Goal: Task Accomplishment & Management: Manage account settings

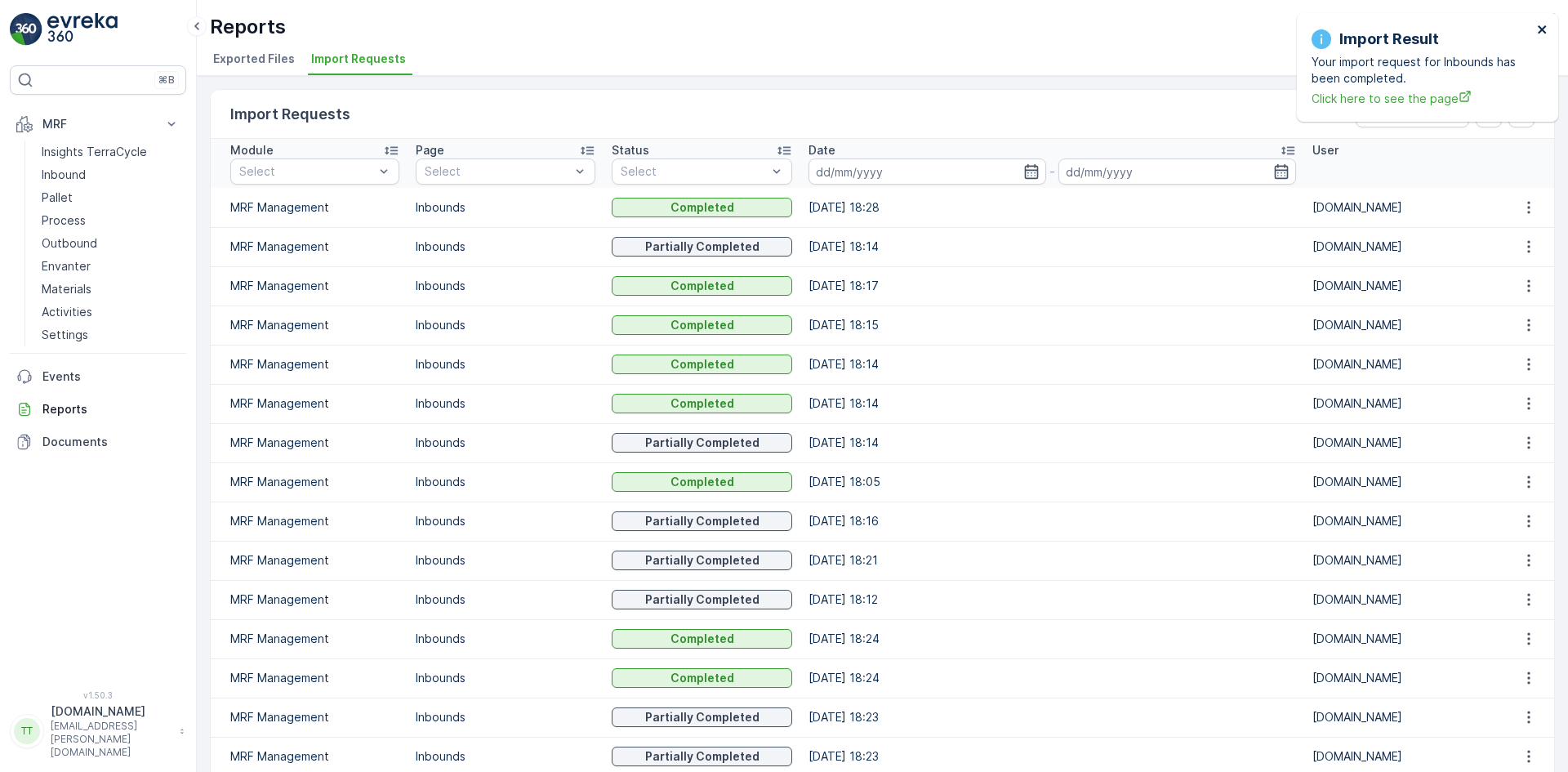
click at [1541, 28] on icon "close" at bounding box center [1542, 30] width 8 height 8
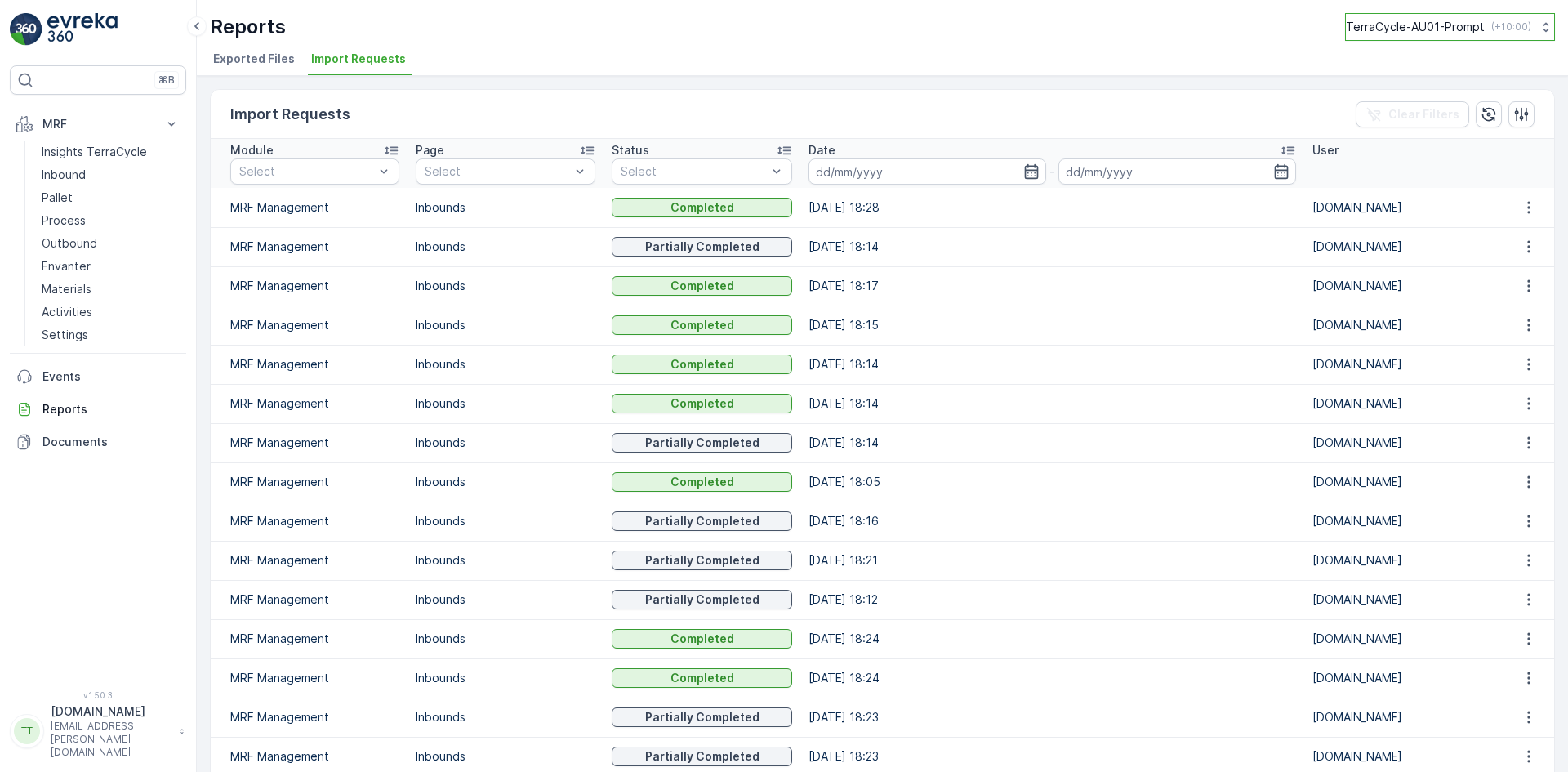
click at [1402, 26] on p "TerraCycle-AU01-Prompt" at bounding box center [1415, 27] width 139 height 16
type input "fr"
click at [1406, 102] on span "TerraCycle- FR02 -MRF" at bounding box center [1447, 99] width 182 height 16
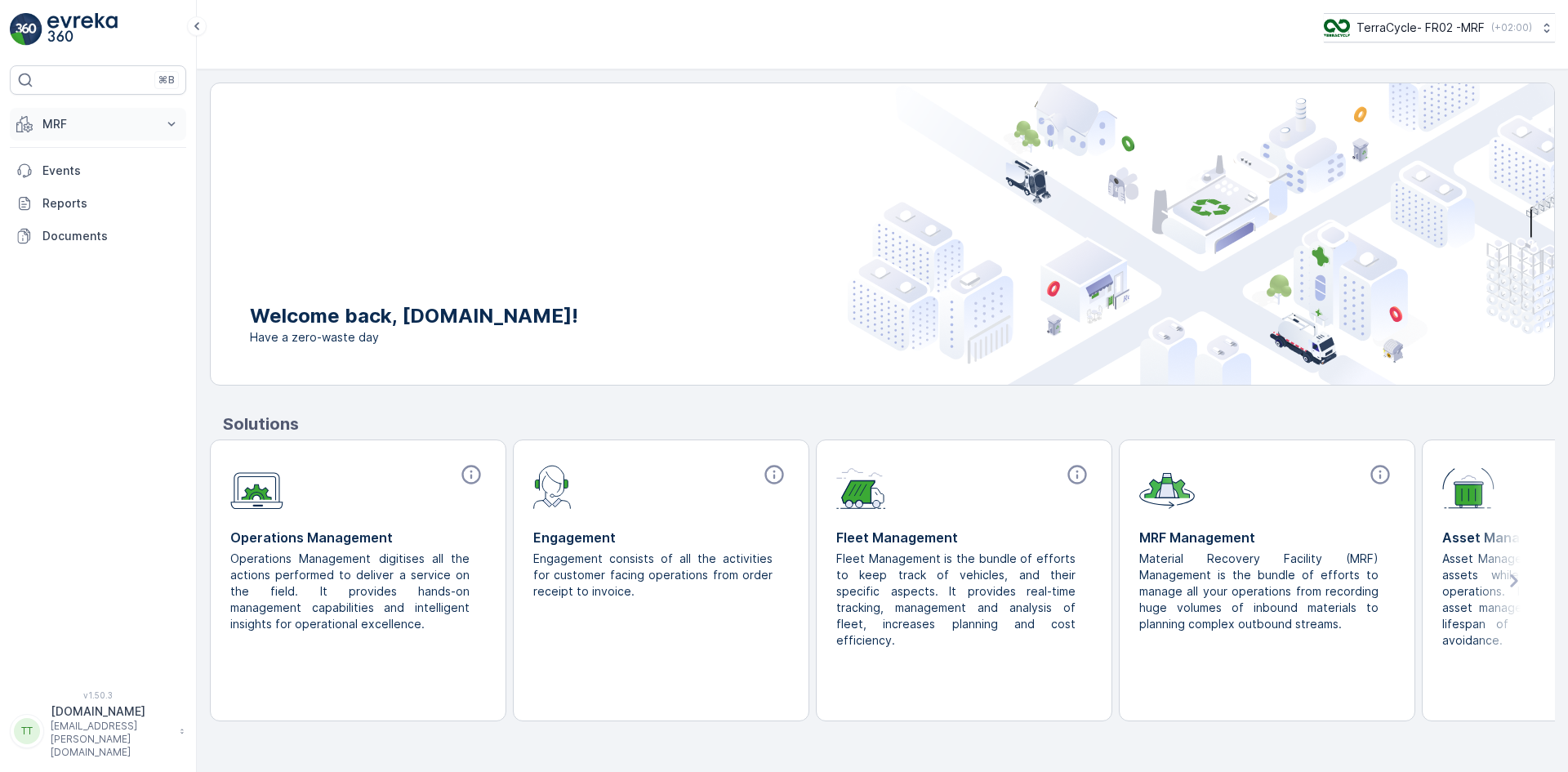
click at [72, 126] on p "MRF" at bounding box center [98, 124] width 111 height 16
click at [93, 239] on p "Expédition" at bounding box center [71, 244] width 59 height 16
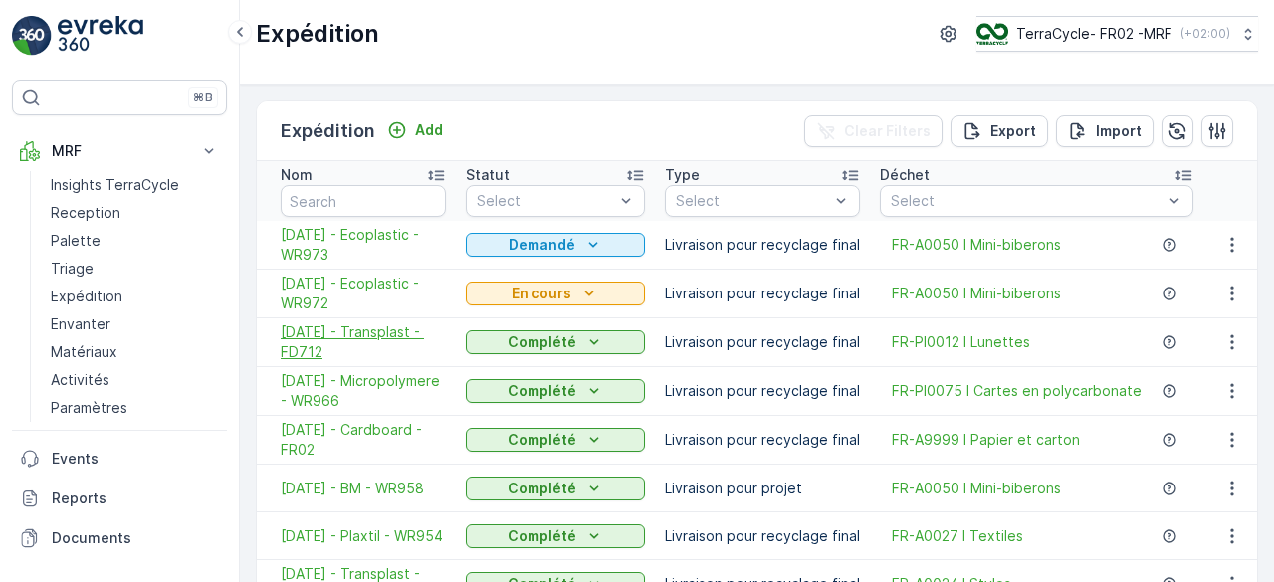
click at [358, 340] on span "06.08.2025 - Transplast - FD712" at bounding box center [363, 343] width 165 height 40
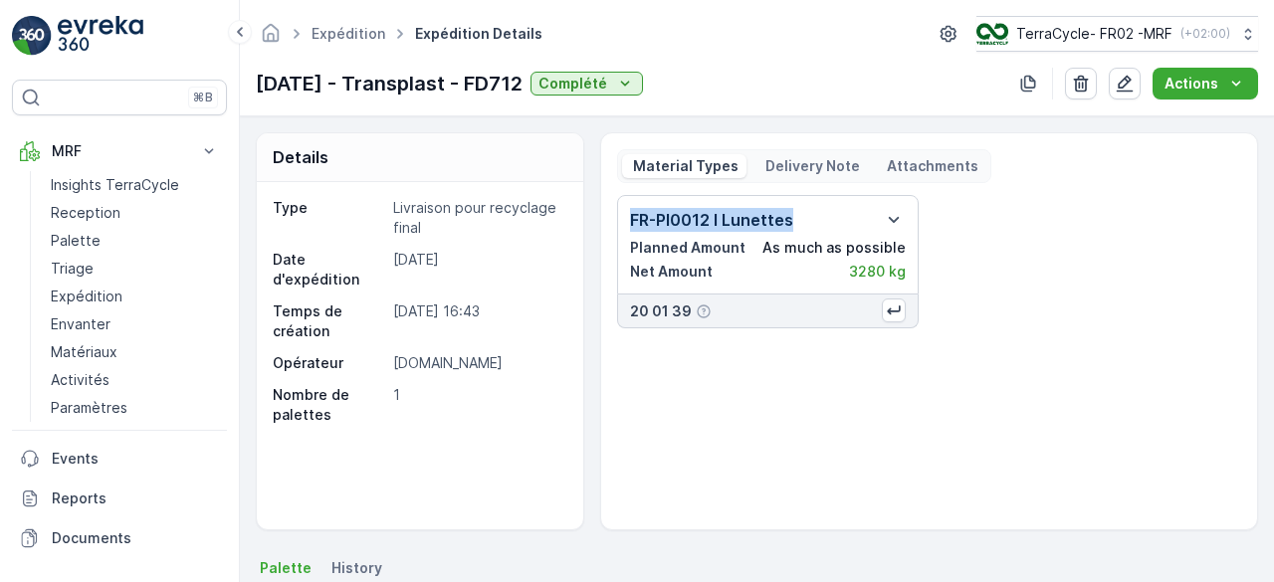
drag, startPoint x: 623, startPoint y: 215, endPoint x: 794, endPoint y: 218, distance: 170.3
click at [794, 218] on div "FR-PI0012 I Lunettes Planned Amount As much as possible Net Amount 3280 kg" at bounding box center [768, 245] width 302 height 100
copy p "FR-PI0012 I Lunettes"
drag, startPoint x: 260, startPoint y: 85, endPoint x: 566, endPoint y: 78, distance: 305.7
click at [523, 78] on p "06.08.2025 - Transplast - FD712" at bounding box center [389, 84] width 267 height 30
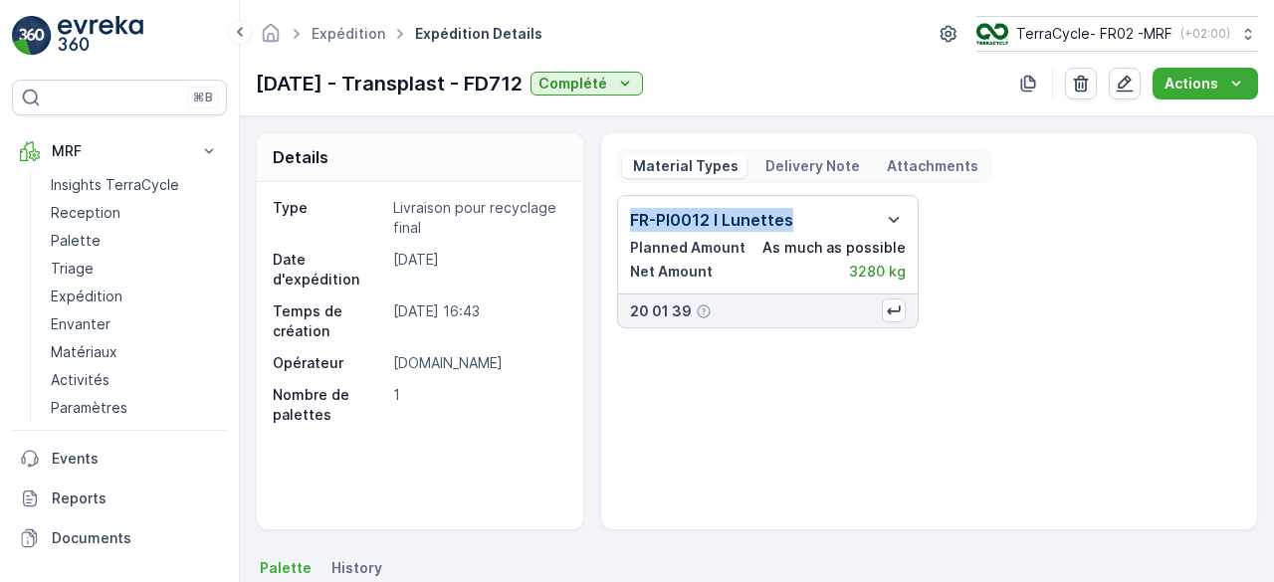
copy p "06.08.2025 - Transplast - FD712"
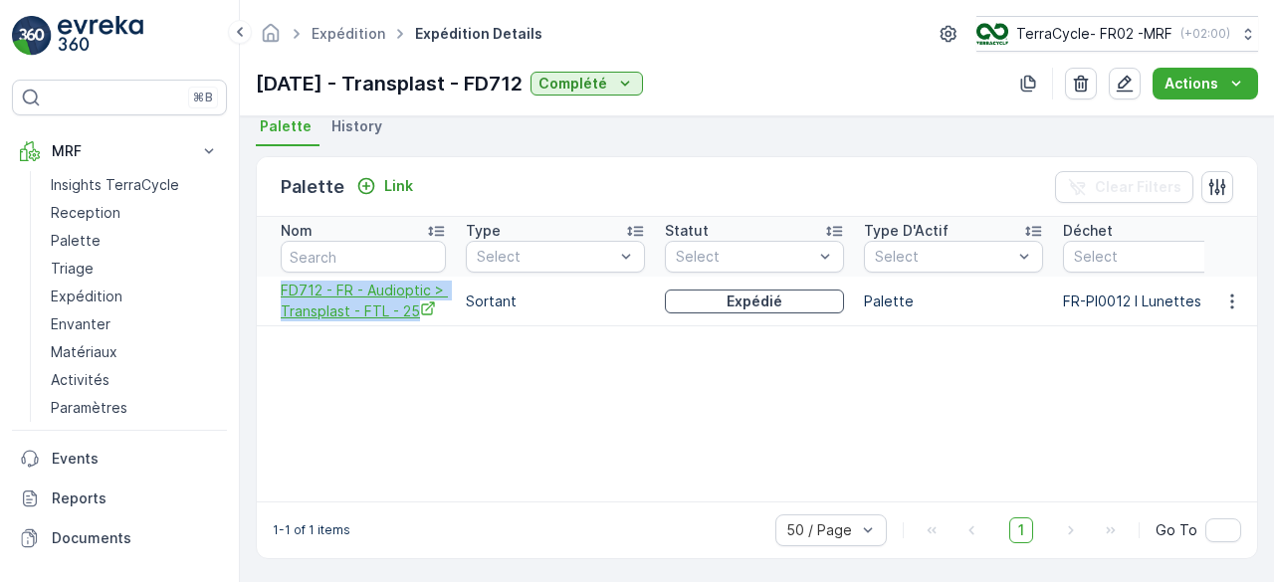
drag, startPoint x: 270, startPoint y: 286, endPoint x: 418, endPoint y: 316, distance: 151.3
click at [418, 316] on td "FD712 - FR - Audioptic > Transplast - FTL - 25" at bounding box center [356, 302] width 199 height 50
copy span "FD712 - FR - Audioptic > Transplast - FTL - 25"
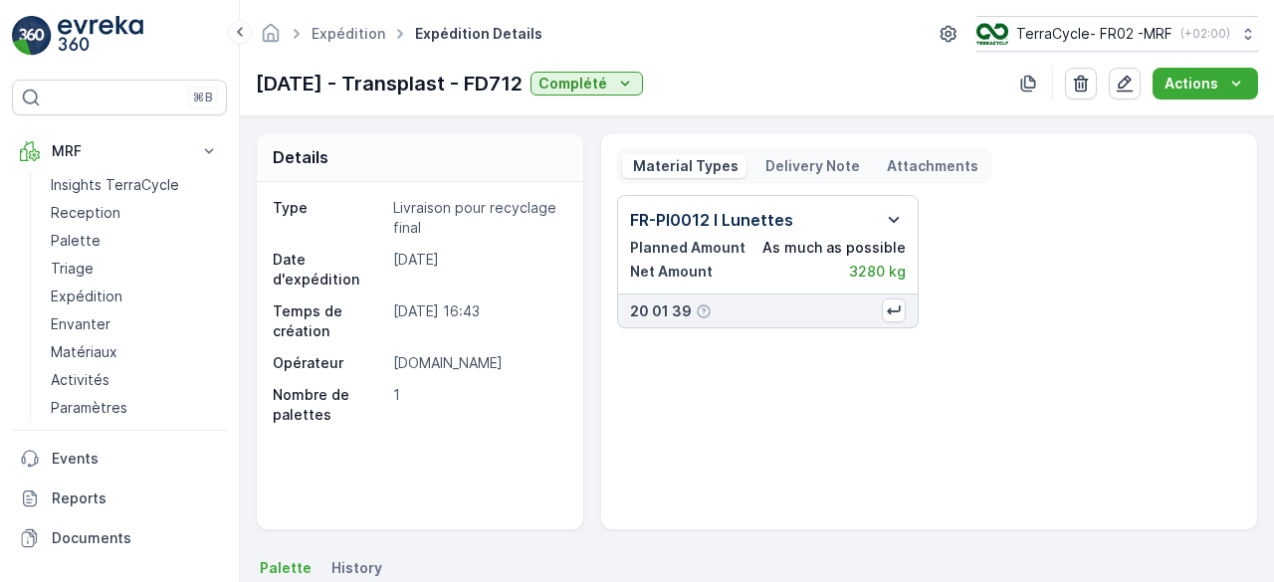
click at [884, 218] on icon "button" at bounding box center [894, 220] width 24 height 24
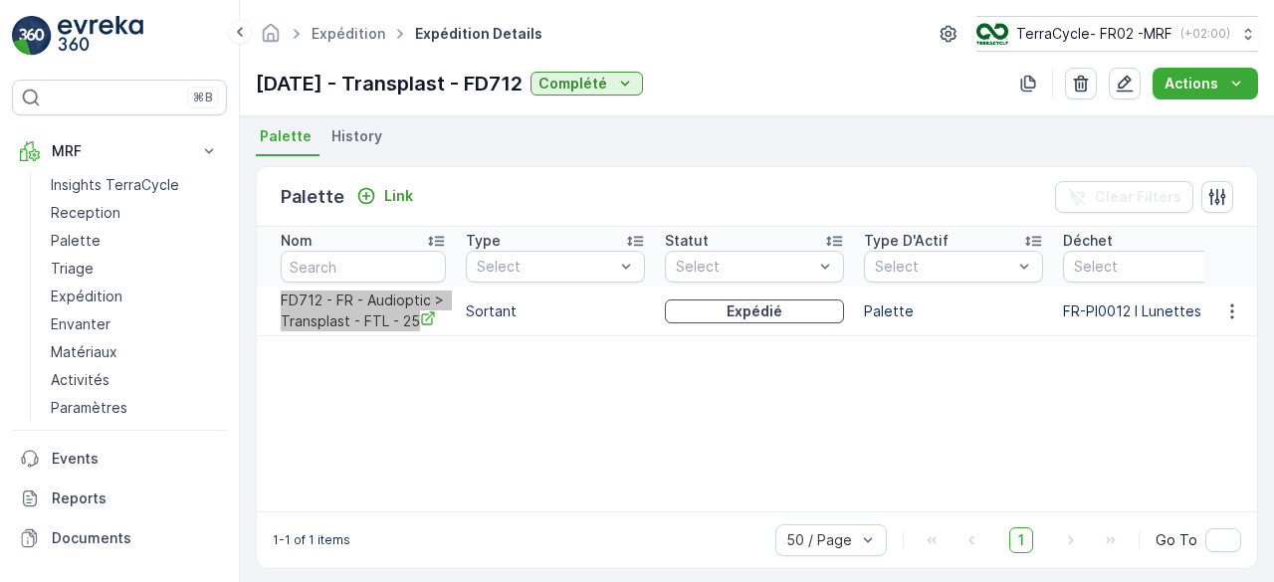
scroll to position [442, 0]
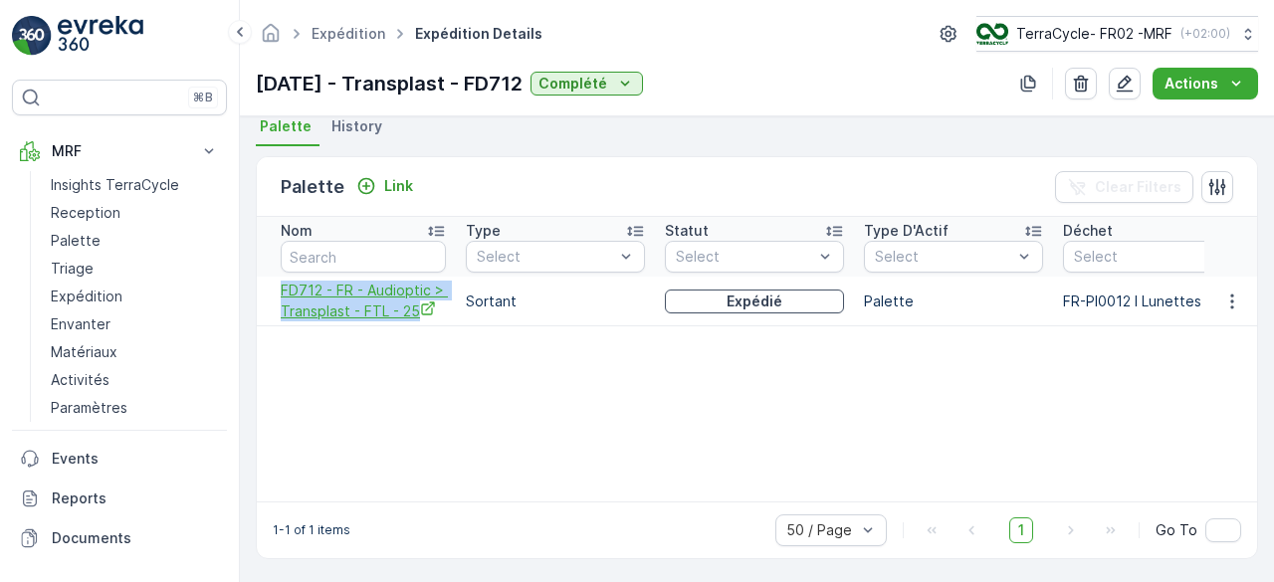
click at [432, 302] on icon "FD712 - FR - Audioptic > Transplast - FTL - 25" at bounding box center [427, 308] width 13 height 13
click at [1229, 310] on button "button" at bounding box center [1233, 302] width 36 height 24
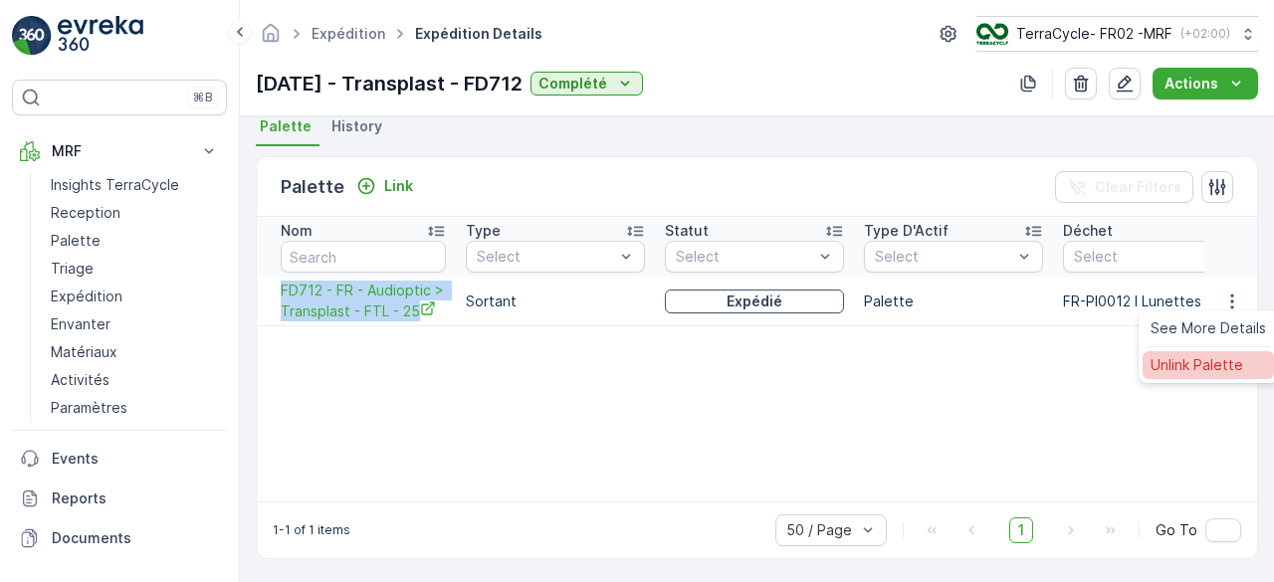
click at [1203, 364] on span "Unlink Palette" at bounding box center [1197, 365] width 93 height 20
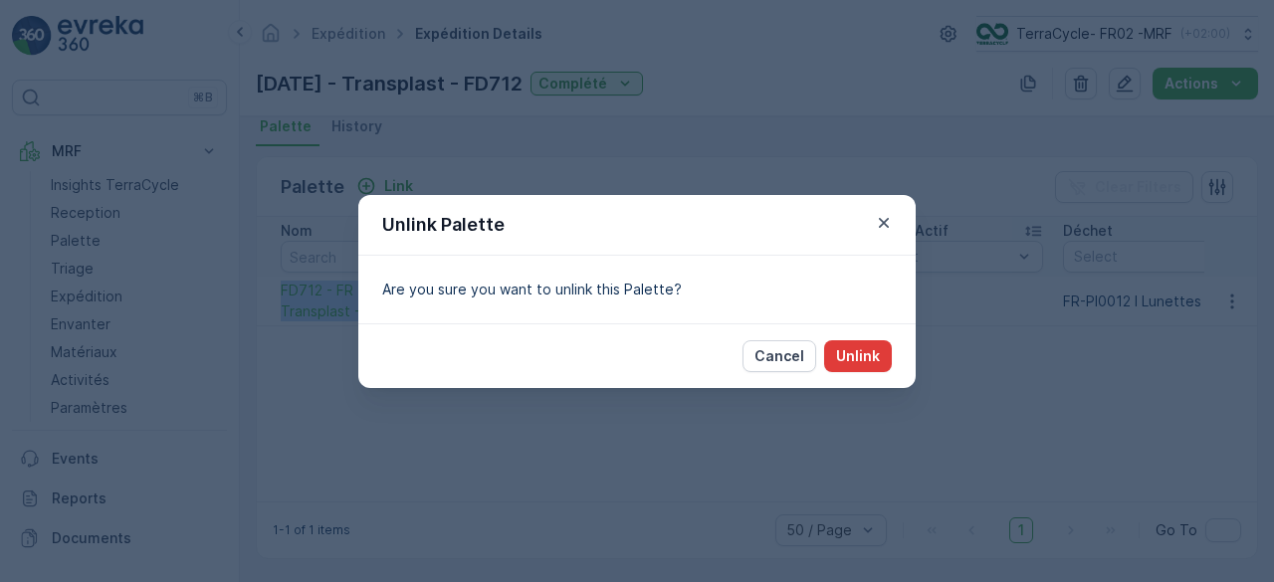
click at [878, 349] on p "Unlink" at bounding box center [858, 356] width 44 height 20
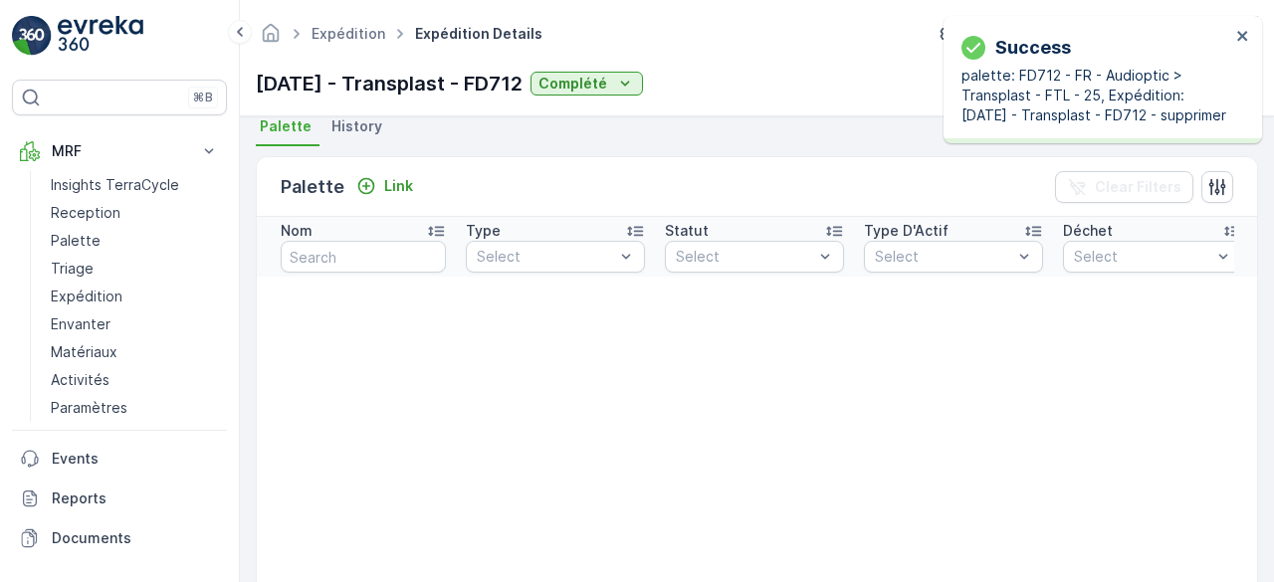
scroll to position [143, 0]
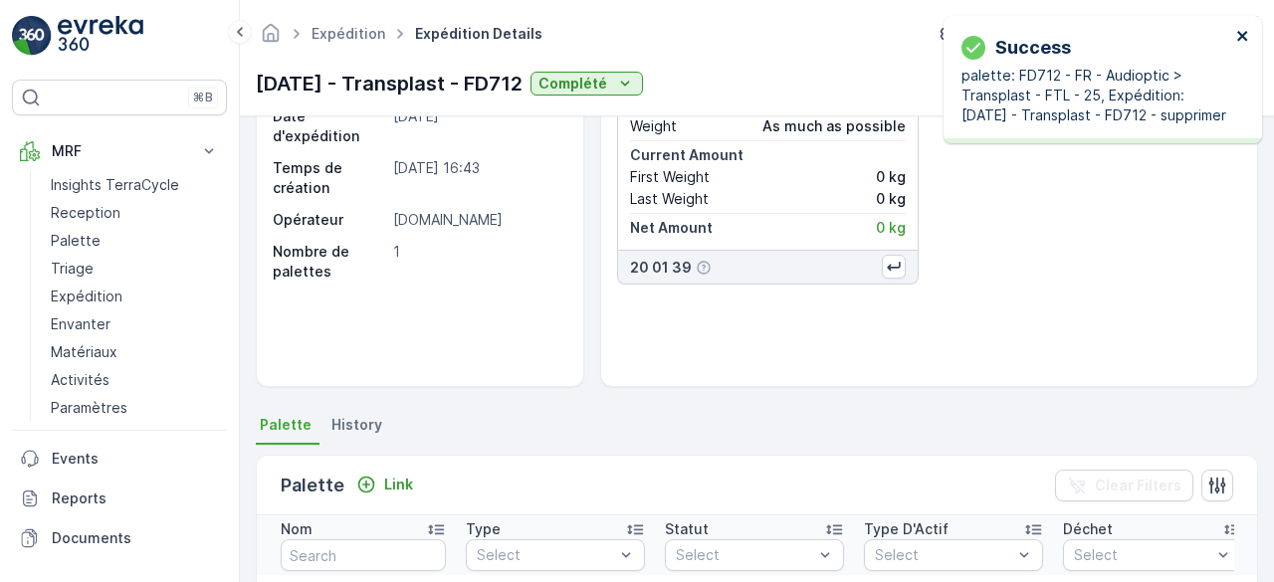
click at [1247, 33] on icon "close" at bounding box center [1243, 36] width 10 height 10
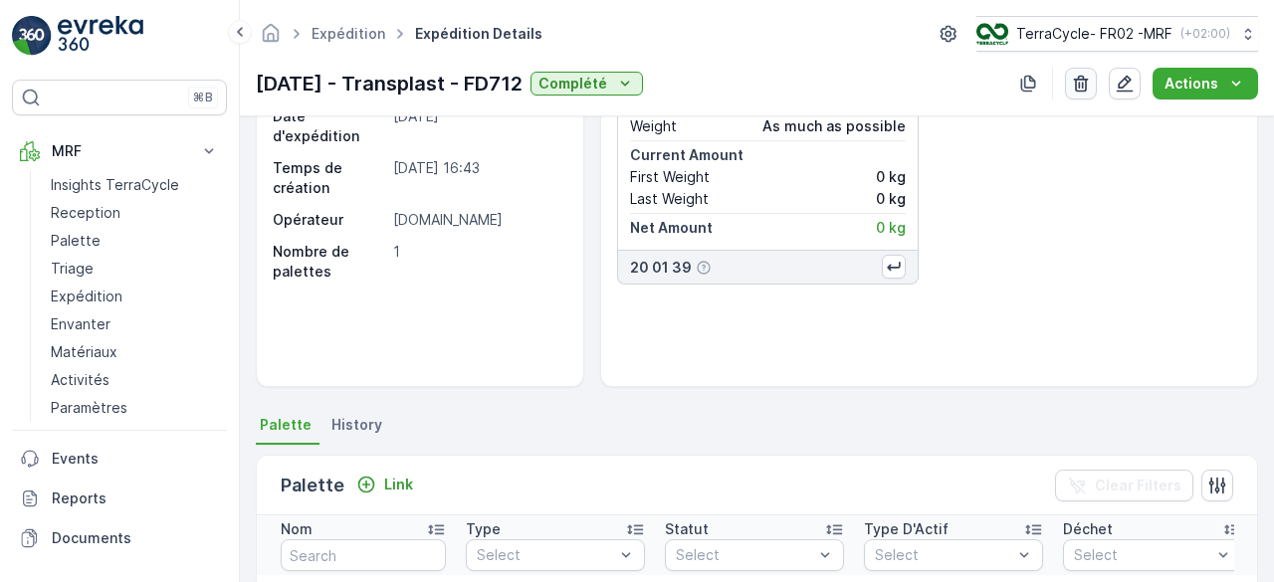
click at [1083, 87] on icon "button" at bounding box center [1081, 84] width 20 height 20
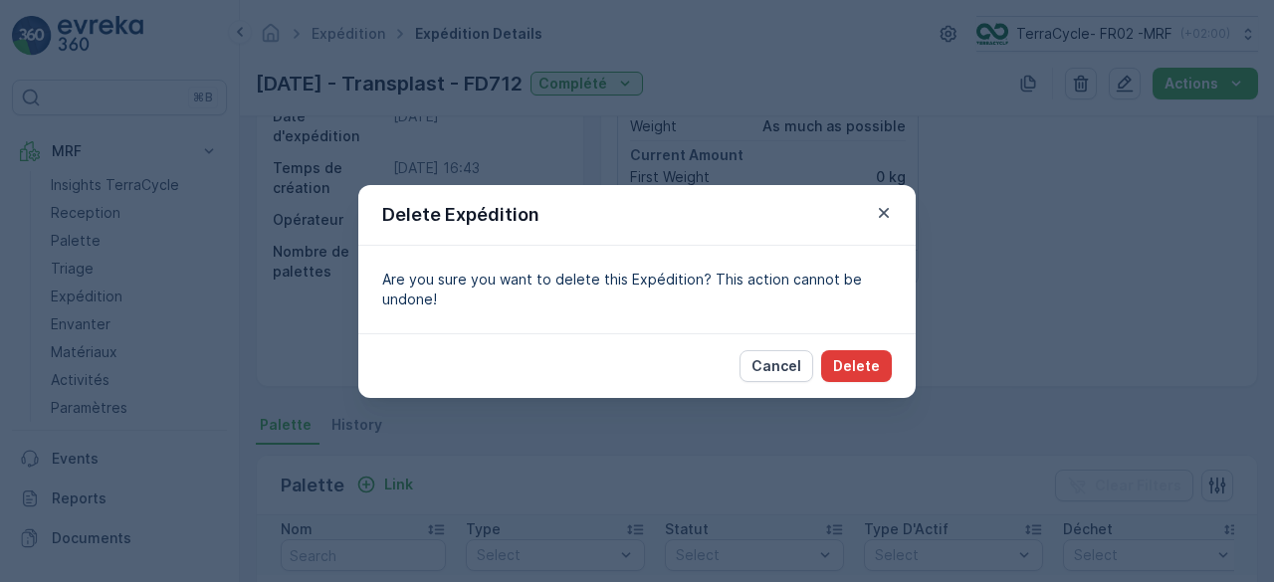
click at [865, 367] on p "Delete" at bounding box center [856, 366] width 47 height 20
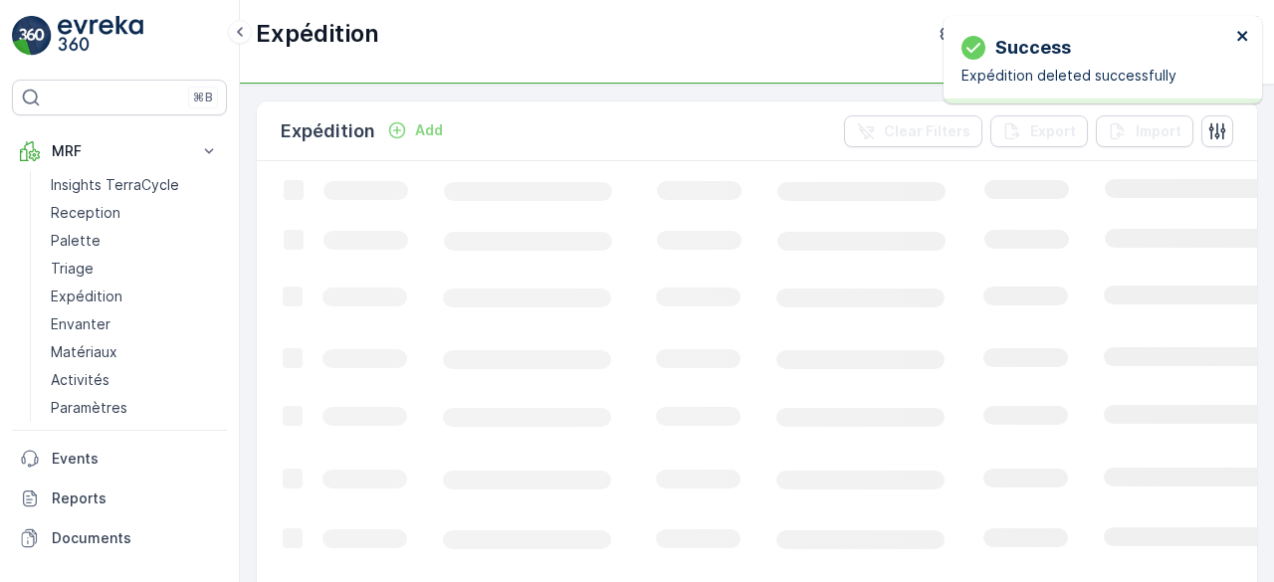
click at [1243, 35] on icon "close" at bounding box center [1243, 36] width 10 height 10
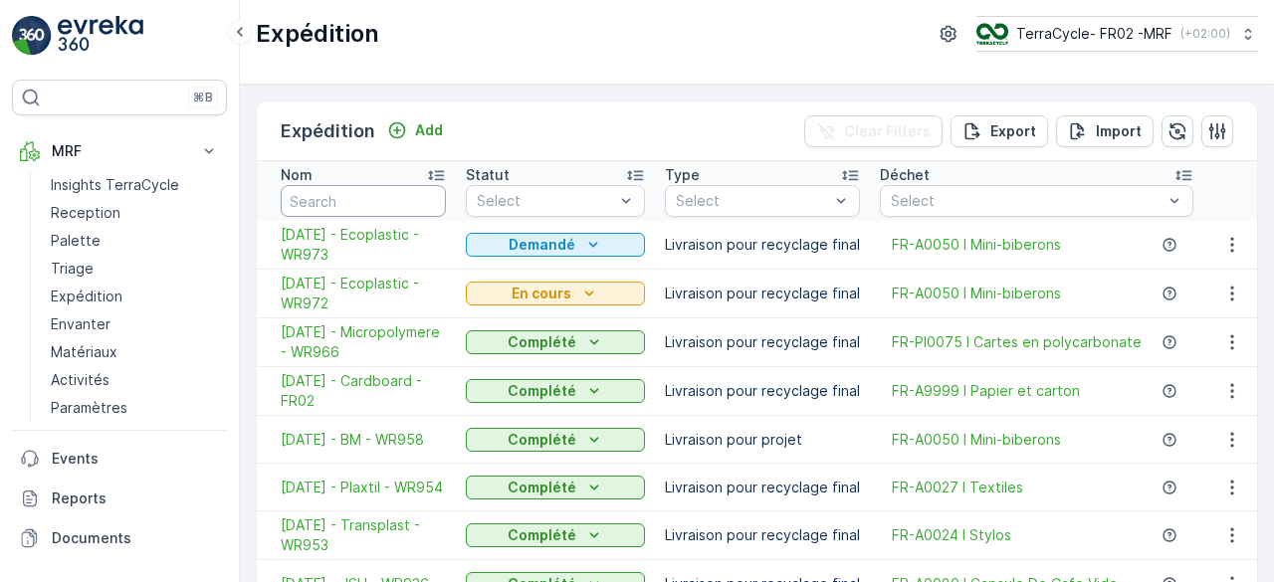
click at [367, 197] on input "text" at bounding box center [363, 201] width 165 height 32
type input "fd"
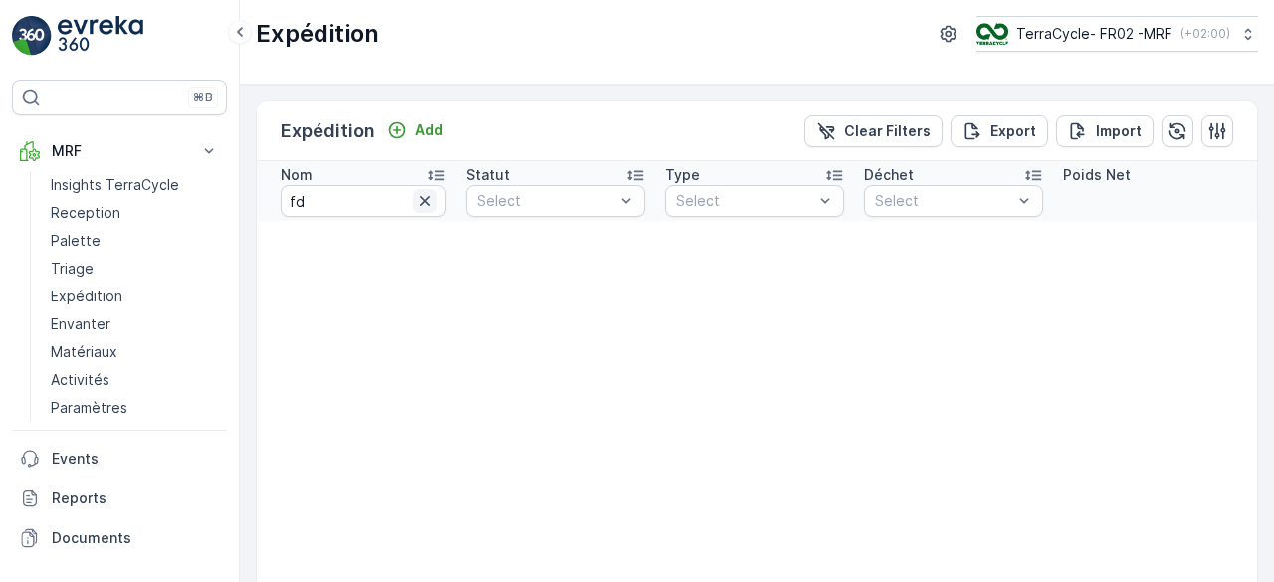
click at [427, 200] on icon "button" at bounding box center [425, 201] width 20 height 20
click at [1083, 33] on p "TerraCycle- FR02 -MRF" at bounding box center [1094, 34] width 156 height 20
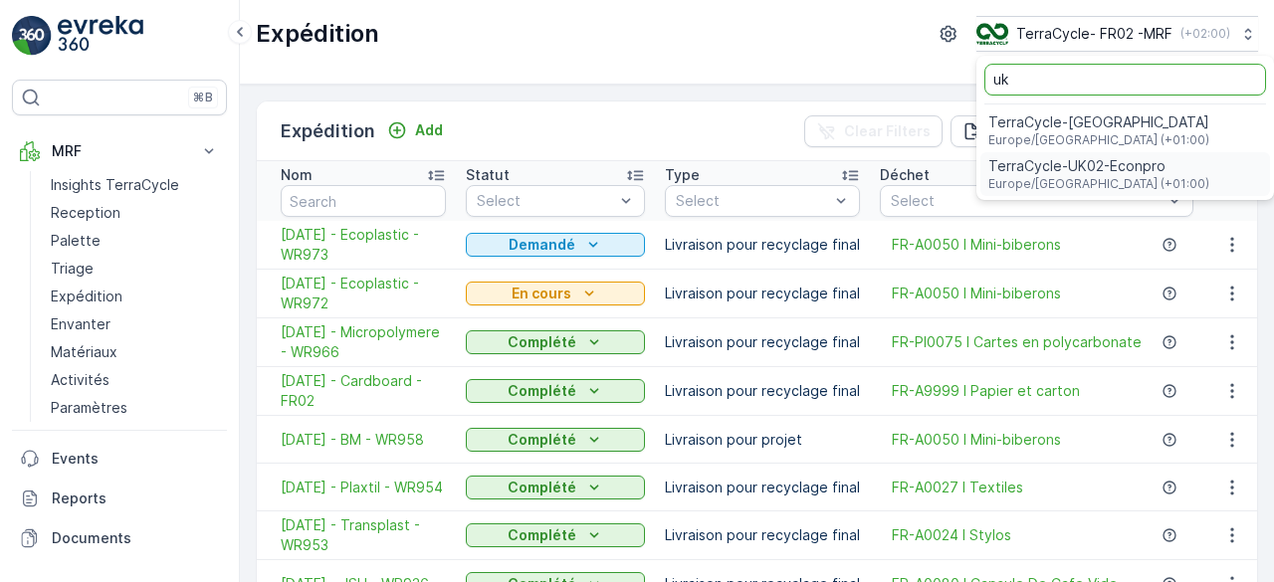
type input "uk"
click at [1083, 182] on span "Europe/London (+01:00)" at bounding box center [1099, 184] width 221 height 16
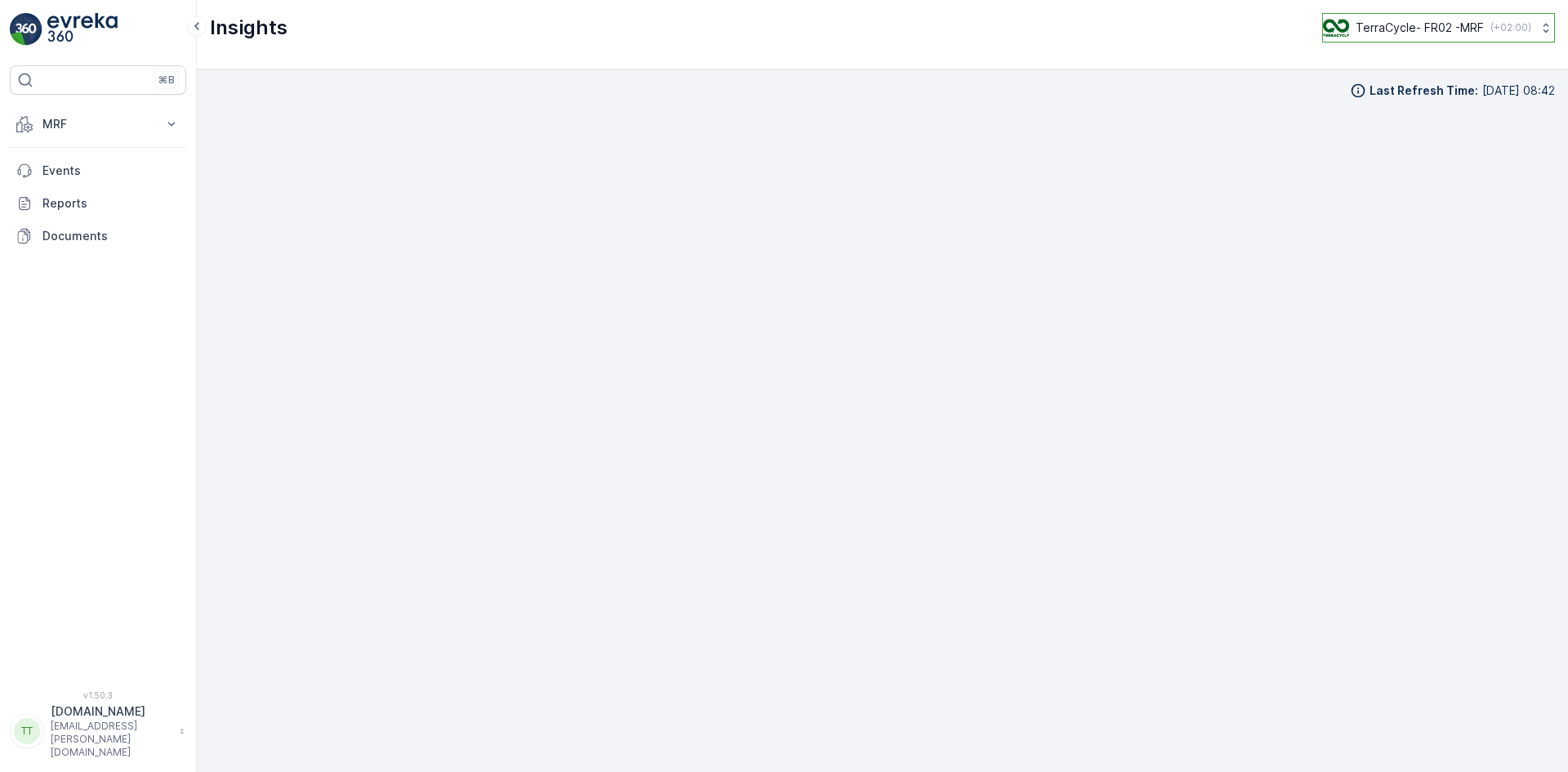
click at [1434, 27] on p "TerraCycle- FR02 -MRF" at bounding box center [1420, 28] width 128 height 16
type input "bt"
click at [1419, 107] on span "TerraCycle-CA03-BT" at bounding box center [1391, 101] width 115 height 16
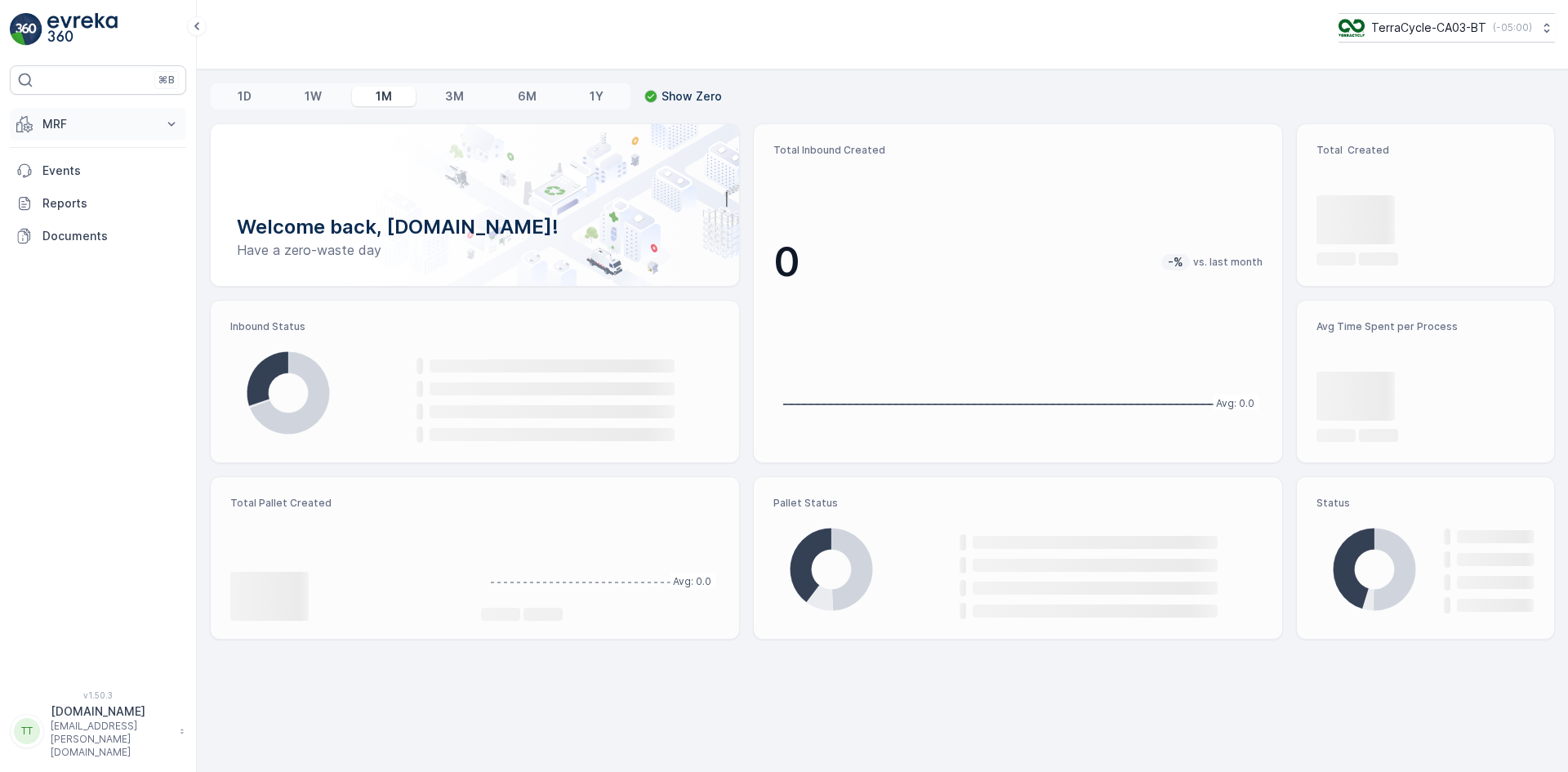
click at [80, 118] on p "MRF" at bounding box center [98, 124] width 111 height 16
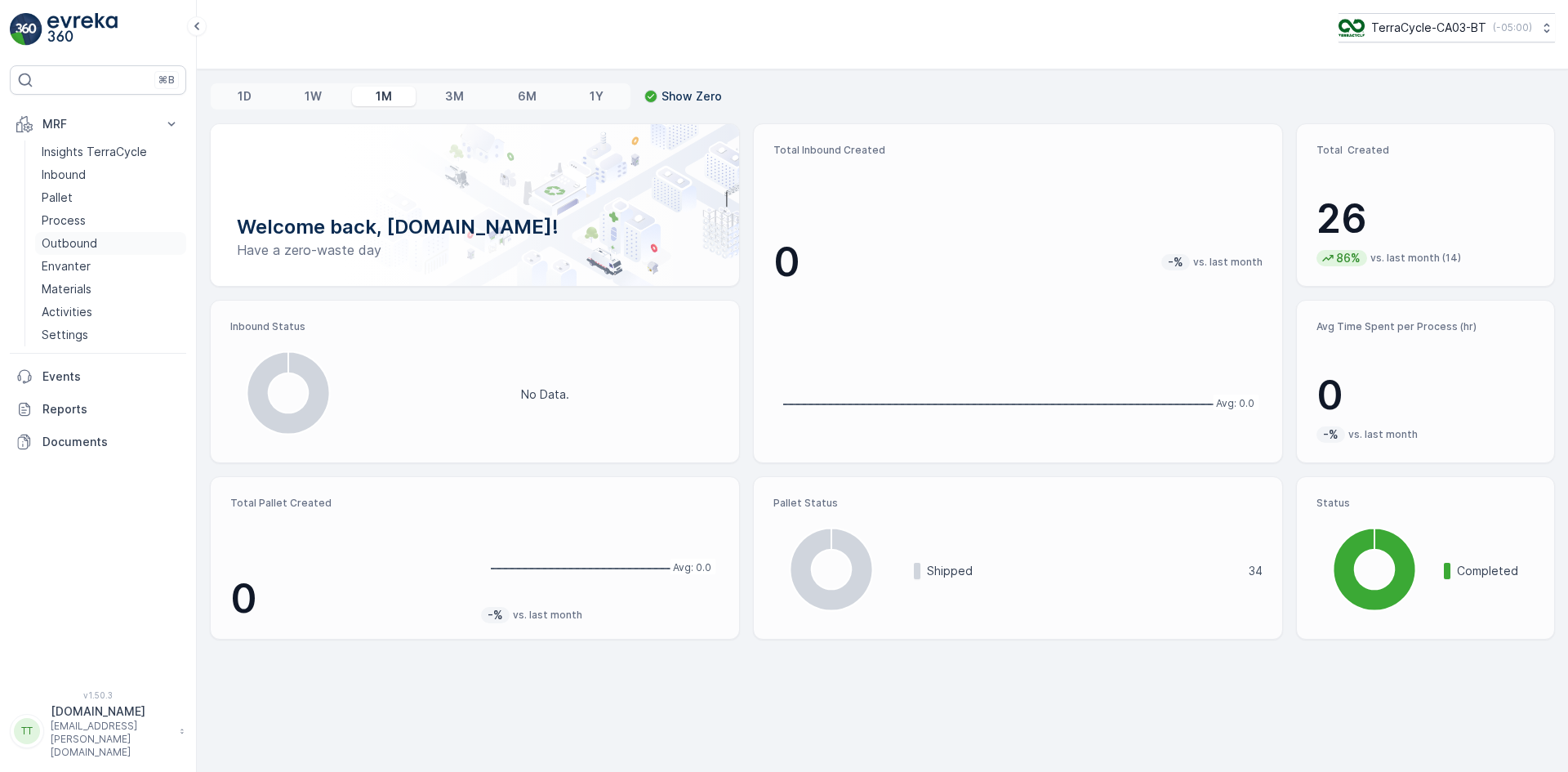
click at [71, 244] on p "Outbound" at bounding box center [70, 244] width 56 height 16
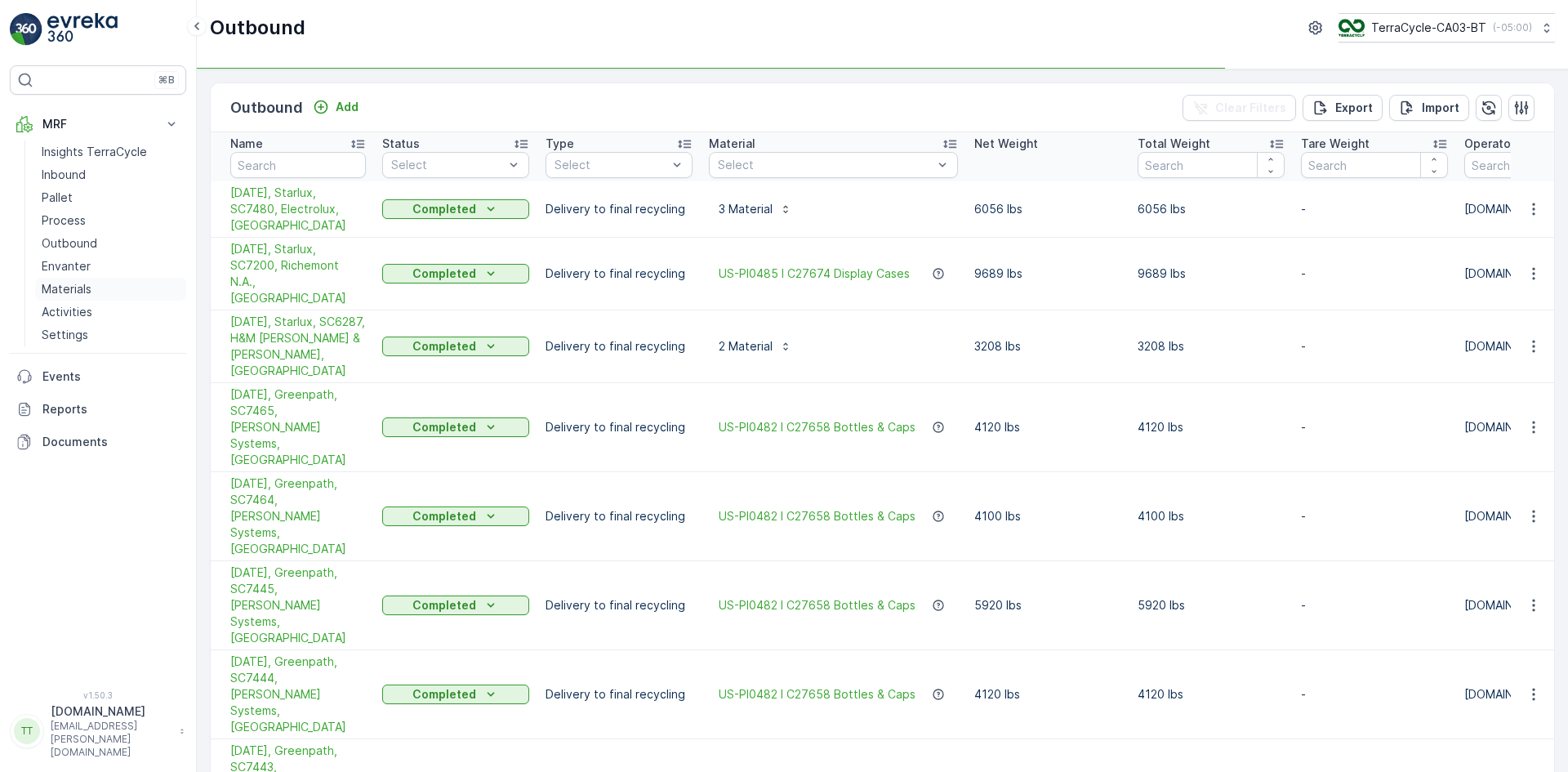
click at [68, 290] on p "Materials" at bounding box center [66, 290] width 50 height 16
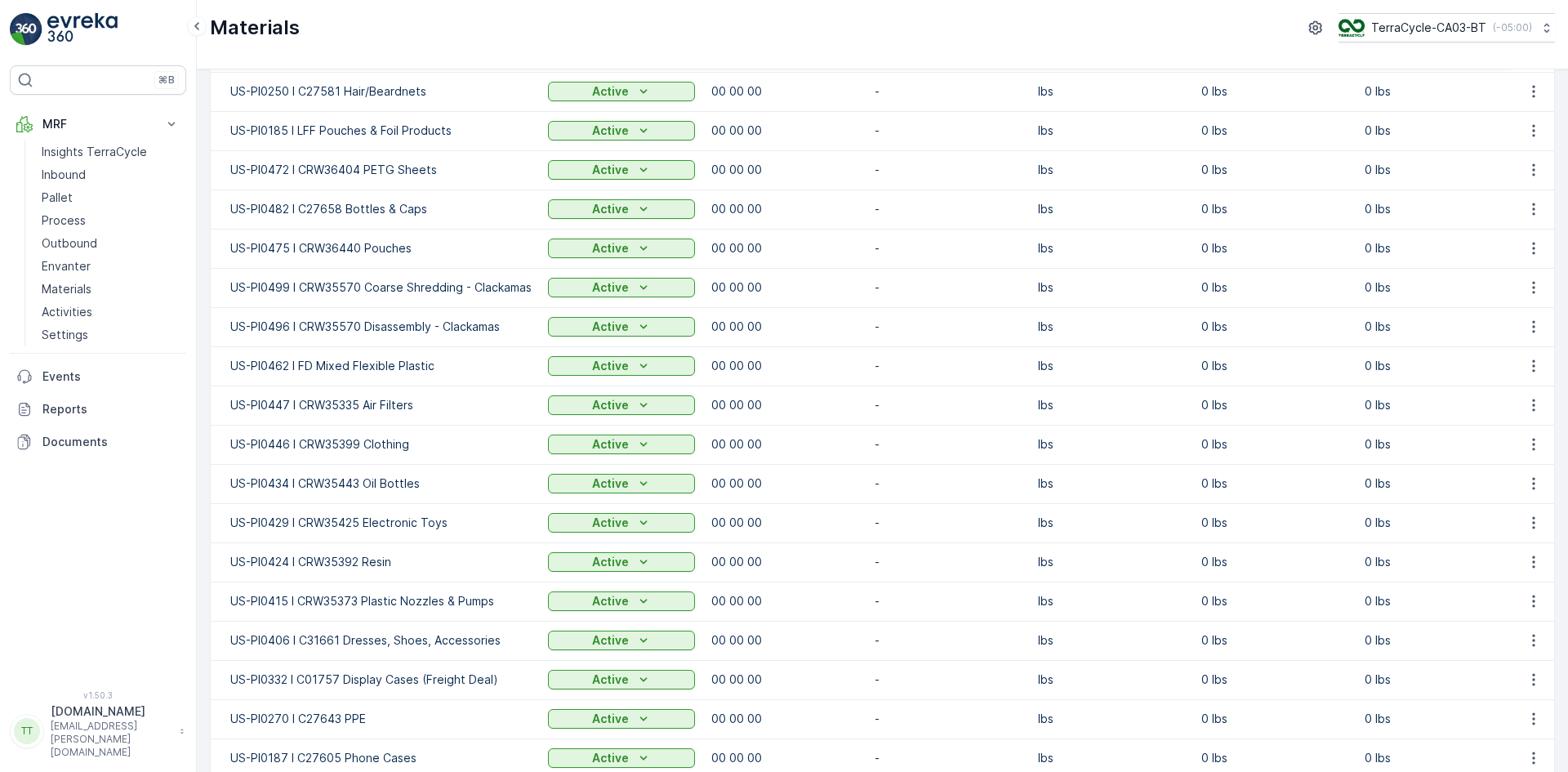
scroll to position [656, 0]
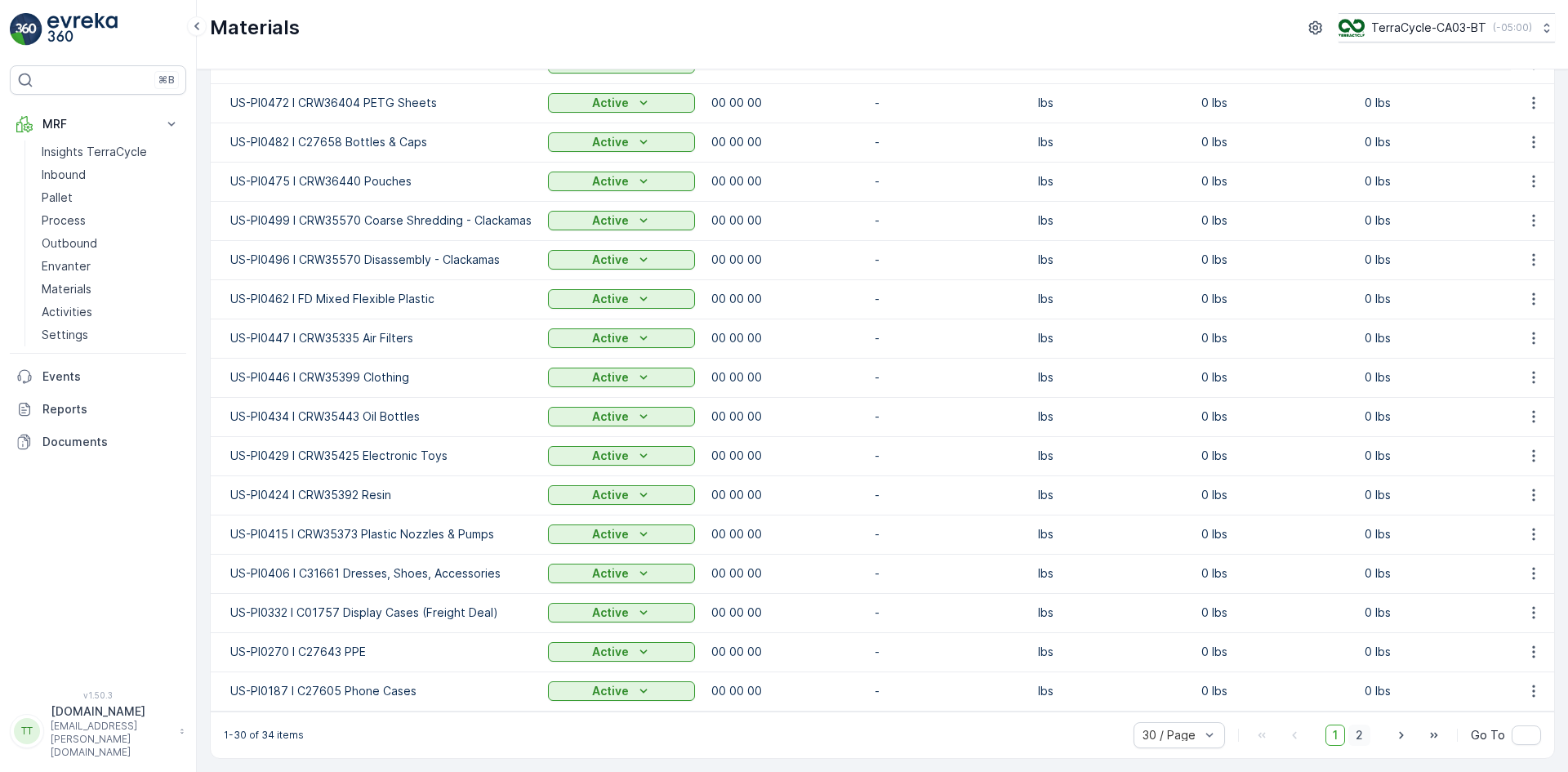
click at [1361, 734] on span "2" at bounding box center [1359, 735] width 22 height 21
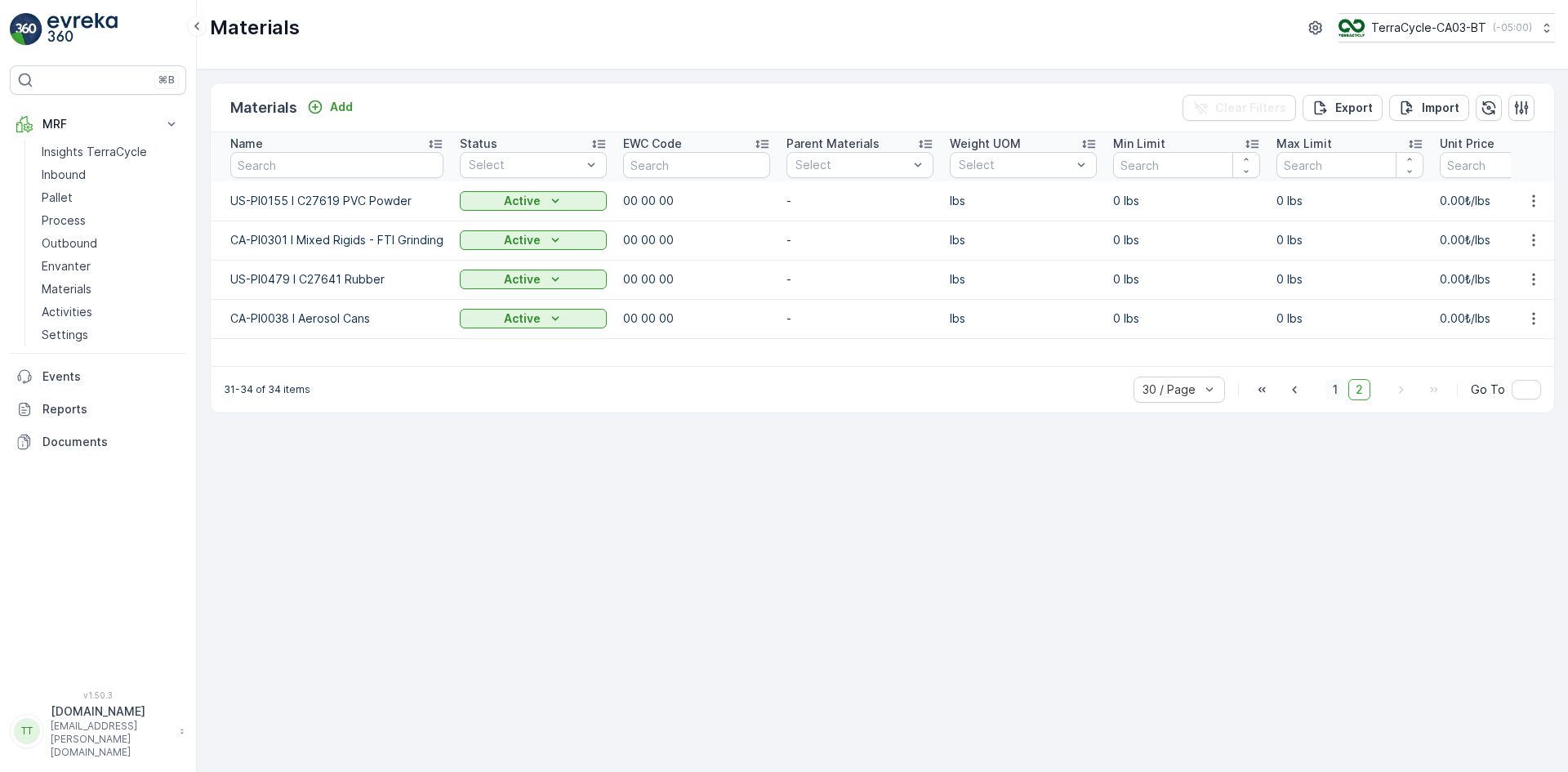
click at [1335, 391] on span "1" at bounding box center [1335, 390] width 20 height 21
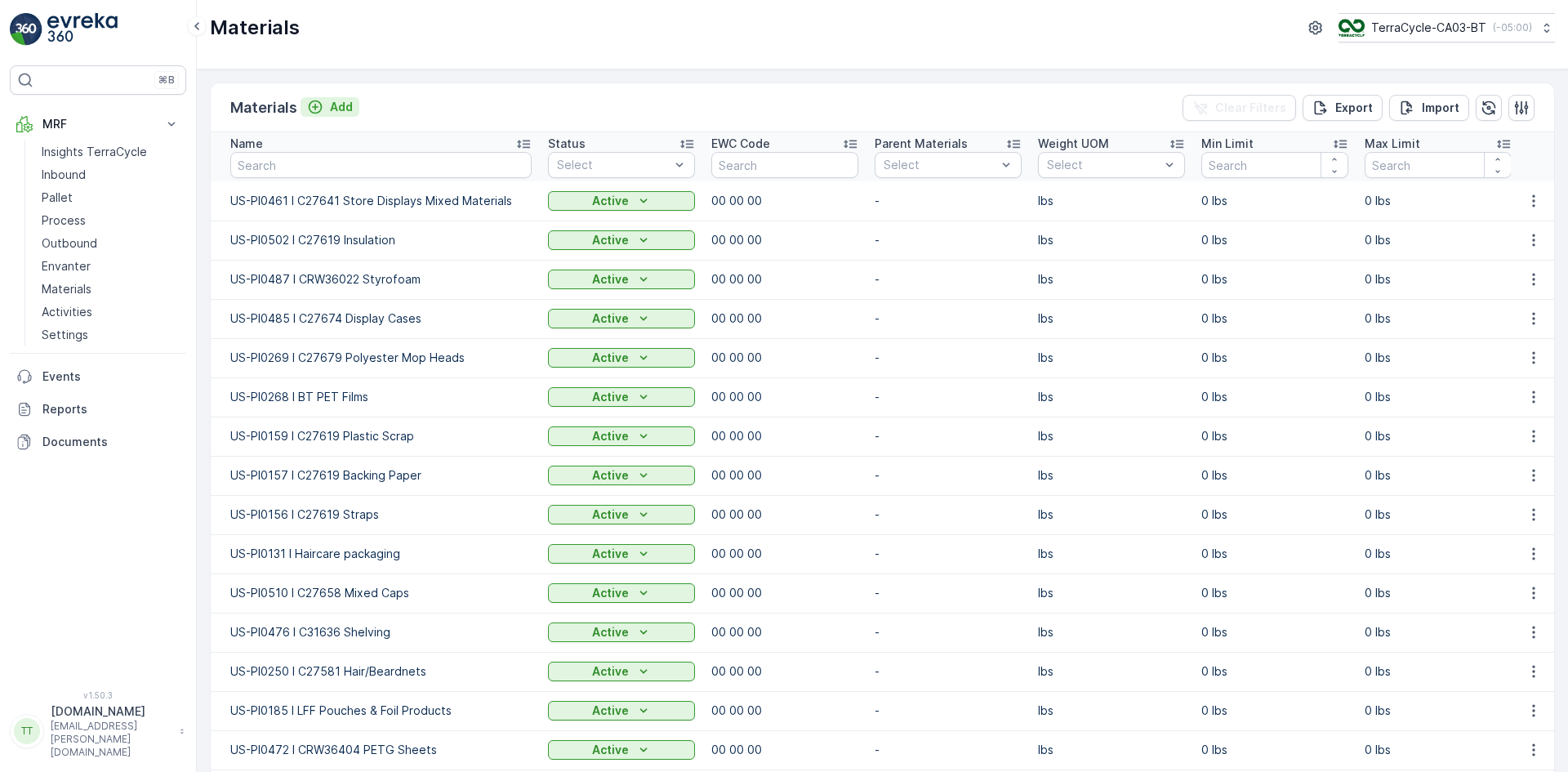
click at [334, 106] on p "Add" at bounding box center [341, 107] width 23 height 16
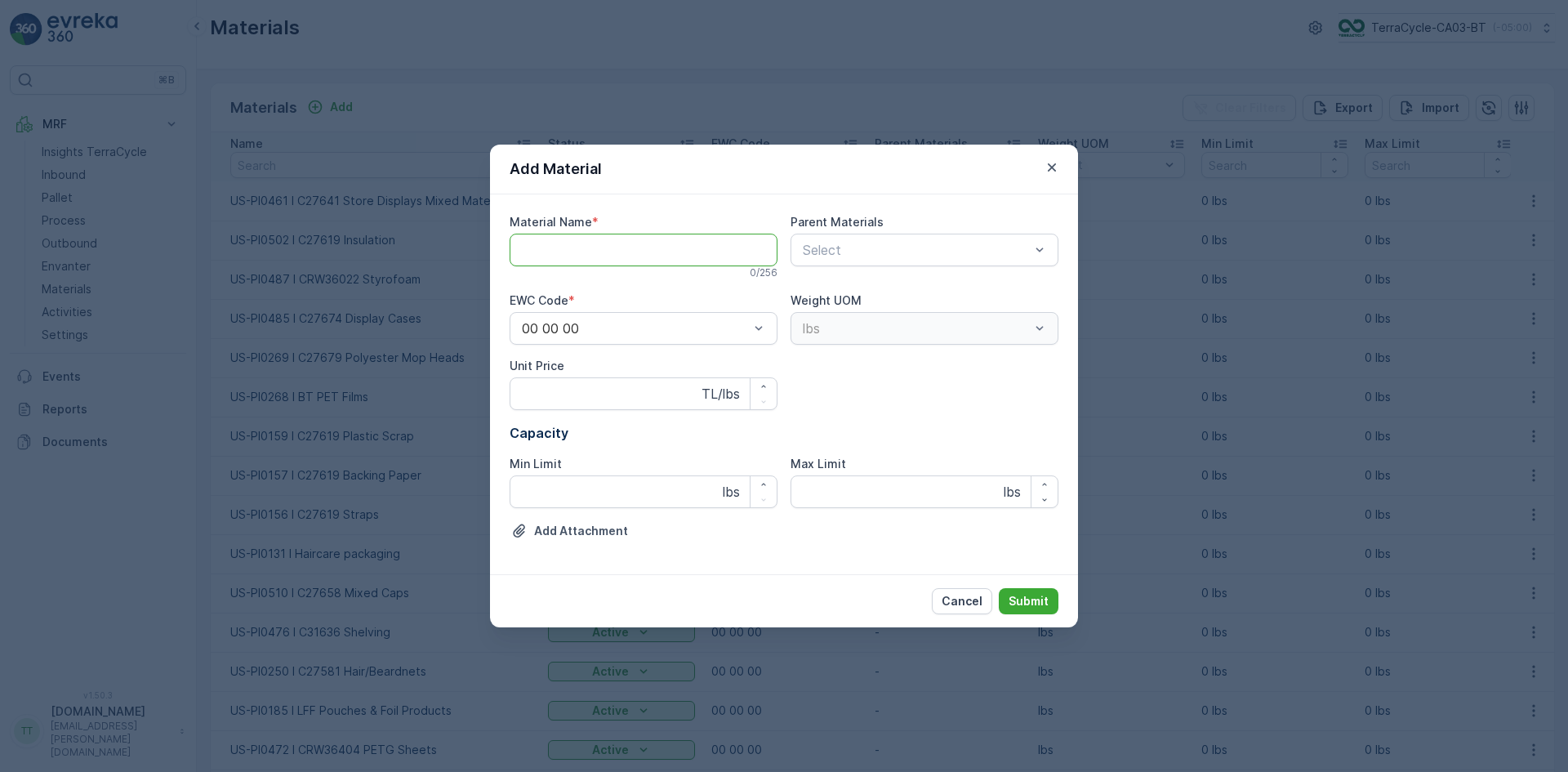
click at [561, 243] on Name "Material Name" at bounding box center [643, 250] width 268 height 33
paste Name "FR-PI0012 I Lunettes"
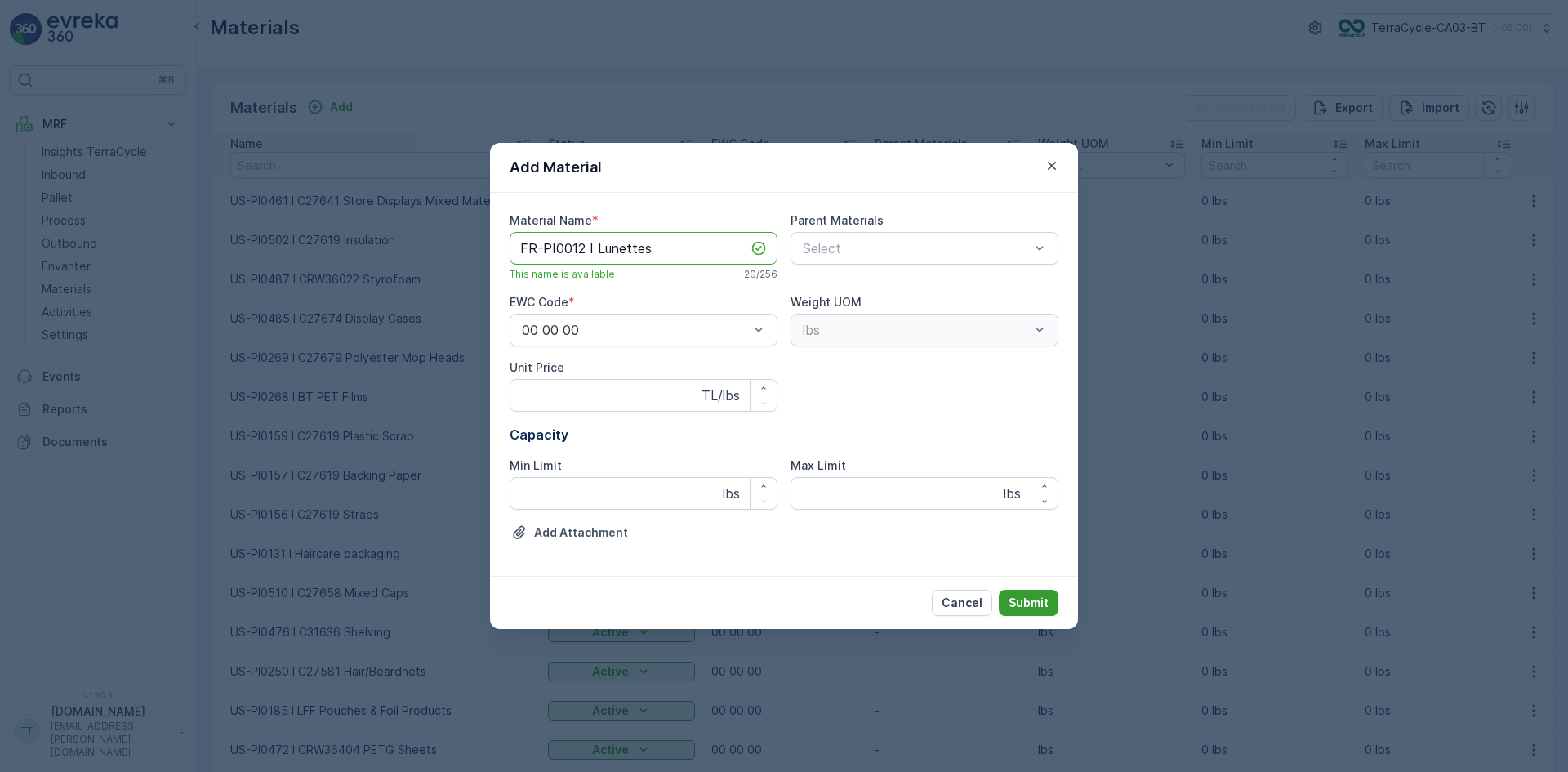
type Name "FR-PI0012 I Lunettes"
click at [1039, 602] on p "Submit" at bounding box center [1028, 603] width 40 height 16
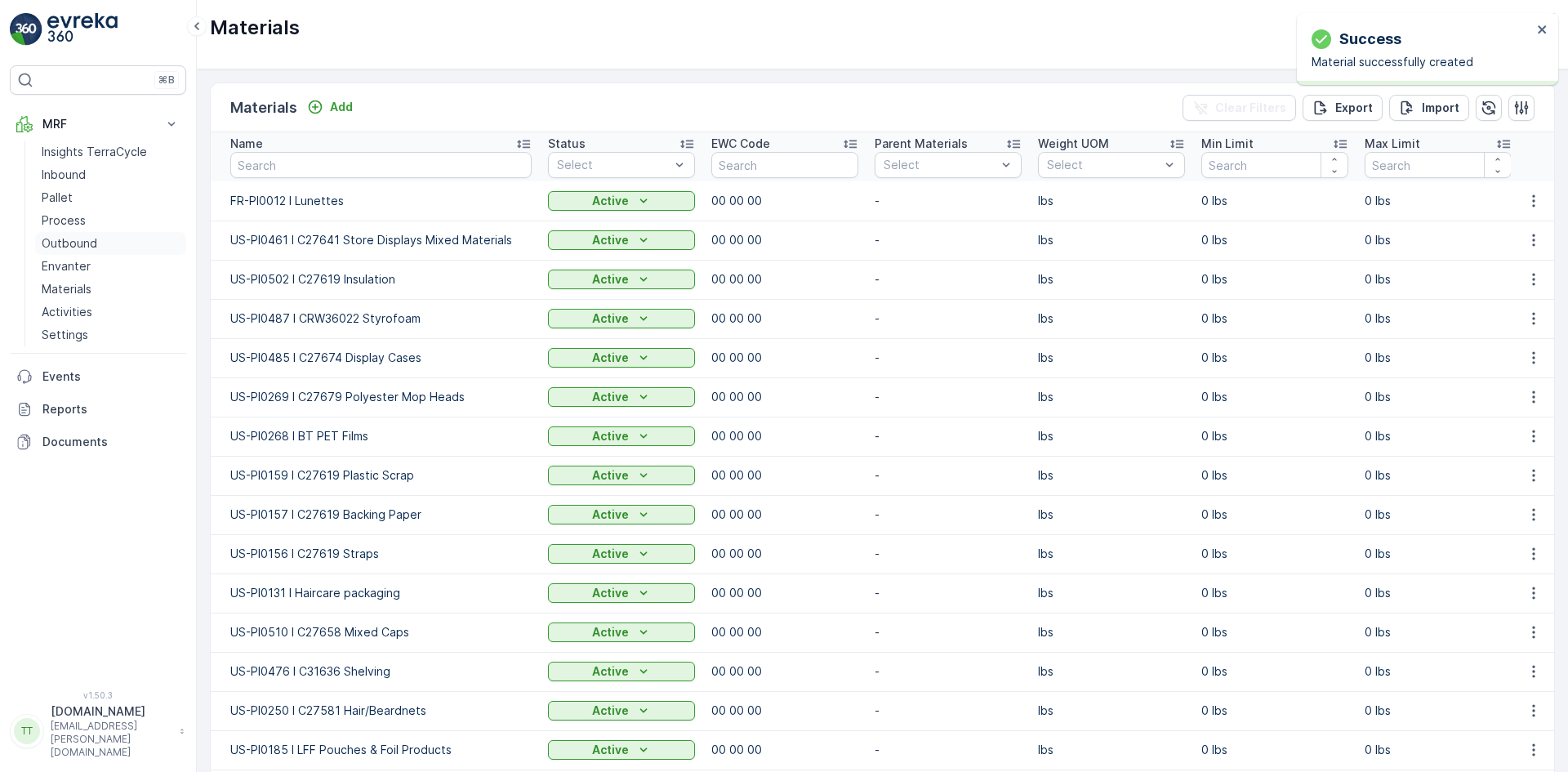
click at [96, 241] on link "Outbound" at bounding box center [111, 244] width 151 height 23
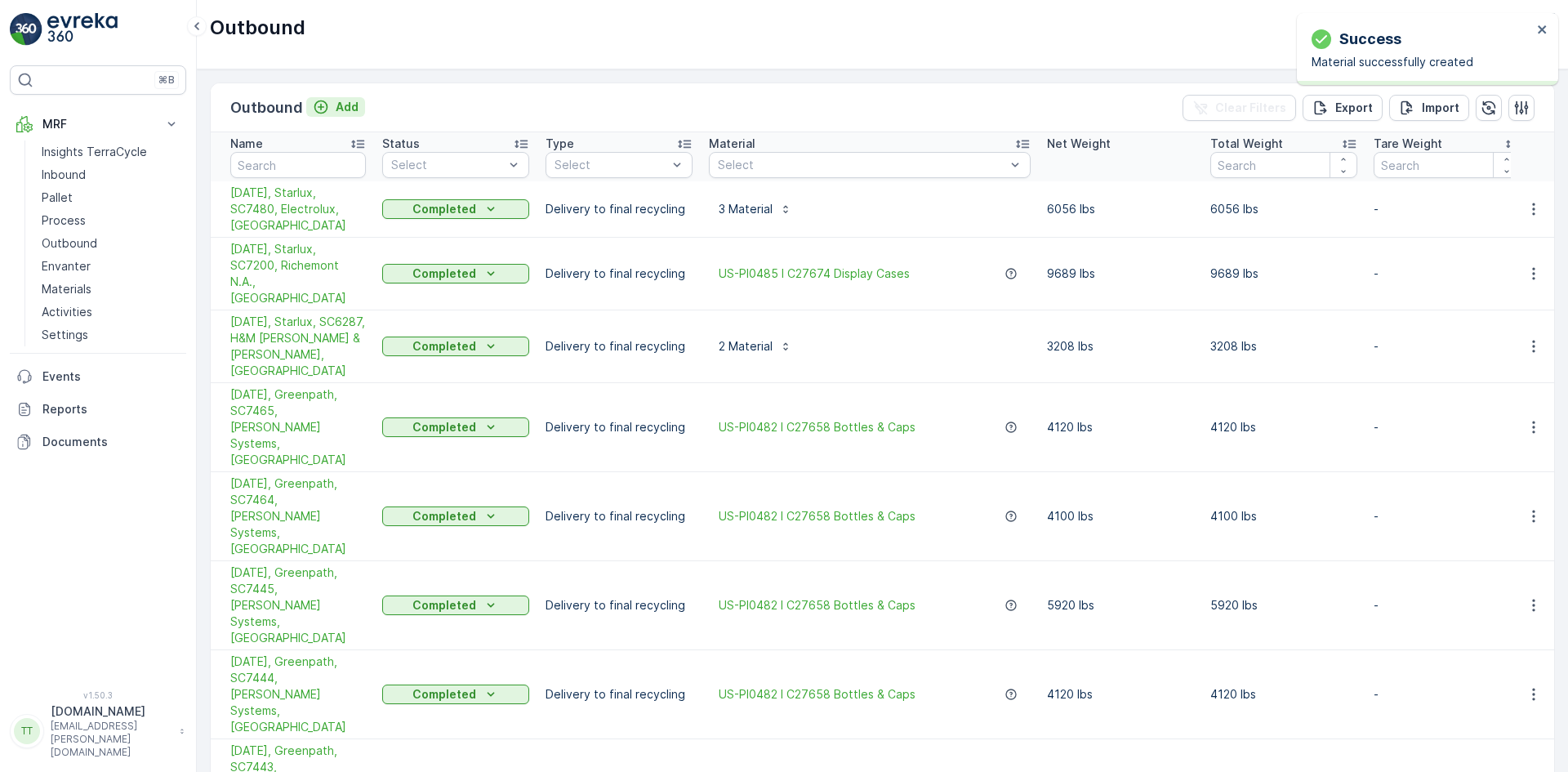
click at [354, 104] on p "Add" at bounding box center [347, 107] width 23 height 16
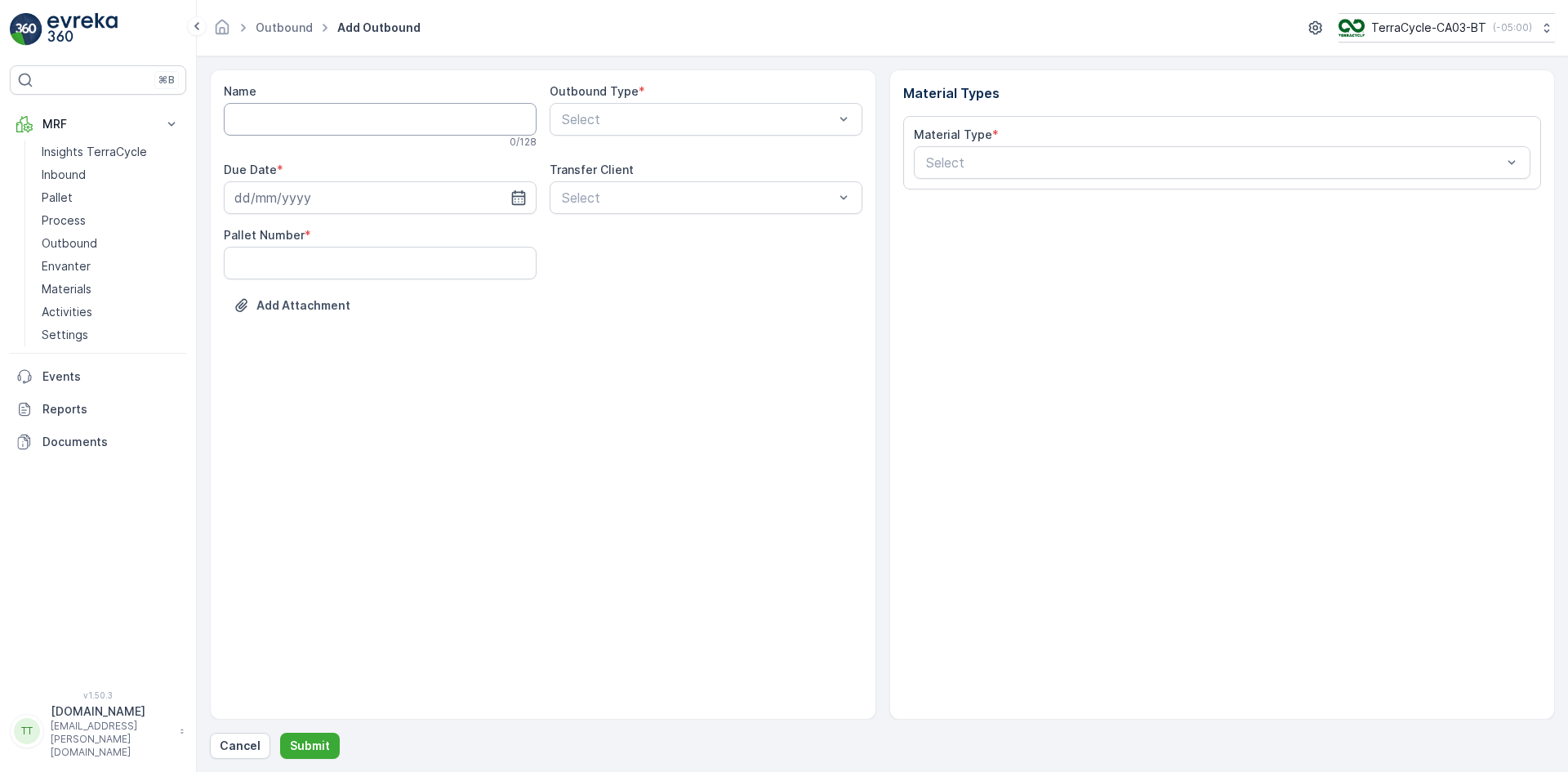
click at [276, 123] on input "Name" at bounding box center [380, 119] width 312 height 33
paste input "06.08.2025 - Transplast - FD712"
type input "06.08.2025 - Transplast - FD712"
click at [271, 187] on input at bounding box center [380, 201] width 312 height 33
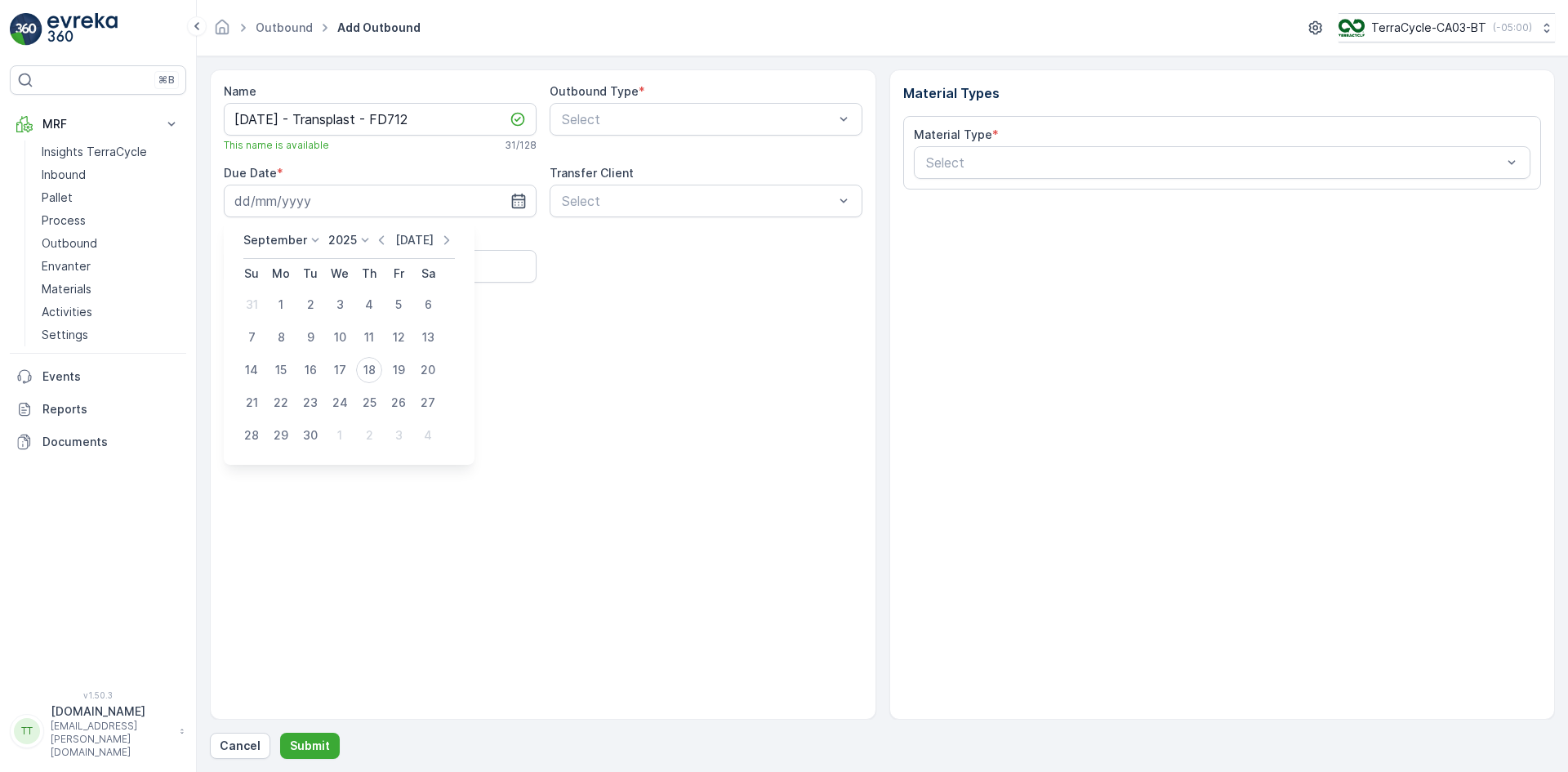
click at [381, 240] on icon "button" at bounding box center [381, 240] width 16 height 16
click at [333, 334] on div "6" at bounding box center [340, 337] width 26 height 26
type input "06.08.2025"
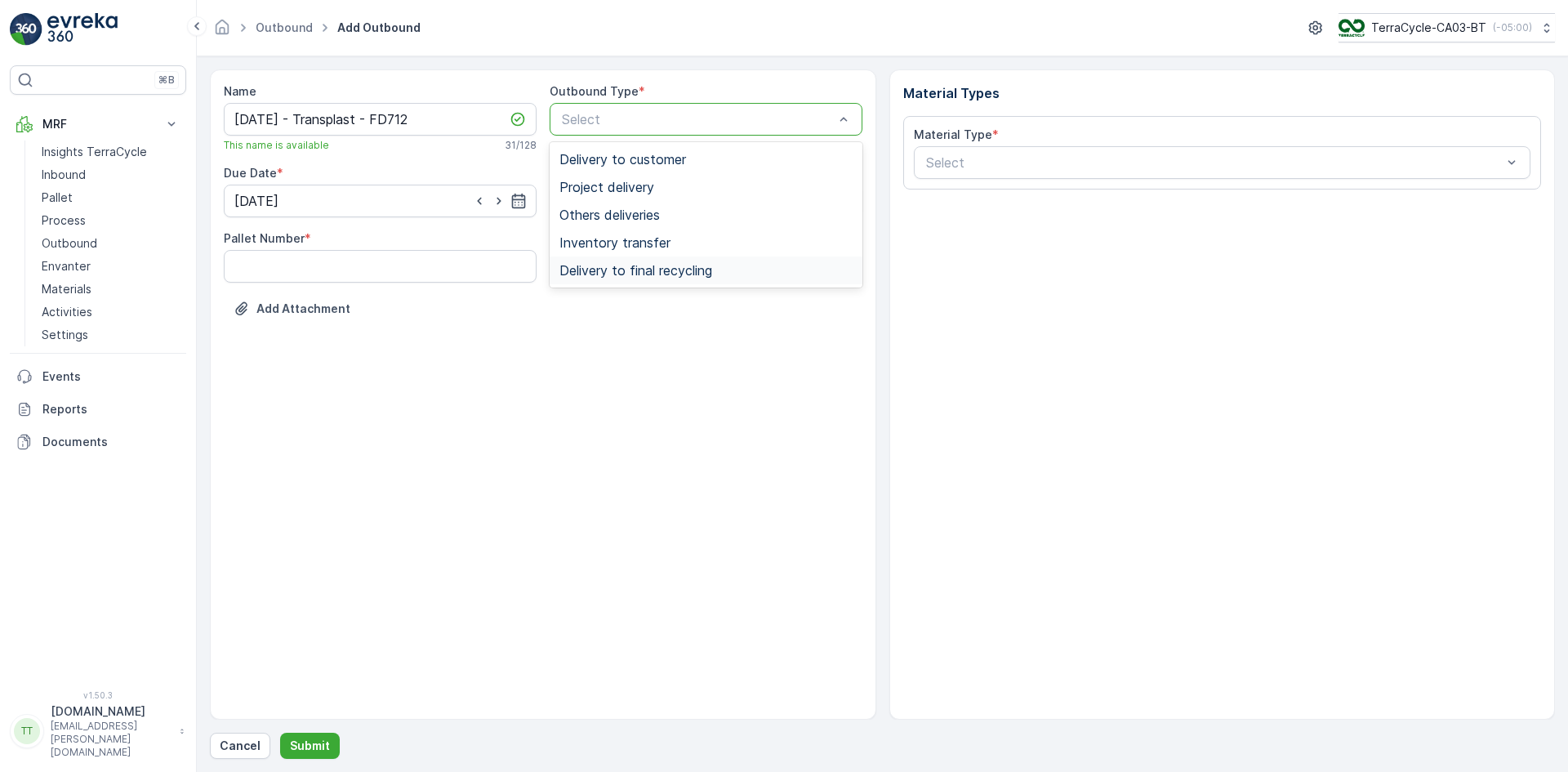
click at [640, 268] on span "Delivery to final recycling" at bounding box center [636, 271] width 153 height 15
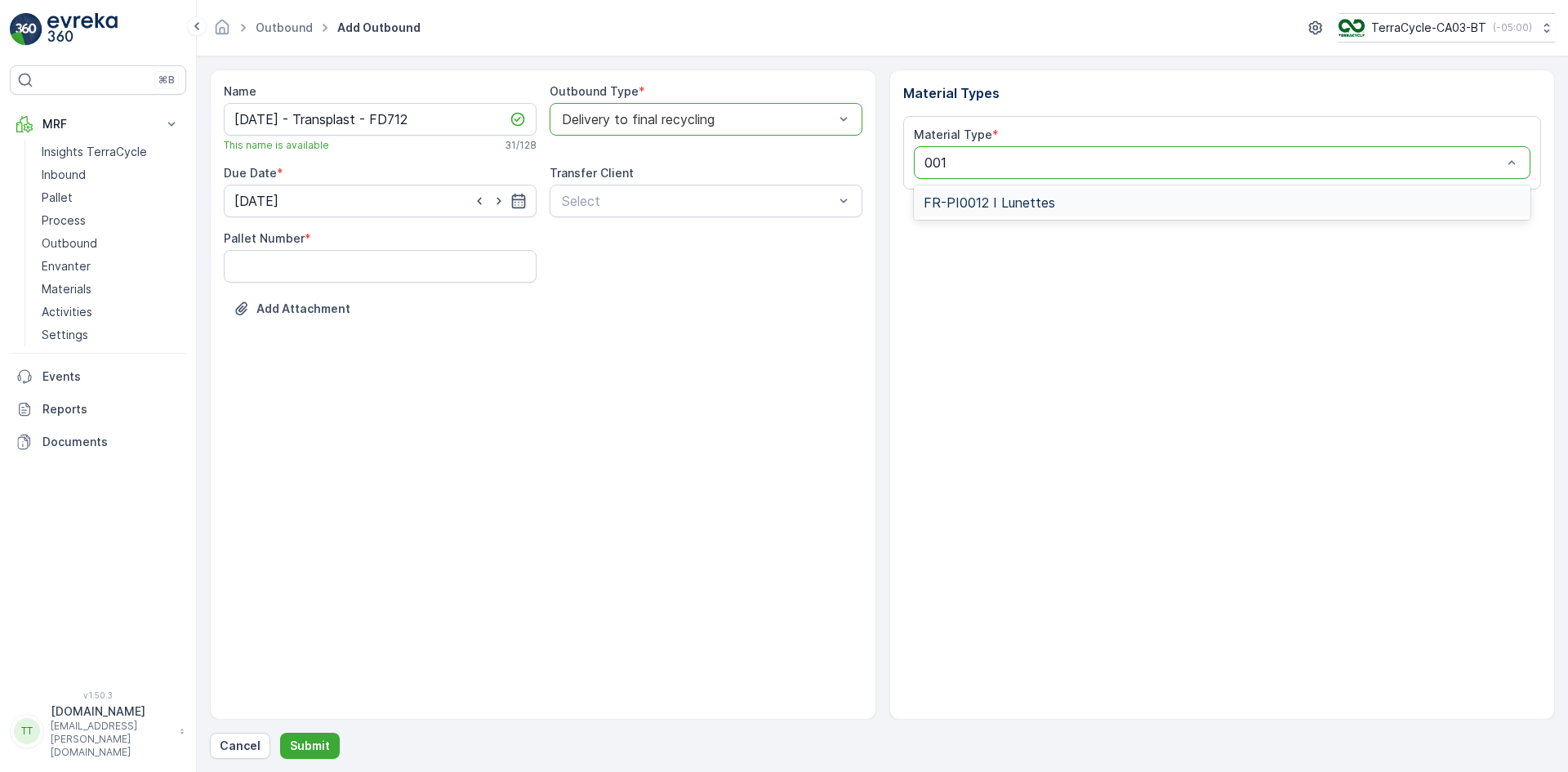
type input "0012"
click at [973, 199] on span "FR-PI0012 I Lunettes" at bounding box center [989, 203] width 131 height 15
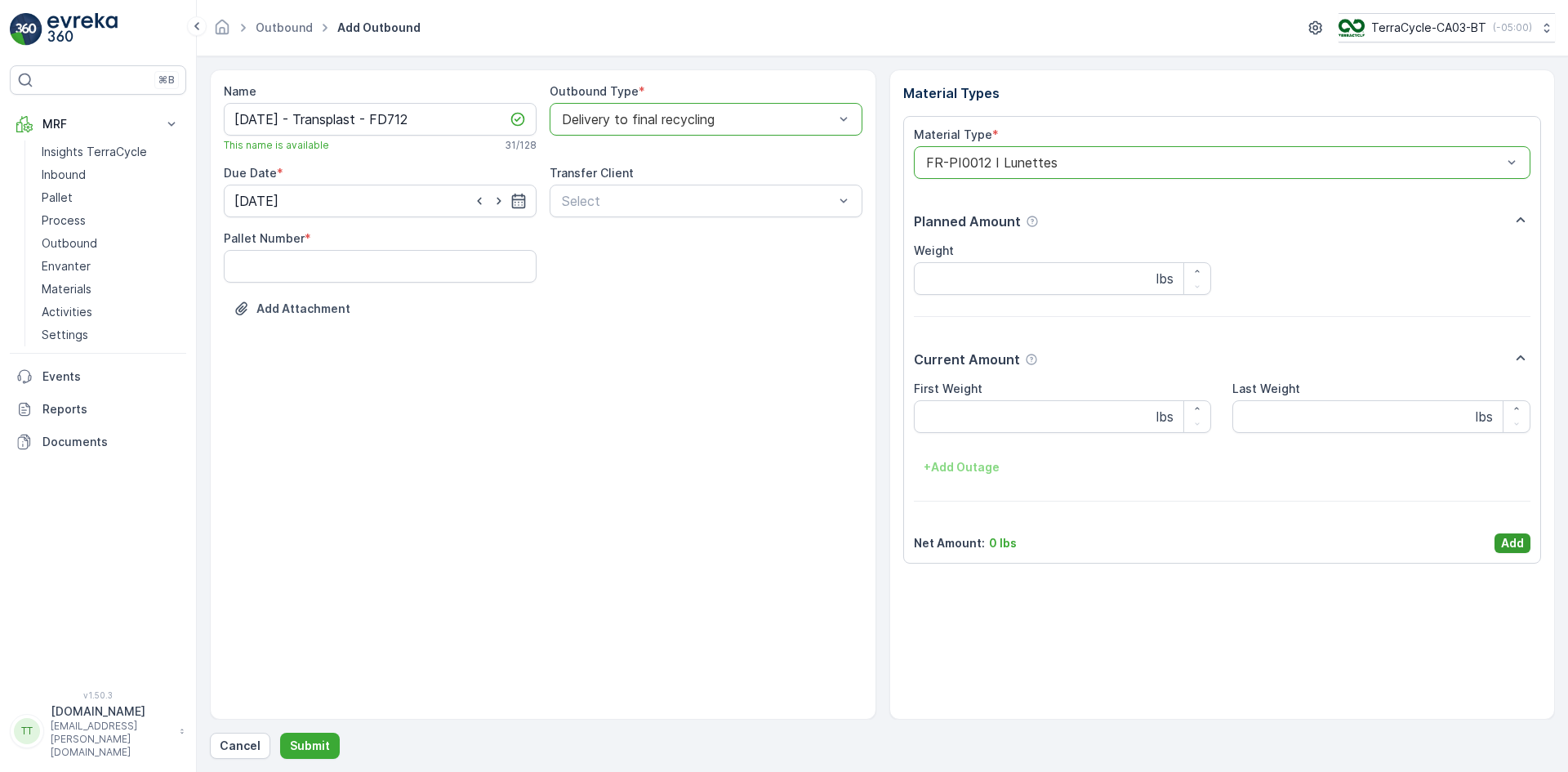
click at [1508, 544] on p "Add" at bounding box center [1512, 543] width 23 height 16
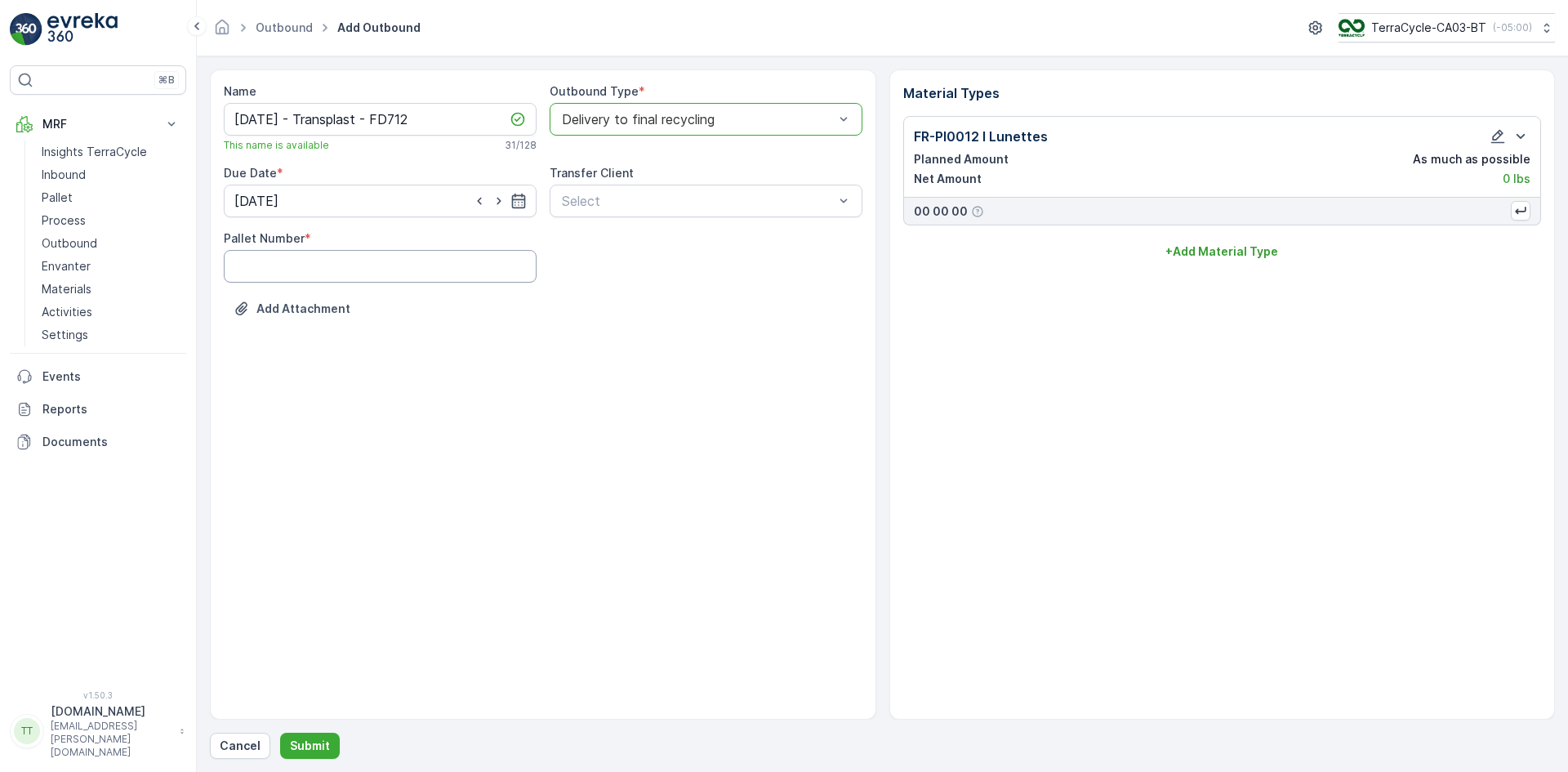
click at [301, 266] on Number "Pallet Number" at bounding box center [380, 267] width 312 height 33
type Number "1"
click at [317, 735] on button "Submit" at bounding box center [310, 746] width 60 height 26
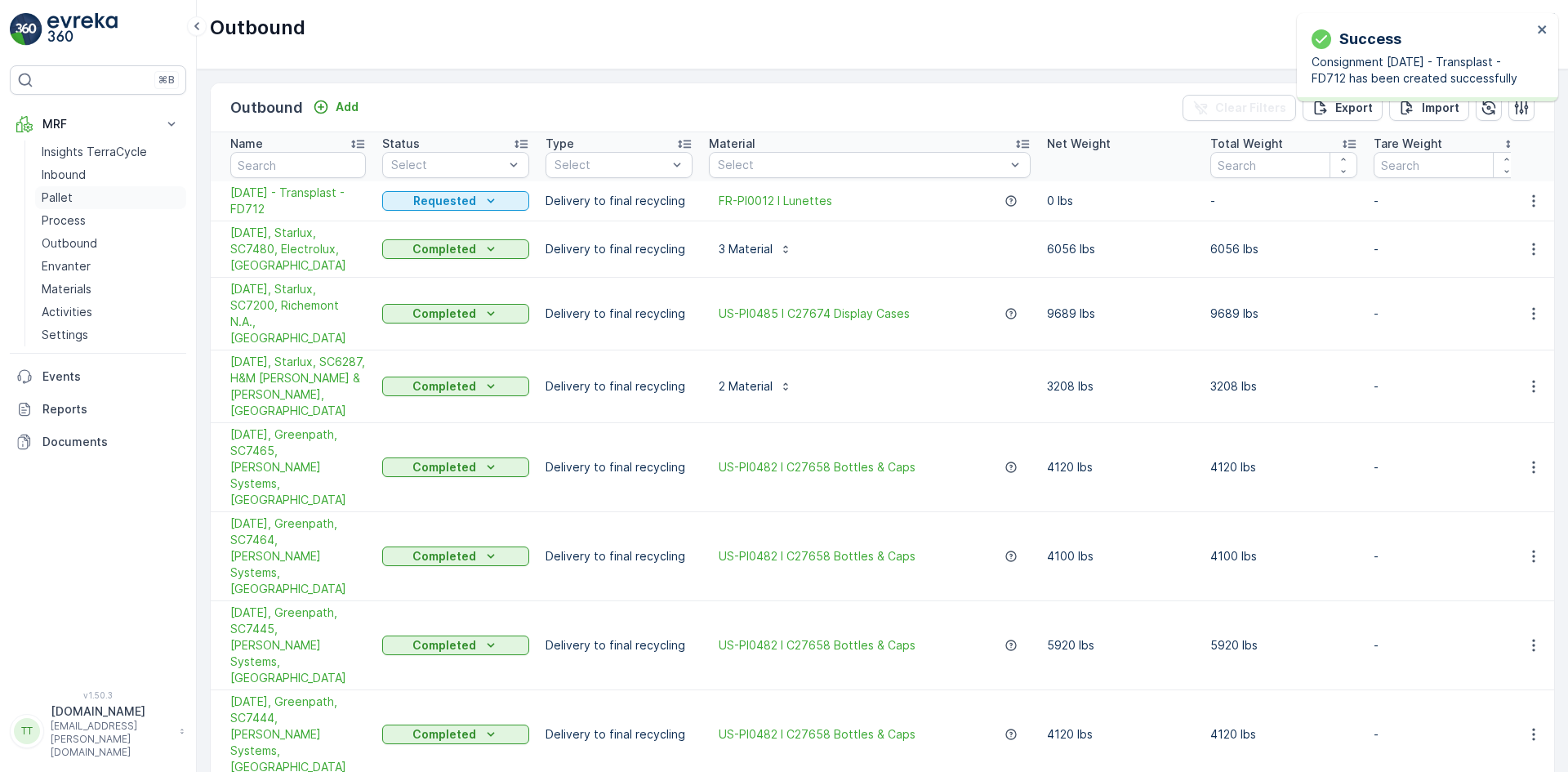
click at [60, 199] on p "Pallet" at bounding box center [57, 198] width 31 height 16
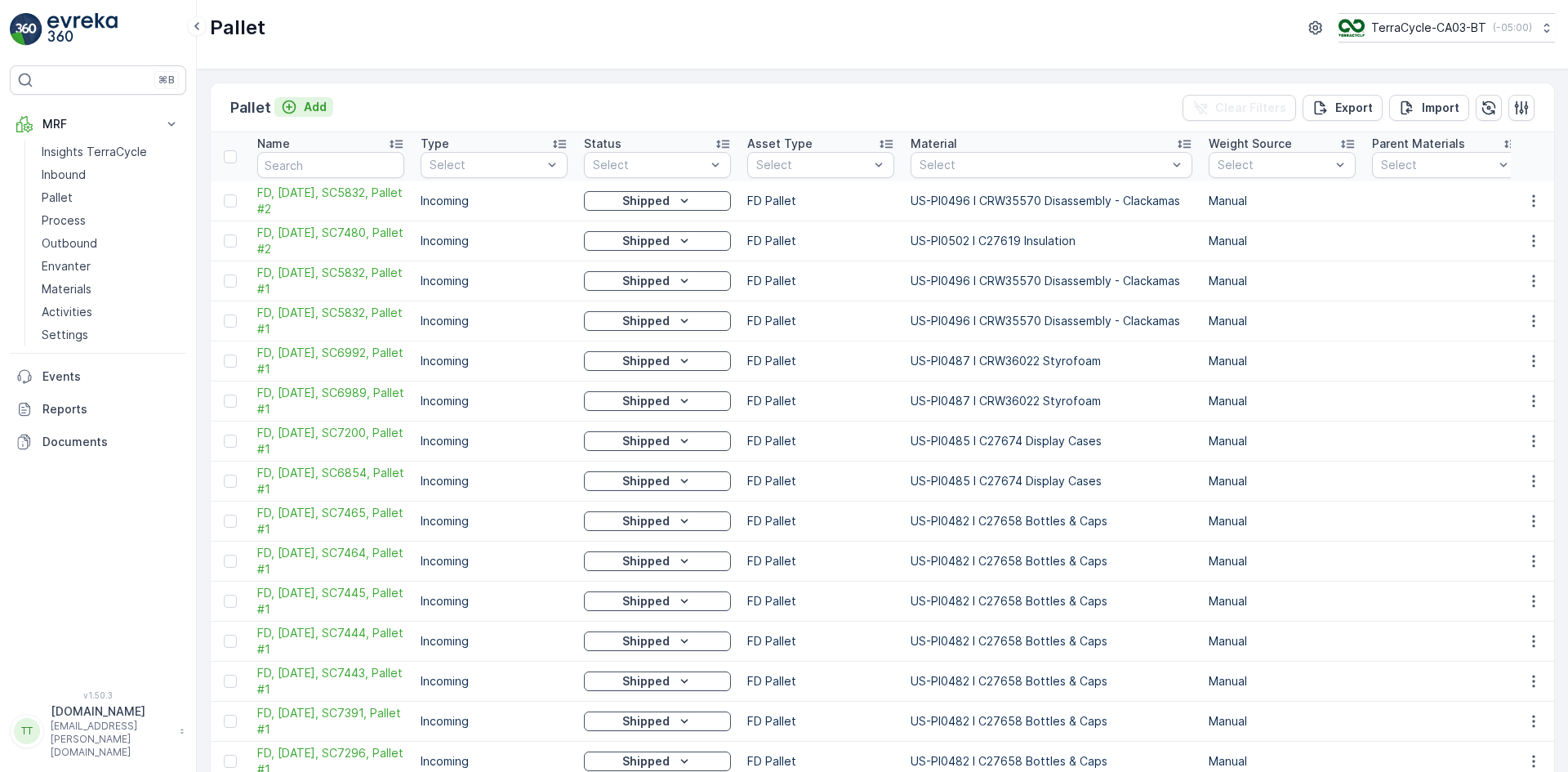
click at [320, 110] on p "Add" at bounding box center [315, 107] width 23 height 16
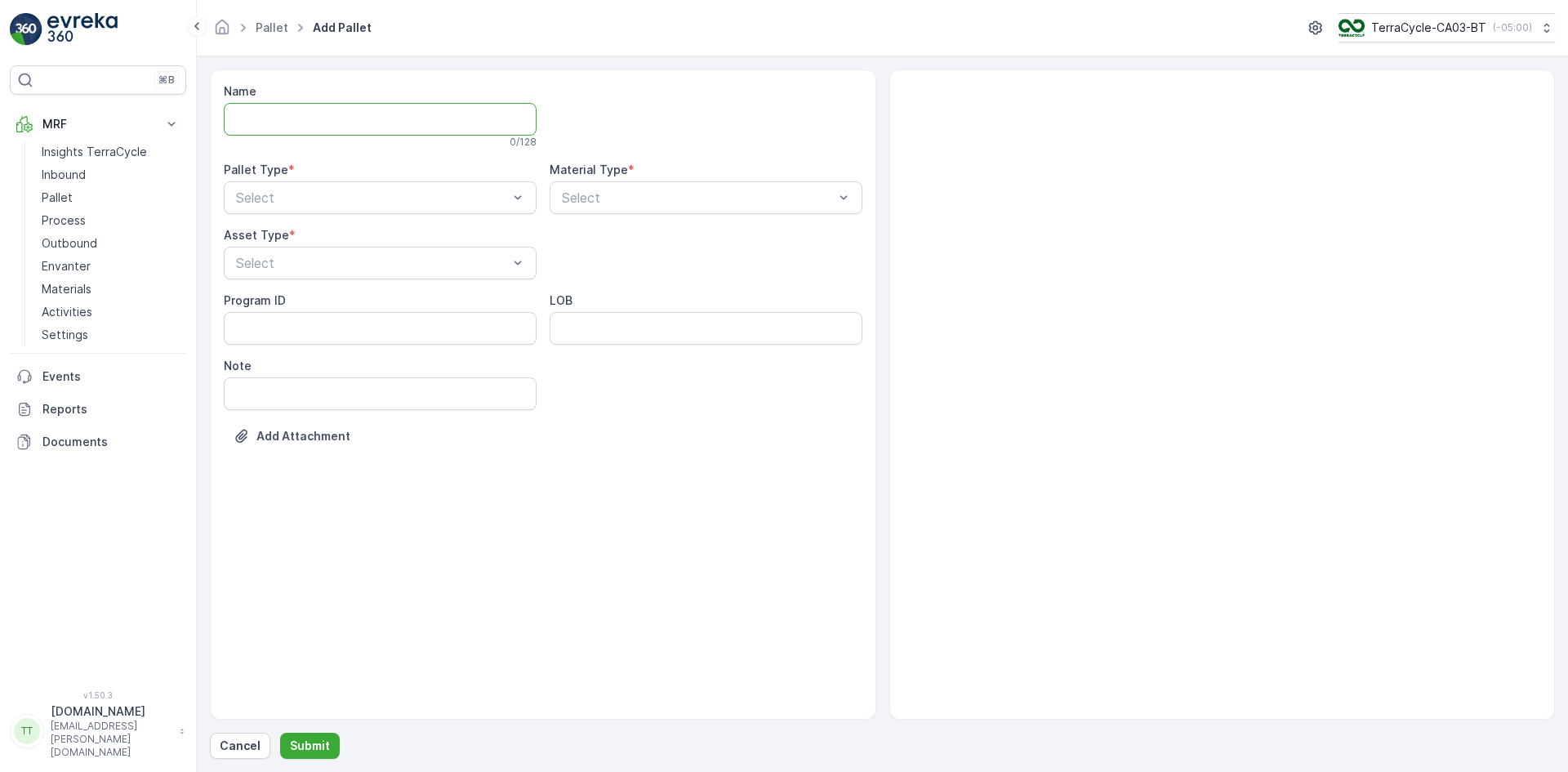
click at [290, 116] on input "Name" at bounding box center [380, 119] width 312 height 33
paste input "FD712 - FR - Audioptic > Transplast - FTL - 25"
type input "FD712 - FR - Audioptic > Transplast - FTL - 25"
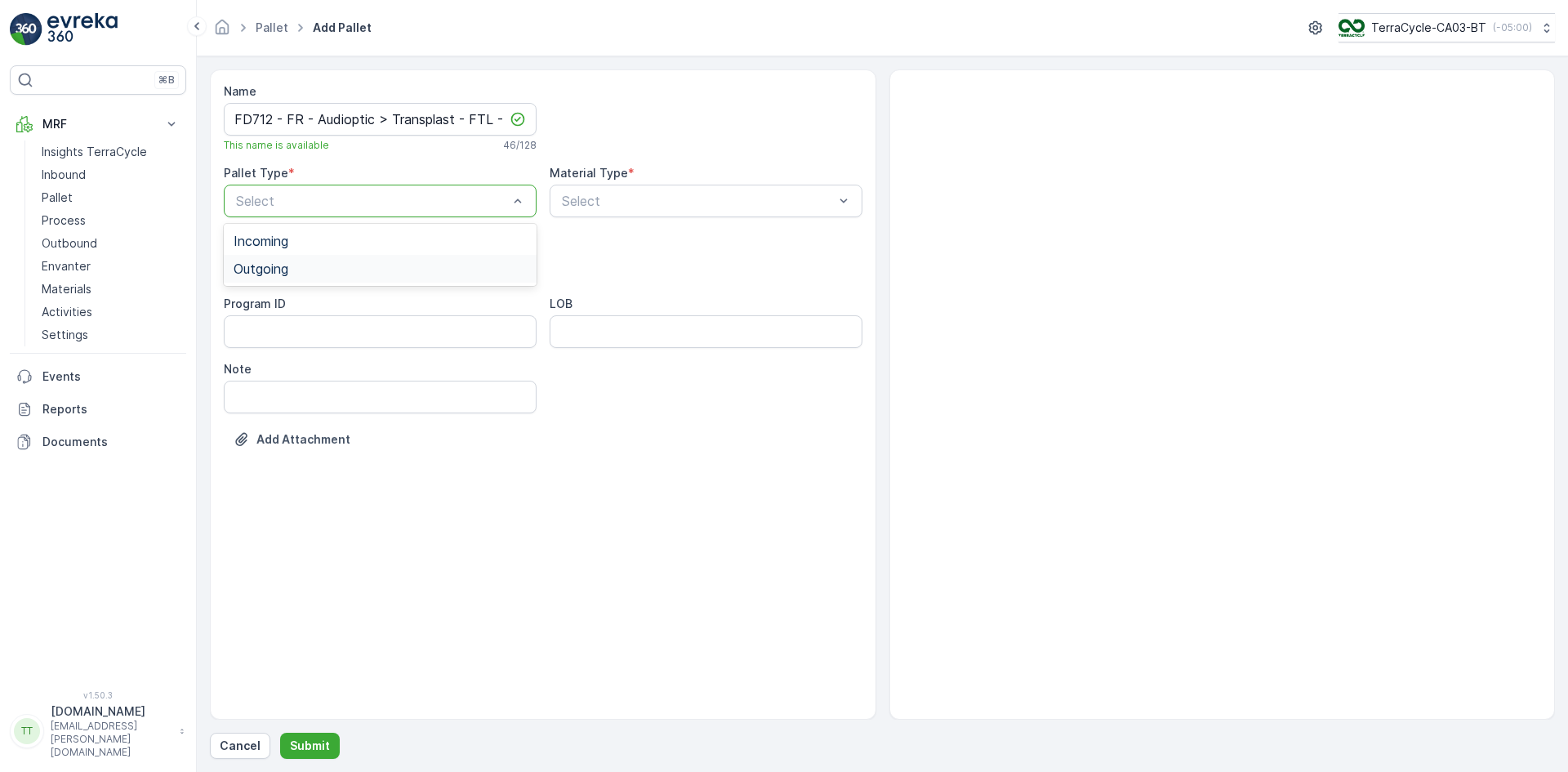
click at [279, 266] on span "Outgoing" at bounding box center [261, 269] width 55 height 15
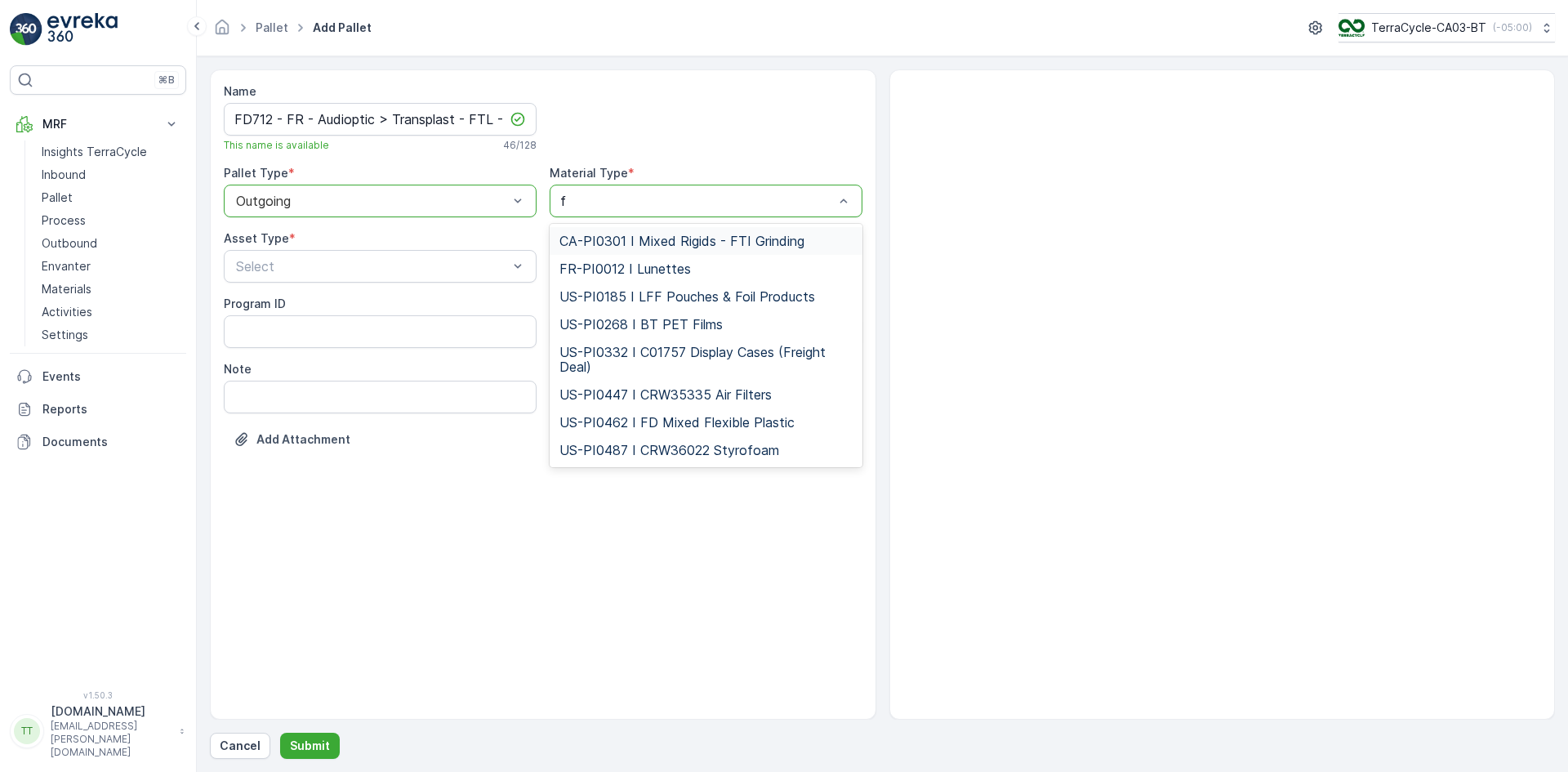
type input "fr"
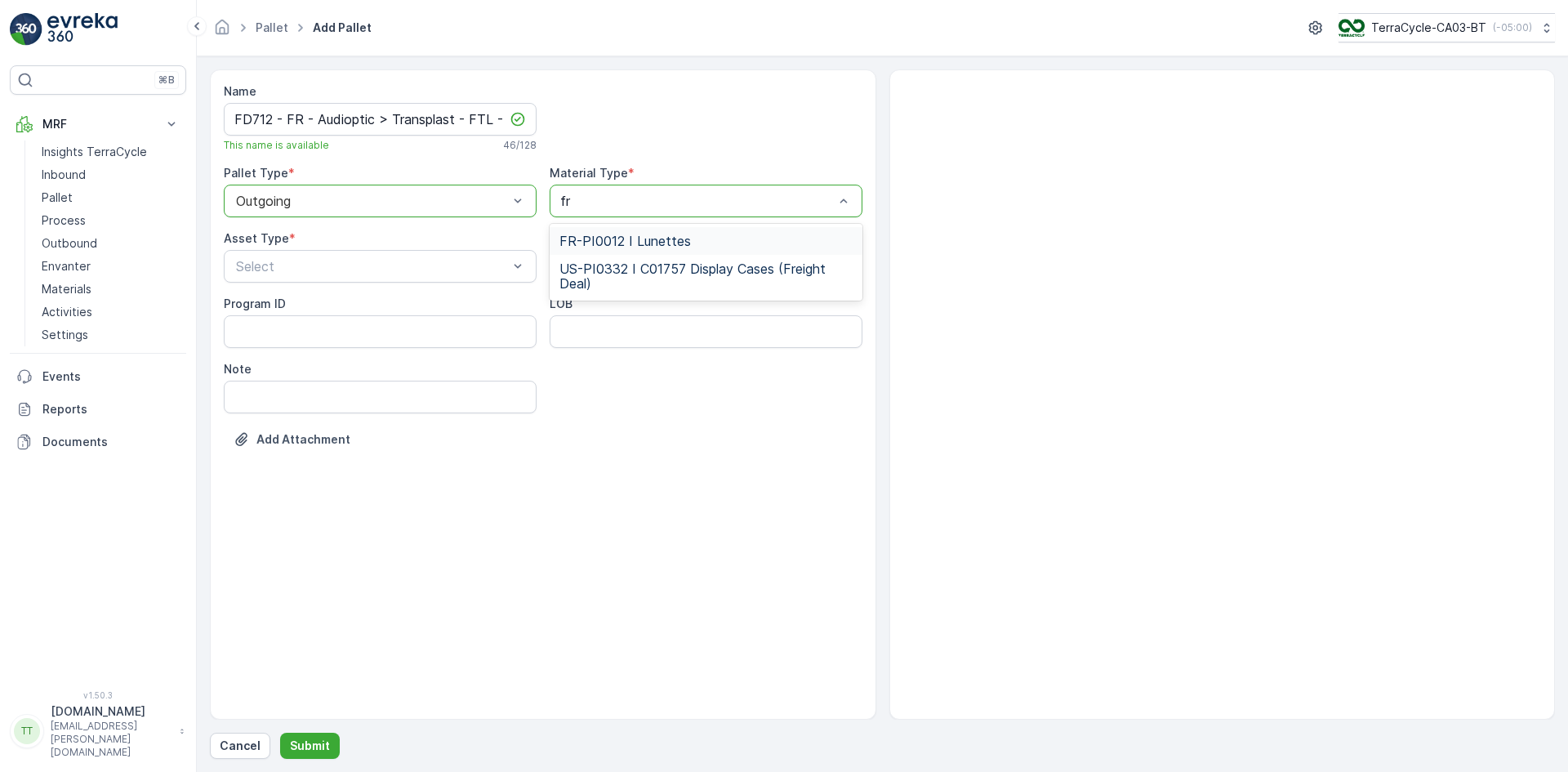
click at [572, 240] on span "FR-PI0012 I Lunettes" at bounding box center [625, 241] width 131 height 15
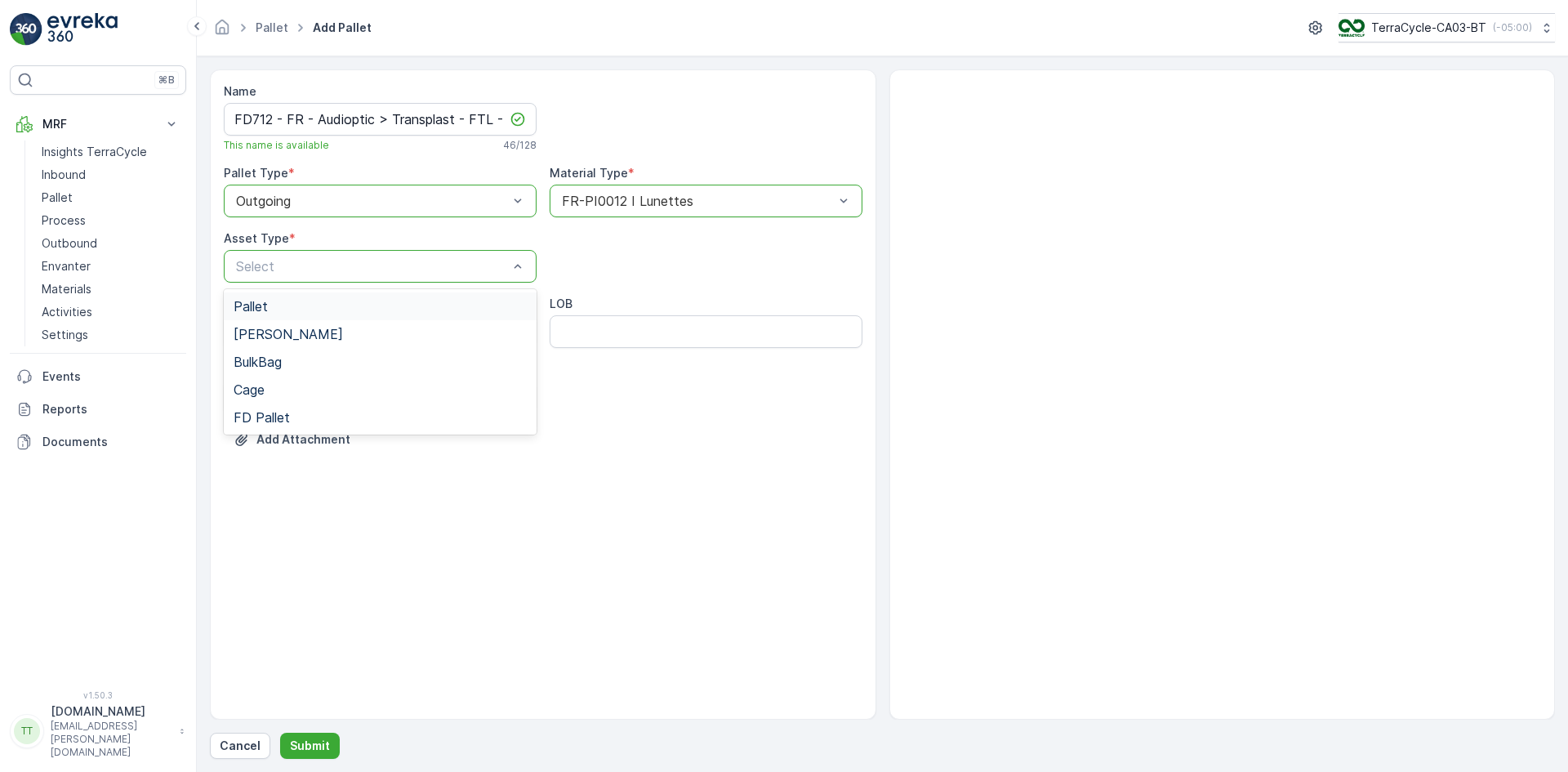
click at [291, 297] on div "Pallet" at bounding box center [380, 306] width 312 height 28
click at [305, 746] on p "Submit" at bounding box center [309, 746] width 40 height 16
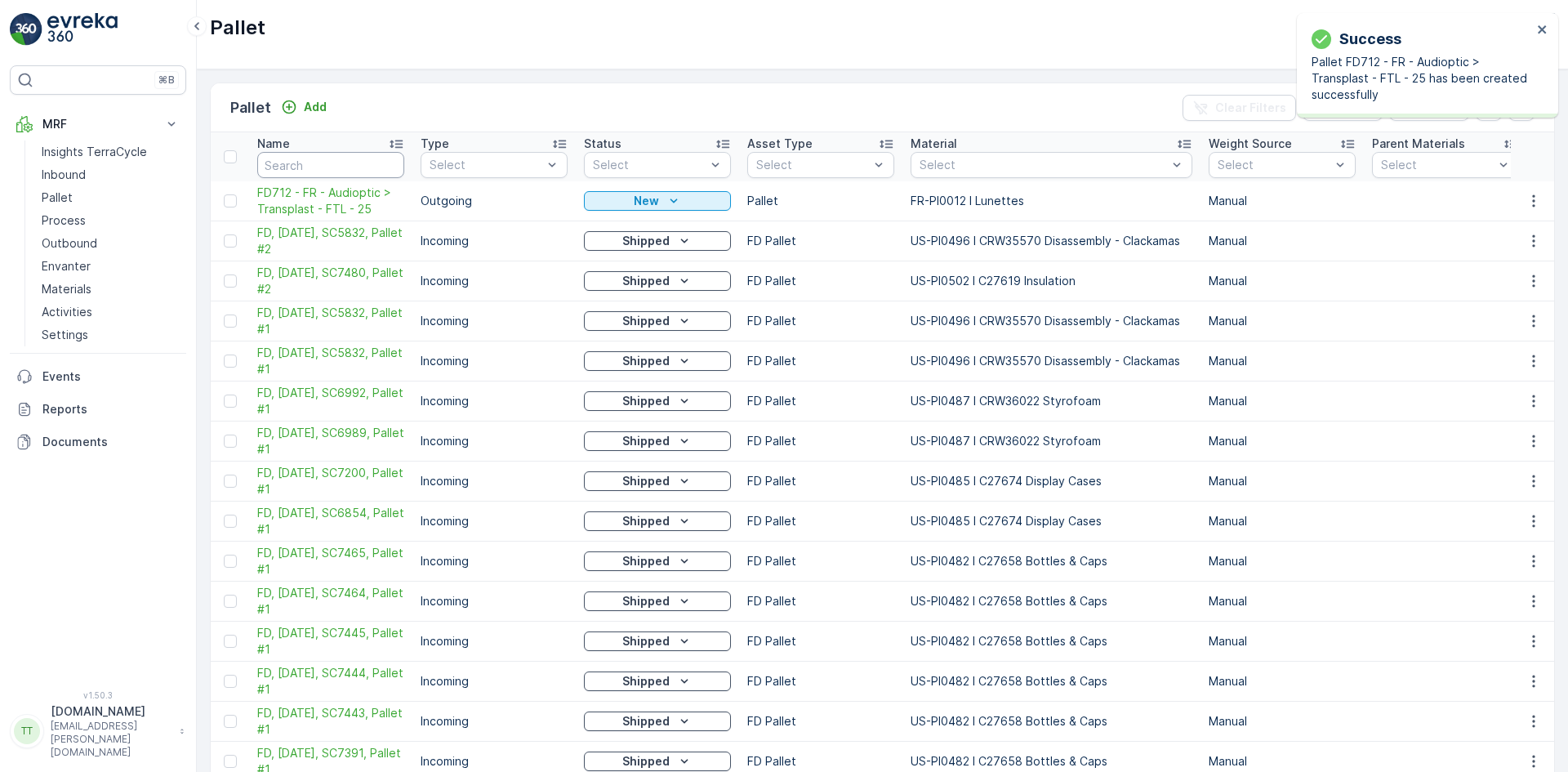
click at [287, 164] on input "text" at bounding box center [330, 165] width 147 height 26
type input "fd"
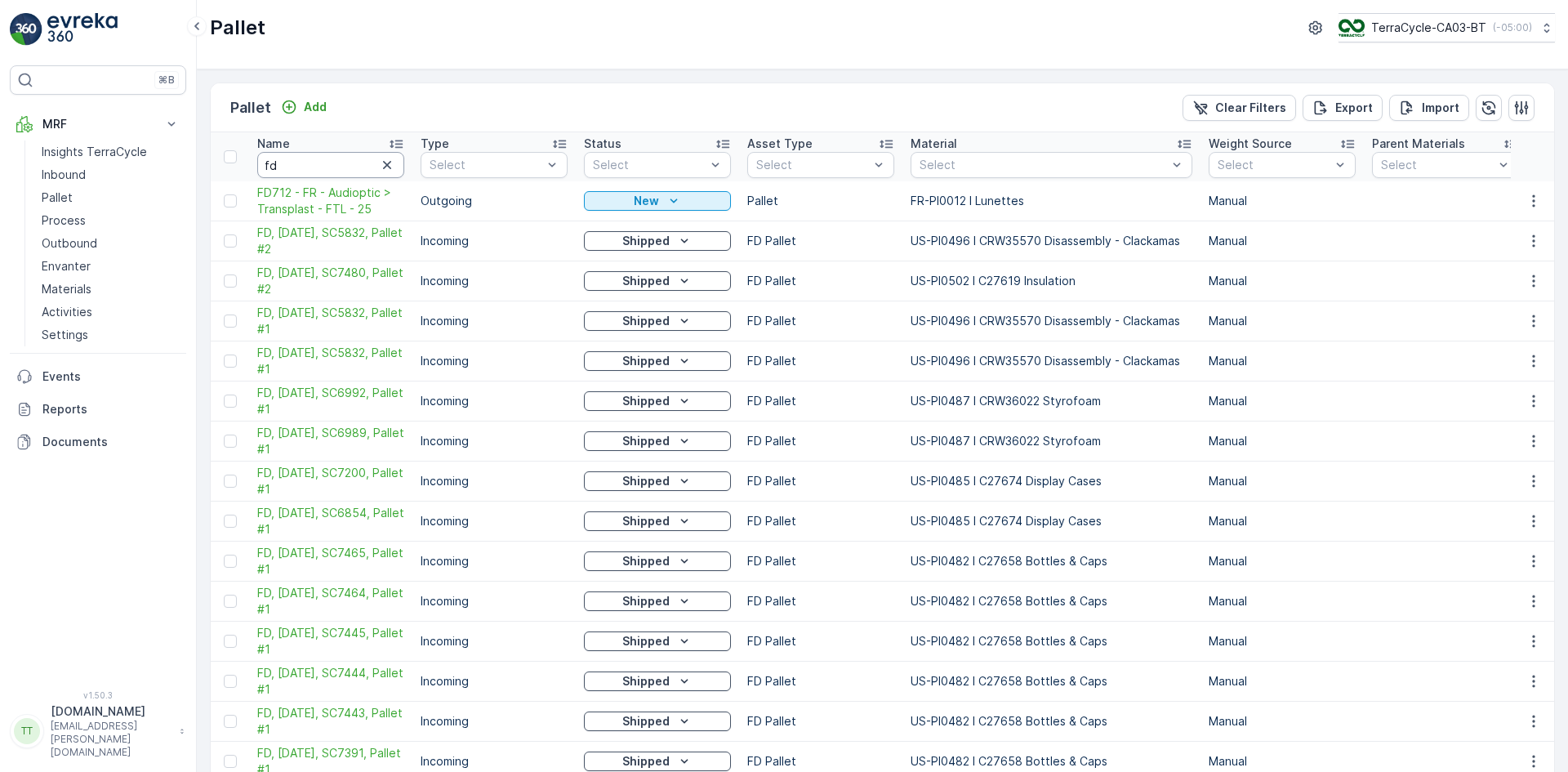
click at [299, 167] on input "fd" at bounding box center [330, 165] width 147 height 26
type input "fd7"
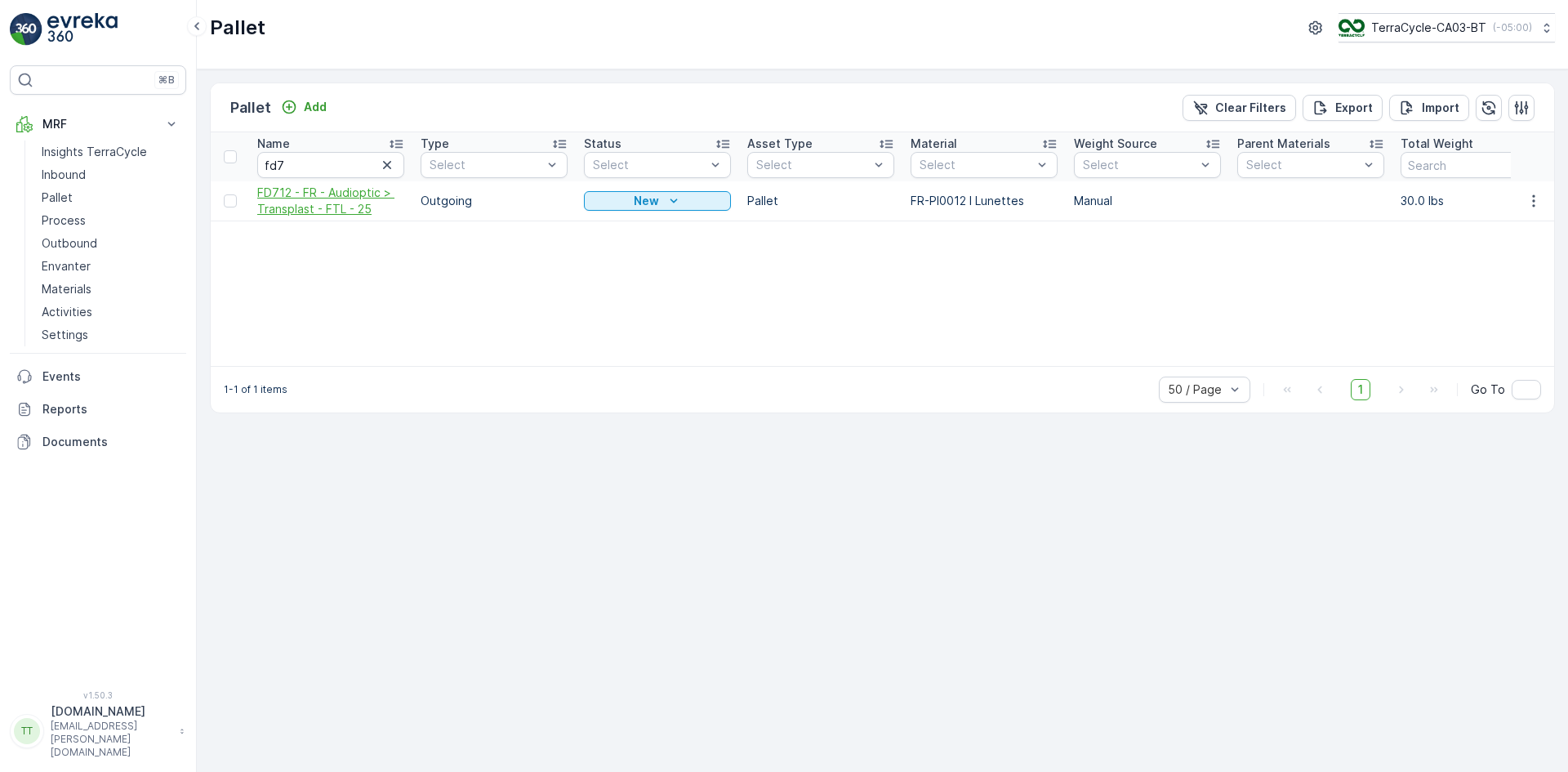
click at [340, 200] on span "FD712 - FR - Audioptic > Transplast - FTL - 25" at bounding box center [330, 201] width 147 height 33
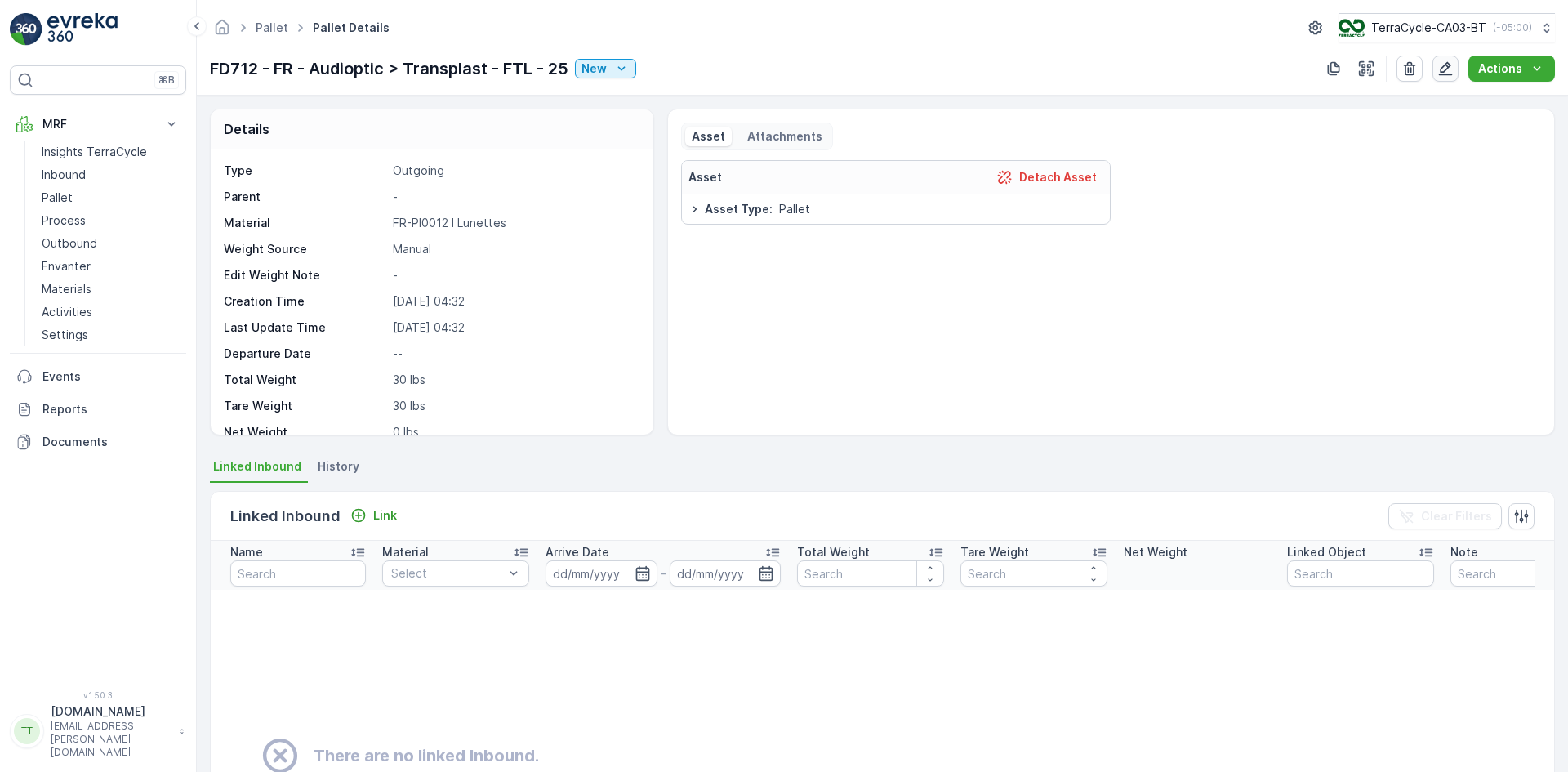
click at [1452, 71] on icon "button" at bounding box center [1445, 69] width 16 height 16
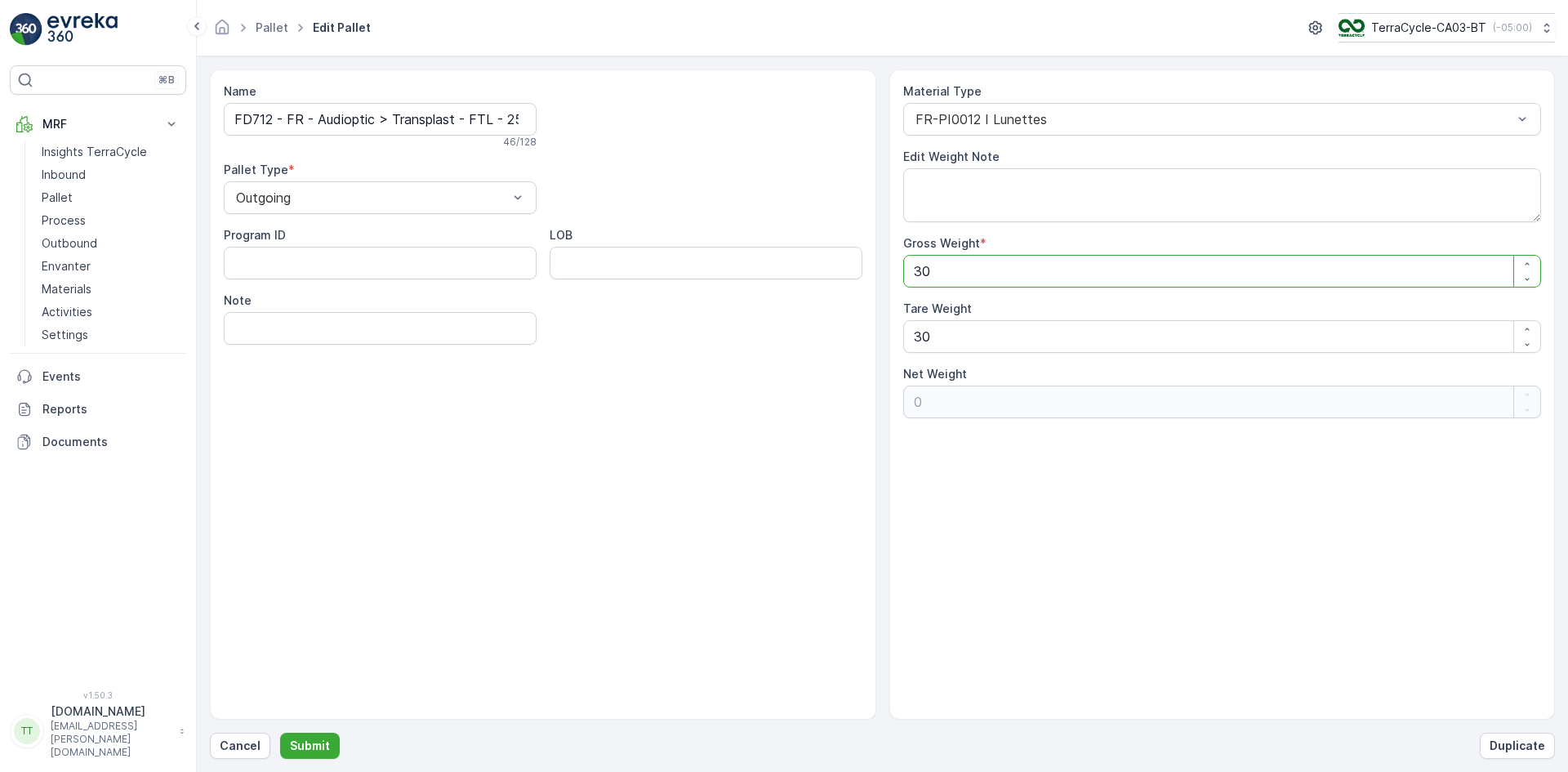
drag, startPoint x: 937, startPoint y: 280, endPoint x: 921, endPoint y: 275, distance: 16.8
click at [921, 275] on Weight "30" at bounding box center [1222, 272] width 639 height 33
type Weight "32"
type Weight "2"
type Weight "328"
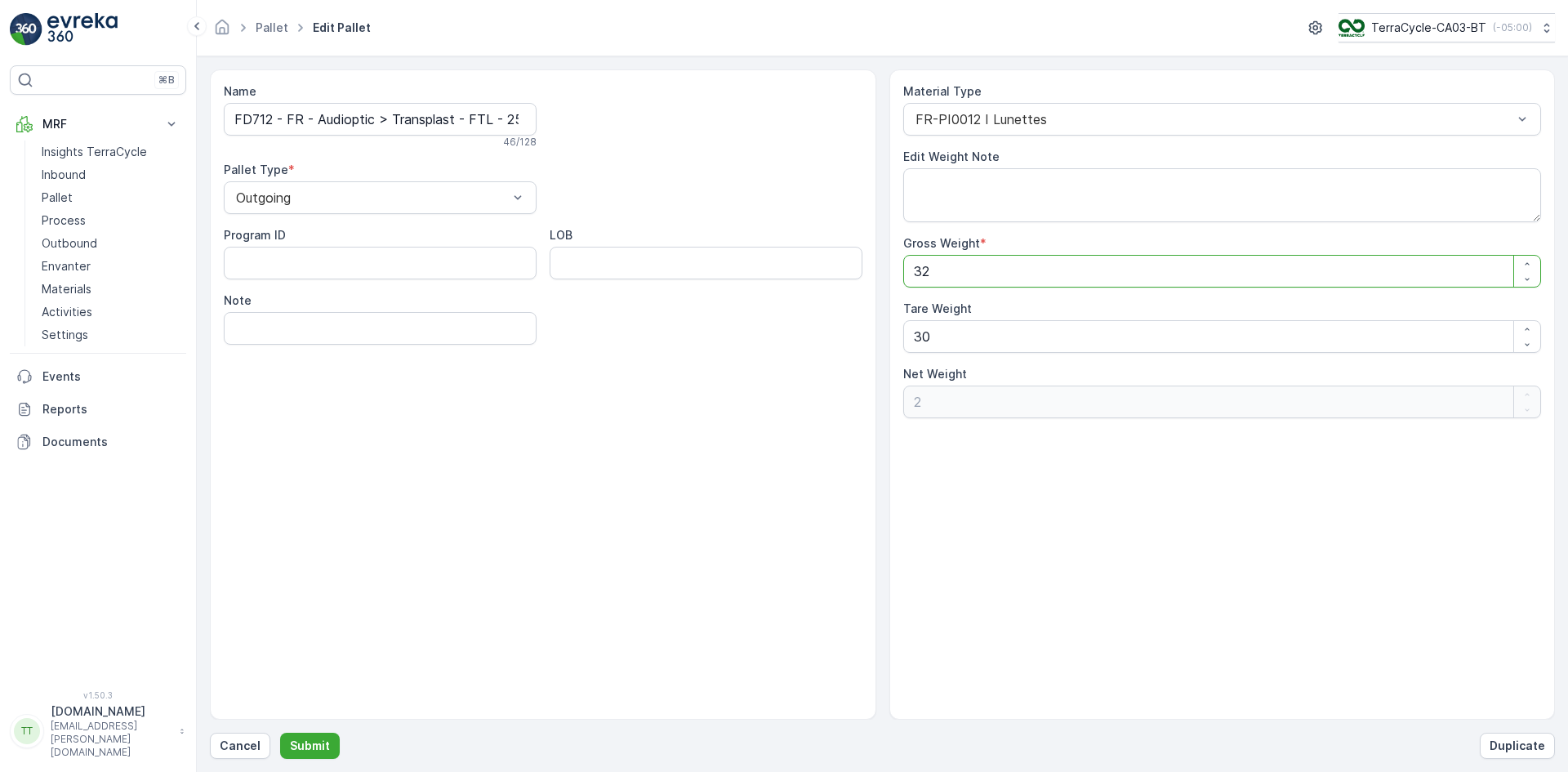
type Weight "298"
type Weight "3280"
type Weight "3250"
type Weight "3280"
drag, startPoint x: 923, startPoint y: 340, endPoint x: 907, endPoint y: 340, distance: 16.0
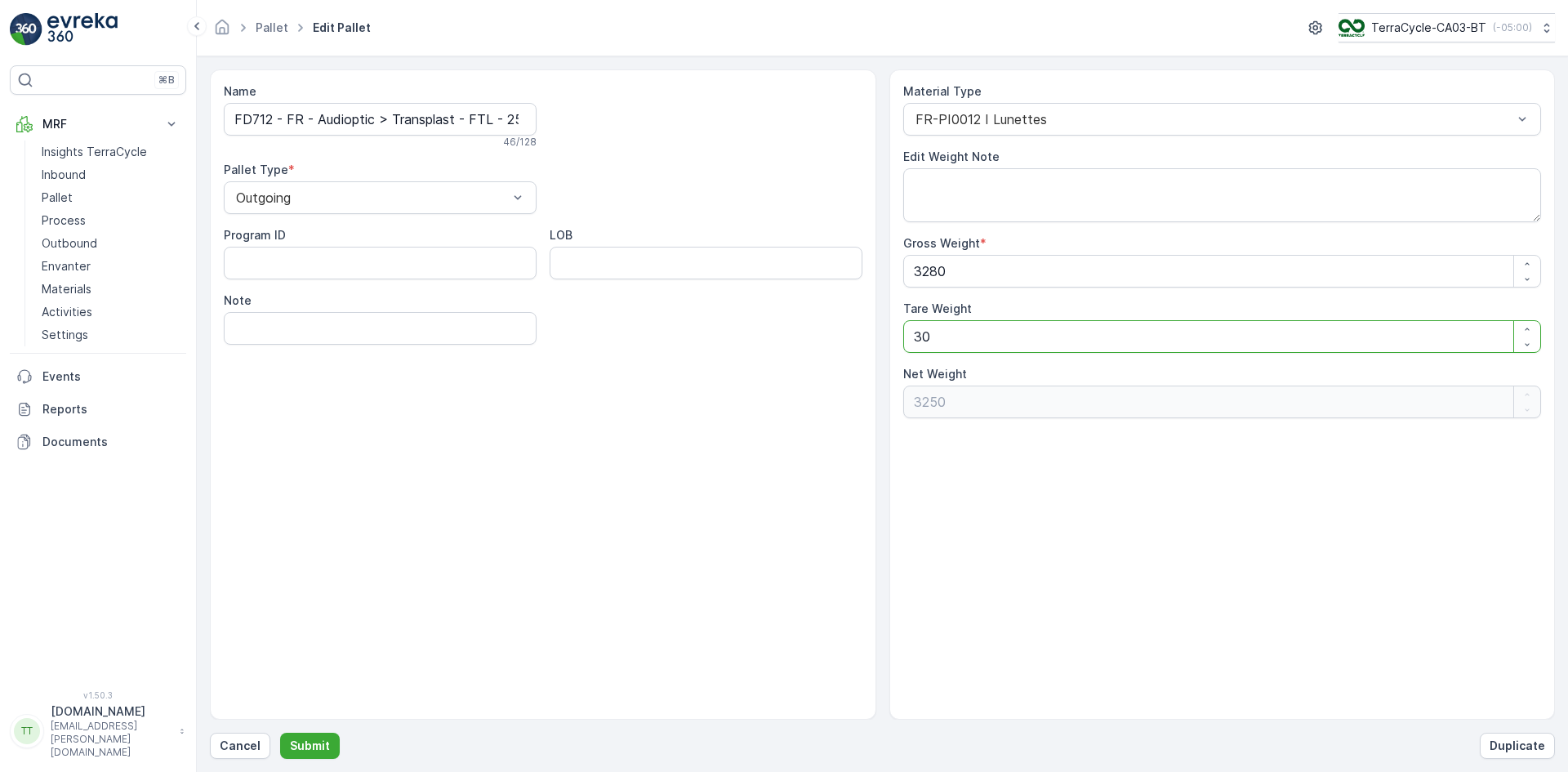
click at [907, 340] on Weight "30" at bounding box center [1222, 336] width 639 height 33
type Weight "00"
type Weight "3280"
type Weight "00"
click at [326, 742] on p "Submit" at bounding box center [309, 746] width 40 height 16
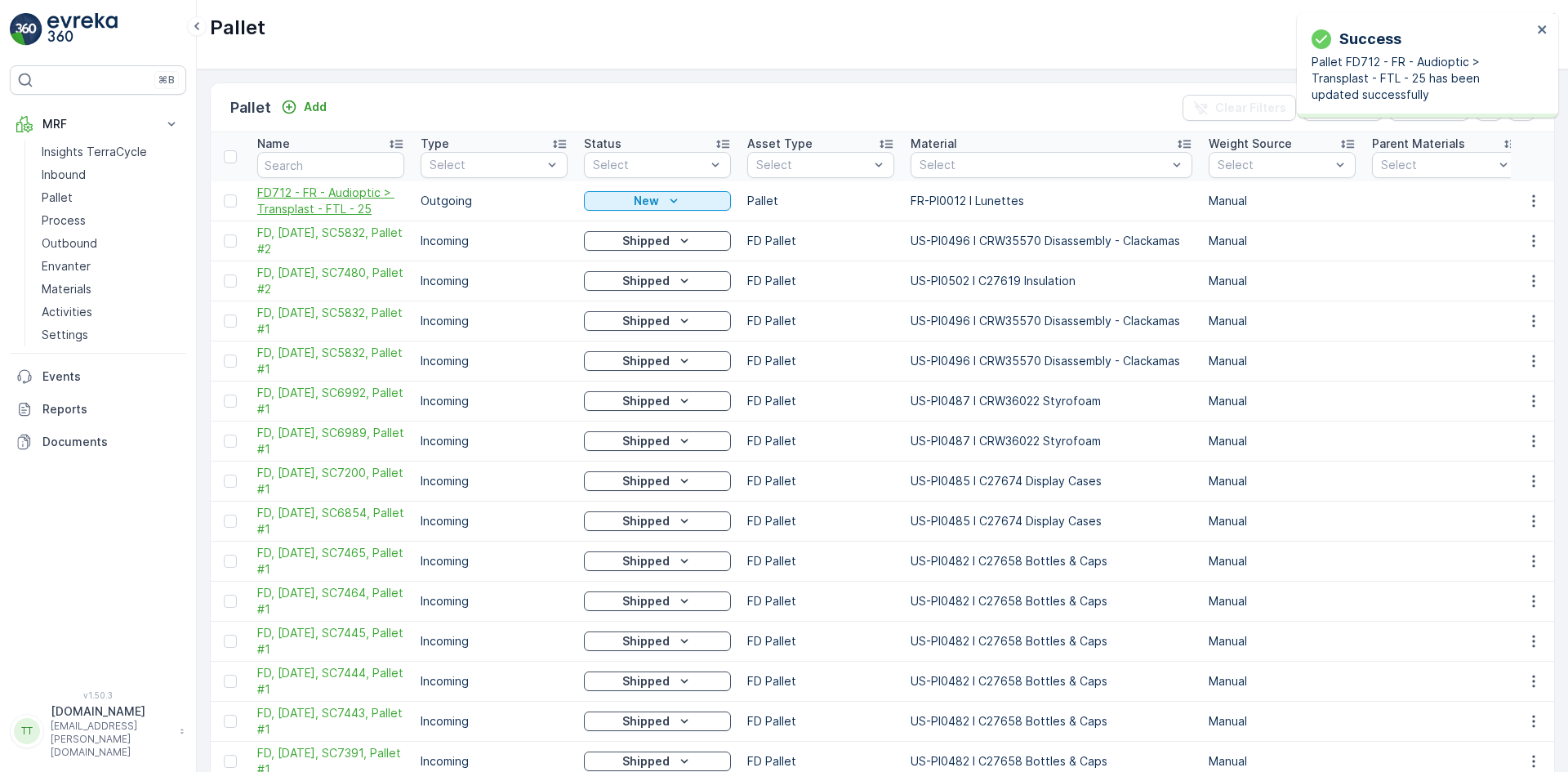
drag, startPoint x: 341, startPoint y: 219, endPoint x: 334, endPoint y: 208, distance: 13.0
click at [334, 208] on span "FD712 - FR - Audioptic > Transplast - FTL - 25" at bounding box center [330, 201] width 147 height 33
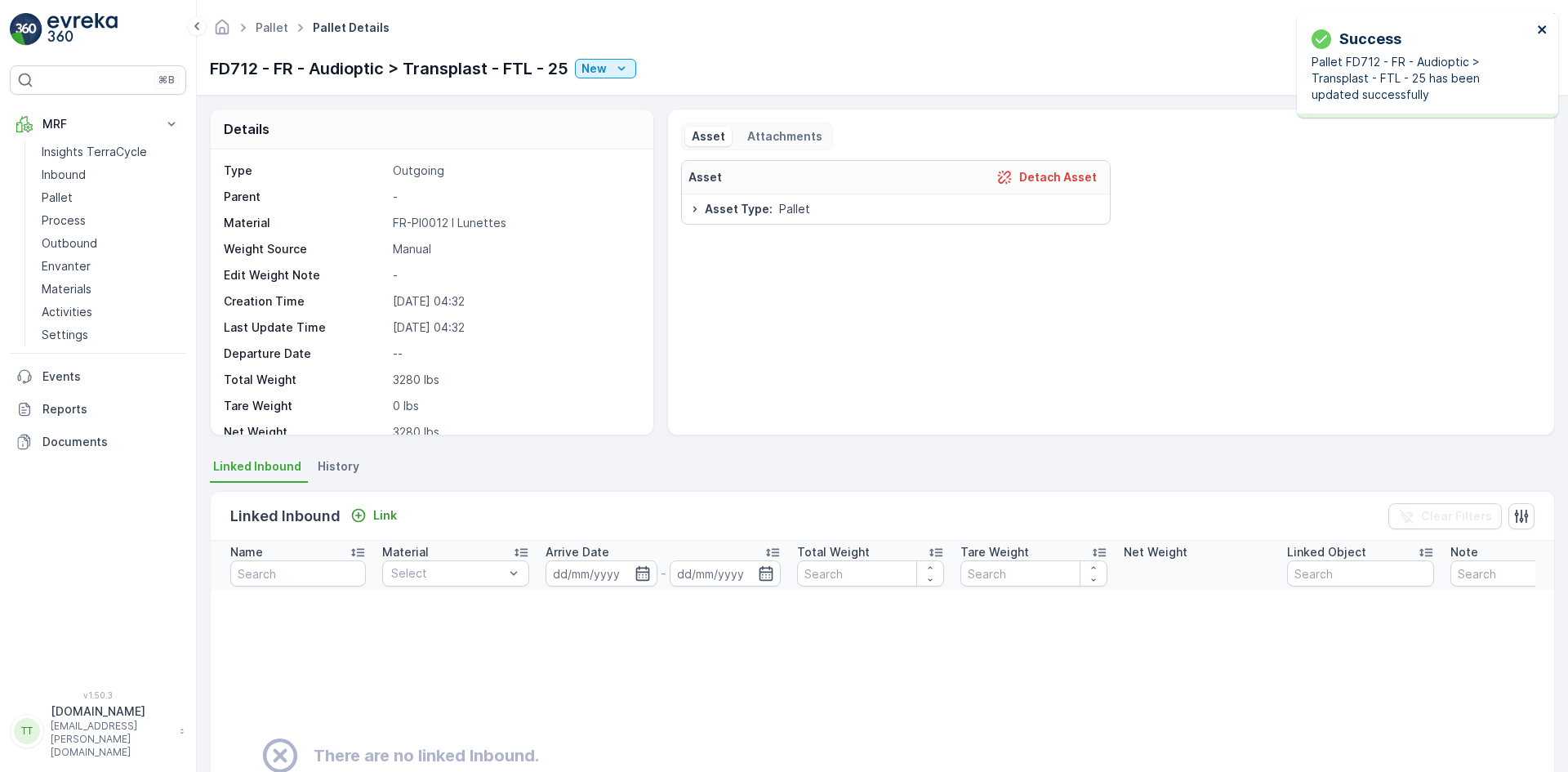
click at [1546, 31] on icon "close" at bounding box center [1543, 30] width 11 height 13
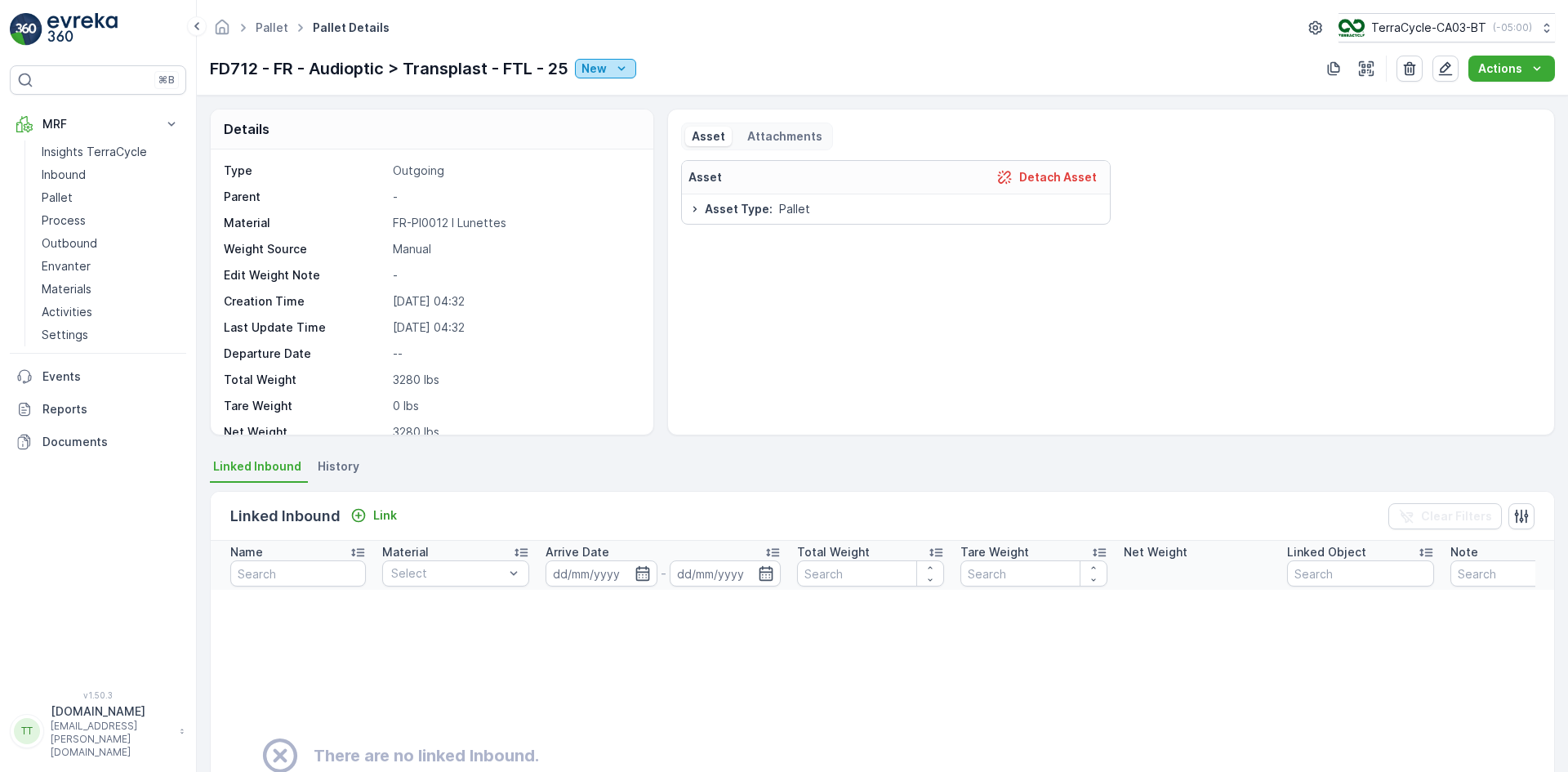
click at [603, 71] on p "New" at bounding box center [594, 69] width 25 height 16
click at [639, 226] on span "Ready to Allocation" at bounding box center [640, 231] width 107 height 16
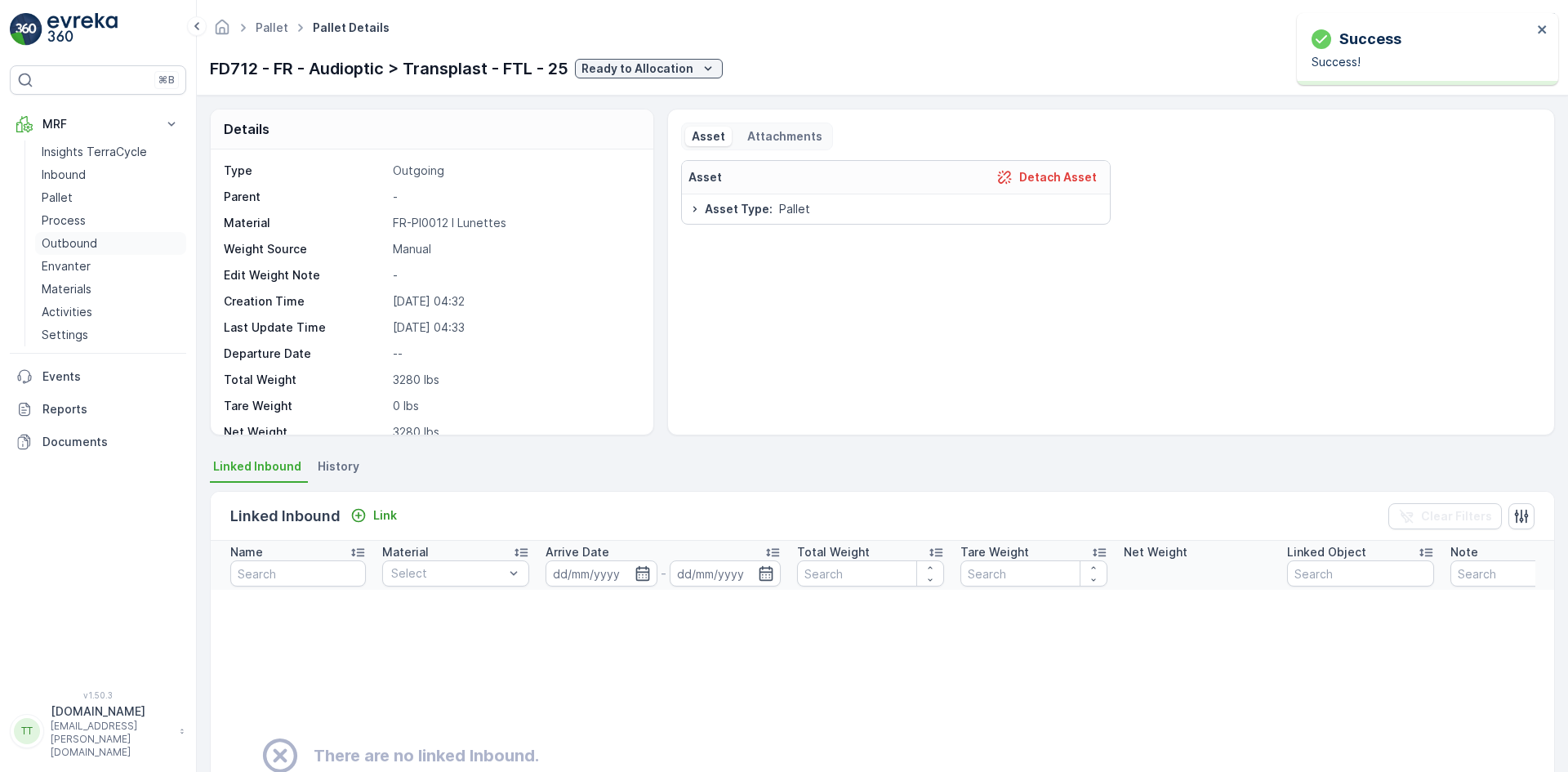
click at [86, 239] on p "Outbound" at bounding box center [70, 244] width 56 height 16
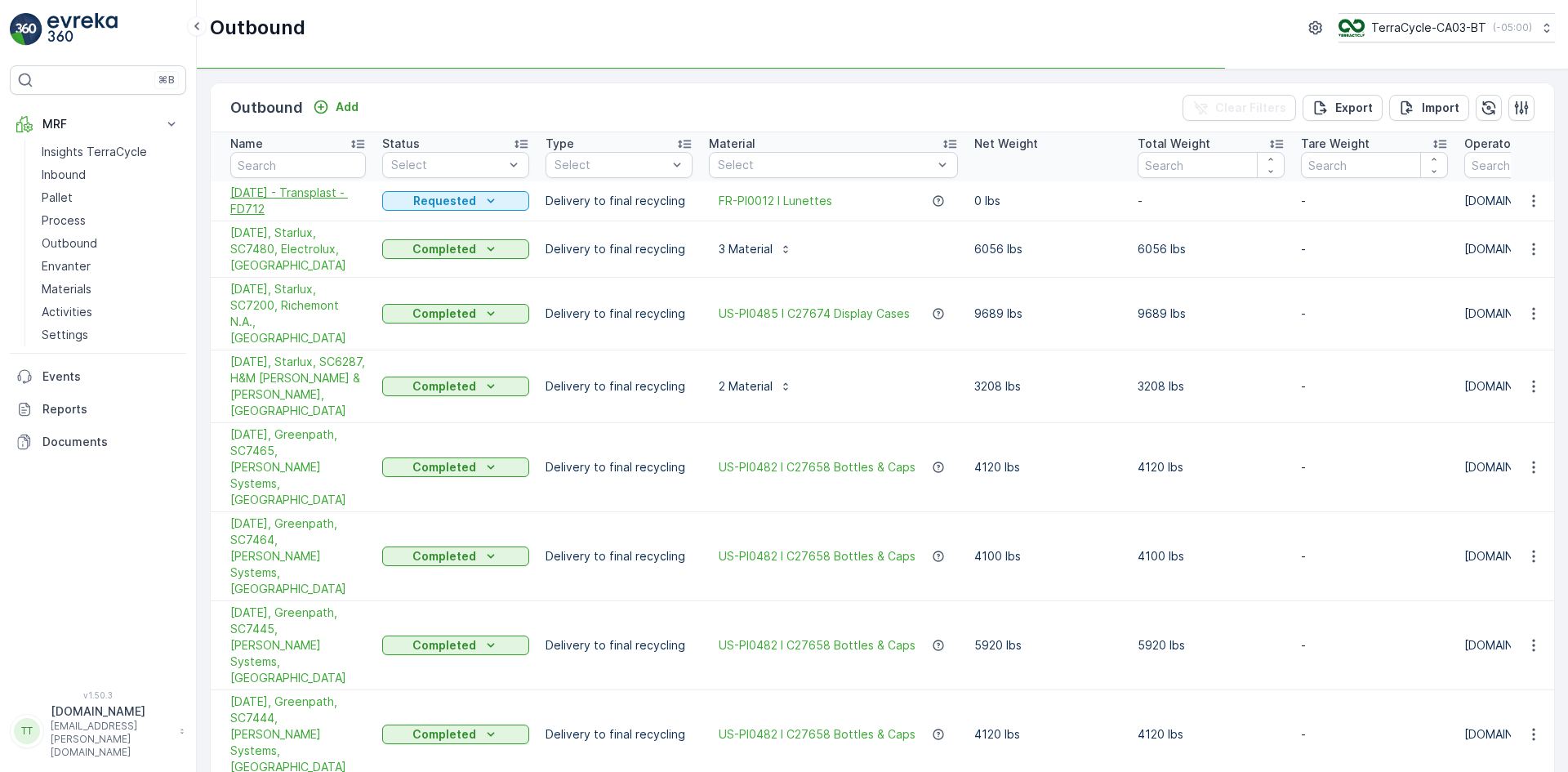
click at [288, 187] on span "06.08.2025 - Transplast - FD712" at bounding box center [298, 201] width 135 height 33
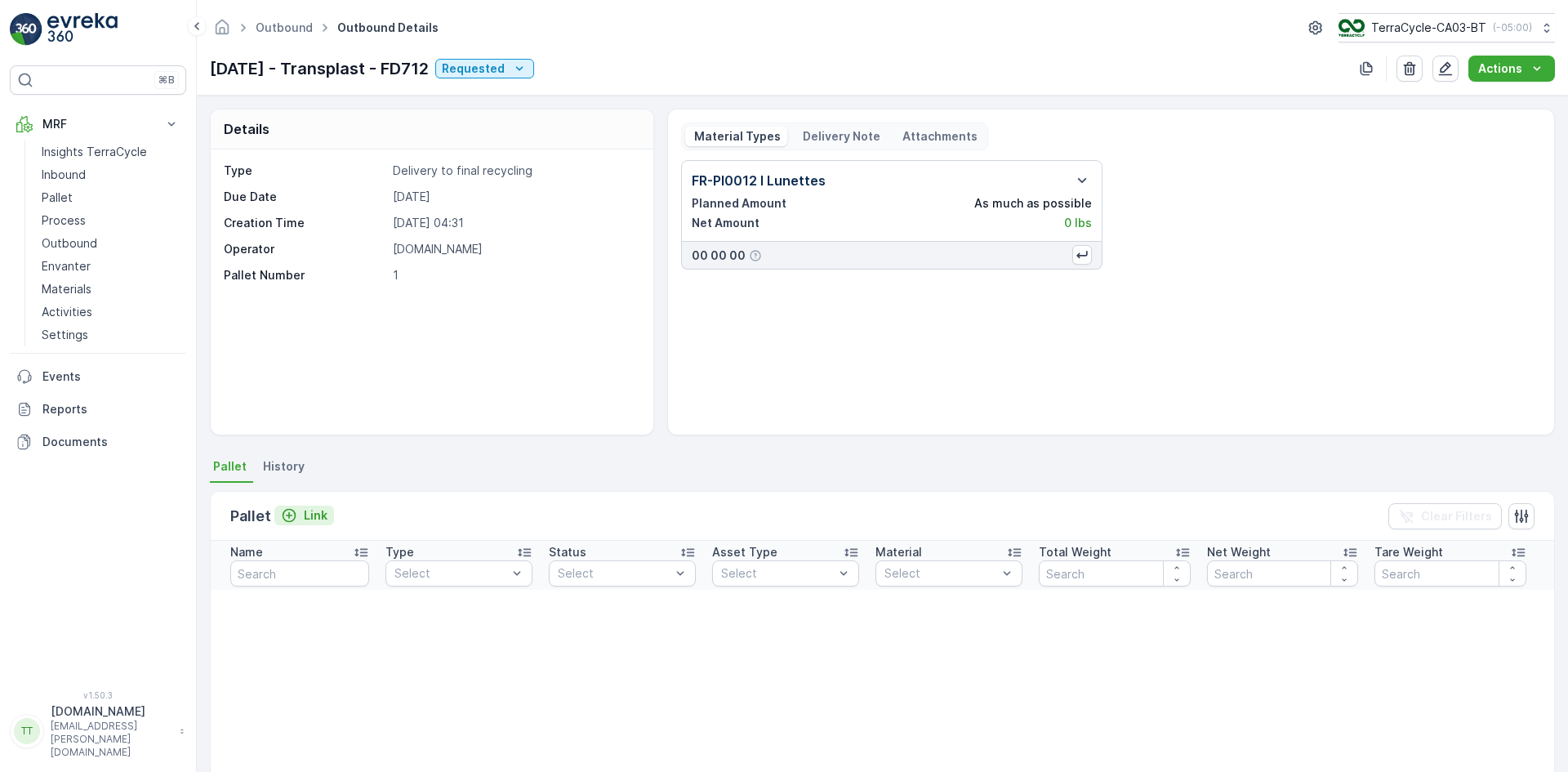
click at [307, 516] on p "Link" at bounding box center [315, 515] width 24 height 16
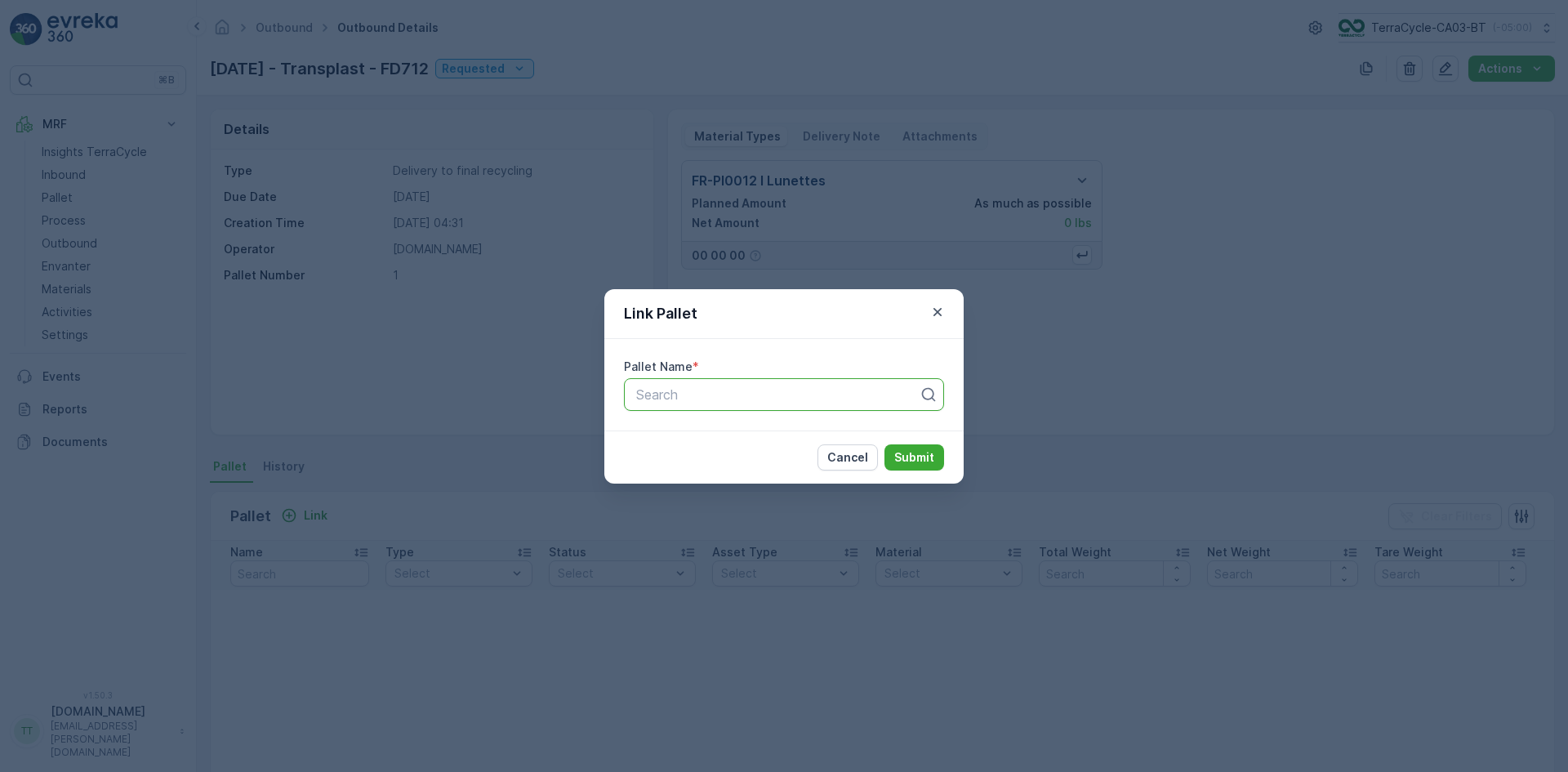
click at [650, 395] on div at bounding box center [777, 395] width 285 height 15
type input "712"
click at [671, 434] on span "FD712 - FR - Audioptic > Transplast - FTL - 25" at bounding box center [777, 435] width 288 height 15
click at [904, 457] on p "Submit" at bounding box center [914, 458] width 40 height 16
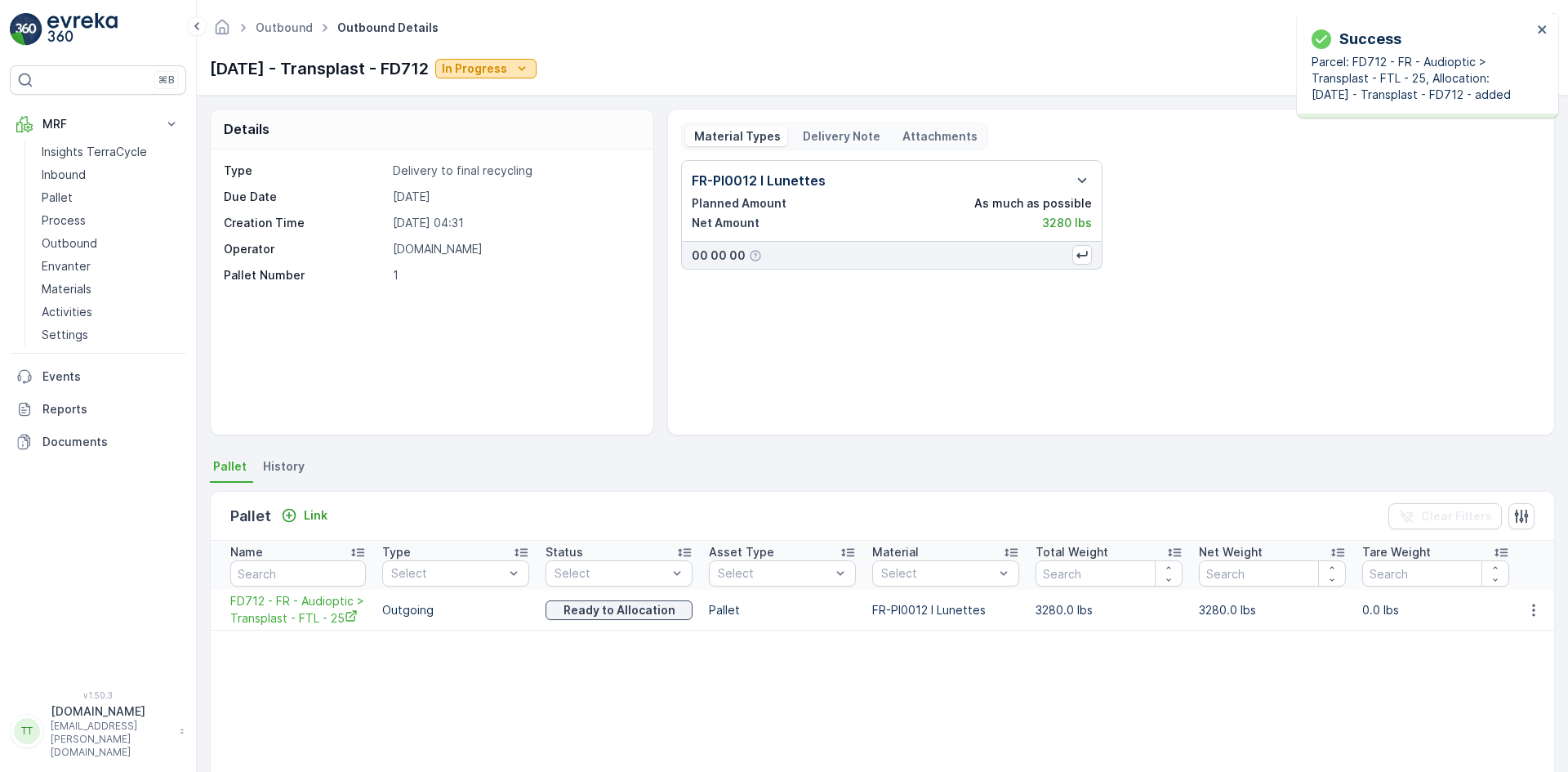
click at [530, 73] on icon "In Progress" at bounding box center [522, 69] width 16 height 16
click at [526, 137] on span "Completed" at bounding box center [513, 139] width 62 height 16
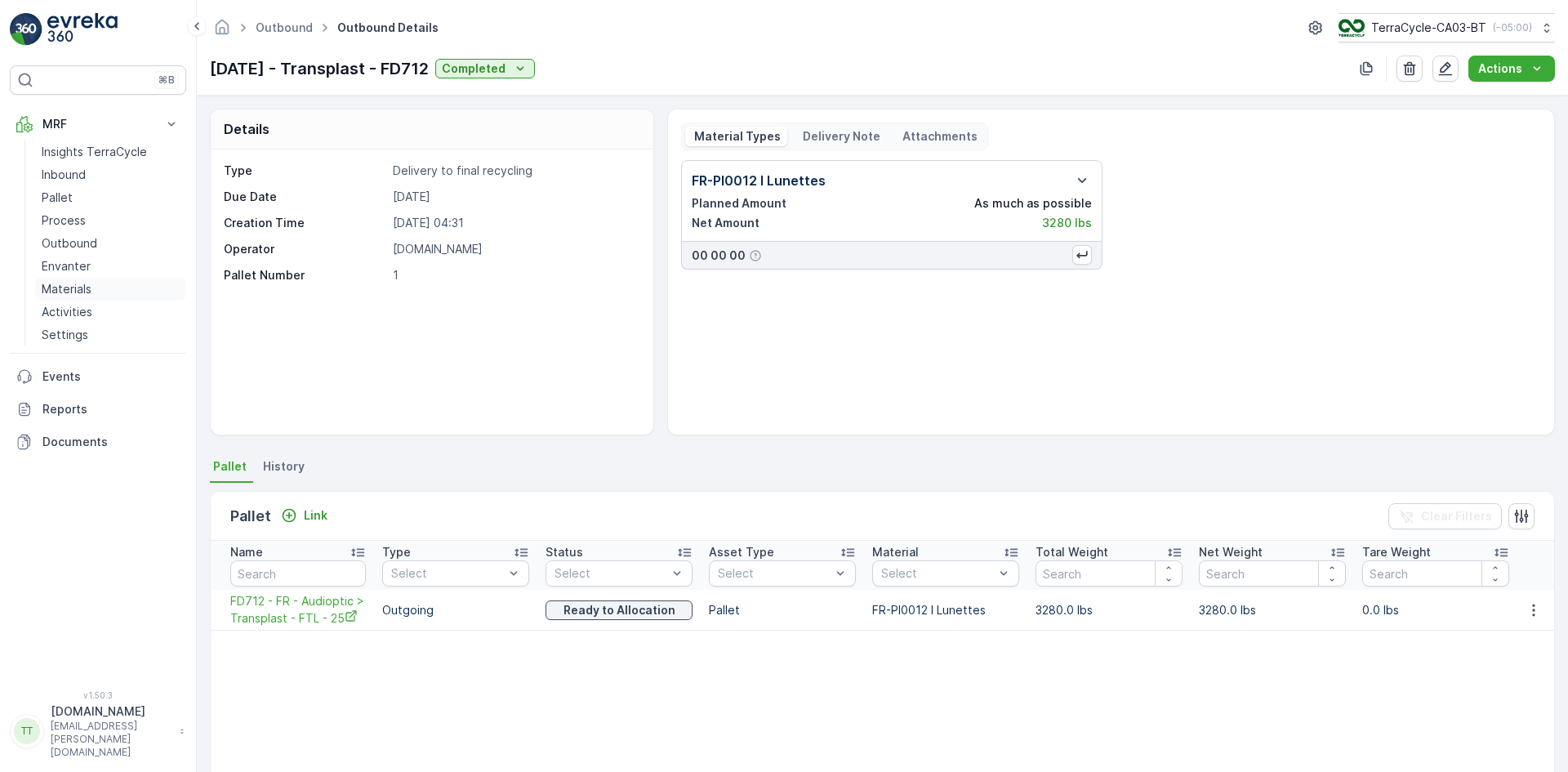
click at [73, 290] on p "Materials" at bounding box center [66, 290] width 50 height 16
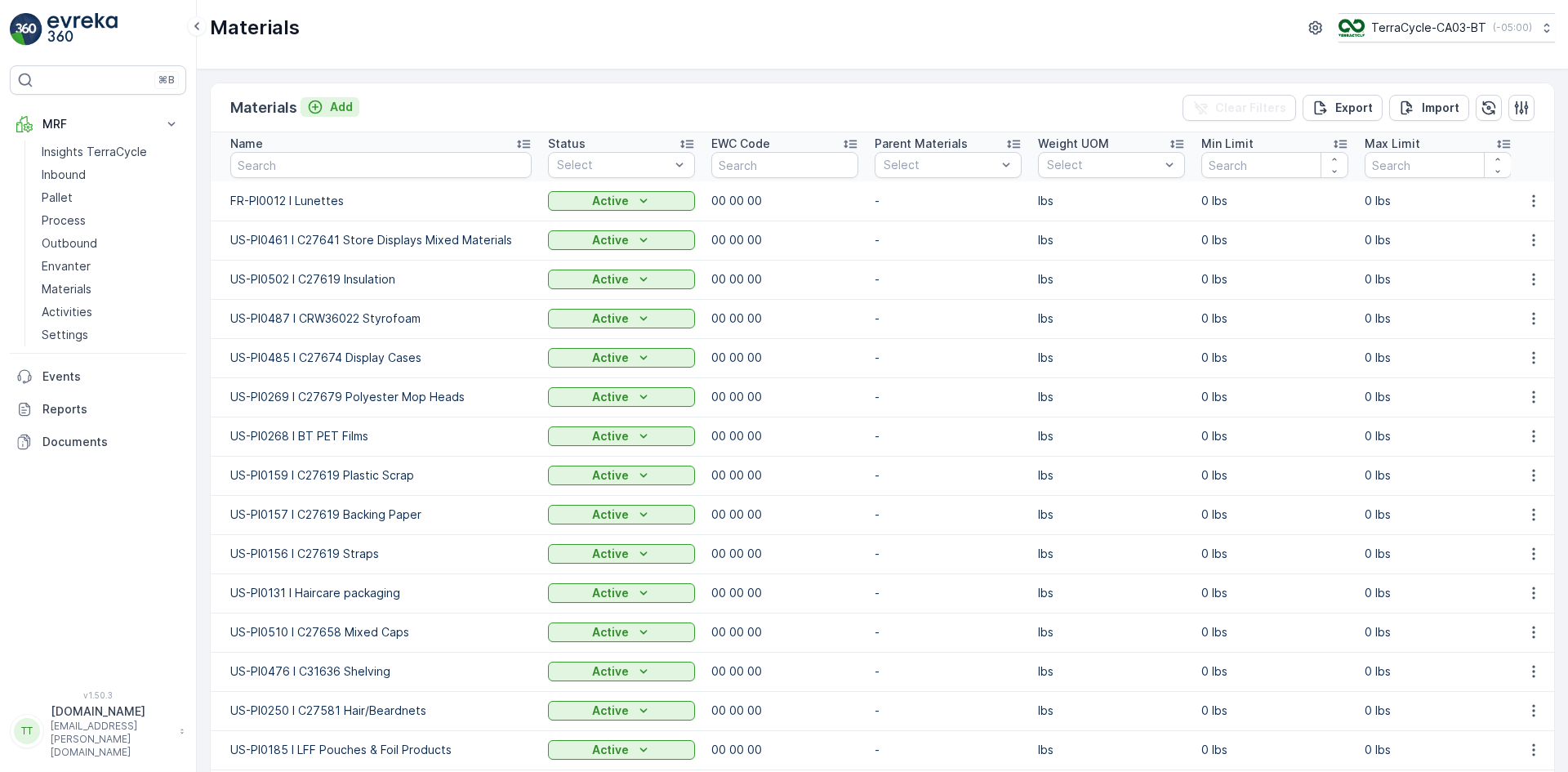
click at [330, 111] on p "Add" at bounding box center [341, 107] width 23 height 16
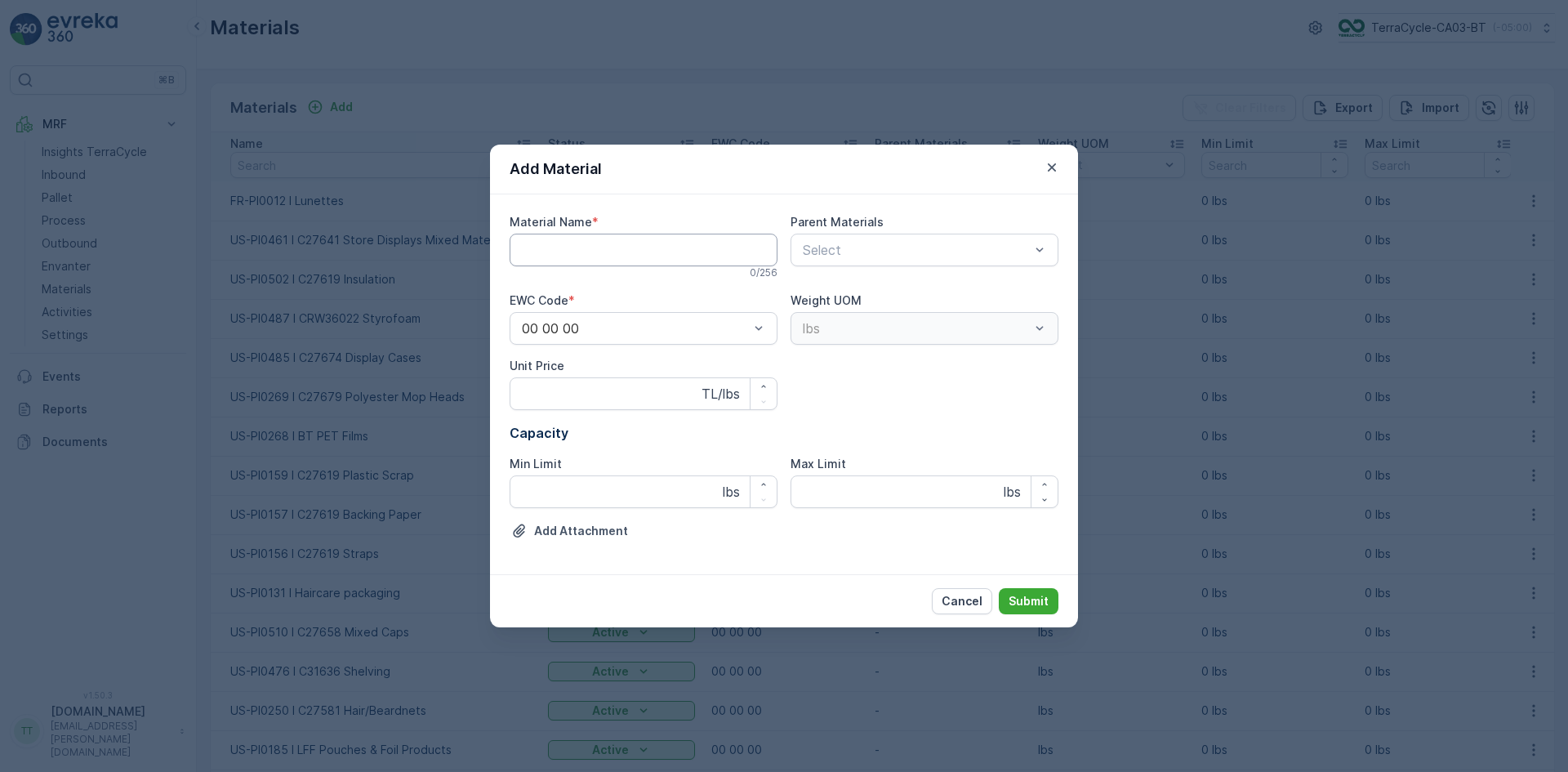
click at [548, 250] on Name "Material Name" at bounding box center [643, 250] width 268 height 33
paste Name "UK-PI0004 I Mixed Medicine blisters"
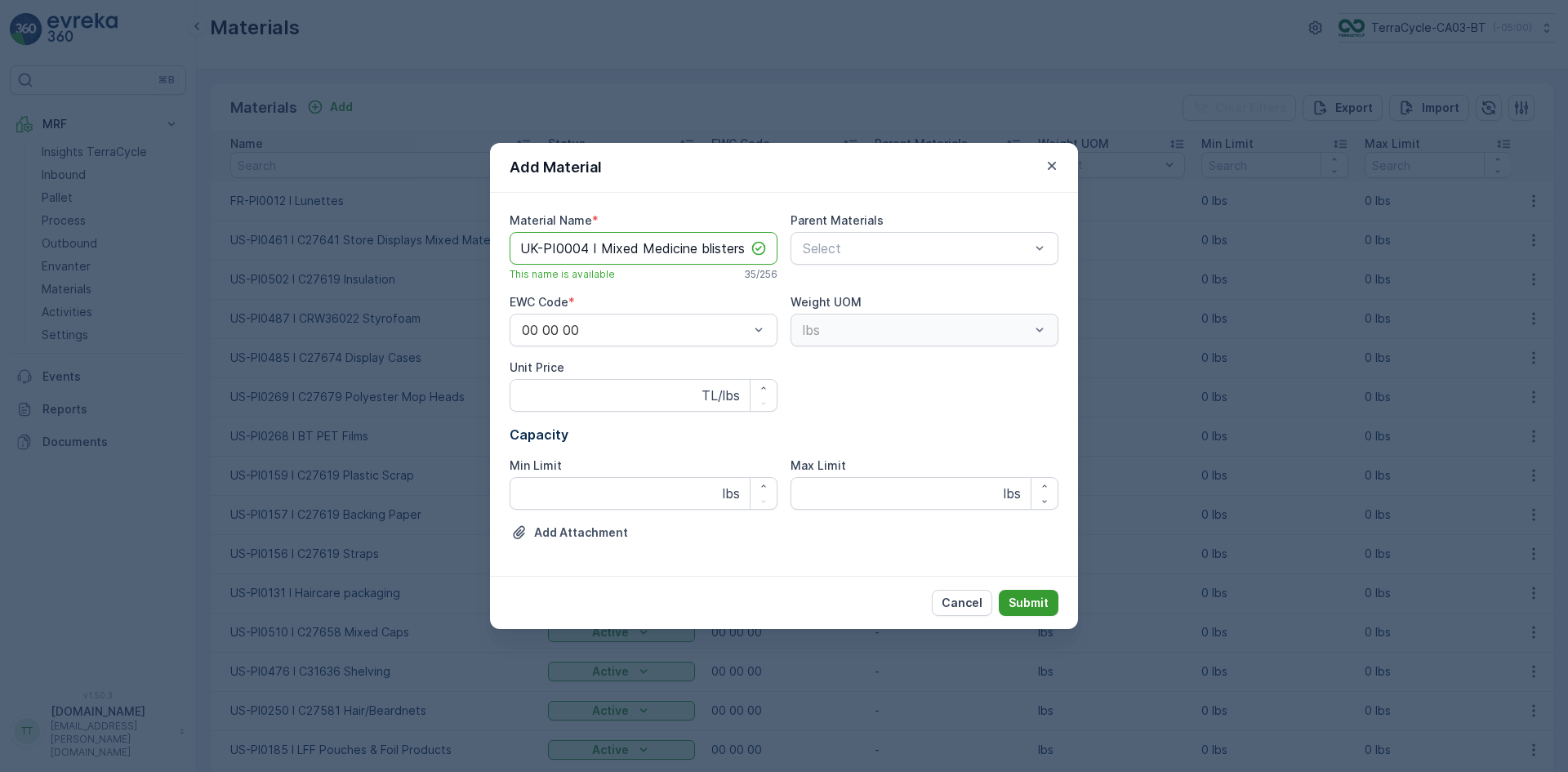
type Name "UK-PI0004 I Mixed Medicine blisters"
click at [1014, 600] on p "Submit" at bounding box center [1028, 603] width 40 height 16
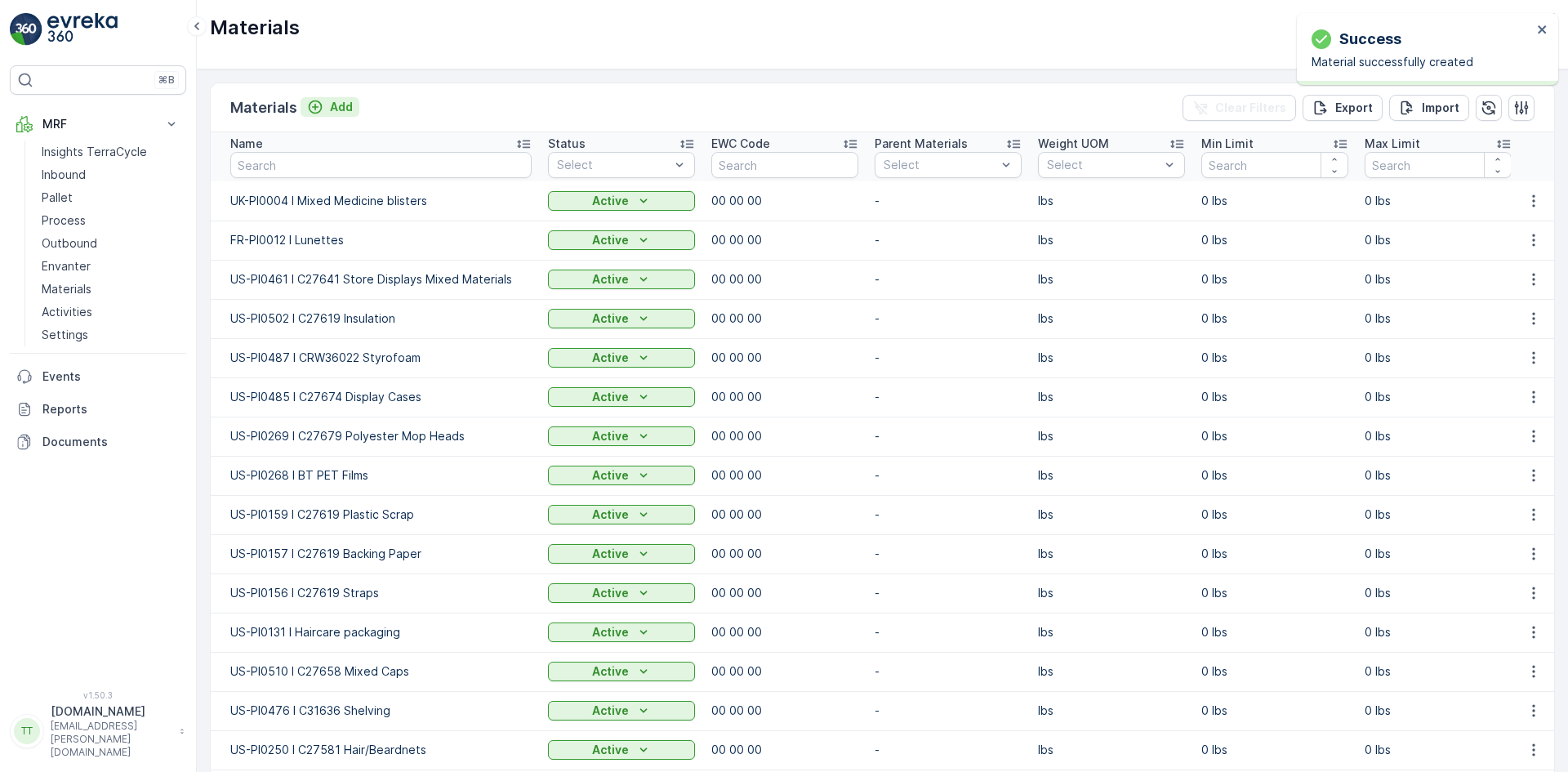
click at [332, 110] on p "Add" at bounding box center [341, 107] width 23 height 16
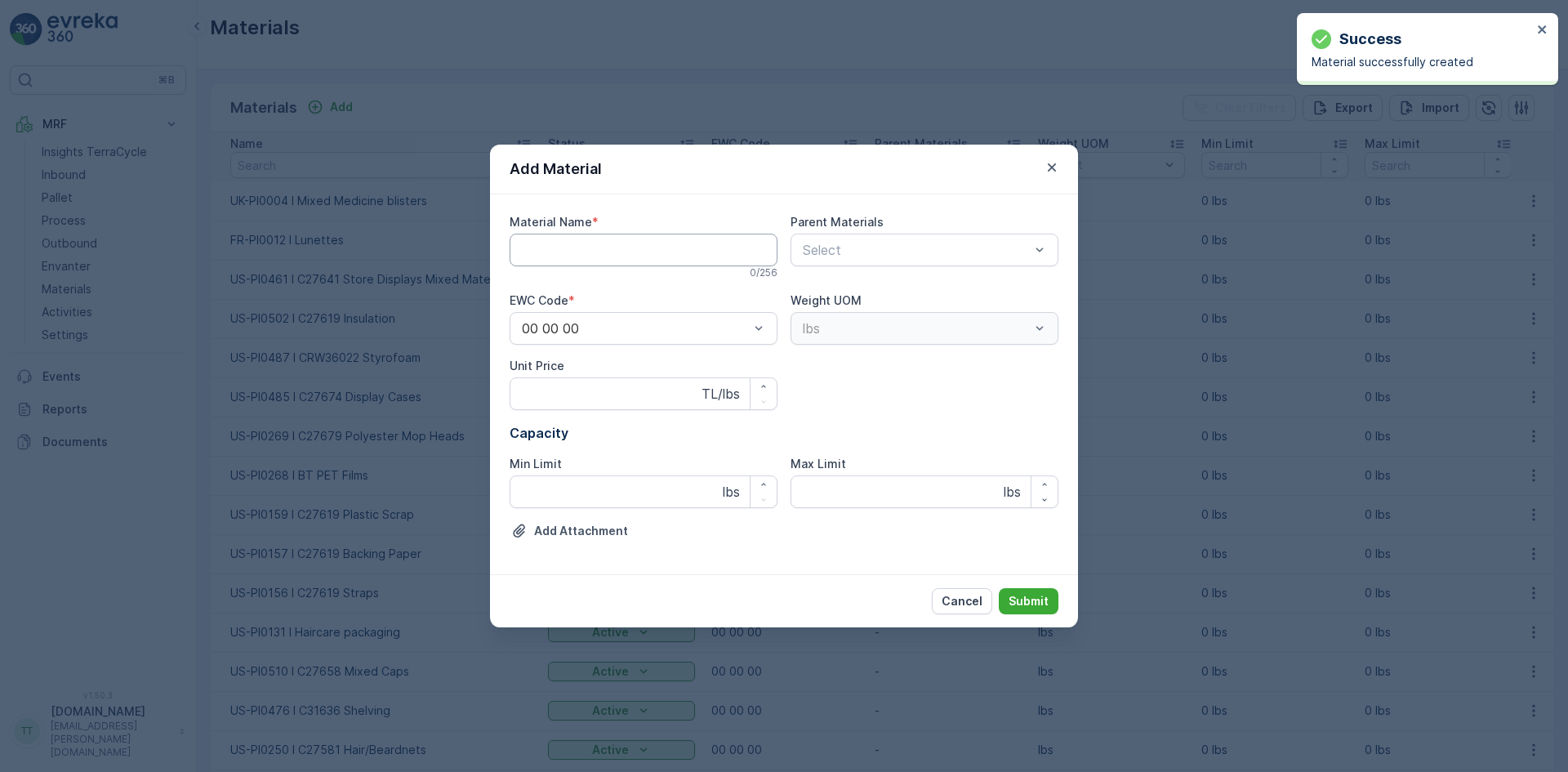
click at [557, 250] on Name "Material Name" at bounding box center [643, 250] width 268 height 33
paste Name "UK-A0016 I Medicine packets"
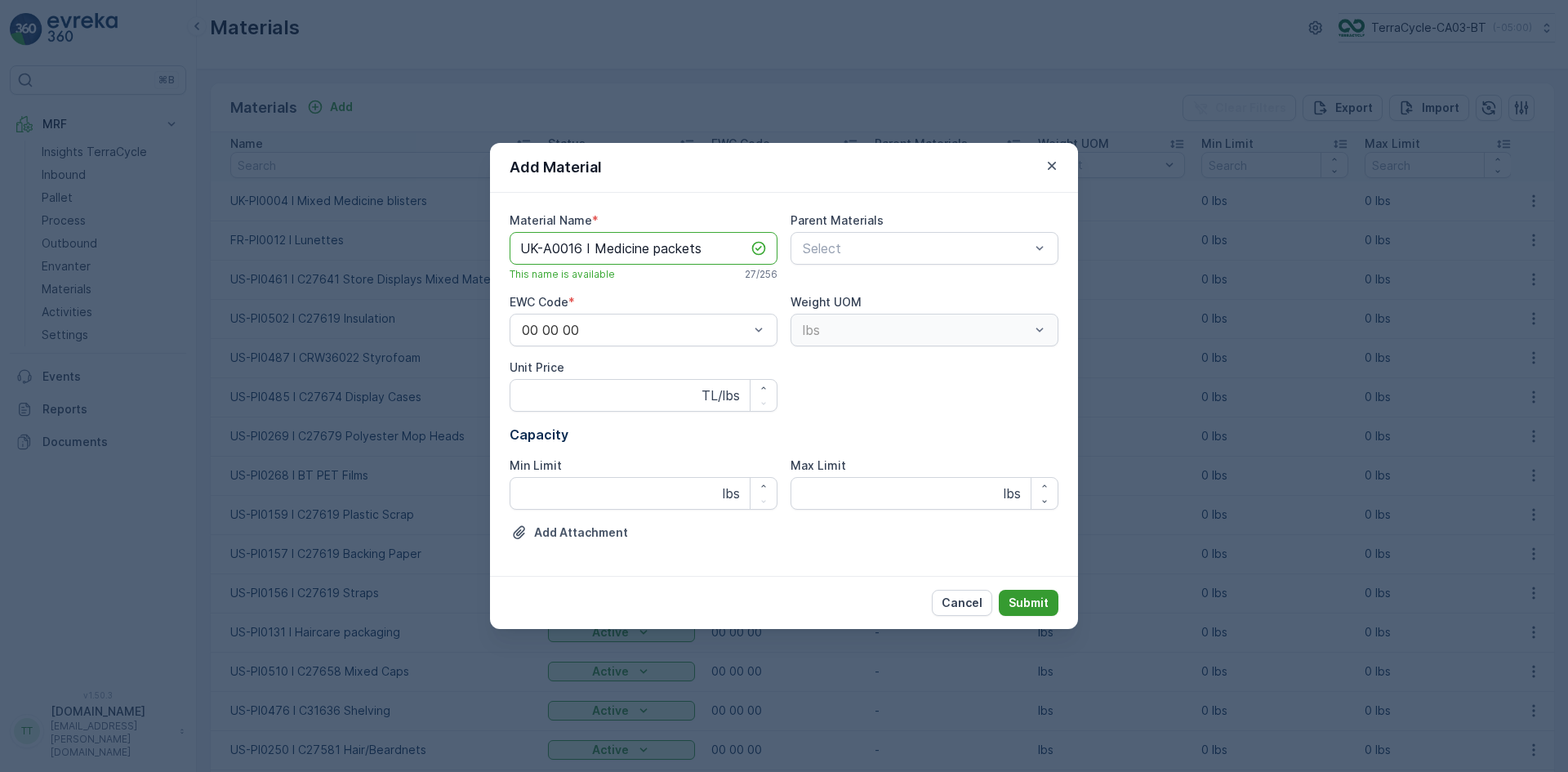
type Name "UK-A0016 I Medicine packets"
click at [1033, 603] on p "Submit" at bounding box center [1028, 603] width 40 height 16
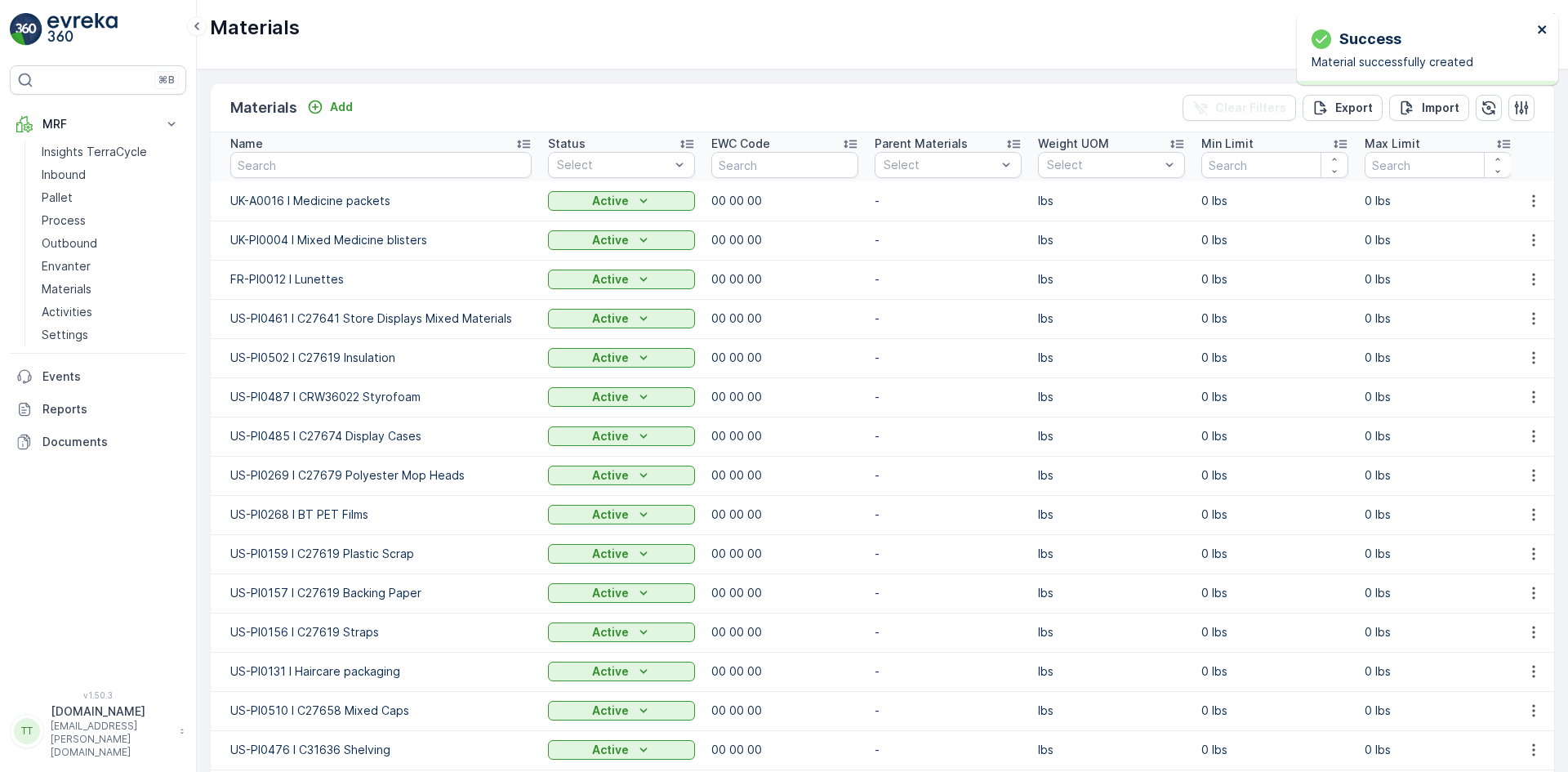
click at [1543, 27] on icon "close" at bounding box center [1543, 30] width 11 height 13
click at [89, 242] on p "Outbound" at bounding box center [70, 244] width 56 height 16
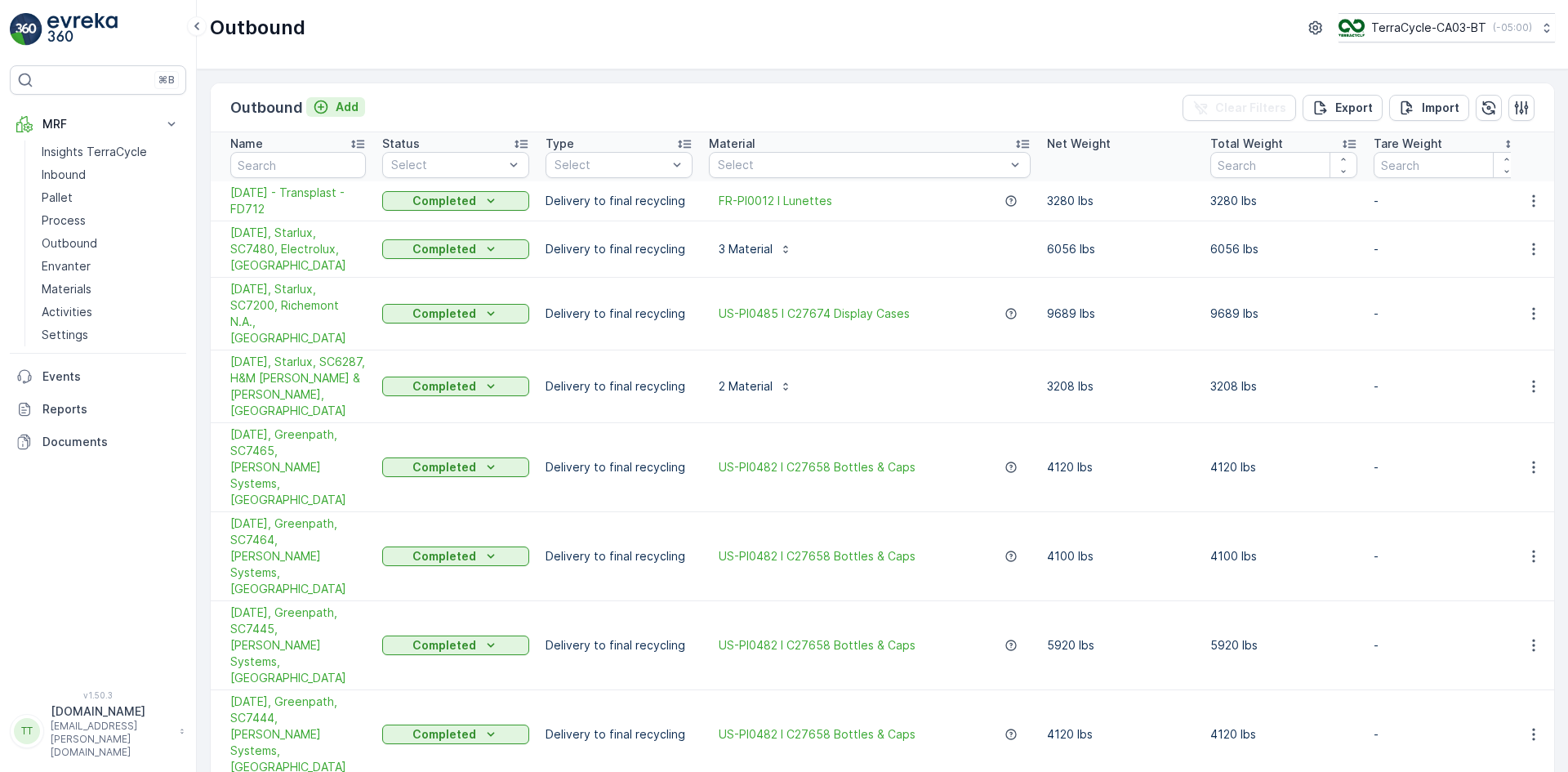
click at [325, 107] on icon "Add" at bounding box center [321, 107] width 16 height 16
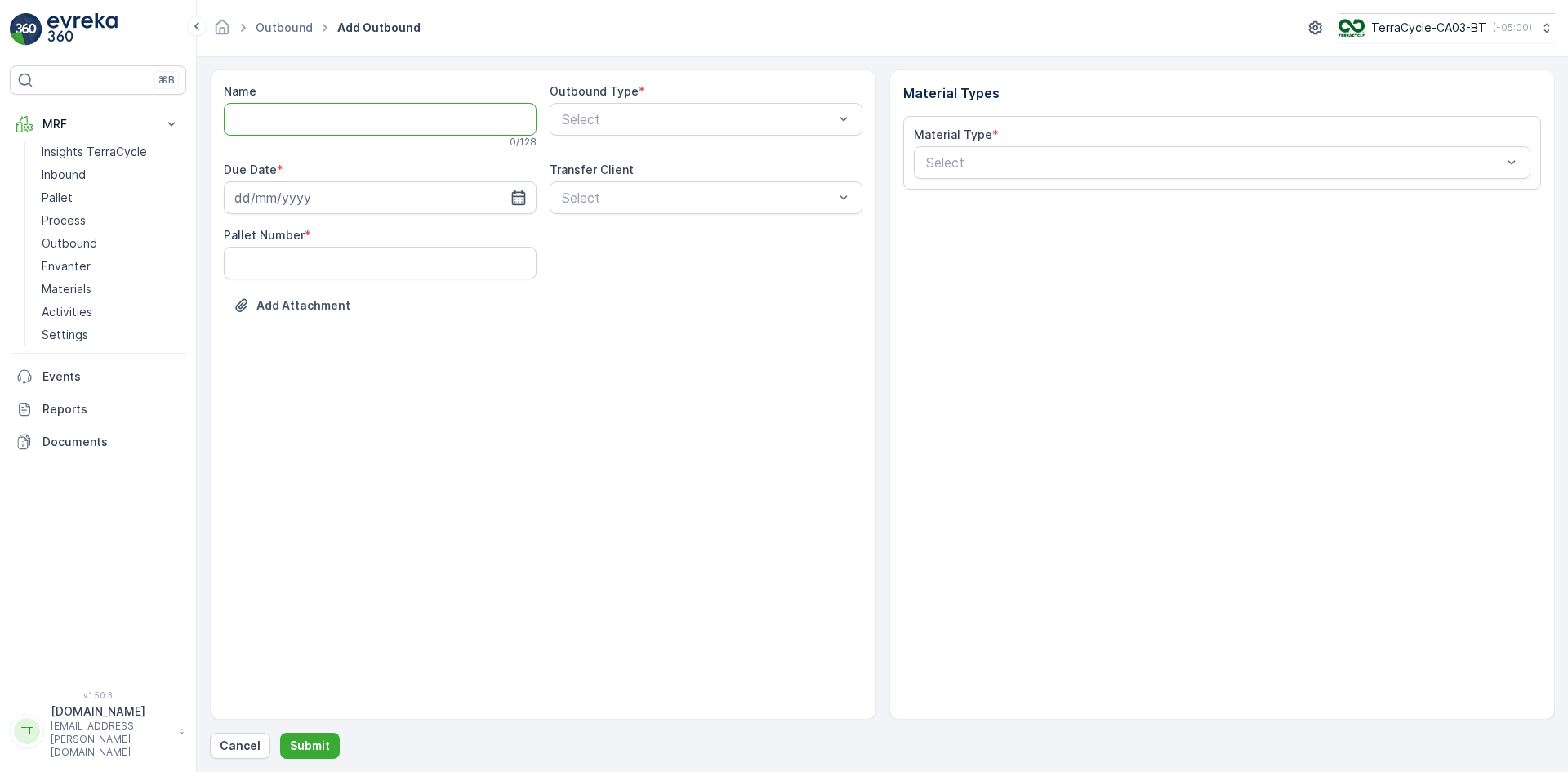
click at [279, 122] on input "Name" at bounding box center [380, 119] width 312 height 33
paste input "06.08.2025 - Superdrug - FD727"
type input "06.08.2025 - Superdrug - FD727"
click at [285, 196] on input at bounding box center [380, 201] width 312 height 33
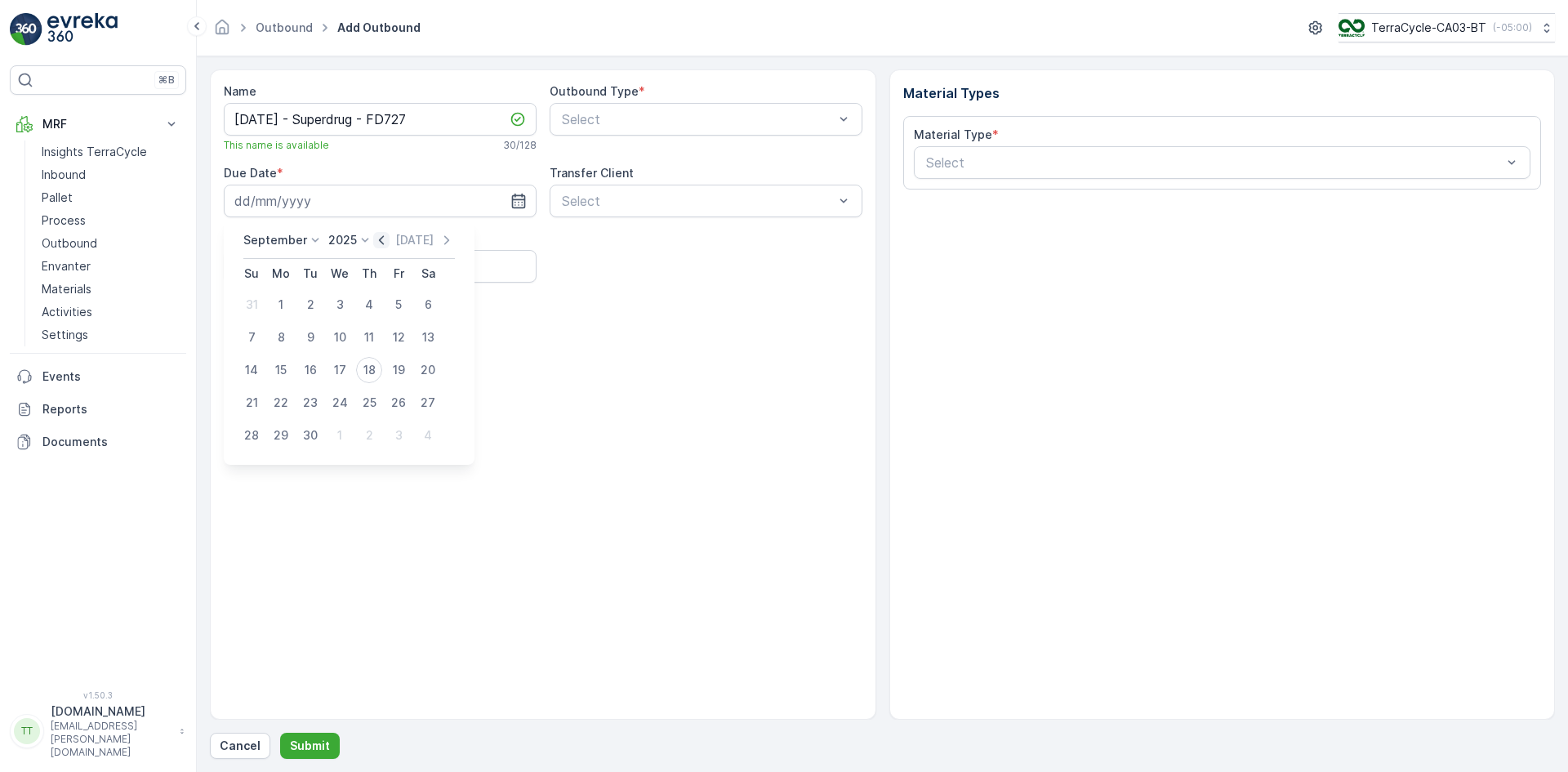
click at [376, 241] on icon "button" at bounding box center [381, 240] width 16 height 16
click at [340, 336] on div "6" at bounding box center [340, 337] width 26 height 26
type input "06.08.2025"
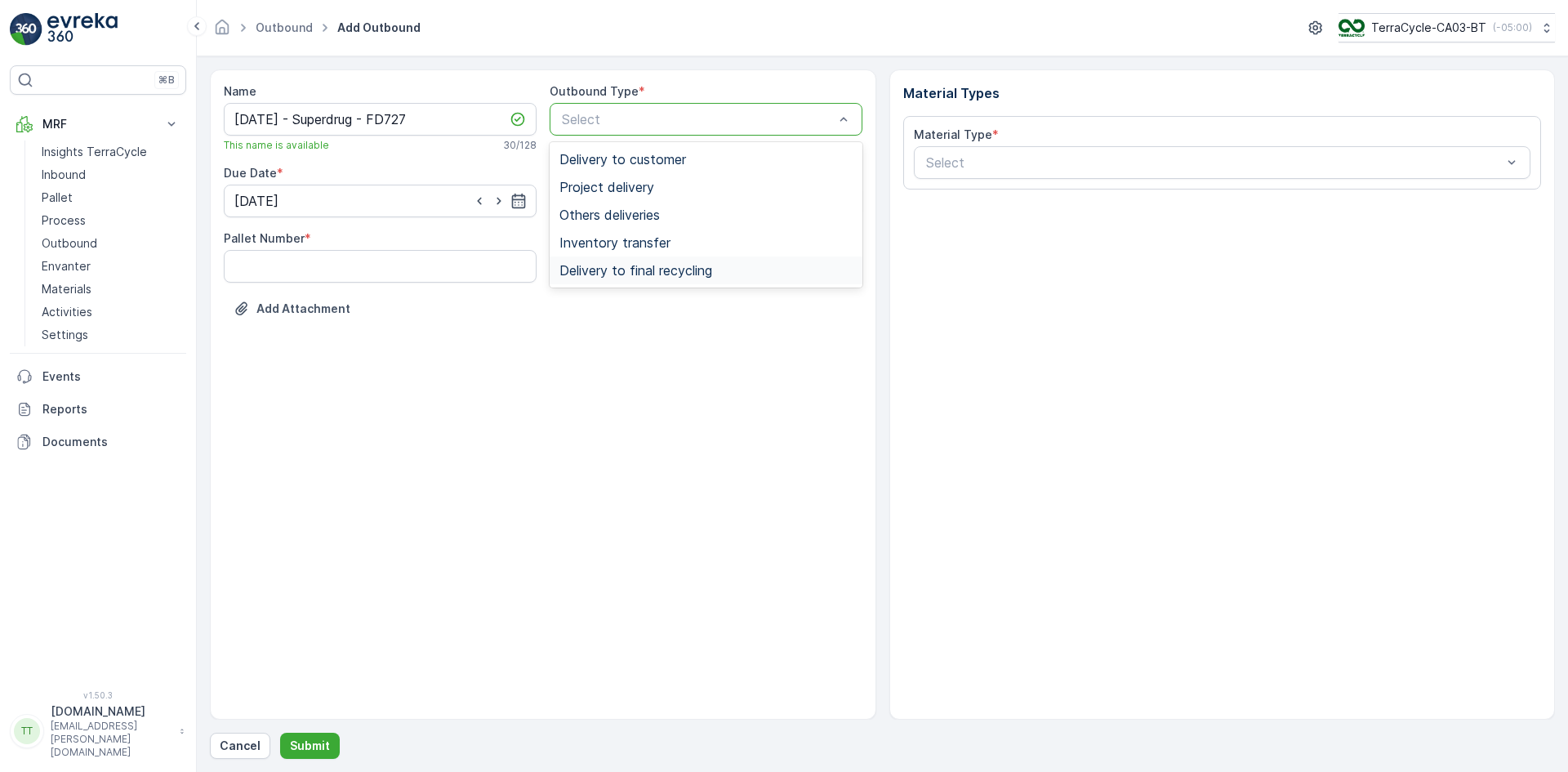
click at [659, 274] on span "Delivery to final recycling" at bounding box center [636, 271] width 153 height 15
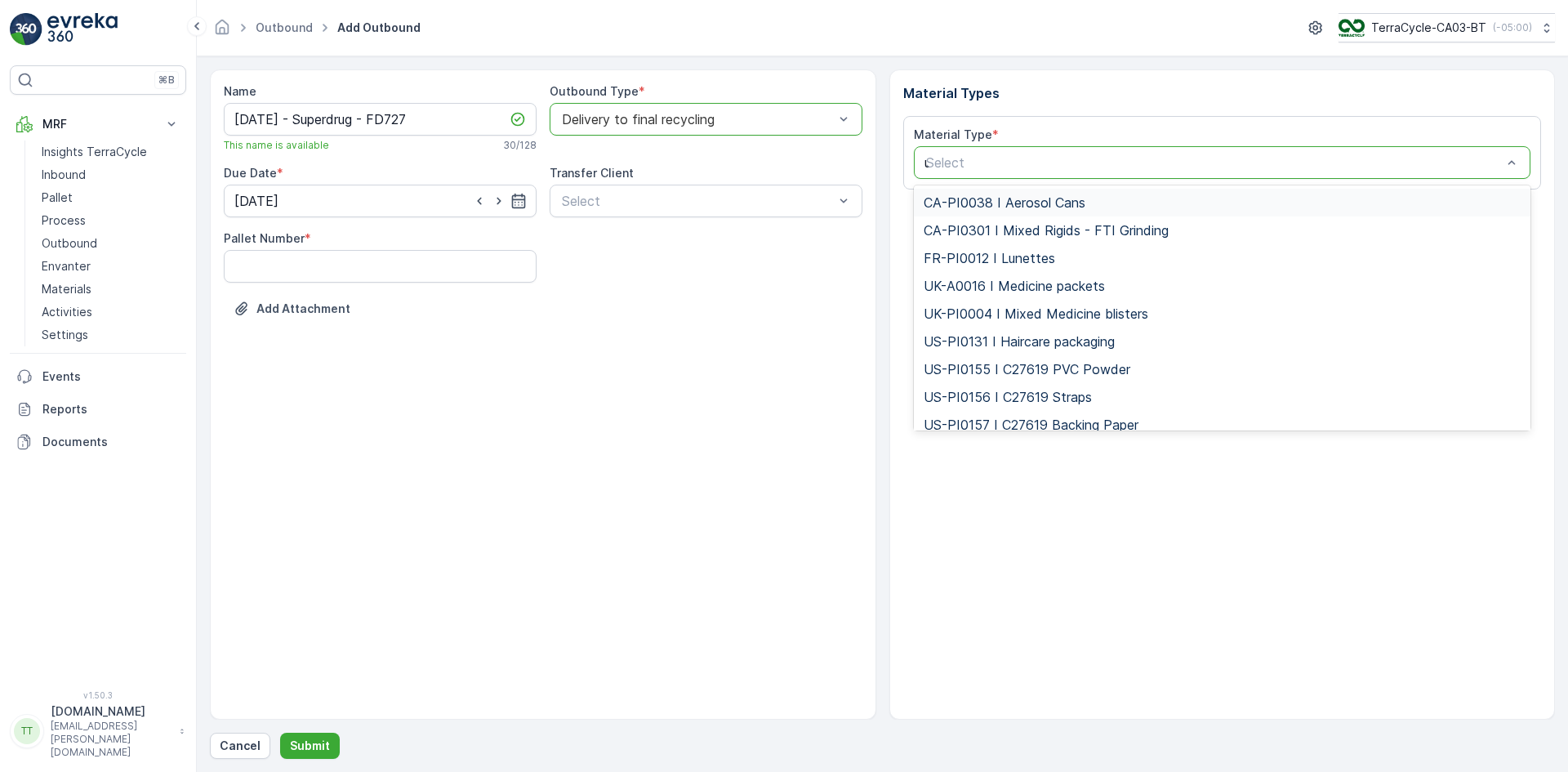
type input "uk"
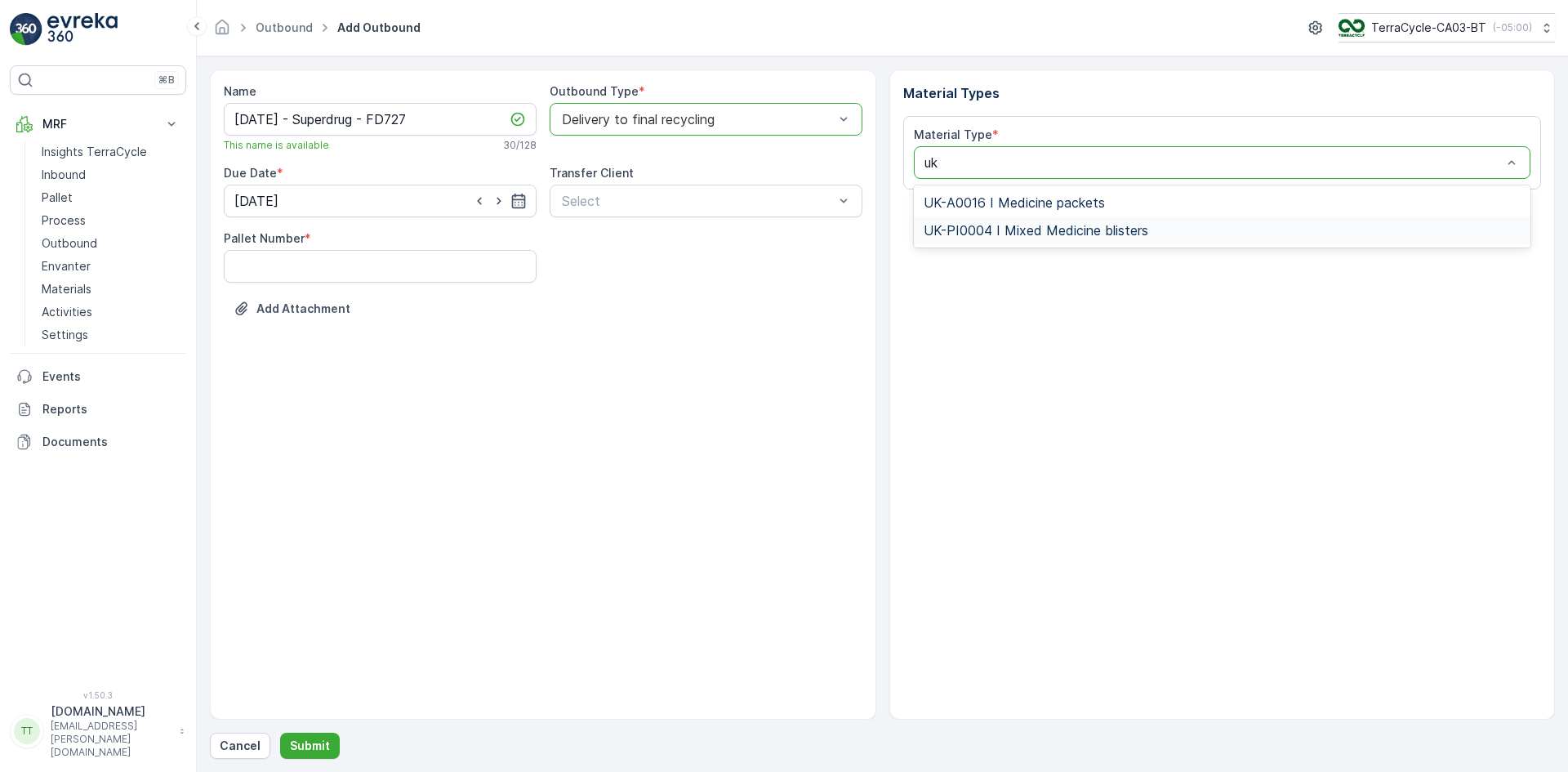
click at [973, 226] on span "UK-PI0004 I Mixed Medicine blisters" at bounding box center [1036, 231] width 225 height 15
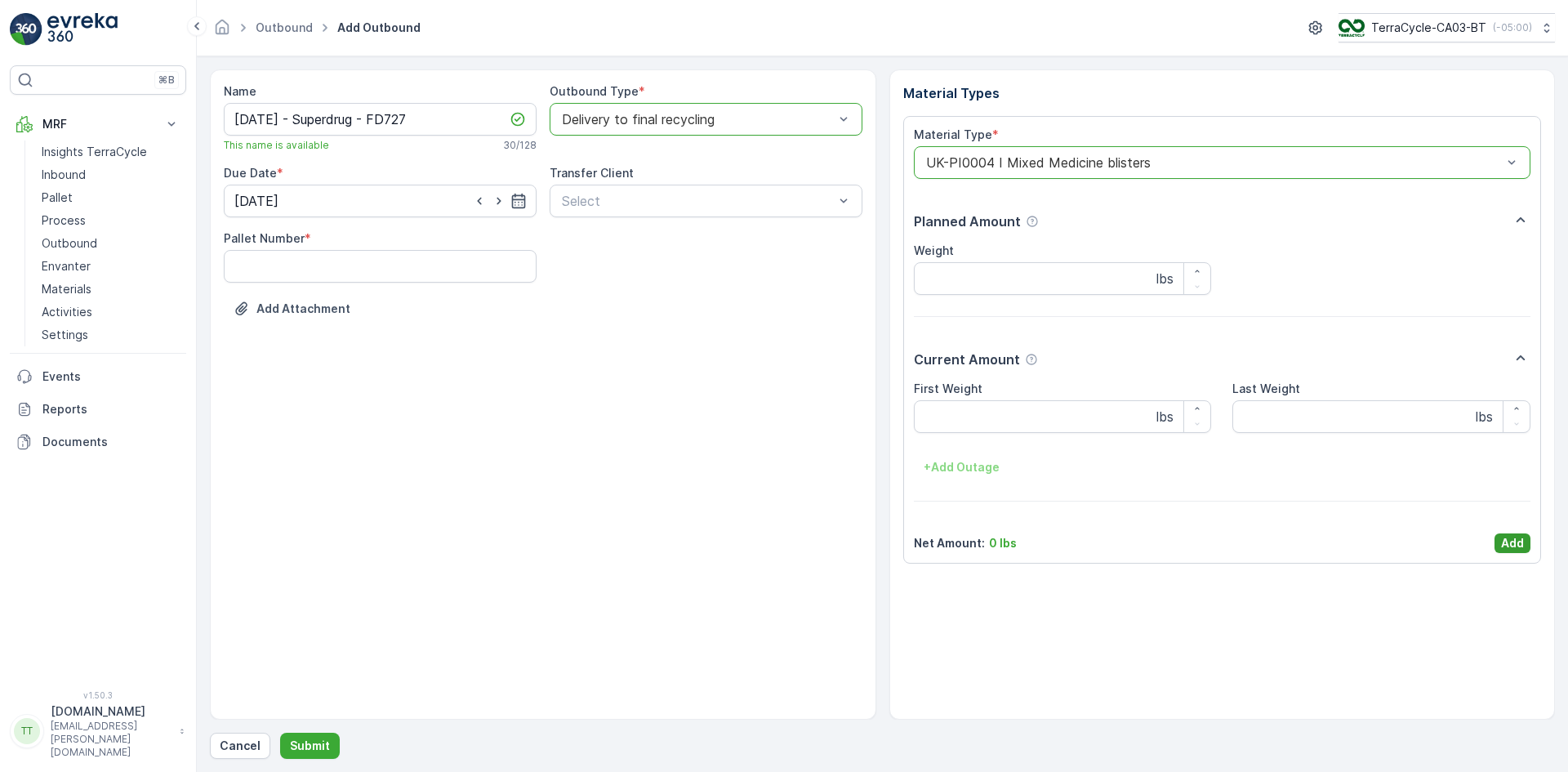
click at [1511, 542] on p "Add" at bounding box center [1512, 543] width 23 height 16
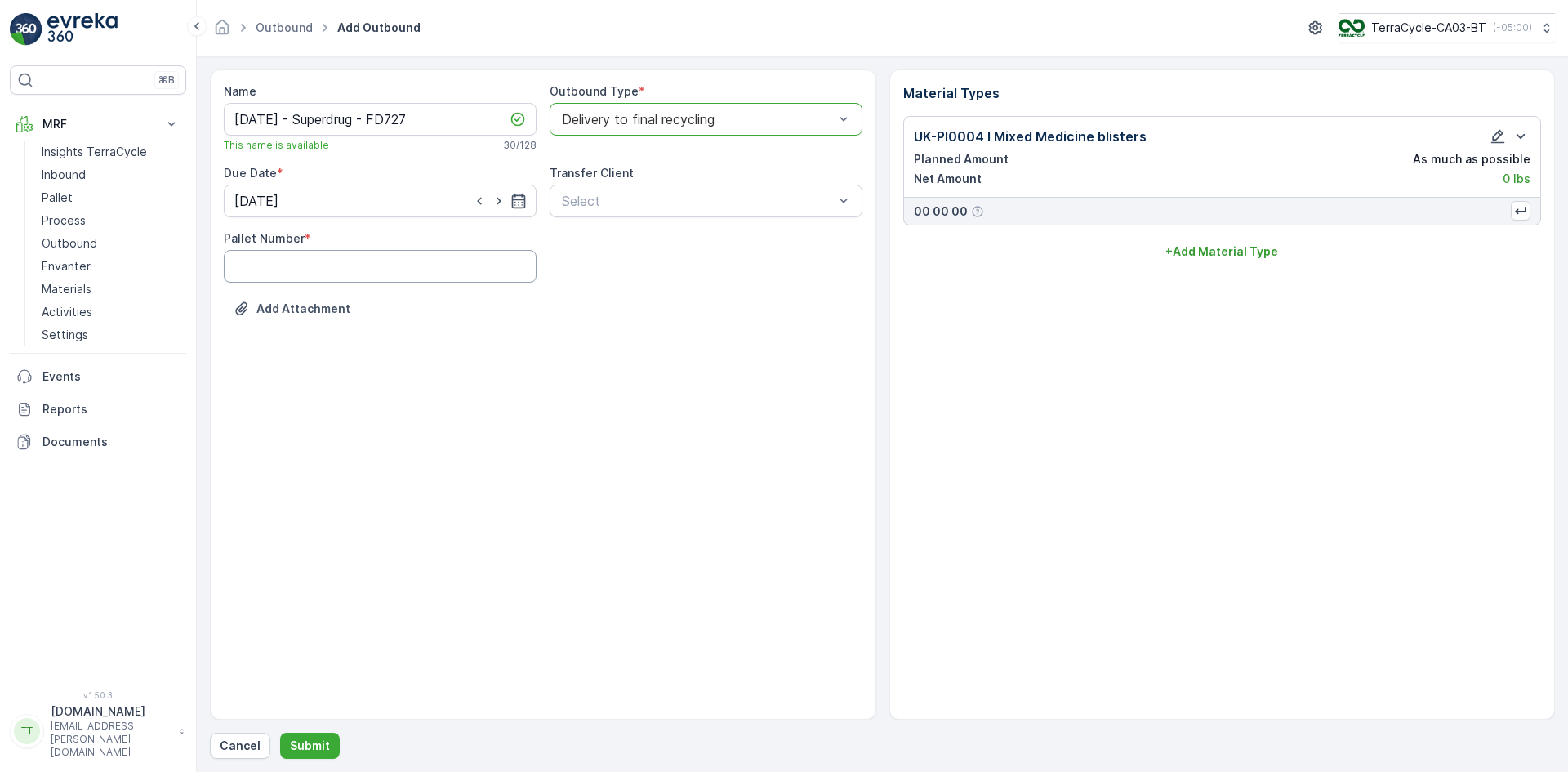
click at [315, 274] on Number "Pallet Number" at bounding box center [380, 267] width 312 height 33
type Number "1"
click at [312, 743] on p "Submit" at bounding box center [309, 746] width 40 height 16
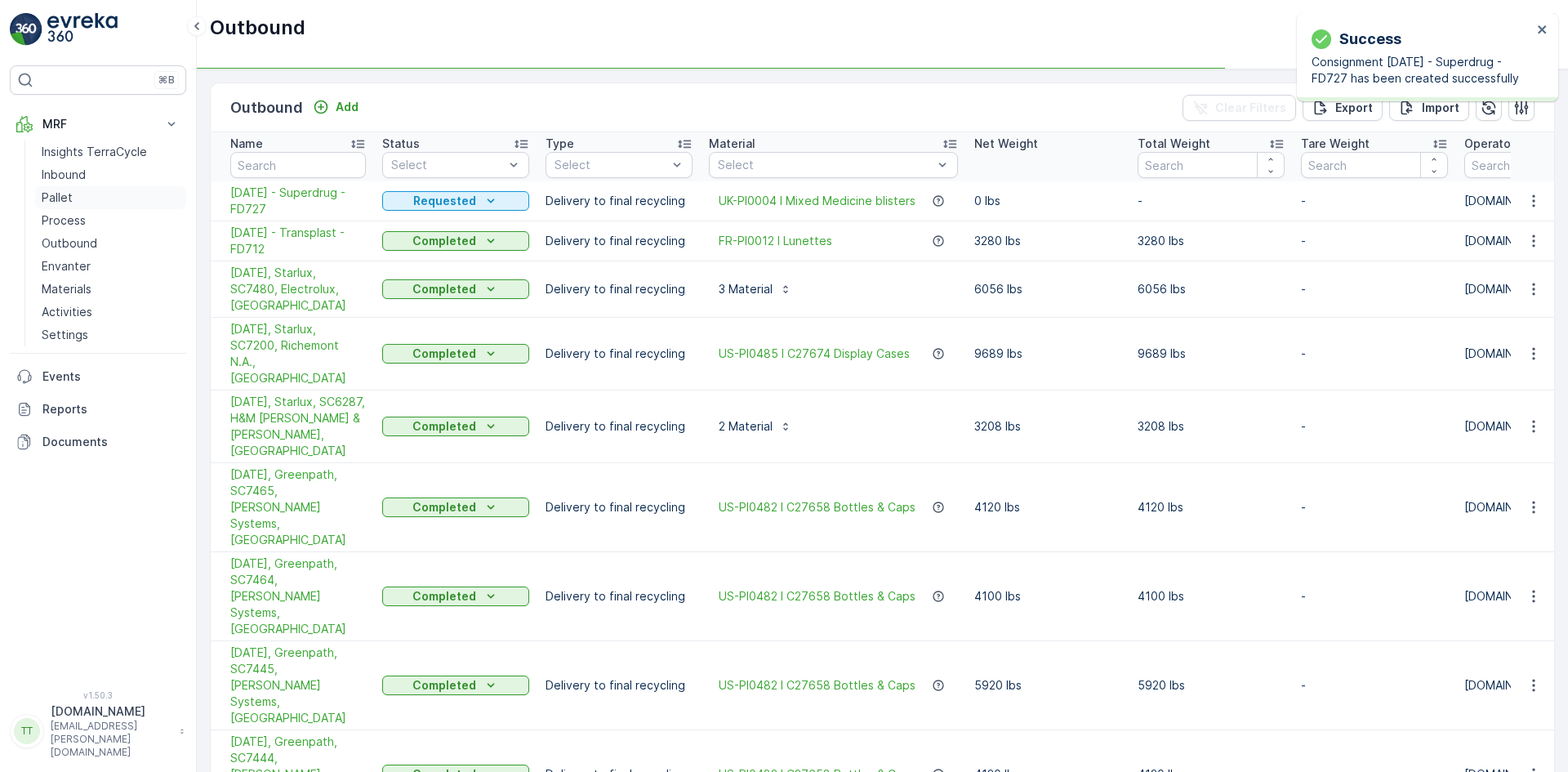
click at [68, 199] on p "Pallet" at bounding box center [57, 198] width 31 height 16
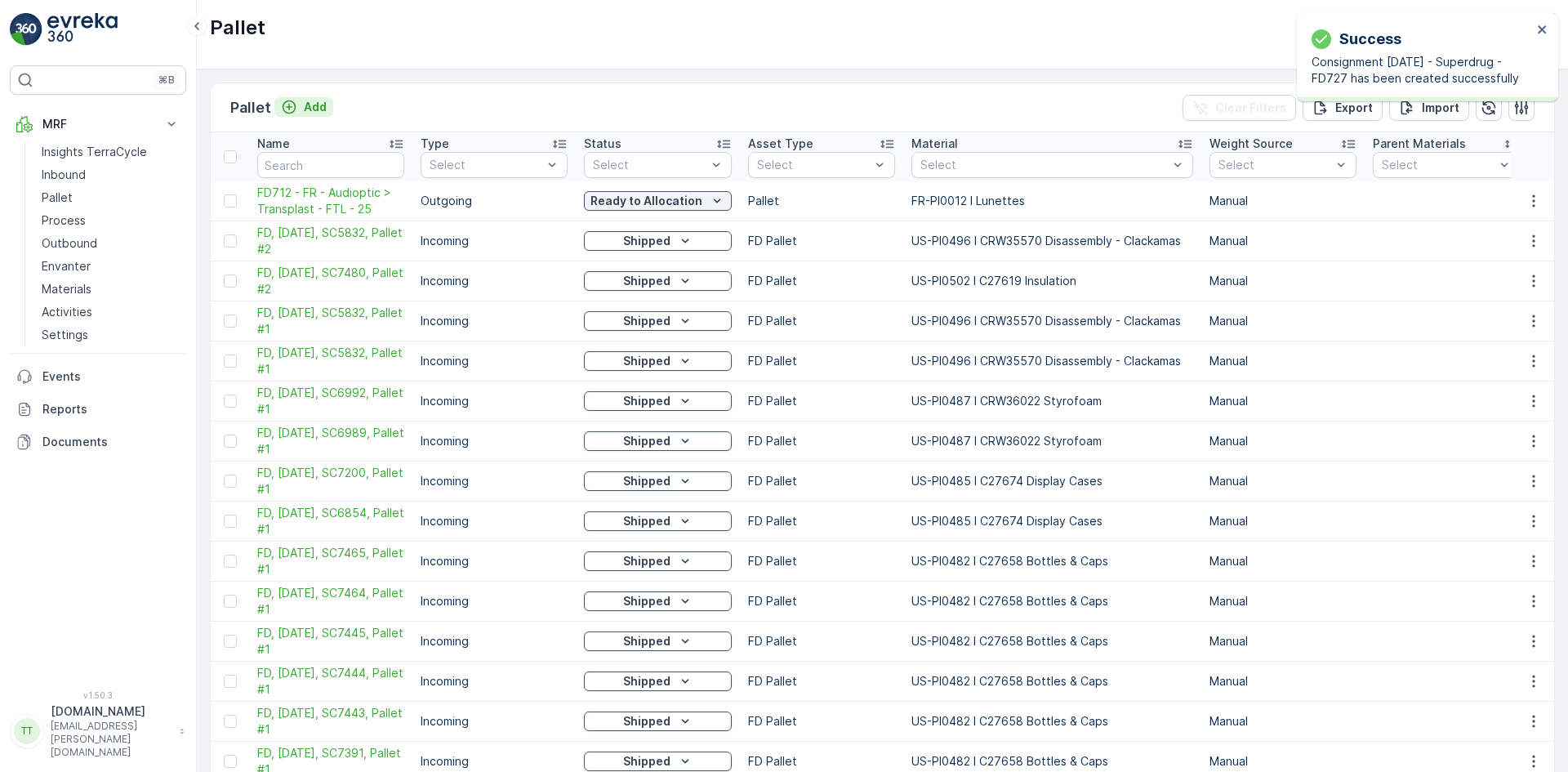
click at [313, 112] on p "Add" at bounding box center [315, 107] width 23 height 16
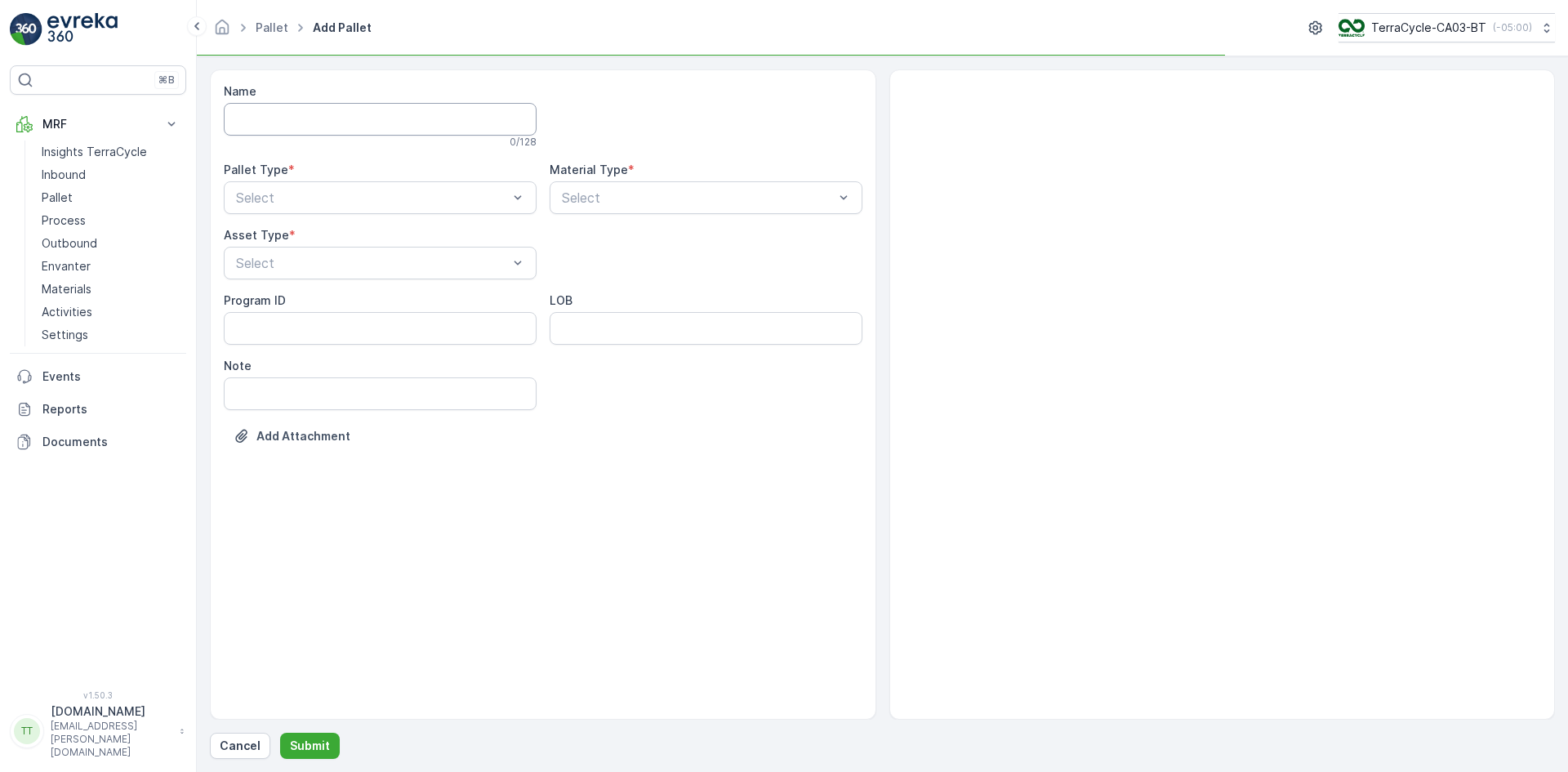
click at [305, 112] on input "Name" at bounding box center [380, 119] width 312 height 33
paste input "FD727 - Superdrug SDC > Recyc-Line - 26"
type input "FD727 - Superdrug SDC > Recyc-Line - 26"
click at [289, 281] on div "Outgoing" at bounding box center [380, 269] width 312 height 28
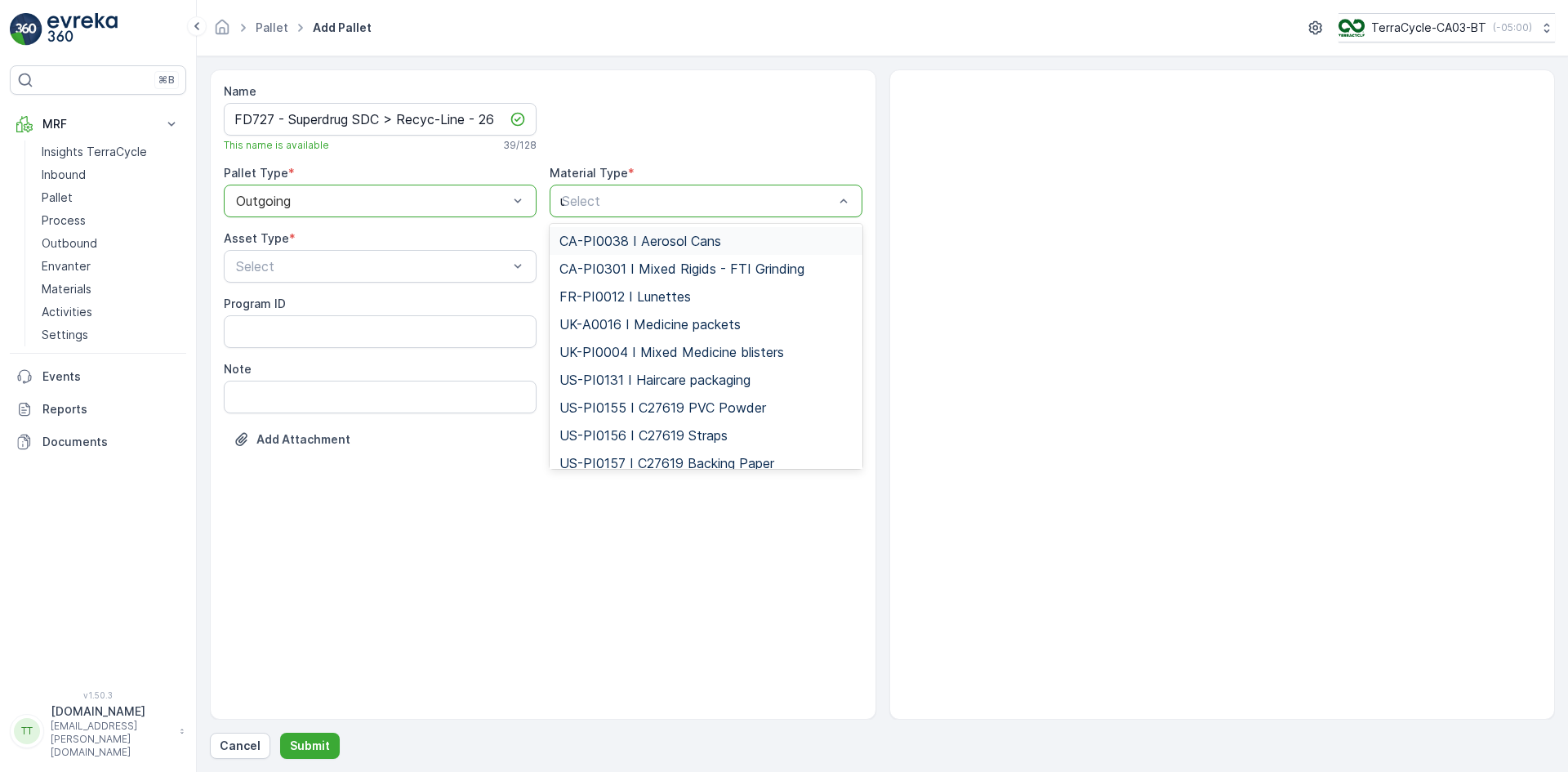
type input "uk"
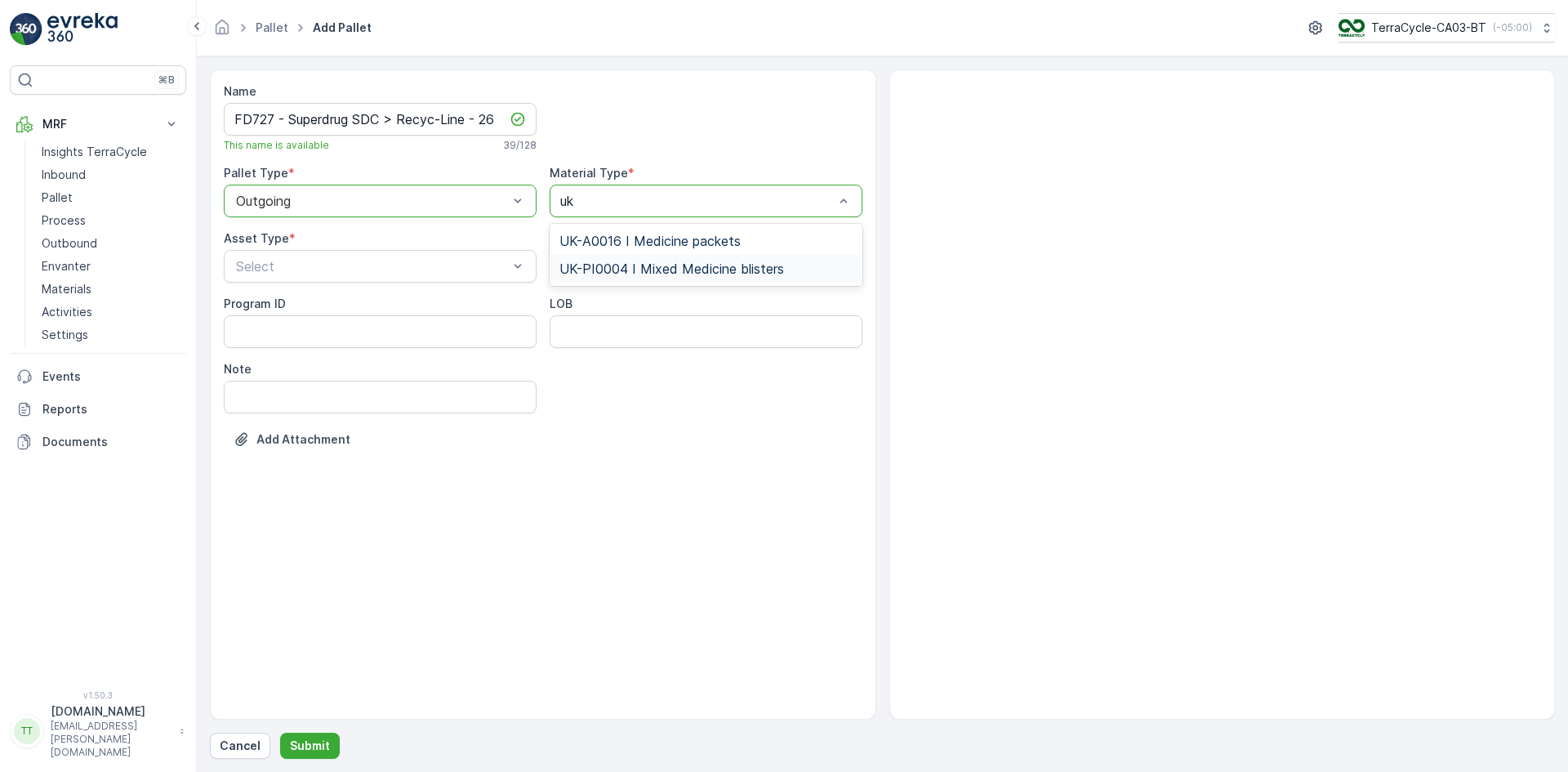
click at [613, 262] on span "UK-PI0004 I Mixed Medicine blisters" at bounding box center [672, 269] width 225 height 15
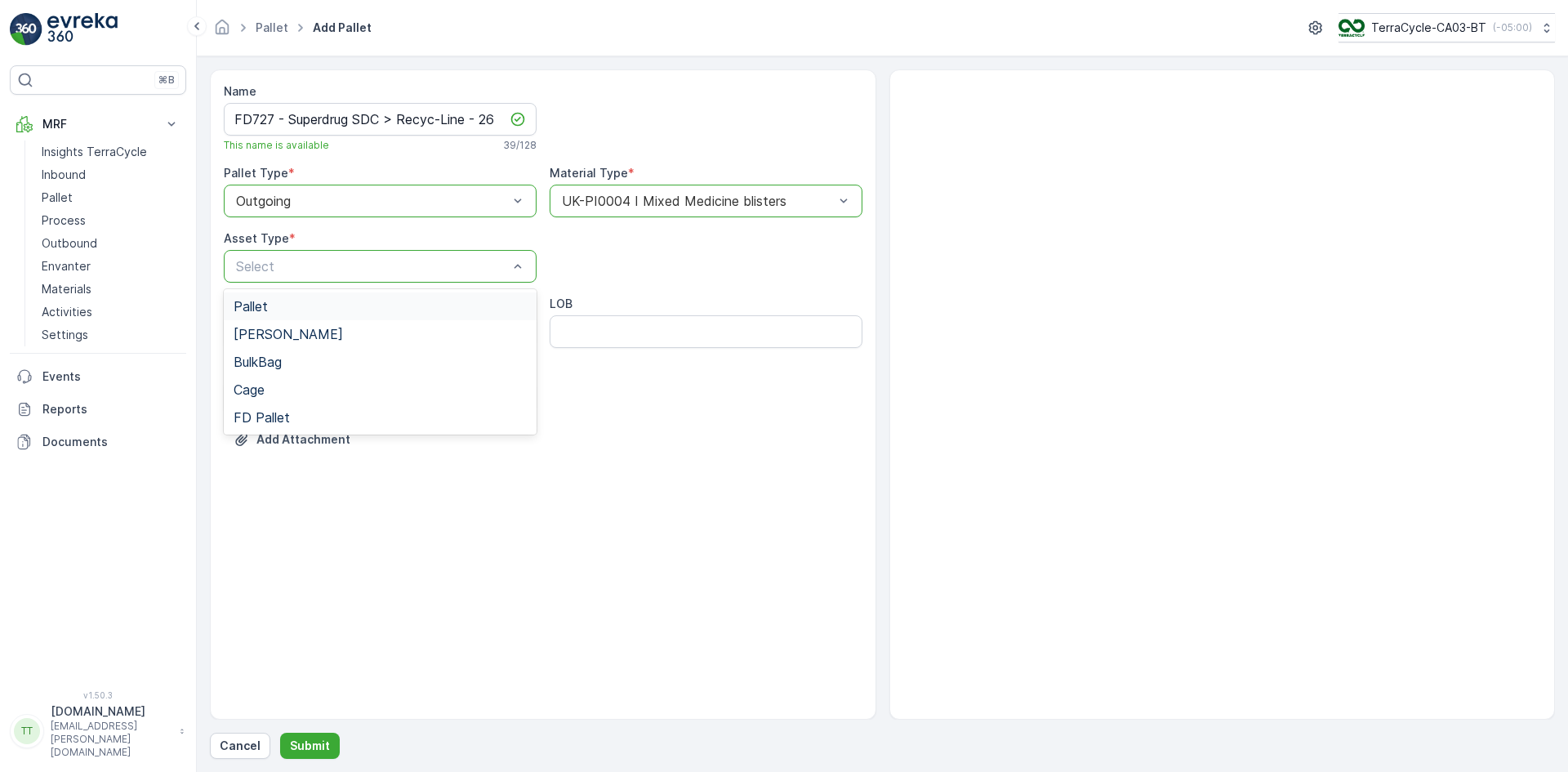
click at [280, 304] on div "Pallet" at bounding box center [380, 306] width 293 height 15
click at [310, 739] on p "Submit" at bounding box center [309, 746] width 40 height 16
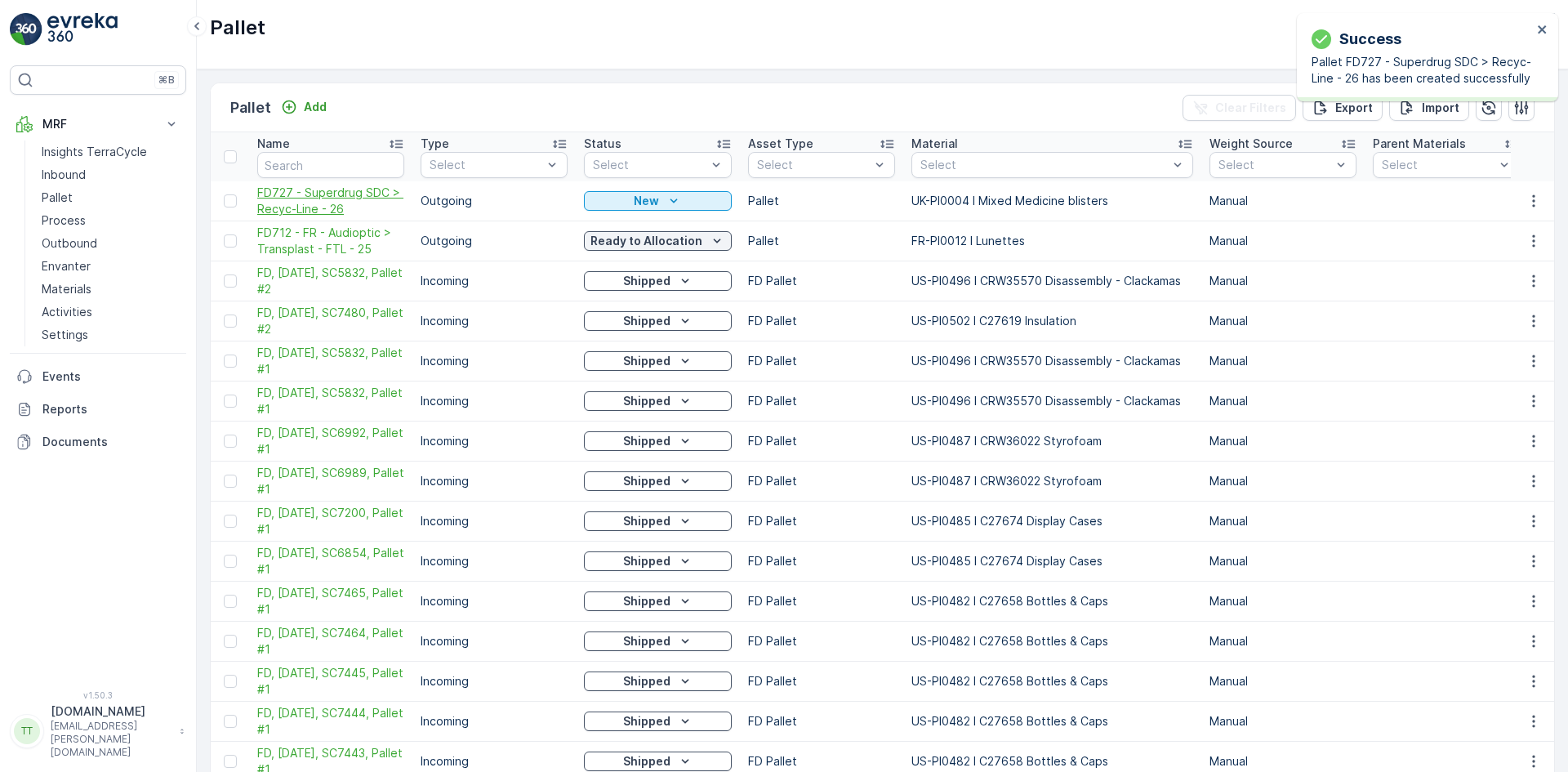
click at [301, 194] on span "FD727 - Superdrug SDC > Recyc-Line - 26" at bounding box center [330, 201] width 147 height 33
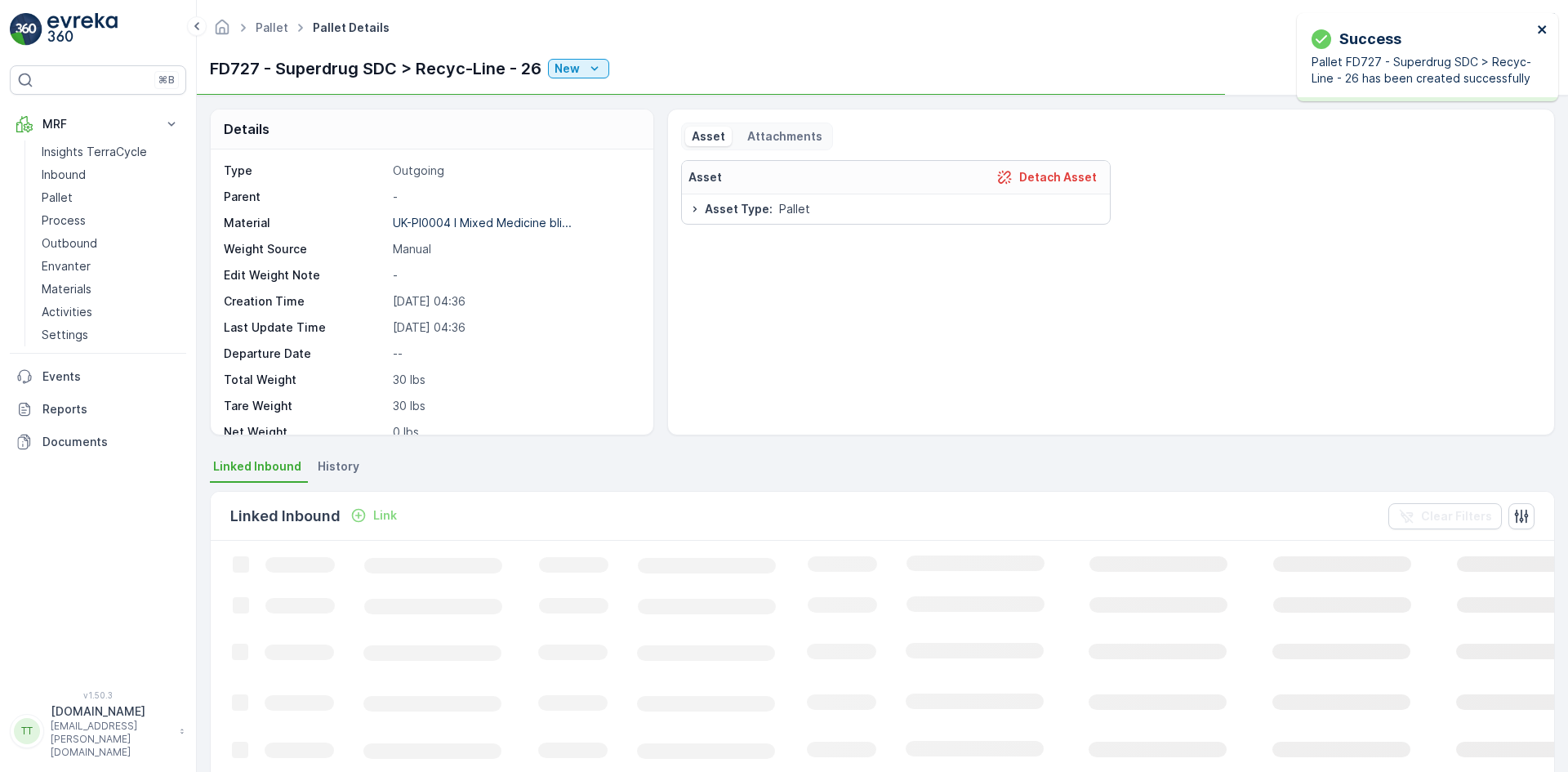
click at [1543, 30] on icon "close" at bounding box center [1542, 30] width 8 height 8
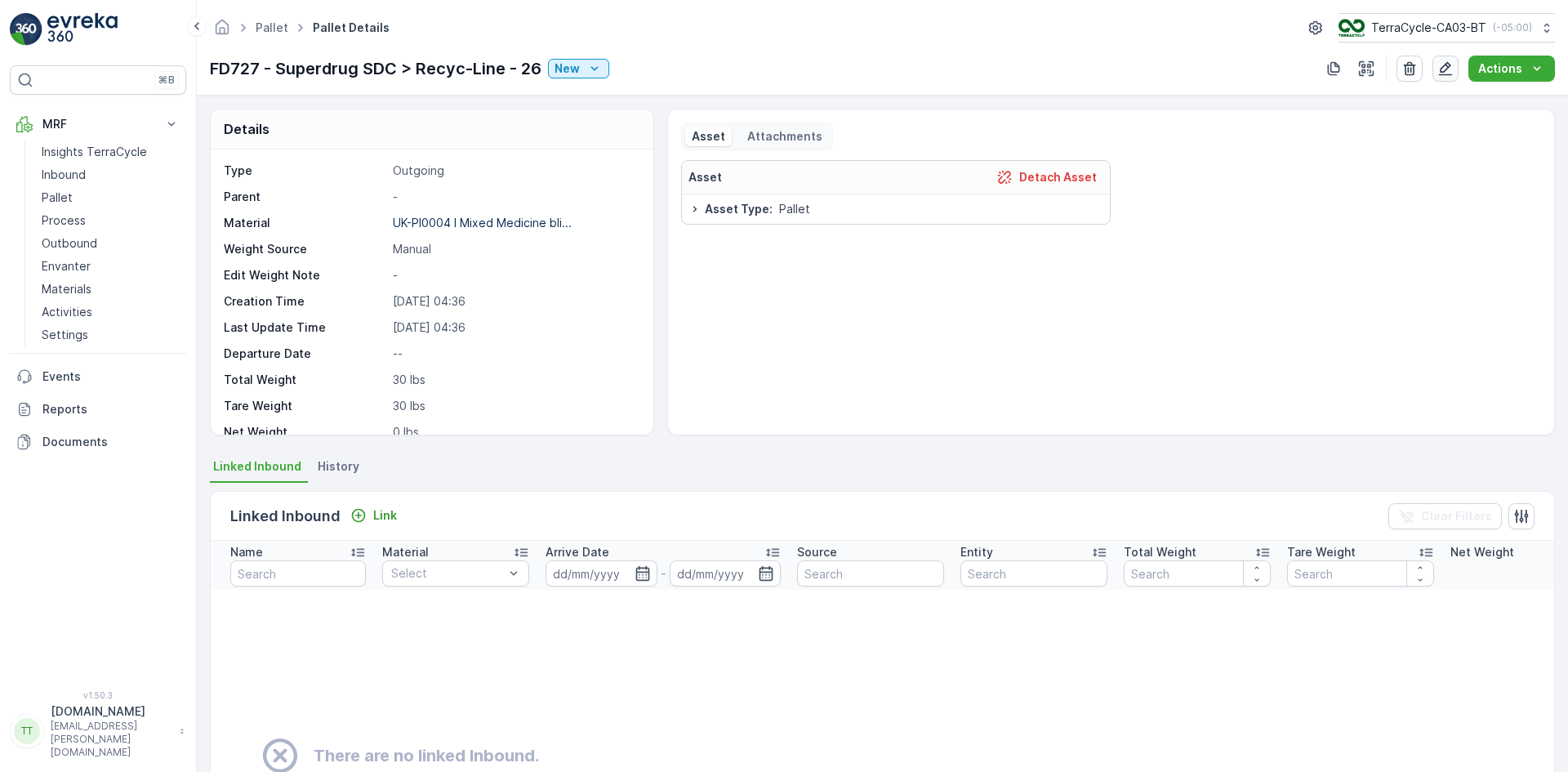
click at [1449, 71] on icon "button" at bounding box center [1445, 69] width 16 height 16
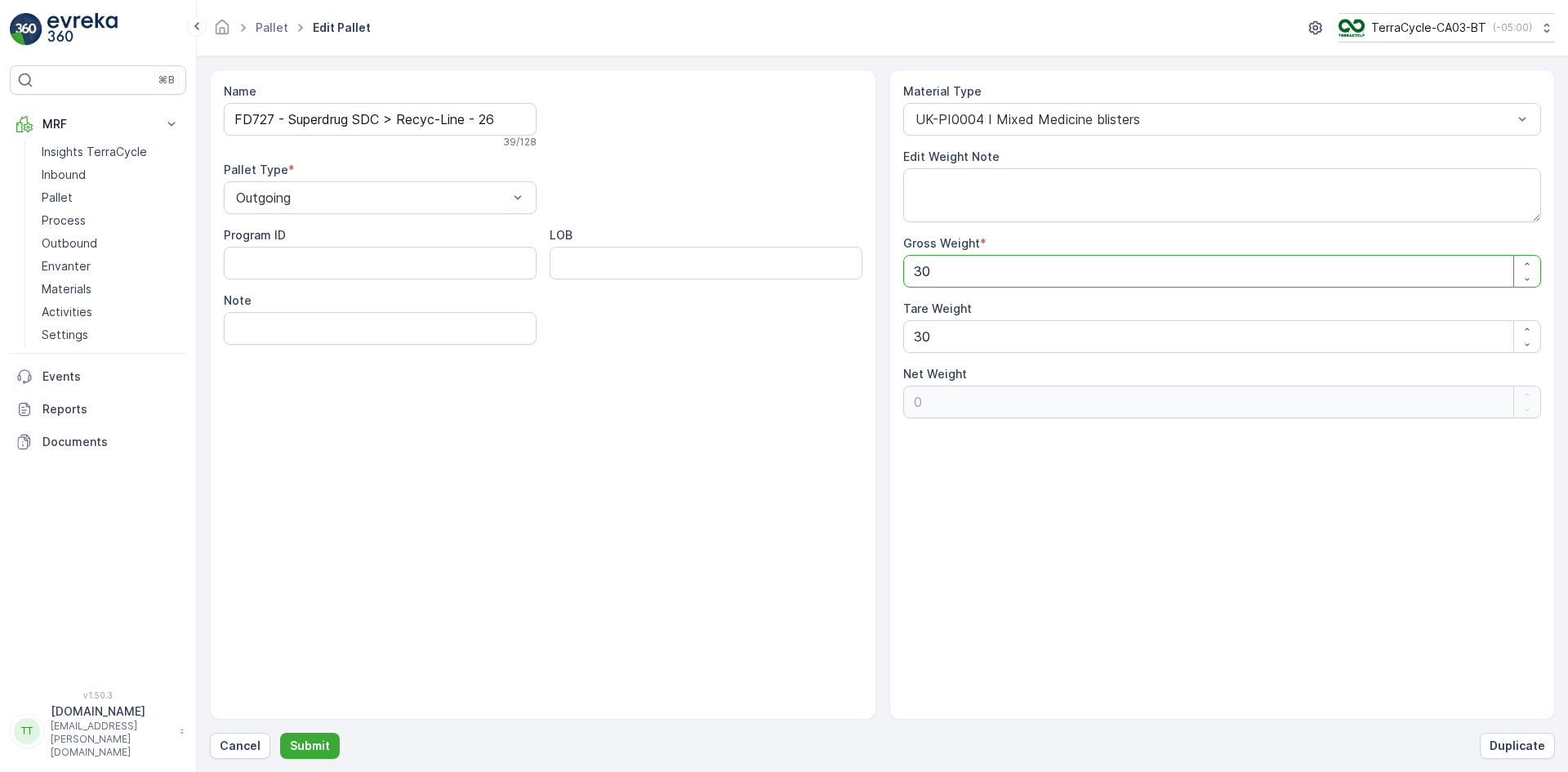
drag, startPoint x: 925, startPoint y: 275, endPoint x: 909, endPoint y: 272, distance: 16.3
click at [909, 272] on Weight "30" at bounding box center [1222, 272] width 639 height 33
type Weight "2"
type Weight "-28"
type Weight "21"
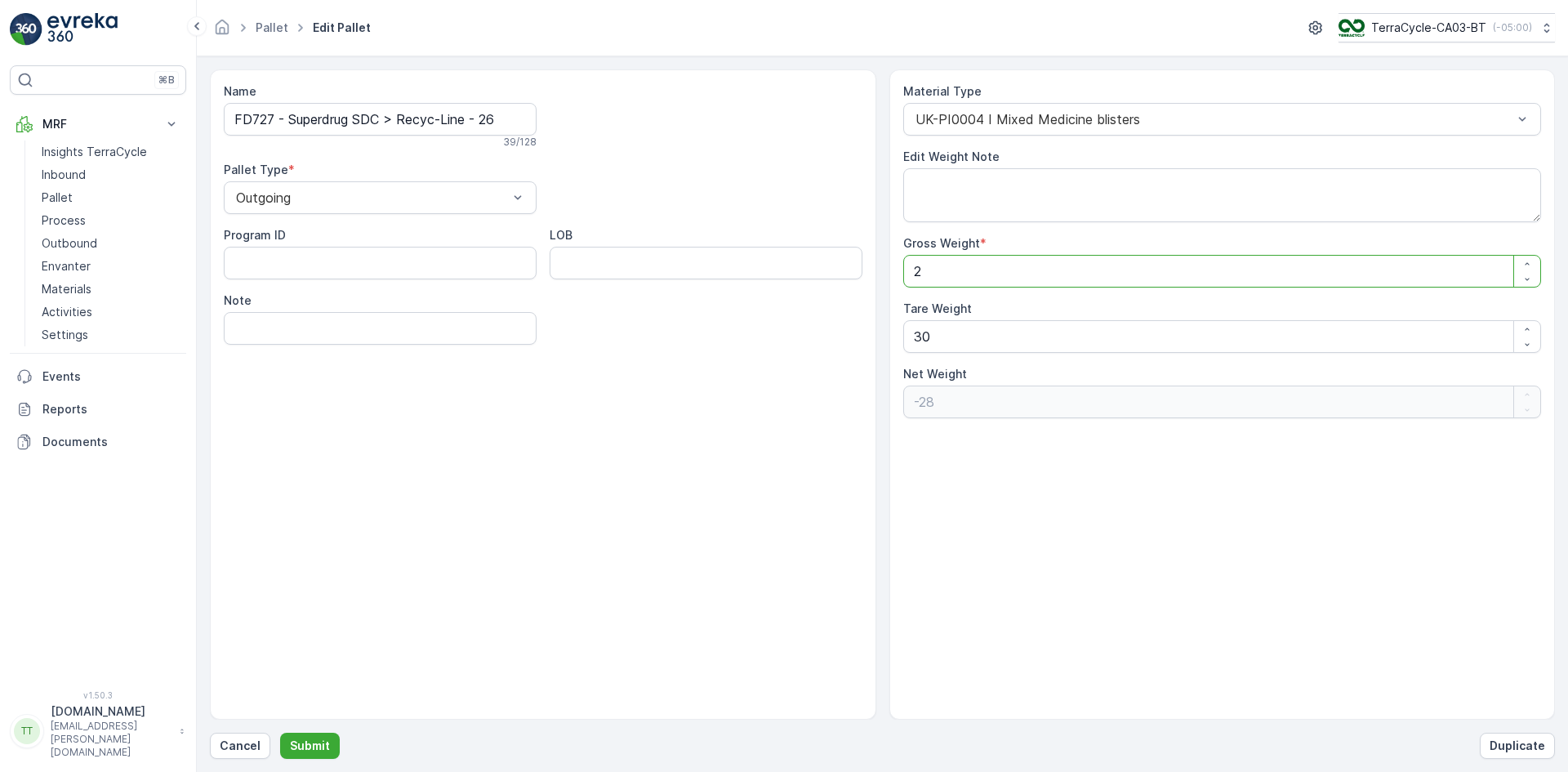
type Weight "-9"
type Weight "214"
type Weight "184"
type Weight "2140"
type Weight "2110"
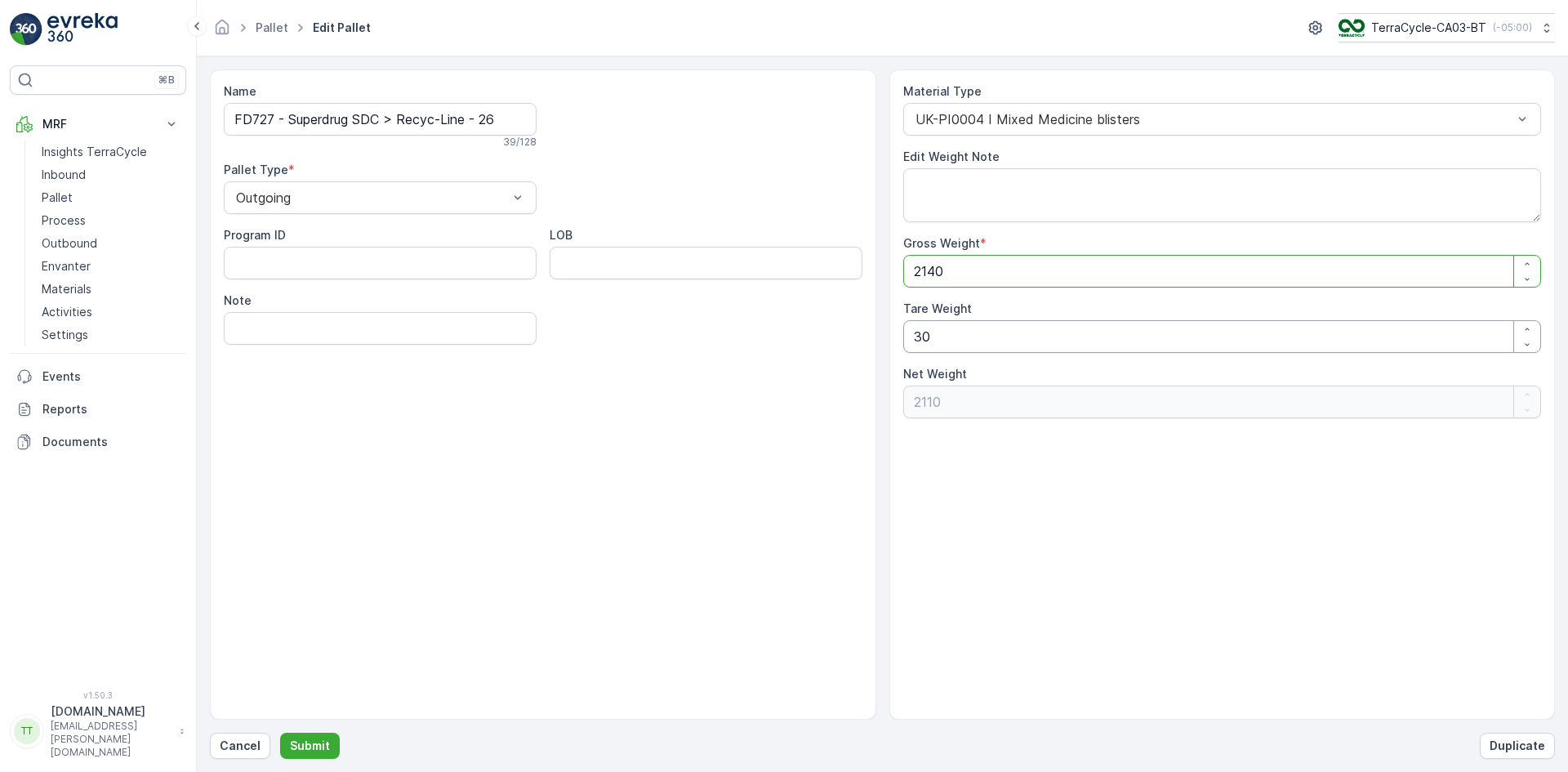
type Weight "2140"
drag, startPoint x: 922, startPoint y: 335, endPoint x: 873, endPoint y: 336, distance: 49.0
click at [874, 337] on div "Name FD727 - Superdrug SDC > Recyc-Line - 26 39 / 128 Pallet Type * Outgoing Pr…" at bounding box center [882, 395] width 1345 height 651
type Weight "00"
type Weight "2140"
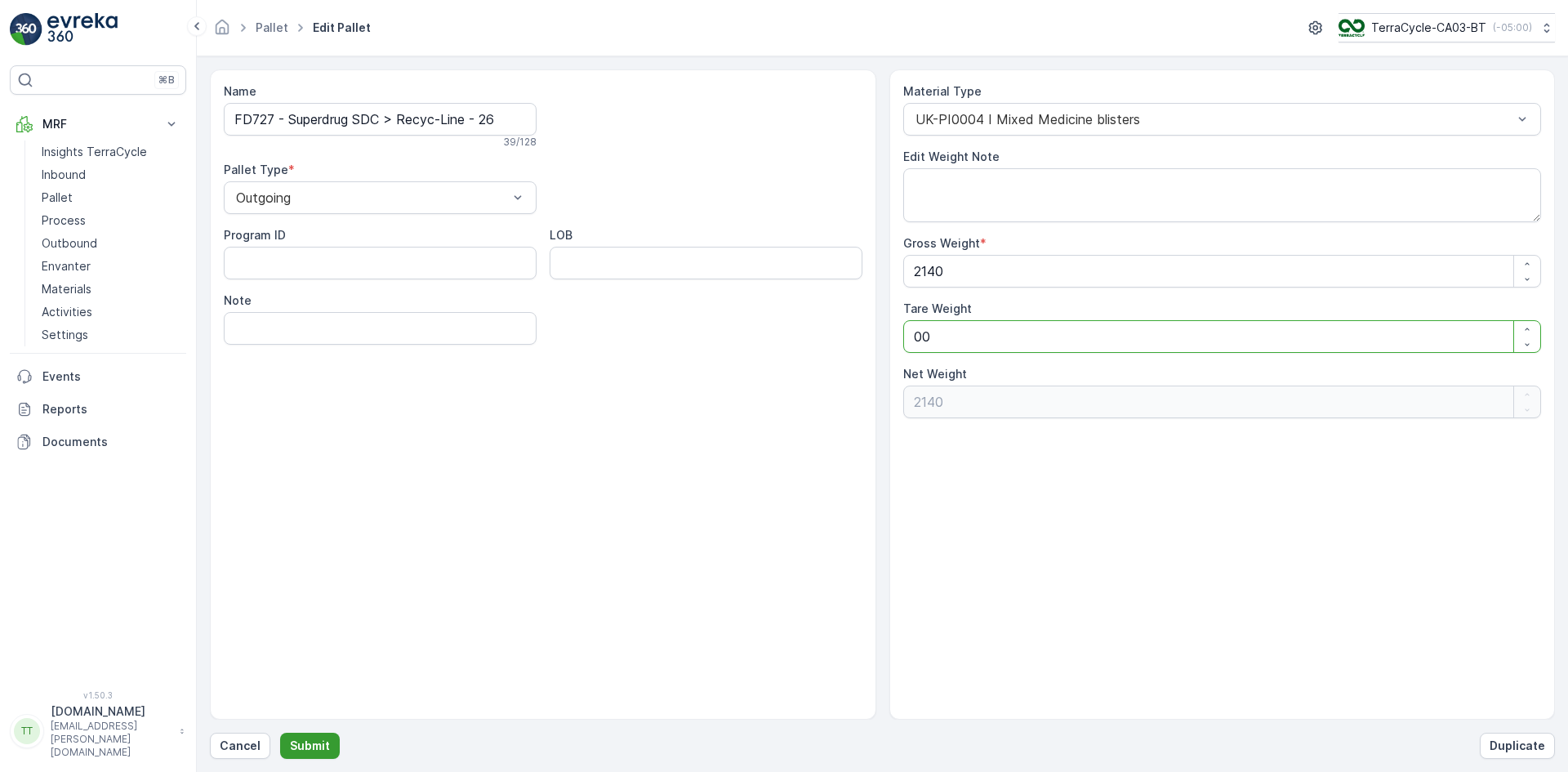
type Weight "00"
click at [320, 745] on p "Submit" at bounding box center [309, 746] width 40 height 16
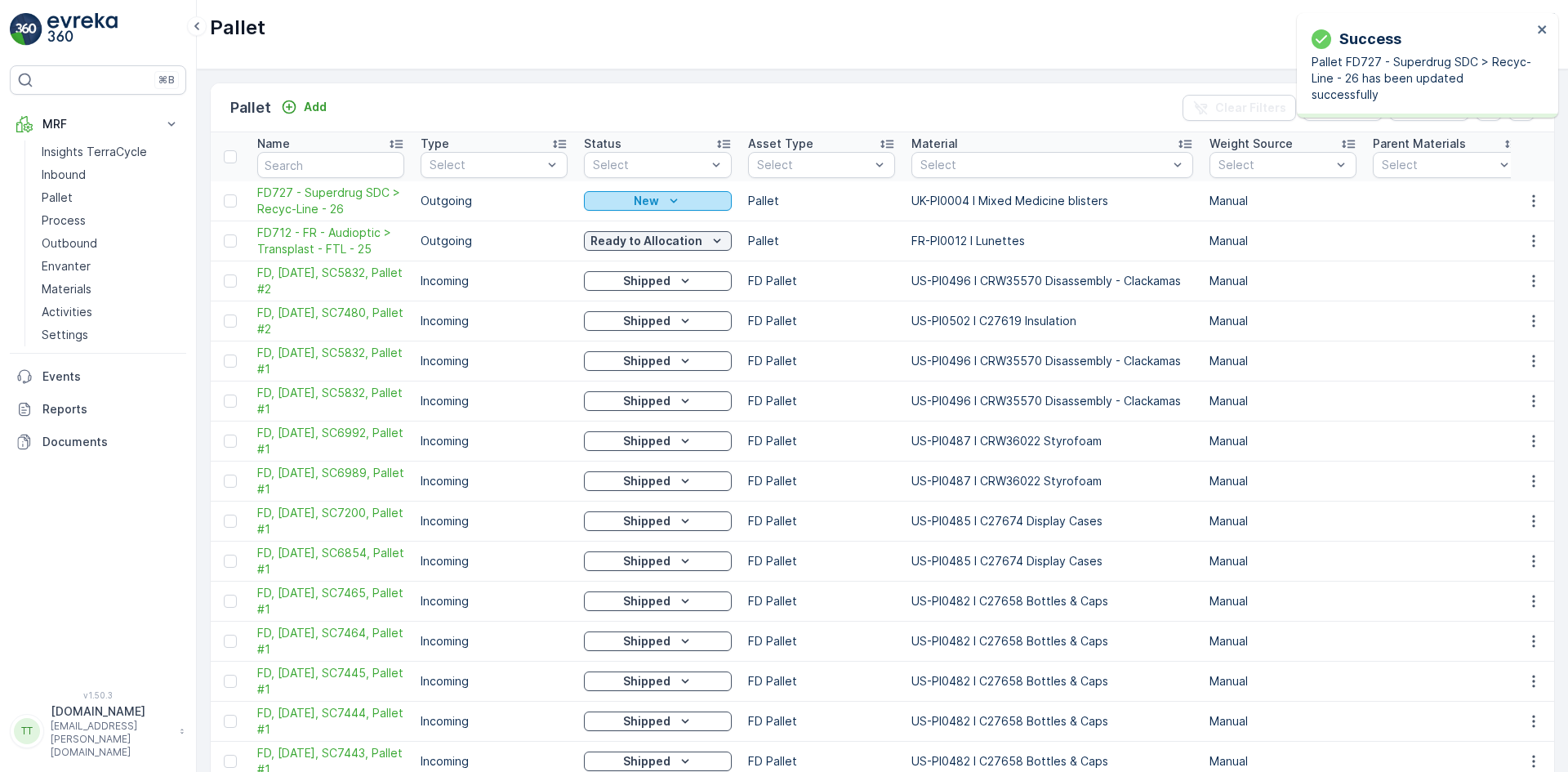
click at [615, 195] on div "New" at bounding box center [658, 201] width 134 height 16
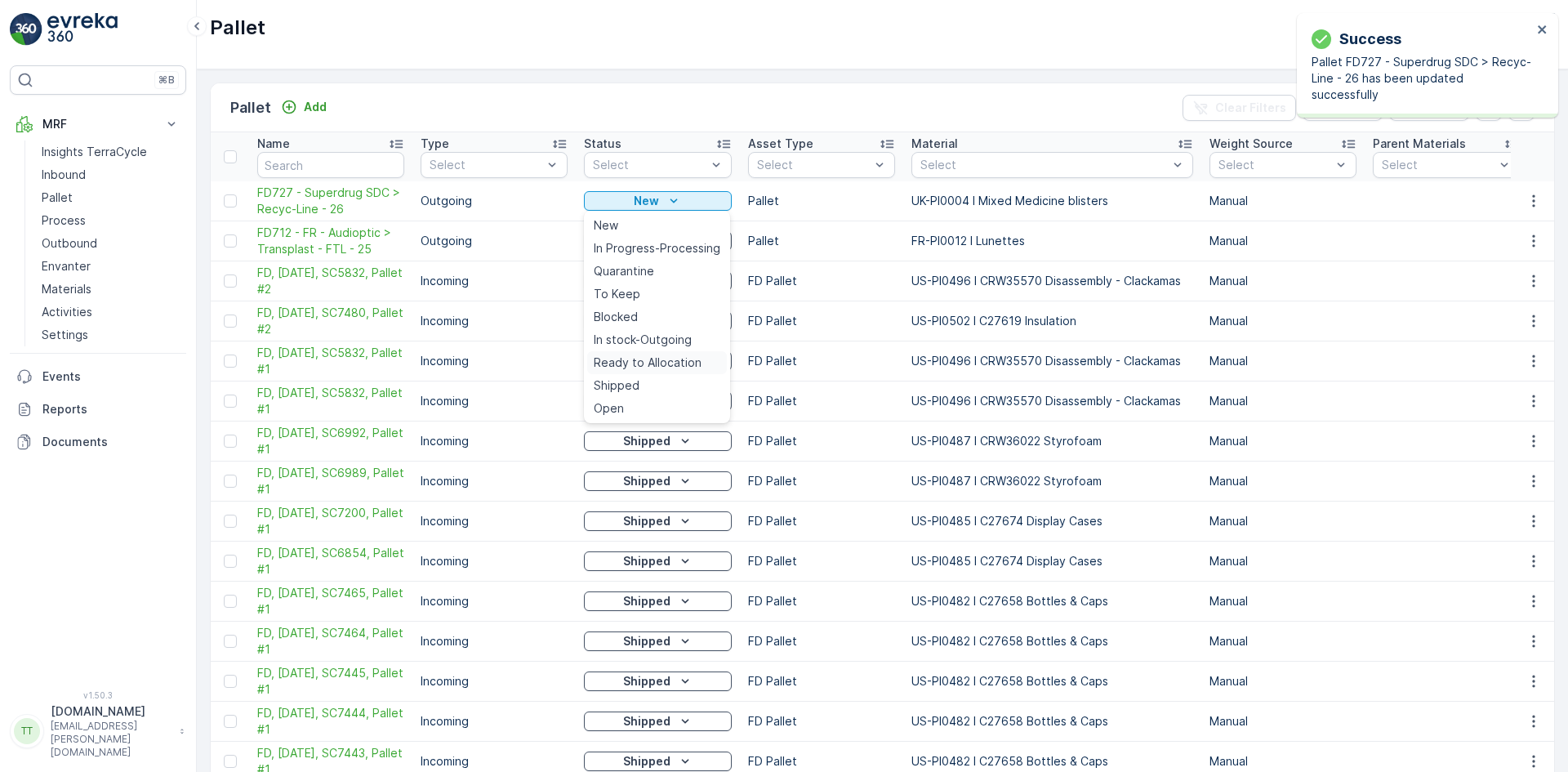
click at [636, 354] on span "Ready to Allocation" at bounding box center [647, 363] width 107 height 16
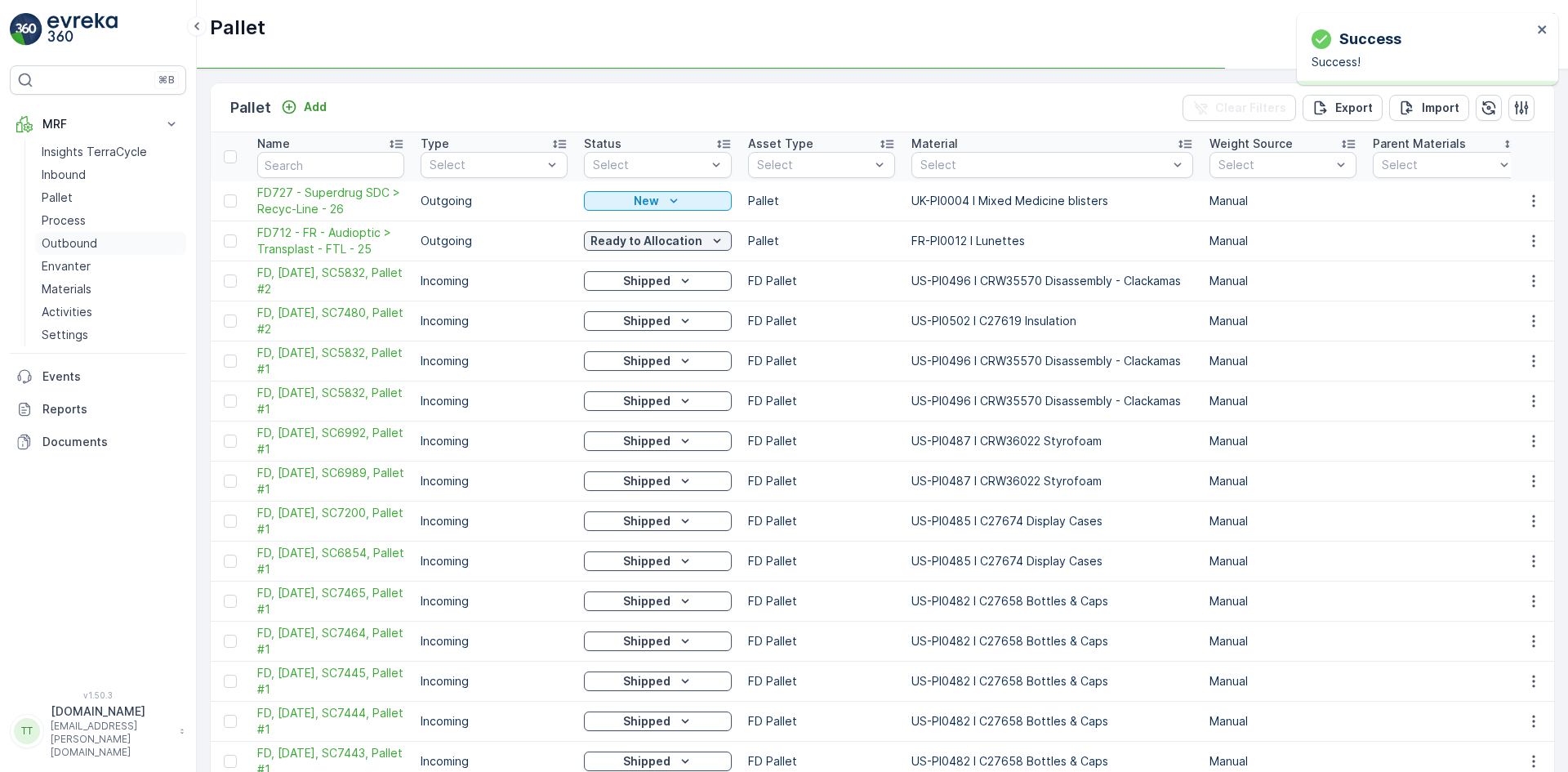
click at [76, 249] on p "Outbound" at bounding box center [70, 244] width 56 height 16
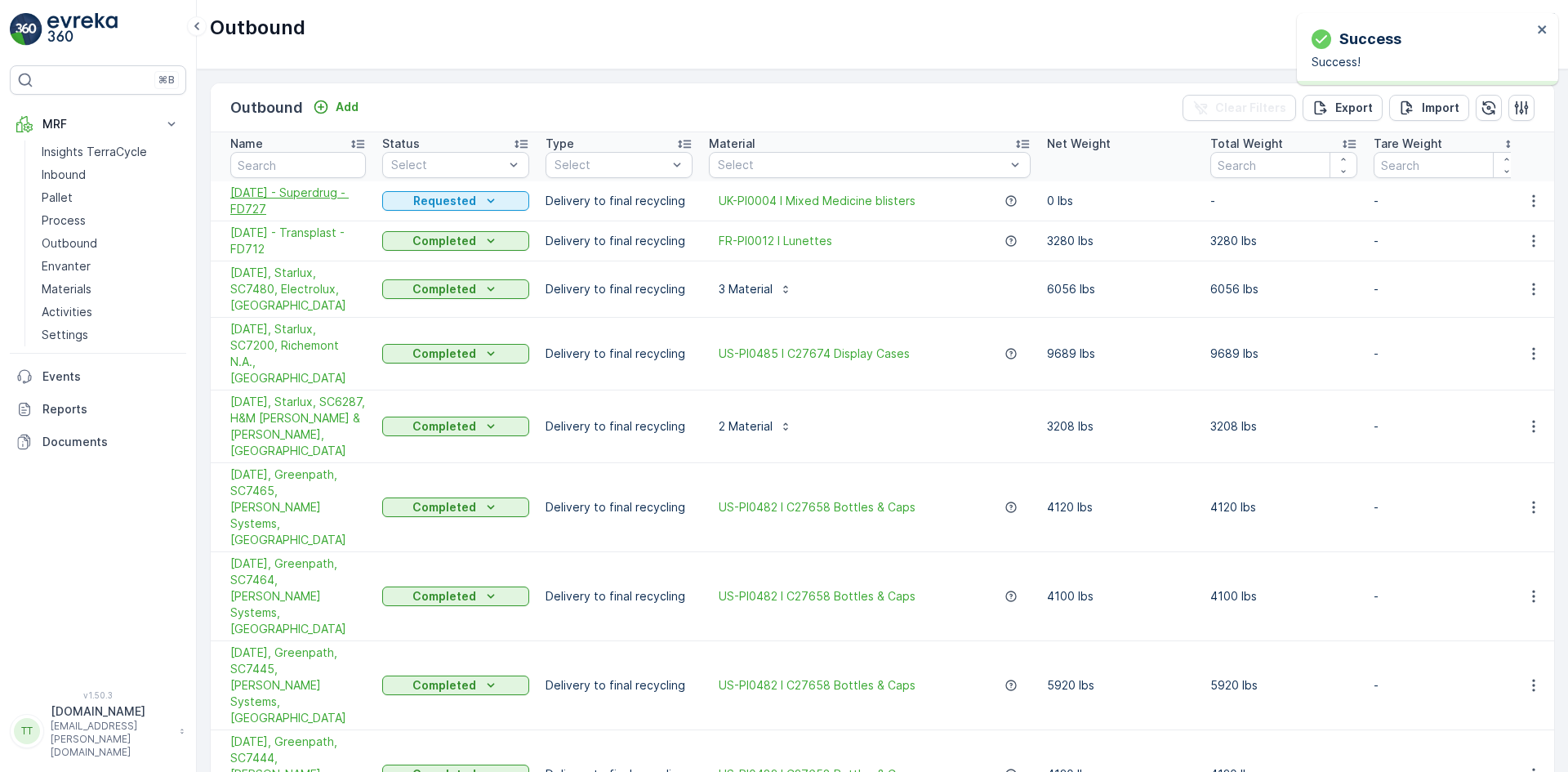
click at [274, 209] on span "06.08.2025 - Superdrug - FD727" at bounding box center [298, 201] width 135 height 33
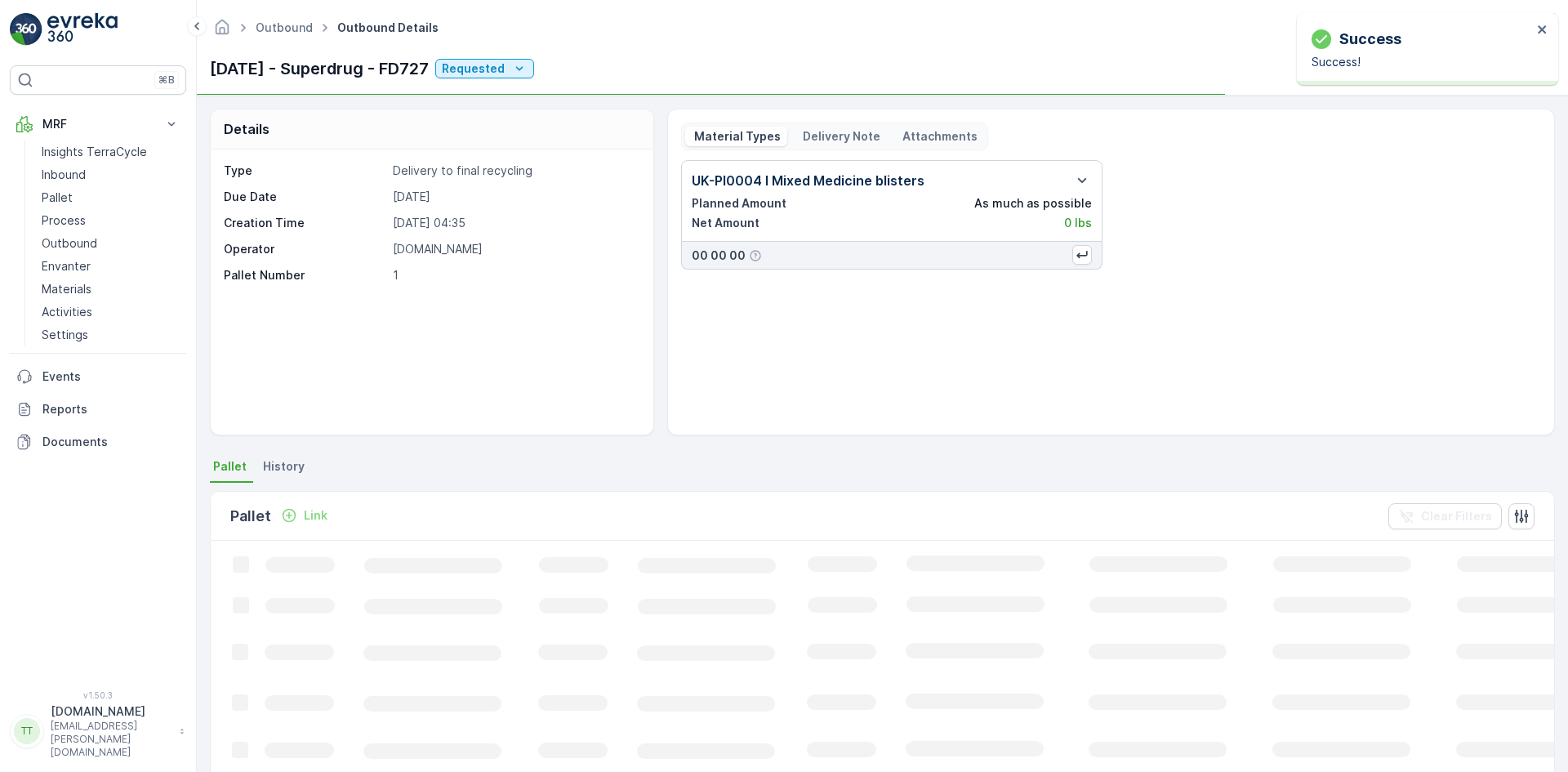
click at [315, 513] on p "Link" at bounding box center [315, 515] width 24 height 16
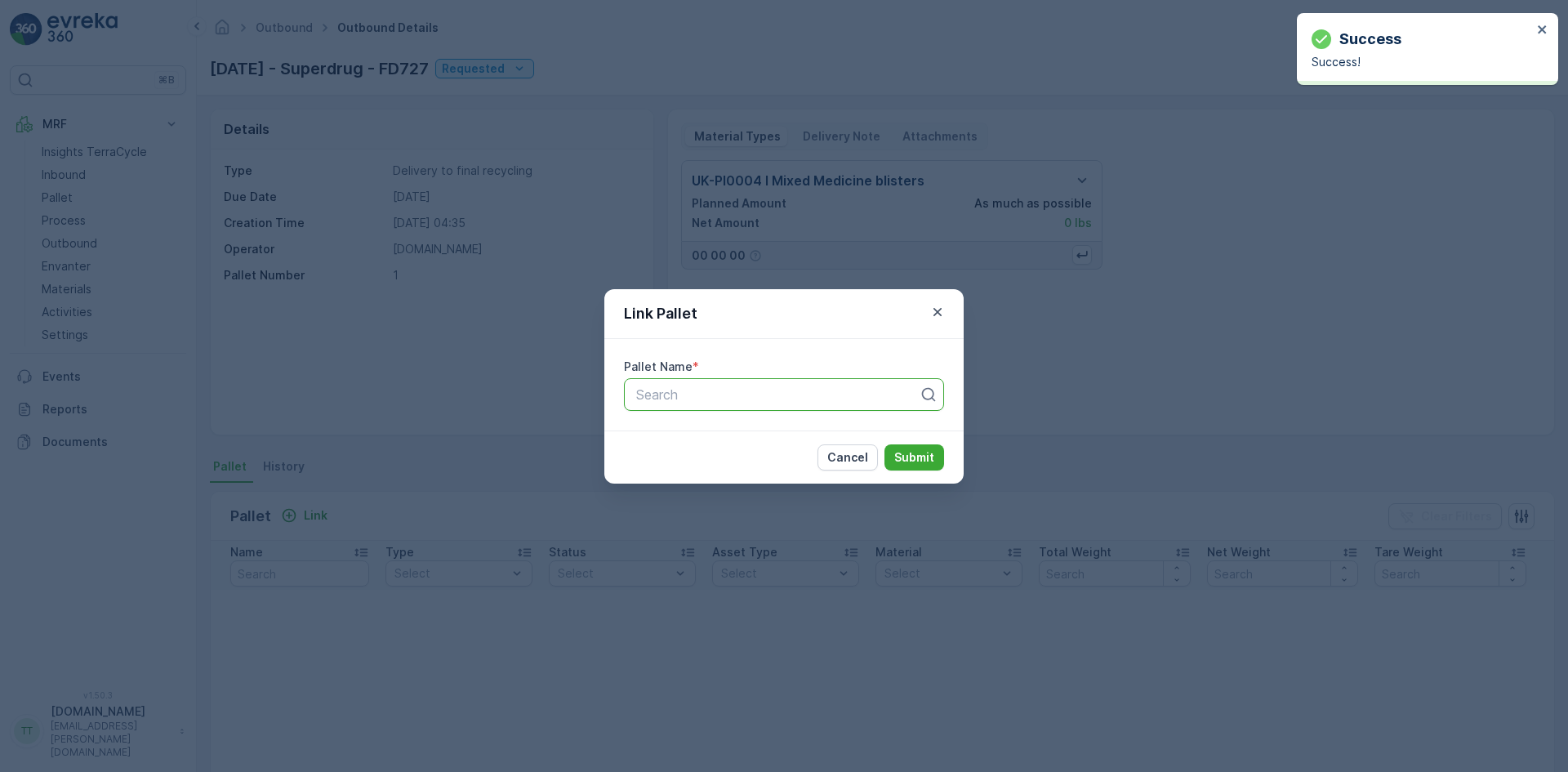
click at [701, 395] on div at bounding box center [777, 395] width 285 height 15
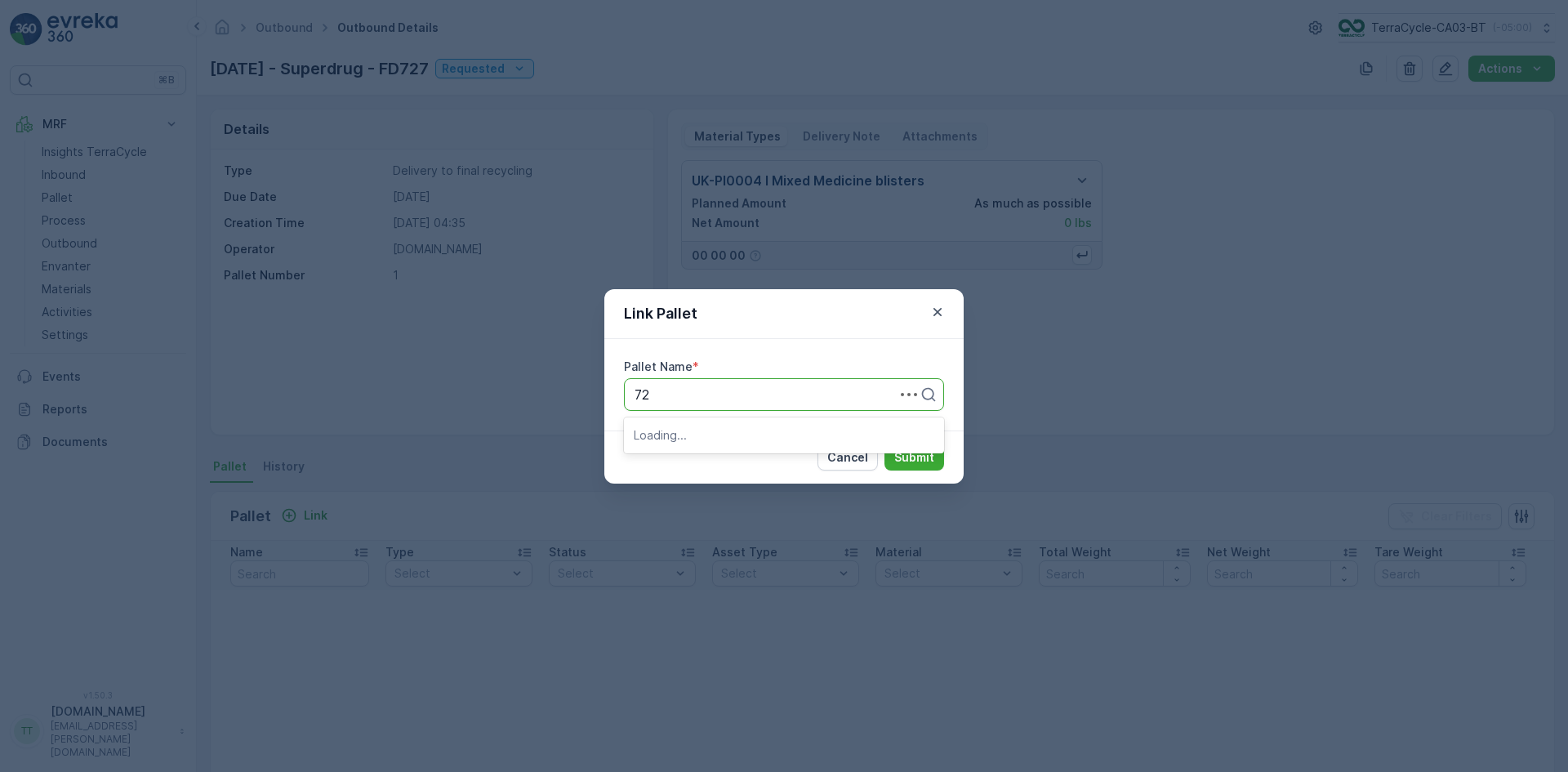
type input "727"
click at [704, 433] on span "FD727 - Superdrug SDC > Recyc-Line - 26" at bounding box center [763, 435] width 260 height 15
click at [921, 450] on p "Submit" at bounding box center [914, 458] width 40 height 16
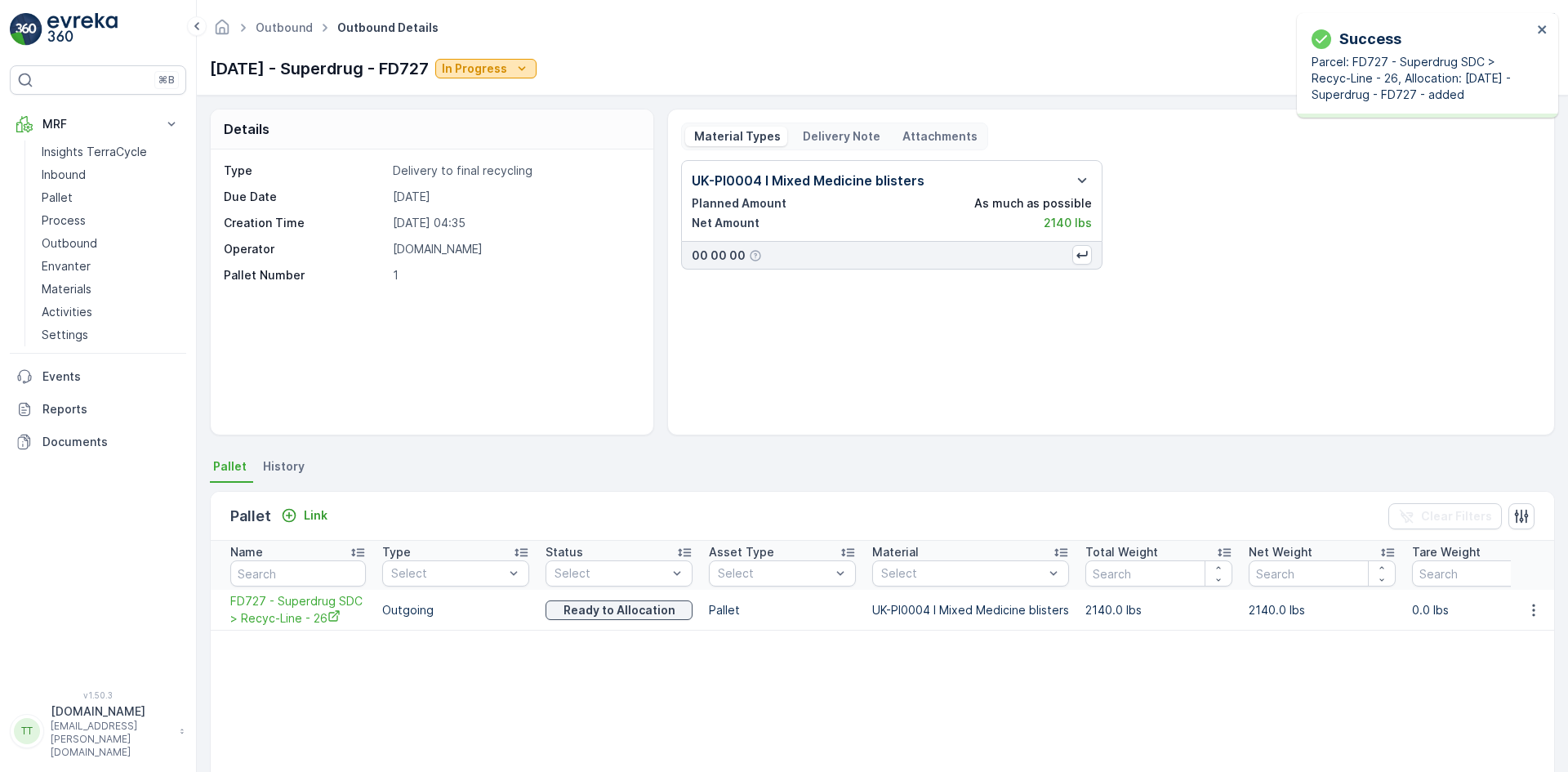
click at [530, 74] on div "In Progress" at bounding box center [486, 69] width 89 height 16
click at [531, 134] on span "Completed" at bounding box center [514, 139] width 62 height 16
click at [77, 198] on link "Pallet" at bounding box center [111, 198] width 151 height 23
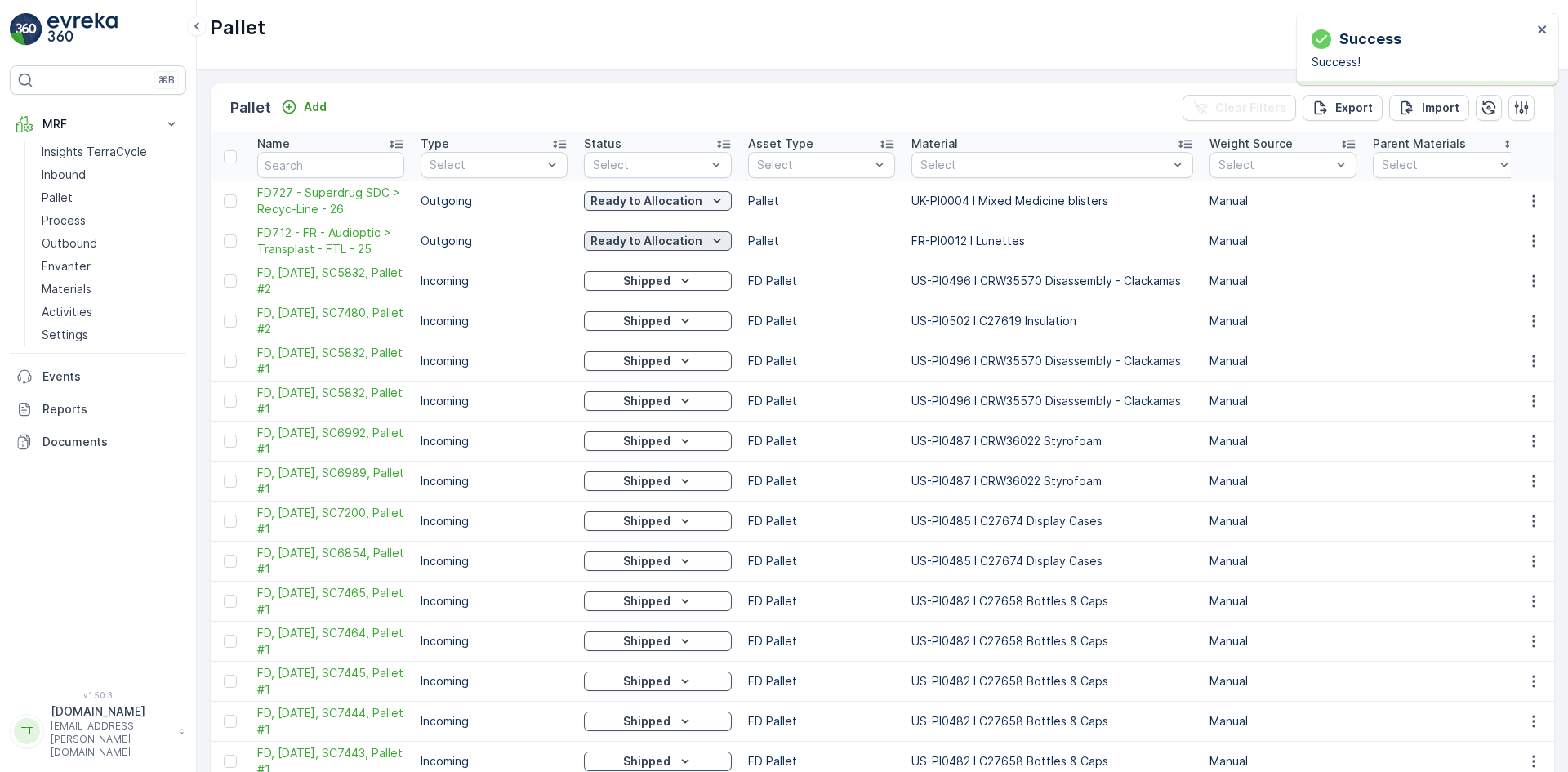
click at [654, 241] on p "Ready to Allocation" at bounding box center [646, 241] width 112 height 16
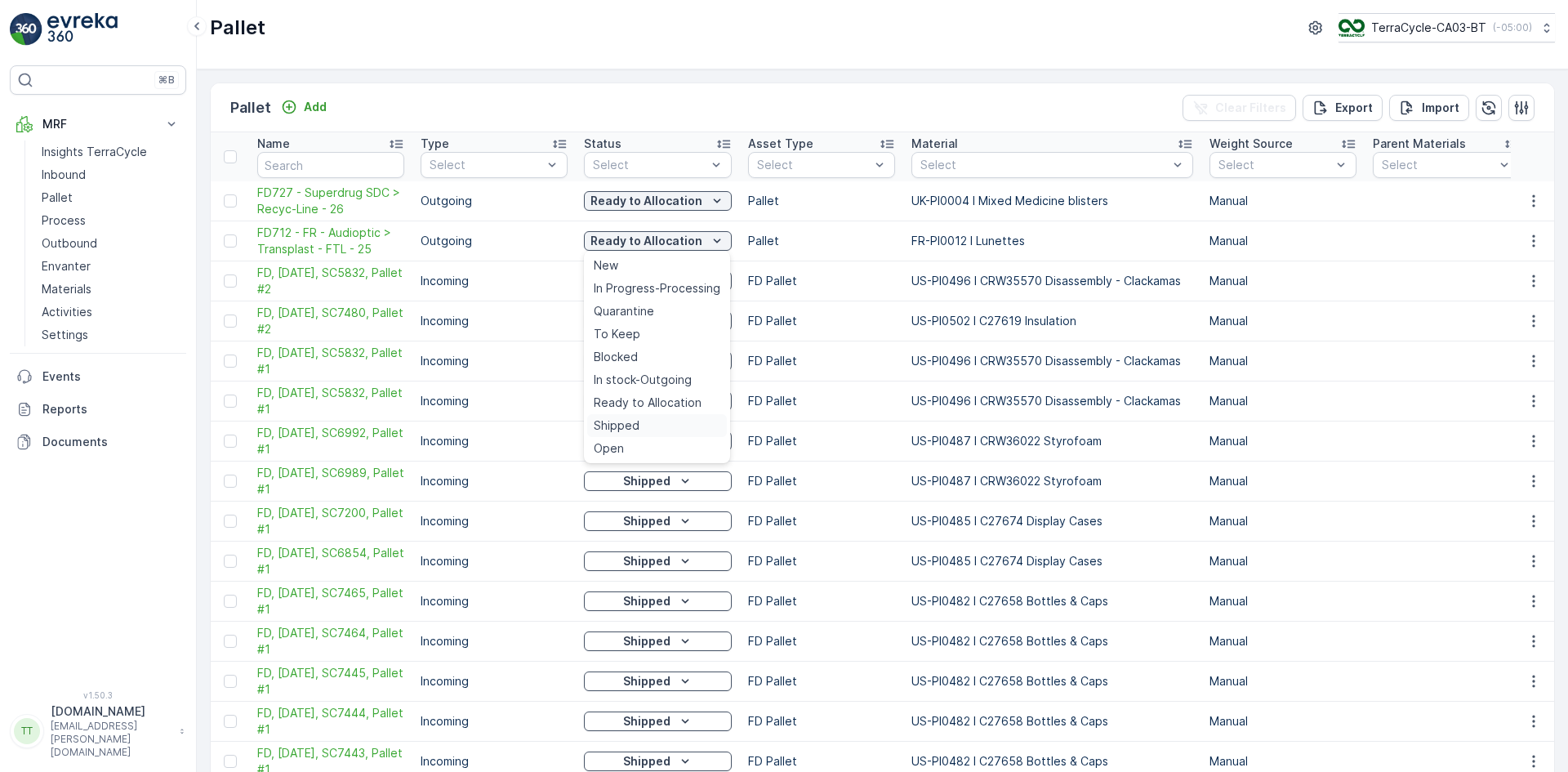
click at [631, 424] on span "Shipped" at bounding box center [617, 426] width 46 height 16
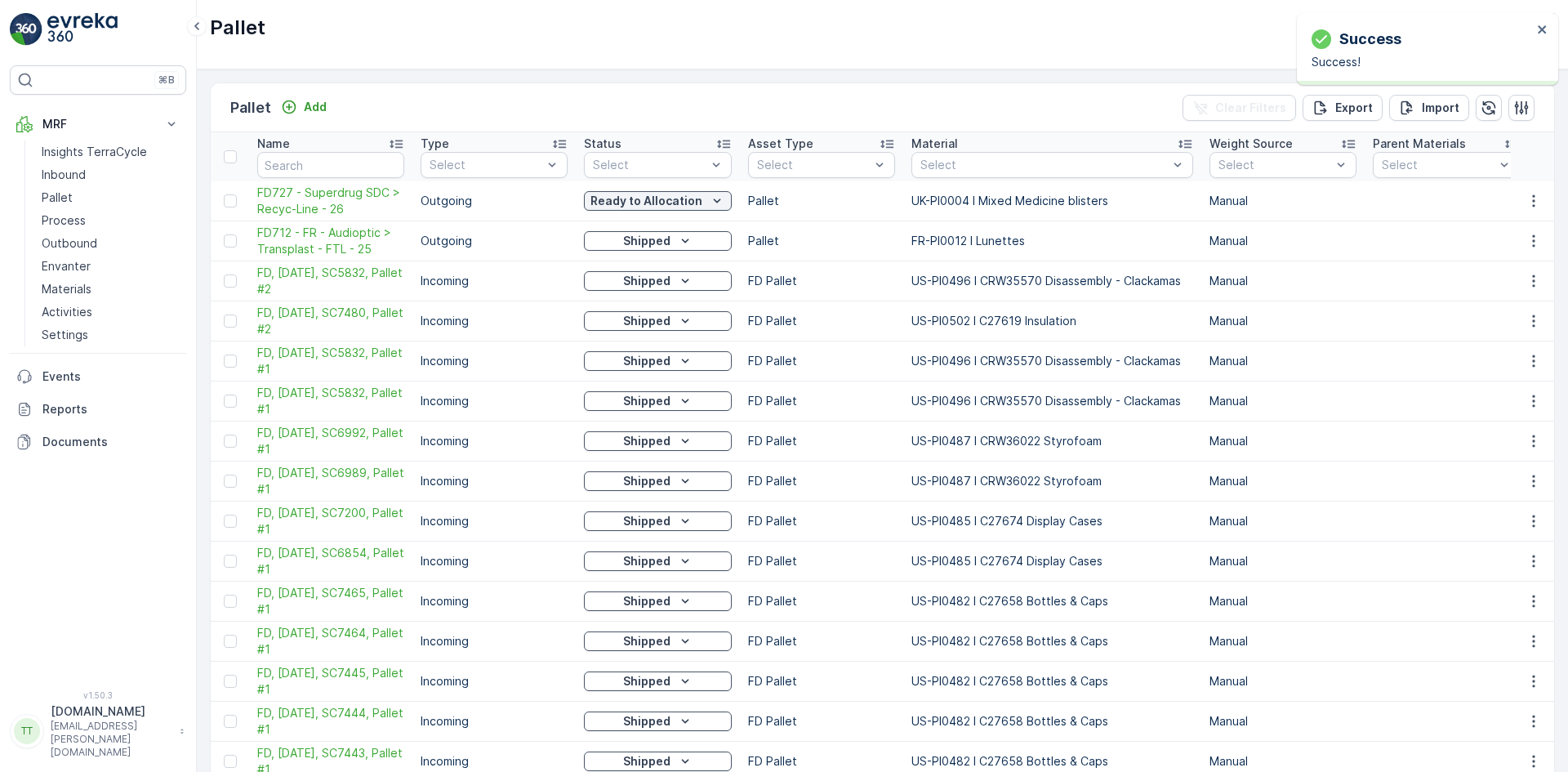
click at [633, 199] on p "Ready to Allocation" at bounding box center [646, 201] width 112 height 16
click at [633, 382] on span "Shipped" at bounding box center [617, 386] width 46 height 16
click at [1541, 29] on icon "close" at bounding box center [1542, 30] width 8 height 8
click at [309, 107] on p "Add" at bounding box center [315, 107] width 23 height 16
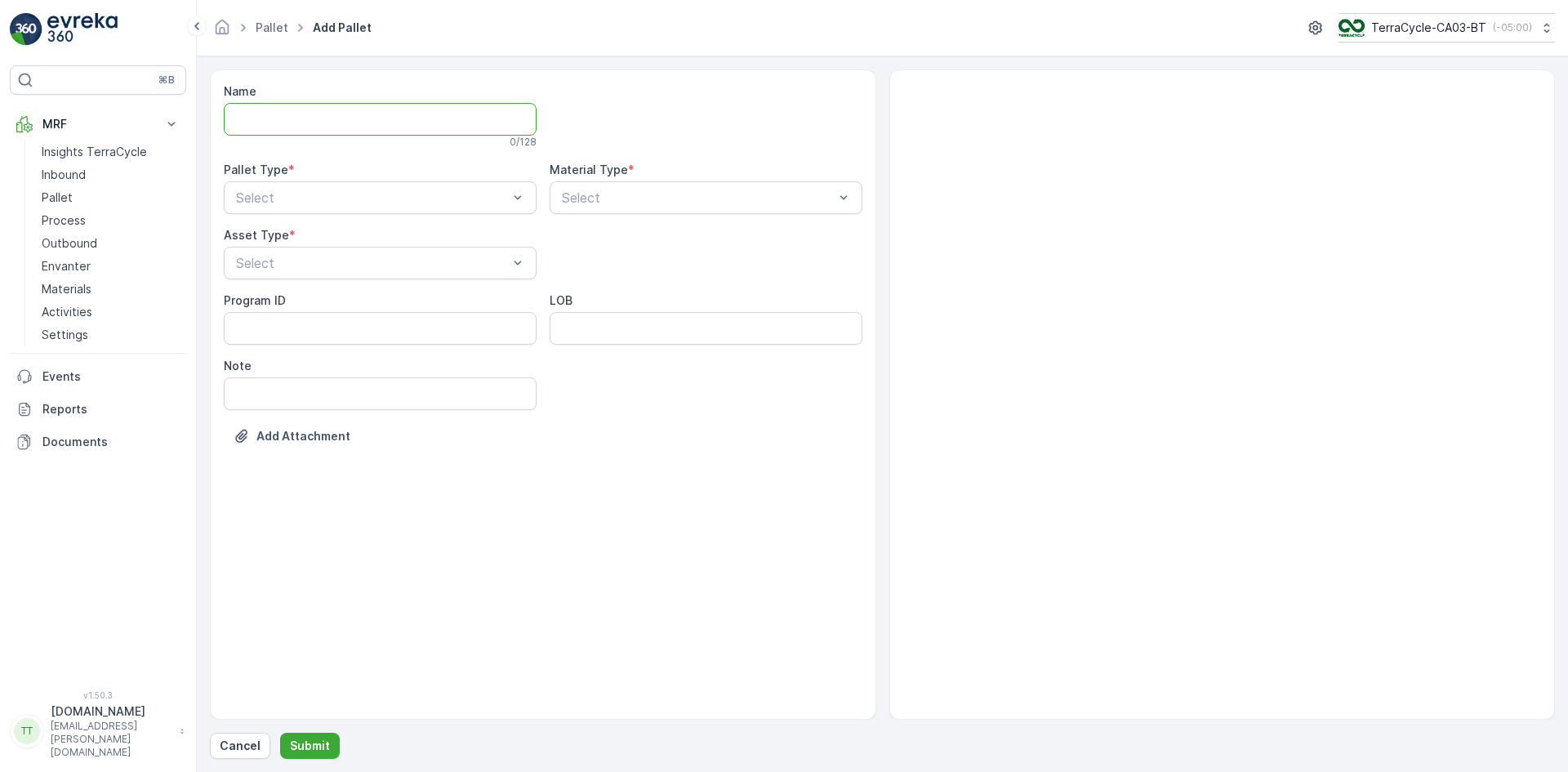
click at [332, 116] on input "Name" at bounding box center [380, 119] width 312 height 33
paste input "FD723 - SDC Superdrug > Recyc-Line - 26"
type input "FD723 - SDC Superdrug > Recyc-Line - 26"
click at [294, 190] on div "Select" at bounding box center [380, 201] width 312 height 33
click at [292, 276] on div "Outgoing" at bounding box center [380, 269] width 312 height 28
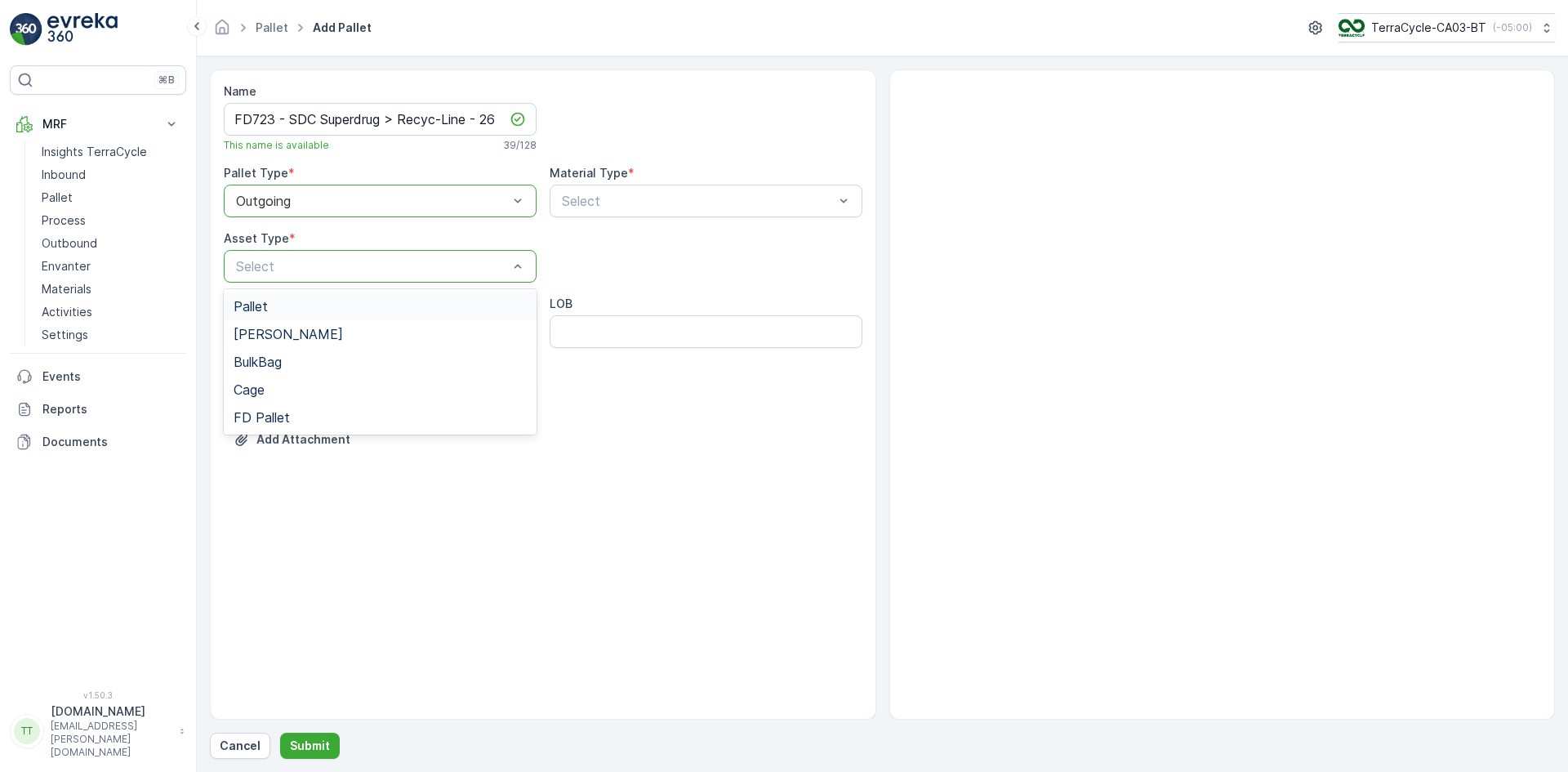
click at [280, 297] on div "Pallet" at bounding box center [380, 306] width 312 height 28
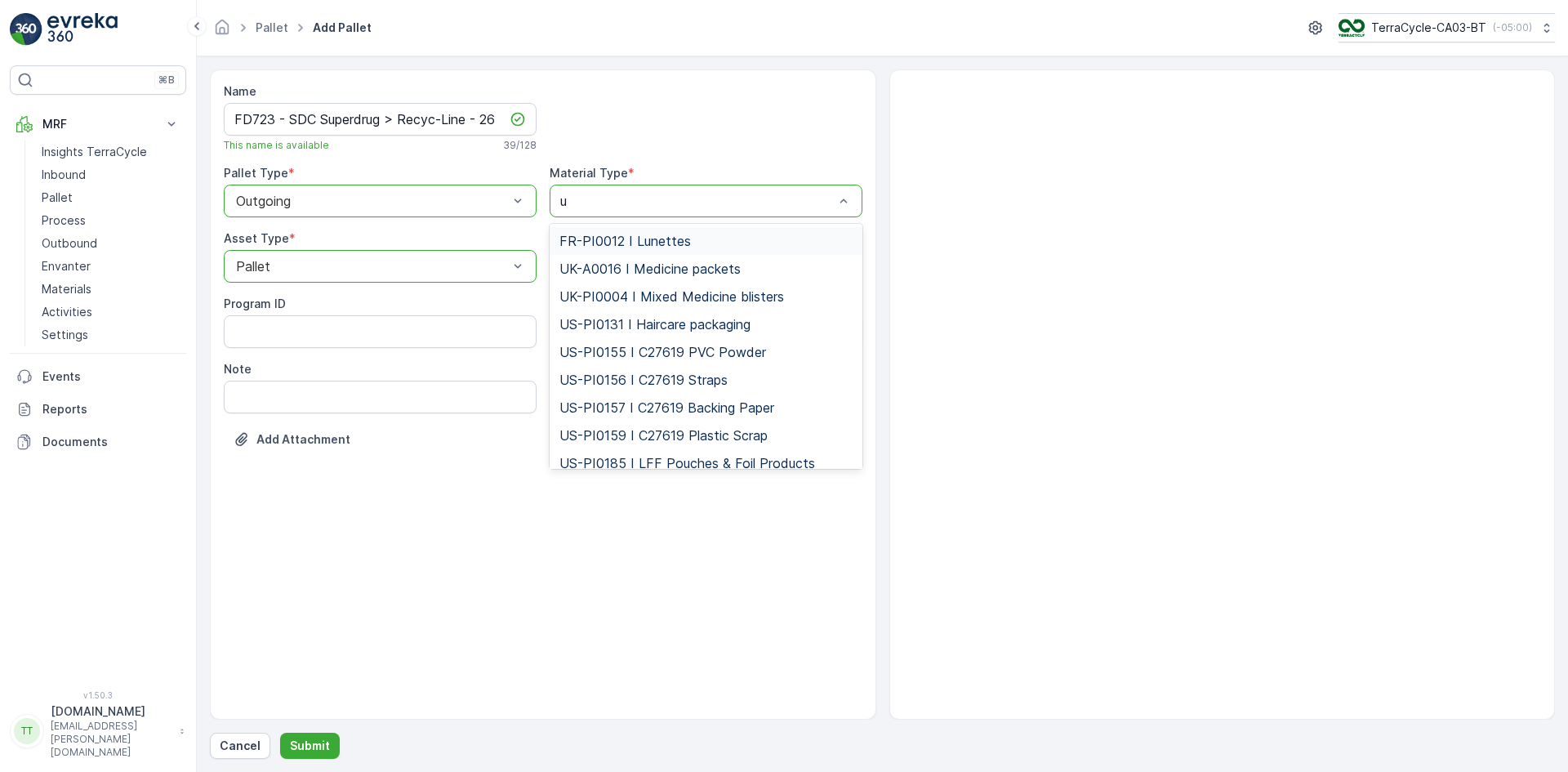
type input "uk"
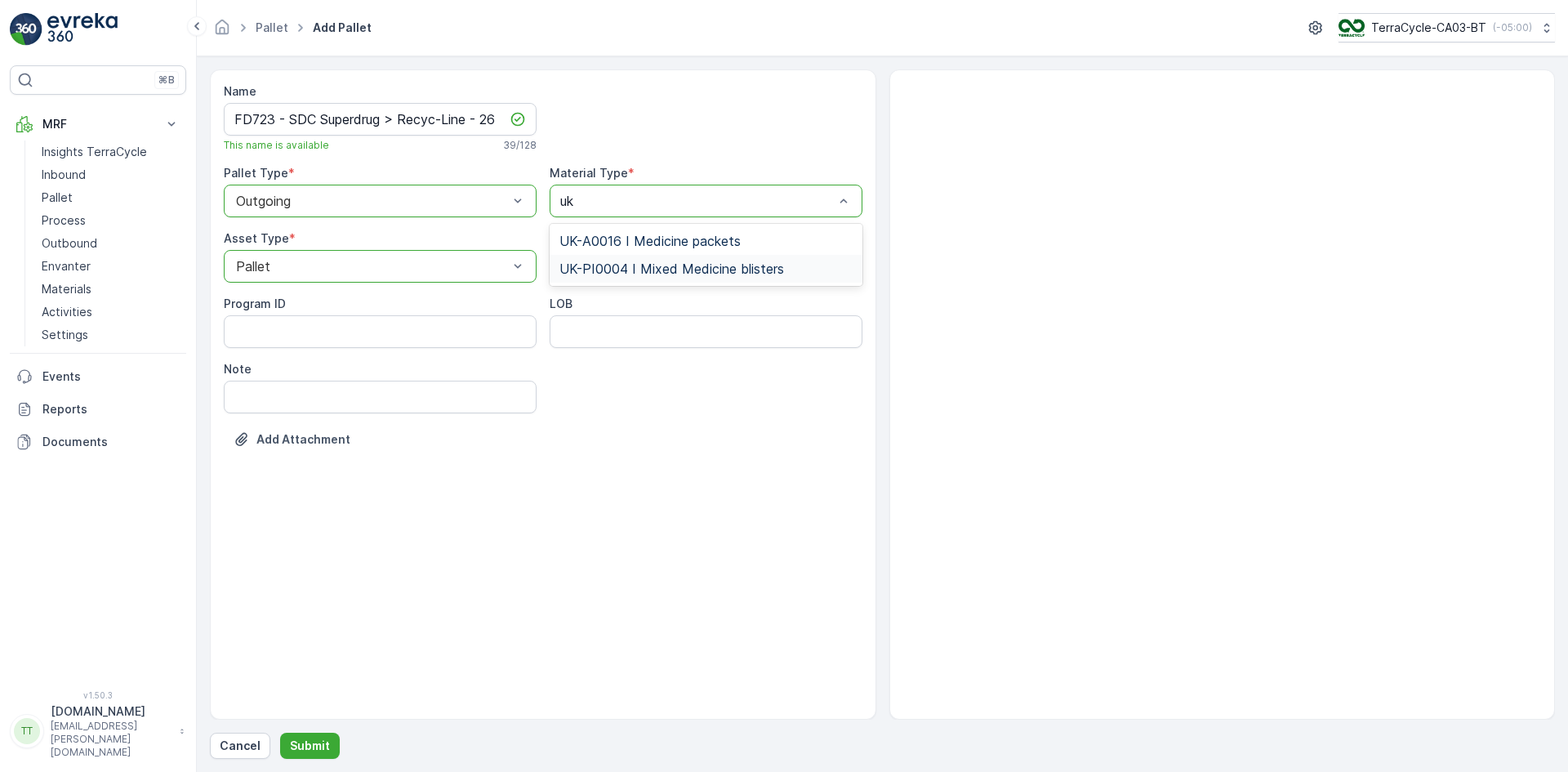
click at [609, 269] on span "UK-PI0004 I Mixed Medicine blisters" at bounding box center [672, 269] width 225 height 15
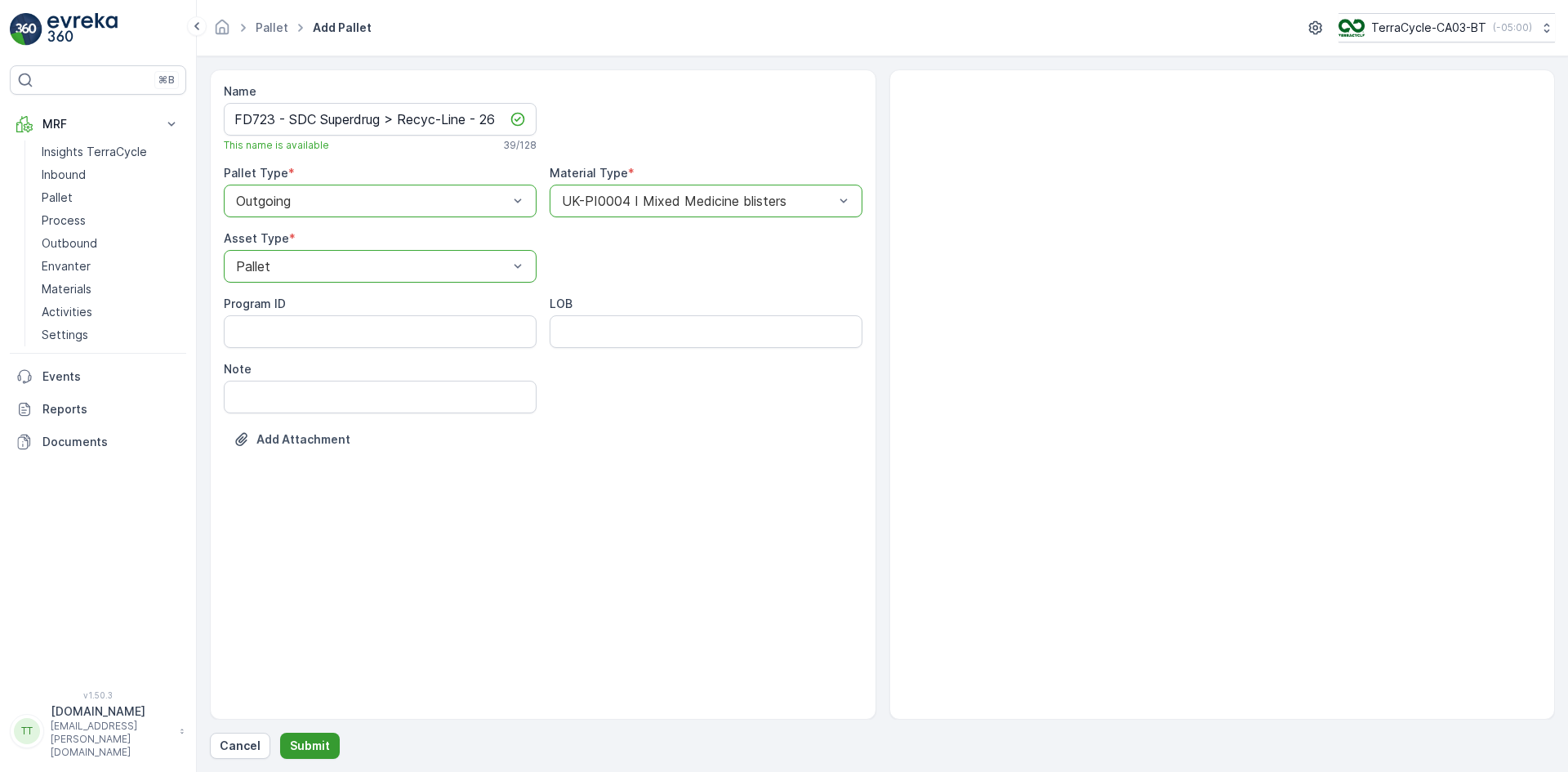
click at [311, 742] on p "Submit" at bounding box center [309, 746] width 40 height 16
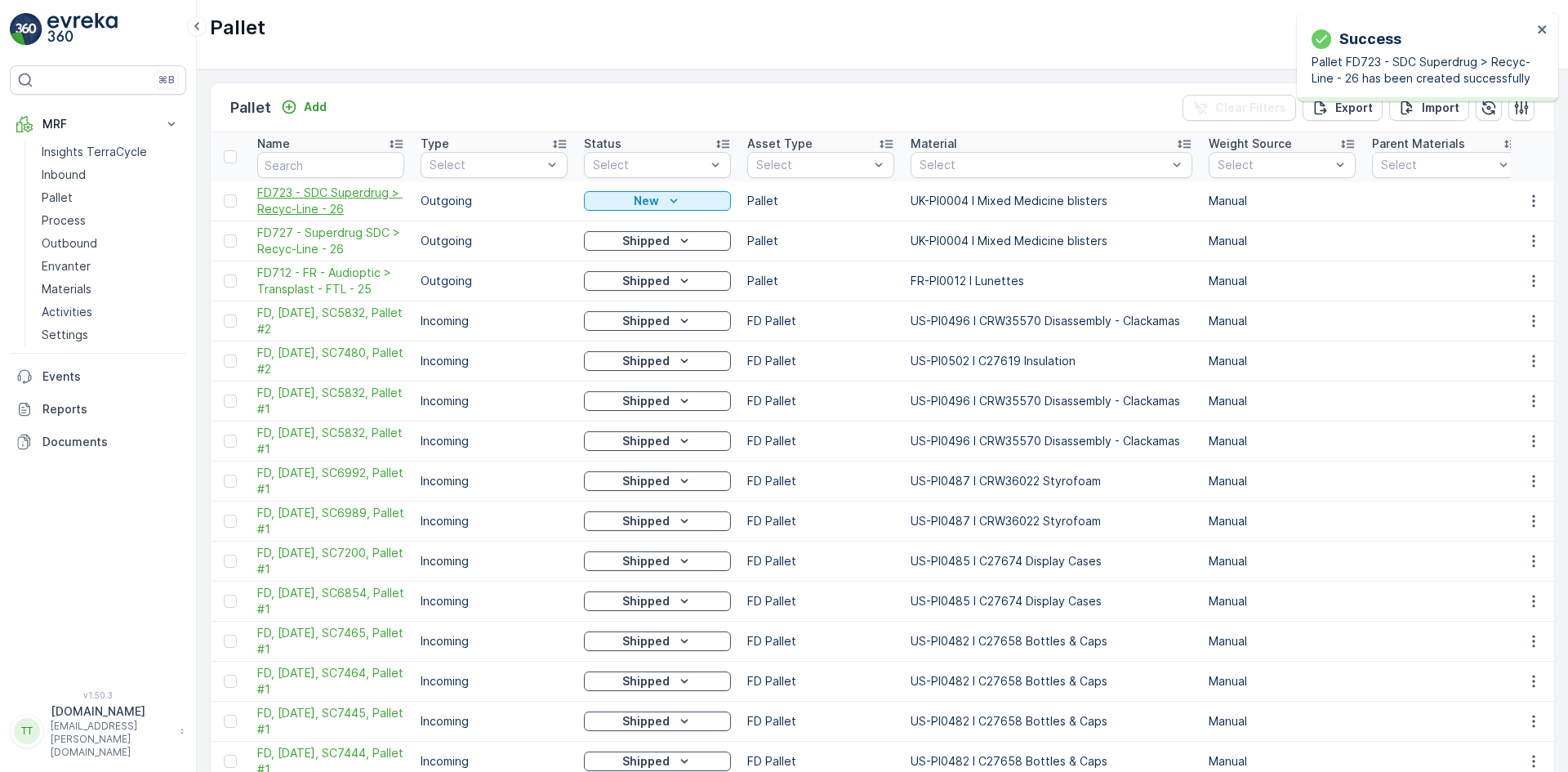
click at [296, 210] on span "FD723 - SDC Superdrug > Recyc-Line - 26" at bounding box center [330, 201] width 147 height 33
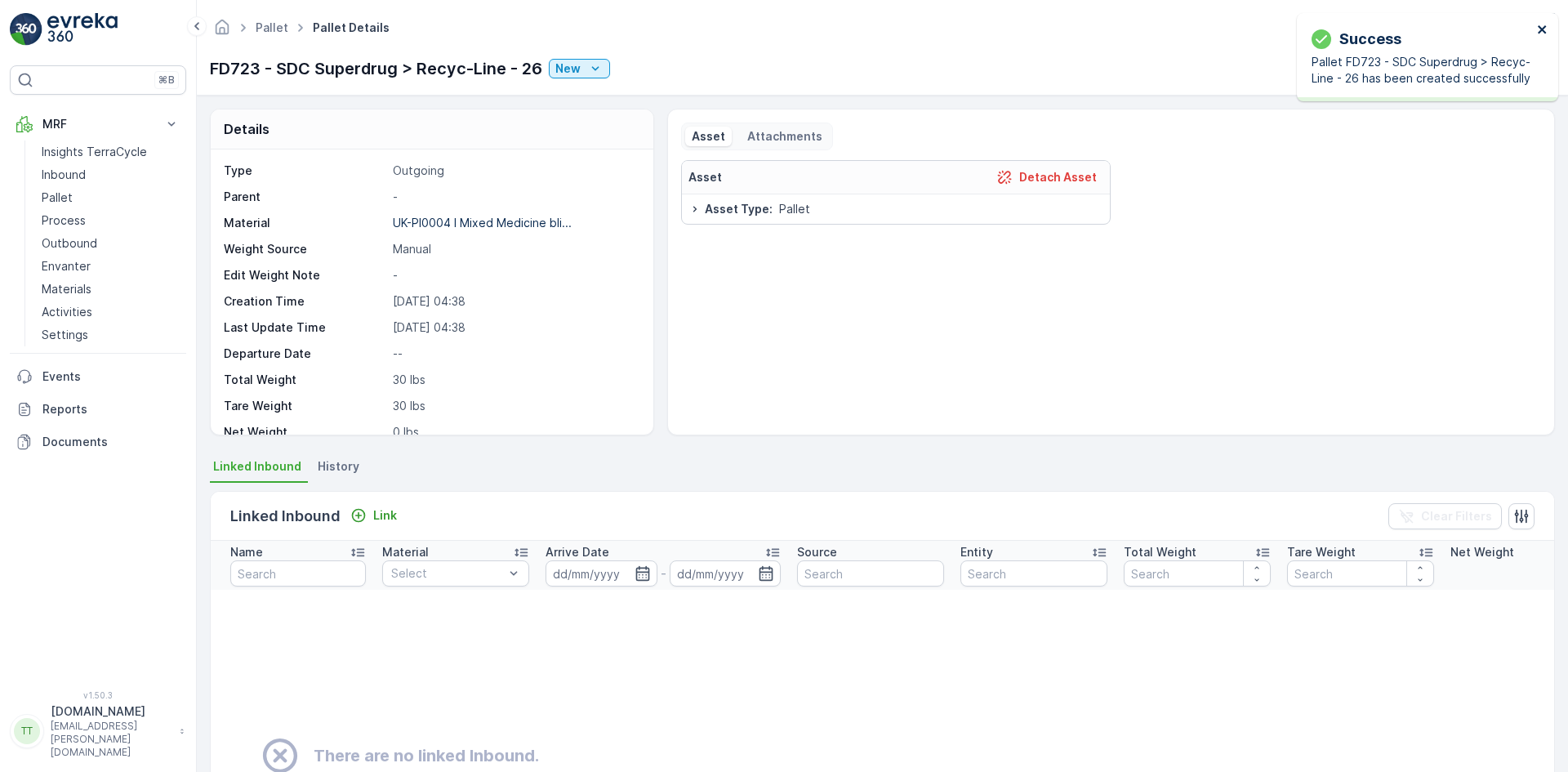
click at [1542, 28] on icon "close" at bounding box center [1543, 30] width 11 height 13
click at [1446, 63] on icon "button" at bounding box center [1445, 69] width 16 height 16
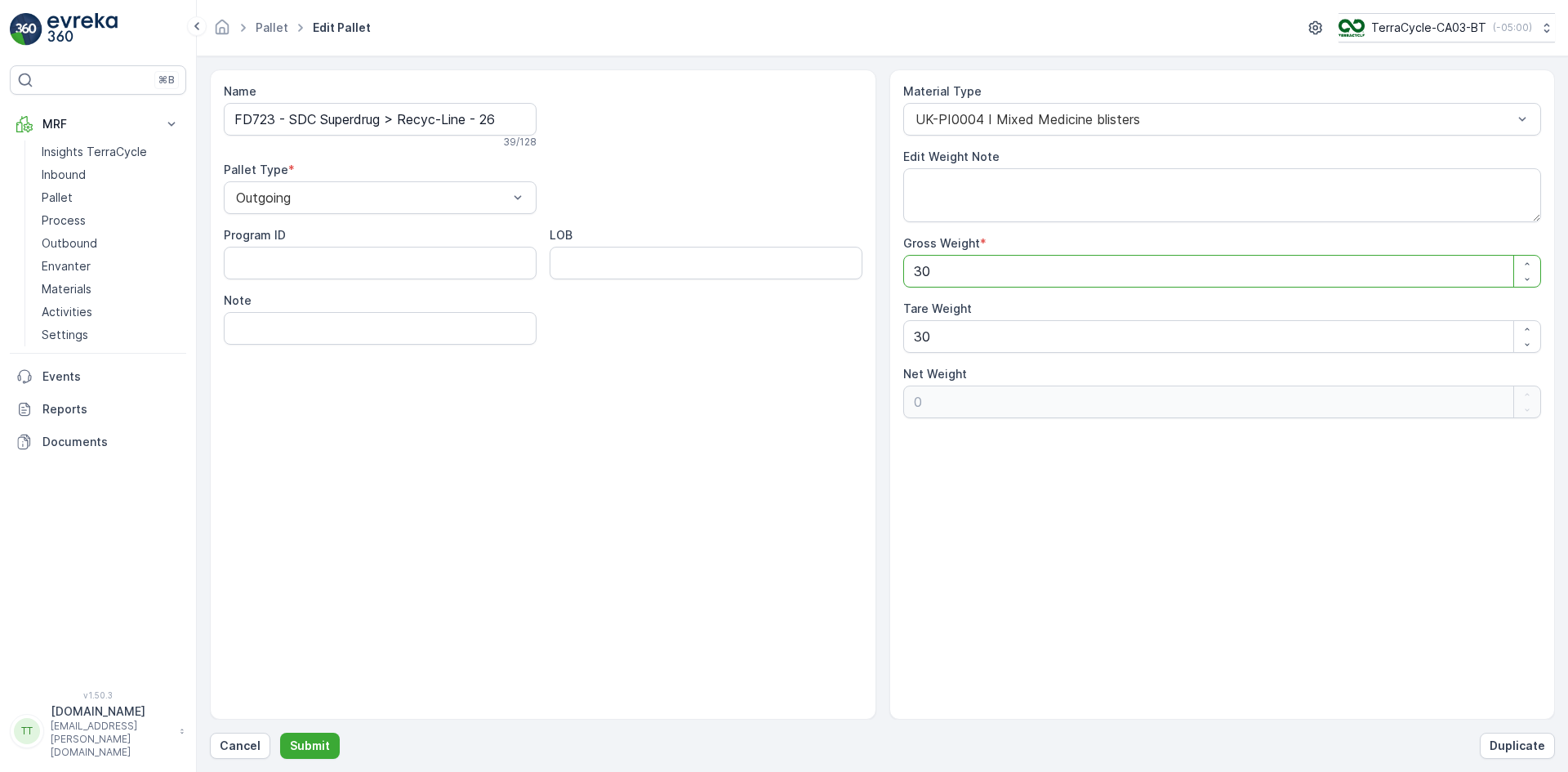
drag, startPoint x: 918, startPoint y: 274, endPoint x: 897, endPoint y: 276, distance: 21.1
click at [898, 276] on div "Material Type UK-PI0004 I Mixed Medicine blisters Edit Weight Note Gross Weight…" at bounding box center [1222, 395] width 666 height 651
type Weight "20"
type Weight "-10"
type Weight "210"
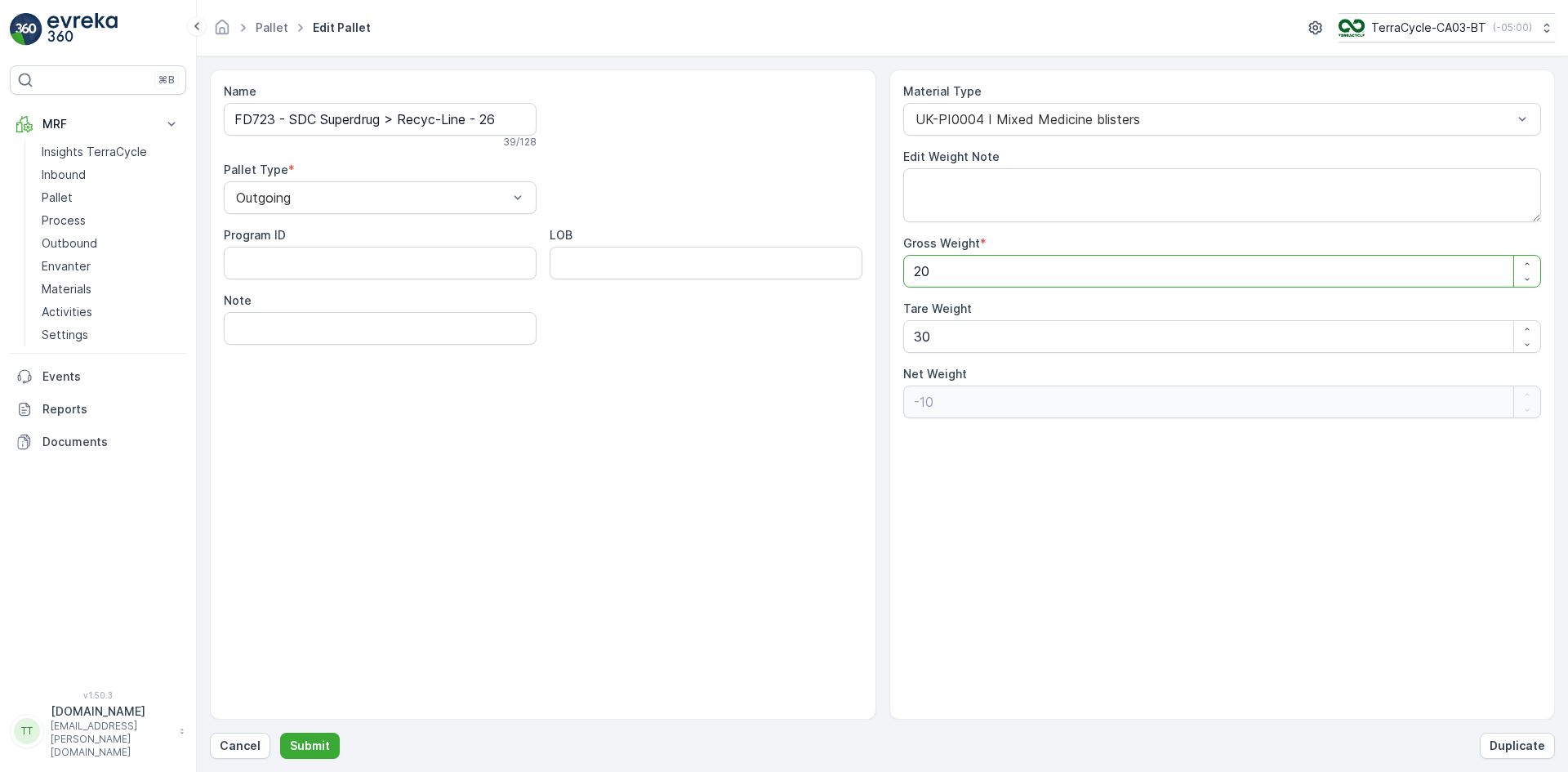
type Weight "180"
type Weight "2120"
type Weight "2090"
type Weight "2120"
drag, startPoint x: 918, startPoint y: 338, endPoint x: 879, endPoint y: 331, distance: 39.6
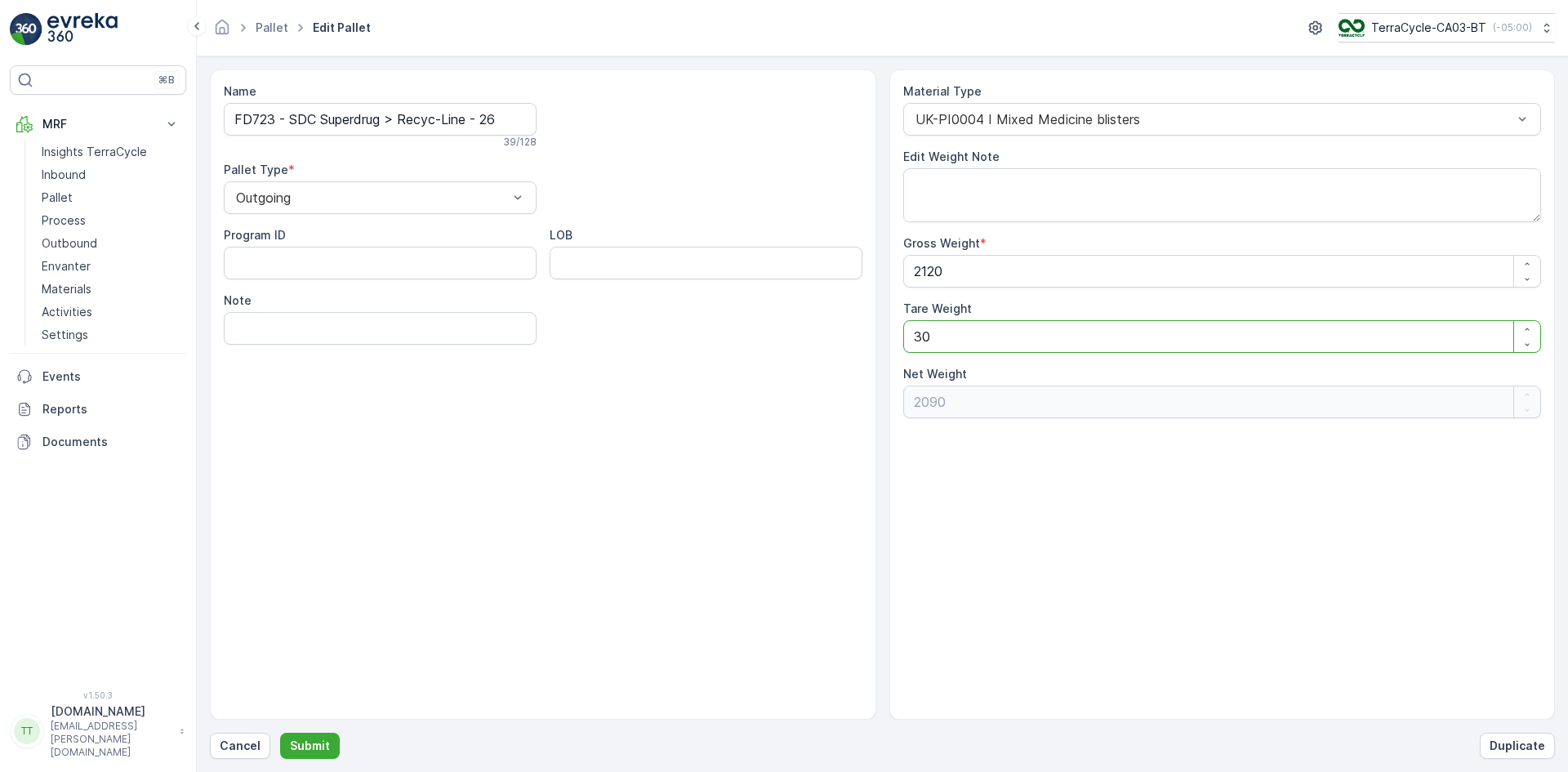
click at [895, 338] on div "Material Type UK-PI0004 I Mixed Medicine blisters Edit Weight Note Gross Weight…" at bounding box center [1222, 395] width 666 height 651
type Weight "0"
type Weight "2120"
type Weight "0"
click at [321, 742] on p "Submit" at bounding box center [309, 746] width 40 height 16
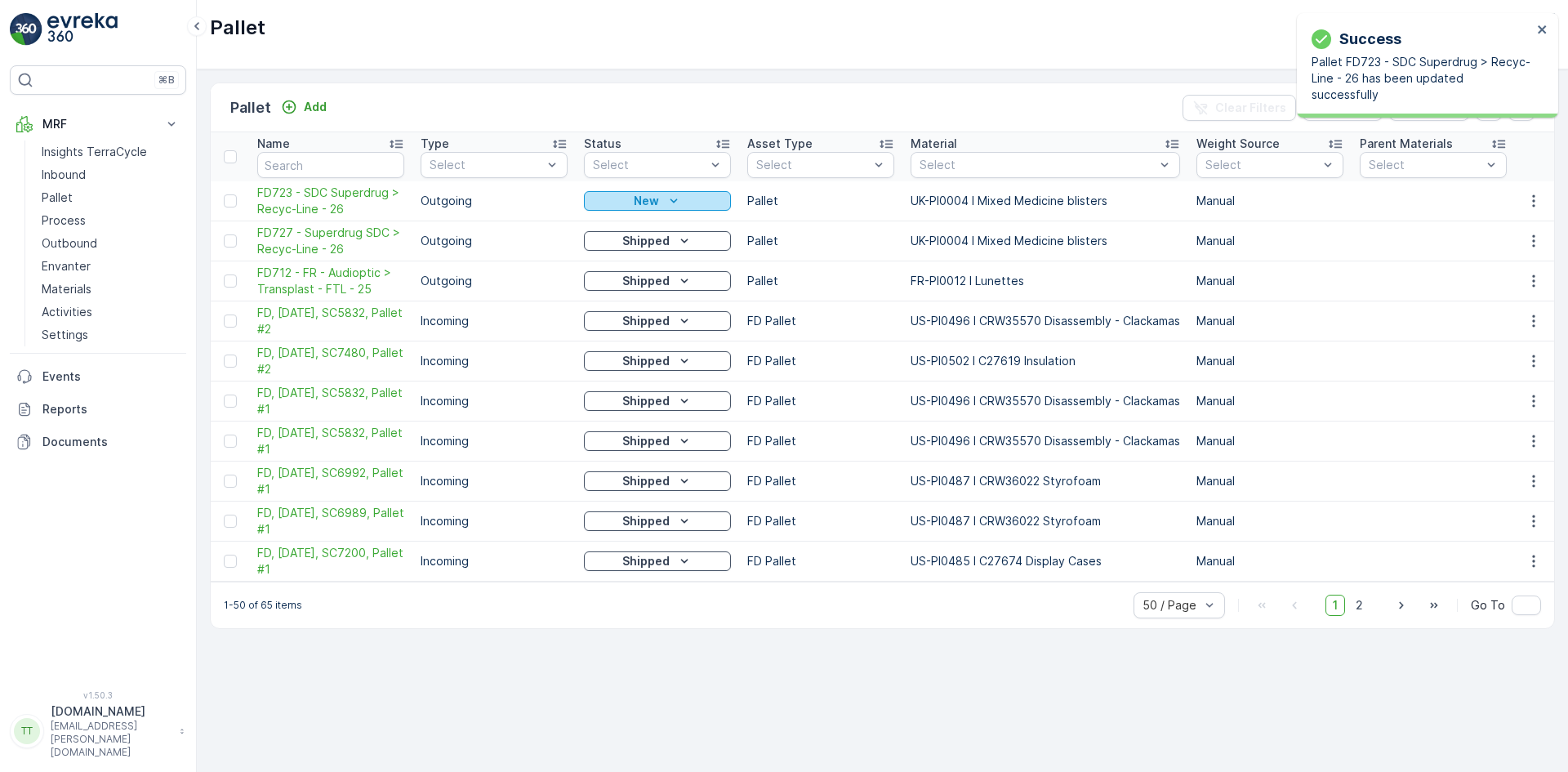
click at [627, 199] on div "New" at bounding box center [657, 201] width 134 height 16
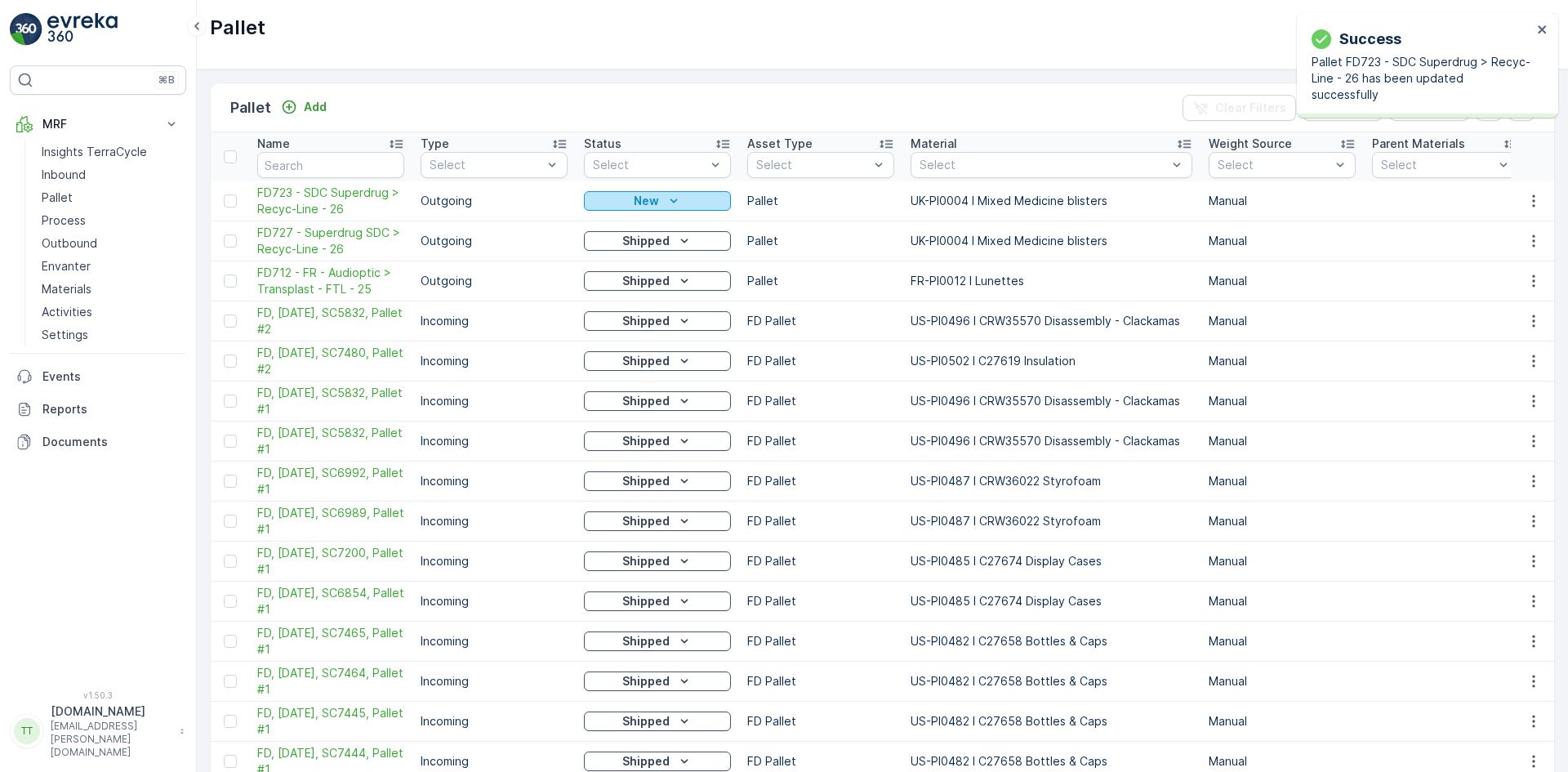
click at [643, 199] on p "New" at bounding box center [646, 201] width 25 height 16
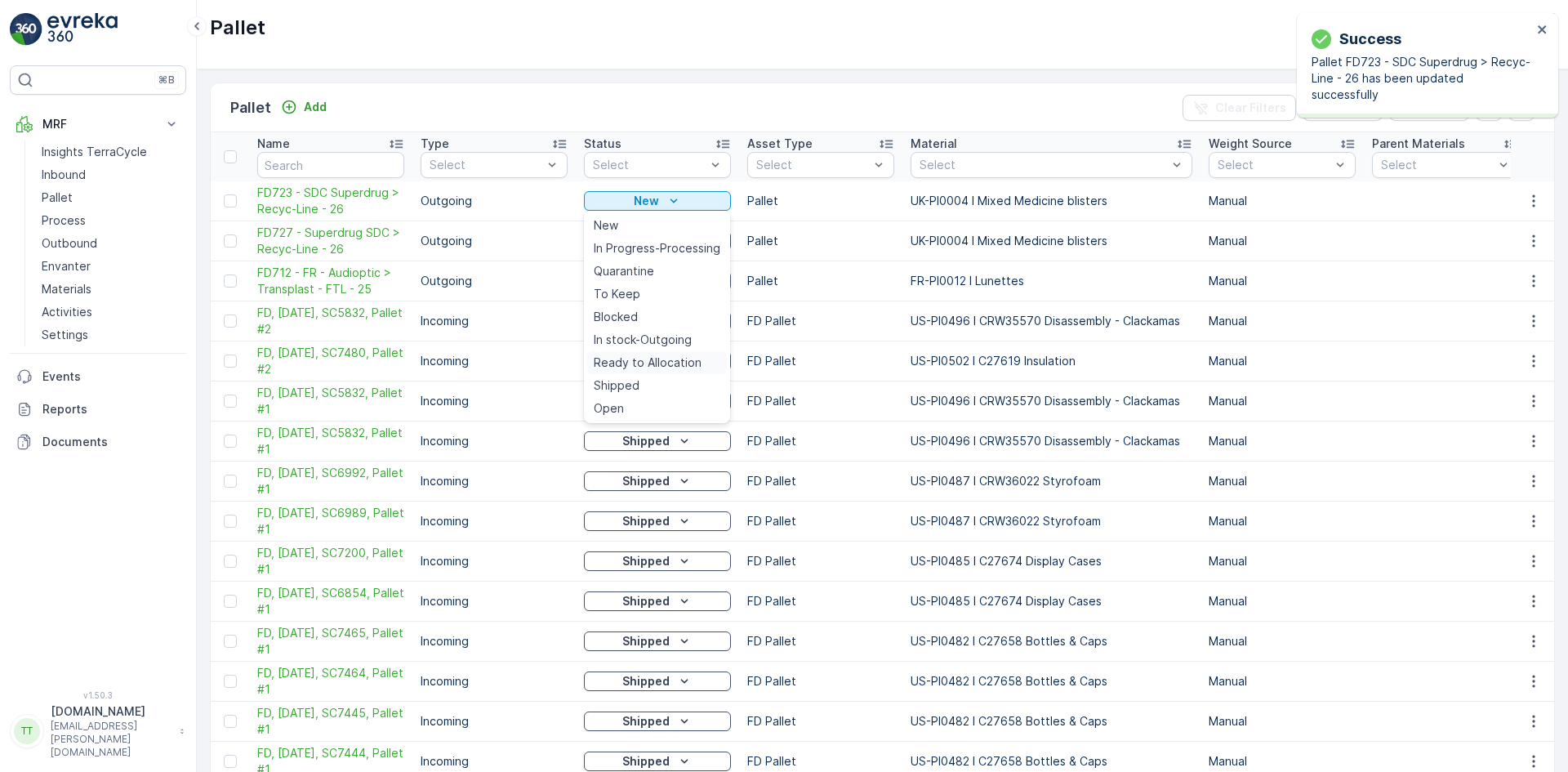
click at [645, 359] on span "Ready to Allocation" at bounding box center [647, 363] width 107 height 16
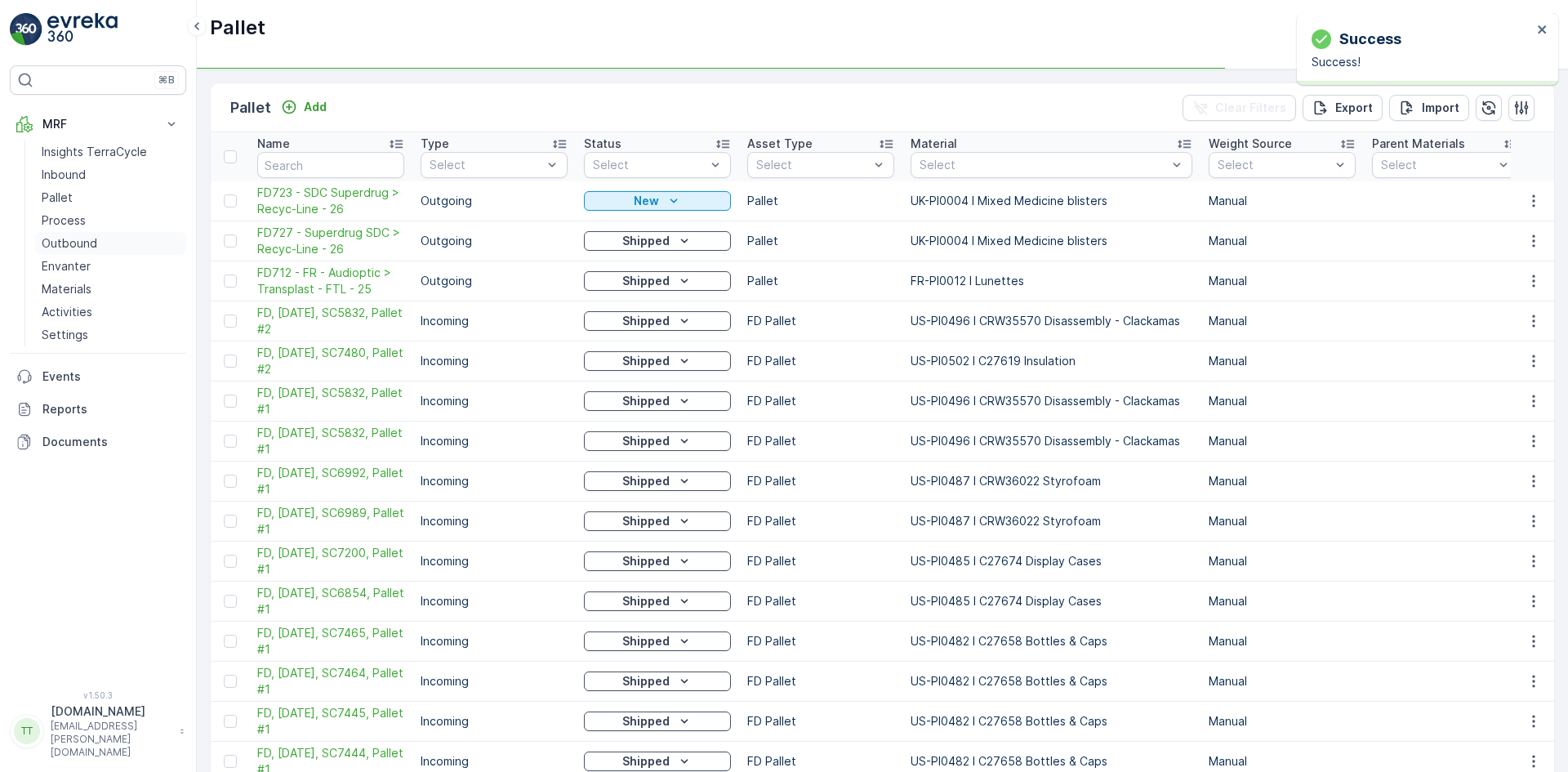
click at [87, 243] on p "Outbound" at bounding box center [70, 244] width 56 height 16
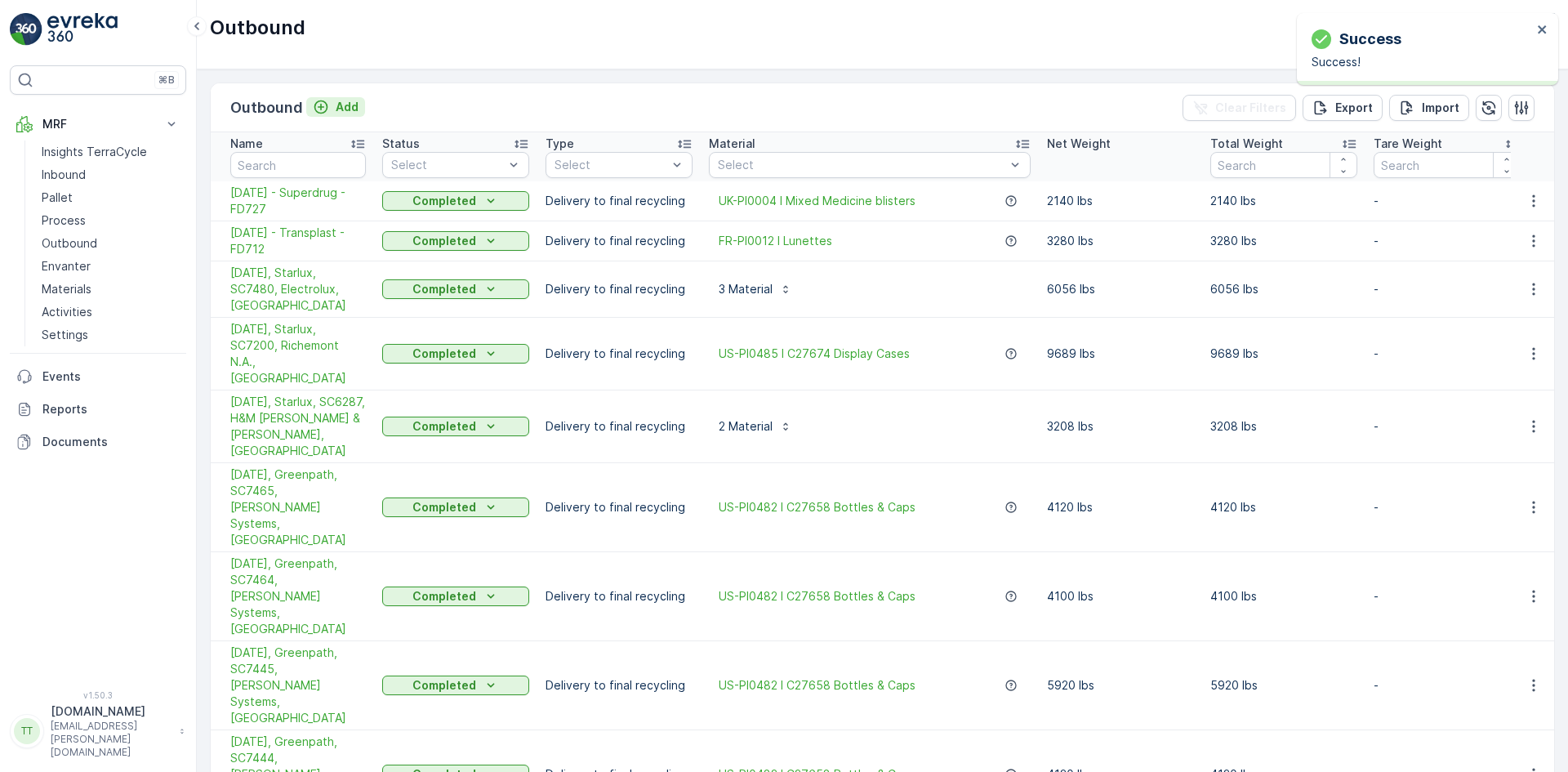
click at [349, 107] on p "Add" at bounding box center [347, 107] width 23 height 16
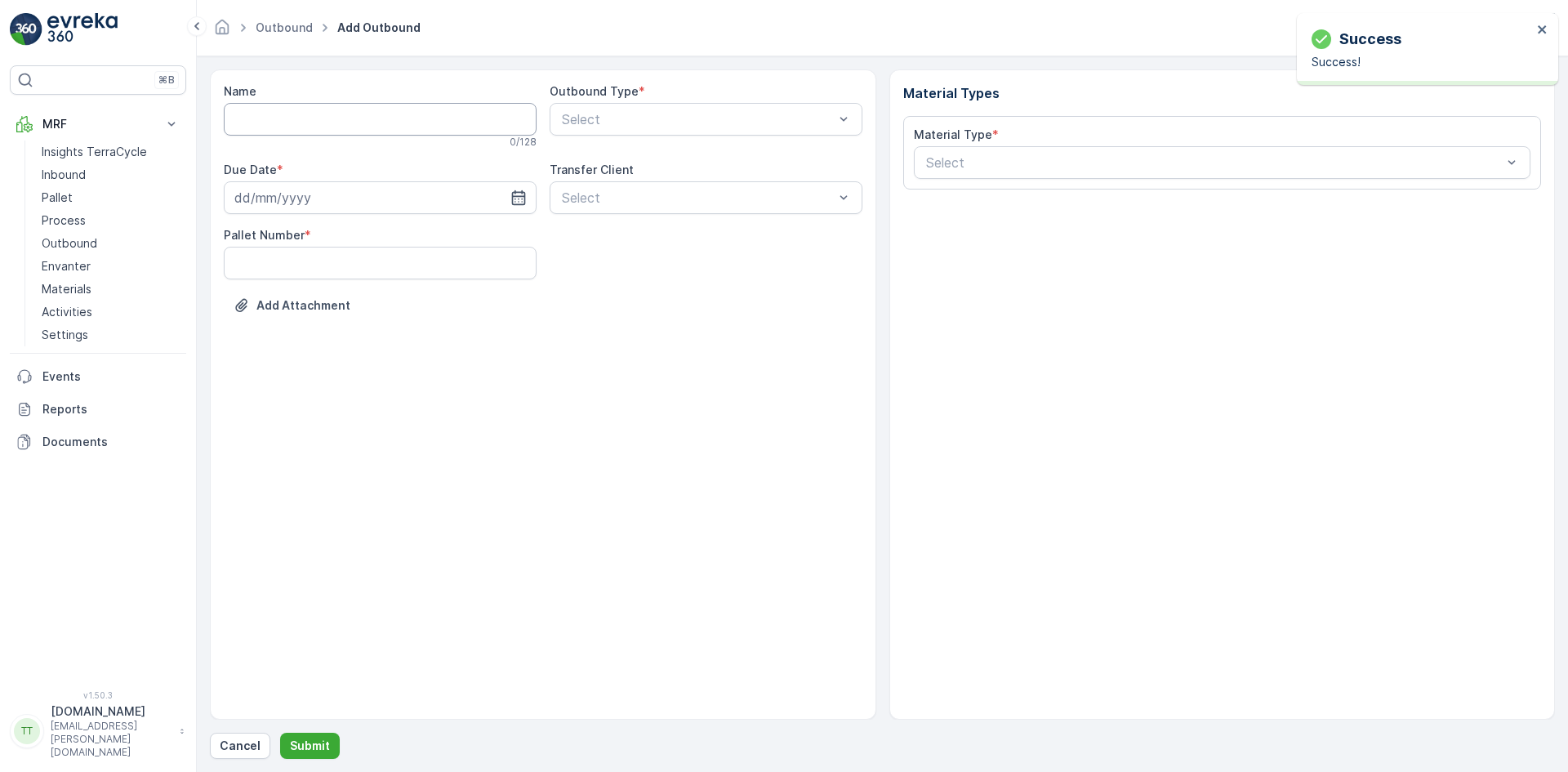
click at [382, 125] on input "Name" at bounding box center [380, 119] width 312 height 33
paste input "30.07.2025 - Superdrug - FD723"
type input "30.07.2025 - Superdrug - FD723"
click at [250, 190] on input at bounding box center [380, 201] width 312 height 33
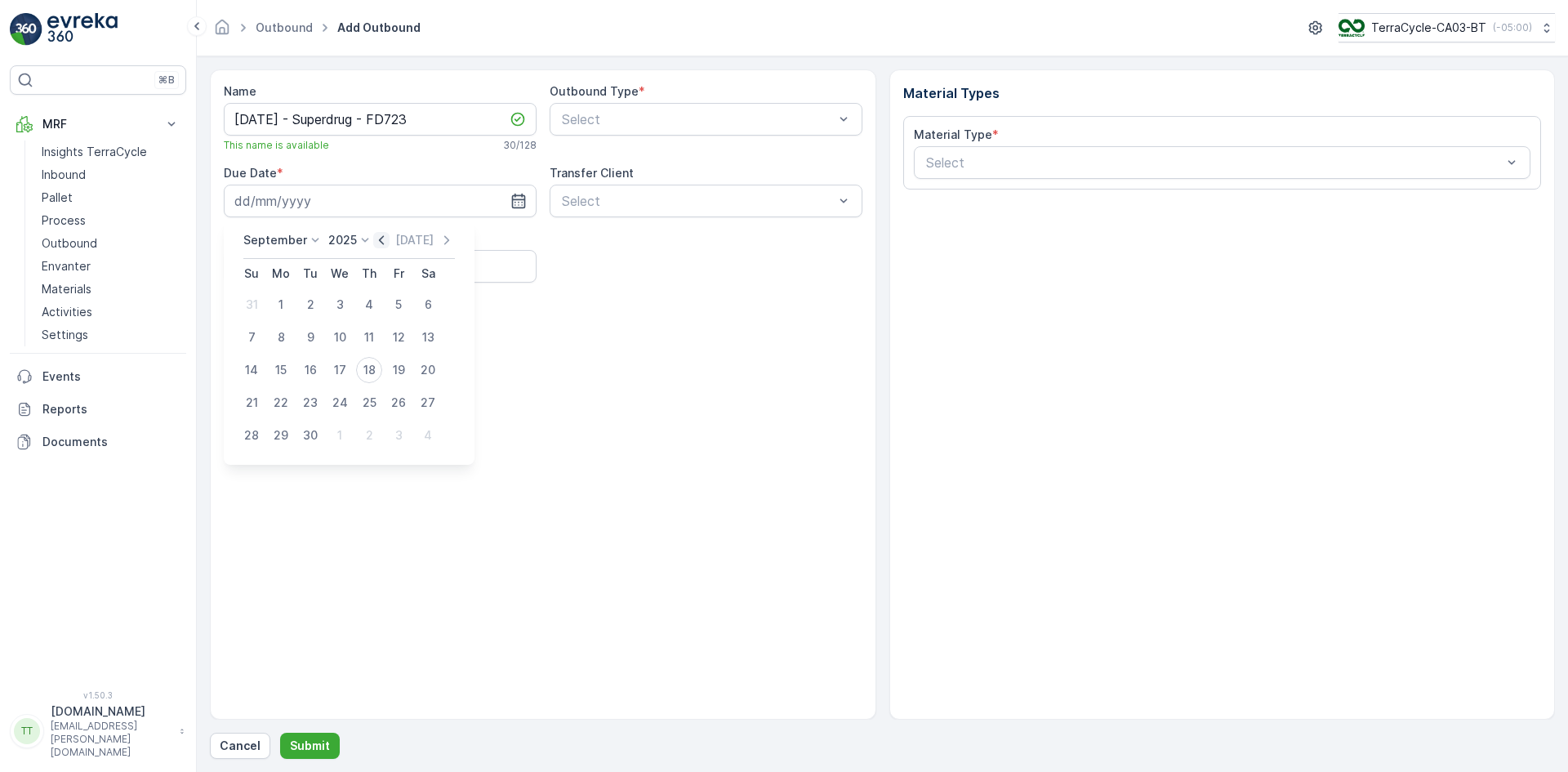
click at [379, 242] on icon "button" at bounding box center [381, 240] width 5 height 9
click at [377, 242] on div "Today" at bounding box center [395, 240] width 82 height 16
click at [364, 239] on icon "button" at bounding box center [362, 240] width 16 height 16
click at [340, 431] on div "30" at bounding box center [340, 436] width 26 height 26
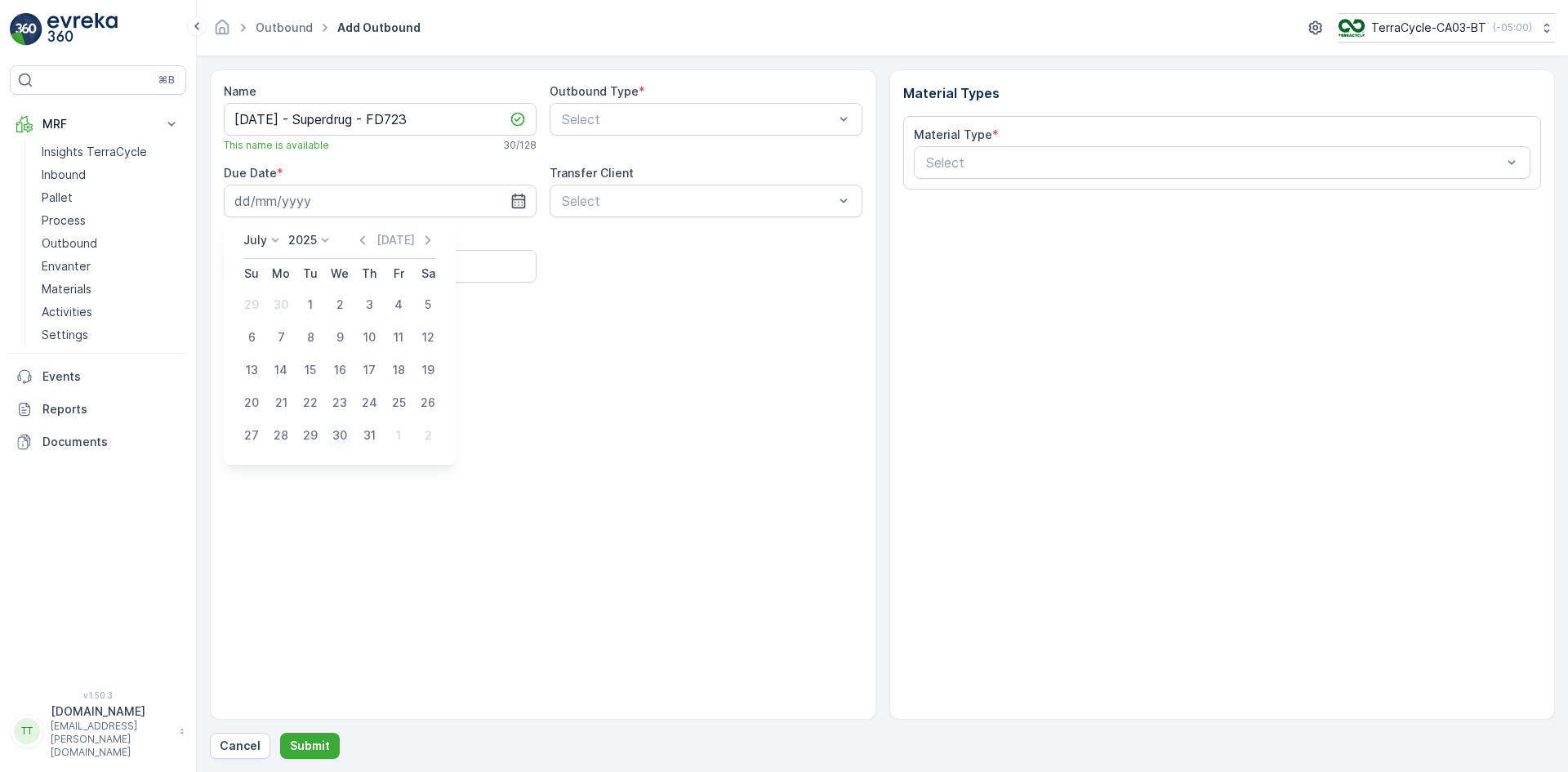
type input "30.07.2025"
click at [379, 271] on Number "Pallet Number" at bounding box center [380, 267] width 312 height 33
type Number "1"
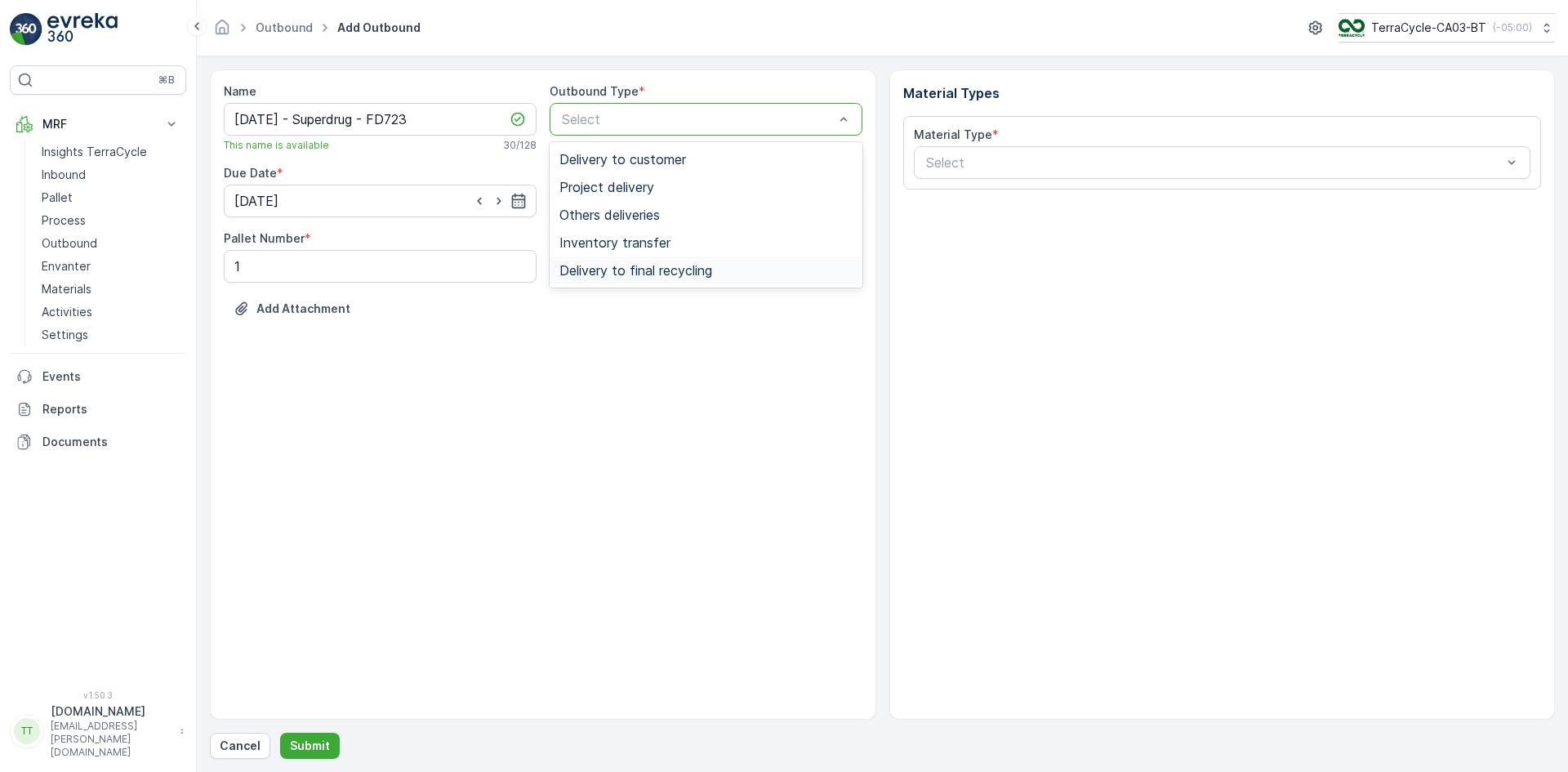
drag, startPoint x: 627, startPoint y: 267, endPoint x: 636, endPoint y: 265, distance: 9.2
click at [627, 267] on span "Delivery to final recycling" at bounding box center [636, 271] width 153 height 15
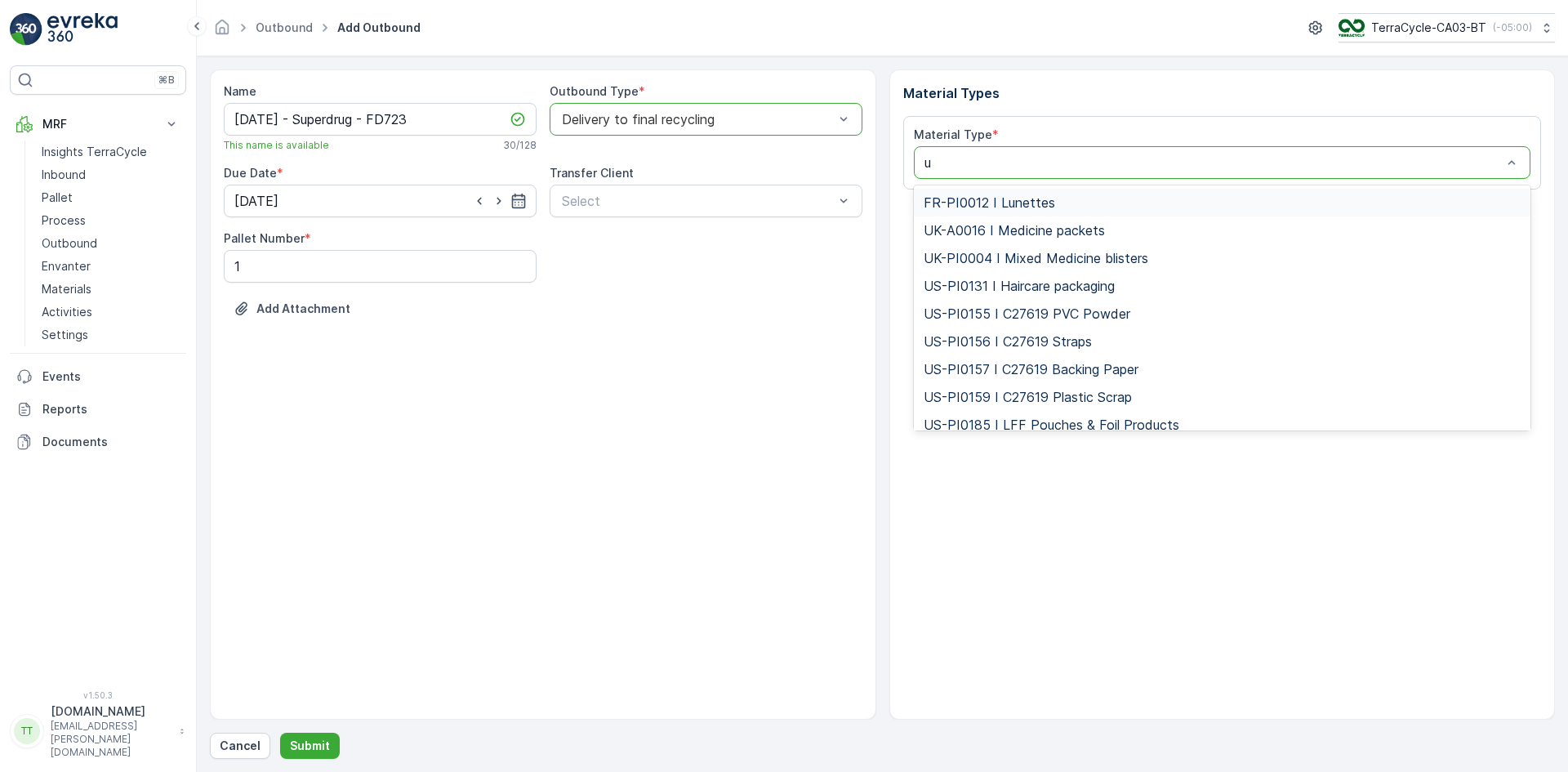
type input "uk"
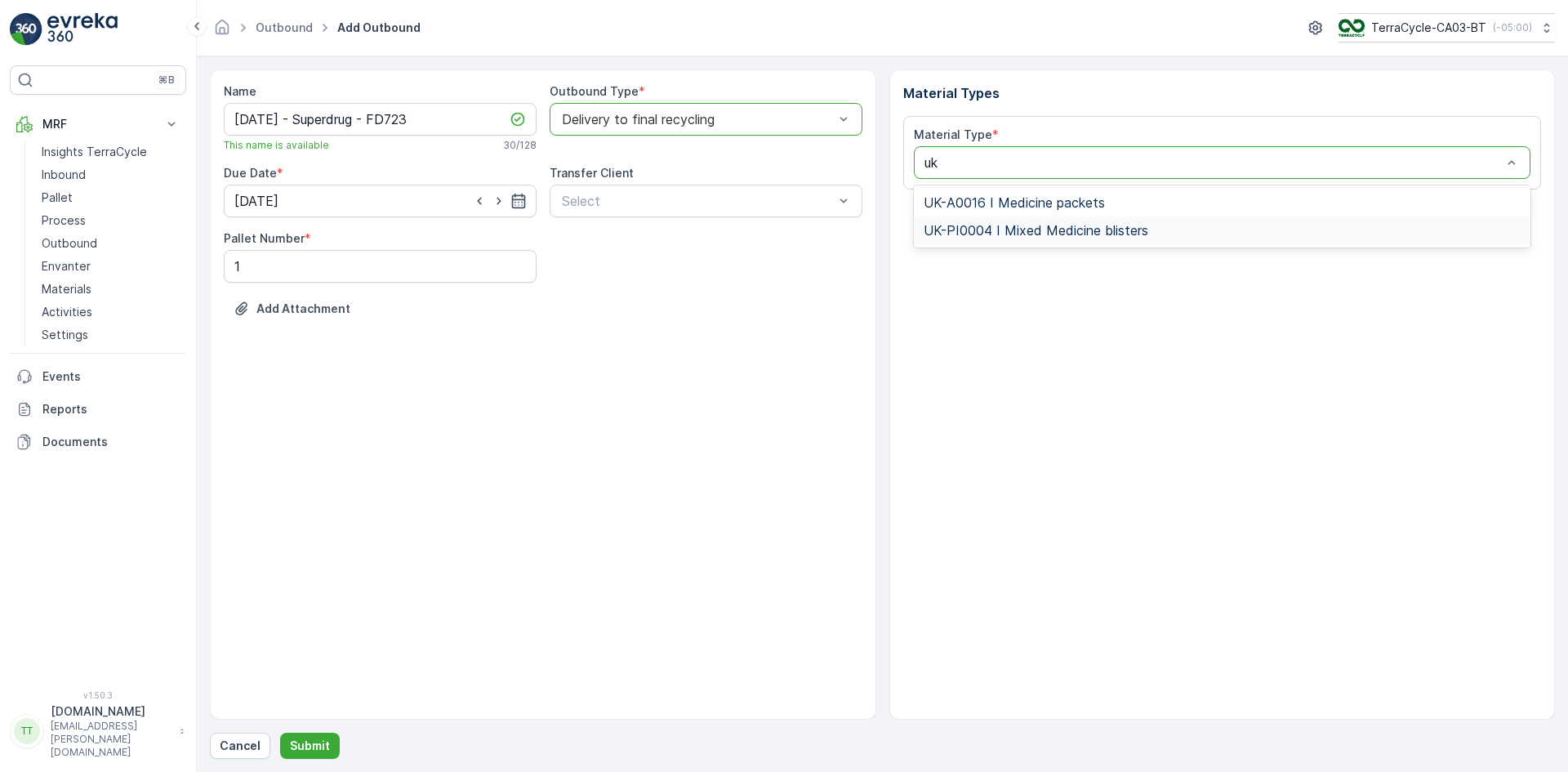
click at [1020, 236] on span "UK-PI0004 I Mixed Medicine blisters" at bounding box center [1036, 231] width 225 height 15
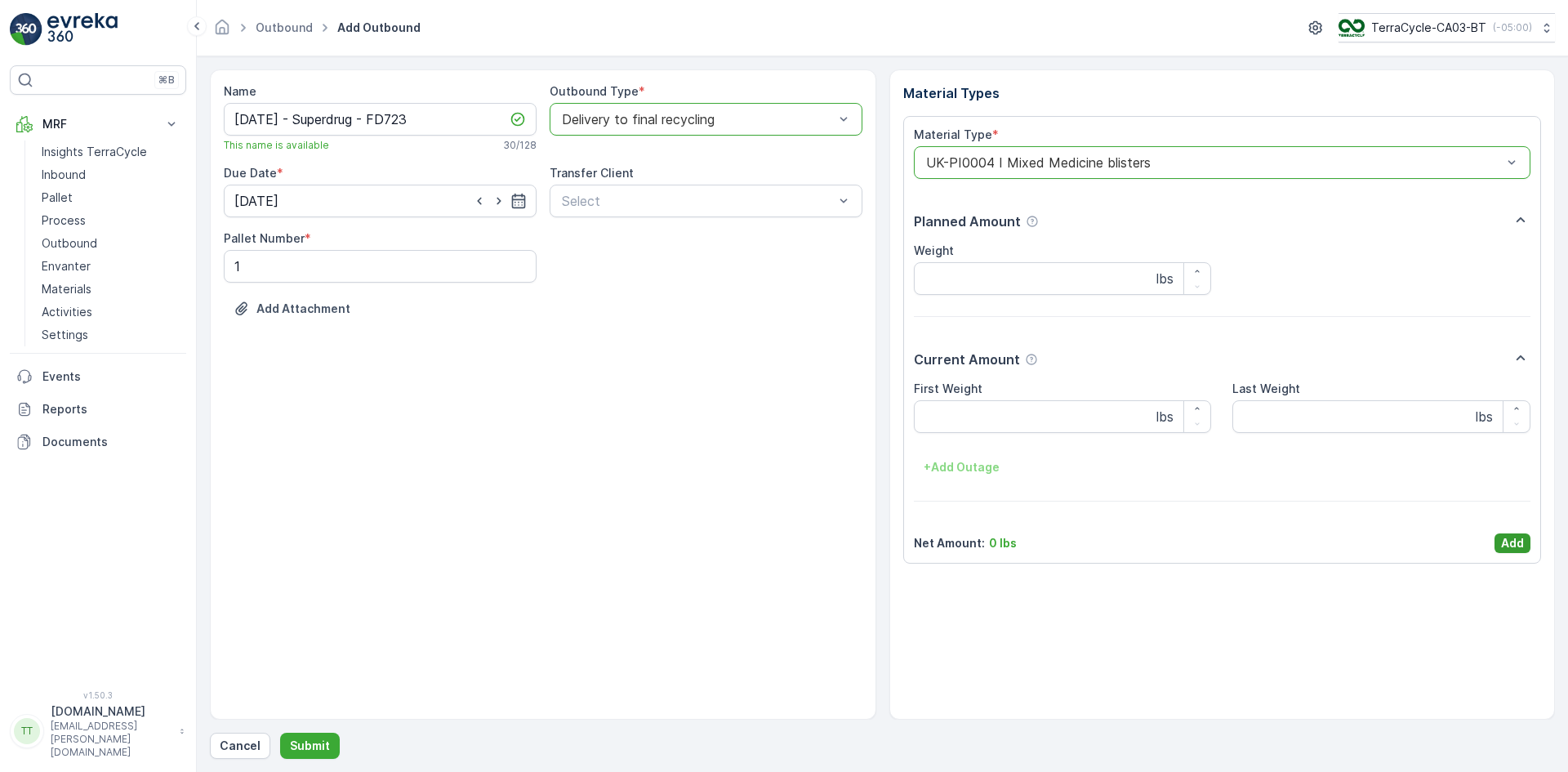
click at [1514, 544] on p "Add" at bounding box center [1512, 543] width 23 height 16
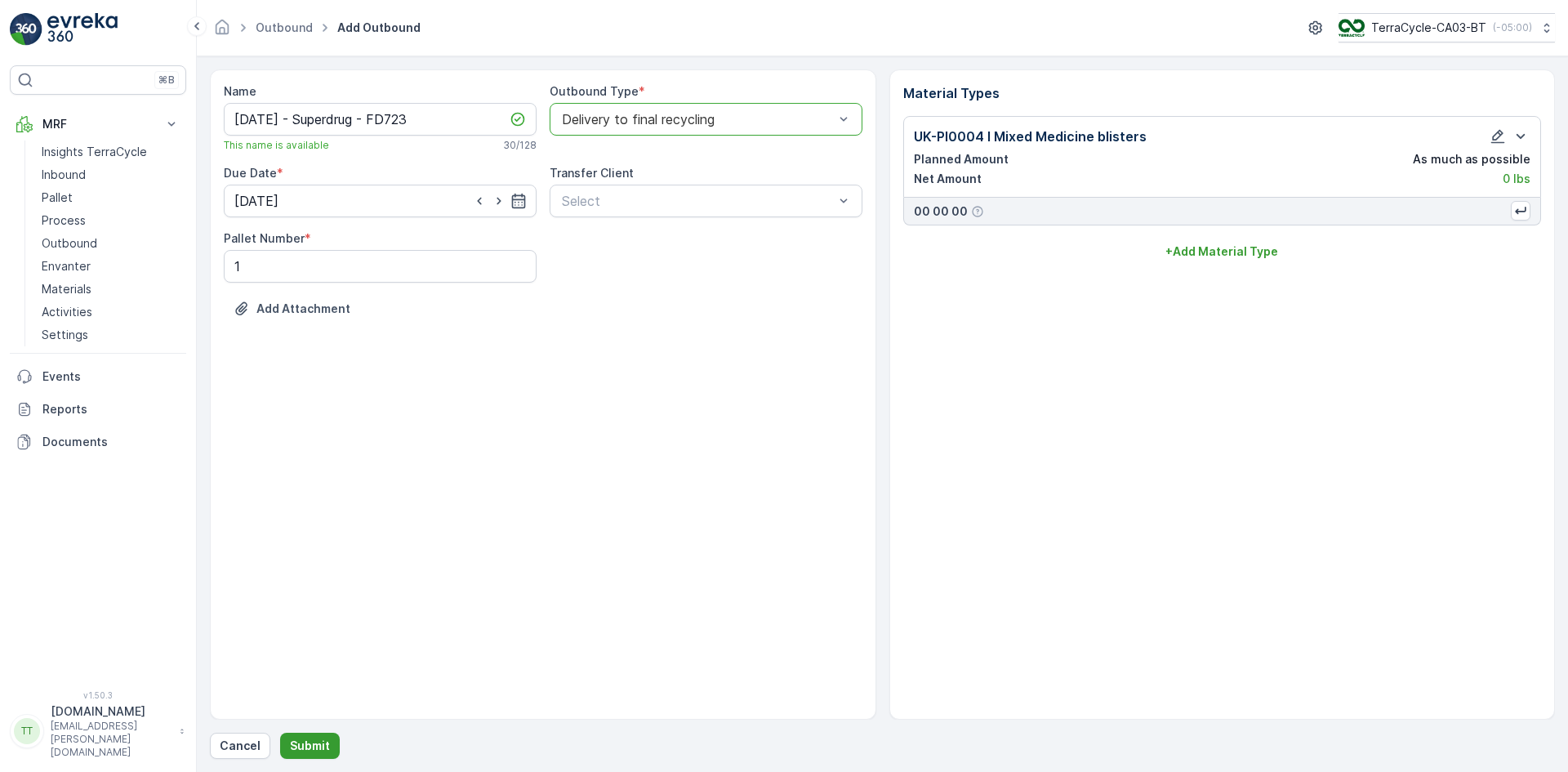
click at [315, 747] on p "Submit" at bounding box center [309, 746] width 40 height 16
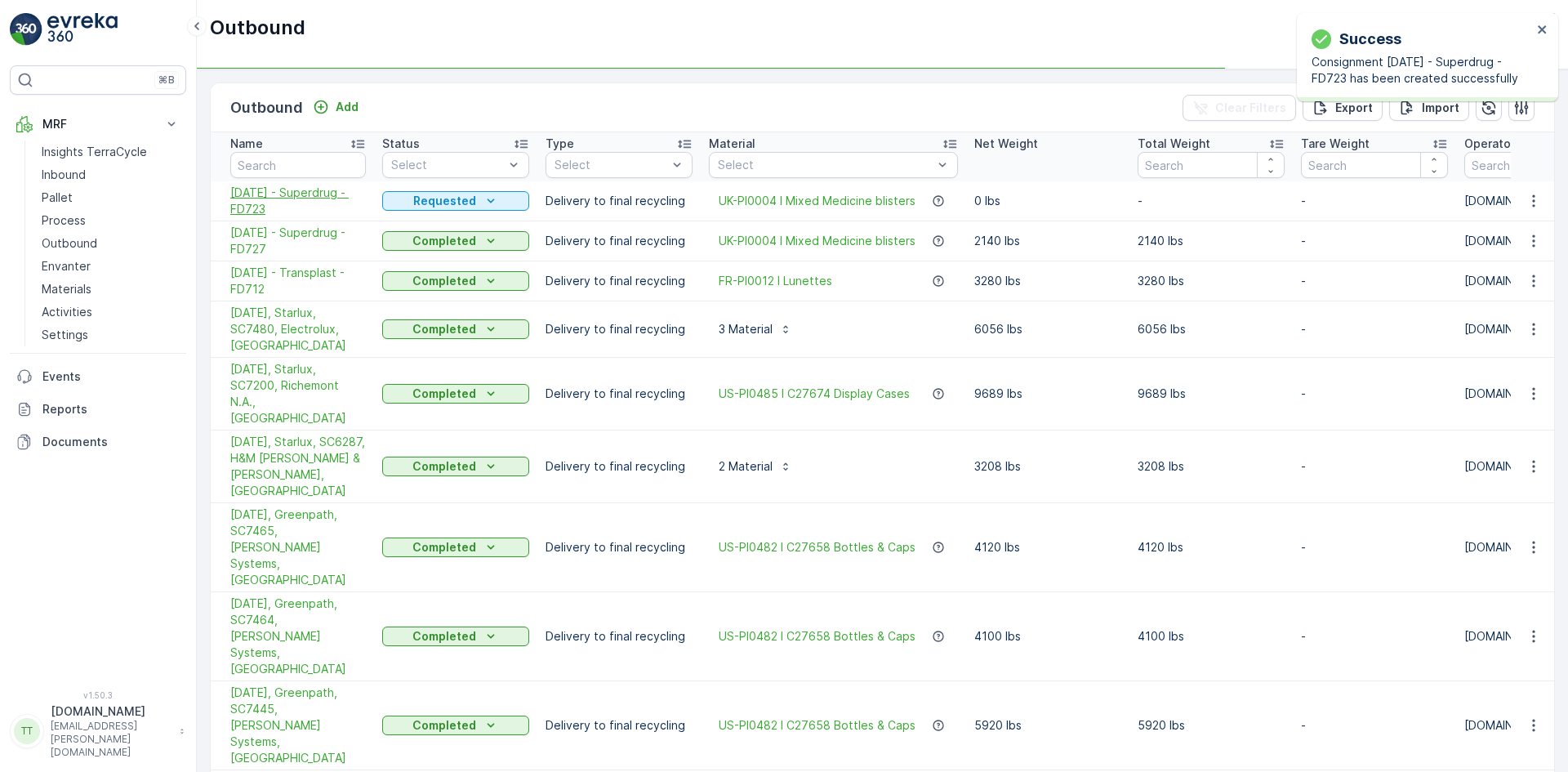
click at [267, 203] on span "30.07.2025 - Superdrug - FD723" at bounding box center [298, 201] width 135 height 33
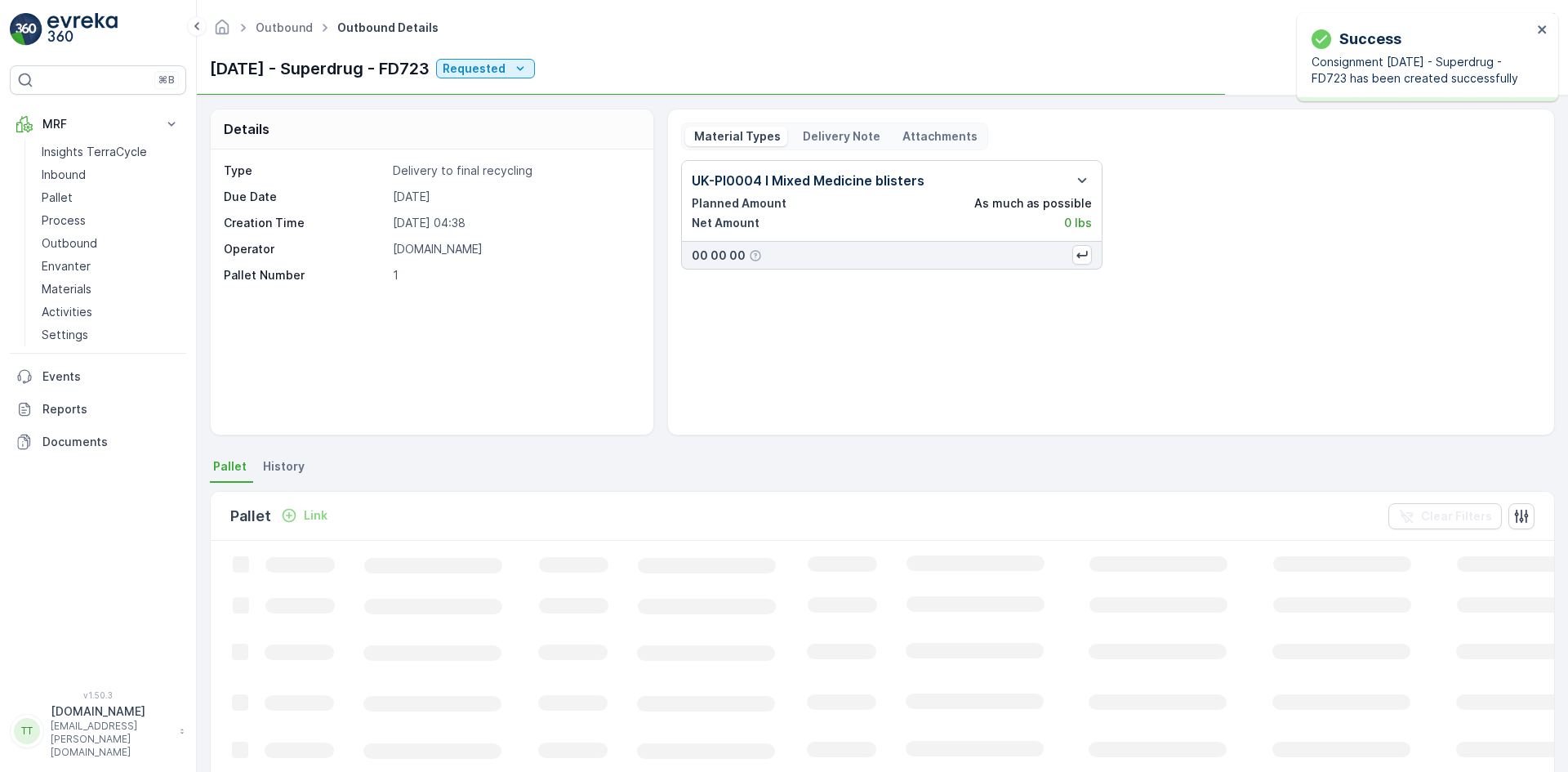
click at [311, 516] on p "Link" at bounding box center [315, 515] width 24 height 16
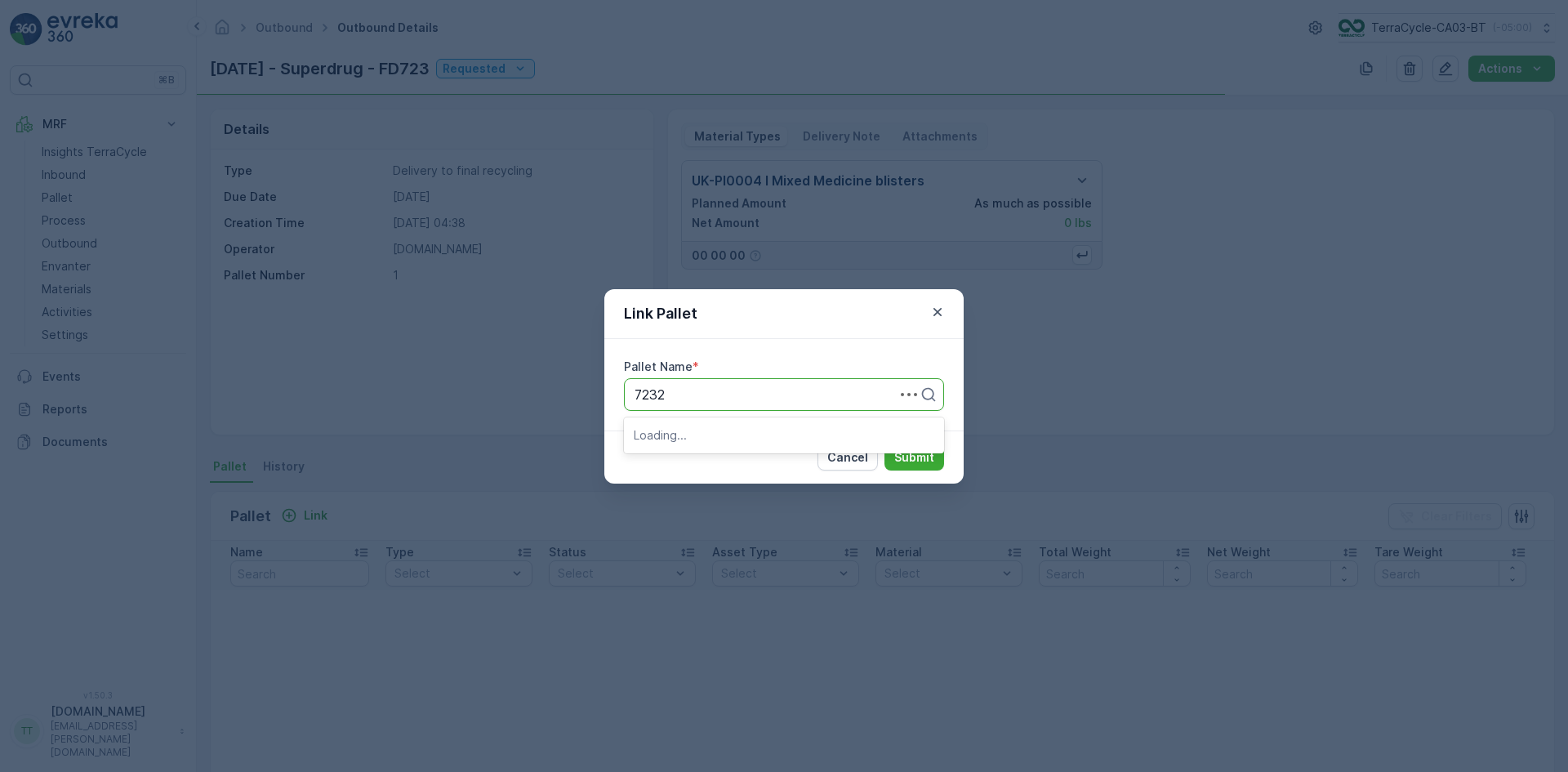
type input "723"
click at [682, 439] on span "FD723 - SDC Superdrug > Recyc-Line - 26" at bounding box center [764, 435] width 261 height 15
click at [916, 450] on p "Submit" at bounding box center [914, 458] width 40 height 16
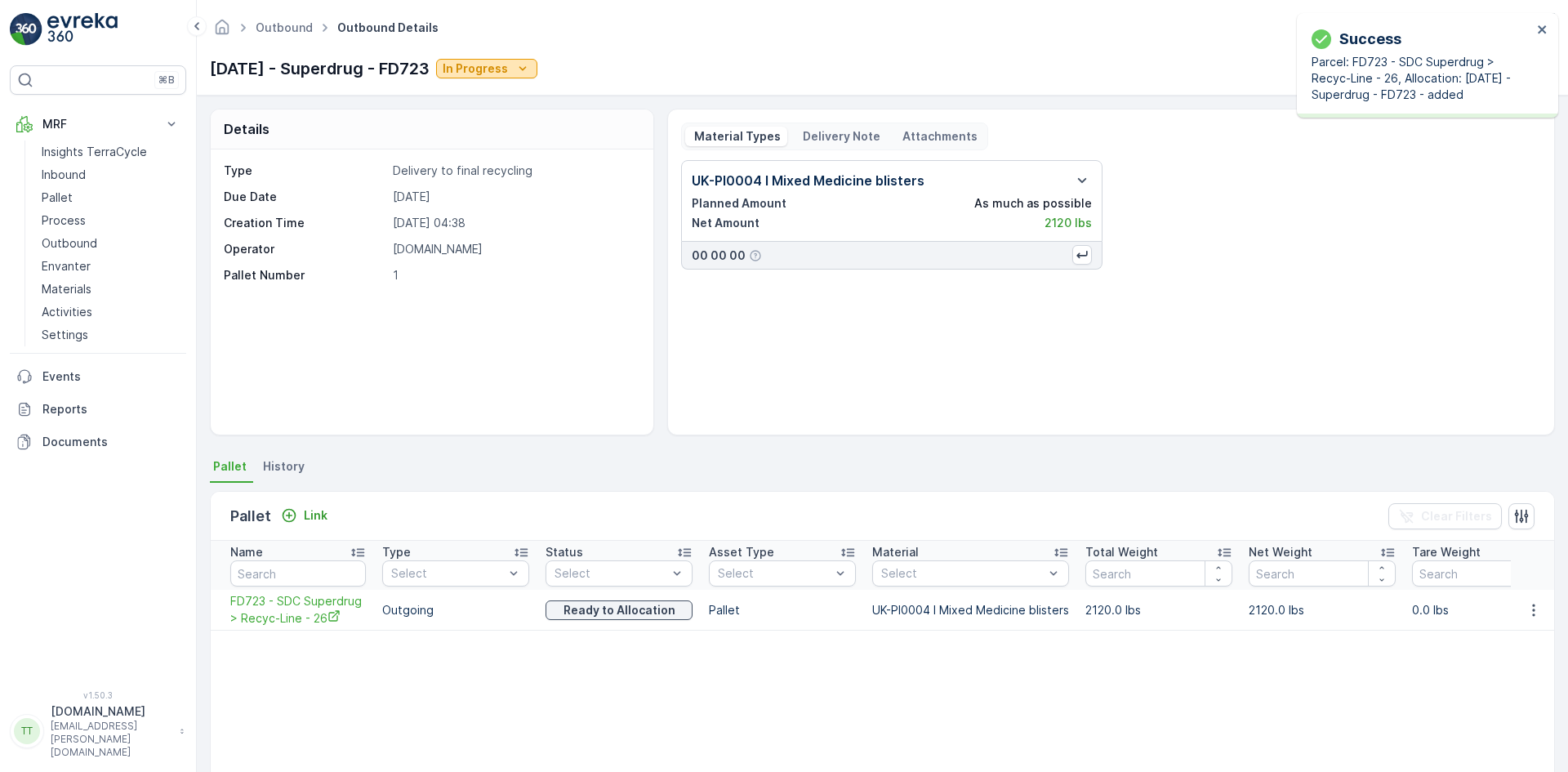
click at [508, 76] on p "In Progress" at bounding box center [476, 69] width 66 height 16
click at [529, 145] on span "Completed" at bounding box center [513, 139] width 62 height 16
click at [87, 202] on link "Pallet" at bounding box center [111, 198] width 151 height 23
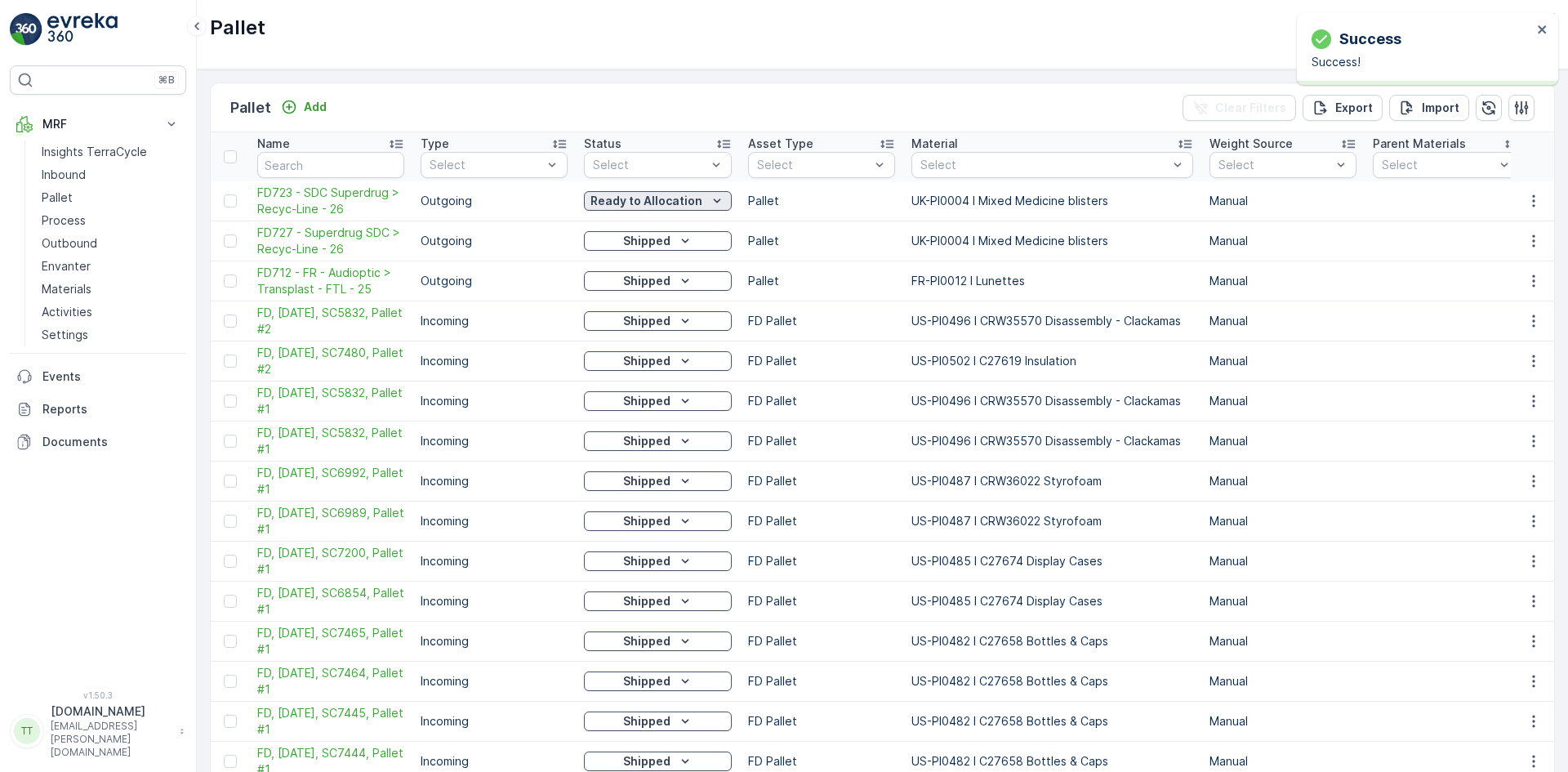
click at [622, 204] on p "Ready to Allocation" at bounding box center [646, 201] width 112 height 16
click at [632, 387] on span "Shipped" at bounding box center [617, 386] width 46 height 16
click at [1543, 31] on icon "close" at bounding box center [1542, 30] width 8 height 8
click at [305, 106] on p "Add" at bounding box center [315, 107] width 23 height 16
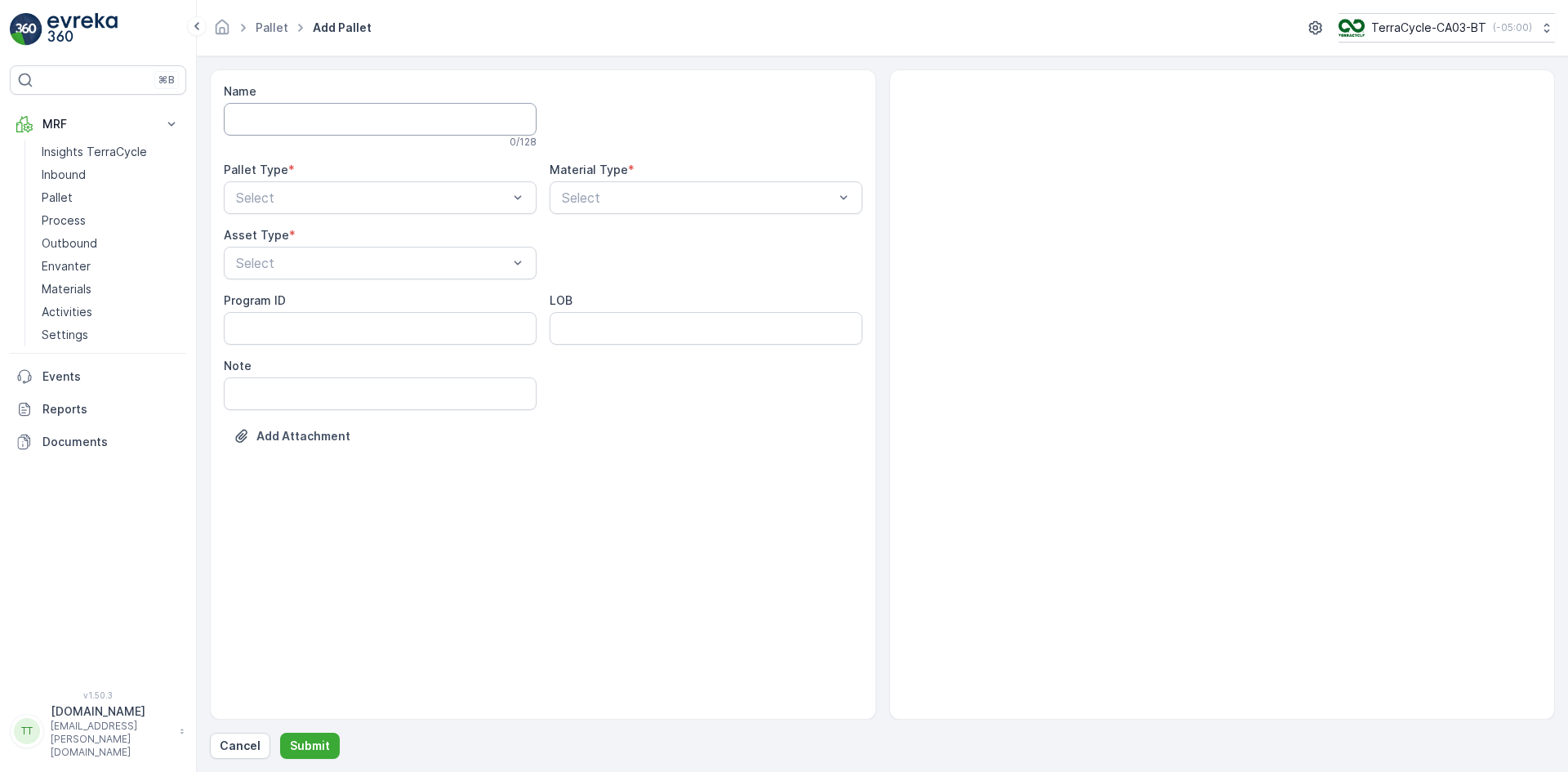
click at [313, 119] on input "Name" at bounding box center [380, 119] width 312 height 33
paste input "FD692 - UK > SDC - Recycline - 26"
type input "FD692 - UK > SDC - Recycline - 26"
click at [275, 190] on div "Select" at bounding box center [380, 201] width 312 height 33
click at [287, 269] on span "Outgoing" at bounding box center [261, 269] width 55 height 15
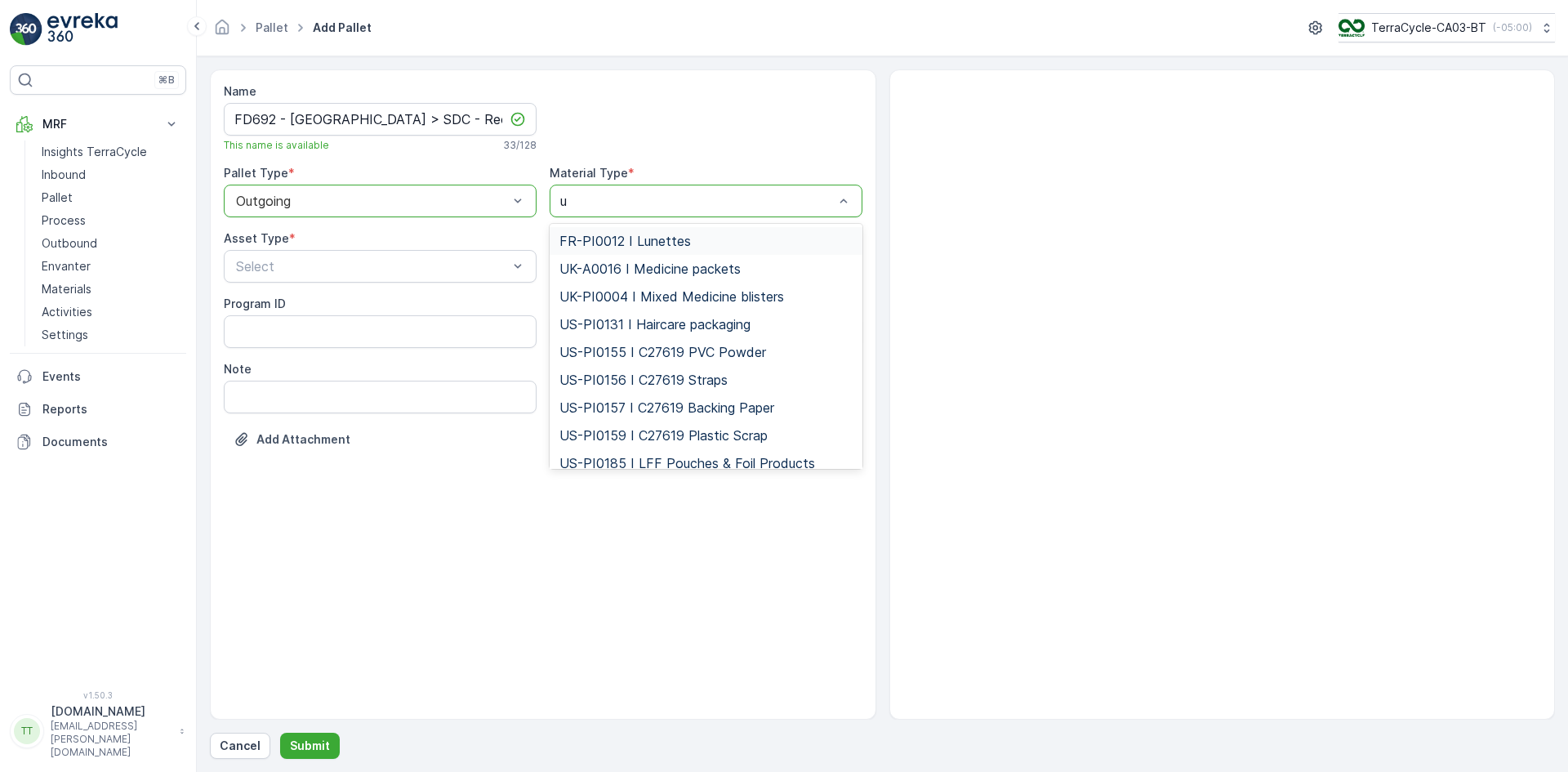
type input "uk"
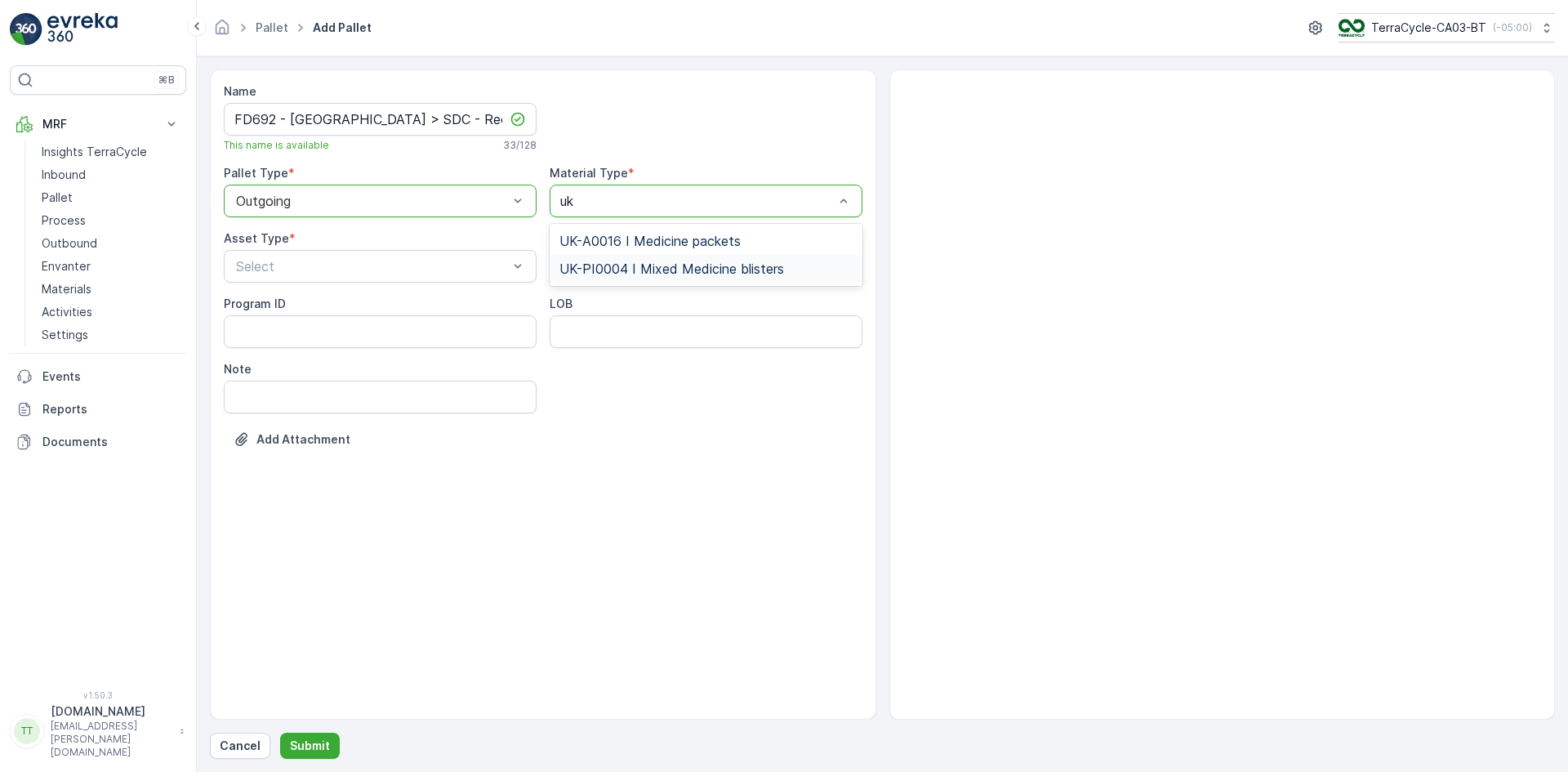
click at [609, 266] on span "UK-PI0004 I Mixed Medicine blisters" at bounding box center [672, 269] width 225 height 15
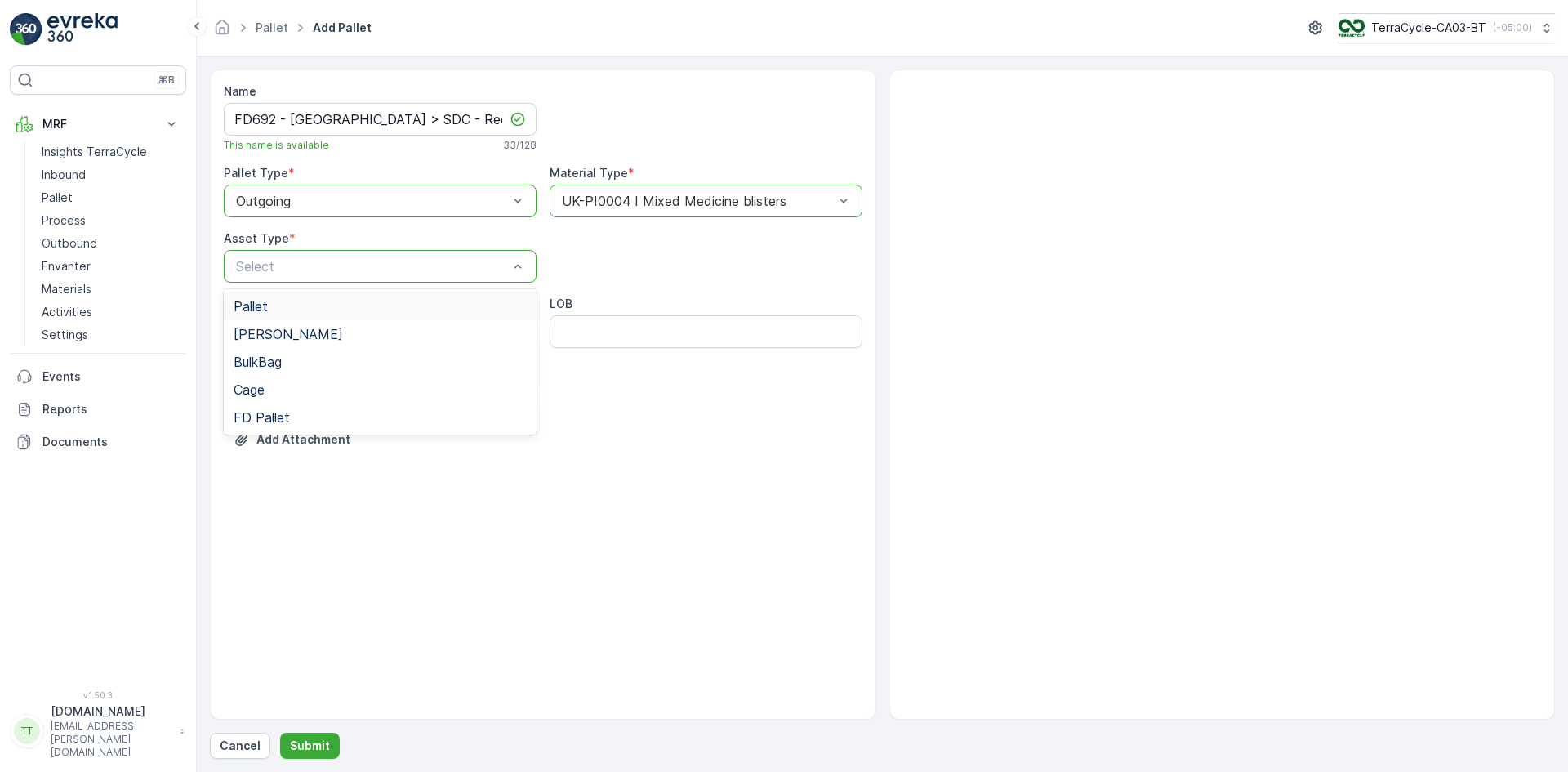
click at [265, 303] on span "Pallet" at bounding box center [251, 306] width 34 height 15
click at [319, 744] on p "Submit" at bounding box center [309, 746] width 40 height 16
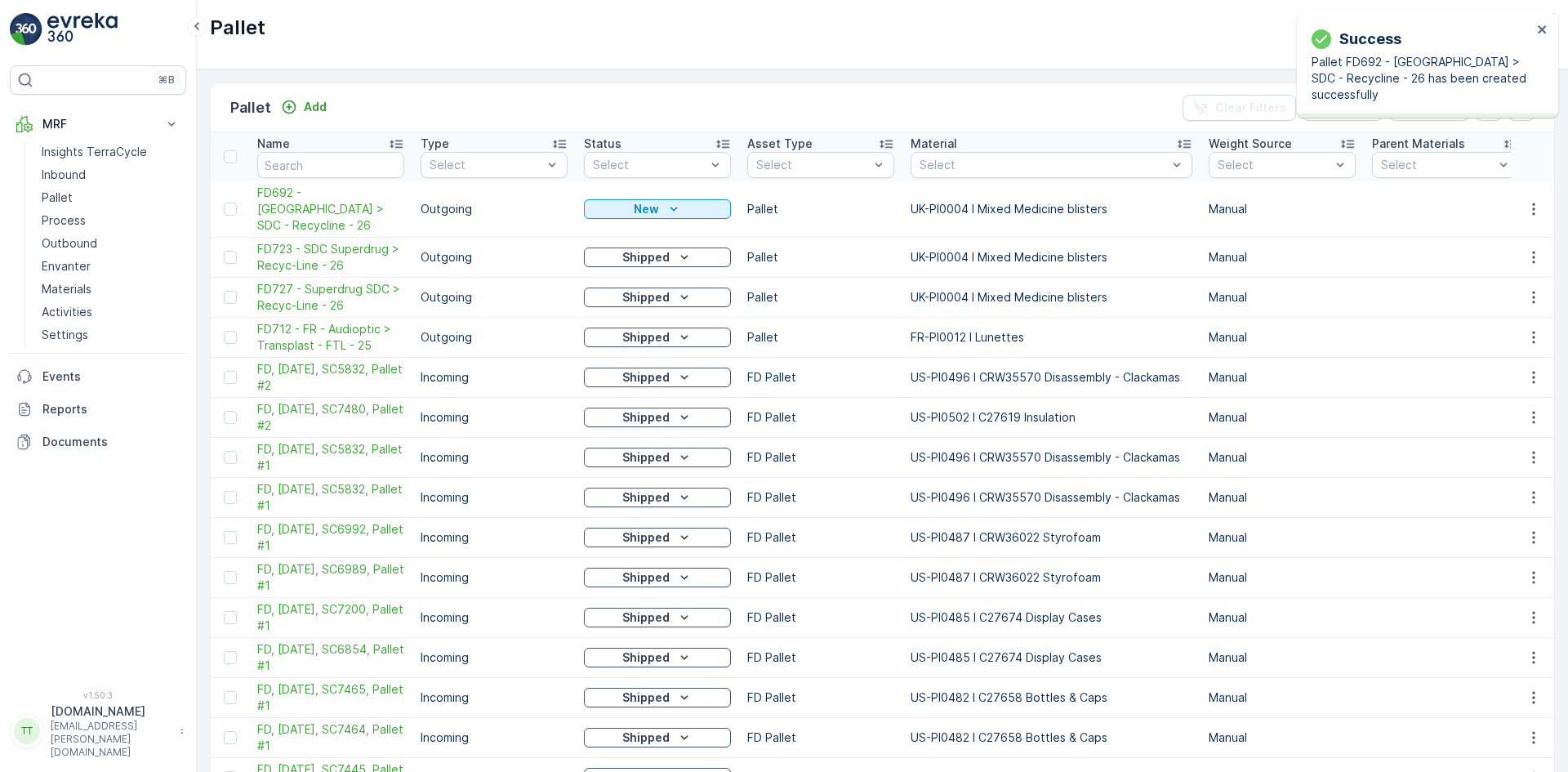
click at [299, 209] on span "FD692 - UK > SDC - Recycline - 26" at bounding box center [330, 209] width 147 height 49
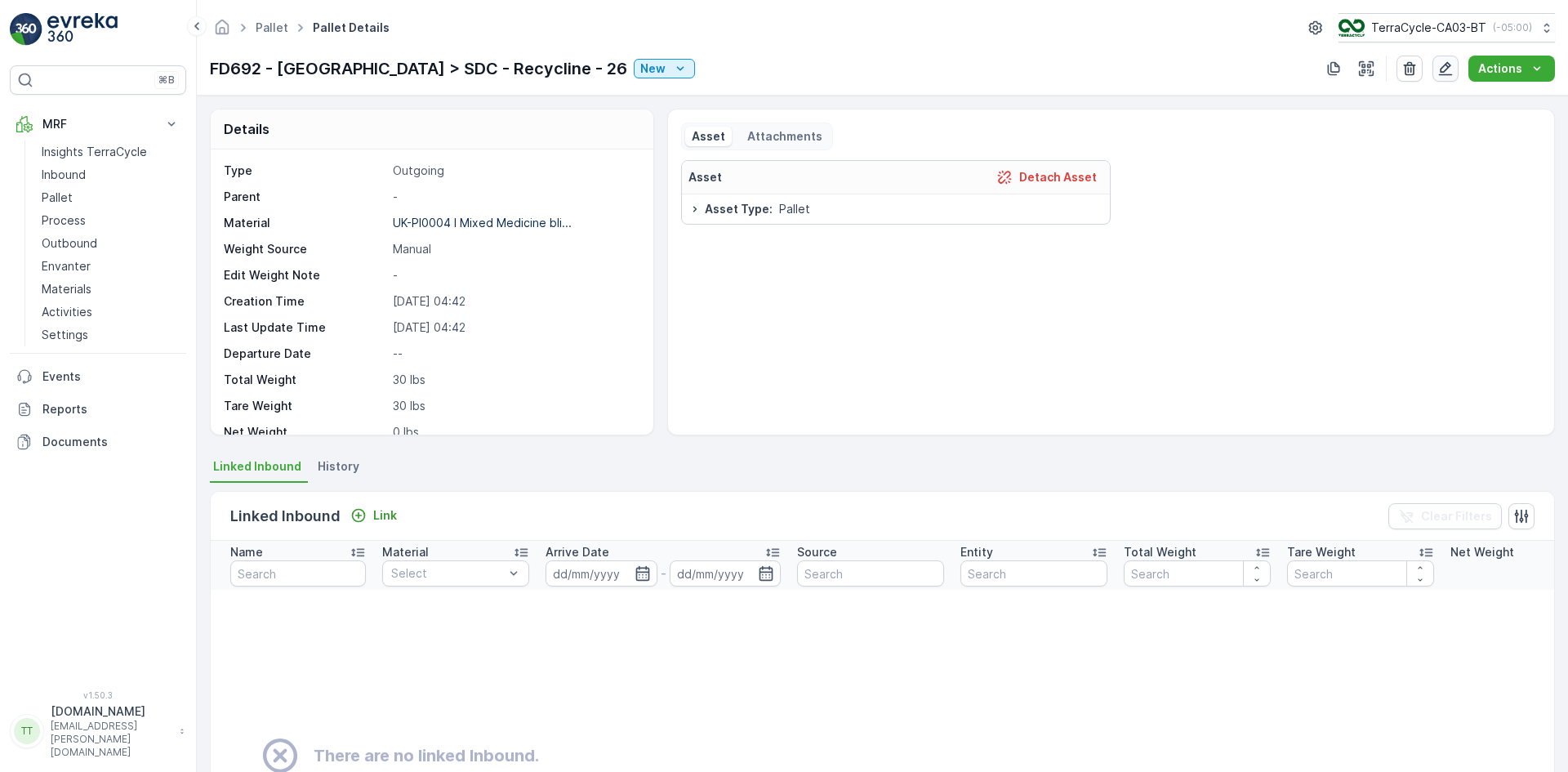
click at [1449, 65] on icon "button" at bounding box center [1445, 69] width 16 height 16
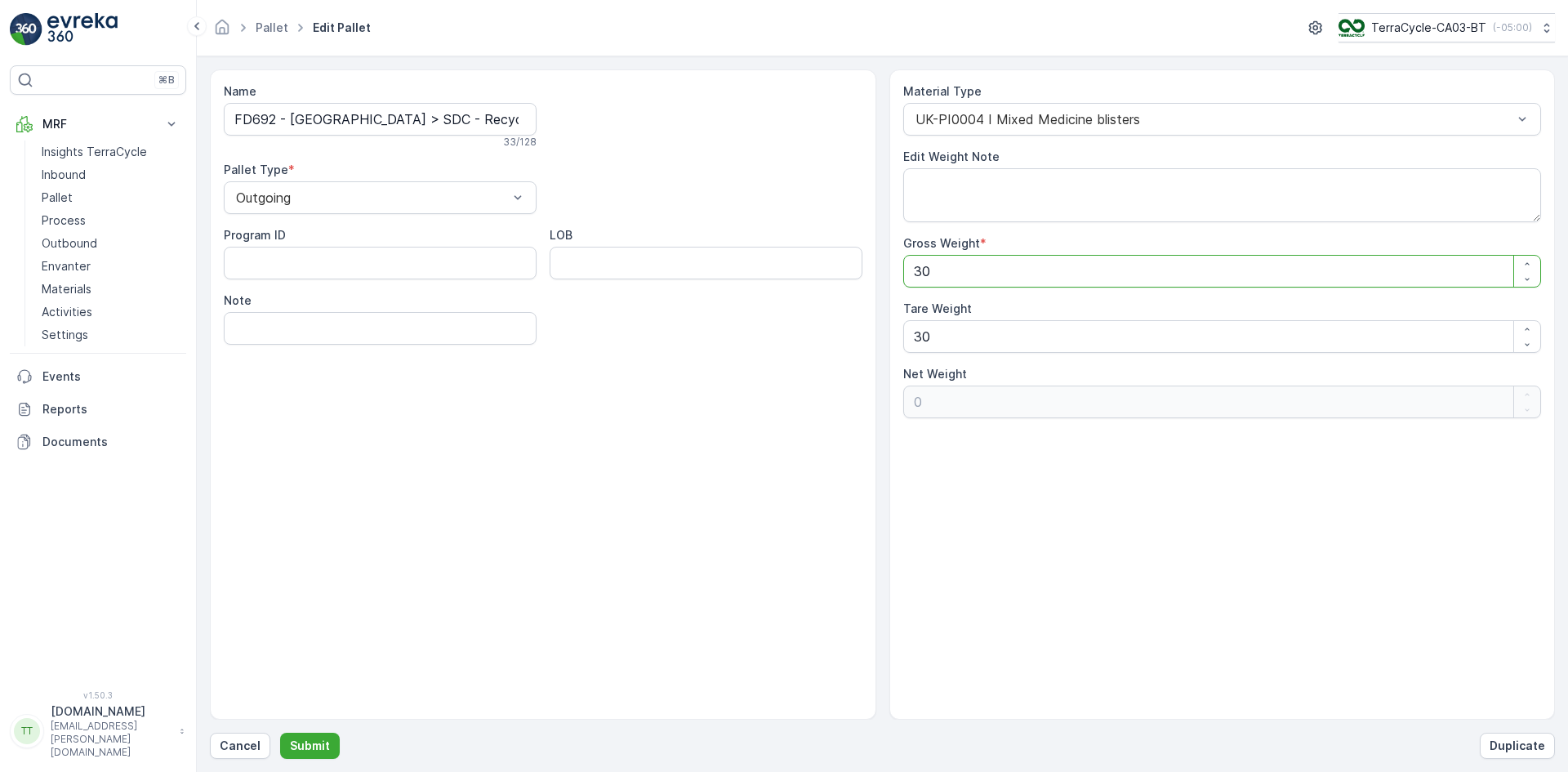
drag, startPoint x: 936, startPoint y: 279, endPoint x: 915, endPoint y: 273, distance: 21.8
click at [915, 273] on Weight "30" at bounding box center [1222, 272] width 639 height 33
type Weight "2"
type Weight "-28"
type Weight "20"
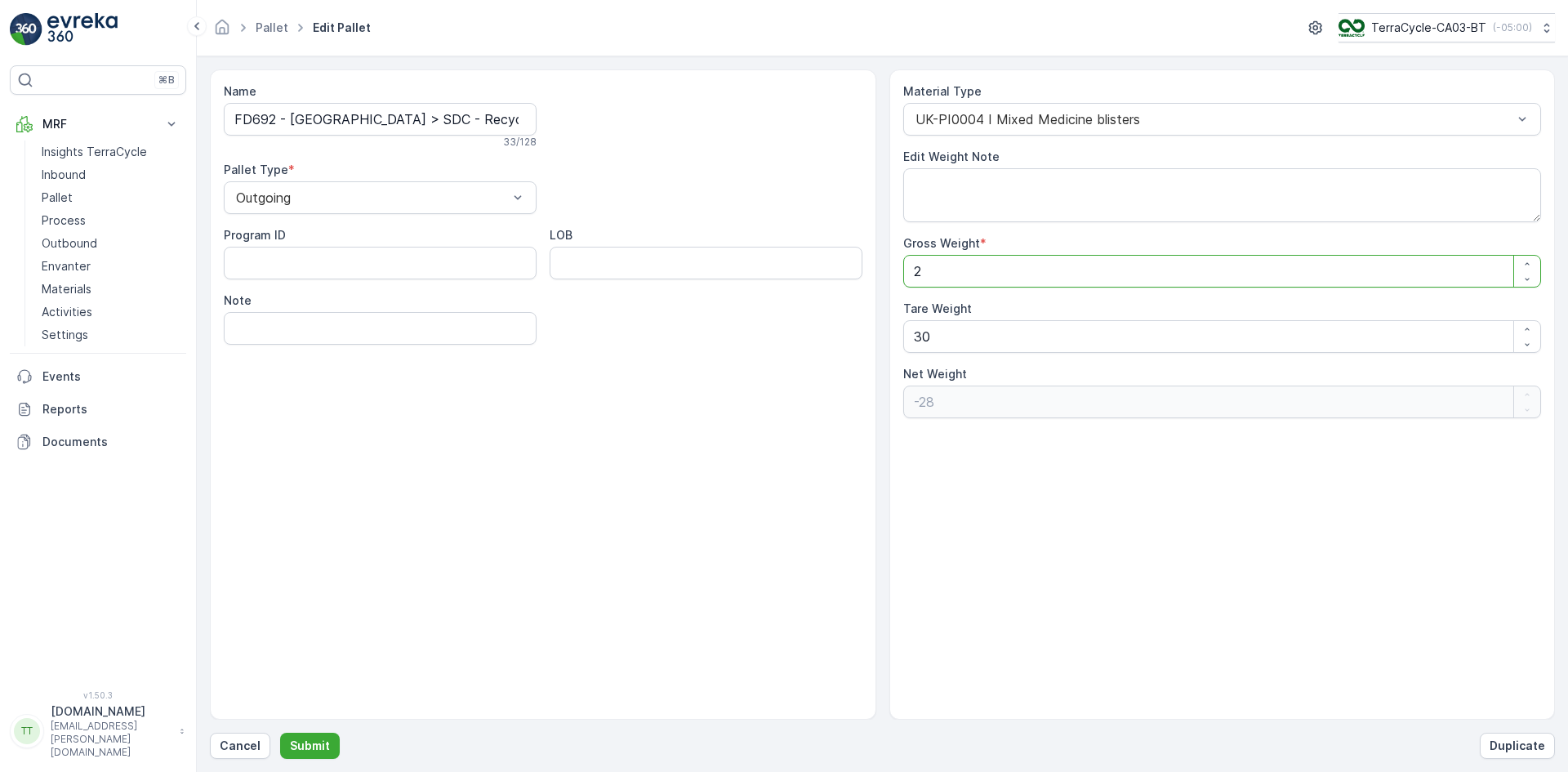
type Weight "-10"
type Weight "201"
type Weight "171"
type Weight "2016"
type Weight "1986"
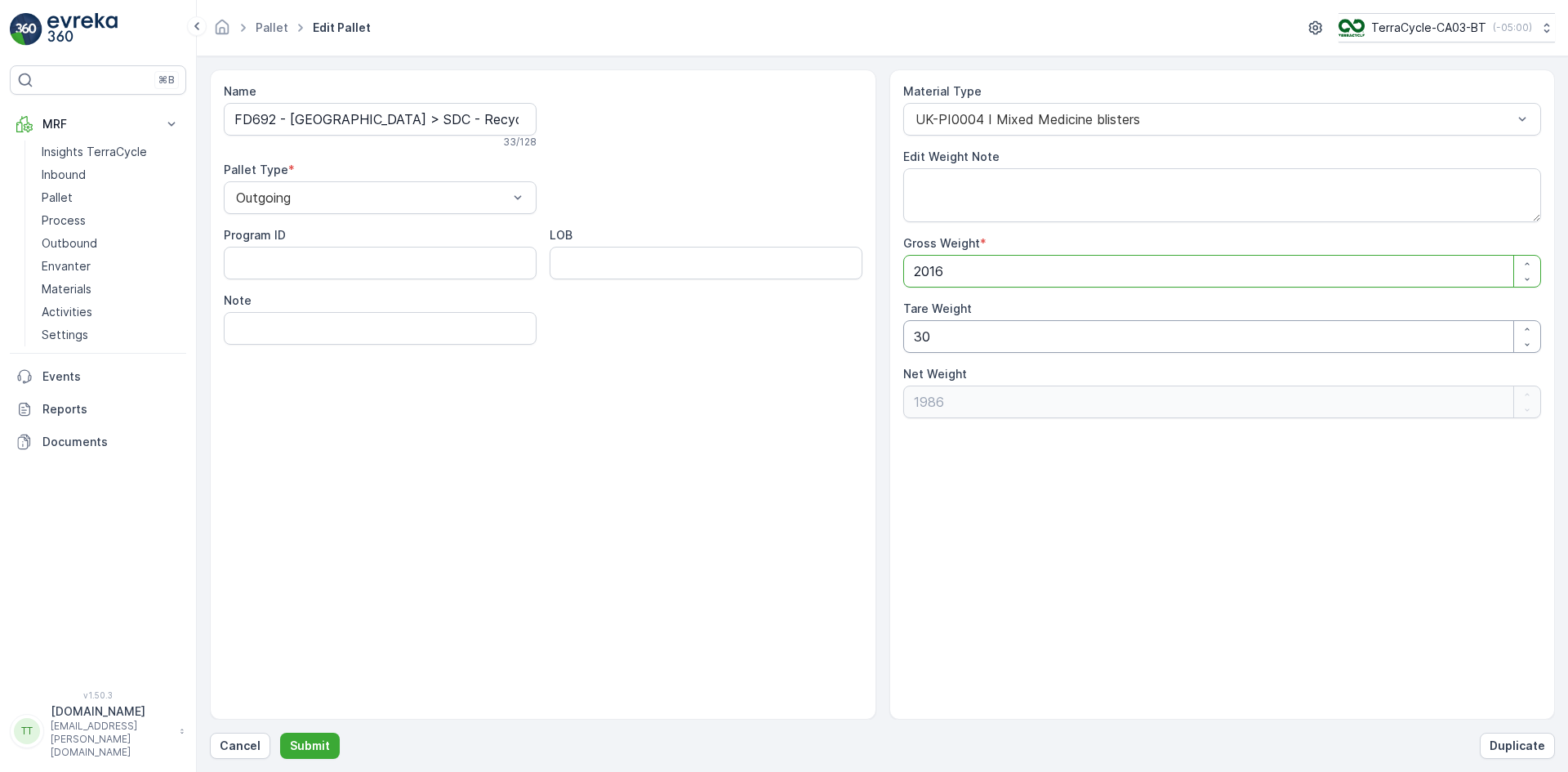
type Weight "2016"
drag, startPoint x: 920, startPoint y: 341, endPoint x: 911, endPoint y: 338, distance: 9.5
click at [911, 338] on Weight "30" at bounding box center [1222, 336] width 639 height 33
type Weight "00"
type Weight "2016"
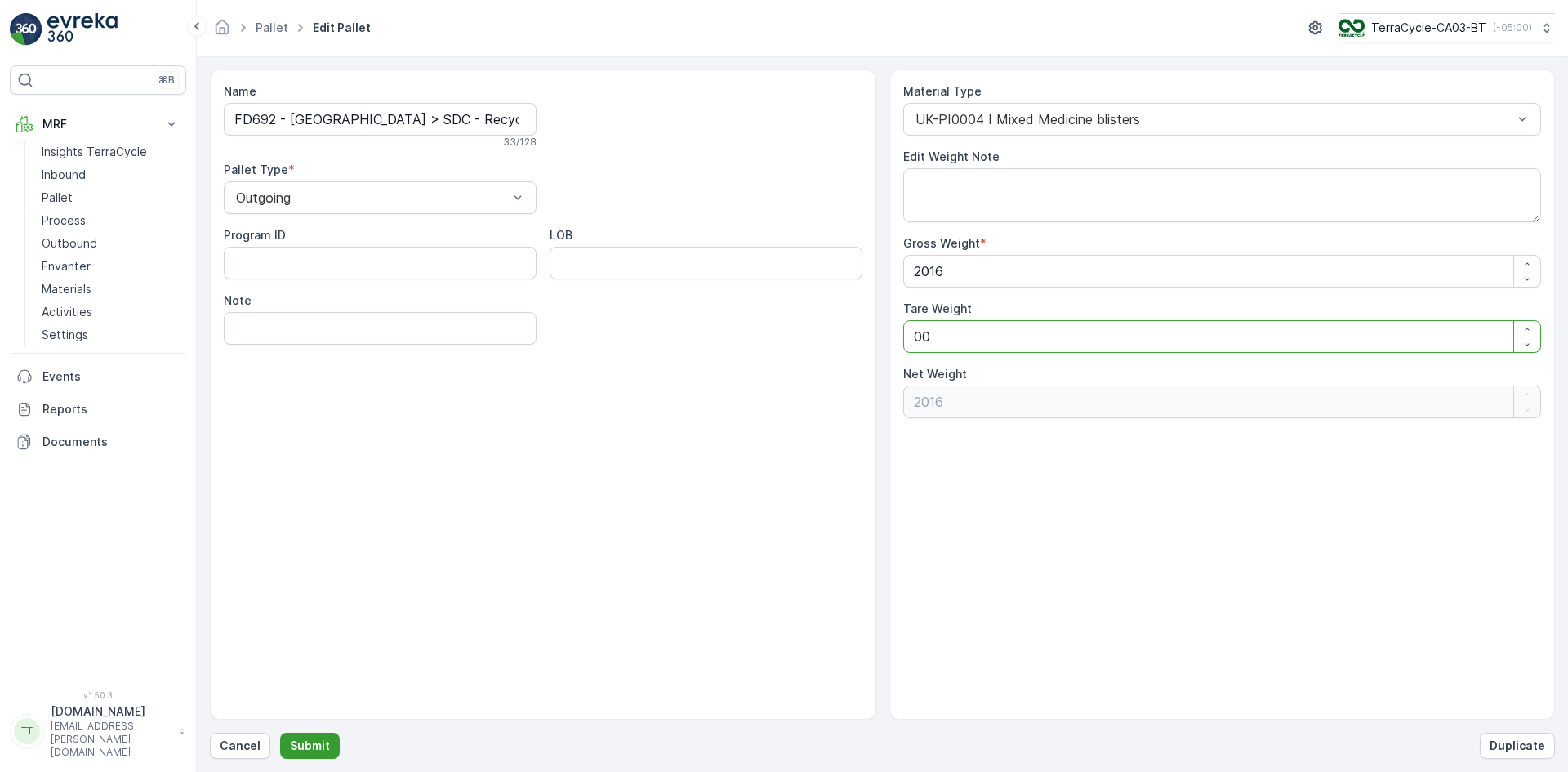
type Weight "00"
click at [316, 747] on p "Submit" at bounding box center [309, 746] width 40 height 16
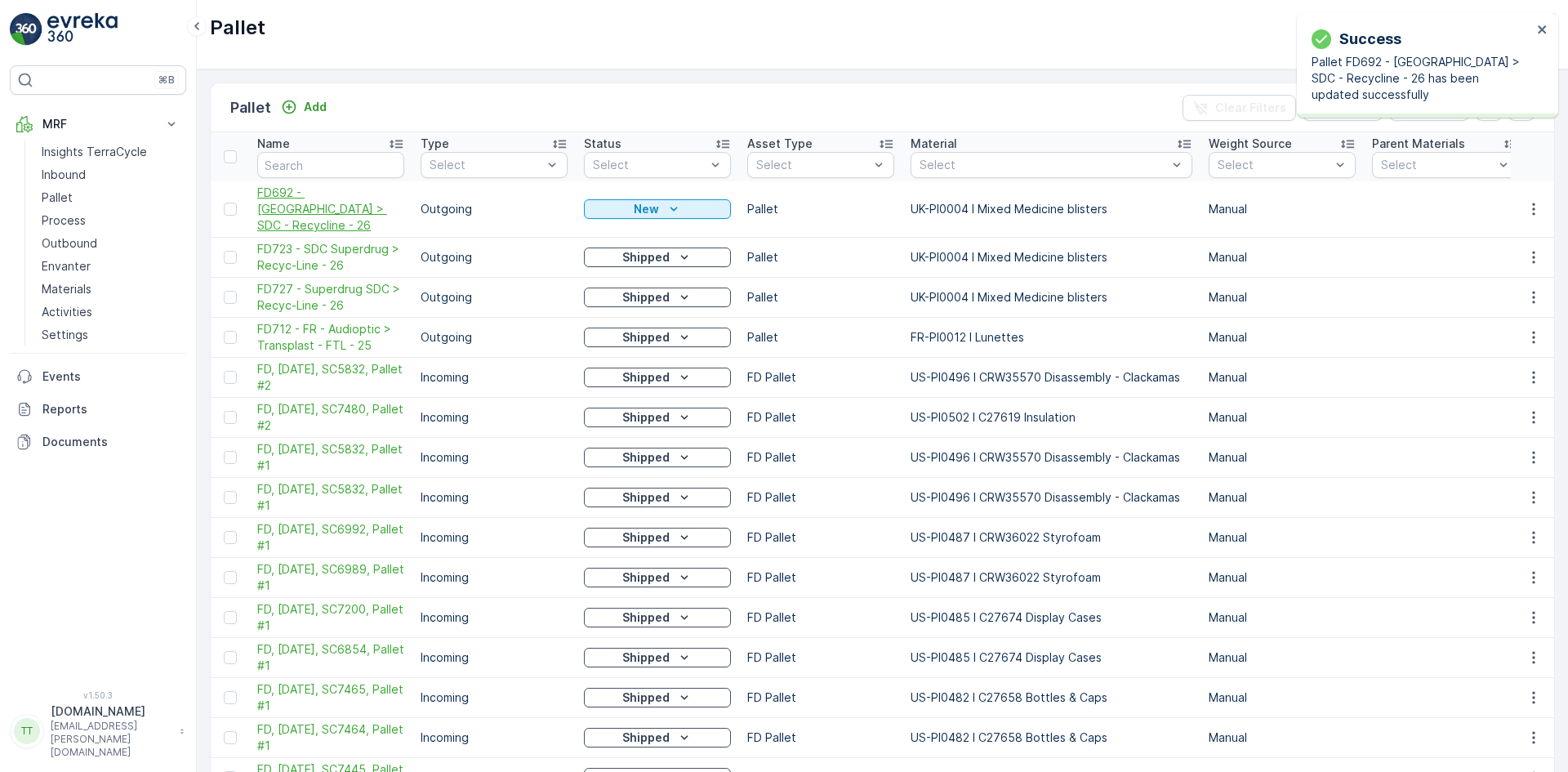
click at [291, 199] on span "FD692 - UK > SDC - Recycline - 26" at bounding box center [330, 209] width 147 height 49
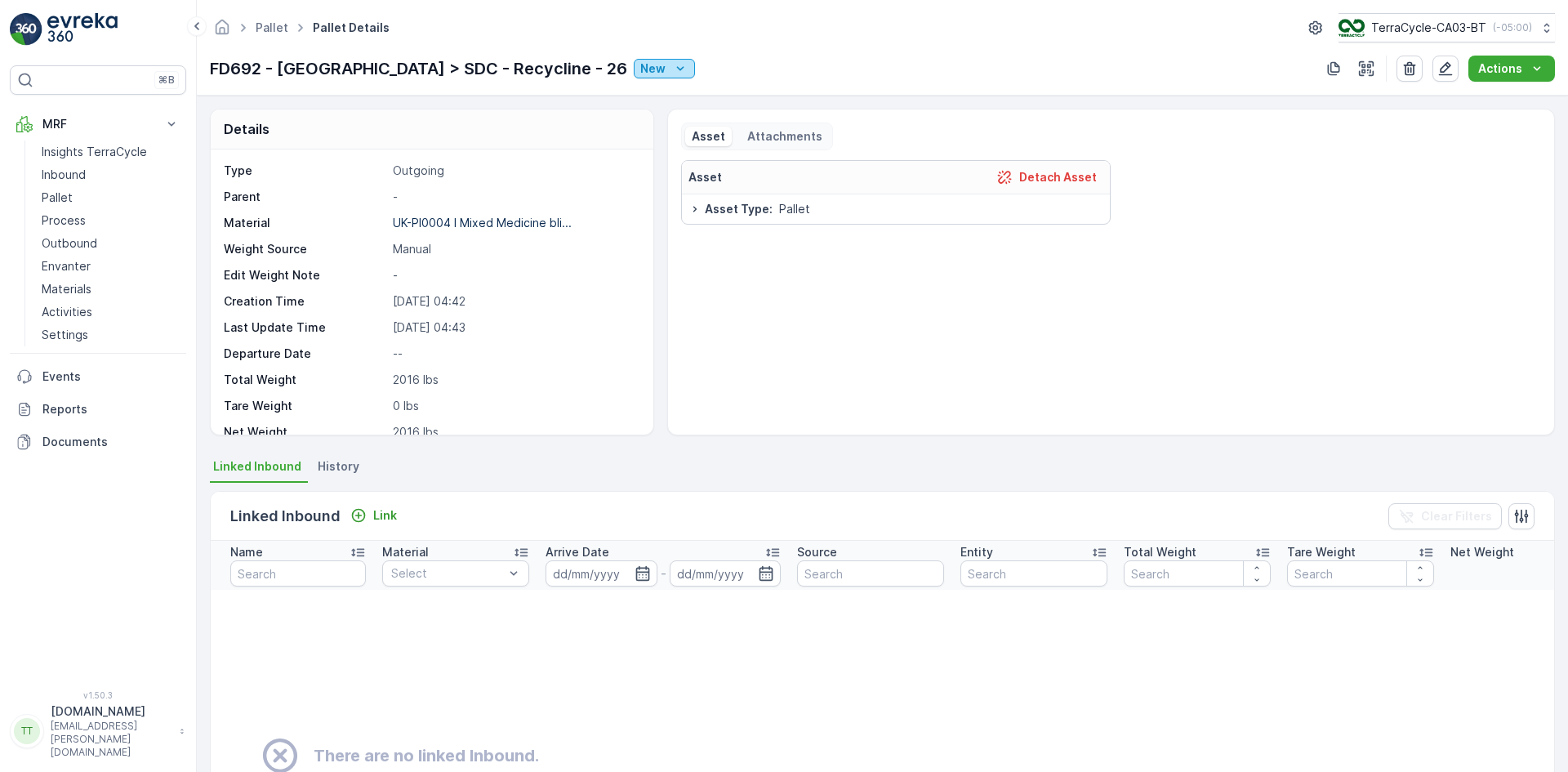
click at [640, 68] on p "New" at bounding box center [653, 69] width 25 height 16
click at [549, 222] on span "Ready to Allocation" at bounding box center [553, 231] width 107 height 16
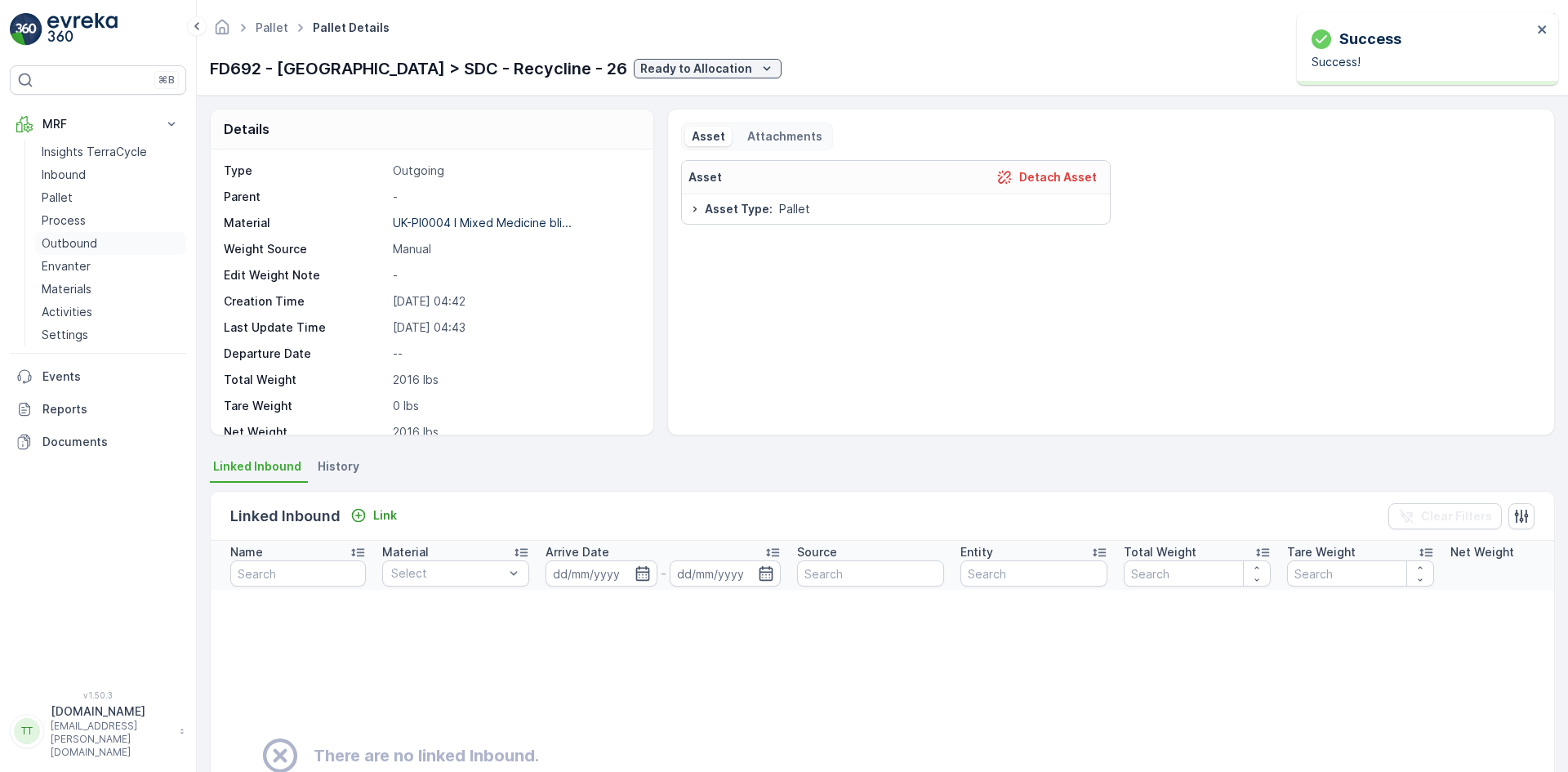
click at [83, 245] on p "Outbound" at bounding box center [70, 244] width 56 height 16
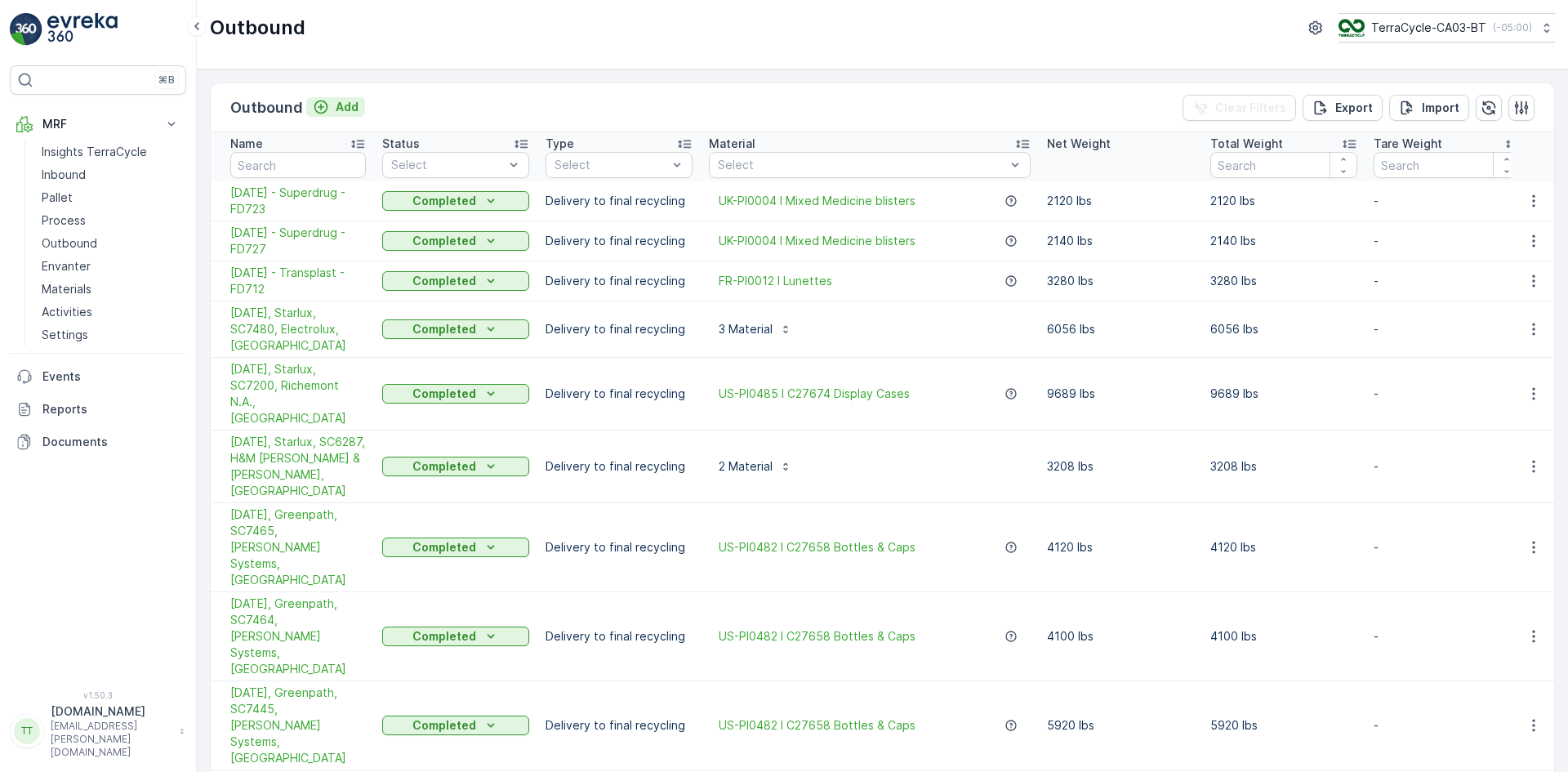
click at [340, 103] on p "Add" at bounding box center [347, 107] width 23 height 16
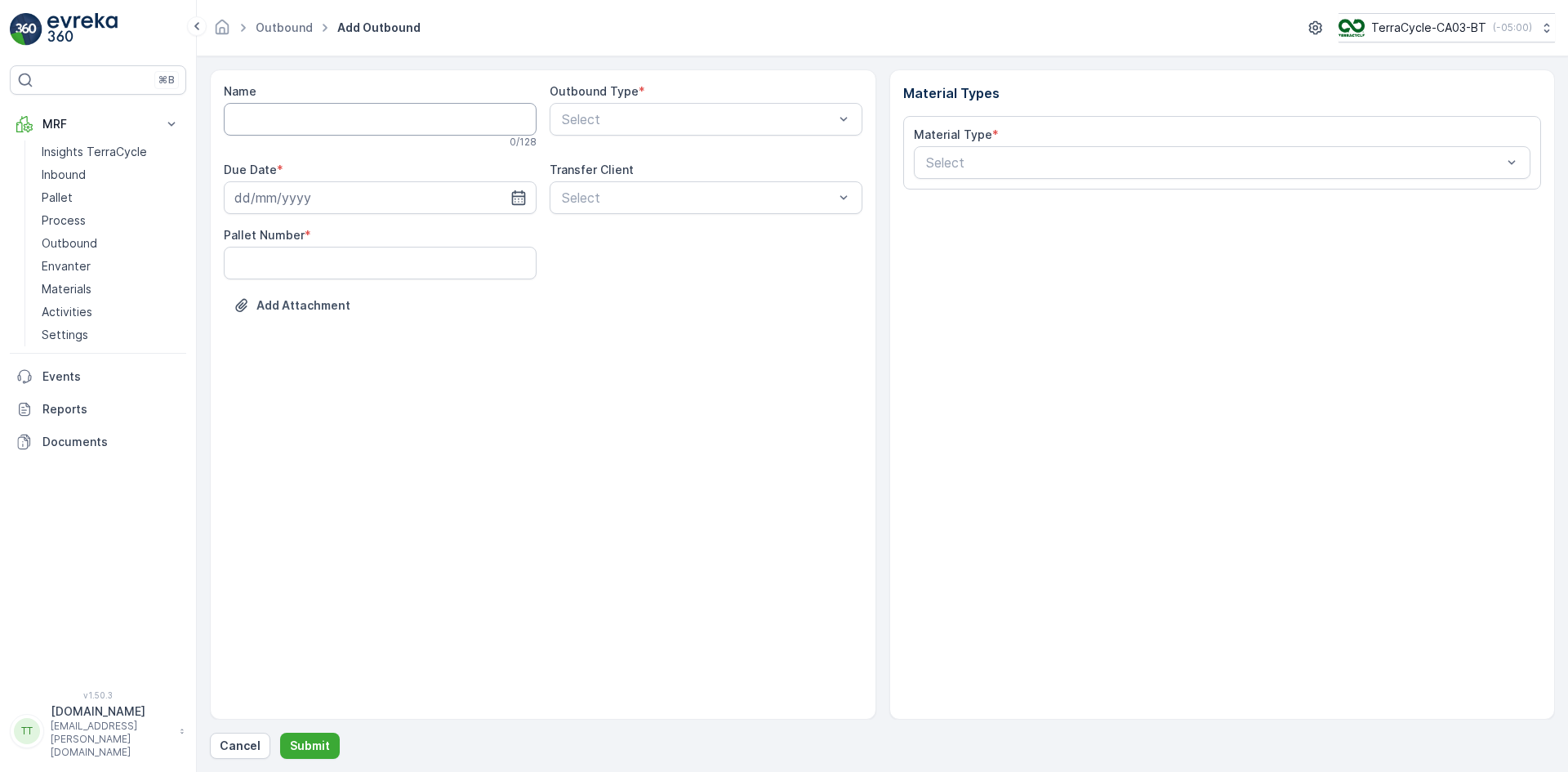
click at [267, 118] on input "Name" at bounding box center [380, 119] width 312 height 33
paste input "07.07.2025 - Superdrug - FD692"
type input "07.07.2025 - Superdrug - FD692"
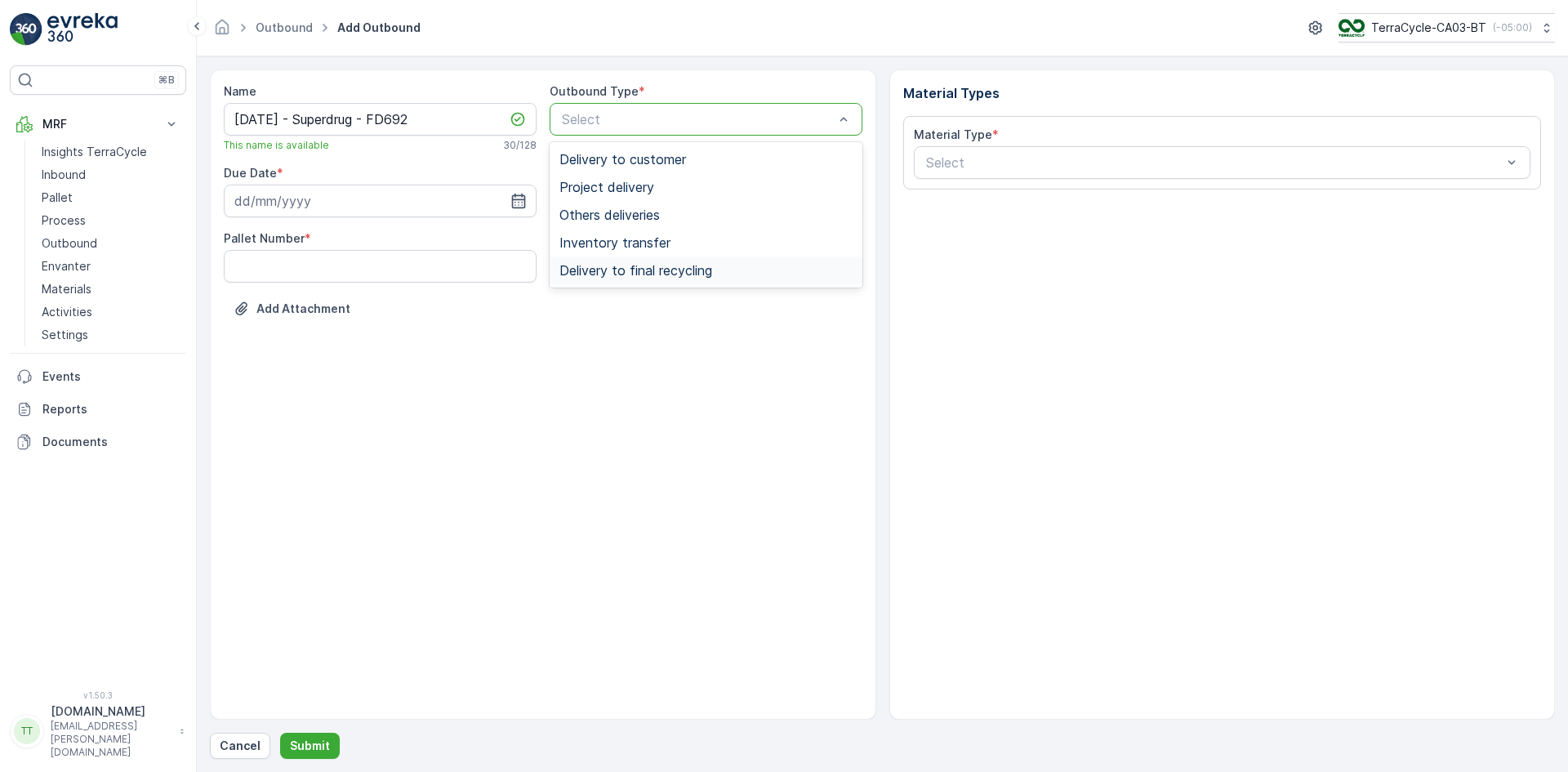
click at [681, 268] on span "Delivery to final recycling" at bounding box center [636, 271] width 153 height 15
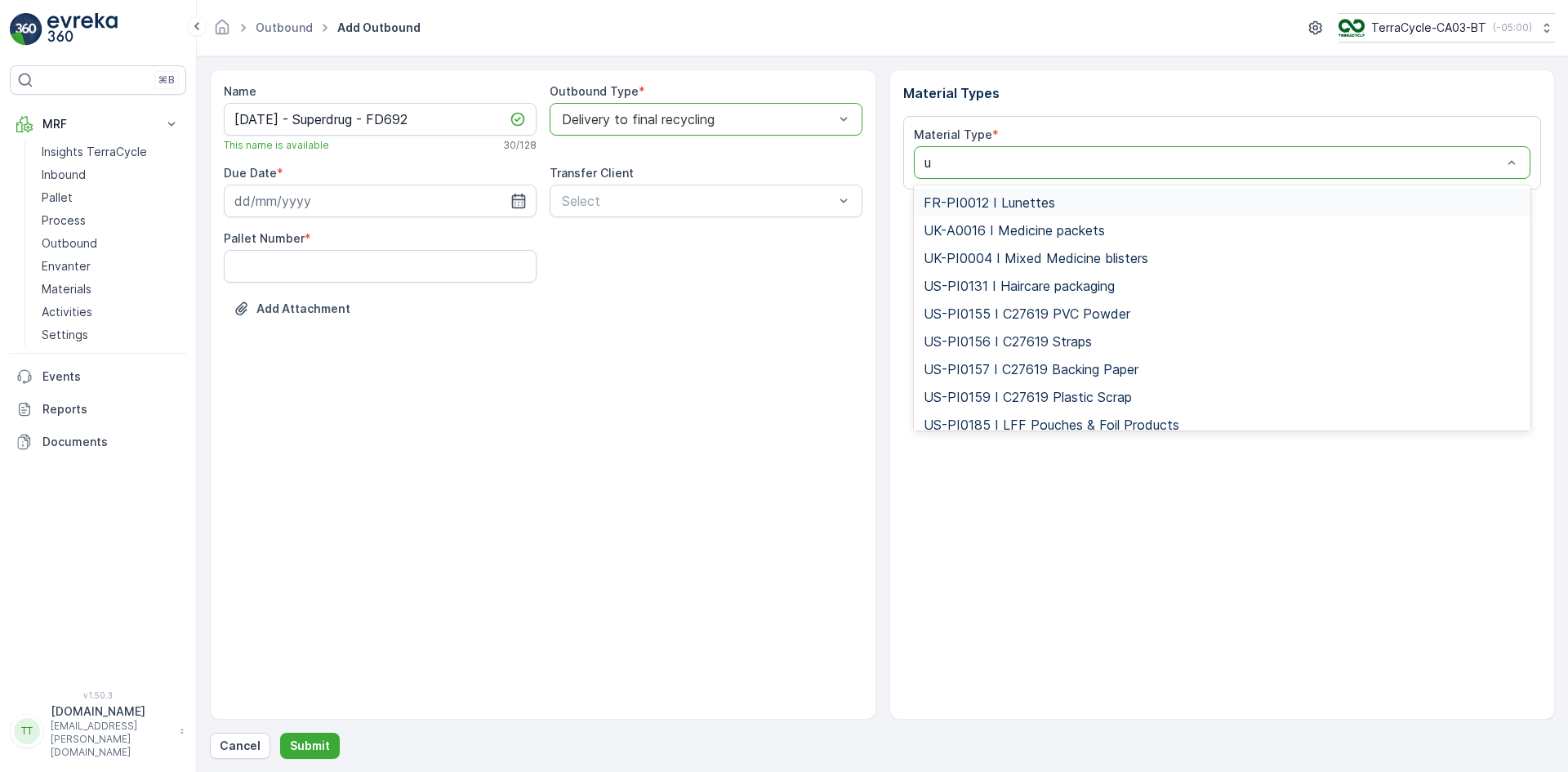
type input "uk"
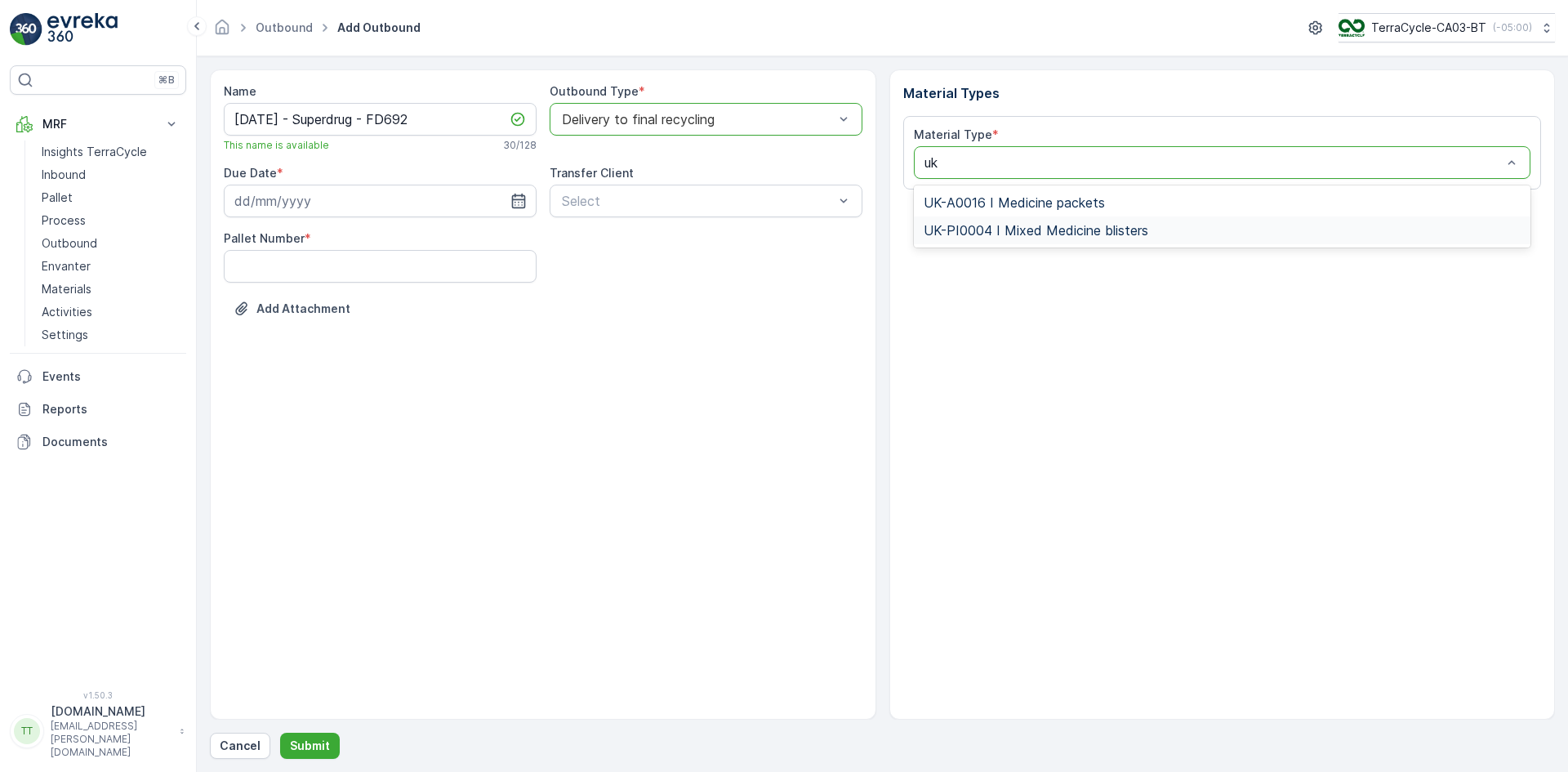
click at [977, 229] on span "UK-PI0004 I Mixed Medicine blisters" at bounding box center [1036, 231] width 225 height 15
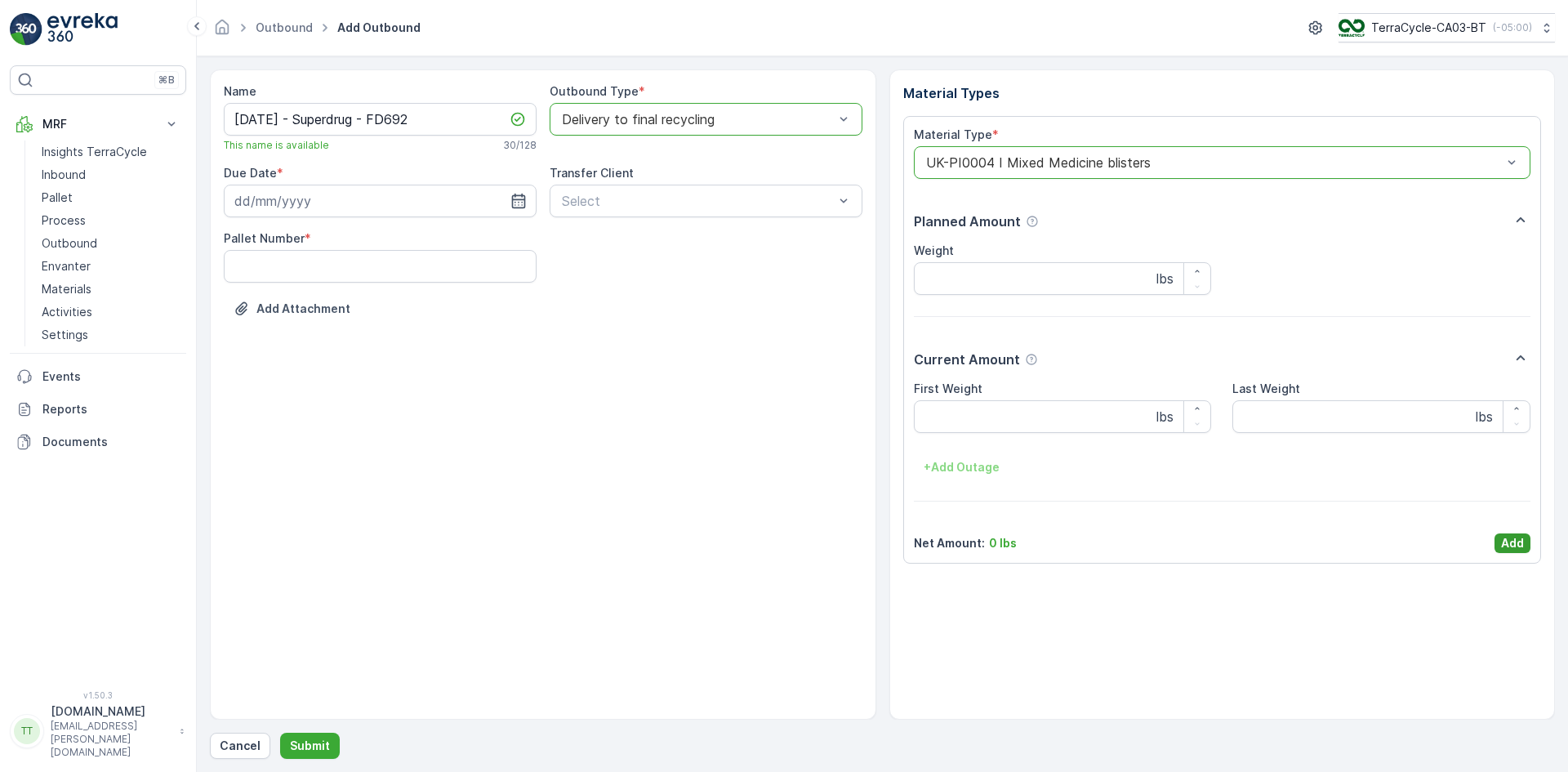
click at [1512, 545] on p "Add" at bounding box center [1512, 543] width 23 height 16
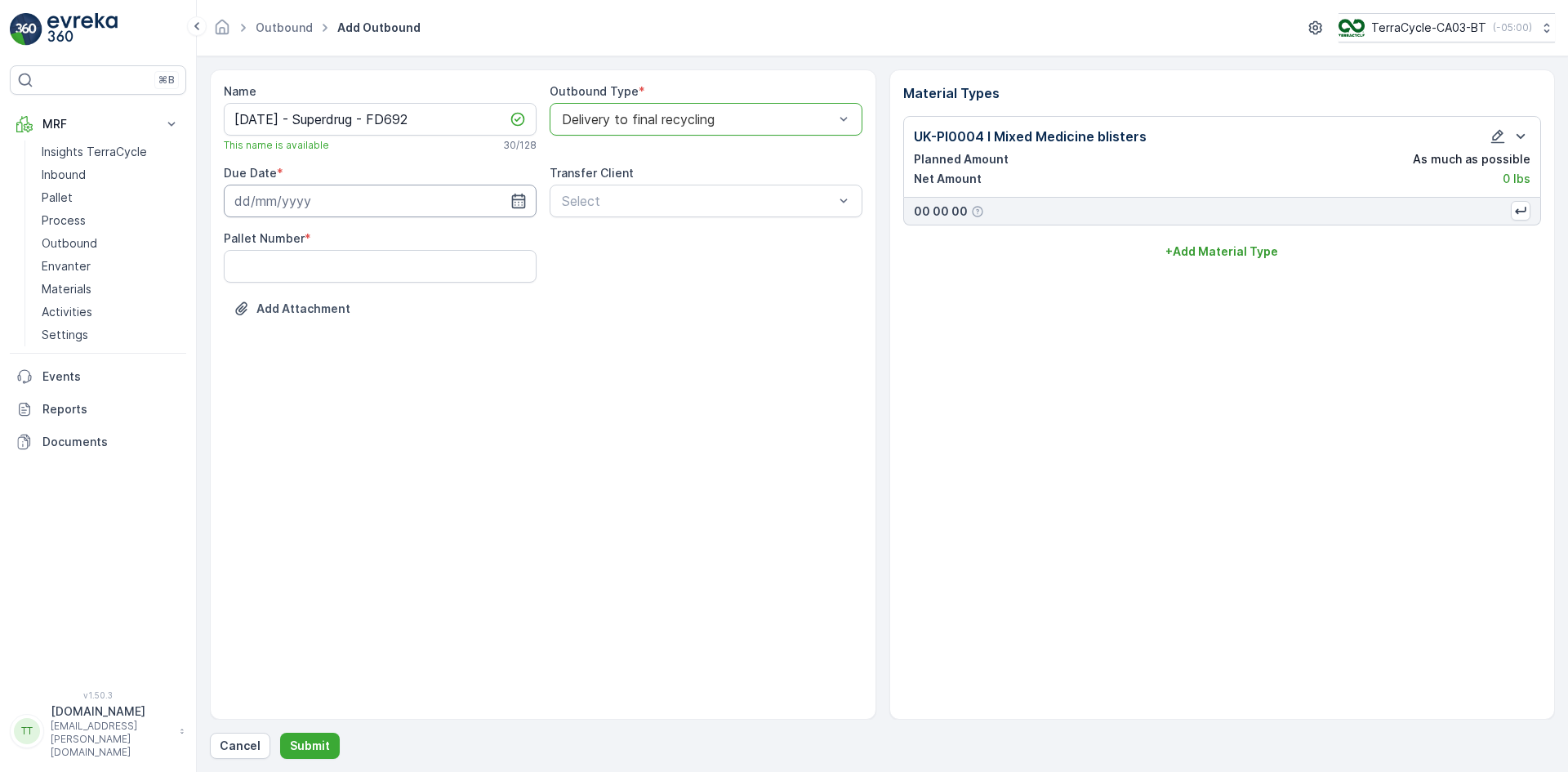
click at [241, 197] on input at bounding box center [380, 201] width 312 height 33
click at [379, 240] on icon "button" at bounding box center [381, 240] width 16 height 16
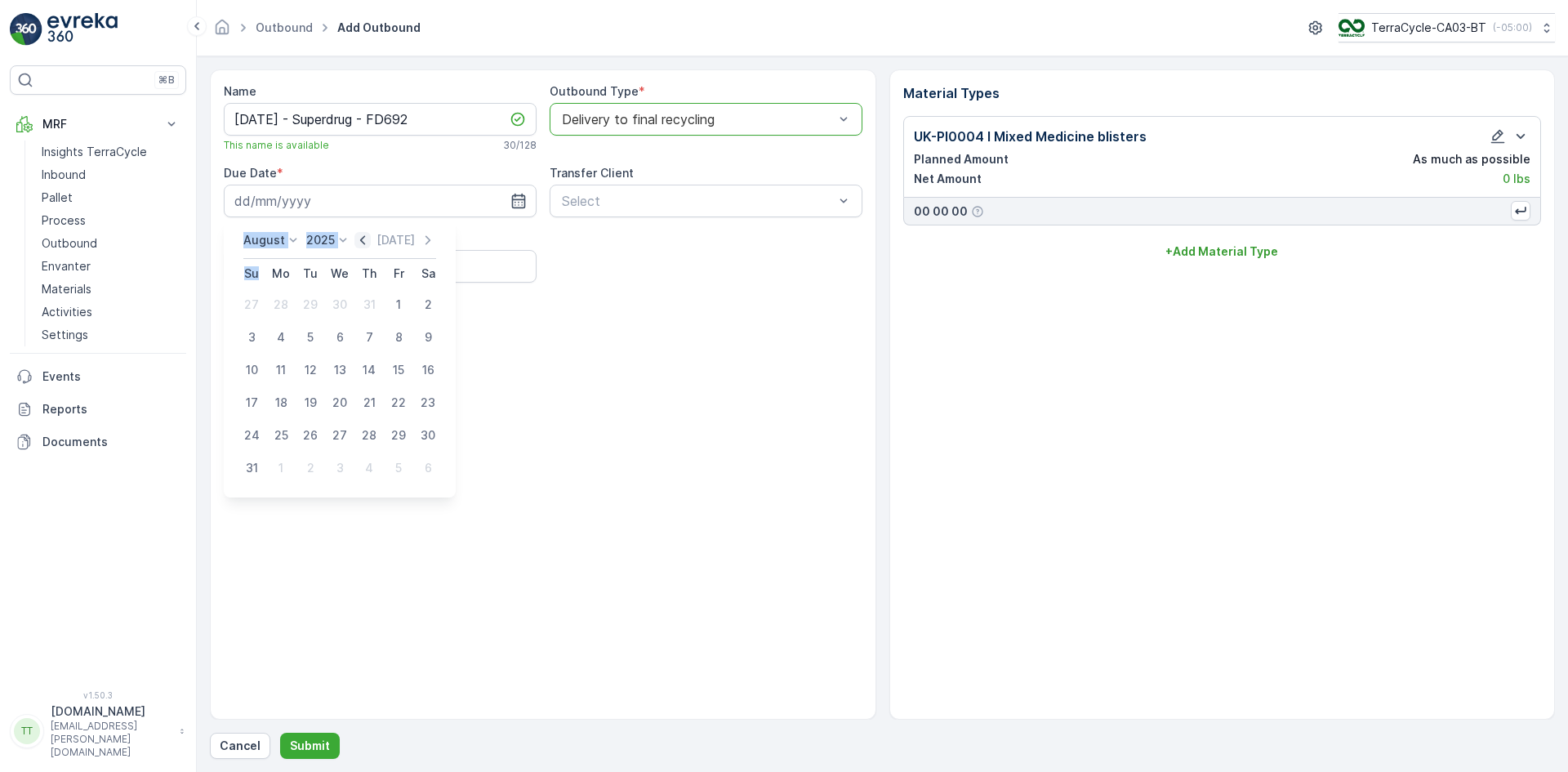
click at [379, 240] on div "Today" at bounding box center [395, 240] width 82 height 16
click at [365, 238] on icon "button" at bounding box center [362, 240] width 5 height 9
click at [282, 338] on div "7" at bounding box center [281, 337] width 26 height 26
type input "07.07.2025"
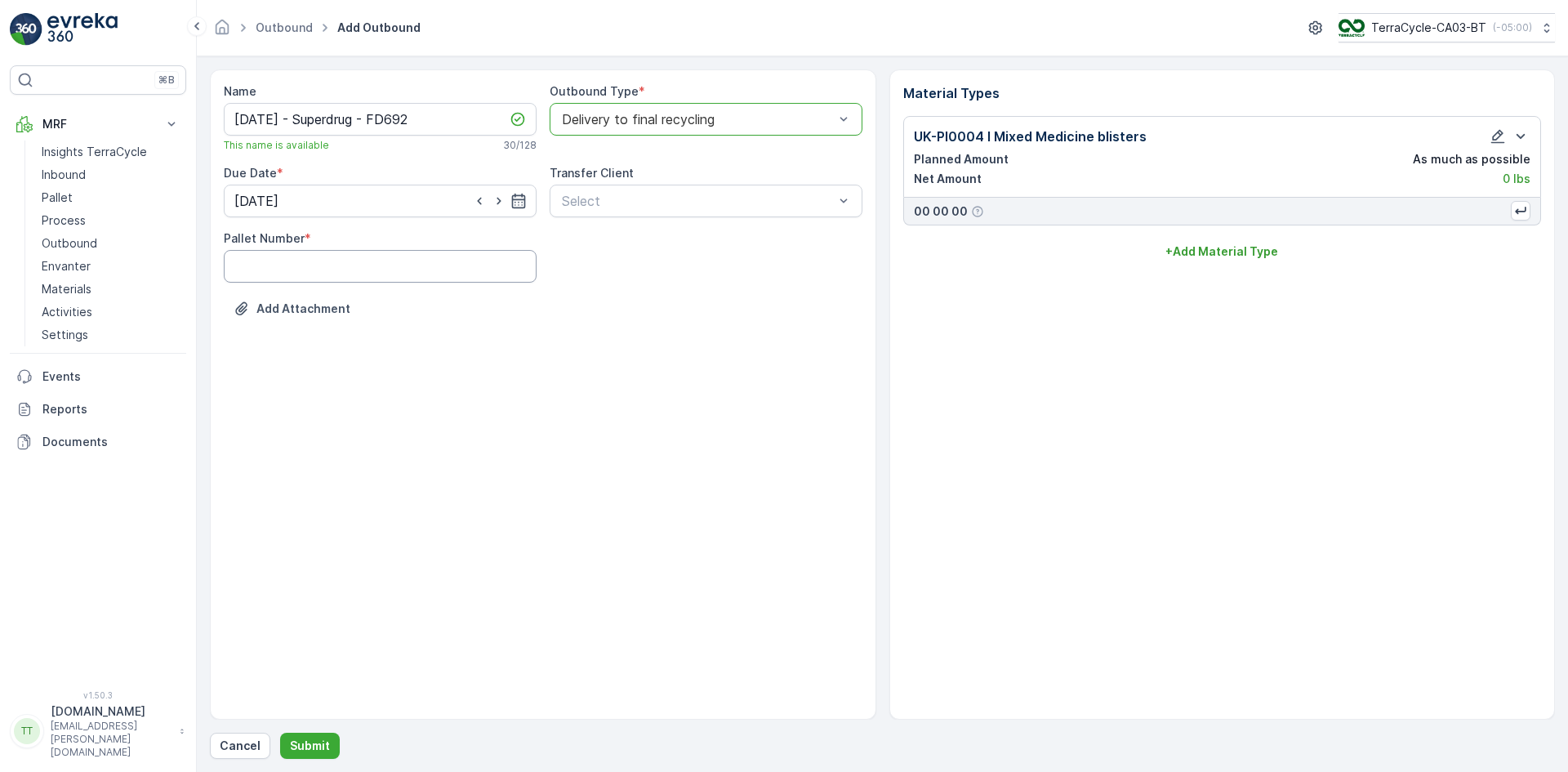
click at [311, 267] on Number "Pallet Number" at bounding box center [380, 267] width 312 height 33
type Number "1"
click at [682, 265] on div "Pallet Number * 1" at bounding box center [543, 257] width 639 height 53
click at [307, 750] on p "Submit" at bounding box center [309, 746] width 40 height 16
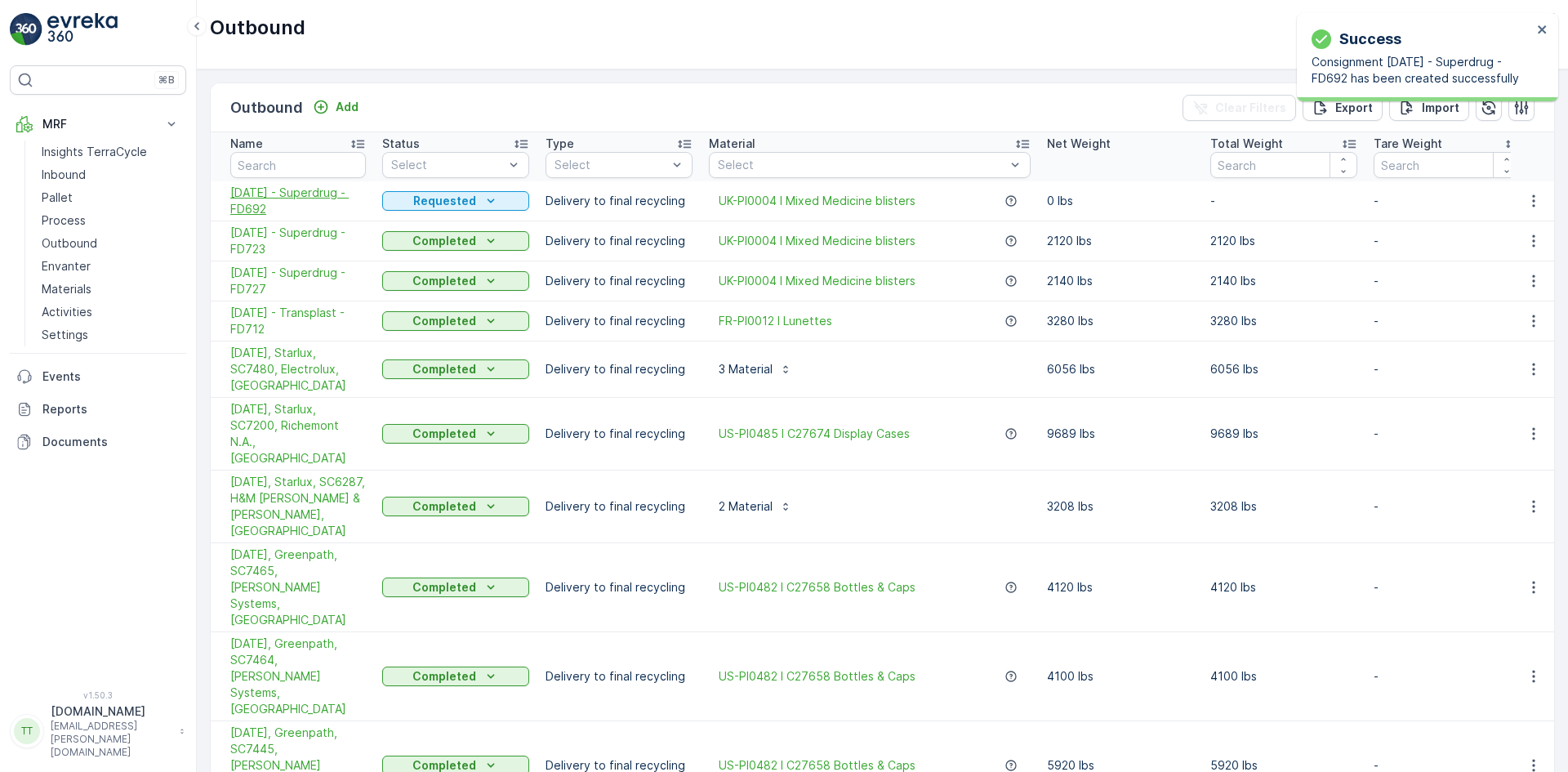
click at [242, 200] on span "07.07.2025 - Superdrug - FD692" at bounding box center [298, 201] width 135 height 33
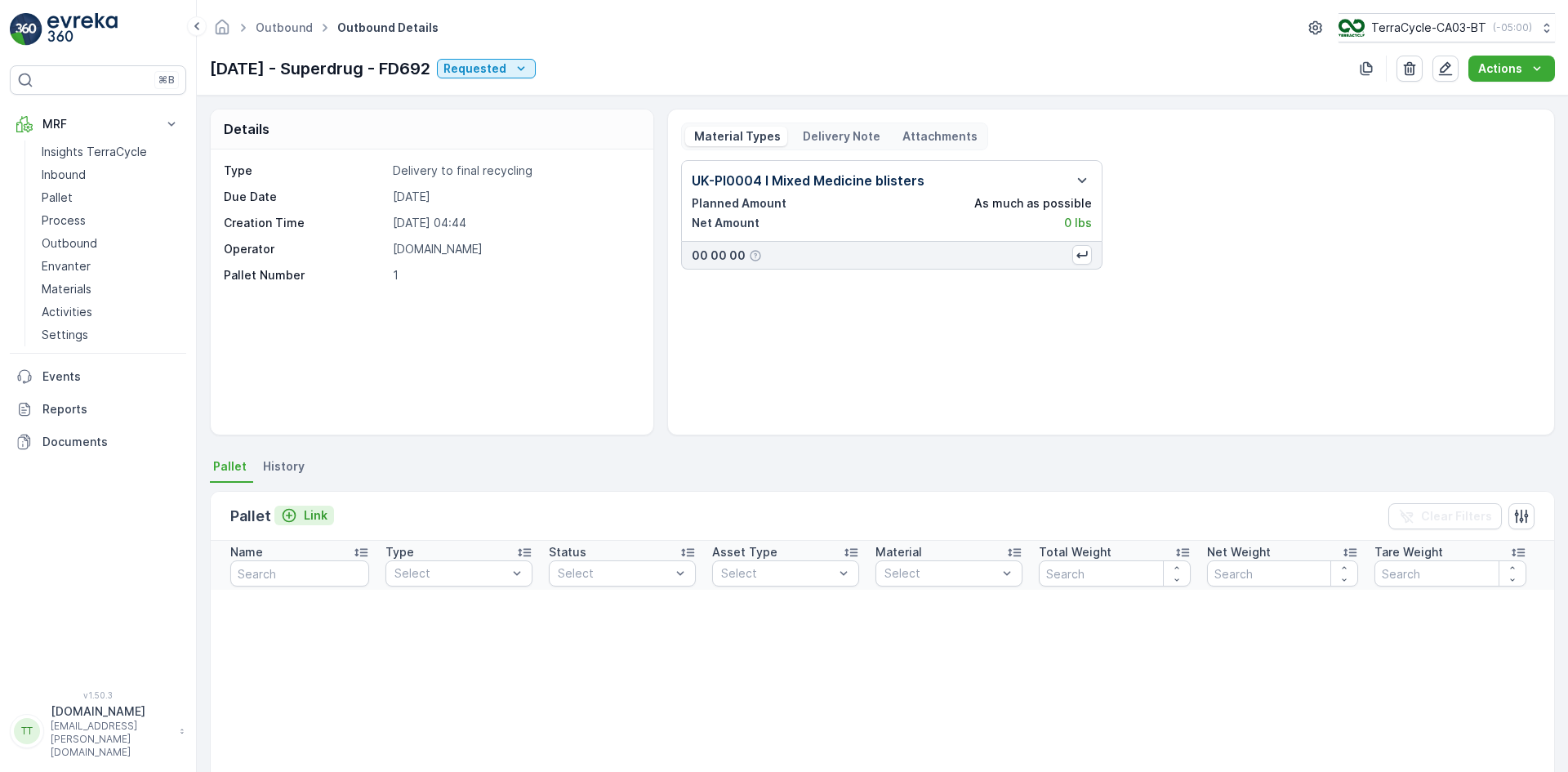
click at [317, 518] on p "Link" at bounding box center [315, 515] width 24 height 16
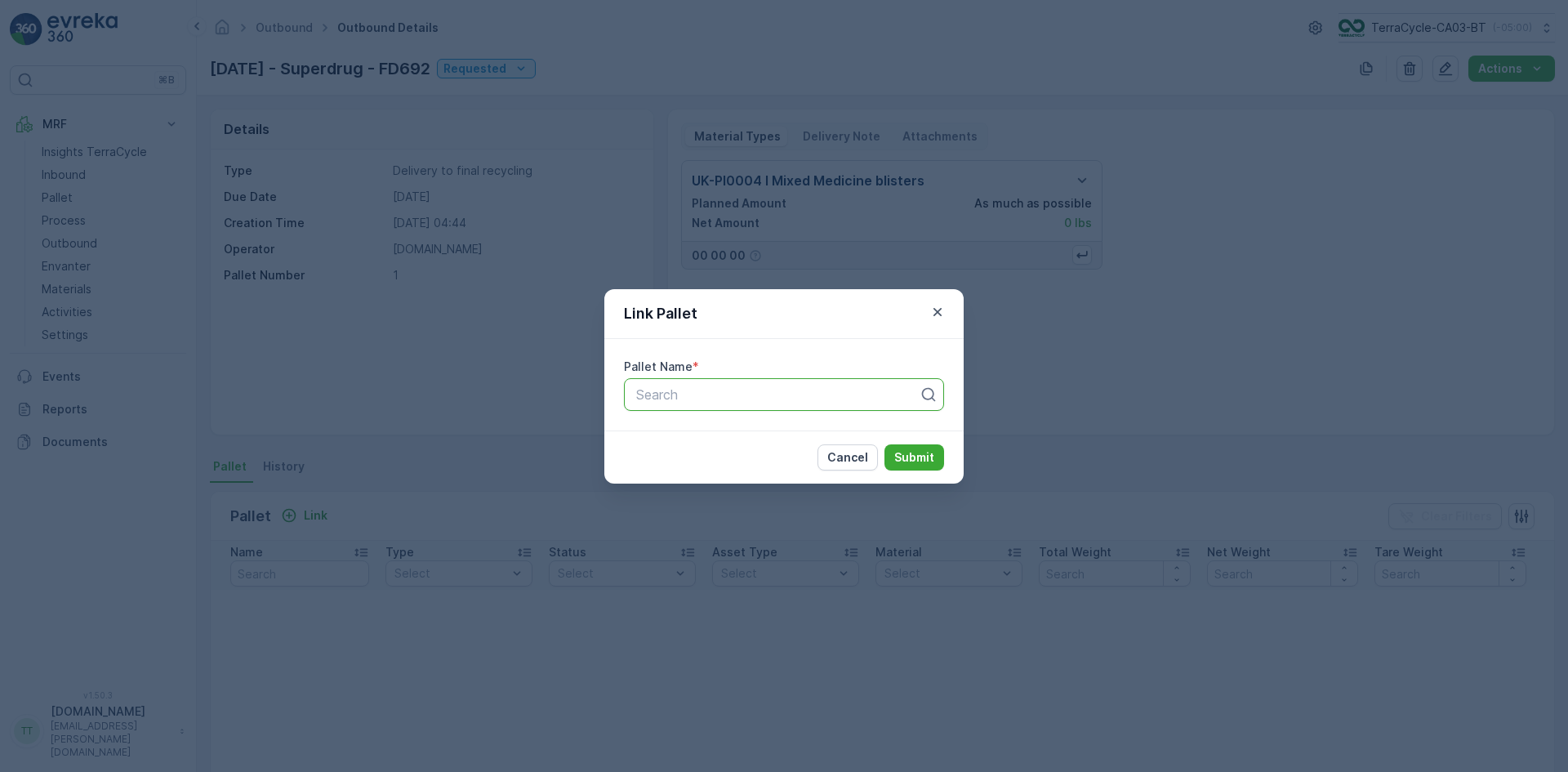
click at [691, 400] on div at bounding box center [777, 395] width 285 height 15
type input "692"
click at [690, 428] on span "FD692 - UK > SDC - Recycline - 26" at bounding box center [784, 442] width 300 height 30
click at [921, 450] on p "Submit" at bounding box center [914, 458] width 40 height 16
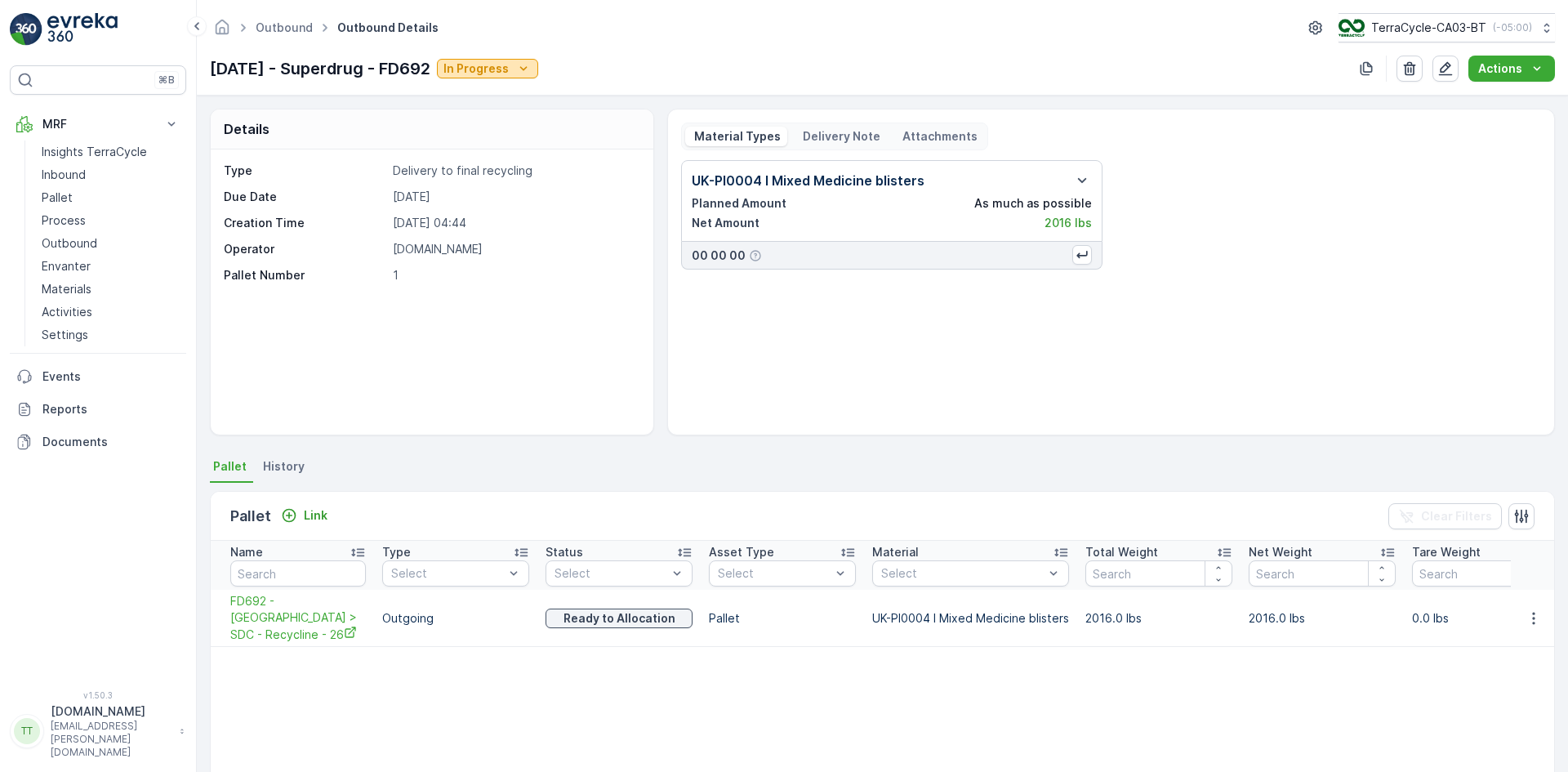
click at [508, 71] on p "In Progress" at bounding box center [476, 69] width 66 height 16
click at [507, 135] on span "Completed" at bounding box center [511, 139] width 62 height 16
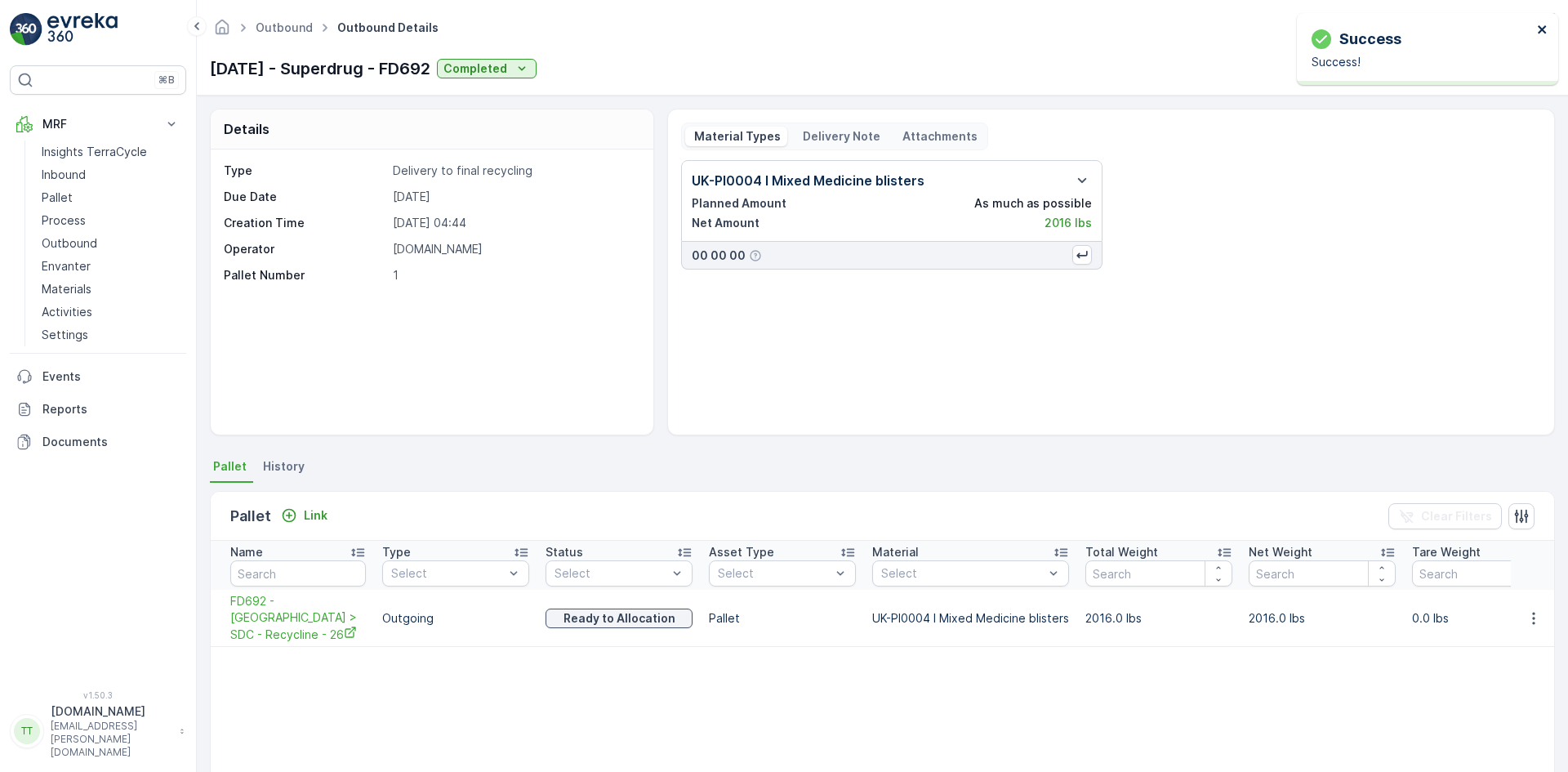
click at [1540, 28] on icon "close" at bounding box center [1542, 30] width 8 height 8
click at [172, 124] on icon at bounding box center [171, 123] width 7 height 4
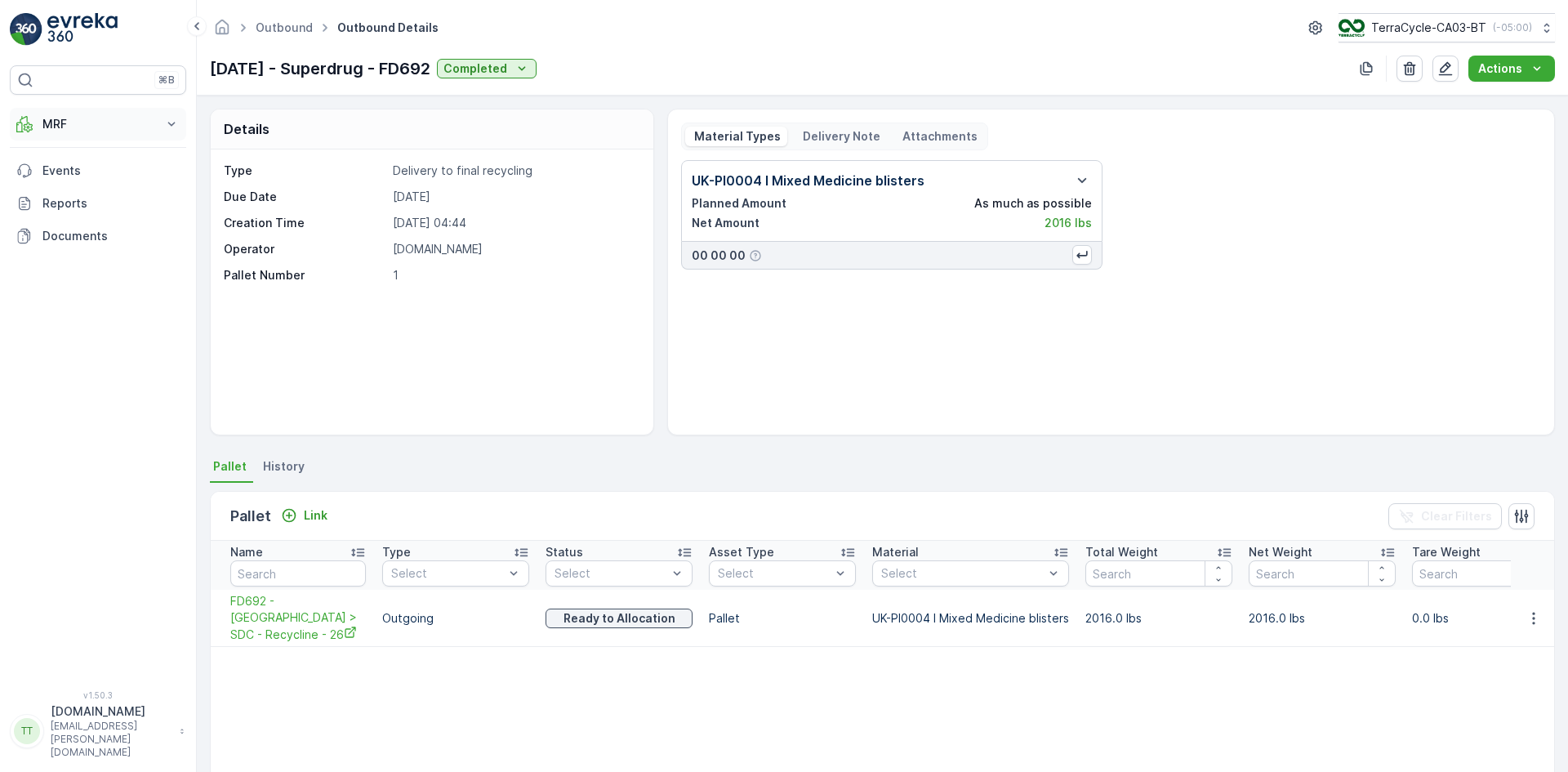
click at [172, 123] on icon at bounding box center [171, 124] width 16 height 16
click at [57, 195] on p "Pallet" at bounding box center [57, 198] width 31 height 16
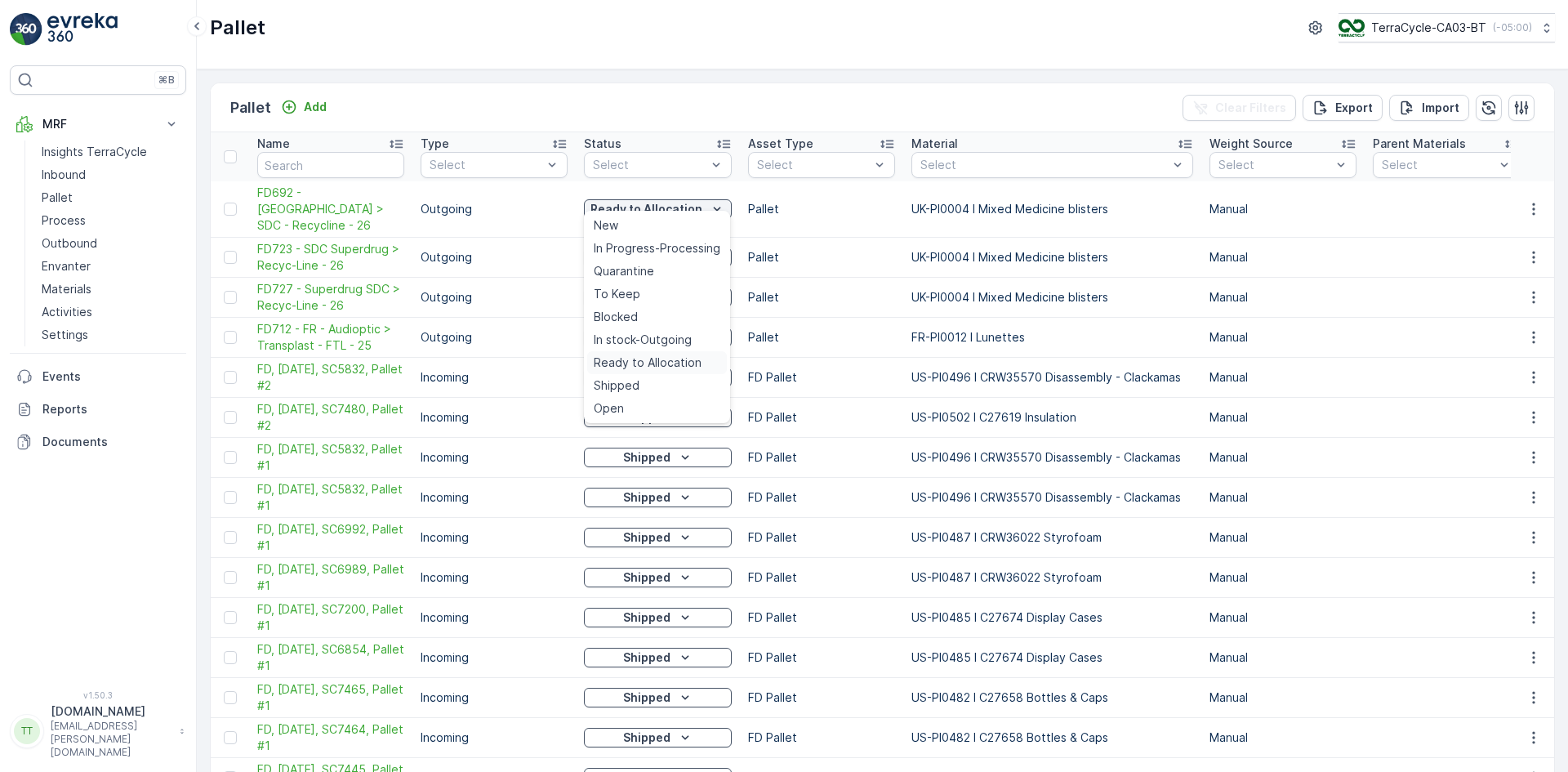
click at [636, 360] on span "Ready to Allocation" at bounding box center [647, 363] width 107 height 16
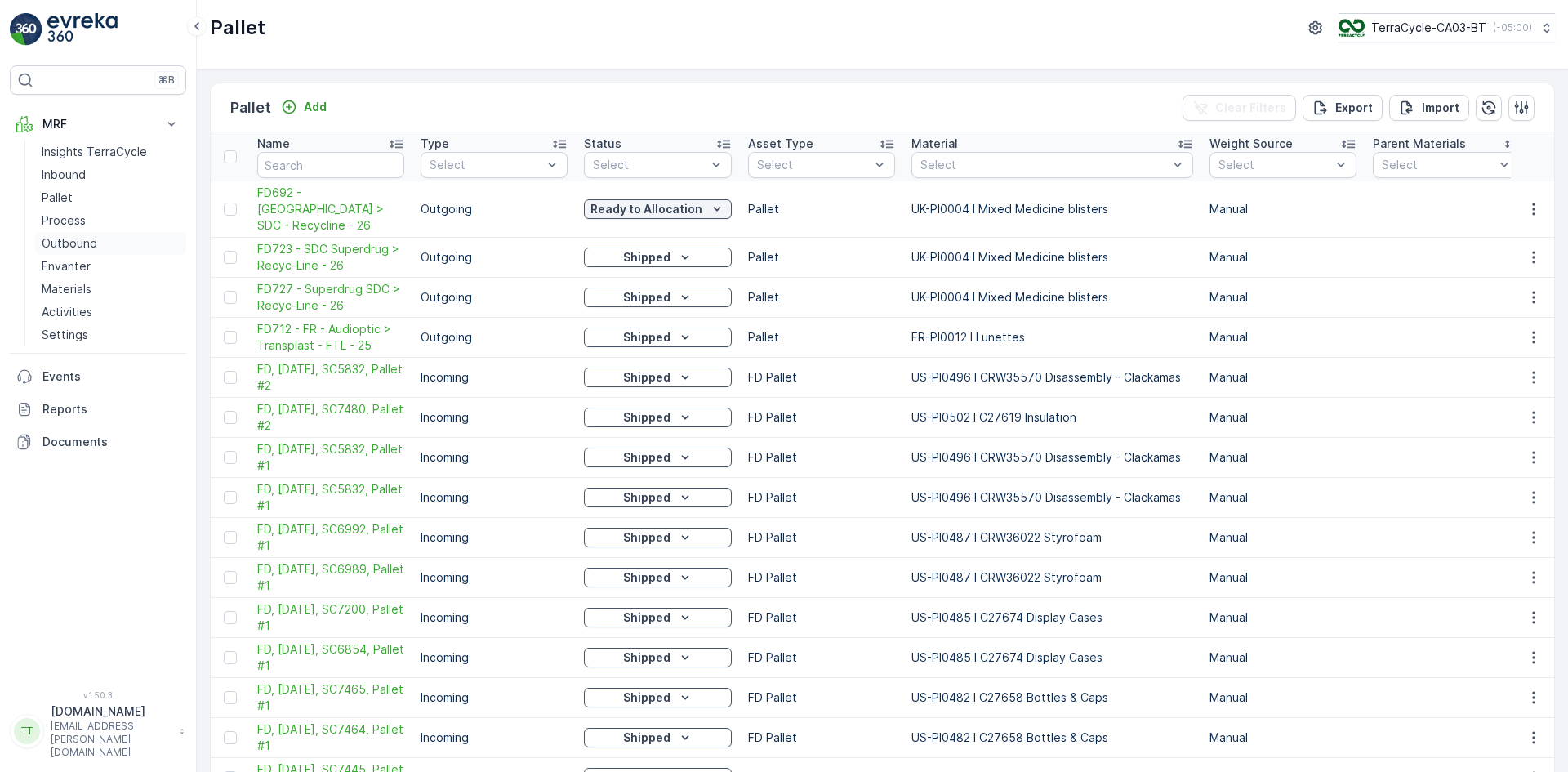
click at [73, 238] on p "Outbound" at bounding box center [70, 244] width 56 height 16
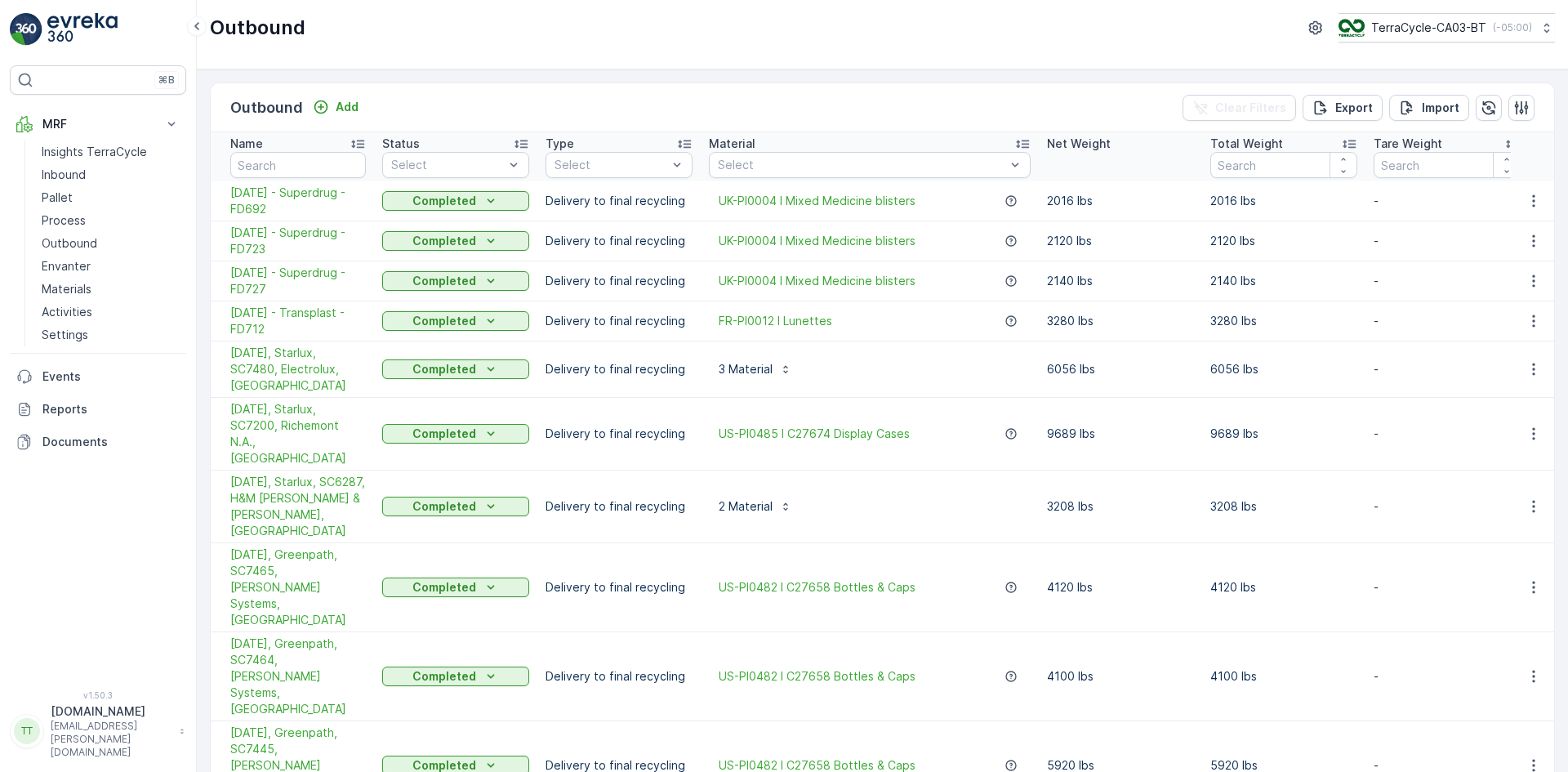
click at [252, 203] on span "07.07.2025 - Superdrug - FD692" at bounding box center [298, 201] width 135 height 33
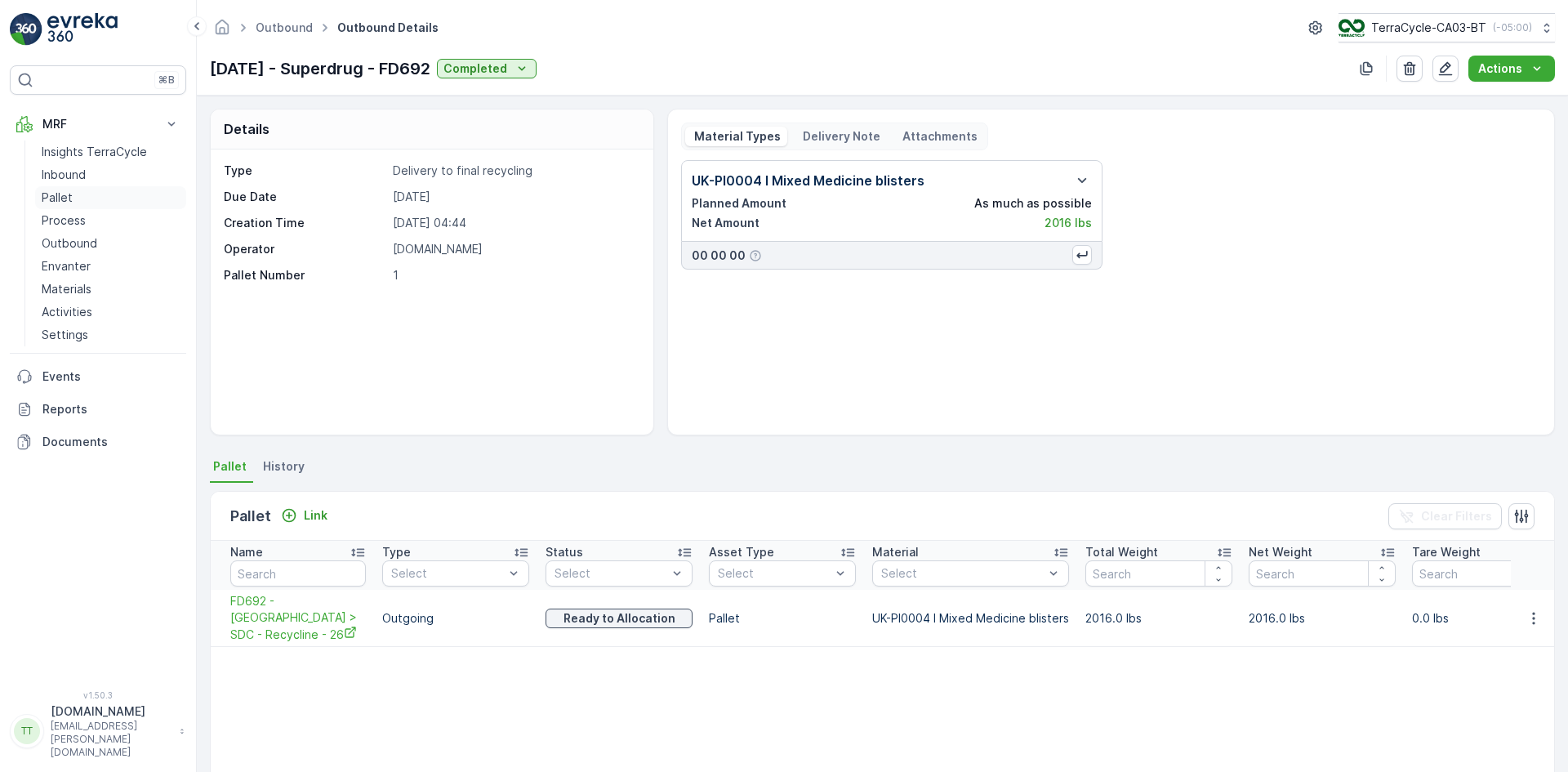
click at [72, 195] on link "Pallet" at bounding box center [111, 198] width 151 height 23
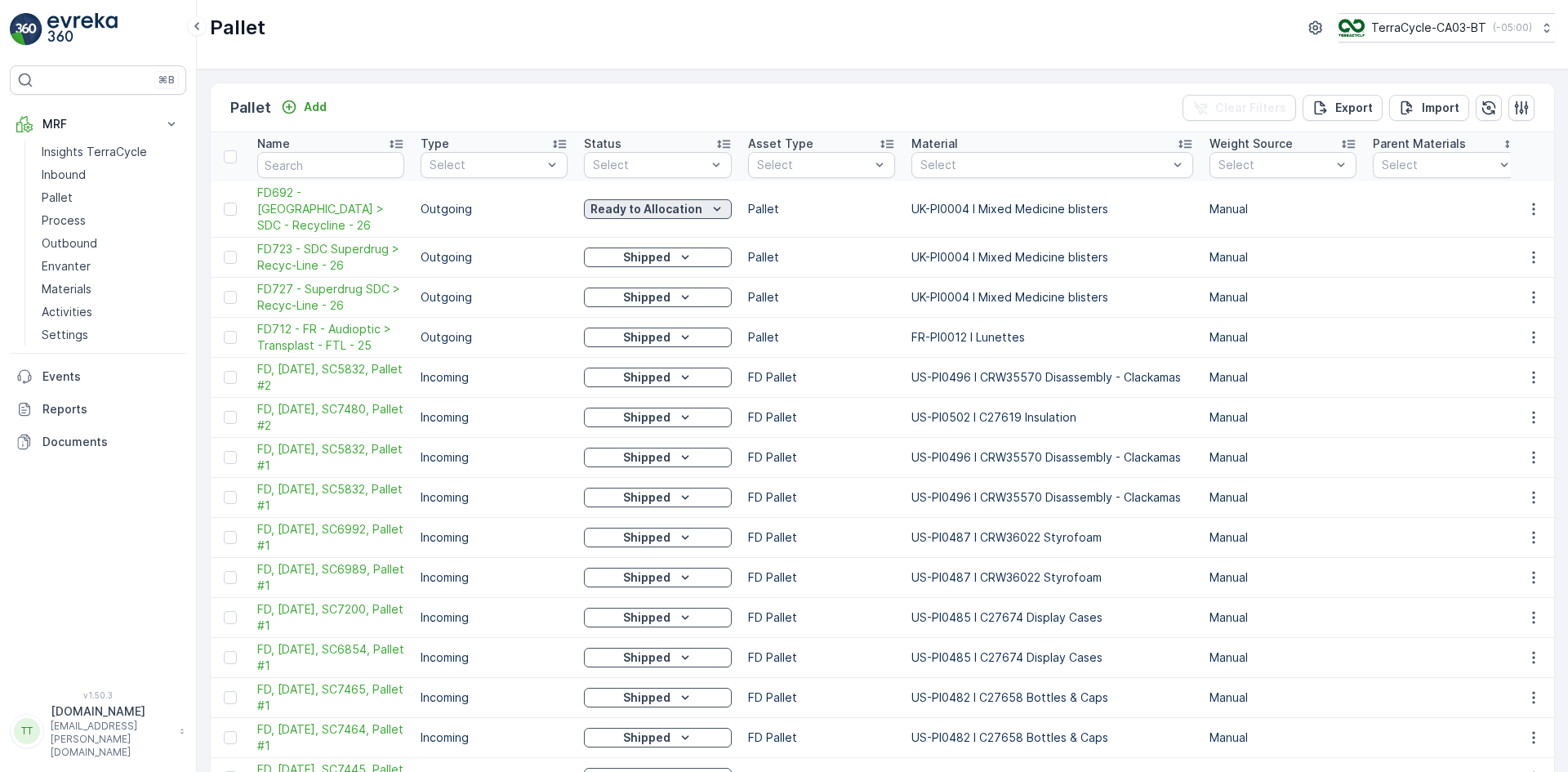
click at [674, 202] on p "Ready to Allocation" at bounding box center [646, 209] width 112 height 16
click at [634, 381] on span "Shipped" at bounding box center [617, 386] width 46 height 16
click at [1543, 31] on icon "close" at bounding box center [1542, 30] width 8 height 8
click at [73, 244] on p "Outbound" at bounding box center [70, 244] width 56 height 16
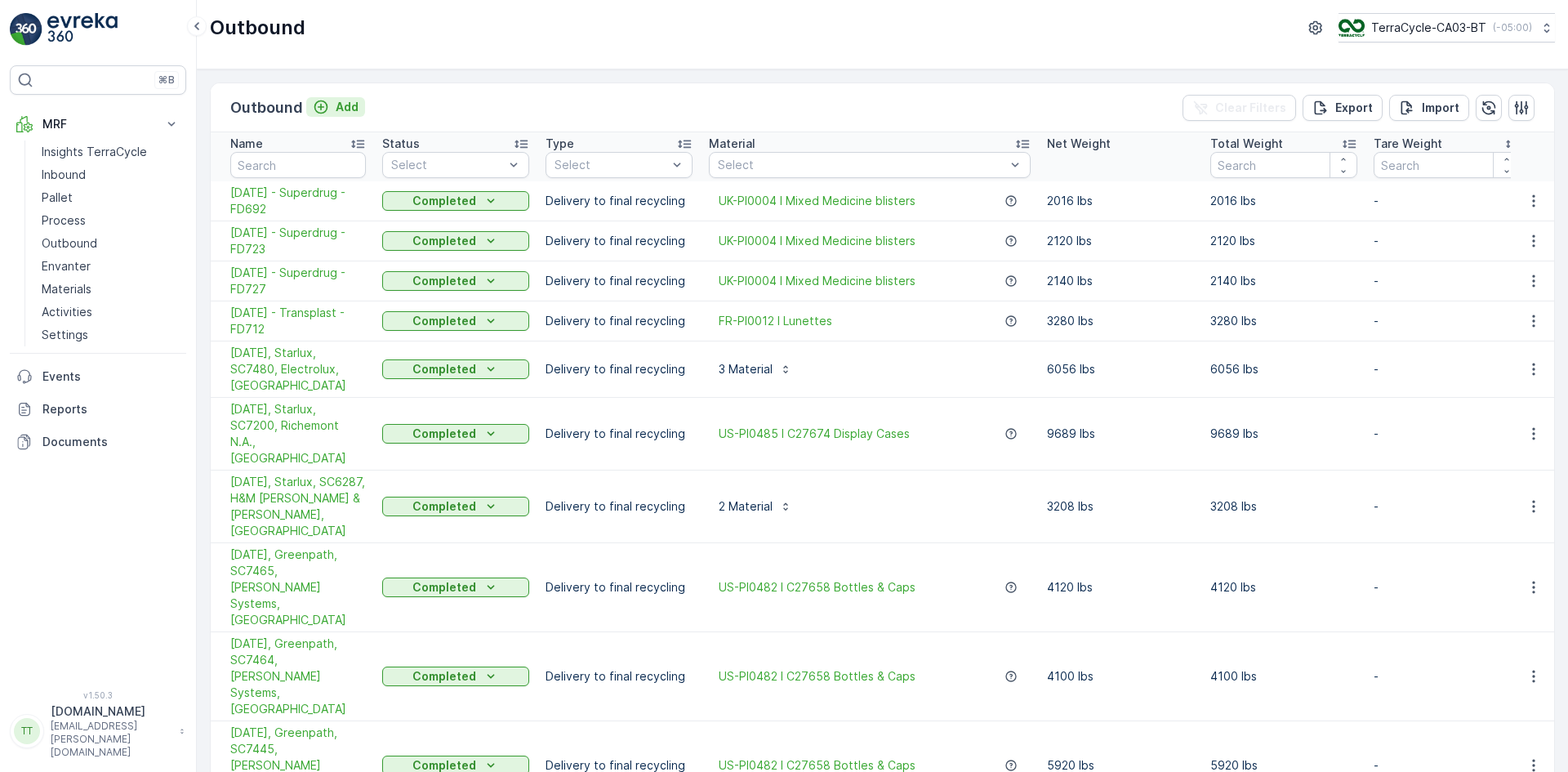
click at [331, 109] on div "Add" at bounding box center [335, 107] width 46 height 16
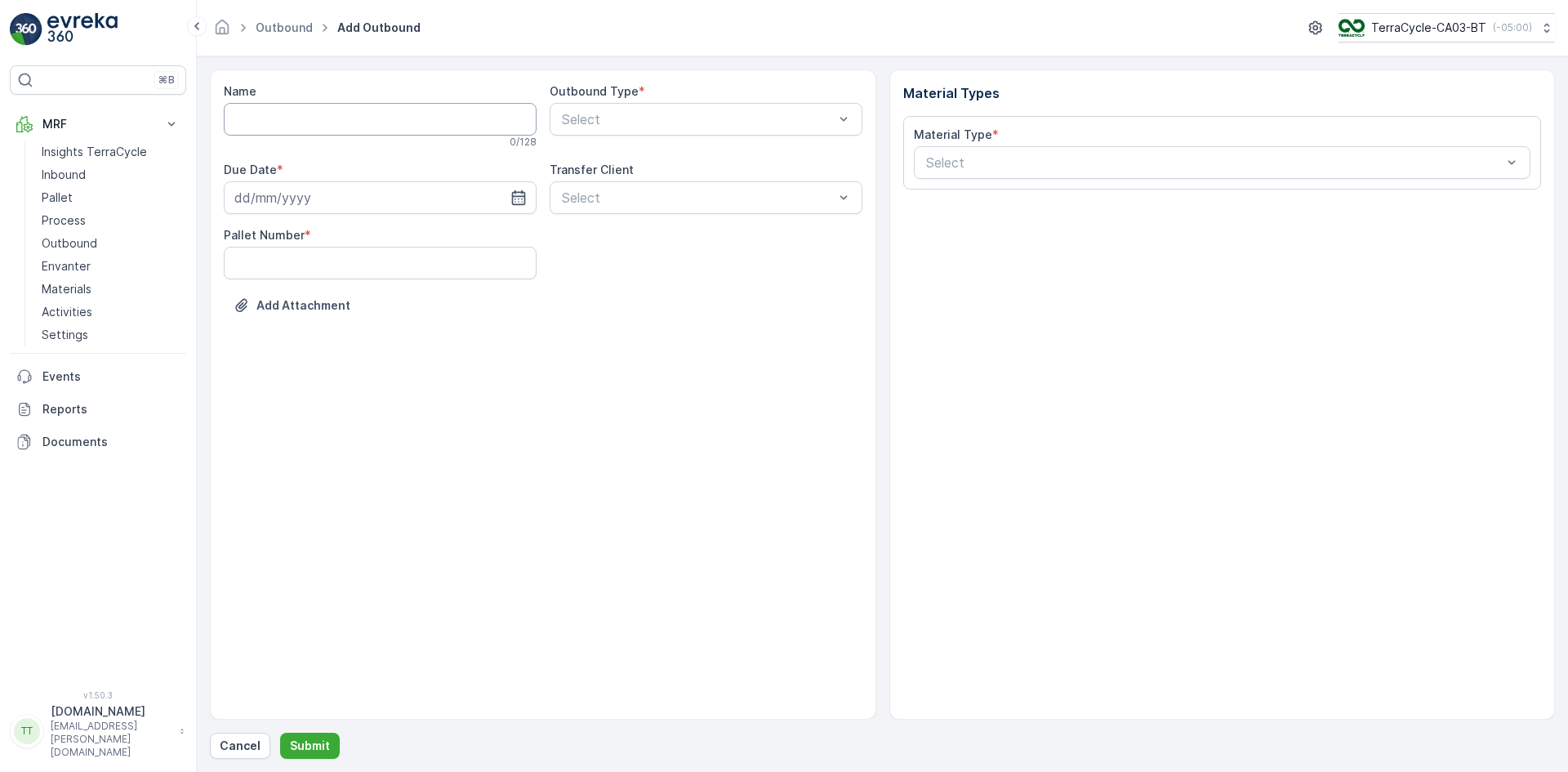
click at [326, 109] on input "Name" at bounding box center [380, 119] width 312 height 33
paste input "15.07.2025 - Superdrug - FD709"
type input "15.07.2025 - Superdrug - FD709"
click at [280, 206] on input at bounding box center [380, 201] width 312 height 33
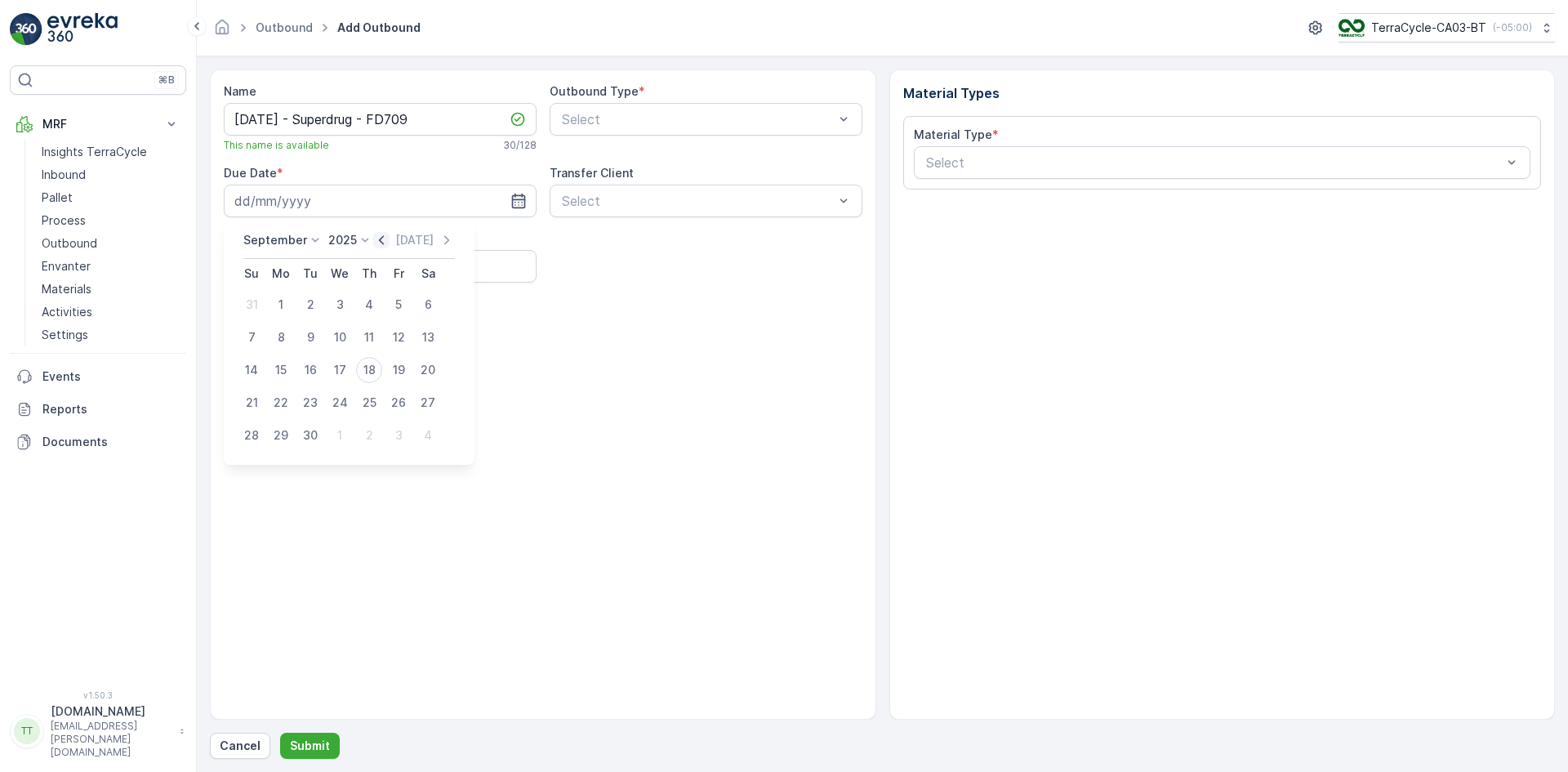
click at [375, 240] on icon "button" at bounding box center [381, 240] width 16 height 16
click at [365, 239] on icon "button" at bounding box center [362, 240] width 5 height 9
click at [308, 367] on div "15" at bounding box center [310, 370] width 26 height 26
type input "15.07.2025"
click at [301, 272] on Number "Pallet Number" at bounding box center [380, 267] width 312 height 33
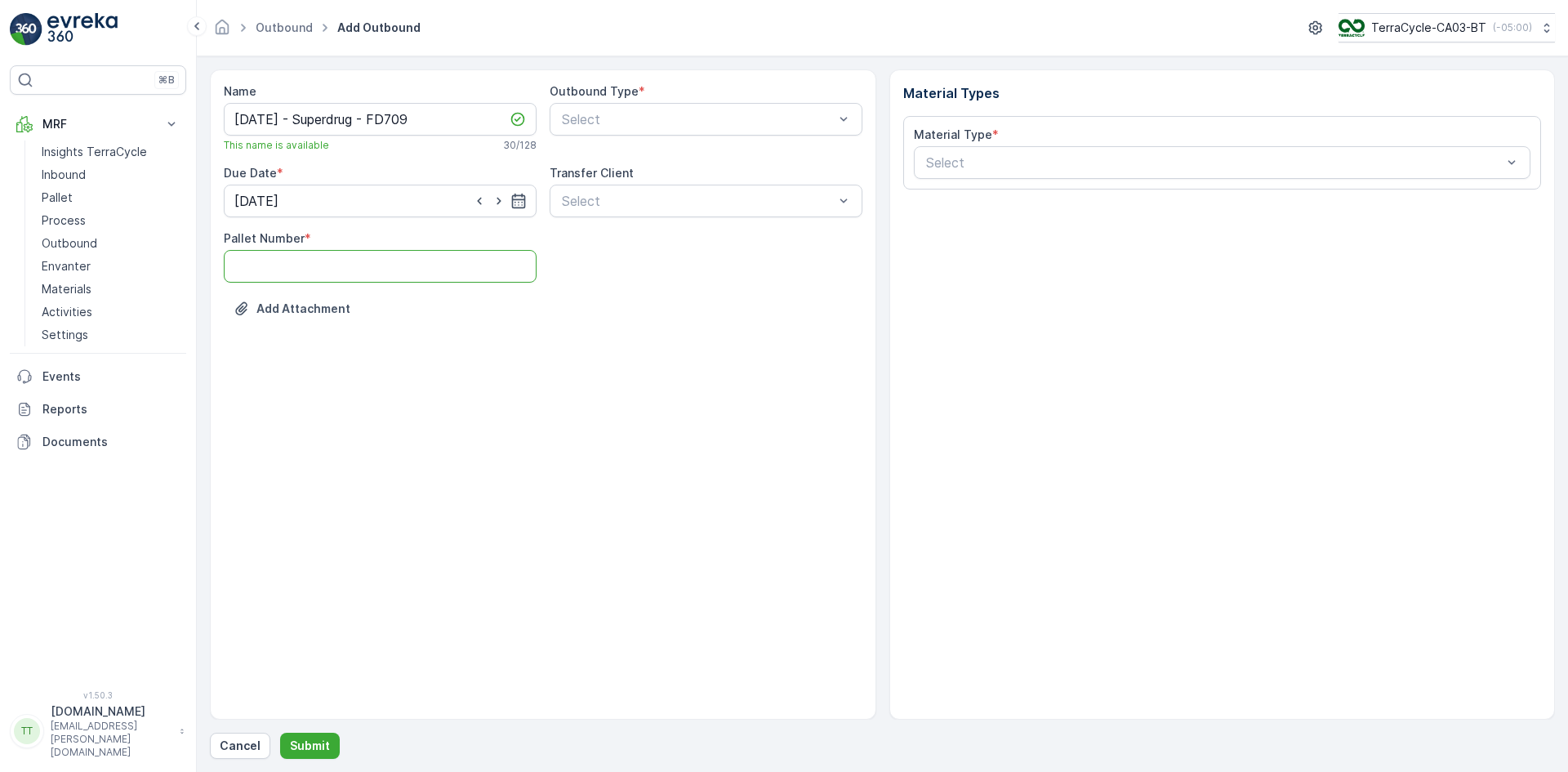
type Number "1"
click at [632, 272] on span "Delivery to final recycling" at bounding box center [636, 271] width 153 height 15
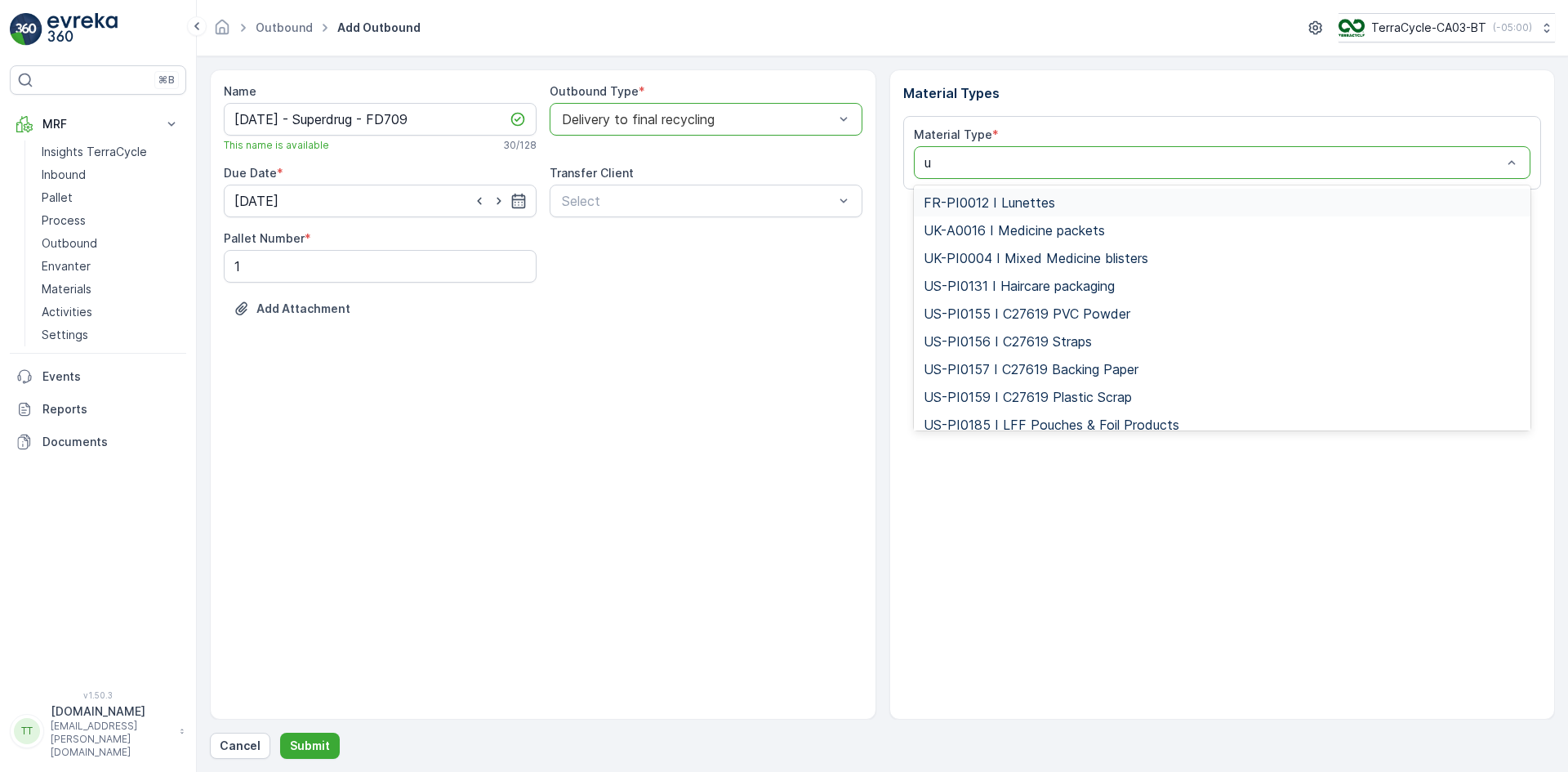
type input "uk"
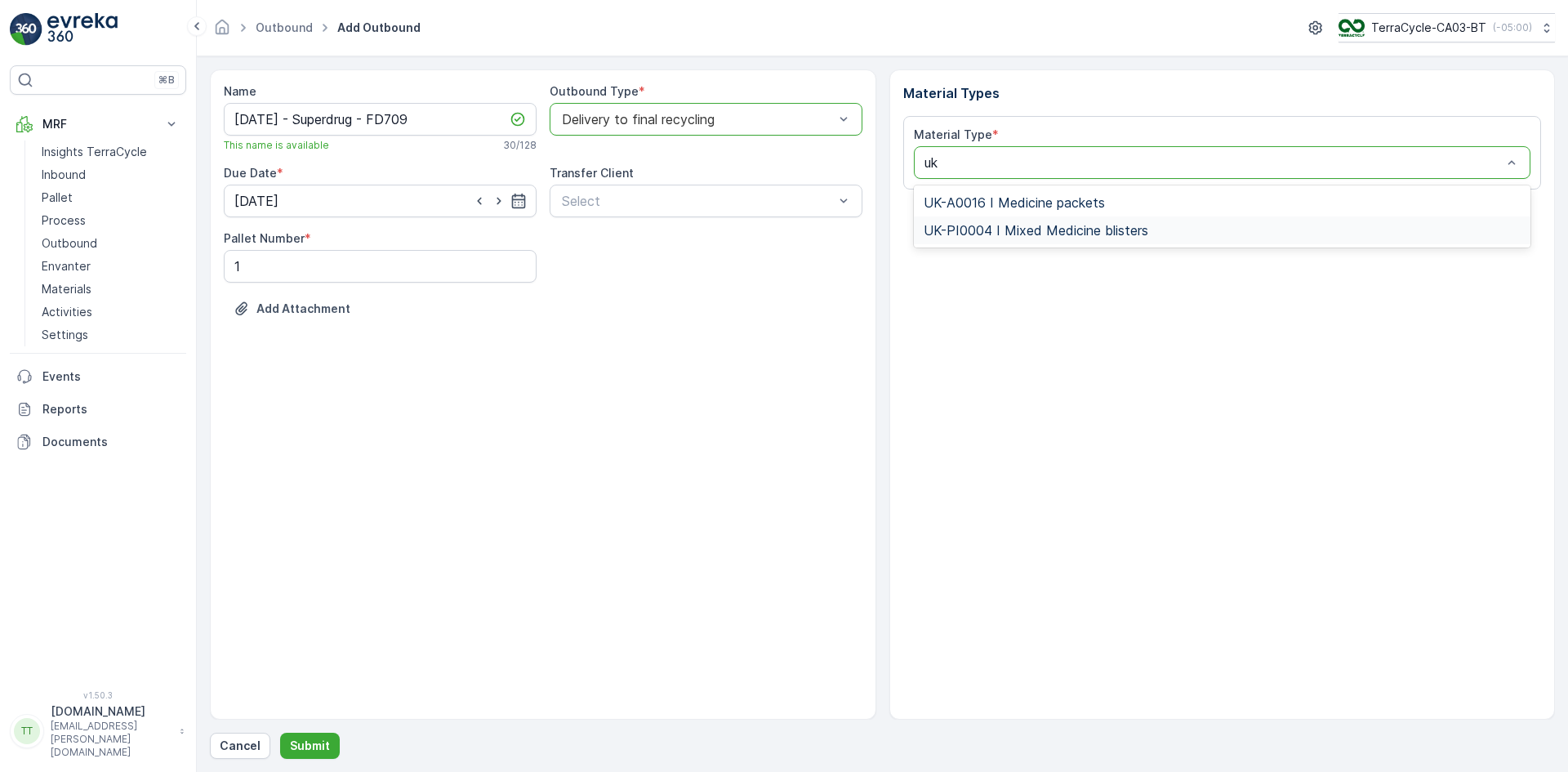
click at [1033, 231] on span "UK-PI0004 I Mixed Medicine blisters" at bounding box center [1036, 231] width 225 height 15
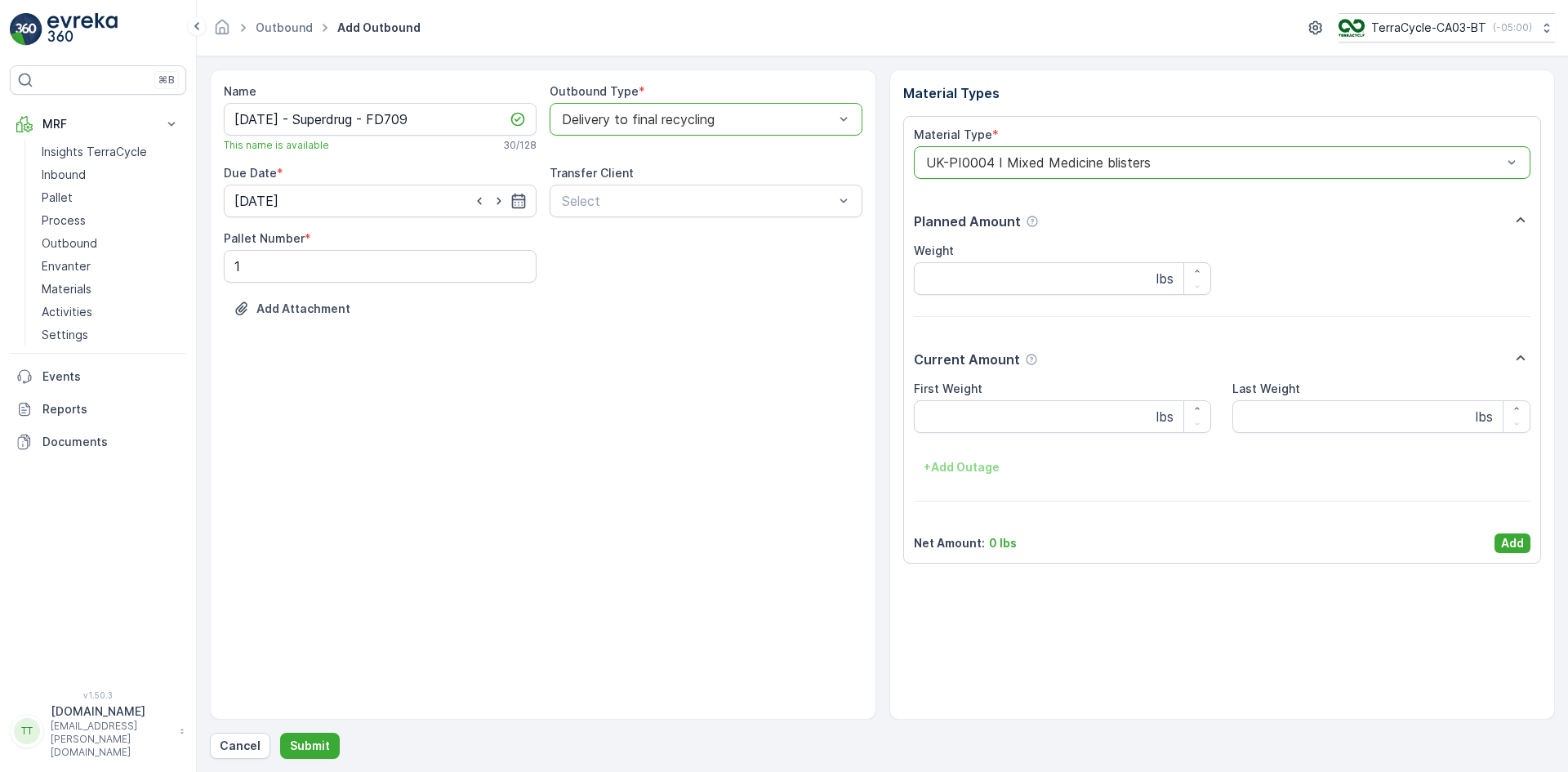
click at [1508, 542] on p "Add" at bounding box center [1512, 543] width 23 height 16
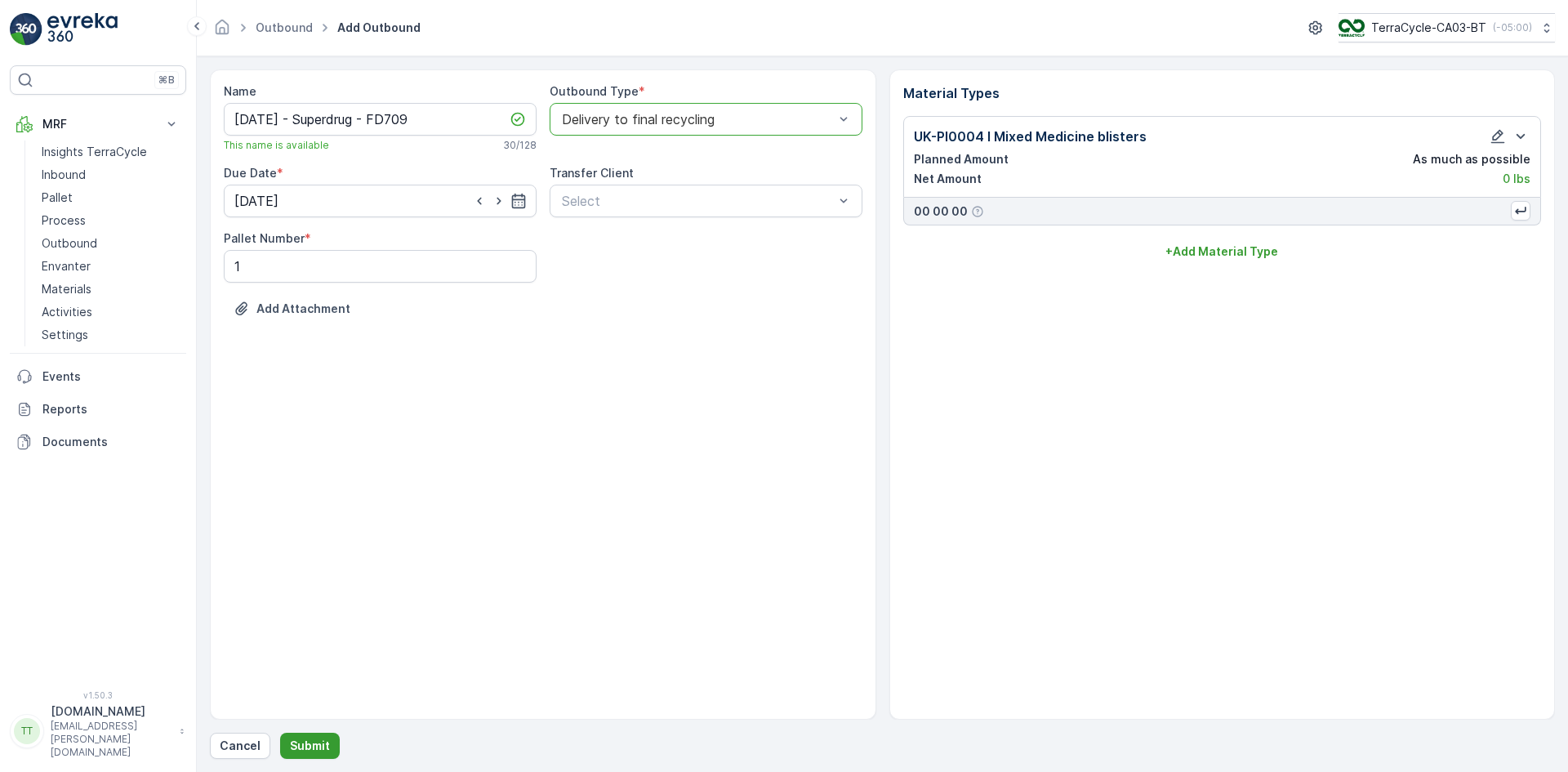
click at [309, 742] on p "Submit" at bounding box center [309, 746] width 40 height 16
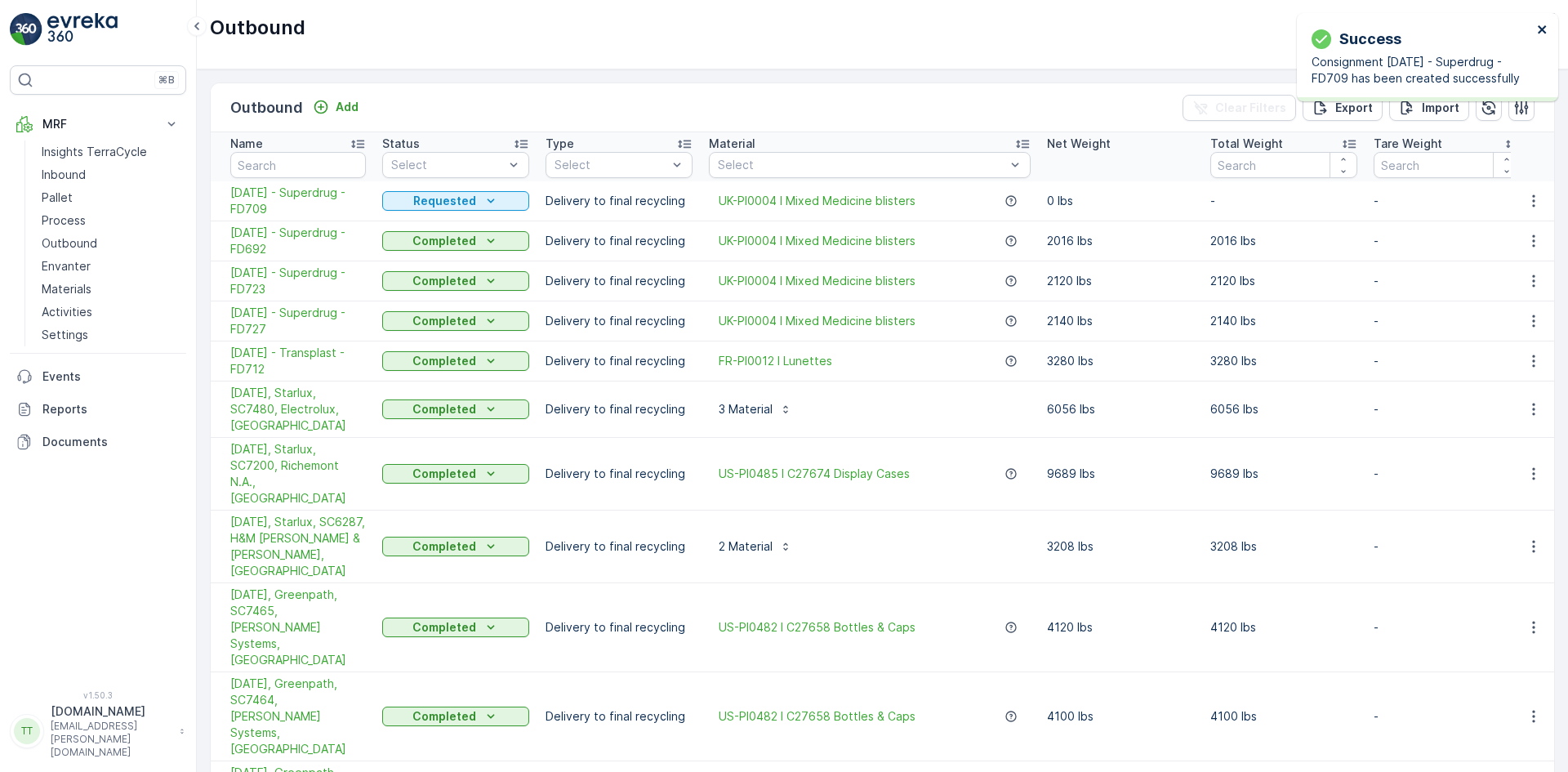
click at [1544, 29] on icon "close" at bounding box center [1543, 30] width 11 height 13
click at [62, 201] on p "Pallet" at bounding box center [57, 198] width 31 height 16
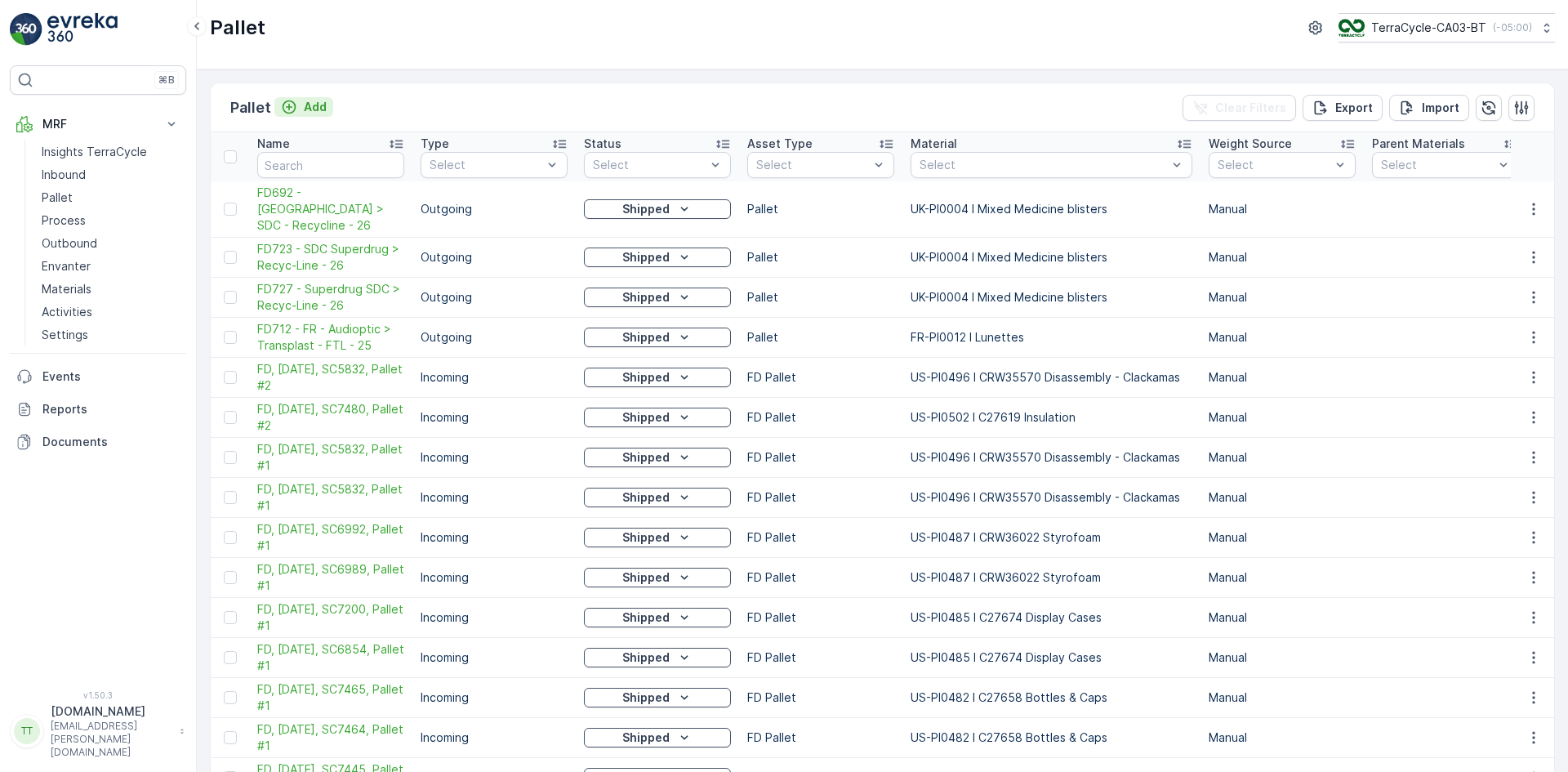
click at [313, 102] on p "Add" at bounding box center [315, 107] width 23 height 16
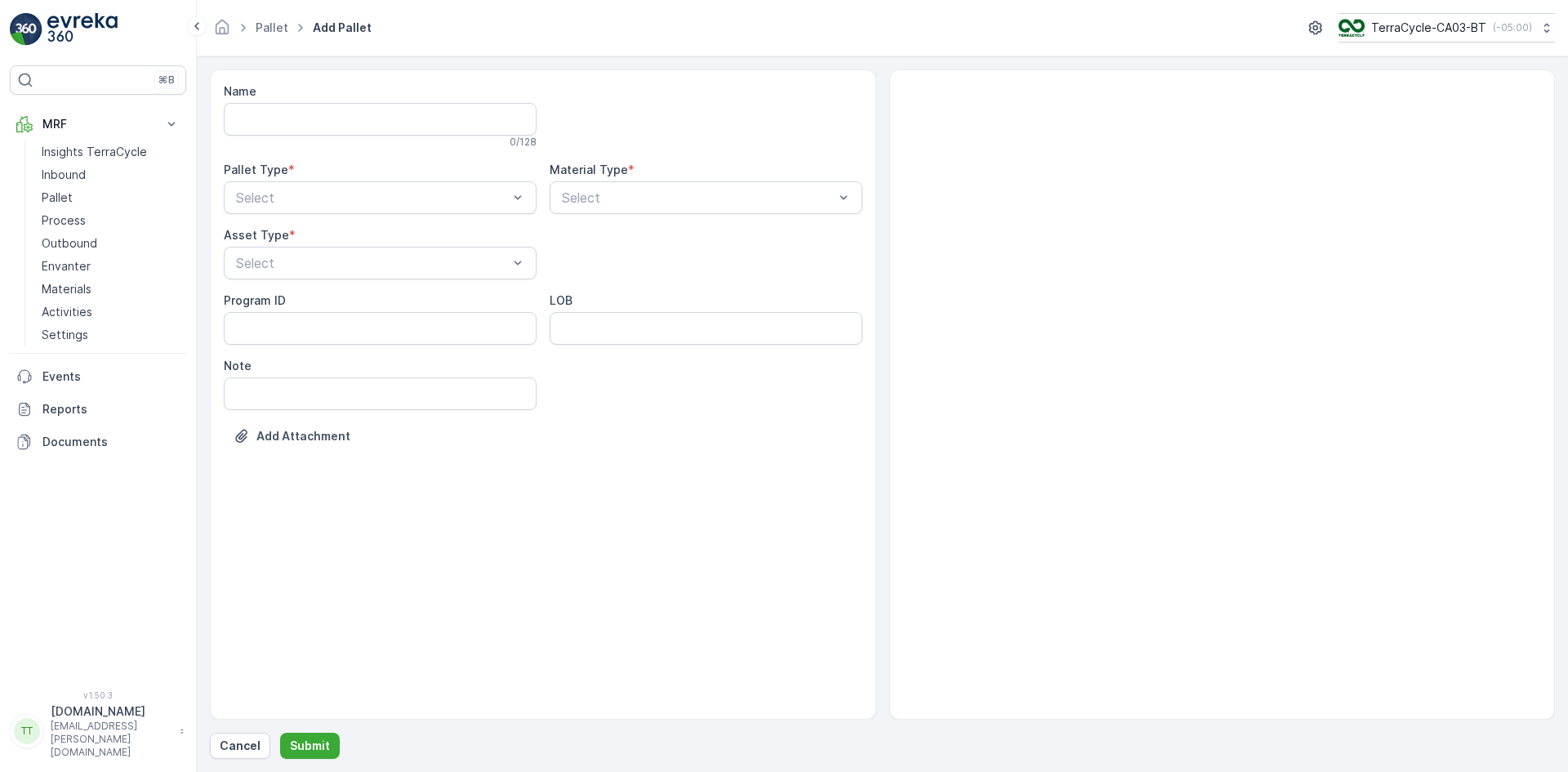
click at [311, 136] on div "0 / 128" at bounding box center [380, 142] width 312 height 13
click at [304, 133] on input "Name" at bounding box center [380, 119] width 312 height 33
paste input "FD709 - UK - Superdrug SDC > Recyc-Line -26"
type input "FD709 - UK - Superdrug SDC > Recyc-Line -26"
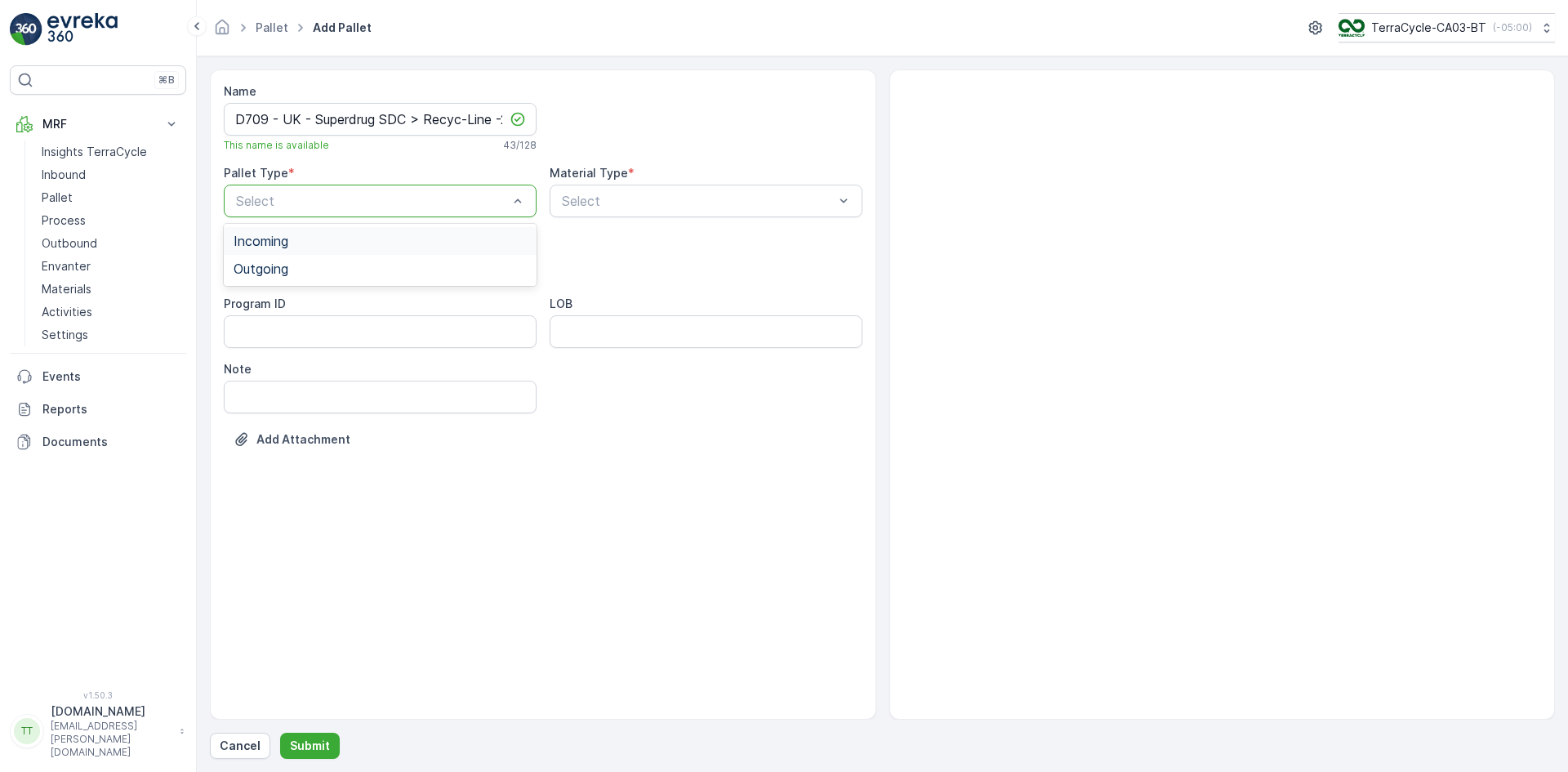
scroll to position [0, 0]
click at [286, 269] on span "Outgoing" at bounding box center [261, 269] width 55 height 15
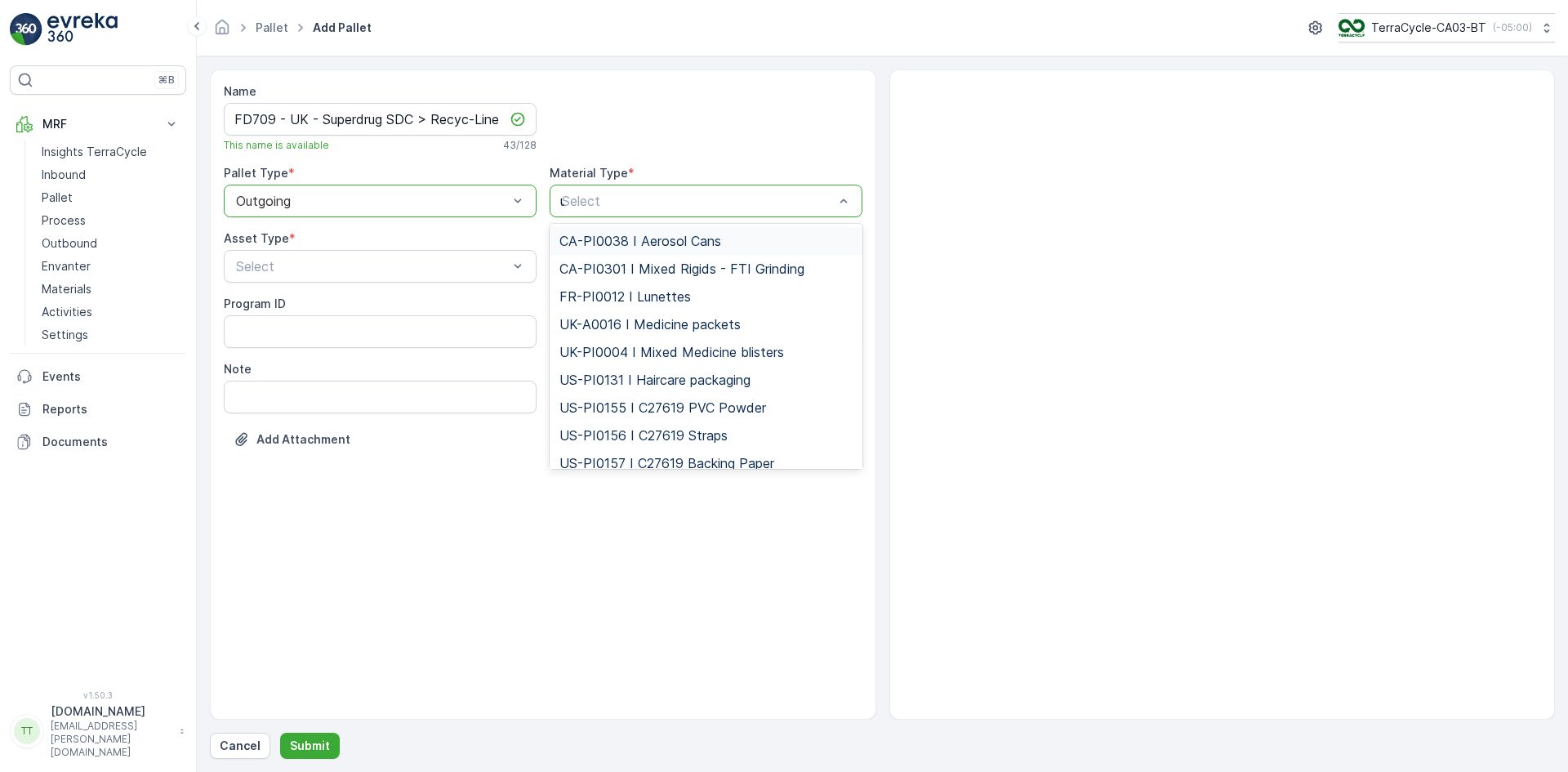
type input "uk"
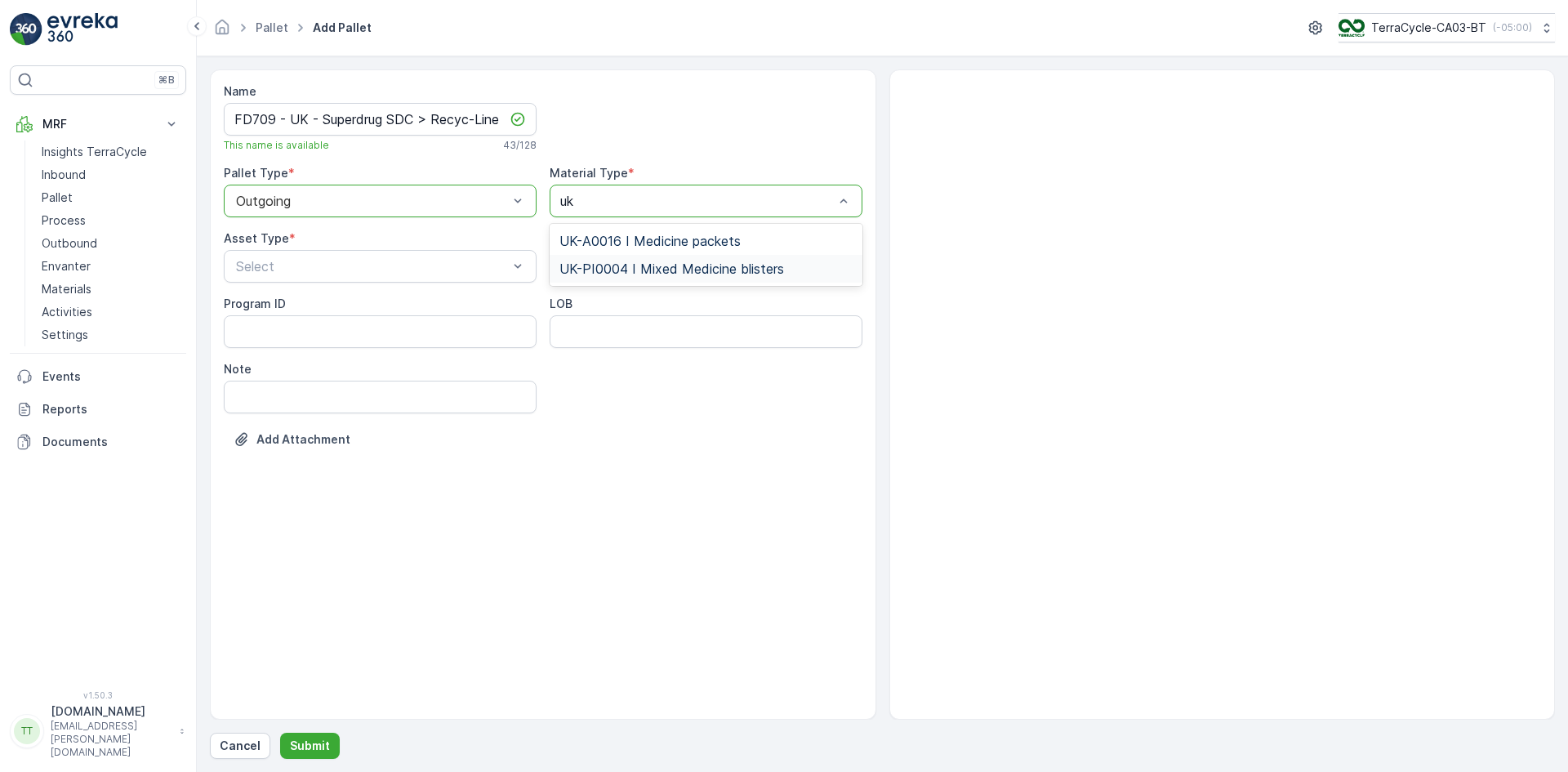
click at [621, 264] on span "UK-PI0004 I Mixed Medicine blisters" at bounding box center [672, 269] width 225 height 15
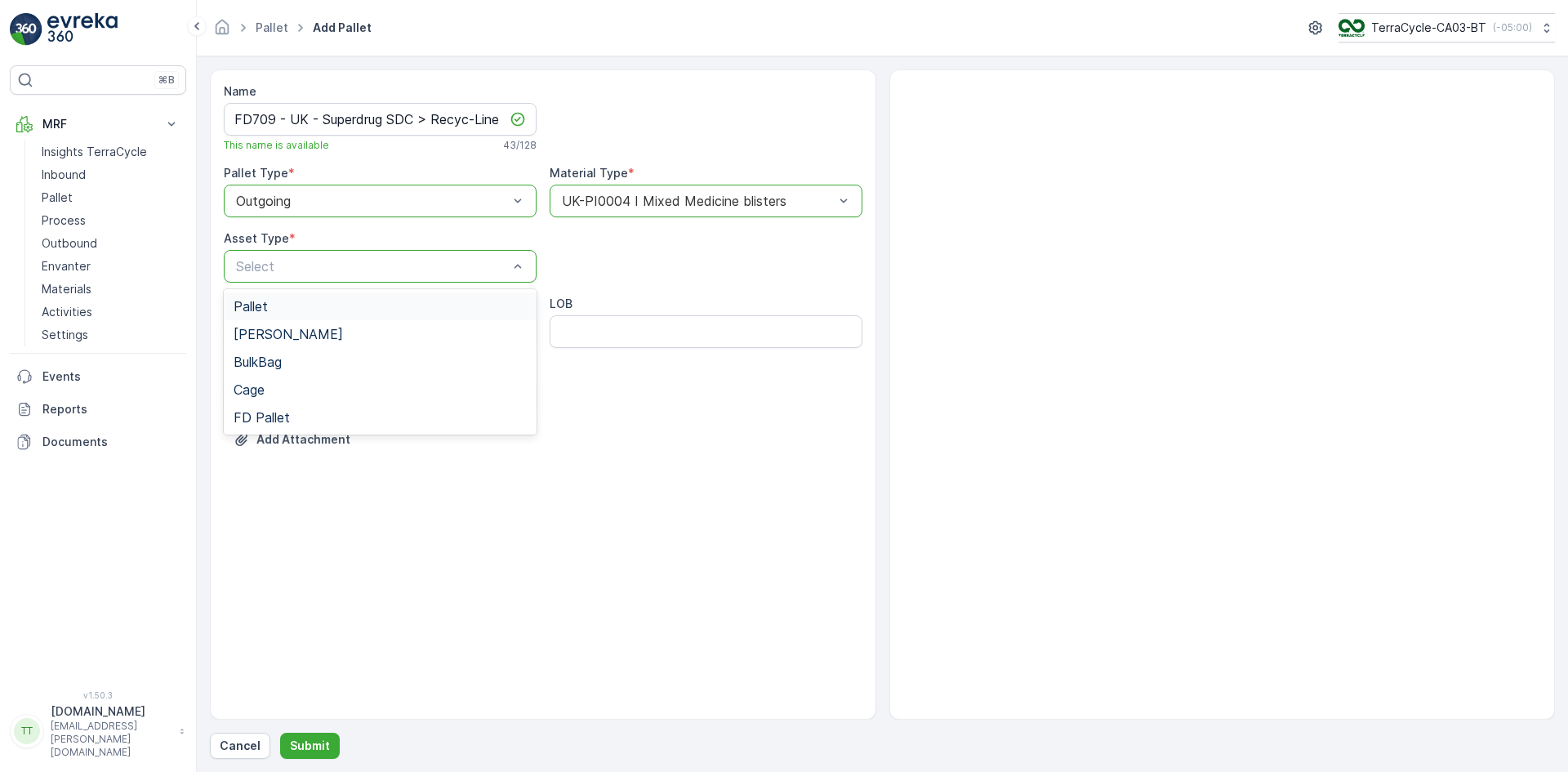
click at [256, 314] on div "Pallet" at bounding box center [380, 306] width 312 height 28
click at [315, 745] on p "Submit" at bounding box center [309, 746] width 40 height 16
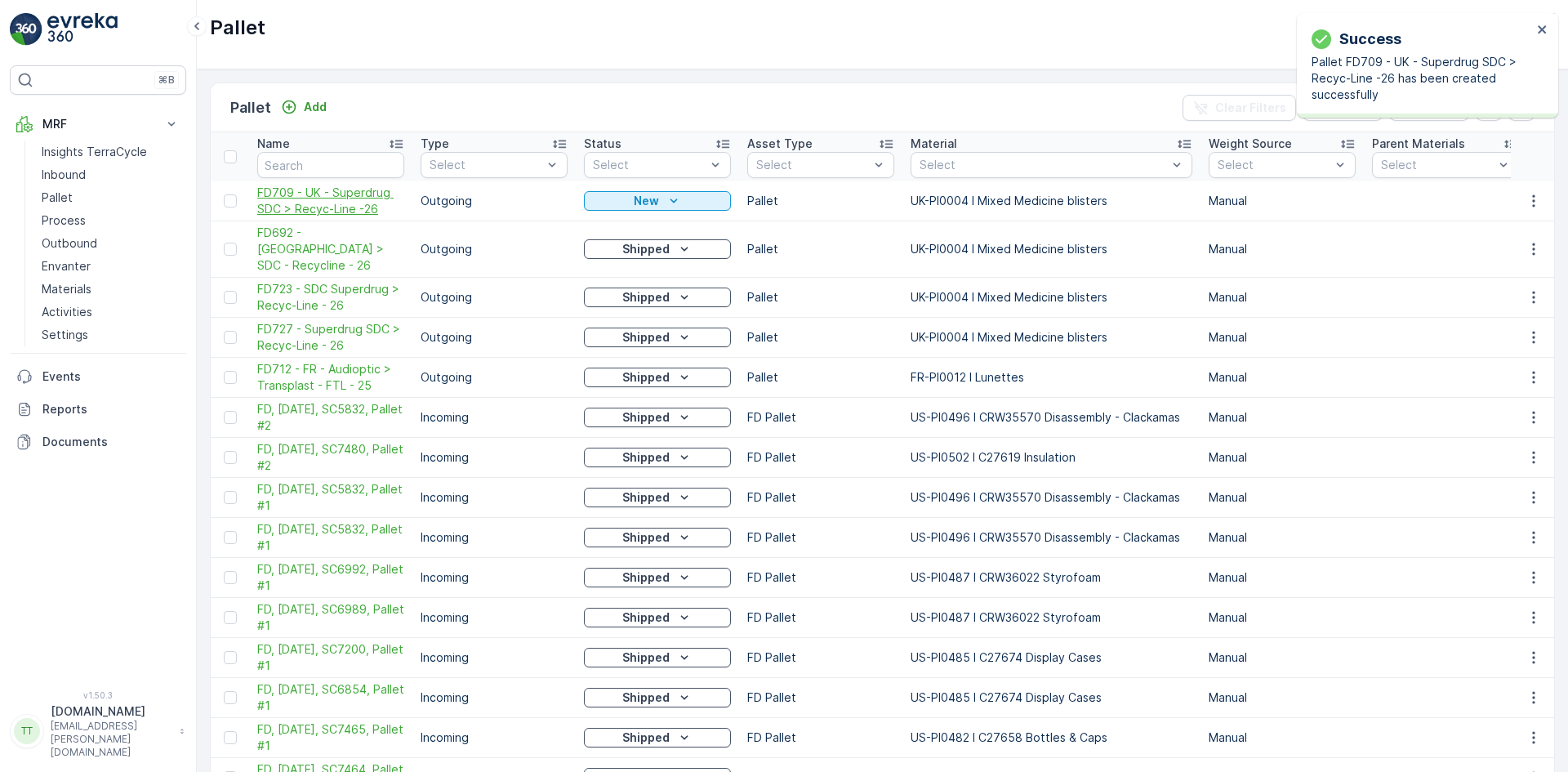
click at [313, 199] on span "FD709 - UK - Superdrug SDC > Recyc-Line -26" at bounding box center [330, 201] width 147 height 33
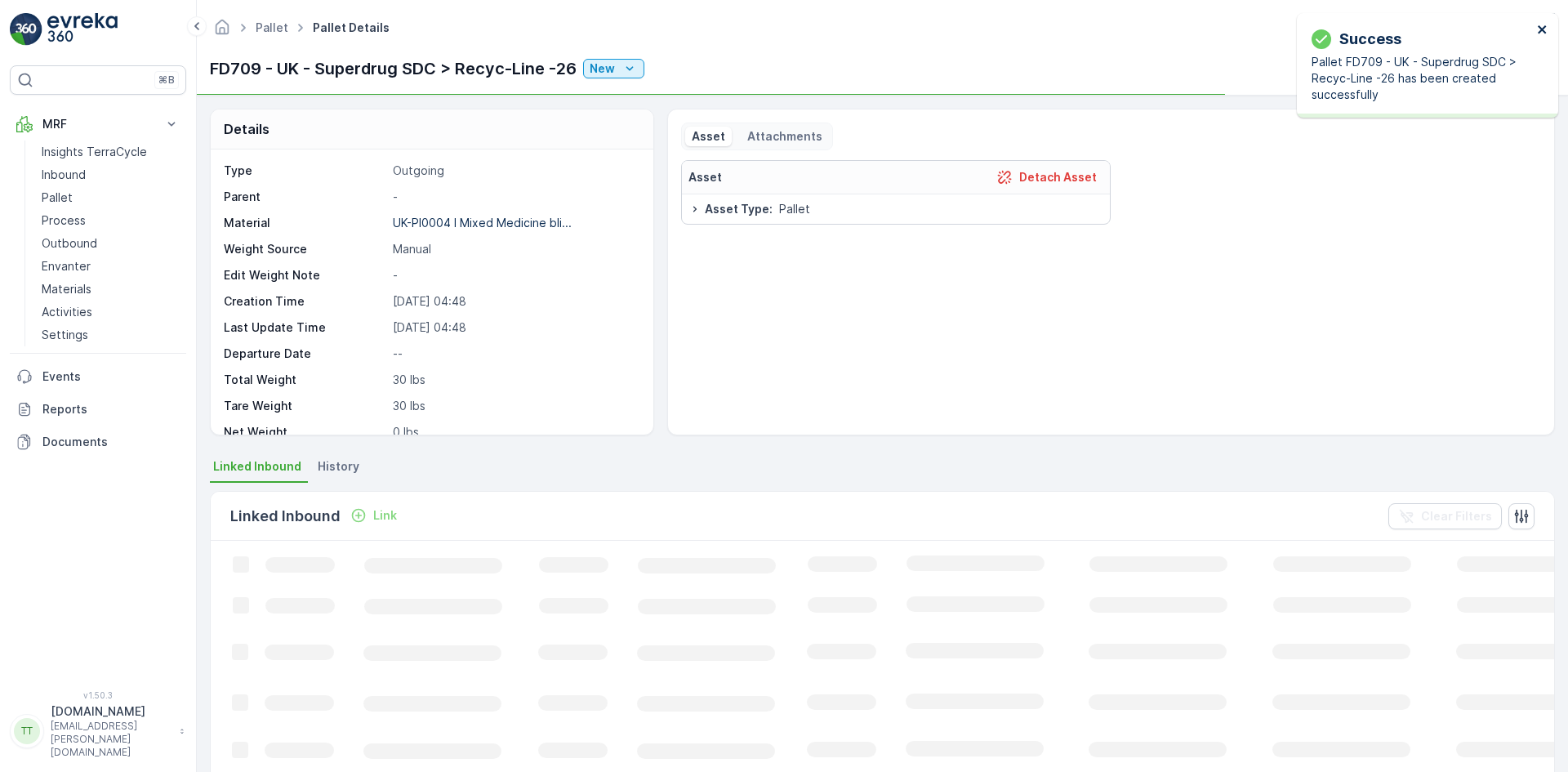
click at [1538, 27] on icon "close" at bounding box center [1542, 30] width 8 height 8
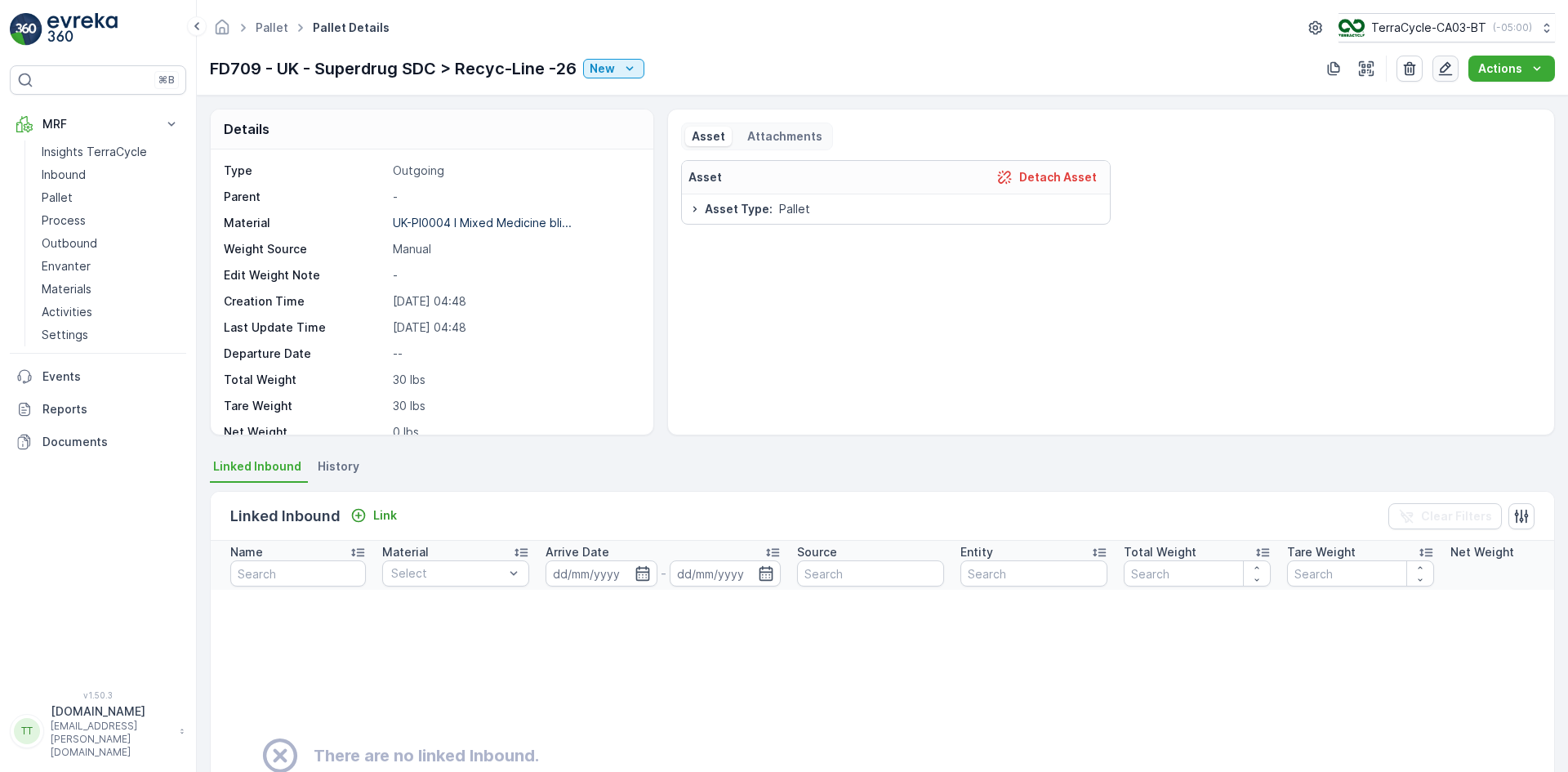
click at [1445, 68] on icon "button" at bounding box center [1445, 69] width 16 height 16
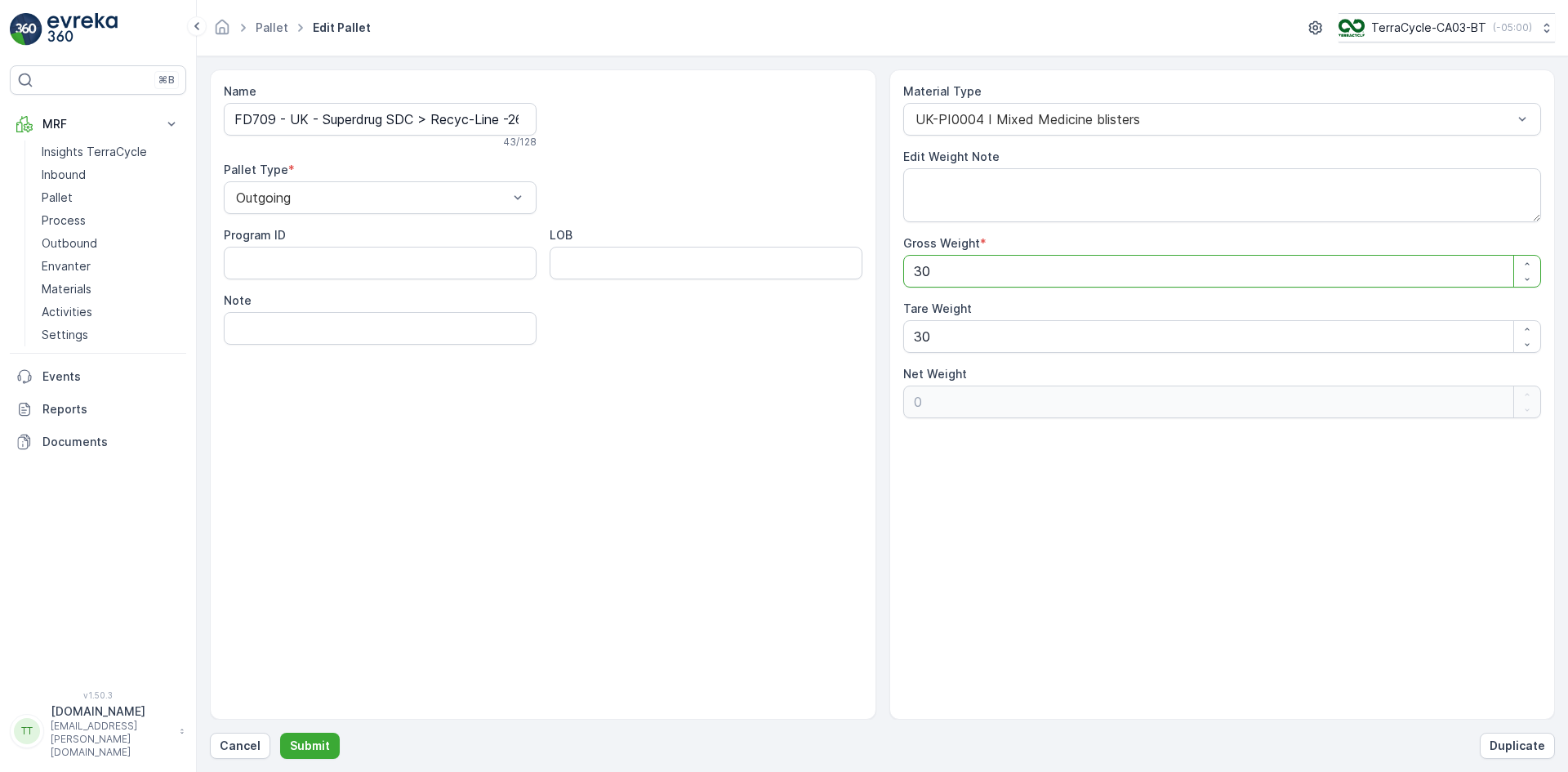
drag, startPoint x: 932, startPoint y: 273, endPoint x: 895, endPoint y: 274, distance: 37.0
click at [895, 274] on div "Material Type UK-PI0004 I Mixed Medicine blisters Edit Weight Note Gross Weight…" at bounding box center [1222, 395] width 666 height 651
type Weight "2"
type Weight "-28"
type Weight "22"
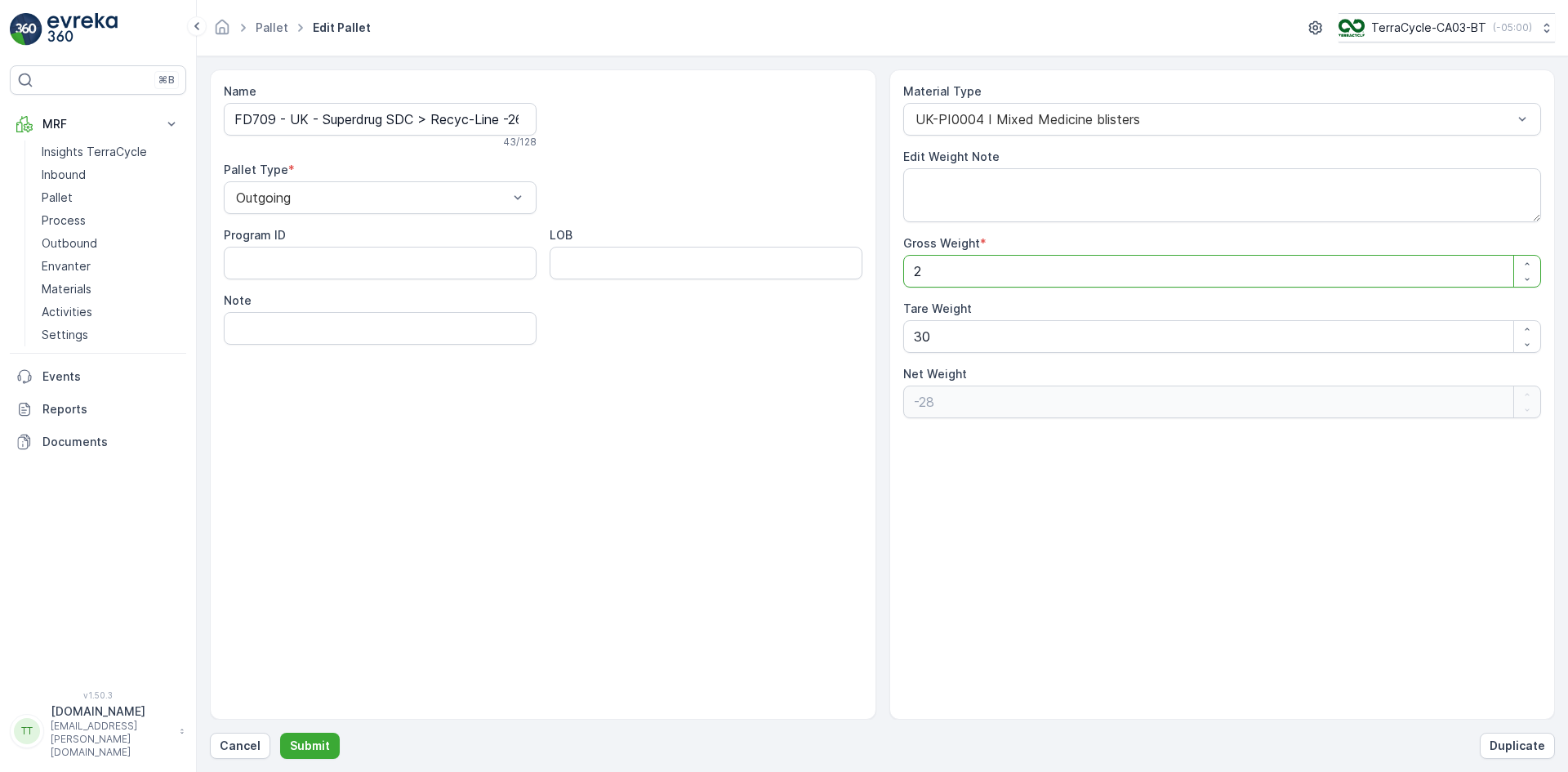
type Weight "-8"
type Weight "228"
type Weight "198"
type Weight "2280"
type Weight "2250"
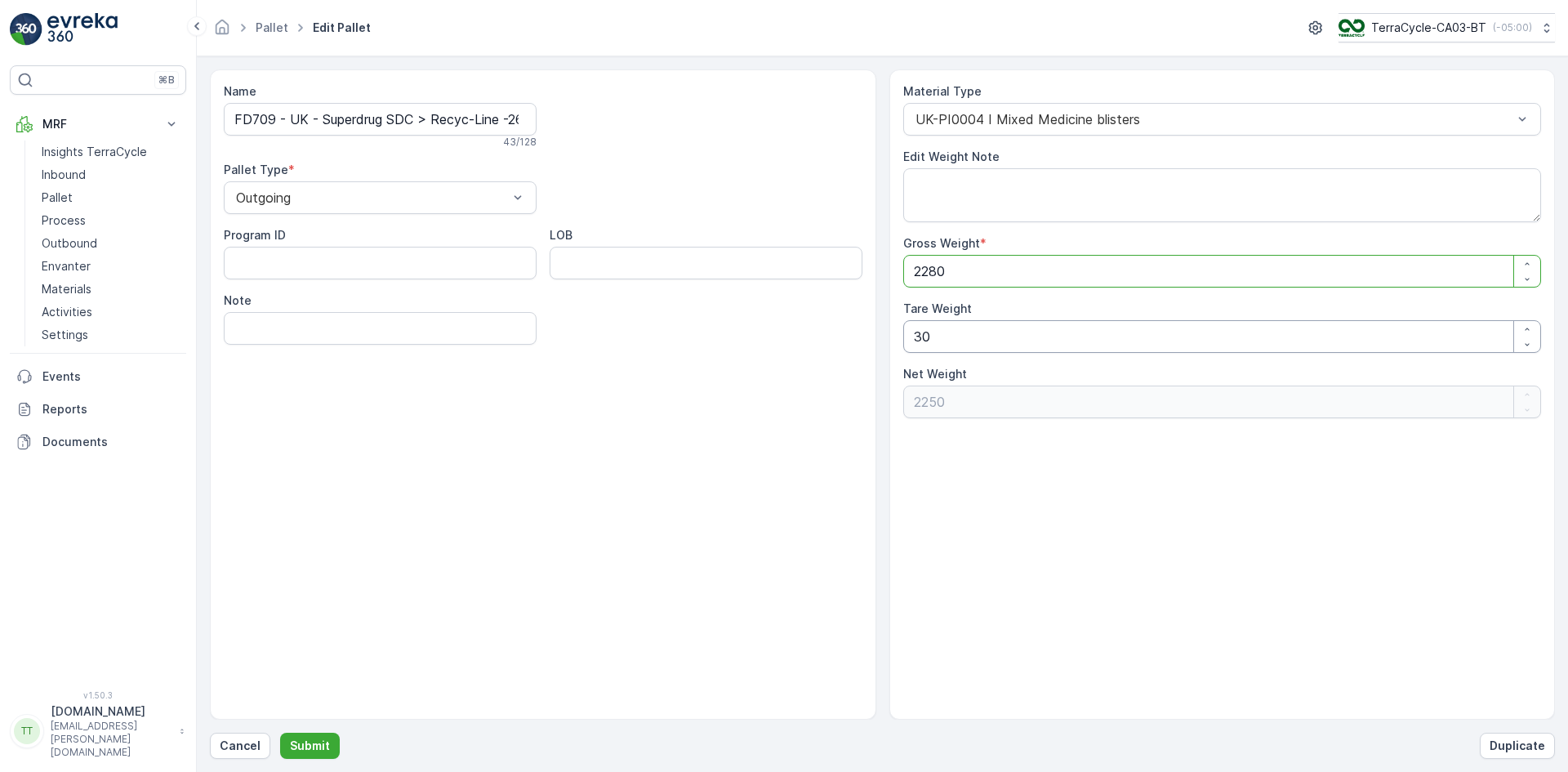
type Weight "2280"
drag, startPoint x: 921, startPoint y: 341, endPoint x: 896, endPoint y: 346, distance: 25.5
click at [897, 346] on div "Material Type UK-PI0004 I Mixed Medicine blisters Edit Weight Note Gross Weight…" at bounding box center [1222, 395] width 666 height 651
type Weight "00"
type Weight "2280"
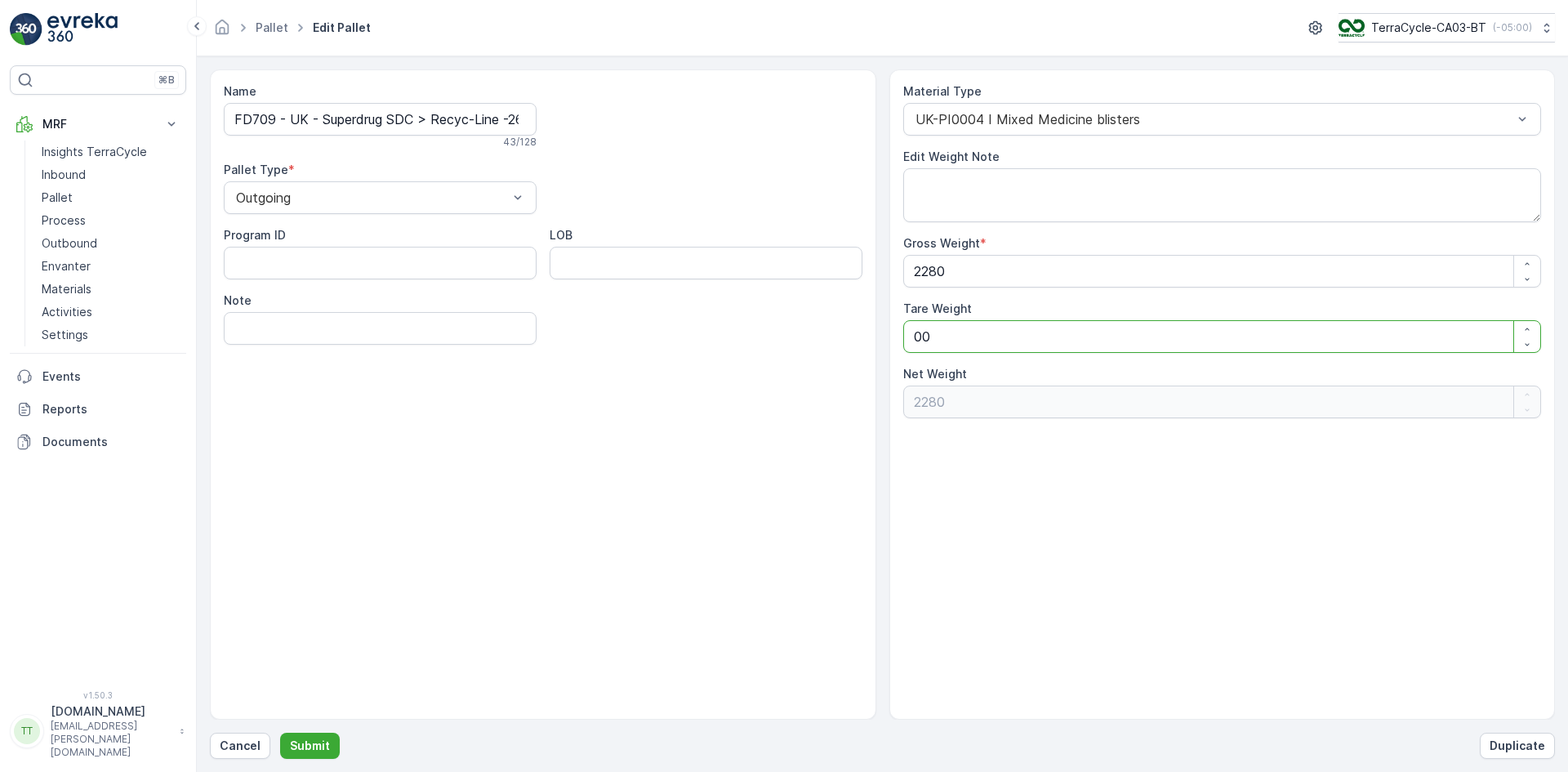
type Weight "00"
click at [807, 412] on div "Name FD709 - UK - Superdrug SDC > Recyc-Line -26 43 / 128 Pallet Type * Outgoin…" at bounding box center [543, 395] width 666 height 651
click at [318, 744] on p "Submit" at bounding box center [309, 746] width 40 height 16
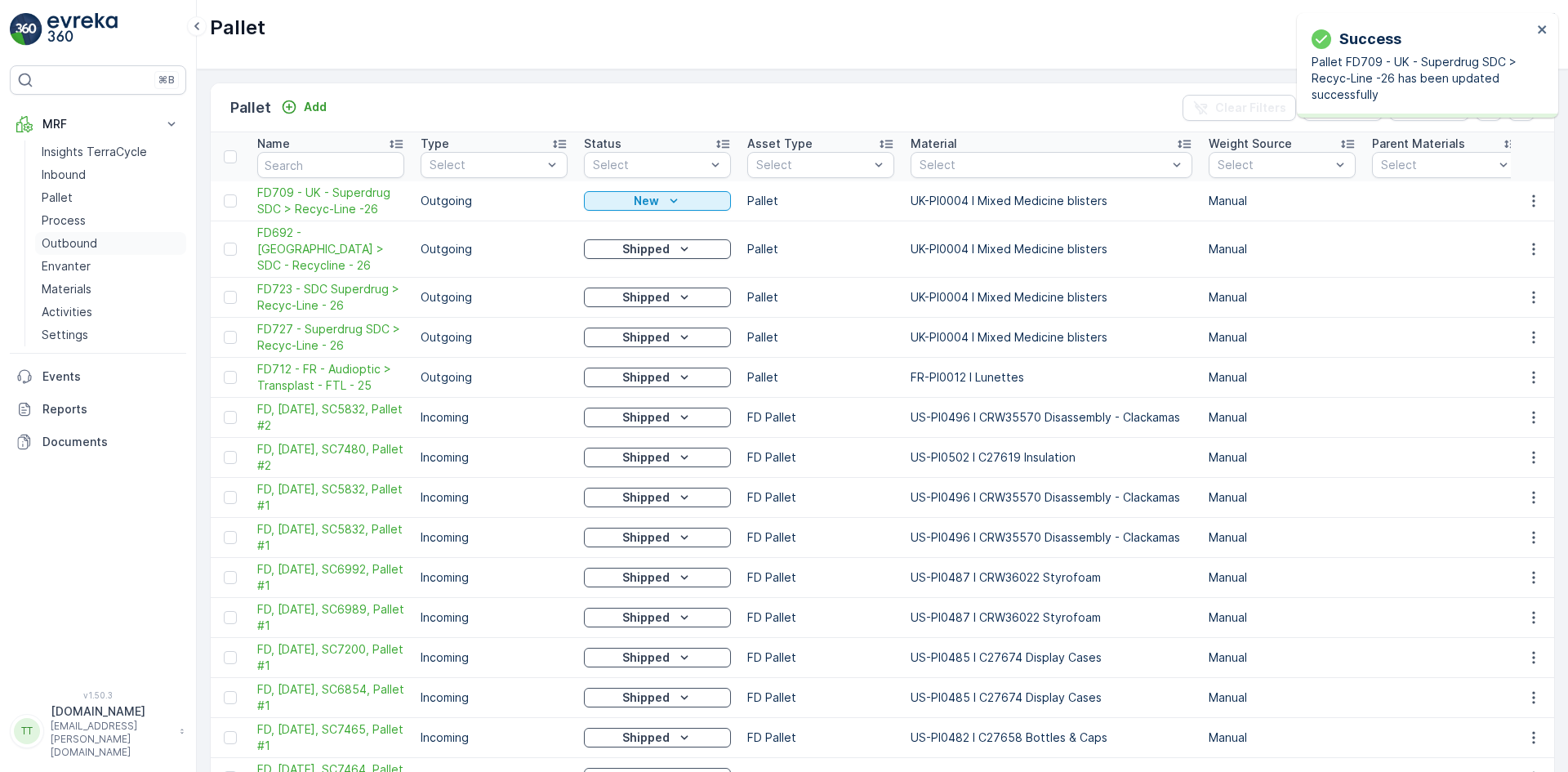
click at [86, 244] on p "Outbound" at bounding box center [70, 244] width 56 height 16
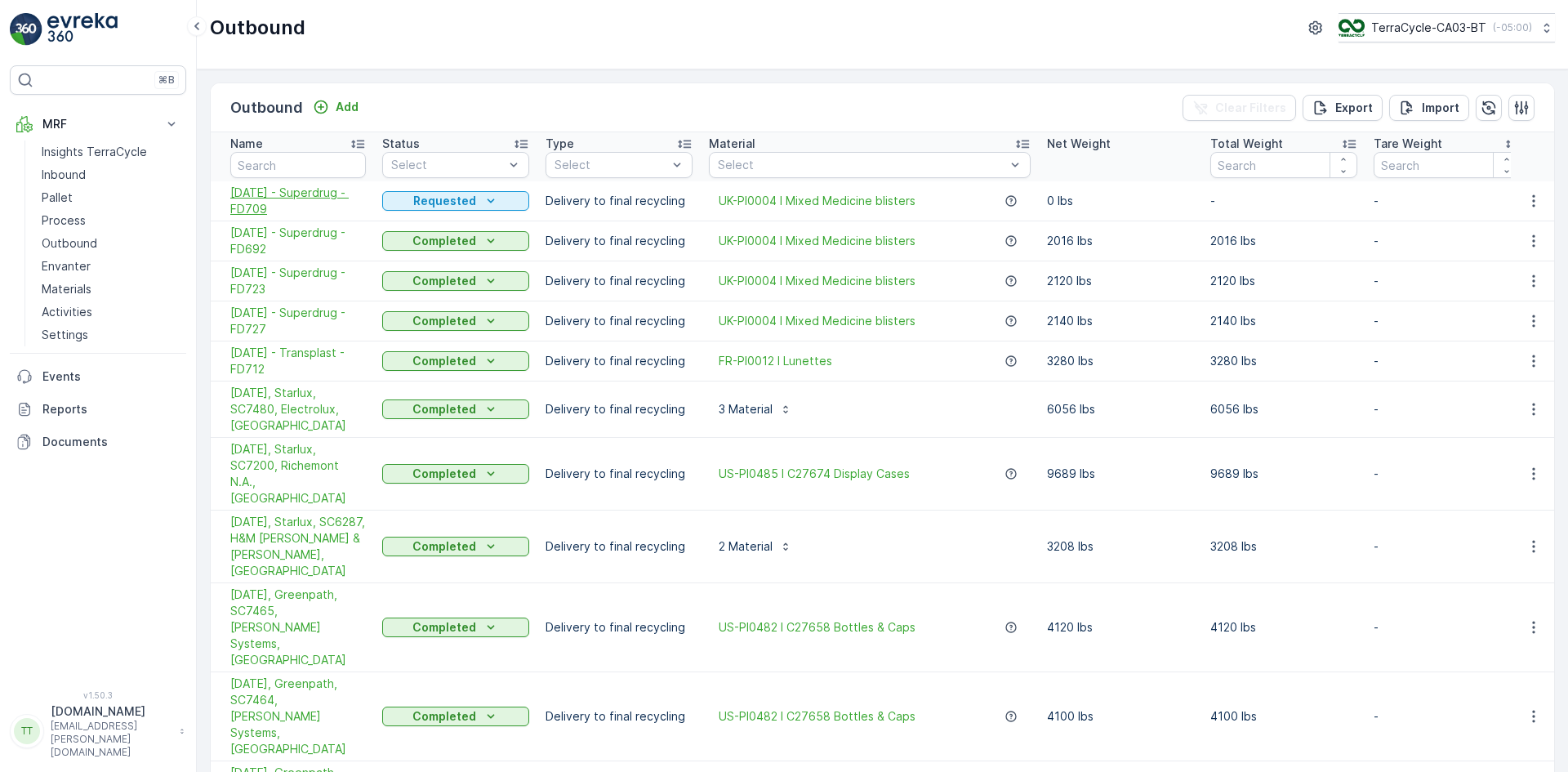
click at [249, 194] on span "15.07.2025 - Superdrug - FD709" at bounding box center [298, 201] width 135 height 33
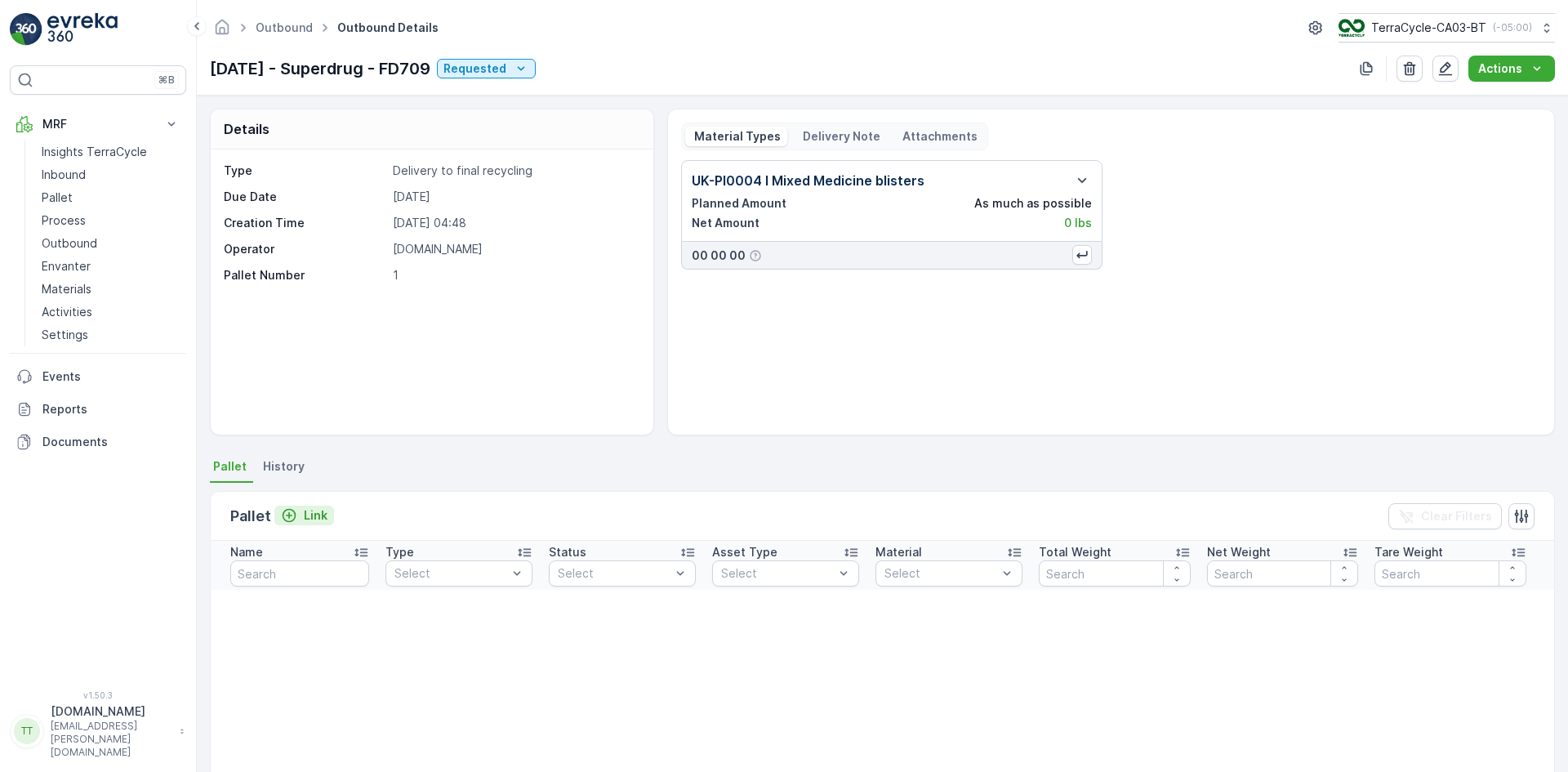
click at [313, 518] on p "Link" at bounding box center [315, 515] width 24 height 16
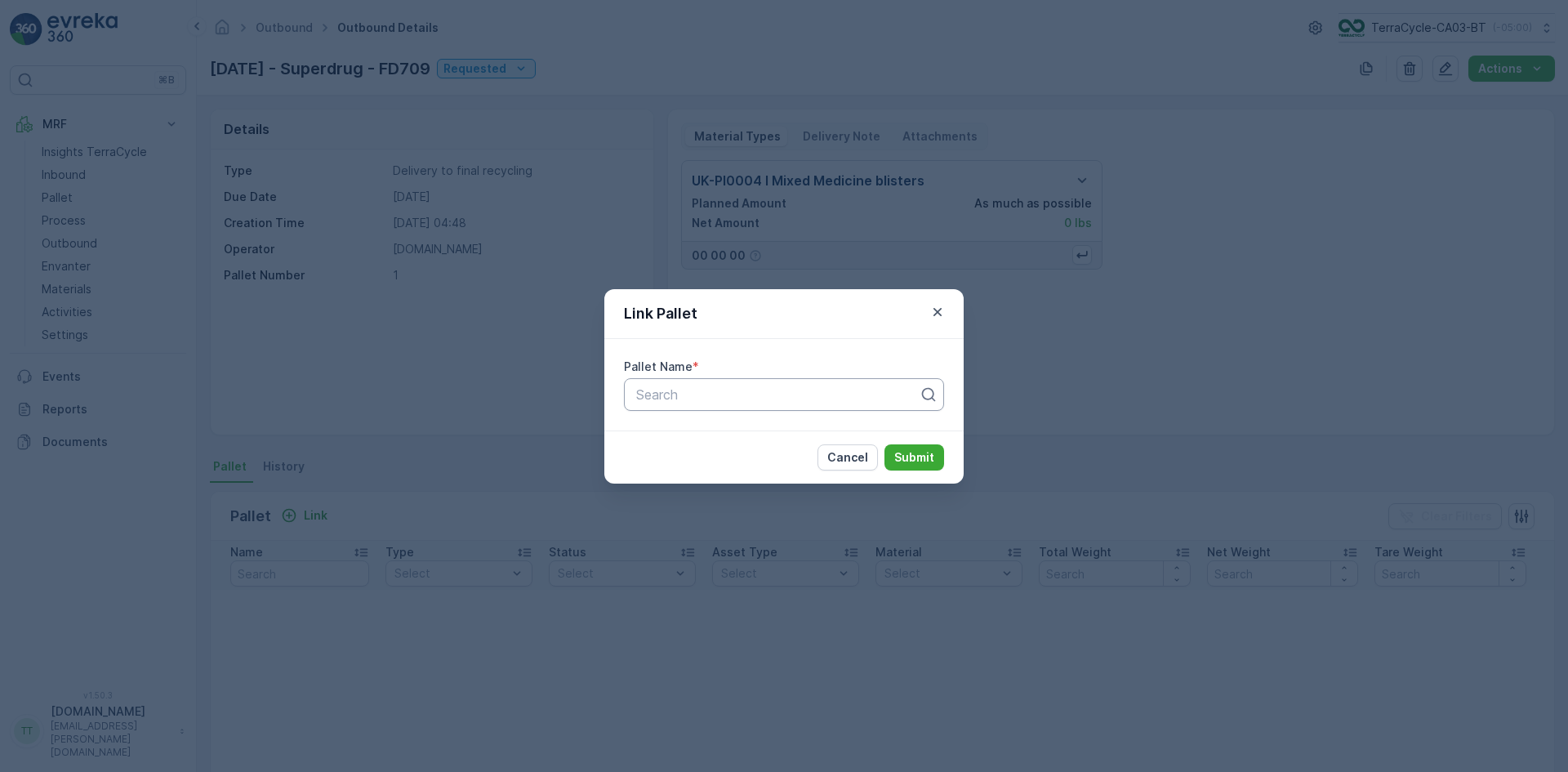
click at [746, 399] on div at bounding box center [777, 395] width 285 height 15
type input "709"
click at [713, 434] on span "FD709 - UK - Superdrug SDC > Recyc-Line -26" at bounding box center [778, 435] width 289 height 15
click at [907, 458] on p "Submit" at bounding box center [914, 458] width 40 height 16
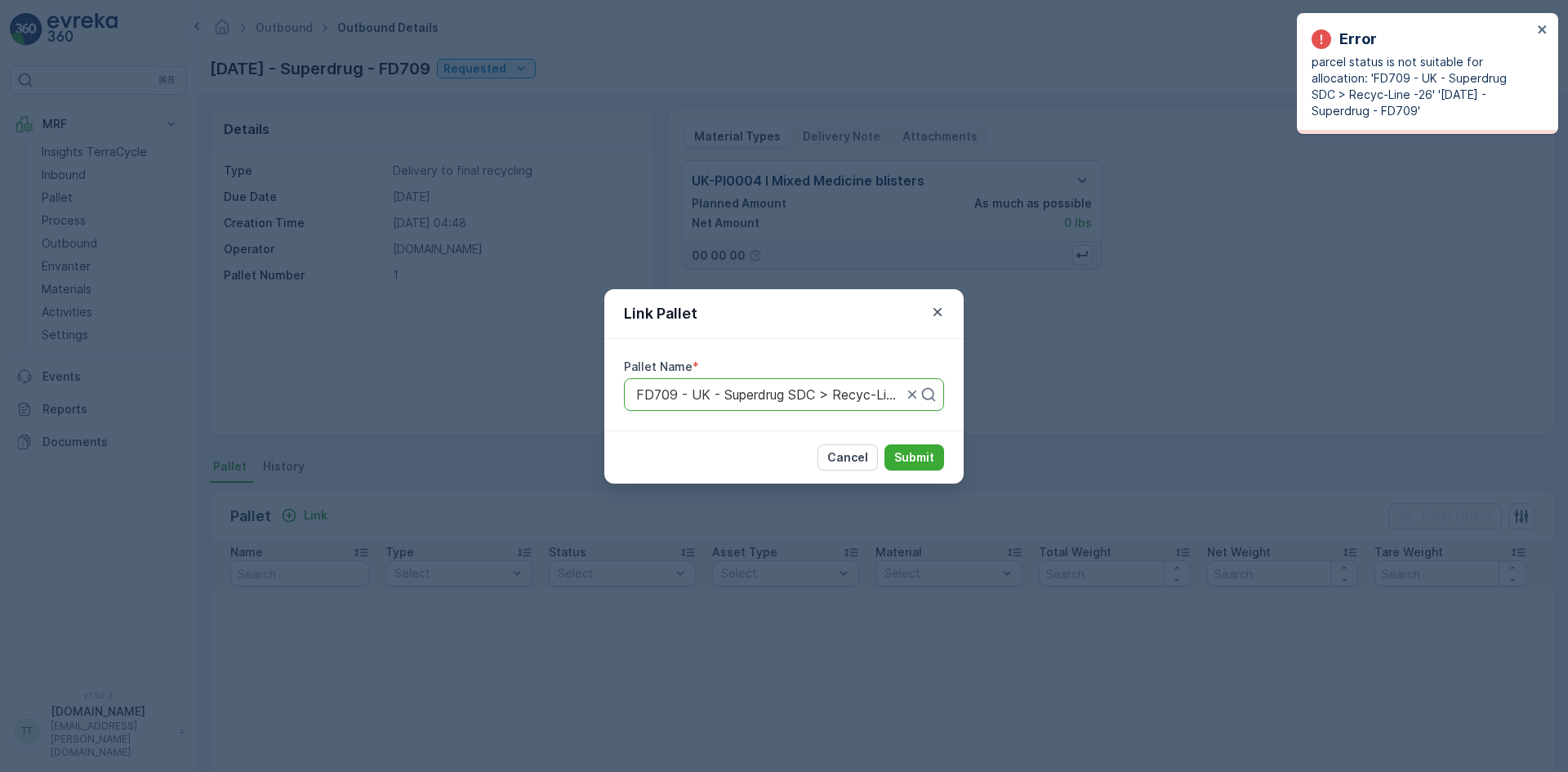
click at [86, 188] on div "Link Pallet Pallet Name * FD709 - UK - Superdrug SDC > Recyc-Line -26 Cancel Su…" at bounding box center [784, 386] width 1568 height 772
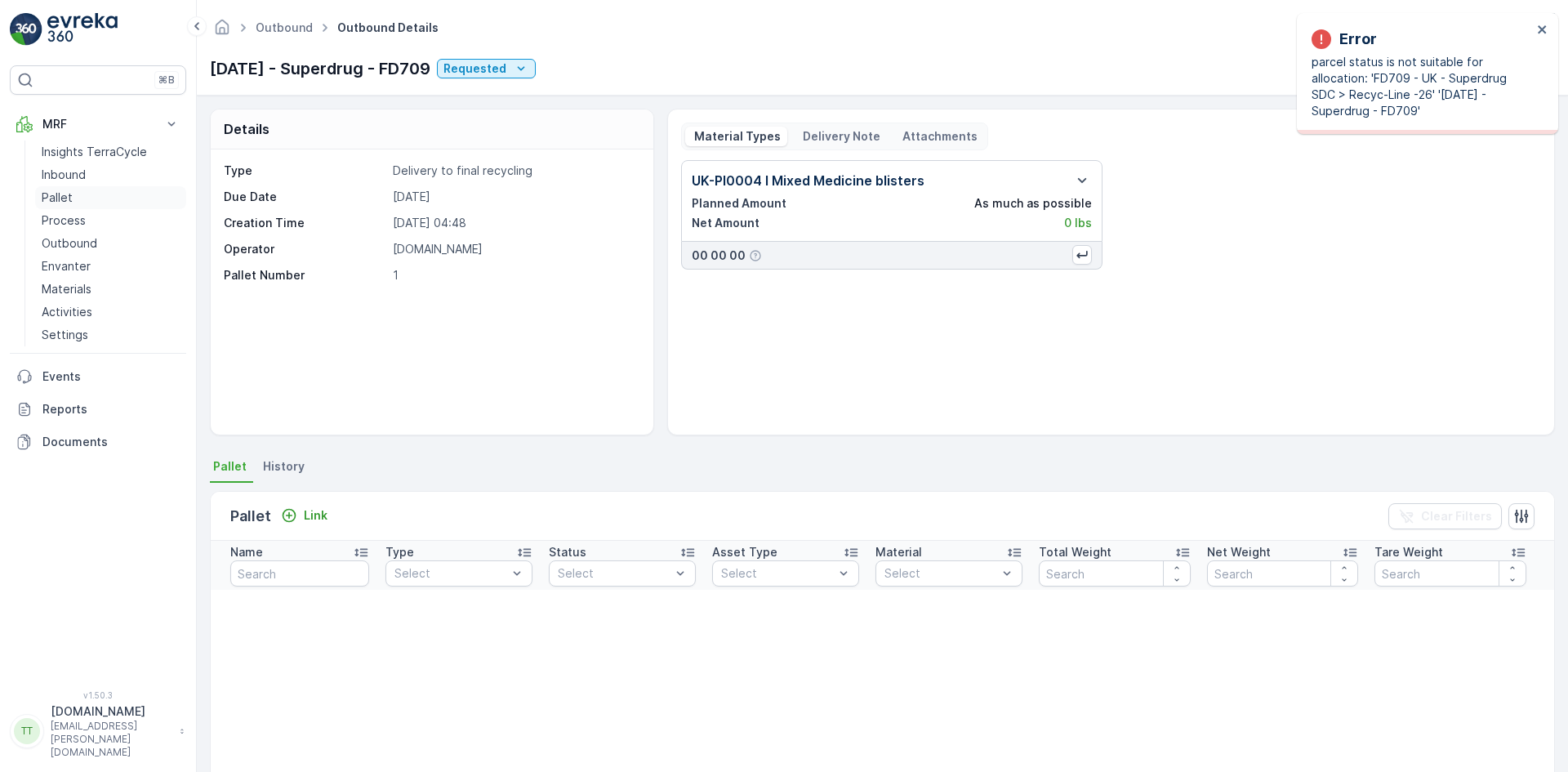
click at [75, 195] on link "Pallet" at bounding box center [111, 198] width 151 height 23
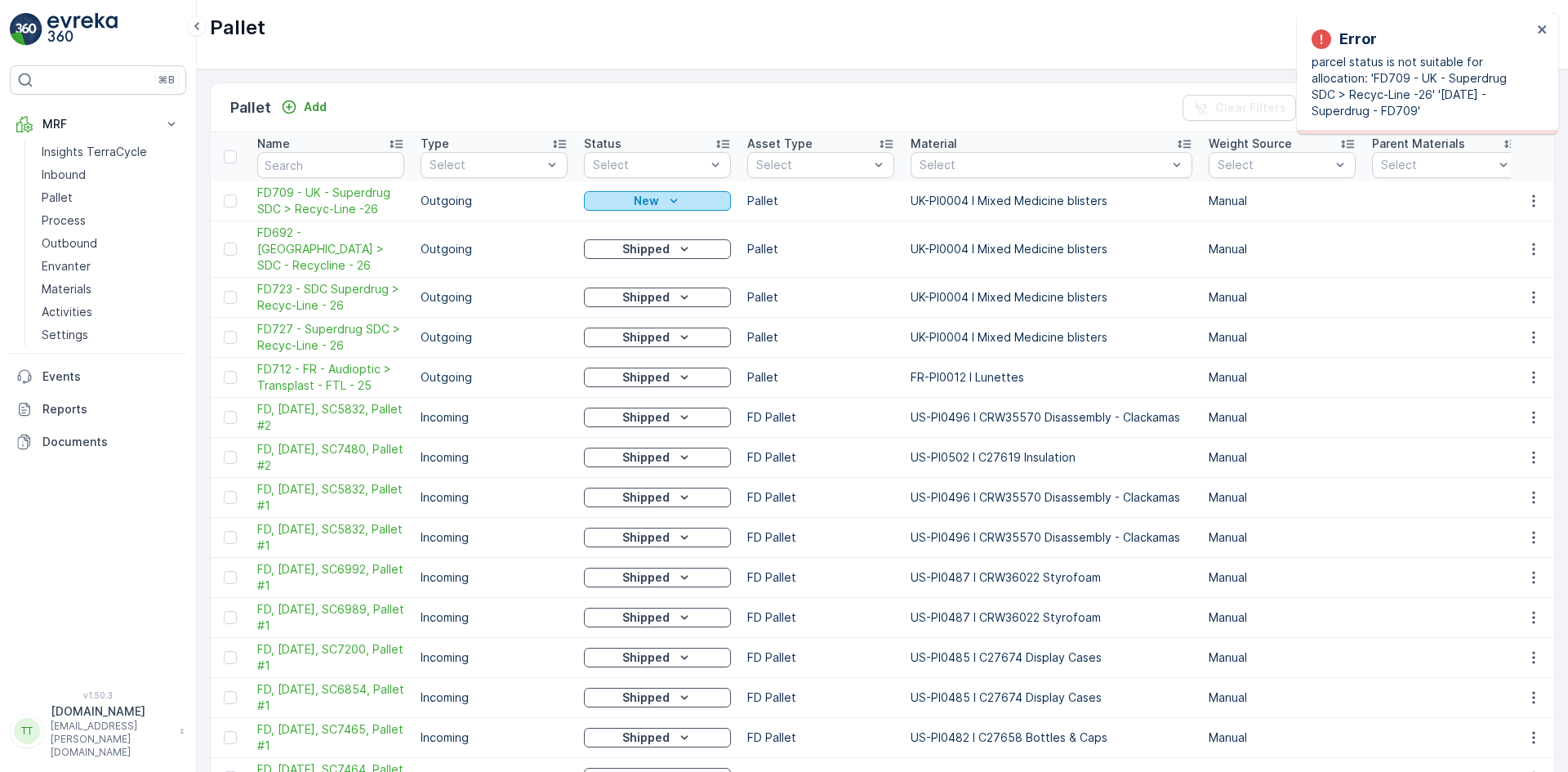
click at [624, 196] on div "New" at bounding box center [657, 201] width 134 height 16
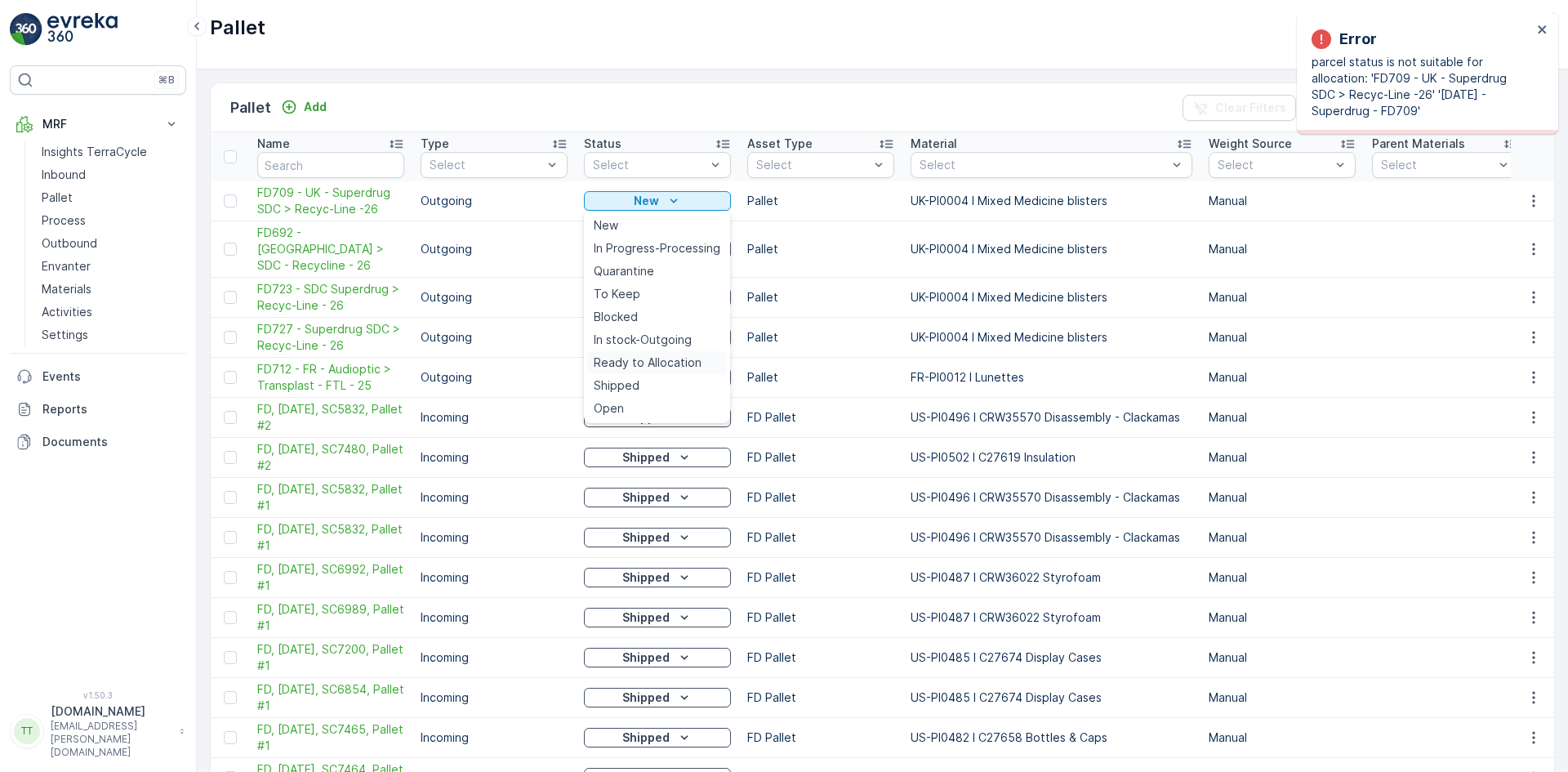
click at [663, 358] on span "Ready to Allocation" at bounding box center [647, 363] width 107 height 16
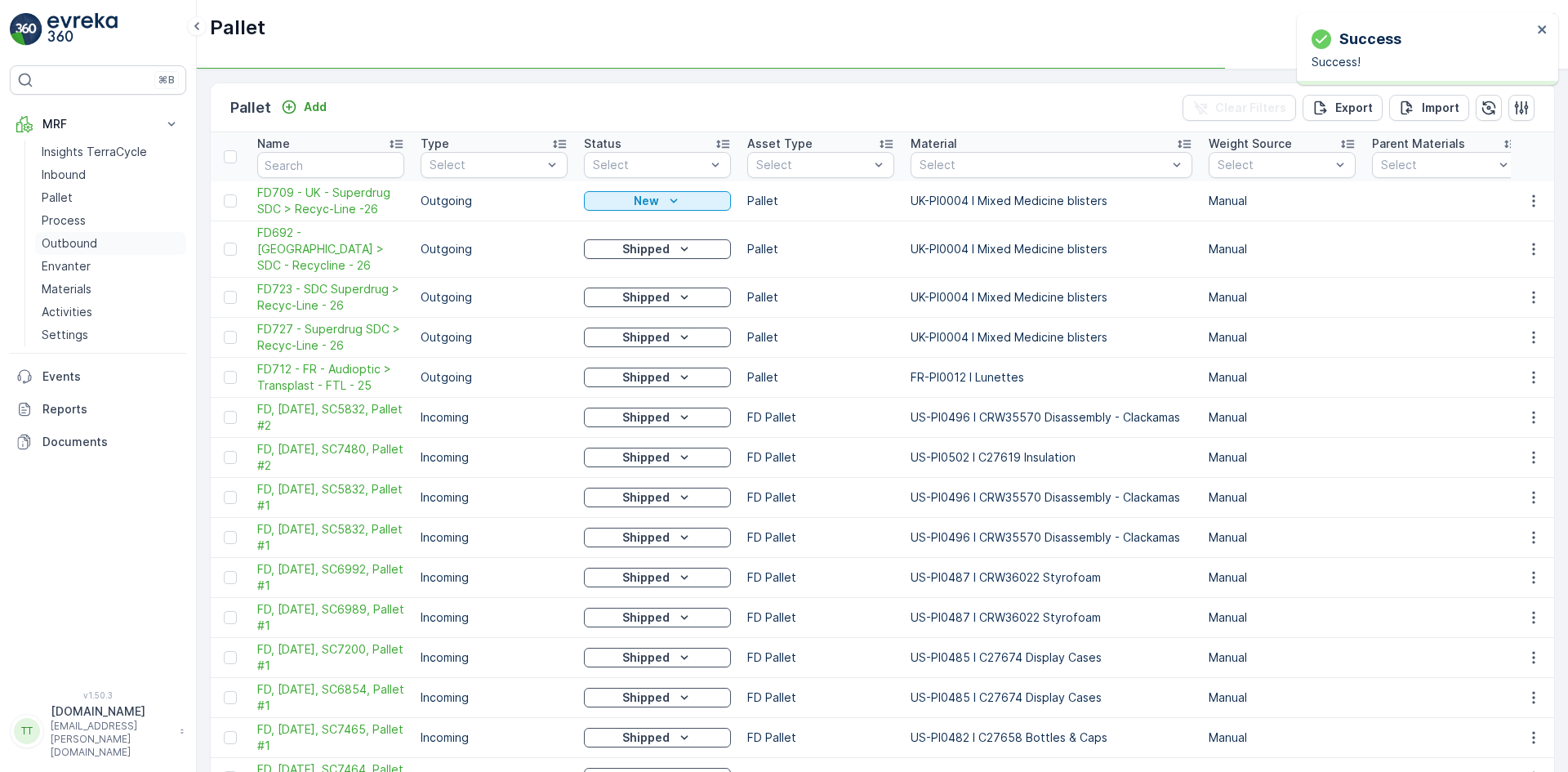
click at [85, 249] on p "Outbound" at bounding box center [70, 244] width 56 height 16
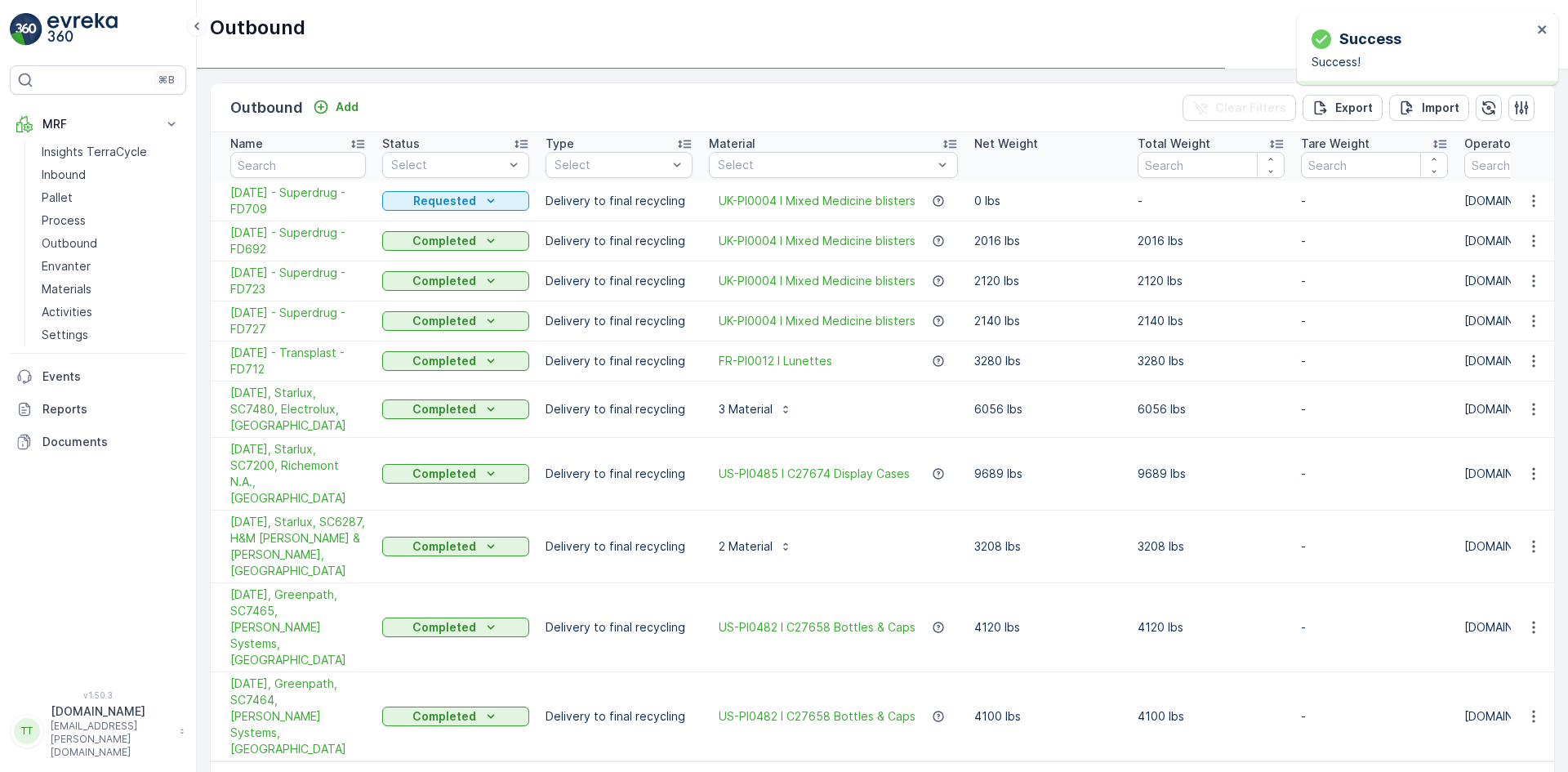
click at [473, 203] on p "Requested" at bounding box center [444, 201] width 63 height 16
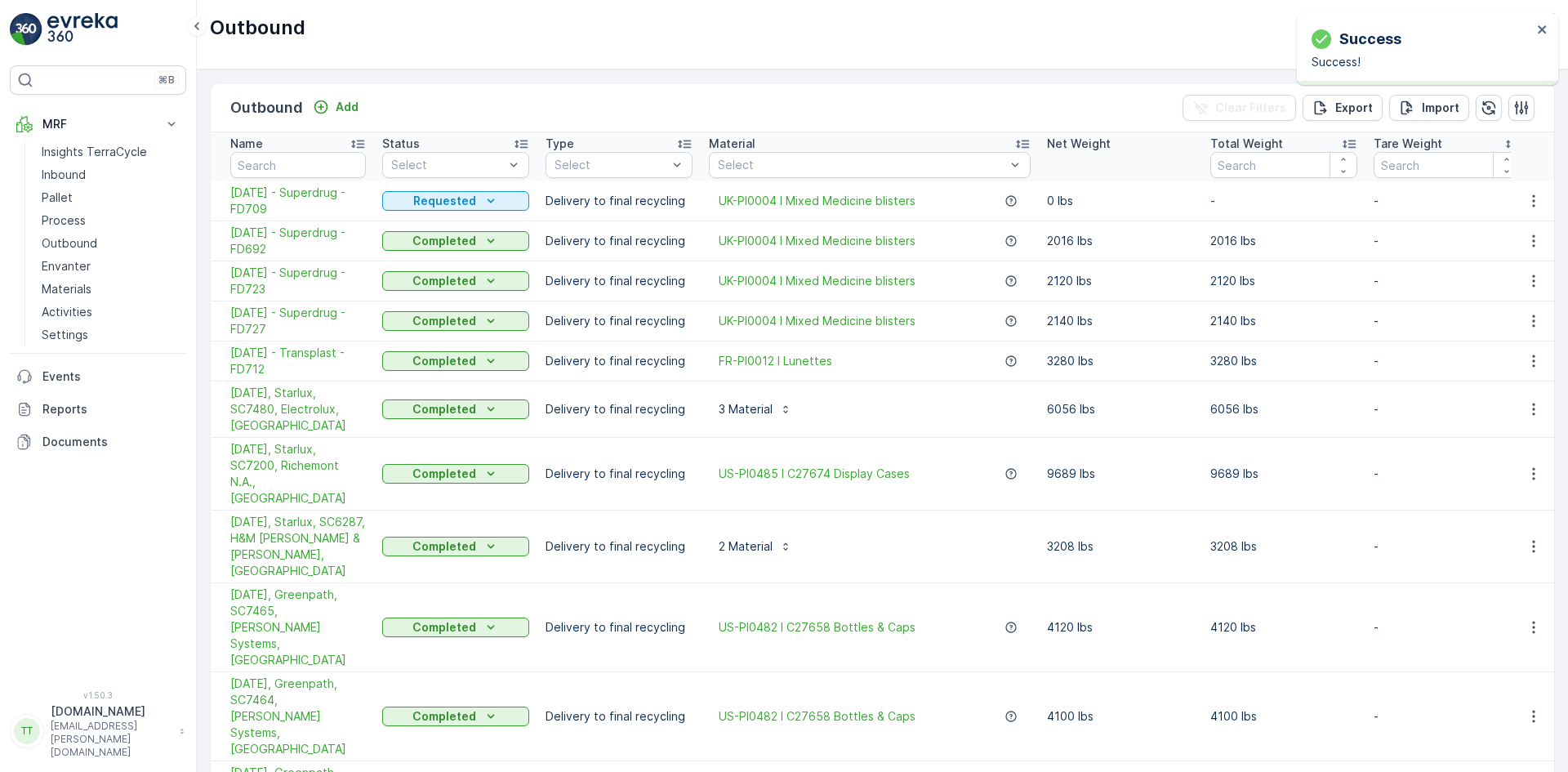
click at [199, 203] on div "Outbound Add Clear Filters Export Import Name Status Select Type Select Materia…" at bounding box center [882, 421] width 1371 height 702
click at [265, 202] on span "15.07.2025 - Superdrug - FD709" at bounding box center [298, 201] width 135 height 33
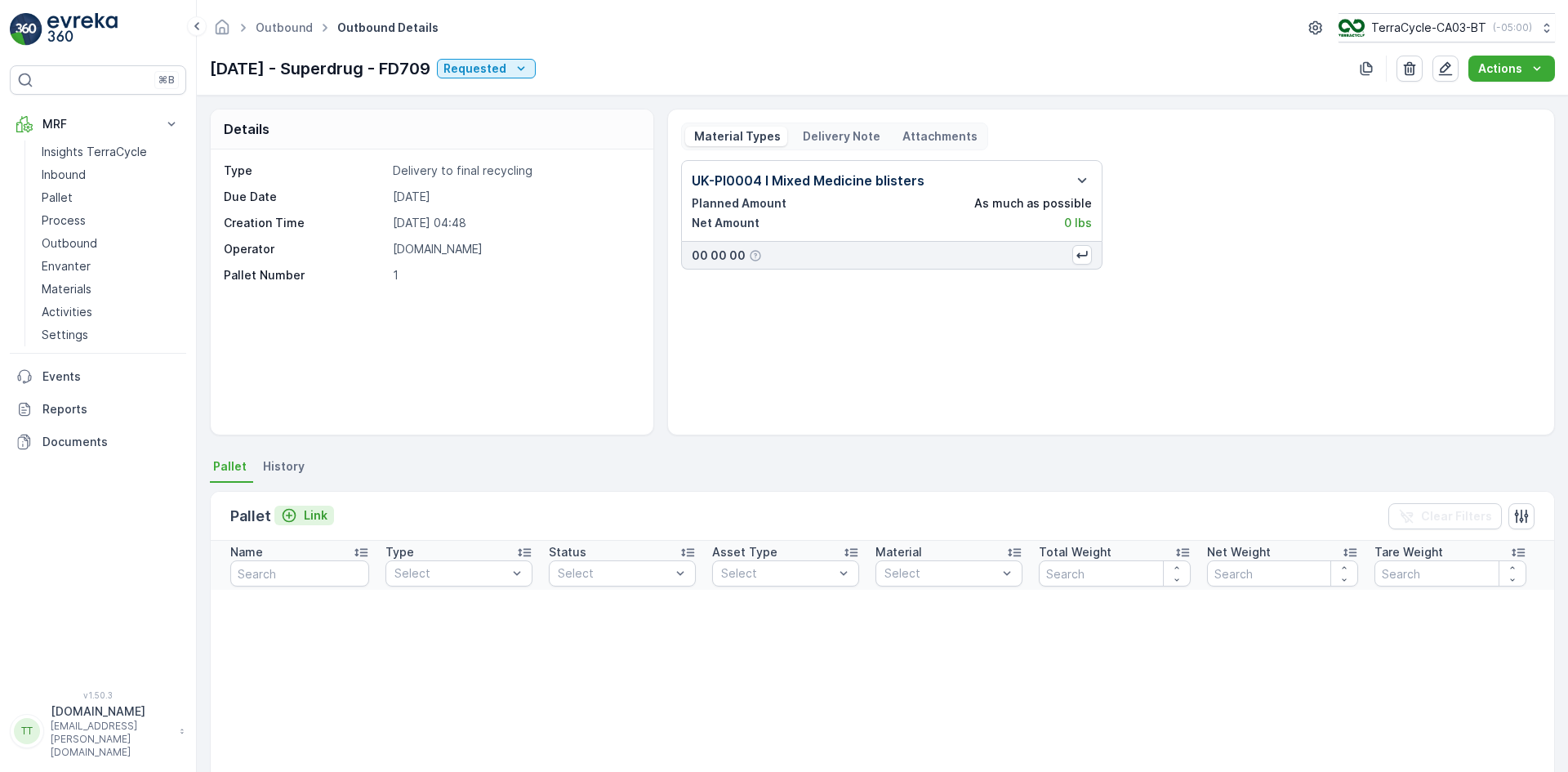
click at [304, 517] on p "Link" at bounding box center [315, 515] width 24 height 16
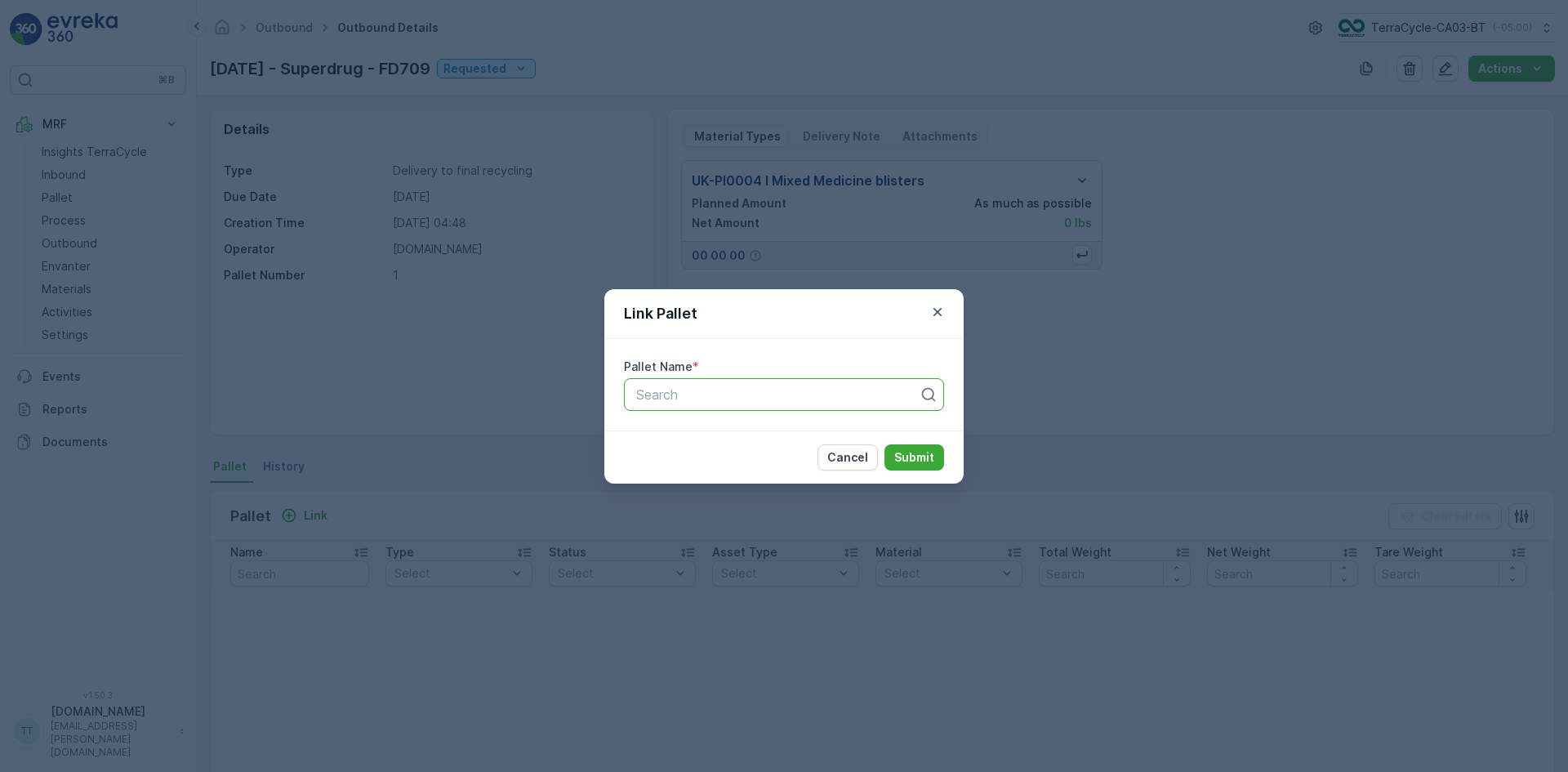
click at [696, 388] on div at bounding box center [777, 395] width 285 height 15
type input "709"
click at [697, 438] on span "FD709 - UK - Superdrug SDC > Recyc-Line -26" at bounding box center [778, 435] width 289 height 15
click at [908, 457] on p "Submit" at bounding box center [914, 458] width 40 height 16
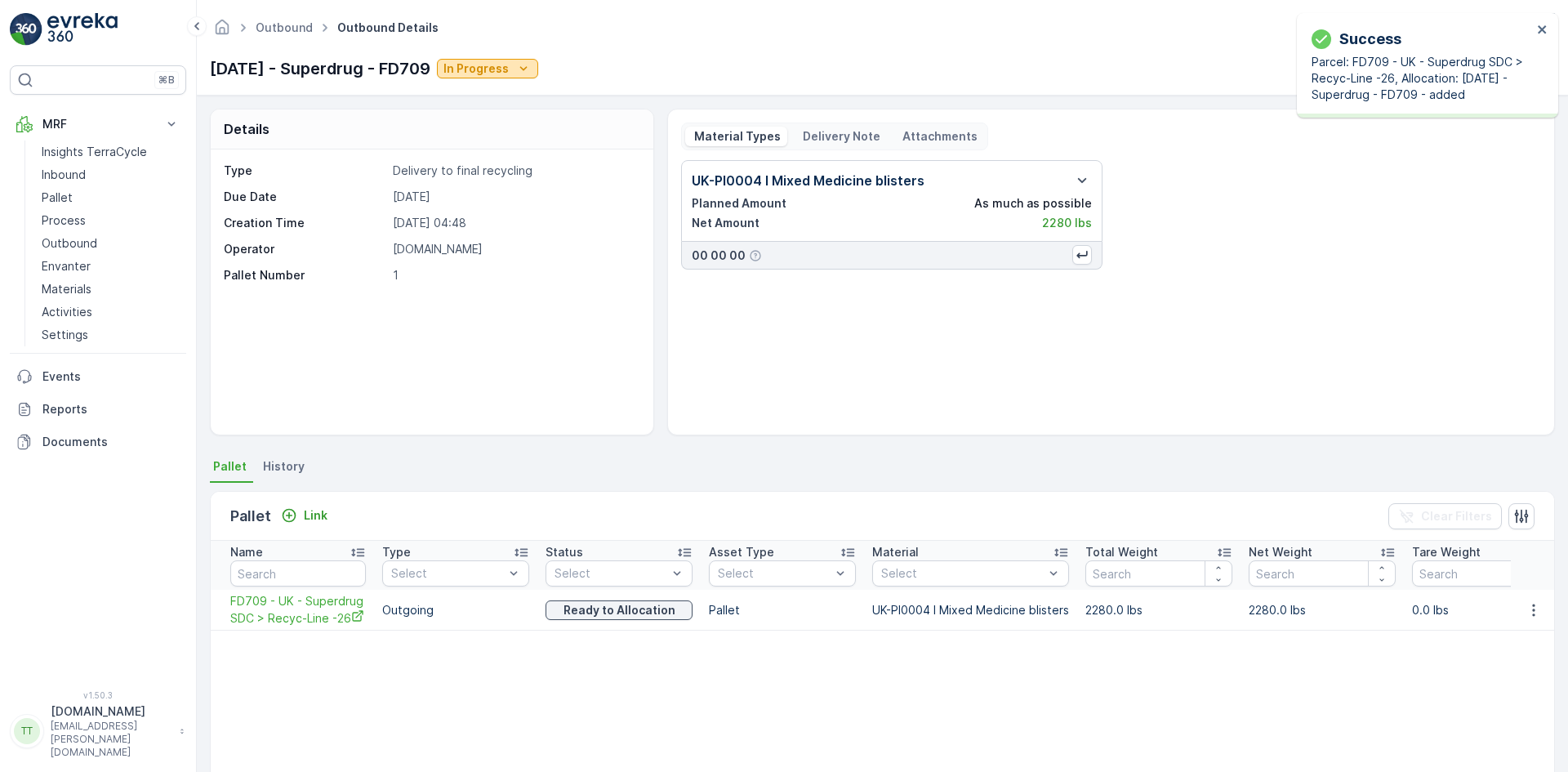
click at [508, 63] on p "In Progress" at bounding box center [476, 69] width 66 height 16
click at [508, 141] on span "Completed" at bounding box center [509, 139] width 62 height 16
click at [71, 198] on p "Pallet" at bounding box center [57, 198] width 31 height 16
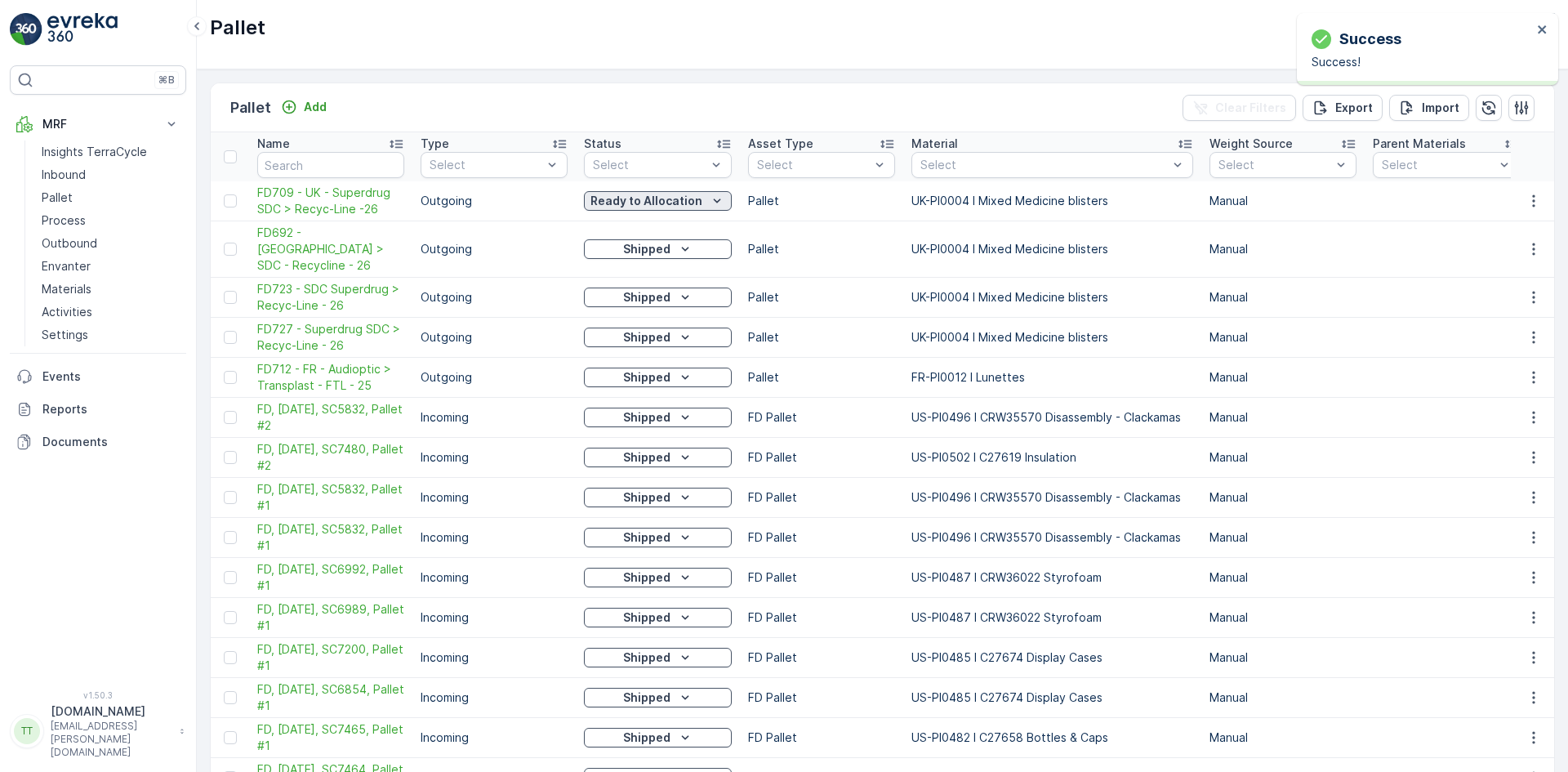
click at [611, 201] on p "Ready to Allocation" at bounding box center [646, 201] width 112 height 16
click at [639, 379] on div "Shipped" at bounding box center [657, 386] width 139 height 23
click at [1538, 31] on icon "close" at bounding box center [1543, 30] width 11 height 13
click at [67, 242] on p "Outbound" at bounding box center [70, 244] width 56 height 16
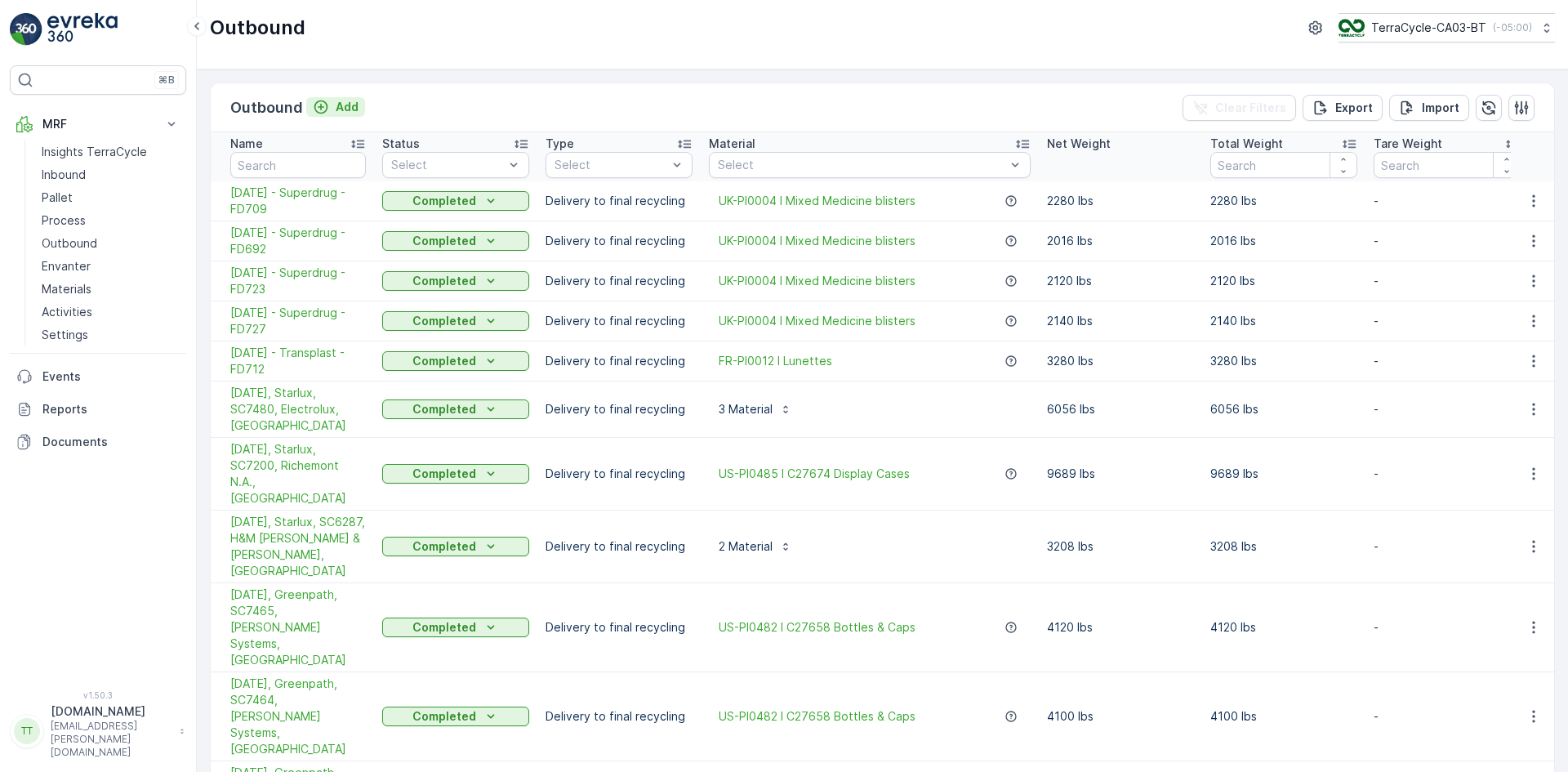
drag, startPoint x: 367, startPoint y: 109, endPoint x: 358, endPoint y: 105, distance: 9.8
click at [365, 108] on div "Outbound Add Clear Filters Export Import" at bounding box center [882, 108] width 1343 height 49
click at [353, 103] on p "Add" at bounding box center [347, 107] width 23 height 16
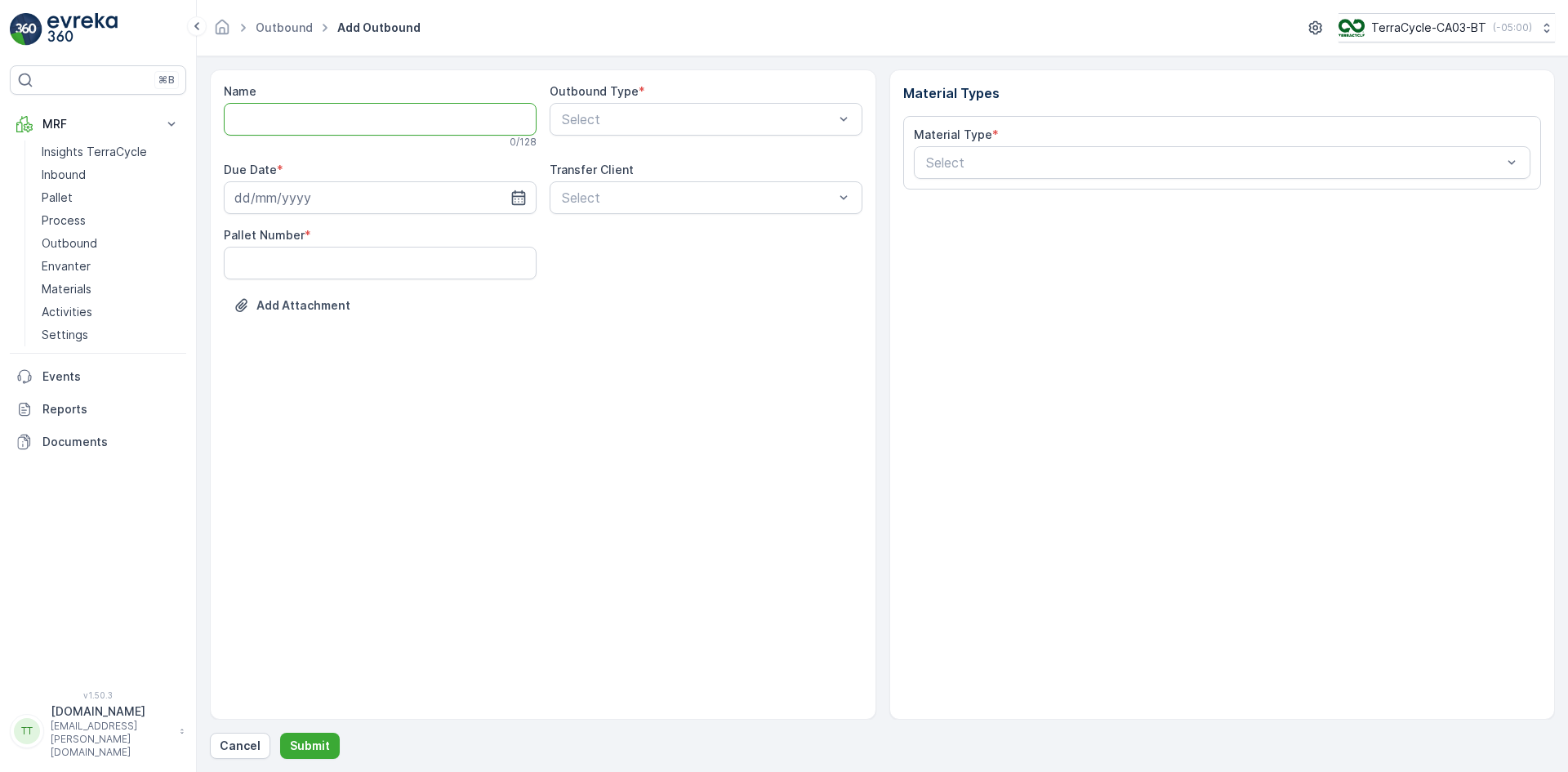
click at [271, 112] on input "Name" at bounding box center [380, 119] width 312 height 33
paste input "18.06.2025 - Superdrug - FD683"
type input "18.06.2025 - Superdrug - FD683"
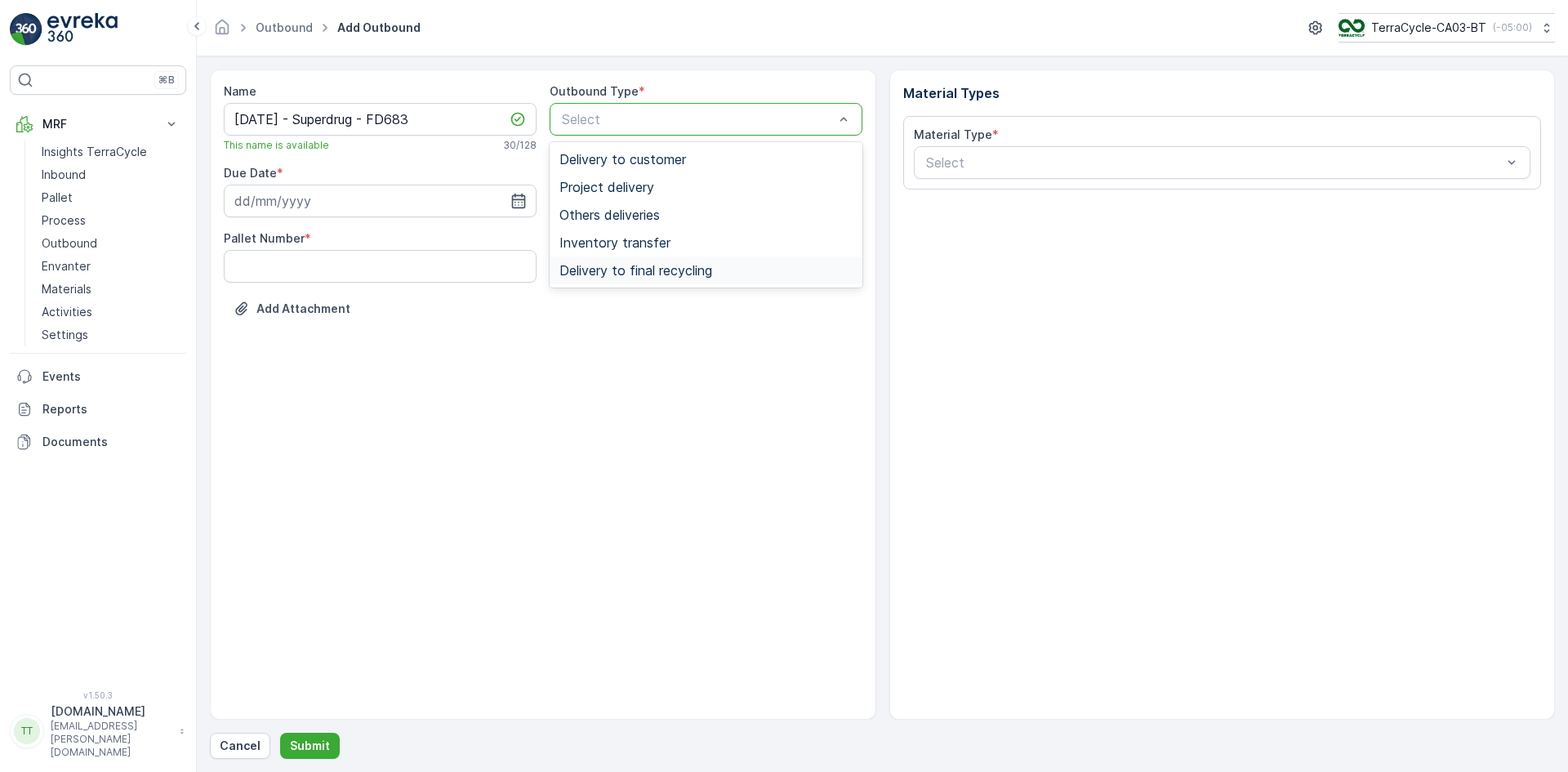
click at [623, 274] on span "Delivery to final recycling" at bounding box center [636, 271] width 153 height 15
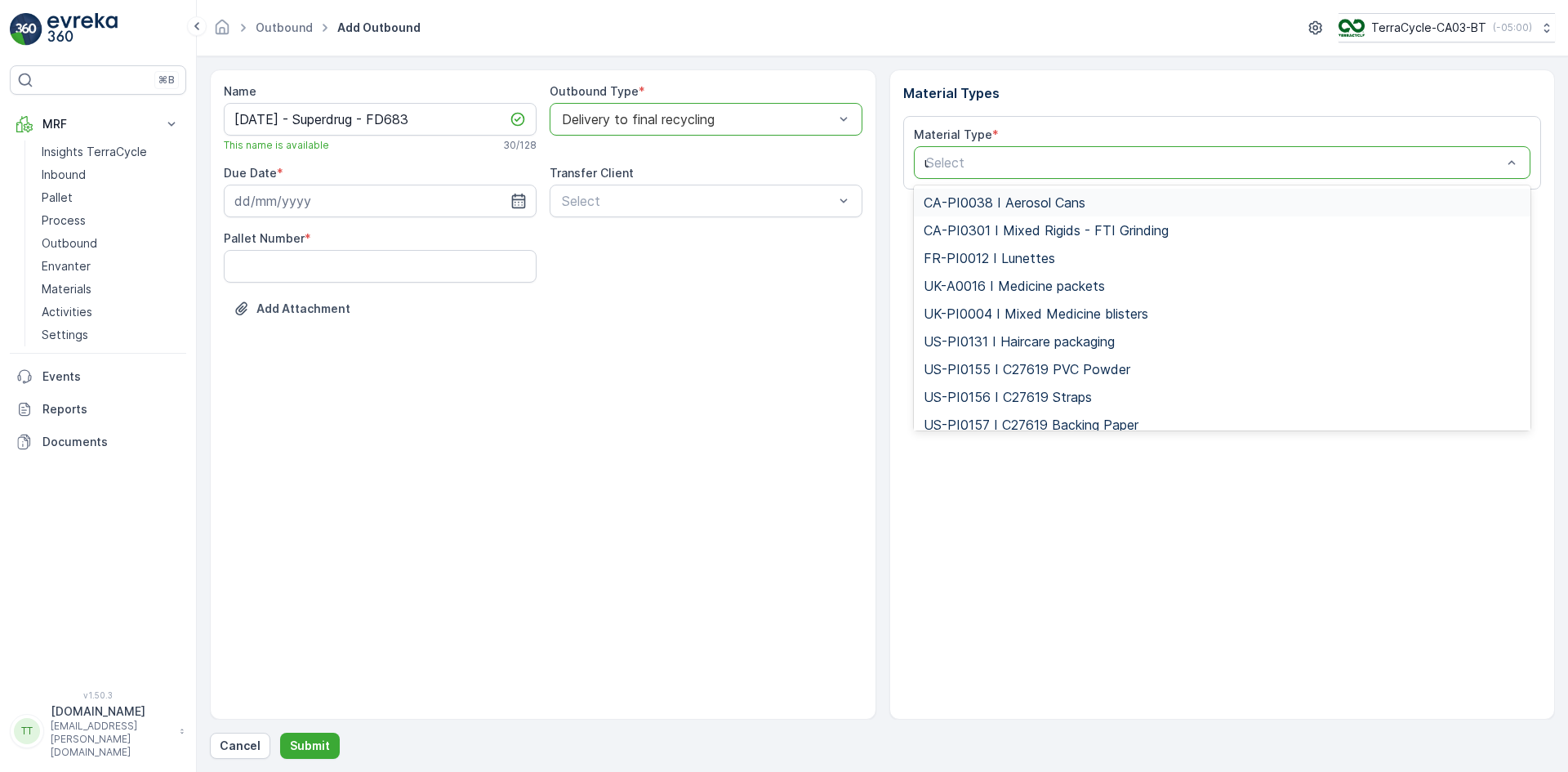
type input "uk"
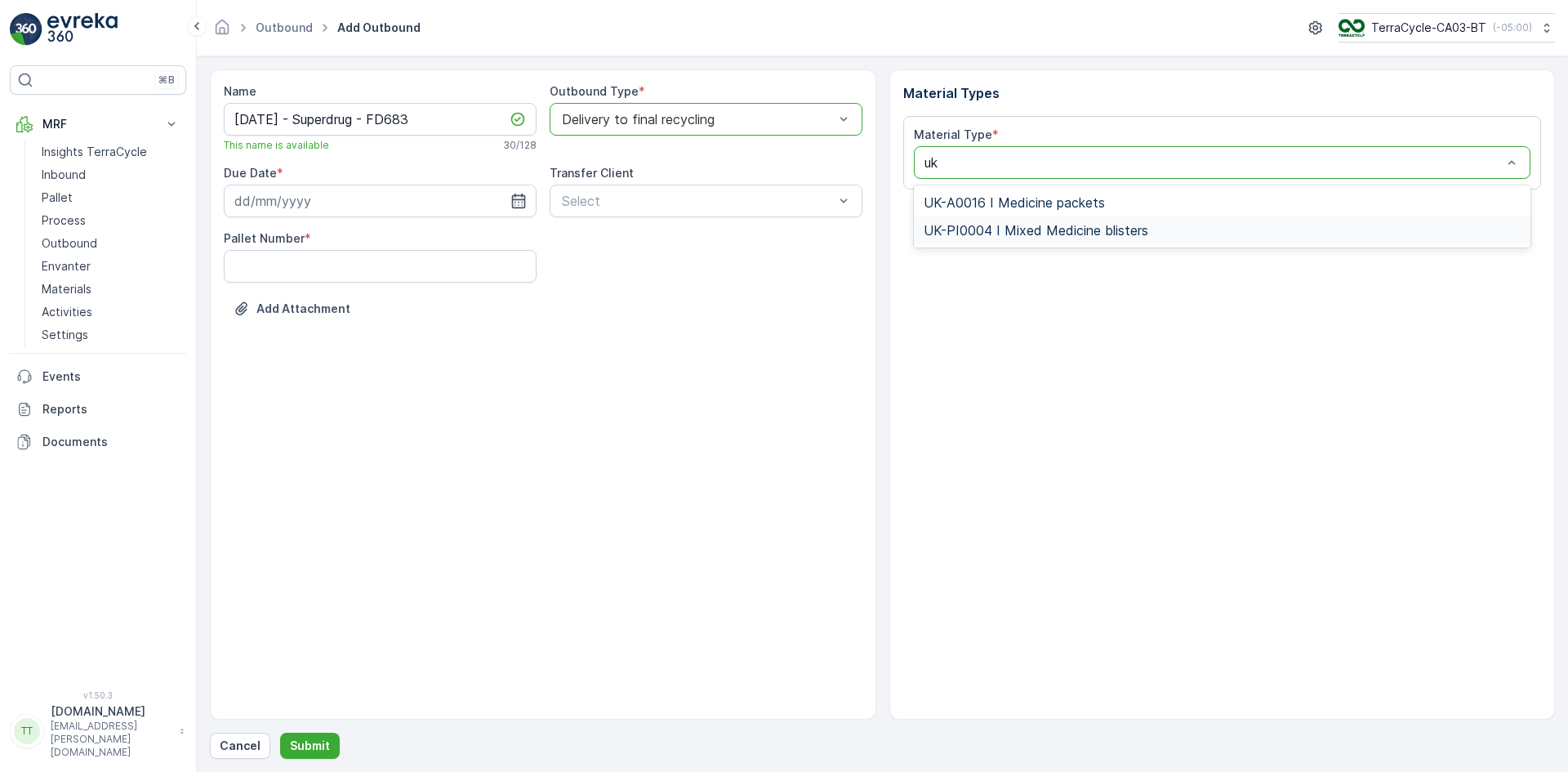
click at [995, 237] on span "UK-PI0004 I Mixed Medicine blisters" at bounding box center [1036, 231] width 225 height 15
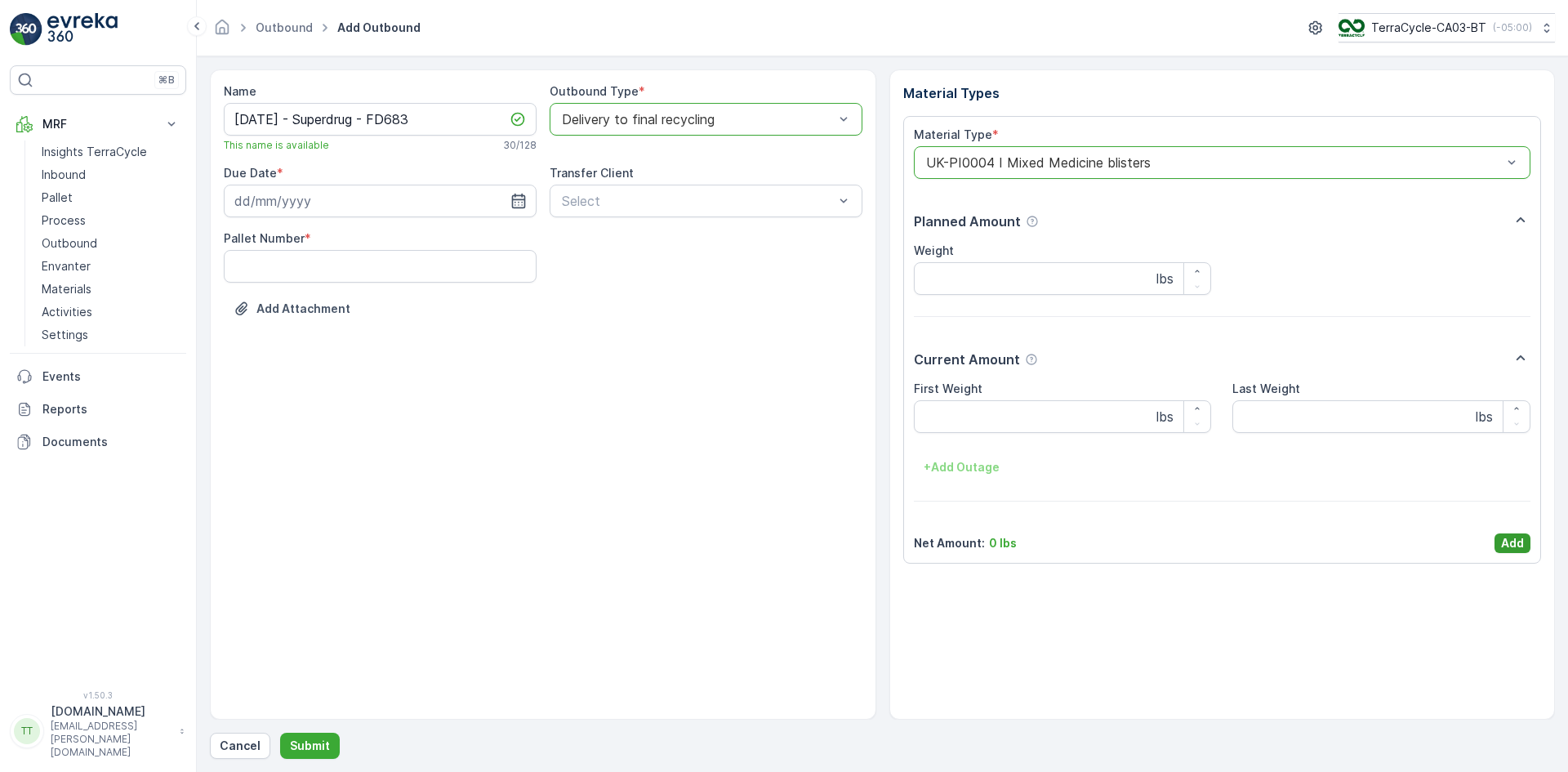
click at [1506, 543] on p "Add" at bounding box center [1512, 543] width 23 height 16
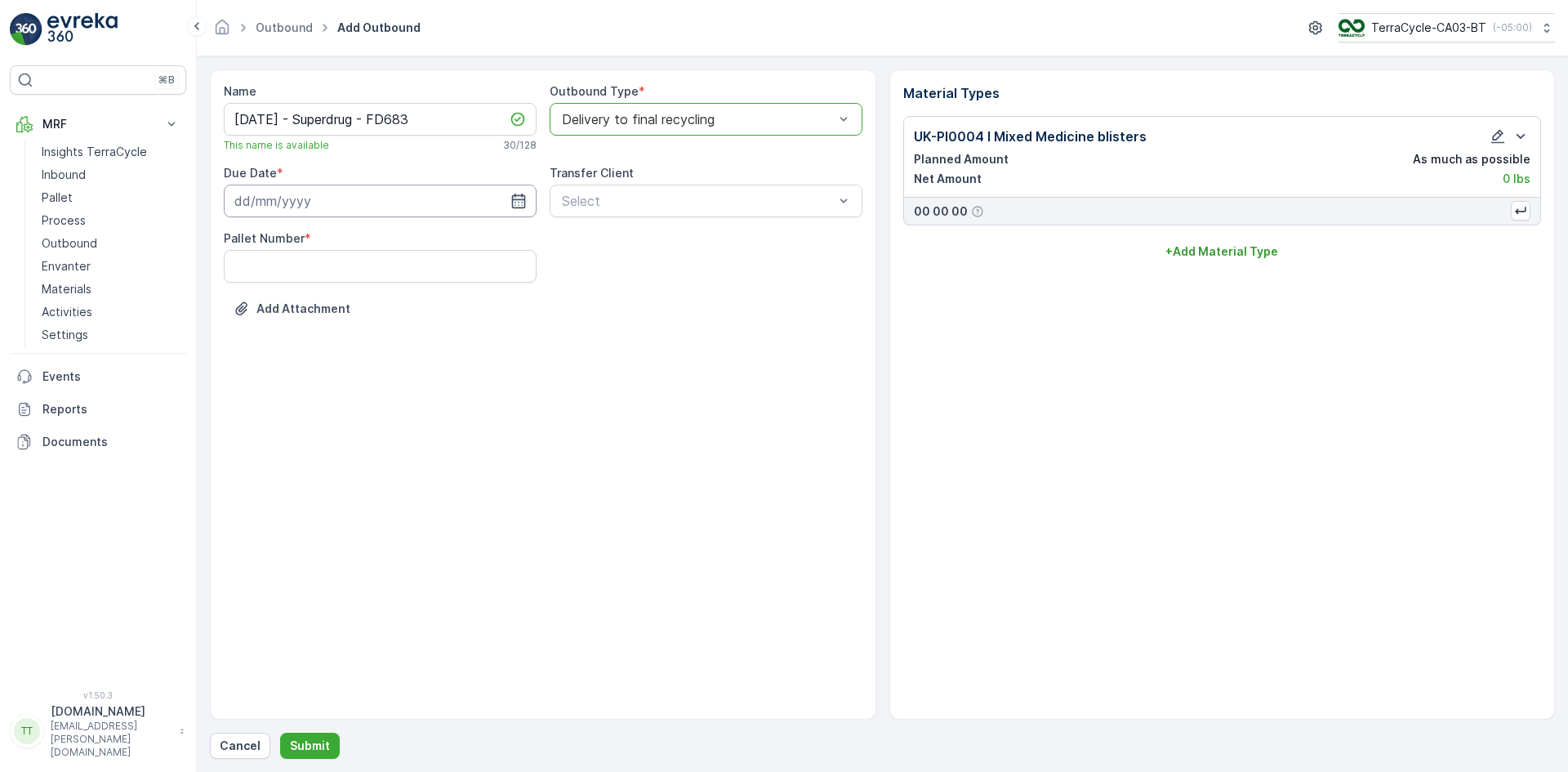
click at [257, 203] on input at bounding box center [380, 201] width 312 height 33
click at [381, 239] on icon "button" at bounding box center [381, 240] width 16 height 16
click at [367, 236] on icon "button" at bounding box center [362, 240] width 16 height 16
click at [343, 363] on div "18" at bounding box center [340, 370] width 26 height 26
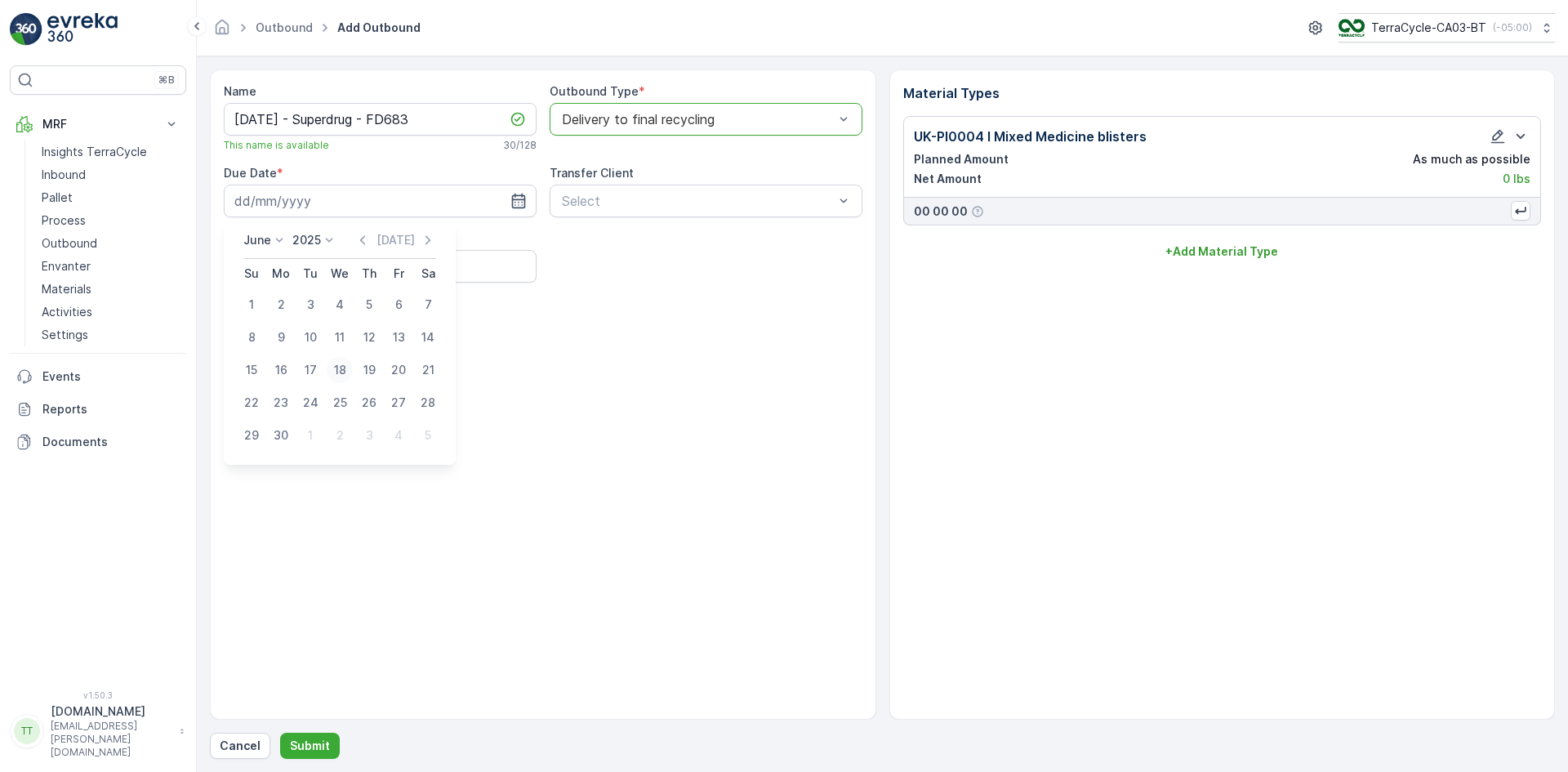
type input "18.06.2025"
click at [300, 267] on Number "Pallet Number" at bounding box center [380, 267] width 312 height 33
type Number "1"
click at [312, 747] on p "Submit" at bounding box center [309, 746] width 40 height 16
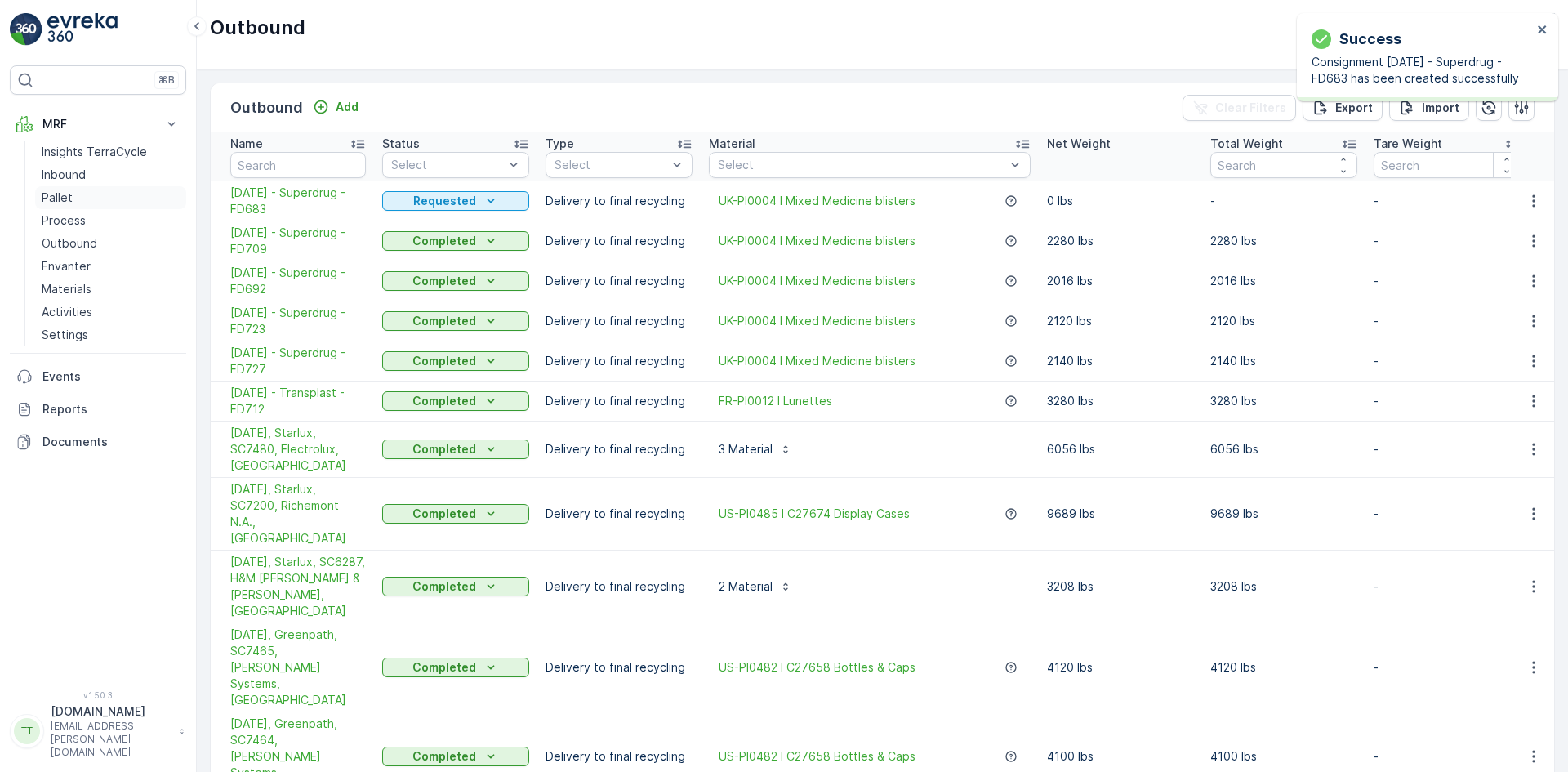
click at [66, 197] on p "Pallet" at bounding box center [57, 198] width 31 height 16
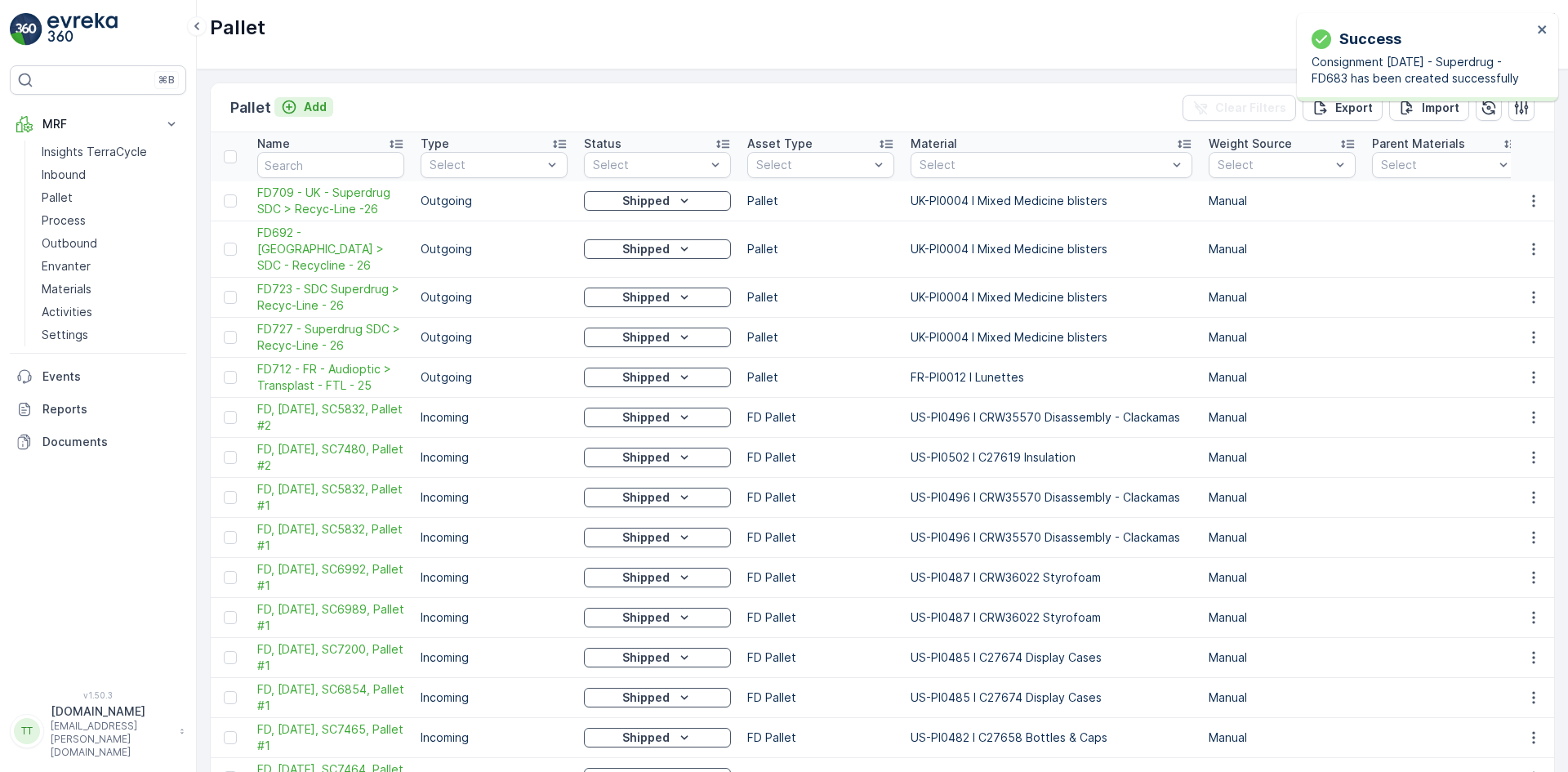
click at [309, 107] on p "Add" at bounding box center [315, 107] width 23 height 16
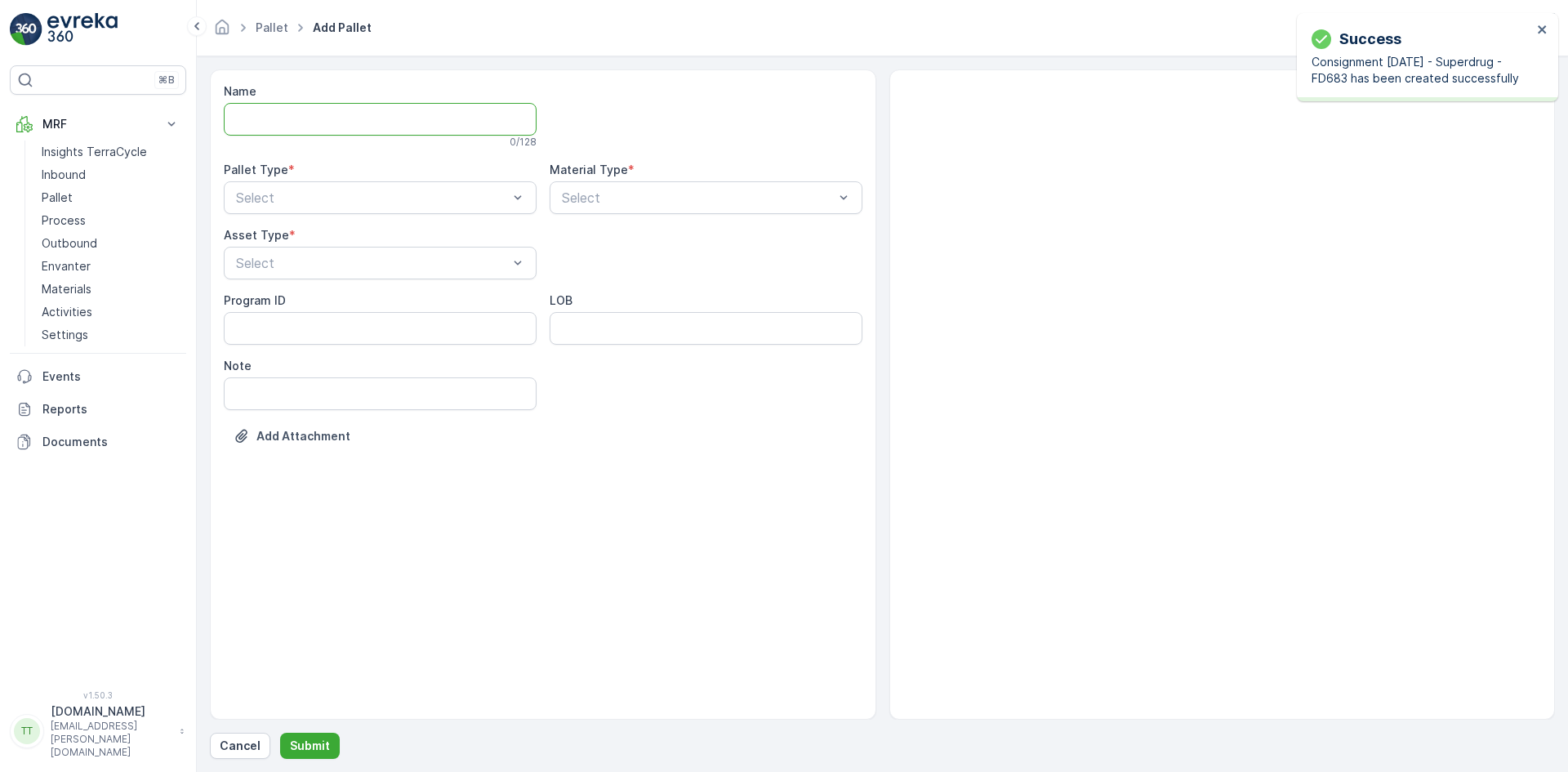
click at [309, 107] on input "Name" at bounding box center [380, 119] width 312 height 33
paste input "FD683 - Superdrug SDC > Recy-Line - 26"
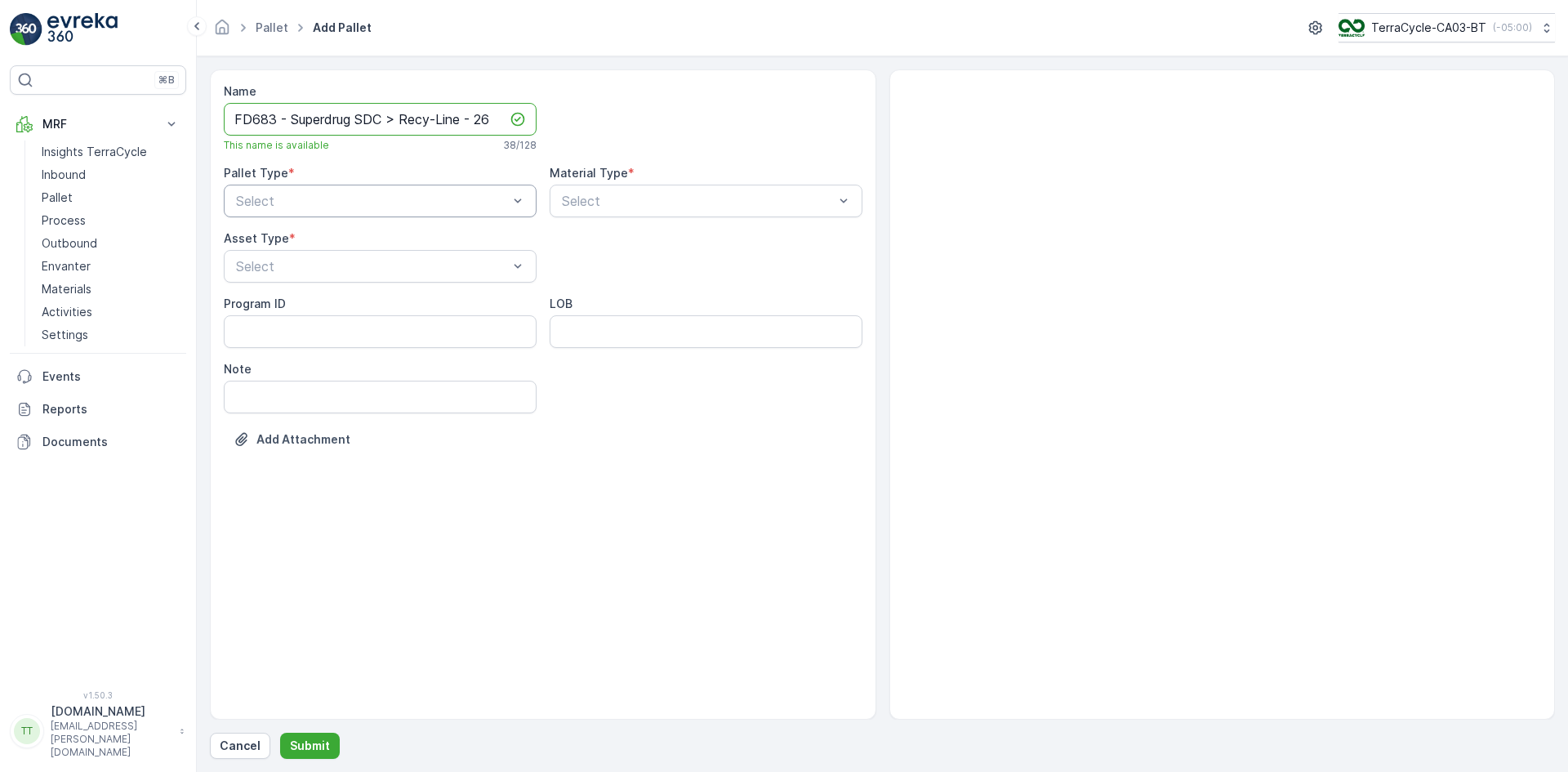
type input "FD683 - Superdrug SDC > Recy-Line - 26"
click at [283, 272] on span "Outgoing" at bounding box center [261, 269] width 55 height 15
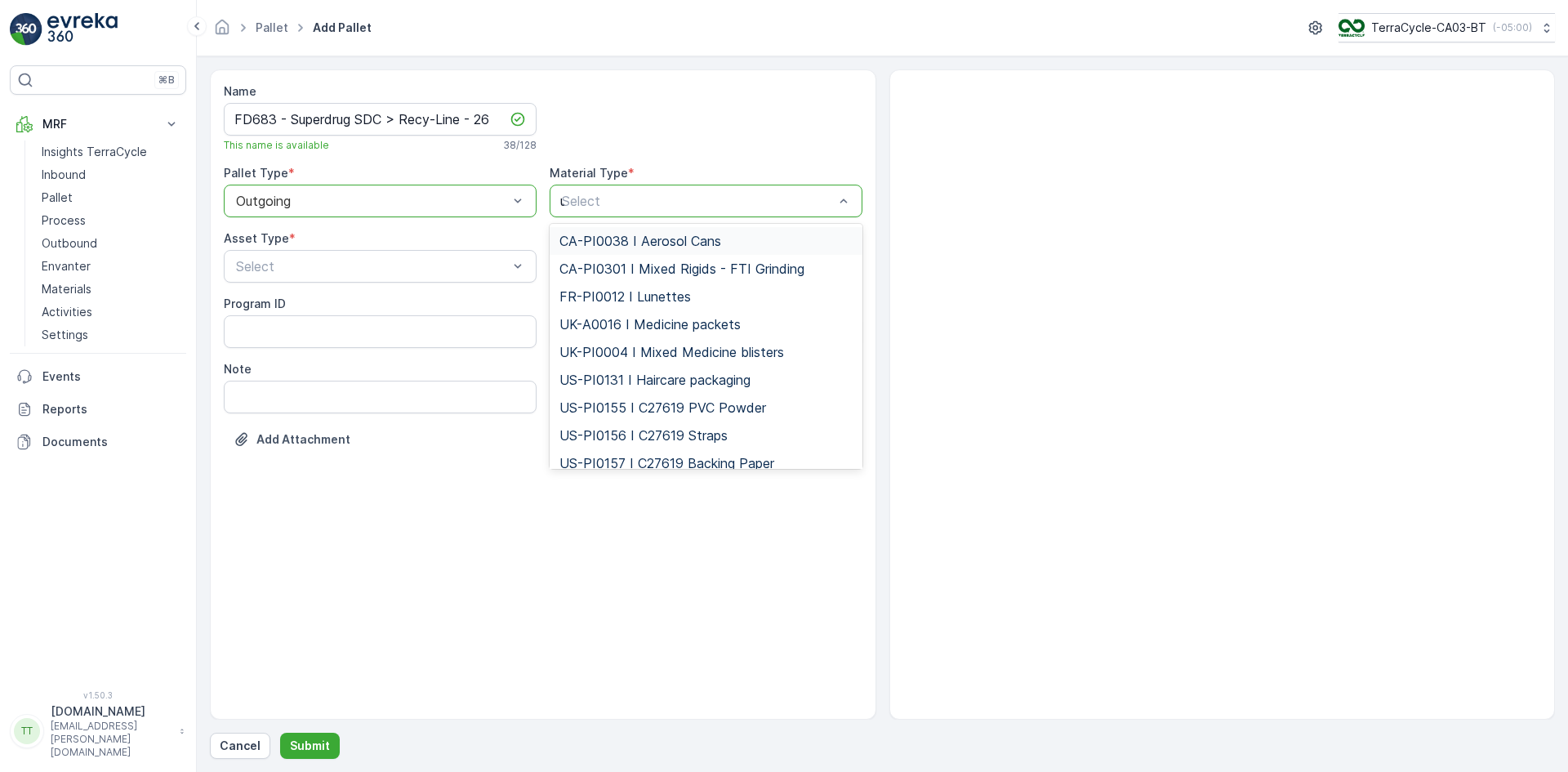
type input "uk"
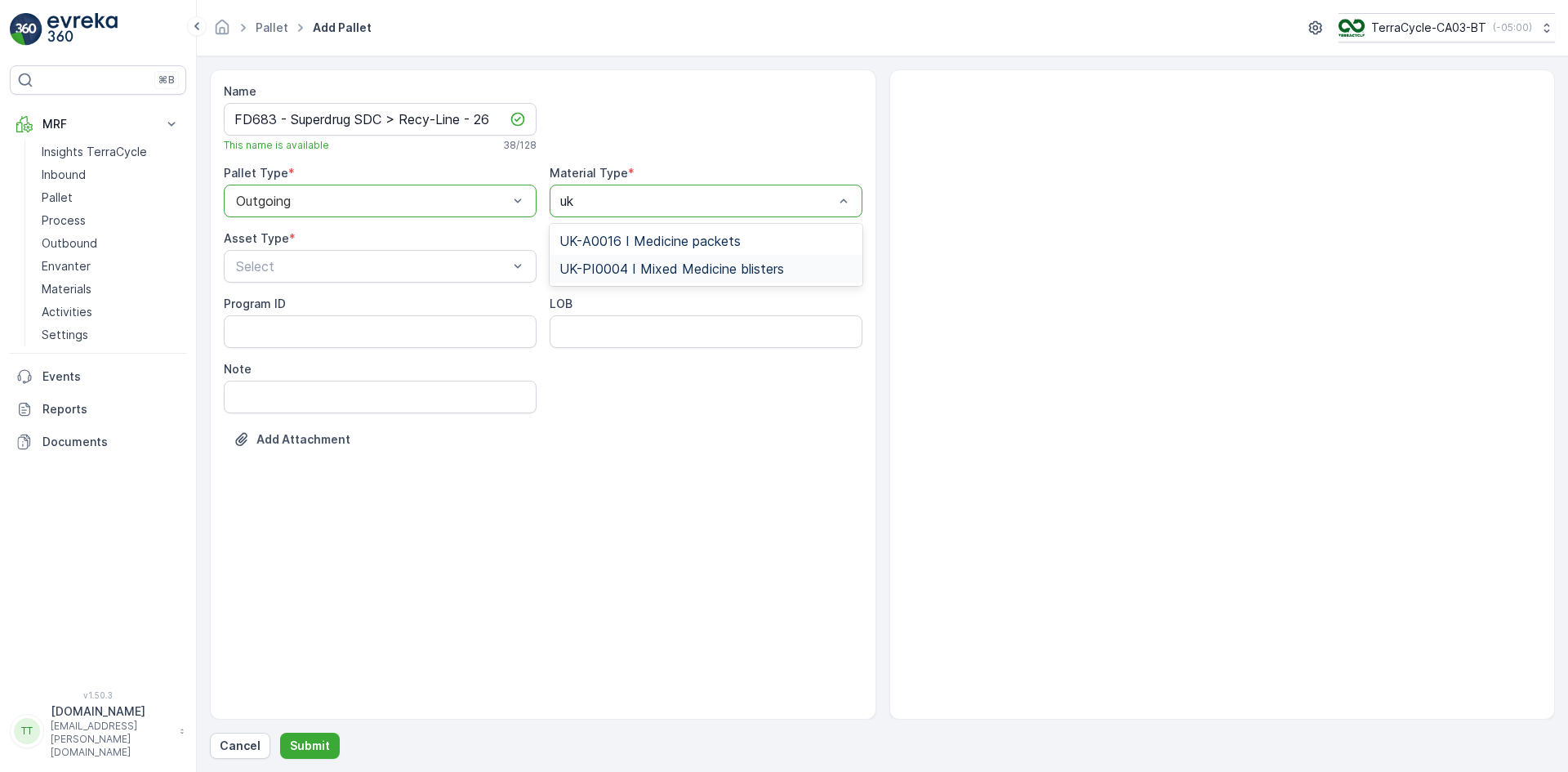
click at [628, 270] on span "UK-PI0004 I Mixed Medicine blisters" at bounding box center [672, 269] width 225 height 15
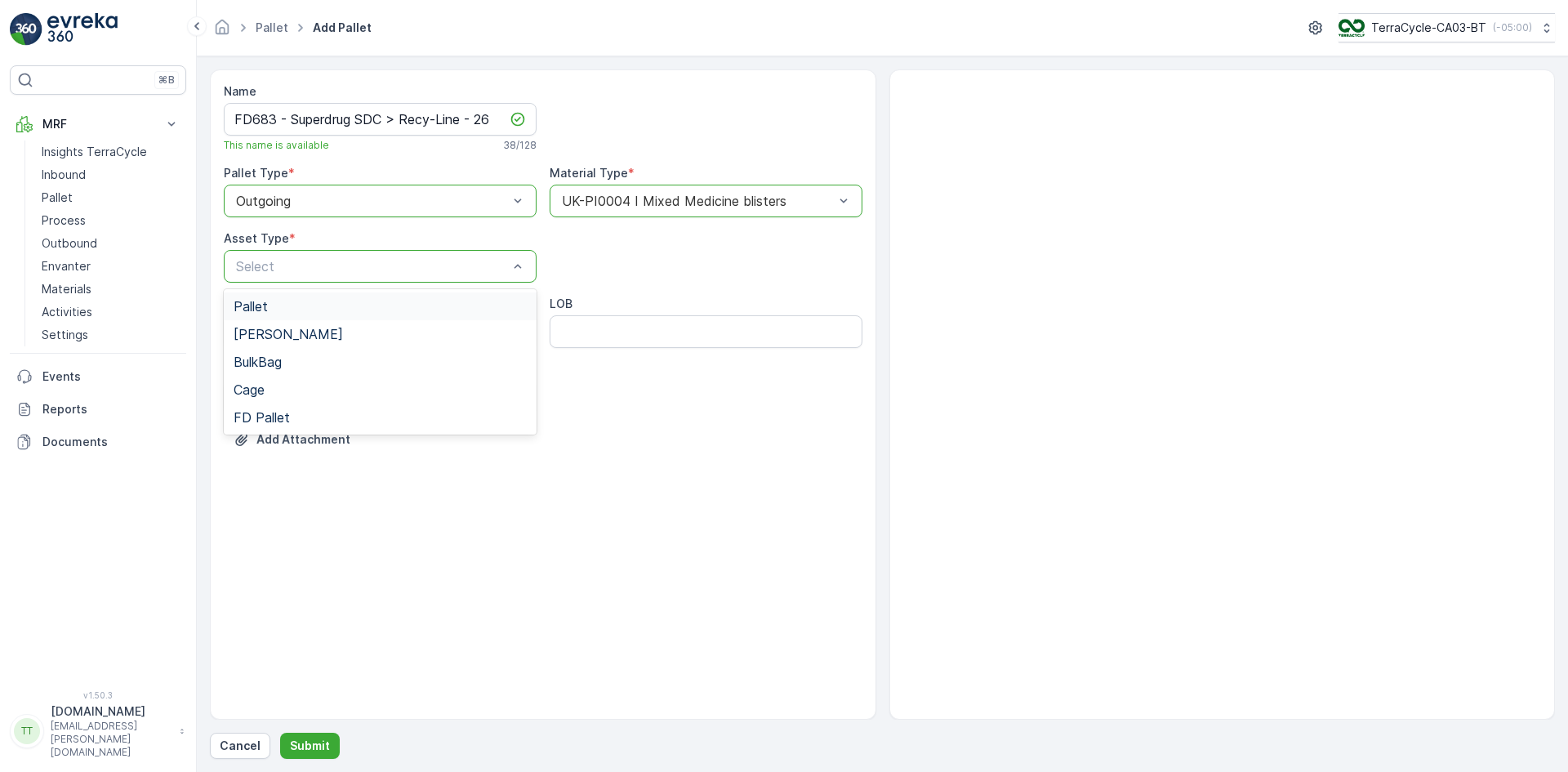
click at [265, 301] on span "Pallet" at bounding box center [251, 306] width 34 height 15
click at [301, 747] on p "Submit" at bounding box center [309, 746] width 40 height 16
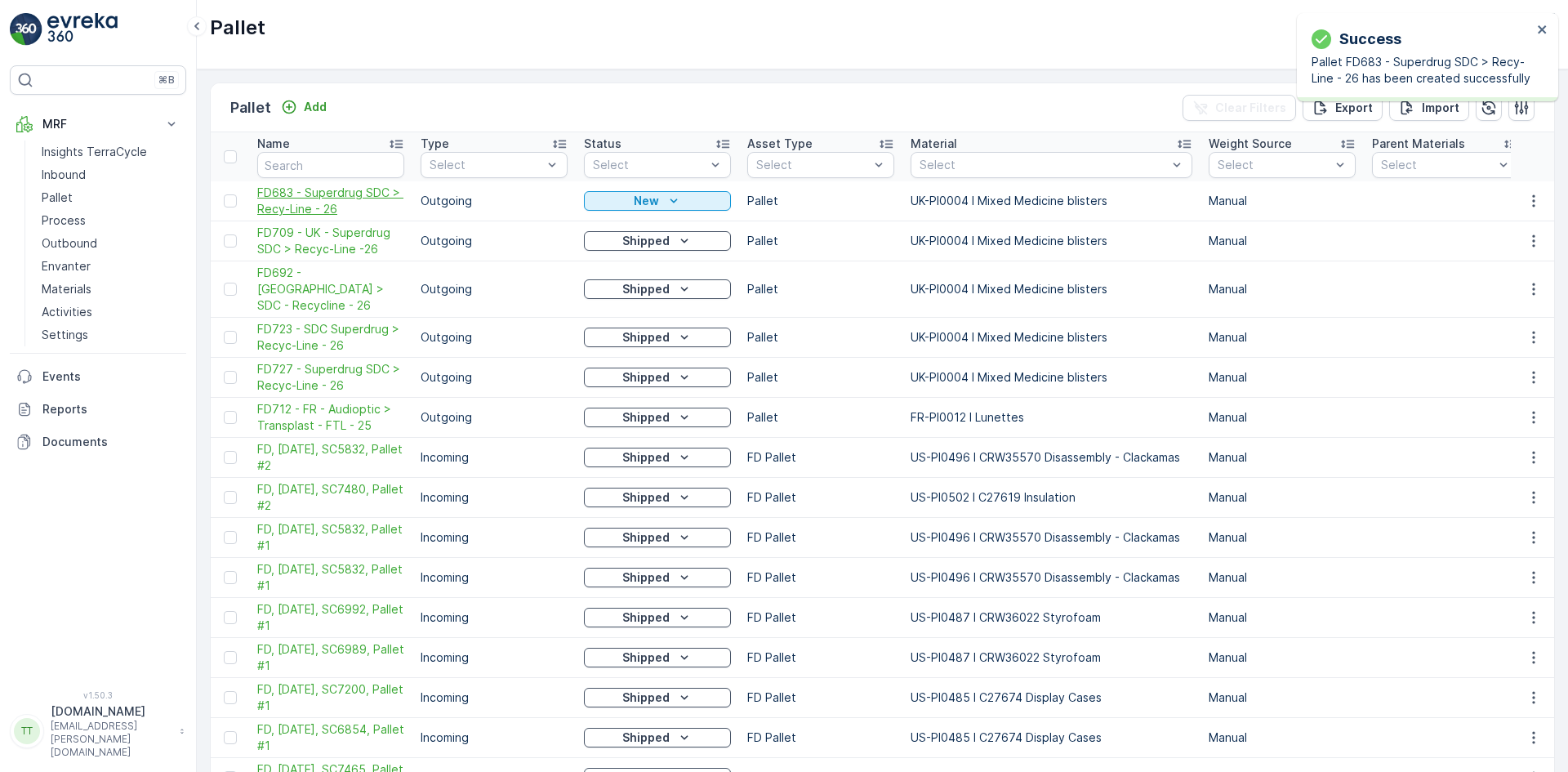
drag, startPoint x: 286, startPoint y: 290, endPoint x: 310, endPoint y: 194, distance: 99.0
click at [310, 194] on span "FD683 - Superdrug SDC > Recy-Line - 26" at bounding box center [330, 201] width 147 height 33
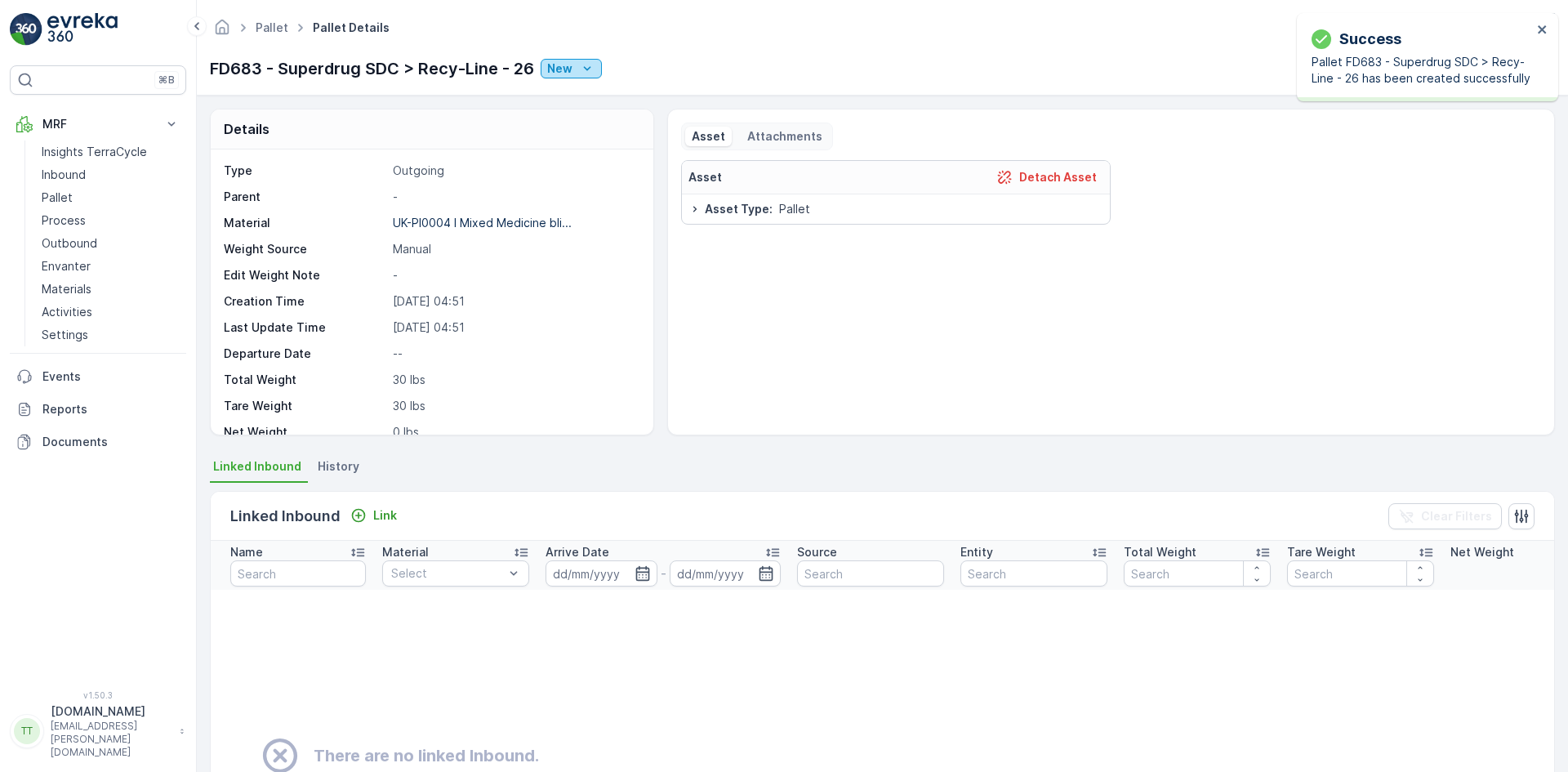
click at [600, 70] on button "New" at bounding box center [571, 69] width 62 height 20
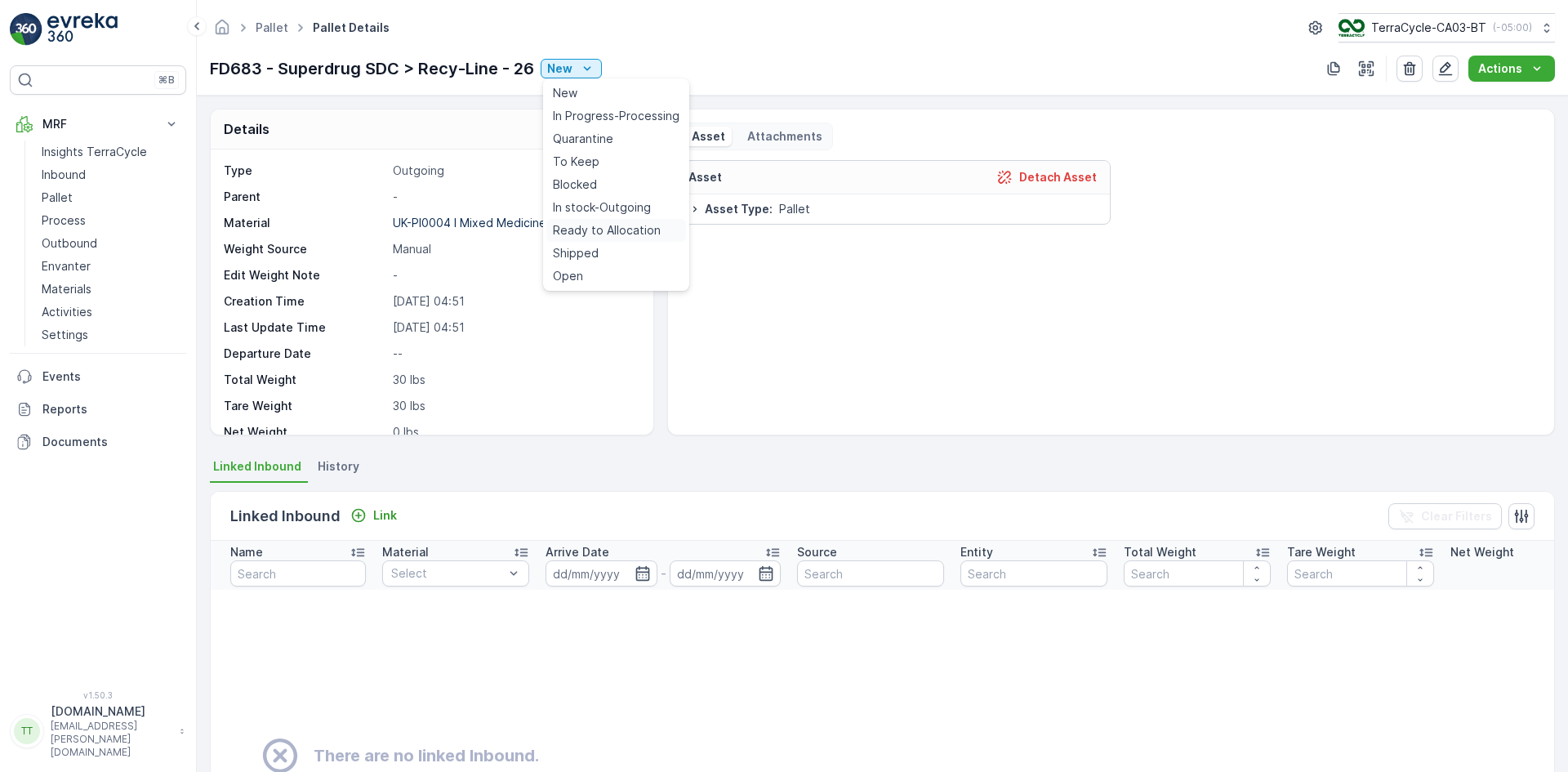
click at [618, 228] on span "Ready to Allocation" at bounding box center [606, 231] width 107 height 16
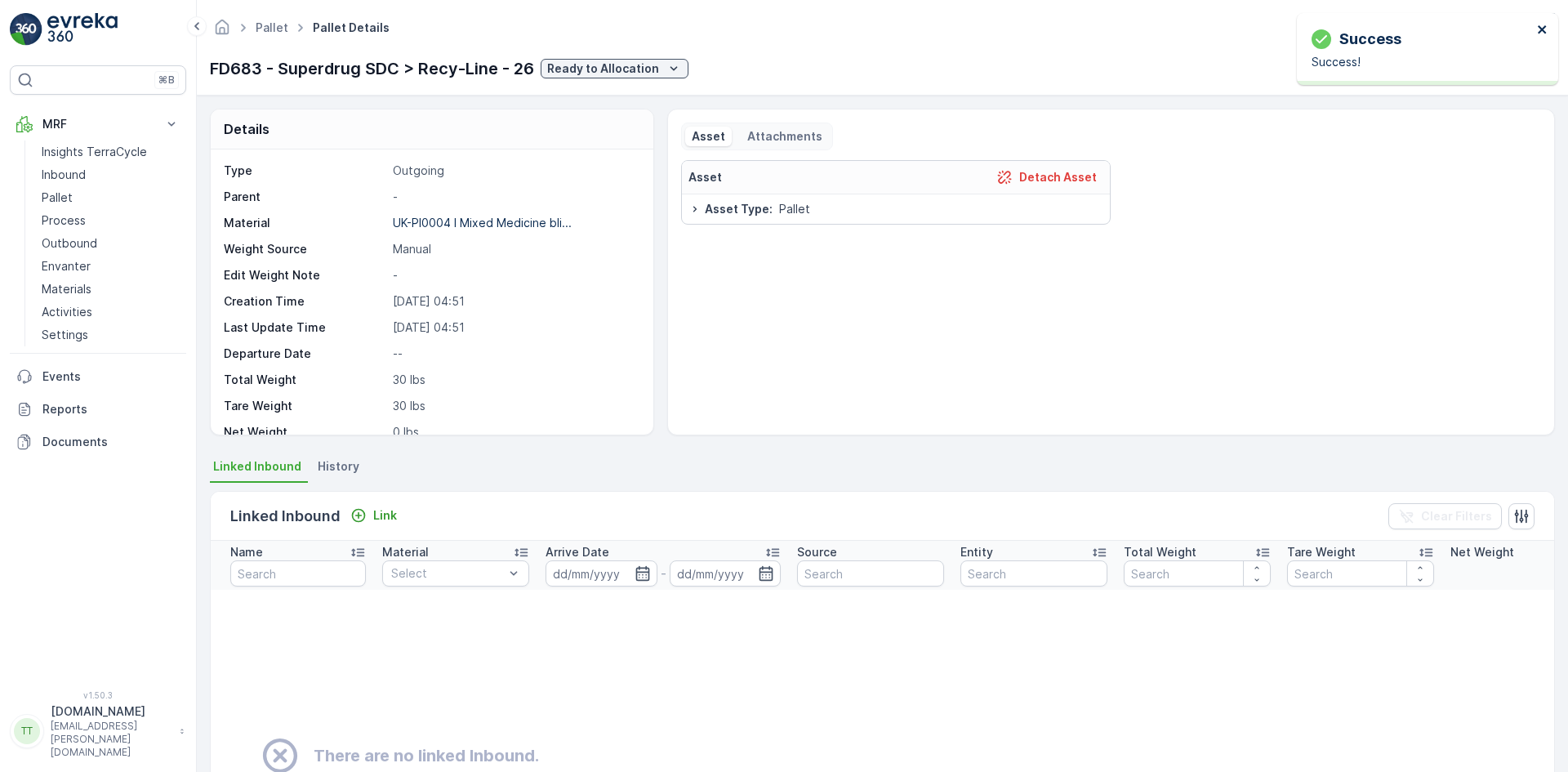
click at [1543, 29] on icon "close" at bounding box center [1542, 30] width 8 height 8
click at [1447, 66] on icon "button" at bounding box center [1445, 69] width 14 height 14
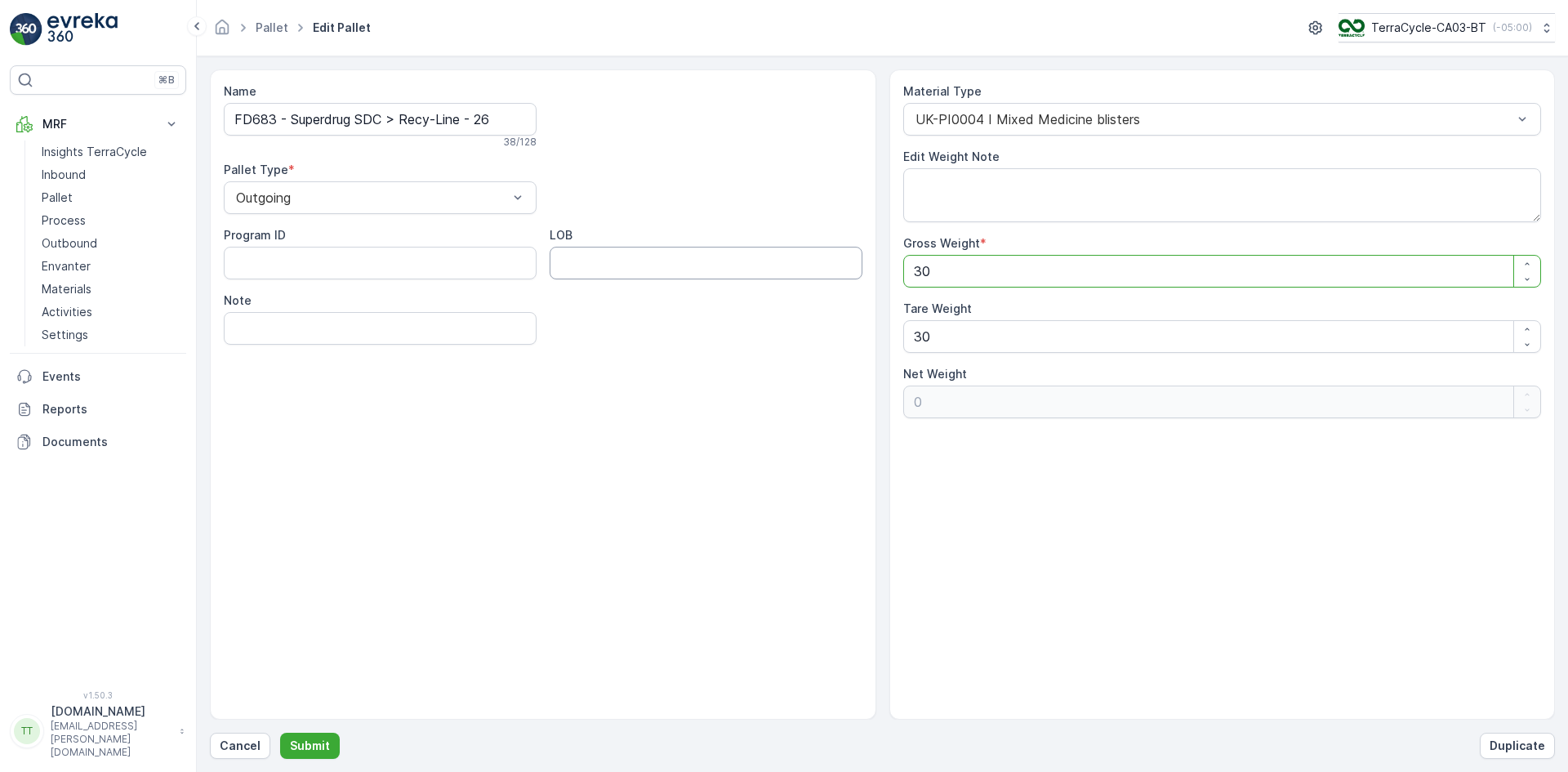
drag, startPoint x: 931, startPoint y: 273, endPoint x: 844, endPoint y: 274, distance: 87.0
click at [850, 277] on div "Name FD683 - Superdrug SDC > Recy-Line - 26 38 / 128 Pallet Type * Outgoing Pro…" at bounding box center [882, 395] width 1345 height 651
type Weight "2"
type Weight "-28"
type Weight "20"
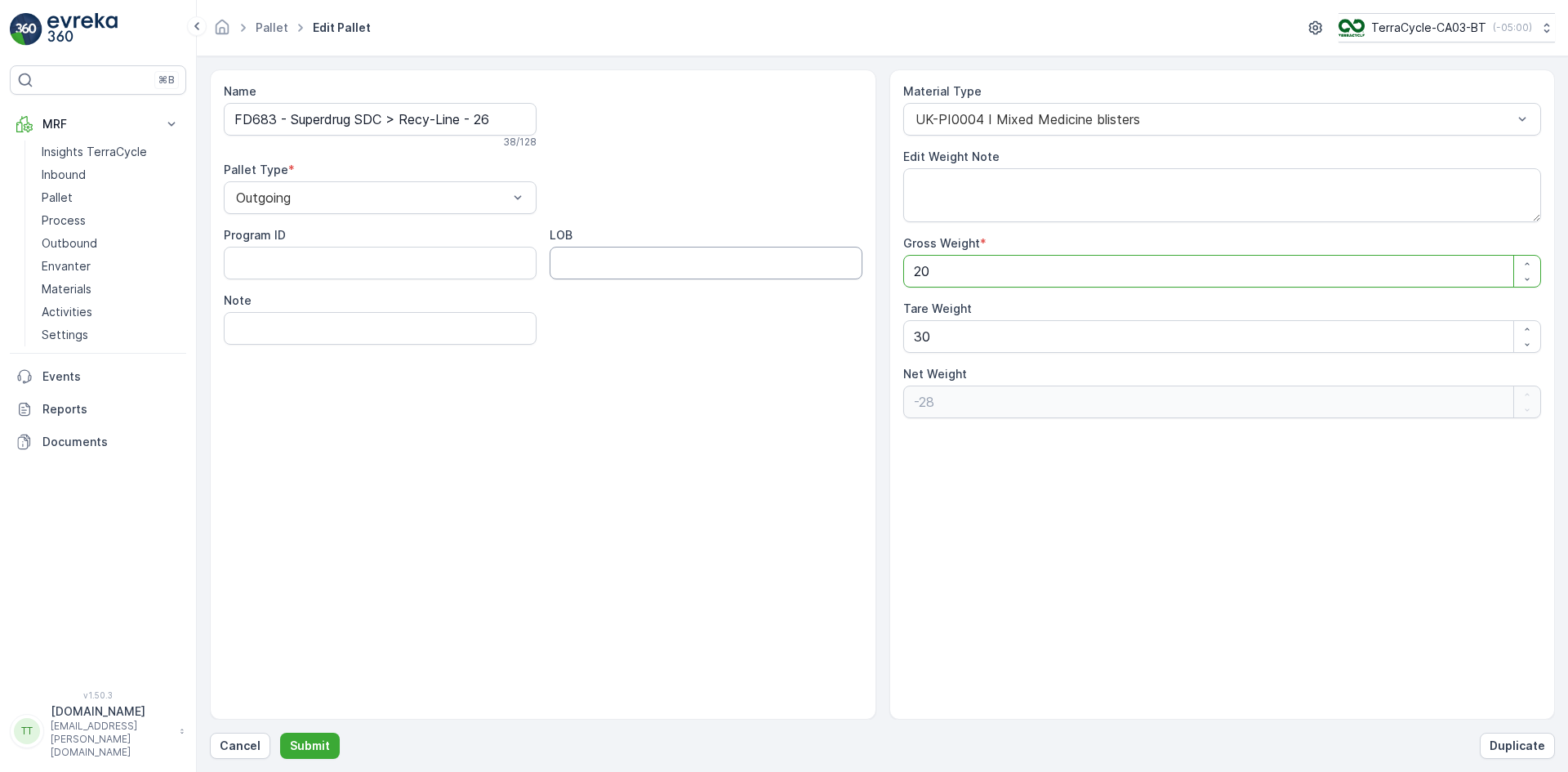
type Weight "-10"
type Weight "206"
type Weight "176"
type Weight "2060"
type Weight "2030"
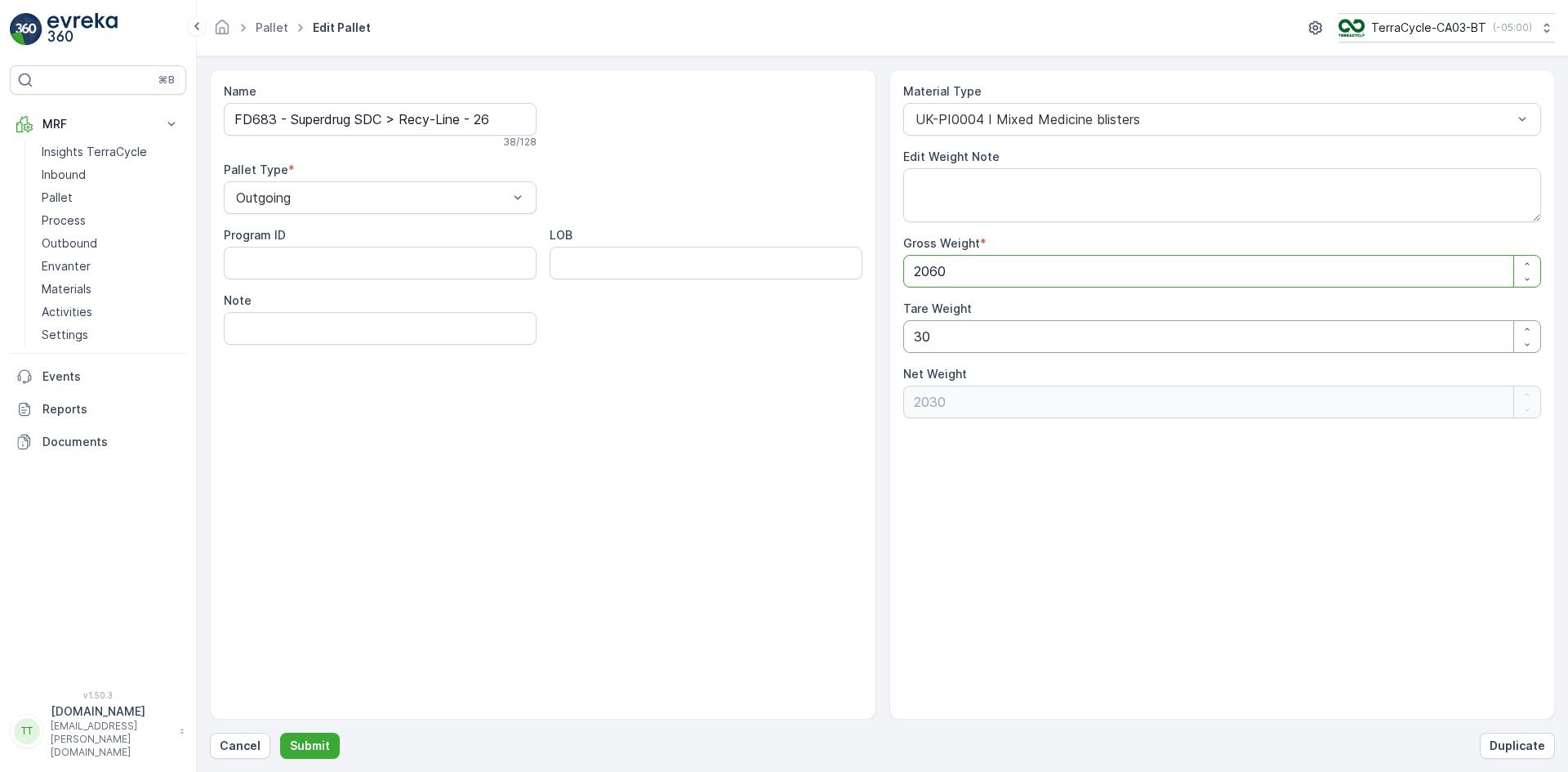
type Weight "2060"
drag, startPoint x: 921, startPoint y: 334, endPoint x: 874, endPoint y: 339, distance: 47.3
click at [874, 339] on div "Name FD683 - Superdrug SDC > Recy-Line - 26 38 / 128 Pallet Type * Outgoing Pro…" at bounding box center [882, 395] width 1345 height 651
type Weight "0"
type Weight "2060"
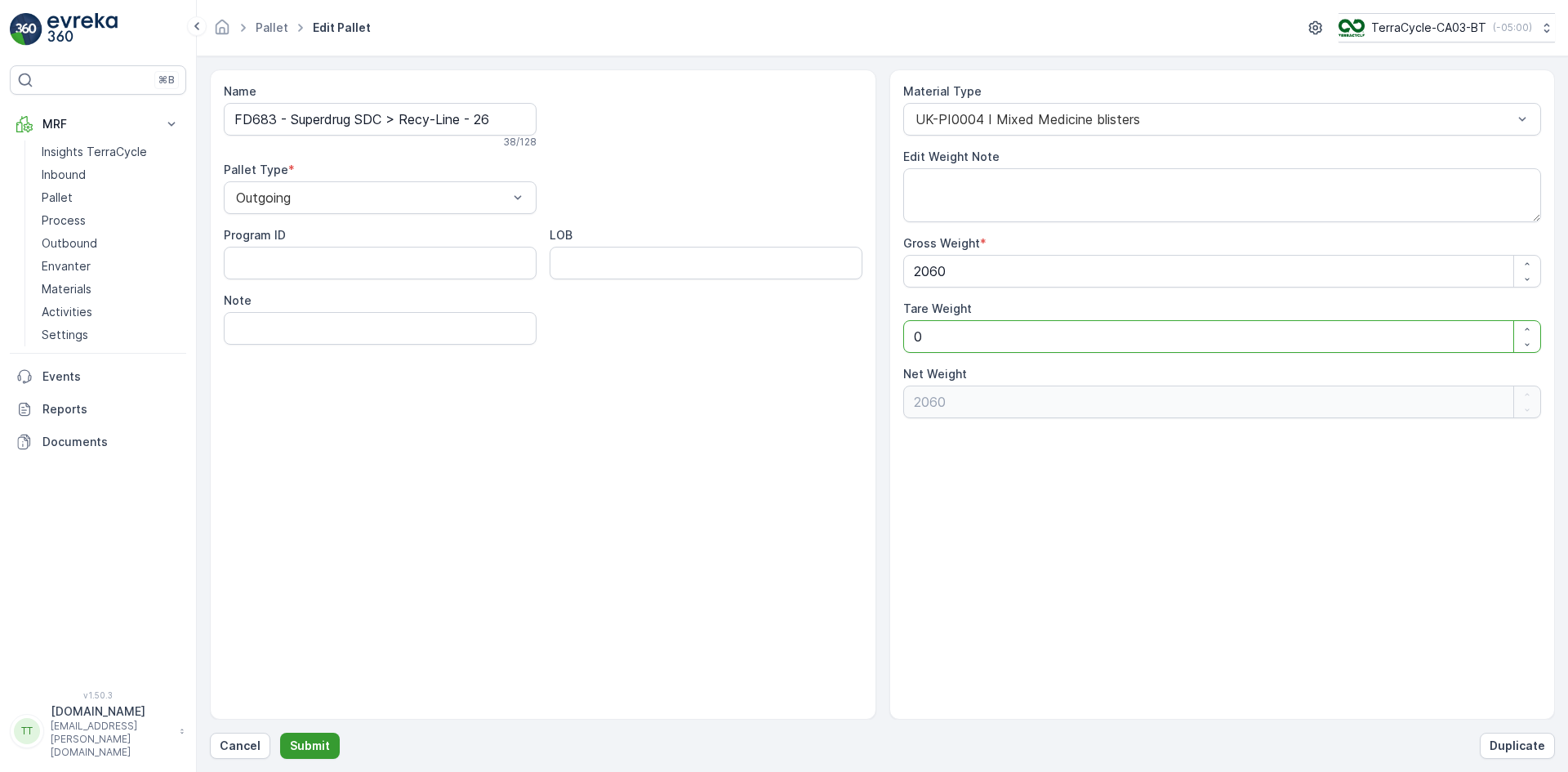
type Weight "0"
click at [313, 738] on p "Submit" at bounding box center [309, 746] width 40 height 16
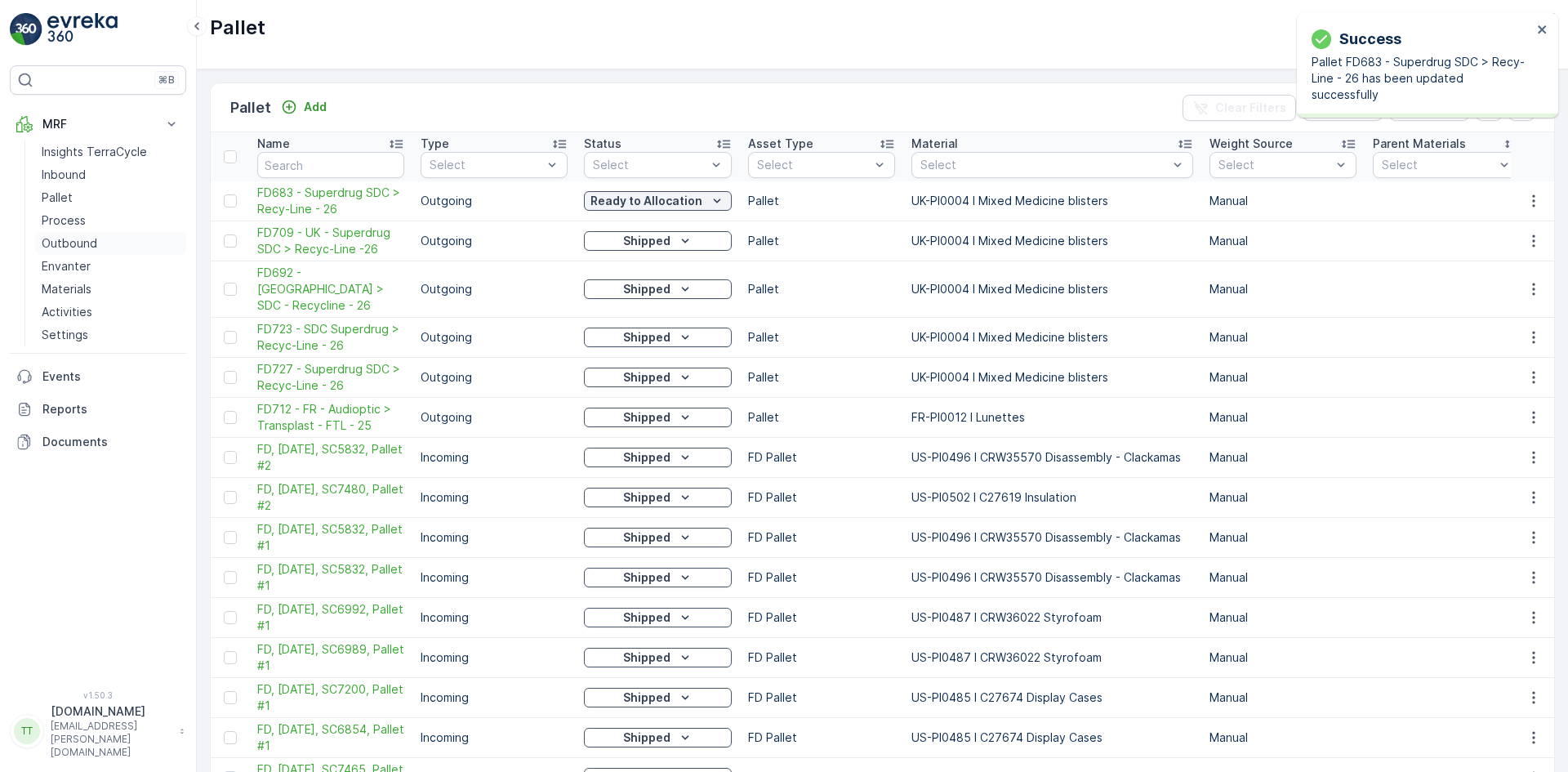
click at [92, 240] on p "Outbound" at bounding box center [70, 244] width 56 height 16
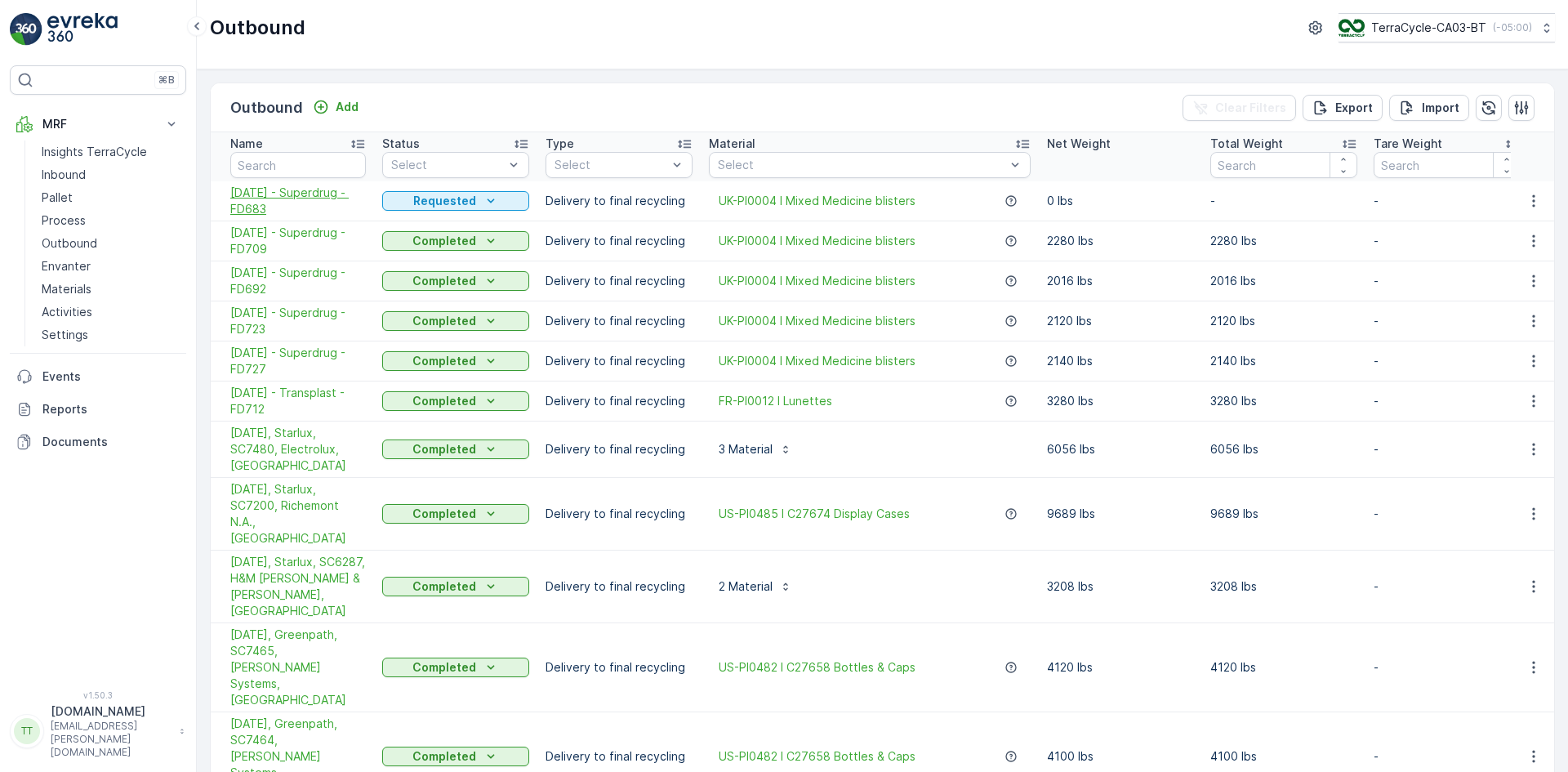
click at [244, 200] on span "18.06.2025 - Superdrug - FD683" at bounding box center [298, 201] width 135 height 33
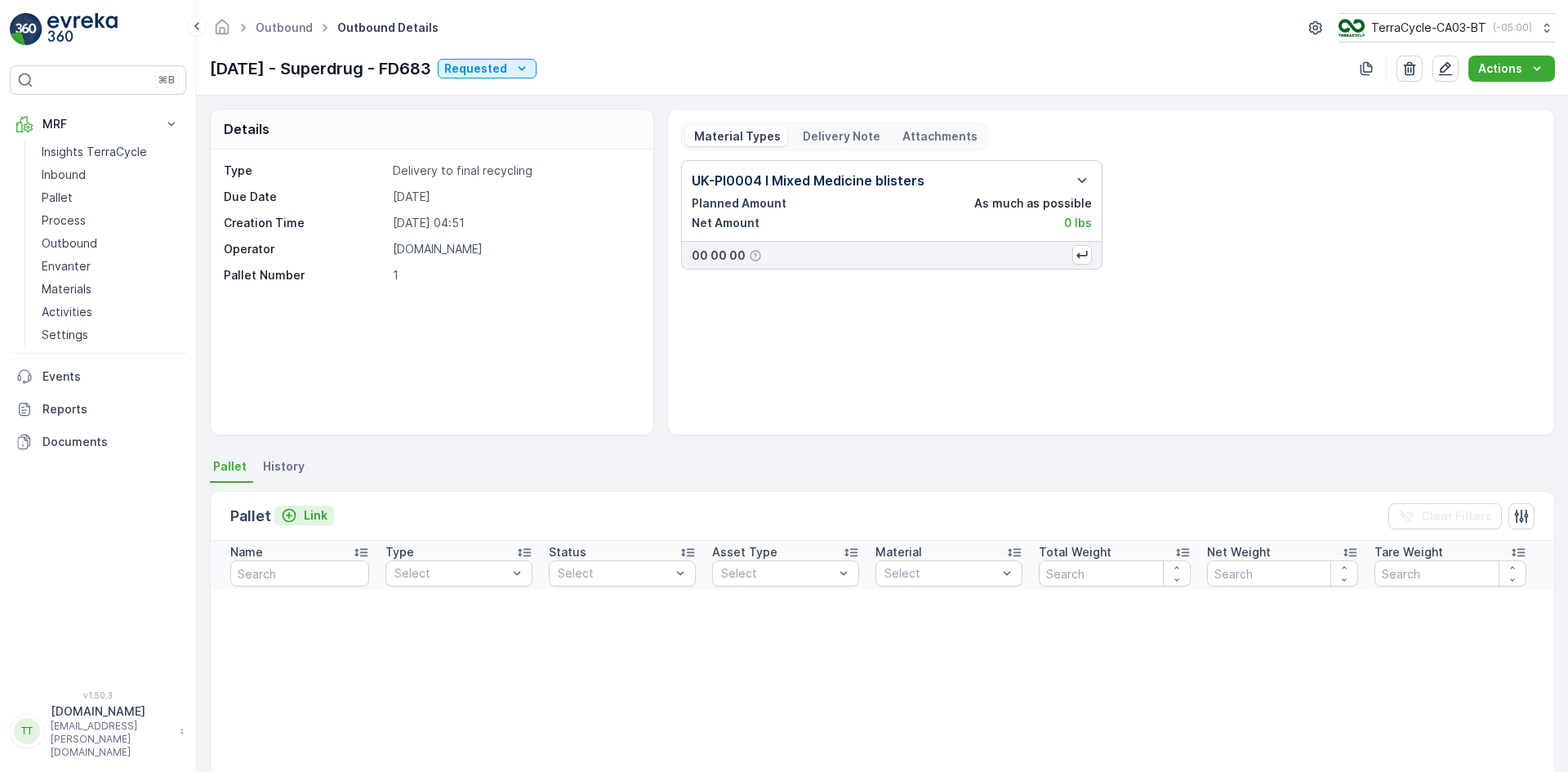
click at [301, 511] on div "Link" at bounding box center [304, 515] width 47 height 16
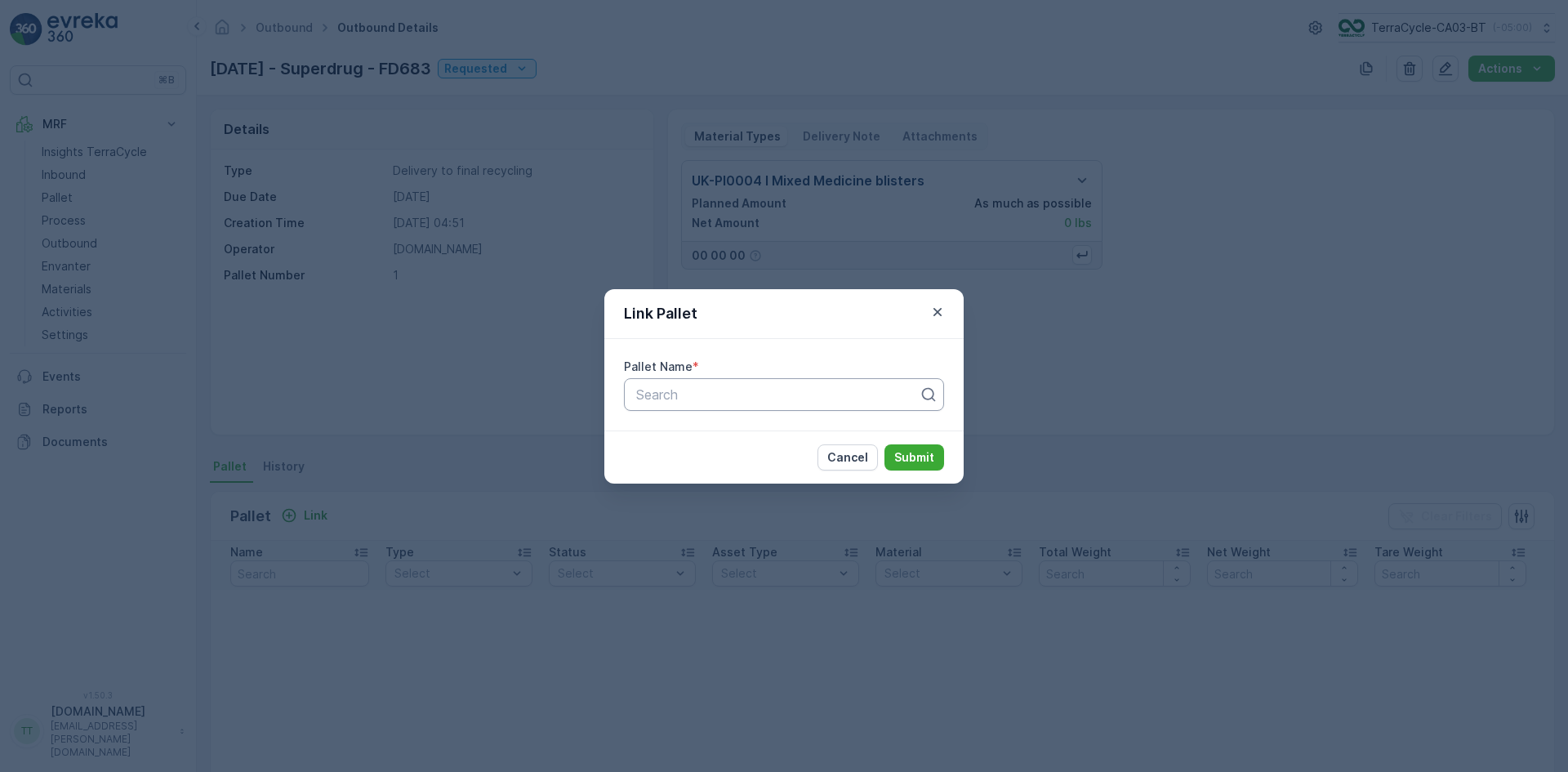
click at [648, 399] on div at bounding box center [777, 395] width 285 height 15
type input "683"
click at [703, 431] on span "FD683 - Superdrug SDC > Recy-Line - 26" at bounding box center [761, 435] width 255 height 15
click at [926, 460] on p "Submit" at bounding box center [914, 458] width 40 height 16
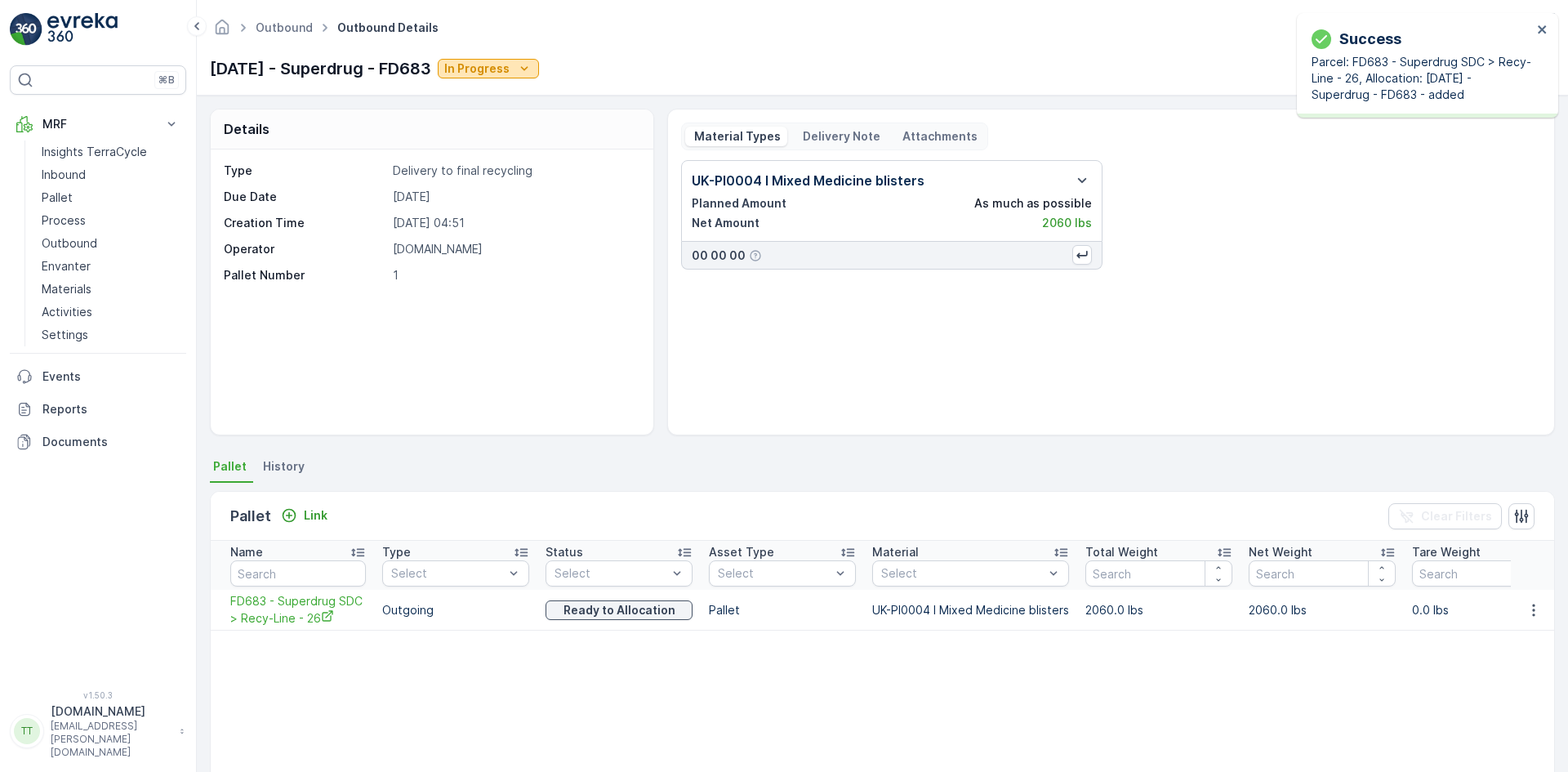
click at [509, 74] on p "In Progress" at bounding box center [477, 69] width 66 height 16
click at [510, 138] on span "Completed" at bounding box center [513, 139] width 62 height 16
click at [52, 194] on p "Pallet" at bounding box center [57, 198] width 31 height 16
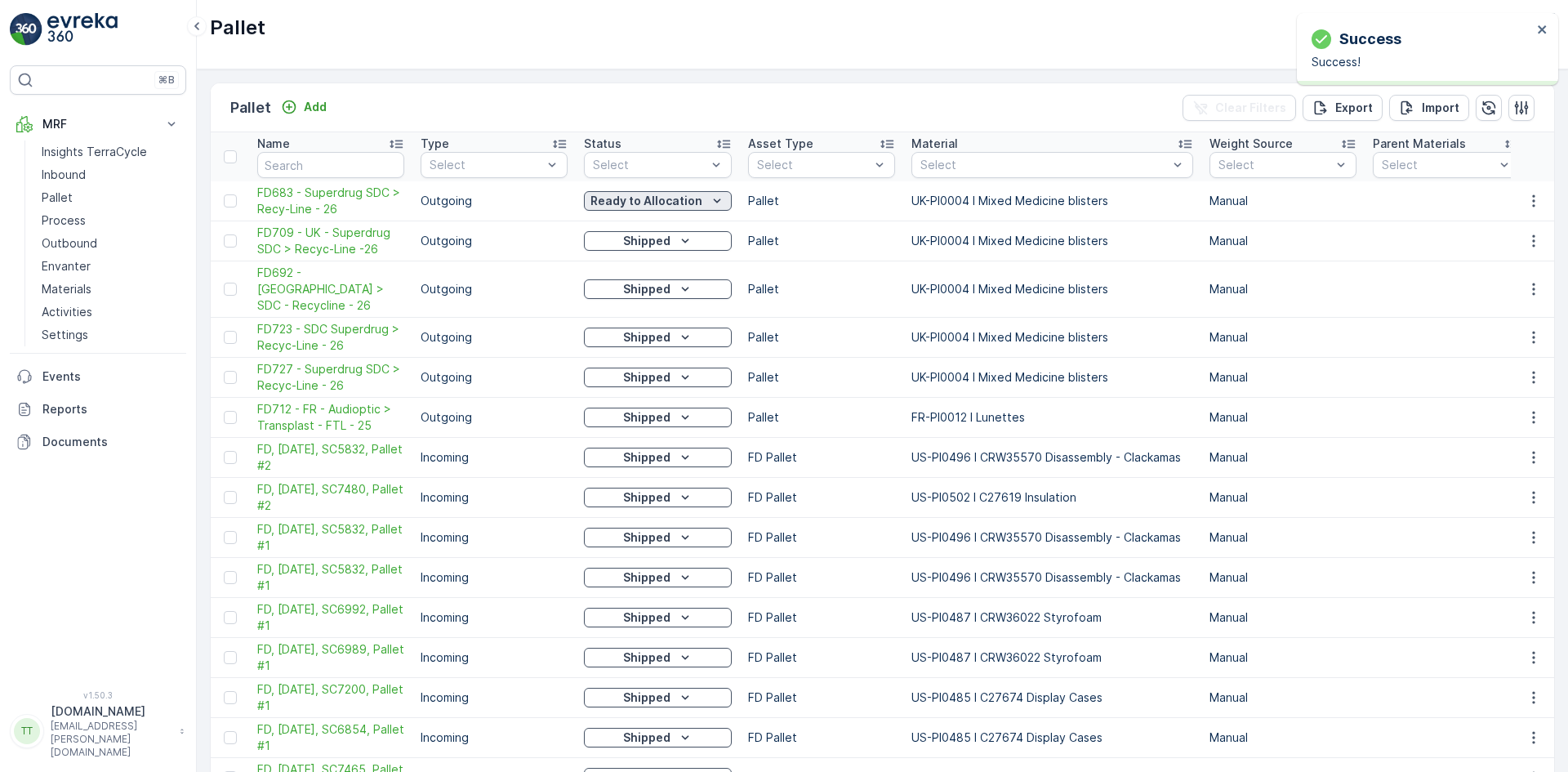
click at [599, 200] on p "Ready to Allocation" at bounding box center [646, 201] width 112 height 16
click at [622, 381] on span "Shipped" at bounding box center [617, 386] width 46 height 16
click at [296, 208] on span "FD683 - Superdrug SDC > Recy-Line - 26" at bounding box center [330, 201] width 147 height 33
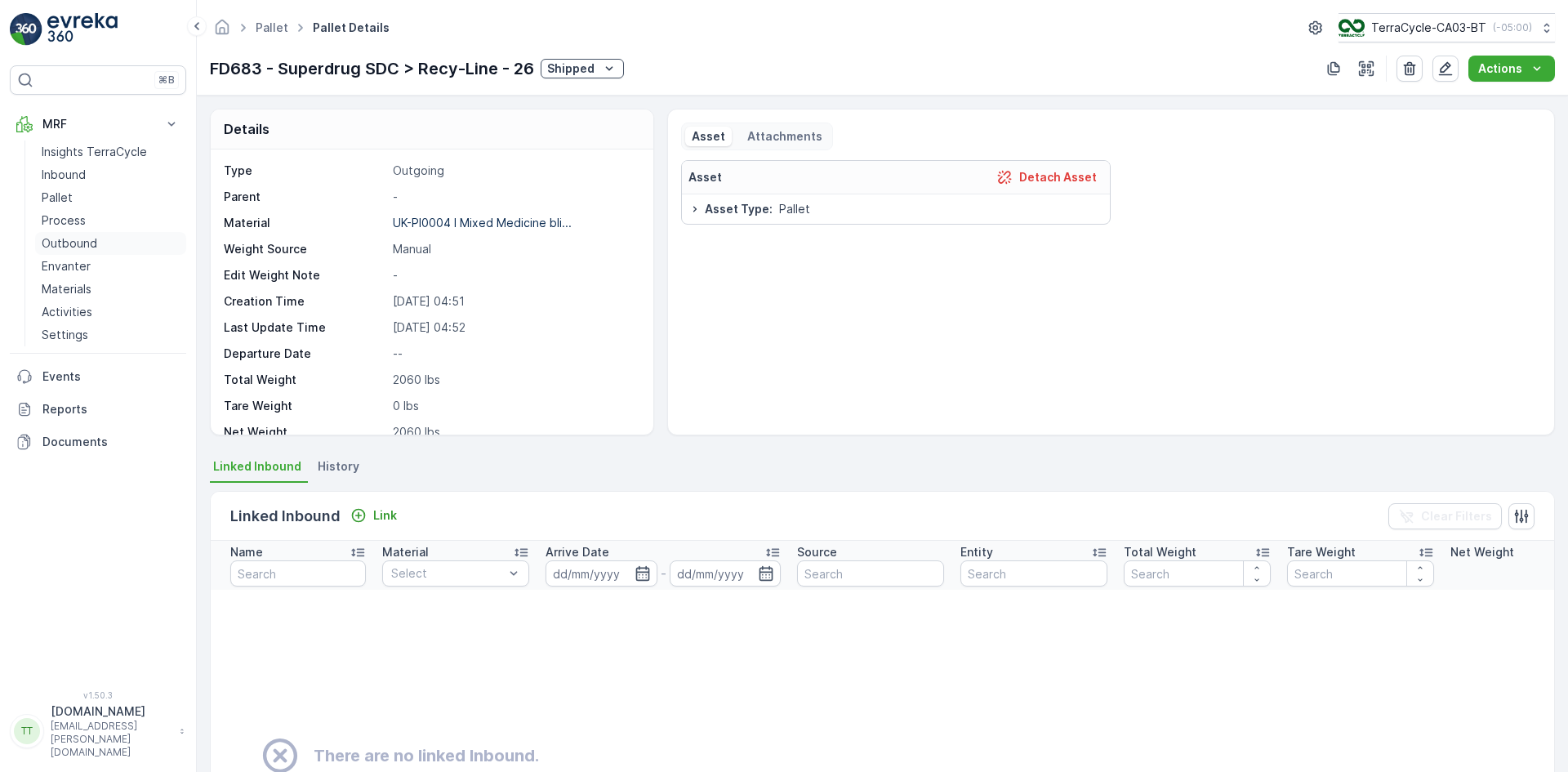
click at [69, 239] on p "Outbound" at bounding box center [70, 244] width 56 height 16
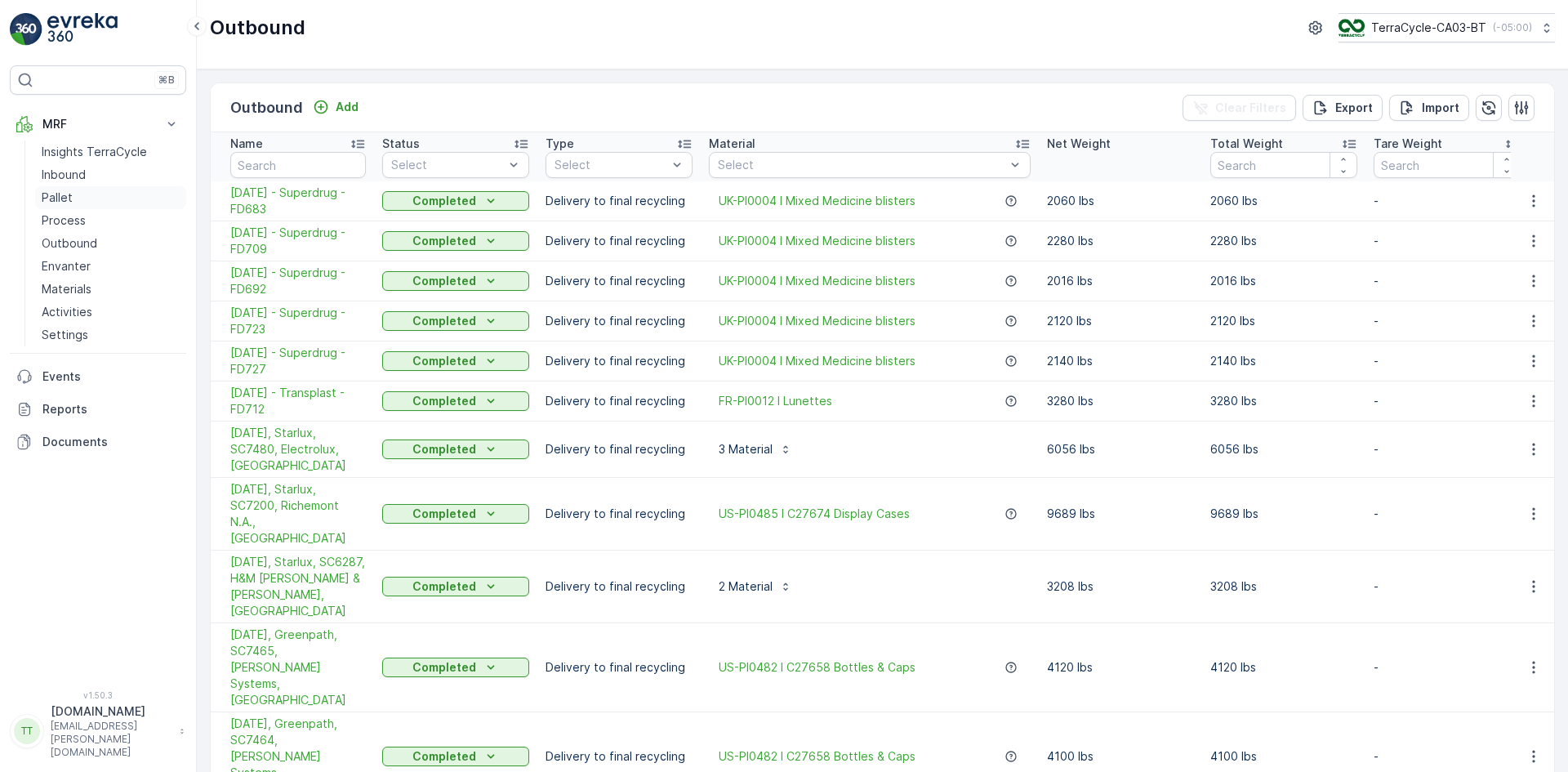
click at [75, 190] on link "Pallet" at bounding box center [111, 198] width 151 height 23
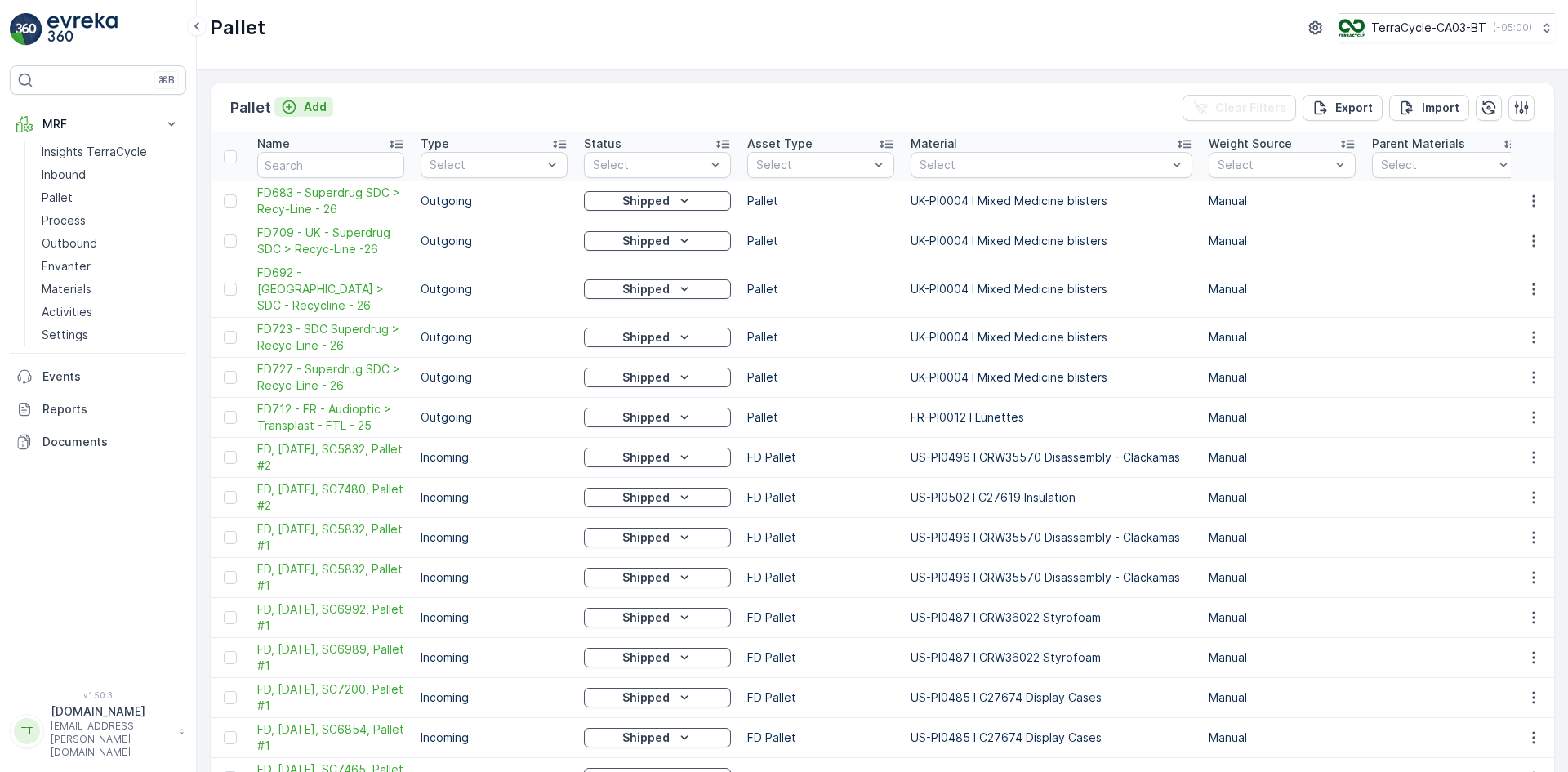
click at [321, 108] on p "Add" at bounding box center [315, 107] width 23 height 16
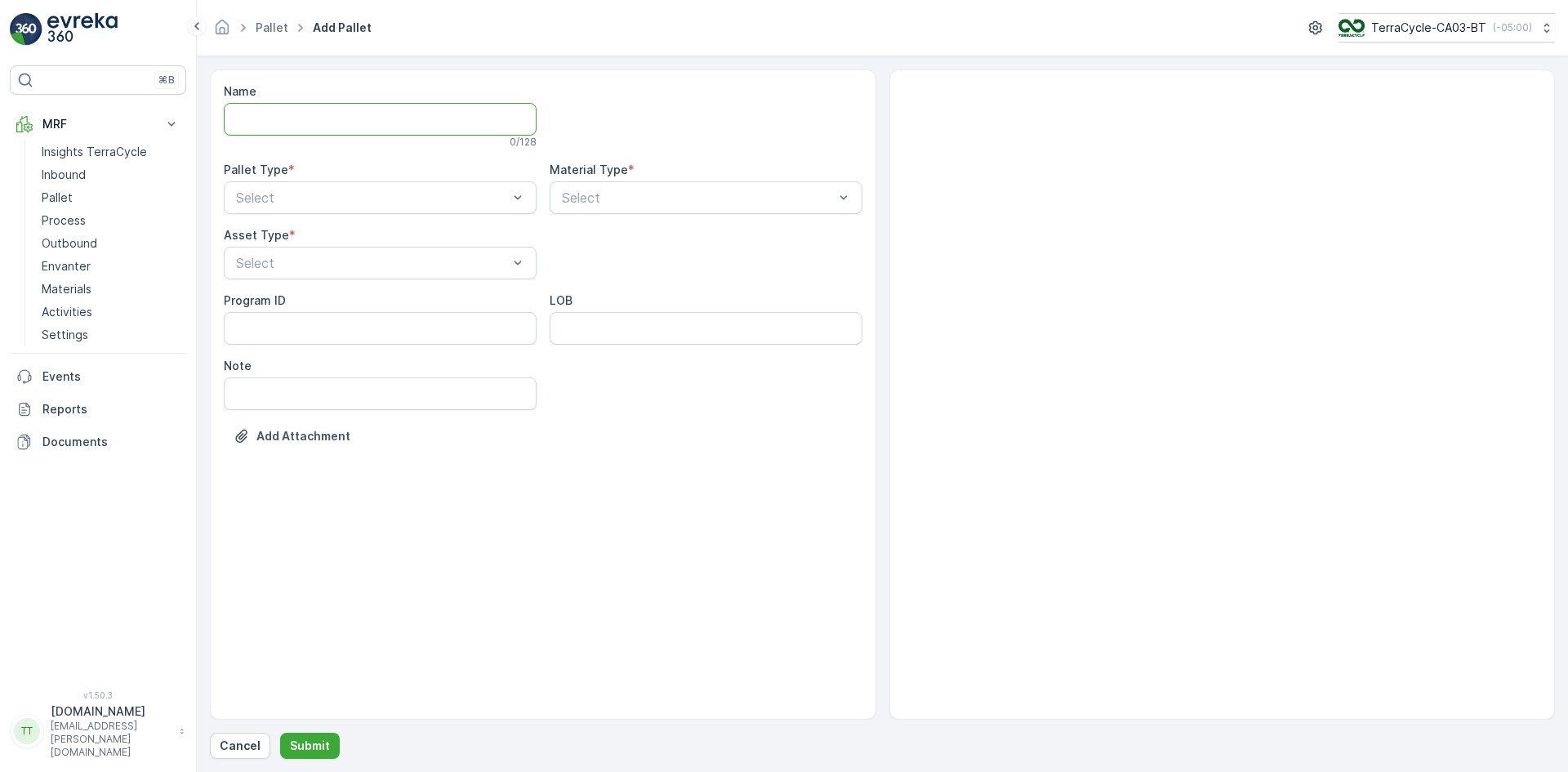
click at [297, 129] on input "Name" at bounding box center [380, 119] width 312 height 33
paste input "FD678 - Superdrug SDC UK > Recyc-Line UK - 26"
type input "FD678 - Superdrug SDC UK > Recyc-Line UK - 26"
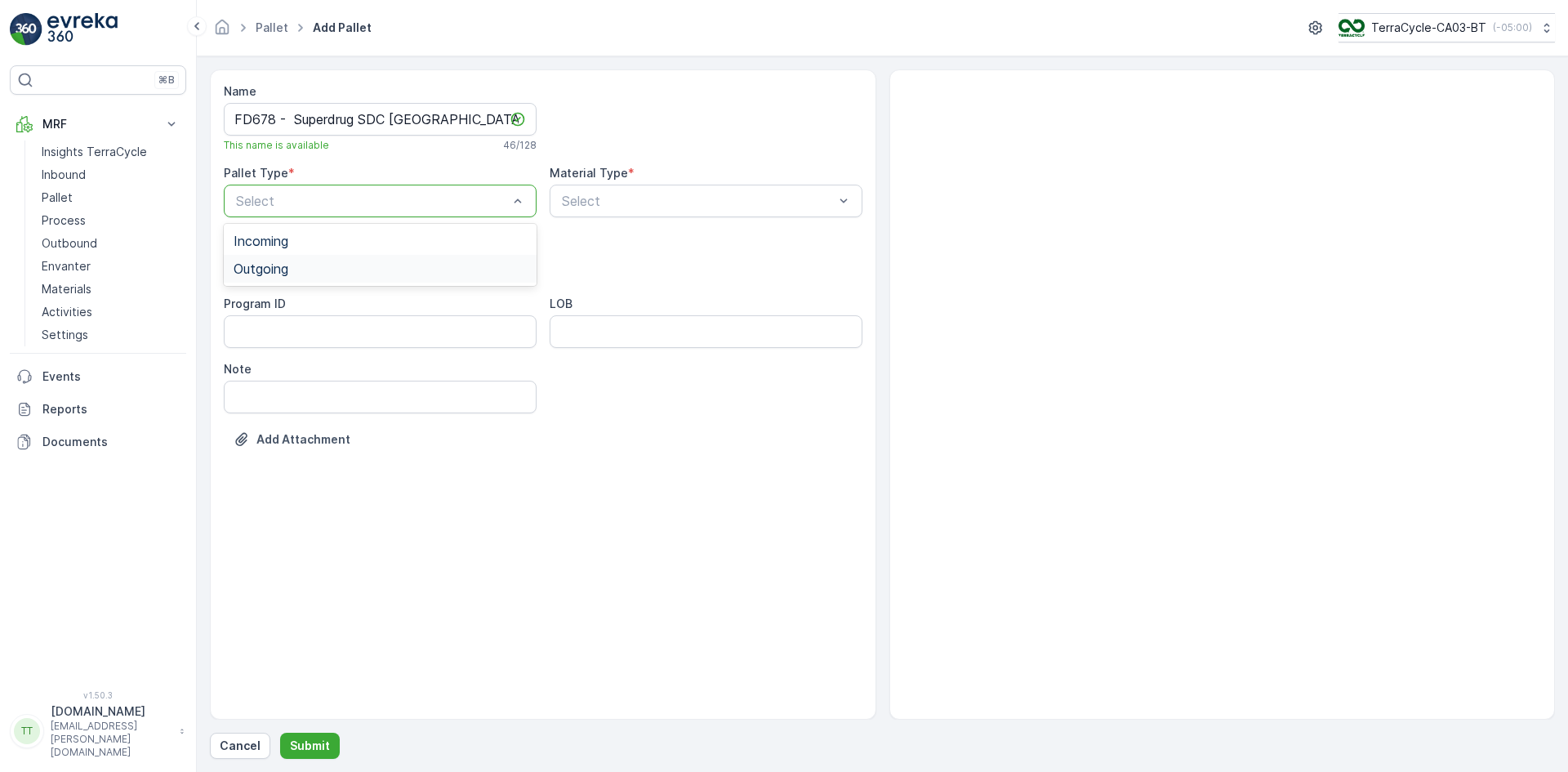
click at [278, 265] on span "Outgoing" at bounding box center [261, 269] width 55 height 15
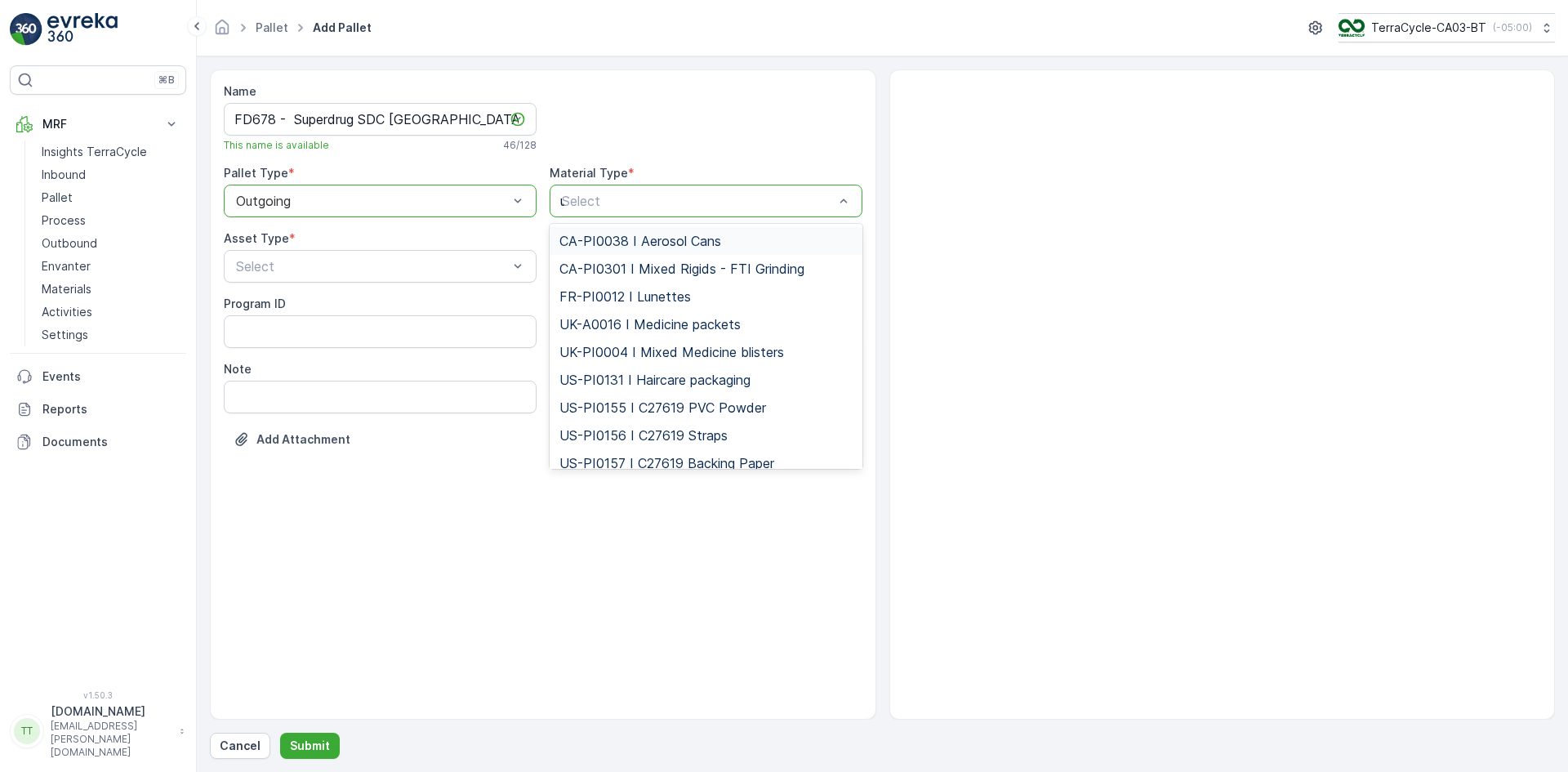
type input "uk"
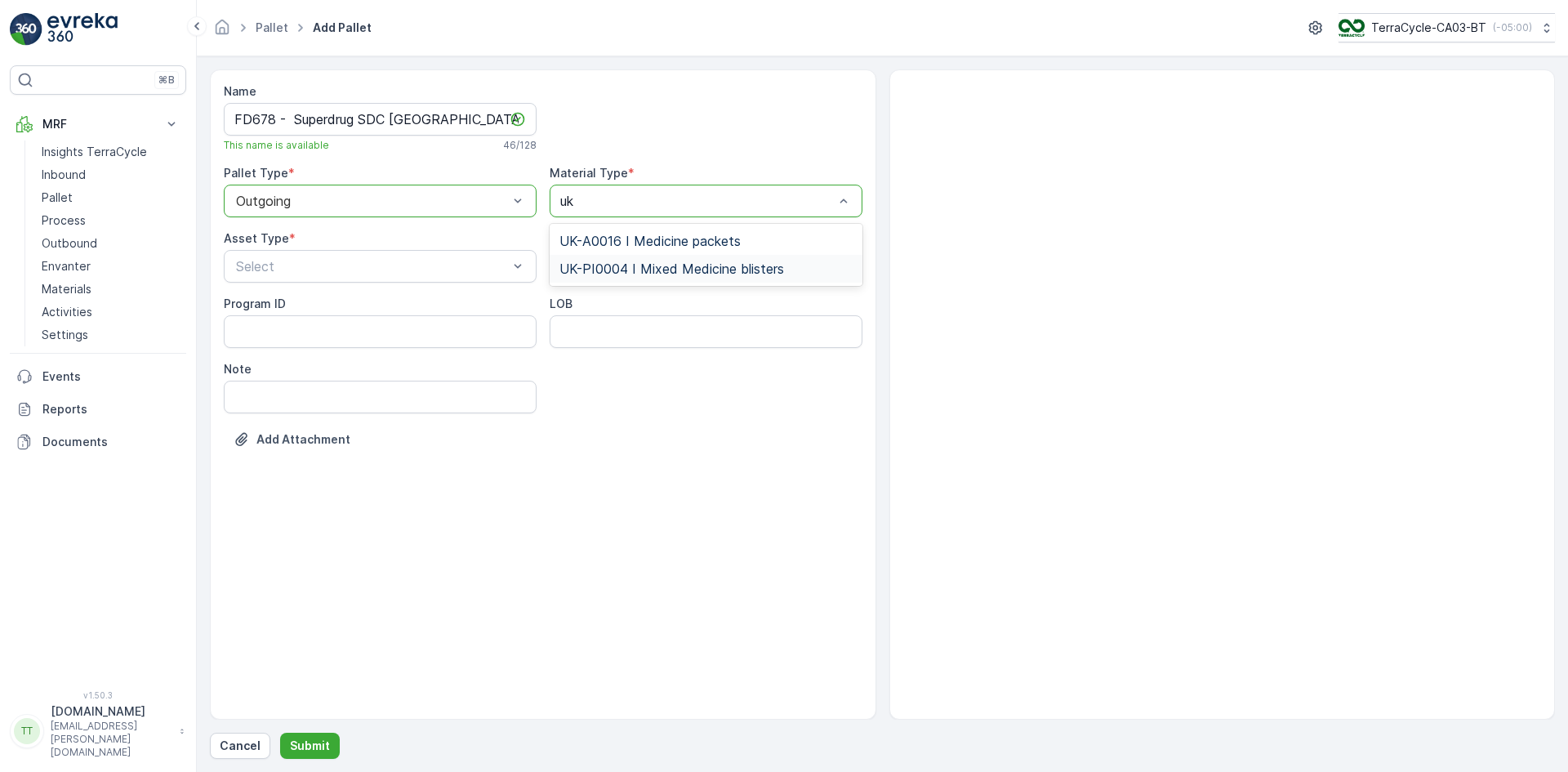
click at [641, 269] on span "UK-PI0004 I Mixed Medicine blisters" at bounding box center [672, 269] width 225 height 15
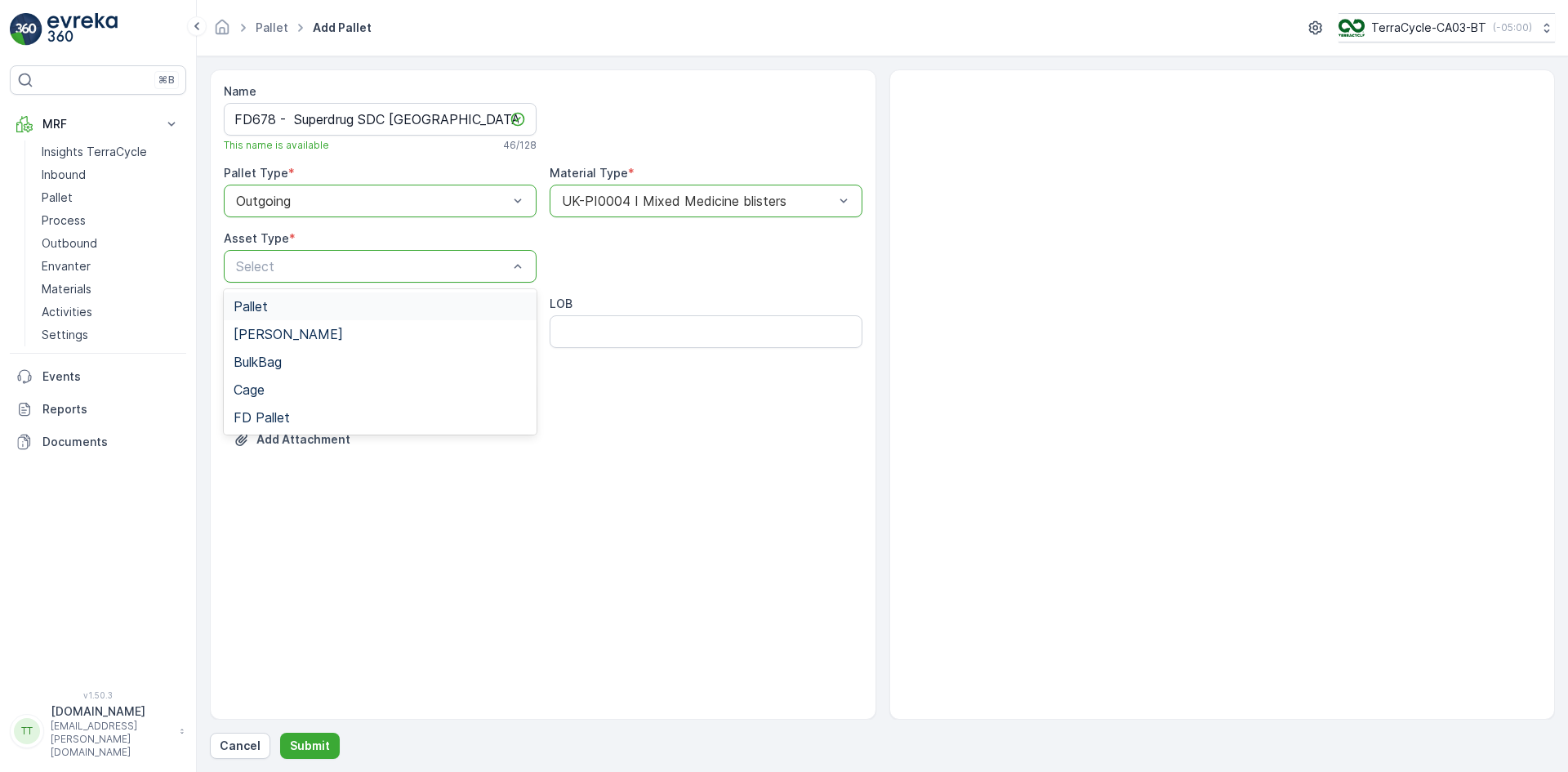
click at [272, 297] on div "Pallet" at bounding box center [380, 306] width 312 height 28
click at [312, 740] on p "Submit" at bounding box center [309, 746] width 40 height 16
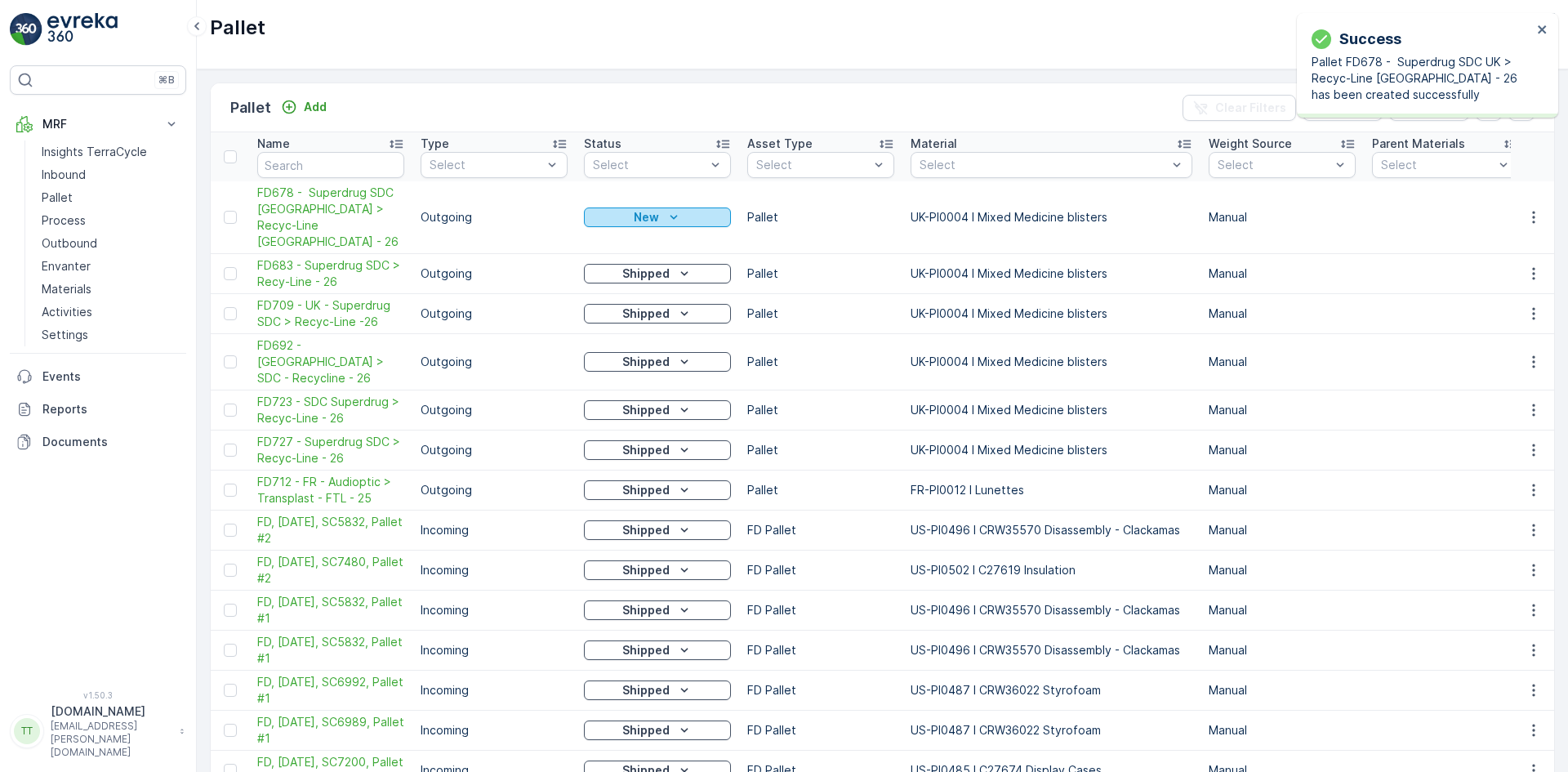
click at [650, 209] on p "New" at bounding box center [646, 217] width 25 height 16
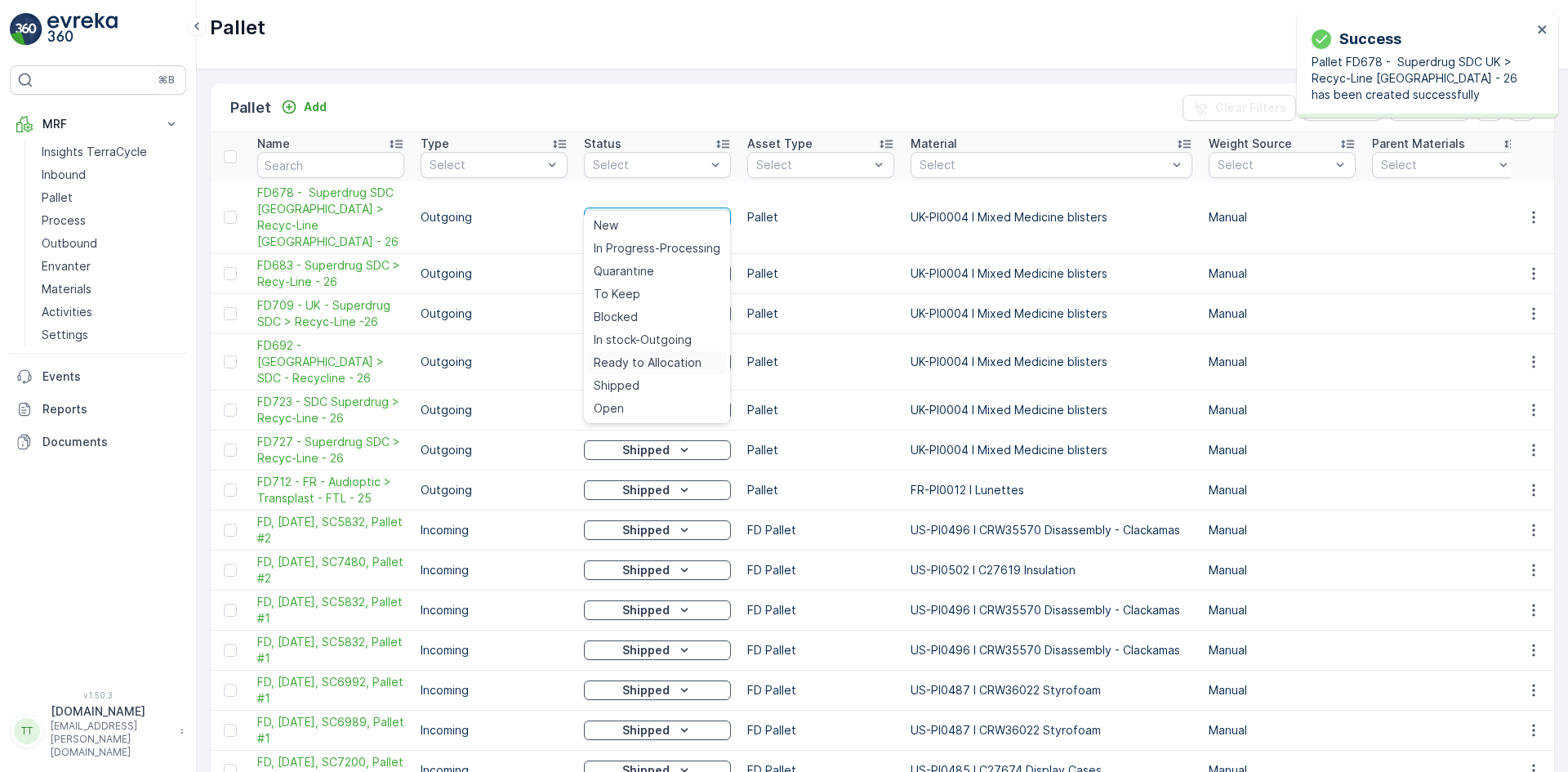
click at [647, 360] on span "Ready to Allocation" at bounding box center [647, 363] width 107 height 16
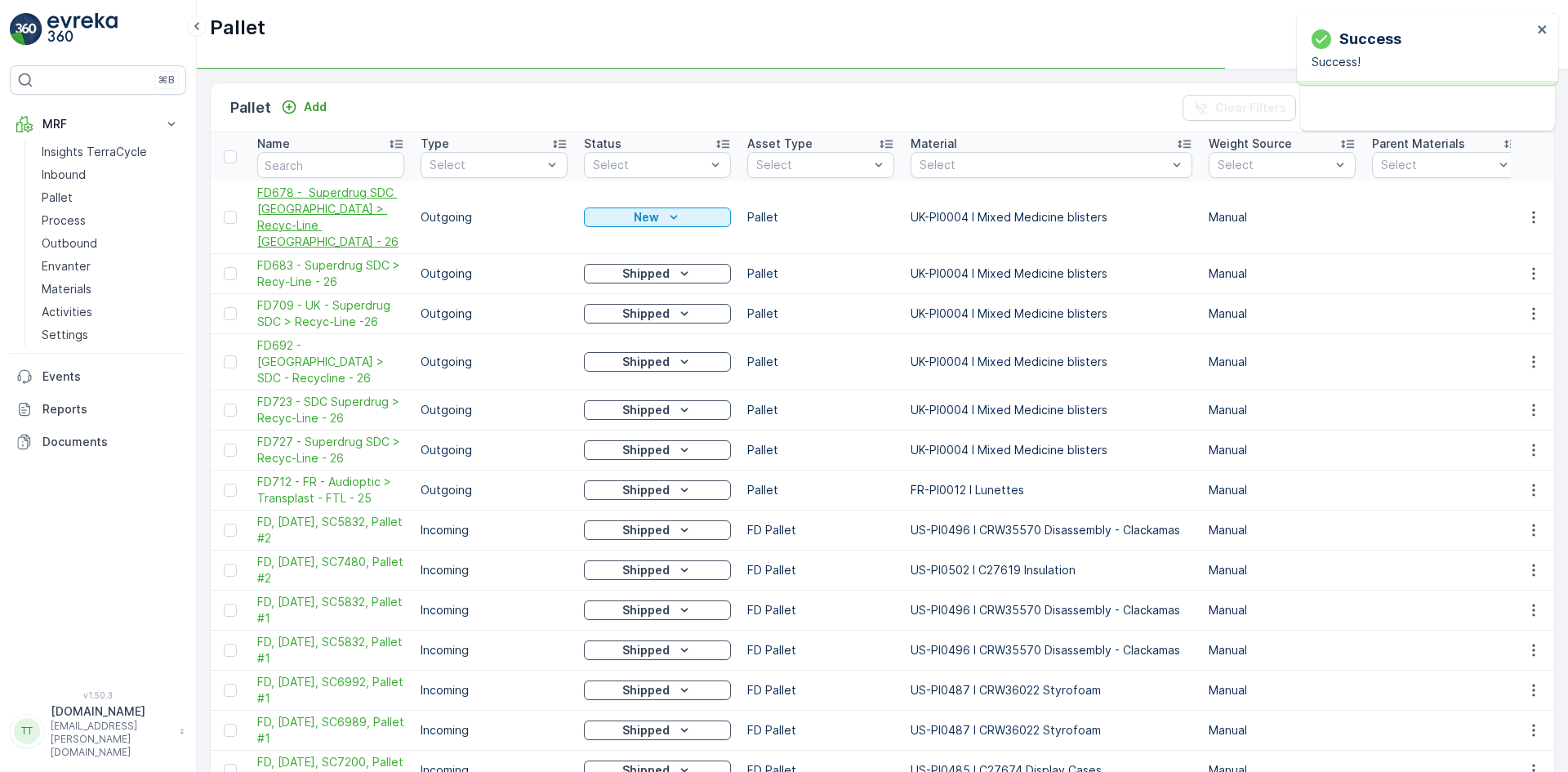
click at [293, 208] on span "FD678 - Superdrug SDC UK > Recyc-Line UK - 26" at bounding box center [330, 217] width 147 height 66
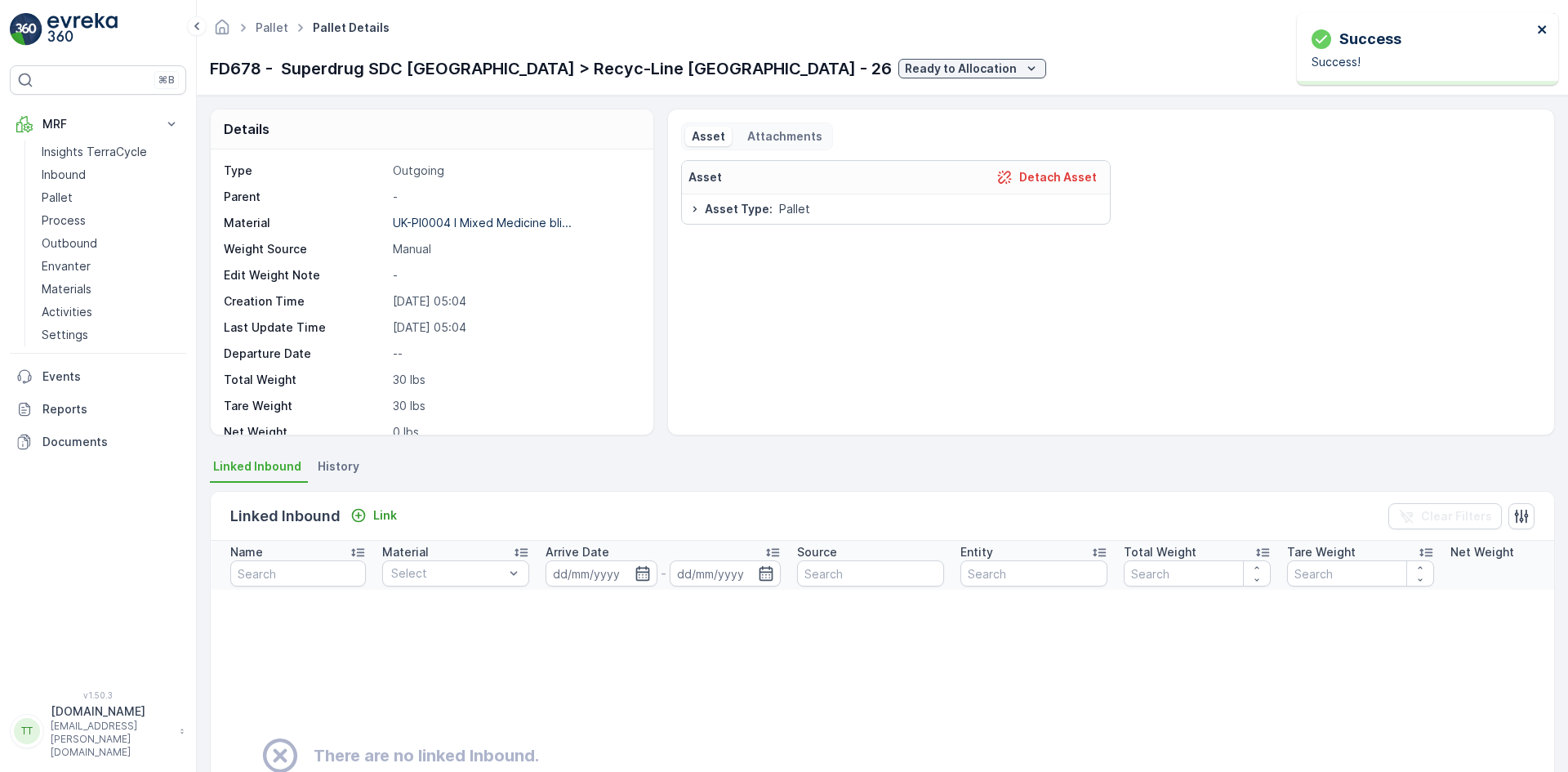
click at [1539, 30] on icon "close" at bounding box center [1543, 30] width 11 height 13
click at [1448, 65] on icon "button" at bounding box center [1445, 69] width 16 height 16
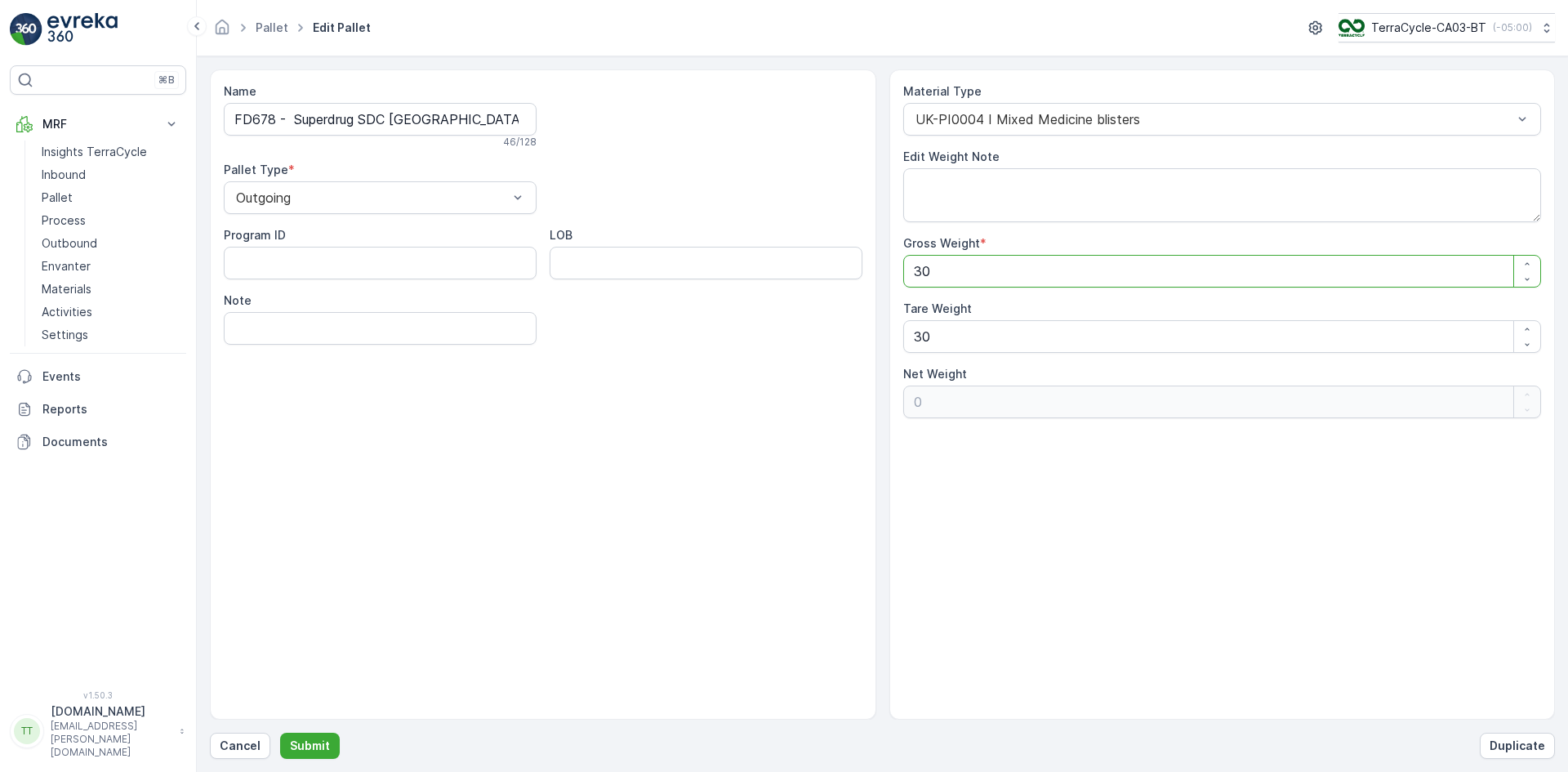
drag, startPoint x: 879, startPoint y: 285, endPoint x: 803, endPoint y: 247, distance: 85.0
click at [845, 285] on div "Name FD678 - Superdrug SDC UK > Recyc-Line UK - 26 46 / 128 Pallet Type * Outgo…" at bounding box center [882, 395] width 1345 height 651
type Weight "2"
type Weight "-28"
type Weight "20"
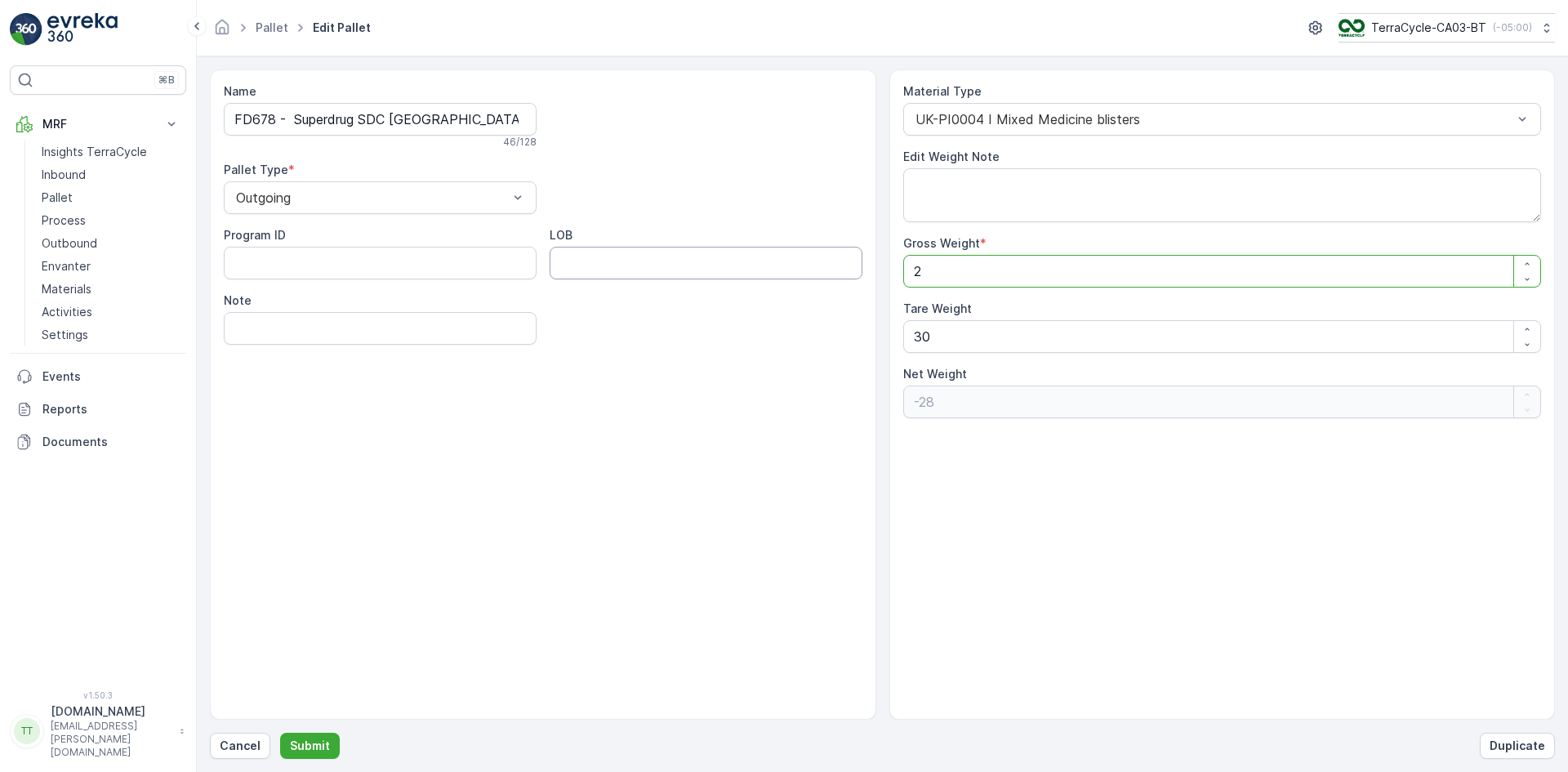
type Weight "-10"
type Weight "200"
type Weight "170"
type Weight "2000"
type Weight "1970"
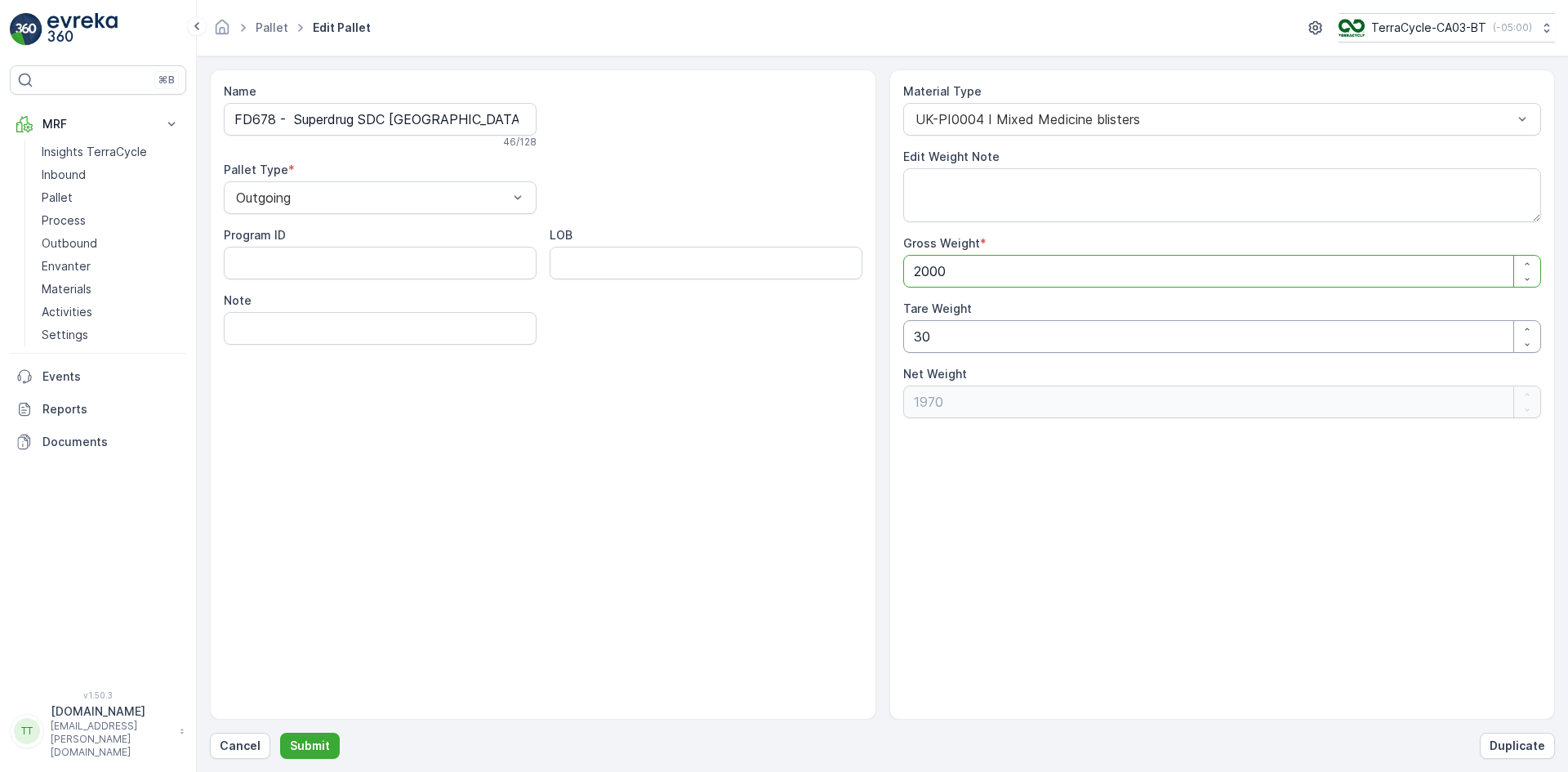
type Weight "2000"
drag, startPoint x: 918, startPoint y: 343, endPoint x: 870, endPoint y: 343, distance: 48.0
click at [870, 343] on div "Name FD678 - Superdrug SDC UK > Recyc-Line UK - 26 46 / 128 Pallet Type * Outgo…" at bounding box center [882, 395] width 1345 height 651
type Weight "00"
type Weight "2000"
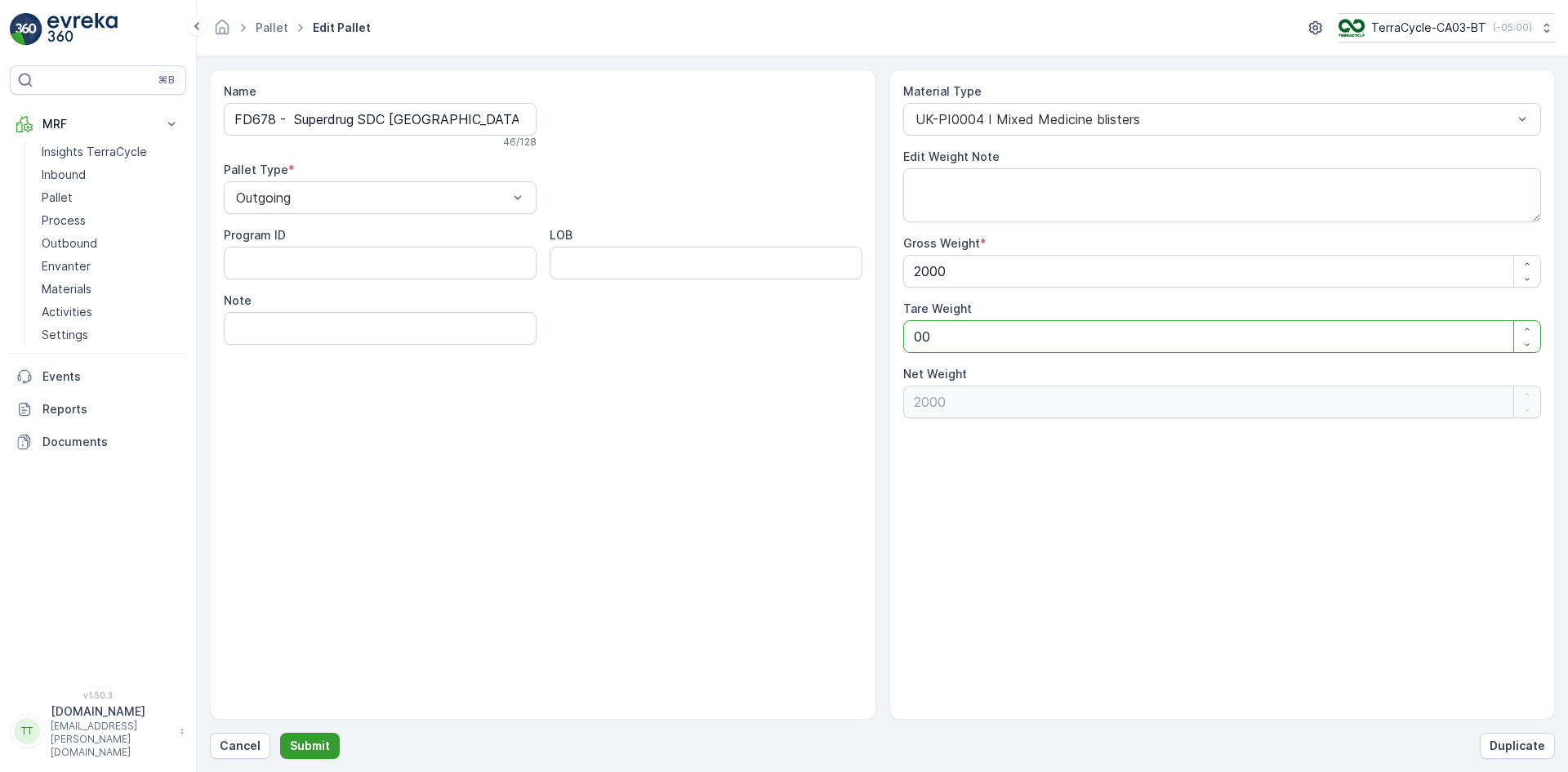
type Weight "00"
click at [300, 745] on p "Submit" at bounding box center [309, 746] width 40 height 16
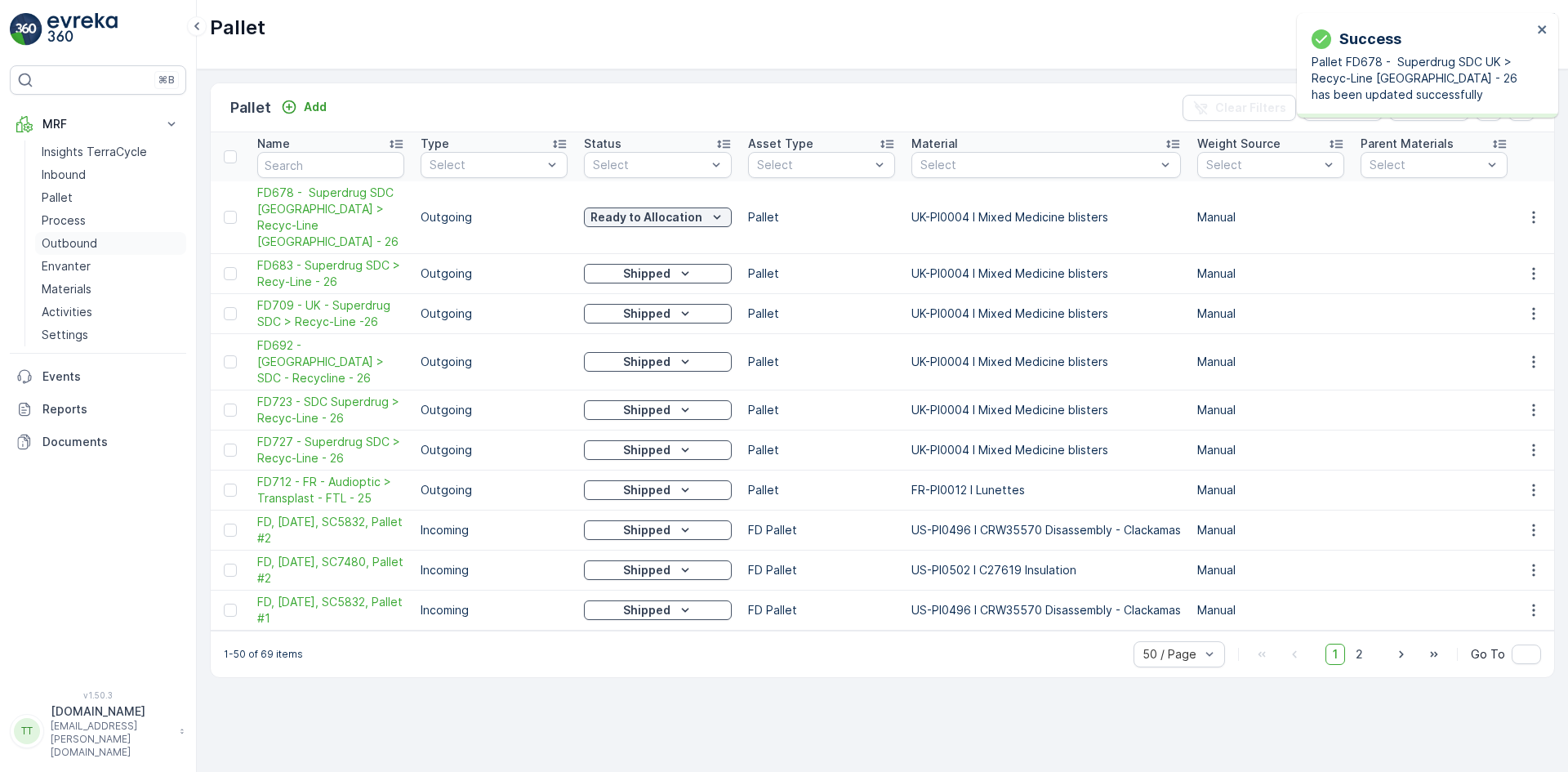
click at [72, 243] on p "Outbound" at bounding box center [70, 244] width 56 height 16
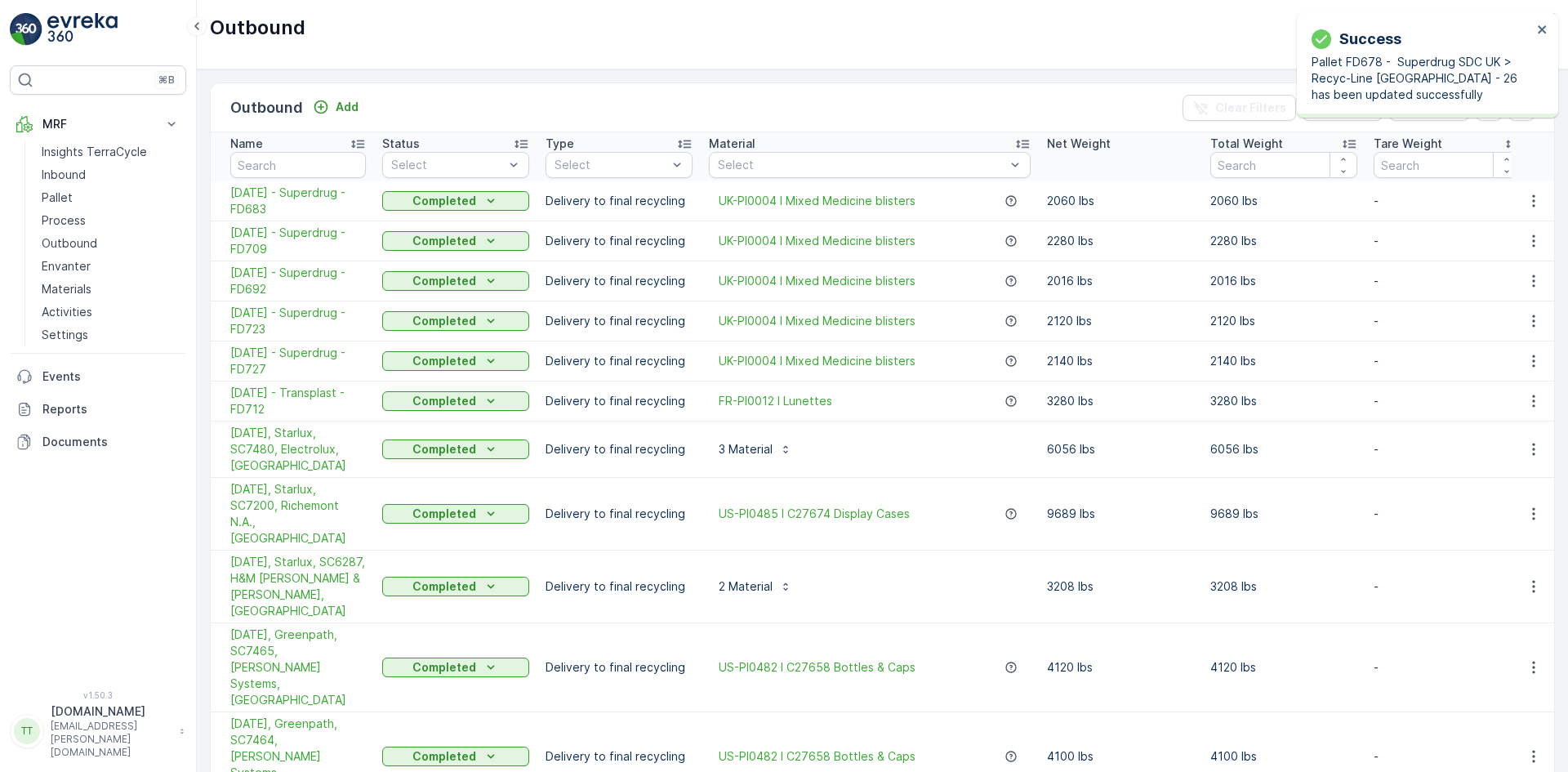
click at [332, 96] on div "Outbound Add" at bounding box center [298, 107] width 134 height 23
click at [333, 99] on div "Add" at bounding box center [335, 107] width 46 height 16
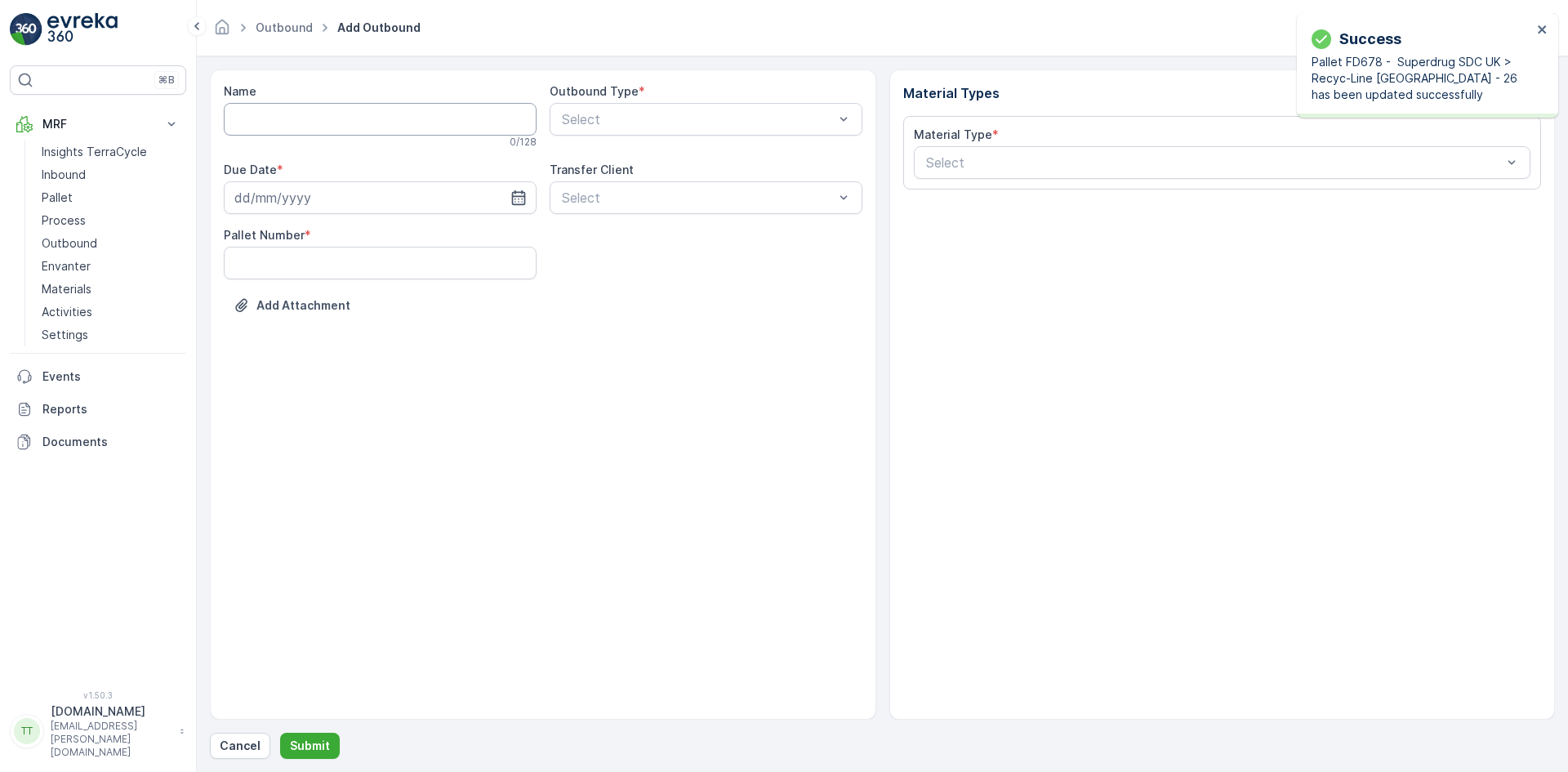
click at [334, 113] on input "Name" at bounding box center [380, 119] width 312 height 33
paste input "12.06.2025 - Superdrug - FD678"
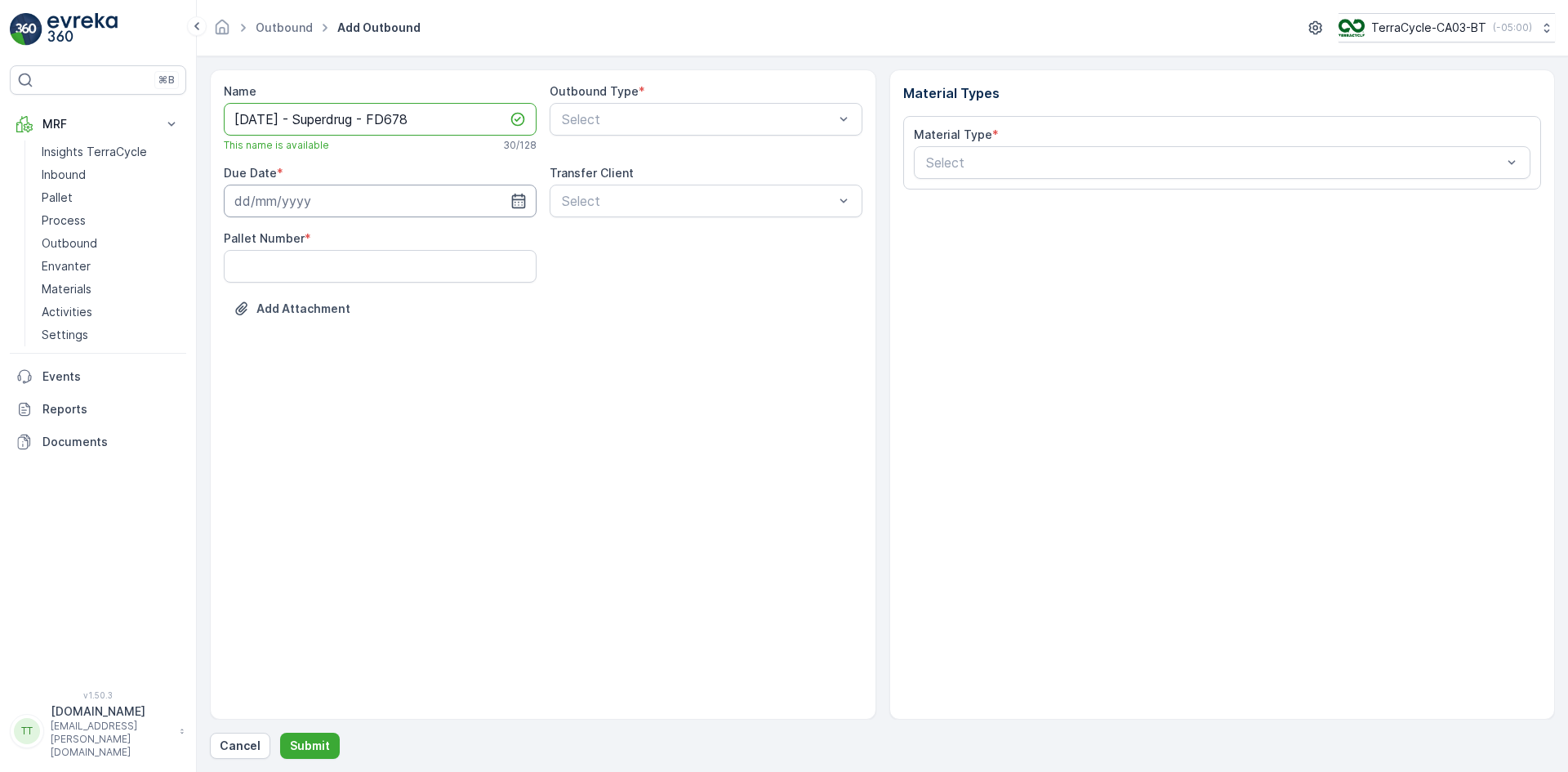
type input "12.06.2025 - Superdrug - FD678"
click at [317, 193] on input at bounding box center [380, 201] width 312 height 33
click at [376, 244] on icon "button" at bounding box center [381, 240] width 16 height 16
click at [369, 240] on icon "button" at bounding box center [362, 240] width 16 height 16
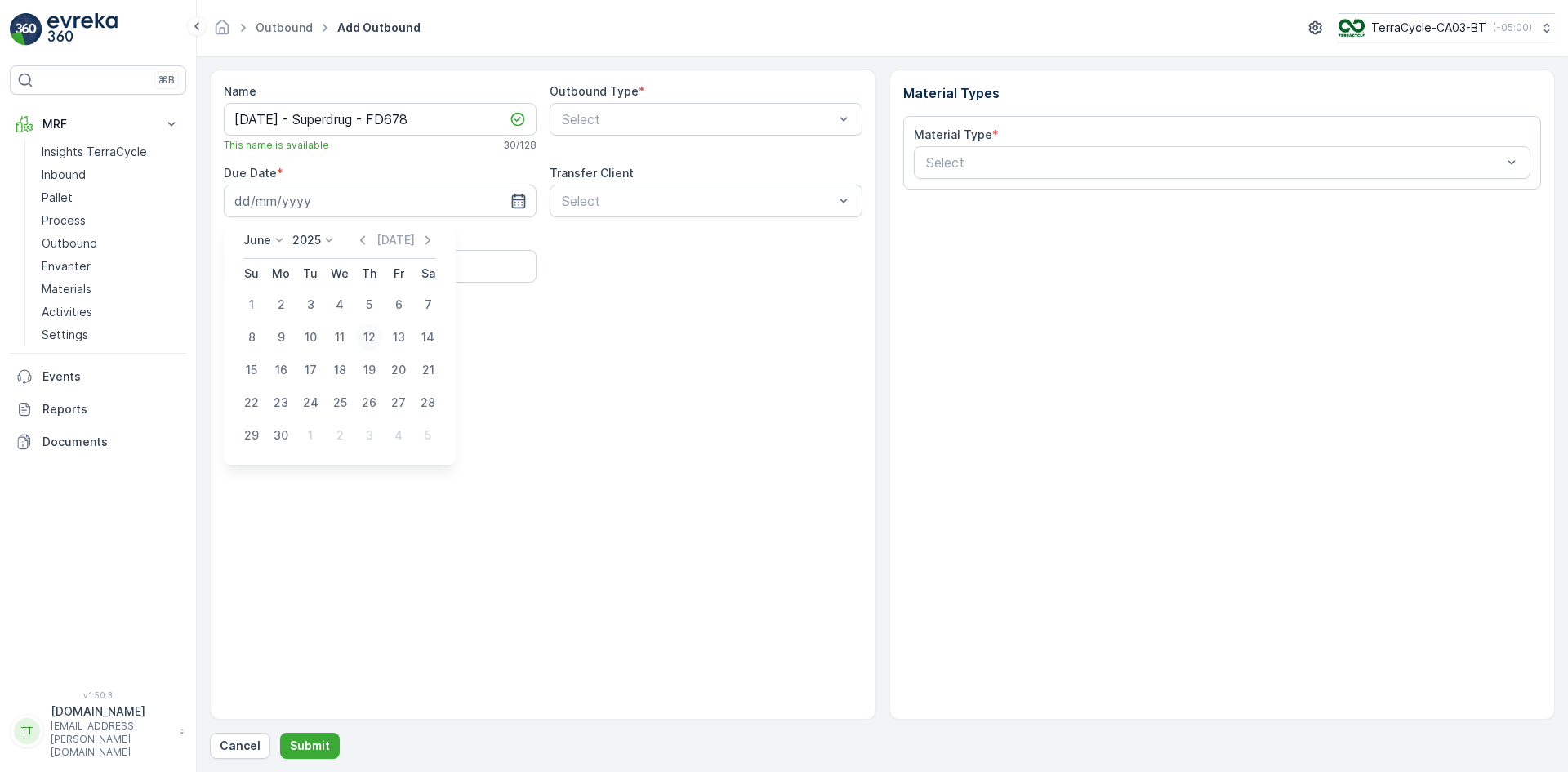
click at [366, 334] on div "12" at bounding box center [369, 337] width 26 height 26
type input "12.06.2025"
click at [347, 261] on Number "Pallet Number" at bounding box center [380, 267] width 312 height 33
type Number "1"
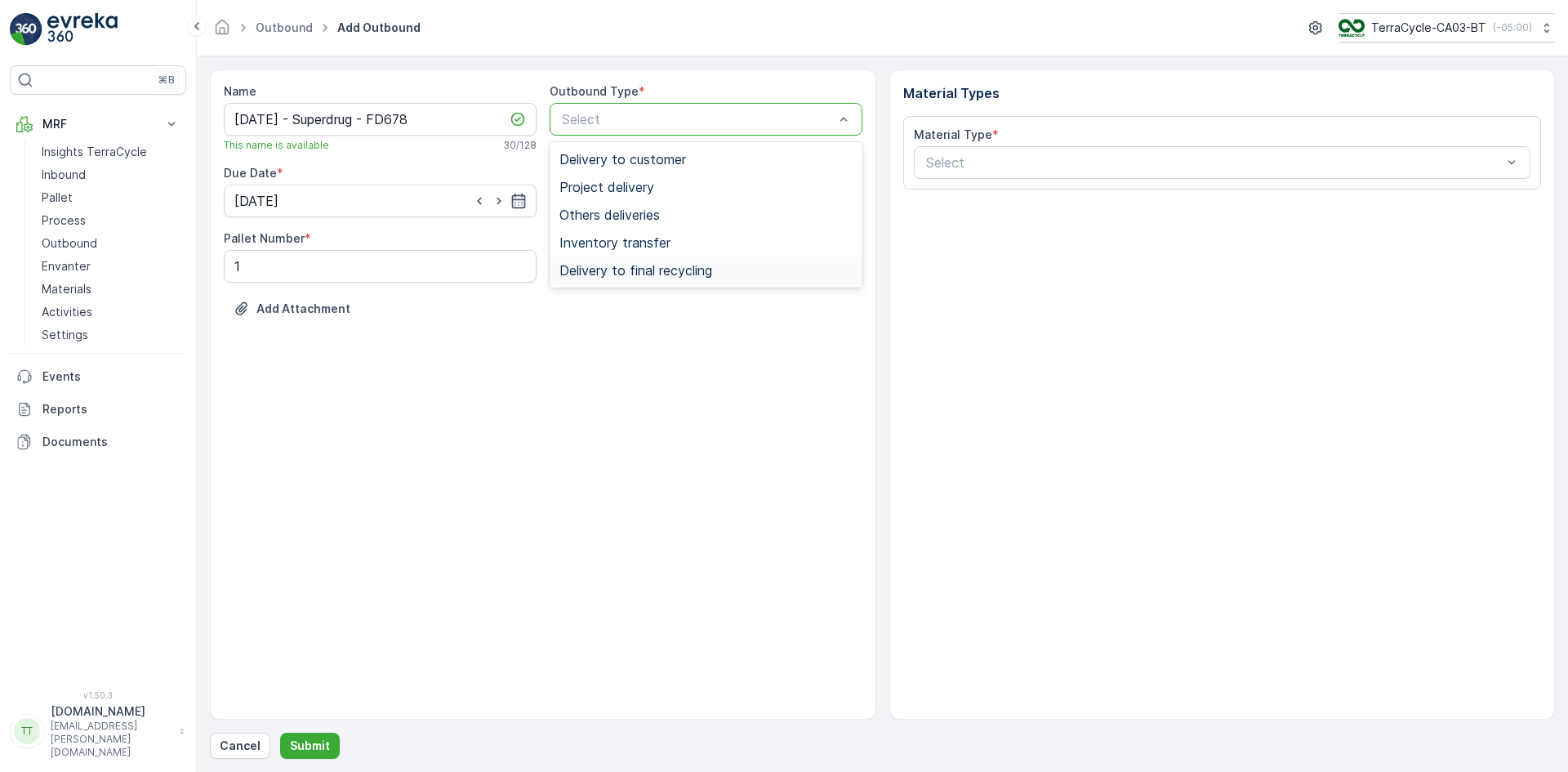
click at [645, 266] on span "Delivery to final recycling" at bounding box center [636, 271] width 153 height 15
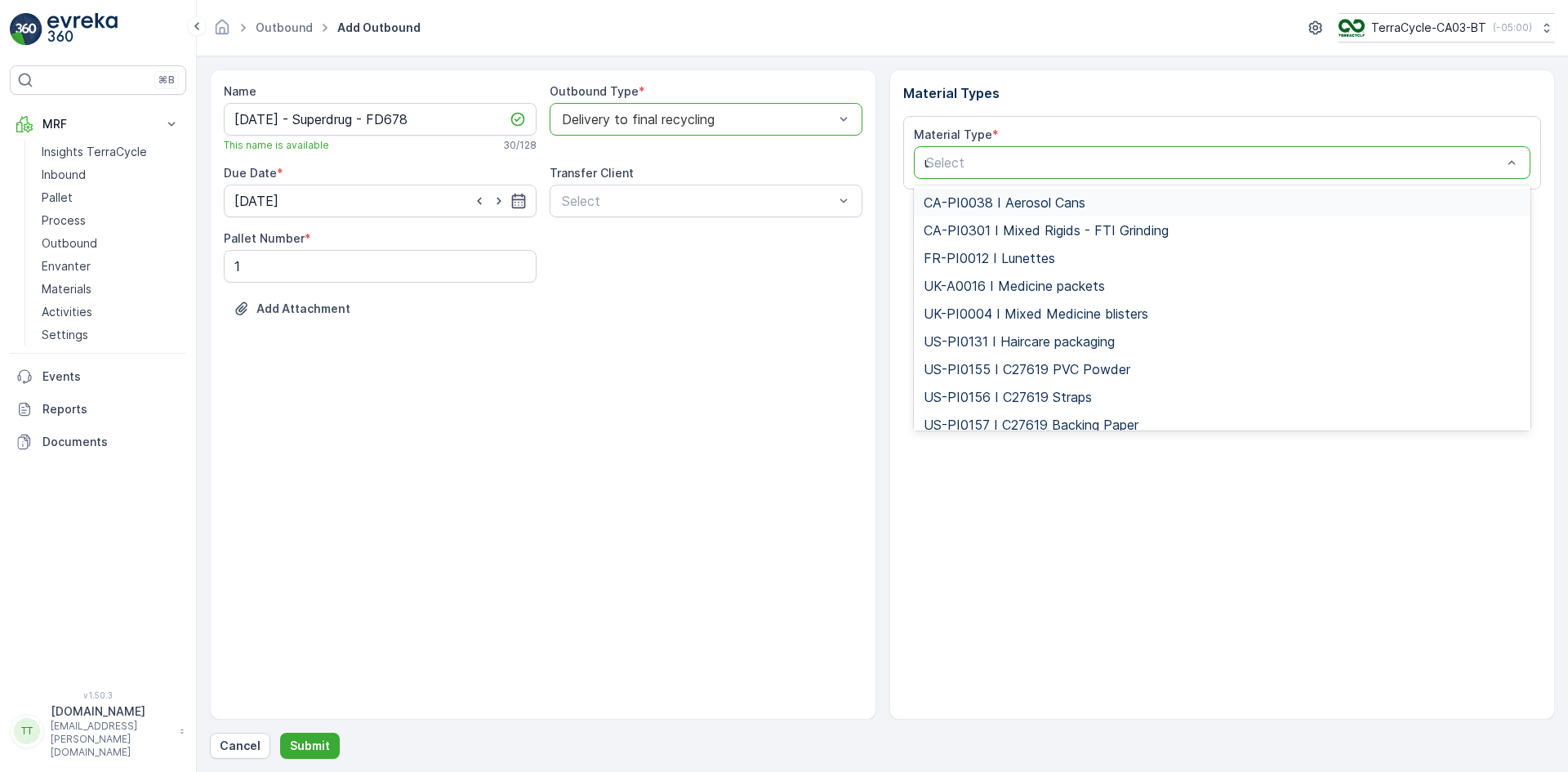
type input "uk"
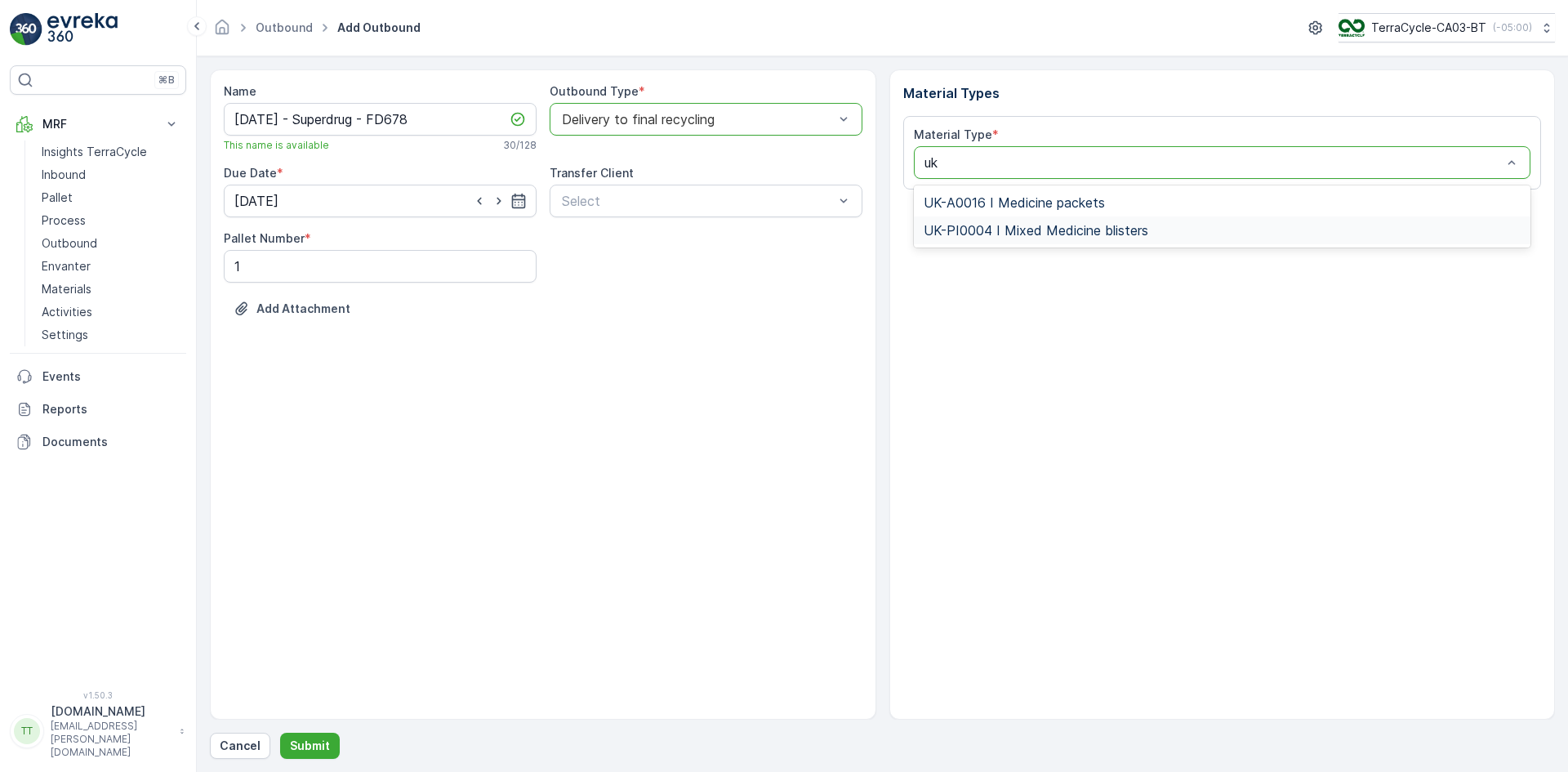
click at [980, 227] on span "UK-PI0004 I Mixed Medicine blisters" at bounding box center [1036, 231] width 225 height 15
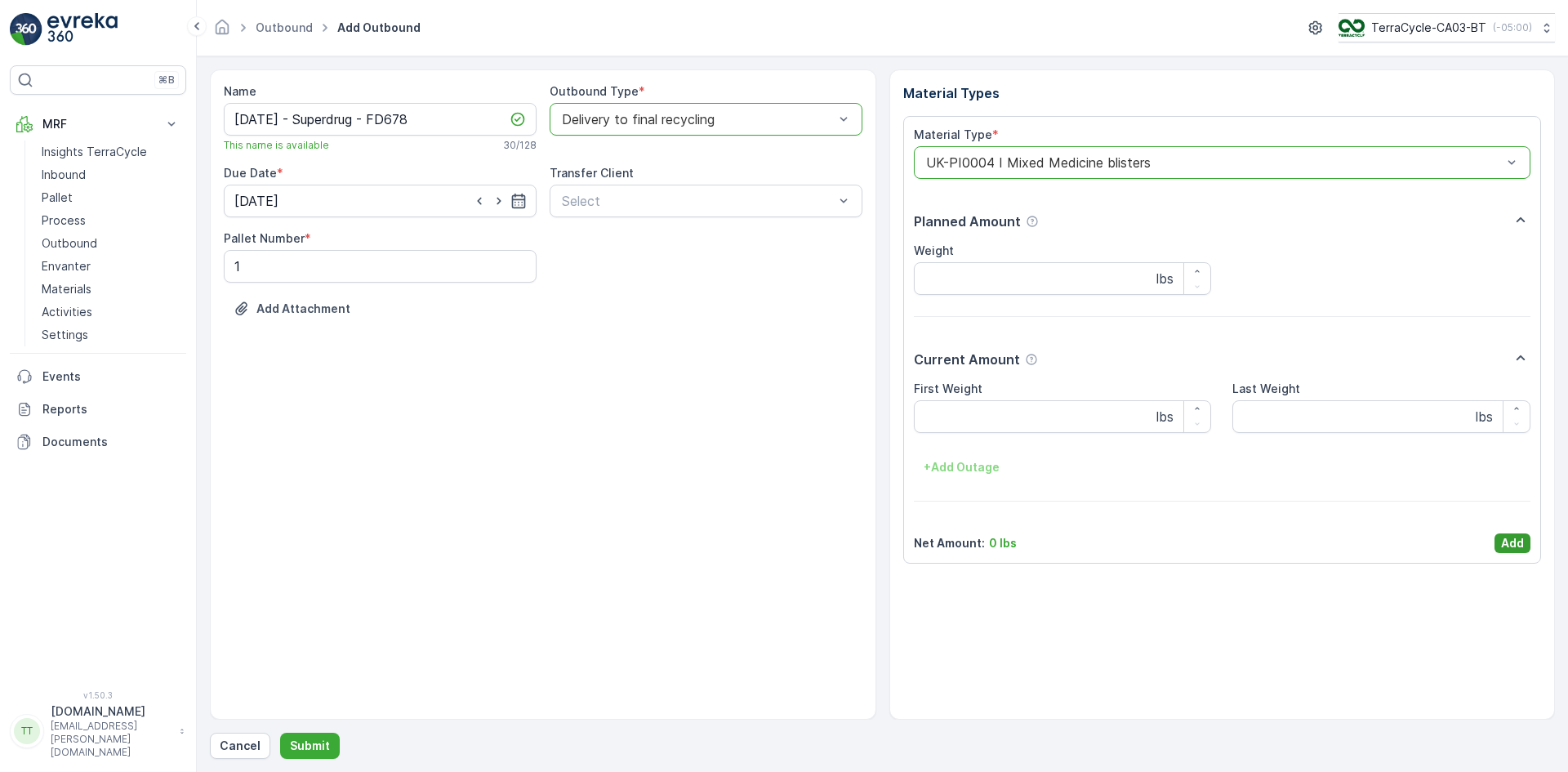
click at [1516, 540] on p "Add" at bounding box center [1512, 543] width 23 height 16
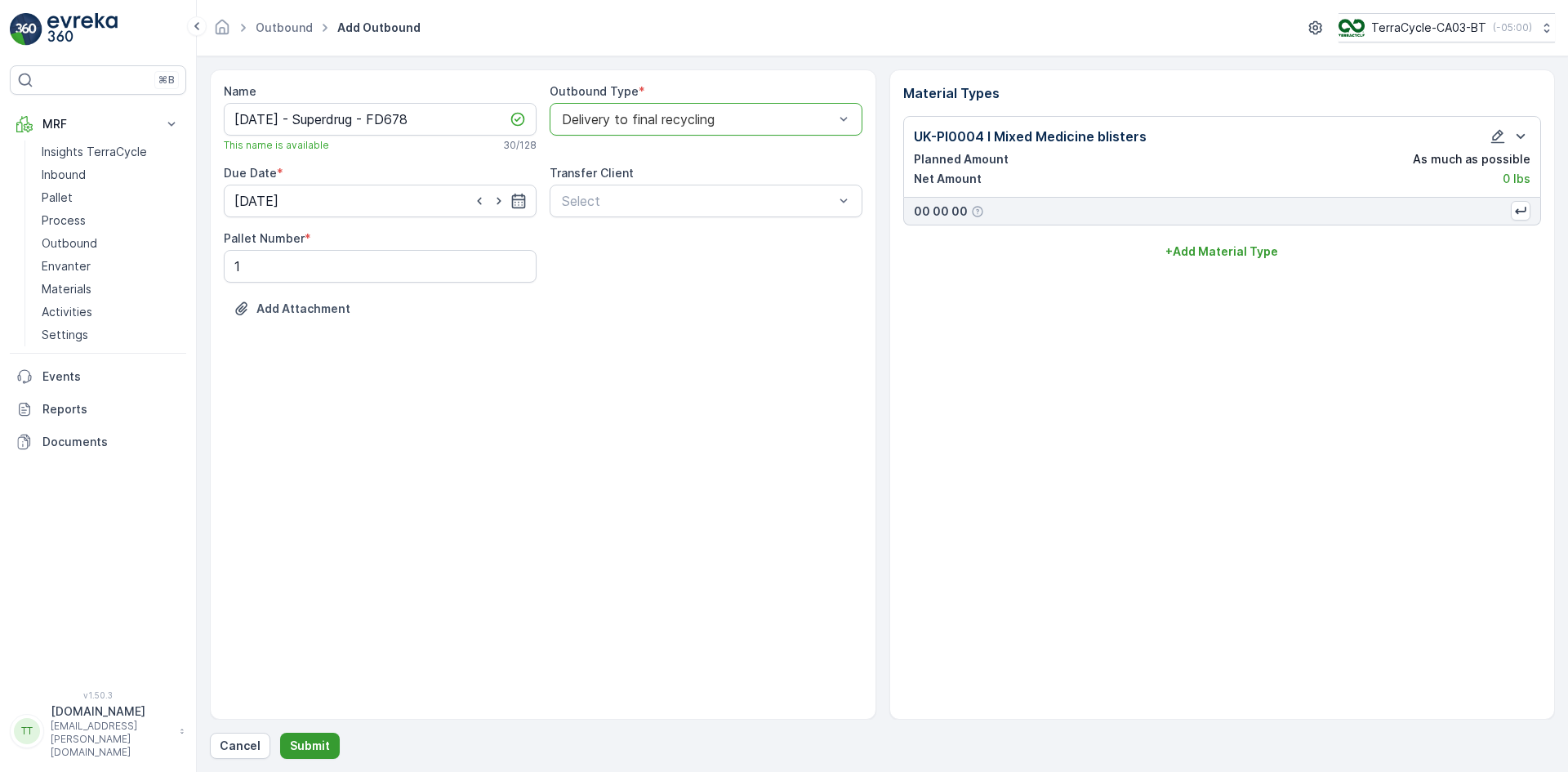
click at [300, 739] on p "Submit" at bounding box center [309, 746] width 40 height 16
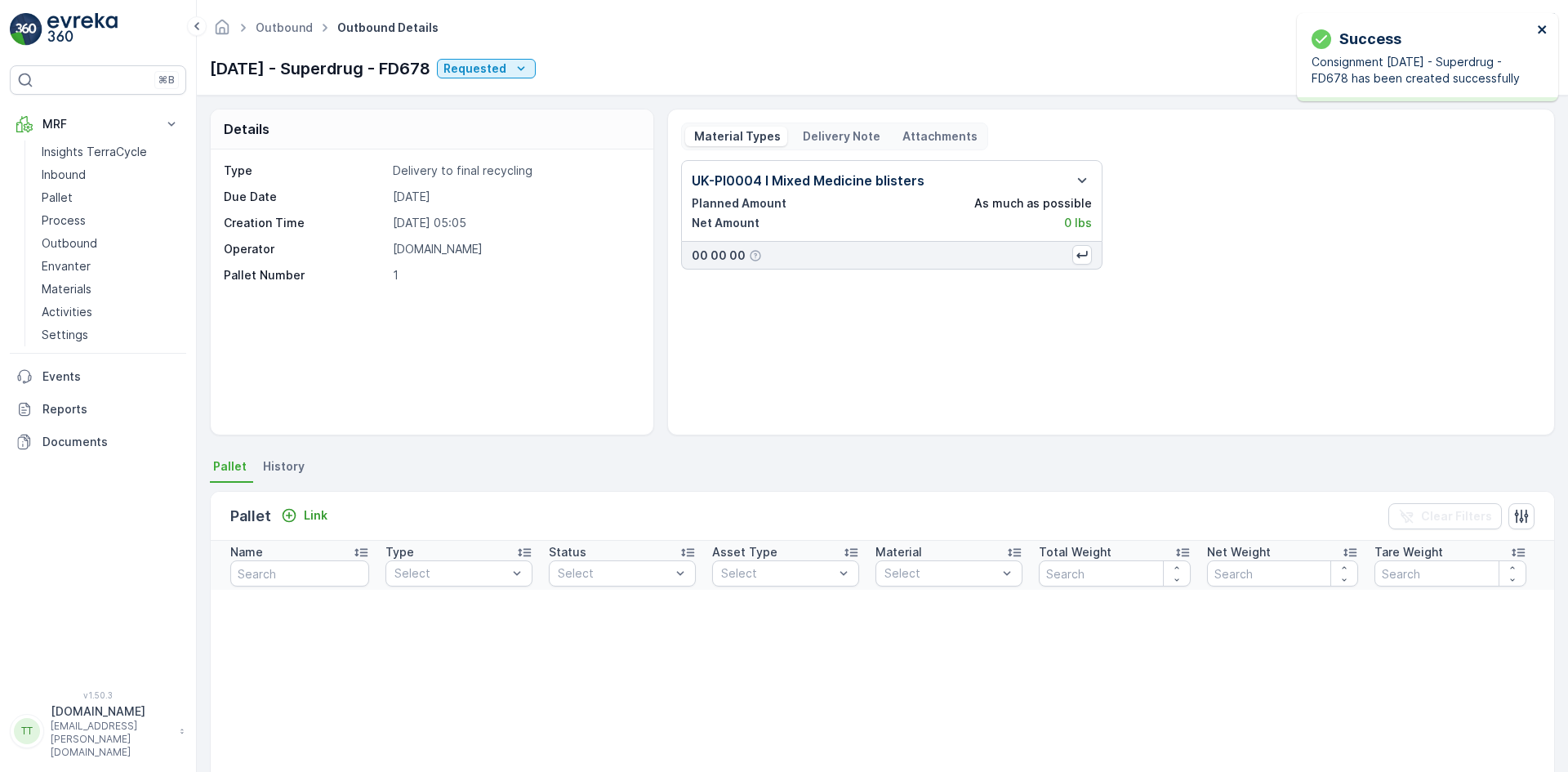
click at [1540, 30] on icon "close" at bounding box center [1543, 30] width 11 height 13
click at [1447, 72] on icon "button" at bounding box center [1445, 69] width 16 height 16
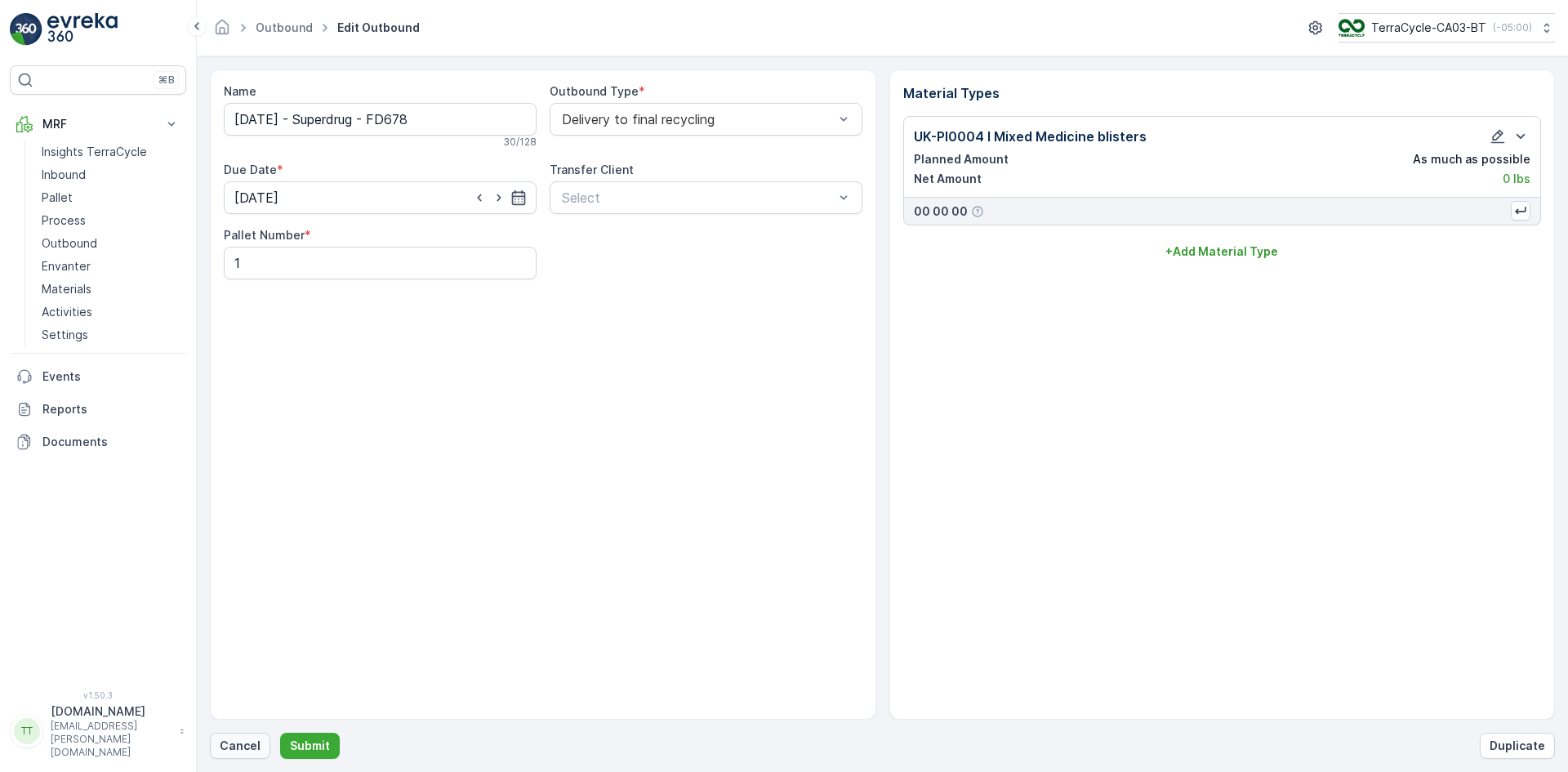
click at [239, 747] on p "Cancel" at bounding box center [240, 746] width 41 height 16
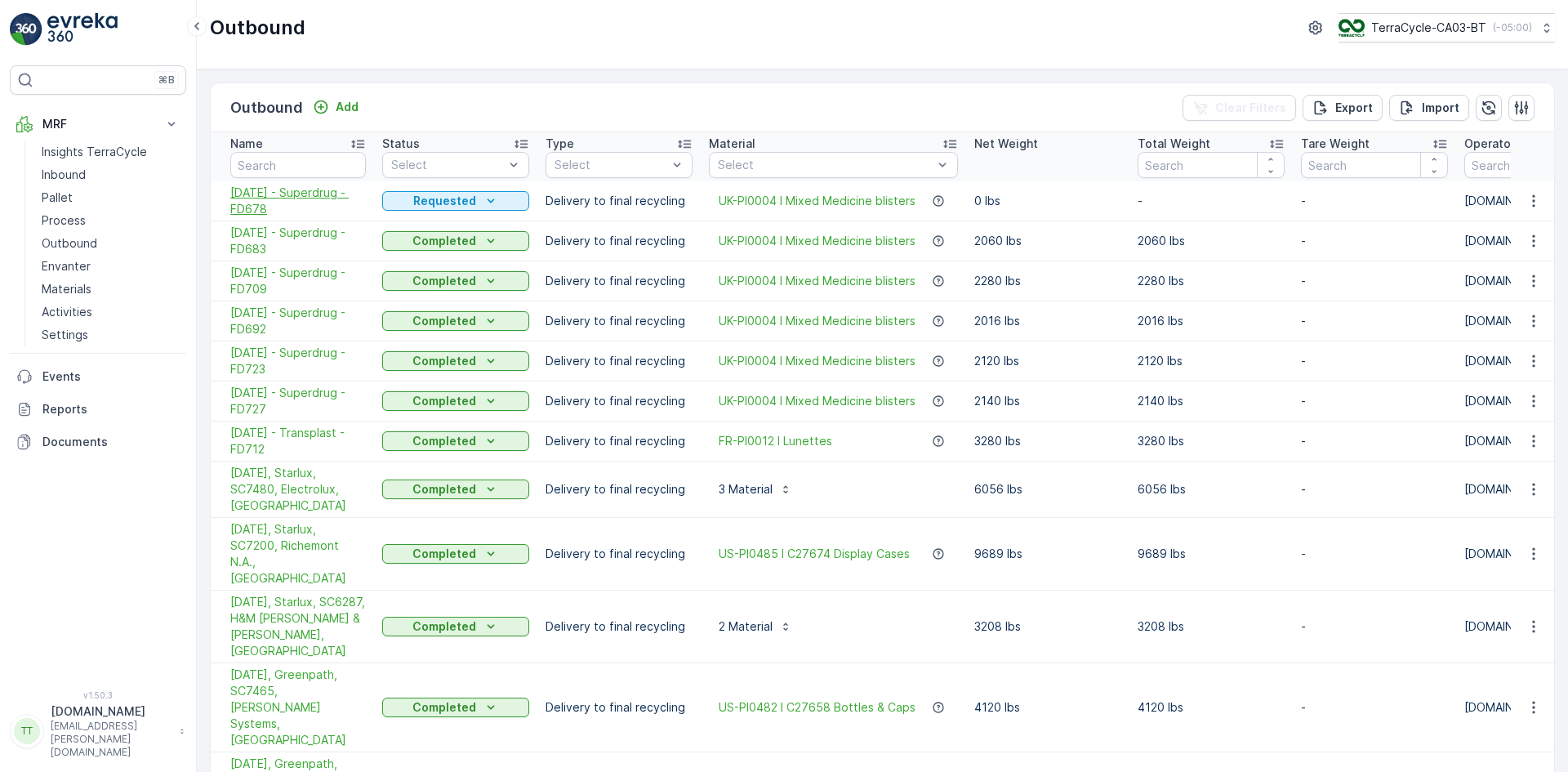
click at [261, 212] on span "12.06.2025 - Superdrug - FD678" at bounding box center [298, 201] width 135 height 33
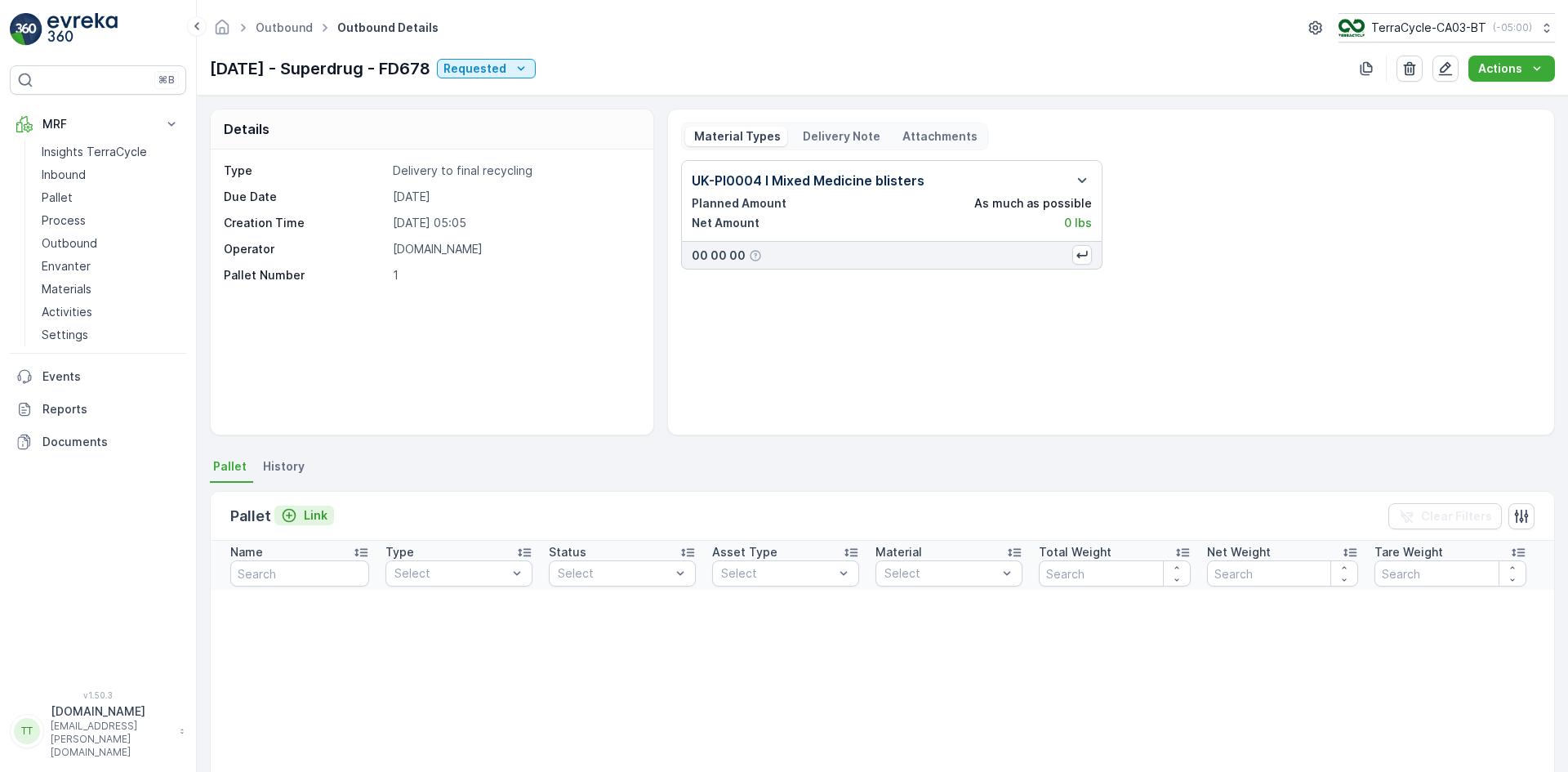
click at [306, 517] on p "Link" at bounding box center [315, 515] width 24 height 16
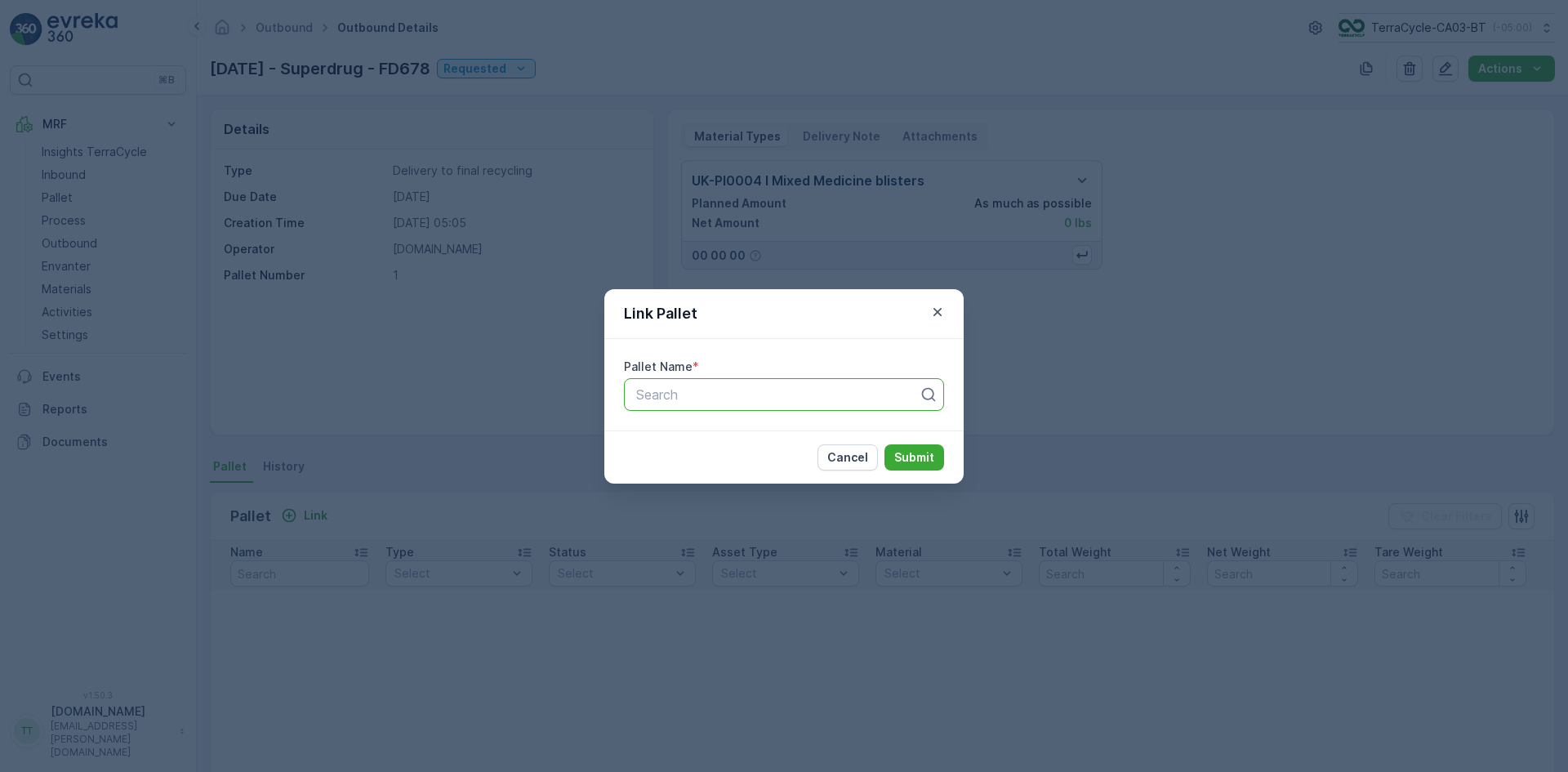
click at [652, 397] on div at bounding box center [777, 395] width 285 height 15
type input "678"
click at [672, 442] on span "FD678 - Superdrug SDC UK > Recyc-Line UK - 26" at bounding box center [784, 442] width 300 height 30
click at [909, 455] on p "Submit" at bounding box center [914, 458] width 40 height 16
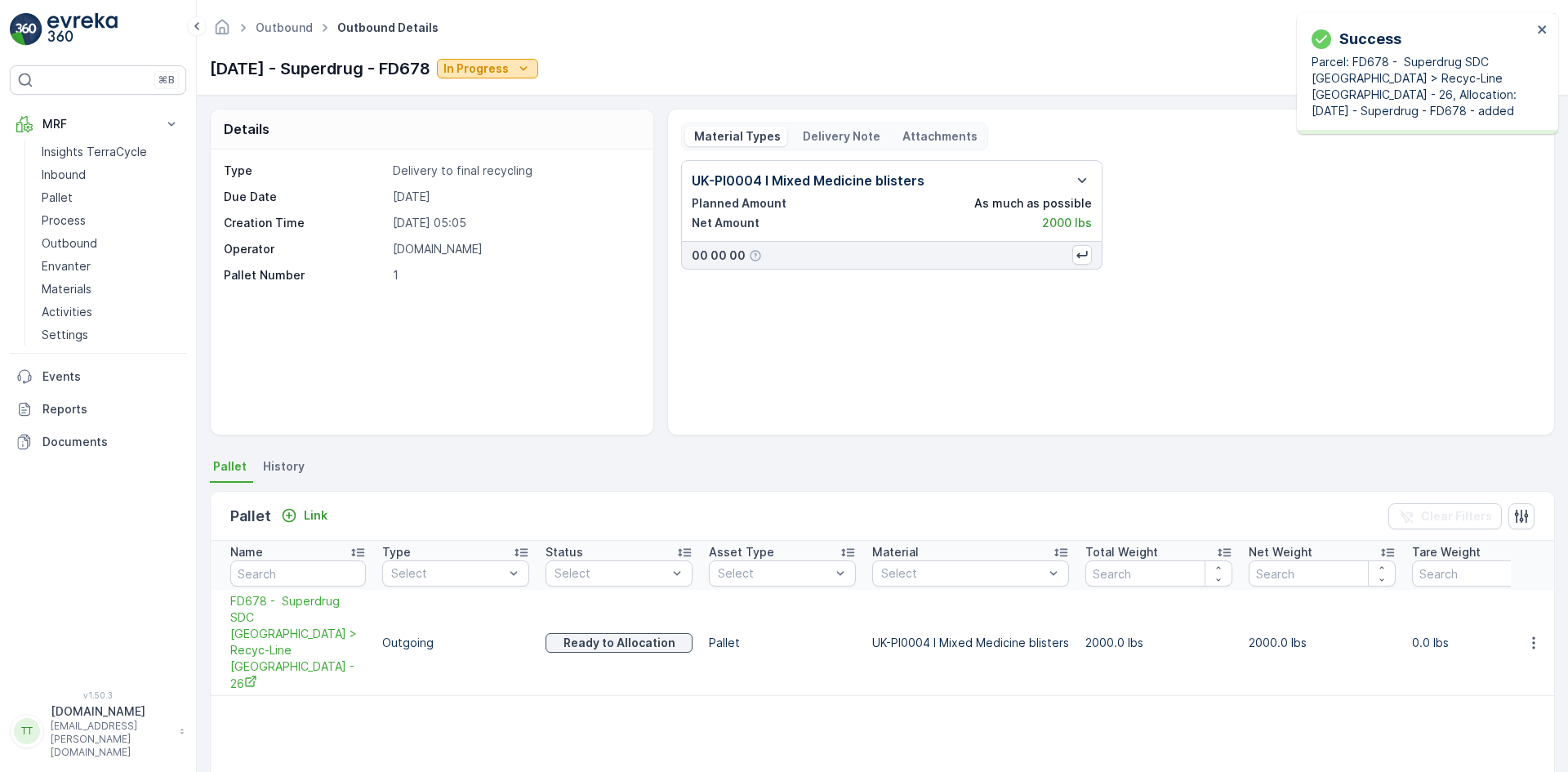
click at [508, 75] on p "In Progress" at bounding box center [476, 69] width 66 height 16
click at [515, 134] on span "Completed" at bounding box center [513, 139] width 62 height 16
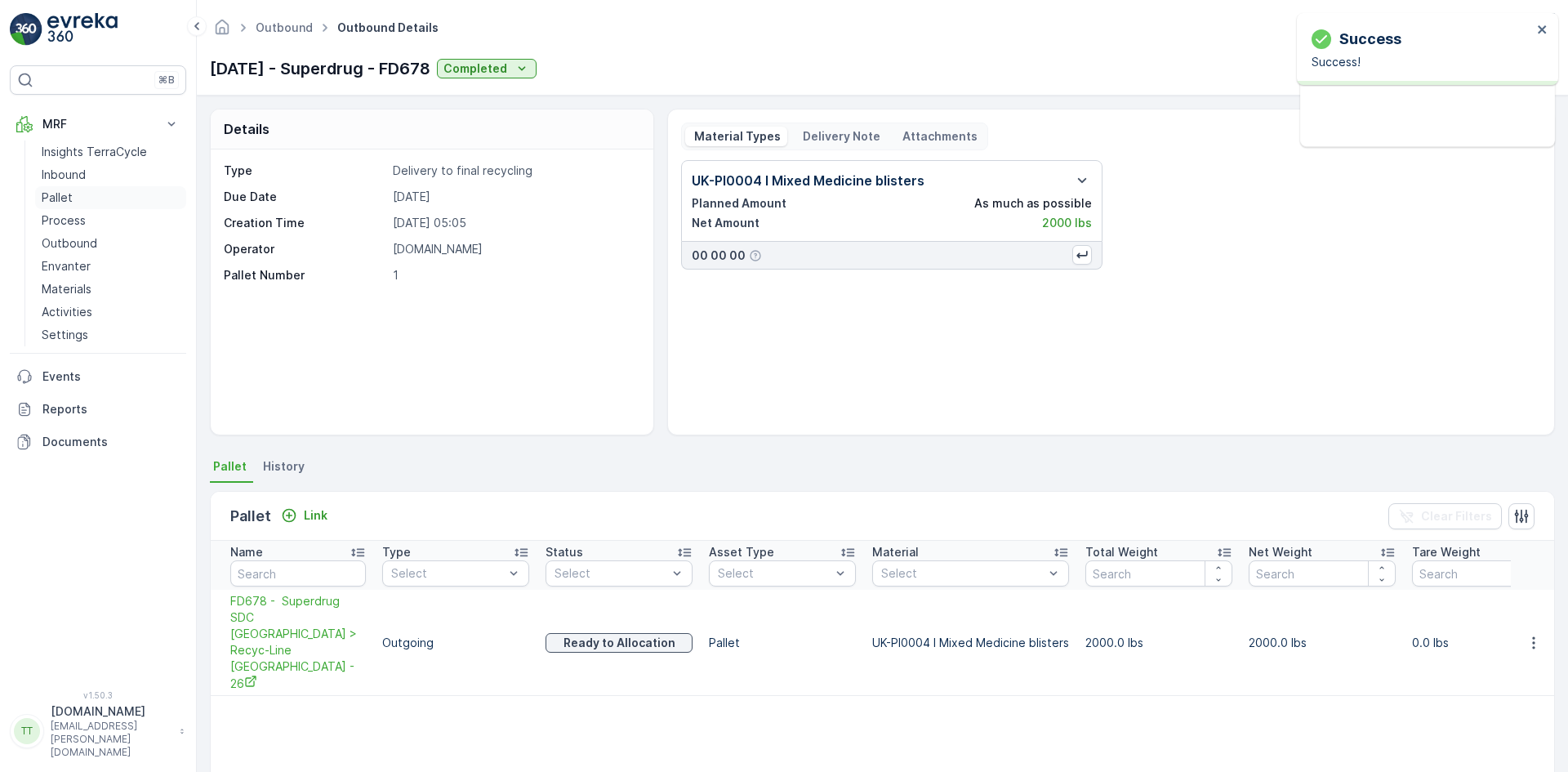
click at [79, 199] on link "Pallet" at bounding box center [111, 198] width 151 height 23
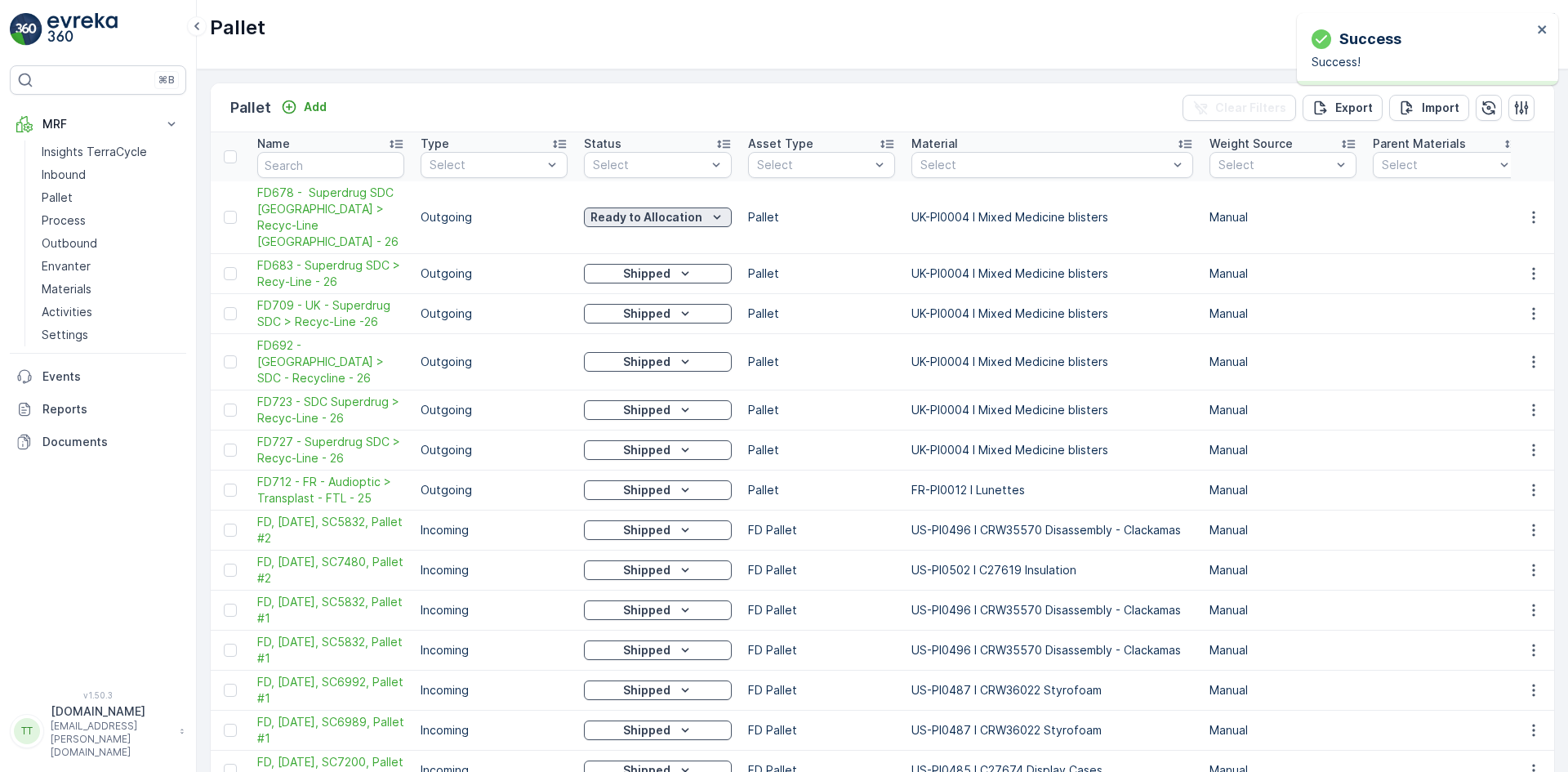
click at [628, 208] on button "Ready to Allocation" at bounding box center [658, 217] width 148 height 20
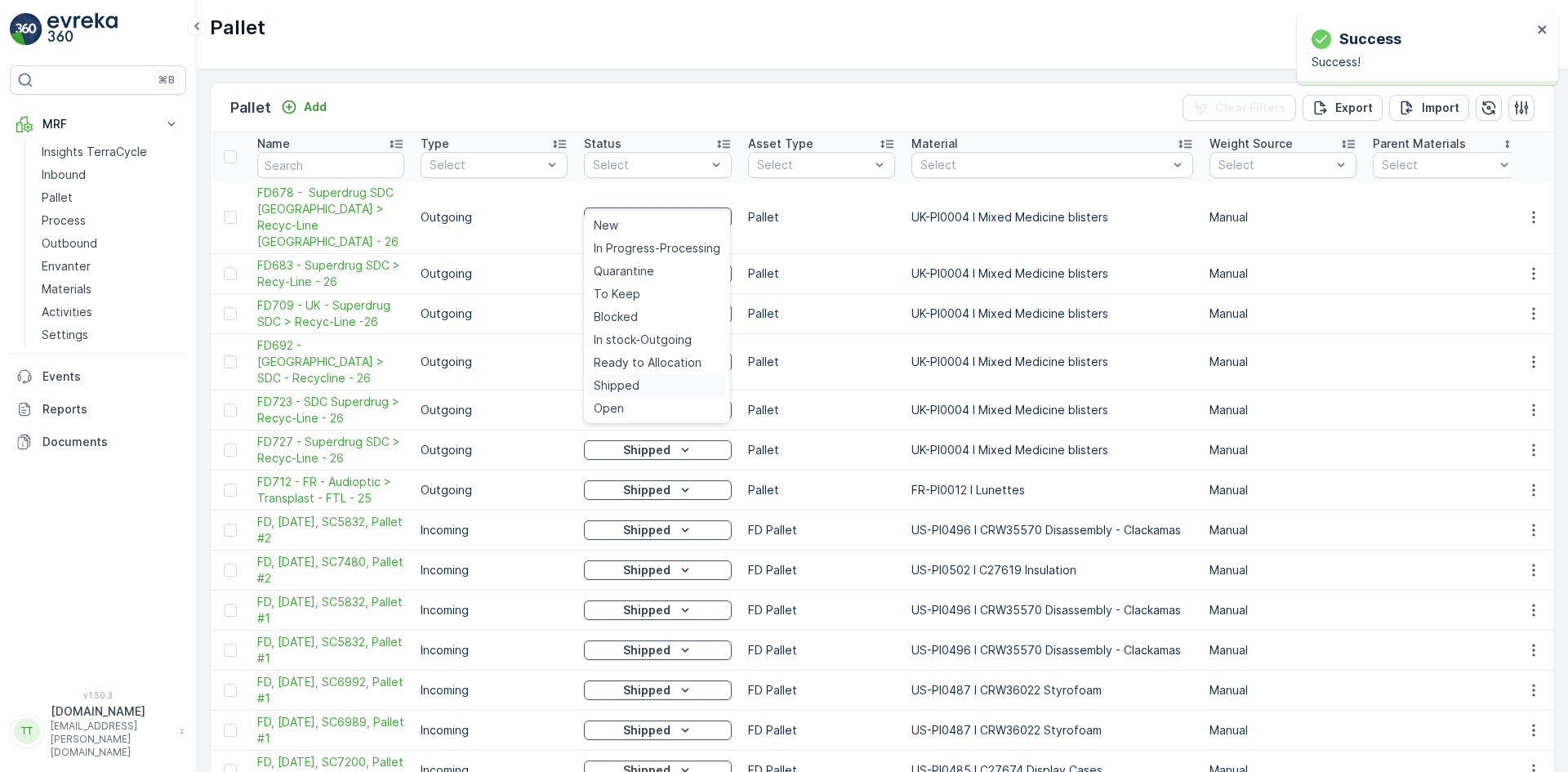
click at [624, 383] on span "Shipped" at bounding box center [617, 386] width 46 height 16
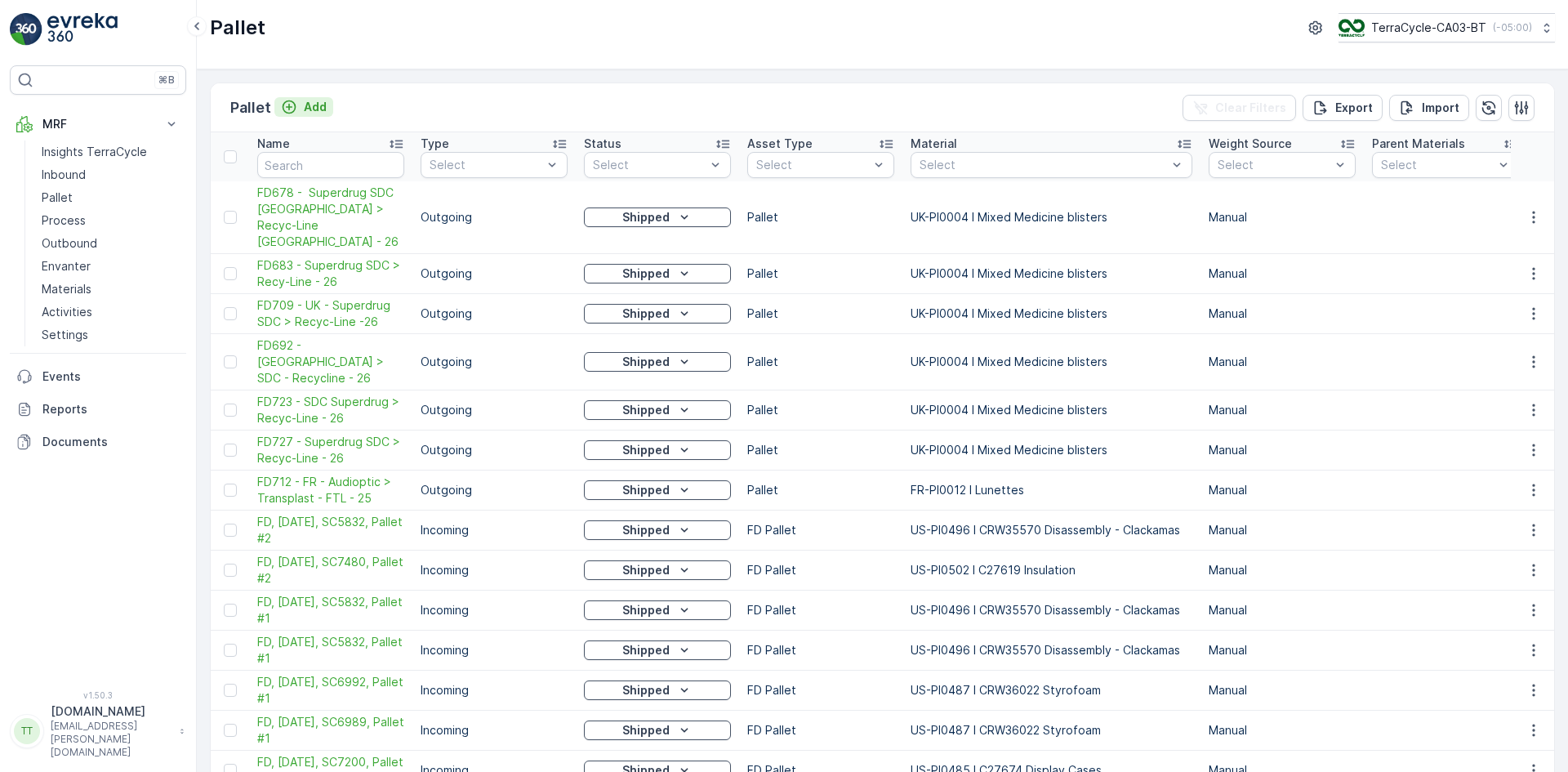
click at [307, 102] on p "Add" at bounding box center [315, 107] width 23 height 16
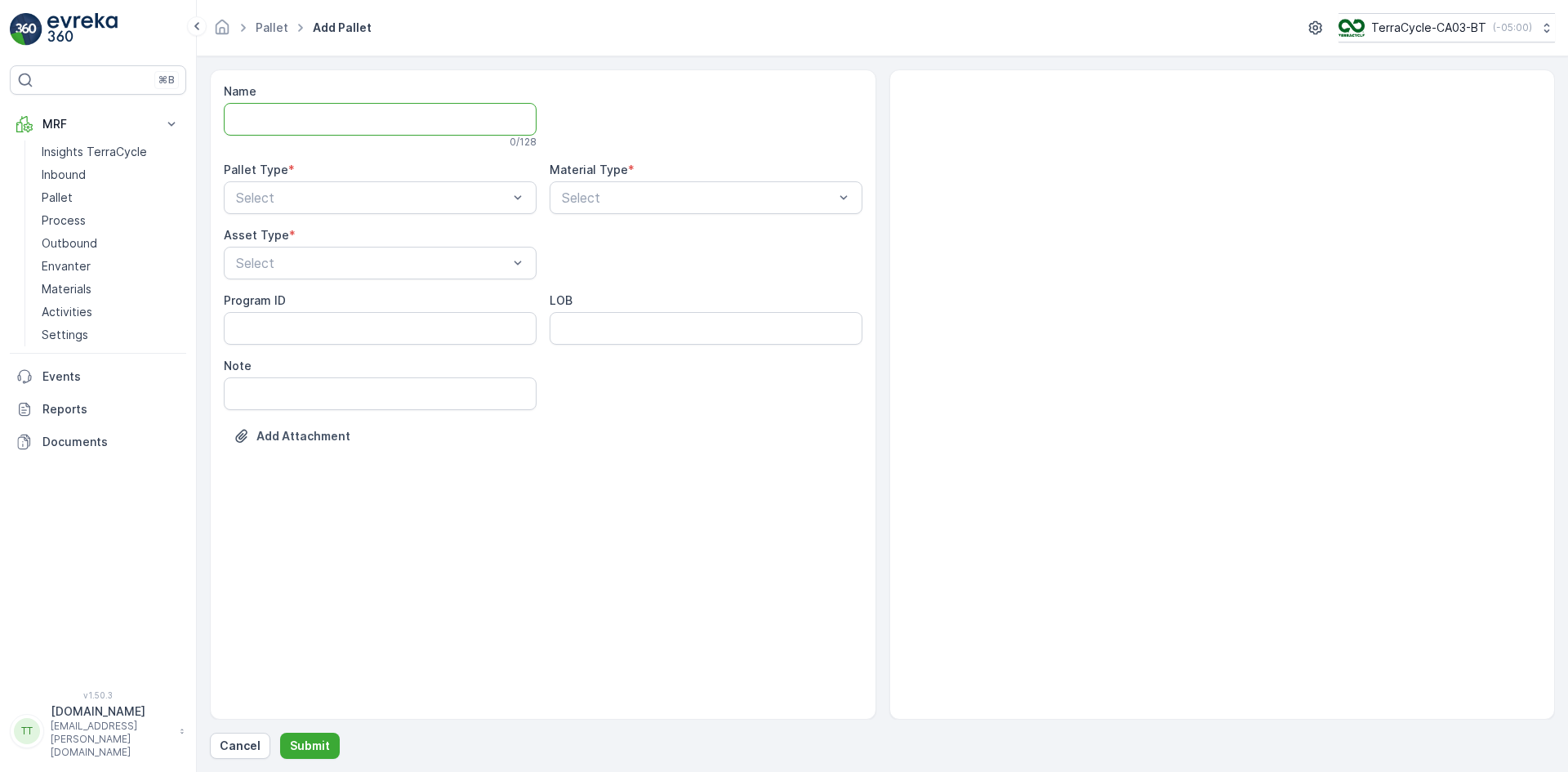
click at [272, 112] on input "Name" at bounding box center [380, 119] width 312 height 33
paste input "09.06.2025 - Superdrug - FD677"
type input "09.06.2025 - Superdrug - FD677"
click at [266, 272] on span "Outgoing" at bounding box center [261, 269] width 55 height 15
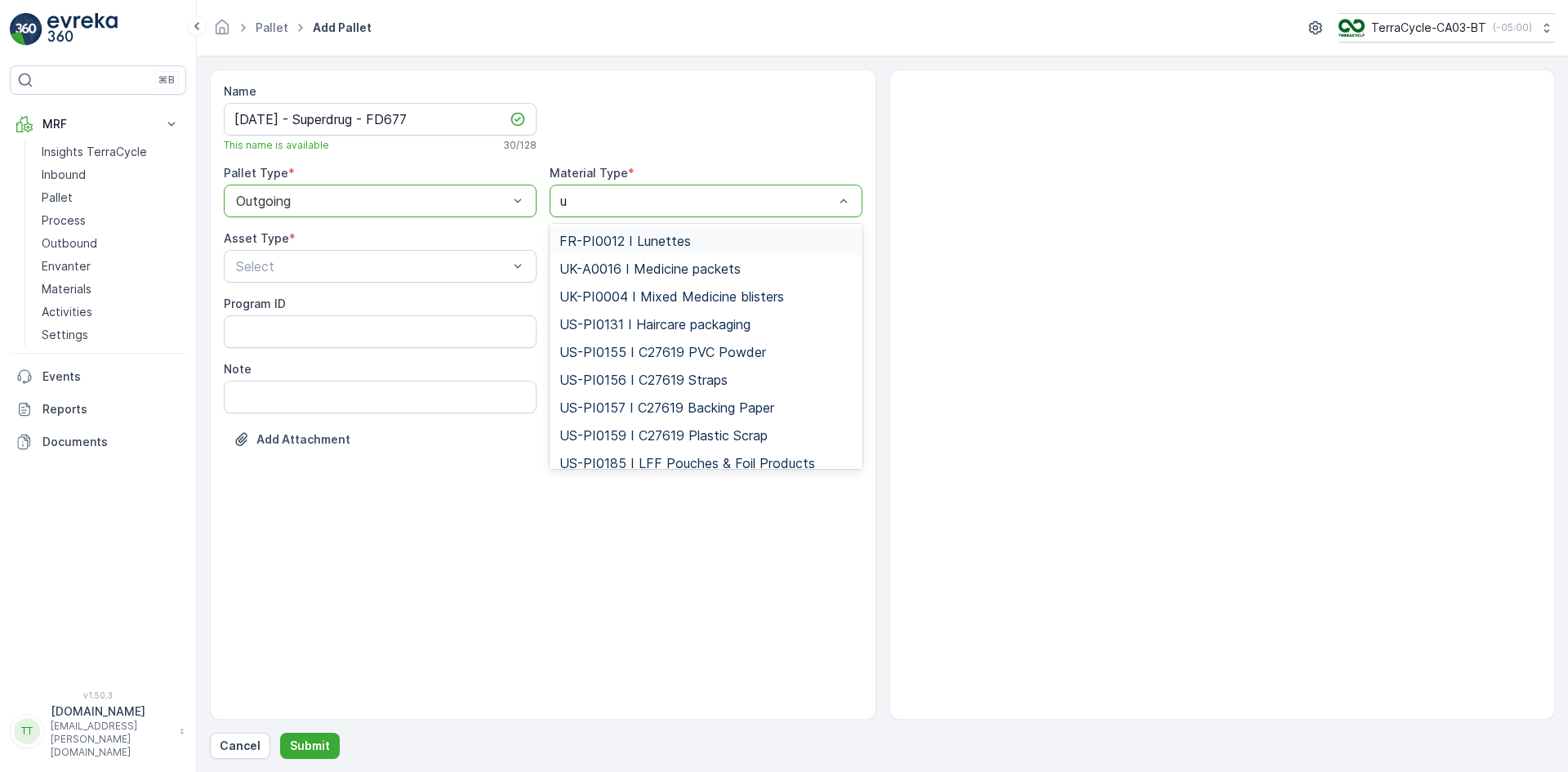
type input "uk"
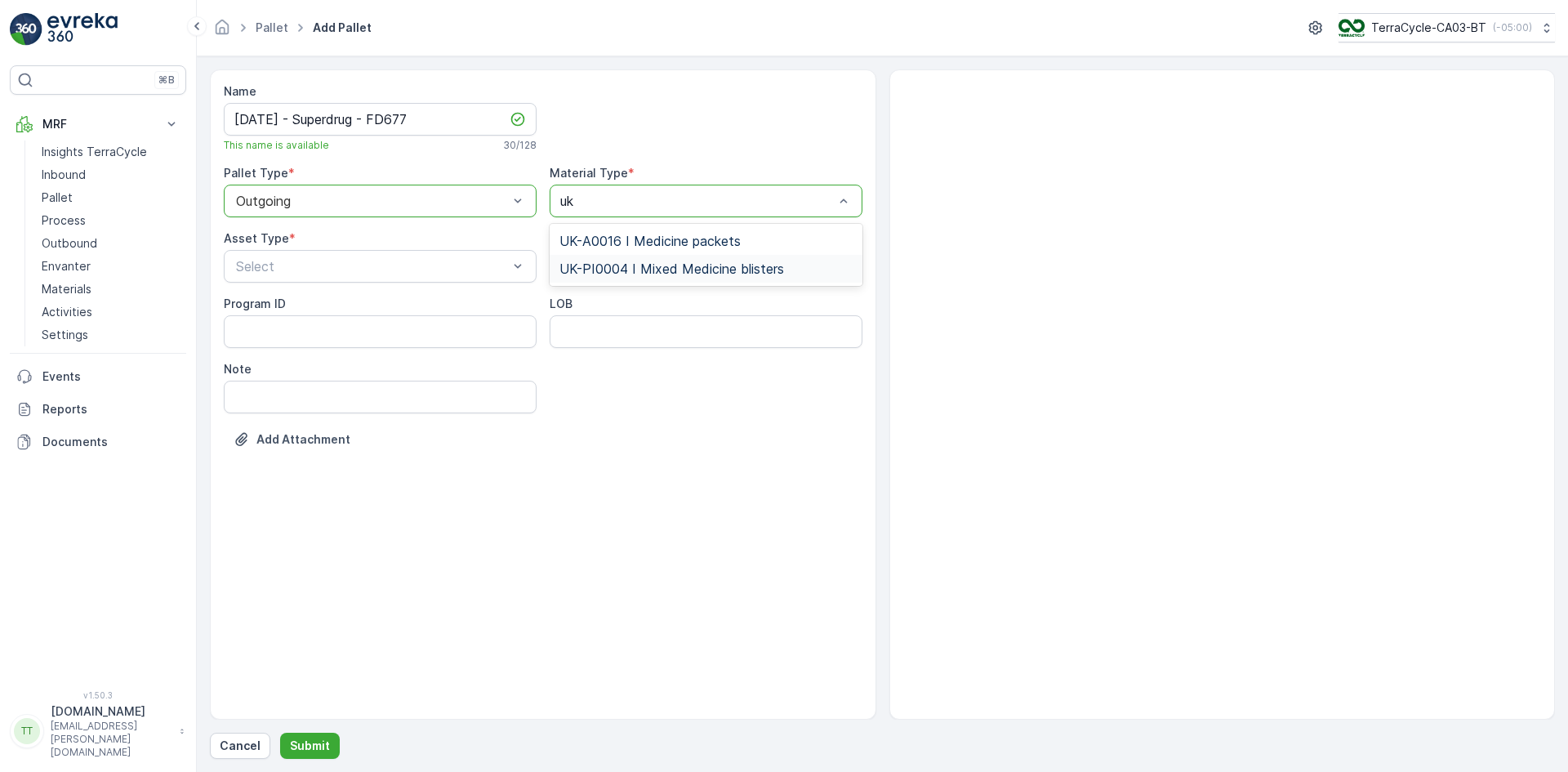
click at [643, 275] on span "UK-PI0004 I Mixed Medicine blisters" at bounding box center [672, 269] width 225 height 15
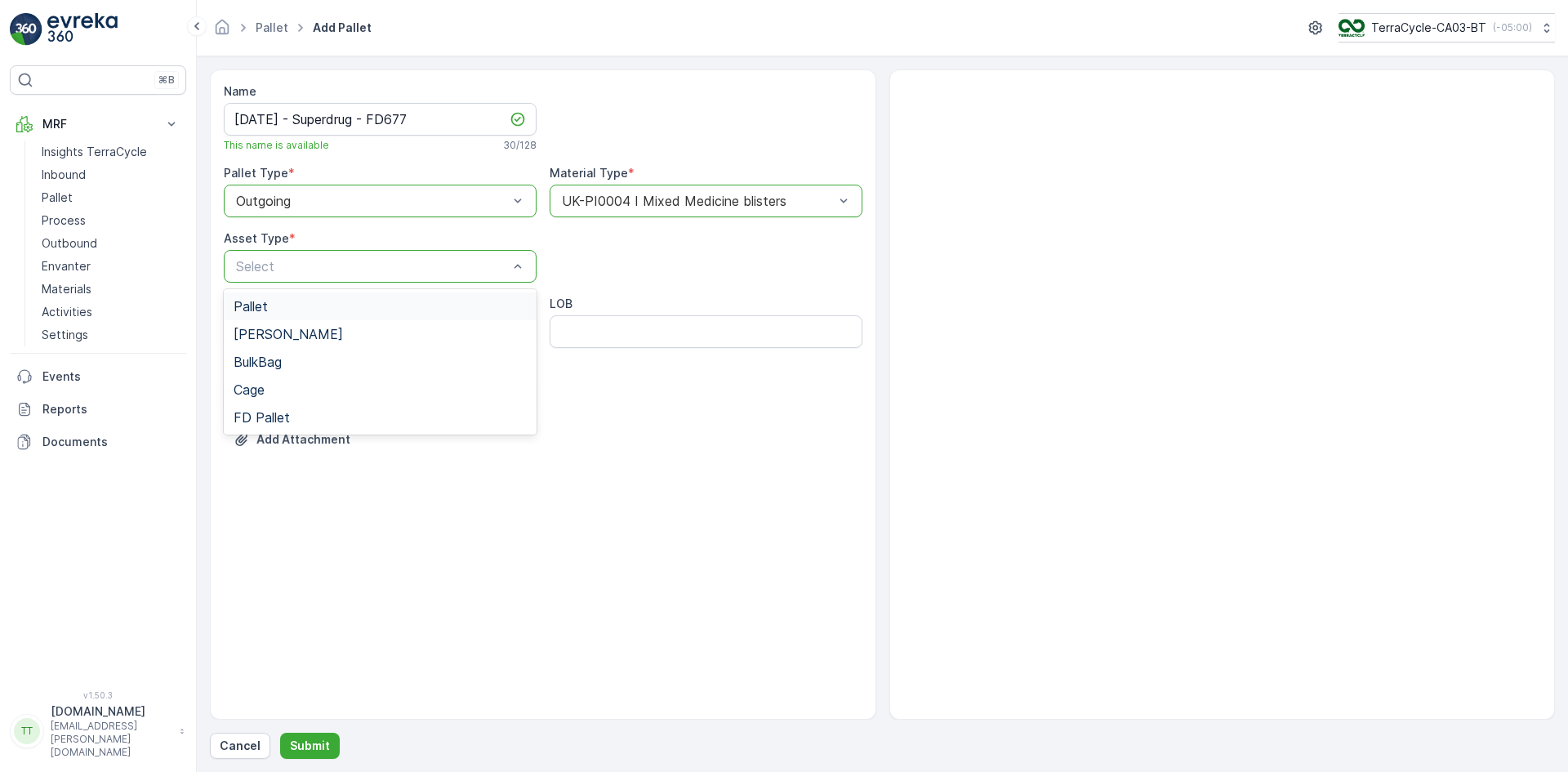
click at [299, 308] on div "Pallet" at bounding box center [380, 306] width 293 height 15
click at [287, 123] on input "09.06.2025 - Superdrug - FD677" at bounding box center [380, 119] width 312 height 33
paste input "FD677 - Superdrug NDC UK > Recyc-Line UK - 26"
type input "FD677 - Superdrug NDC UK > Recyc-Line UK - 26"
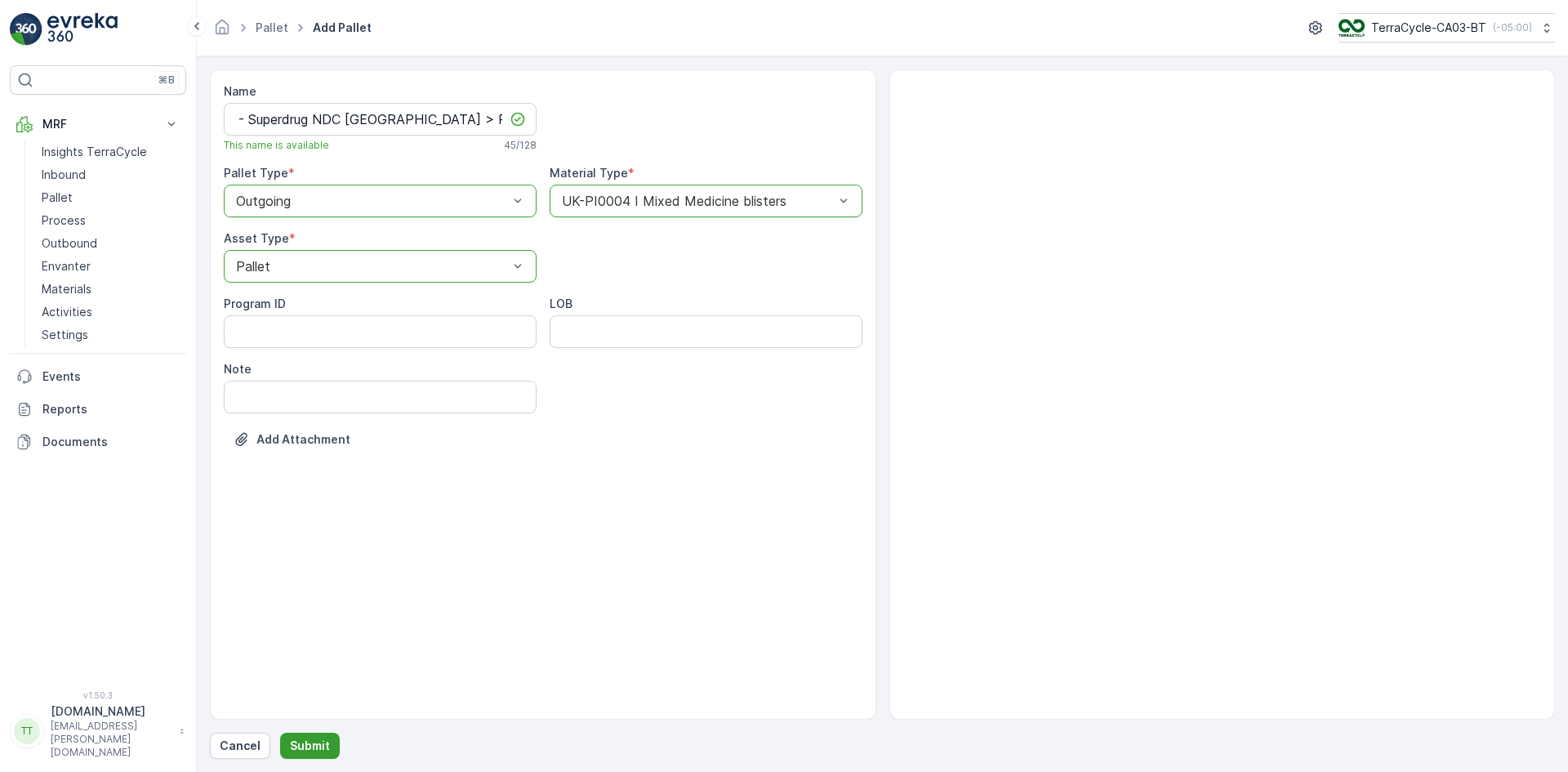
scroll to position [0, 0]
click at [324, 742] on p "Submit" at bounding box center [309, 746] width 40 height 16
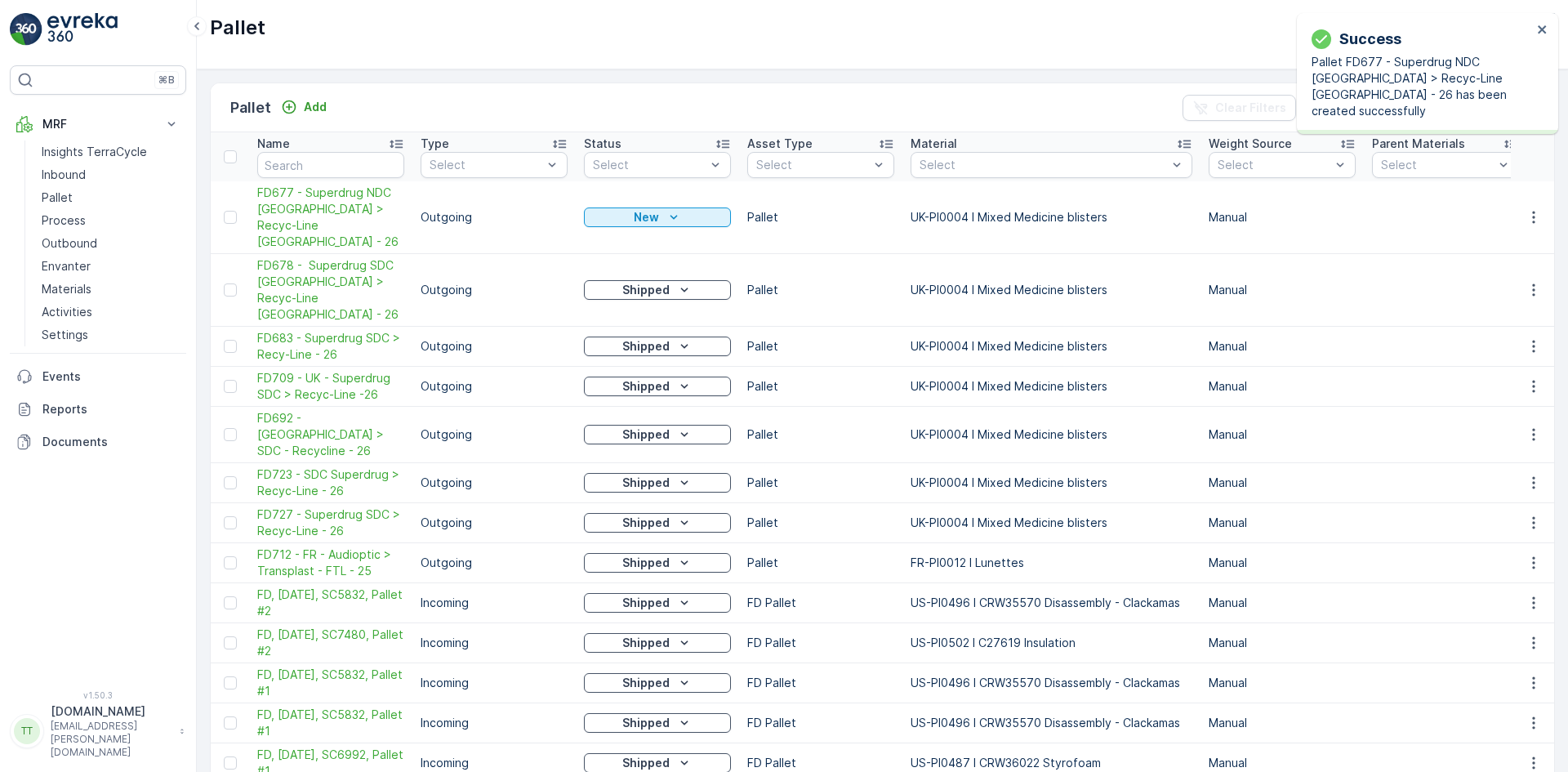
click at [617, 209] on div "New" at bounding box center [657, 217] width 134 height 16
click at [631, 363] on span "Ready to Allocation" at bounding box center [647, 363] width 107 height 16
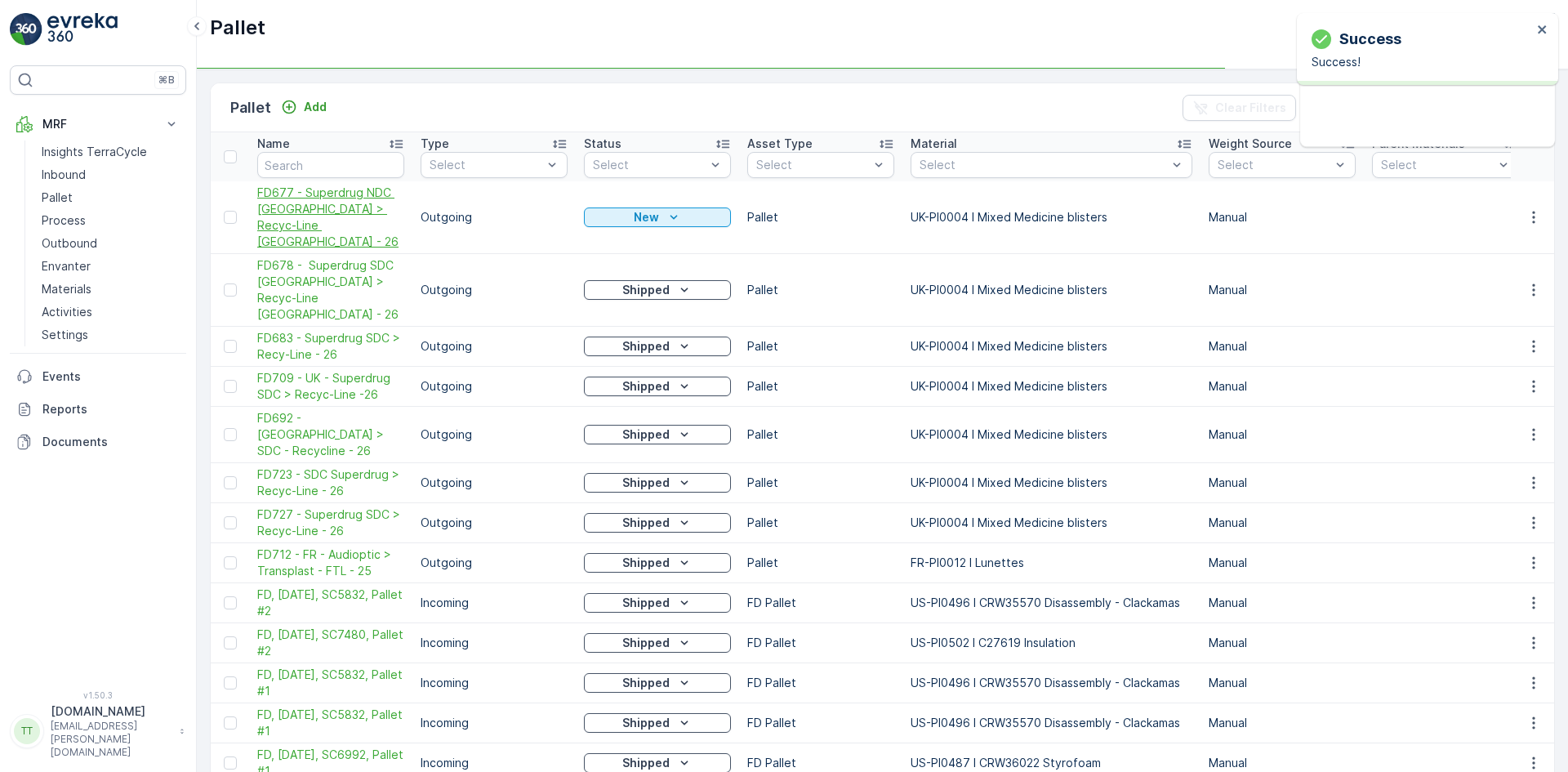
click at [319, 209] on span "FD677 - Superdrug NDC UK > Recyc-Line UK - 26" at bounding box center [330, 217] width 147 height 66
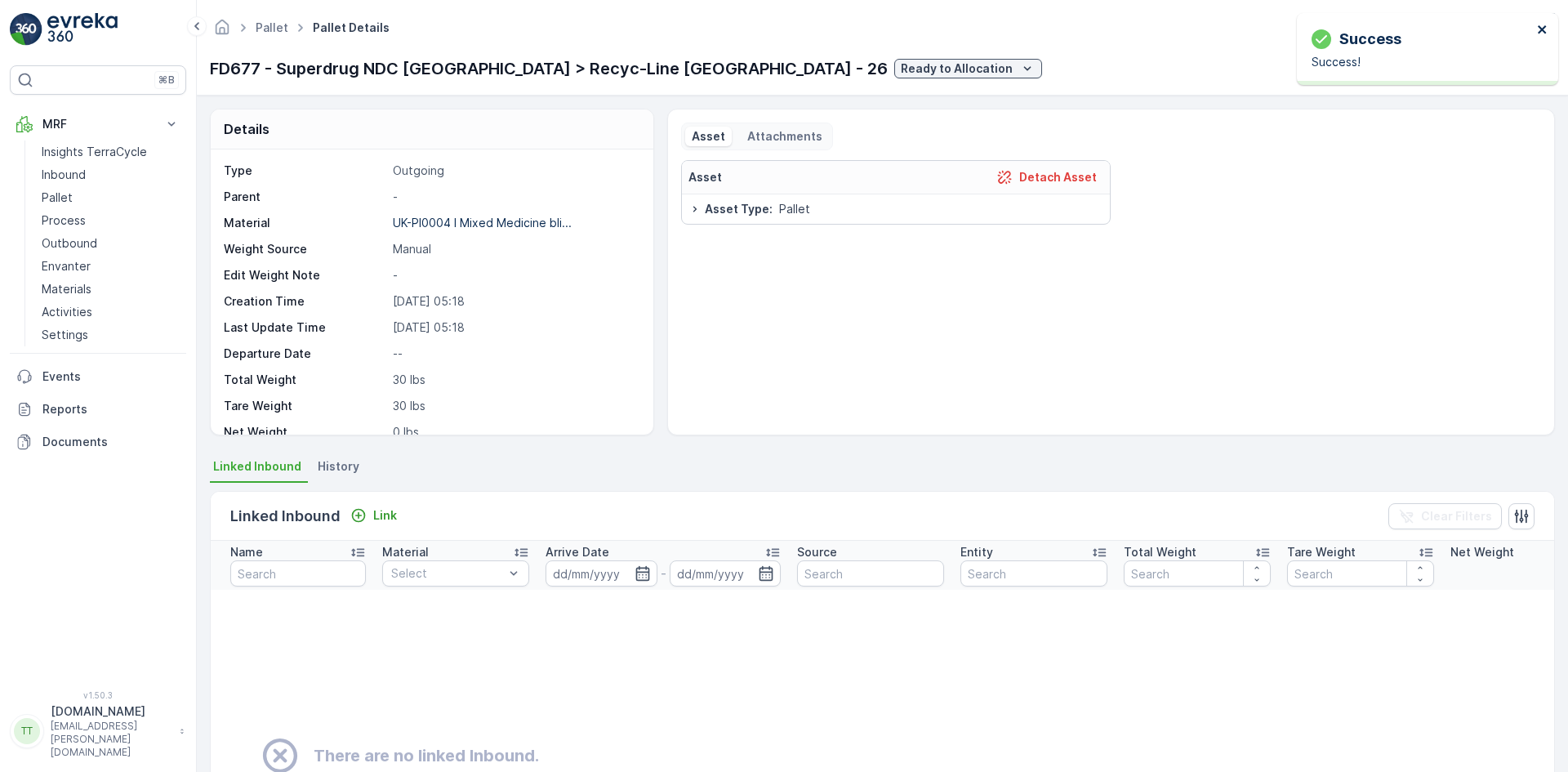
click at [1541, 31] on icon "close" at bounding box center [1542, 30] width 8 height 8
click at [1449, 68] on icon "button" at bounding box center [1445, 69] width 14 height 14
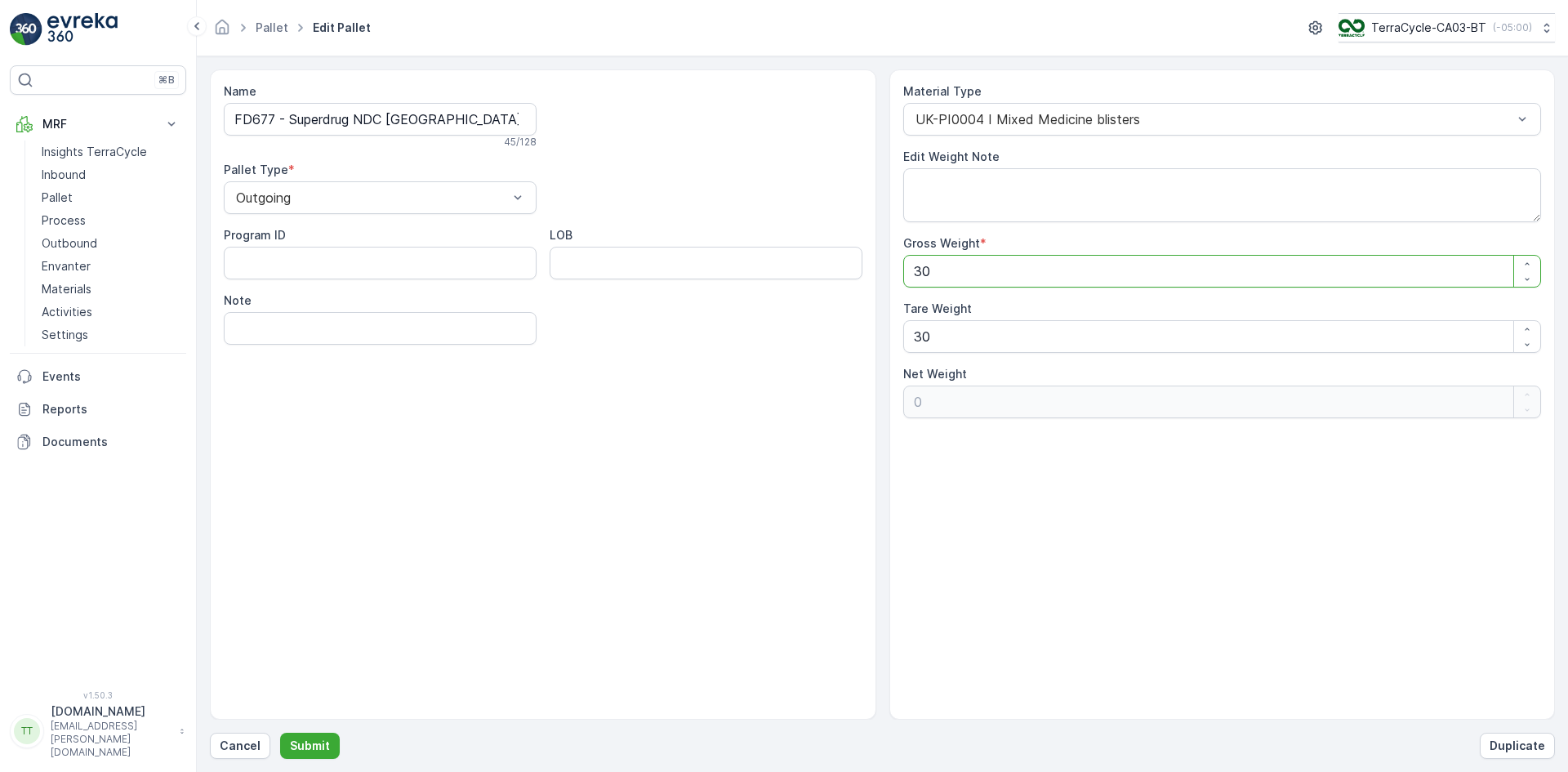
drag, startPoint x: 932, startPoint y: 272, endPoint x: 914, endPoint y: 274, distance: 18.1
click at [914, 274] on Weight "30" at bounding box center [1222, 272] width 639 height 33
click at [913, 273] on Weight "30" at bounding box center [1222, 272] width 639 height 33
type Weight "230"
type Weight "200"
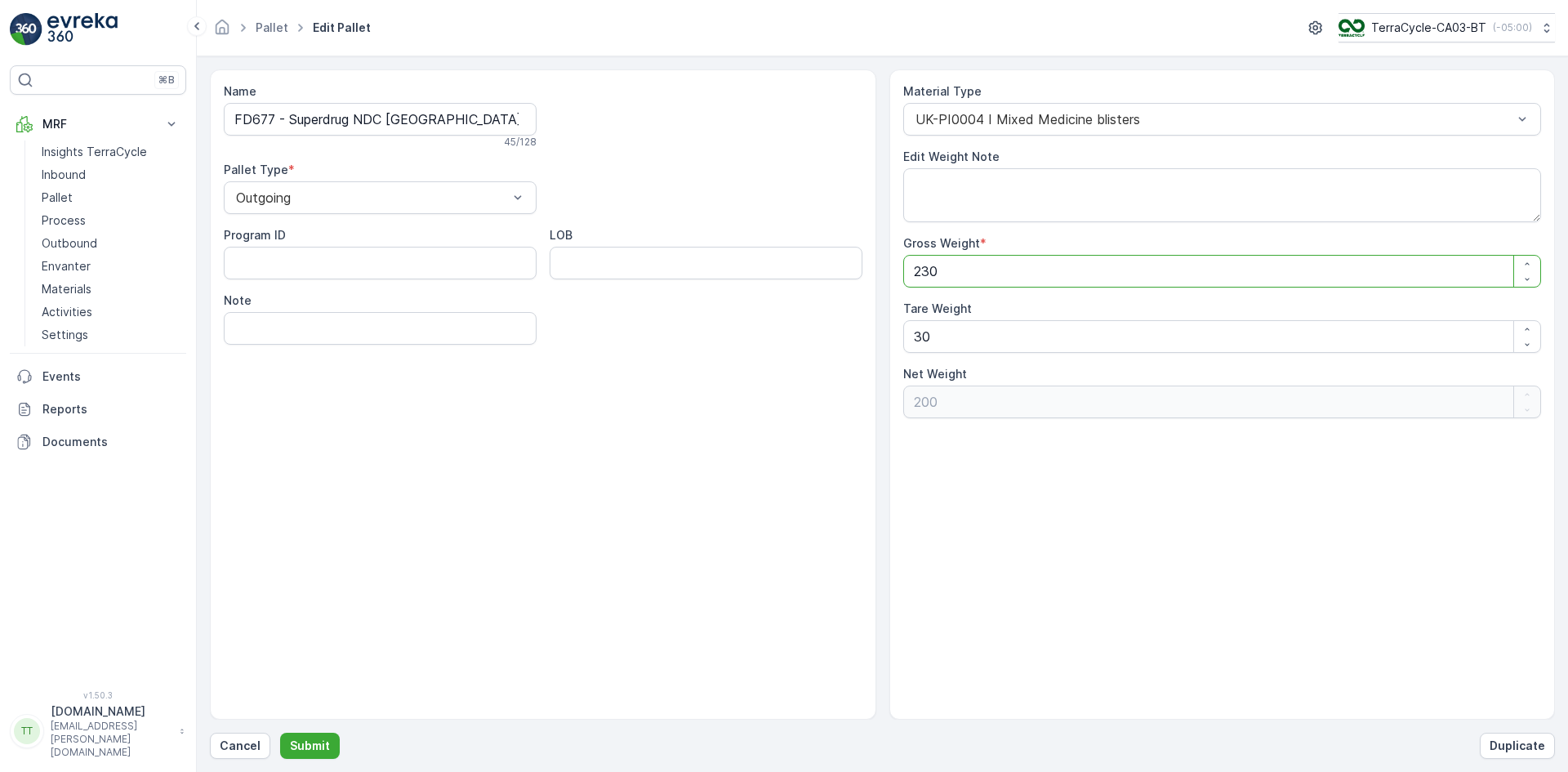
type Weight "2030"
type Weight "2000"
type Weight "2030"
drag, startPoint x: 939, startPoint y: 327, endPoint x: 871, endPoint y: 360, distance: 75.6
click at [871, 360] on div "Name FD677 - Superdrug NDC UK > Recyc-Line UK - 26 45 / 128 Pallet Type * Outgo…" at bounding box center [882, 395] width 1345 height 651
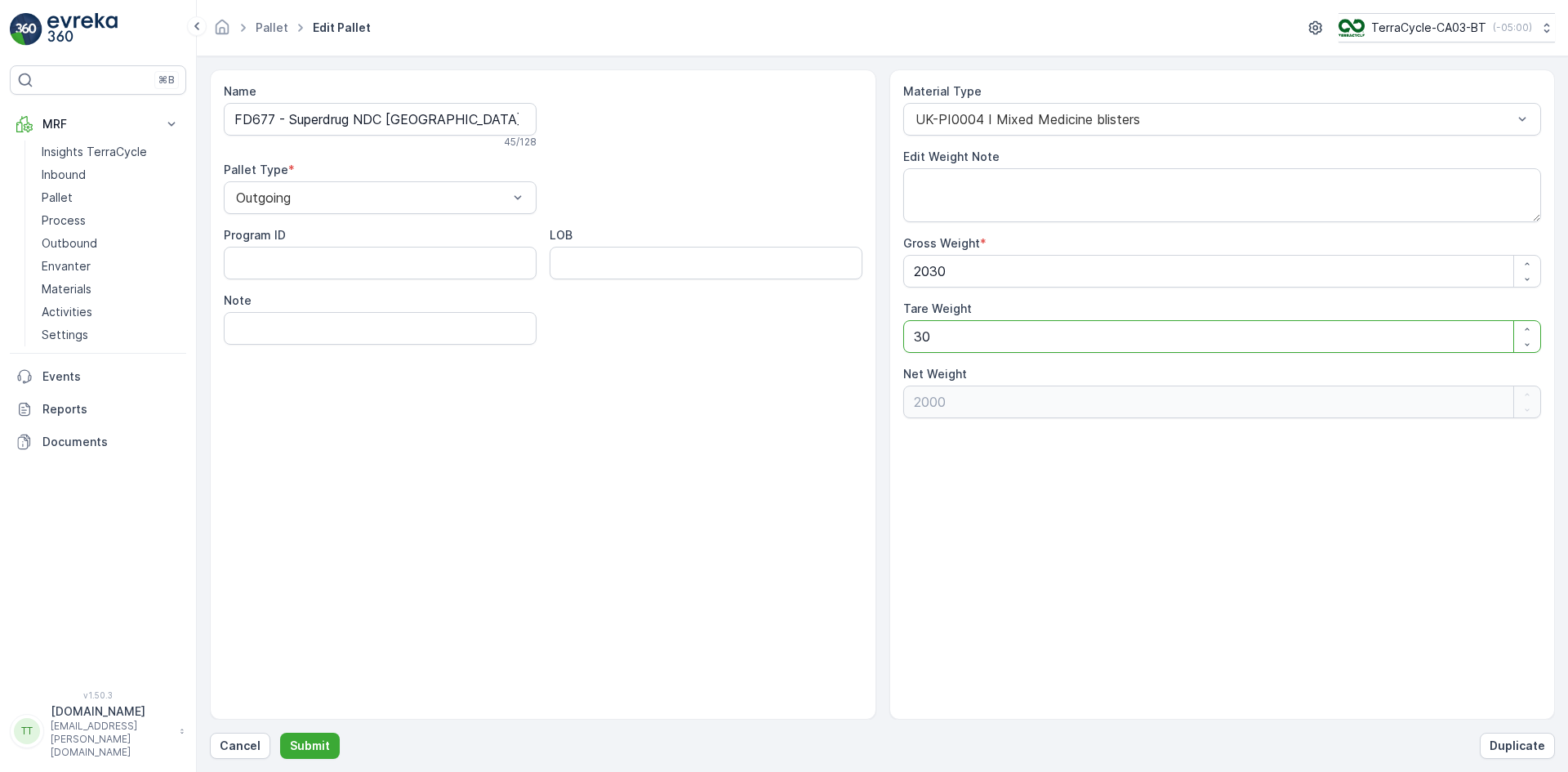
type Weight "0"
type Weight "2030"
type Weight "0"
click at [302, 742] on p "Submit" at bounding box center [309, 746] width 40 height 16
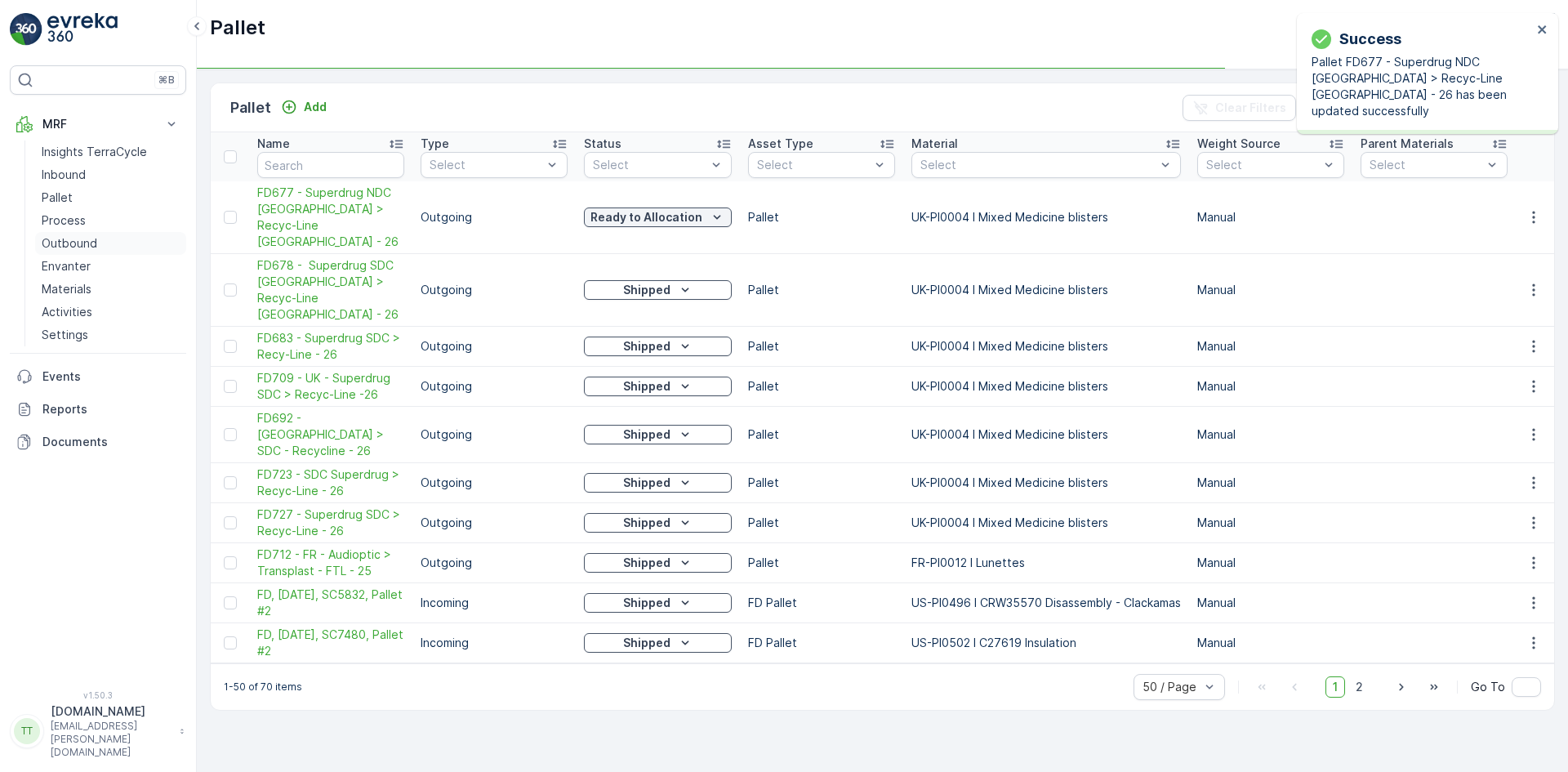
click at [89, 248] on p "Outbound" at bounding box center [70, 244] width 56 height 16
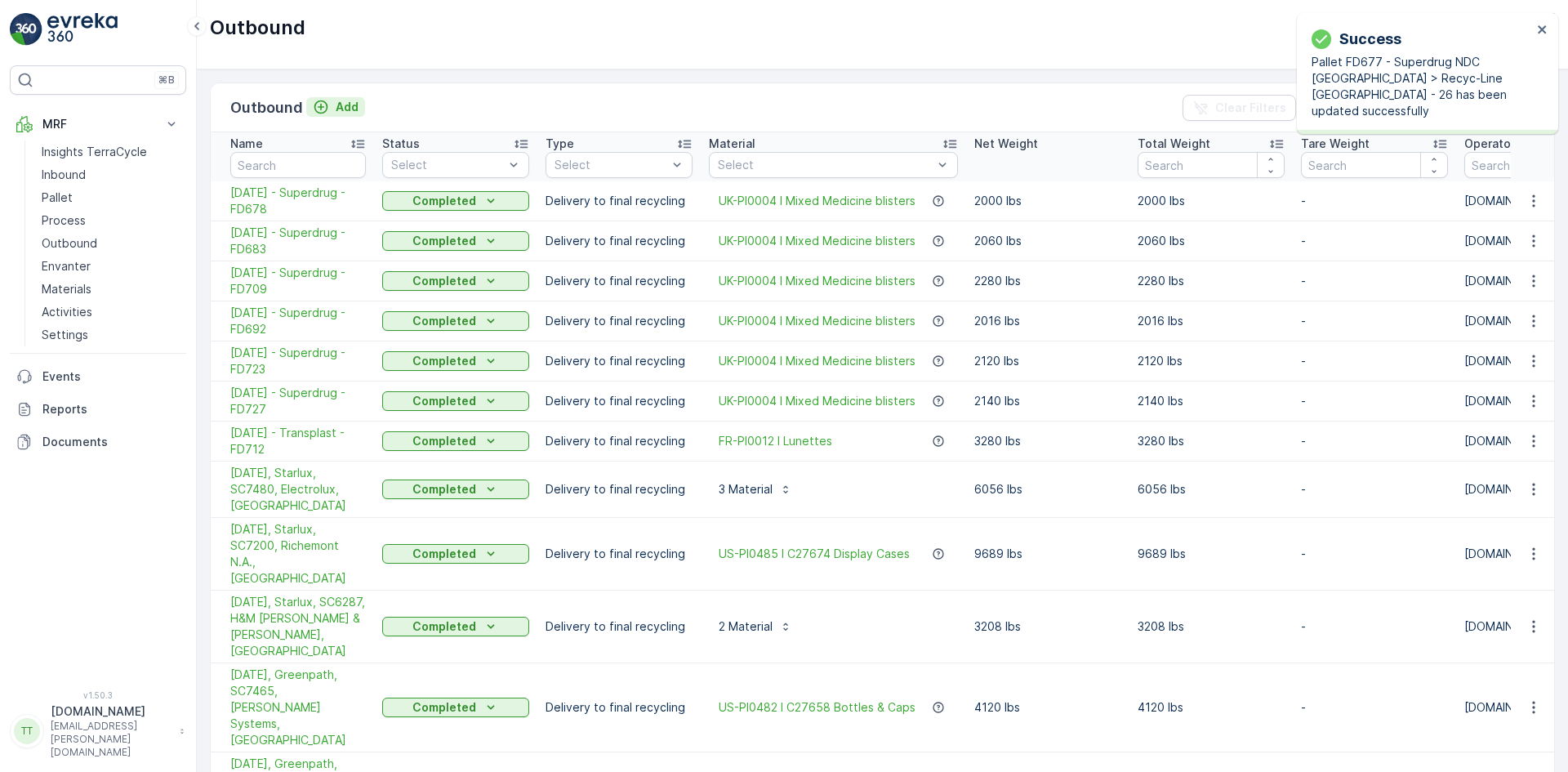
click at [349, 107] on p "Add" at bounding box center [347, 107] width 23 height 16
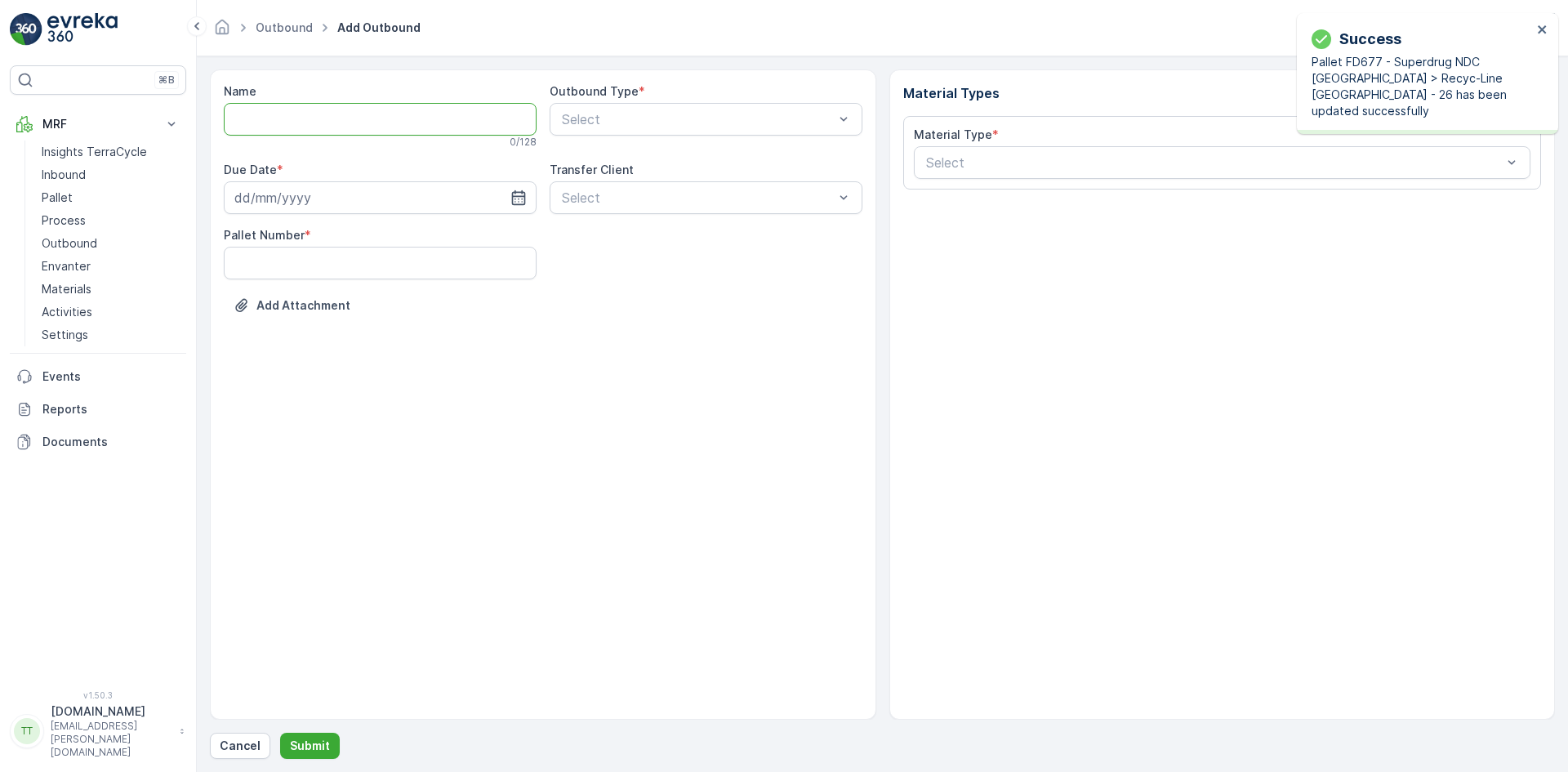
click at [248, 122] on input "Name" at bounding box center [380, 119] width 312 height 33
paste input "09.06.2025 - Superdrug - FD677"
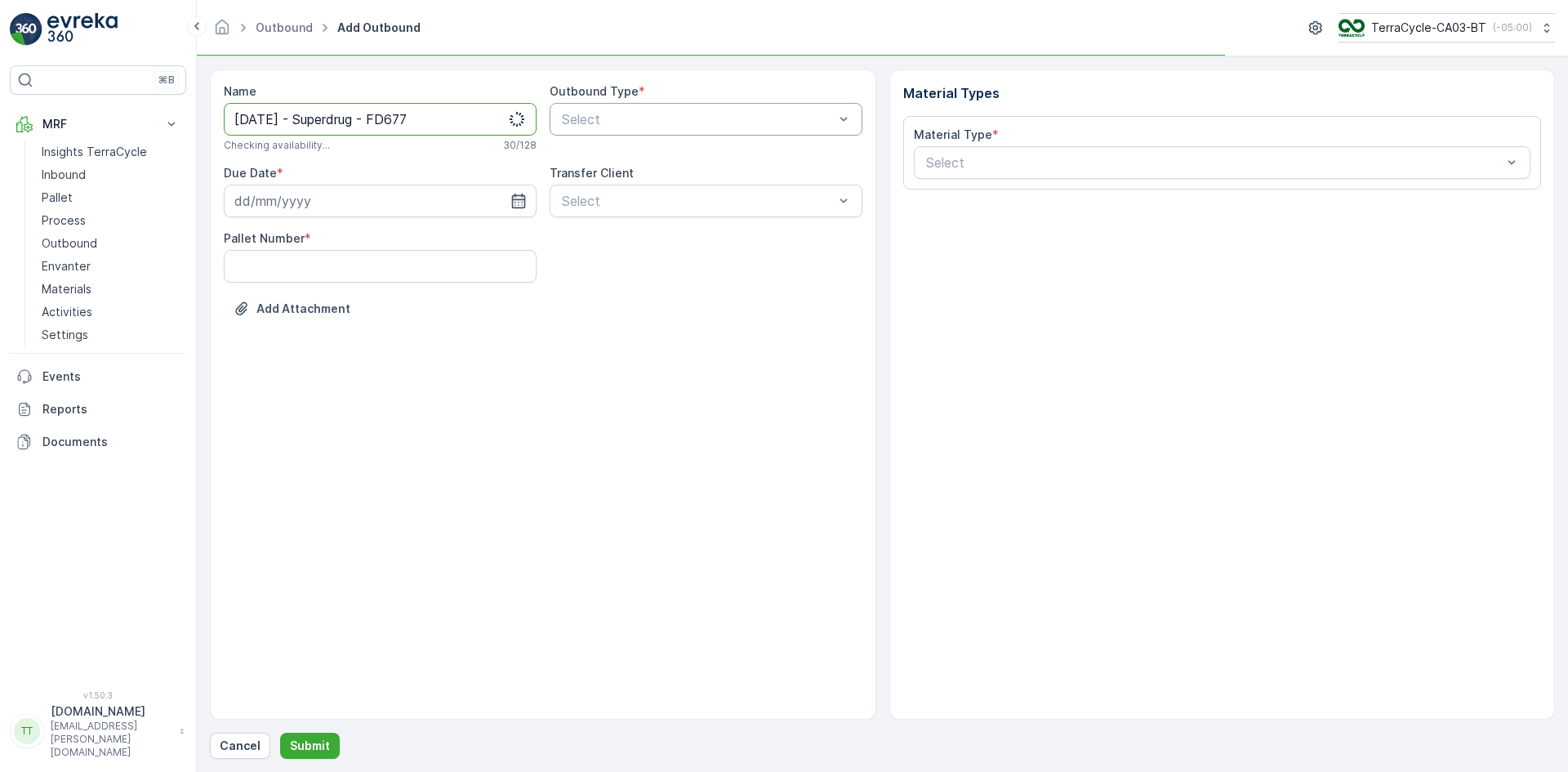
type input "09.06.2025 - Superdrug - FD677"
click at [619, 265] on span "Delivery to final recycling" at bounding box center [636, 271] width 153 height 15
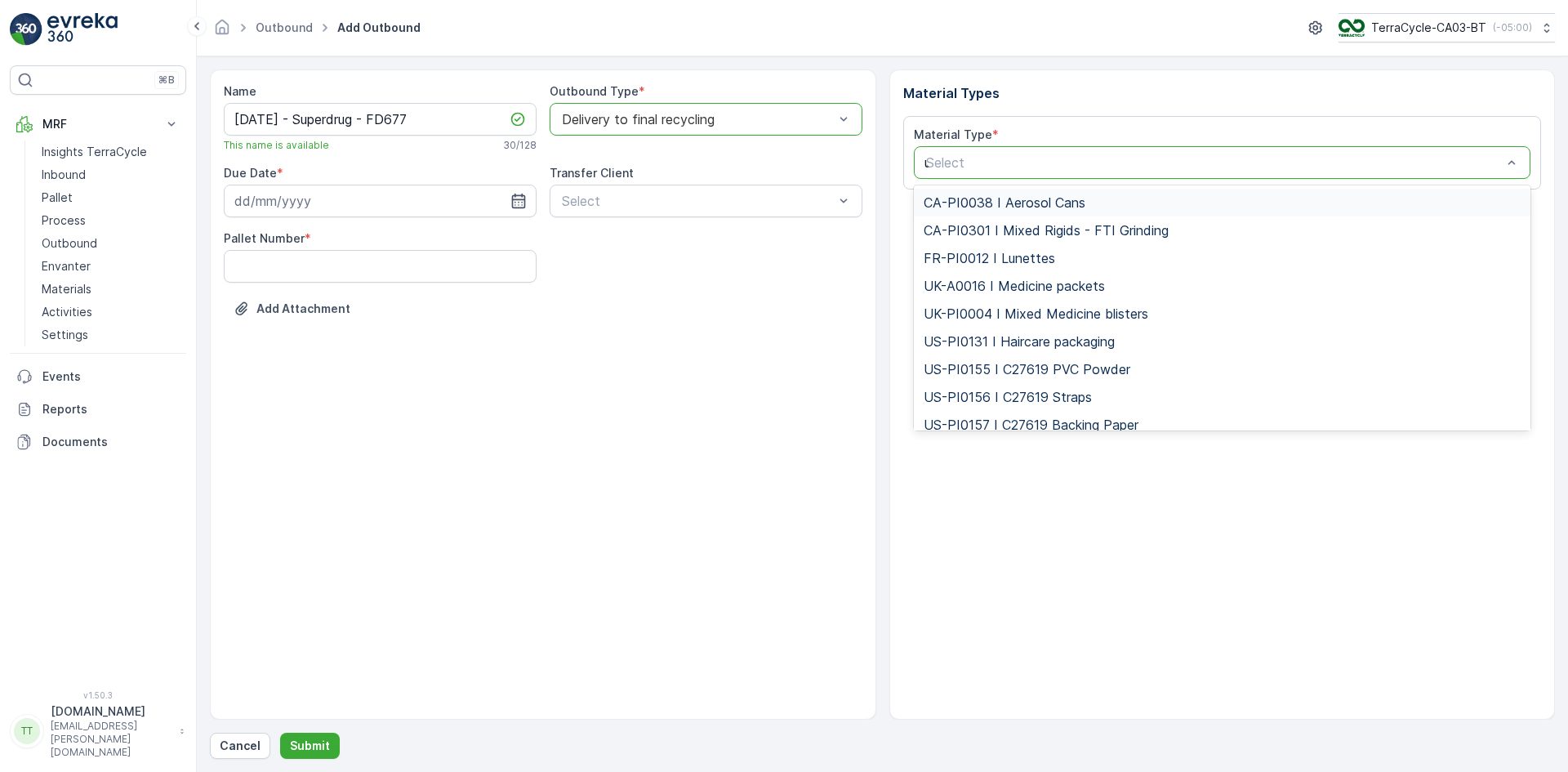
type input "uk"
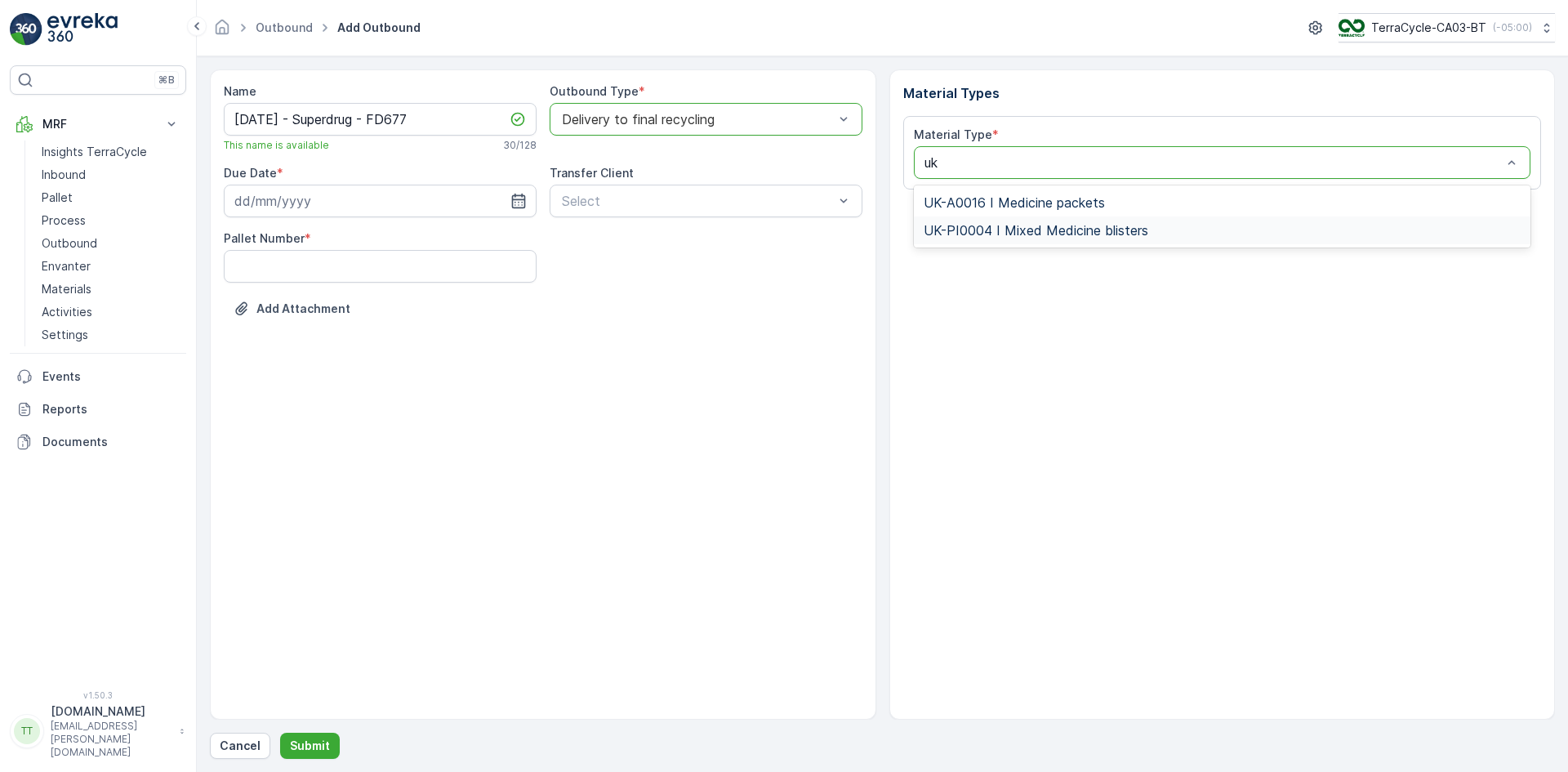
click at [962, 231] on span "UK-PI0004 I Mixed Medicine blisters" at bounding box center [1036, 231] width 225 height 15
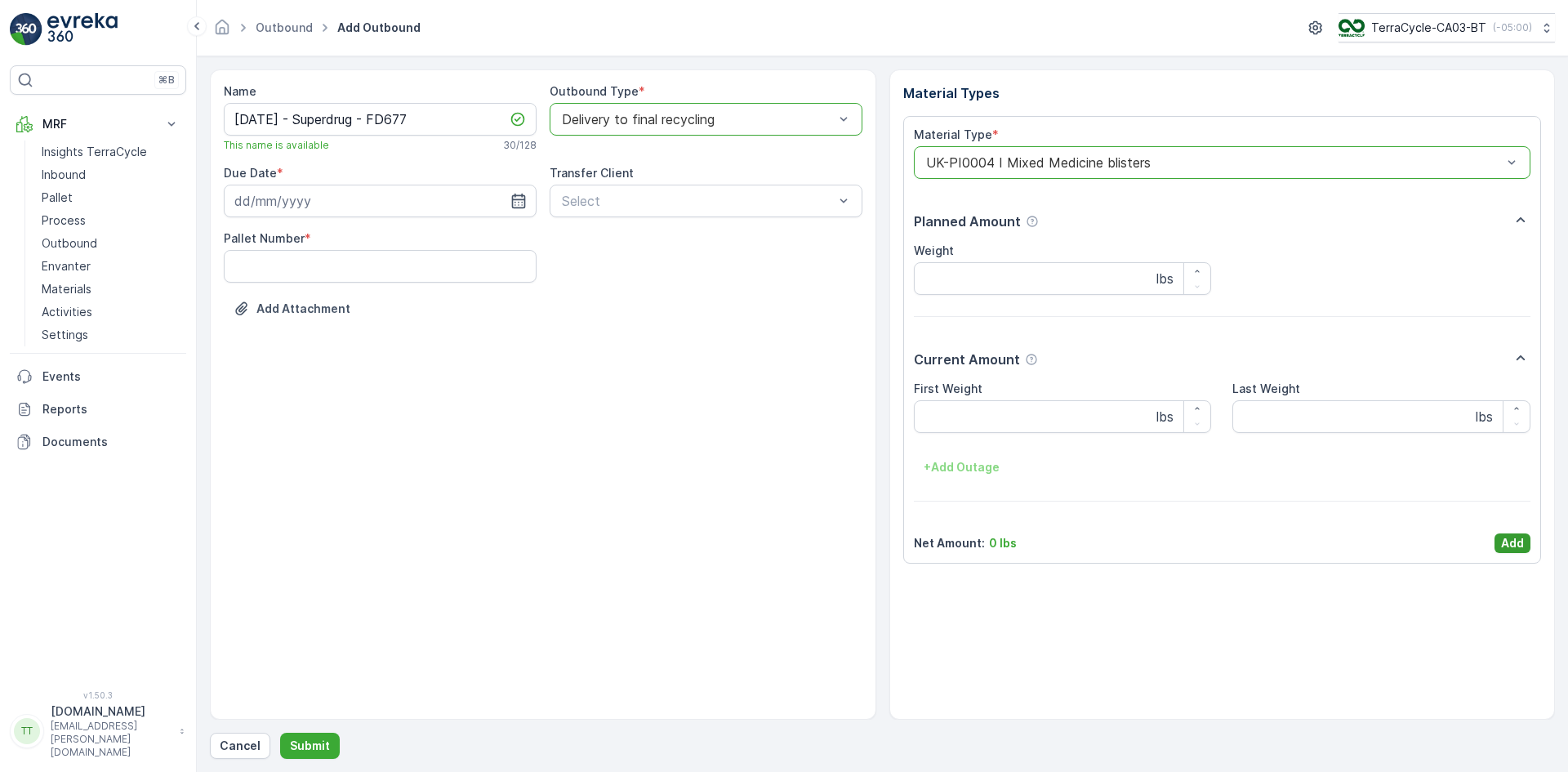
click at [1501, 536] on p "Add" at bounding box center [1512, 543] width 23 height 16
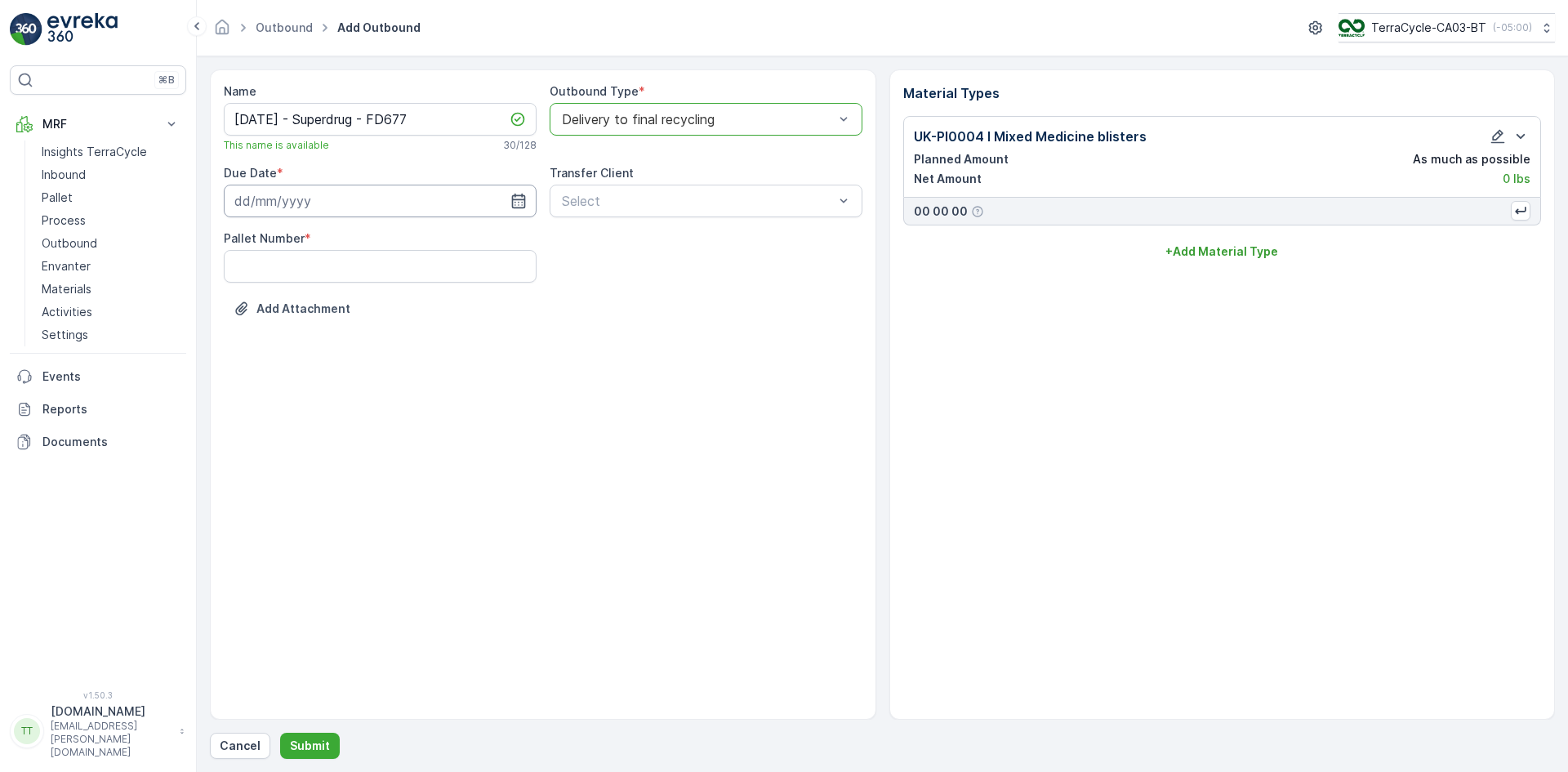
click at [236, 197] on input at bounding box center [380, 201] width 312 height 33
click at [373, 237] on icon "button" at bounding box center [381, 240] width 16 height 16
click at [365, 237] on icon "button" at bounding box center [362, 240] width 16 height 16
click at [276, 332] on div "9" at bounding box center [281, 337] width 26 height 26
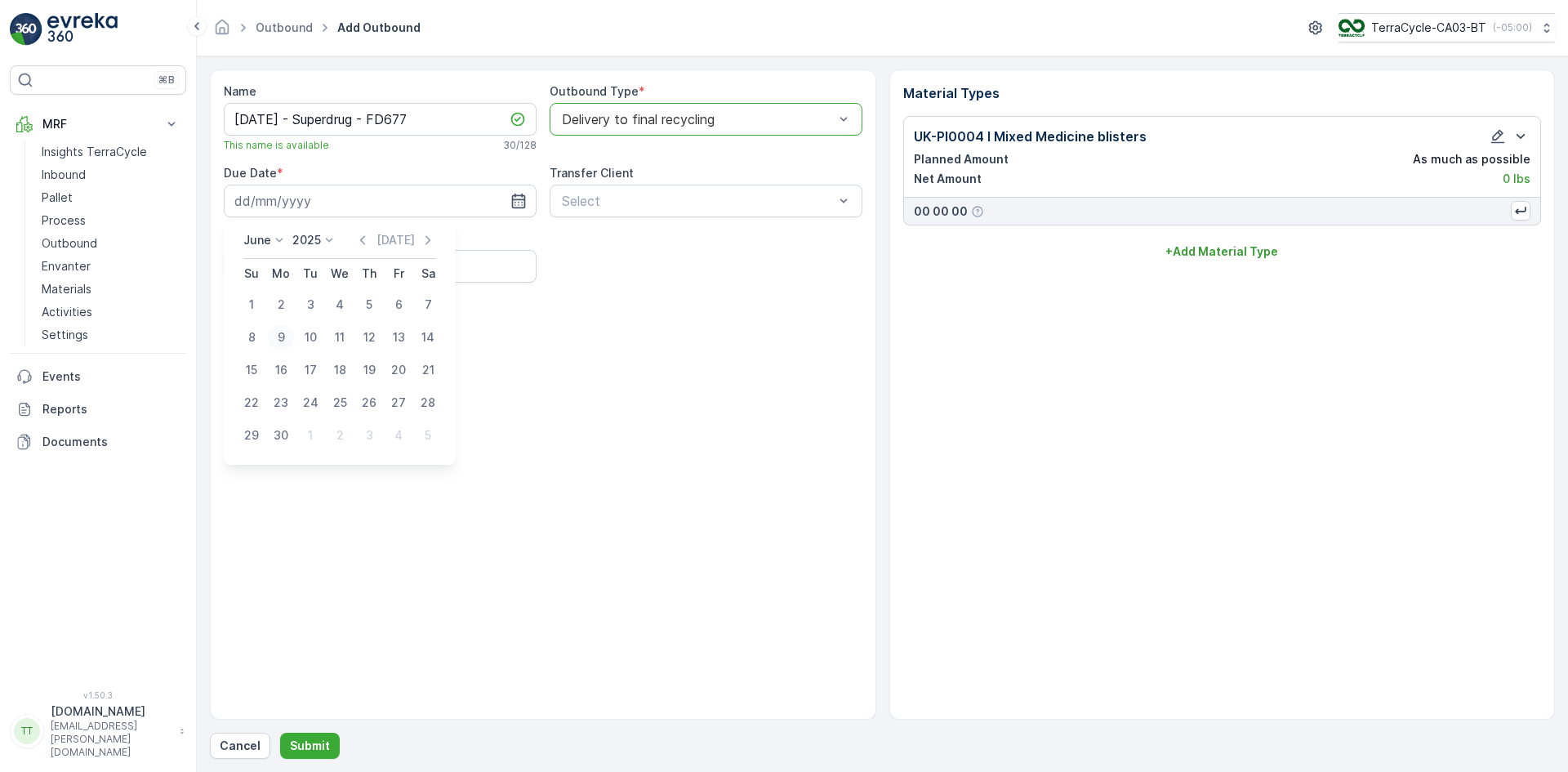
type input "09.06.2025"
click at [283, 262] on Number "Pallet Number" at bounding box center [380, 267] width 312 height 33
type Number "1"
click at [312, 746] on p "Submit" at bounding box center [309, 746] width 40 height 16
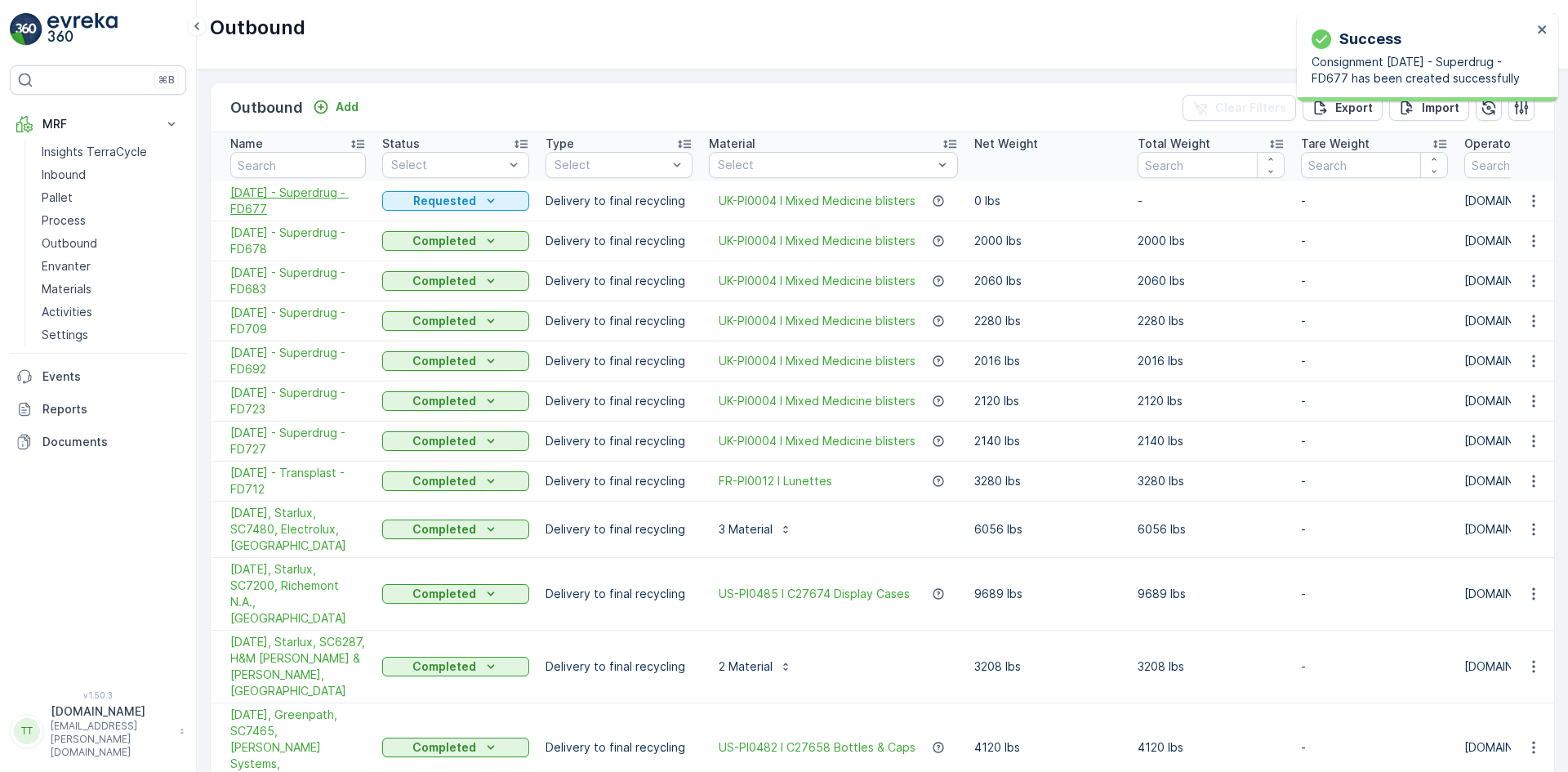
click at [256, 211] on span "09.06.2025 - Superdrug - FD677" at bounding box center [298, 201] width 135 height 33
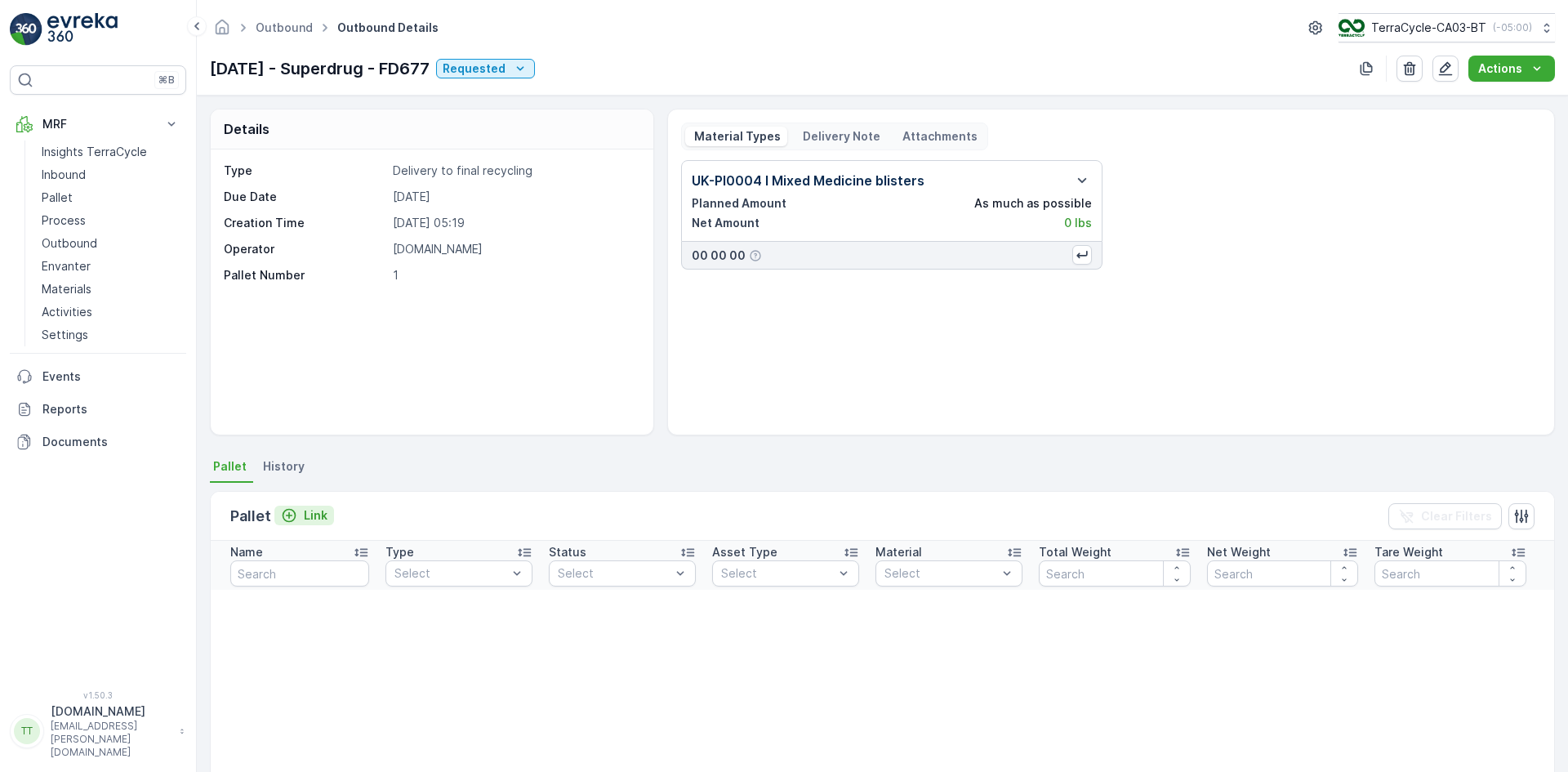
click at [315, 518] on p "Link" at bounding box center [315, 515] width 24 height 16
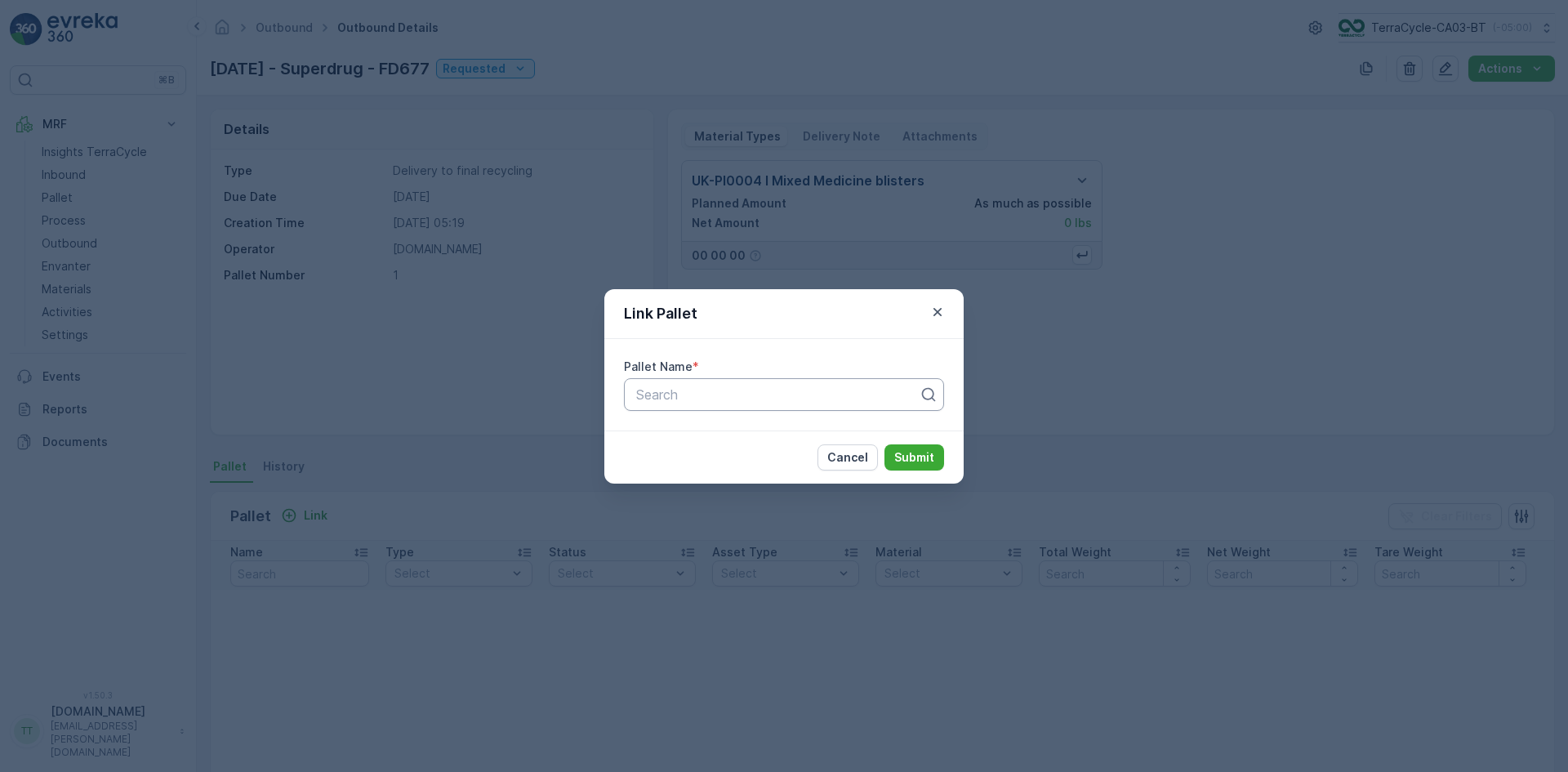
click at [704, 390] on div at bounding box center [777, 395] width 285 height 15
type input "677"
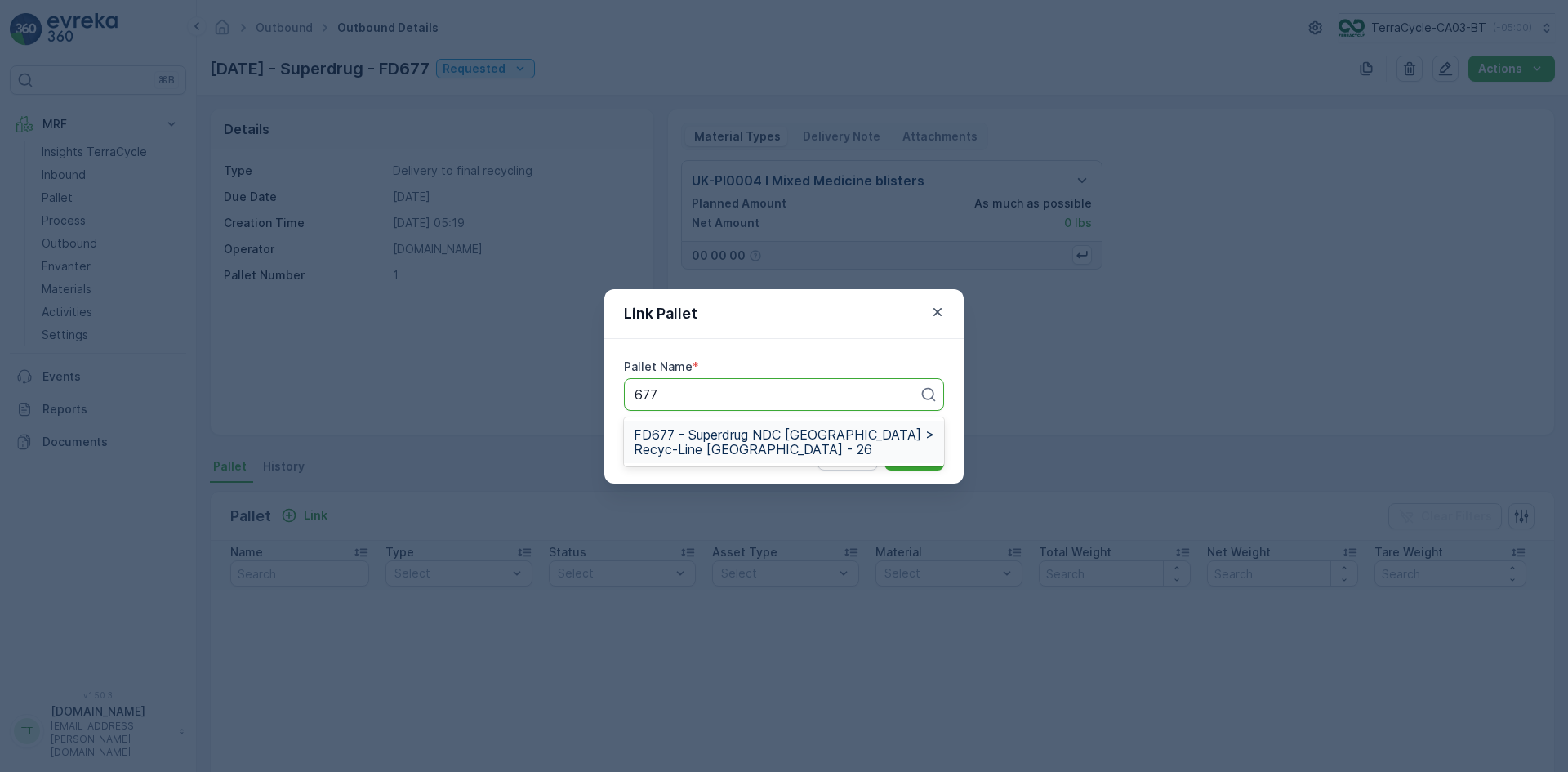
click at [656, 432] on span "FD677 - Superdrug NDC UK > Recyc-Line UK - 26" at bounding box center [784, 442] width 300 height 30
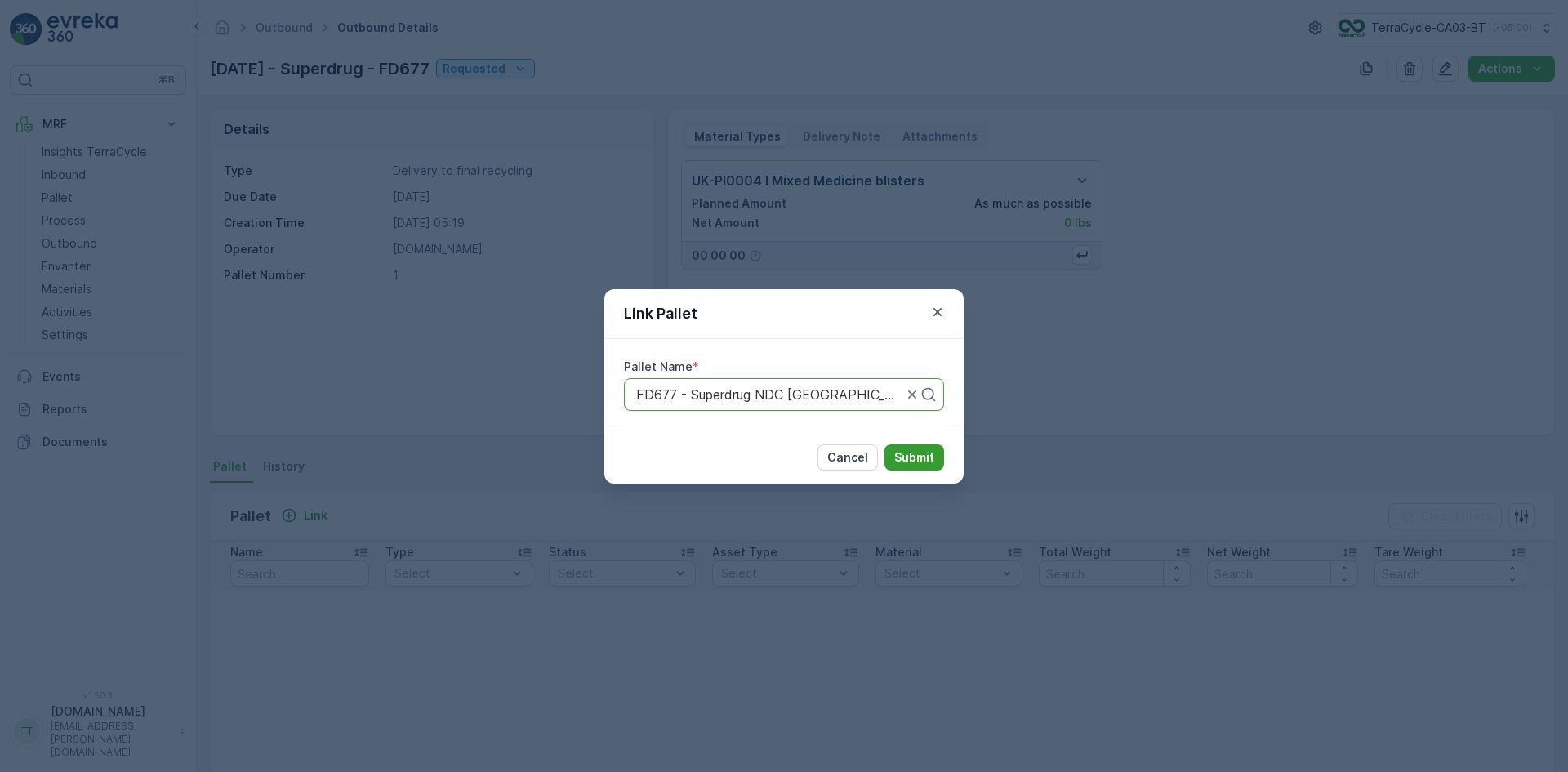
click at [929, 459] on p "Submit" at bounding box center [914, 458] width 40 height 16
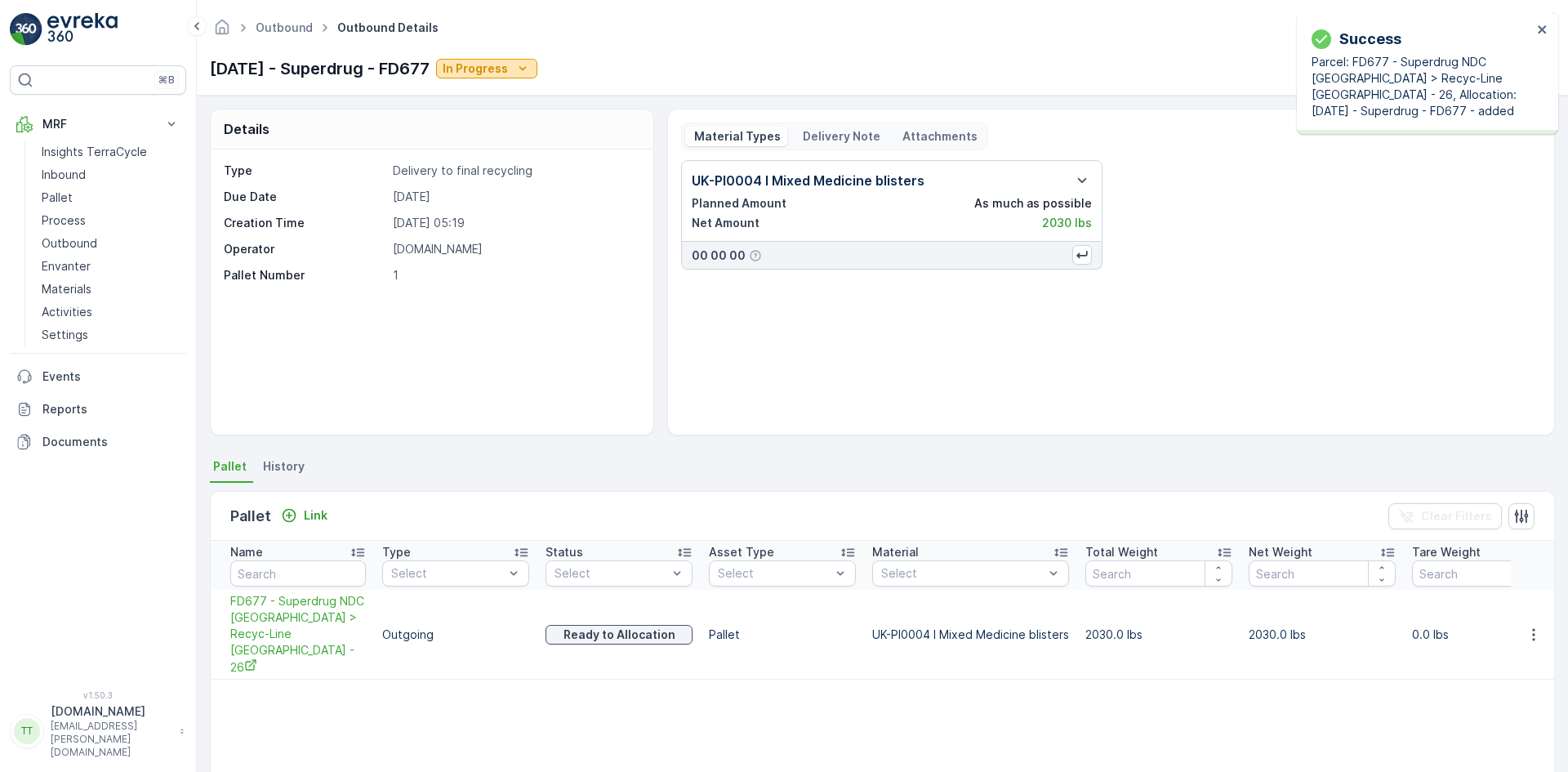
click at [508, 68] on p "In Progress" at bounding box center [476, 69] width 66 height 16
click at [523, 135] on span "Completed" at bounding box center [515, 139] width 62 height 16
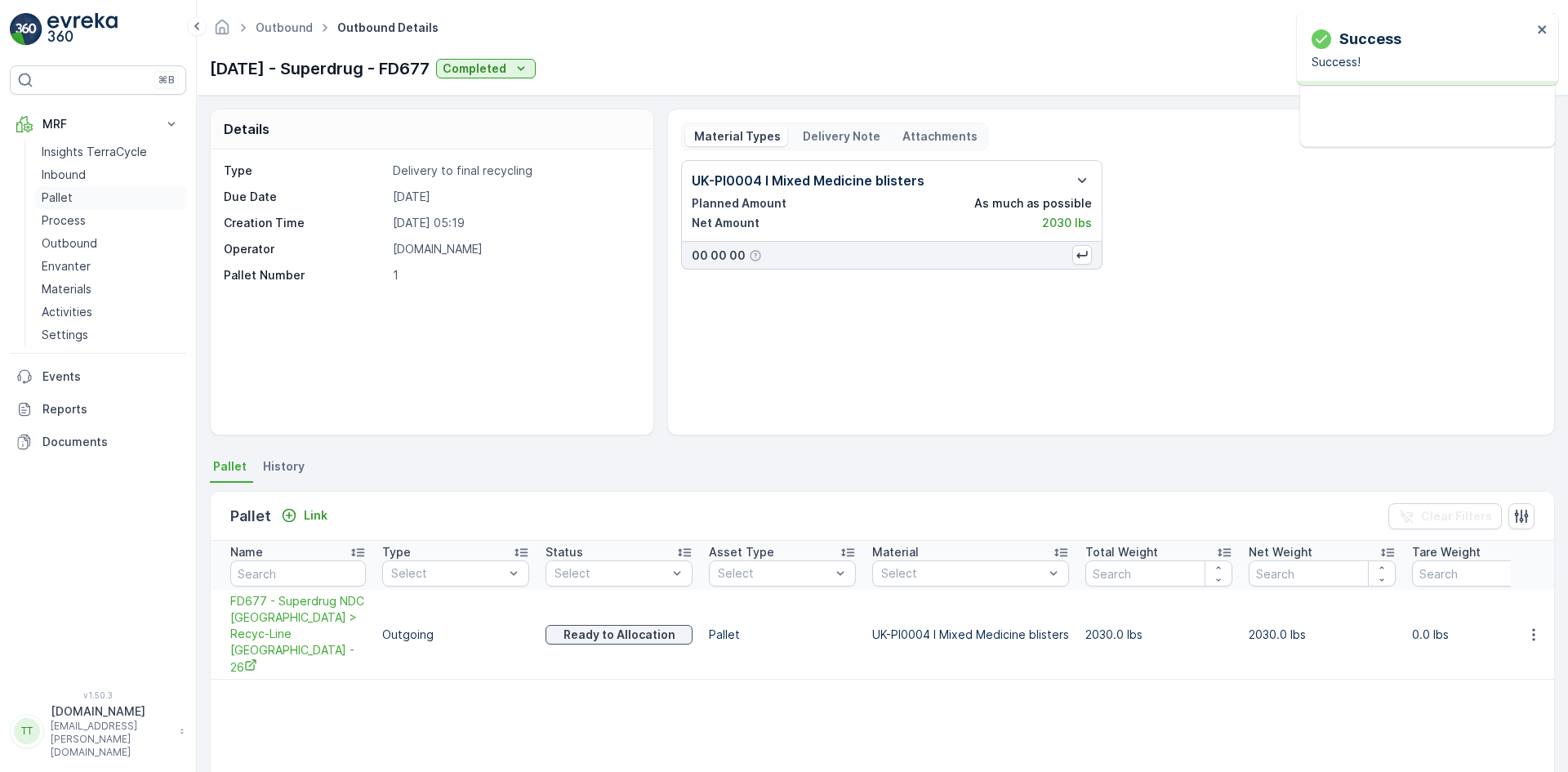
click at [70, 198] on p "Pallet" at bounding box center [57, 198] width 31 height 16
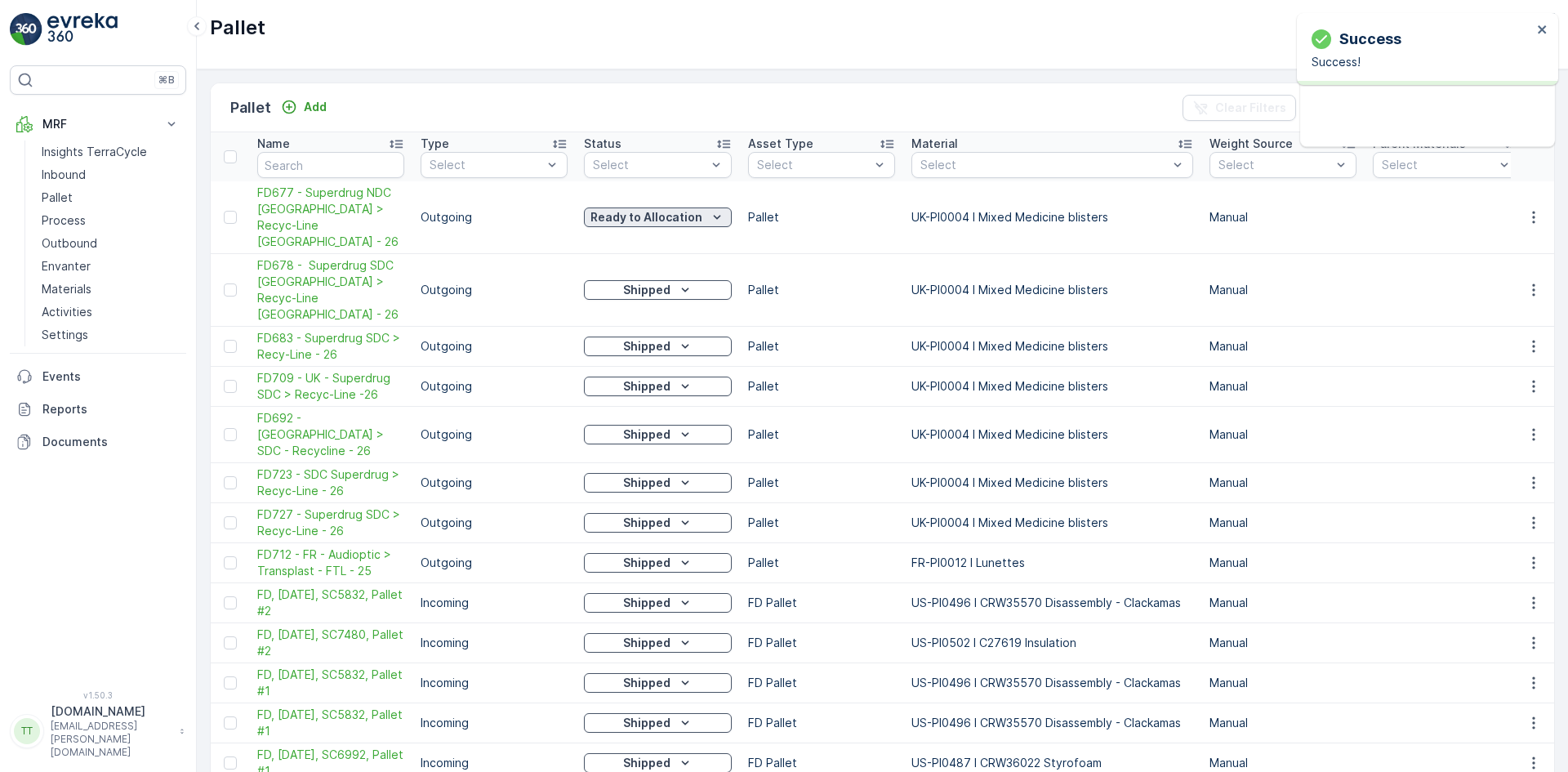
click at [632, 209] on p "Ready to Allocation" at bounding box center [646, 217] width 112 height 16
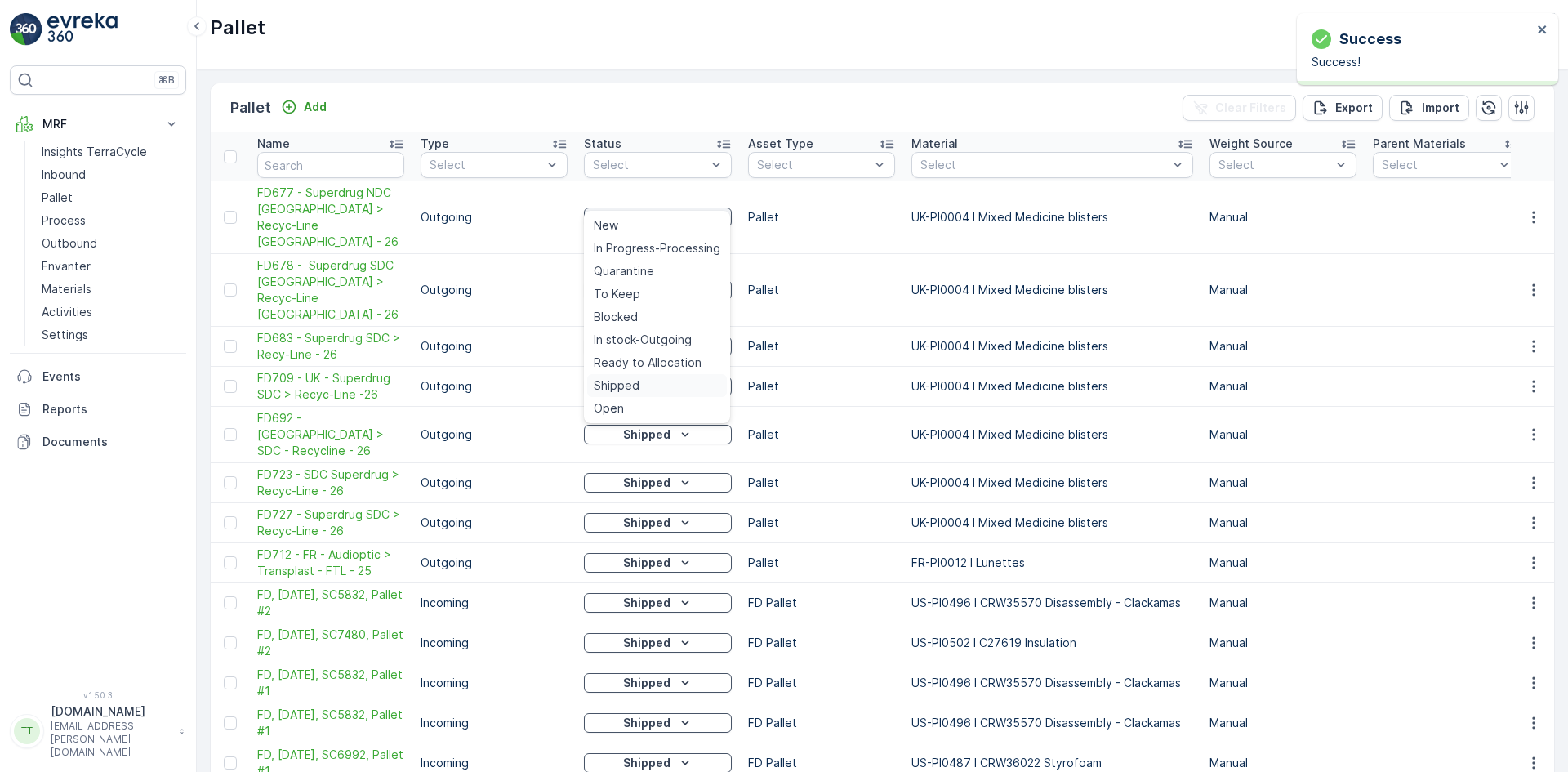
click at [618, 379] on span "Shipped" at bounding box center [617, 386] width 46 height 16
click at [1538, 29] on icon "close" at bounding box center [1543, 30] width 11 height 13
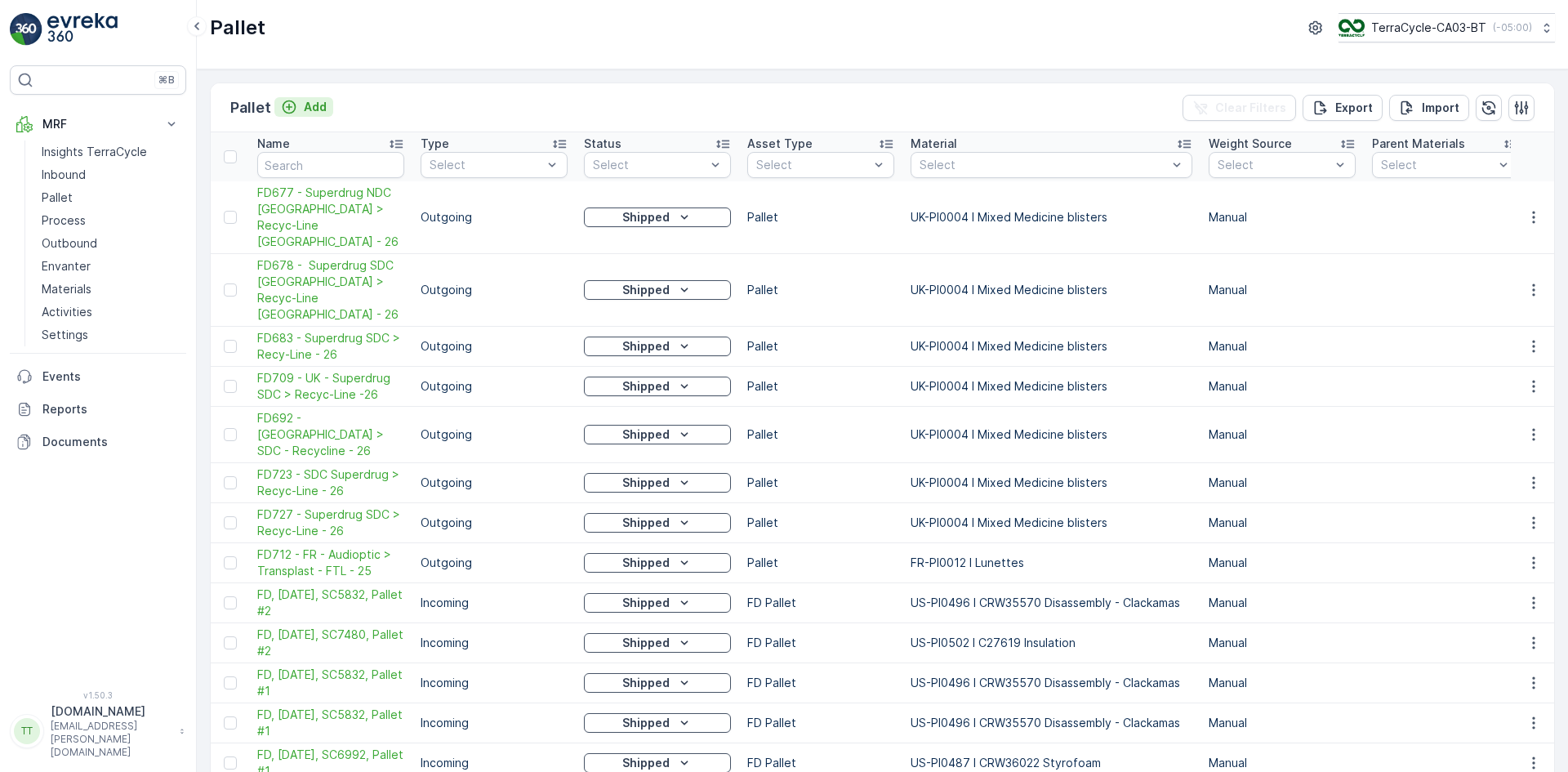
click at [308, 106] on p "Add" at bounding box center [315, 107] width 23 height 16
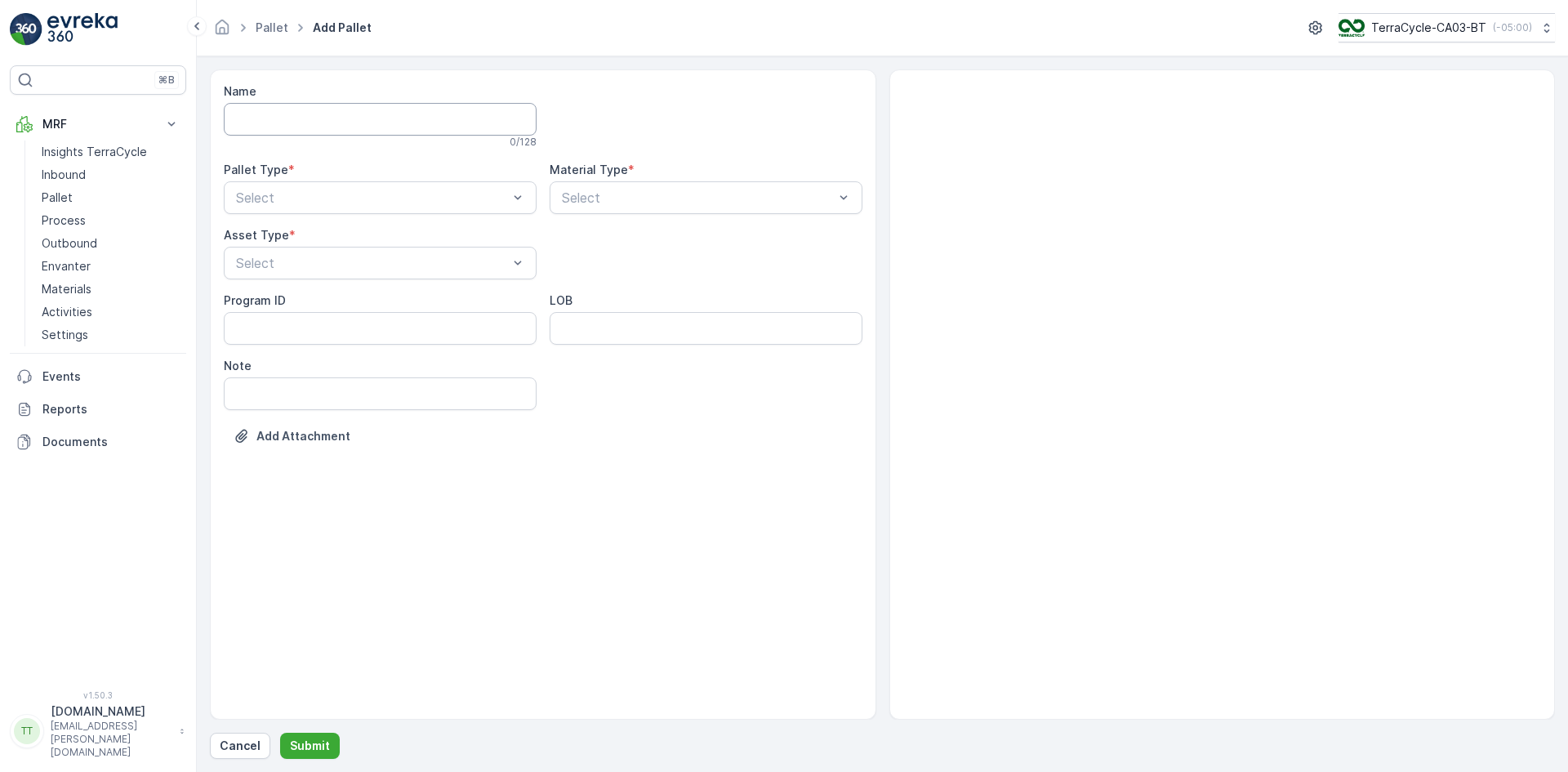
click at [291, 119] on input "Name" at bounding box center [380, 119] width 312 height 33
paste input "FD674 - UK > UK - Superdrug SDC - 26"
type input "FD674 - UK > UK - Superdrug SDC - 26"
click at [290, 263] on div "Outgoing" at bounding box center [380, 269] width 293 height 15
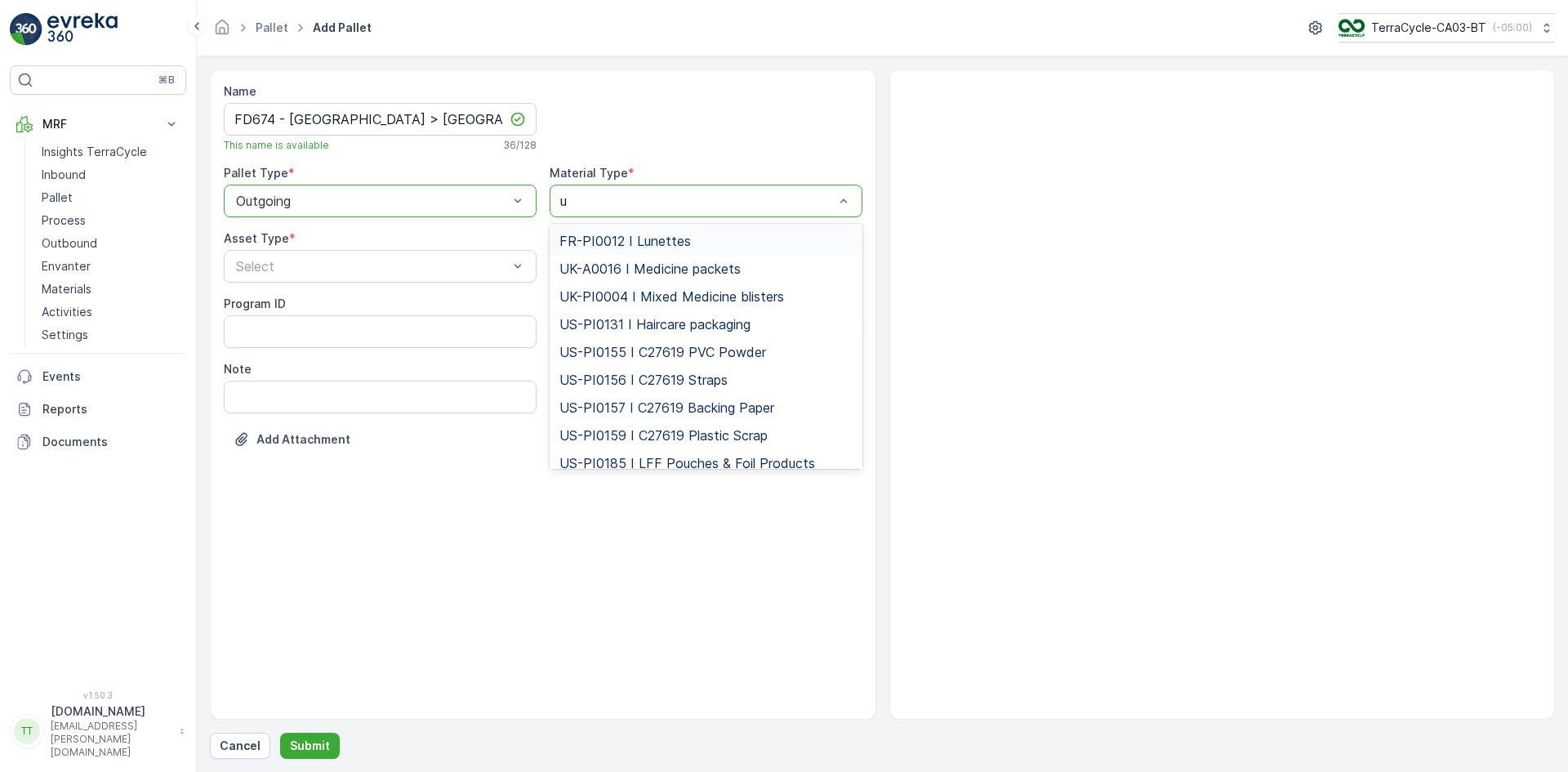
type input "uk"
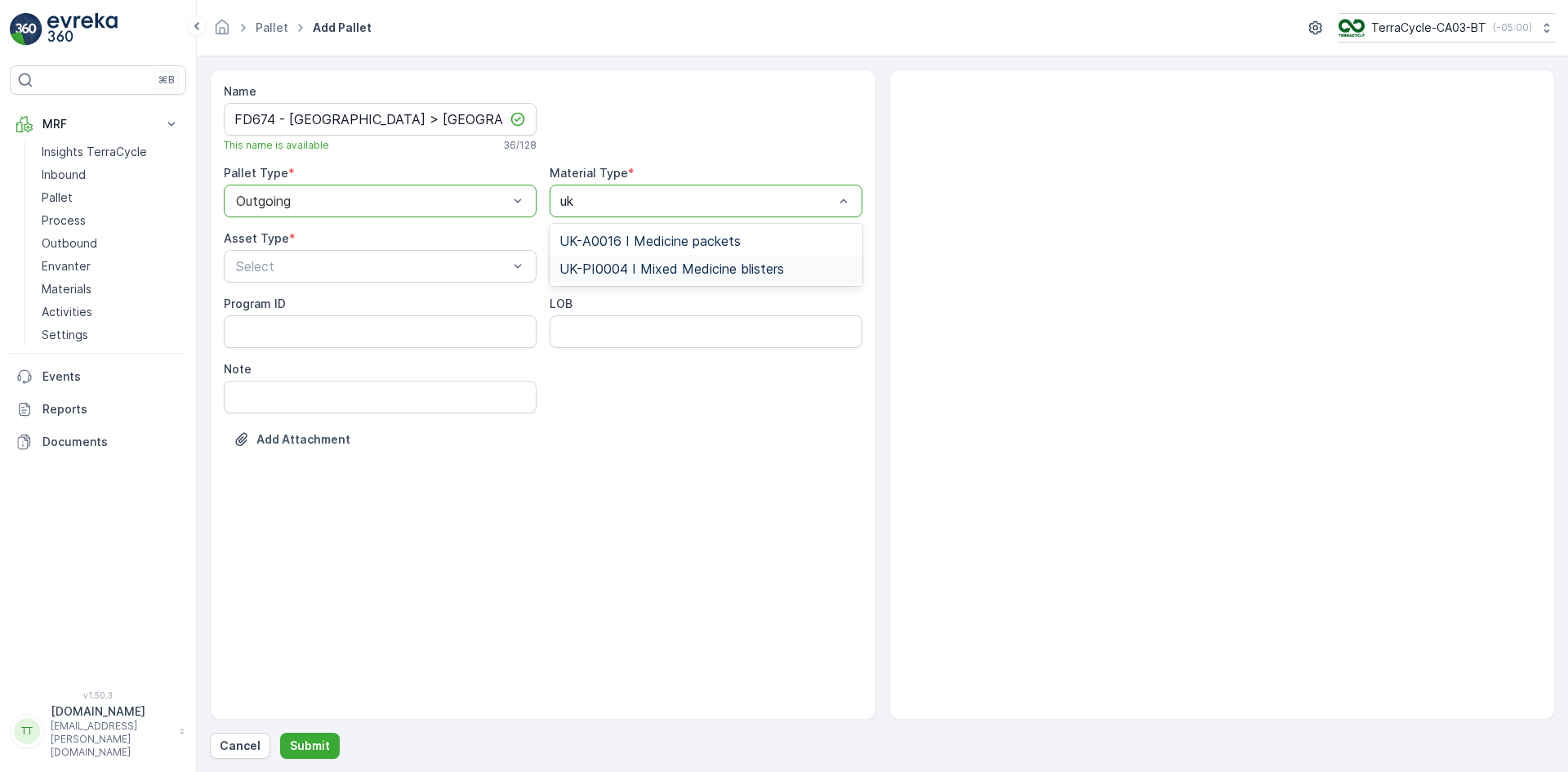
click at [628, 267] on span "UK-PI0004 I Mixed Medicine blisters" at bounding box center [672, 269] width 225 height 15
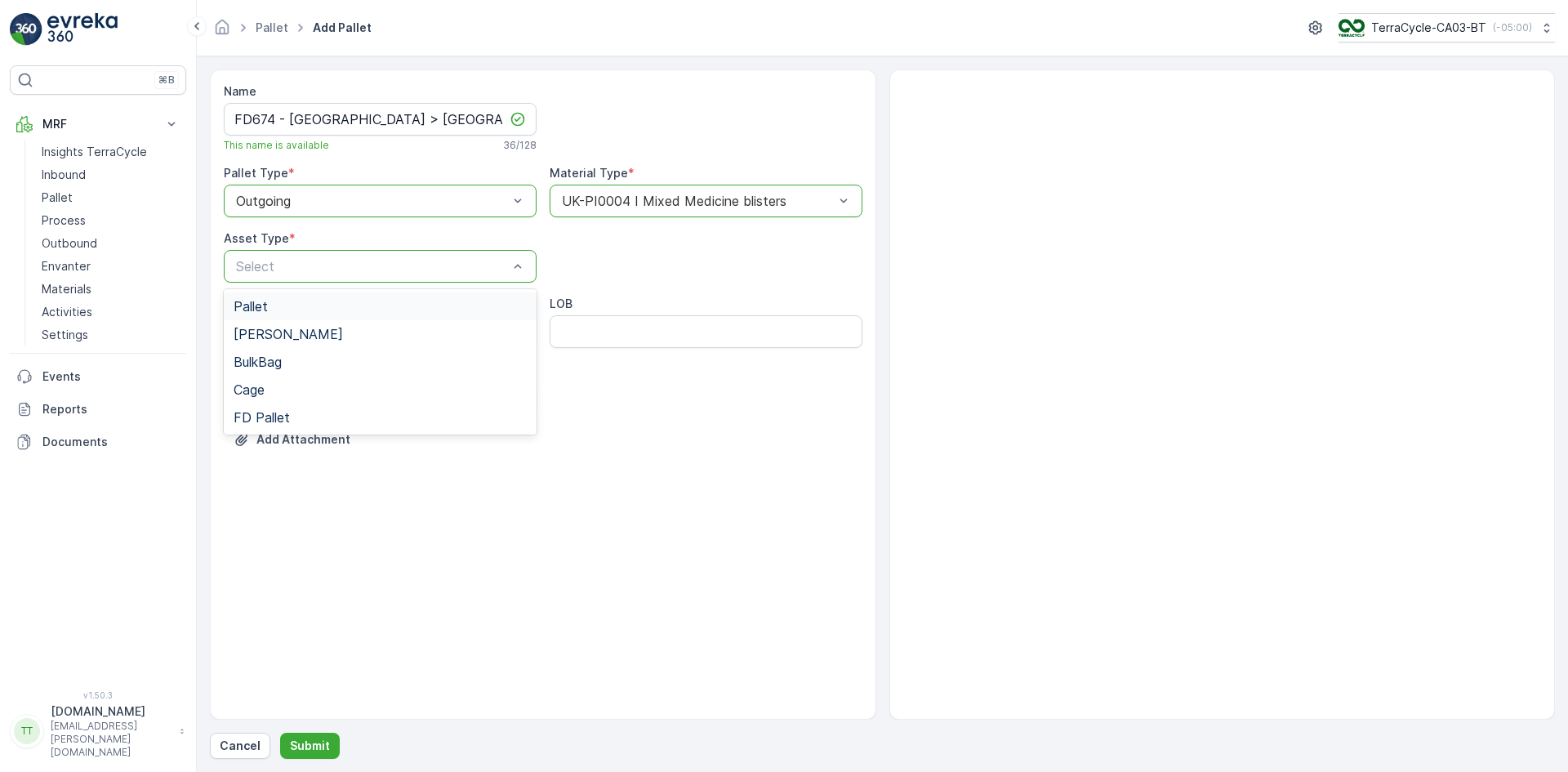
click at [276, 303] on div "Pallet" at bounding box center [380, 306] width 293 height 15
click at [312, 745] on p "Submit" at bounding box center [309, 746] width 40 height 16
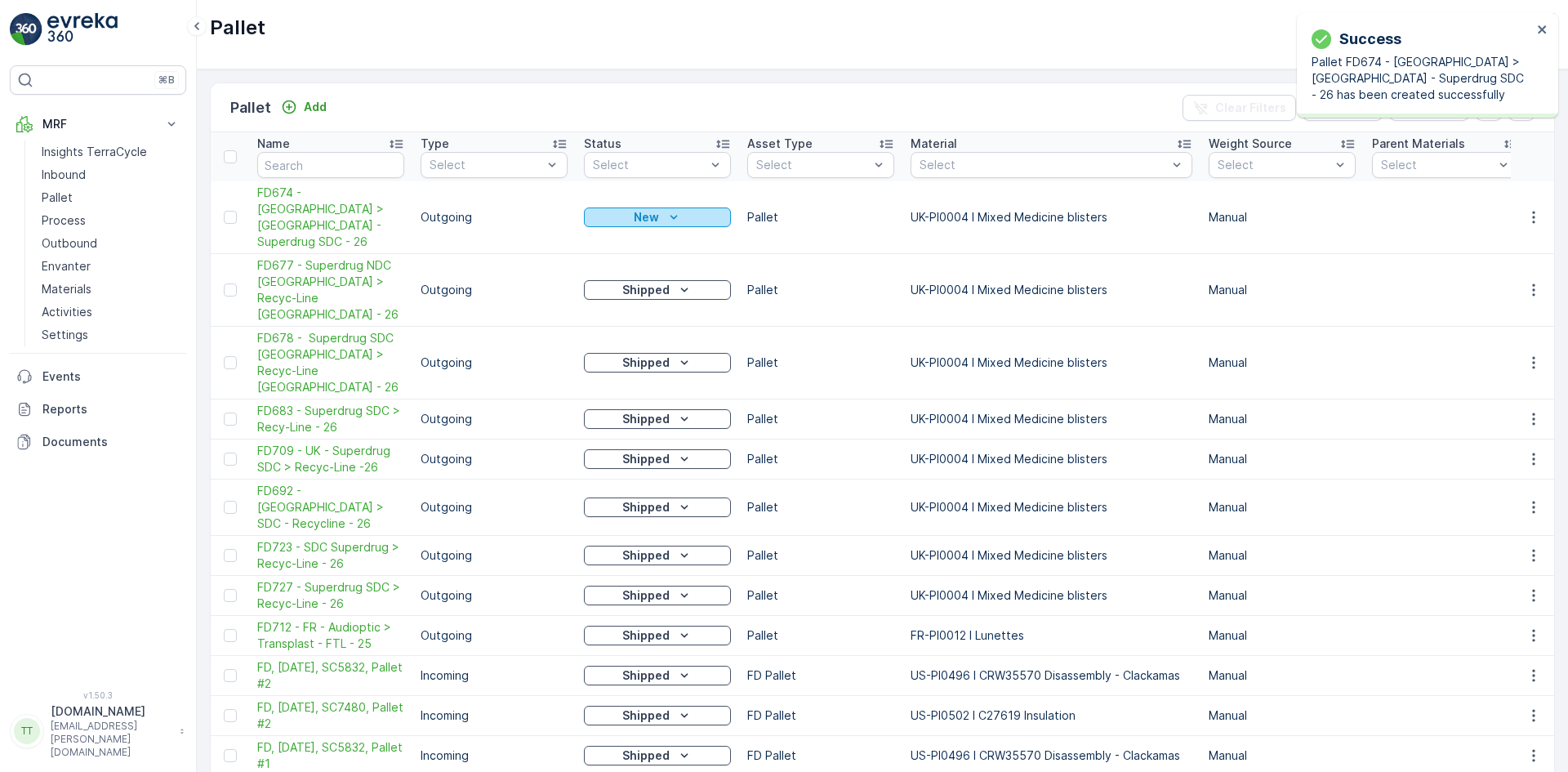
drag, startPoint x: 595, startPoint y: 203, endPoint x: 613, endPoint y: 198, distance: 18.7
click at [613, 209] on div "New" at bounding box center [657, 217] width 134 height 16
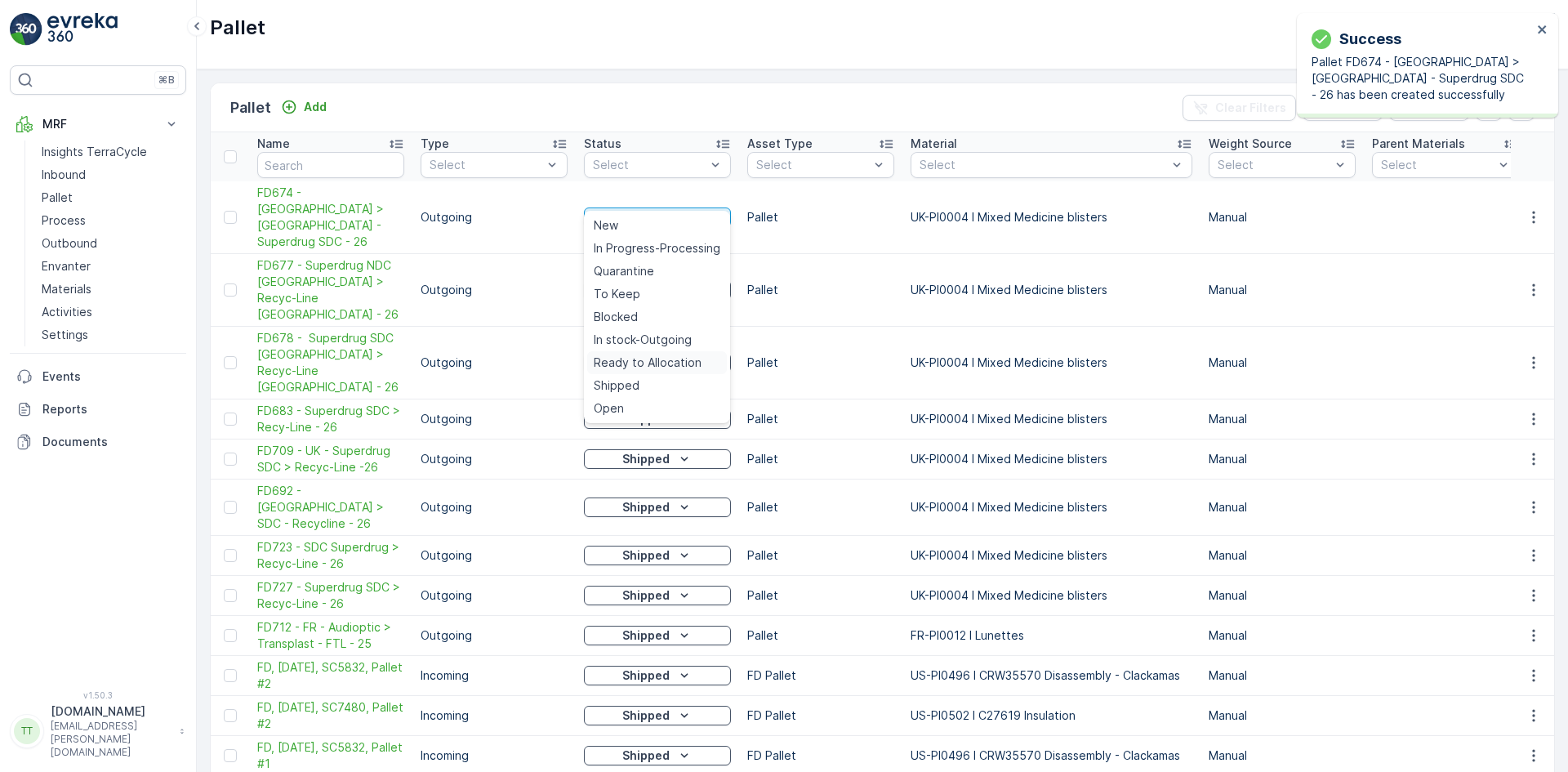
click at [622, 361] on span "Ready to Allocation" at bounding box center [647, 363] width 107 height 16
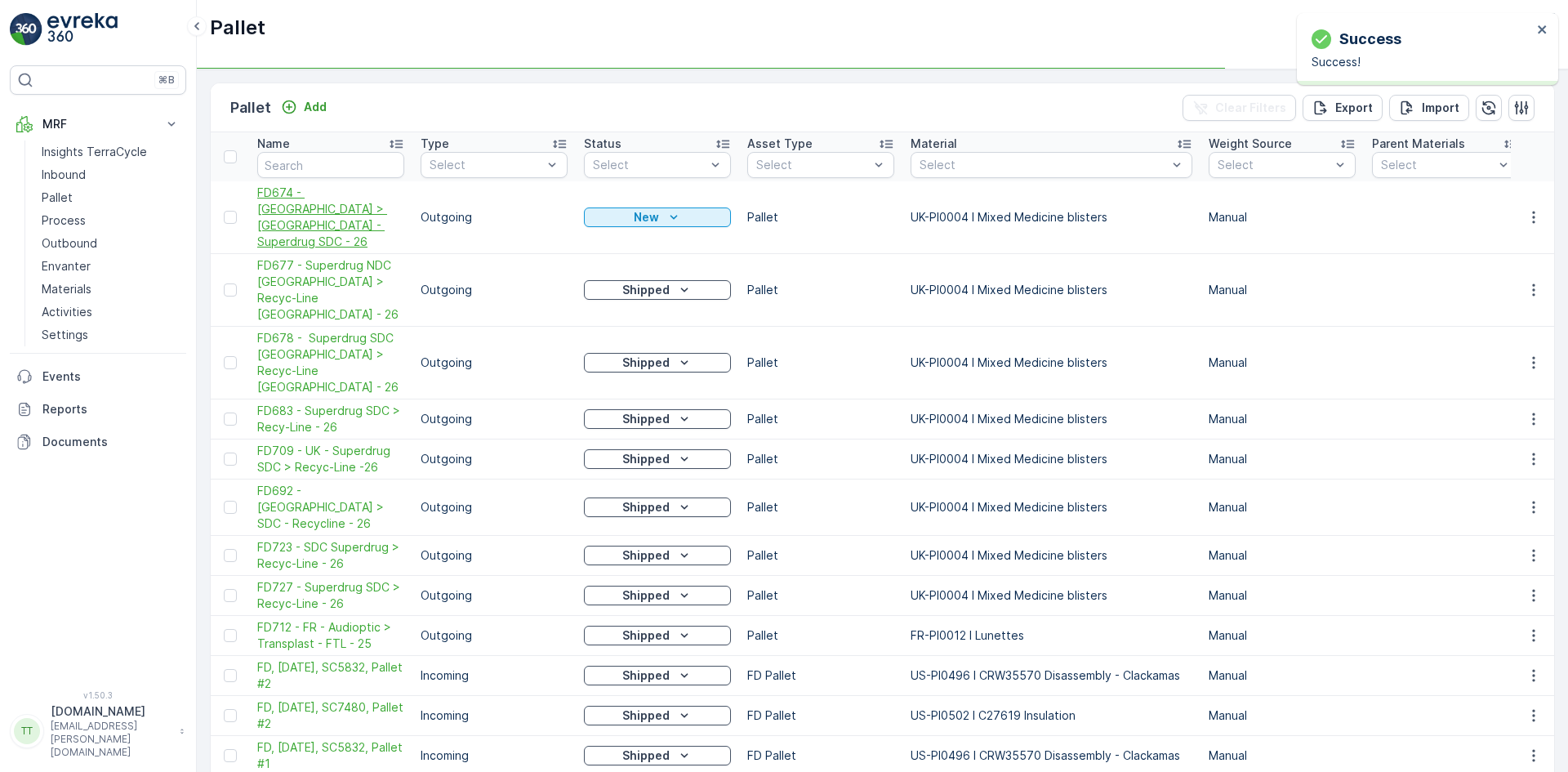
click at [287, 190] on span "FD674 - UK > UK - Superdrug SDC - 26" at bounding box center [330, 217] width 147 height 66
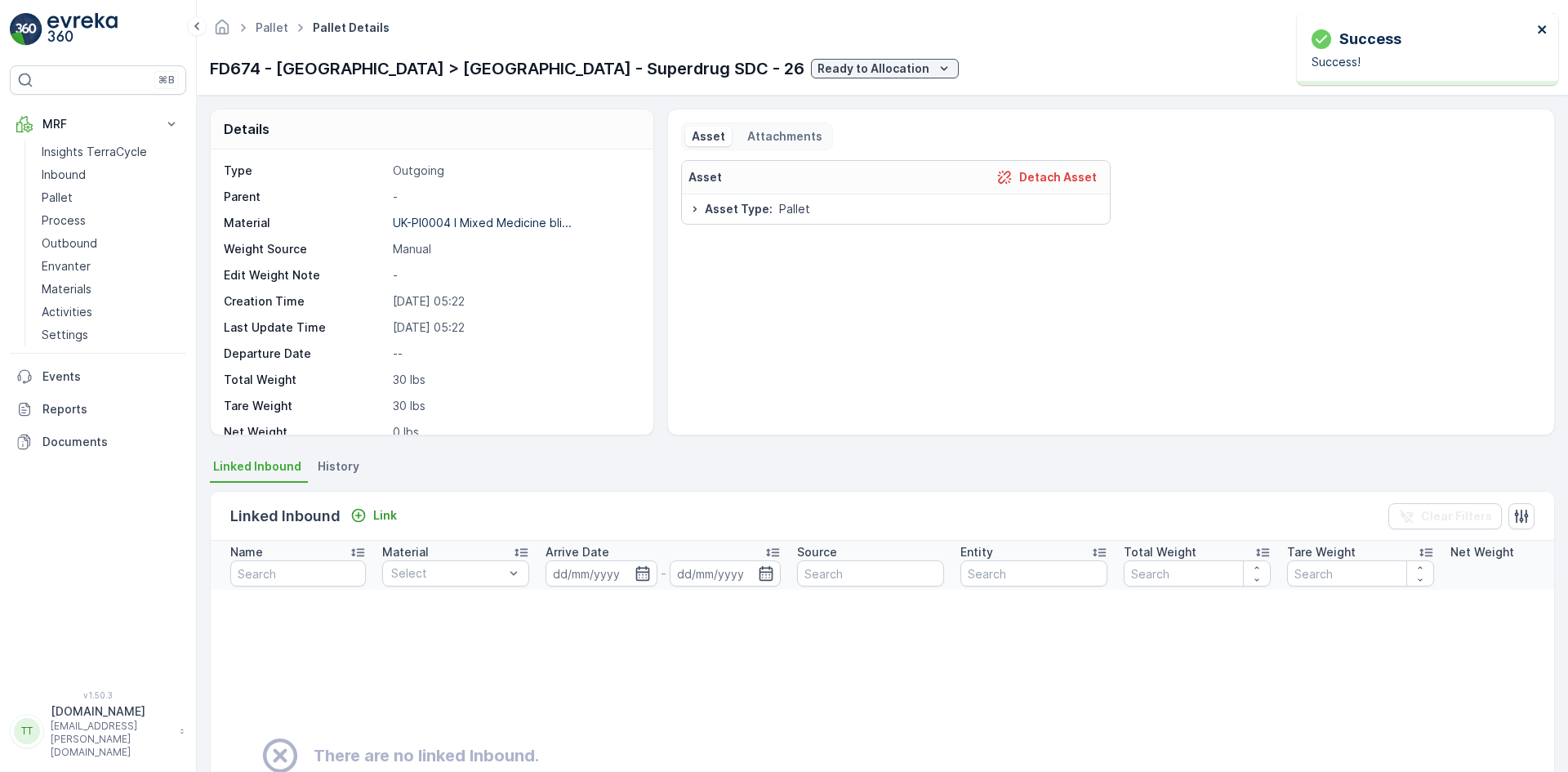
click at [1541, 33] on icon "close" at bounding box center [1543, 30] width 11 height 13
click at [1448, 69] on icon "button" at bounding box center [1445, 69] width 14 height 14
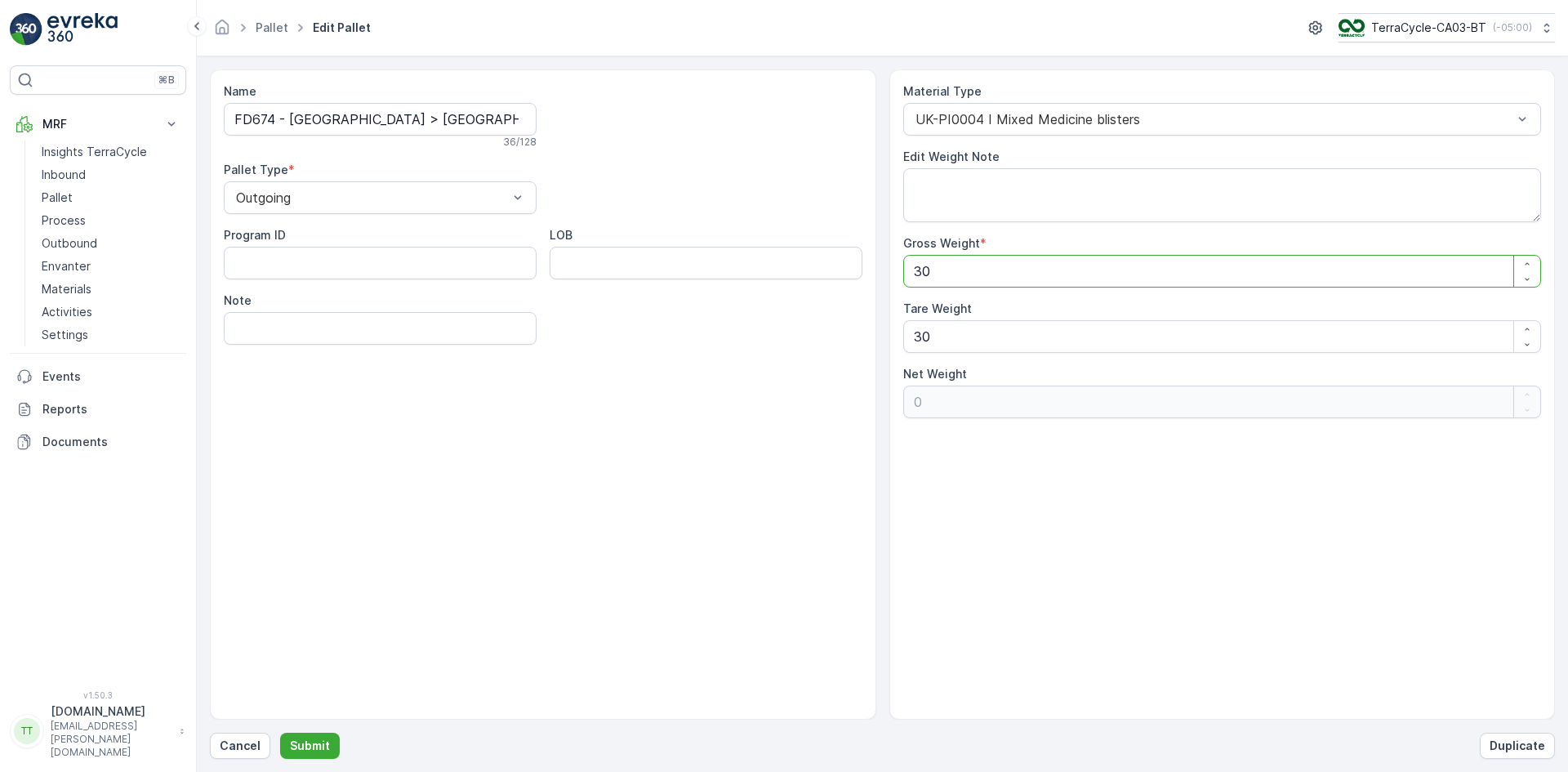
drag, startPoint x: 928, startPoint y: 274, endPoint x: 908, endPoint y: 267, distance: 21.2
click at [908, 267] on Weight "30" at bounding box center [1222, 272] width 639 height 33
type Weight "2"
type Weight "-28"
type Weight "20"
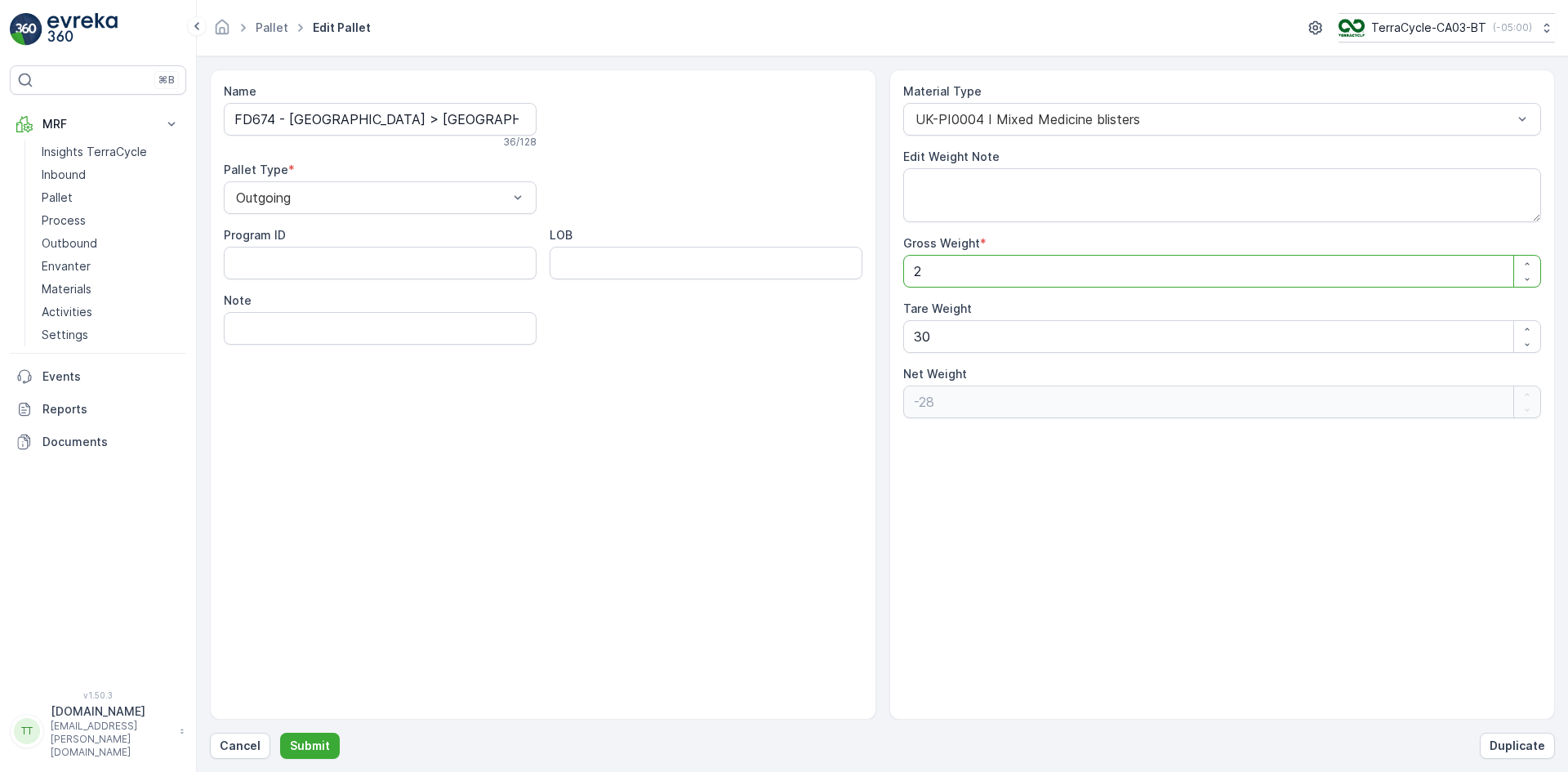
type Weight "-10"
type Weight "202"
type Weight "172"
type Weight "2020"
type Weight "1990"
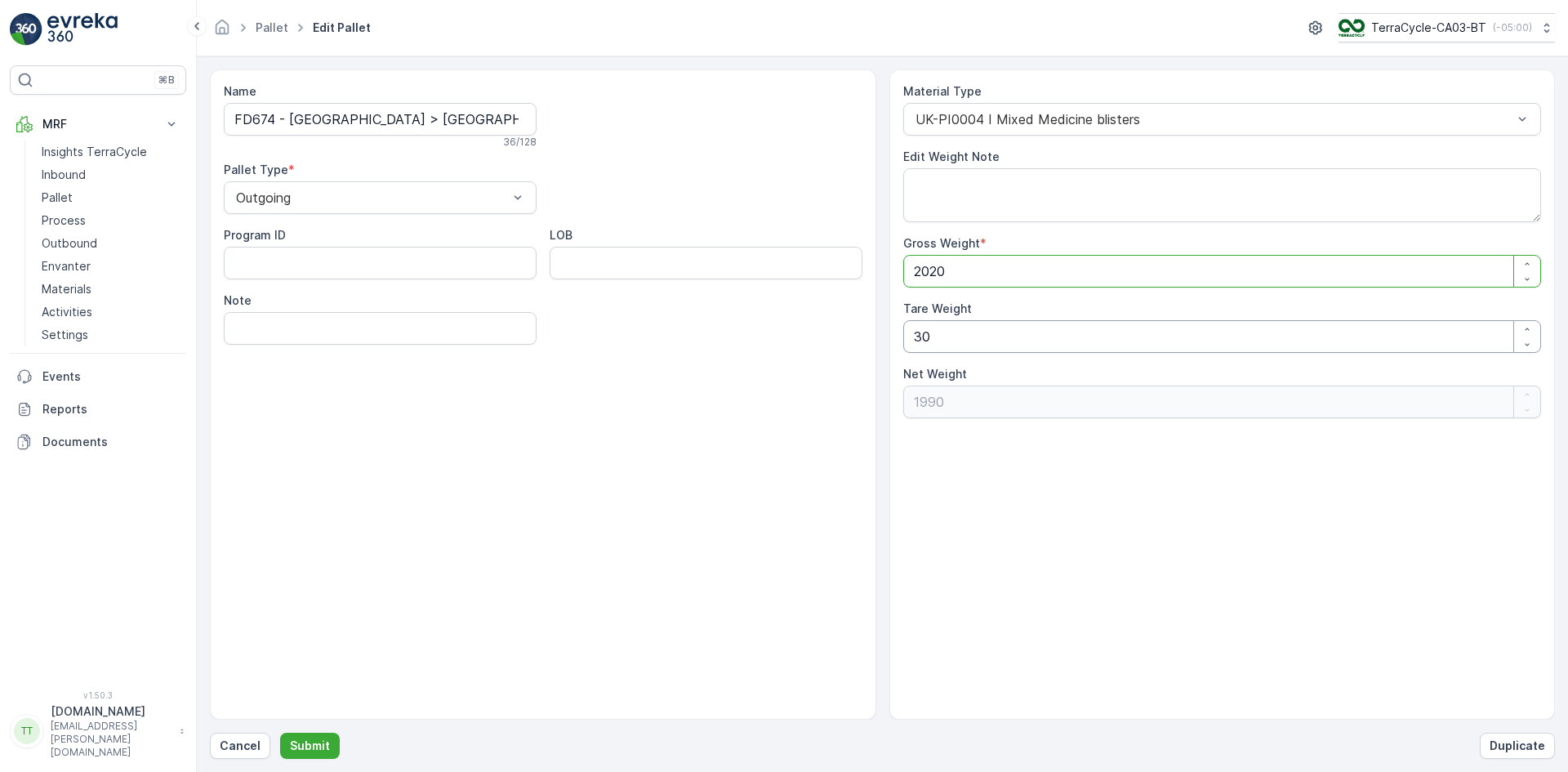
type Weight "2020"
drag, startPoint x: 932, startPoint y: 342, endPoint x: 914, endPoint y: 343, distance: 18.0
click at [914, 343] on Weight "30" at bounding box center [1222, 336] width 639 height 33
type Weight "0"
type Weight "2020"
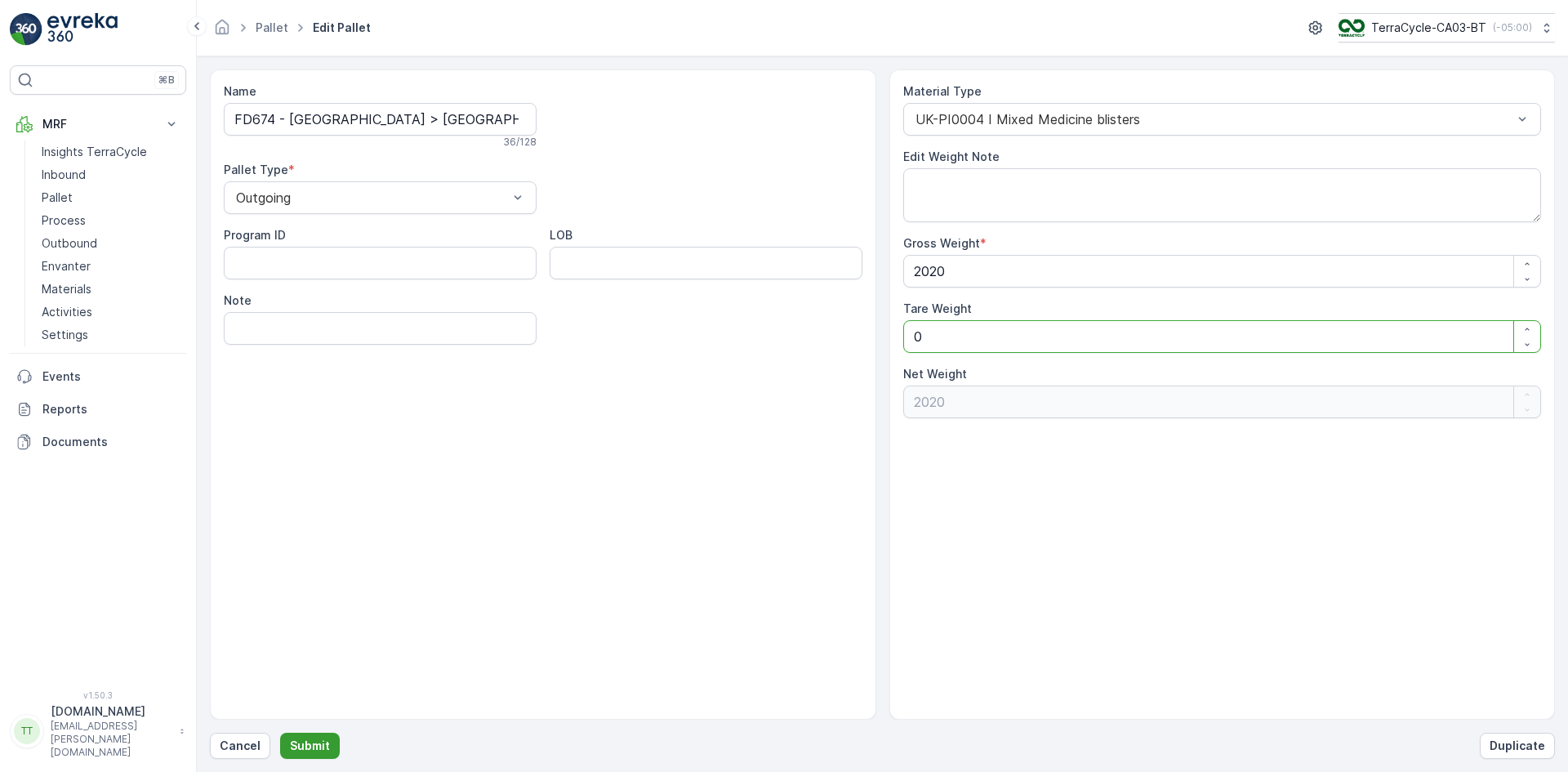
type Weight "0"
click at [322, 741] on p "Submit" at bounding box center [309, 746] width 40 height 16
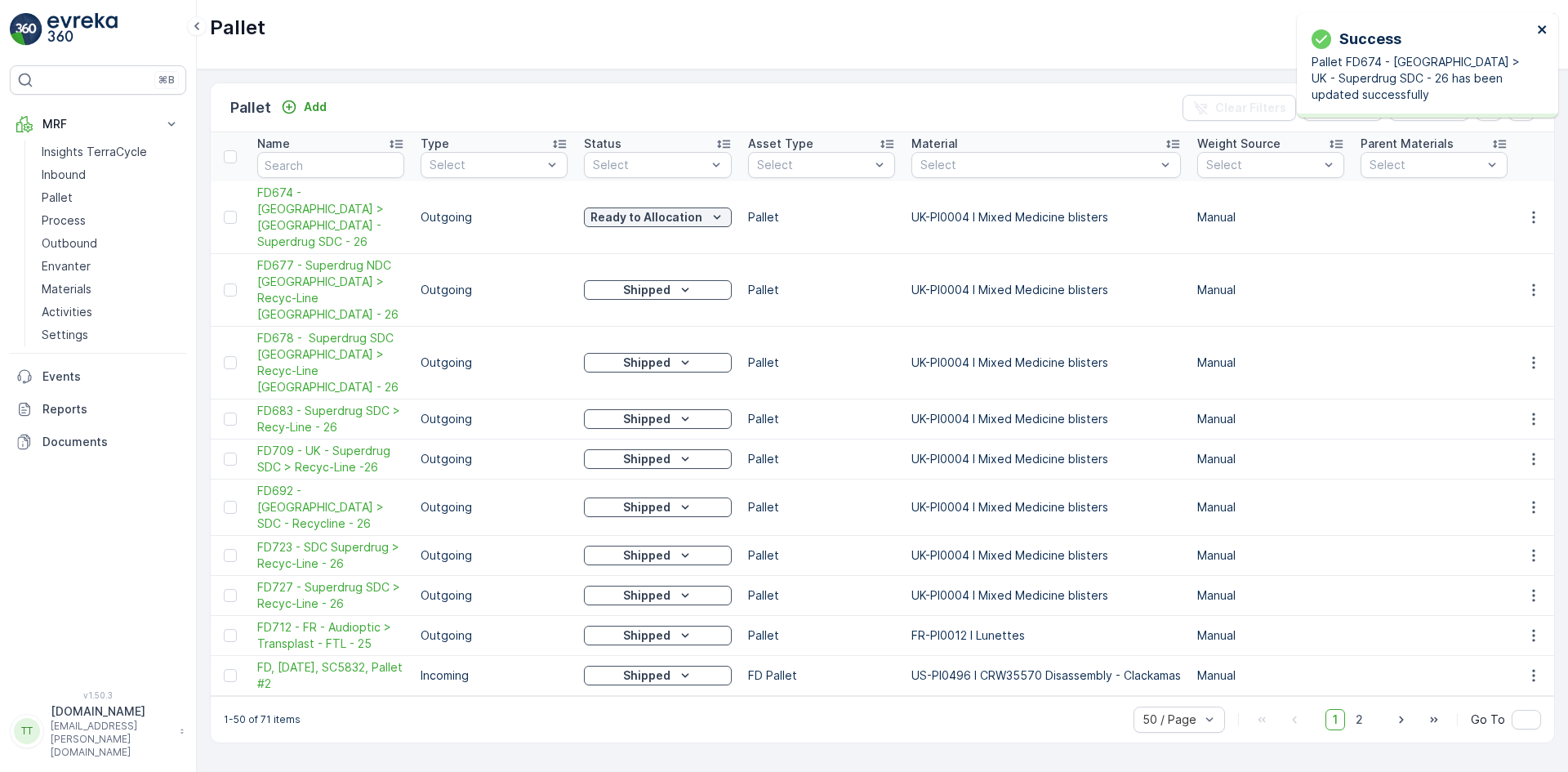
click at [1544, 29] on icon "close" at bounding box center [1543, 30] width 11 height 13
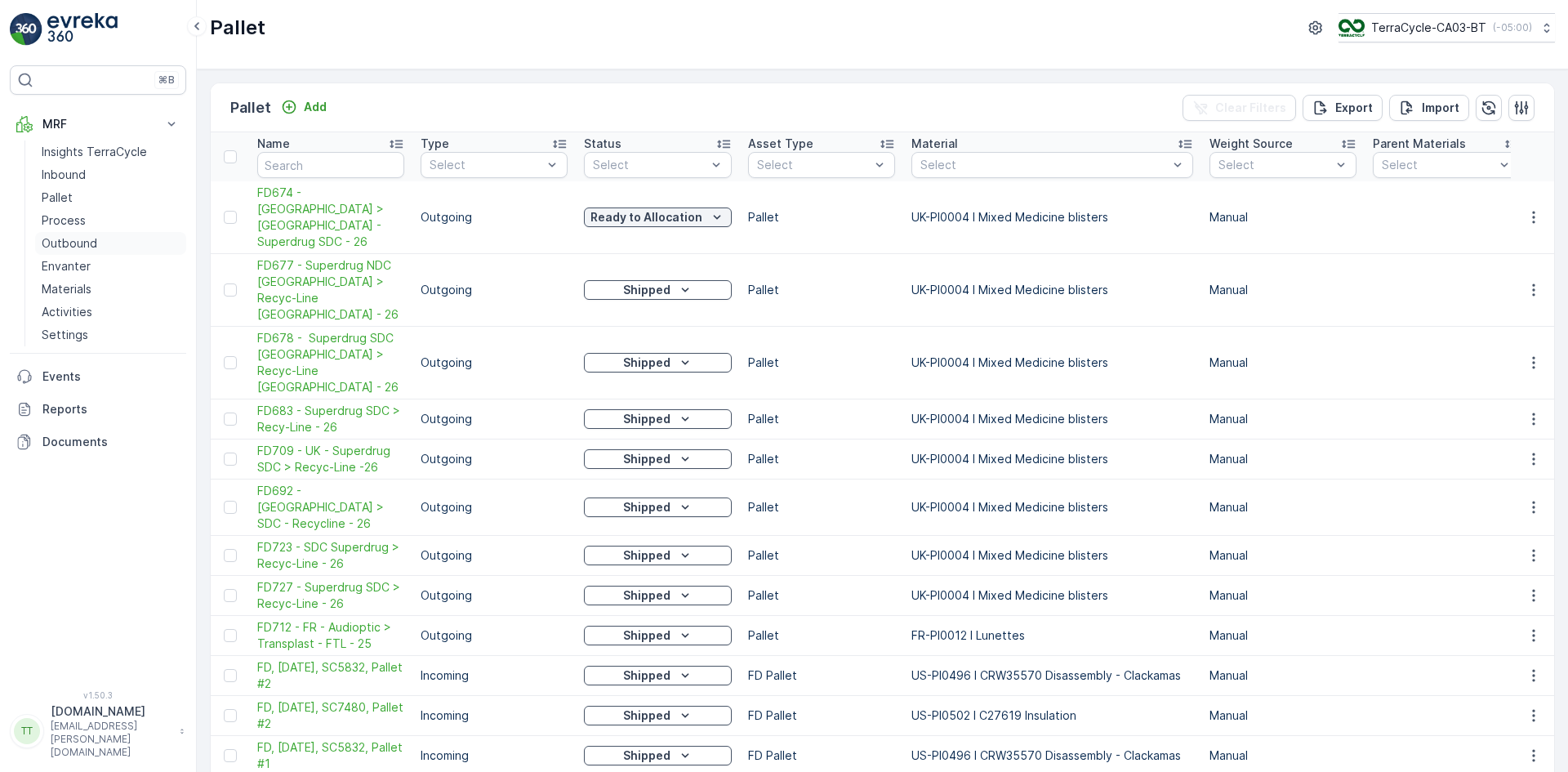
click at [85, 241] on p "Outbound" at bounding box center [70, 244] width 56 height 16
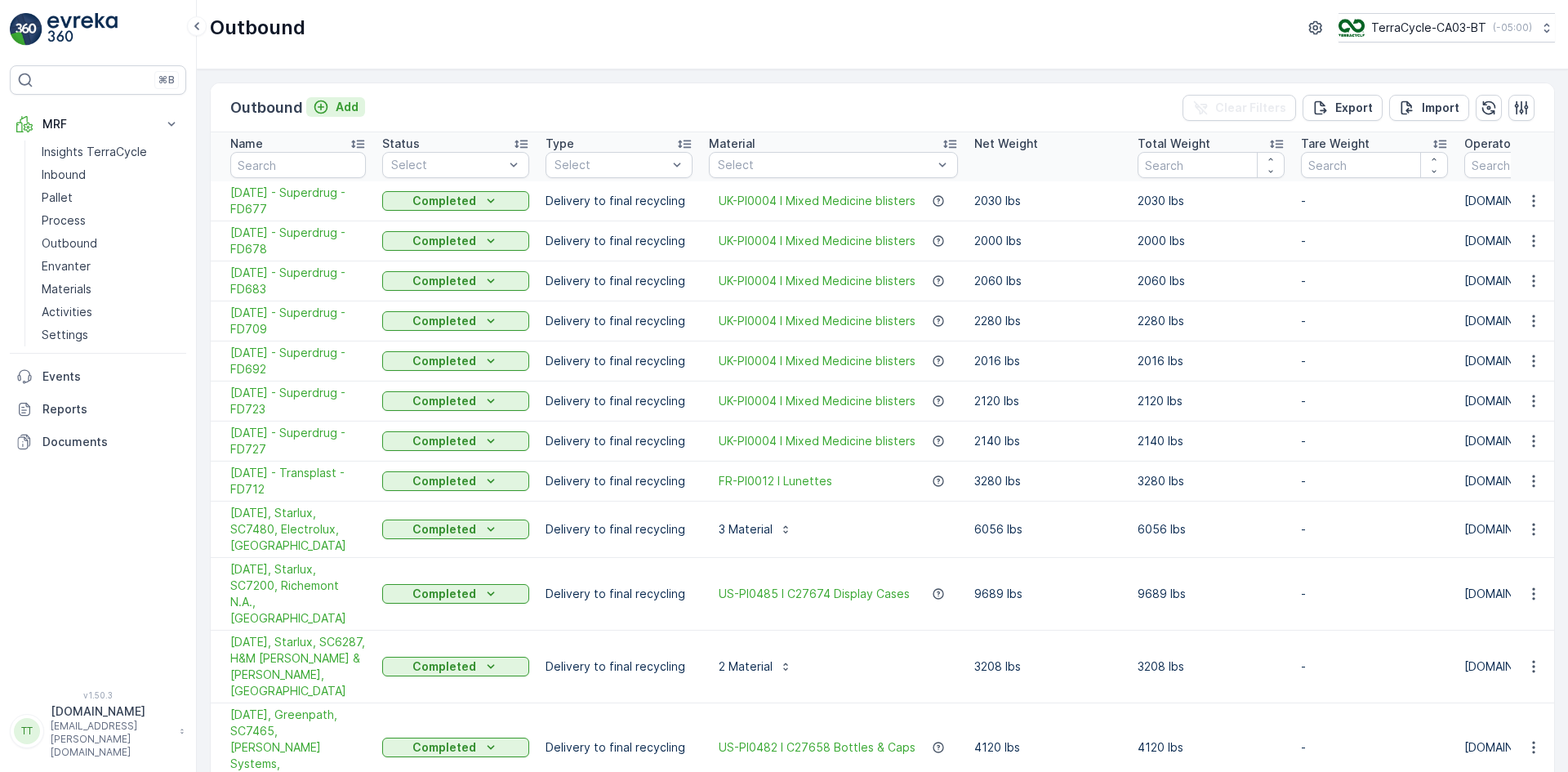
click at [335, 109] on p "Add" at bounding box center [347, 107] width 23 height 16
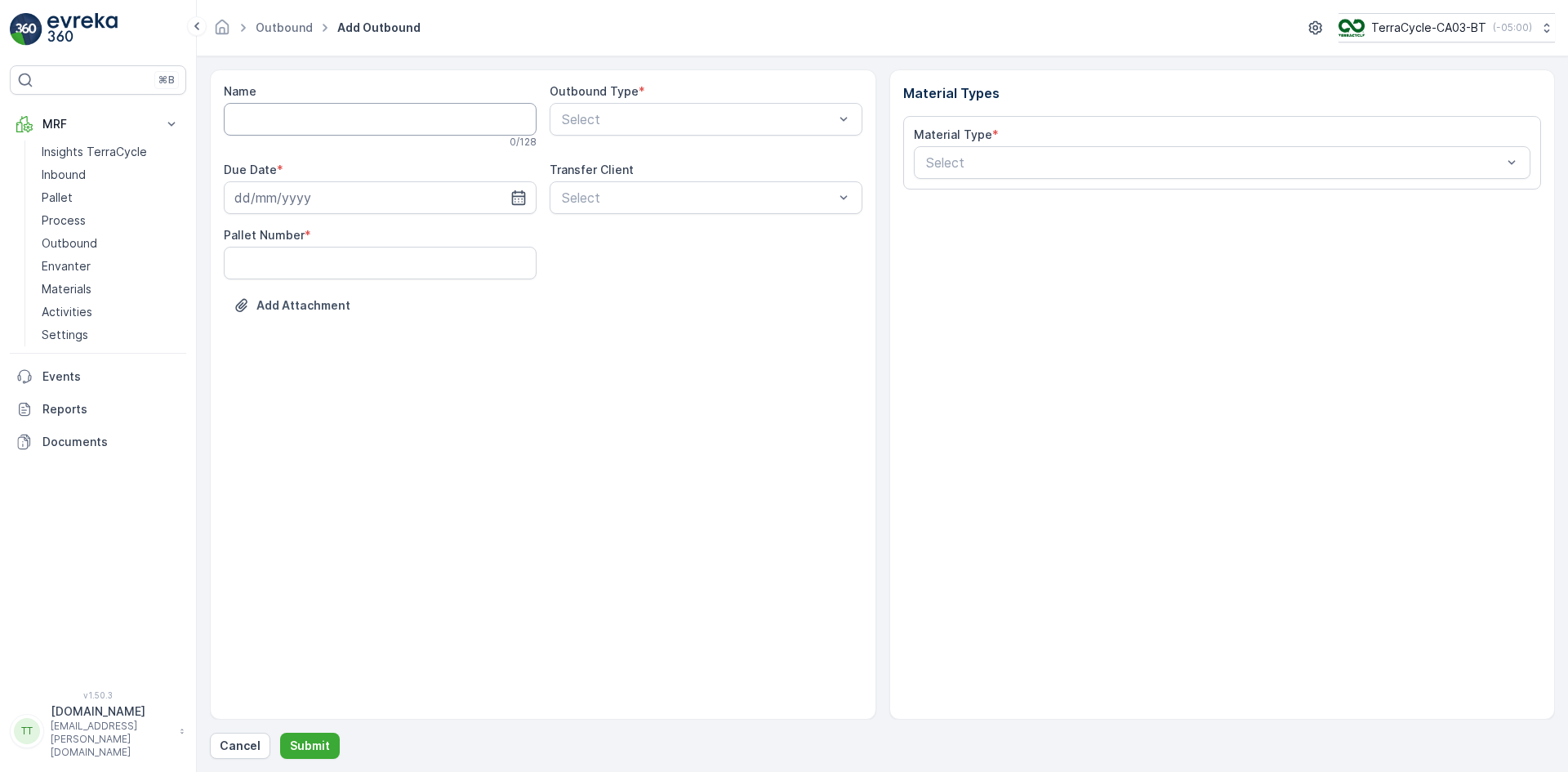
click at [328, 121] on input "Name" at bounding box center [380, 119] width 312 height 33
paste input "02.06.2025 - Superdrug - FD674"
type input "02.06.2025 - Superdrug - FD674"
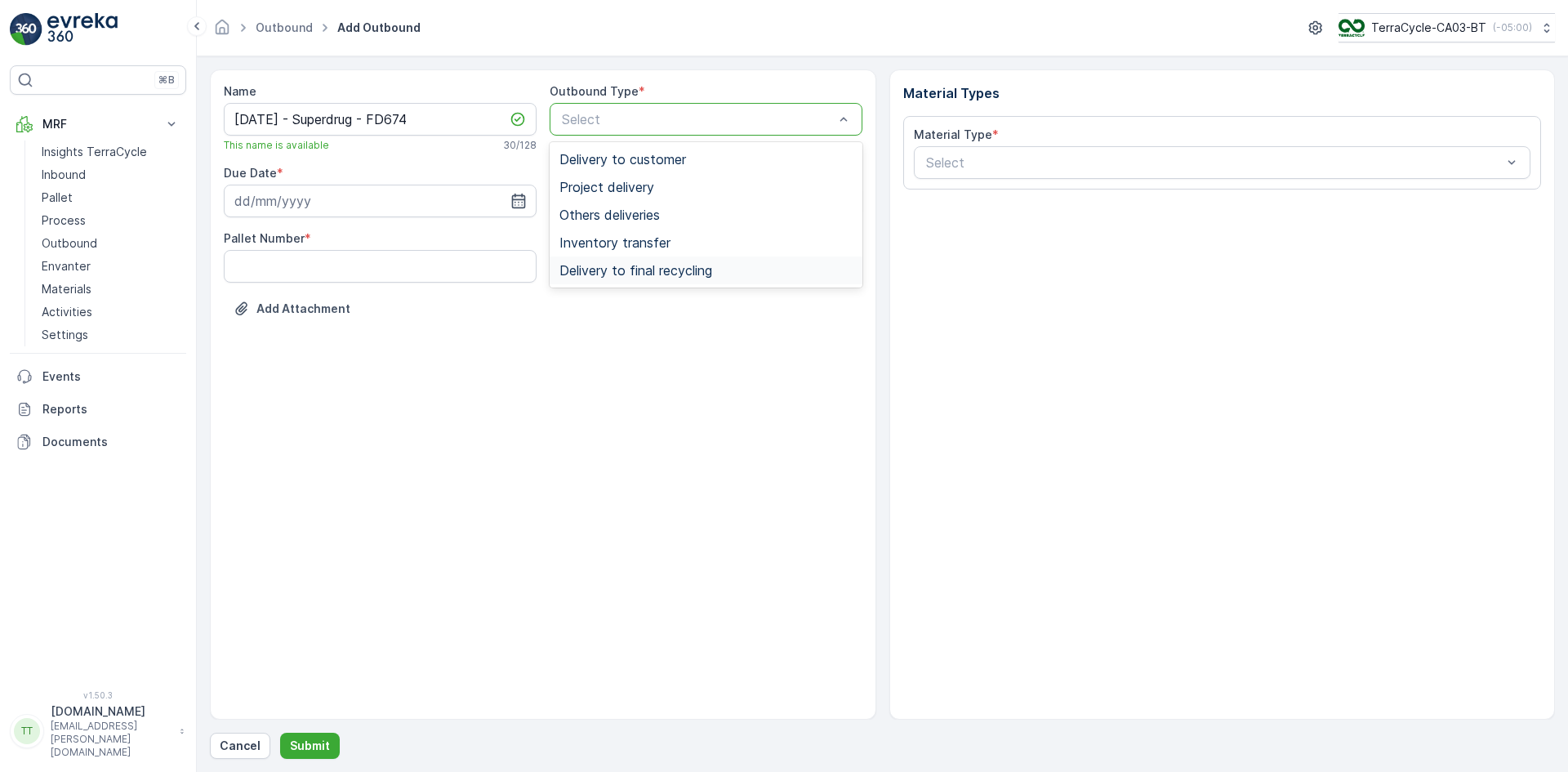
click at [644, 266] on span "Delivery to final recycling" at bounding box center [636, 271] width 153 height 15
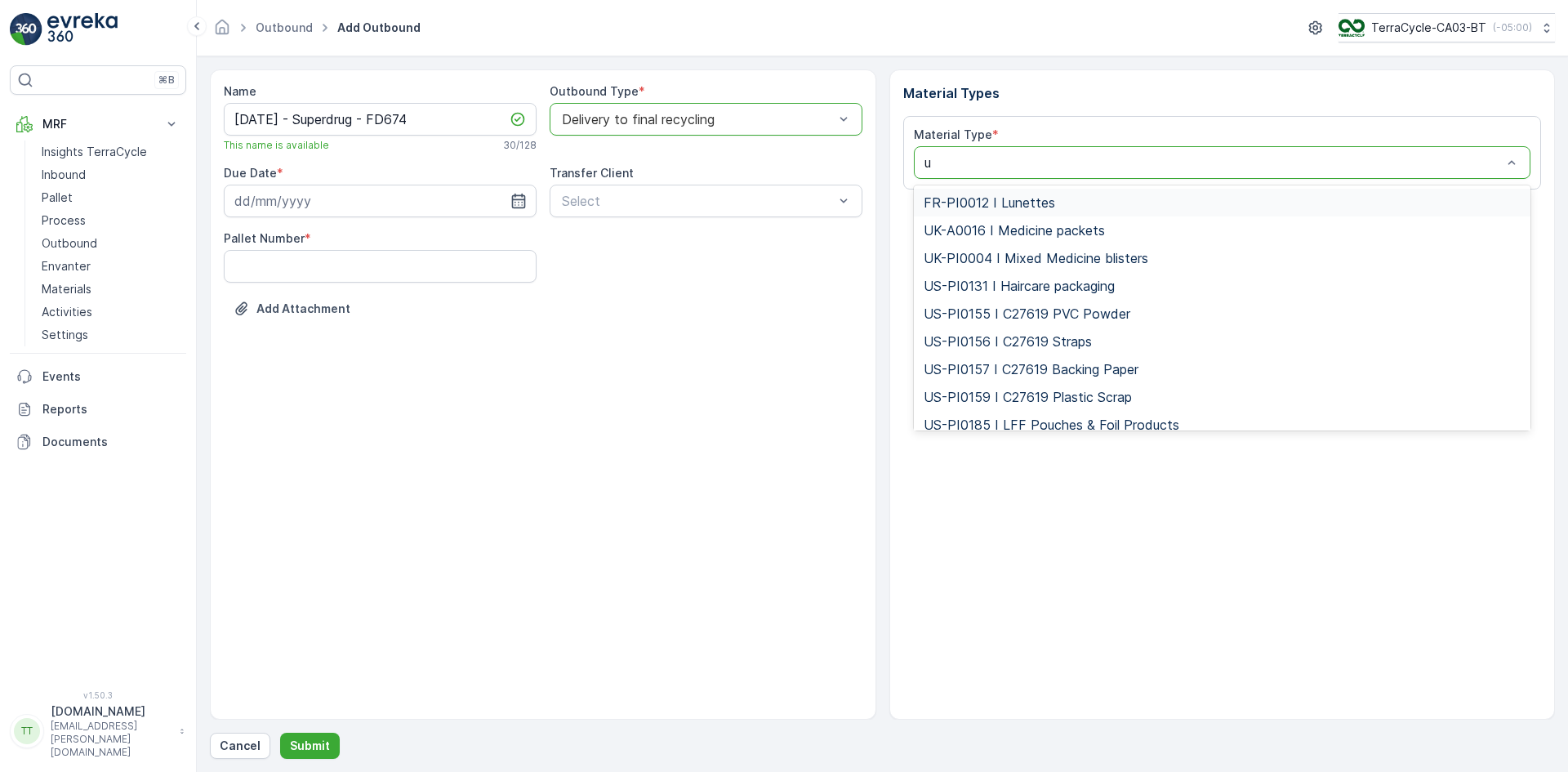
type input "uk"
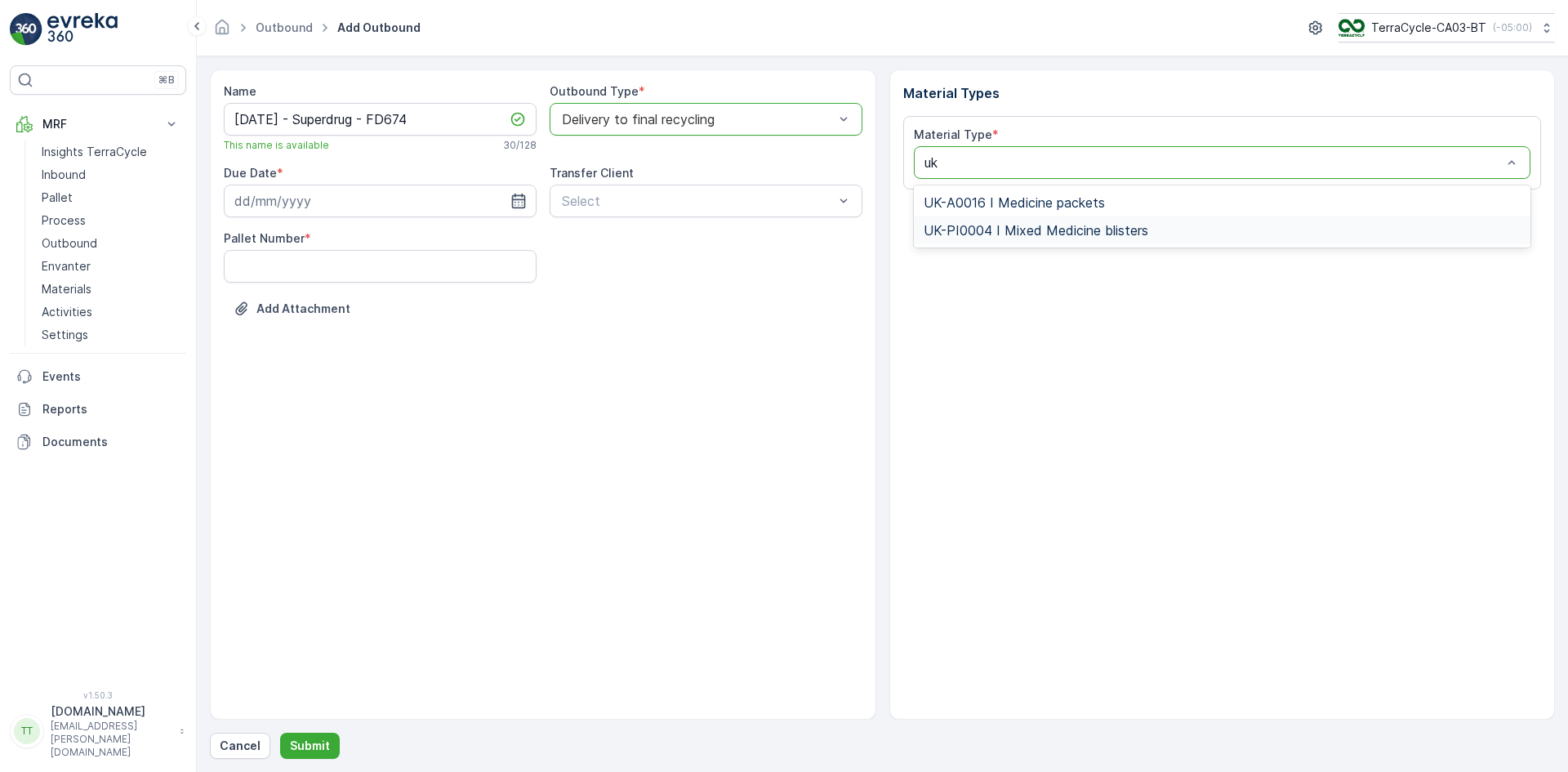
click at [970, 226] on span "UK-PI0004 I Mixed Medicine blisters" at bounding box center [1036, 231] width 225 height 15
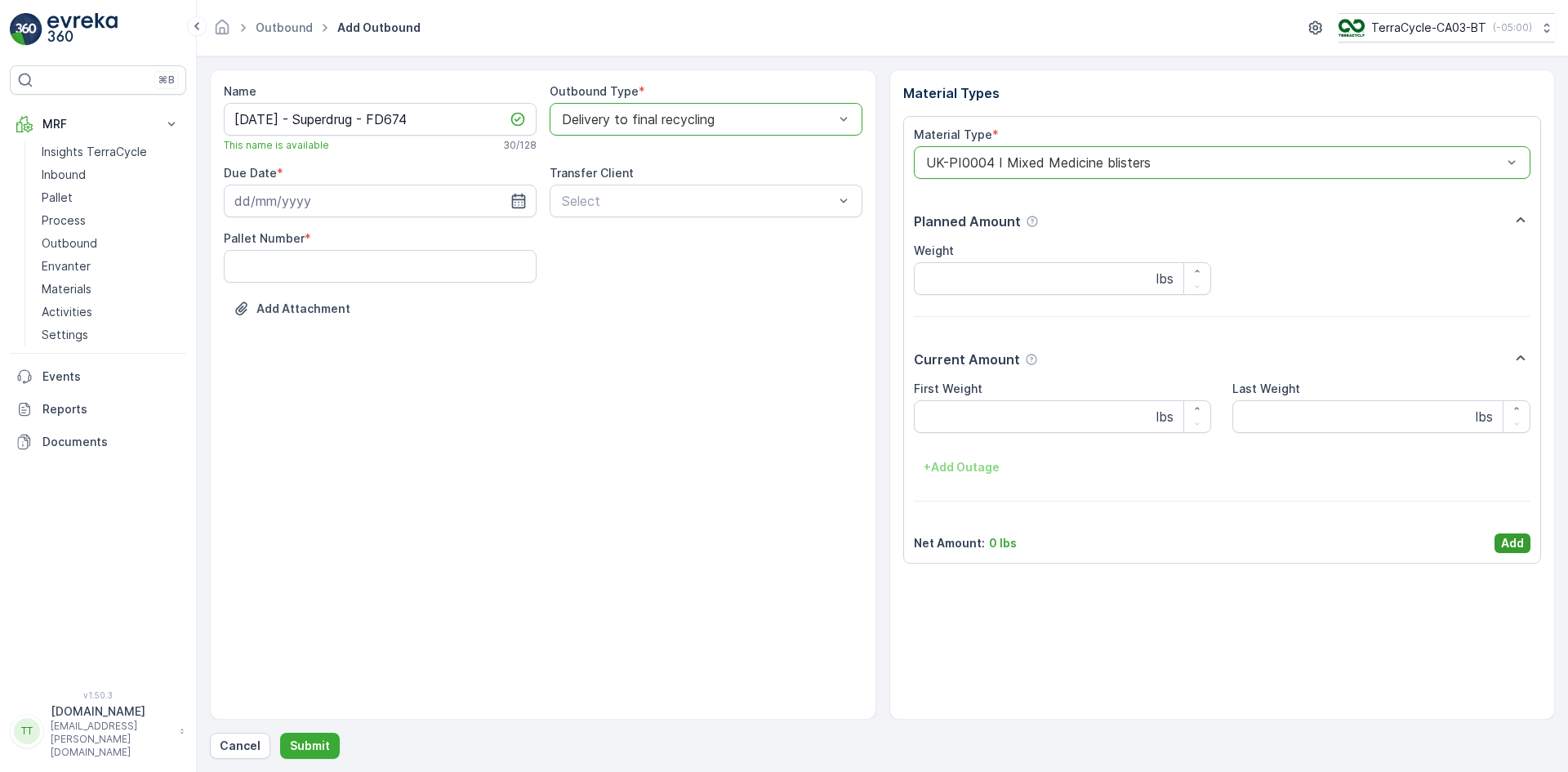
click at [1507, 539] on p "Add" at bounding box center [1512, 543] width 23 height 16
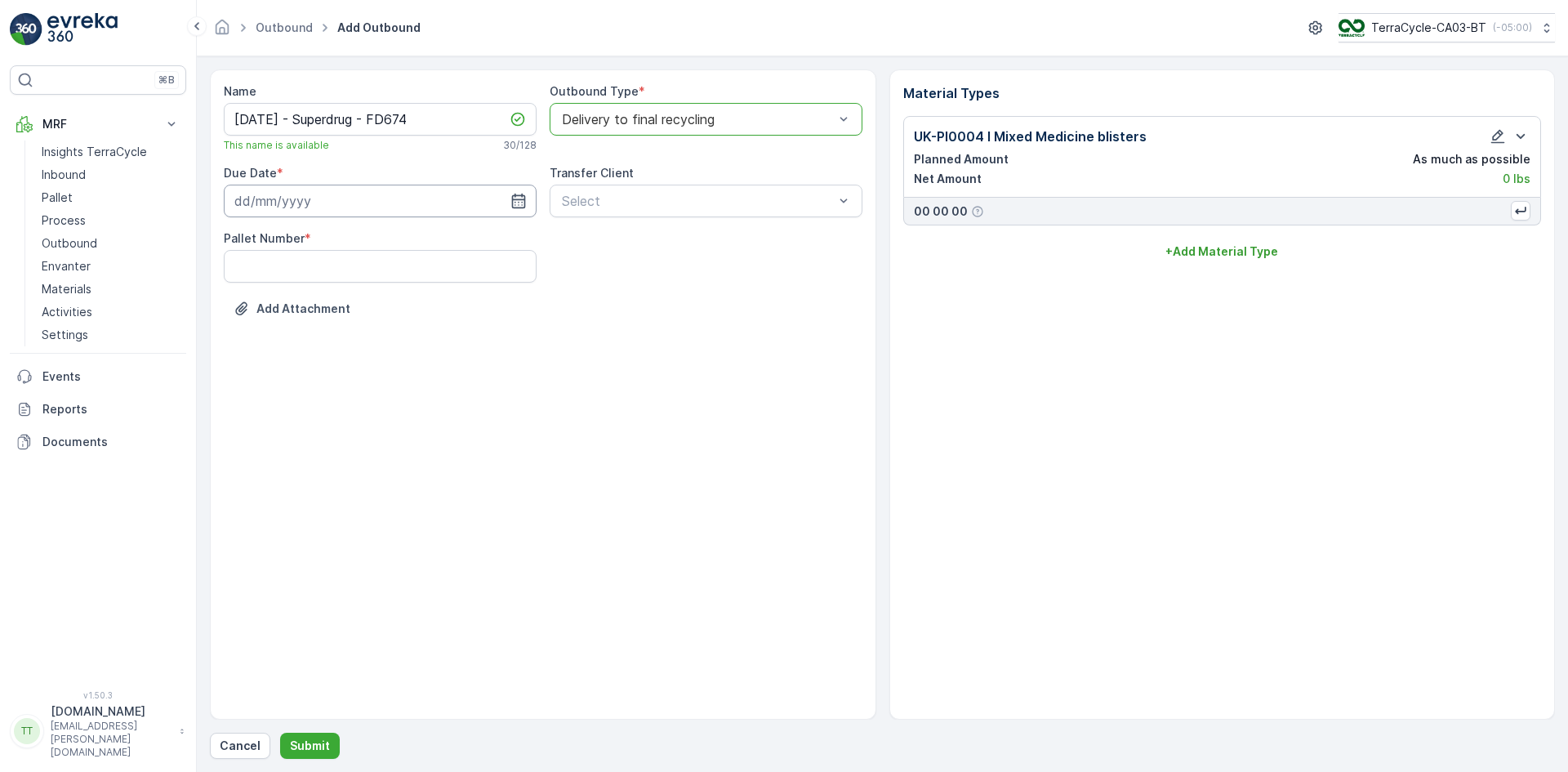
click at [336, 207] on input at bounding box center [380, 201] width 312 height 33
click at [373, 238] on icon "button" at bounding box center [381, 240] width 16 height 16
click at [371, 238] on icon "button" at bounding box center [362, 240] width 16 height 16
click at [365, 238] on icon "button" at bounding box center [362, 240] width 5 height 9
click at [282, 301] on div "2" at bounding box center [281, 304] width 26 height 26
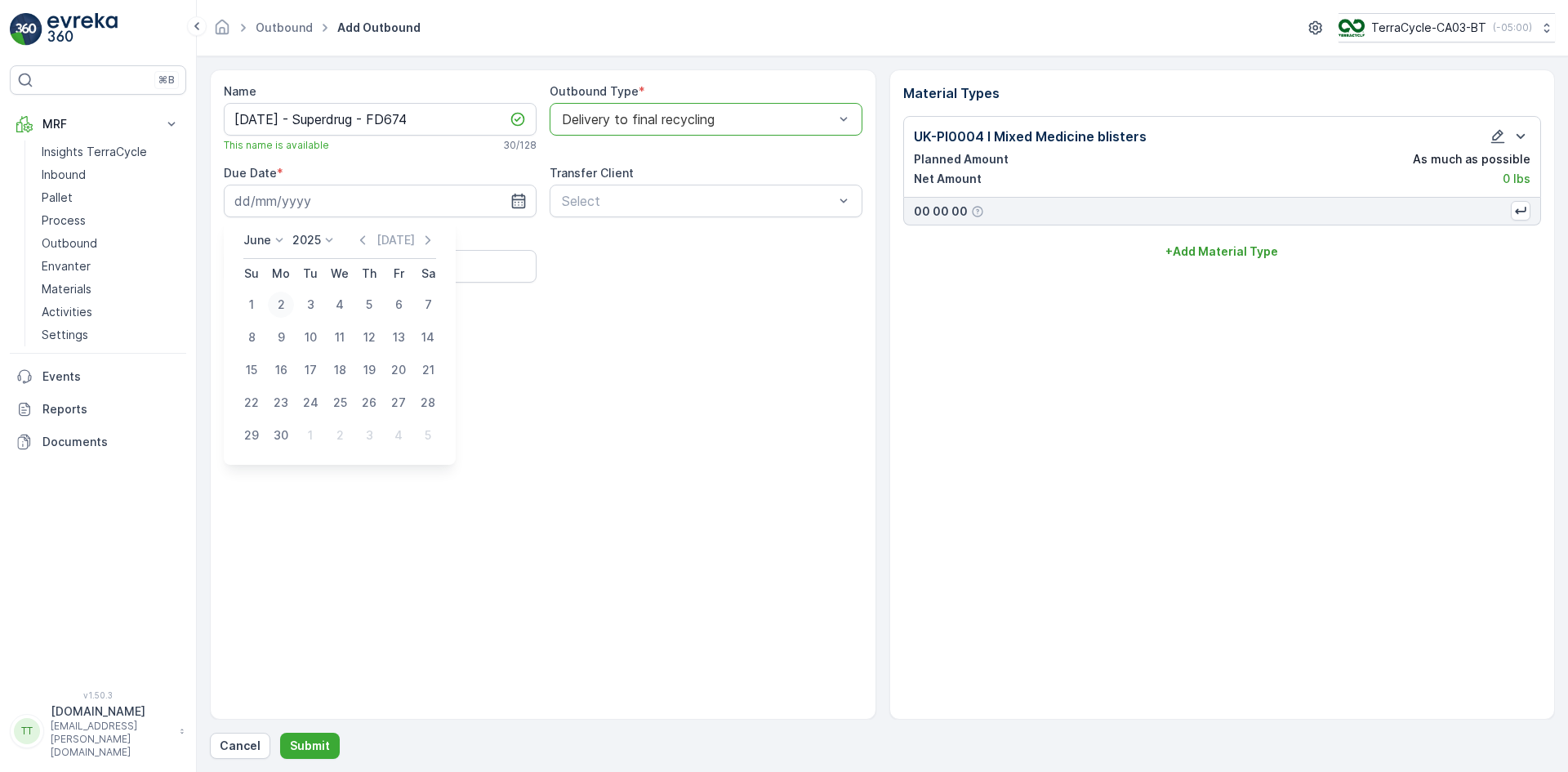
type input "02.06.2025"
click at [356, 252] on Number "Pallet Number" at bounding box center [380, 267] width 312 height 33
type Number "1"
click at [321, 741] on p "Submit" at bounding box center [309, 746] width 40 height 16
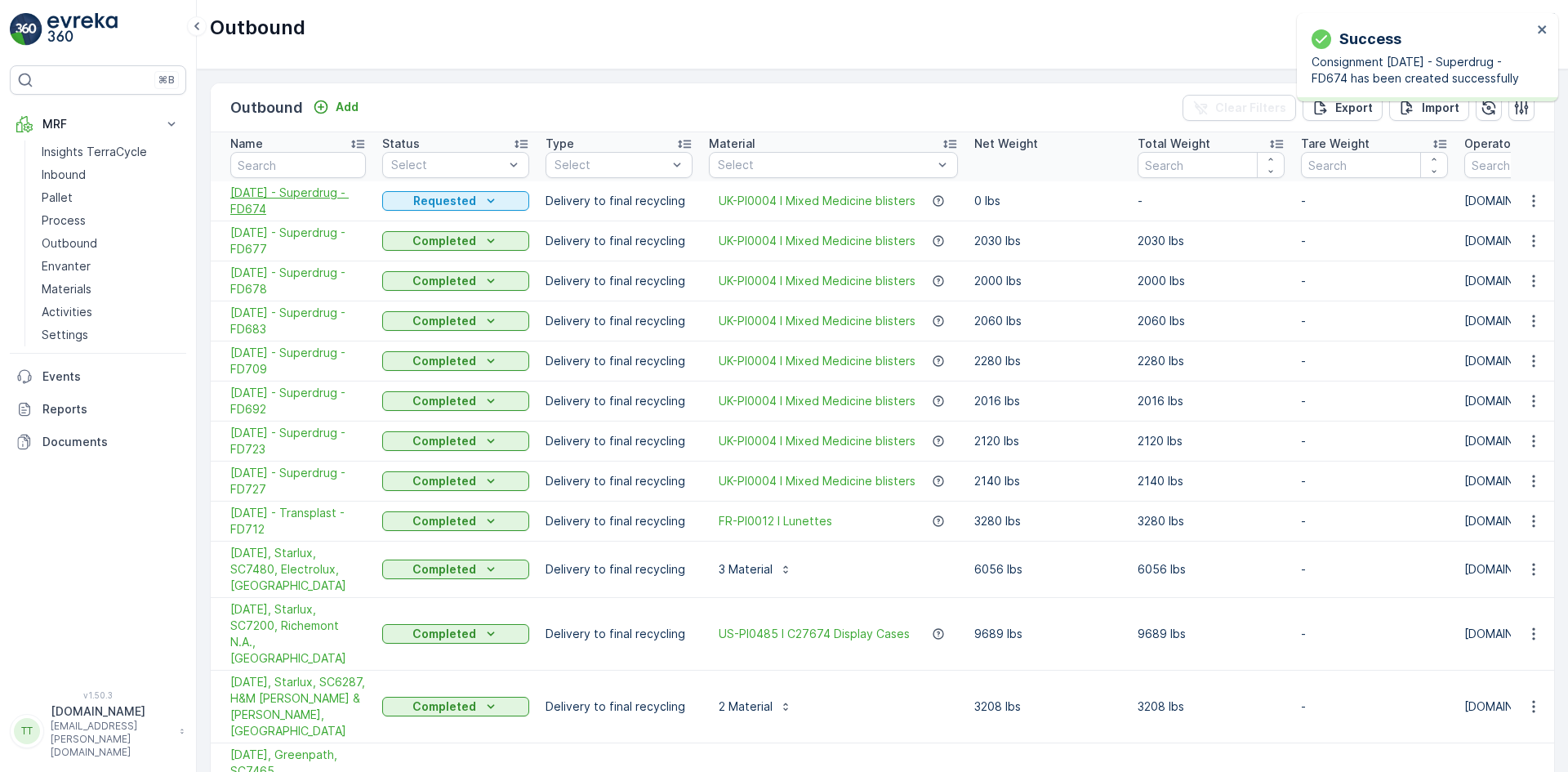
click at [245, 215] on span "02.06.2025 - Superdrug - FD674" at bounding box center [298, 201] width 135 height 33
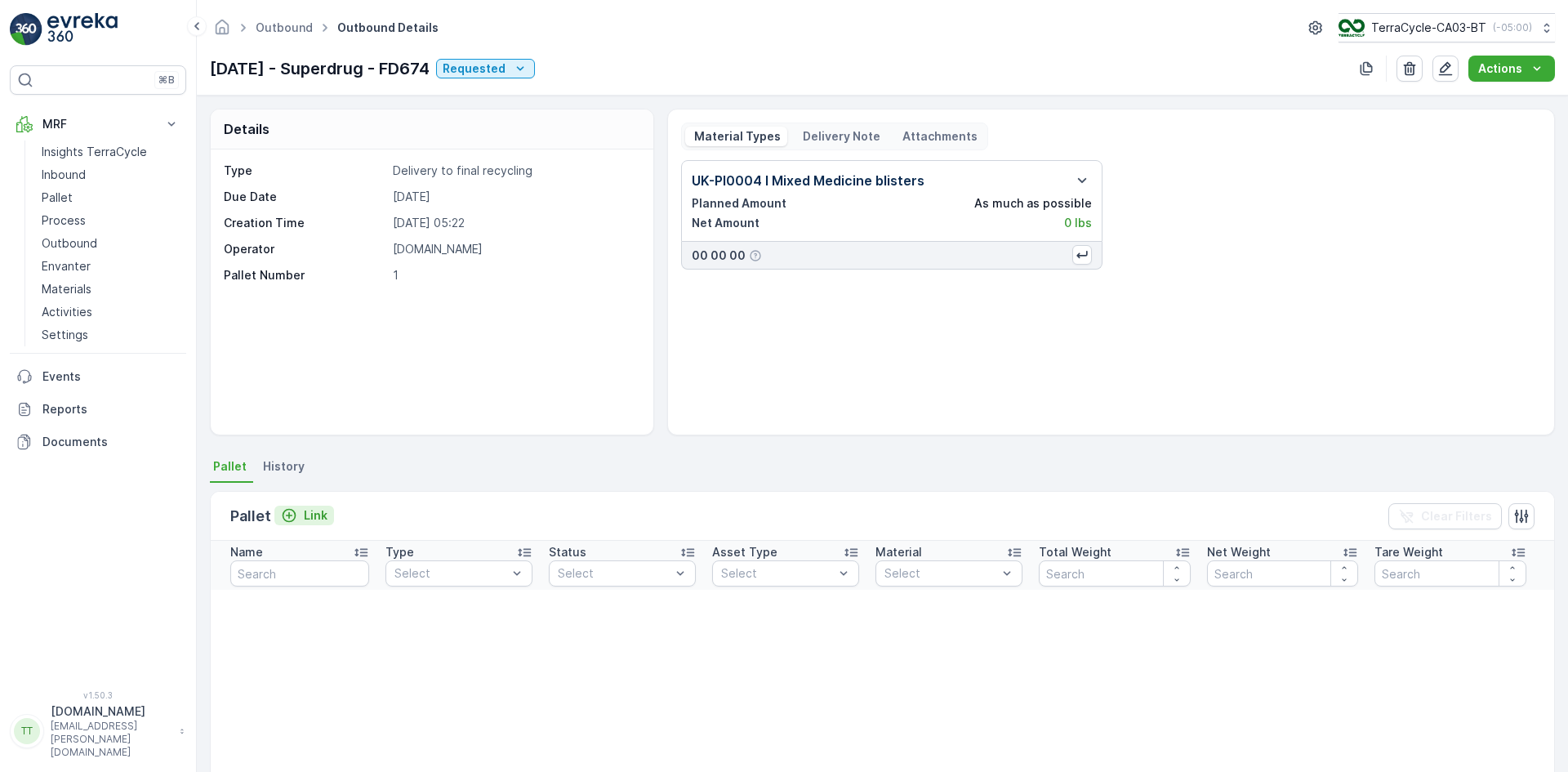
click at [297, 516] on div "Link" at bounding box center [304, 515] width 47 height 16
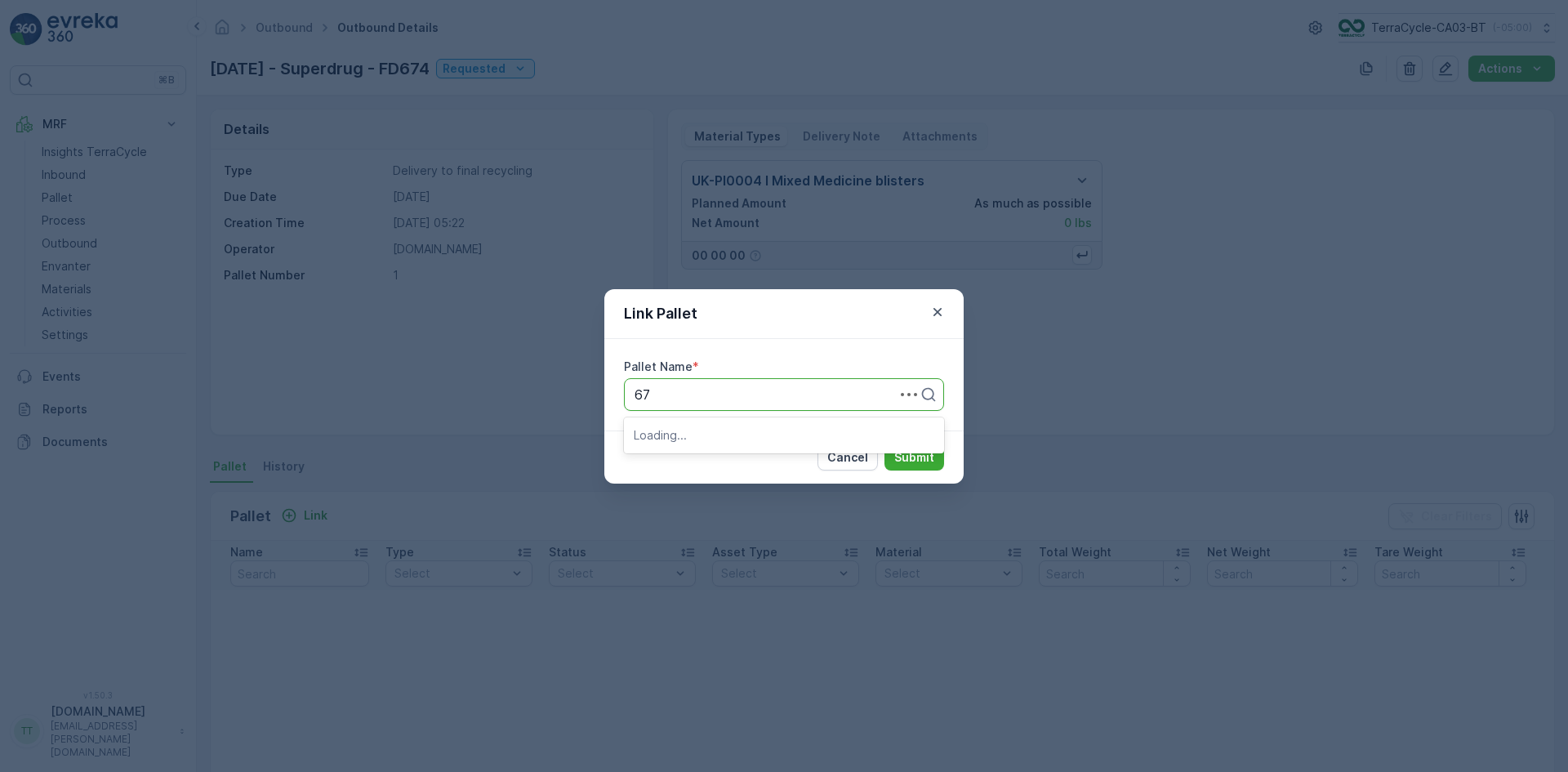
type input "674"
click at [687, 438] on span "FD674 - UK > UK - Superdrug SDC - 26" at bounding box center [784, 442] width 300 height 30
click at [908, 457] on p "Submit" at bounding box center [914, 458] width 40 height 16
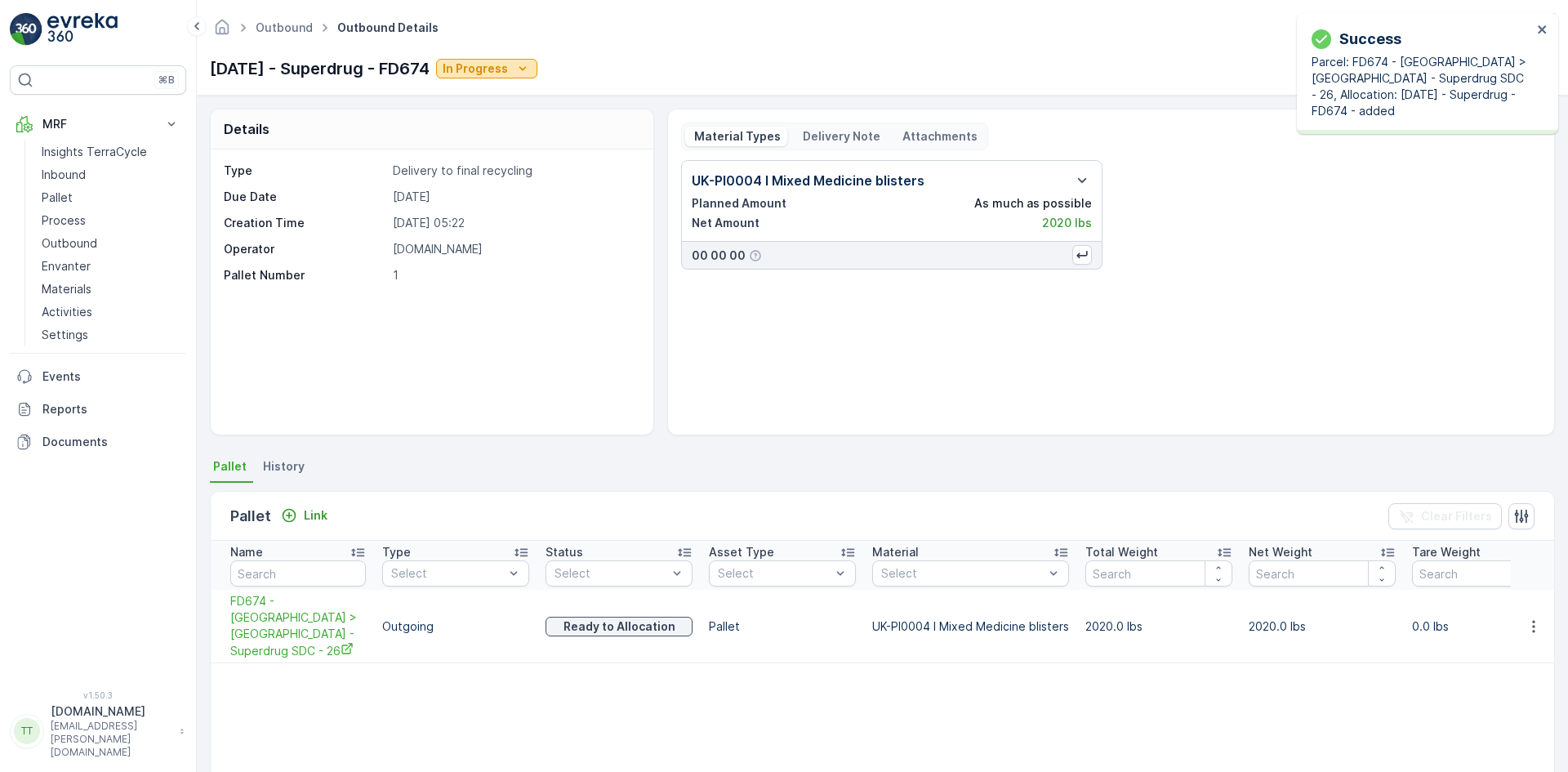
click at [531, 72] on icon "In Progress" at bounding box center [522, 69] width 16 height 16
click at [523, 143] on span "Completed" at bounding box center [515, 139] width 62 height 16
click at [83, 194] on link "Pallet" at bounding box center [111, 198] width 151 height 23
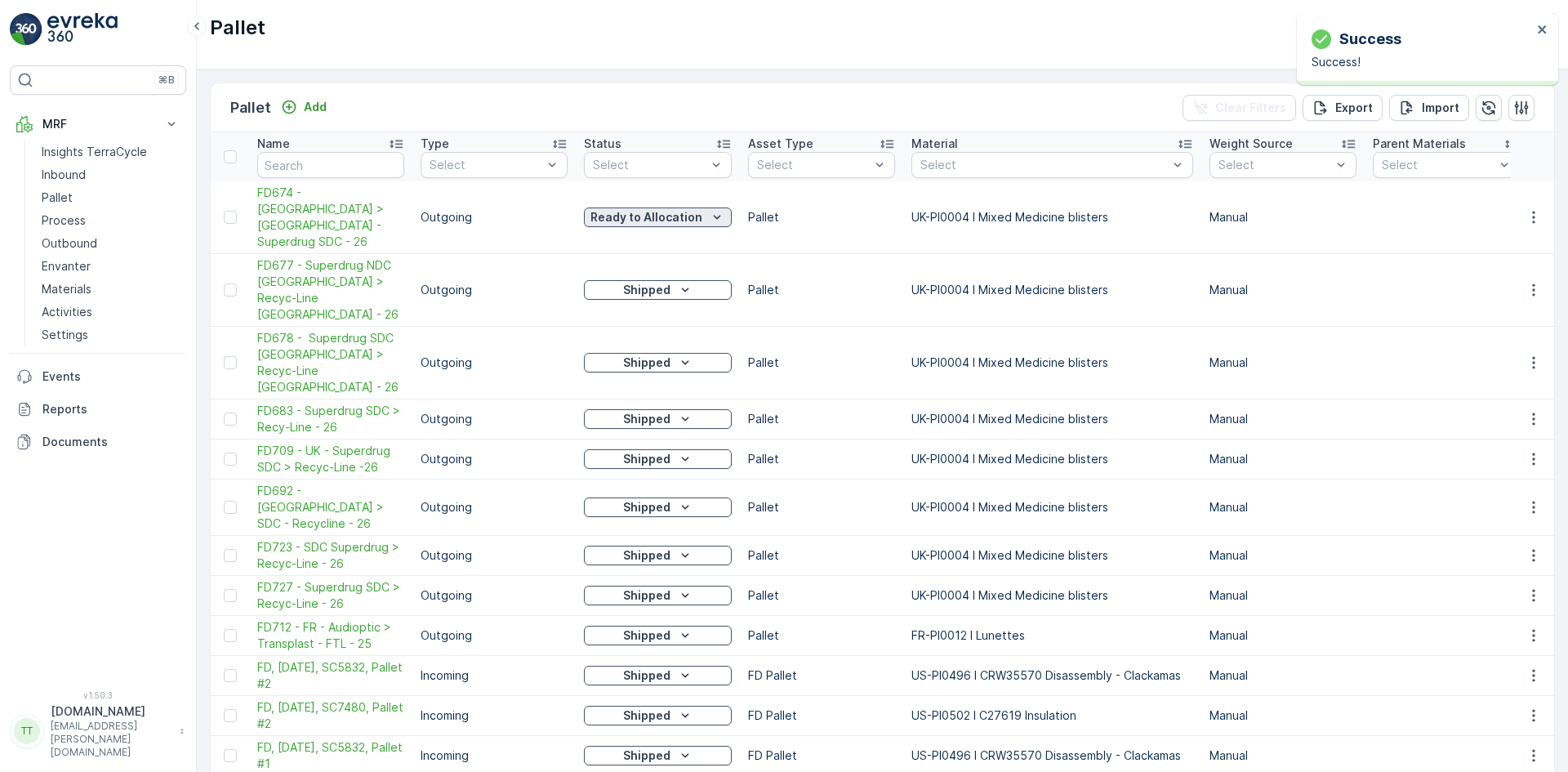
click at [652, 209] on p "Ready to Allocation" at bounding box center [646, 217] width 112 height 16
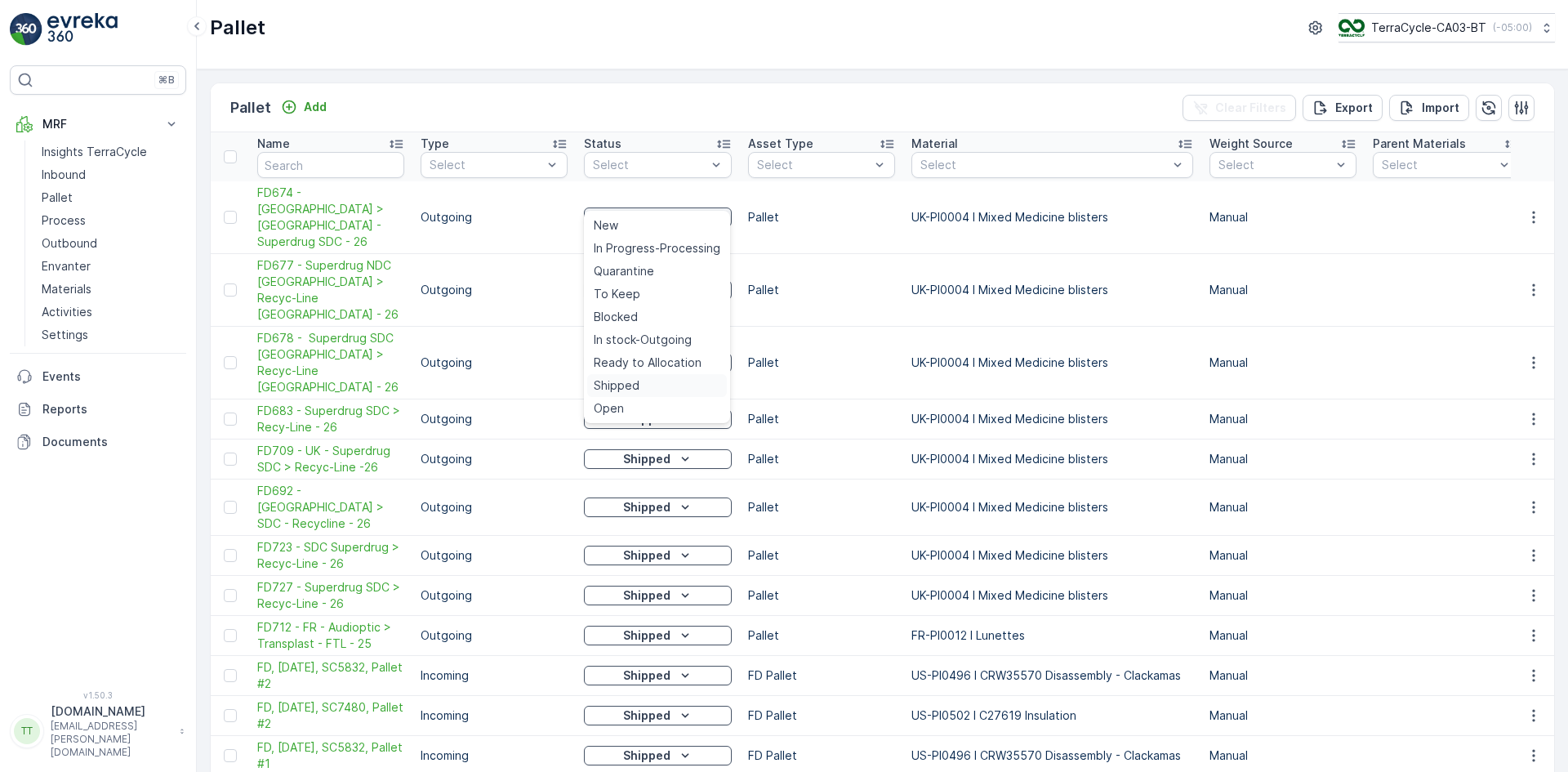
click at [627, 381] on span "Shipped" at bounding box center [617, 386] width 46 height 16
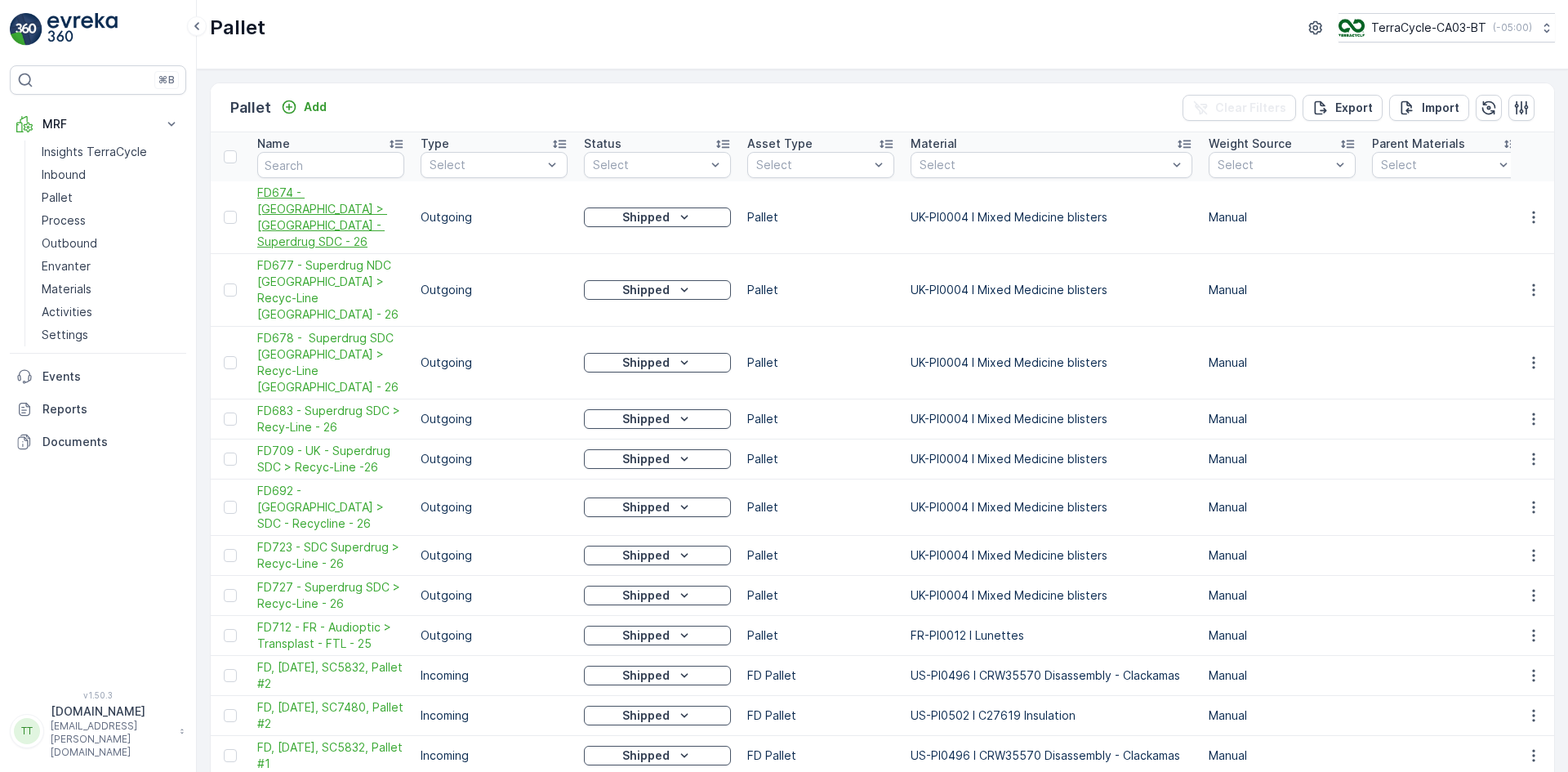
click at [286, 201] on span "FD674 - UK > UK - Superdrug SDC - 26" at bounding box center [330, 217] width 147 height 66
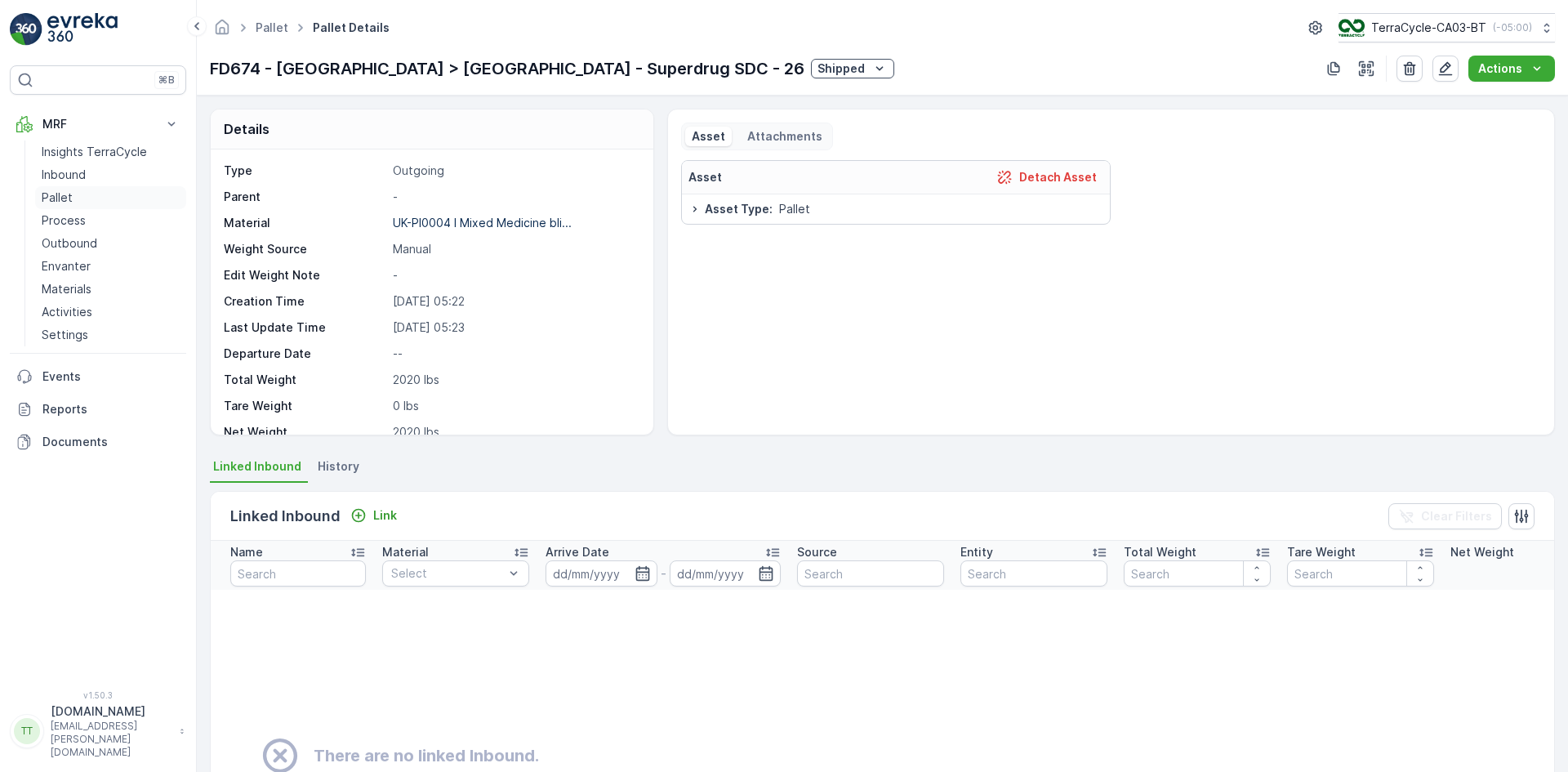
click at [63, 203] on p "Pallet" at bounding box center [57, 198] width 31 height 16
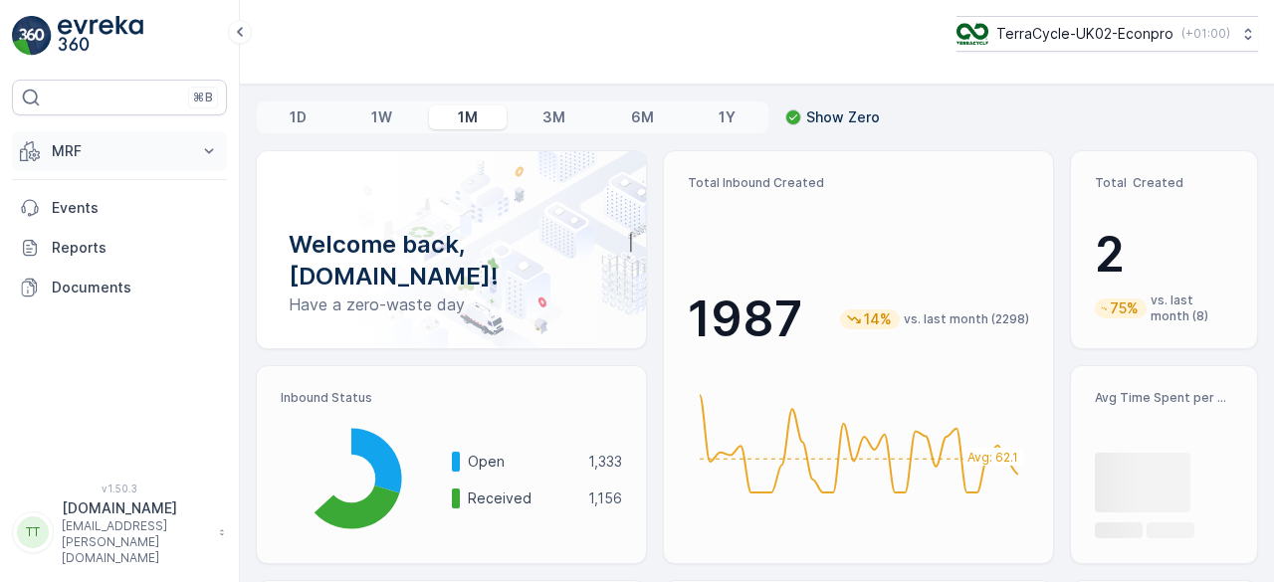
click at [67, 155] on p "MRF" at bounding box center [119, 151] width 135 height 20
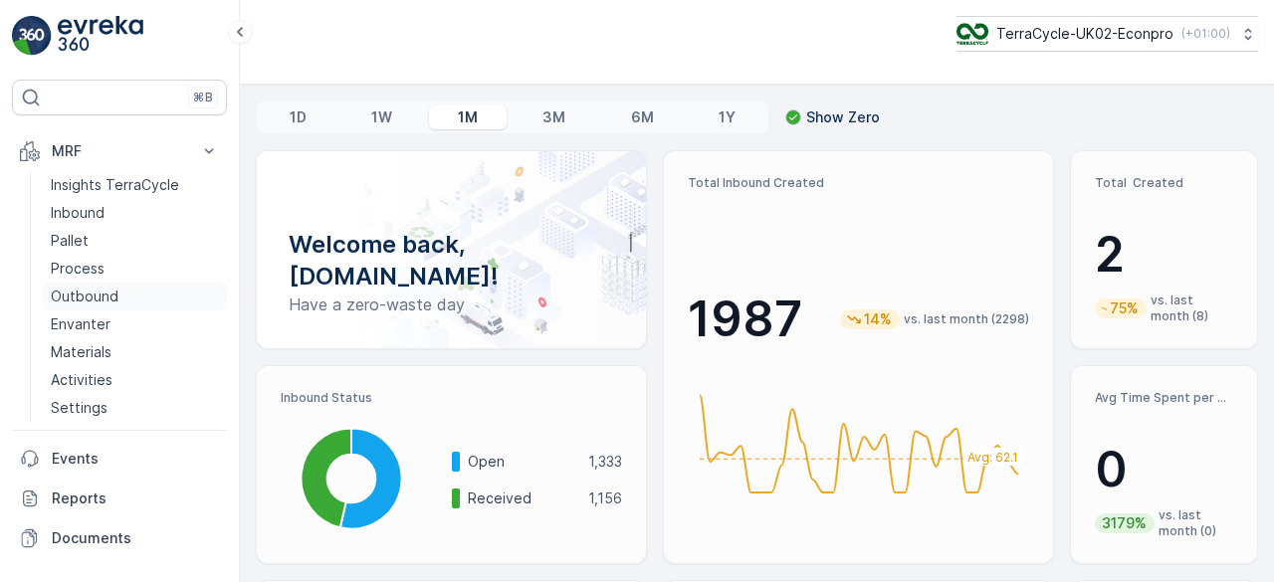
click at [100, 293] on p "Outbound" at bounding box center [85, 297] width 68 height 20
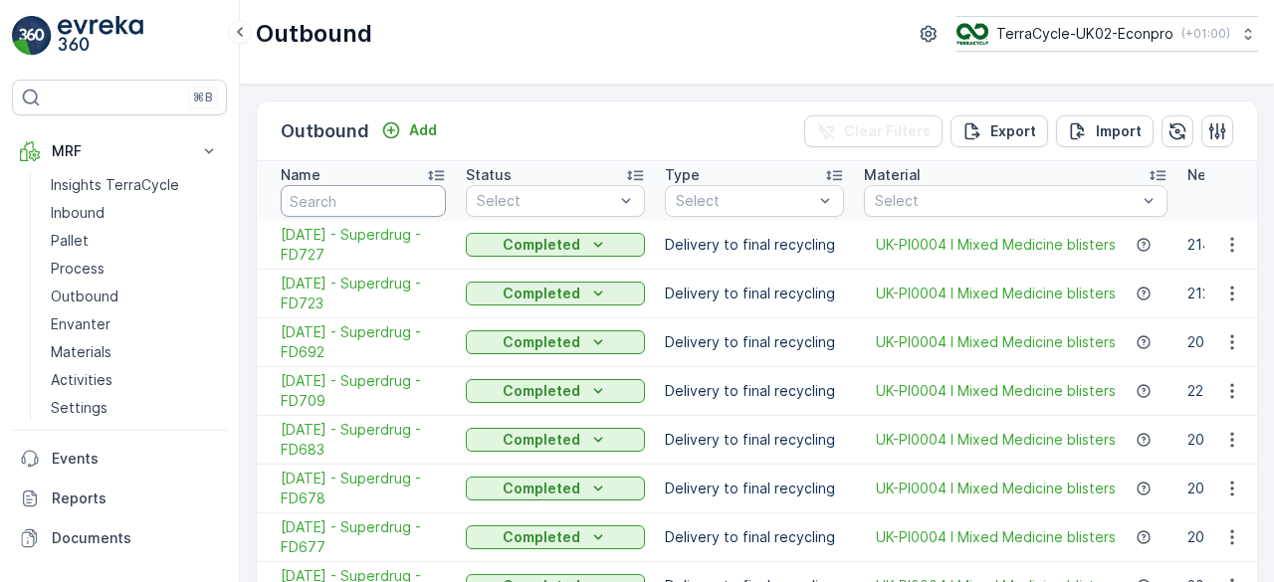
click at [335, 196] on input "text" at bounding box center [363, 201] width 165 height 32
type input "fd"
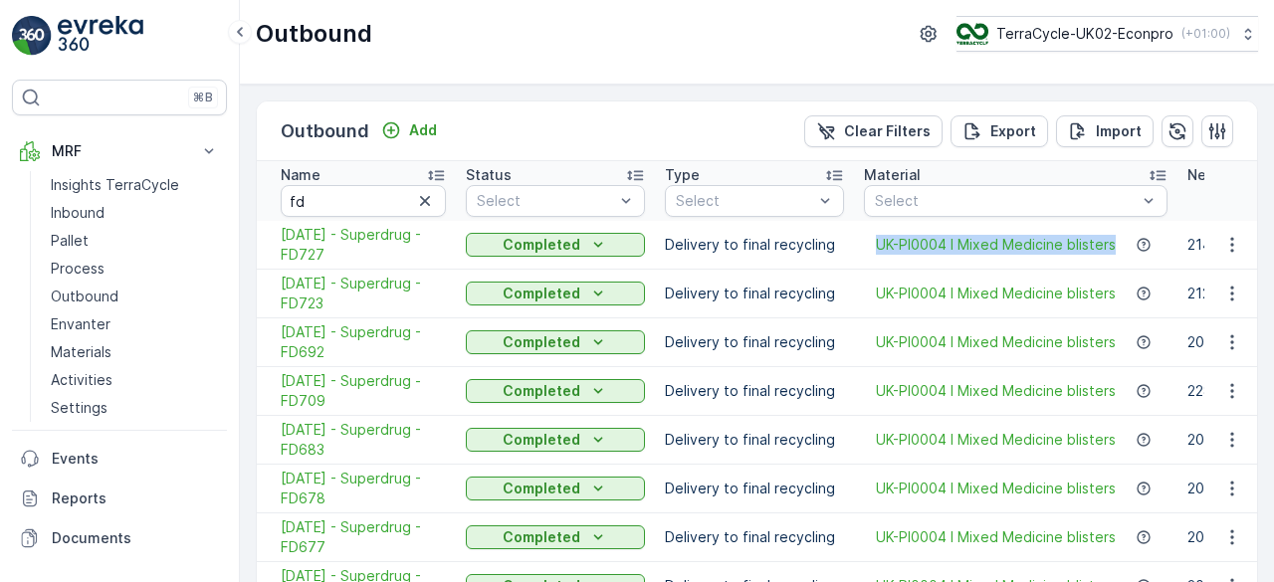
drag, startPoint x: 863, startPoint y: 249, endPoint x: 1116, endPoint y: 249, distance: 252.9
click at [1116, 249] on div "UK-PI0004 I Mixed Medicine blisters" at bounding box center [1016, 245] width 304 height 20
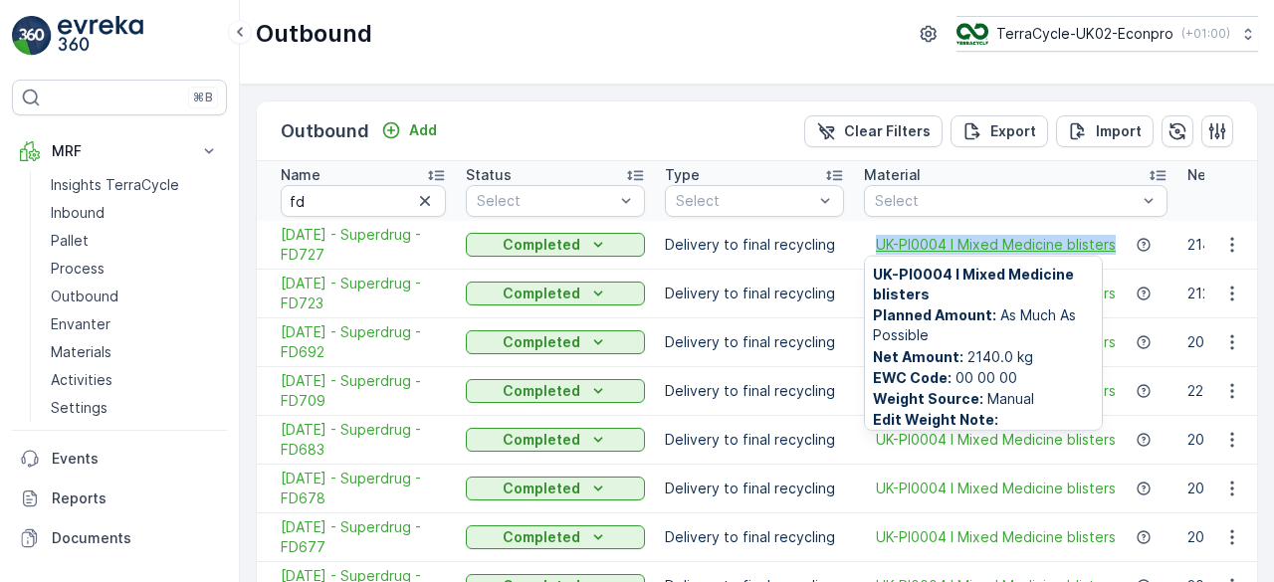
copy span "UK-PI0004 I Mixed Medicine blisters"
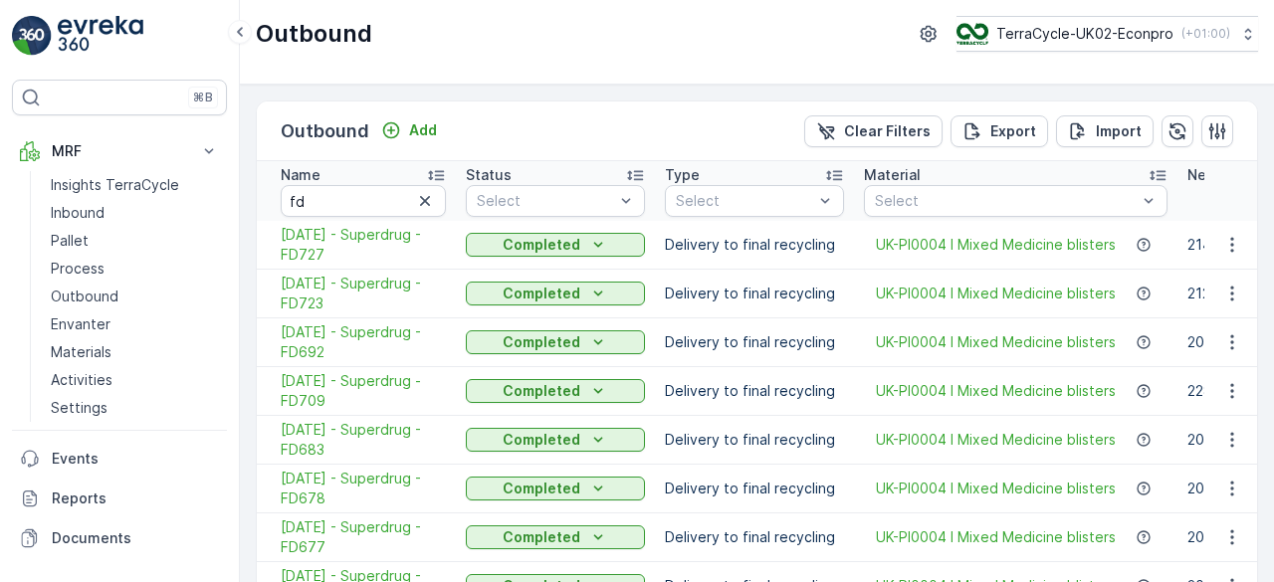
click at [768, 37] on div "Outbound TerraCycle-UK02-Econpro ( +01:00 )" at bounding box center [757, 34] width 1003 height 36
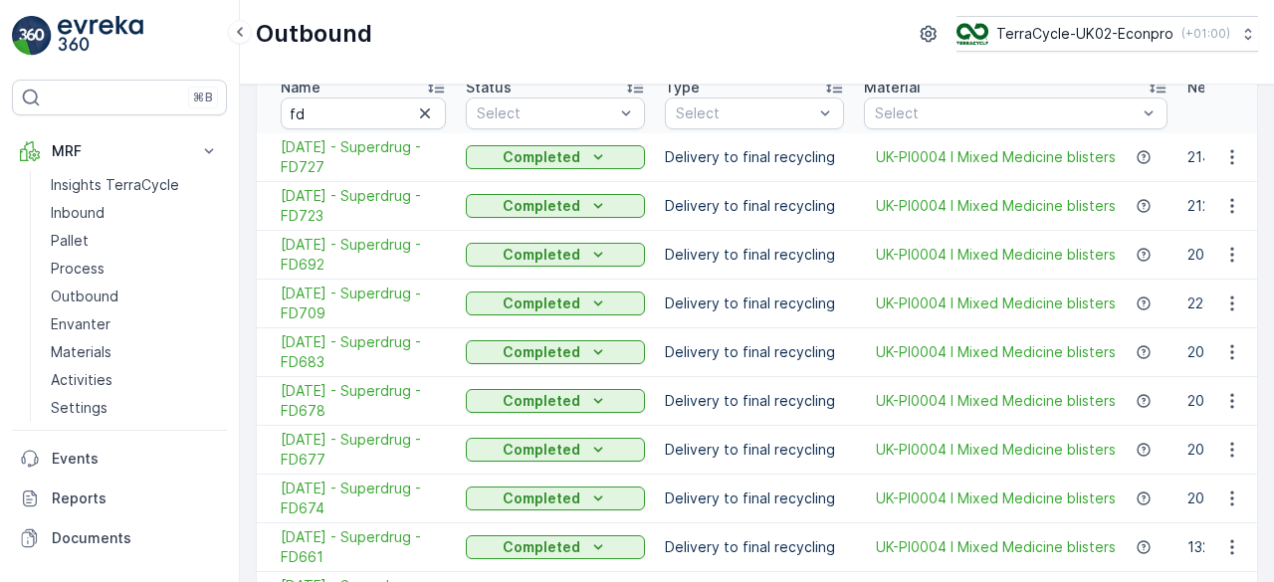
scroll to position [301, 0]
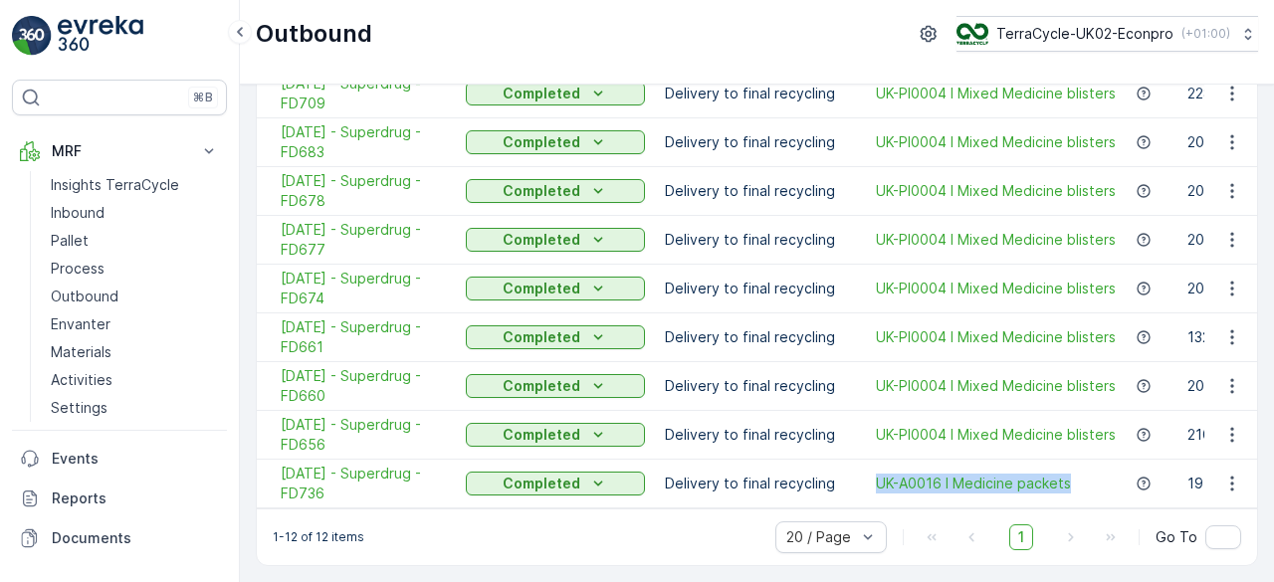
drag, startPoint x: 868, startPoint y: 475, endPoint x: 1072, endPoint y: 487, distance: 204.5
click at [1072, 487] on td "UK-A0016 I Medicine packets" at bounding box center [1016, 484] width 324 height 49
copy span "UK-A0016 I Medicine packets"
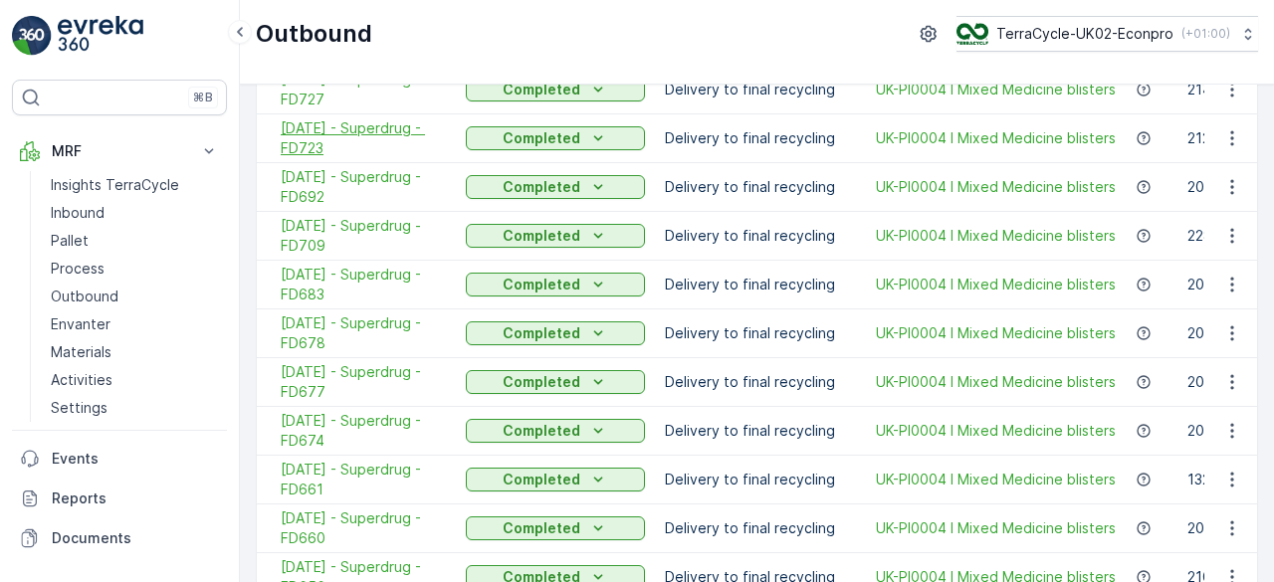
scroll to position [0, 0]
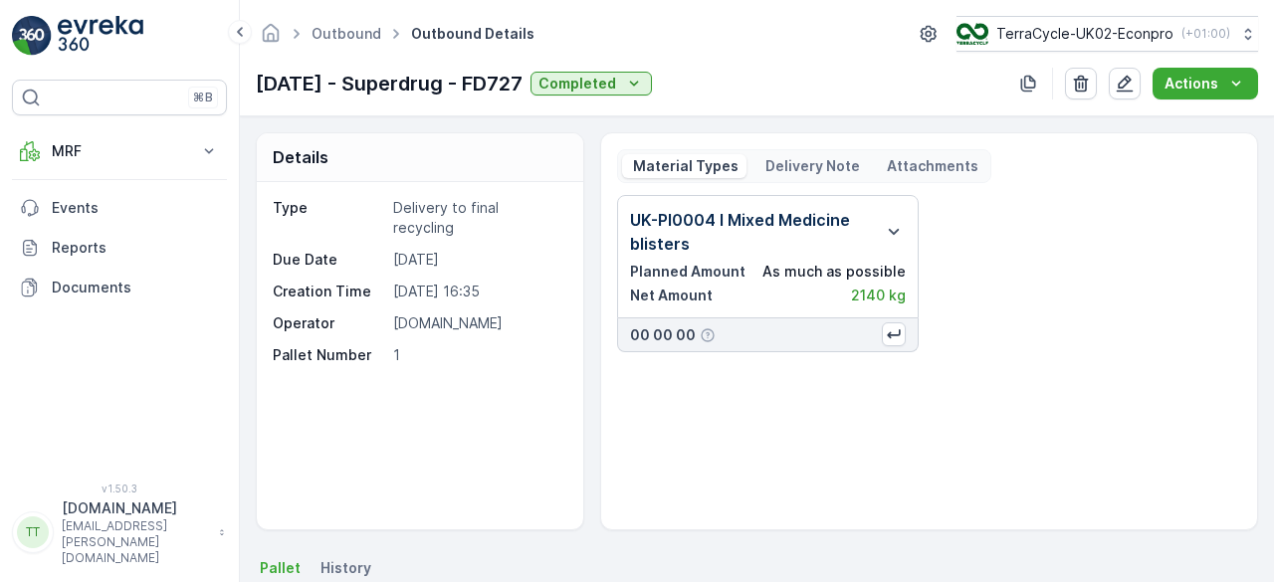
drag, startPoint x: 256, startPoint y: 88, endPoint x: 566, endPoint y: 85, distance: 309.7
click at [523, 85] on p "[DATE] - Superdrug - FD727" at bounding box center [389, 84] width 267 height 30
copy p "[DATE] - Superdrug - FD727"
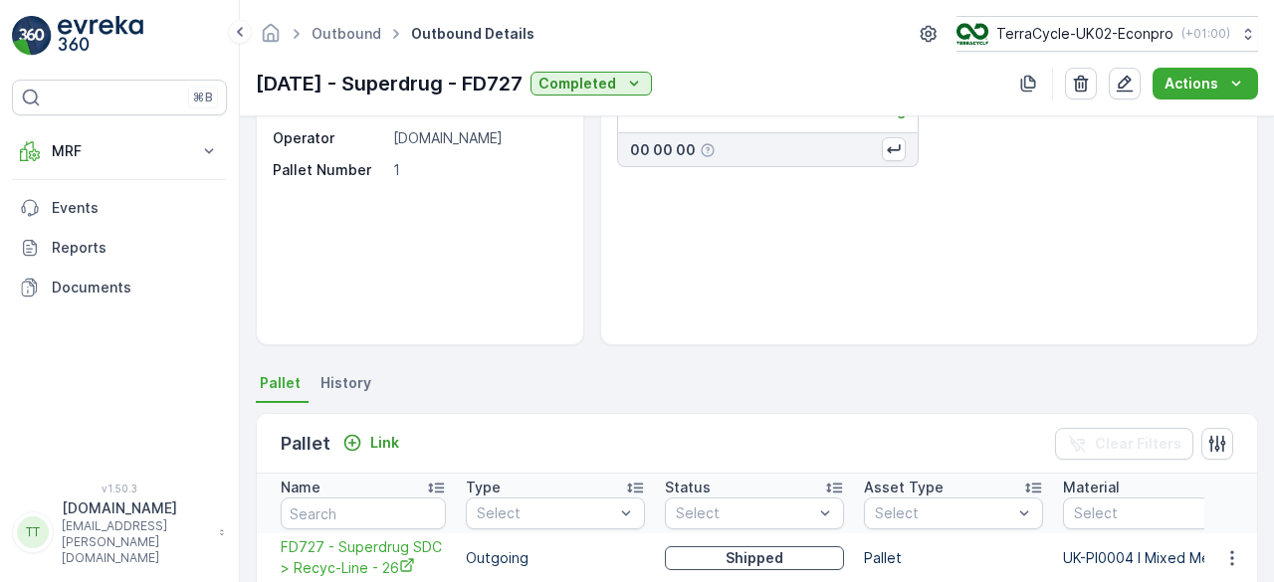
scroll to position [442, 0]
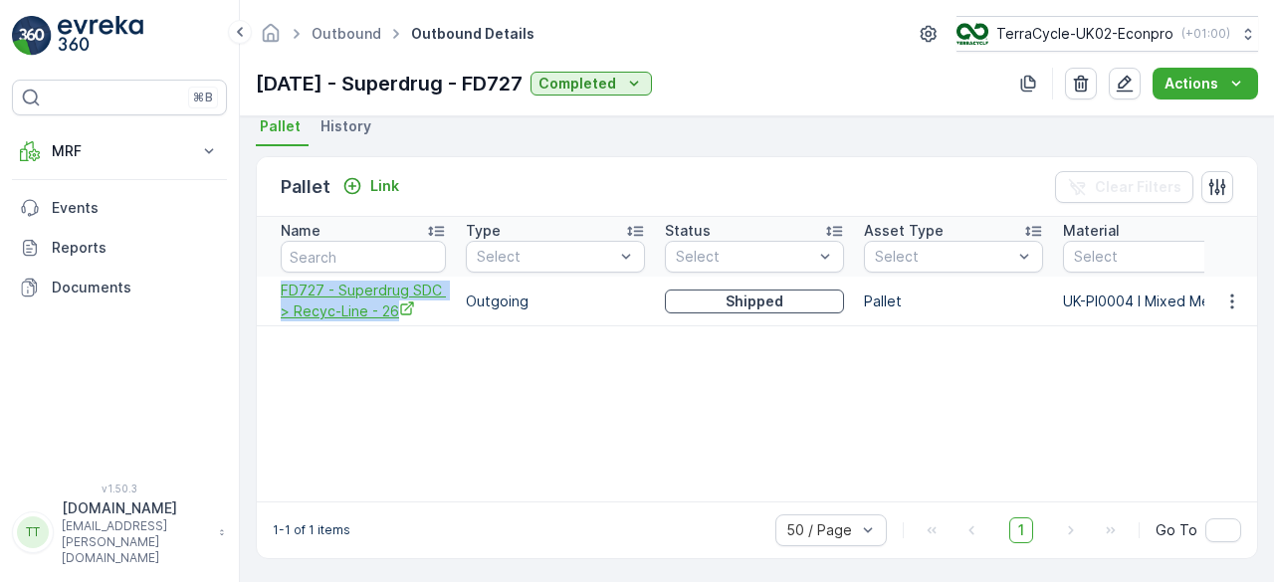
drag, startPoint x: 268, startPoint y: 290, endPoint x: 398, endPoint y: 318, distance: 133.4
click at [398, 318] on td "FD727 - Superdrug SDC > Recyc-Line - 26" at bounding box center [356, 302] width 199 height 50
copy span "FD727 - Superdrug SDC > Recyc-Line - 26"
drag, startPoint x: 830, startPoint y: 499, endPoint x: 1022, endPoint y: 492, distance: 191.3
click at [1022, 492] on div "Pallet Link Clear Filters Name Type Select Status Select Asset Type Select Mate…" at bounding box center [757, 357] width 1003 height 403
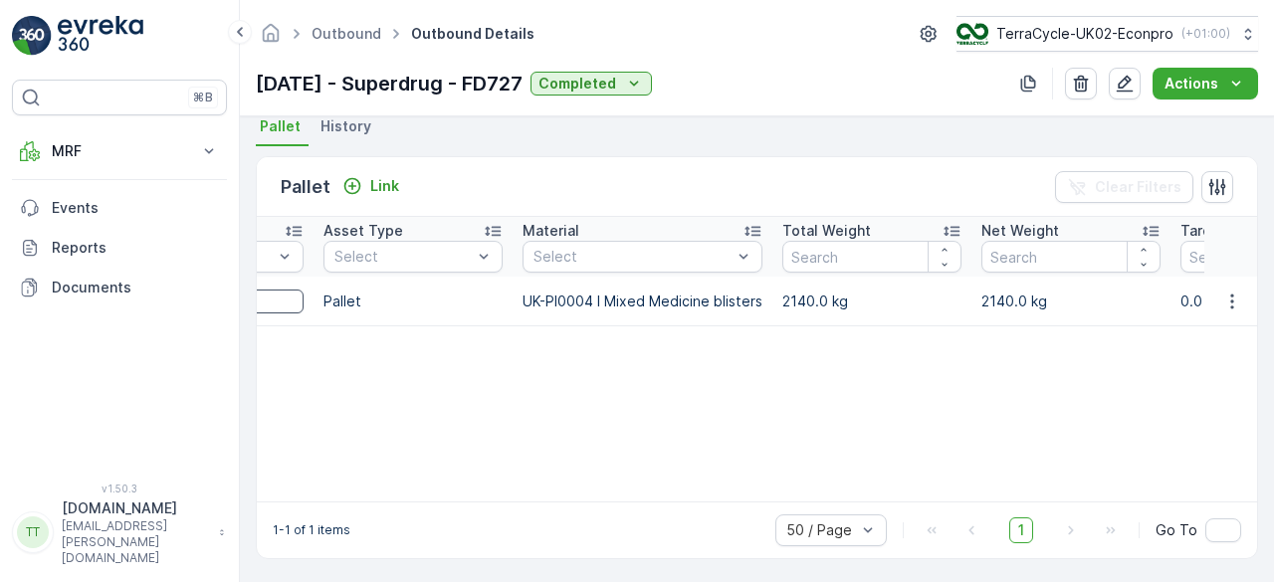
scroll to position [0, 542]
click at [1227, 307] on icon "button" at bounding box center [1233, 302] width 20 height 20
click at [1202, 357] on span "Unlink Pallet" at bounding box center [1191, 365] width 81 height 20
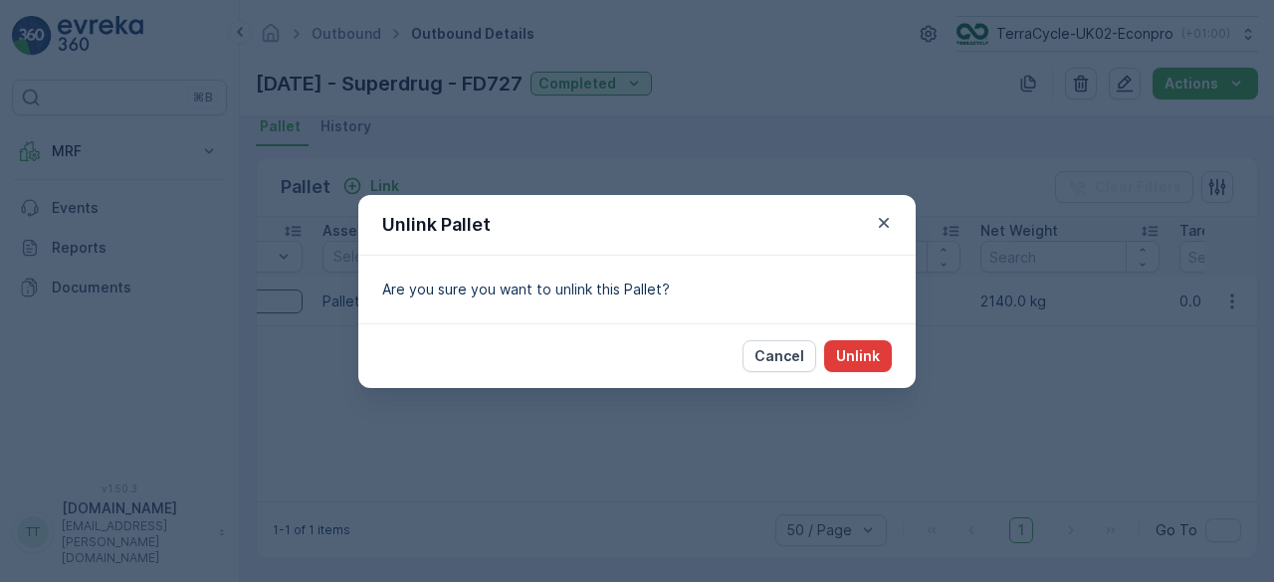
click at [831, 346] on button "Unlink" at bounding box center [858, 357] width 68 height 32
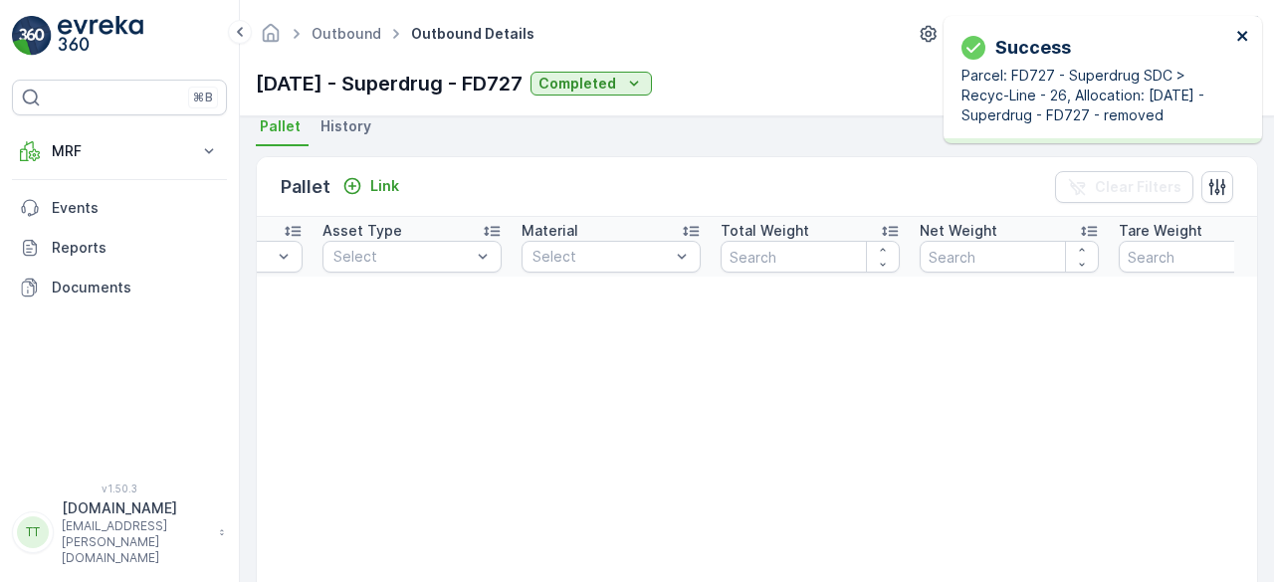
click at [1240, 32] on icon "close" at bounding box center [1243, 36] width 10 height 10
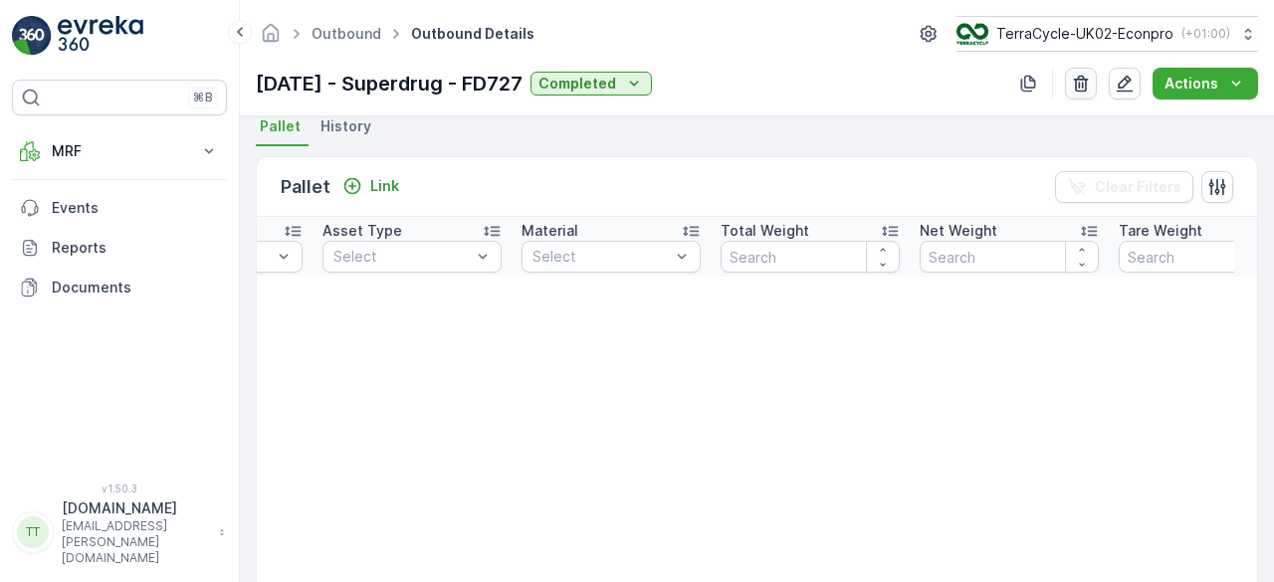
click at [1088, 83] on icon "button" at bounding box center [1081, 84] width 15 height 17
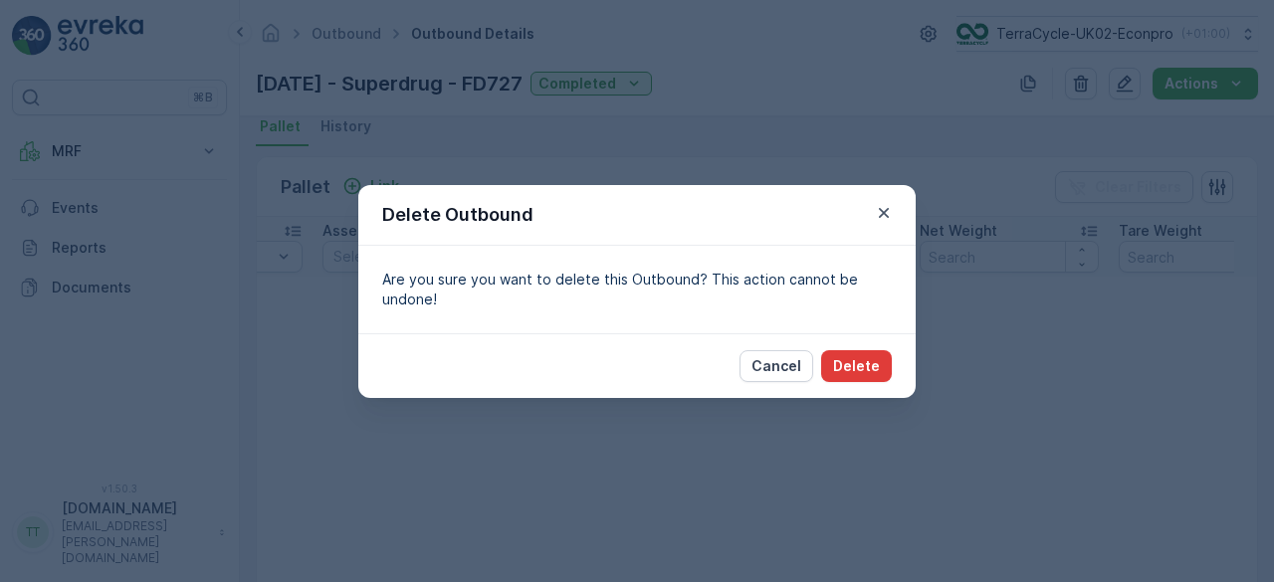
click at [867, 360] on p "Delete" at bounding box center [856, 366] width 47 height 20
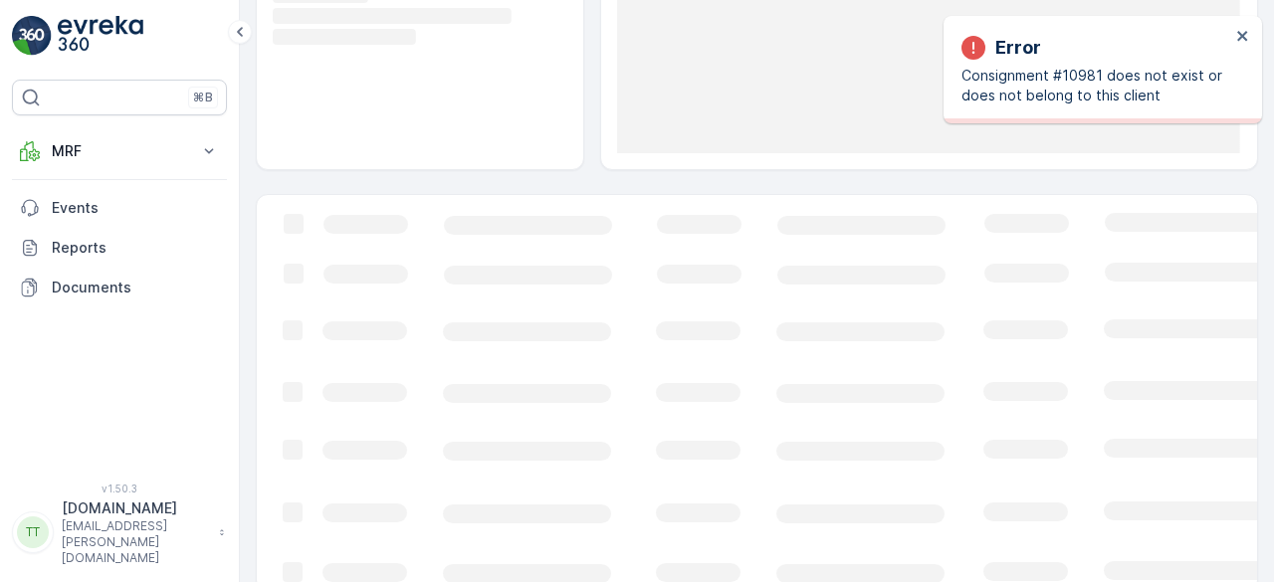
scroll to position [337, 0]
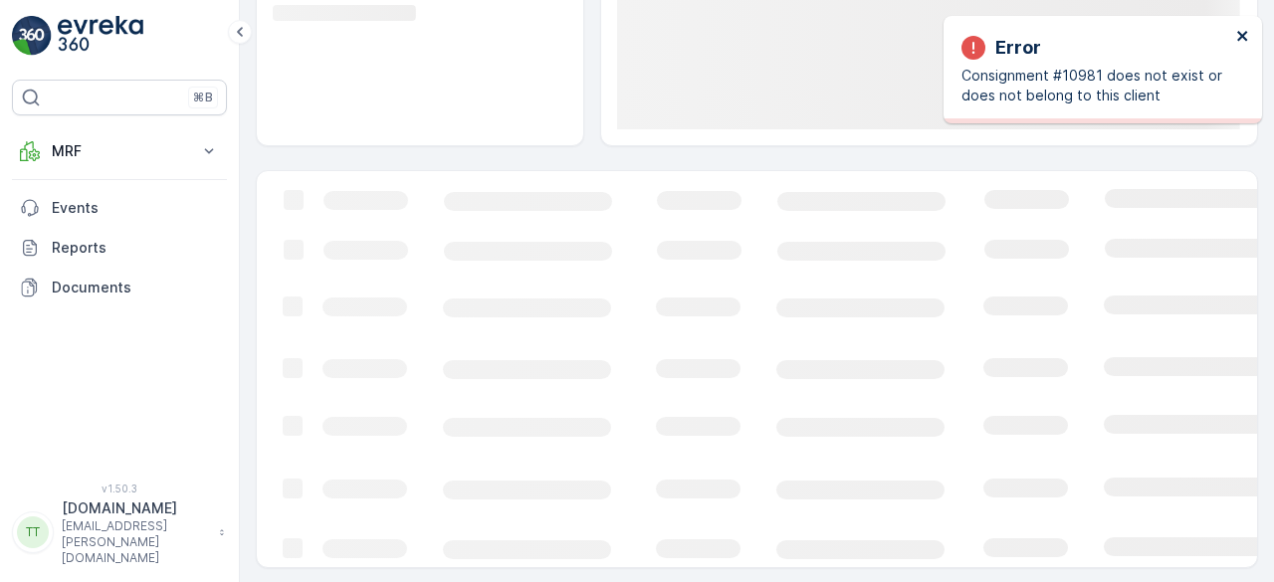
click at [1243, 37] on icon "close" at bounding box center [1243, 36] width 10 height 10
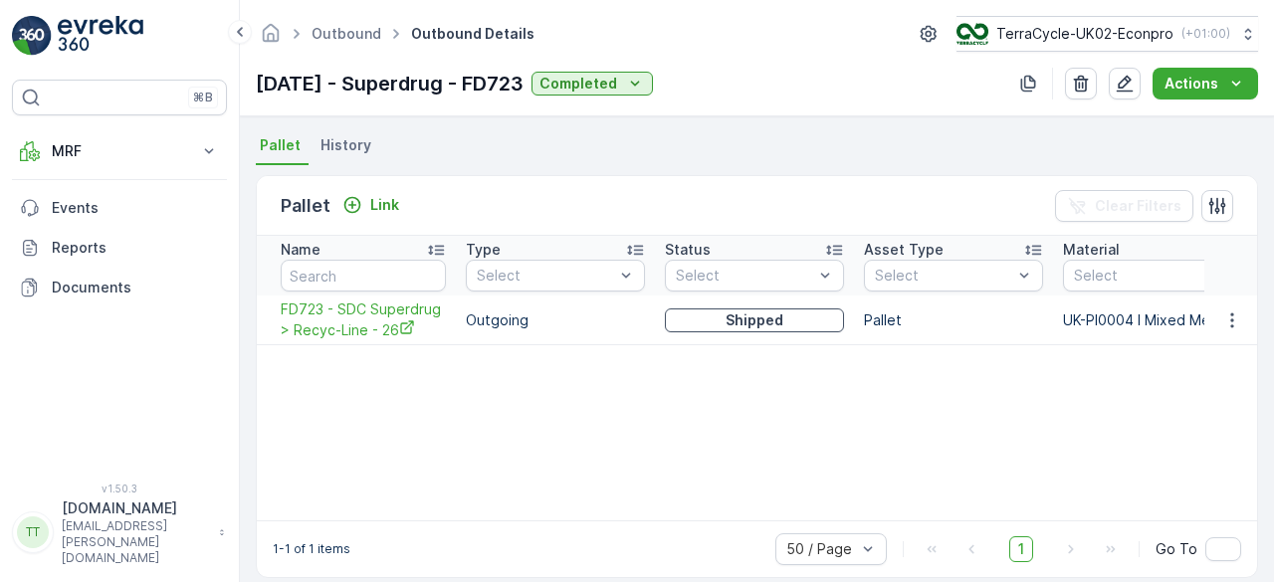
scroll to position [442, 0]
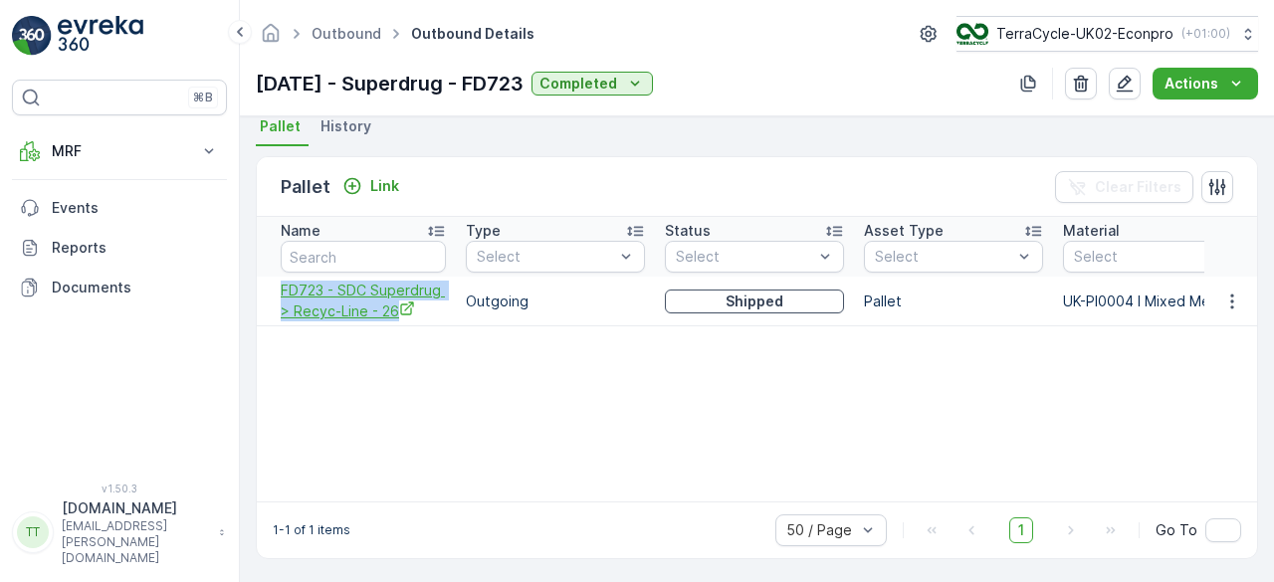
drag, startPoint x: 276, startPoint y: 287, endPoint x: 400, endPoint y: 309, distance: 126.4
click at [400, 311] on td "FD723 - SDC Superdrug > Recyc-Line - 26" at bounding box center [356, 302] width 199 height 50
copy span "FD723 - SDC Superdrug > Recyc-Line - 26"
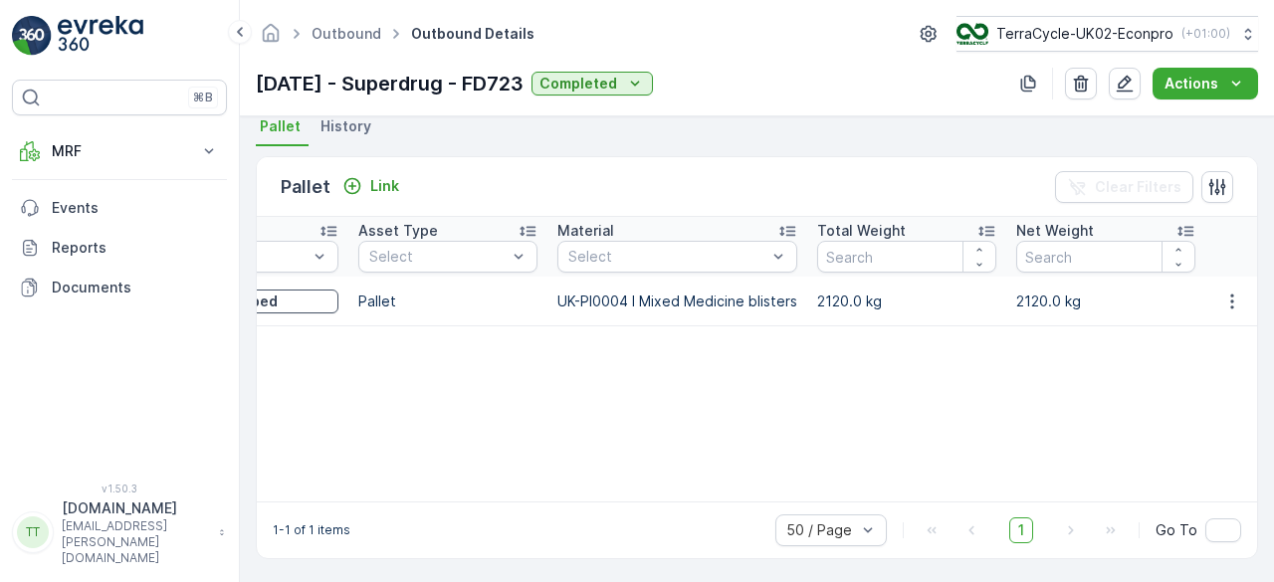
scroll to position [0, 570]
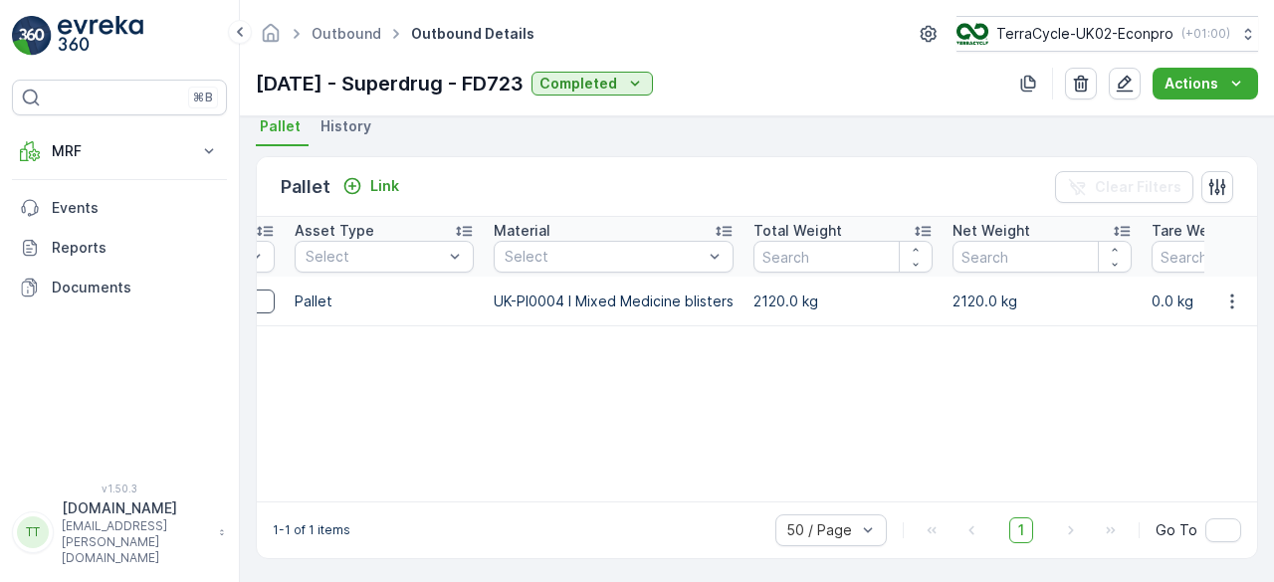
drag, startPoint x: 256, startPoint y: 87, endPoint x: 569, endPoint y: 89, distance: 312.6
click at [569, 89] on div "30.07.2025 - Superdrug - FD723 Completed" at bounding box center [454, 84] width 397 height 30
copy p "30.07.2025 - Superdrug - FD723"
click at [1226, 300] on icon "button" at bounding box center [1233, 302] width 20 height 20
click at [1198, 357] on span "Unlink Pallet" at bounding box center [1191, 365] width 81 height 20
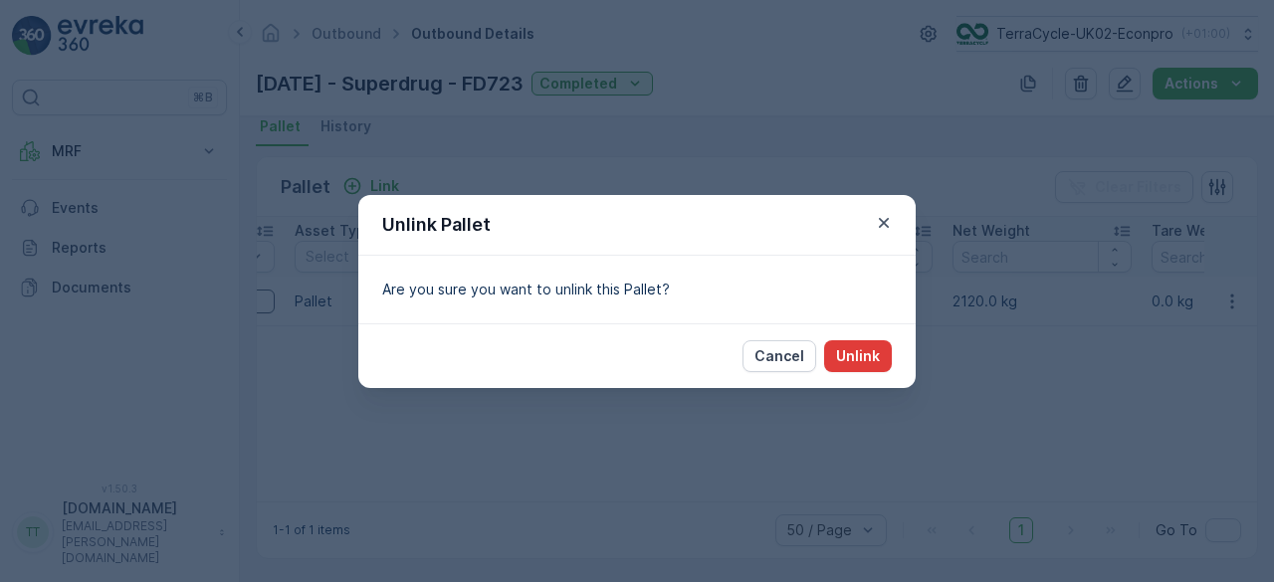
click at [867, 357] on p "Unlink" at bounding box center [858, 356] width 44 height 20
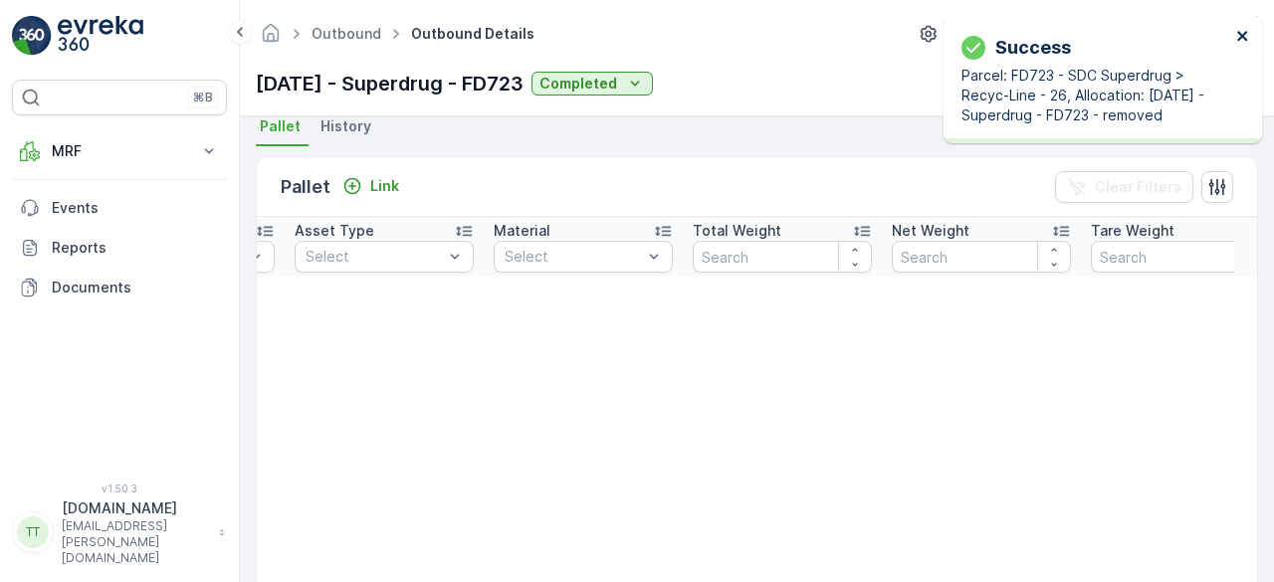
click at [1243, 35] on icon "close" at bounding box center [1243, 36] width 10 height 10
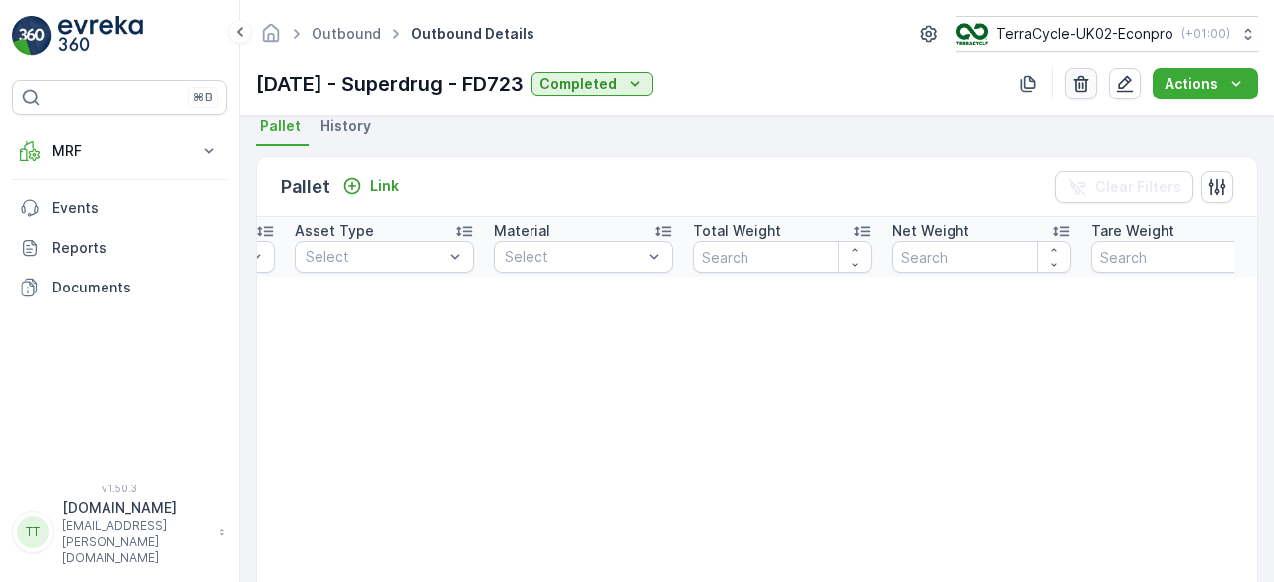
click at [1081, 89] on icon "button" at bounding box center [1081, 84] width 20 height 20
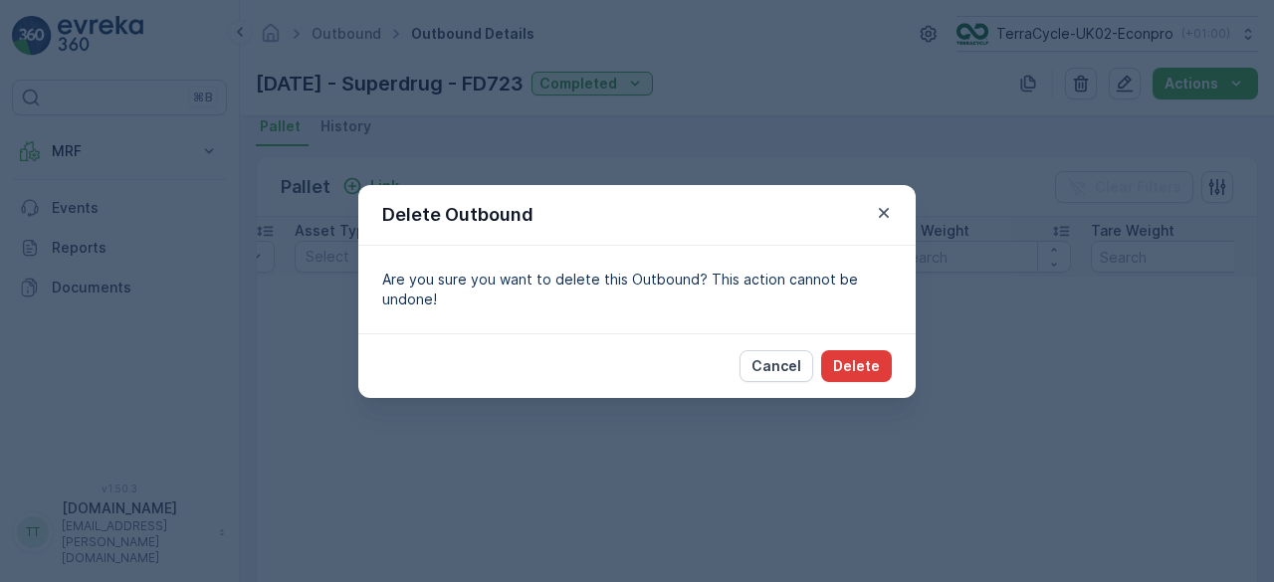
click at [861, 360] on p "Delete" at bounding box center [856, 366] width 47 height 20
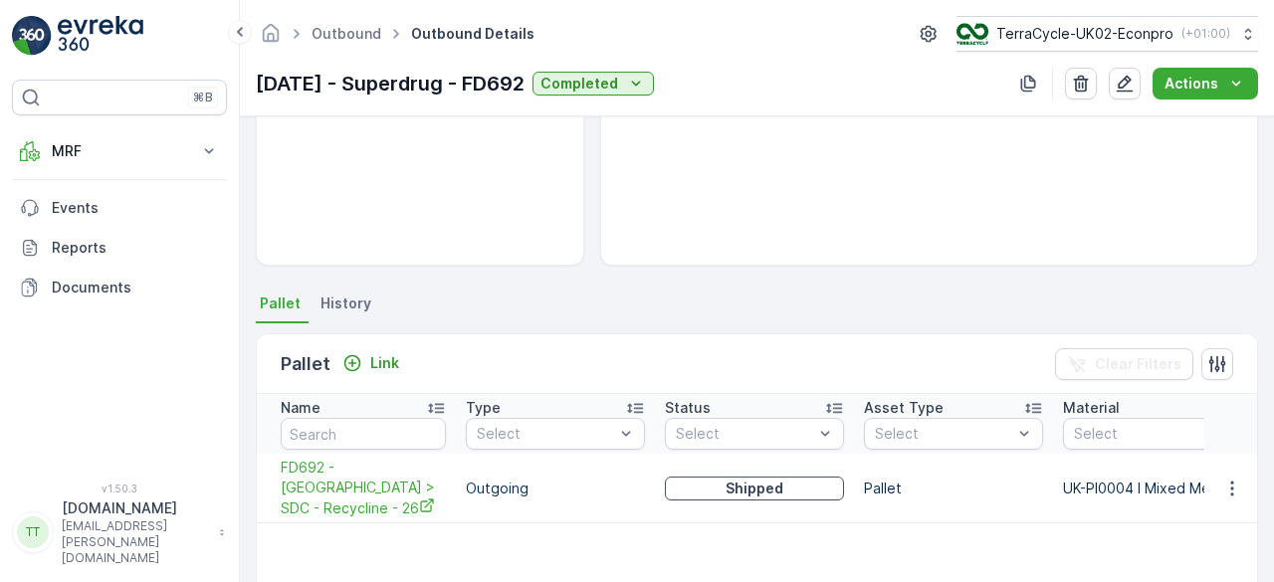
scroll to position [442, 0]
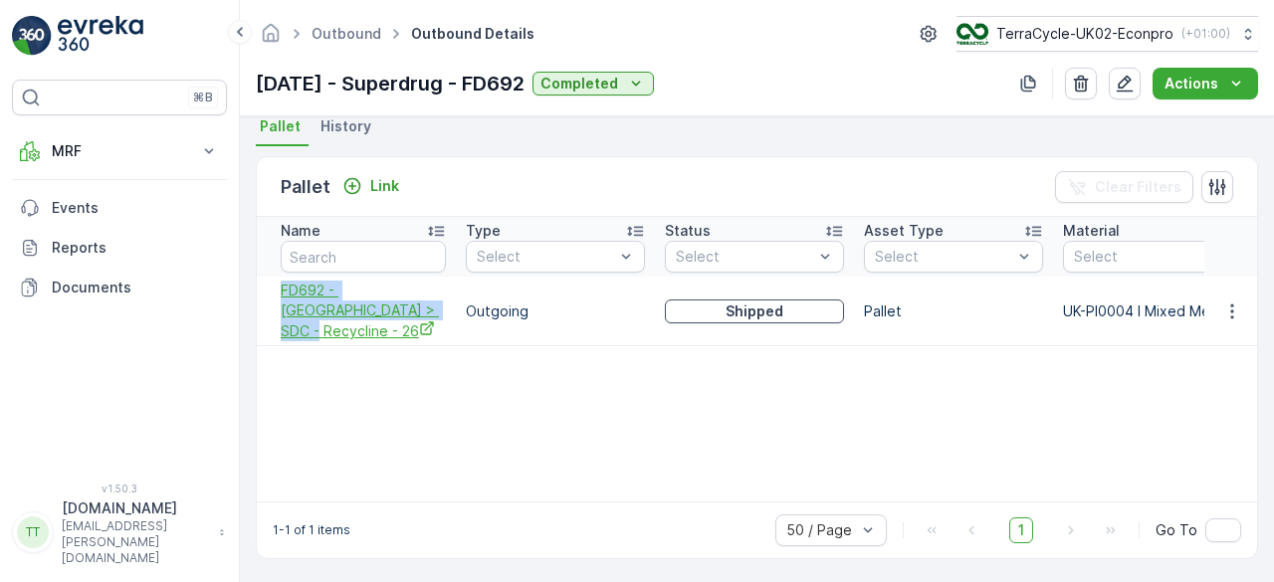
drag, startPoint x: 271, startPoint y: 286, endPoint x: 372, endPoint y: 311, distance: 104.6
click at [372, 311] on td "FD692 - [GEOGRAPHIC_DATA] > SDC - Recycline - 26" at bounding box center [356, 312] width 199 height 70
copy span "FD692 - [GEOGRAPHIC_DATA] > SDC - Recycline - 26"
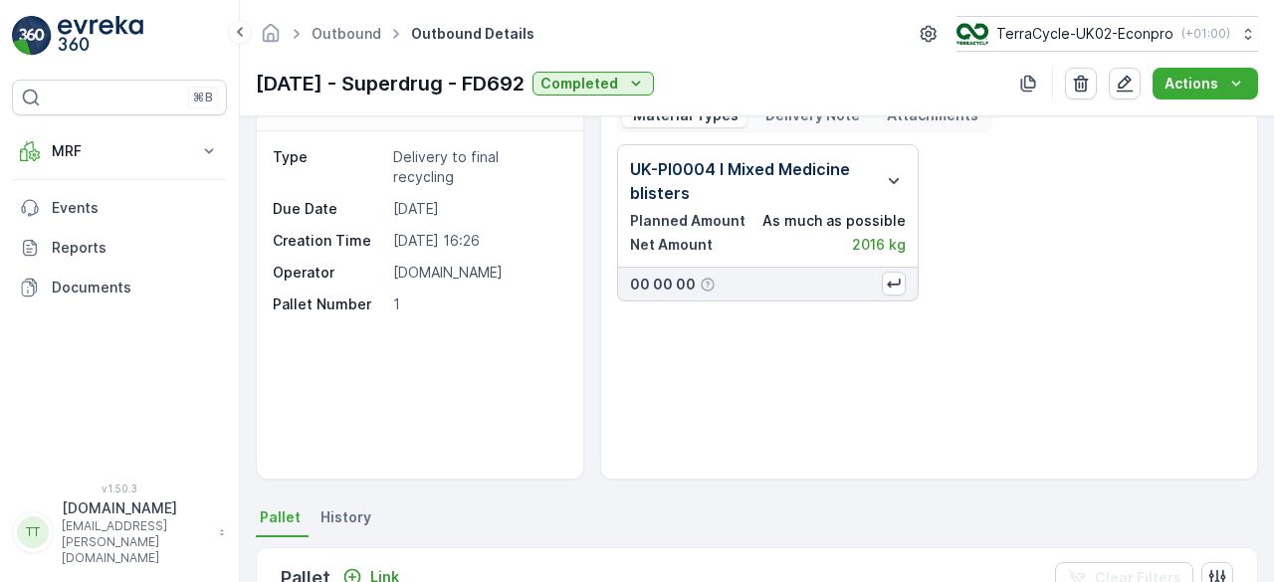
scroll to position [44, 0]
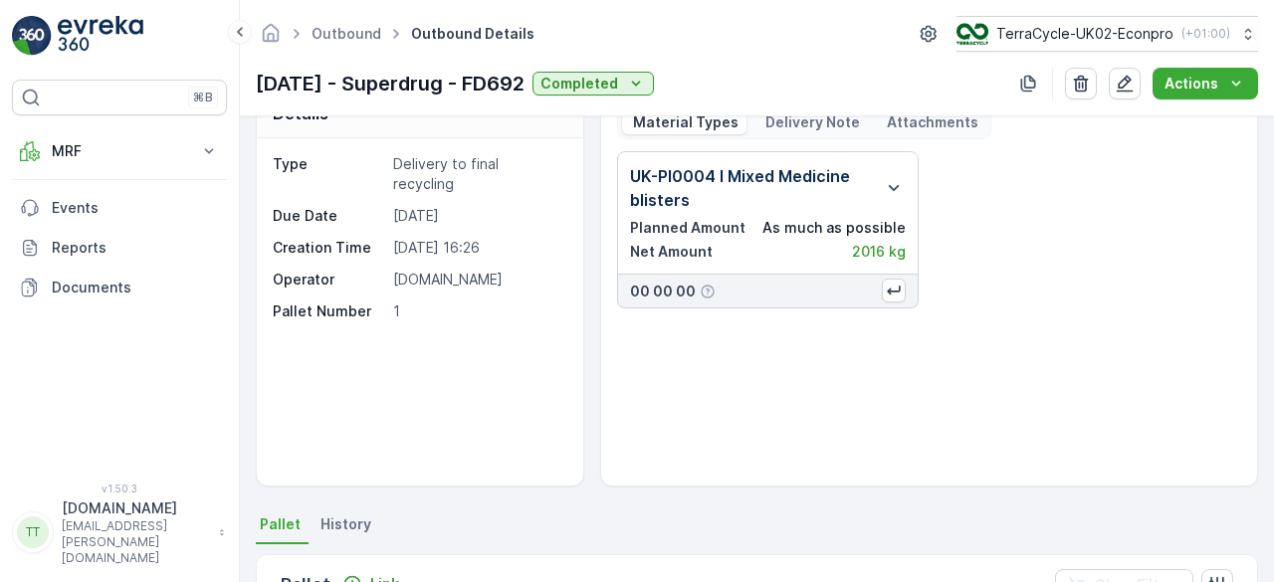
drag, startPoint x: 253, startPoint y: 88, endPoint x: 562, endPoint y: 87, distance: 308.7
click at [562, 87] on div "Outbound Outbound Details TerraCycle-UK02-Econpro ( +01:00 ) [DATE] - Superdrug…" at bounding box center [757, 58] width 1034 height 116
copy p "[DATE] - Superdrug - FD692"
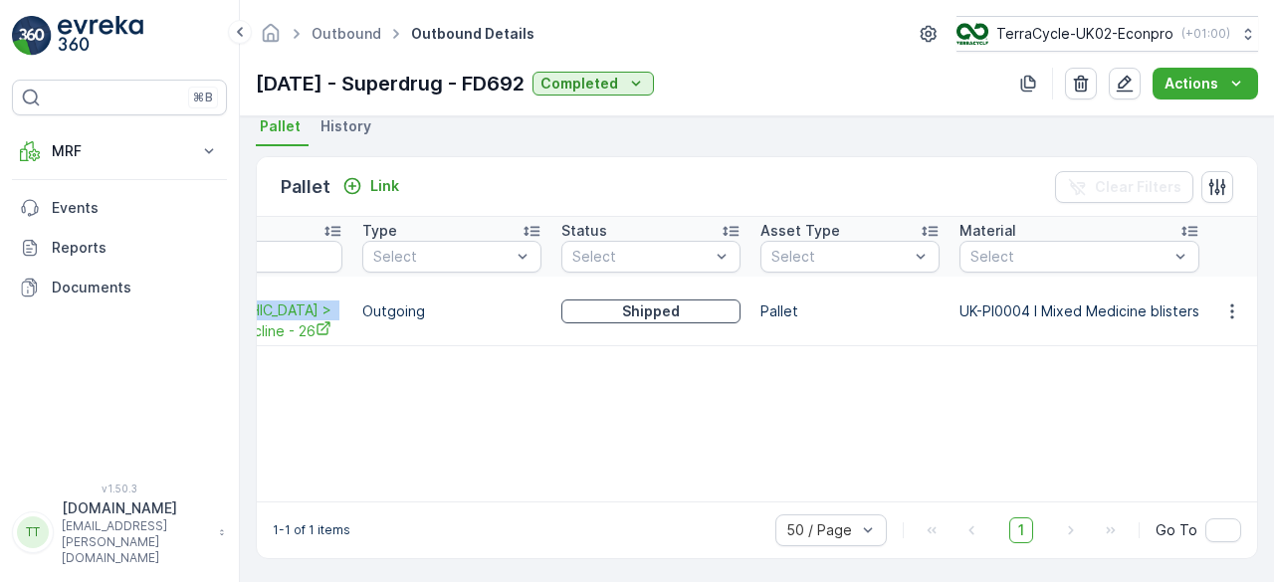
scroll to position [0, 59]
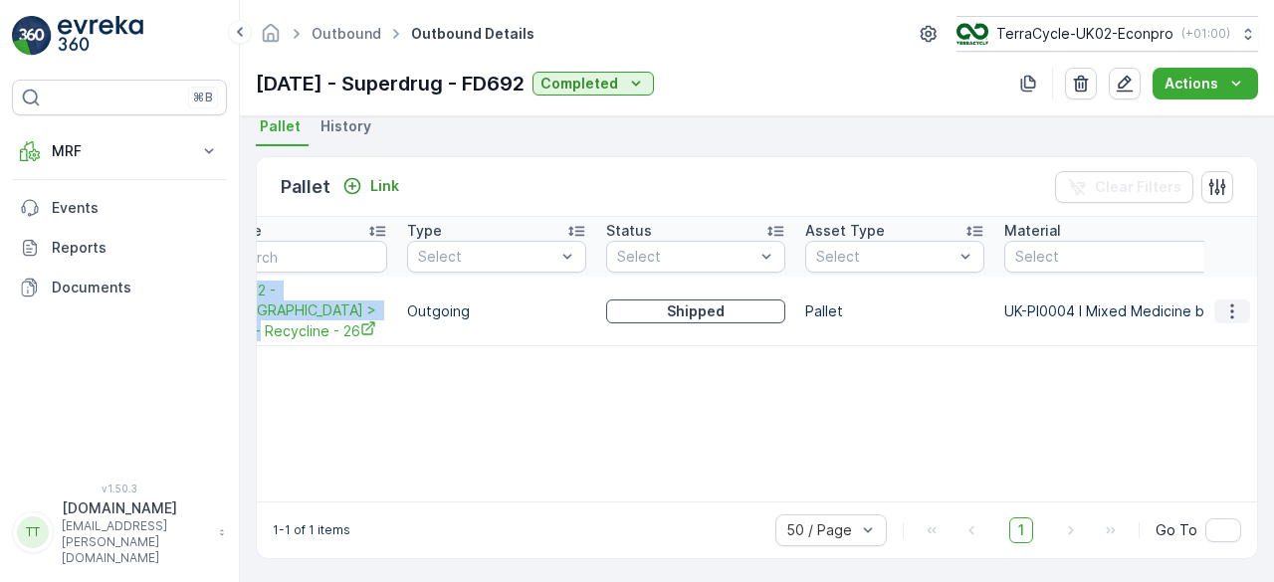
click at [1217, 302] on button "button" at bounding box center [1233, 312] width 36 height 24
click at [1185, 363] on span "Unlink Pallet" at bounding box center [1191, 365] width 81 height 20
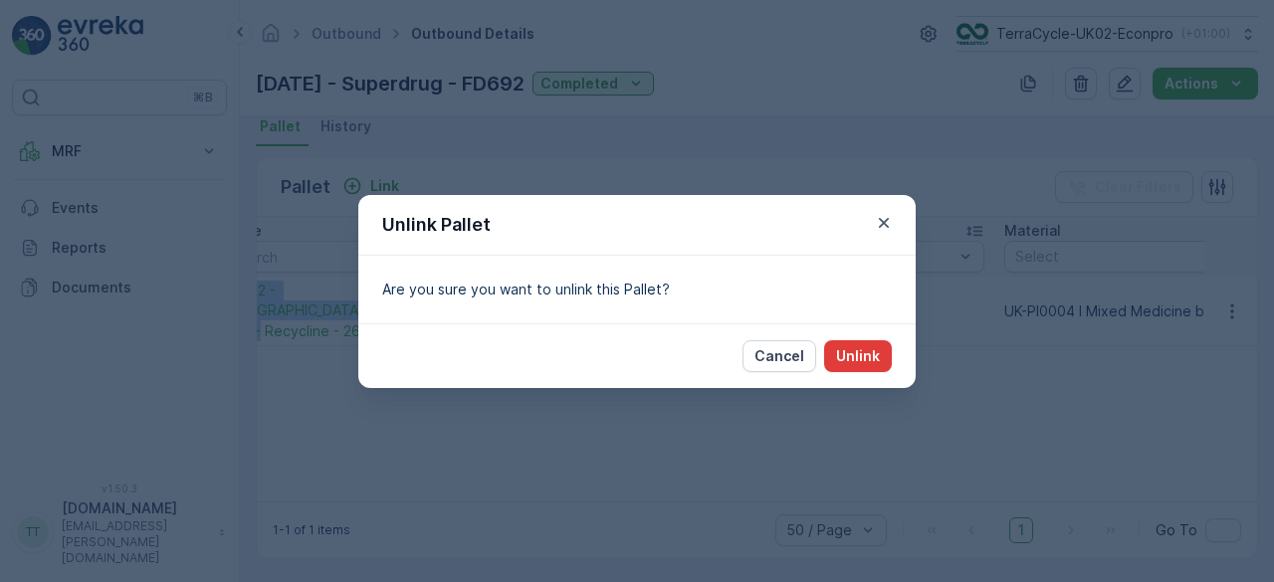
click at [874, 353] on p "Unlink" at bounding box center [858, 356] width 44 height 20
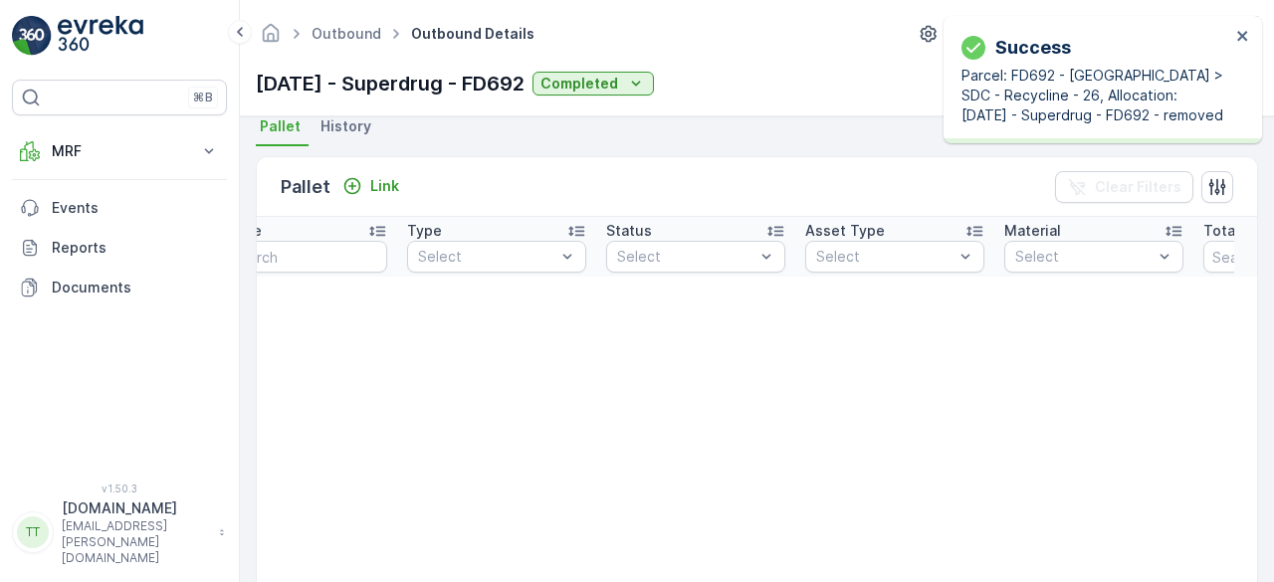
scroll to position [44, 0]
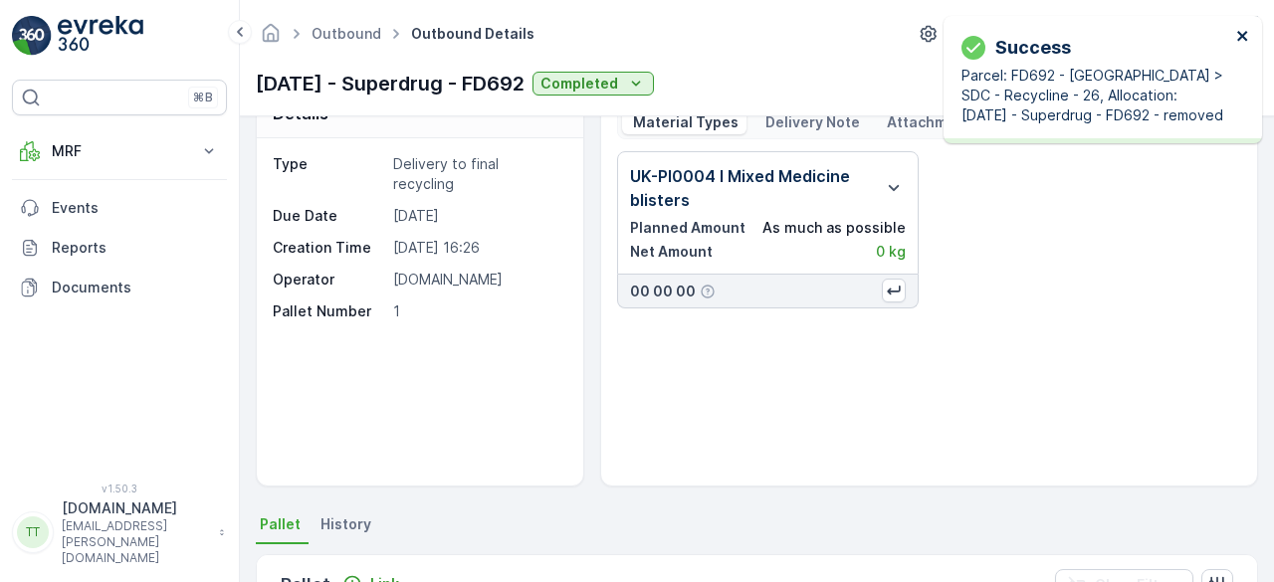
click at [1245, 32] on icon "close" at bounding box center [1244, 36] width 14 height 16
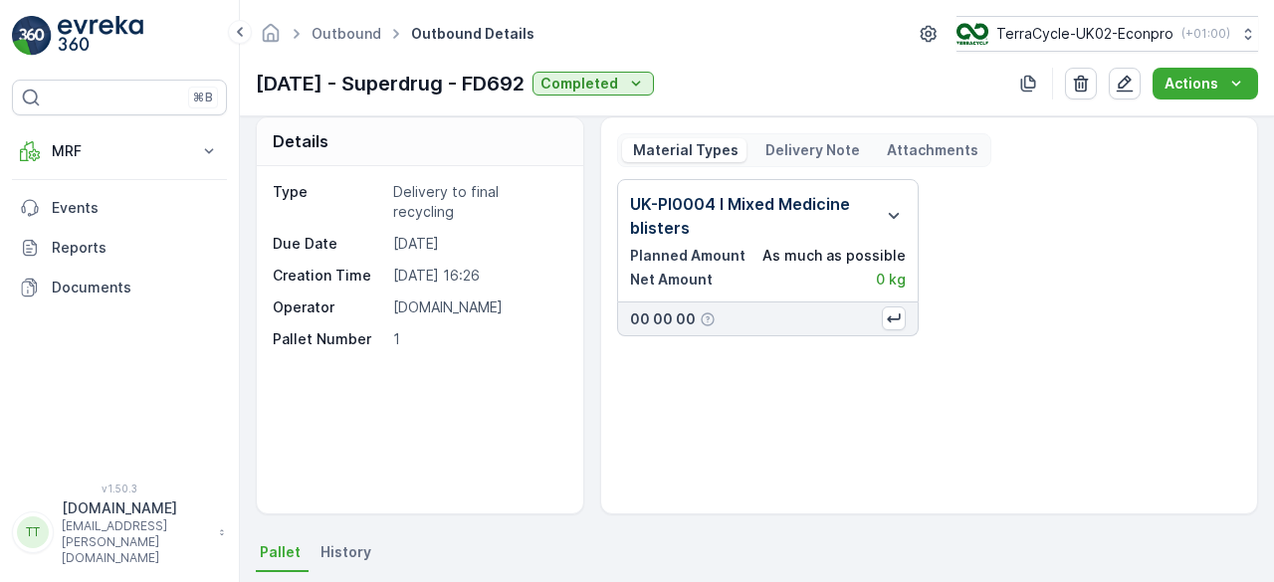
scroll to position [0, 0]
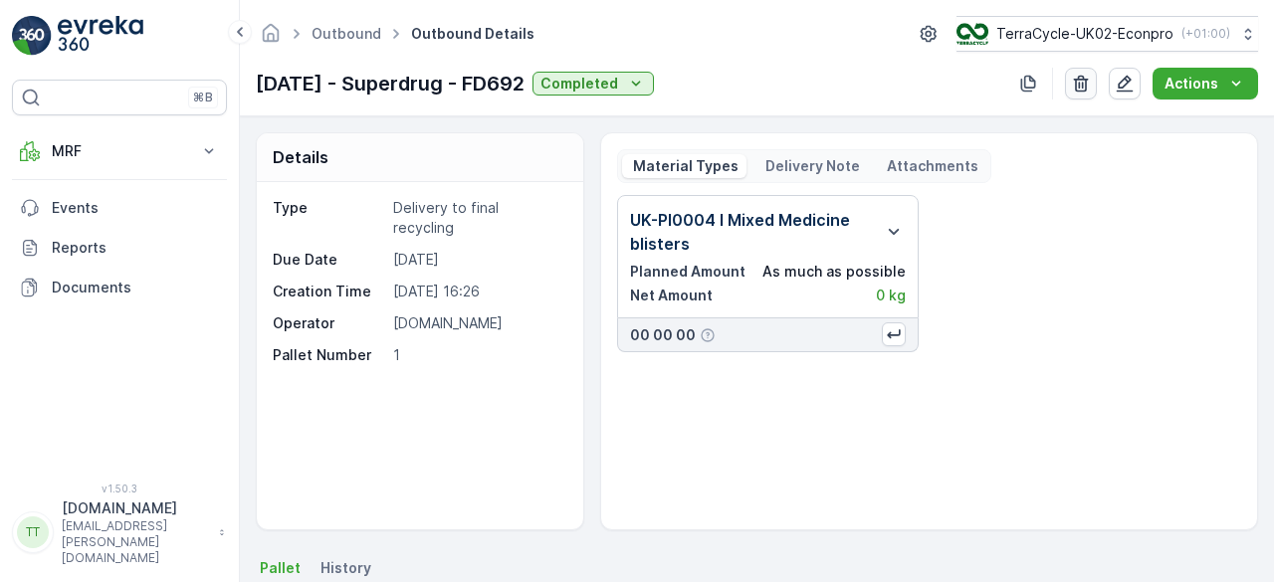
click at [1083, 87] on icon "button" at bounding box center [1081, 84] width 20 height 20
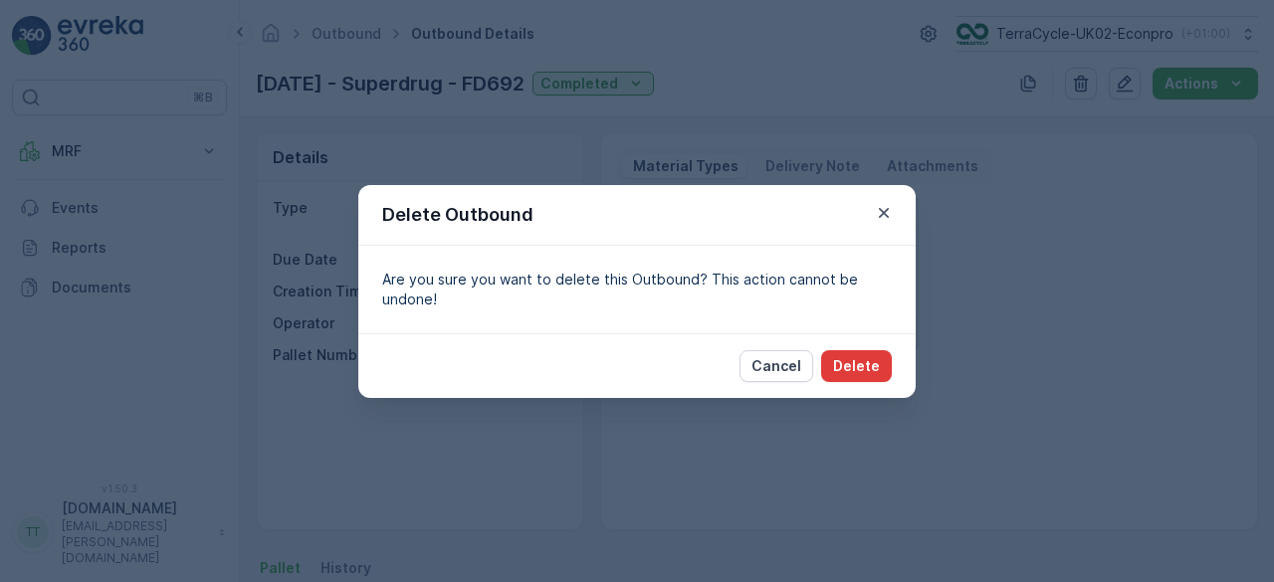
click at [869, 360] on p "Delete" at bounding box center [856, 366] width 47 height 20
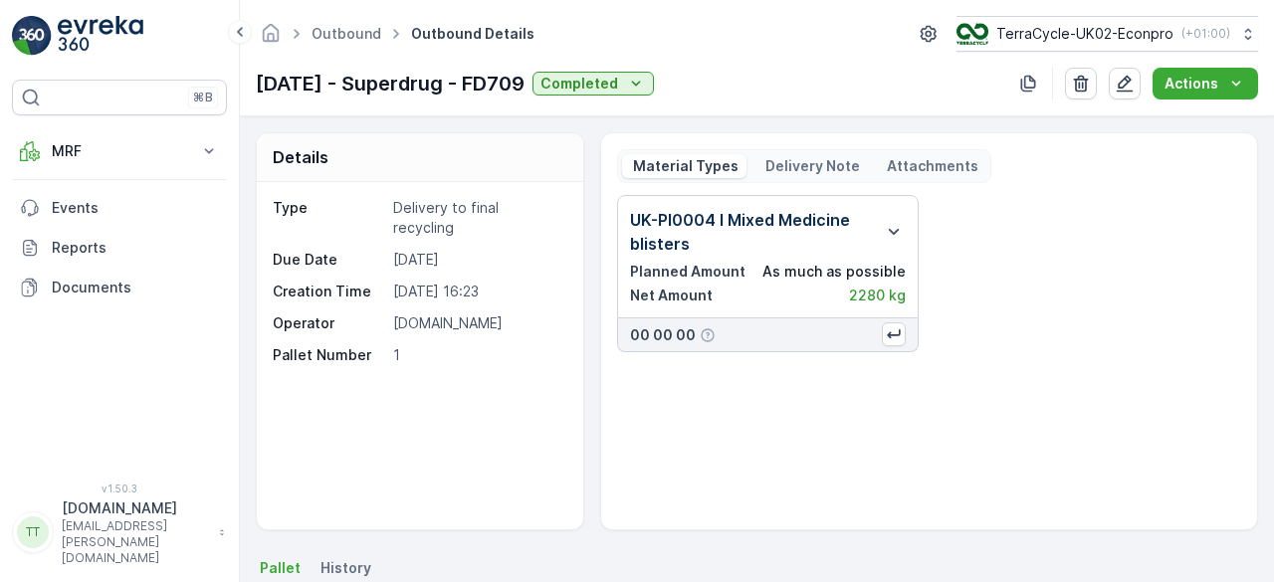
drag, startPoint x: 256, startPoint y: 85, endPoint x: 563, endPoint y: 92, distance: 306.7
click at [525, 92] on p "15.07.2025 - Superdrug - FD709" at bounding box center [390, 84] width 269 height 30
copy p "15.07.2025 - Superdrug - FD709"
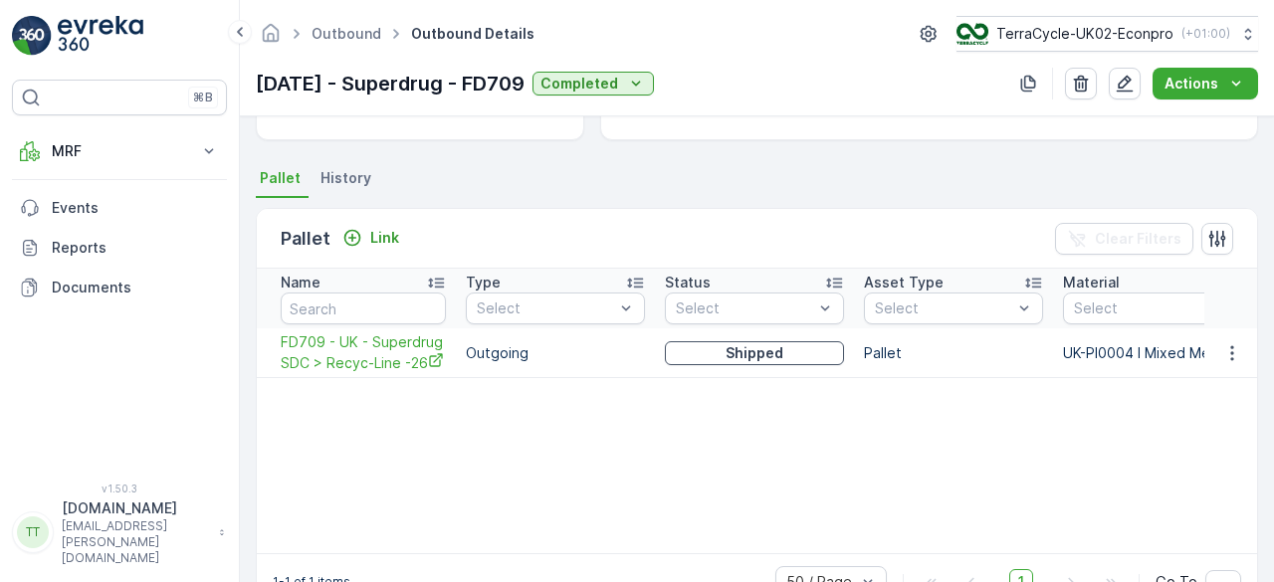
scroll to position [442, 0]
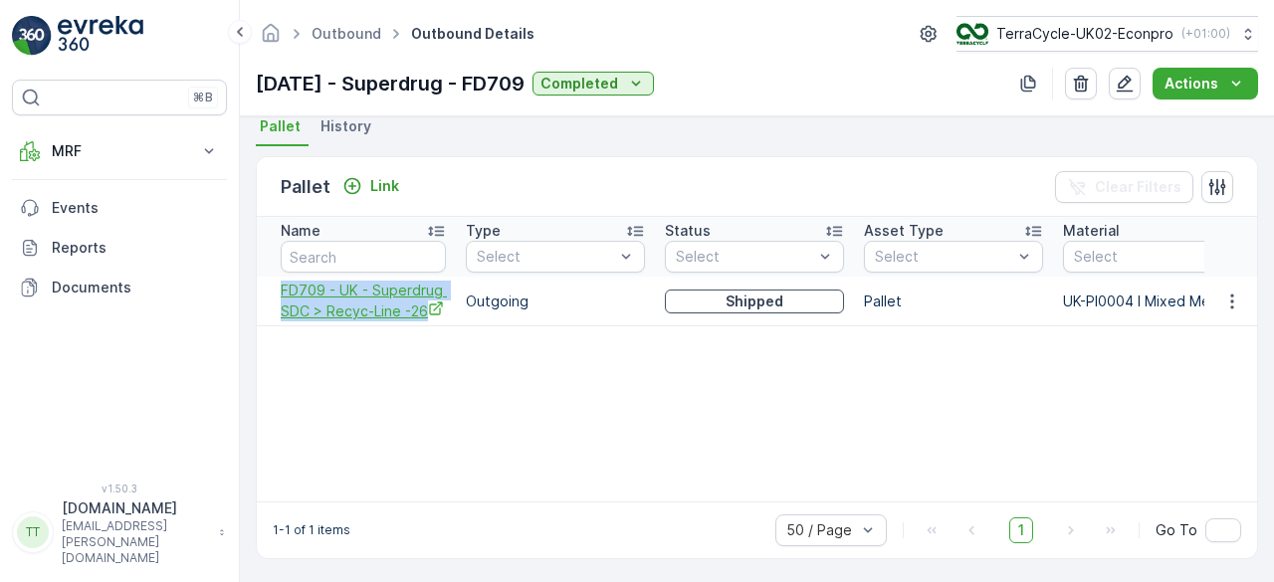
drag, startPoint x: 274, startPoint y: 286, endPoint x: 424, endPoint y: 320, distance: 154.1
click at [424, 320] on td "FD709 - UK - Superdrug SDC > Recyc-Line -26" at bounding box center [356, 302] width 199 height 50
copy span "FD709 - UK - Superdrug SDC > Recyc-Line -26"
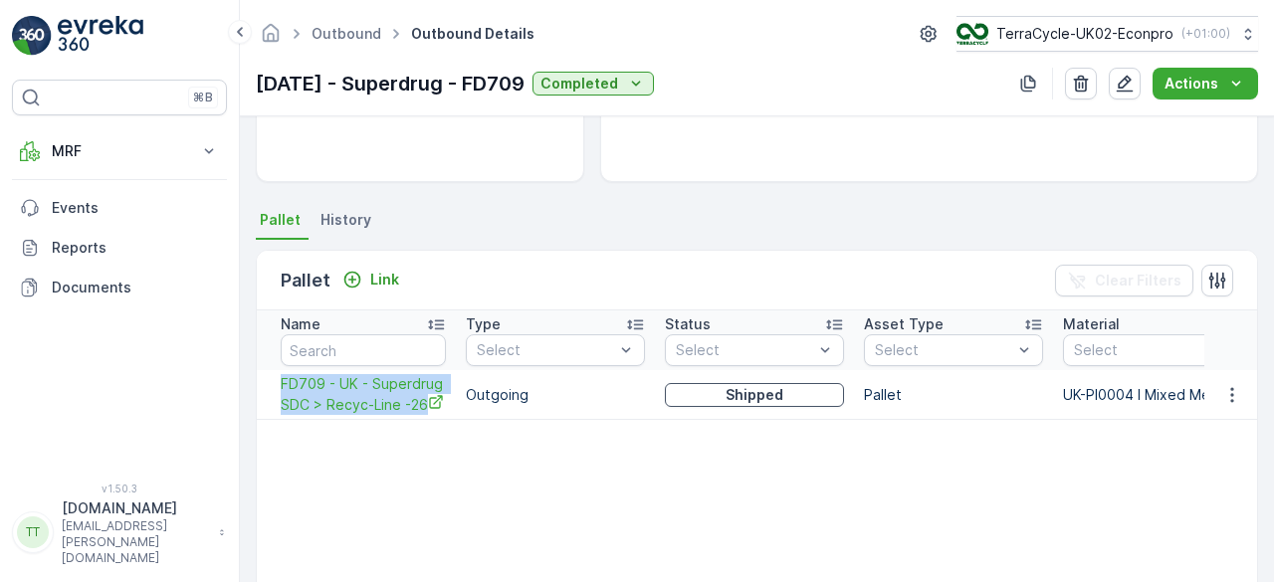
scroll to position [0, 0]
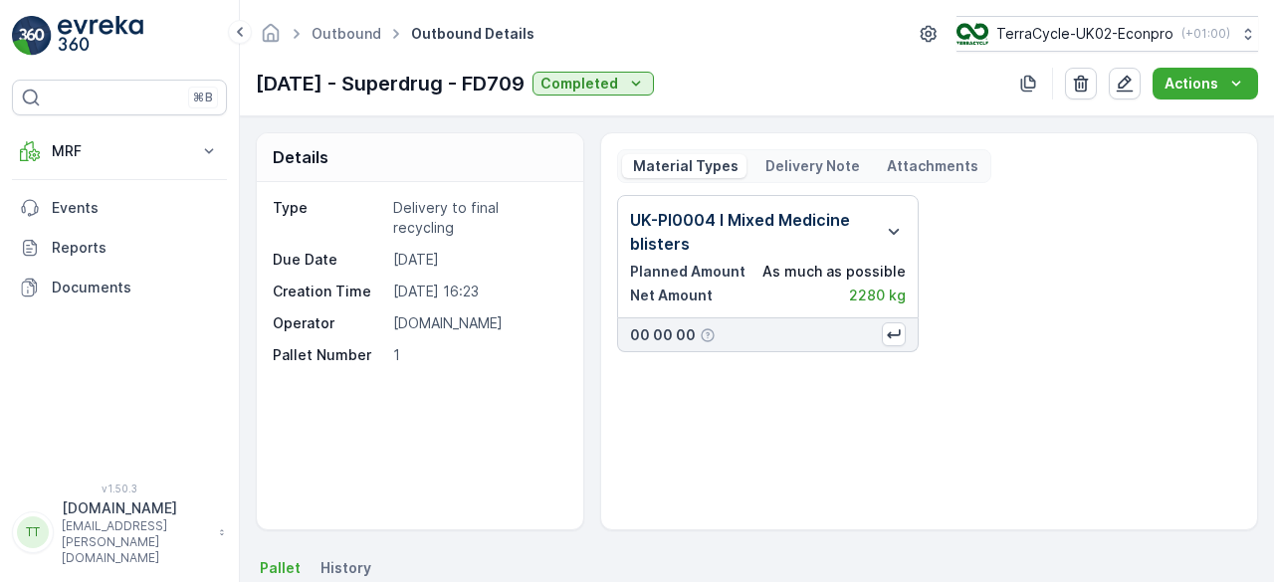
click at [1076, 228] on div "UK-PI0004 I Mixed Medicine blisters Planned Amount As much as possible Net Amou…" at bounding box center [929, 273] width 624 height 157
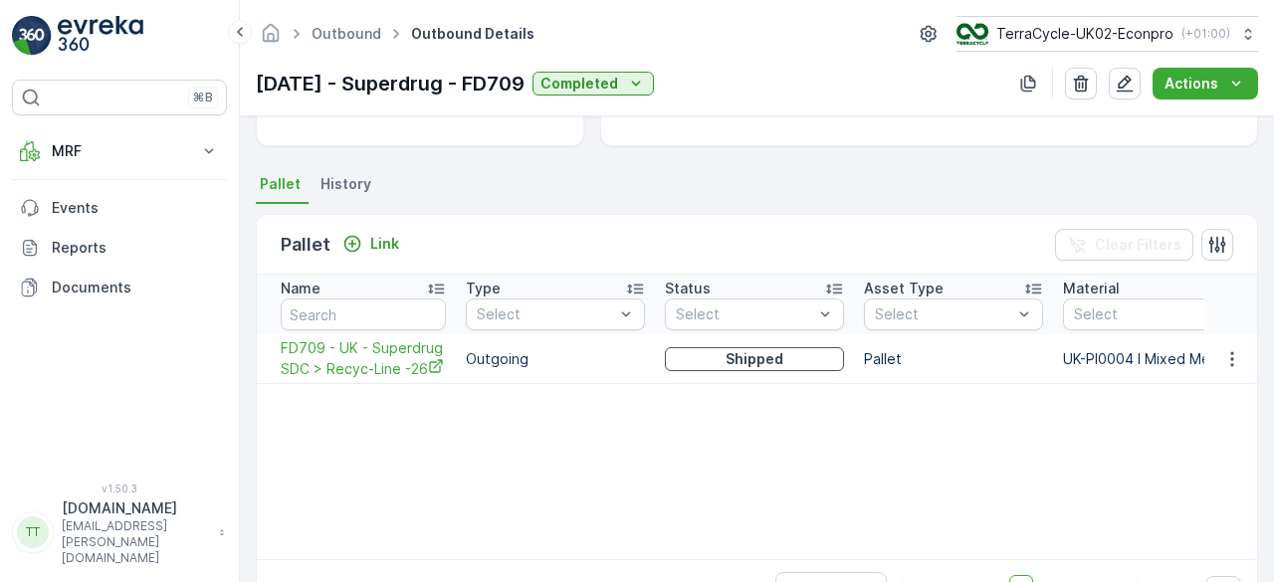
scroll to position [343, 0]
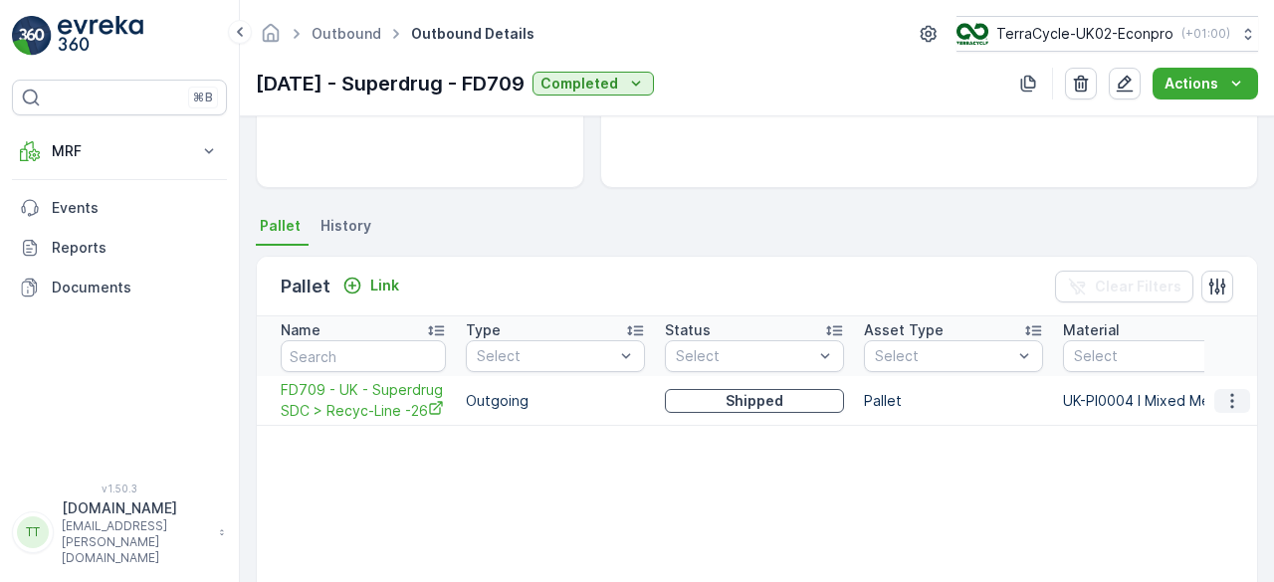
click at [1229, 391] on icon "button" at bounding box center [1233, 401] width 20 height 20
click at [1180, 458] on span "Unlink Pallet" at bounding box center [1191, 465] width 81 height 20
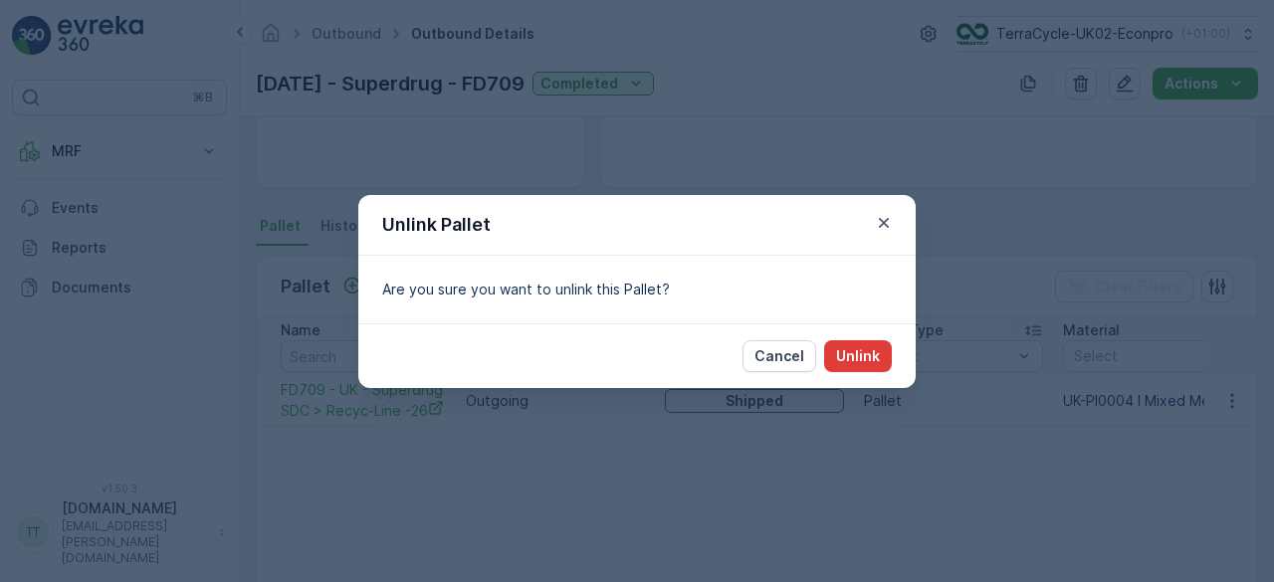
click at [884, 361] on button "Unlink" at bounding box center [858, 357] width 68 height 32
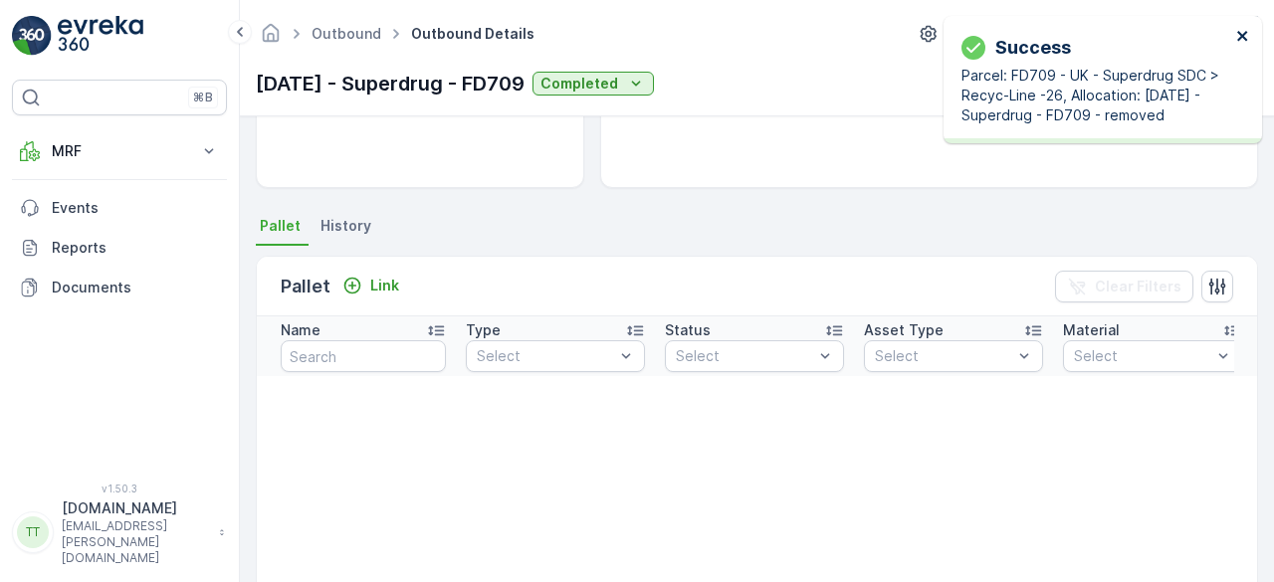
click at [1243, 31] on icon "close" at bounding box center [1244, 36] width 14 height 16
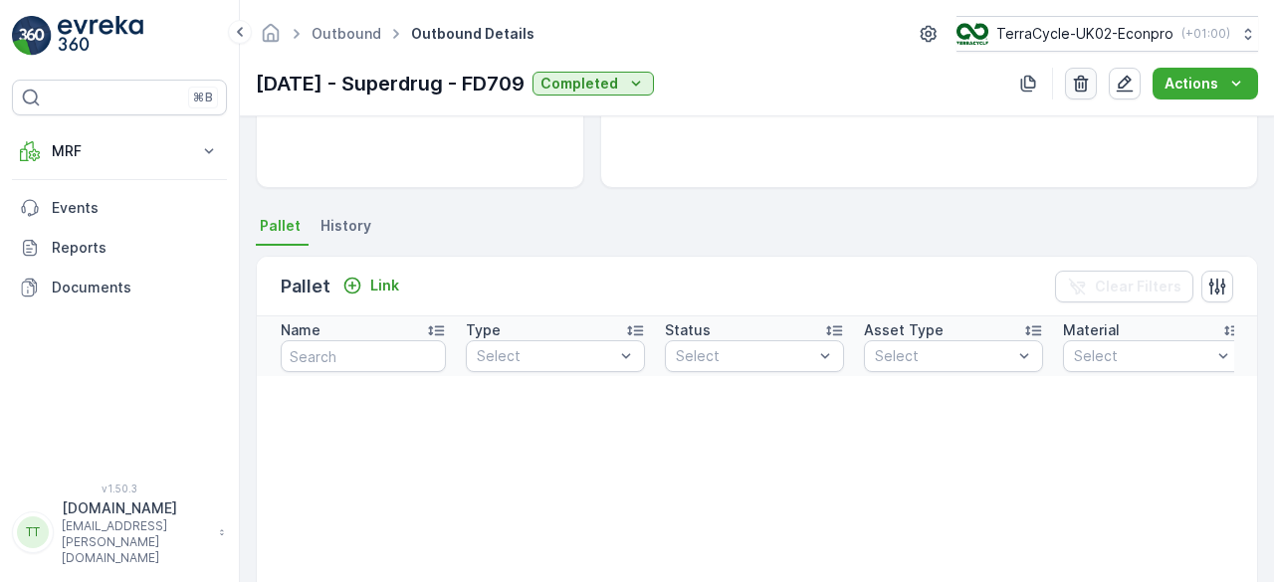
click at [1084, 82] on icon "button" at bounding box center [1081, 84] width 15 height 17
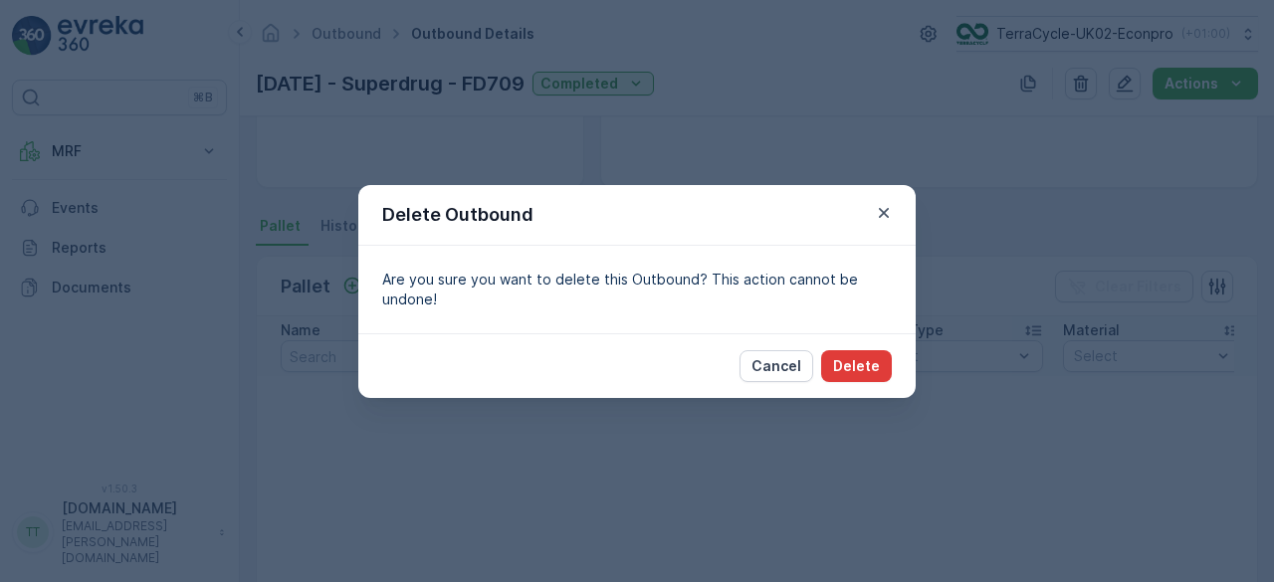
click at [877, 362] on p "Delete" at bounding box center [856, 366] width 47 height 20
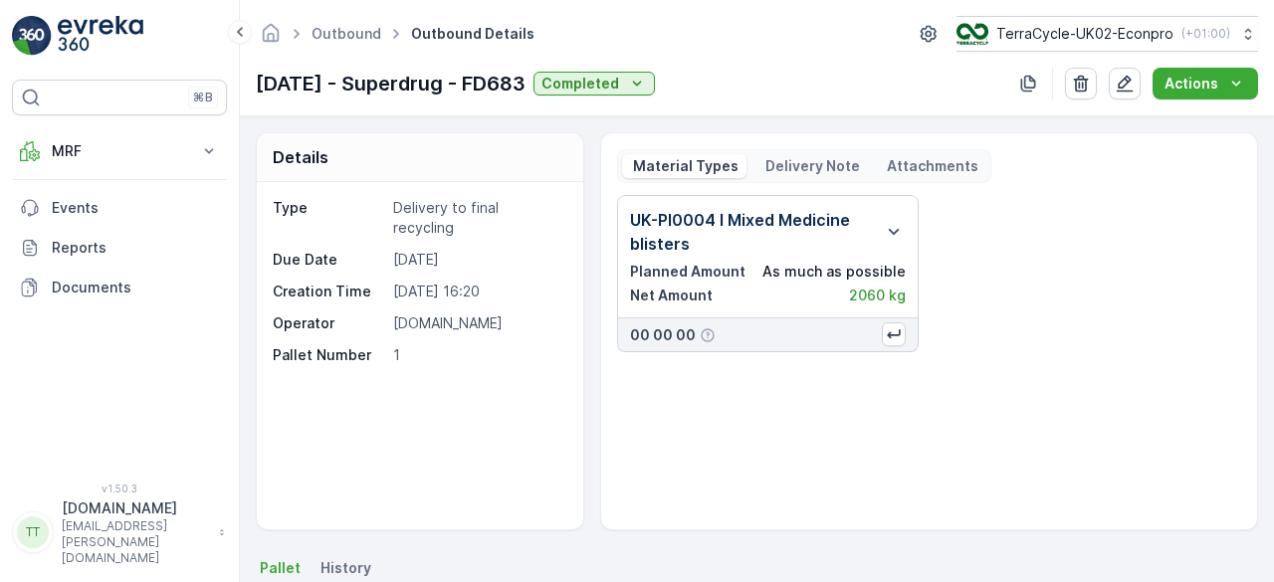
drag, startPoint x: 258, startPoint y: 81, endPoint x: 568, endPoint y: 91, distance: 309.8
click at [526, 91] on p "[DATE] - Superdrug - FD683" at bounding box center [391, 84] width 270 height 30
copy p "[DATE] - Superdrug - FD683"
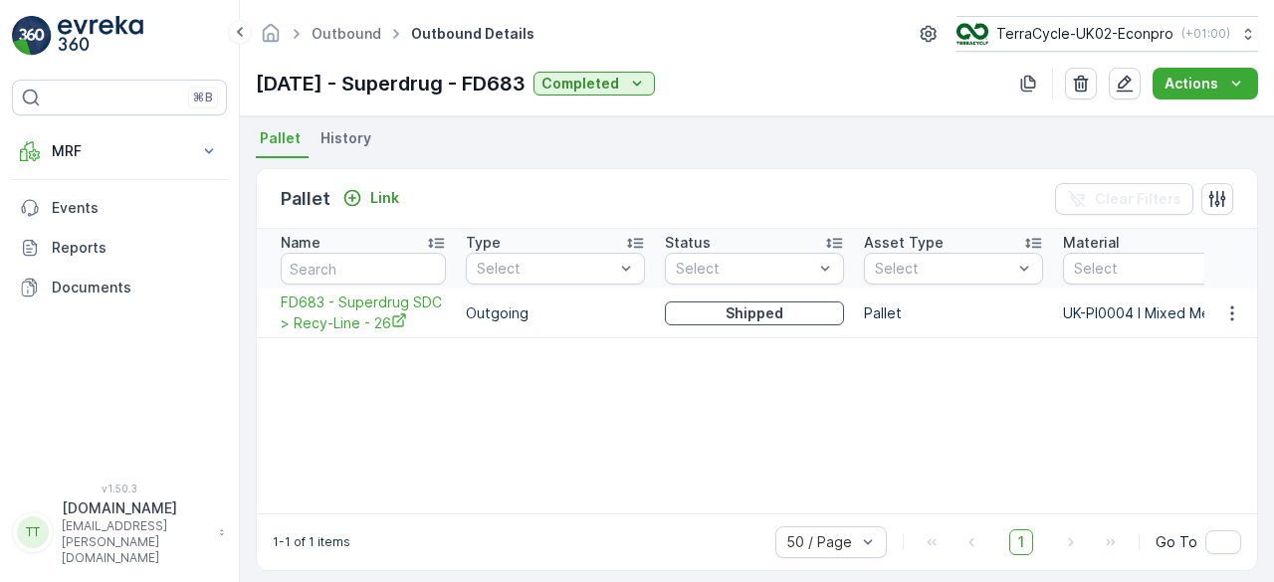
scroll to position [442, 0]
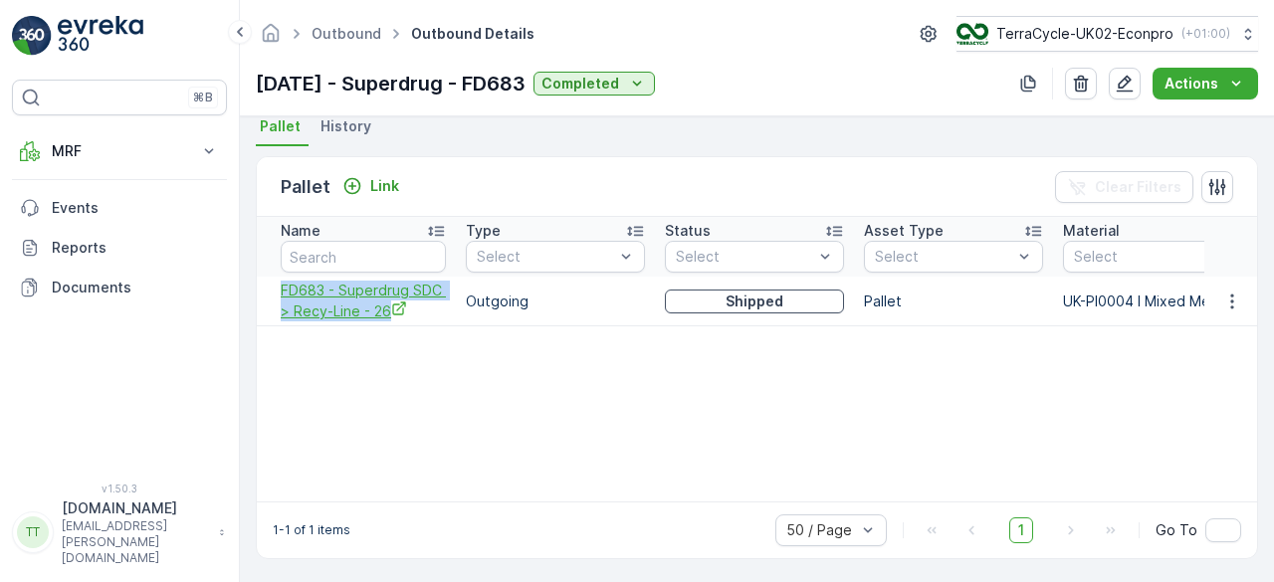
drag, startPoint x: 271, startPoint y: 288, endPoint x: 396, endPoint y: 306, distance: 126.7
click at [396, 306] on td "FD683 - Superdrug SDC > Recy-Line - 26" at bounding box center [356, 302] width 199 height 50
copy span "FD683 - Superdrug SDC > Recy-Line - 26"
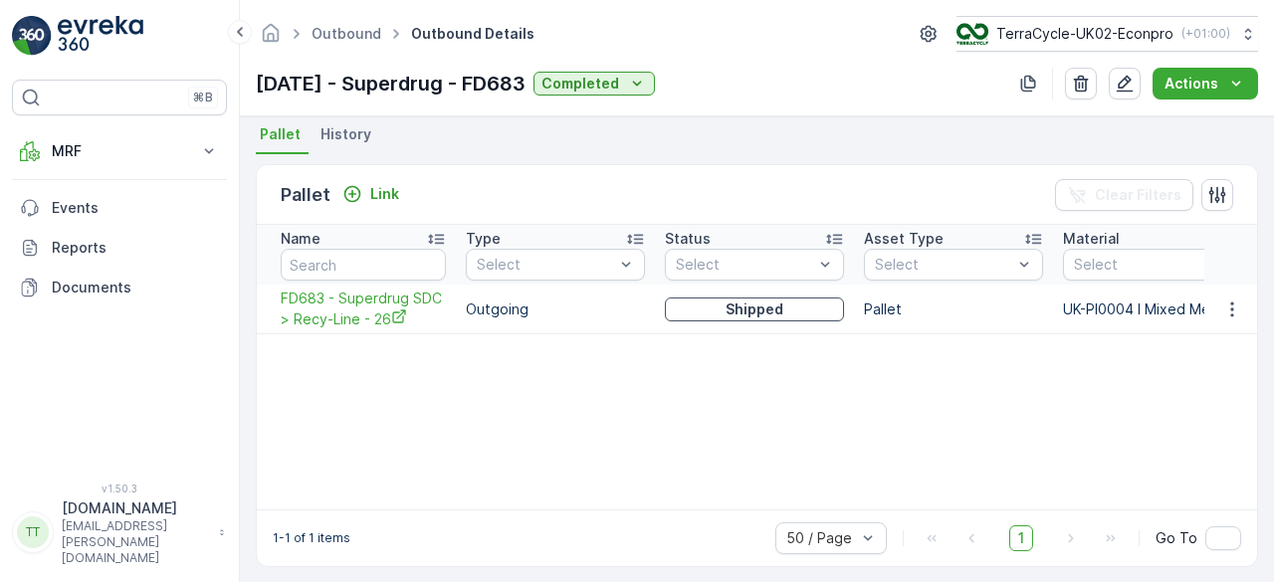
scroll to position [442, 0]
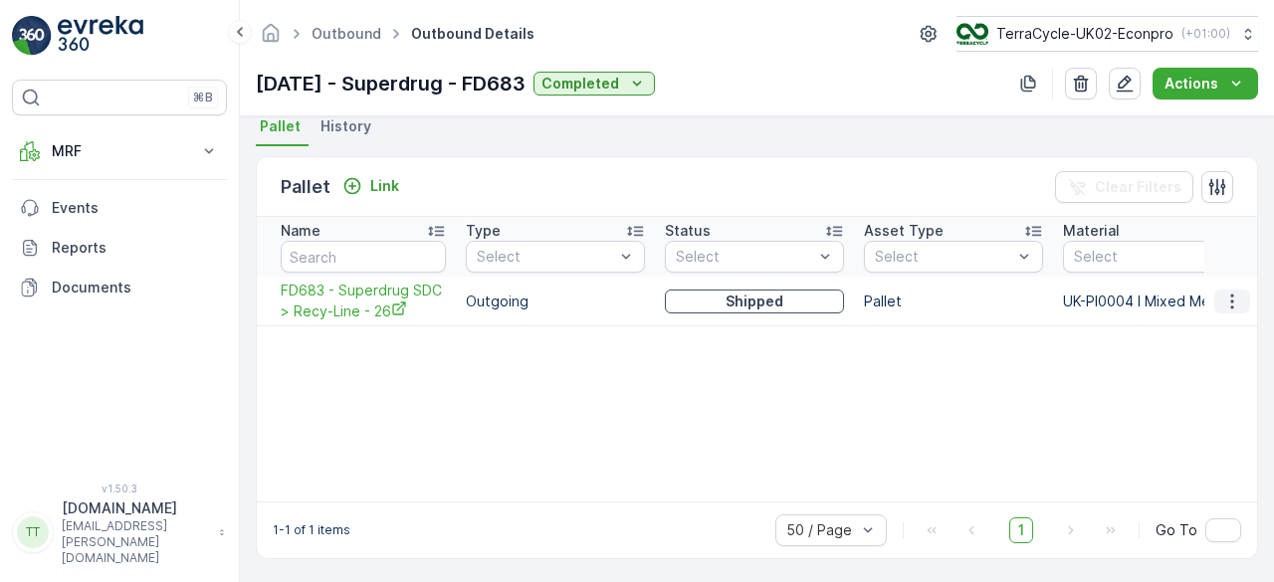
click at [1223, 296] on icon "button" at bounding box center [1233, 302] width 20 height 20
click at [1189, 361] on span "Unlink Pallet" at bounding box center [1191, 365] width 81 height 20
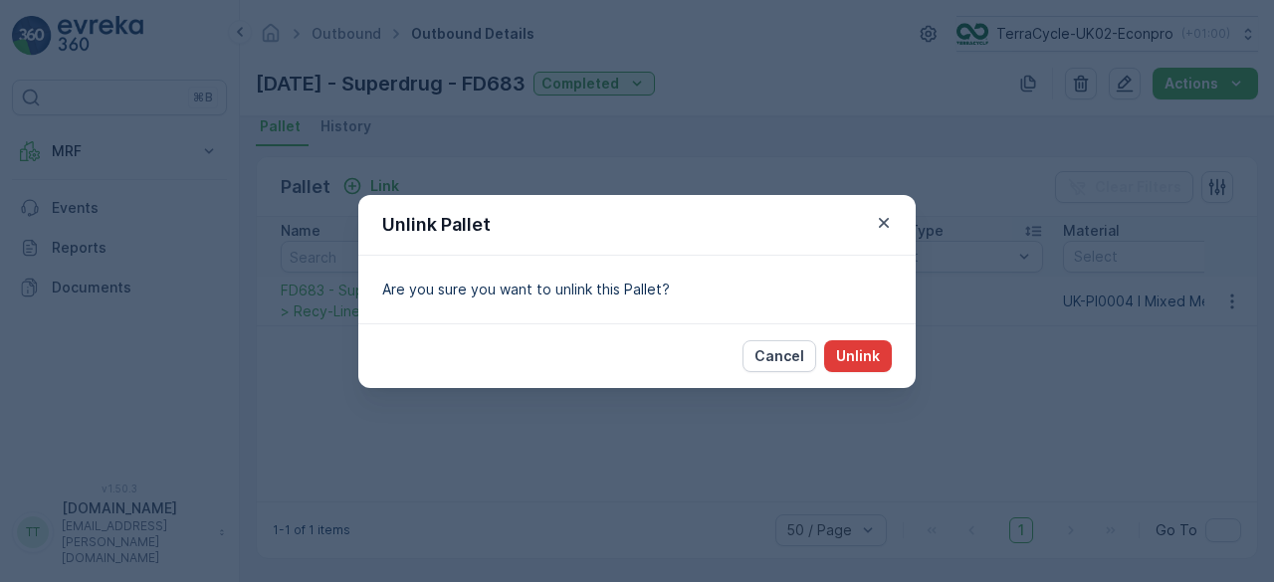
click at [867, 352] on p "Unlink" at bounding box center [858, 356] width 44 height 20
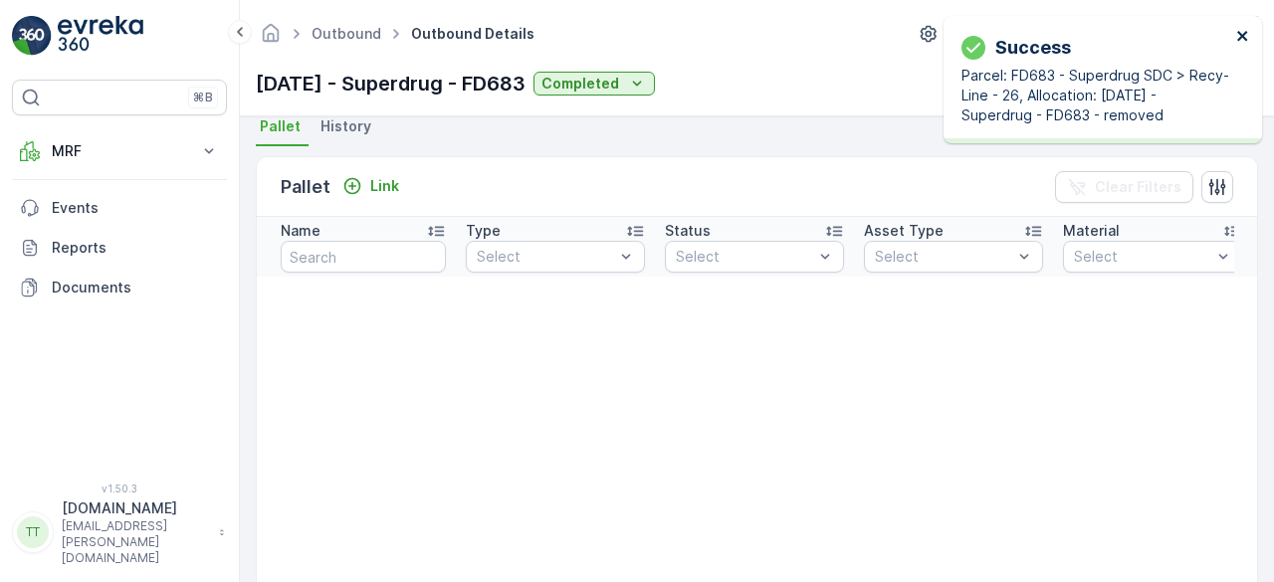
click at [1243, 41] on icon "close" at bounding box center [1244, 36] width 14 height 16
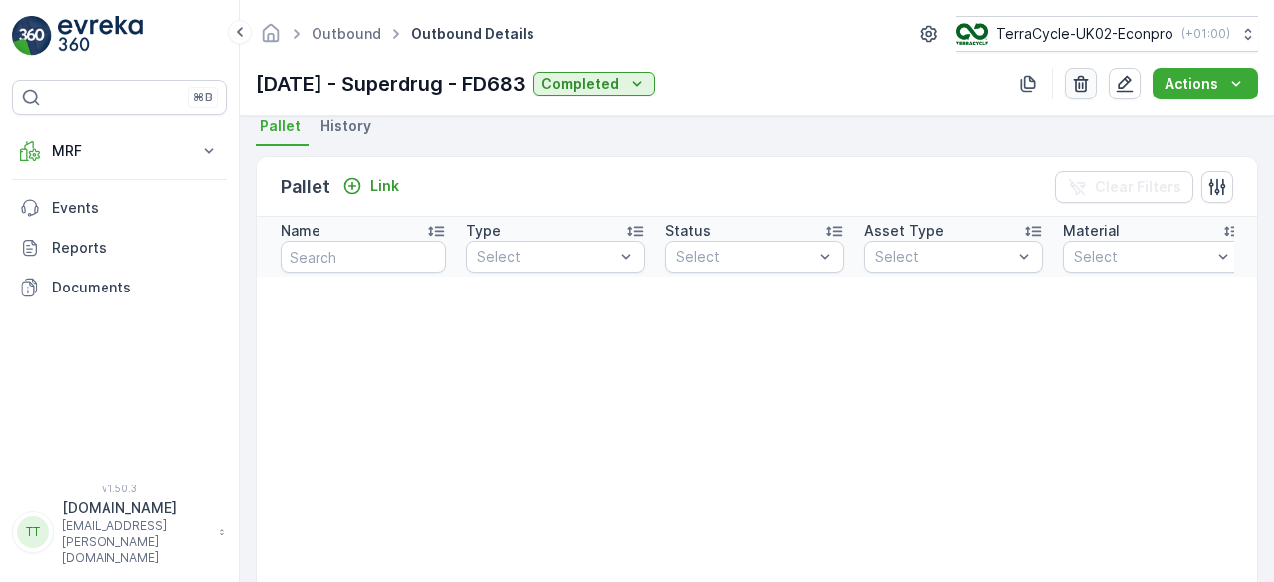
click at [1085, 87] on icon "button" at bounding box center [1081, 84] width 15 height 17
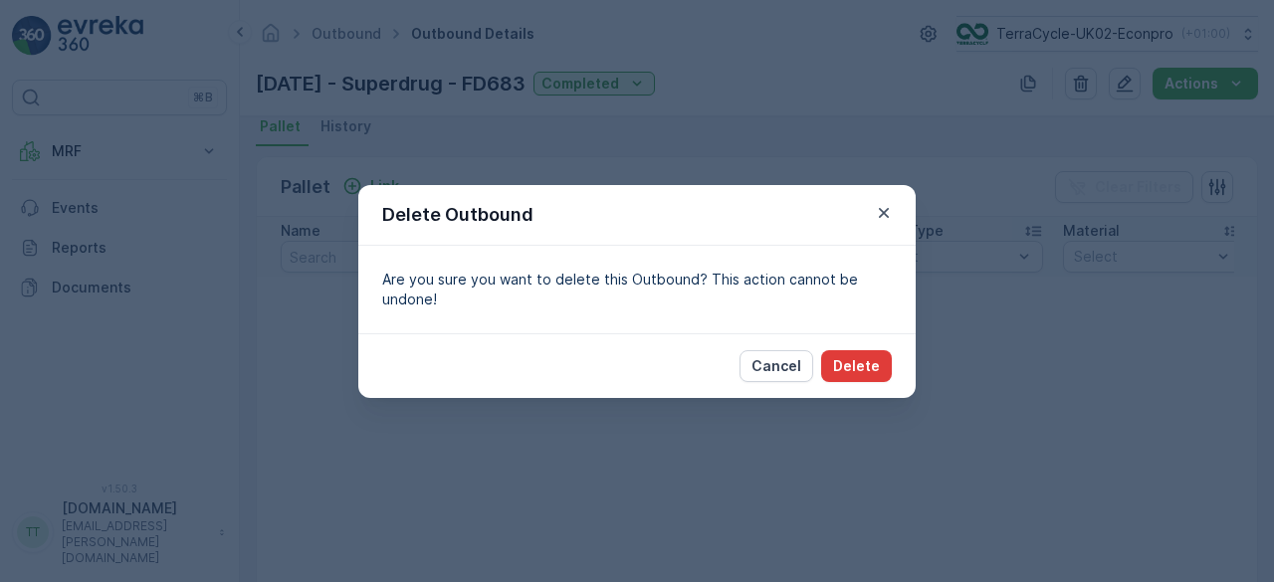
click at [872, 365] on p "Delete" at bounding box center [856, 366] width 47 height 20
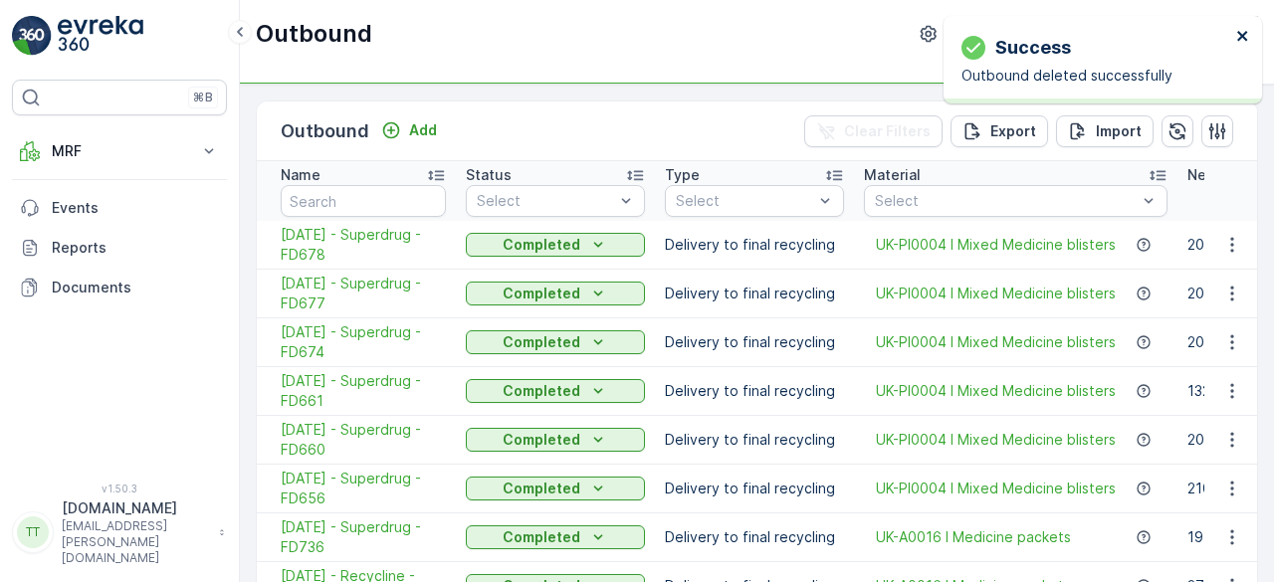
click at [1238, 33] on icon "close" at bounding box center [1244, 36] width 14 height 16
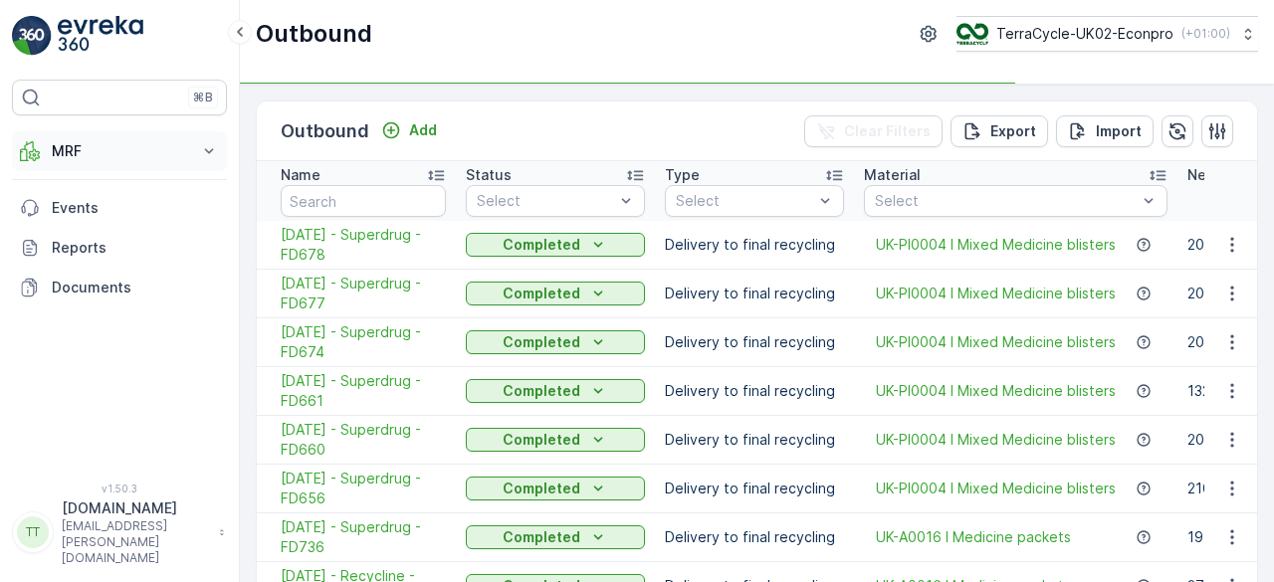
click at [82, 148] on p "MRF" at bounding box center [119, 151] width 135 height 20
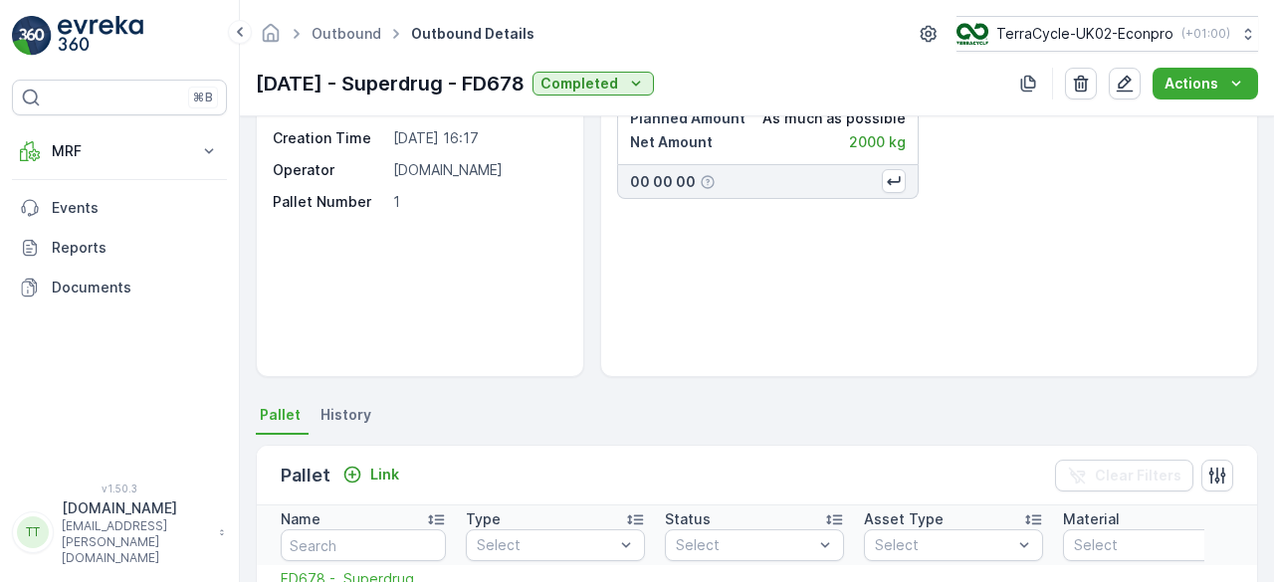
scroll to position [398, 0]
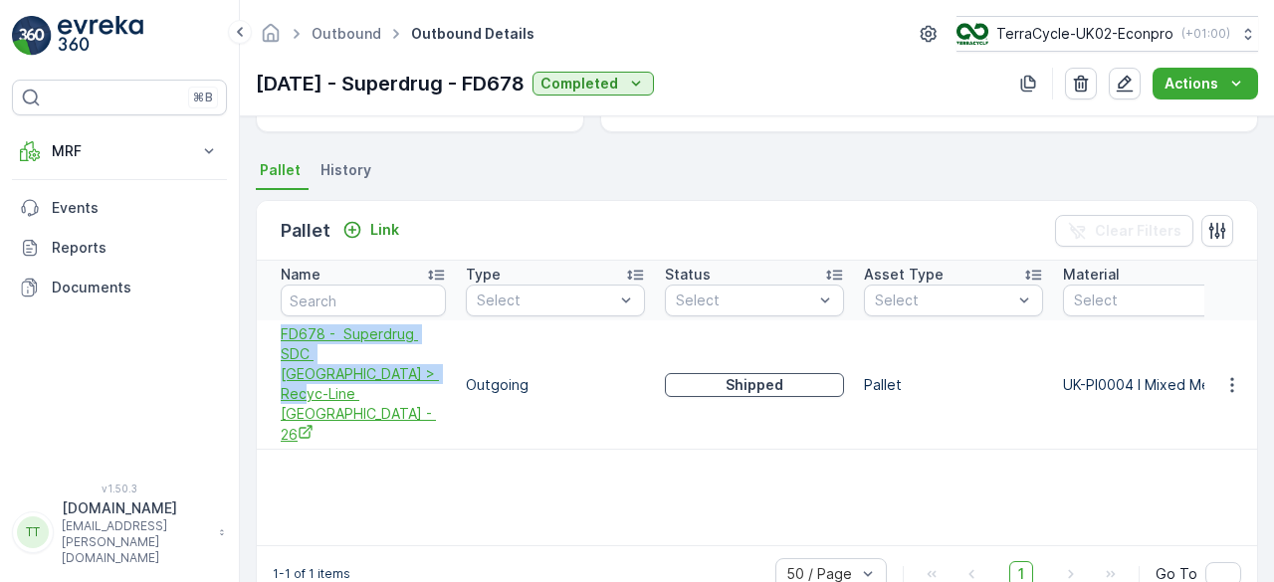
drag, startPoint x: 293, startPoint y: 336, endPoint x: 444, endPoint y: 358, distance: 153.1
click at [444, 358] on td "FD678 - Superdrug SDC [GEOGRAPHIC_DATA] > Recyc-Line [GEOGRAPHIC_DATA] - 26" at bounding box center [356, 385] width 199 height 129
copy span "FD678 - Superdrug SDC [GEOGRAPHIC_DATA] > Recyc-Line [GEOGRAPHIC_DATA] - 26"
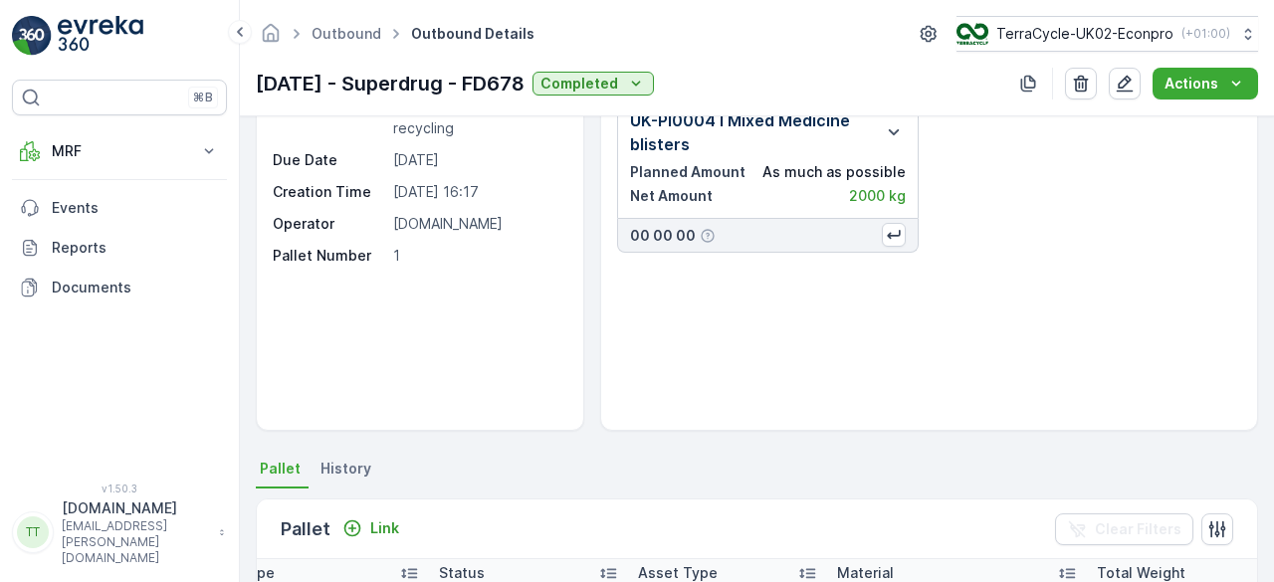
scroll to position [0, 0]
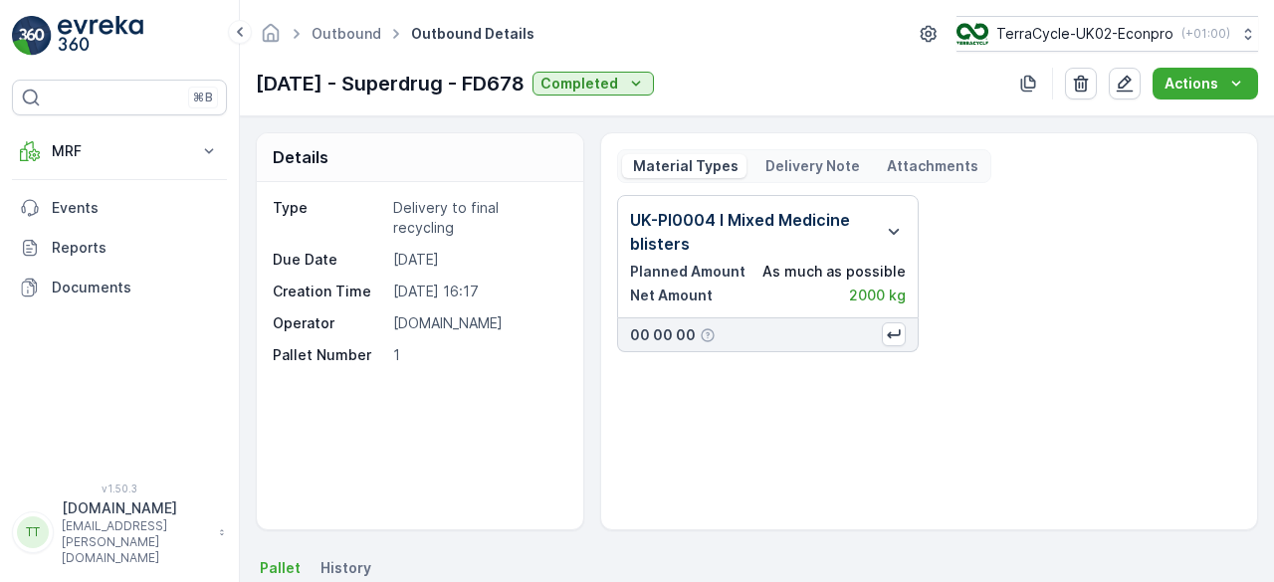
drag, startPoint x: 249, startPoint y: 79, endPoint x: 563, endPoint y: 82, distance: 313.6
click at [563, 82] on div "Outbound Outbound Details TerraCycle-UK02-Econpro ( +01:00 ) [DATE] - Superdrug…" at bounding box center [757, 58] width 1034 height 116
copy p "[DATE] - Superdrug - FD678"
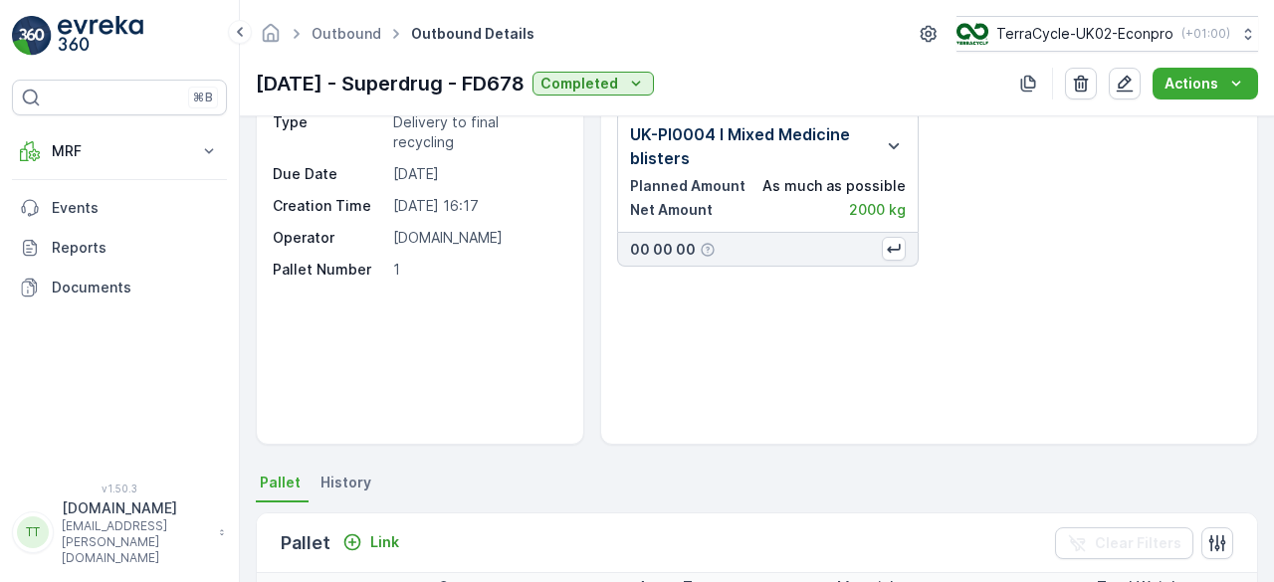
scroll to position [299, 0]
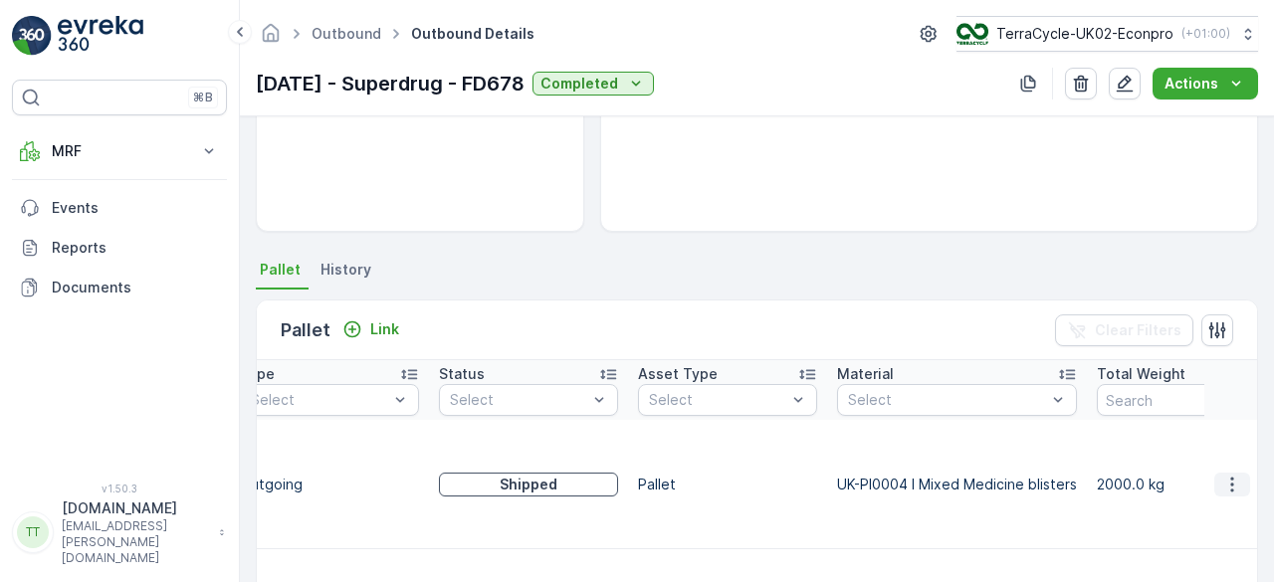
click at [1224, 475] on icon "button" at bounding box center [1233, 485] width 20 height 20
click at [1199, 514] on span "Unlink Pallet" at bounding box center [1191, 520] width 81 height 20
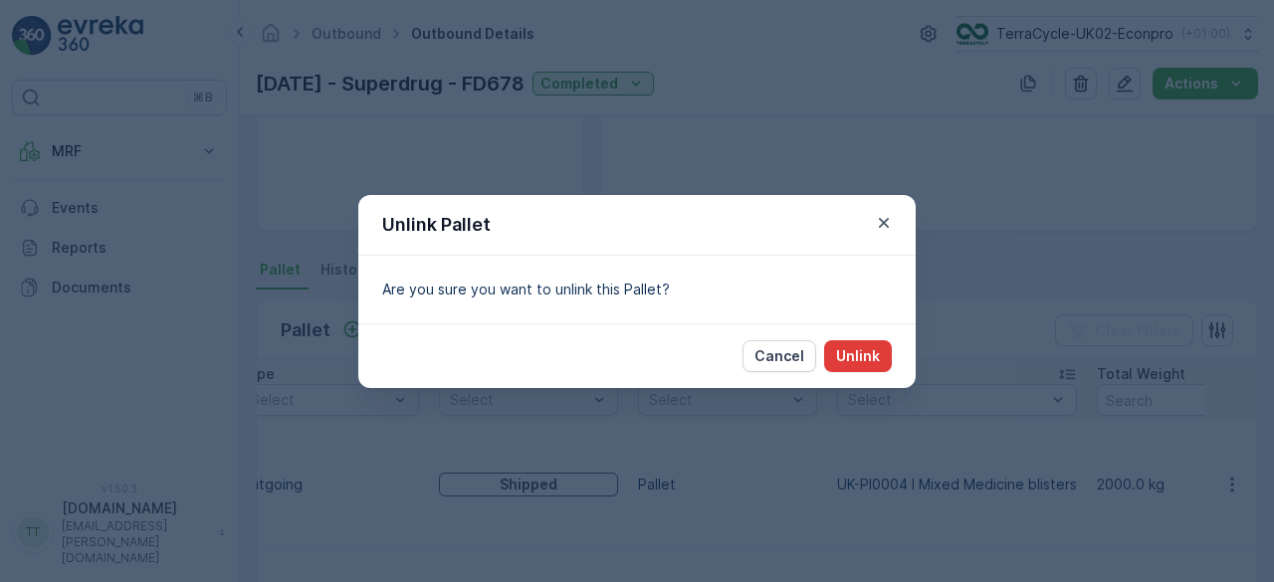
click at [878, 354] on p "Unlink" at bounding box center [858, 356] width 44 height 20
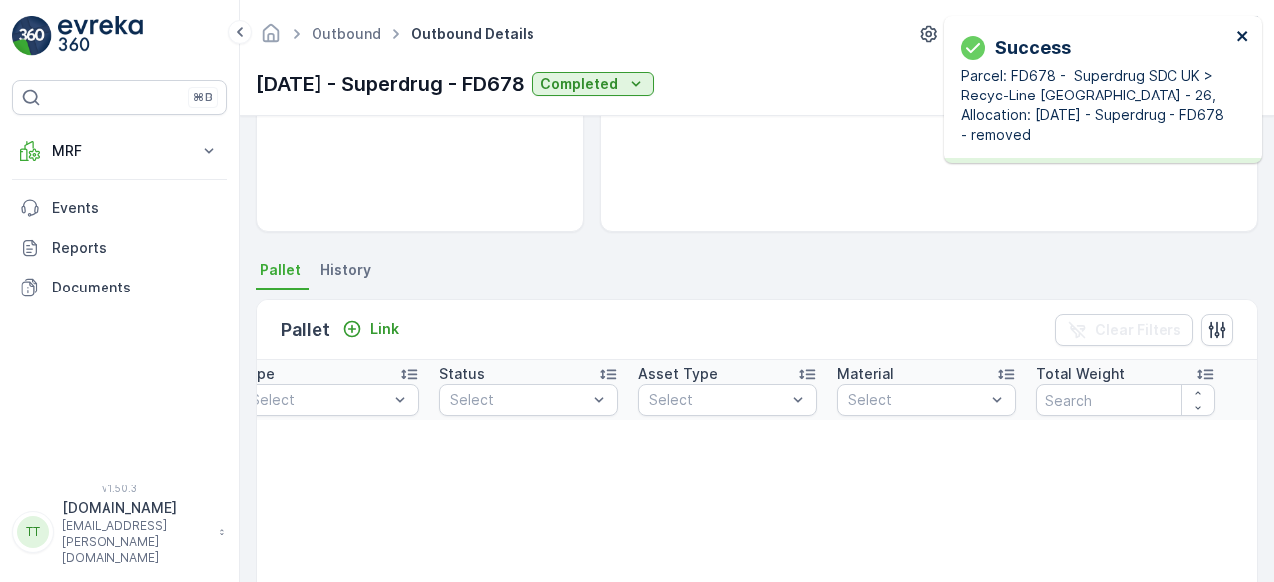
click at [1240, 31] on icon "close" at bounding box center [1244, 36] width 14 height 16
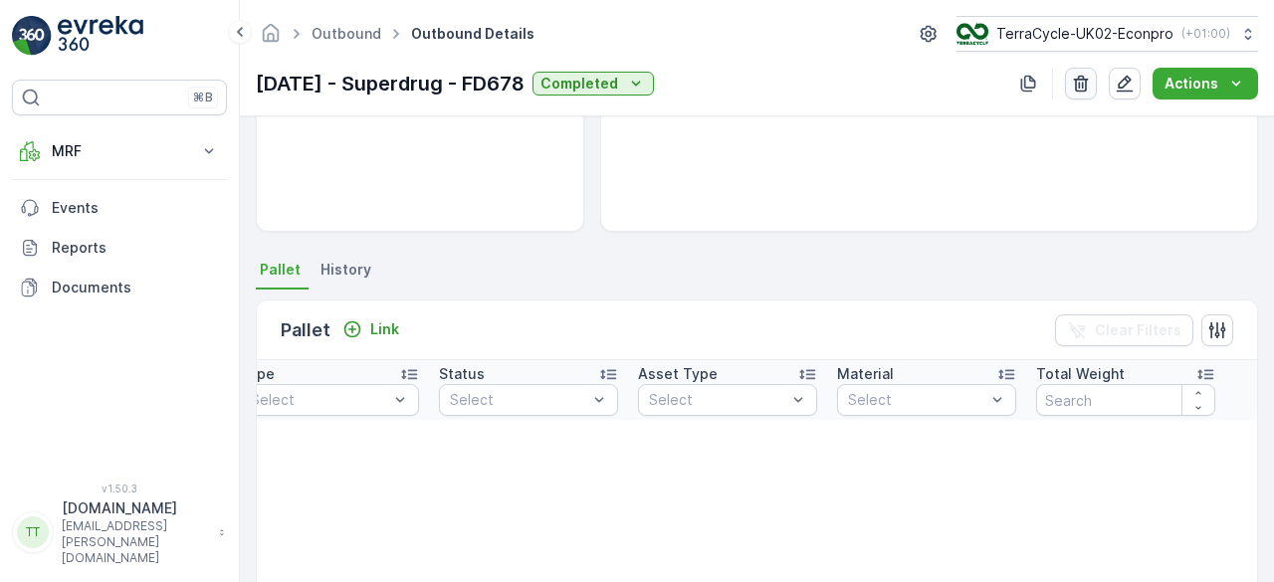
click at [1075, 84] on icon "button" at bounding box center [1081, 84] width 20 height 20
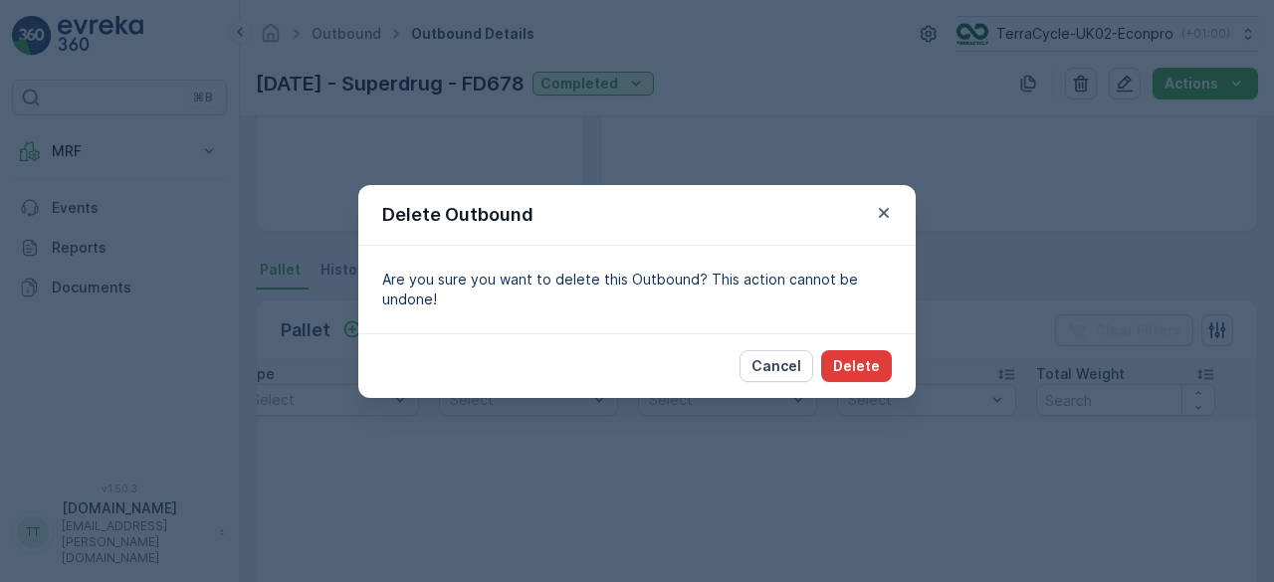
click at [872, 367] on p "Delete" at bounding box center [856, 366] width 47 height 20
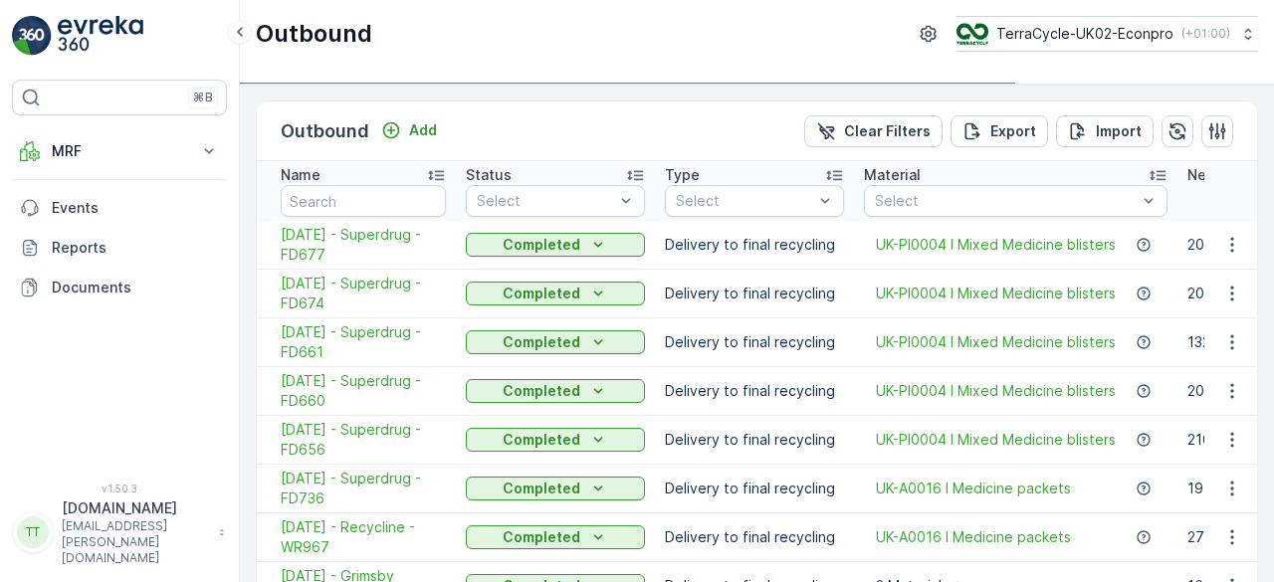
type input "fd"
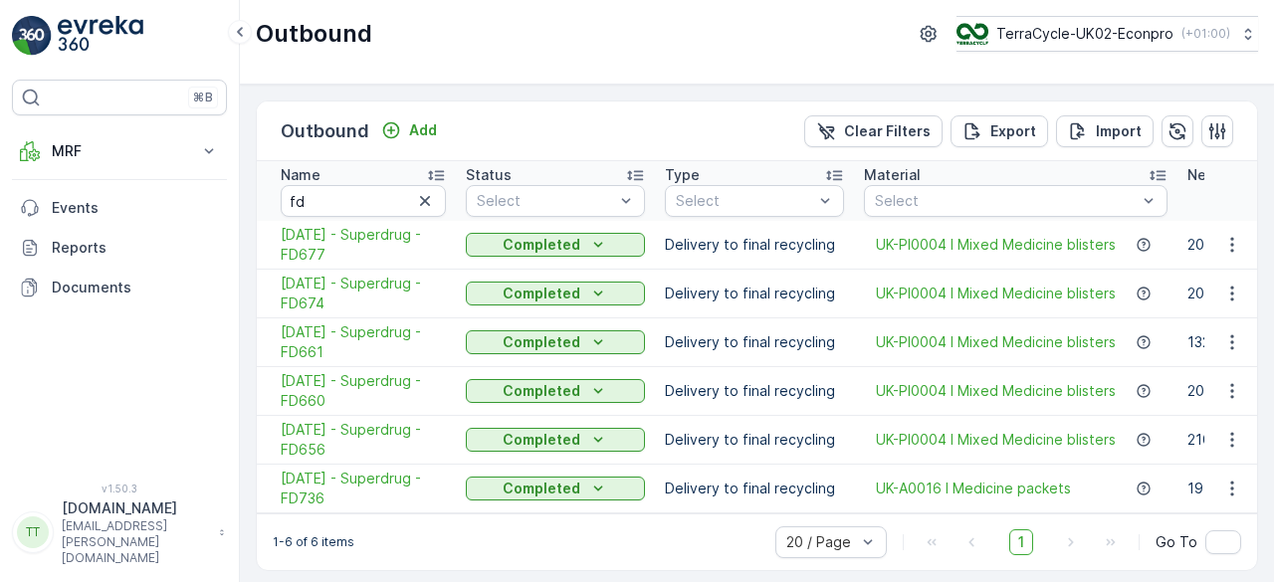
click at [275, 233] on td "[DATE] - Superdrug - FD677" at bounding box center [356, 245] width 199 height 49
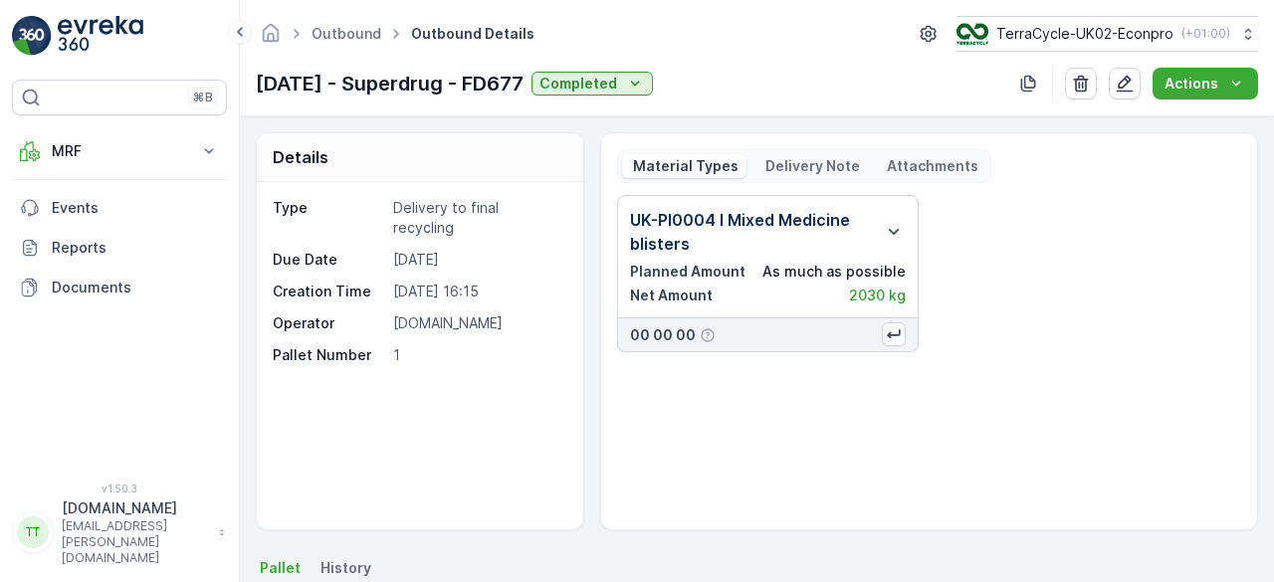
drag, startPoint x: 258, startPoint y: 83, endPoint x: 570, endPoint y: 79, distance: 311.7
click at [524, 79] on p "[DATE] - Superdrug - FD677" at bounding box center [390, 84] width 268 height 30
copy p "[DATE] - Superdrug - FD677"
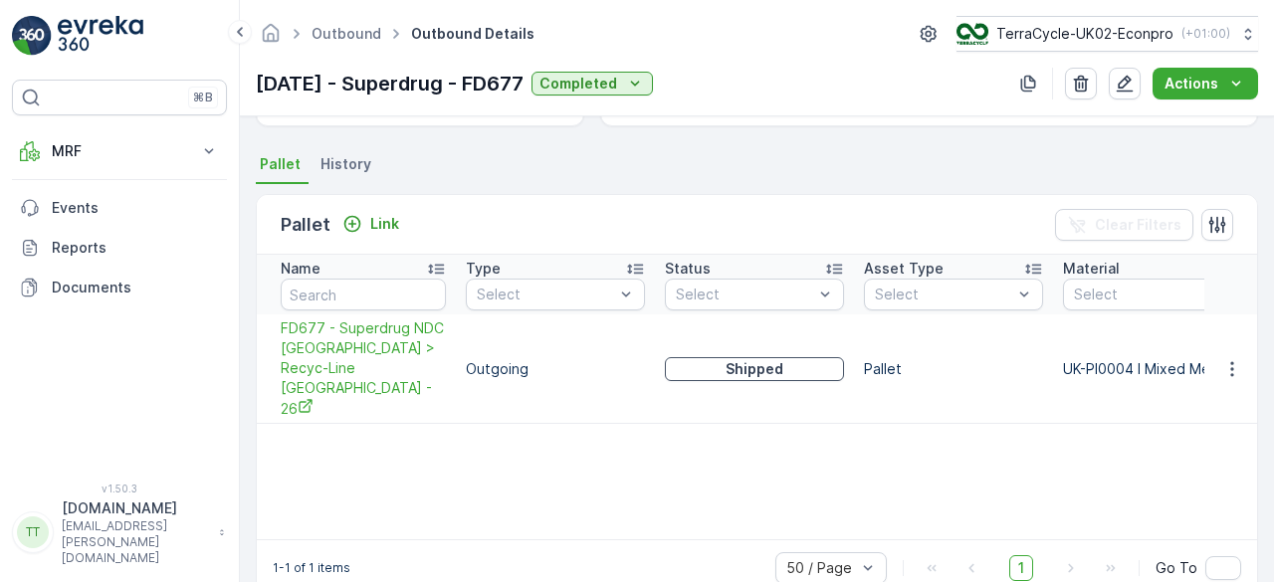
scroll to position [442, 0]
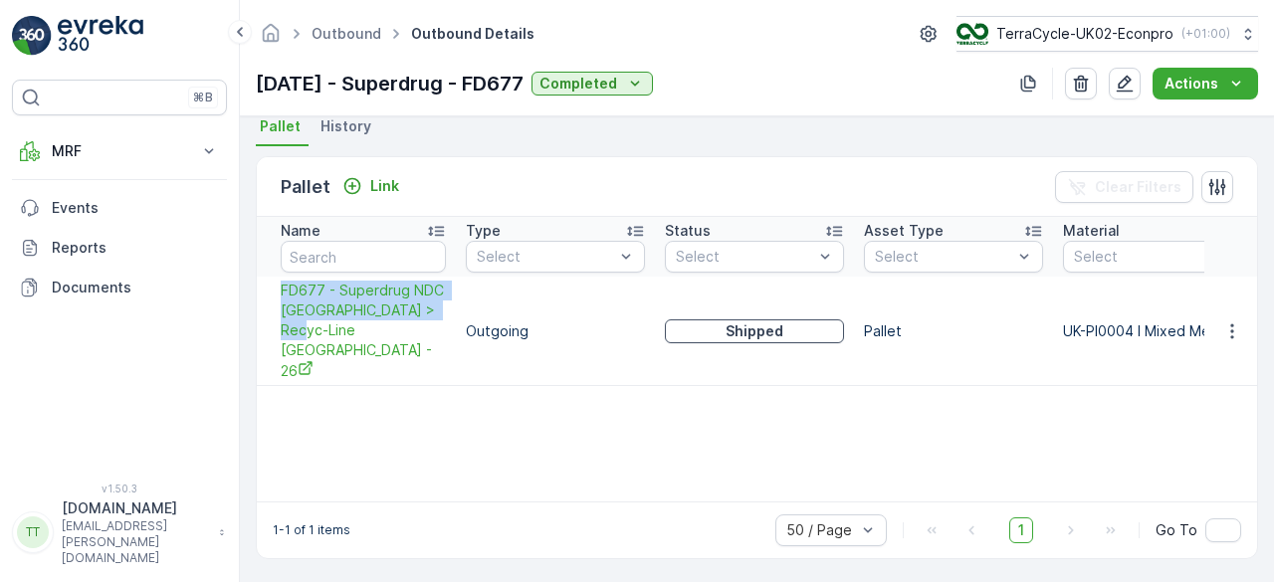
drag, startPoint x: 269, startPoint y: 283, endPoint x: 446, endPoint y: 312, distance: 179.6
click at [446, 312] on td "FD677 - Superdrug NDC [GEOGRAPHIC_DATA] > Recyc-Line [GEOGRAPHIC_DATA] - 26" at bounding box center [356, 332] width 199 height 110
copy span "FD677 - Superdrug NDC [GEOGRAPHIC_DATA] > Recyc-Line [GEOGRAPHIC_DATA] - 26"
drag, startPoint x: 733, startPoint y: 487, endPoint x: 840, endPoint y: 492, distance: 107.6
click at [840, 492] on div "Name Type Select Status Select Asset Type Select Material Select Total Weight N…" at bounding box center [757, 359] width 1001 height 285
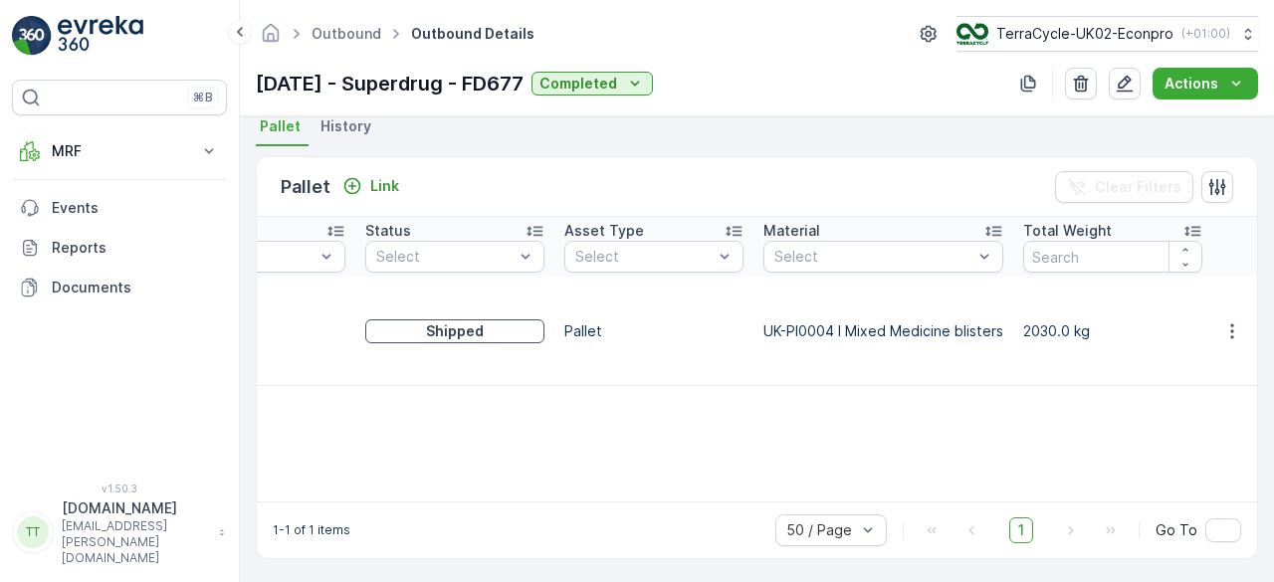
scroll to position [0, 306]
drag, startPoint x: 257, startPoint y: 81, endPoint x: 564, endPoint y: 77, distance: 306.7
click at [524, 79] on p "[DATE] - Superdrug - FD677" at bounding box center [390, 84] width 268 height 30
copy p "[DATE] - Superdrug - FD677"
click at [1223, 322] on icon "button" at bounding box center [1233, 332] width 20 height 20
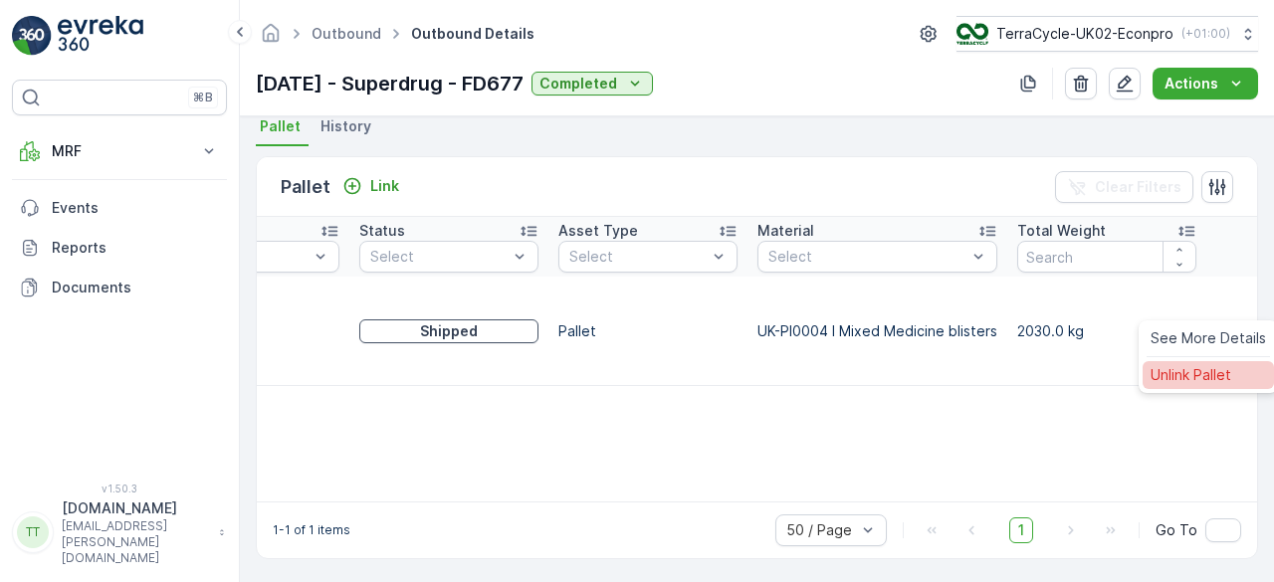
click at [1187, 367] on span "Unlink Pallet" at bounding box center [1191, 375] width 81 height 20
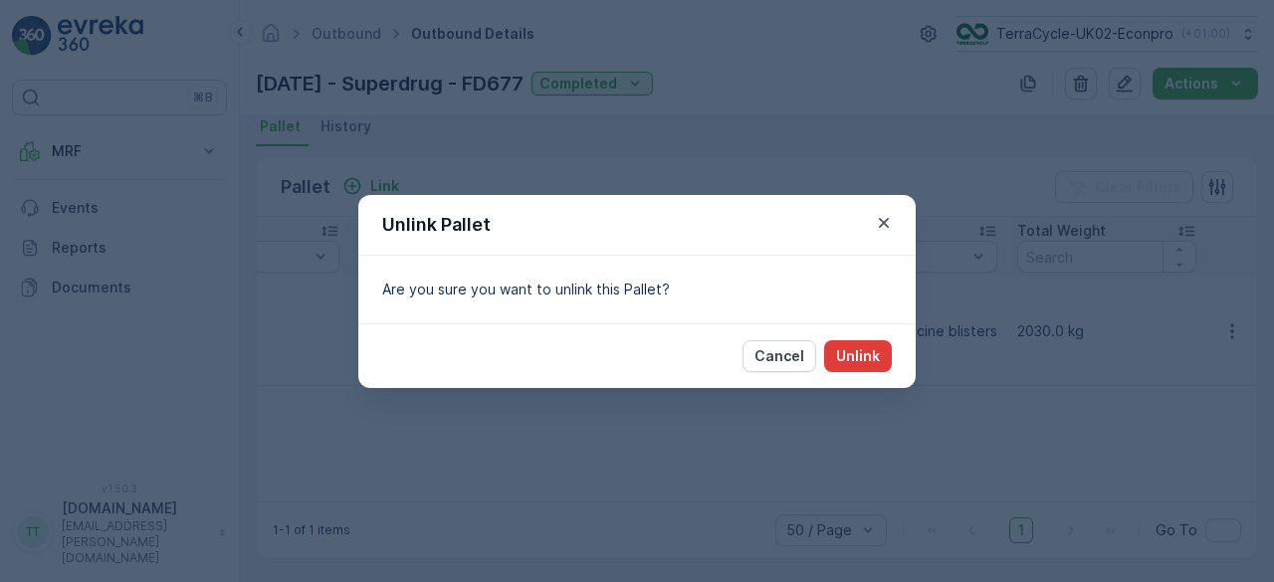
click at [863, 353] on p "Unlink" at bounding box center [858, 356] width 44 height 20
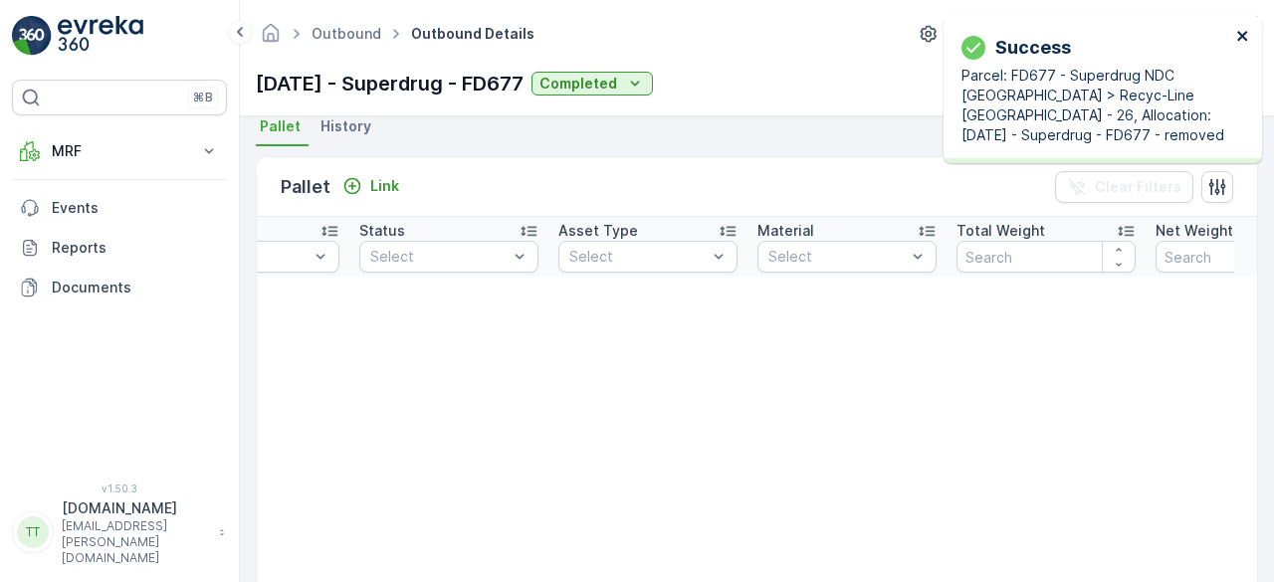
click at [1247, 34] on icon "close" at bounding box center [1244, 36] width 14 height 16
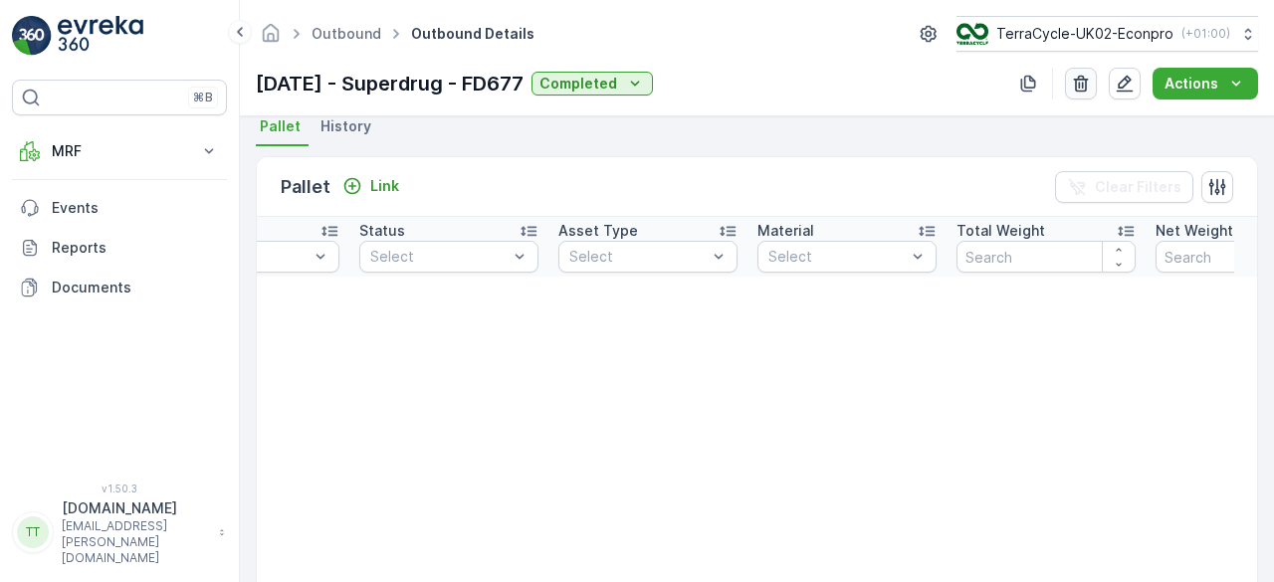
click at [1090, 85] on icon "button" at bounding box center [1081, 84] width 20 height 20
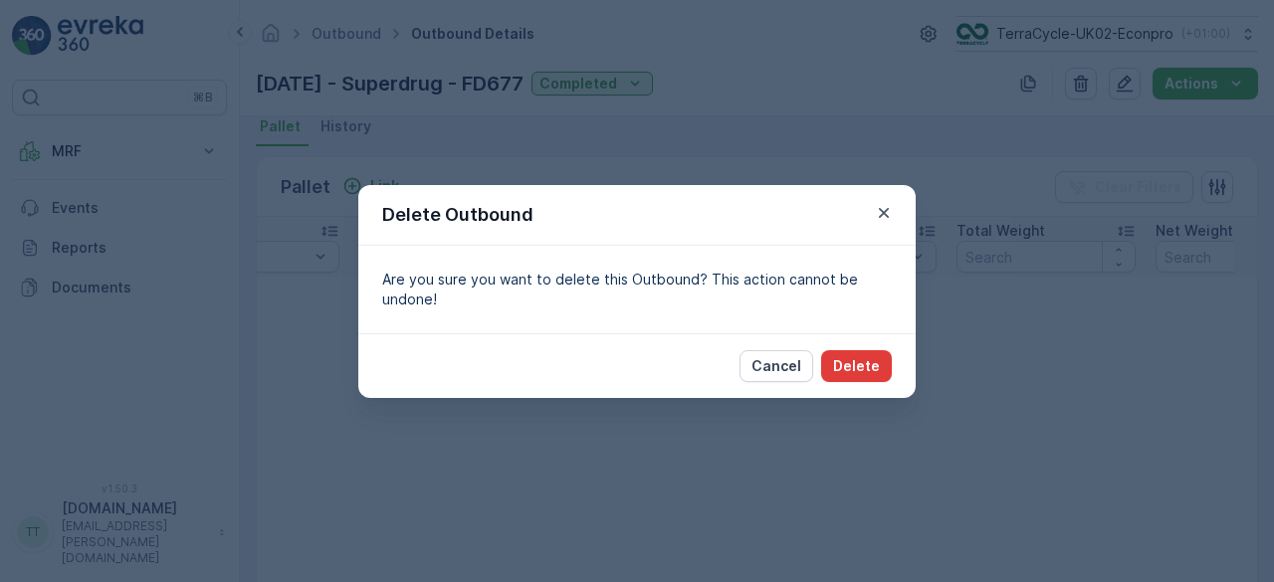
click at [869, 356] on p "Delete" at bounding box center [856, 366] width 47 height 20
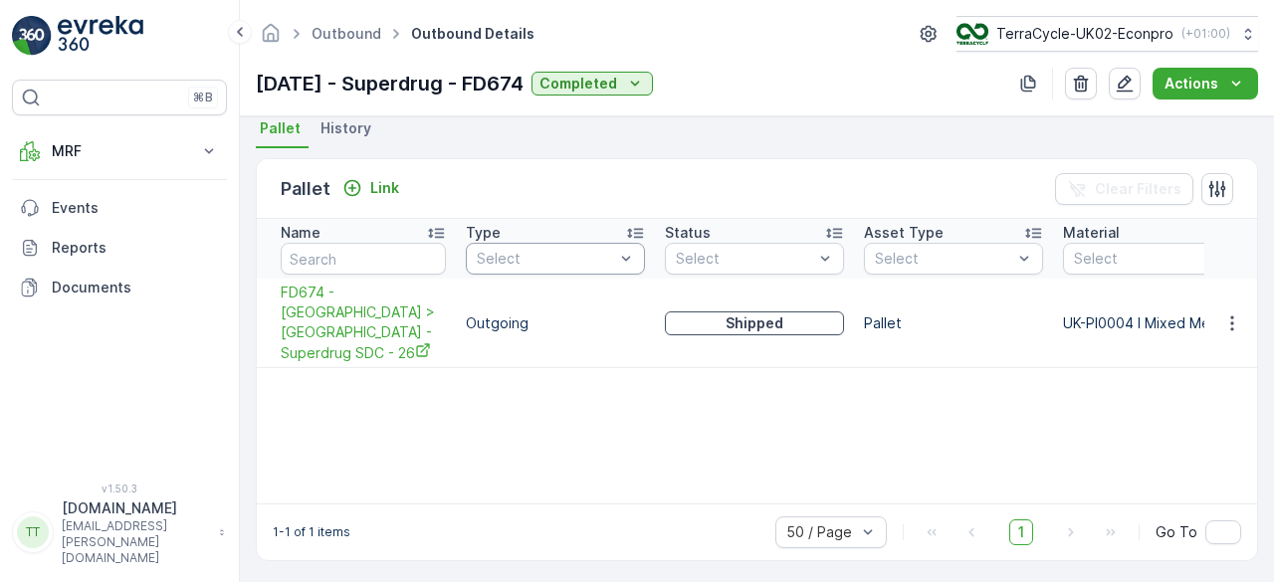
scroll to position [442, 0]
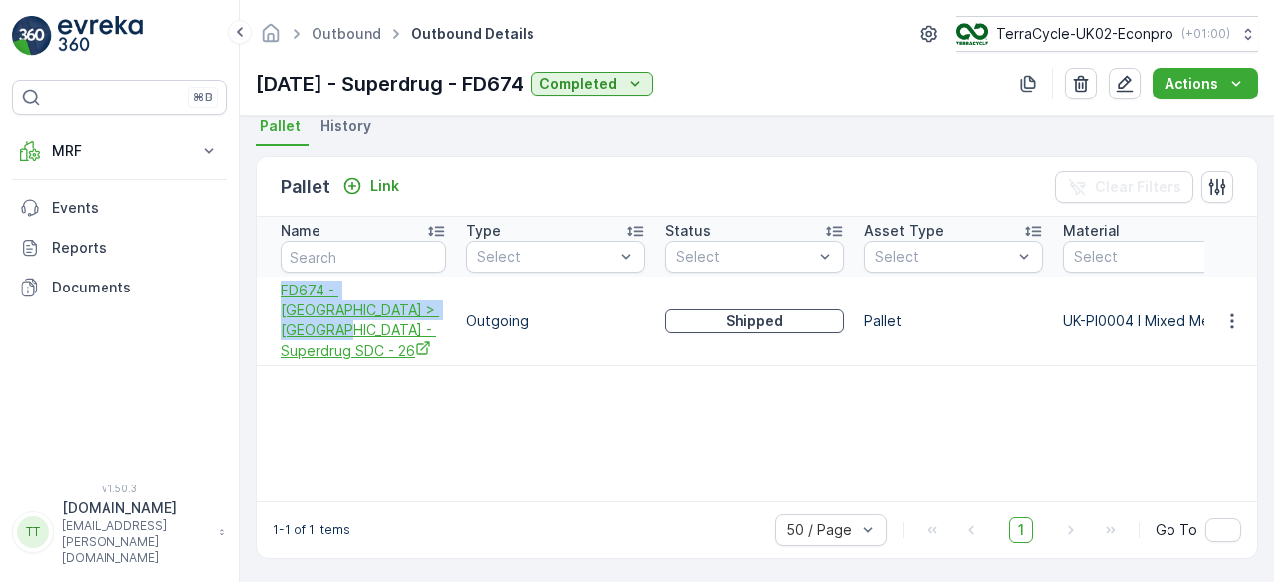
drag, startPoint x: 273, startPoint y: 289, endPoint x: 410, endPoint y: 316, distance: 140.0
click at [410, 316] on td "FD674 - UK > UK - Superdrug SDC - 26" at bounding box center [356, 322] width 199 height 90
copy span "FD674 - UK > UK - Superdrug SDC - 26"
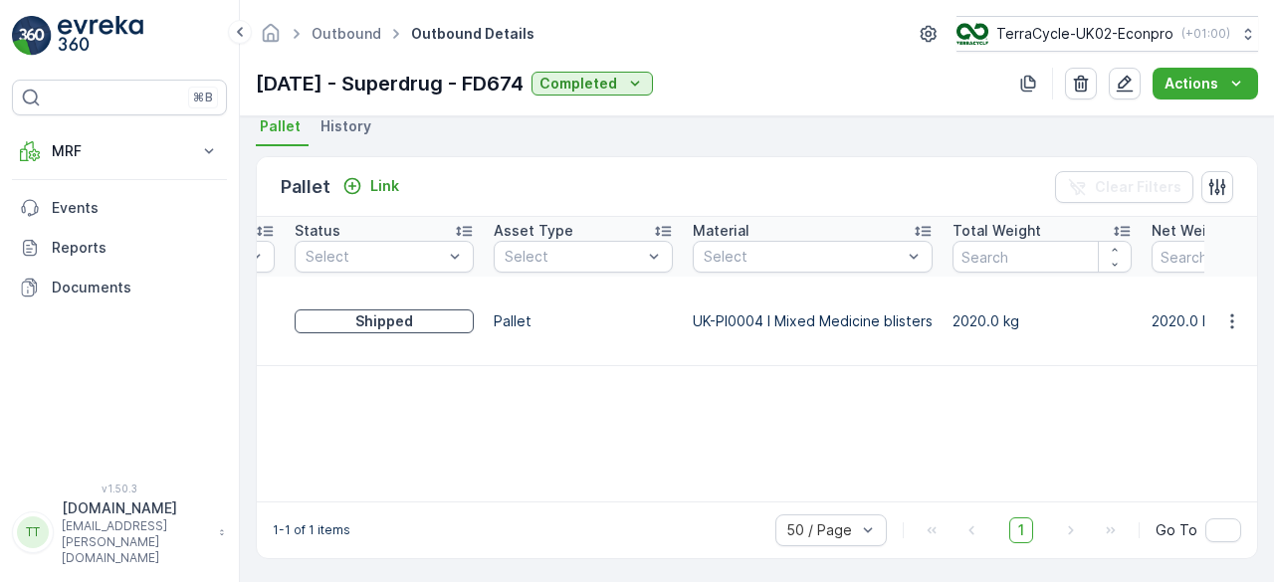
scroll to position [0, 371]
drag, startPoint x: 257, startPoint y: 77, endPoint x: 567, endPoint y: 74, distance: 309.7
click at [524, 74] on p "02.06.2025 - Superdrug - FD674" at bounding box center [390, 84] width 268 height 30
copy p "02.06.2025 - Superdrug - FD674"
click at [1231, 314] on icon "button" at bounding box center [1232, 321] width 3 height 15
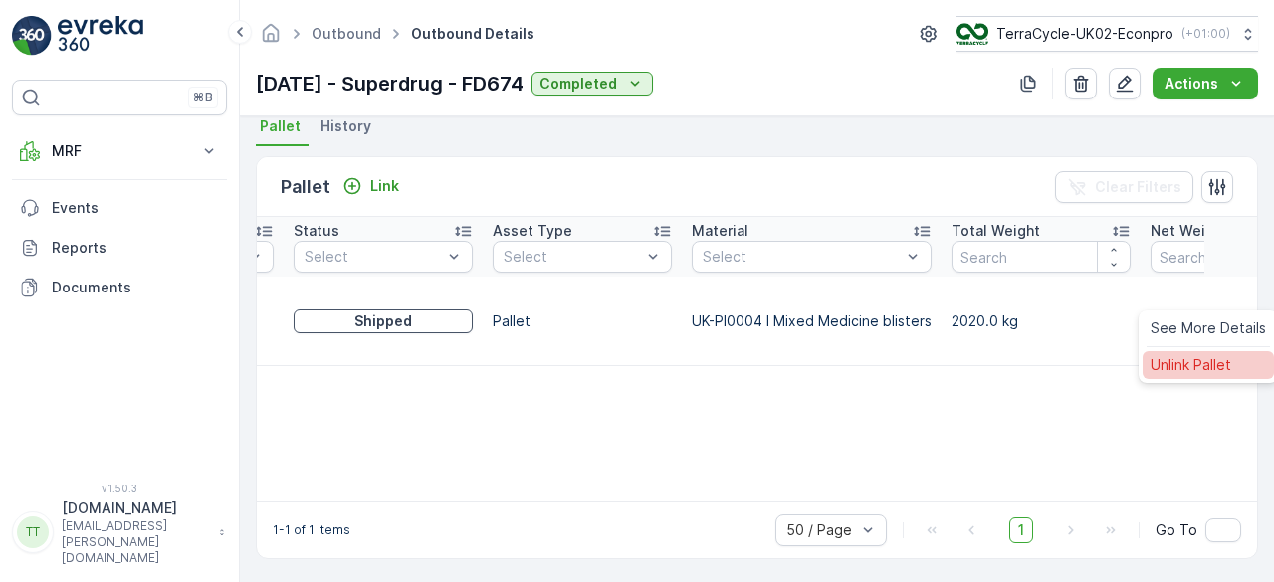
click at [1187, 369] on span "Unlink Pallet" at bounding box center [1191, 365] width 81 height 20
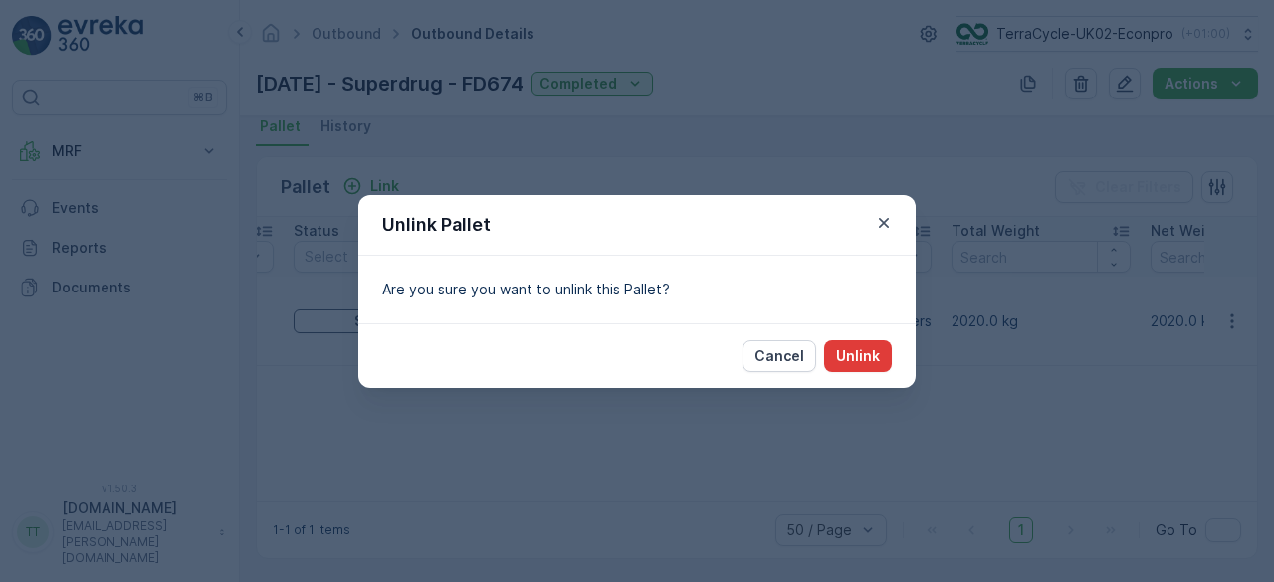
click at [874, 349] on p "Unlink" at bounding box center [858, 356] width 44 height 20
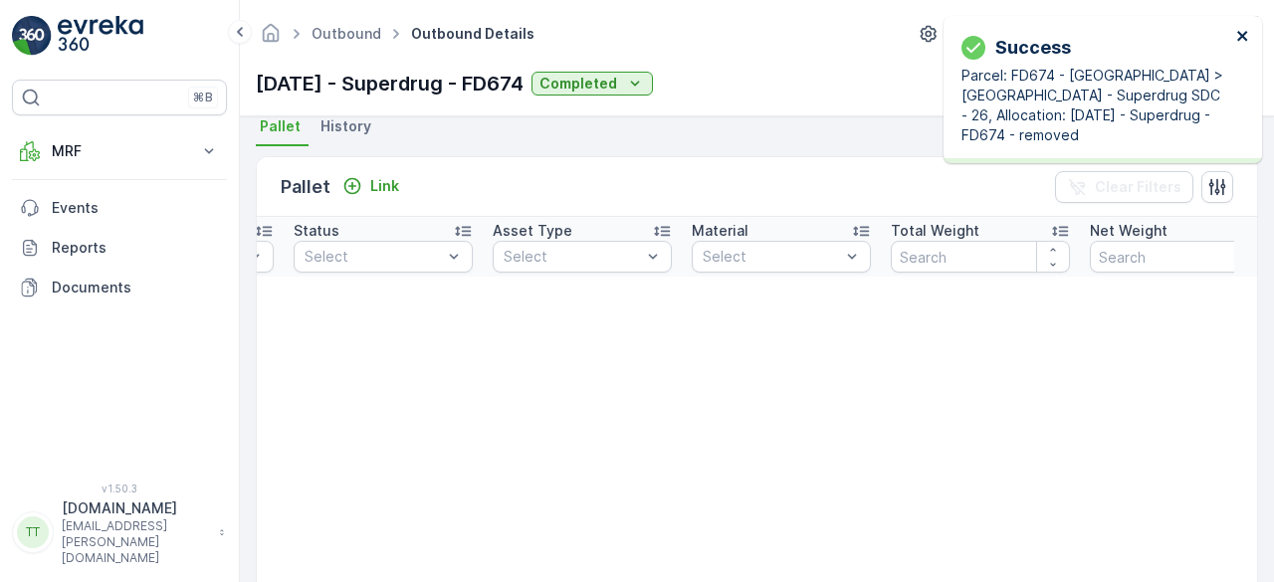
click at [1239, 36] on icon "close" at bounding box center [1244, 36] width 14 height 16
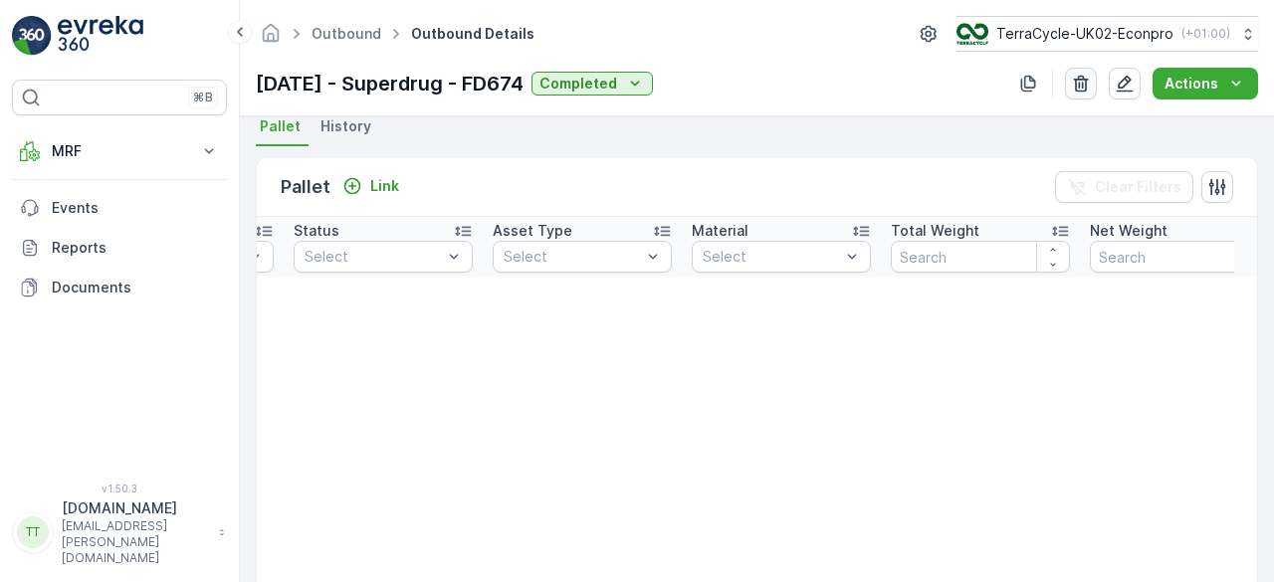
click at [1081, 85] on icon "button" at bounding box center [1081, 84] width 15 height 17
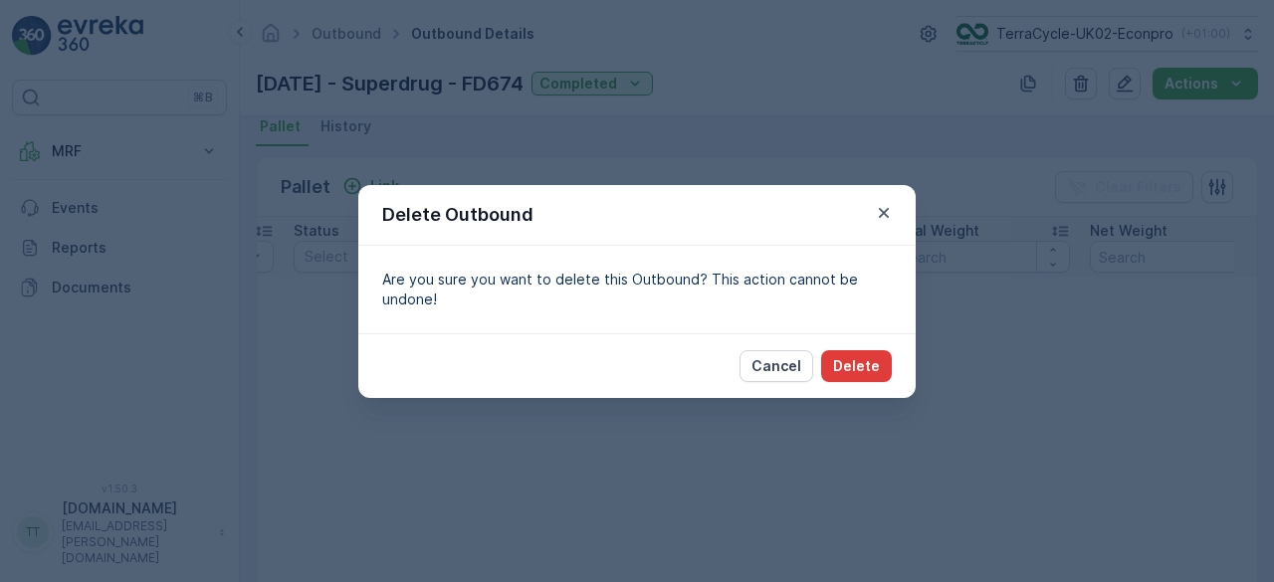
click at [874, 361] on p "Delete" at bounding box center [856, 366] width 47 height 20
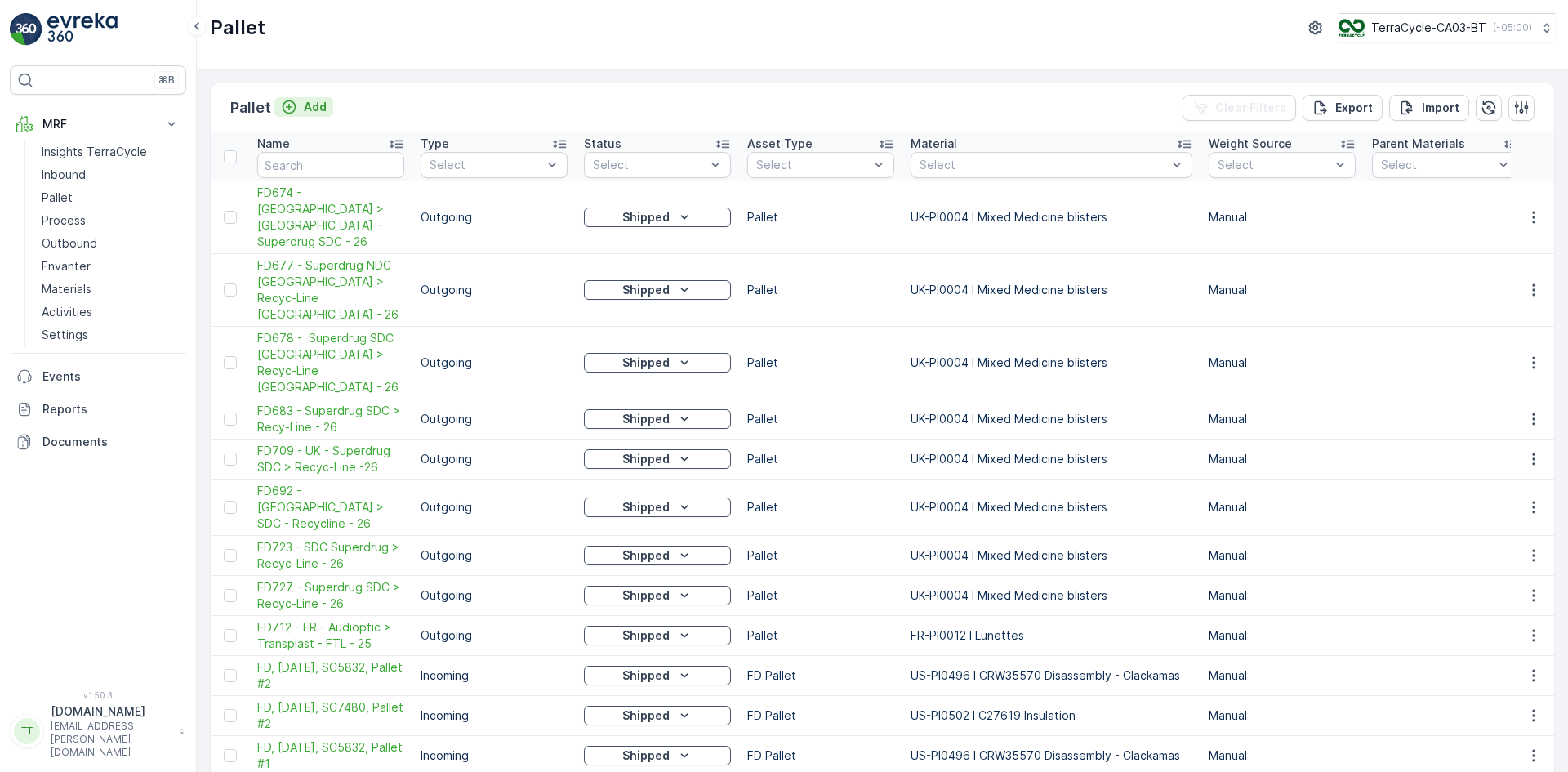
click at [320, 102] on p "Add" at bounding box center [315, 107] width 23 height 16
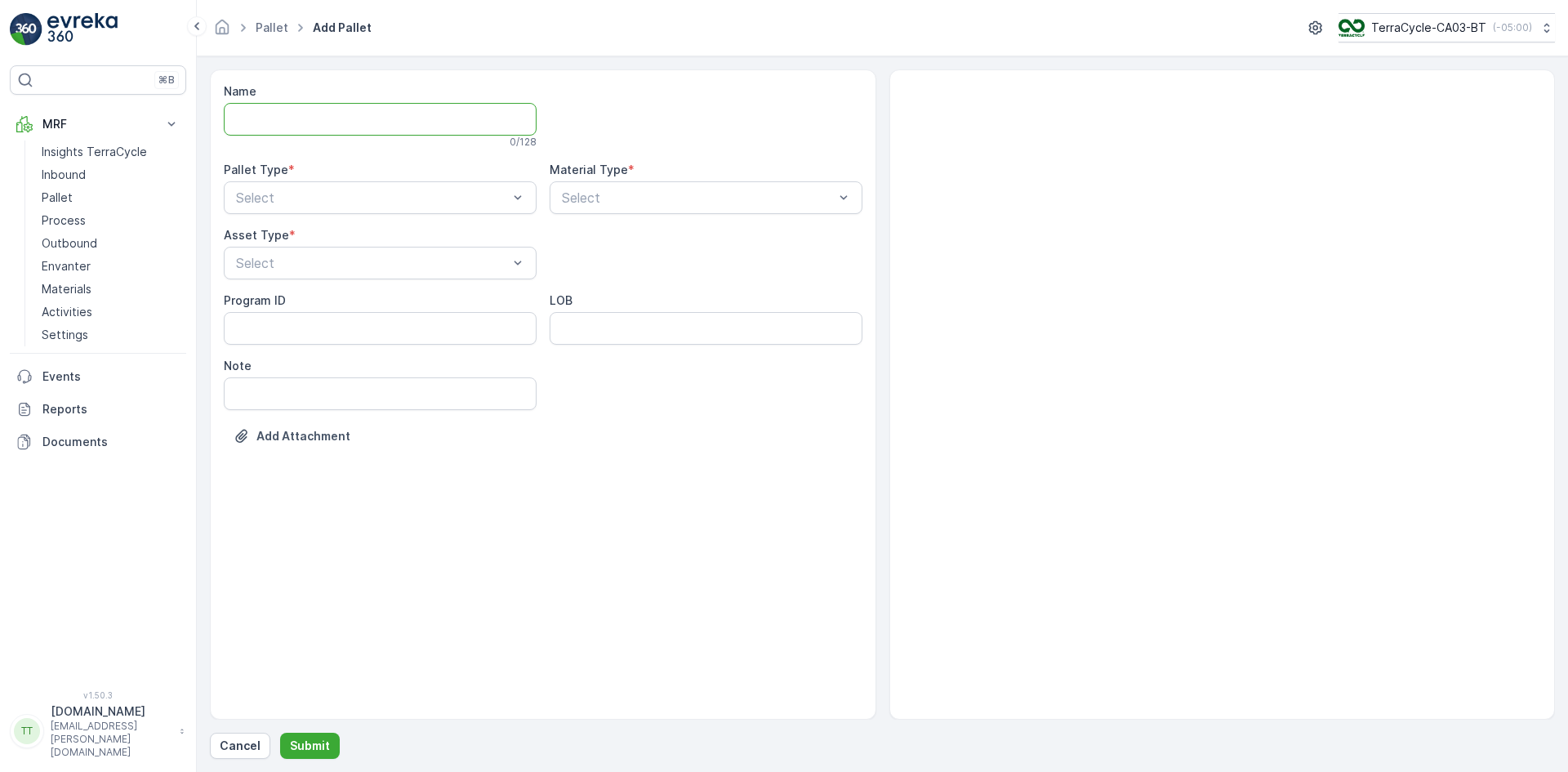
click at [303, 127] on input "Name" at bounding box center [380, 119] width 312 height 33
paste input "FD661 - UK > UK - Superdrug NDC - 26"
type input "FD661 - UK > UK - Superdrug NDC - 26"
click at [295, 268] on div "Outgoing" at bounding box center [380, 269] width 293 height 15
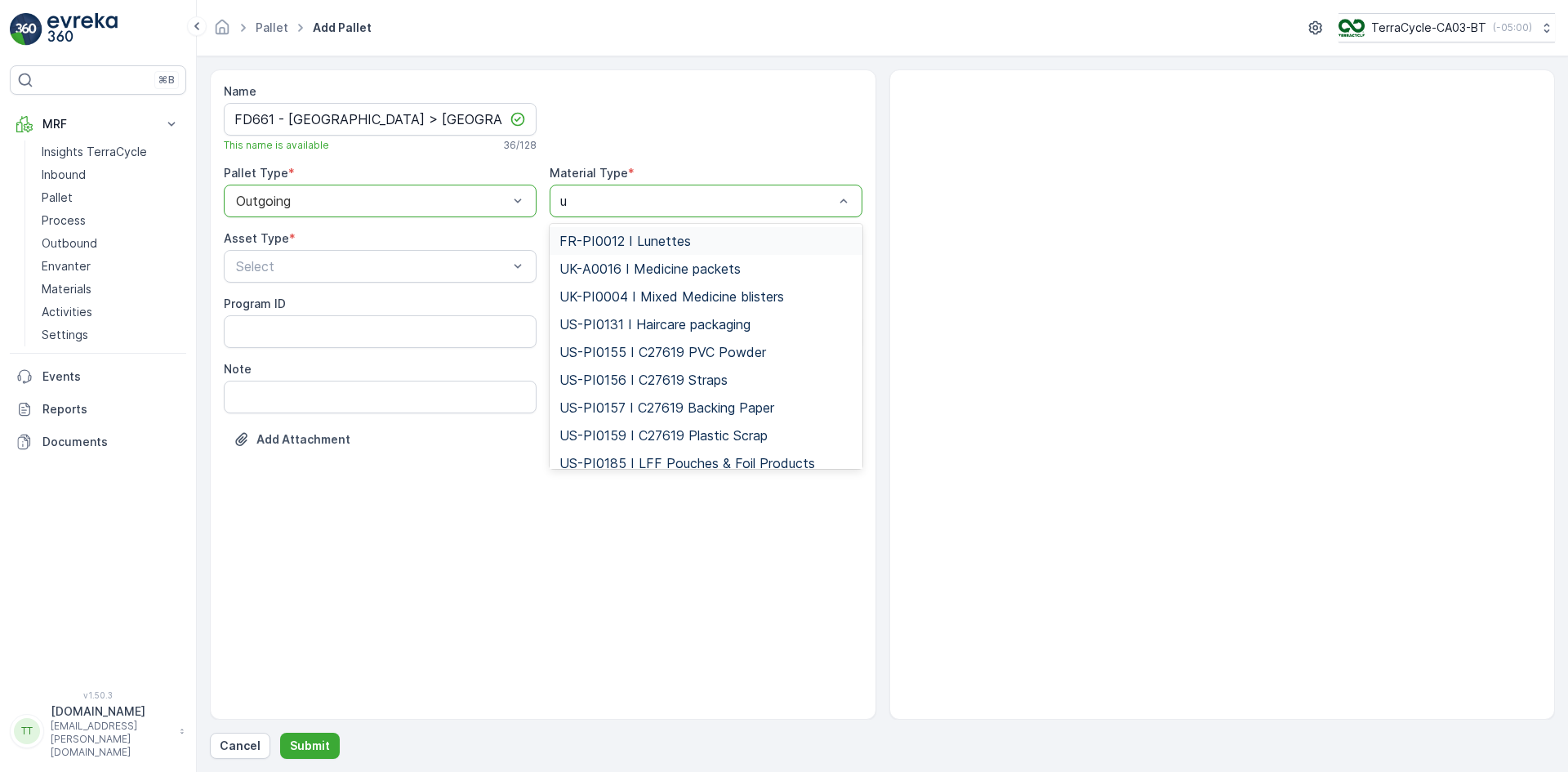
type input "uk"
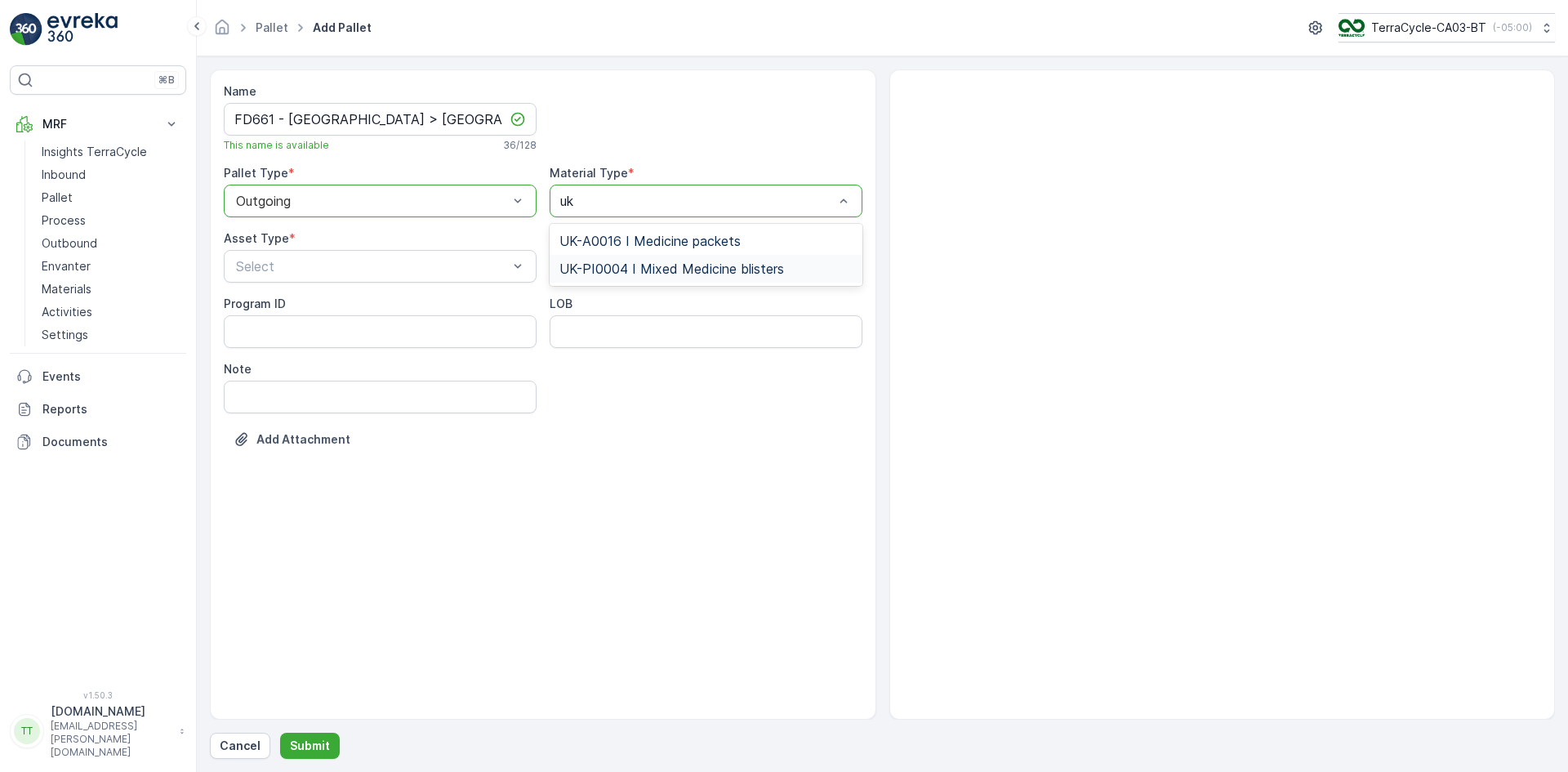
click at [645, 276] on span "UK-PI0004 I Mixed Medicine blisters" at bounding box center [672, 269] width 225 height 15
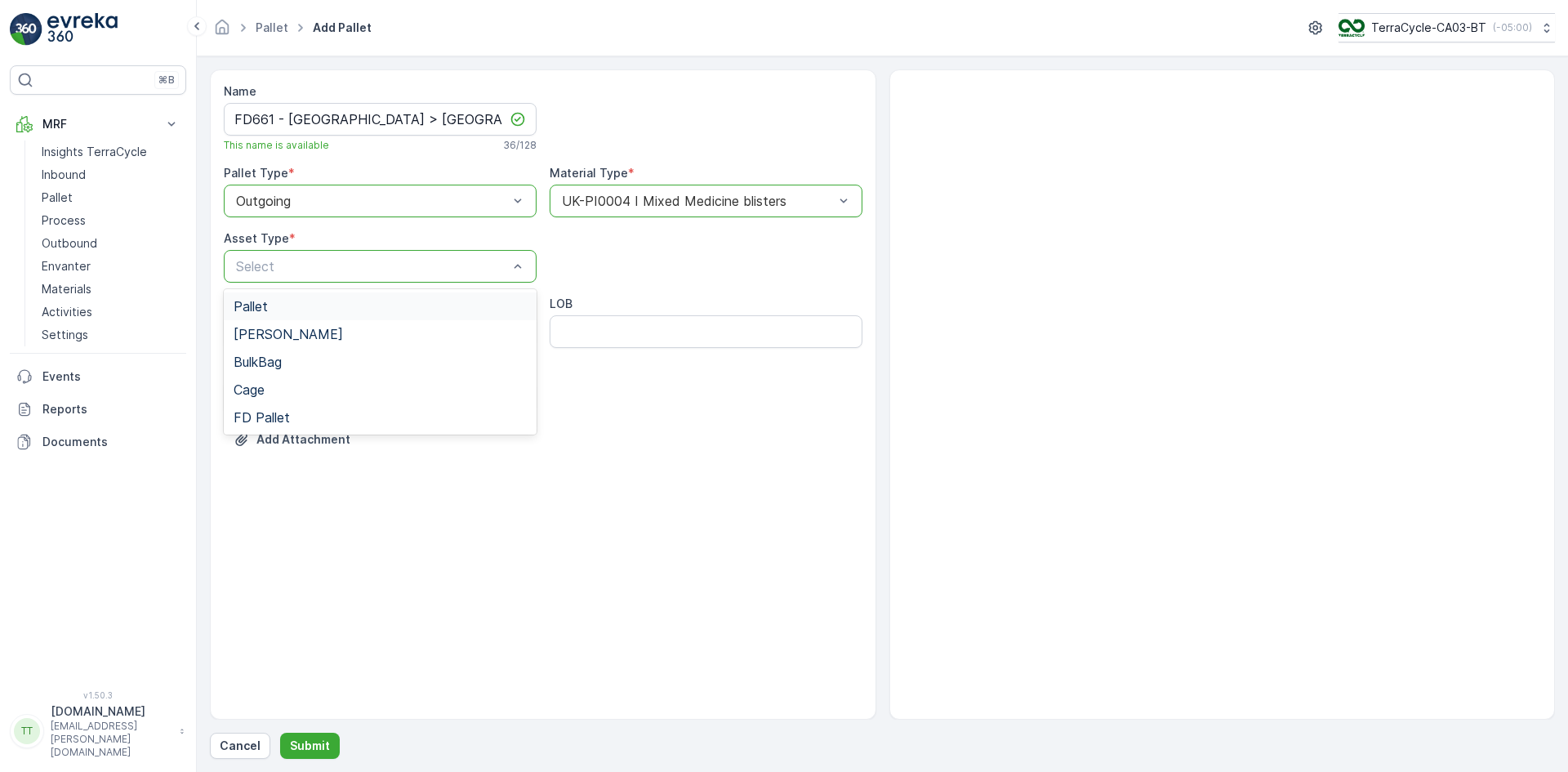
click at [268, 303] on div "Pallet" at bounding box center [380, 306] width 293 height 15
click at [314, 738] on p "Submit" at bounding box center [309, 746] width 40 height 16
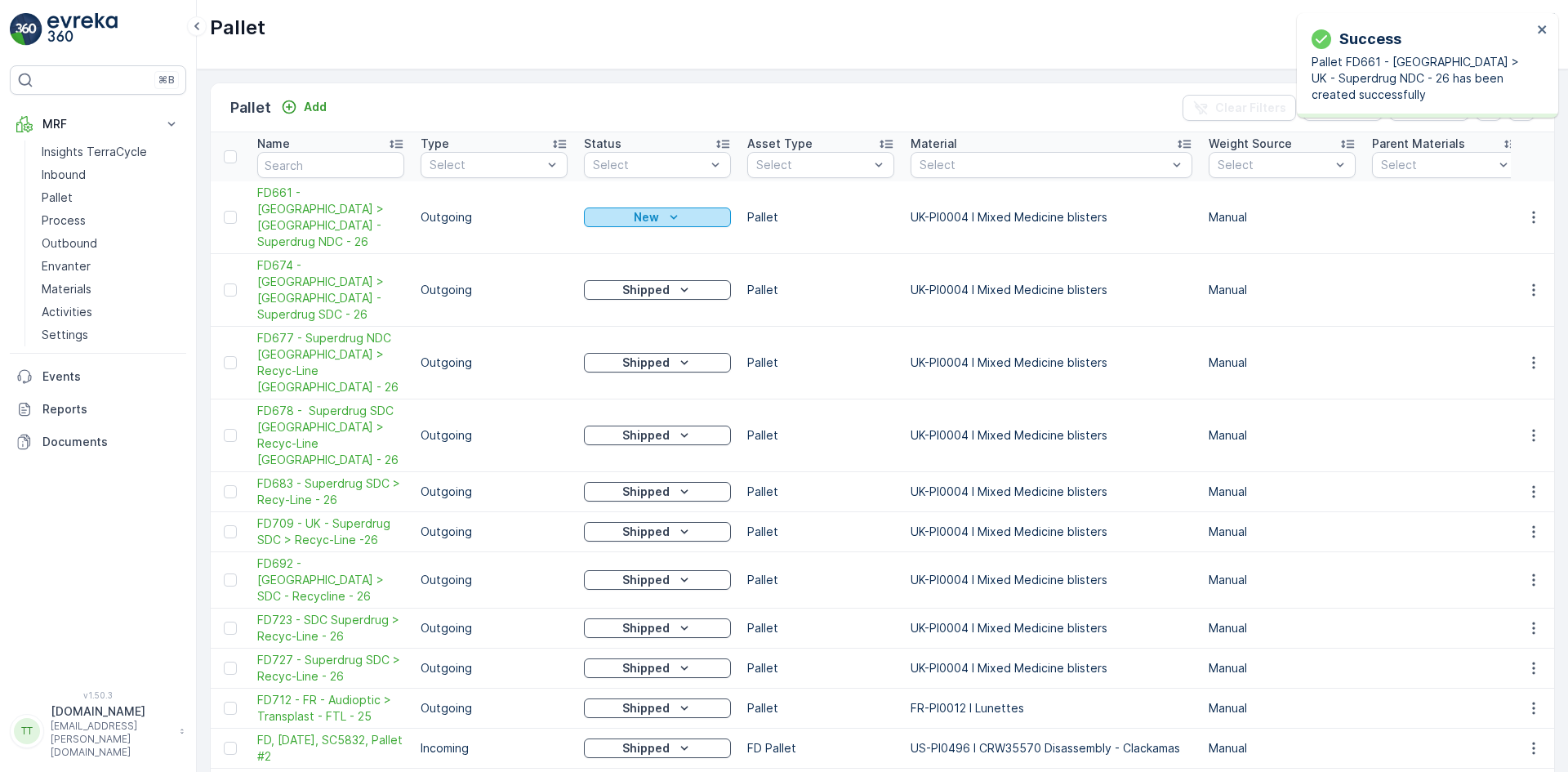
click at [709, 209] on div "New" at bounding box center [657, 217] width 134 height 16
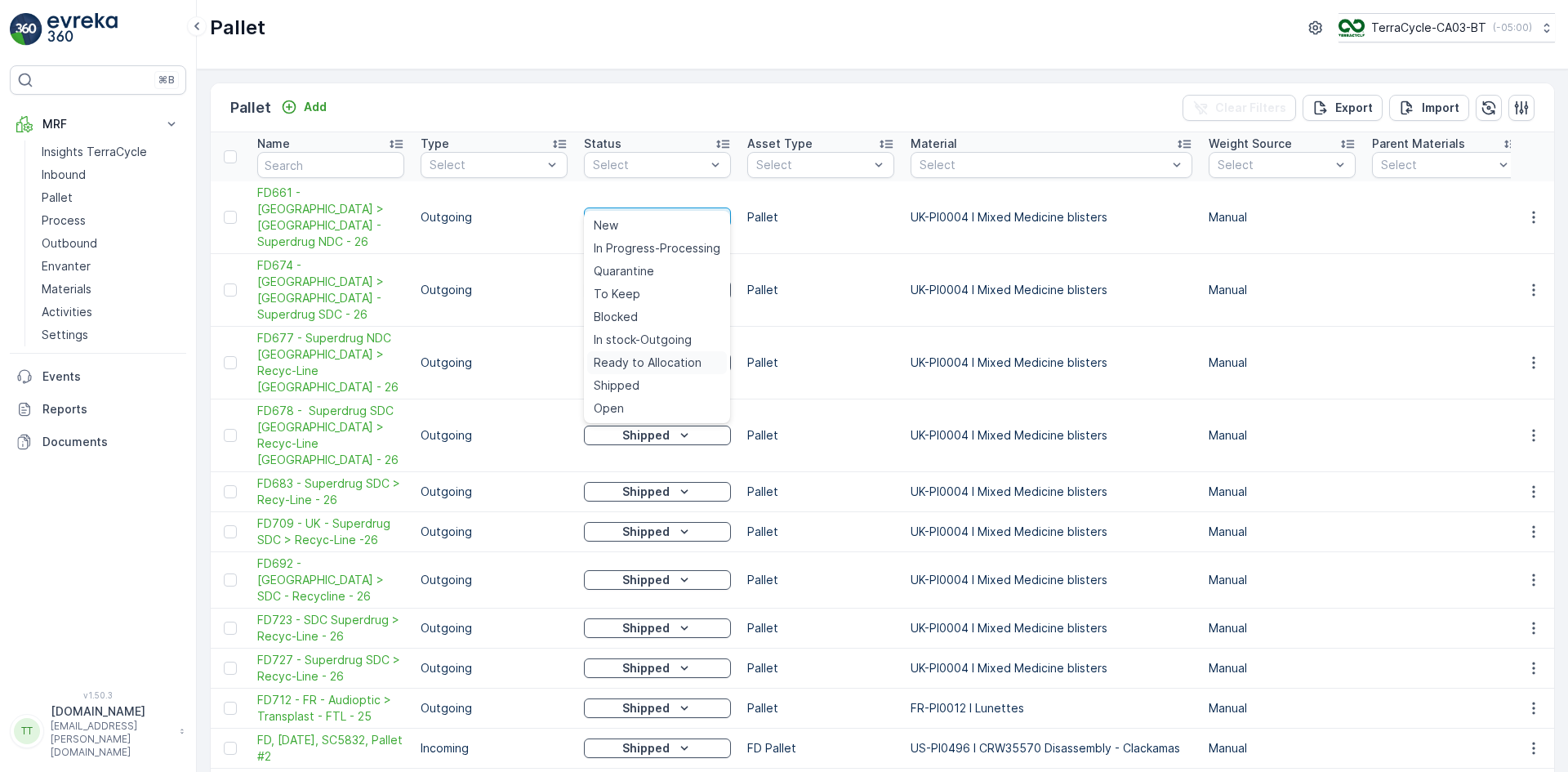
click at [659, 356] on span "Ready to Allocation" at bounding box center [647, 363] width 107 height 16
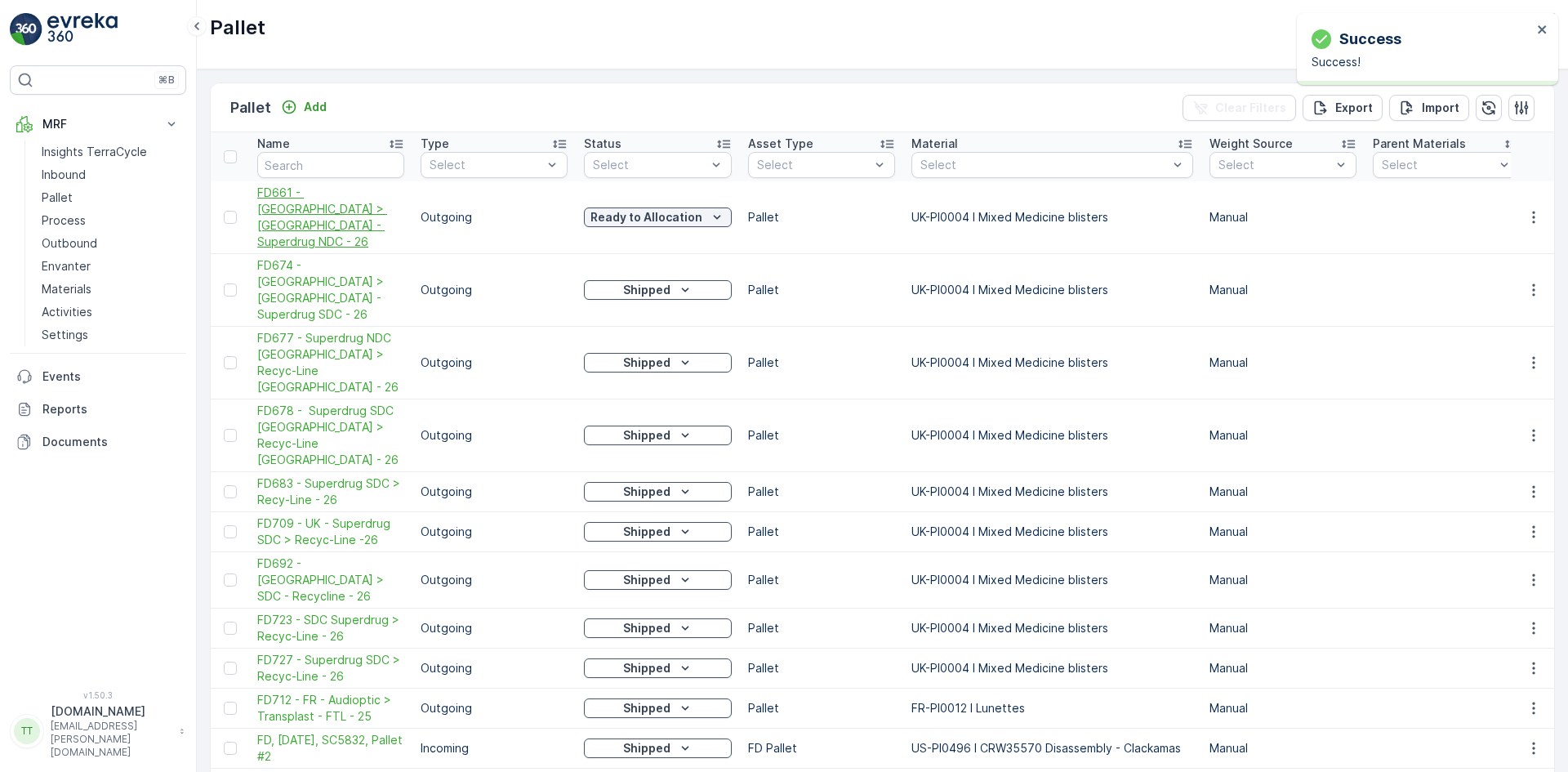
click at [305, 205] on span "FD661 - [GEOGRAPHIC_DATA] > [GEOGRAPHIC_DATA] - Superdrug NDC - 26" at bounding box center [330, 217] width 147 height 66
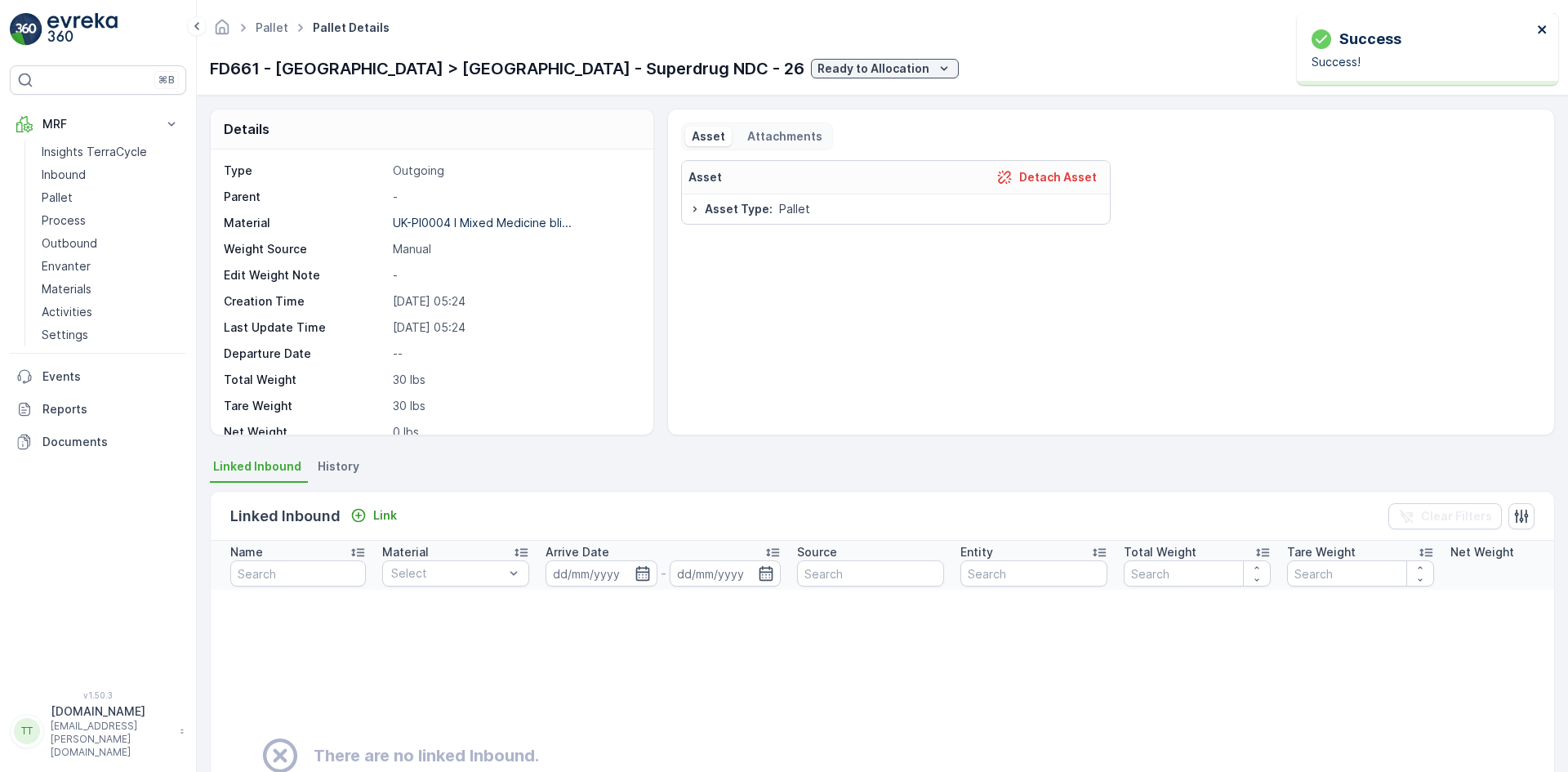
click at [1543, 25] on icon "close" at bounding box center [1543, 30] width 11 height 13
click at [1447, 71] on icon "button" at bounding box center [1445, 69] width 14 height 14
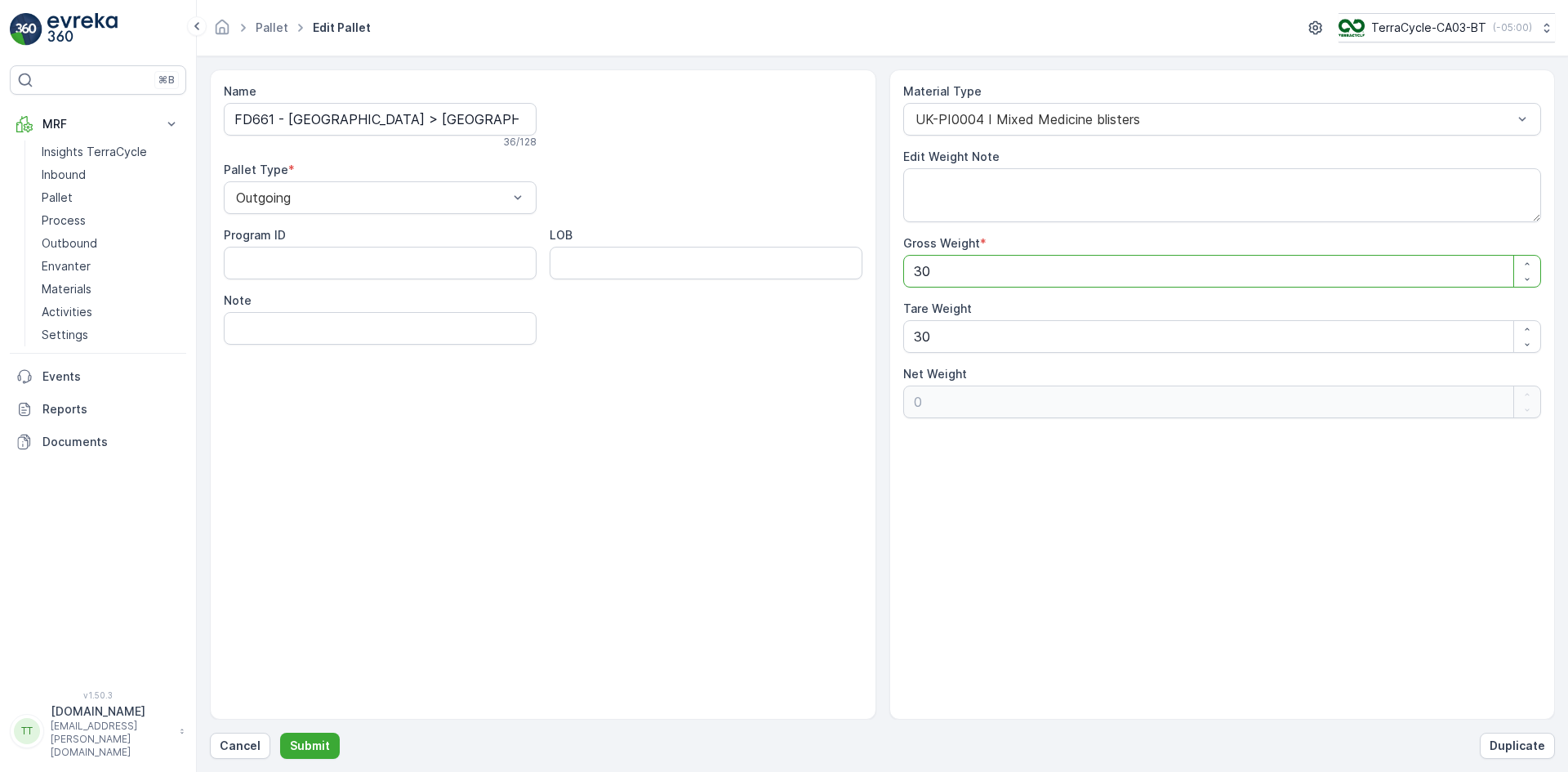
click at [916, 265] on Weight "30" at bounding box center [1222, 272] width 639 height 33
type Weight "130"
type Weight "100"
type Weight "1320"
type Weight "1290"
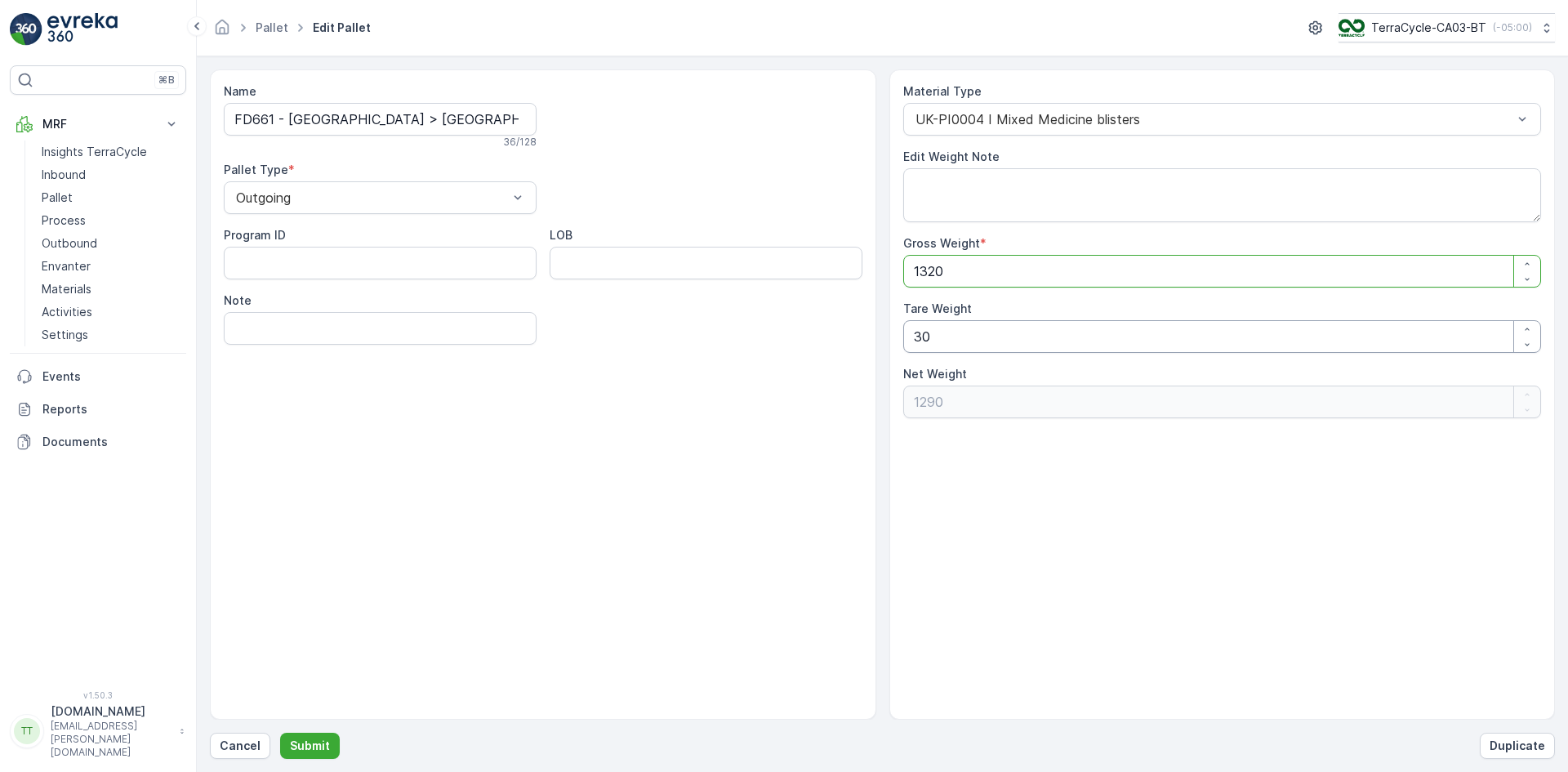
type Weight "1320"
click at [921, 343] on Weight "30" at bounding box center [1222, 336] width 639 height 33
type Weight "00"
type Weight "1320"
type Weight "00"
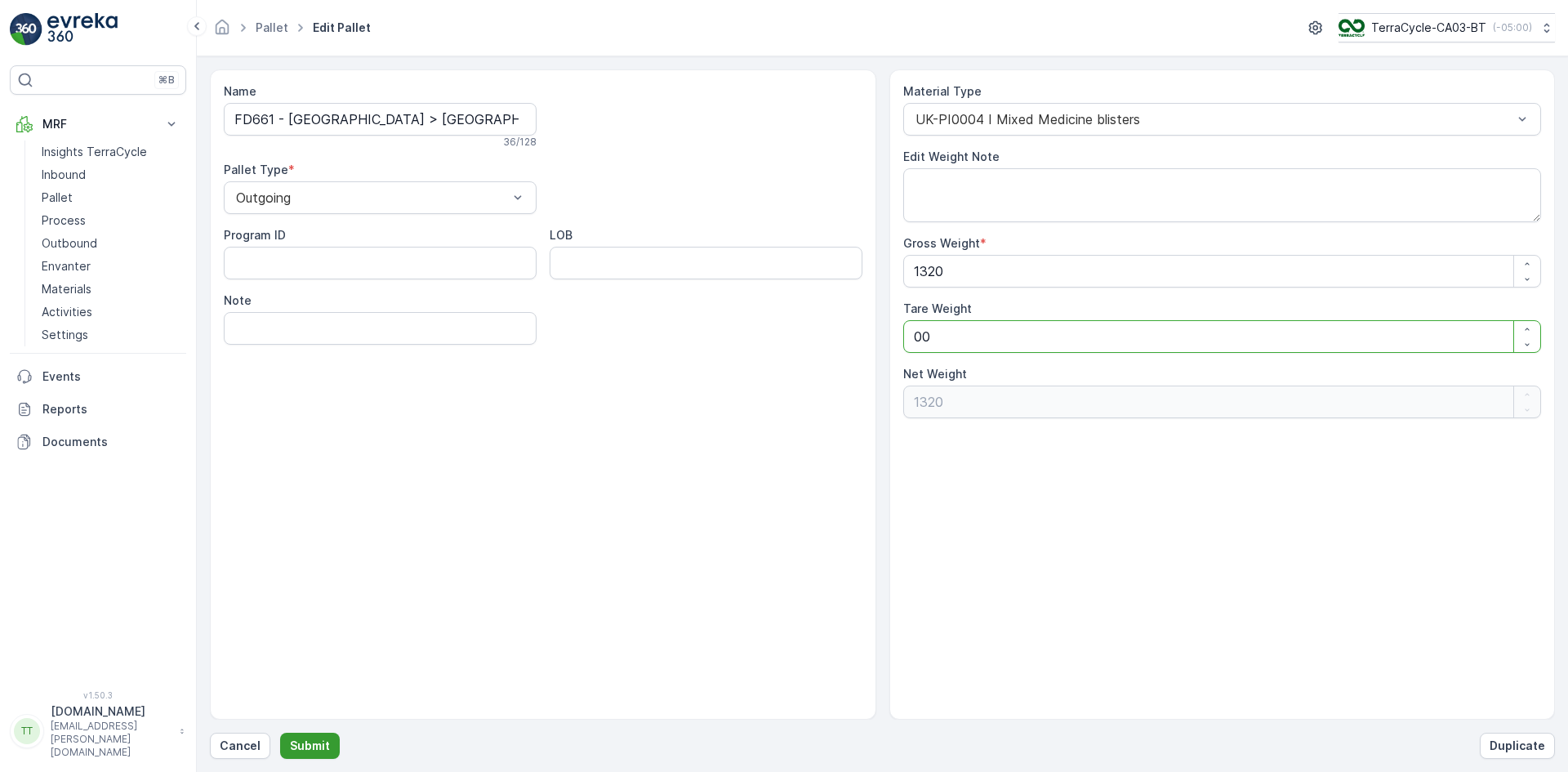
click at [317, 743] on p "Submit" at bounding box center [309, 746] width 40 height 16
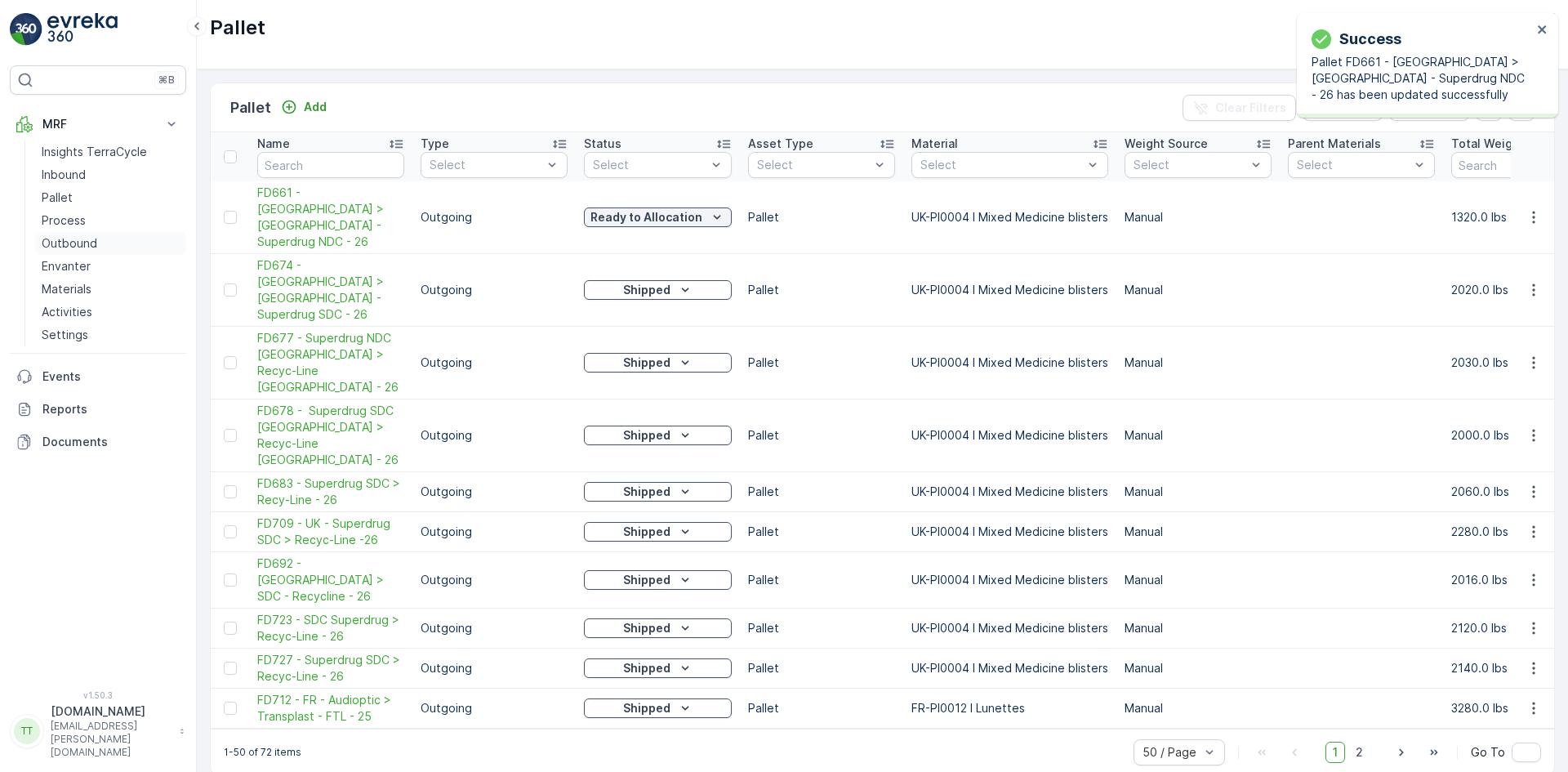
click at [75, 249] on p "Outbound" at bounding box center [70, 244] width 56 height 16
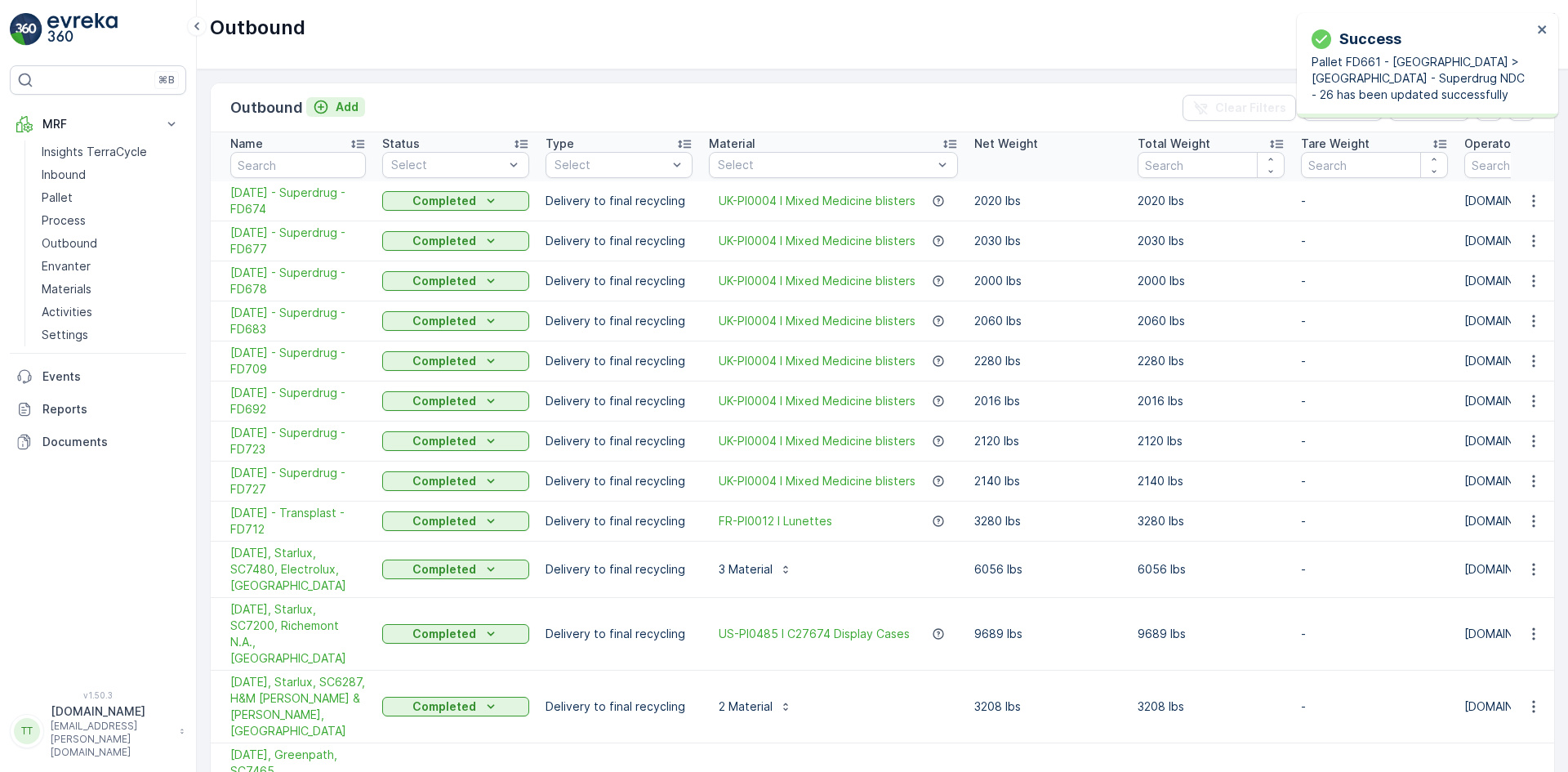
click at [348, 110] on p "Add" at bounding box center [347, 107] width 23 height 16
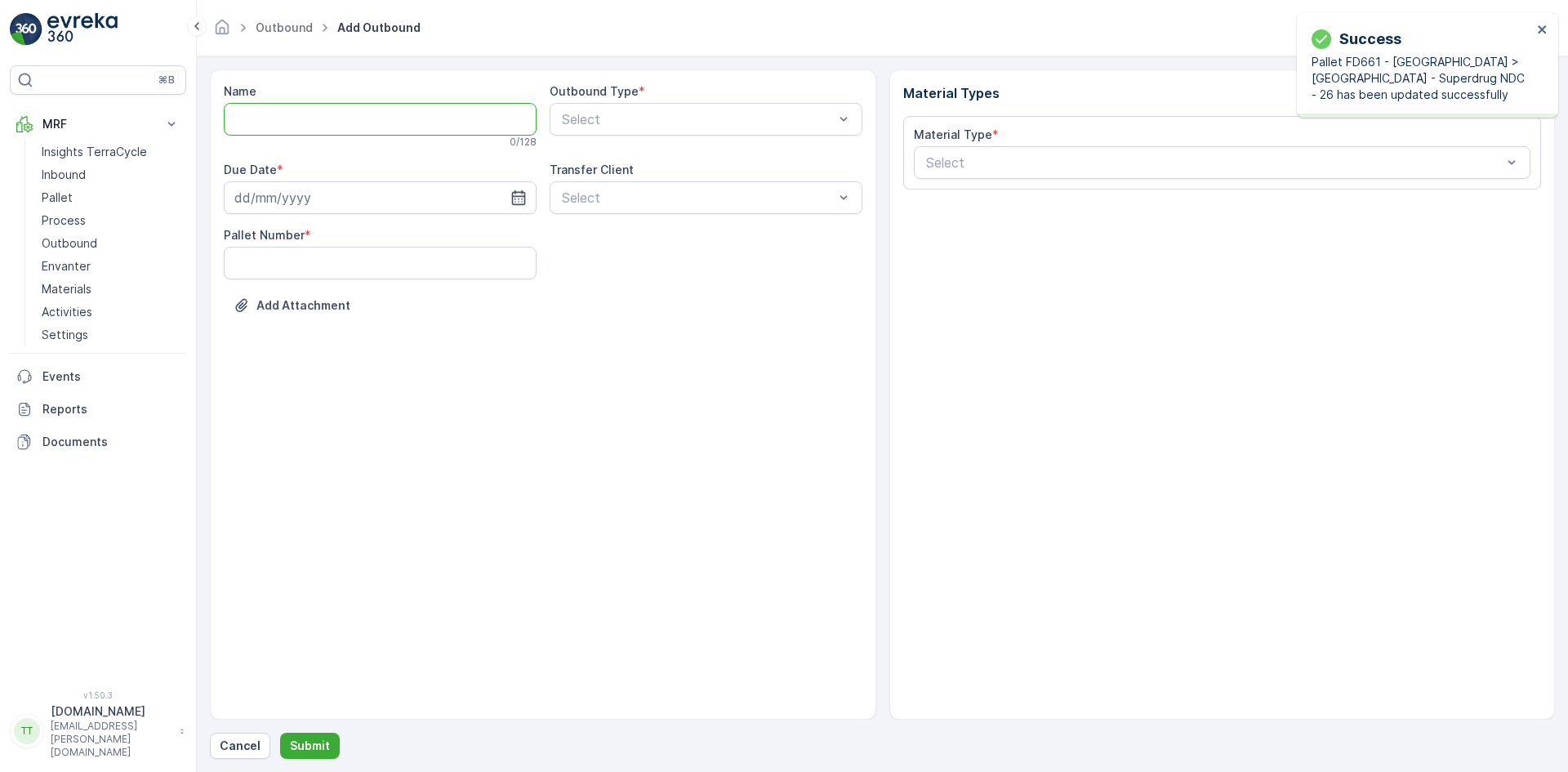
click at [310, 127] on input "Name" at bounding box center [380, 119] width 312 height 33
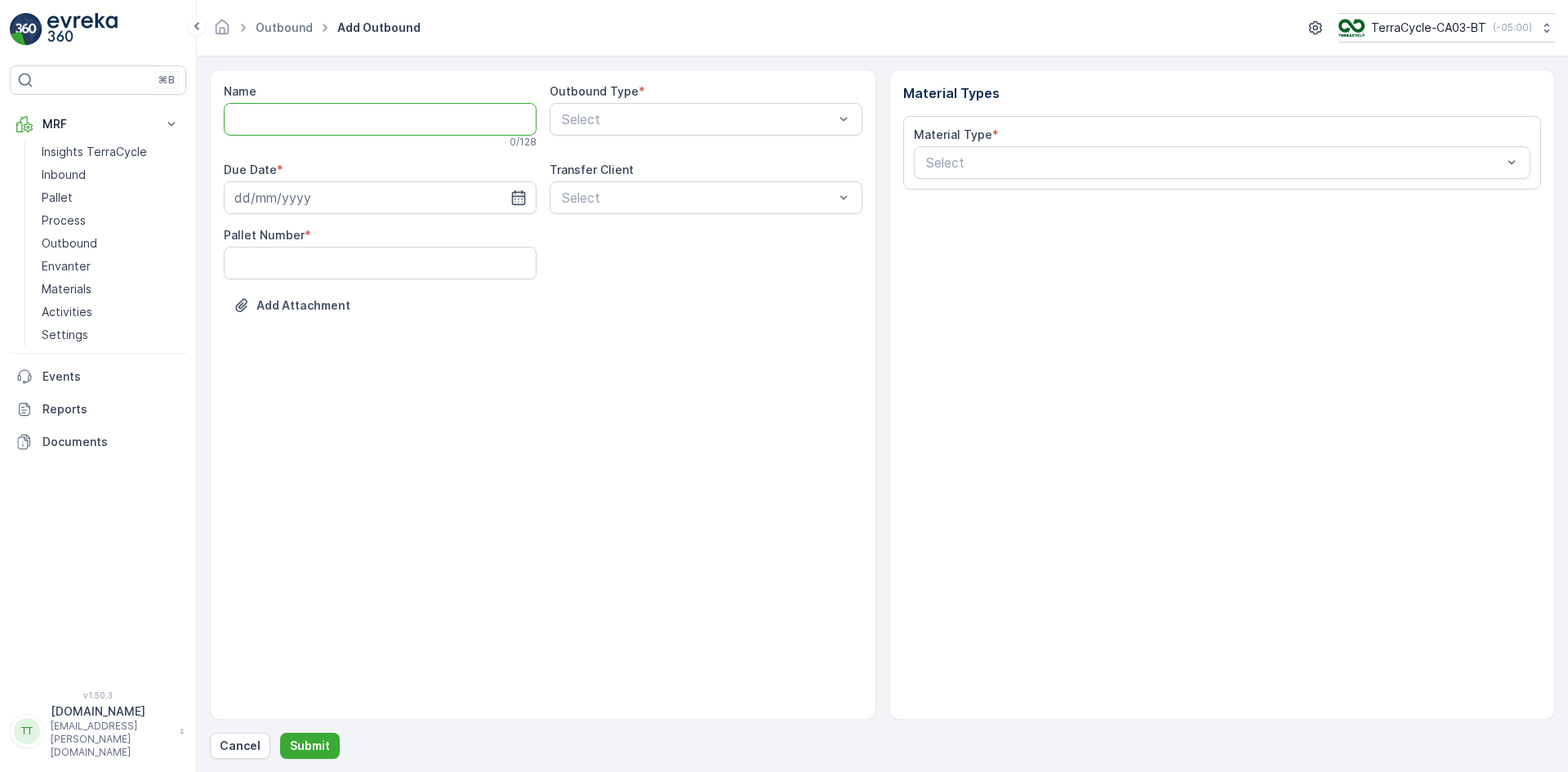
paste input "[DATE] - Superdrug - FD661"
type input "[DATE] - Superdrug - FD661"
click at [519, 194] on icon "button" at bounding box center [518, 201] width 16 height 16
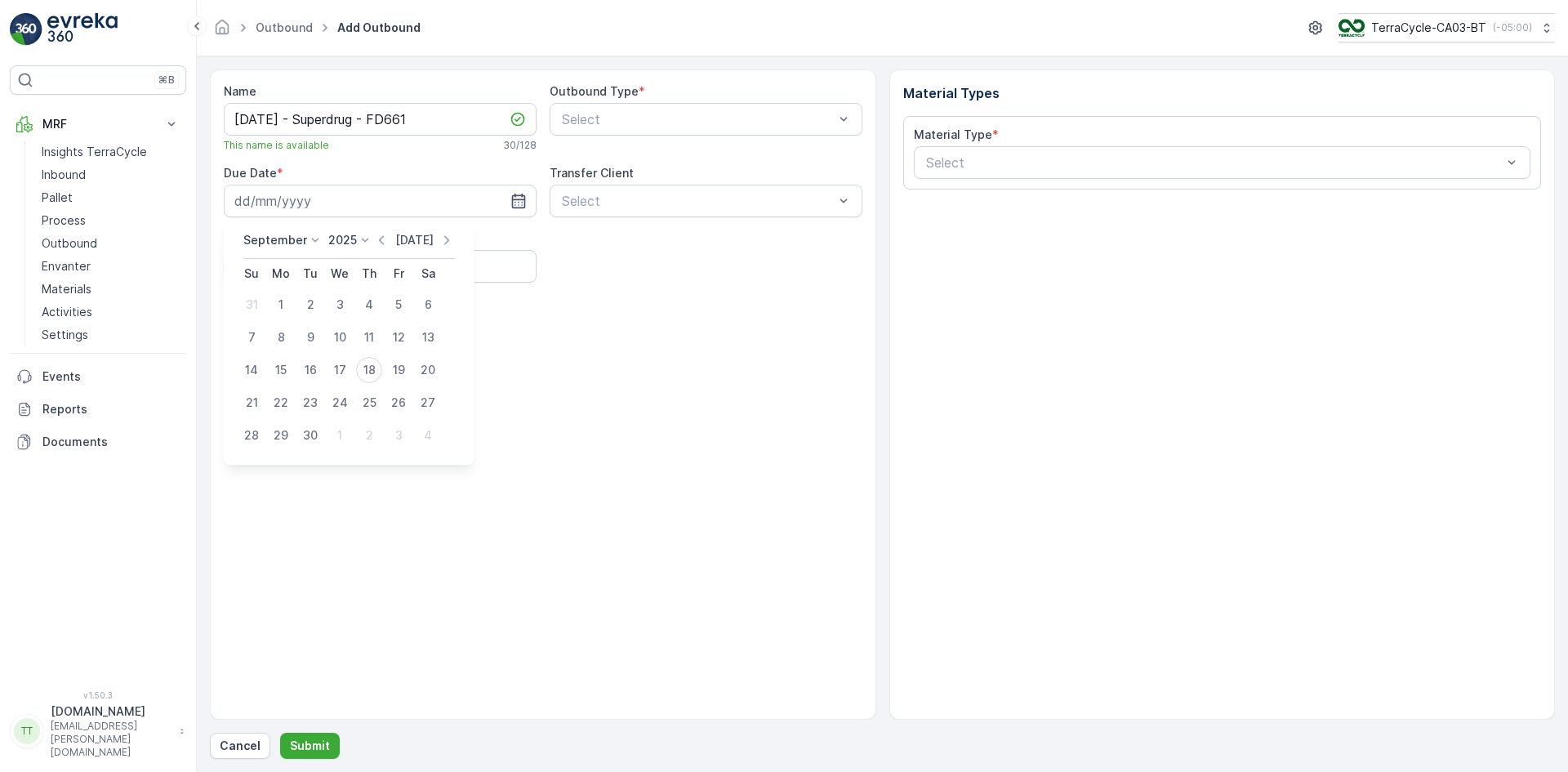
click at [381, 238] on icon "button" at bounding box center [381, 240] width 16 height 16
click at [381, 238] on p "Today" at bounding box center [395, 240] width 39 height 16
click at [381, 236] on icon "button" at bounding box center [381, 240] width 16 height 16
click at [381, 236] on p "Today" at bounding box center [395, 240] width 39 height 16
click at [381, 236] on icon "button" at bounding box center [381, 240] width 16 height 16
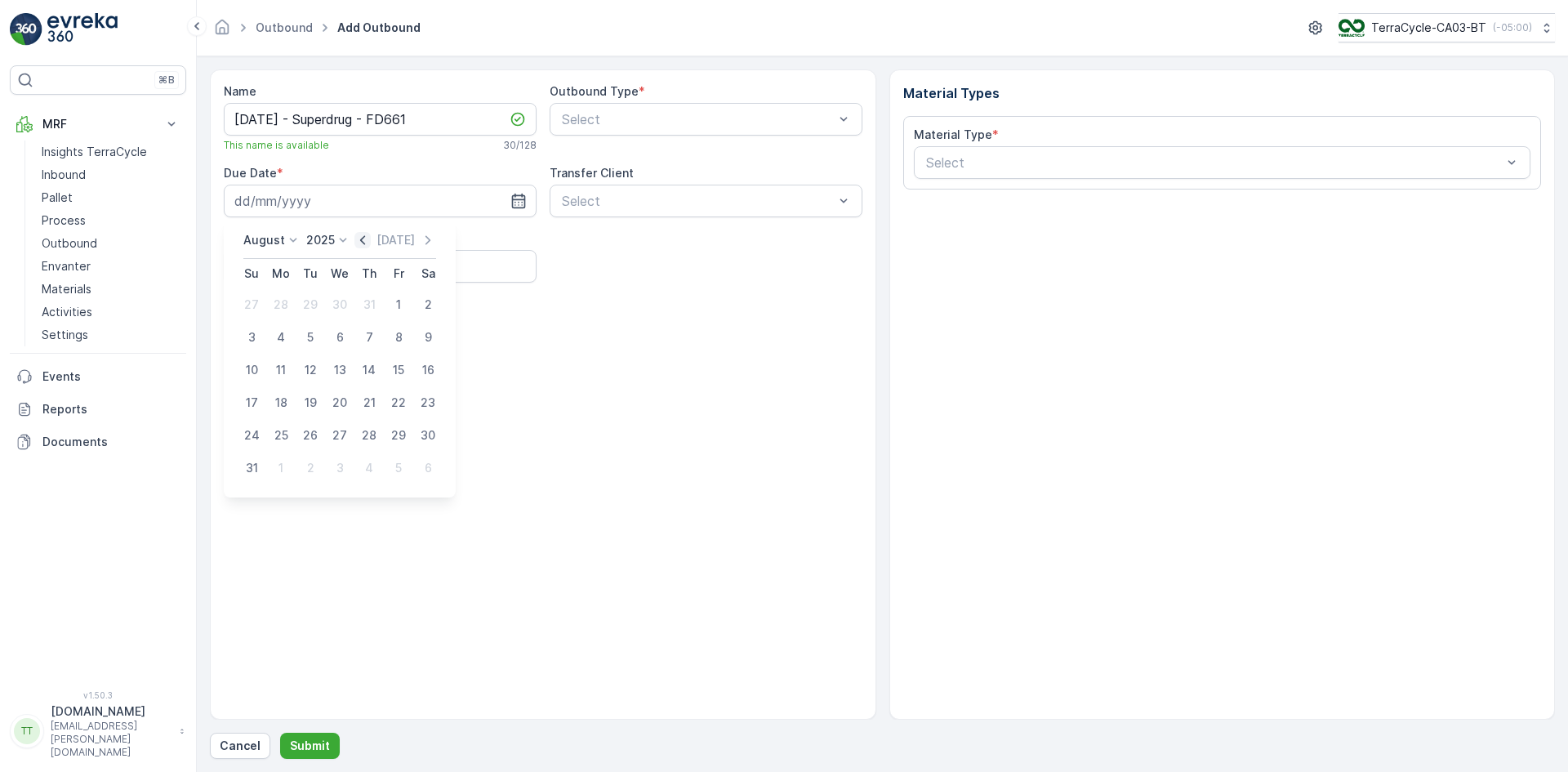
click at [366, 242] on icon "button" at bounding box center [362, 240] width 16 height 16
click at [364, 242] on icon "button" at bounding box center [362, 240] width 16 height 16
click at [281, 368] on div "12" at bounding box center [281, 370] width 26 height 26
type input "[DATE]"
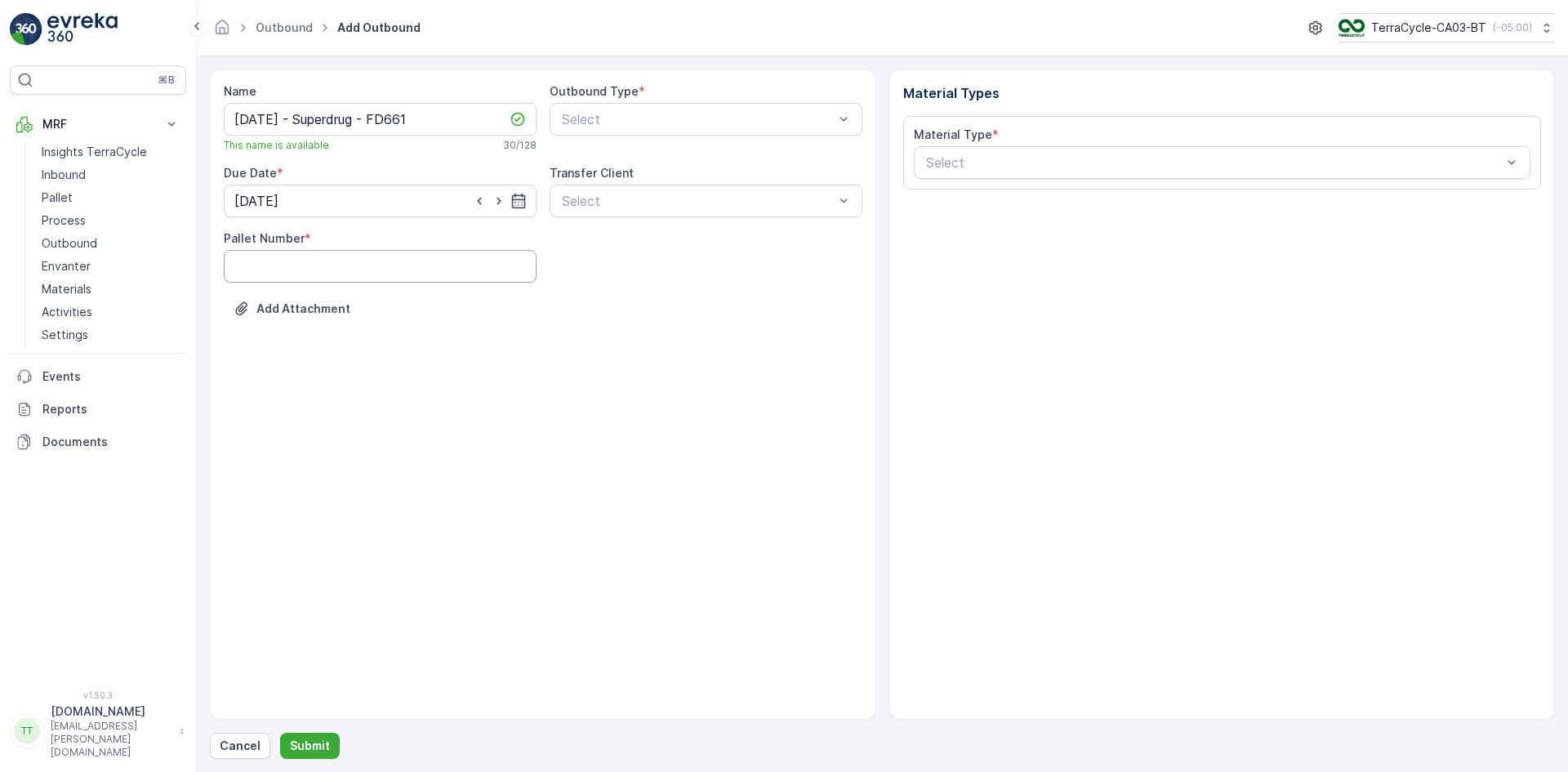
click at [291, 271] on Number "Pallet Number" at bounding box center [380, 267] width 312 height 33
type Number "1"
click at [622, 269] on span "Delivery to final recycling" at bounding box center [636, 271] width 153 height 15
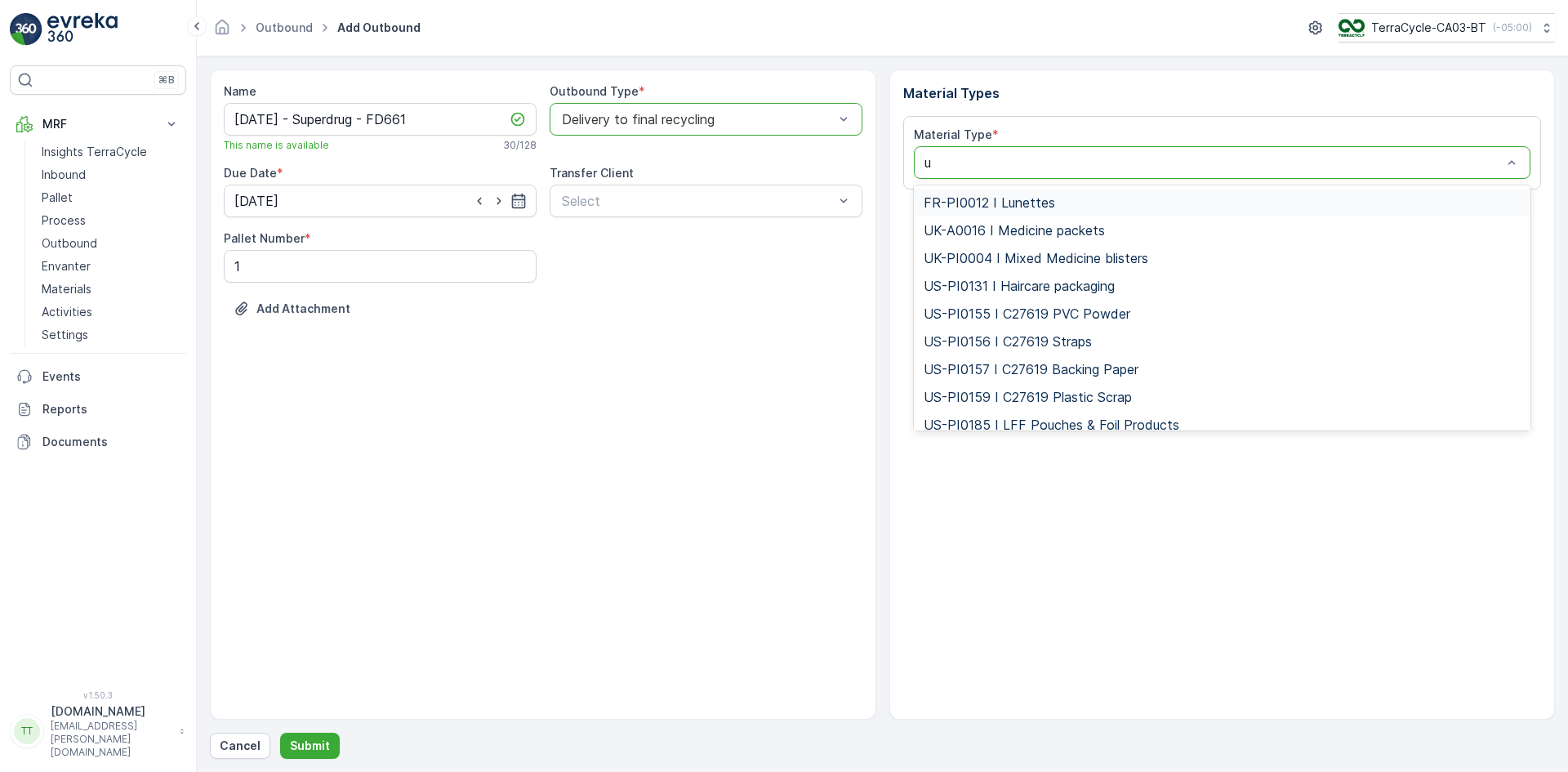
type input "uk"
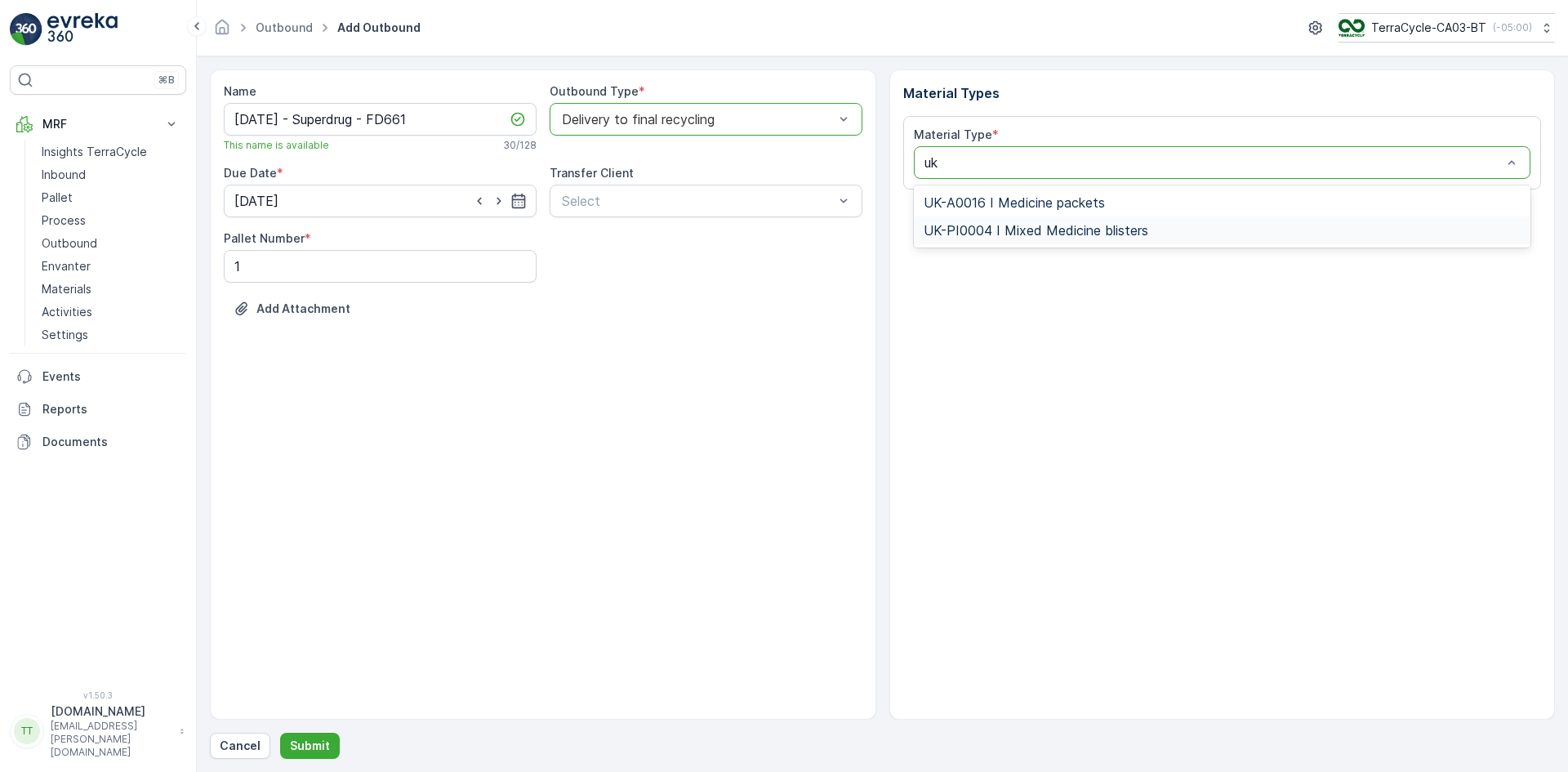
click at [998, 231] on span "UK-PI0004 I Mixed Medicine blisters" at bounding box center [1036, 231] width 225 height 15
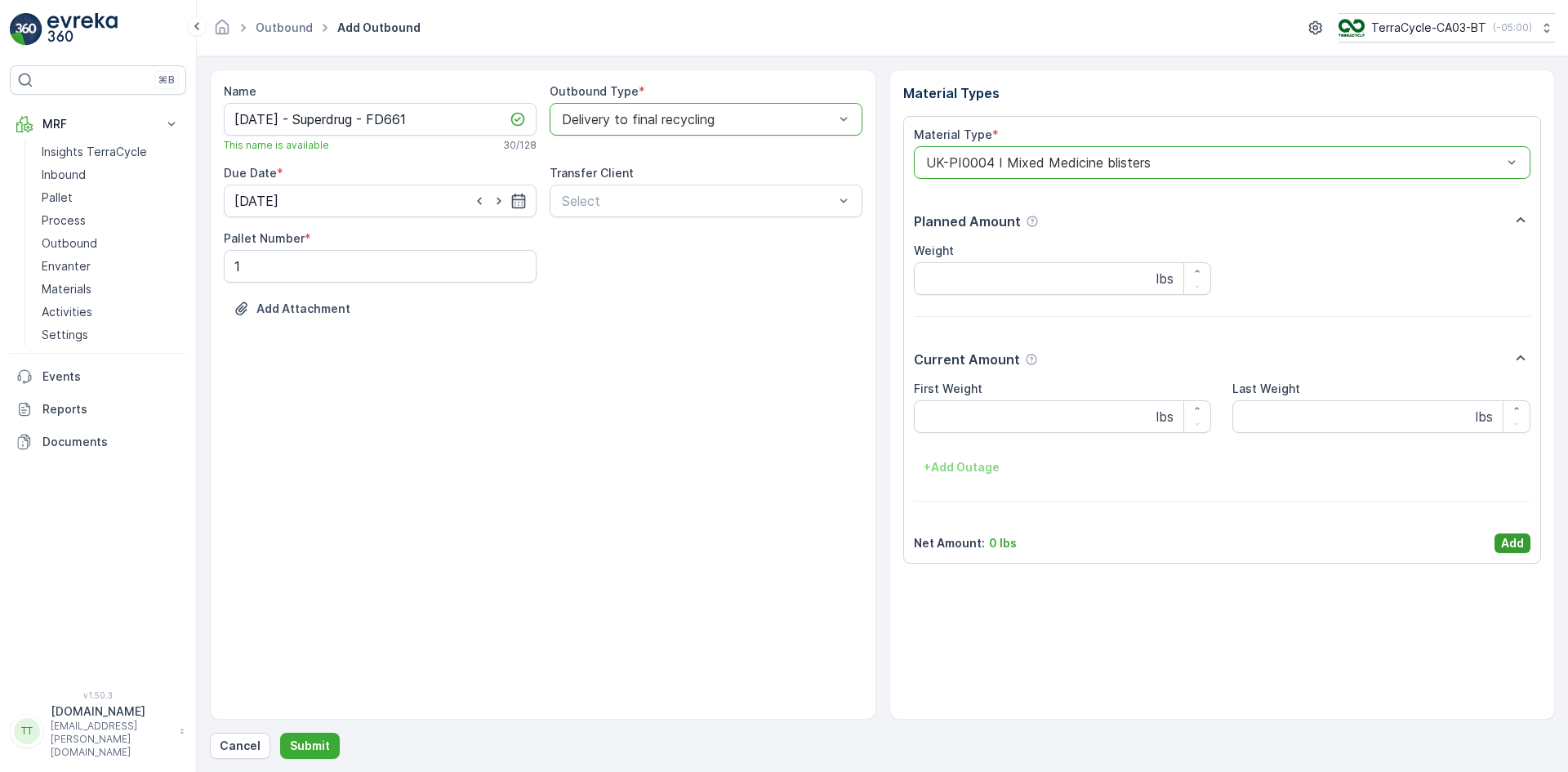
click at [1521, 542] on p "Add" at bounding box center [1512, 543] width 23 height 16
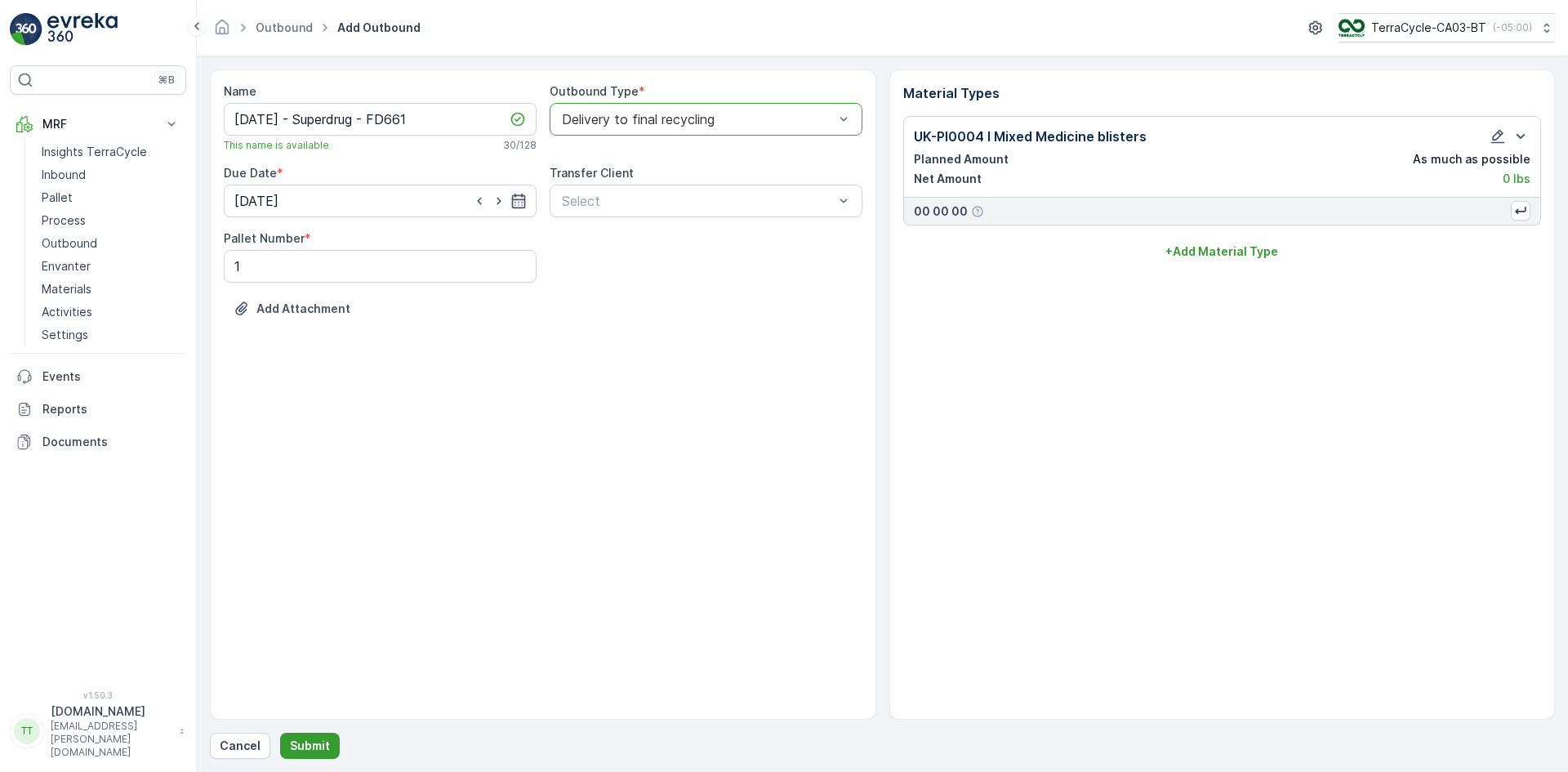
click at [309, 740] on p "Submit" at bounding box center [309, 746] width 40 height 16
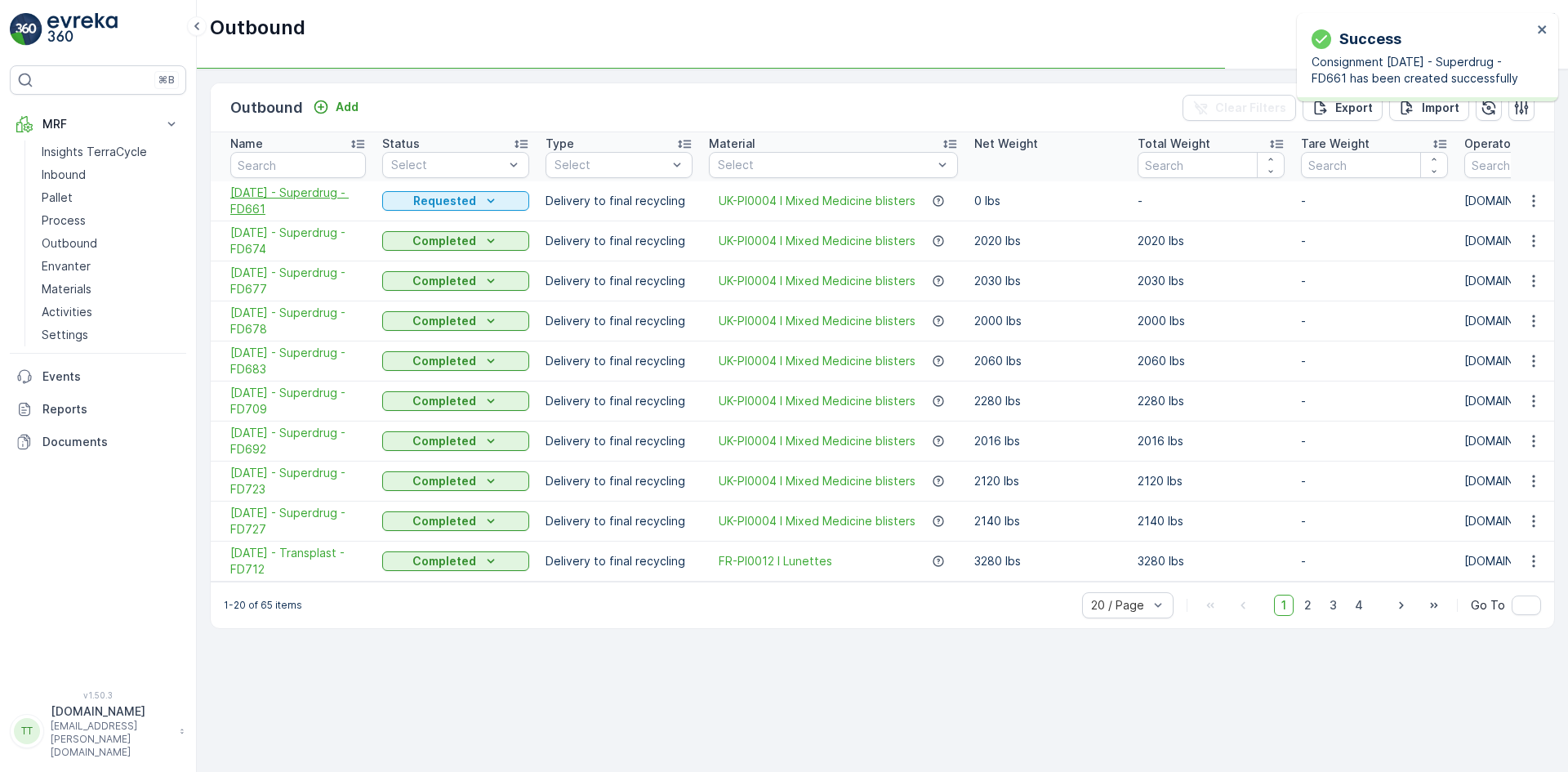
click at [294, 194] on span "[DATE] - Superdrug - FD661" at bounding box center [298, 201] width 135 height 33
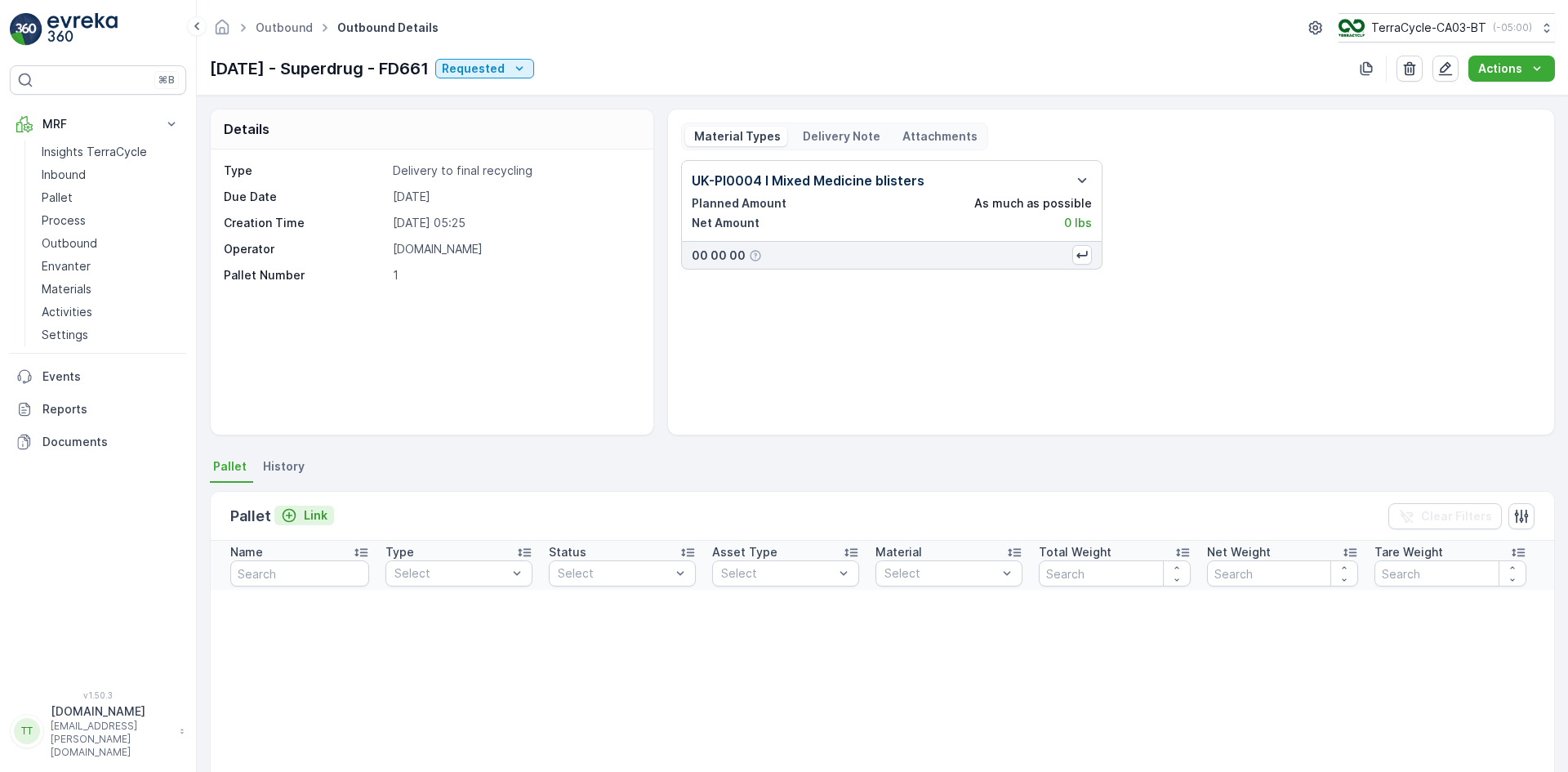
click at [314, 512] on p "Link" at bounding box center [315, 515] width 24 height 16
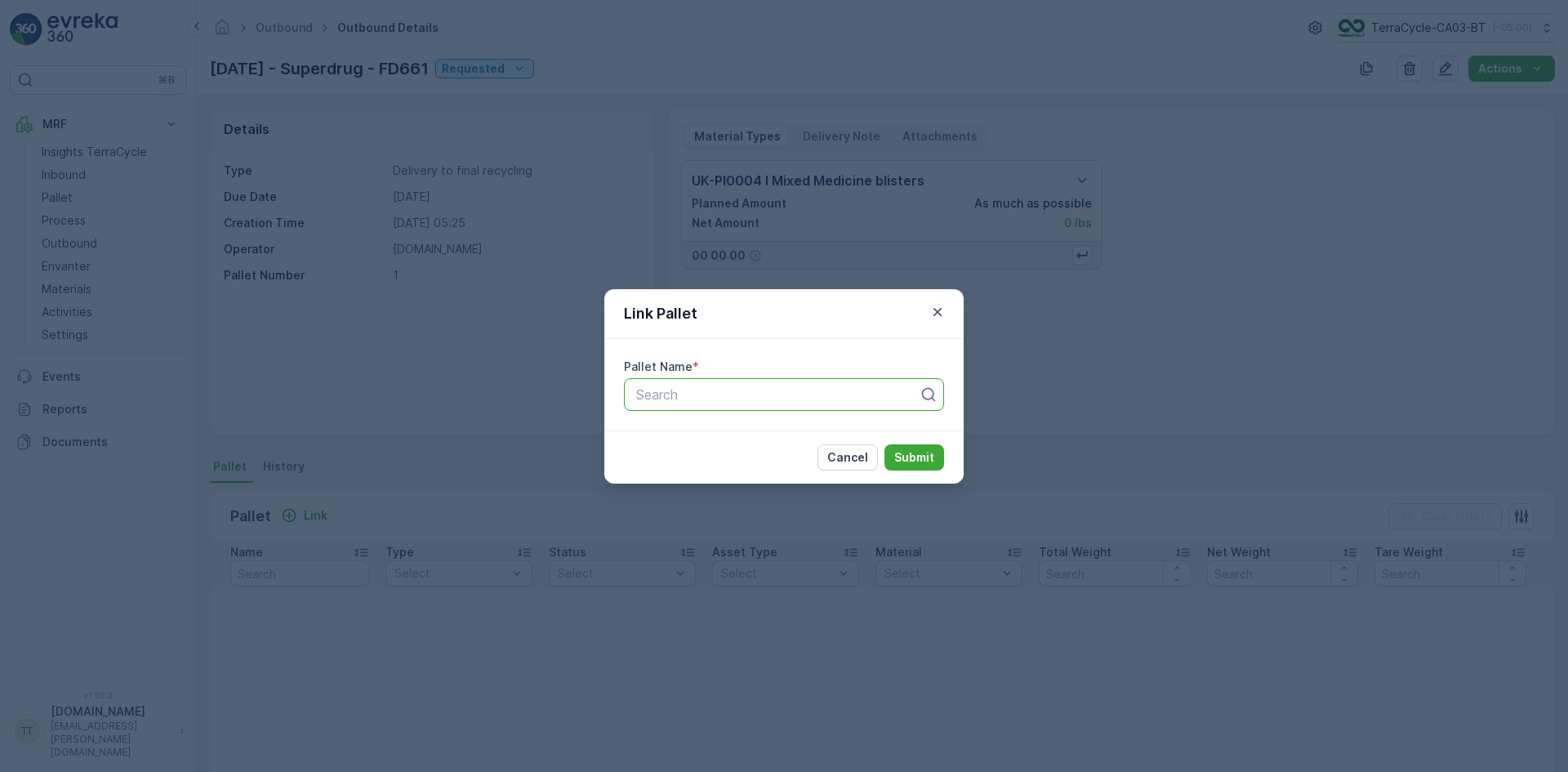
click at [687, 392] on div at bounding box center [777, 395] width 285 height 15
type input "661"
click at [699, 435] on span "FD661 - [GEOGRAPHIC_DATA] > [GEOGRAPHIC_DATA] - Superdrug NDC - 26" at bounding box center [784, 442] width 300 height 30
click at [931, 459] on p "Submit" at bounding box center [914, 458] width 40 height 16
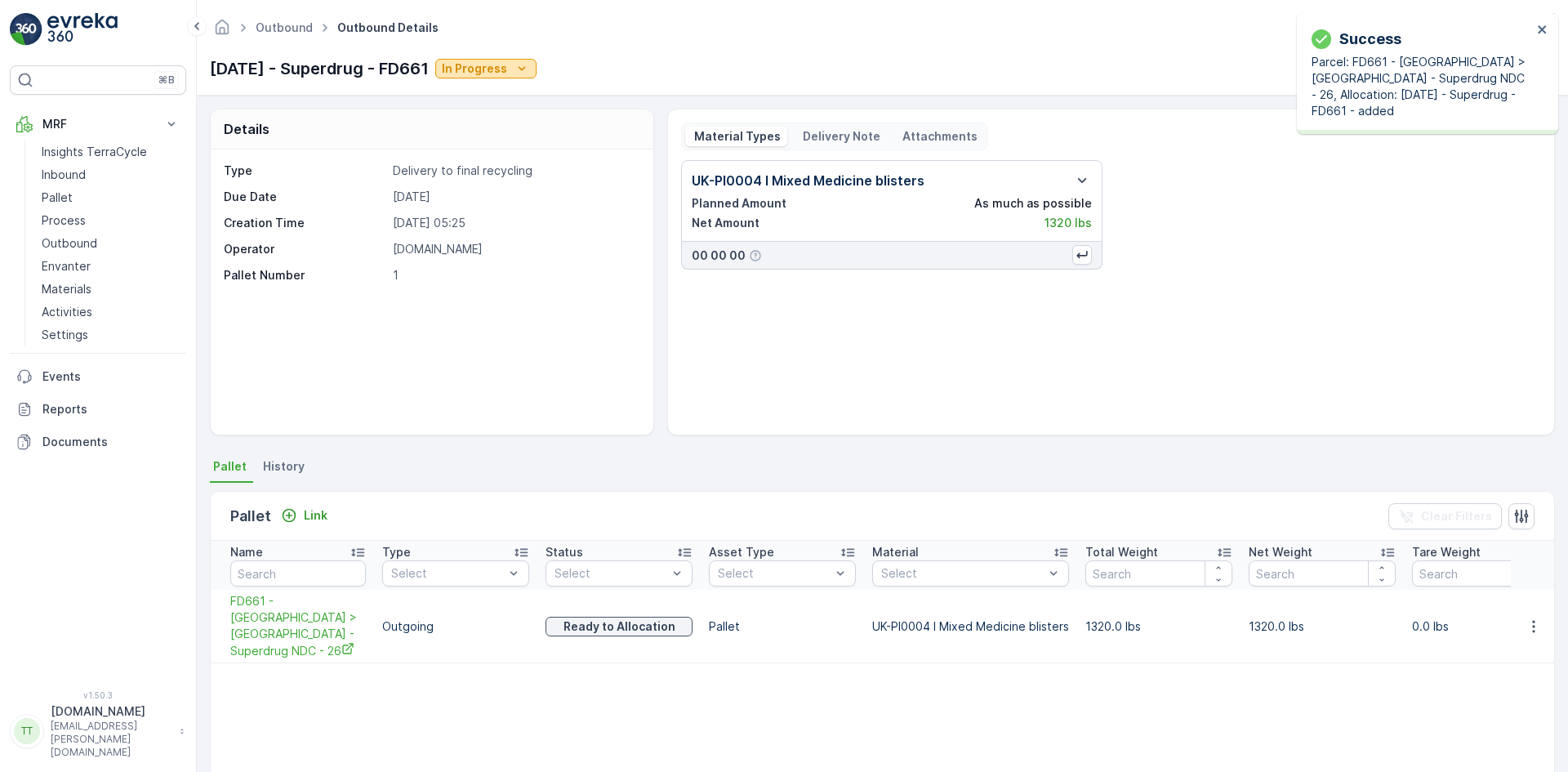
click at [507, 62] on p "In Progress" at bounding box center [475, 69] width 66 height 16
click at [517, 141] on span "Completed" at bounding box center [511, 139] width 62 height 16
click at [67, 200] on p "Pallet" at bounding box center [57, 198] width 31 height 16
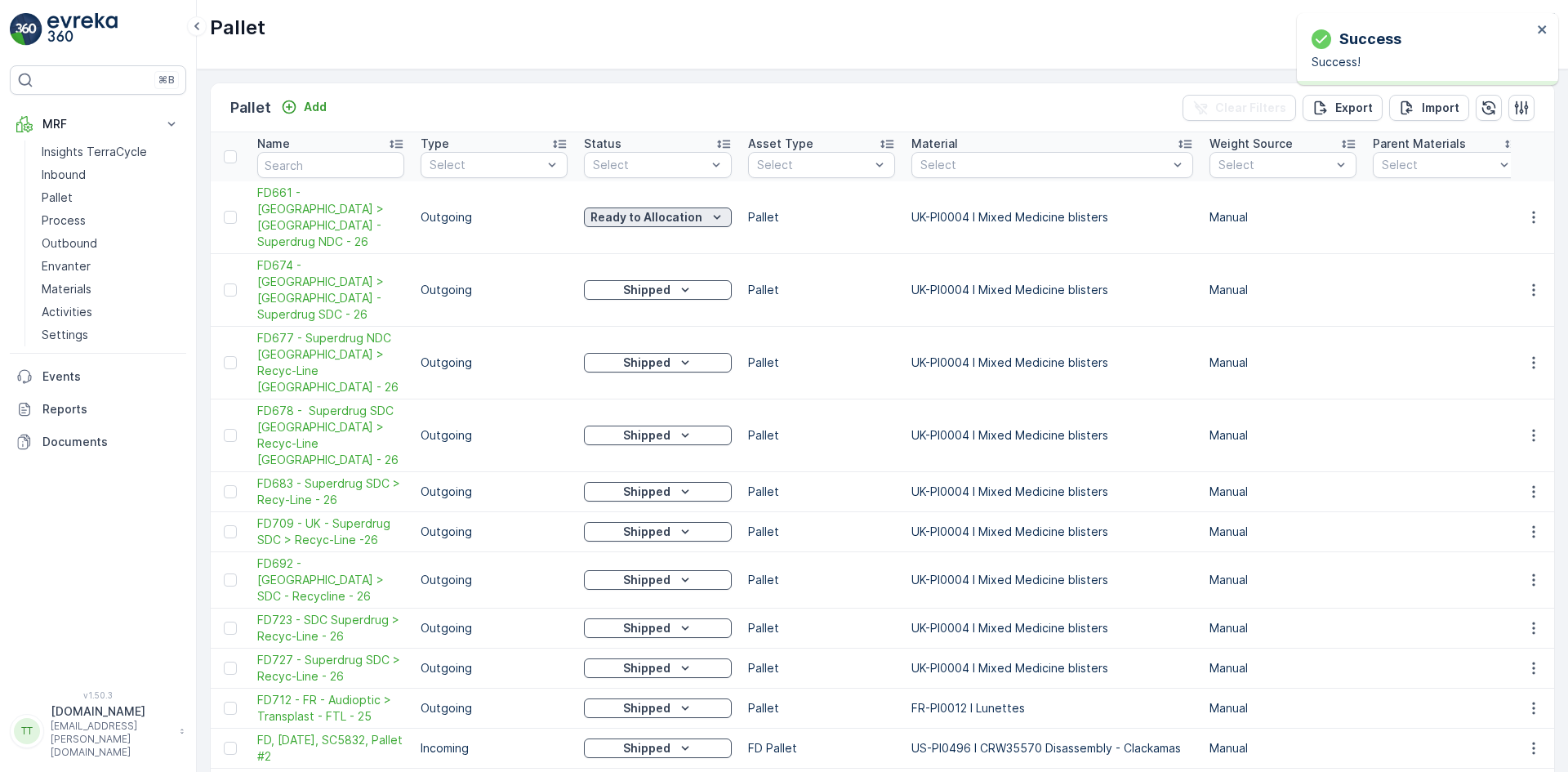
click at [606, 209] on p "Ready to Allocation" at bounding box center [646, 217] width 112 height 16
click at [635, 383] on span "Shipped" at bounding box center [617, 386] width 46 height 16
click at [357, 208] on span "FD661 - [GEOGRAPHIC_DATA] > [GEOGRAPHIC_DATA] - Superdrug NDC - 26" at bounding box center [330, 217] width 147 height 66
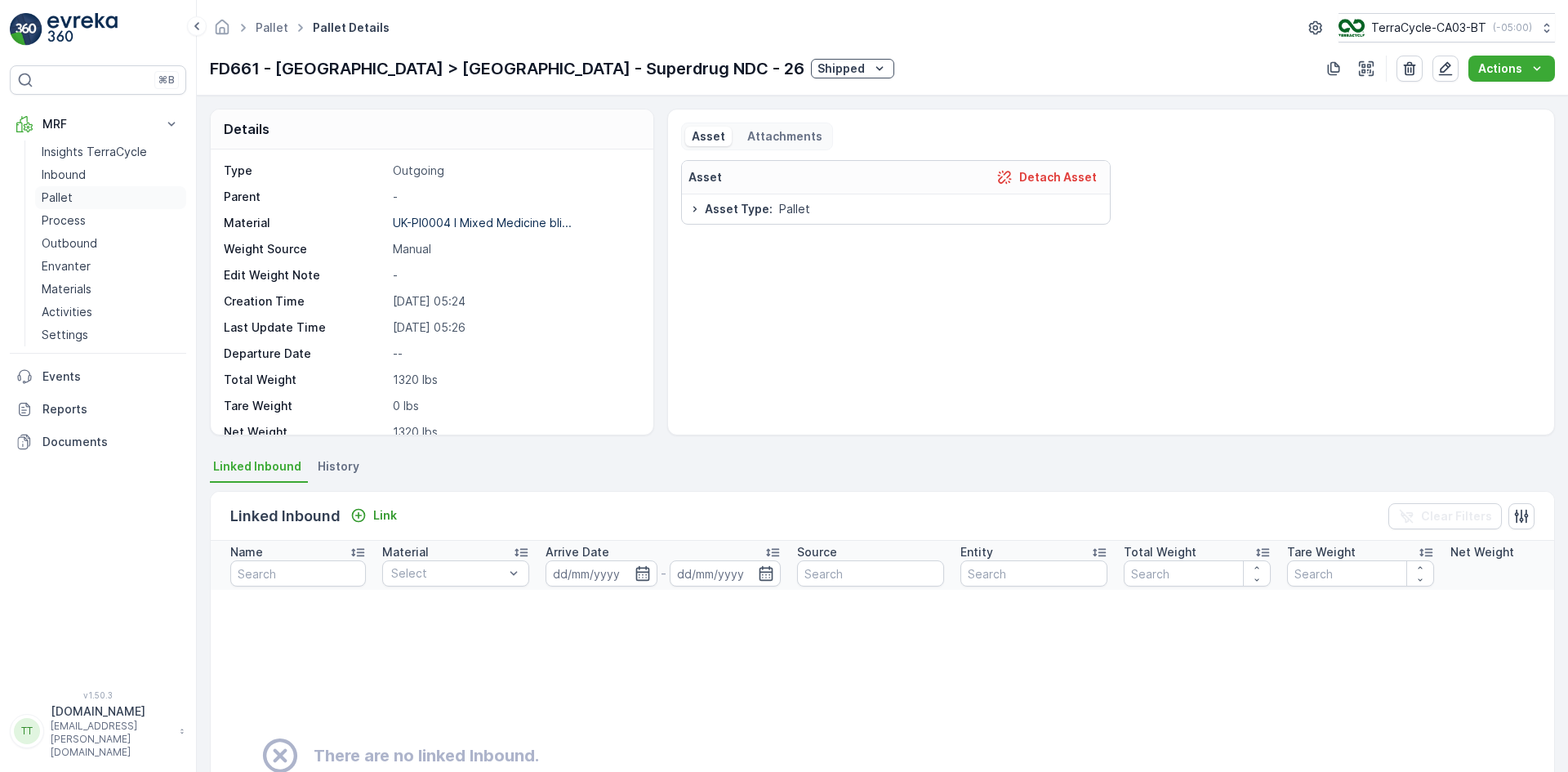
click at [60, 194] on p "Pallet" at bounding box center [57, 198] width 31 height 16
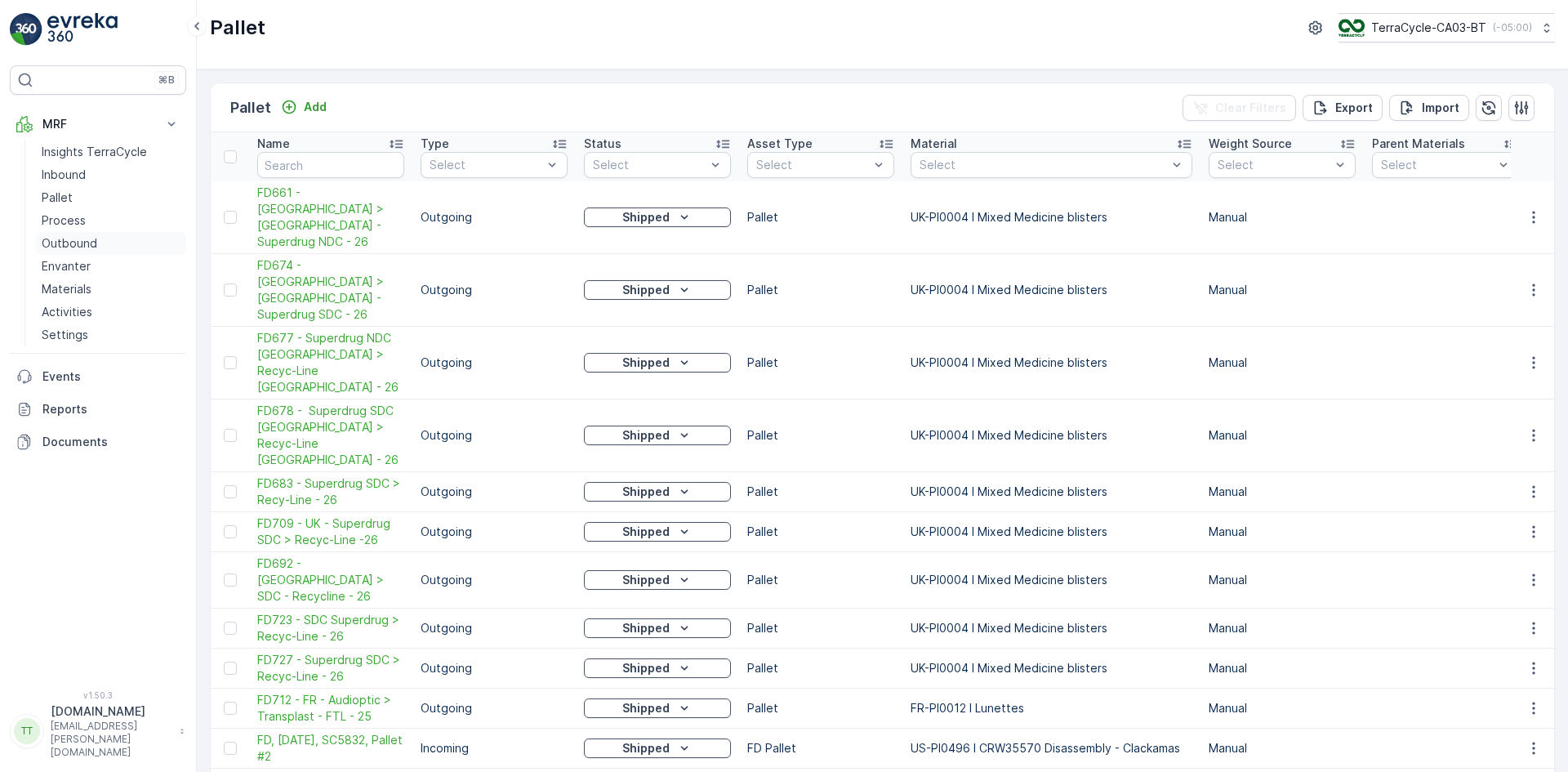
click at [93, 249] on p "Outbound" at bounding box center [70, 244] width 56 height 16
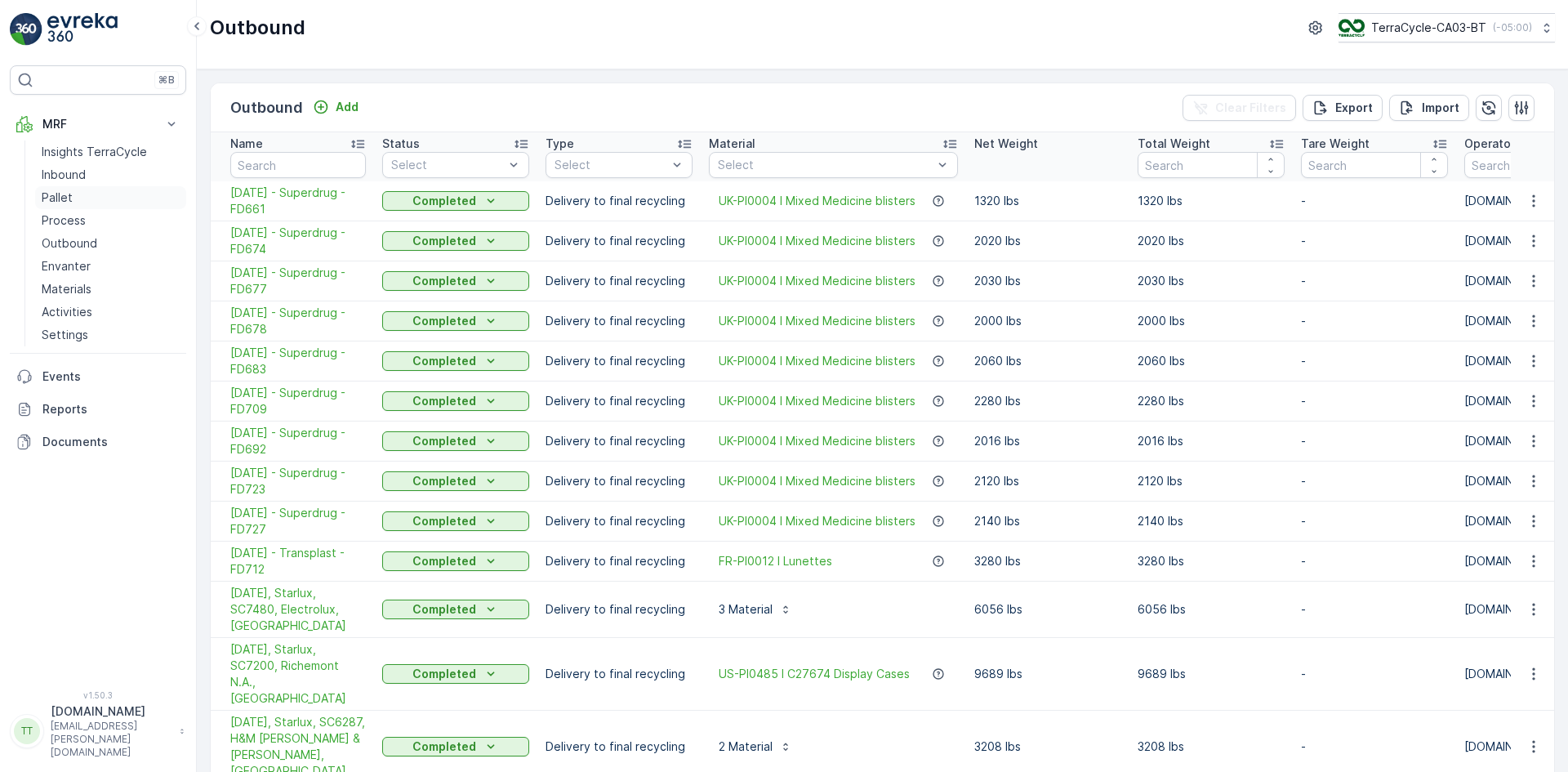
click at [93, 199] on link "Pallet" at bounding box center [111, 198] width 151 height 23
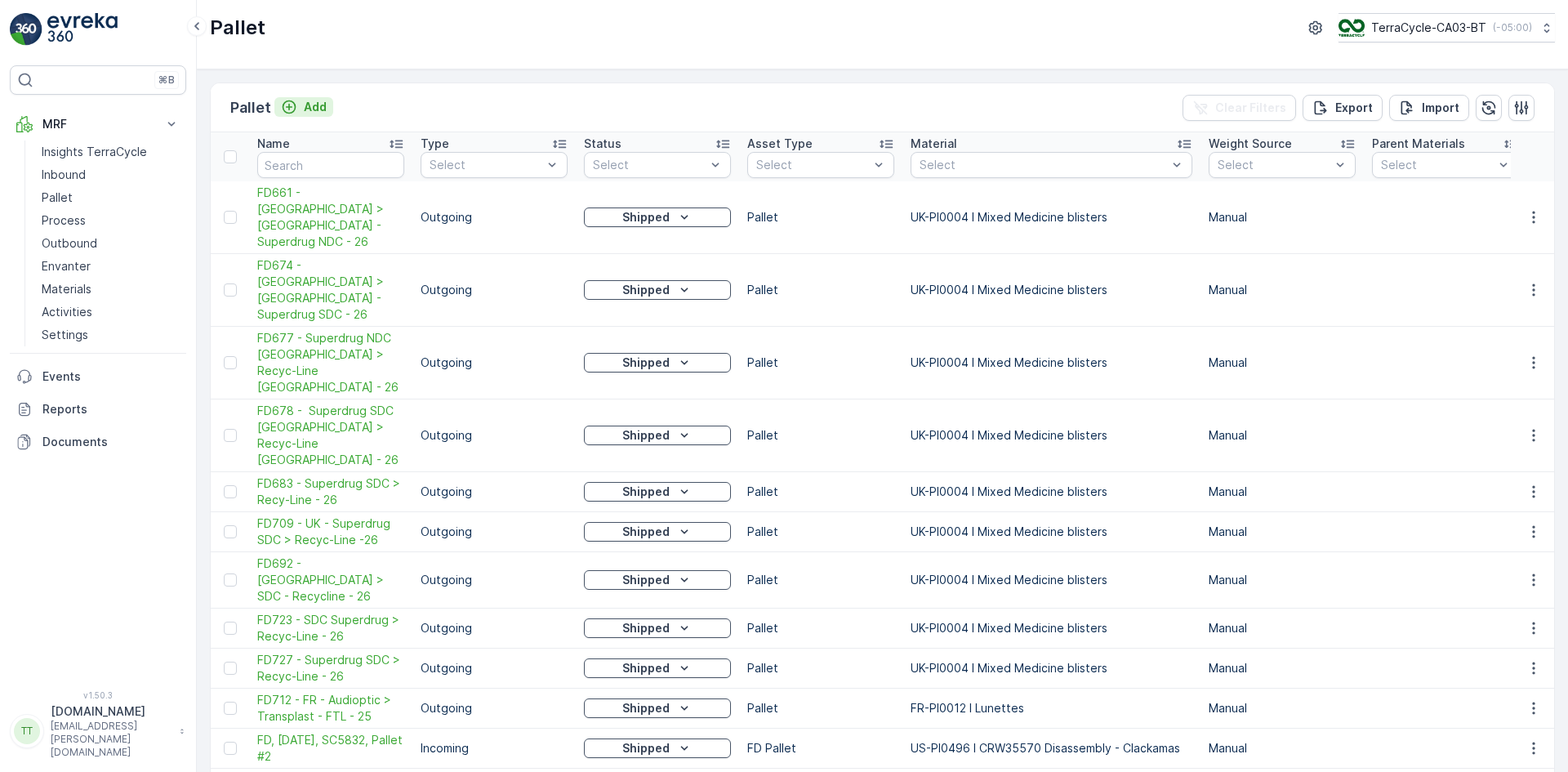
click at [317, 107] on p "Add" at bounding box center [315, 107] width 23 height 16
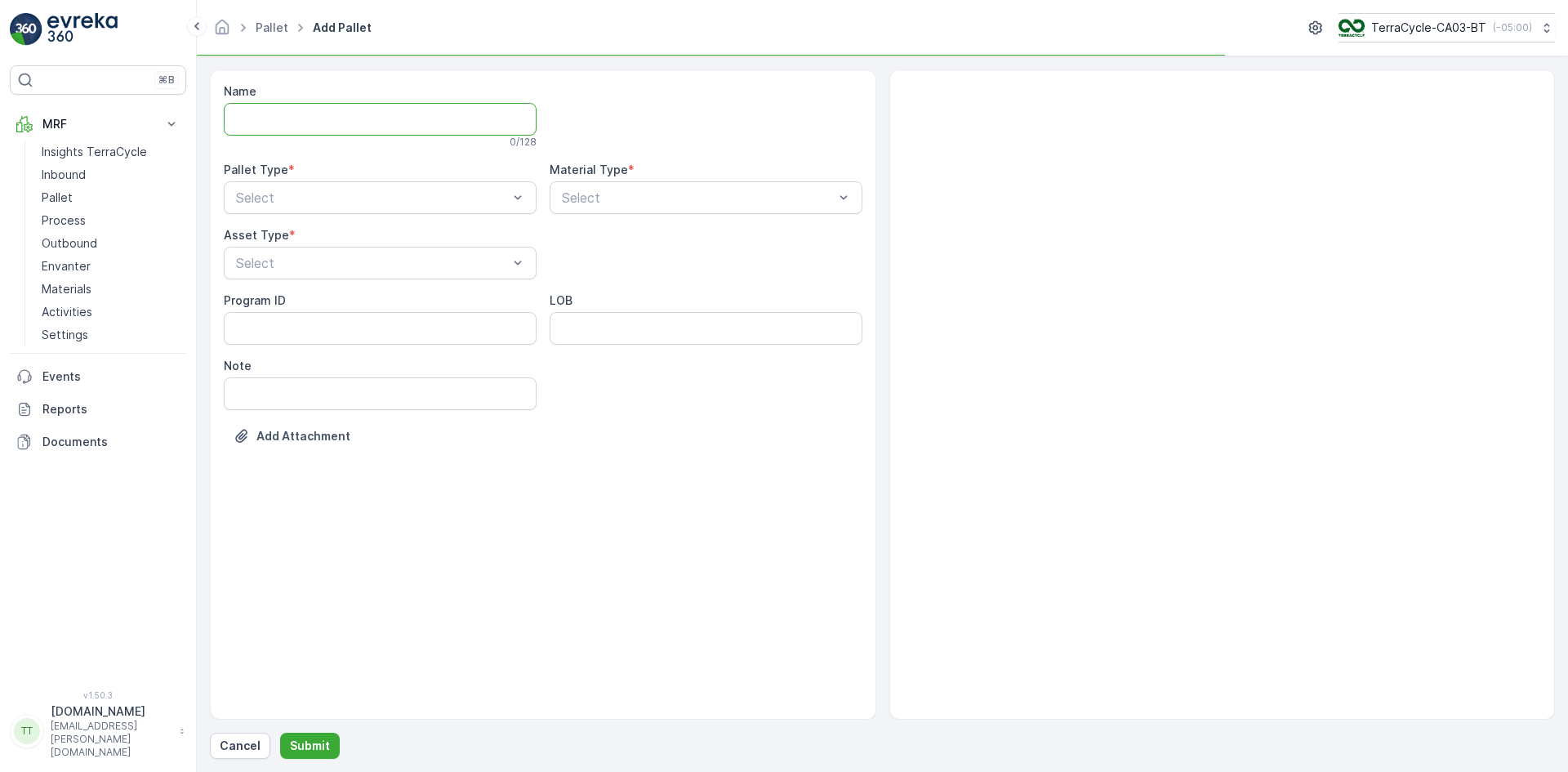
click at [317, 110] on input "Name" at bounding box center [380, 119] width 312 height 33
paste input "FD660 - UK > UK - Superdrug SDC - 26"
type input "FD660 - UK > UK - Superdrug SDC - 26"
click at [297, 268] on div "Outgoing" at bounding box center [380, 269] width 293 height 15
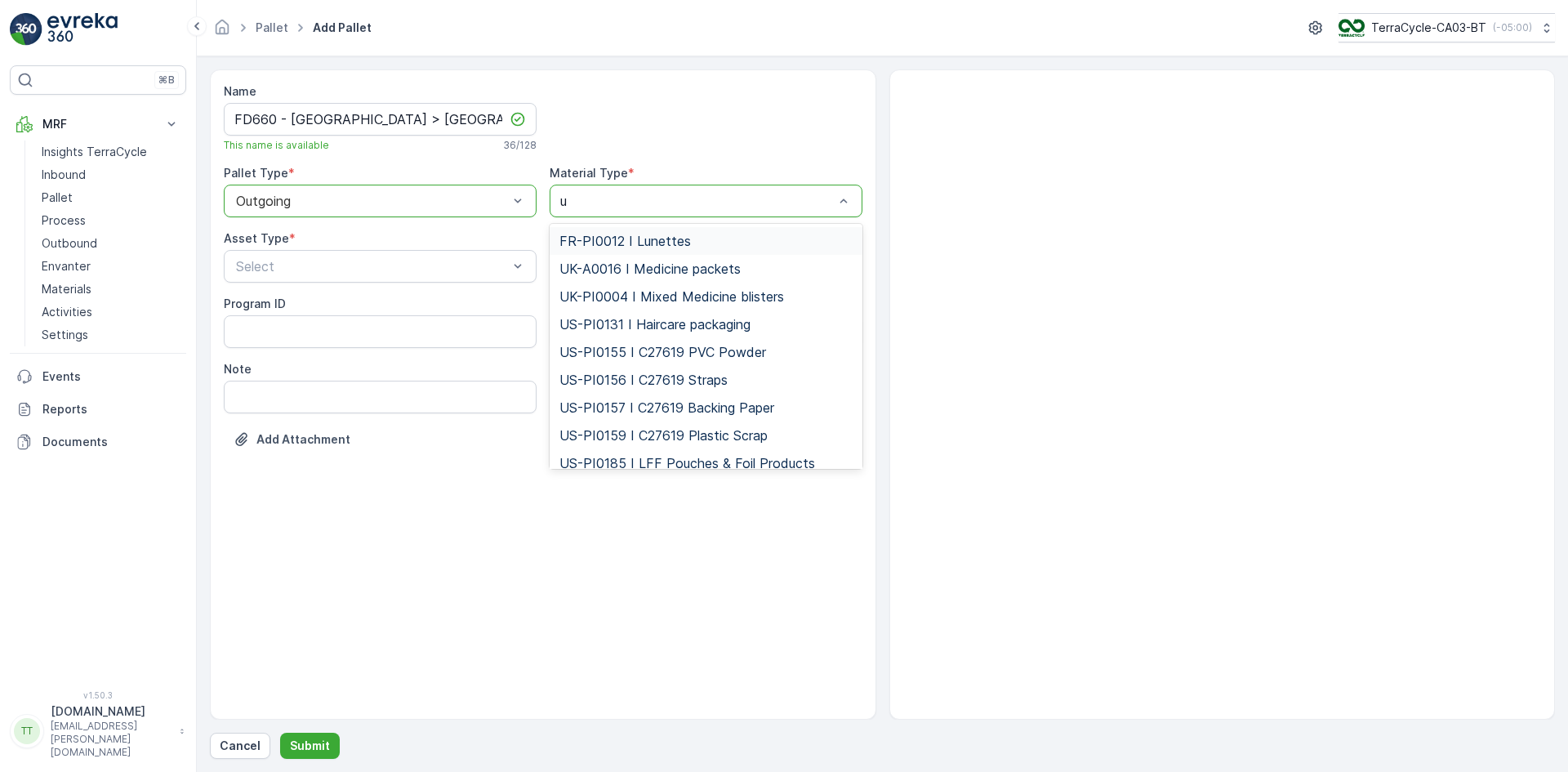
type input "uk"
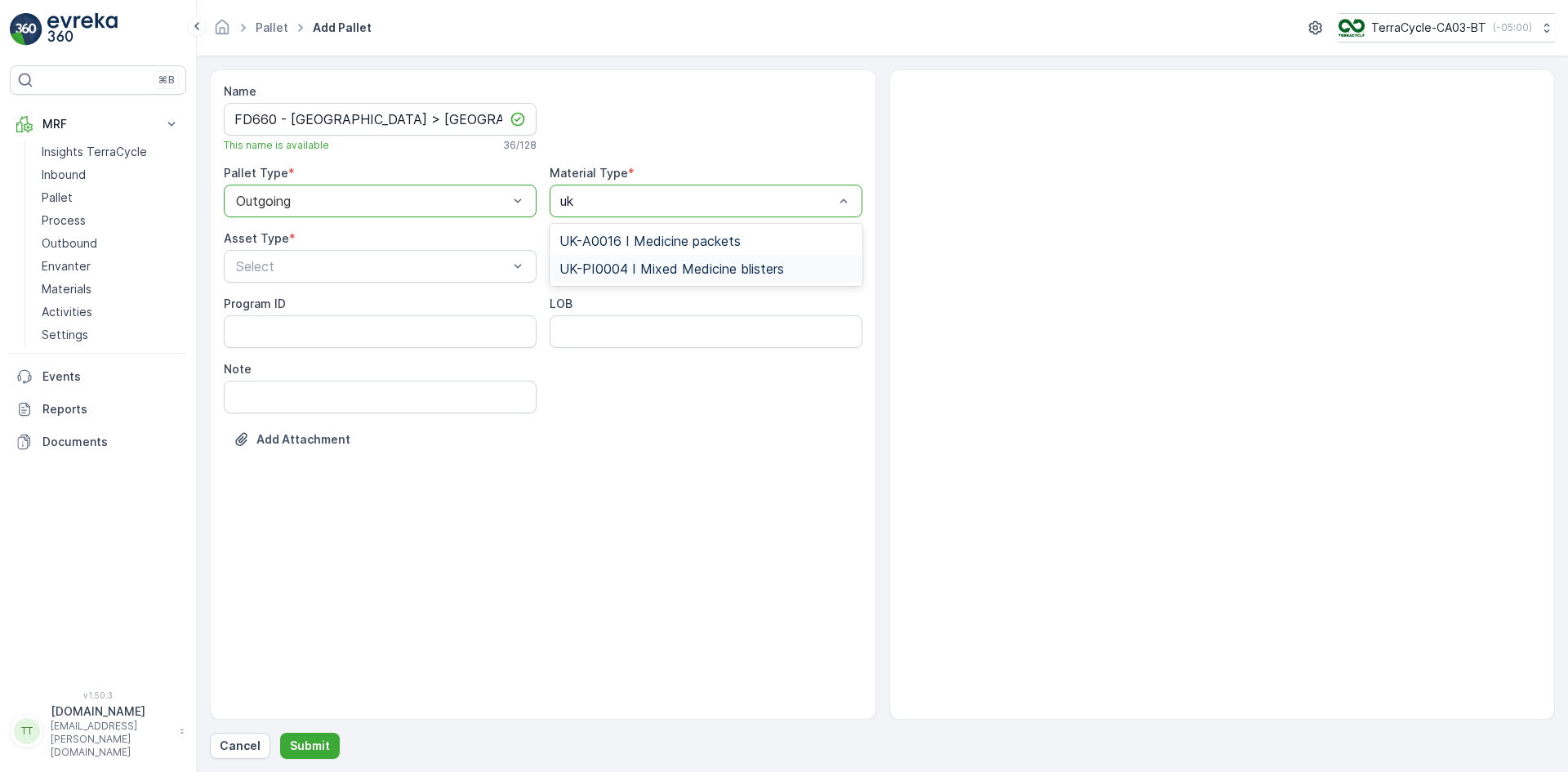
click at [610, 267] on span "UK-PI0004 I Mixed Medicine blisters" at bounding box center [672, 269] width 225 height 15
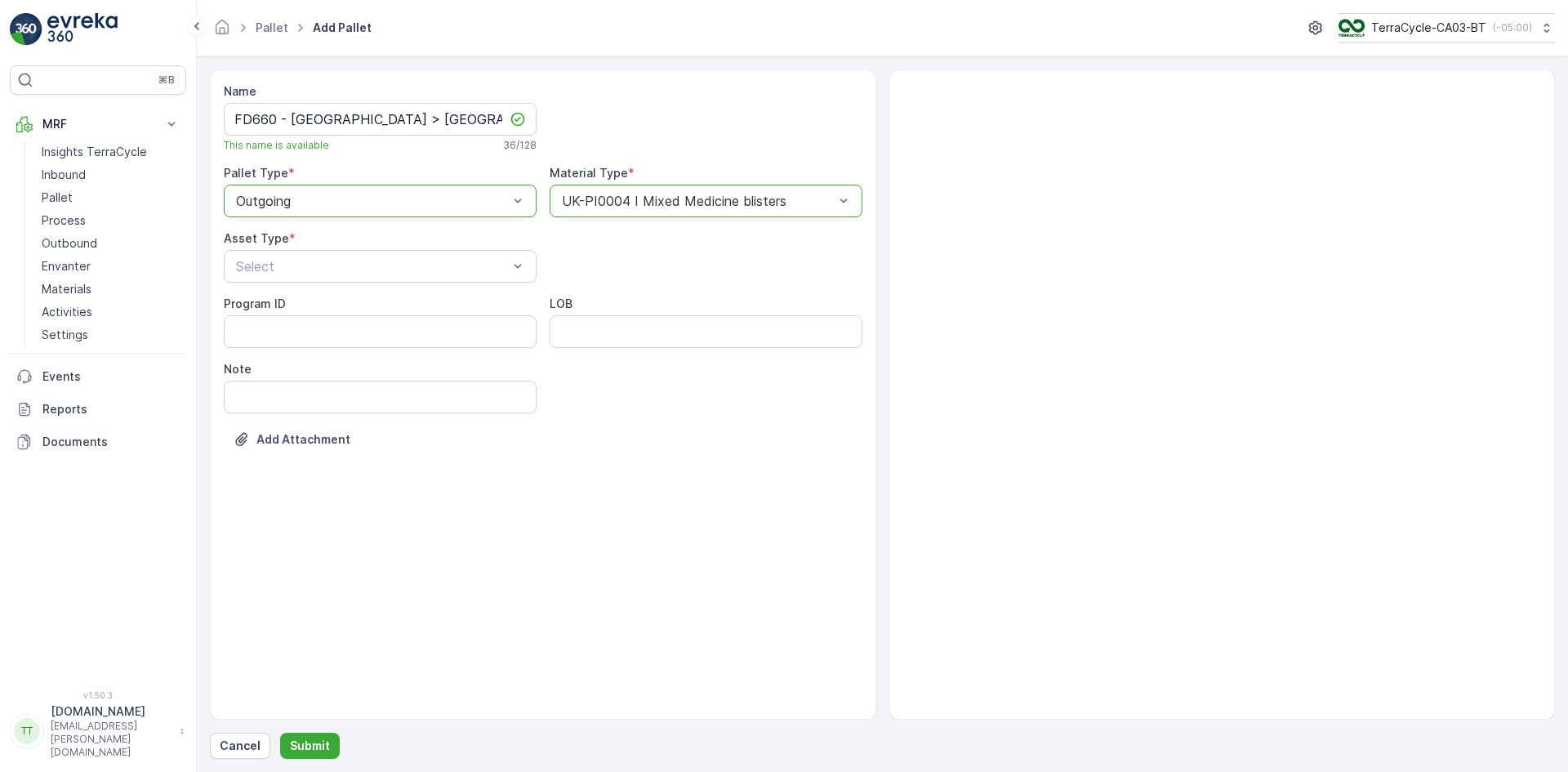
click at [336, 248] on div "Asset Type * Select" at bounding box center [380, 257] width 312 height 53
click at [316, 296] on div "Pallet" at bounding box center [380, 306] width 312 height 28
click at [323, 738] on p "Submit" at bounding box center [309, 746] width 40 height 16
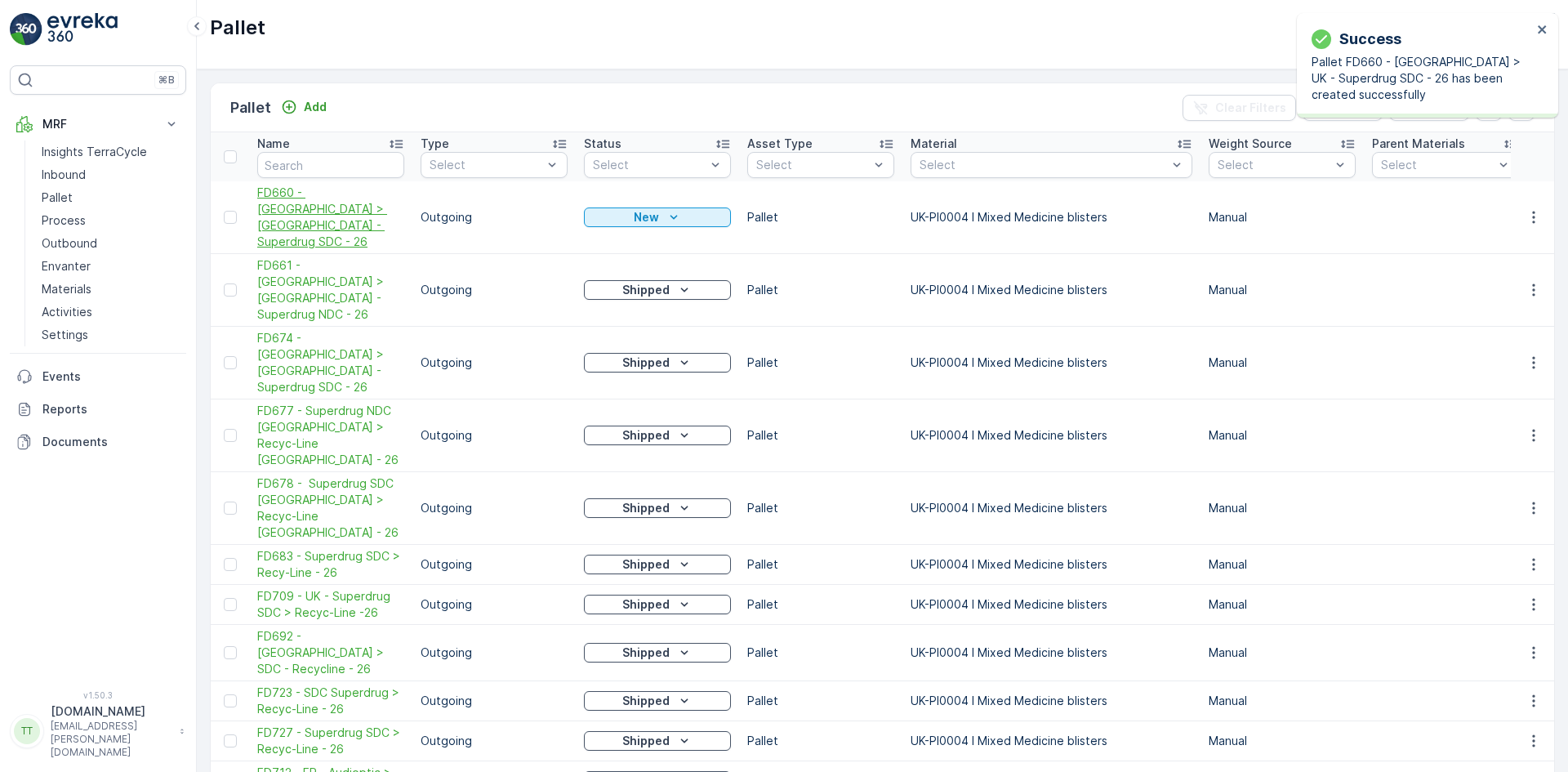
click at [335, 198] on span "FD660 - UK > UK - Superdrug SDC - 26" at bounding box center [330, 217] width 147 height 66
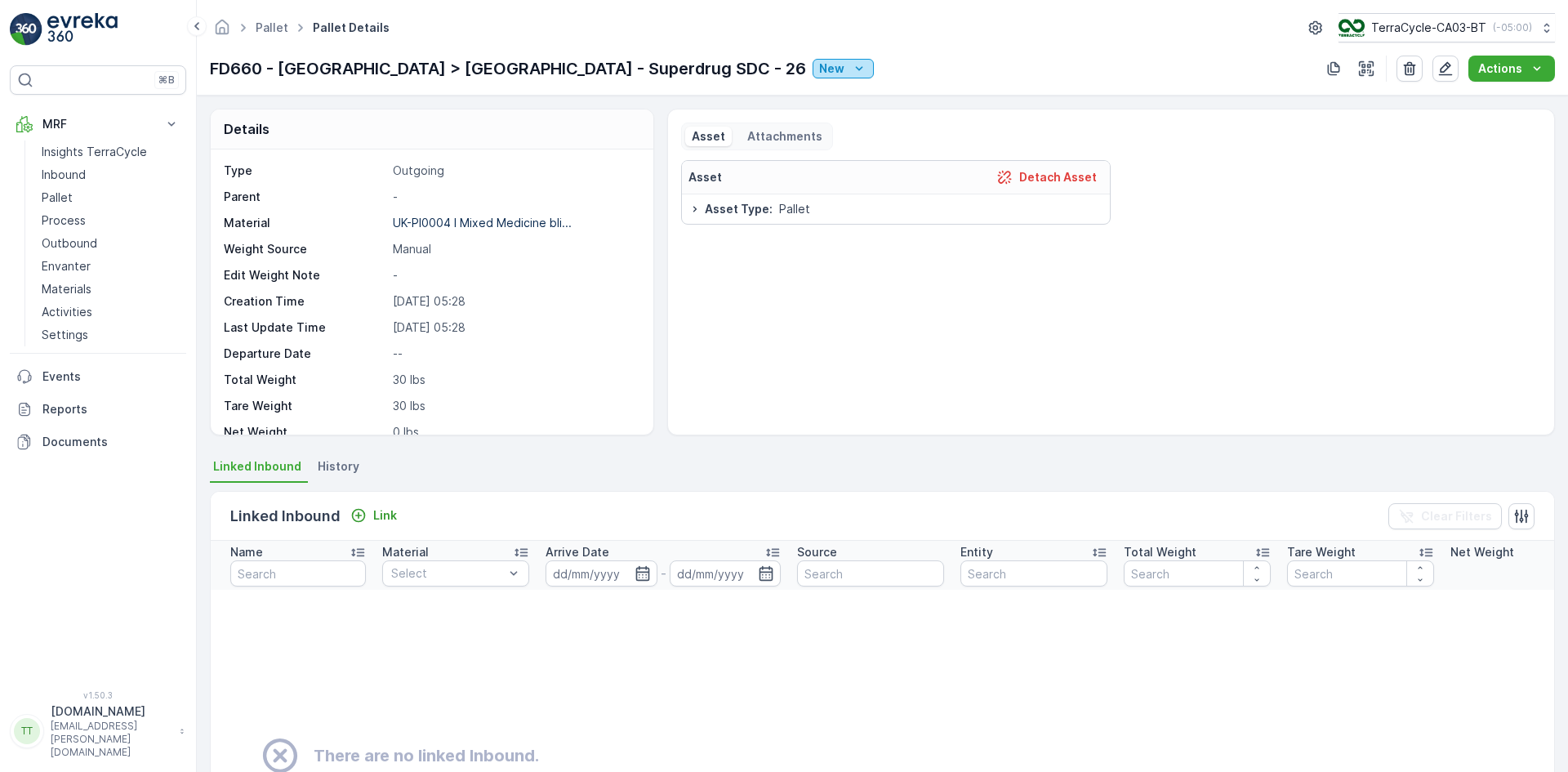
click at [819, 71] on p "New" at bounding box center [832, 69] width 25 height 16
click at [584, 227] on span "Ready to Allocation" at bounding box center [588, 231] width 107 height 16
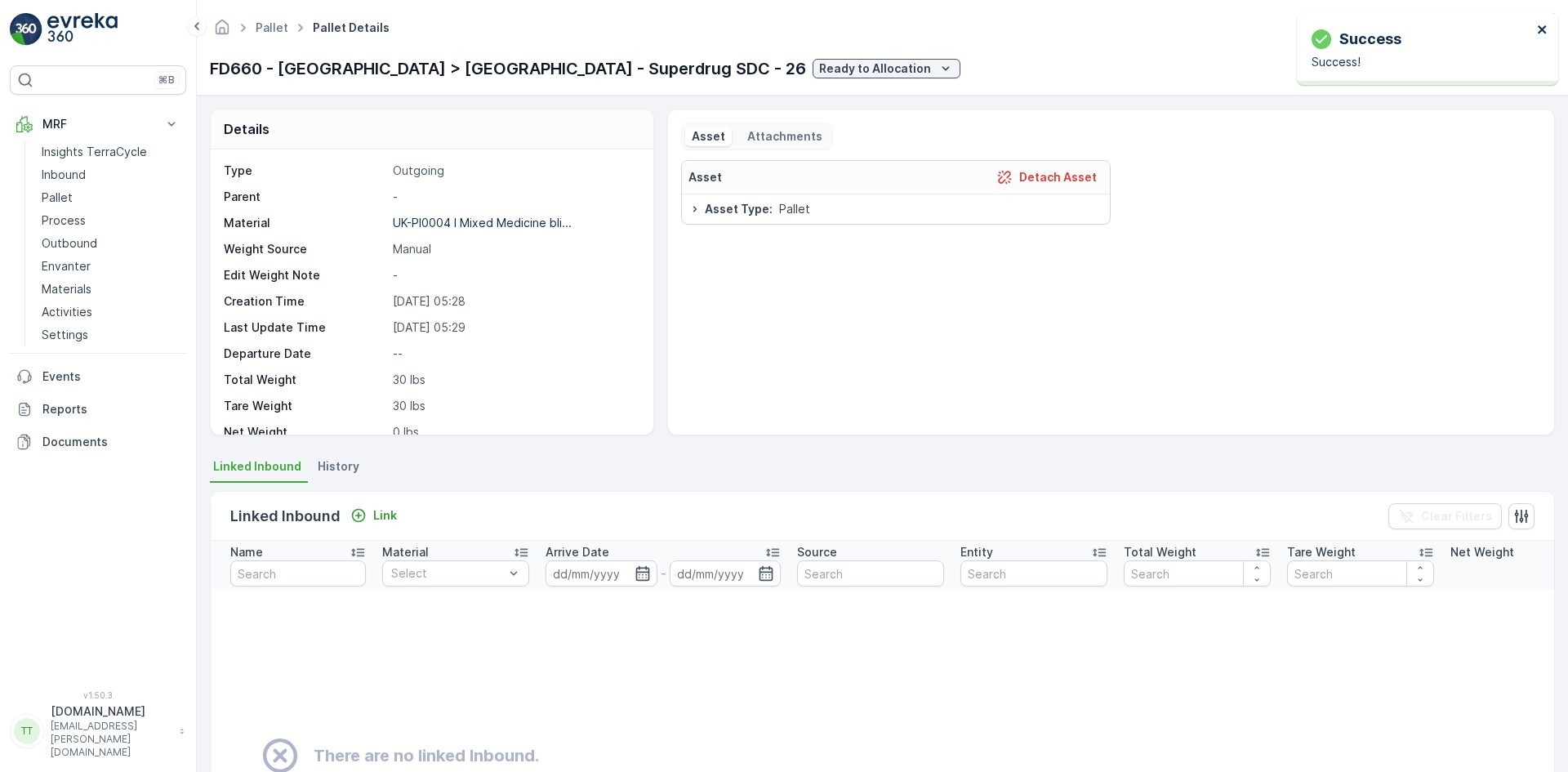
click at [1542, 28] on icon "close" at bounding box center [1543, 30] width 11 height 13
click at [1449, 66] on icon "button" at bounding box center [1445, 69] width 16 height 16
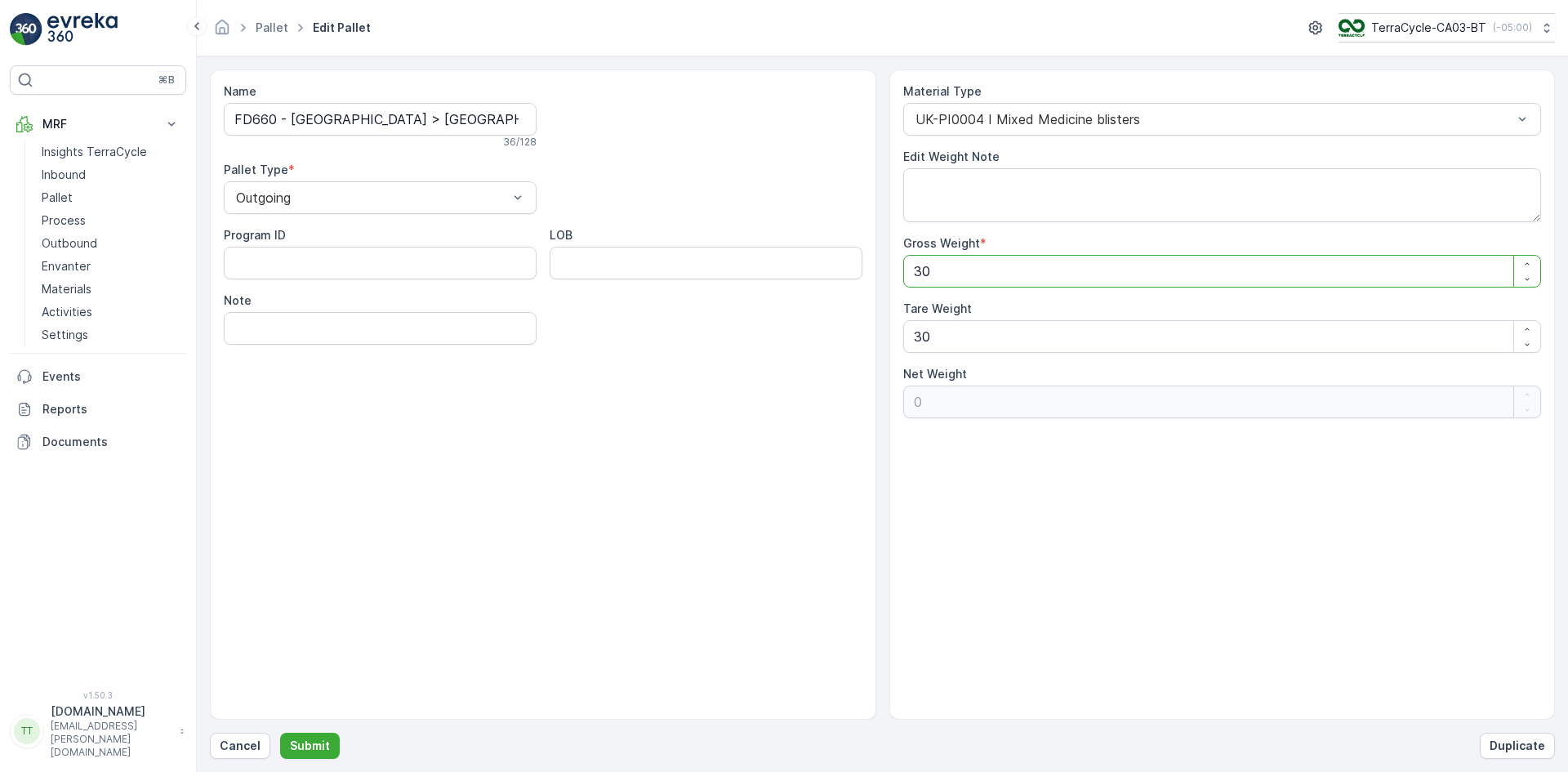
drag, startPoint x: 948, startPoint y: 272, endPoint x: 888, endPoint y: 267, distance: 60.2
click at [889, 267] on div "Material Type UK-PI0004 I Mixed Medicine blisters Edit Weight Note Gross Weight…" at bounding box center [1222, 395] width 666 height 651
type Weight "2"
type Weight "-28"
type Weight "20"
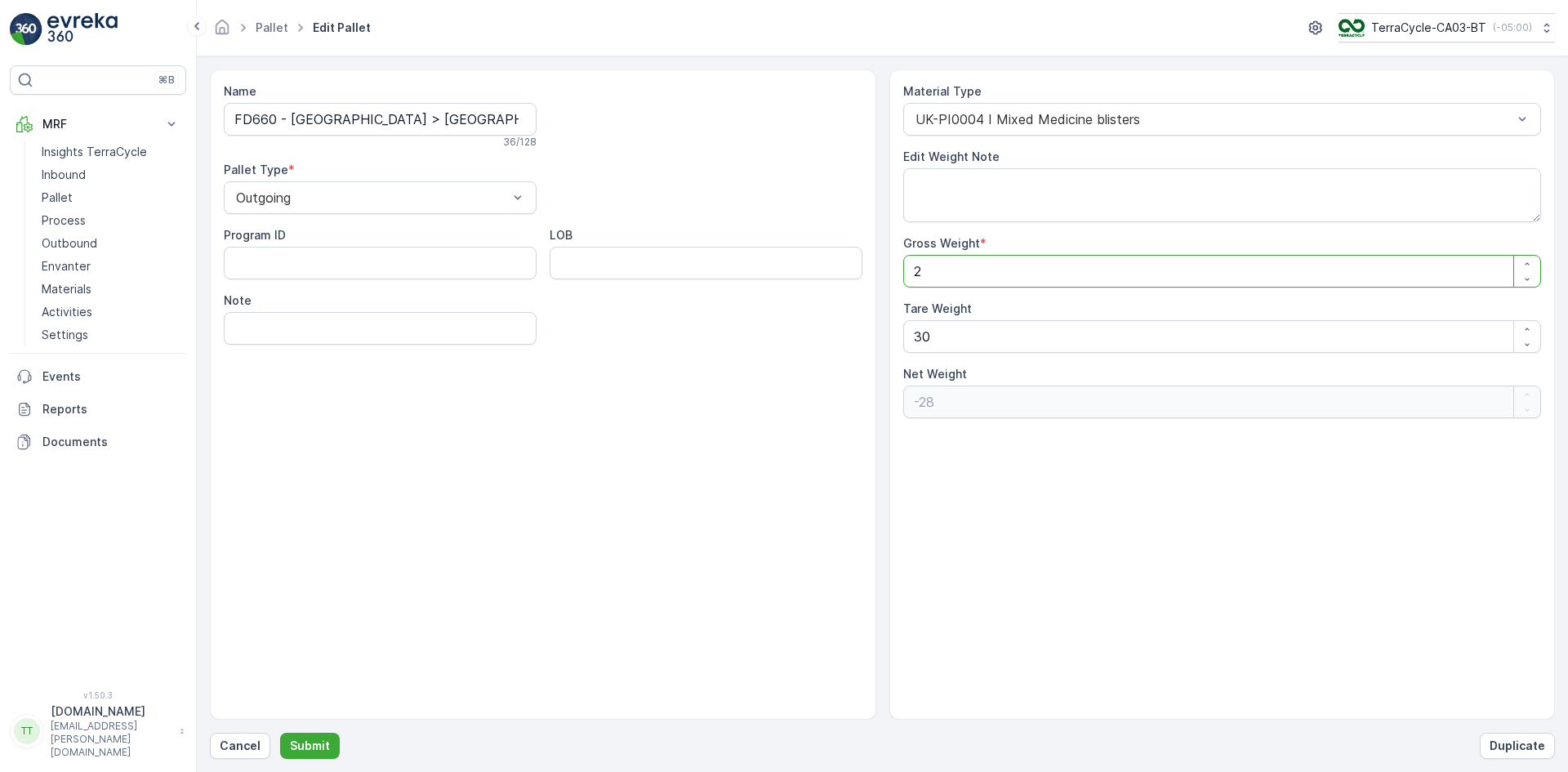
type Weight "-10"
type Weight "200"
type Weight "170"
type Weight "2000"
type Weight "1970"
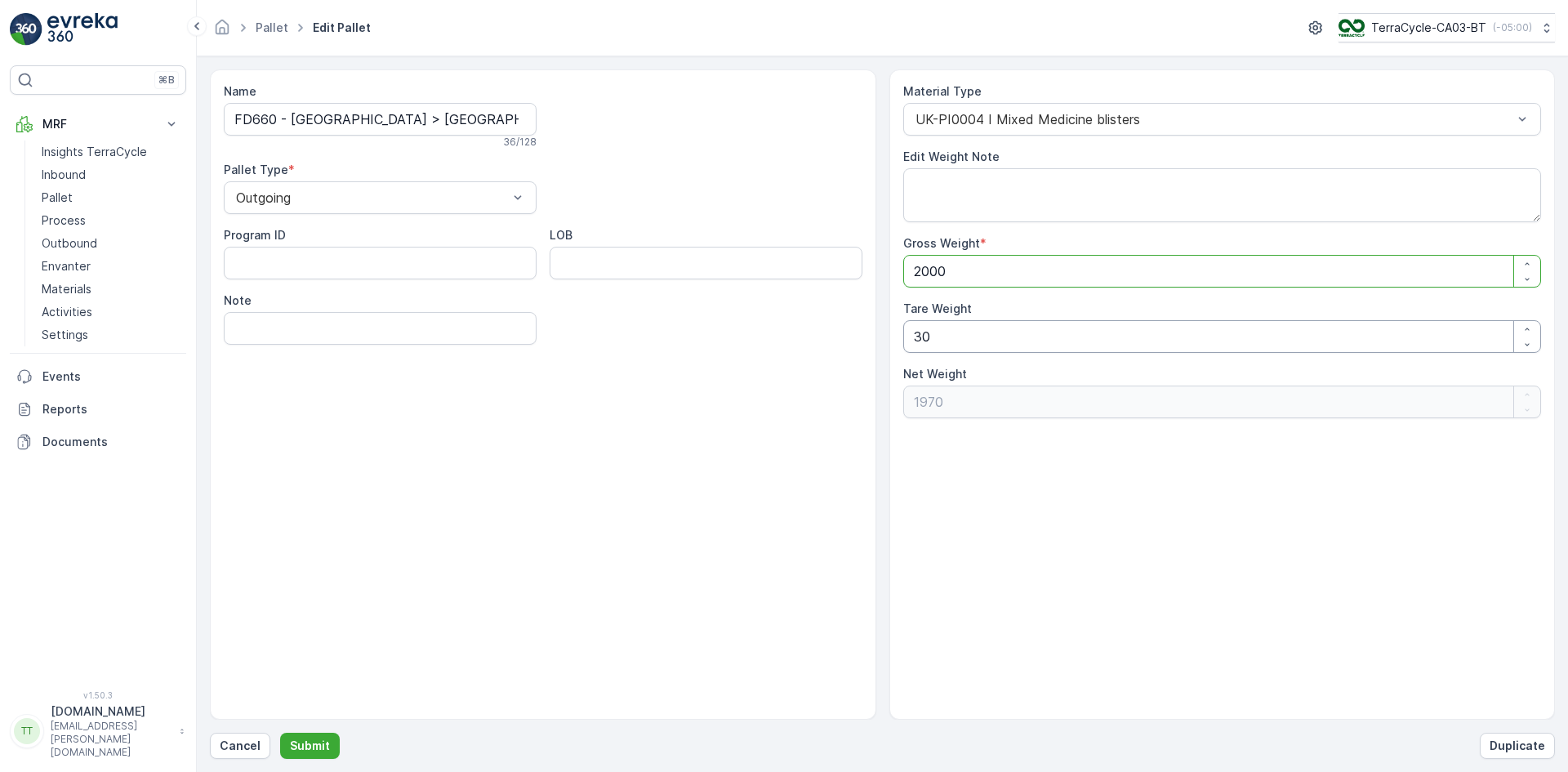
type Weight "2000"
drag, startPoint x: 894, startPoint y: 342, endPoint x: 879, endPoint y: 340, distance: 15.1
click at [886, 342] on div "Name FD660 - UK > UK - Superdrug SDC - 26 36 / 128 Pallet Type * Outgoing Progr…" at bounding box center [882, 395] width 1345 height 651
type Weight "0"
type Weight "2000"
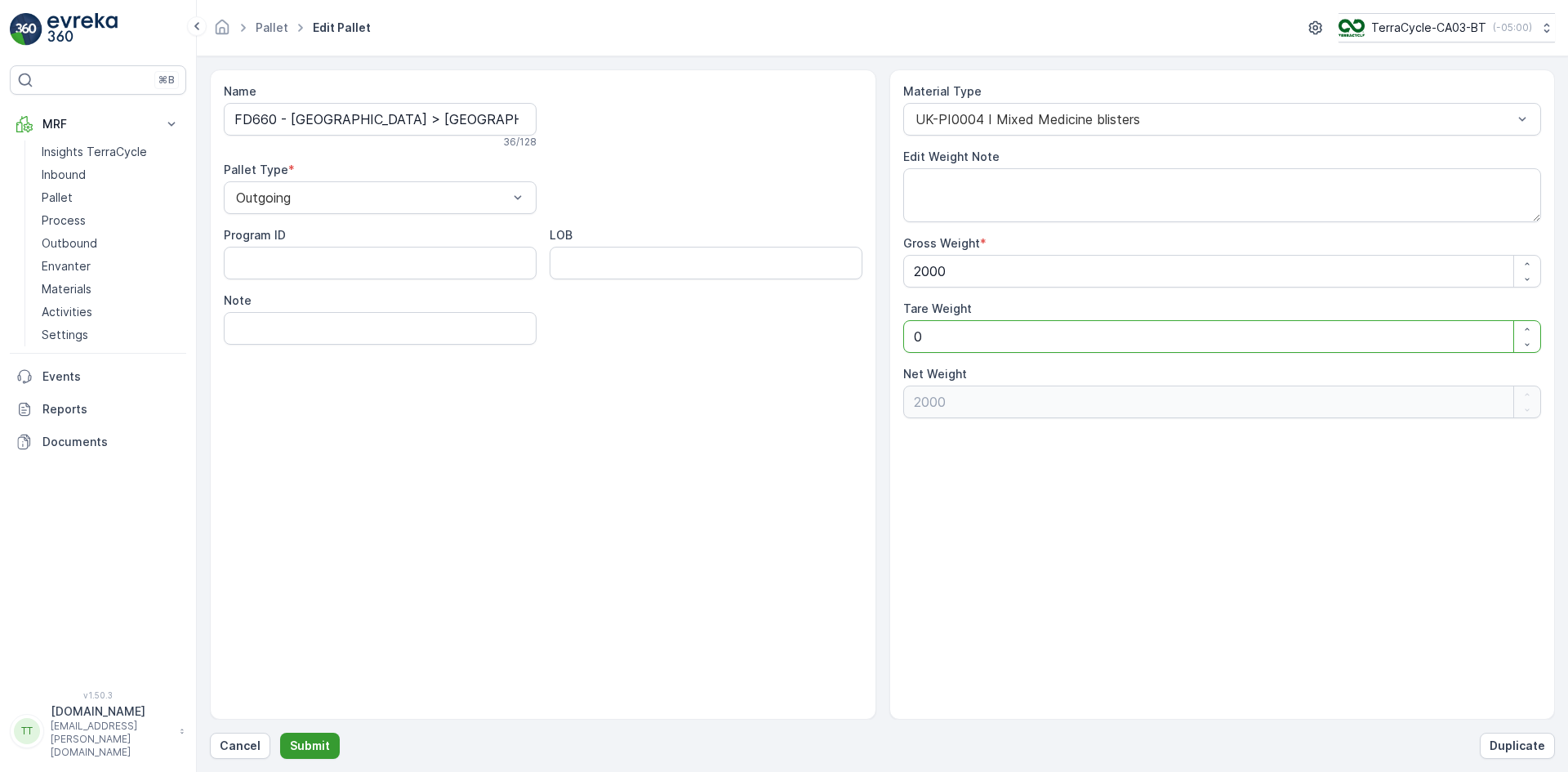
type Weight "0"
click at [293, 739] on p "Submit" at bounding box center [309, 746] width 40 height 16
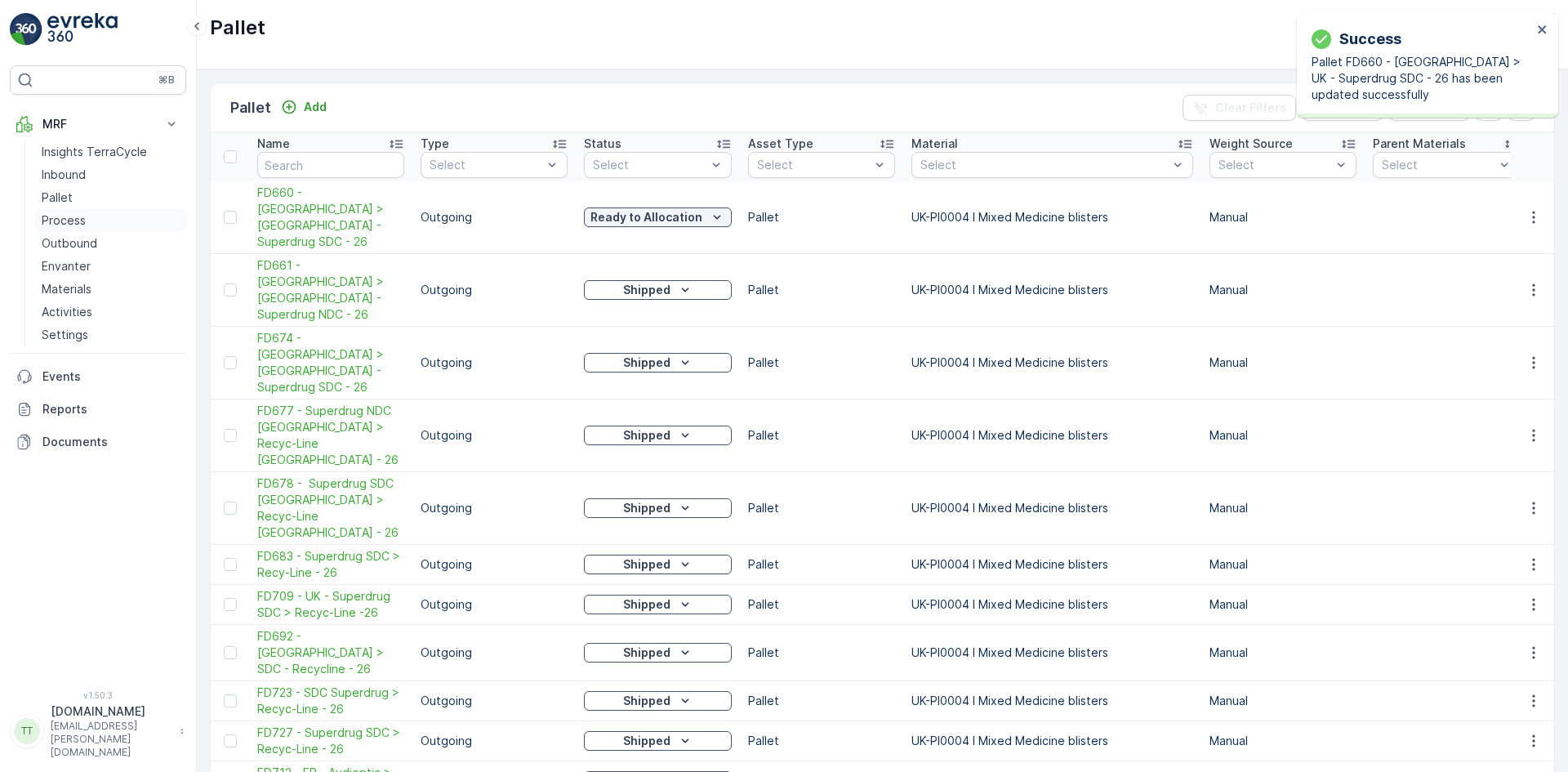
click at [80, 222] on p "Process" at bounding box center [64, 221] width 44 height 16
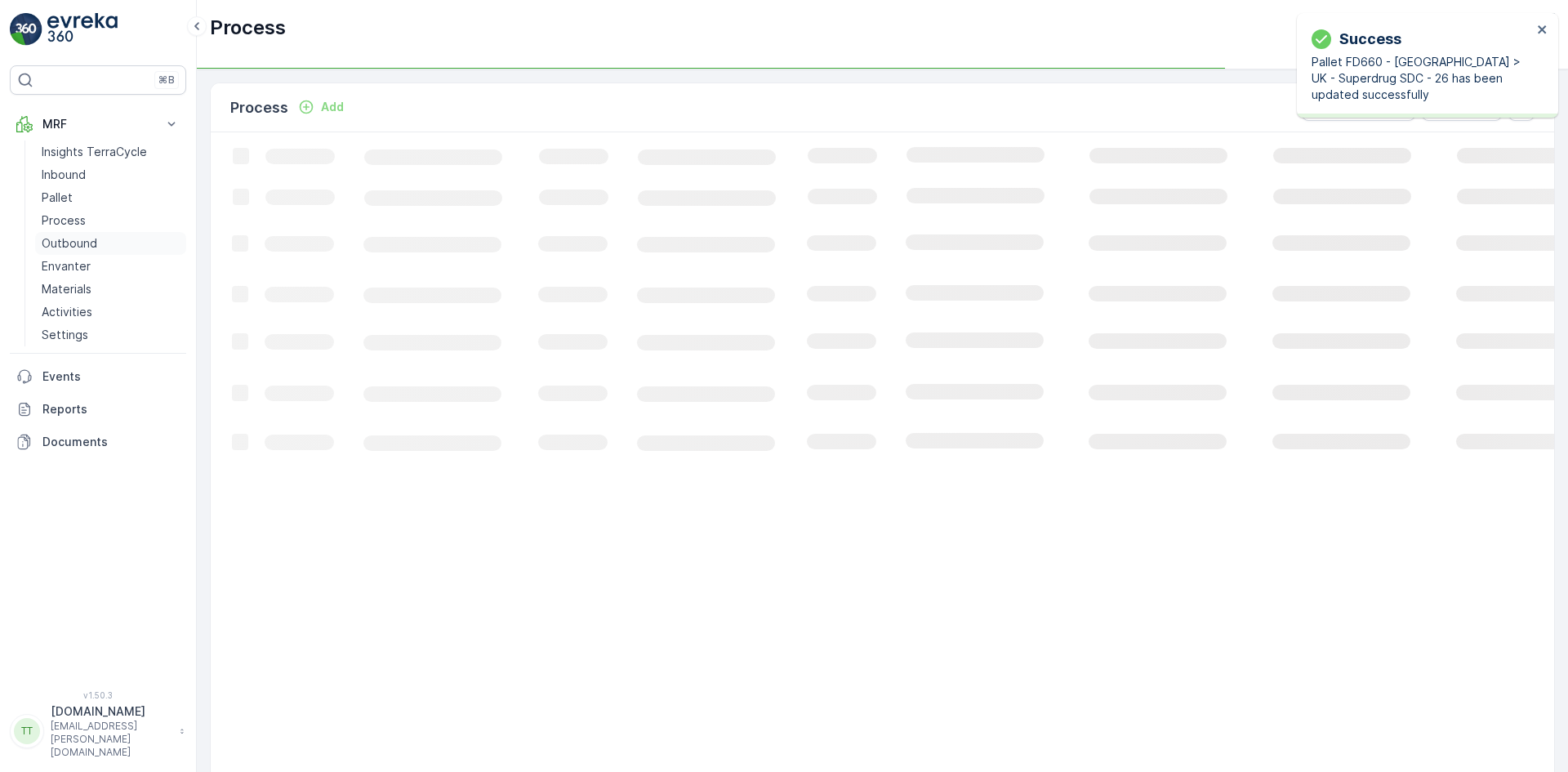
click at [83, 242] on p "Outbound" at bounding box center [70, 244] width 56 height 16
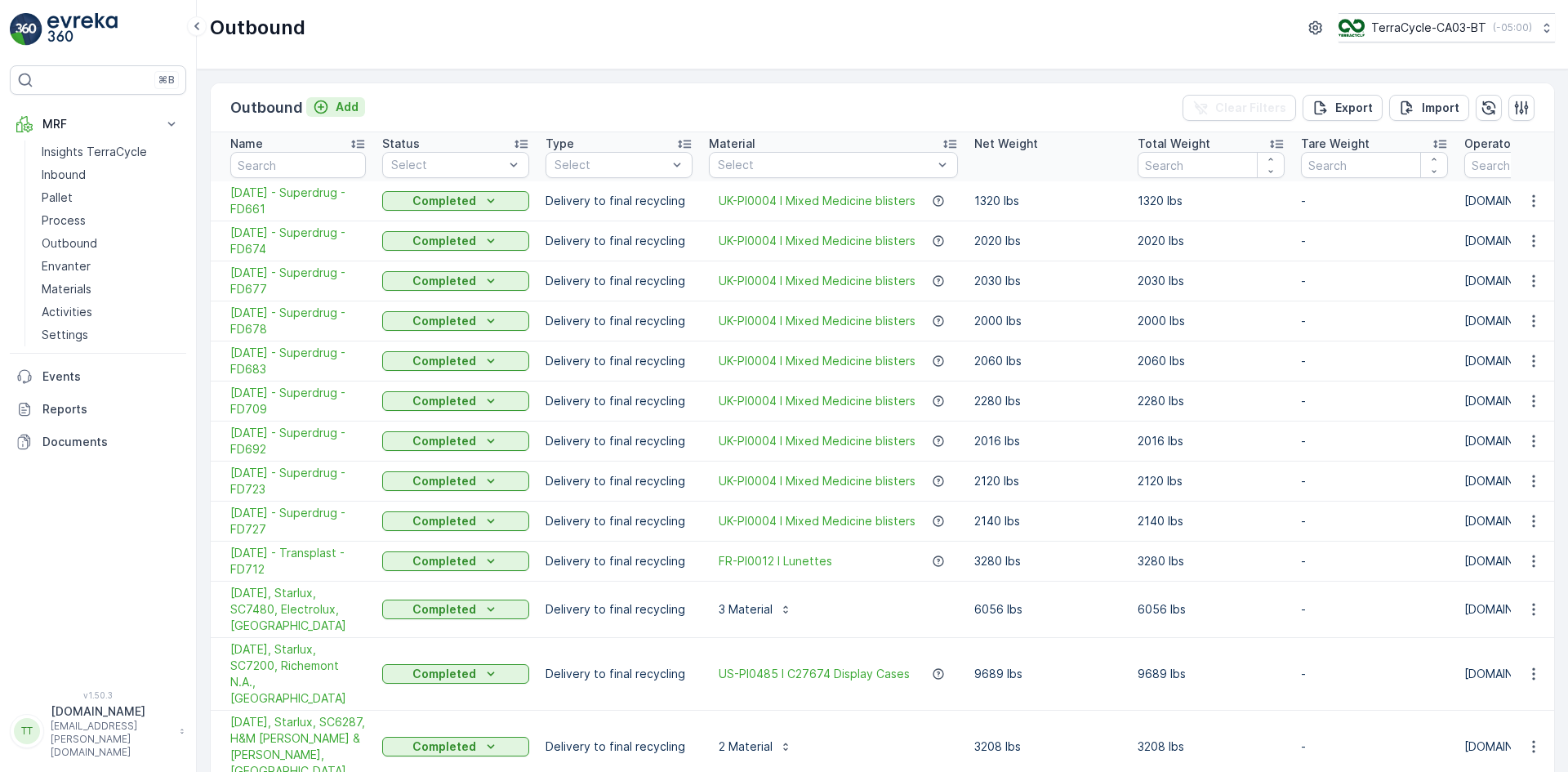
click at [345, 105] on p "Add" at bounding box center [347, 107] width 23 height 16
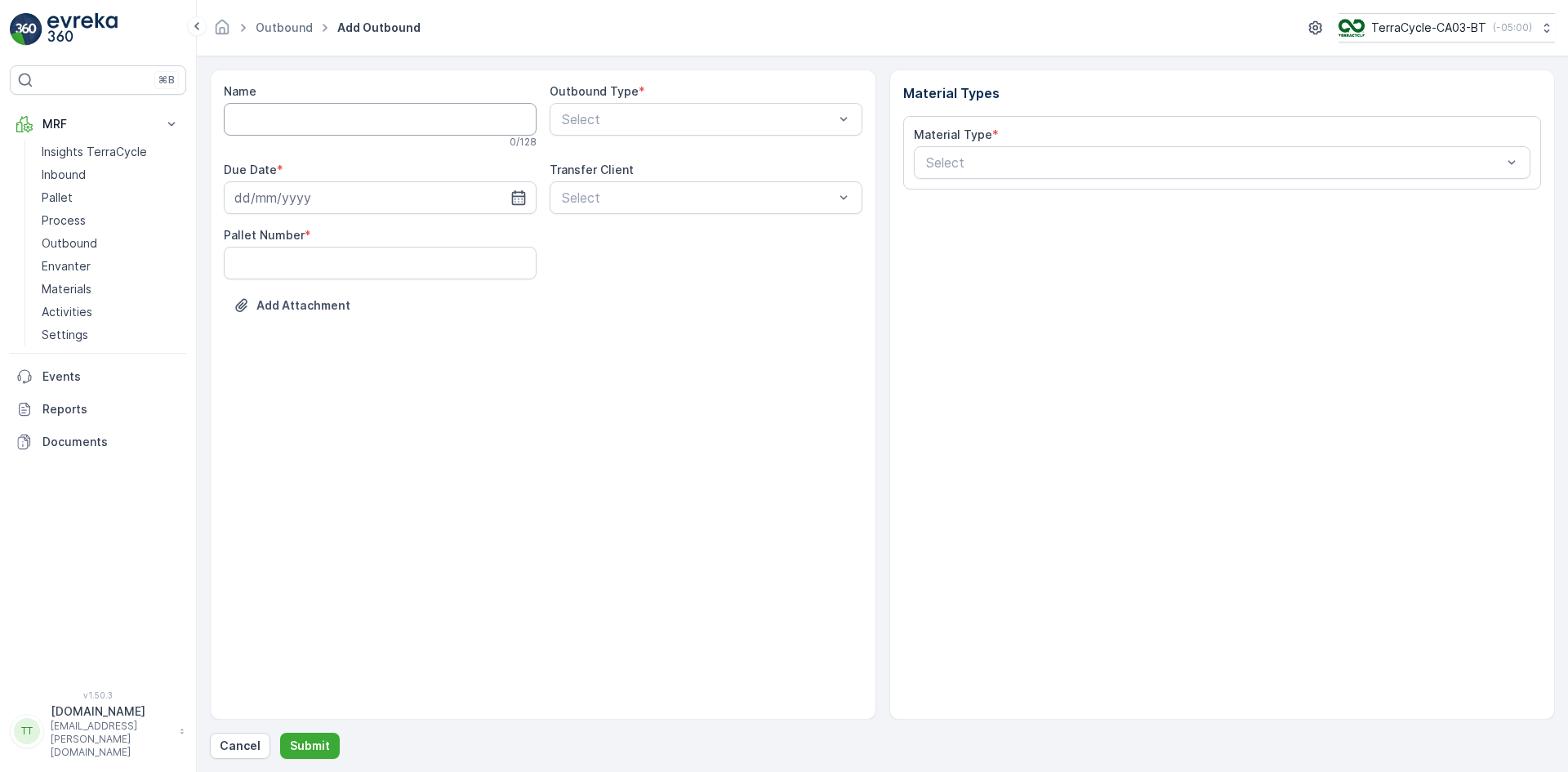
click at [330, 122] on input "Name" at bounding box center [380, 119] width 312 height 33
paste input "[DATE] - Superdrug - FD660"
type input "[DATE] - Superdrug - FD660"
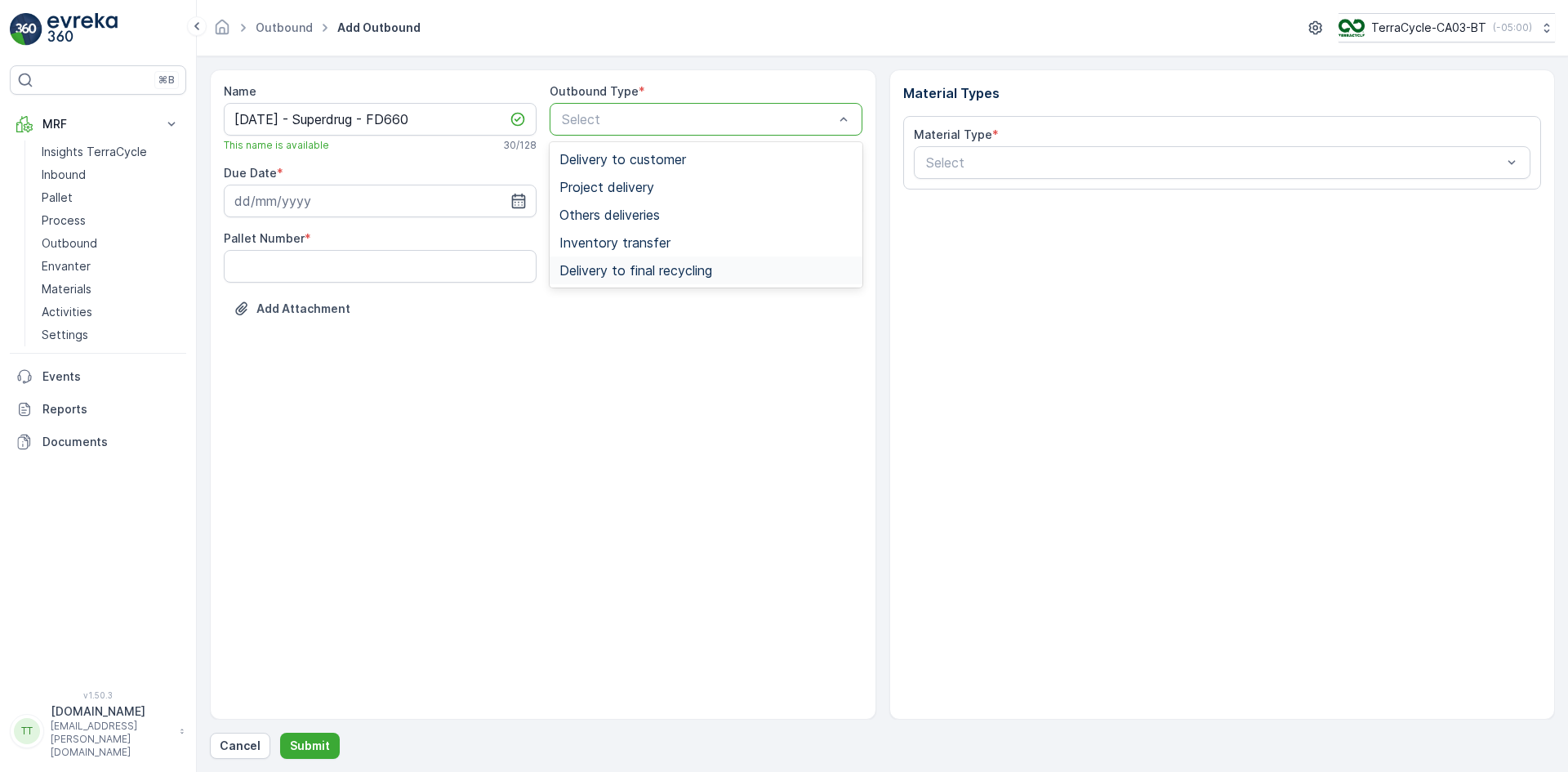
click at [649, 265] on span "Delivery to final recycling" at bounding box center [636, 271] width 153 height 15
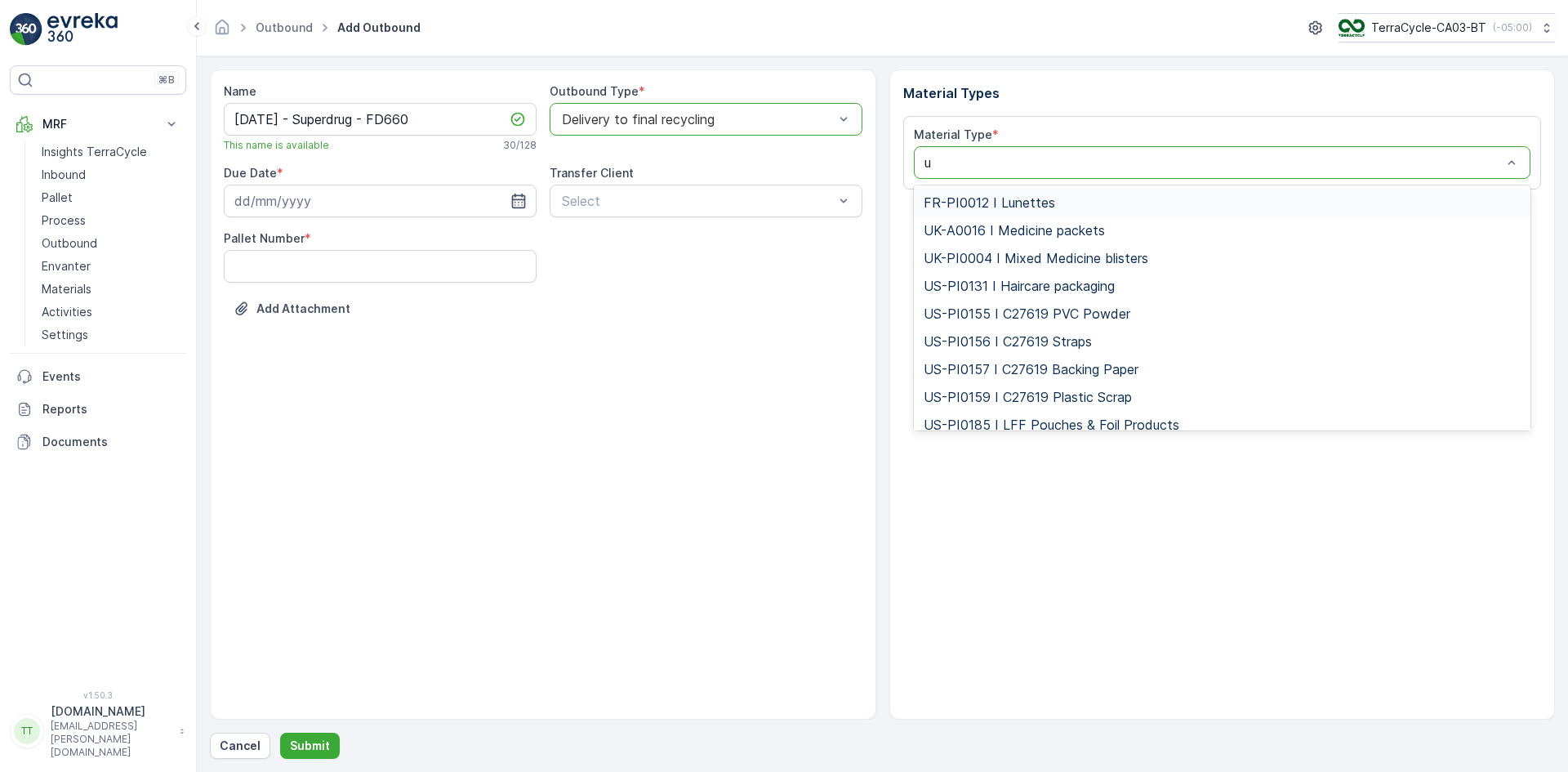
type input "uk"
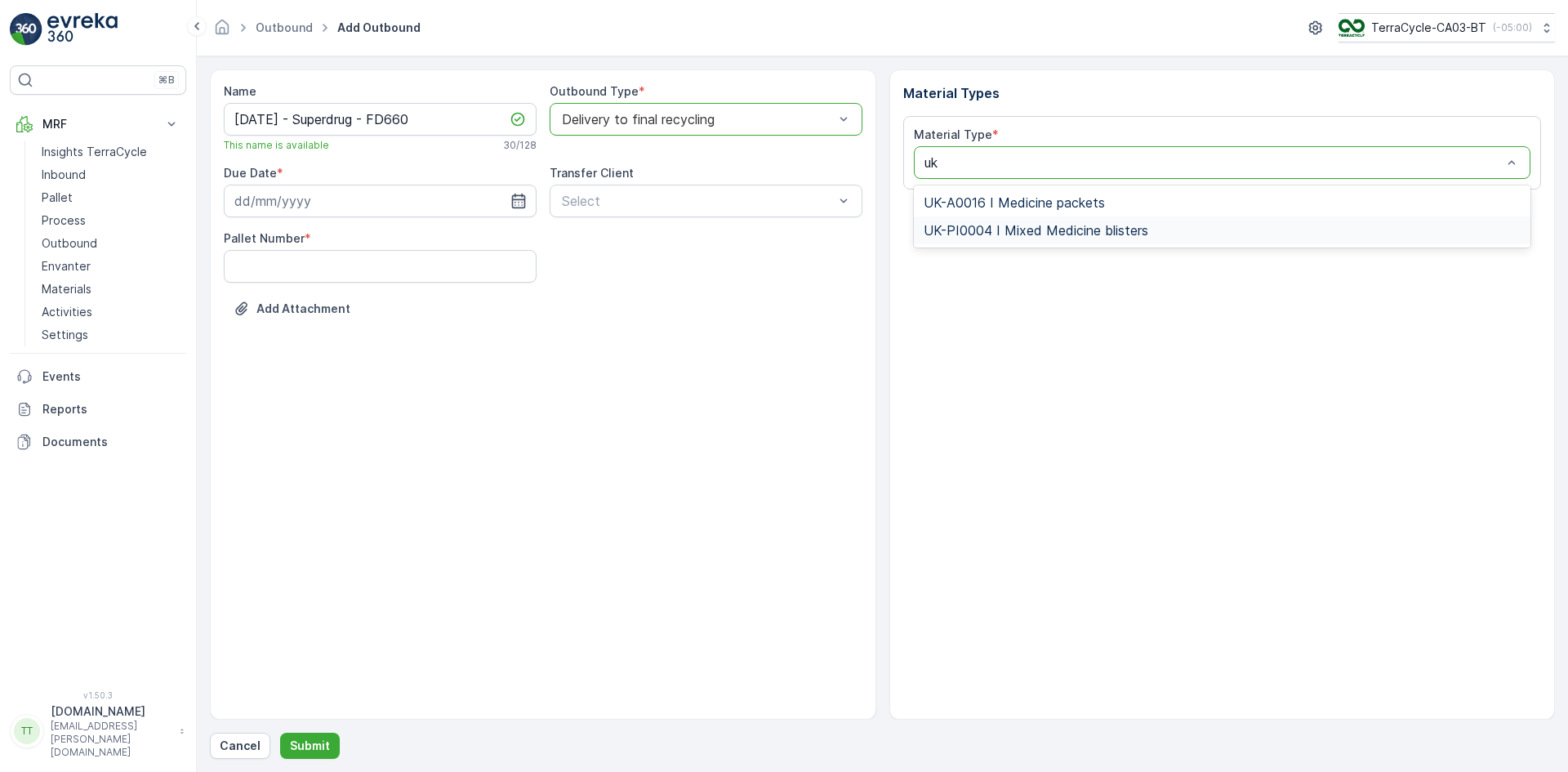
click at [980, 233] on span "UK-PI0004 I Mixed Medicine blisters" at bounding box center [1036, 231] width 225 height 15
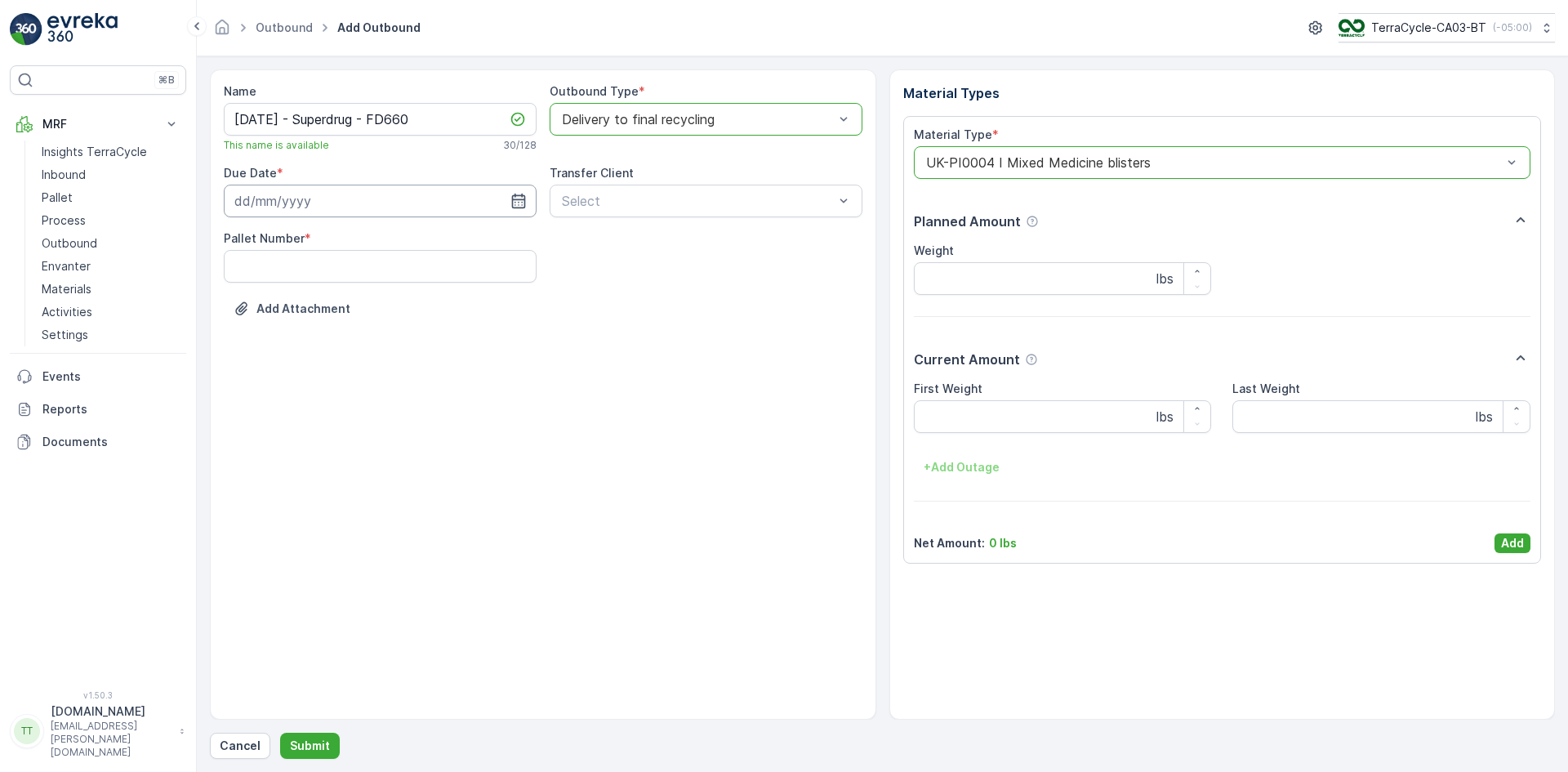
click at [329, 201] on input at bounding box center [380, 201] width 312 height 33
click at [381, 239] on icon "button" at bounding box center [381, 240] width 16 height 16
click at [365, 240] on icon "button" at bounding box center [362, 240] width 5 height 9
click at [365, 240] on icon "button" at bounding box center [362, 240] width 16 height 16
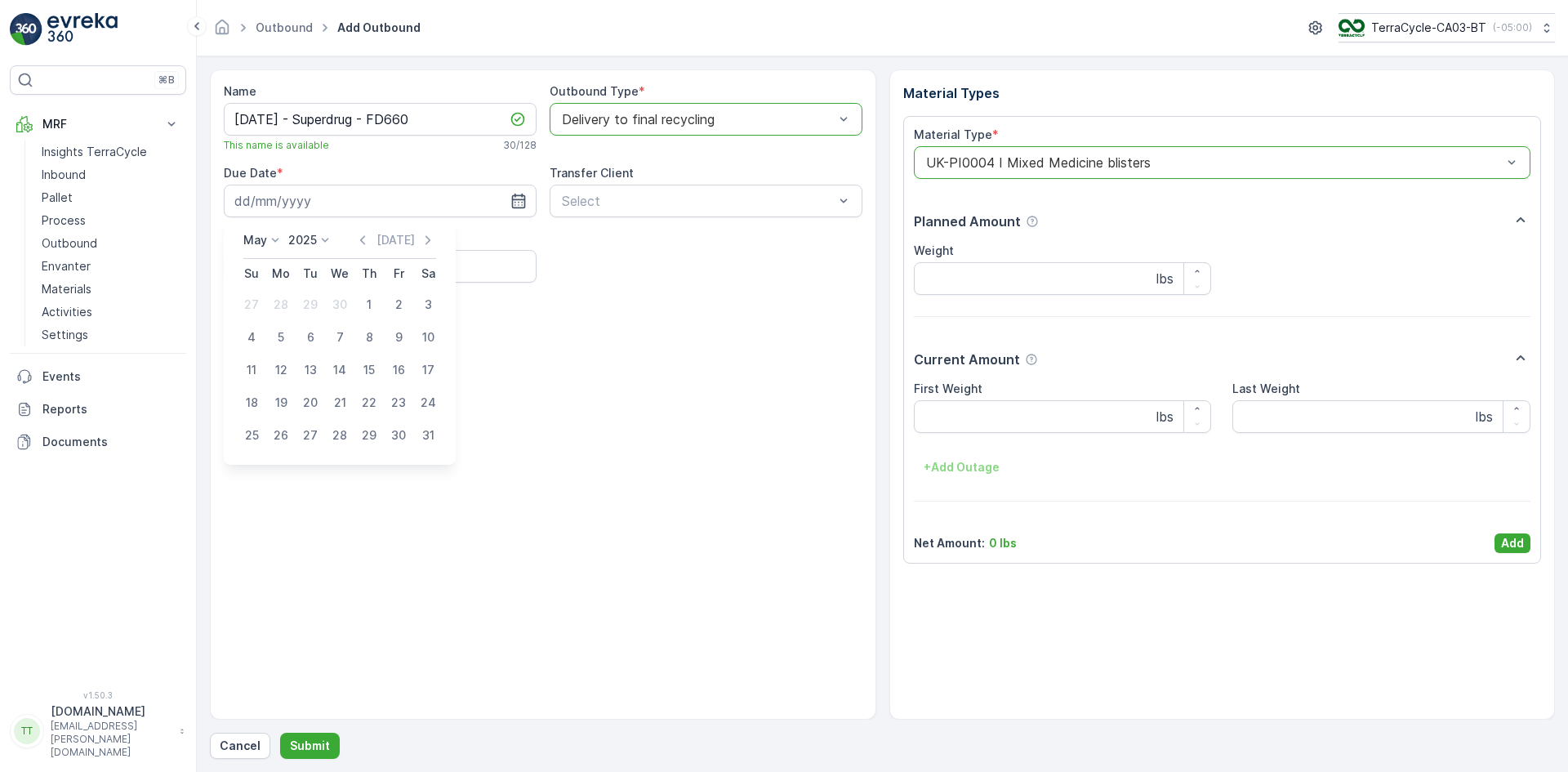
click at [282, 403] on div "19" at bounding box center [281, 403] width 26 height 26
type input "[DATE]"
click at [316, 267] on Number "Pallet Number" at bounding box center [380, 267] width 312 height 33
type Number "1"
click at [1509, 538] on p "Add" at bounding box center [1512, 543] width 23 height 16
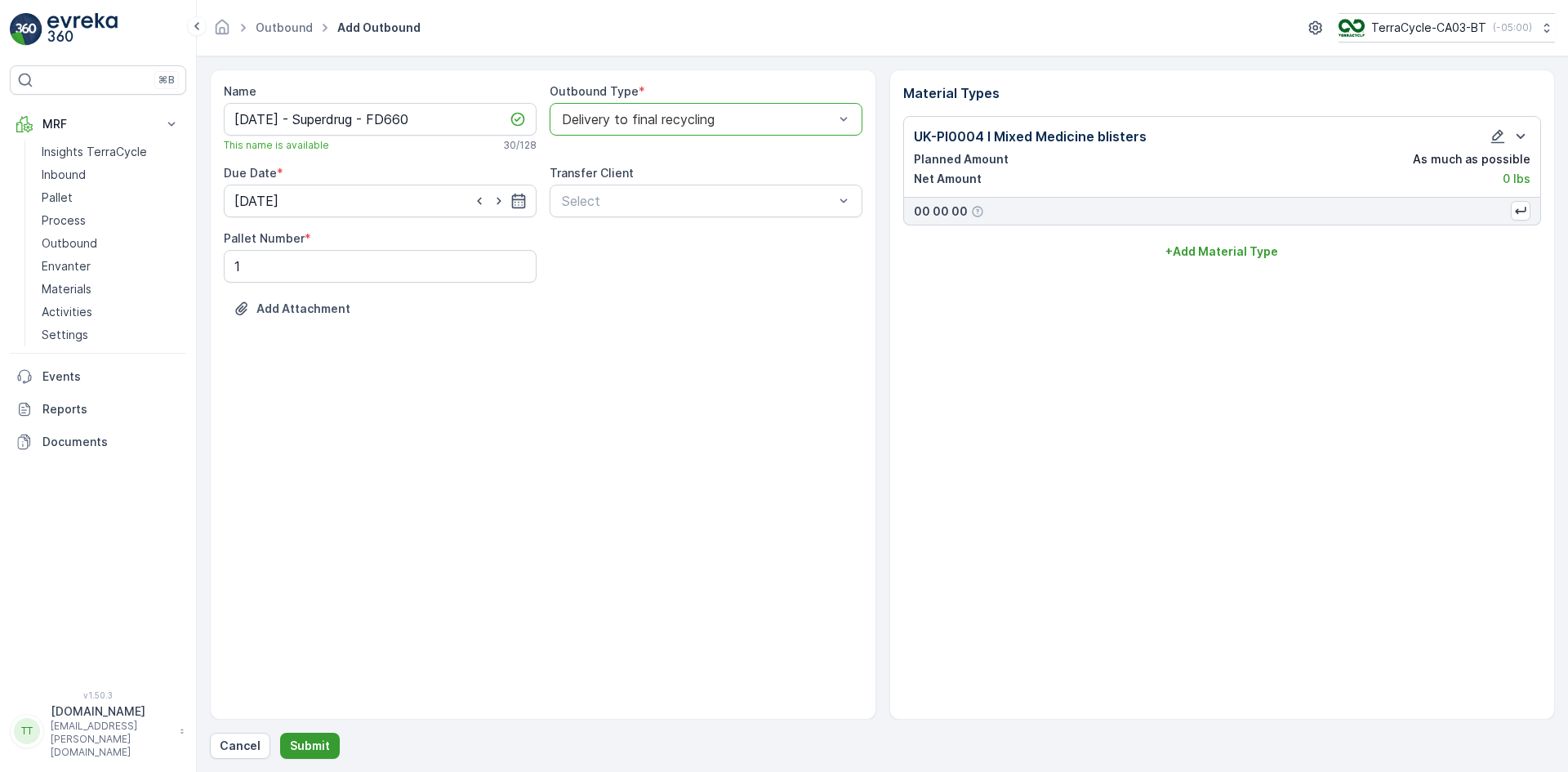
click at [321, 747] on p "Submit" at bounding box center [309, 746] width 40 height 16
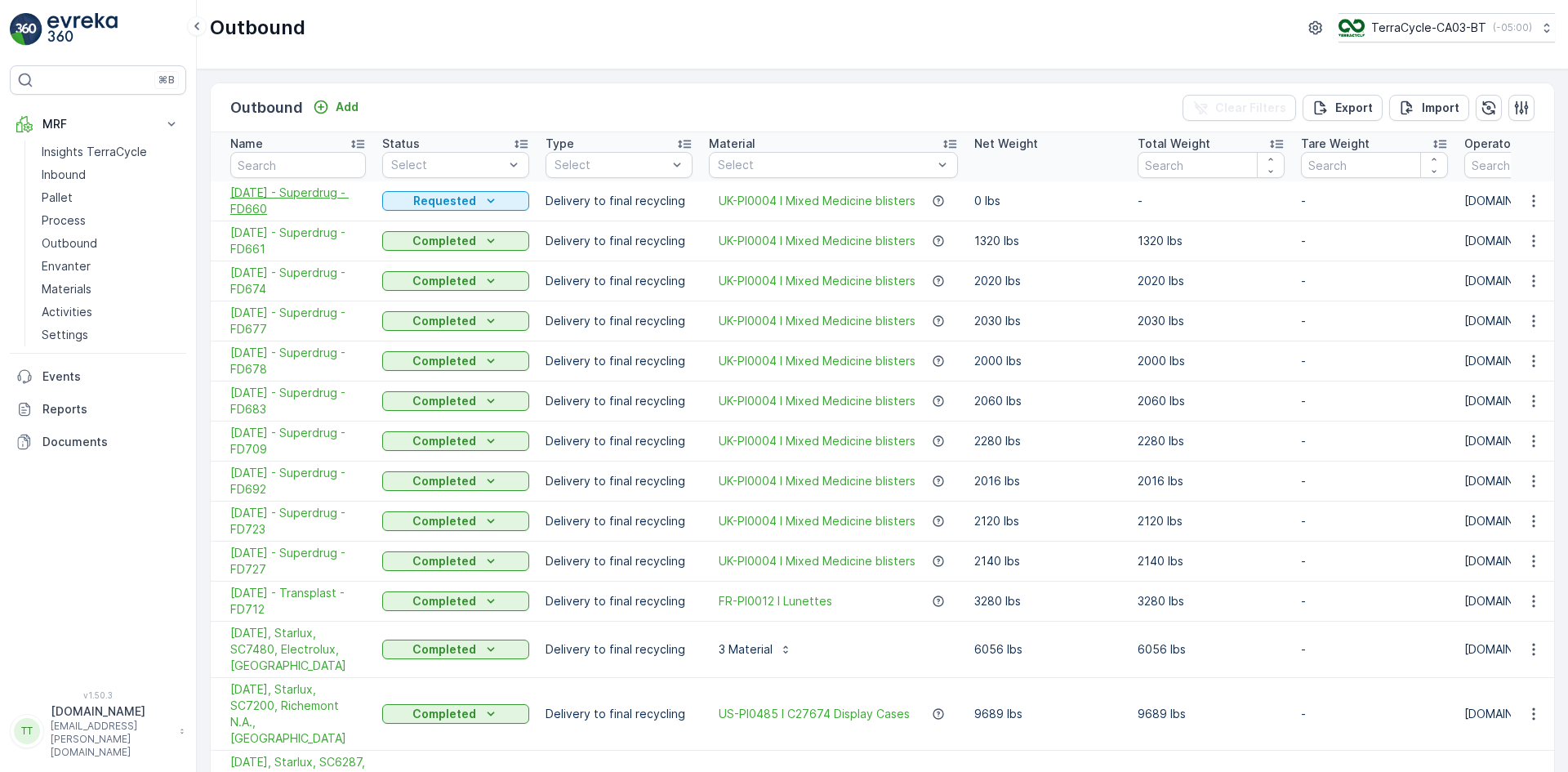
click at [254, 190] on span "[DATE] - Superdrug - FD660" at bounding box center [298, 201] width 135 height 33
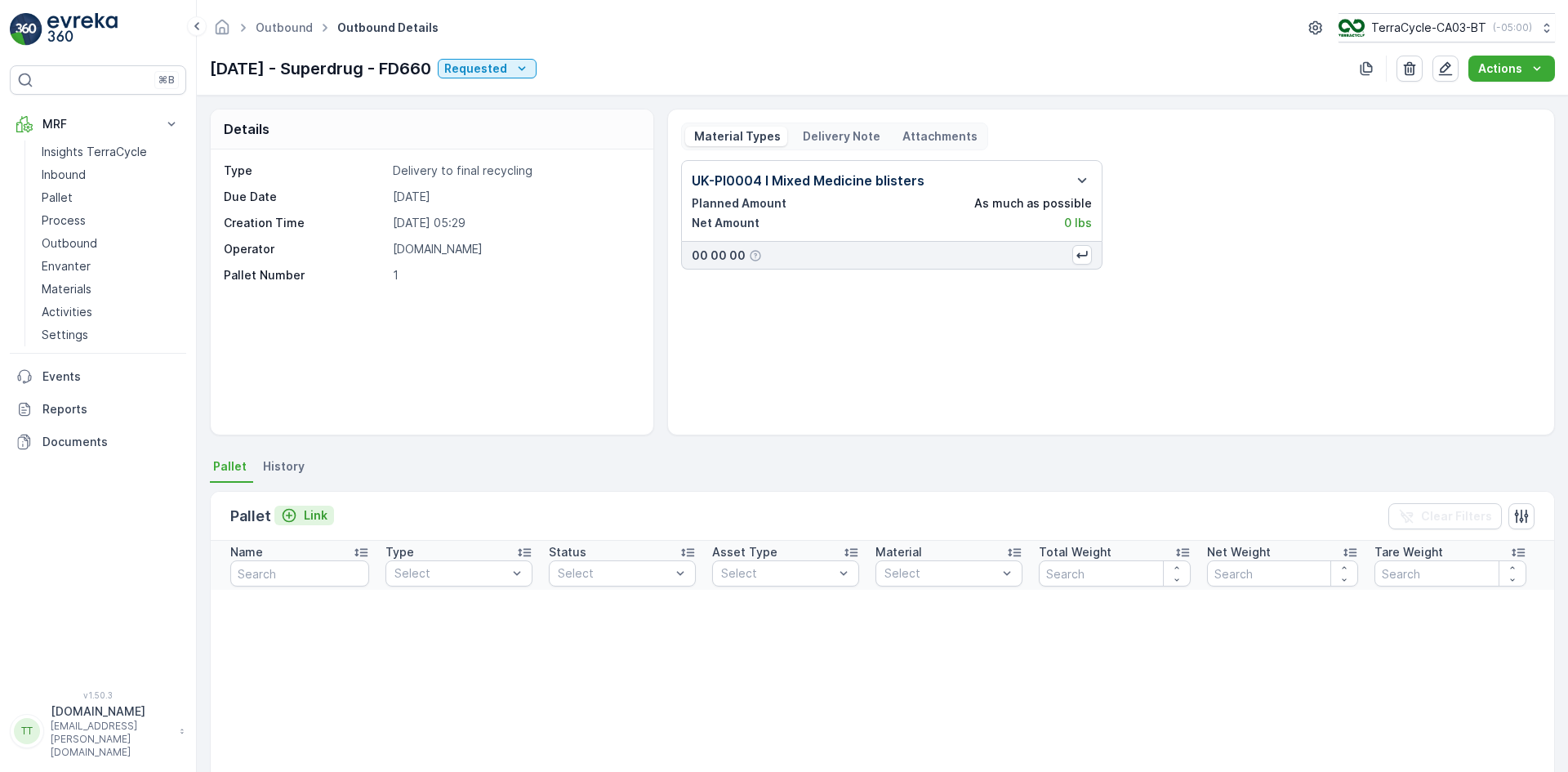
click at [315, 509] on p "Link" at bounding box center [315, 515] width 24 height 16
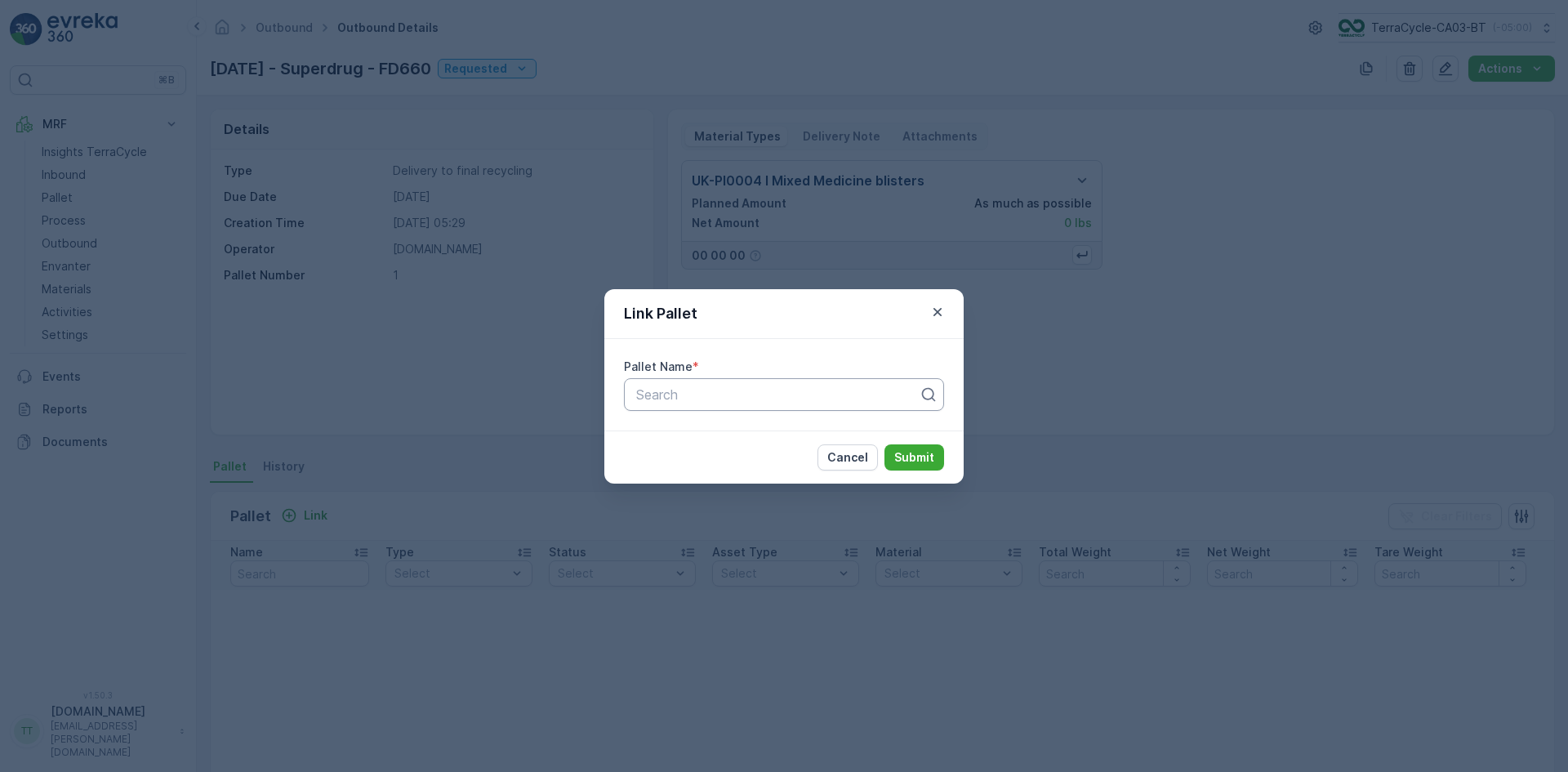
click at [680, 401] on div at bounding box center [777, 395] width 285 height 15
type input "660"
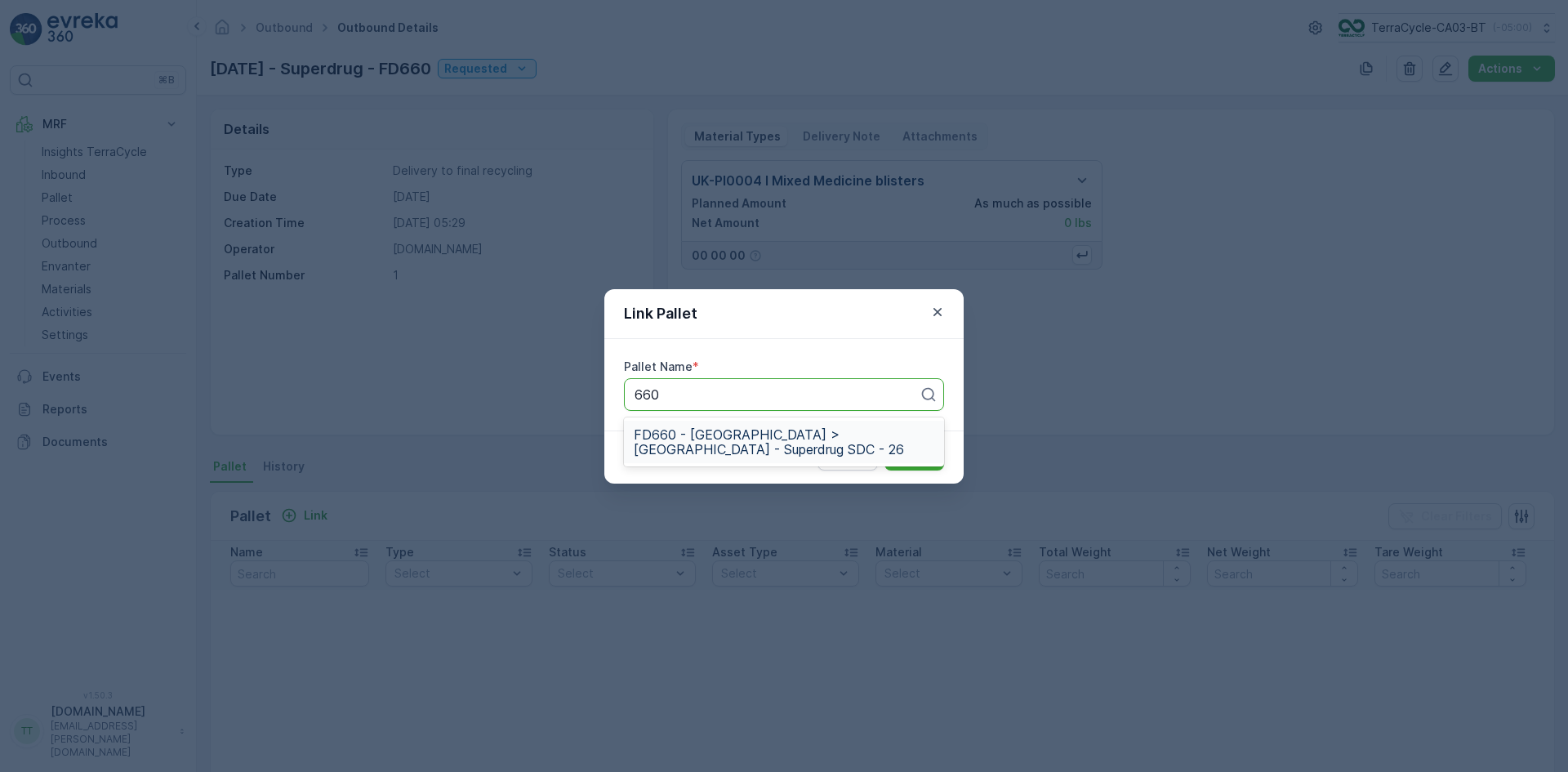
click at [692, 432] on span "FD660 - UK > UK - Superdrug SDC - 26" at bounding box center [784, 442] width 300 height 30
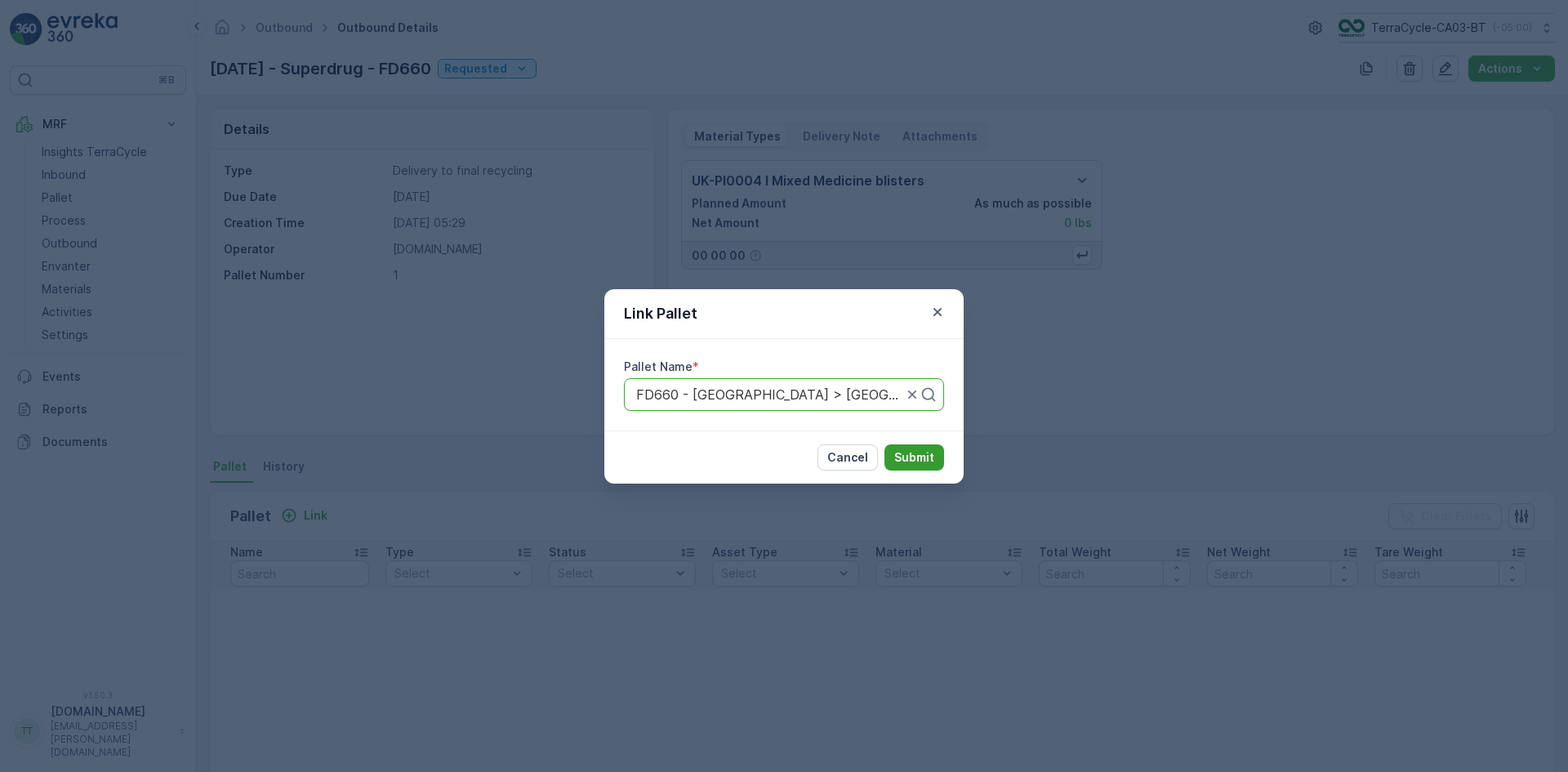
click at [922, 455] on p "Submit" at bounding box center [914, 458] width 40 height 16
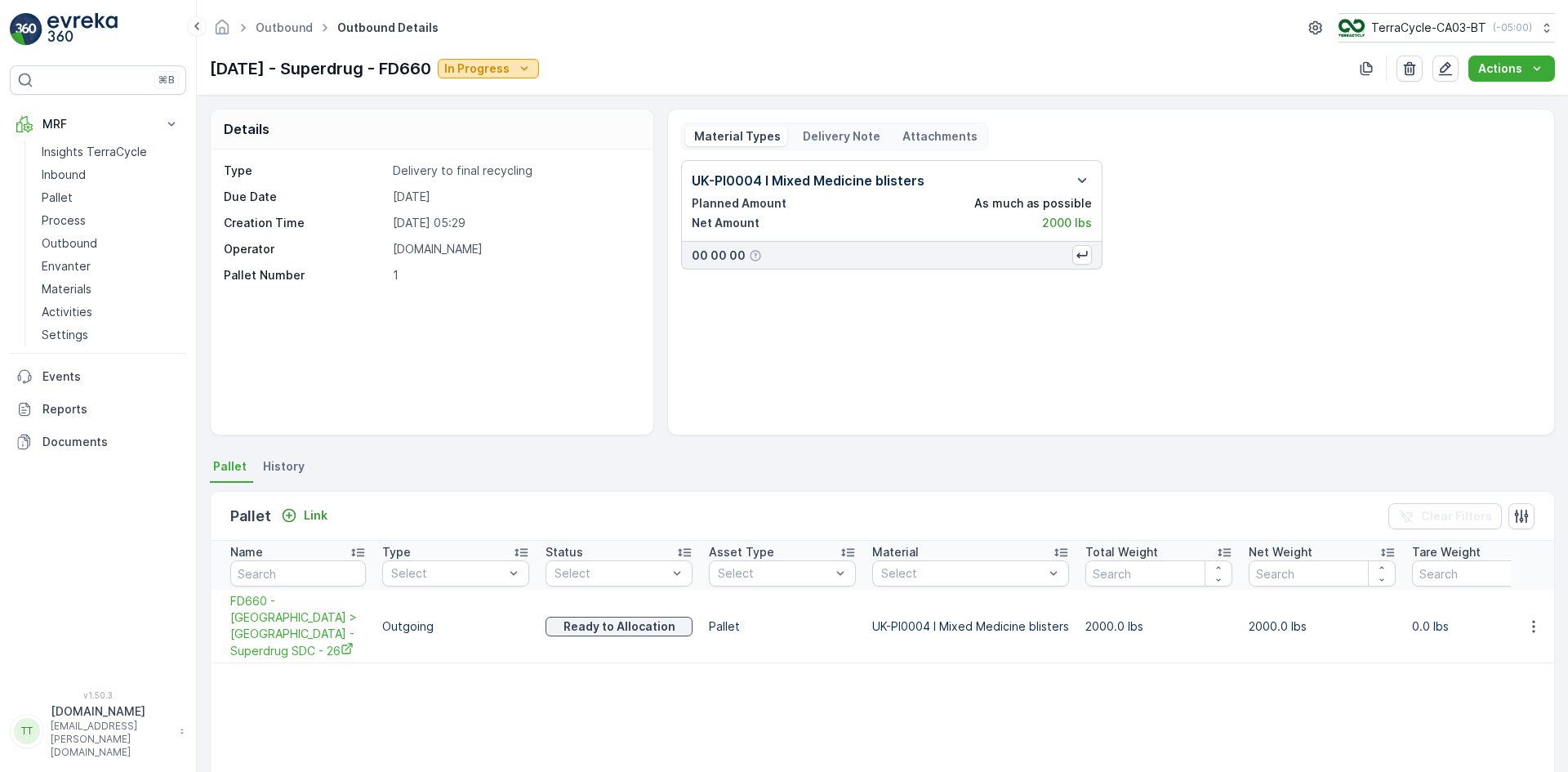
click at [532, 71] on icon "In Progress" at bounding box center [524, 69] width 16 height 16
click at [514, 138] on span "Completed" at bounding box center [514, 139] width 62 height 16
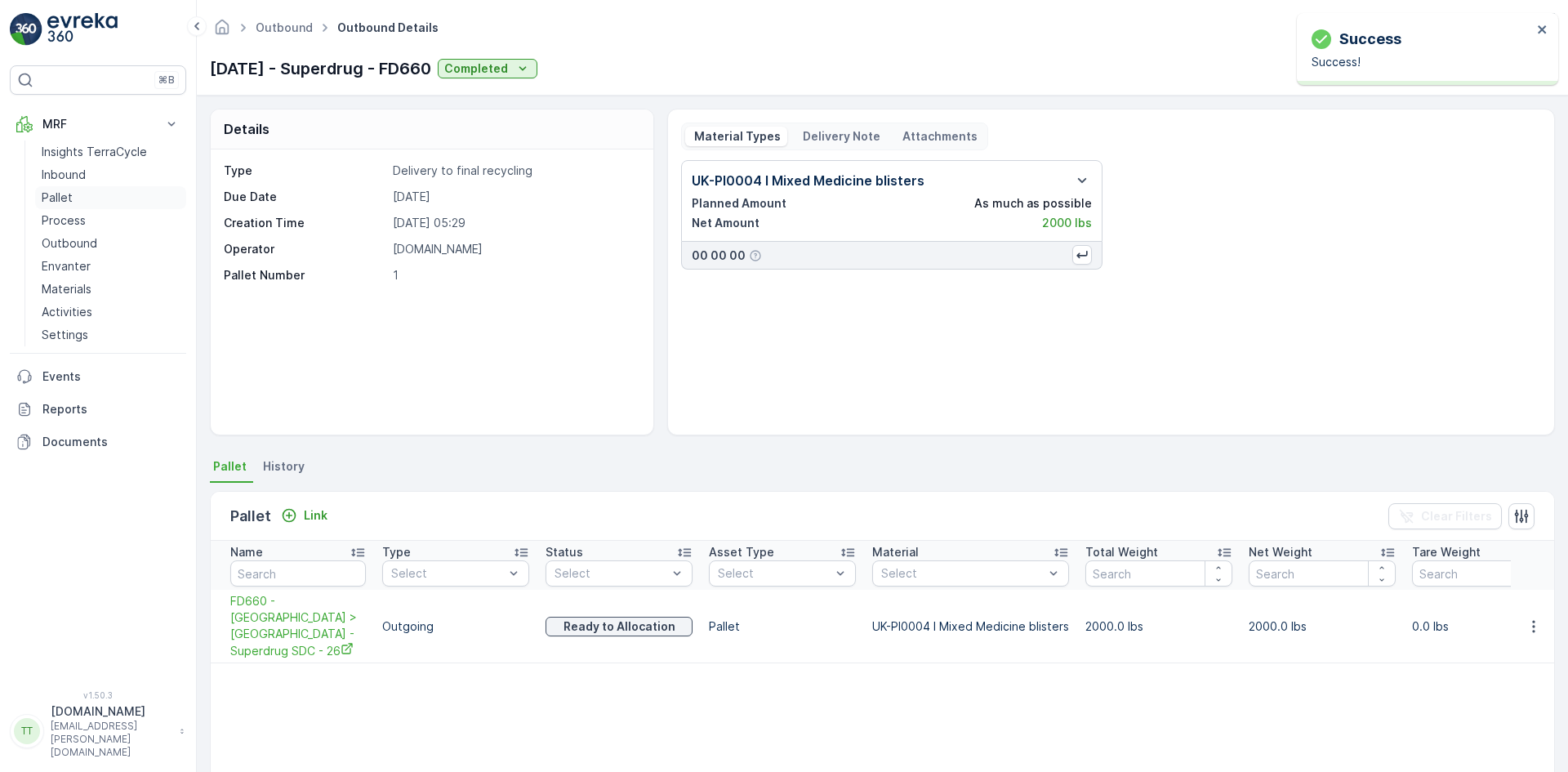
click at [56, 192] on p "Pallet" at bounding box center [57, 198] width 31 height 16
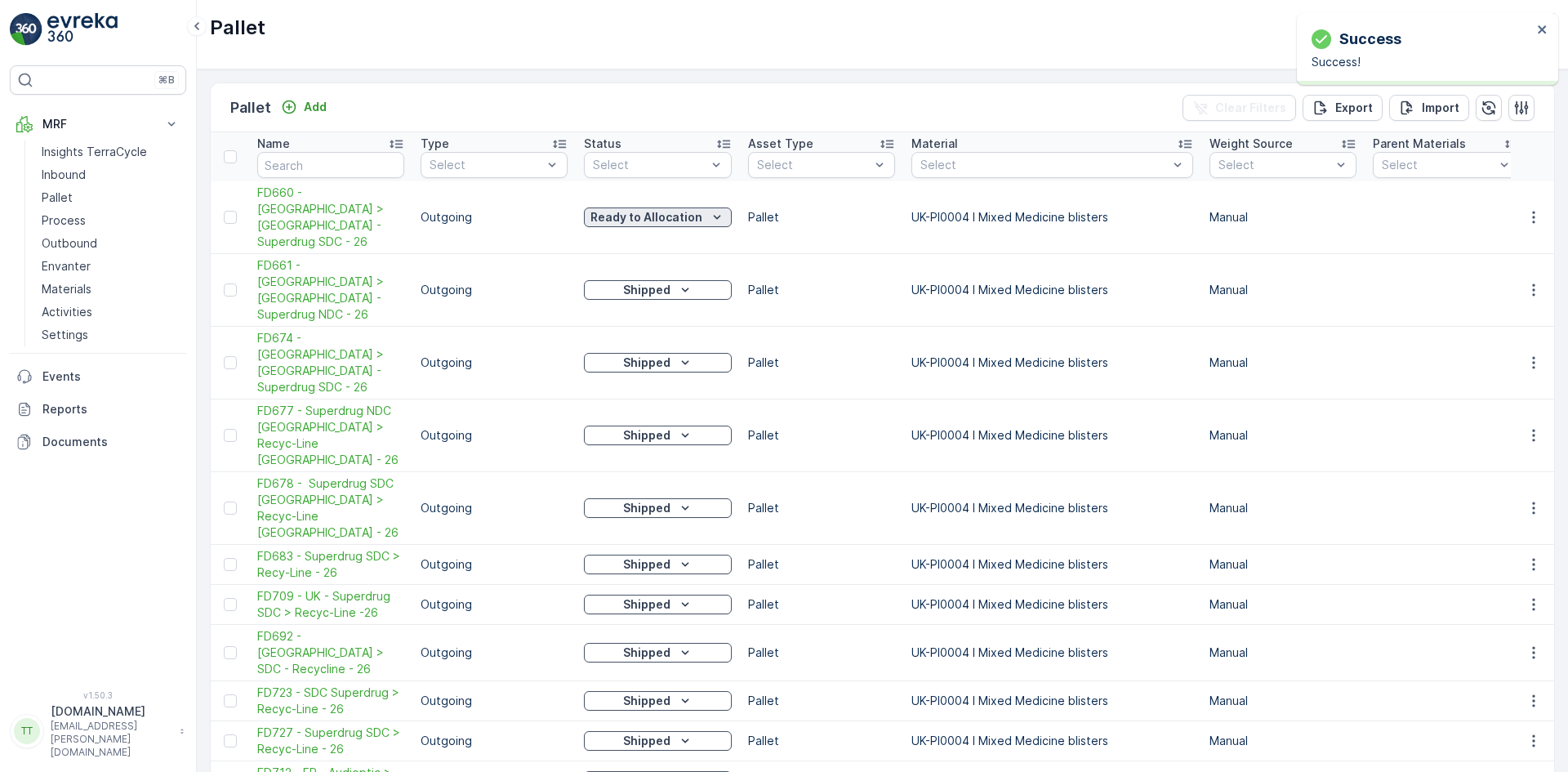
click at [642, 209] on p "Ready to Allocation" at bounding box center [646, 217] width 112 height 16
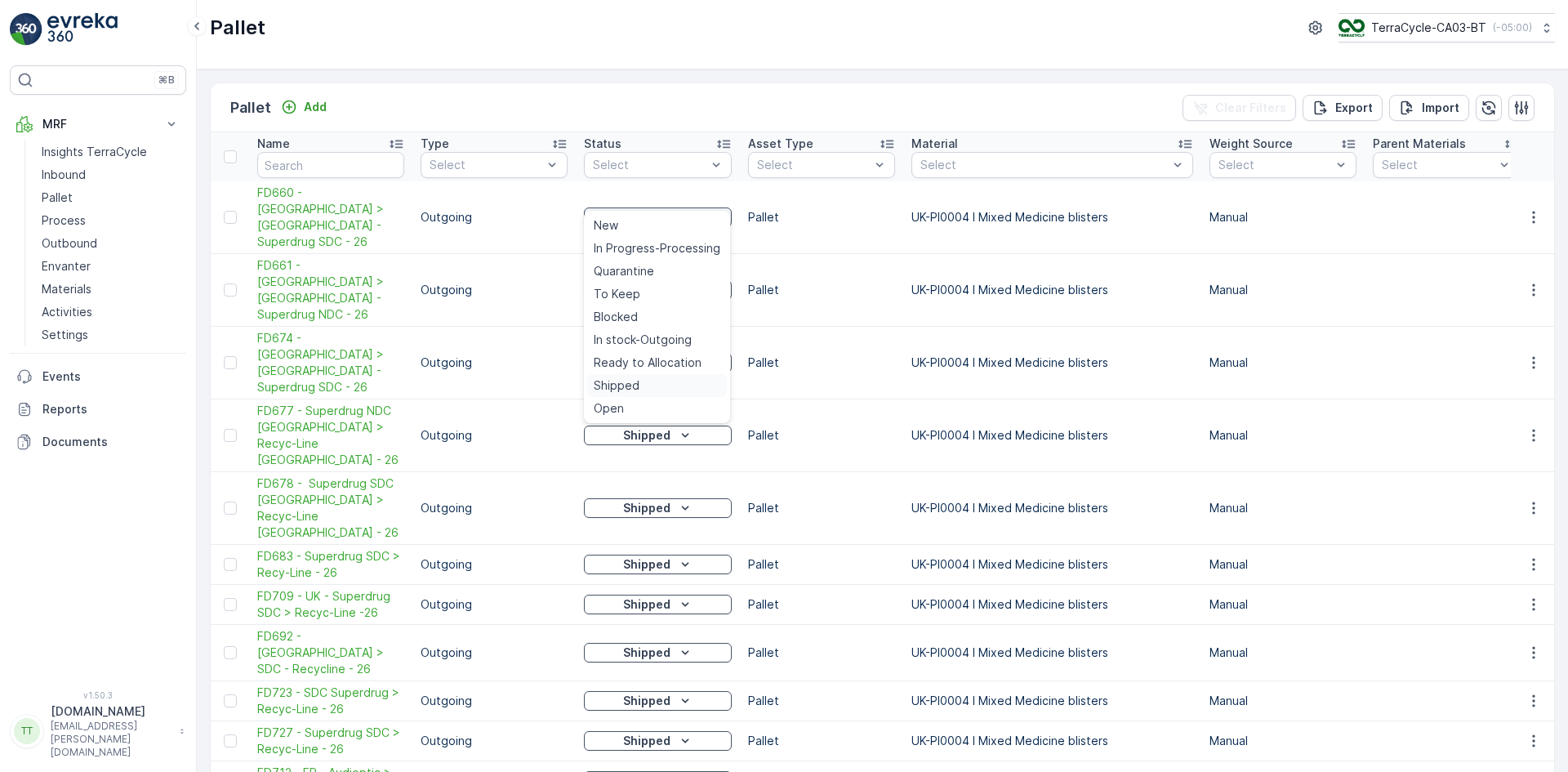
click at [621, 377] on span "Shipped" at bounding box center [617, 386] width 46 height 16
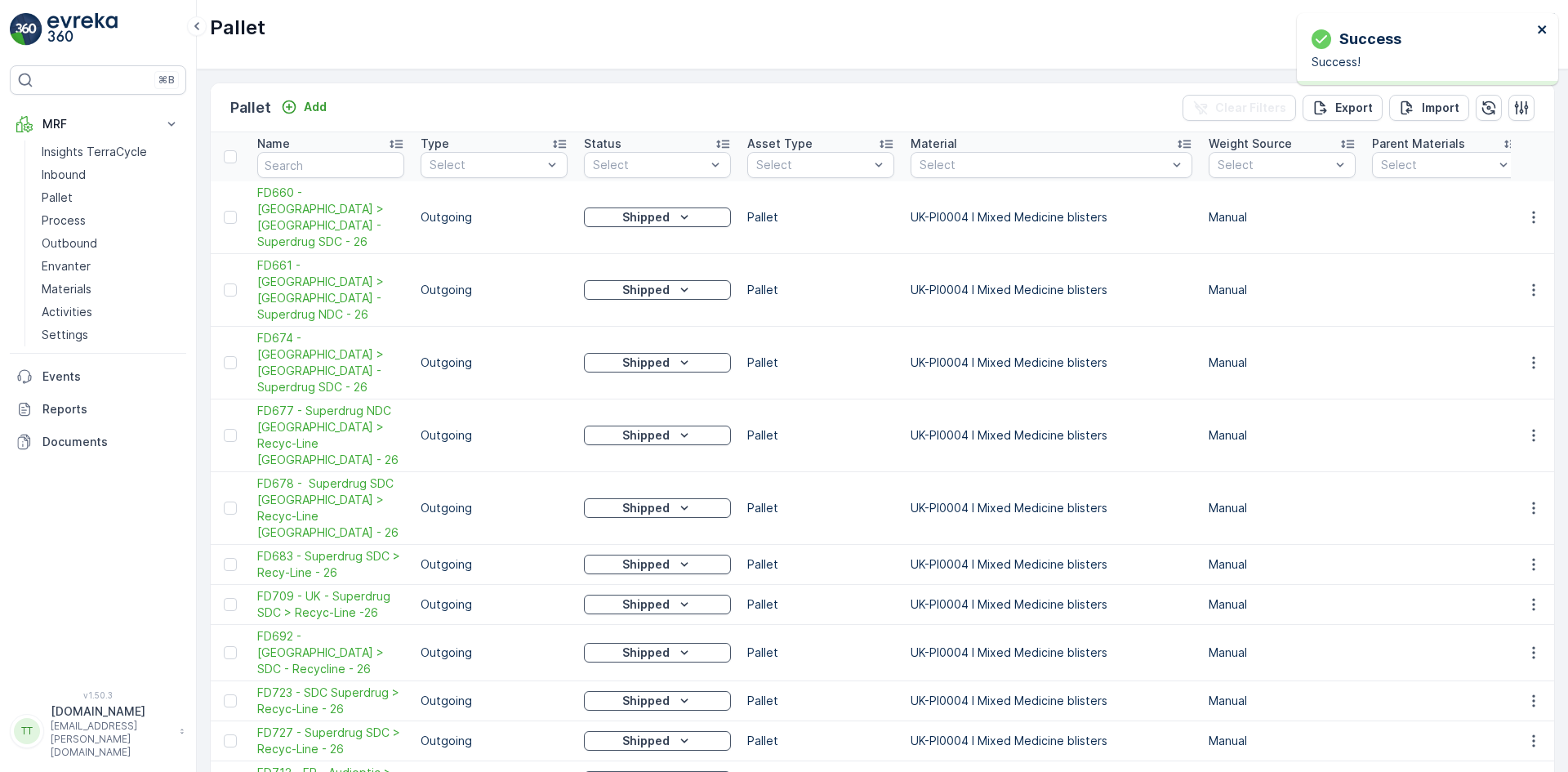
click at [1543, 30] on icon "close" at bounding box center [1542, 30] width 8 height 8
click at [83, 198] on link "Pallet" at bounding box center [111, 198] width 151 height 23
click at [85, 244] on p "Outbound" at bounding box center [70, 244] width 56 height 16
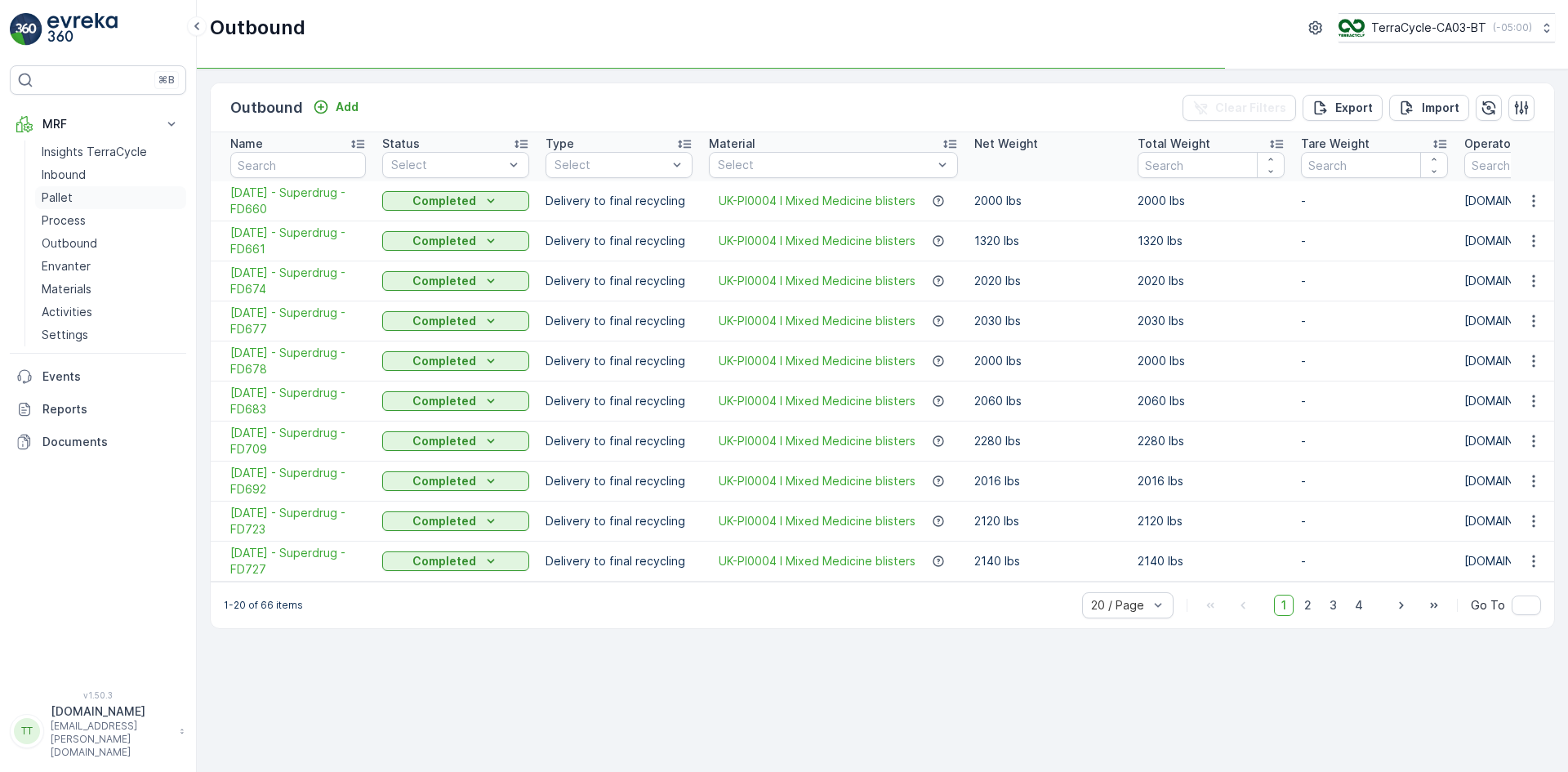
click at [75, 194] on link "Pallet" at bounding box center [111, 198] width 151 height 23
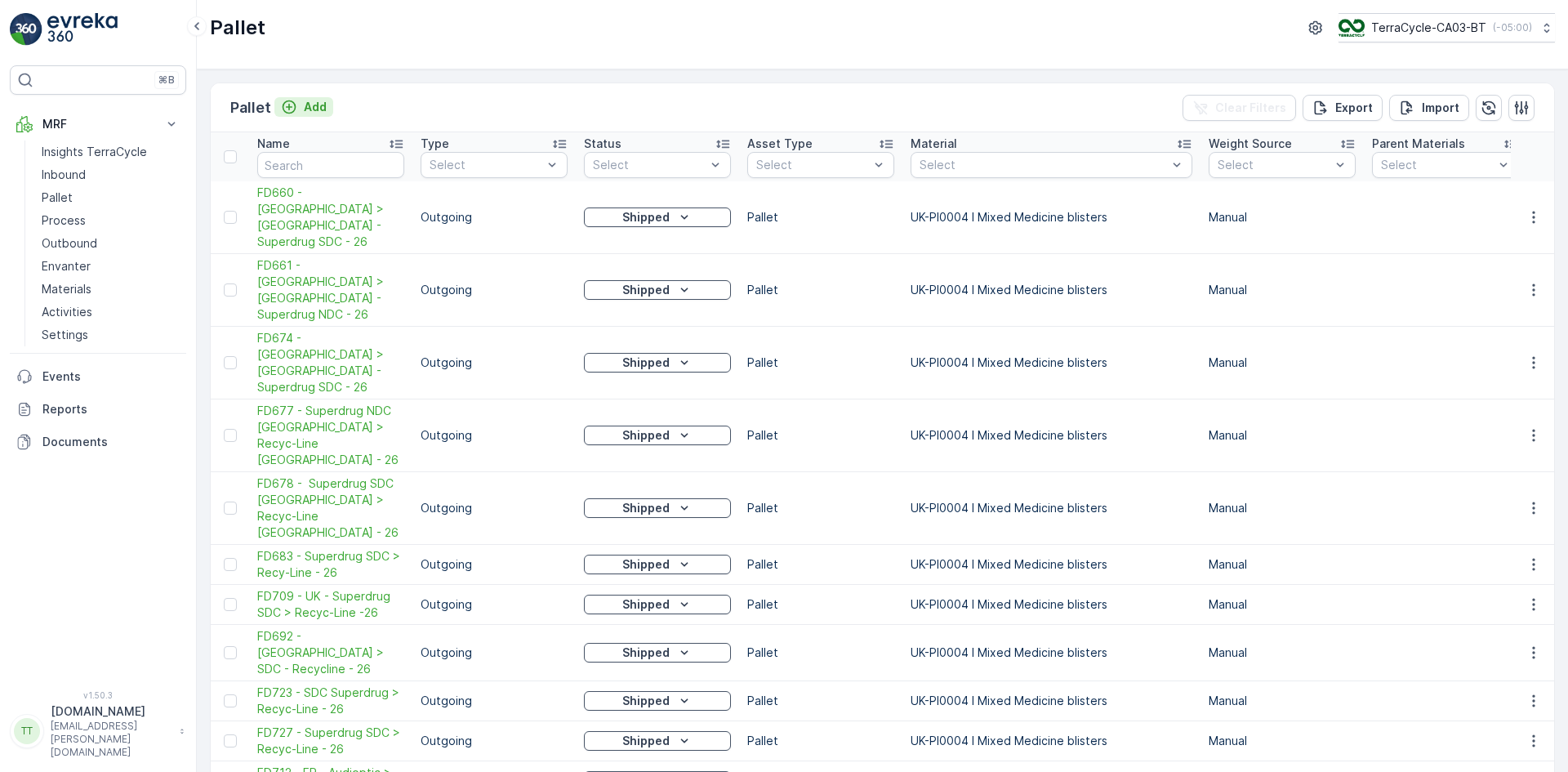
click at [309, 107] on p "Add" at bounding box center [315, 107] width 23 height 16
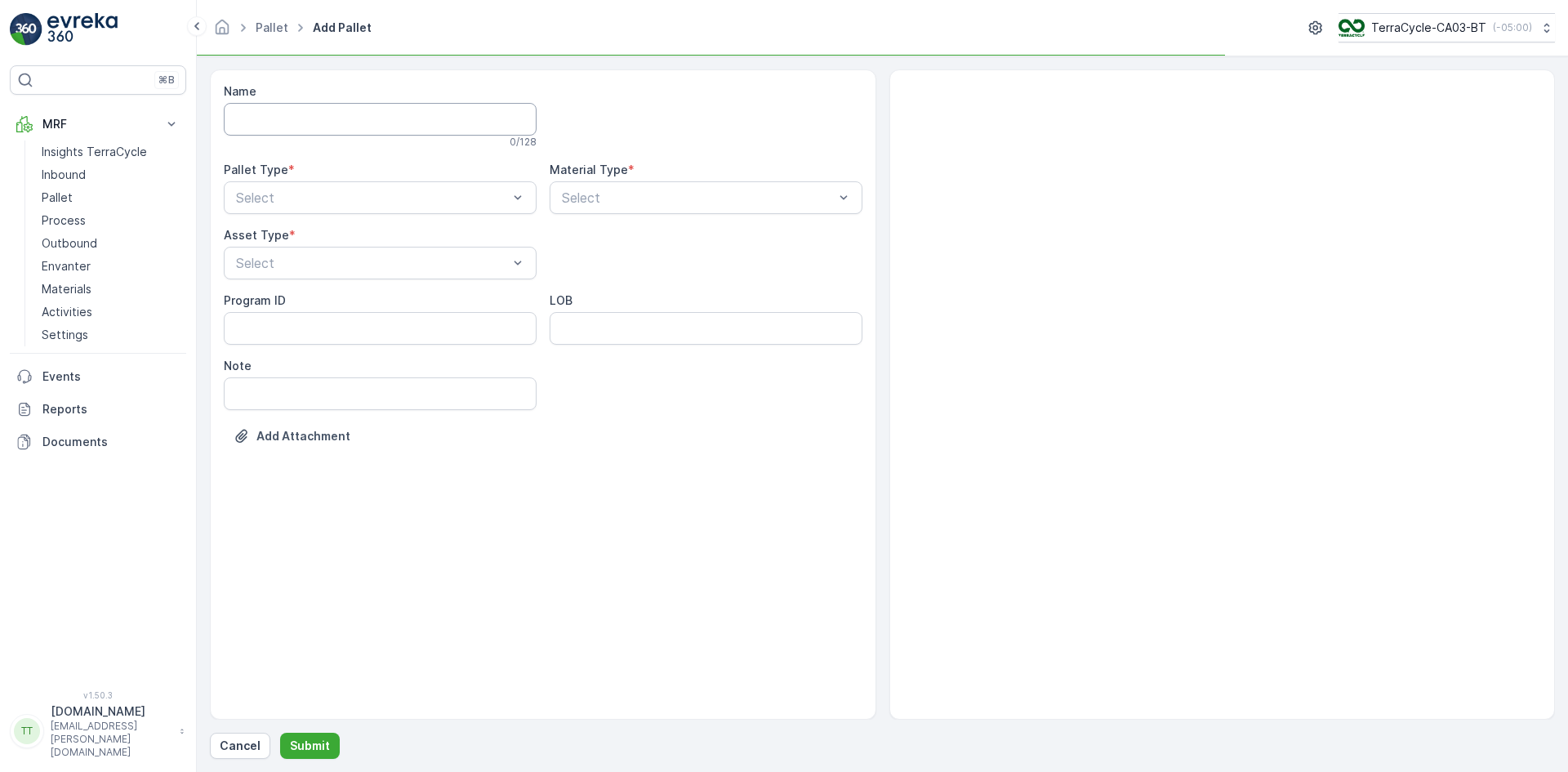
click at [300, 124] on input "Name" at bounding box center [380, 119] width 312 height 33
paste input "FD656 - UK > UK - Superdrug -26"
type input "FD656 - UK > UK - Superdrug -26"
click at [294, 265] on div "Outgoing" at bounding box center [380, 269] width 293 height 15
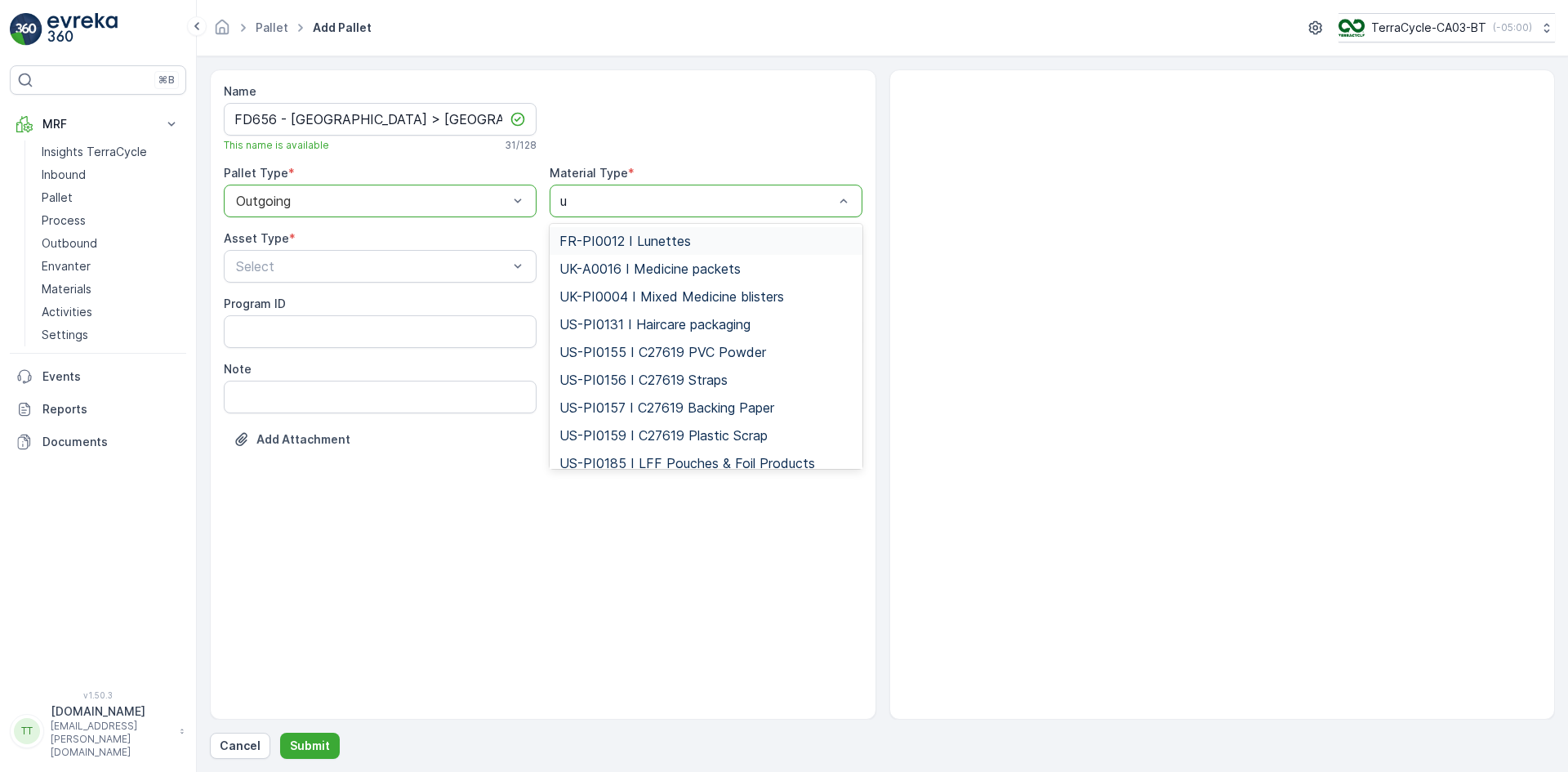
type input "uk"
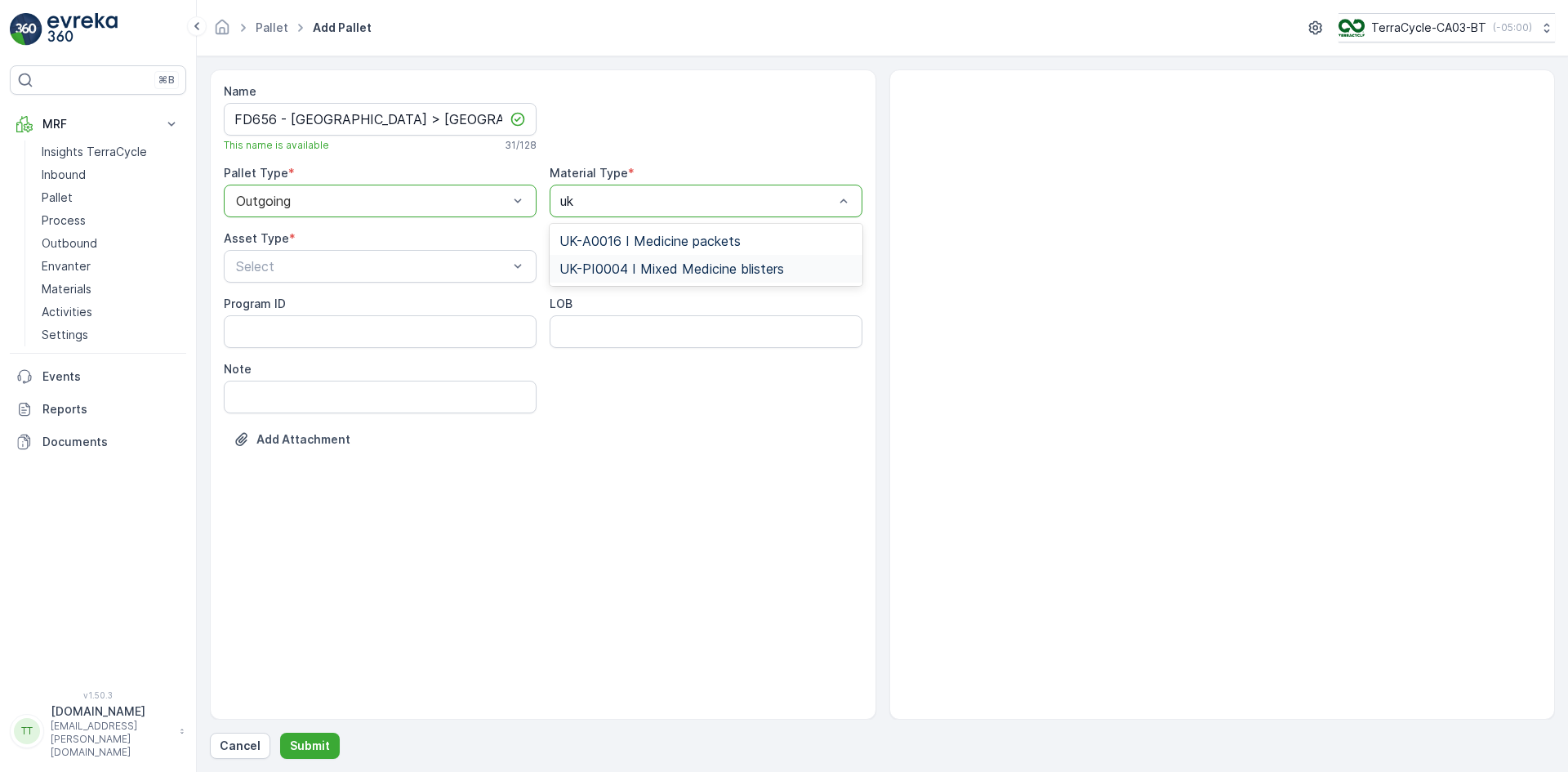
click at [682, 262] on span "UK-PI0004 I Mixed Medicine blisters" at bounding box center [672, 269] width 225 height 15
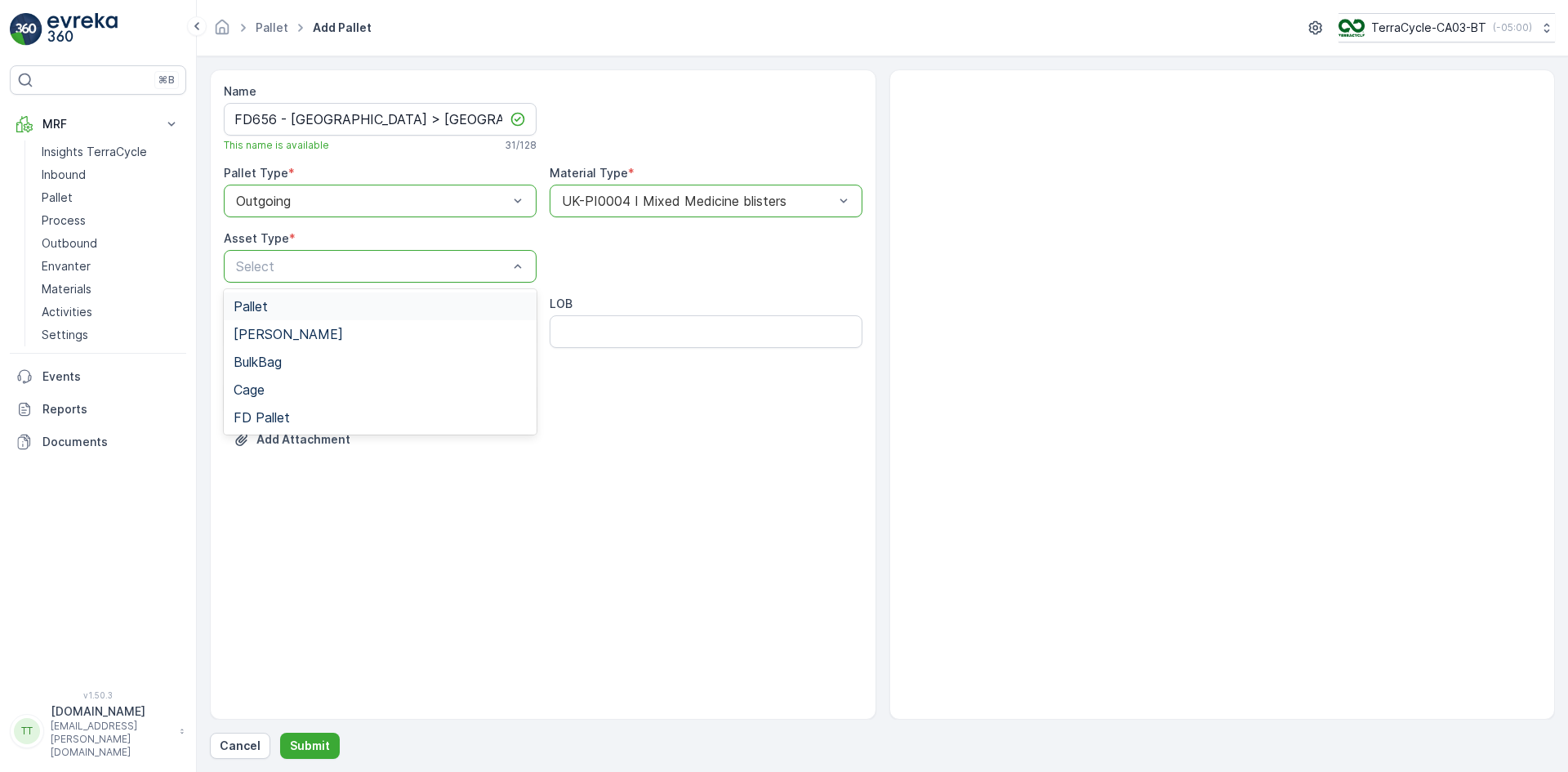
click at [317, 302] on div "Pallet" at bounding box center [380, 306] width 293 height 15
click at [314, 739] on p "Submit" at bounding box center [309, 746] width 40 height 16
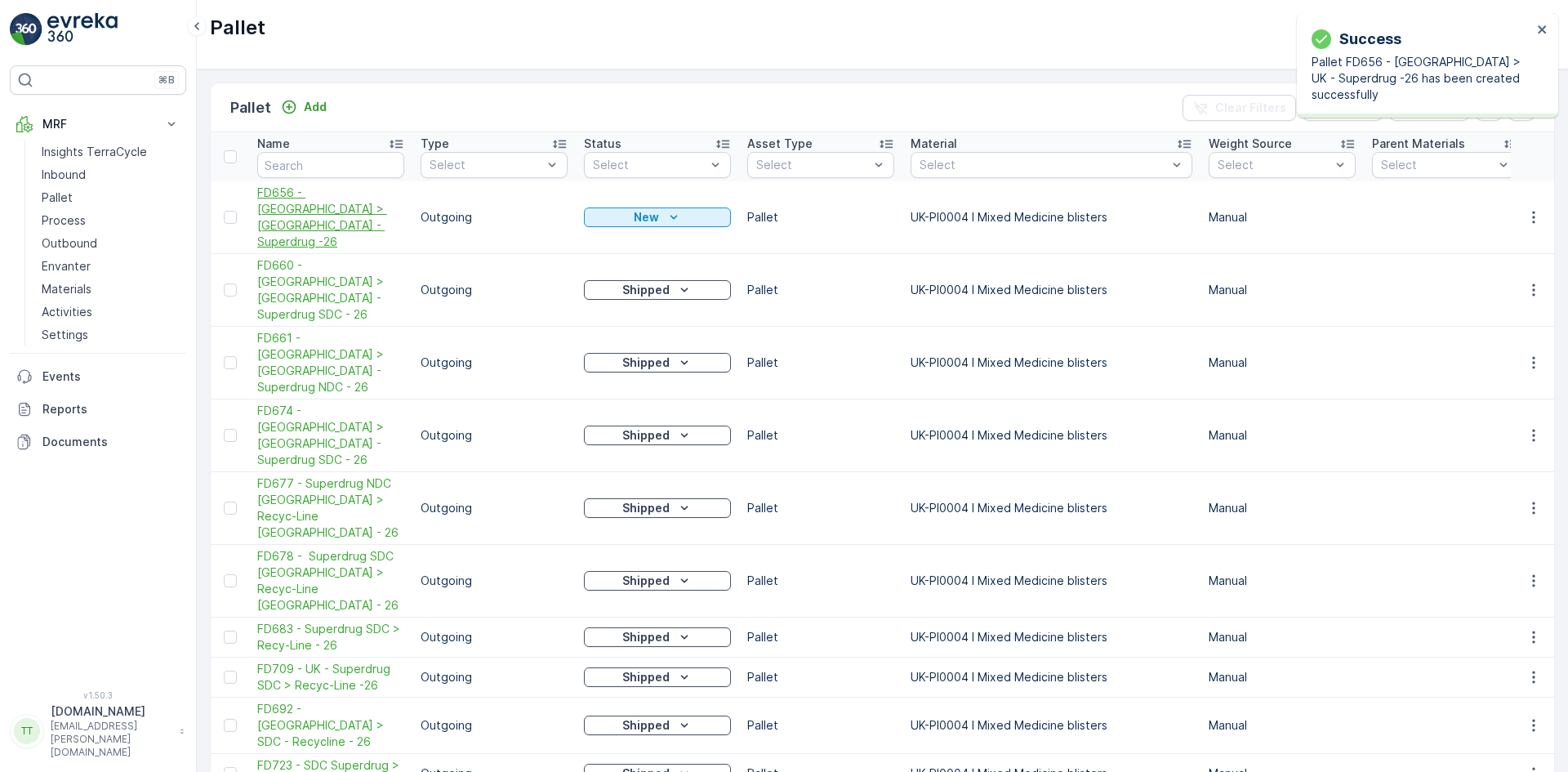
click at [313, 200] on span "FD656 - UK > UK - Superdrug -26" at bounding box center [330, 217] width 147 height 66
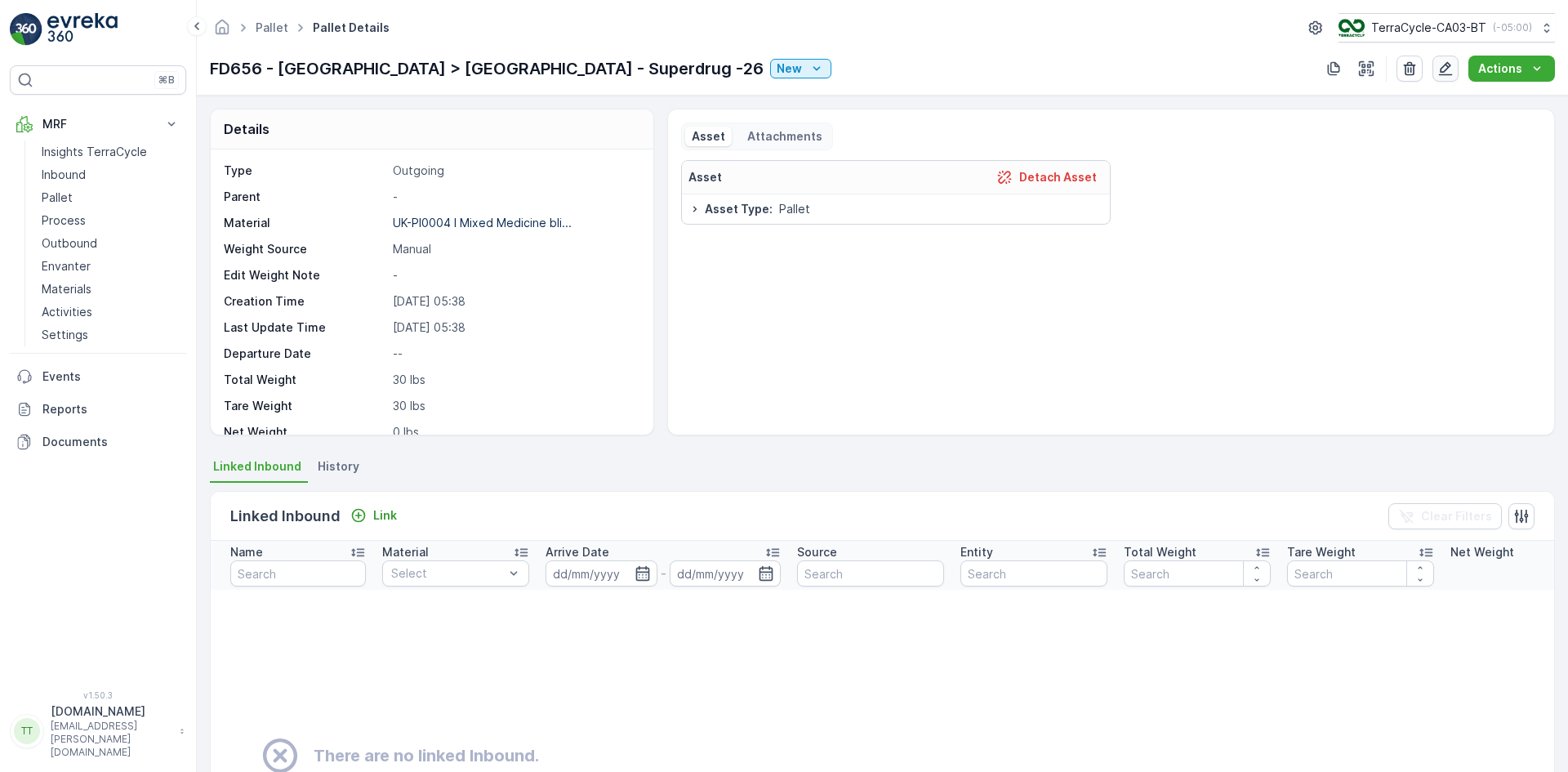
click at [1441, 71] on icon "button" at bounding box center [1445, 69] width 16 height 16
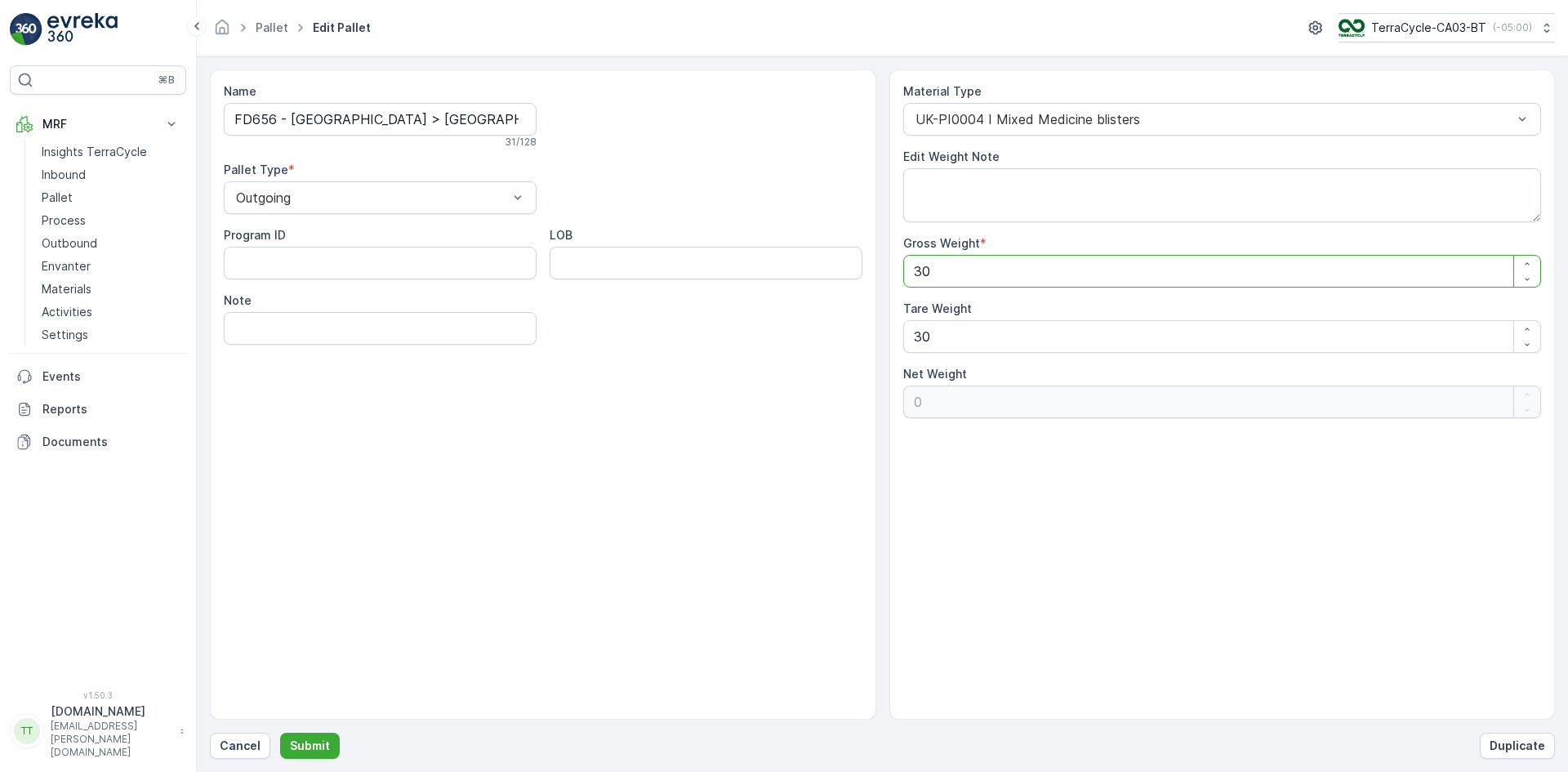
drag, startPoint x: 928, startPoint y: 267, endPoint x: 905, endPoint y: 272, distance: 23.5
click at [905, 272] on Weight "30" at bounding box center [1222, 272] width 639 height 33
type Weight "2"
type Weight "-28"
type Weight "21"
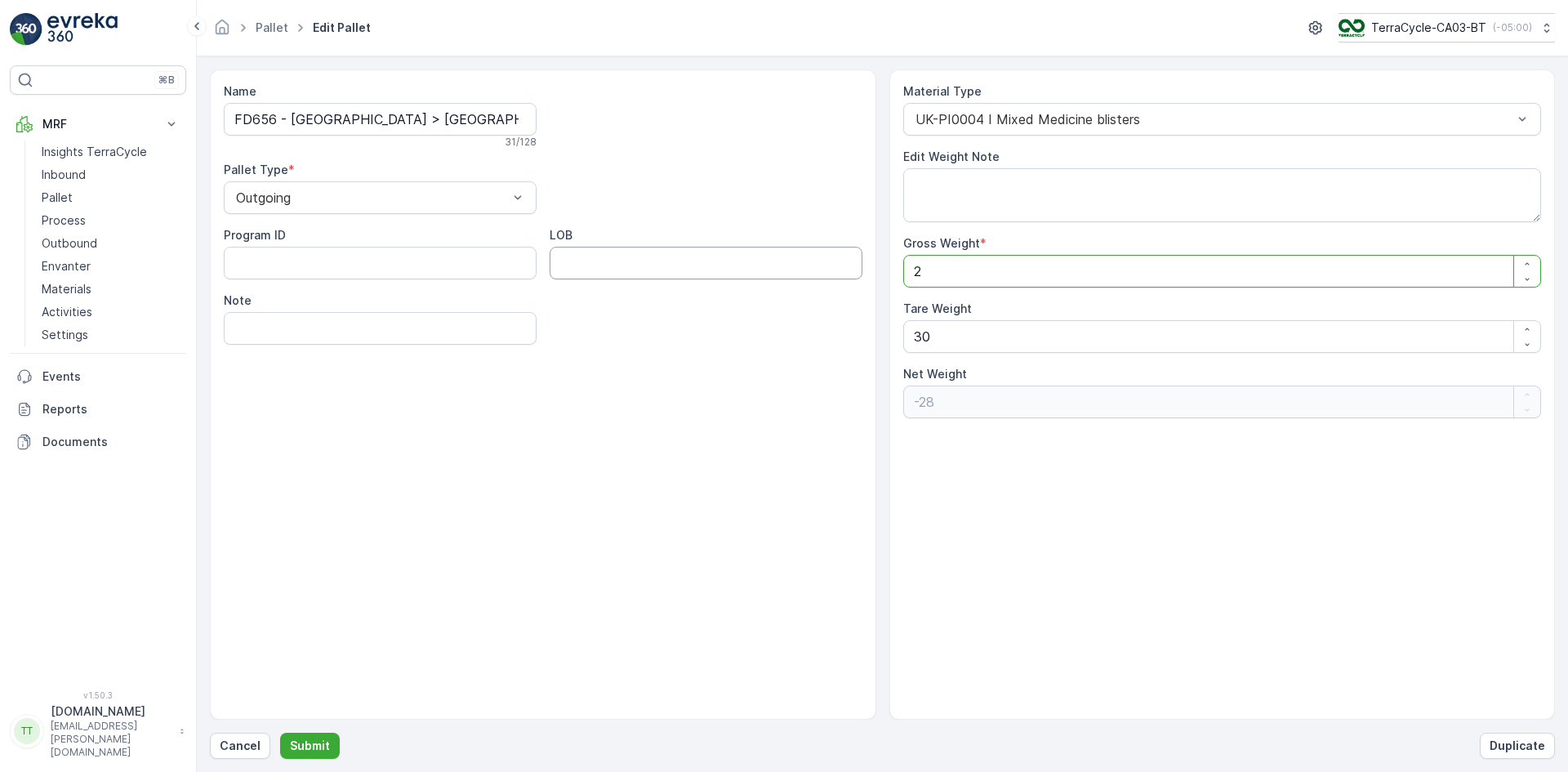
type Weight "-9"
type Weight "210"
type Weight "180"
type Weight "2100"
type Weight "2070"
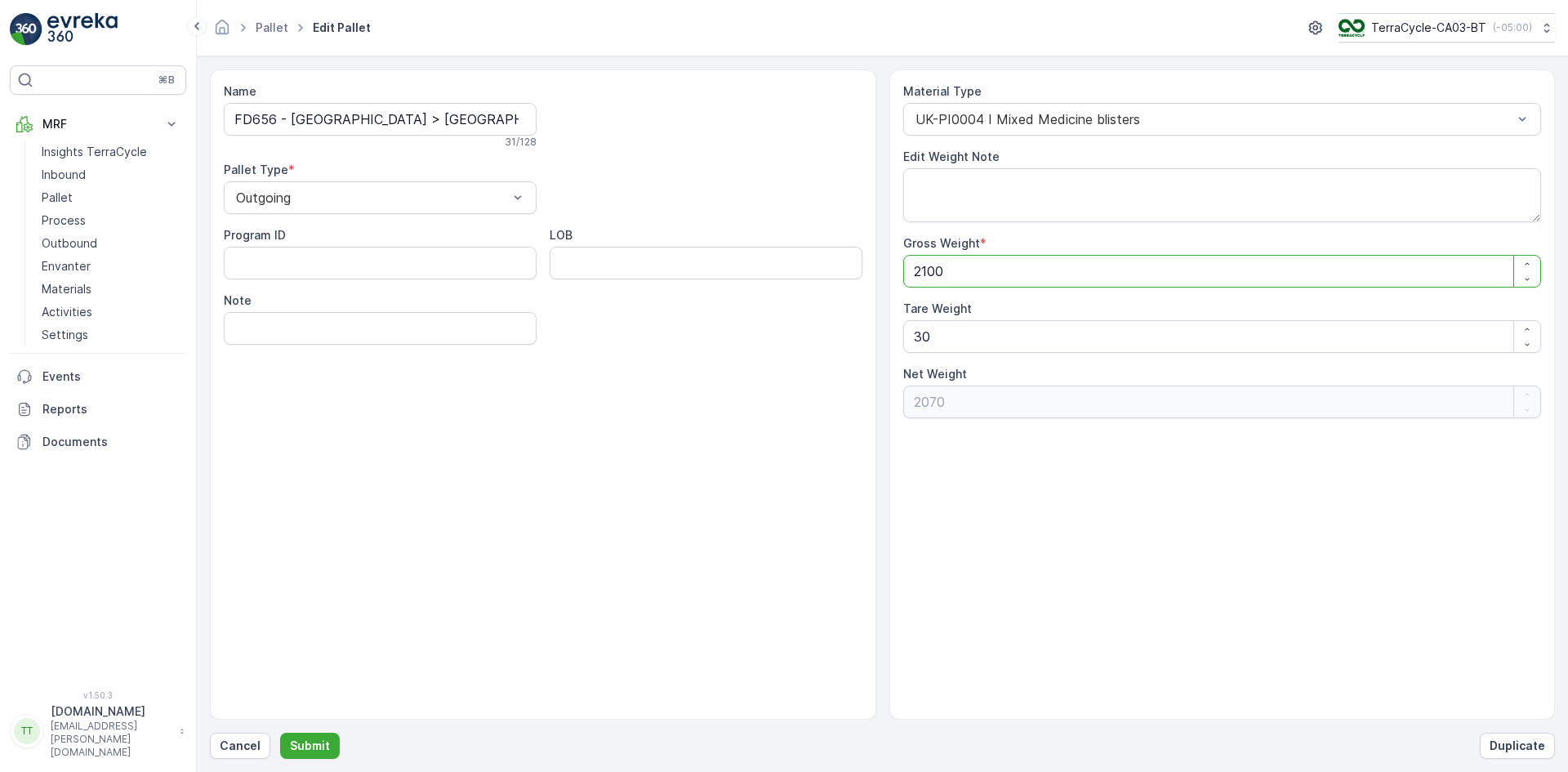
type Weight "2100"
click at [884, 340] on div "Name FD656 - UK > UK - Superdrug -26 31 / 128 Pallet Type * Outgoing Program ID…" at bounding box center [882, 395] width 1345 height 651
type Weight "0"
type Weight "2100"
type Weight "0"
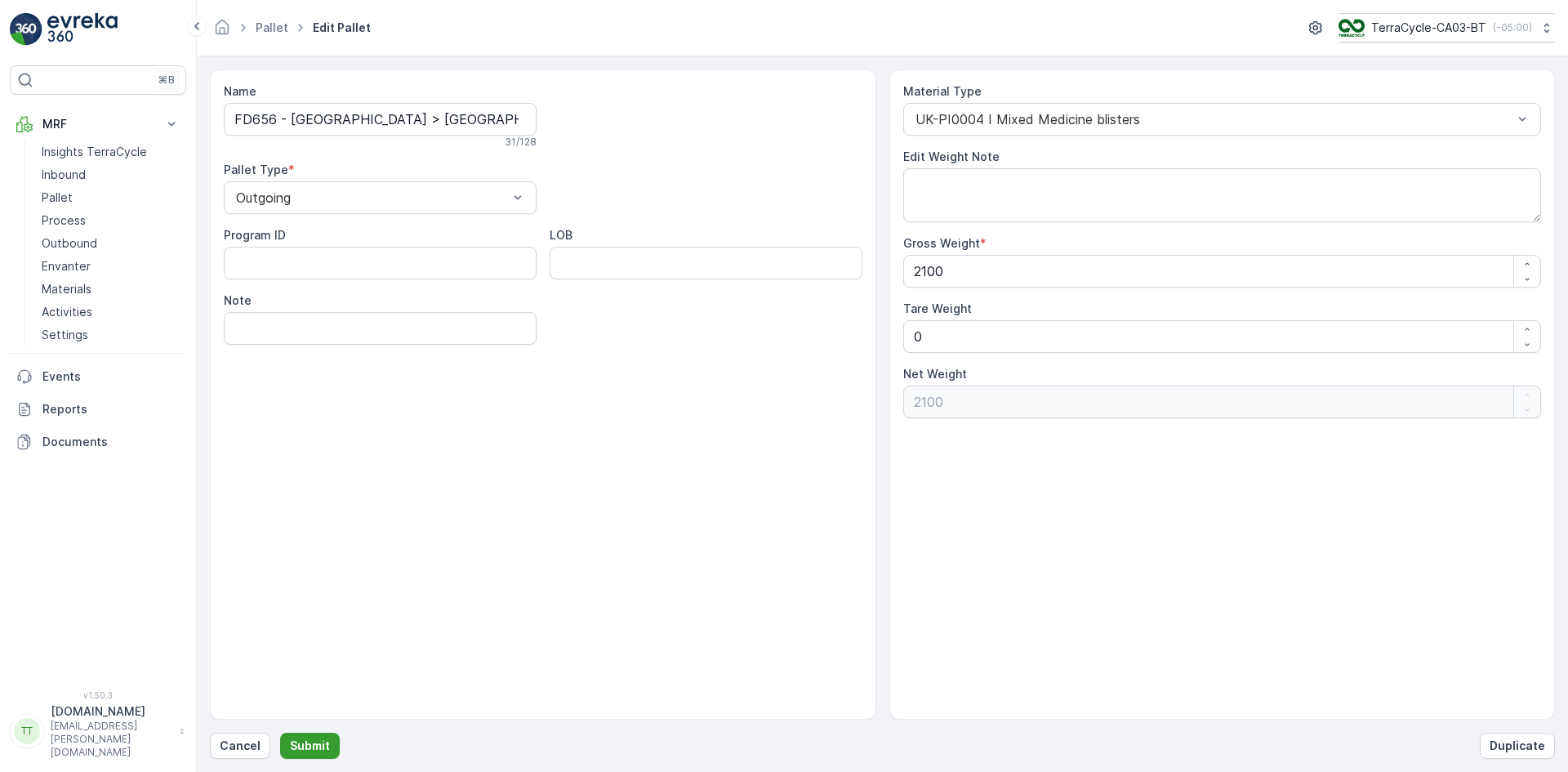
click at [311, 742] on p "Submit" at bounding box center [309, 746] width 40 height 16
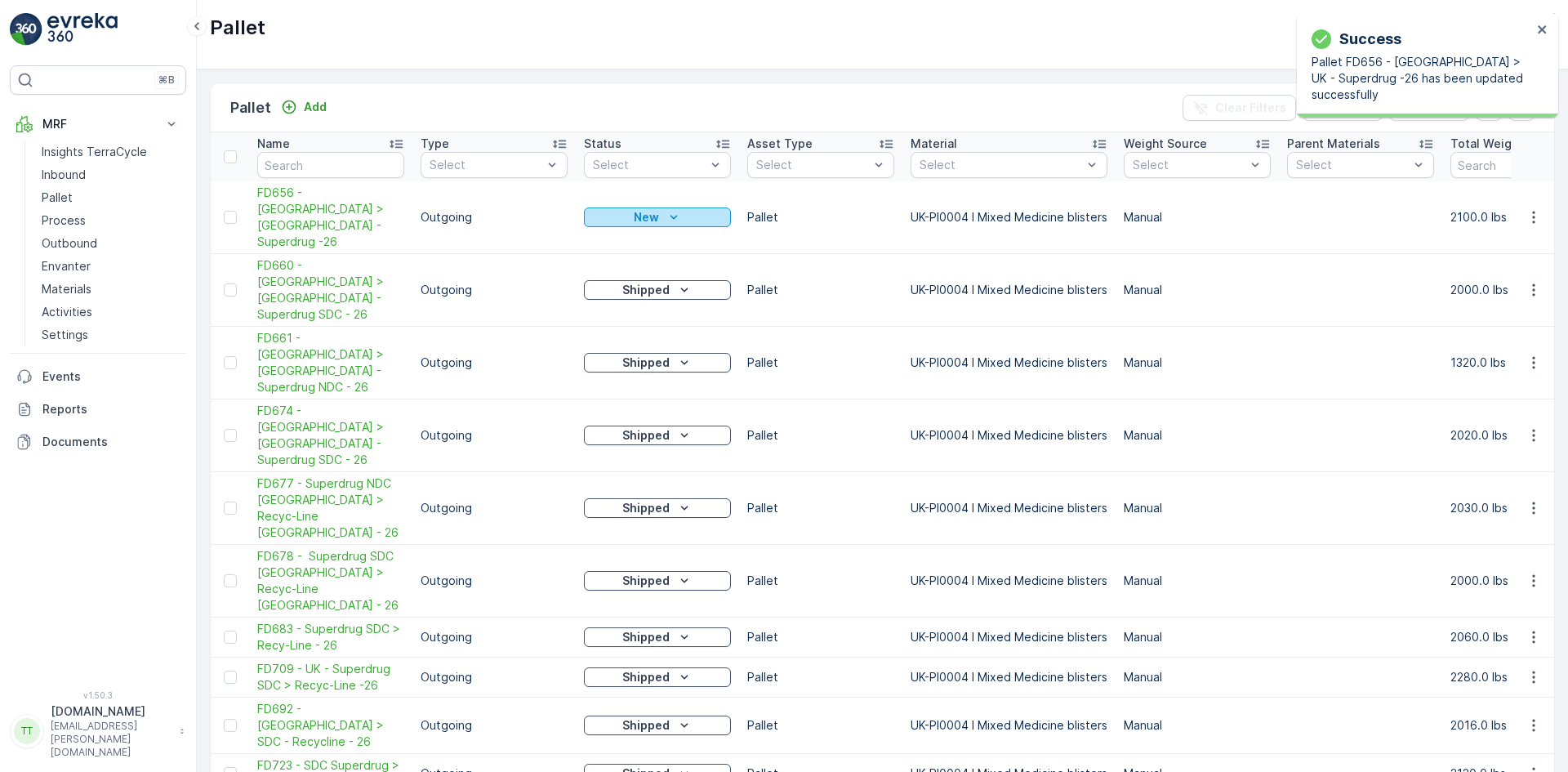
click at [618, 208] on button "New" at bounding box center [657, 217] width 147 height 20
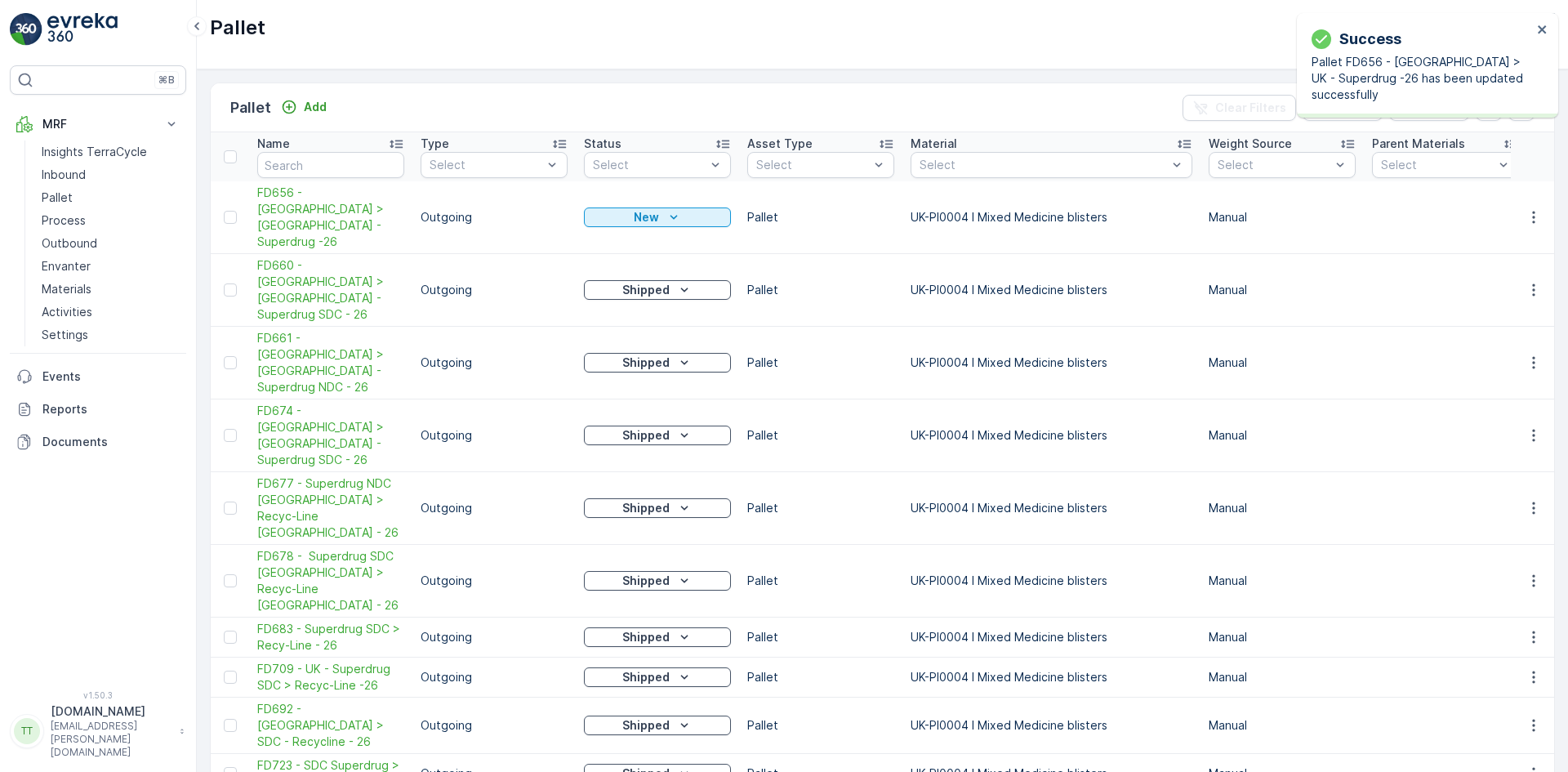
click at [640, 500] on p "Shipped" at bounding box center [646, 508] width 48 height 16
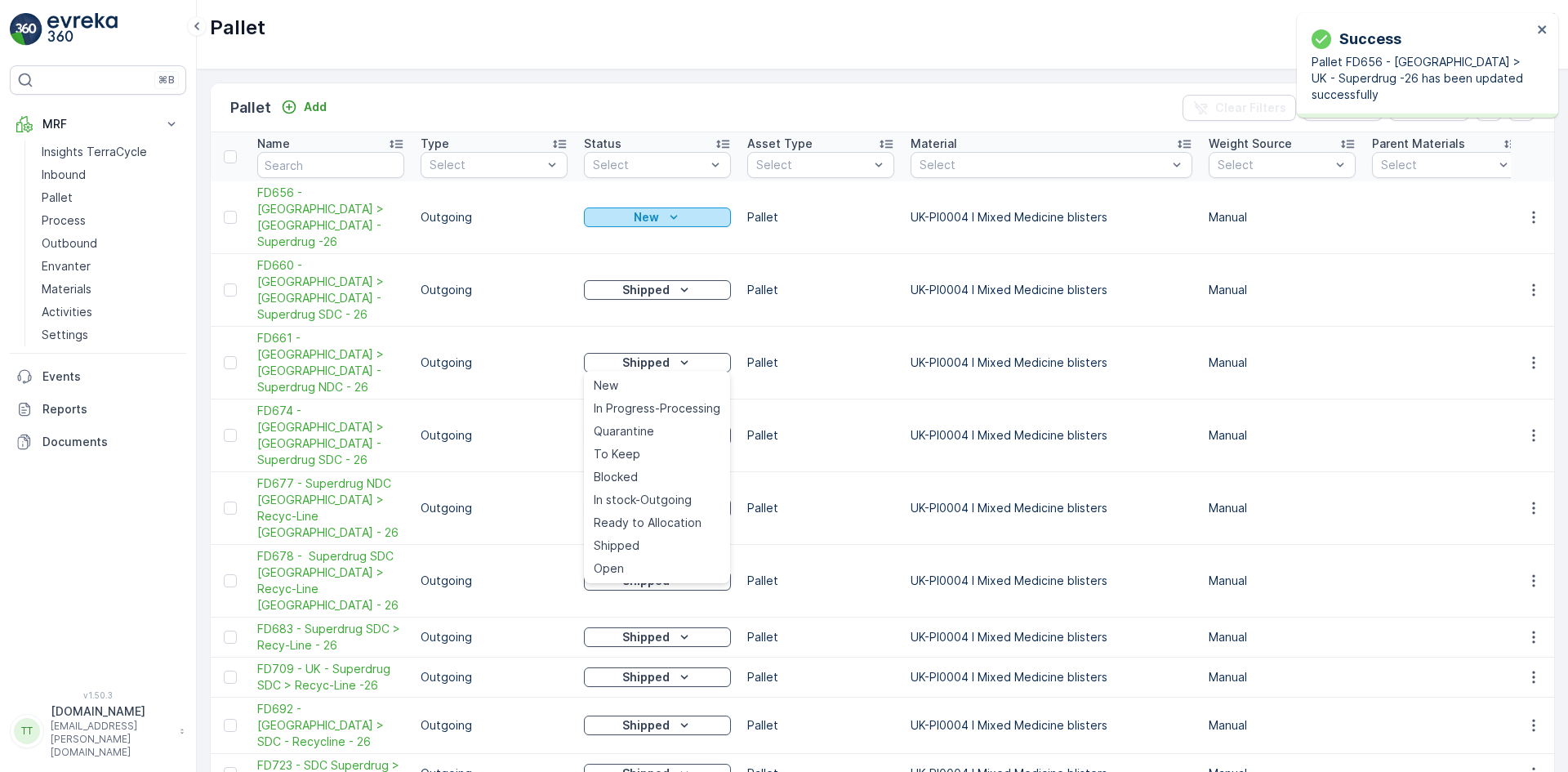
click at [652, 209] on p "New" at bounding box center [646, 217] width 25 height 16
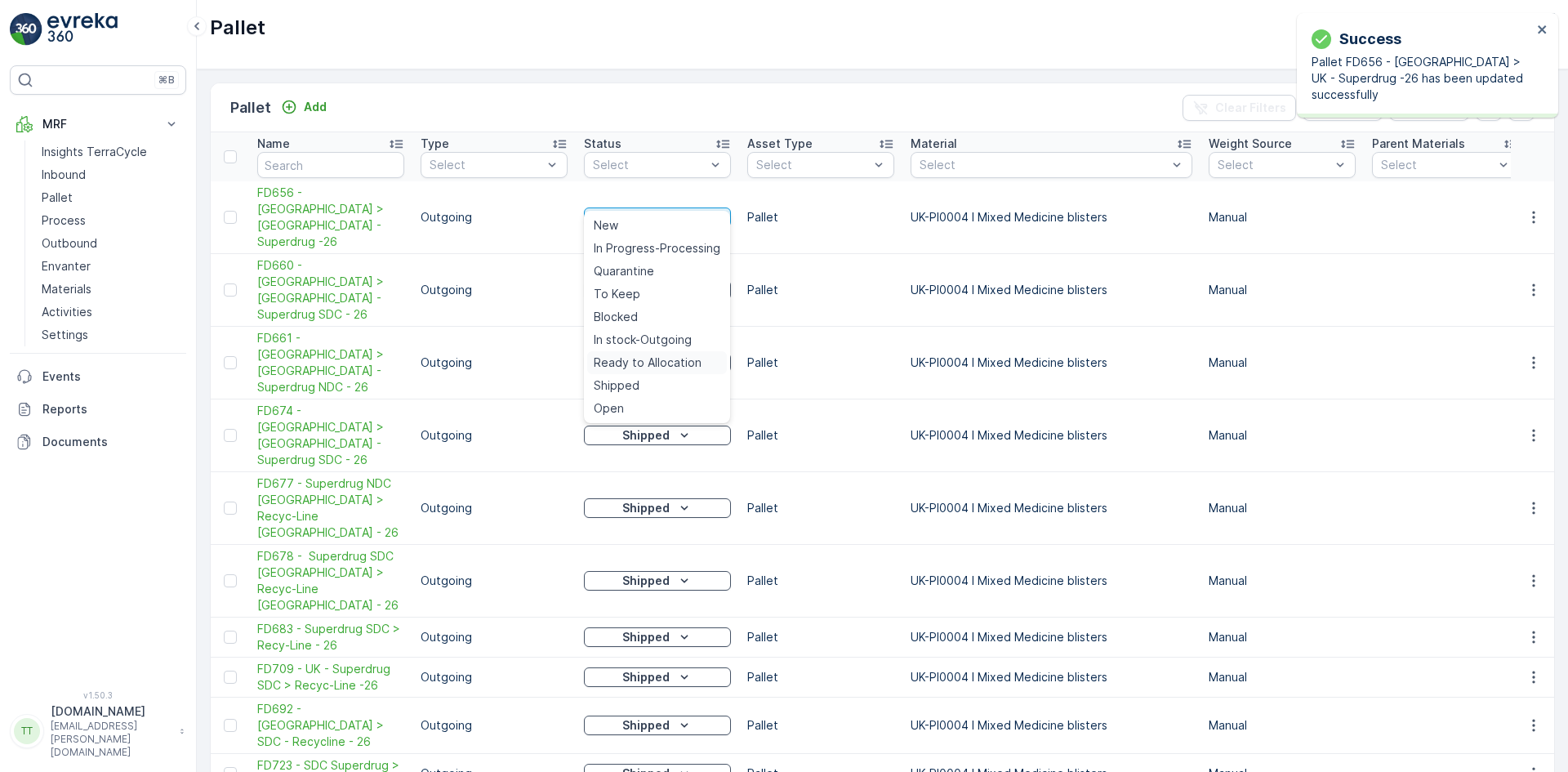
click at [658, 354] on div "Ready to Allocation" at bounding box center [657, 363] width 139 height 23
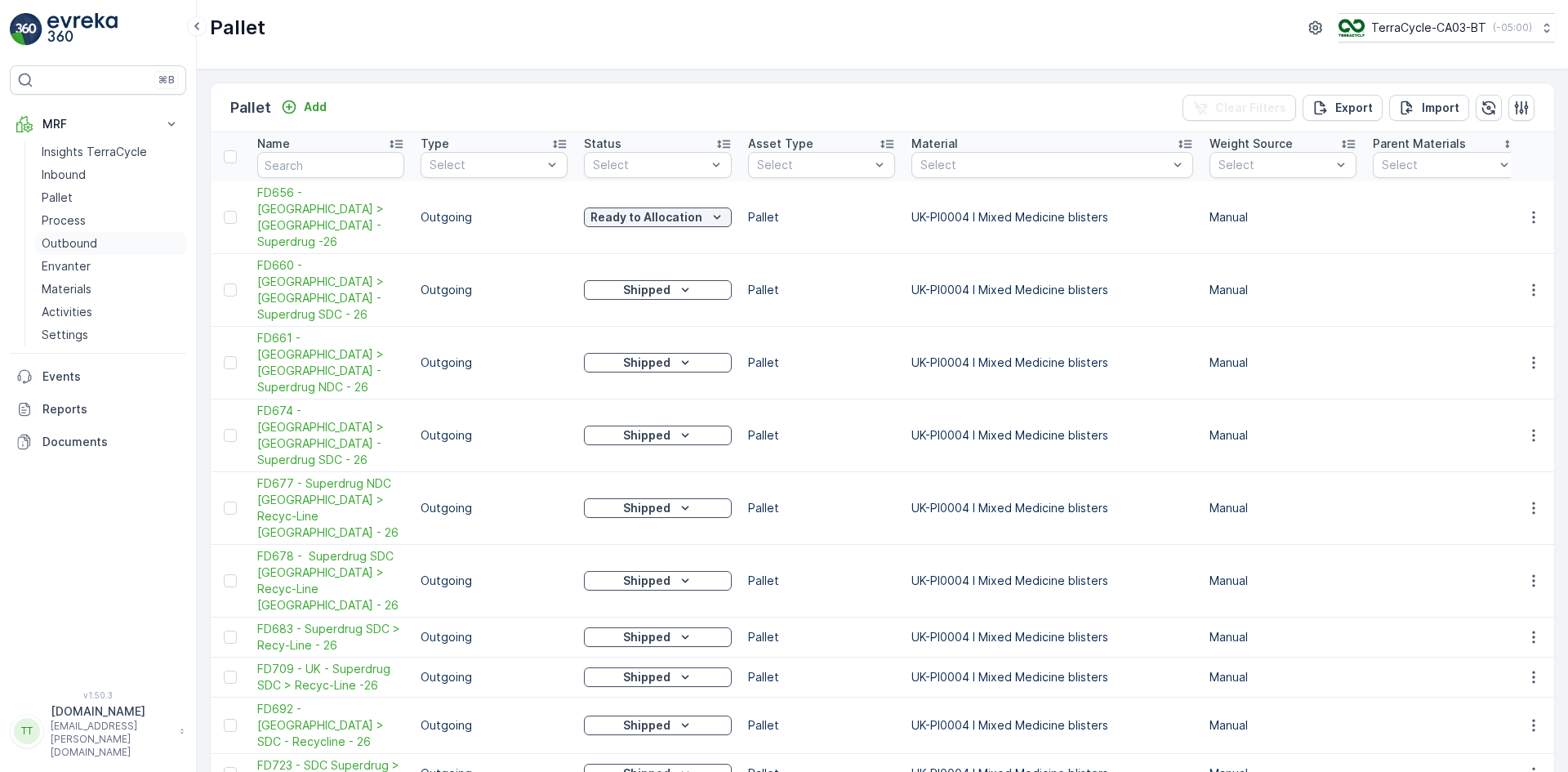
click at [93, 245] on p "Outbound" at bounding box center [70, 244] width 56 height 16
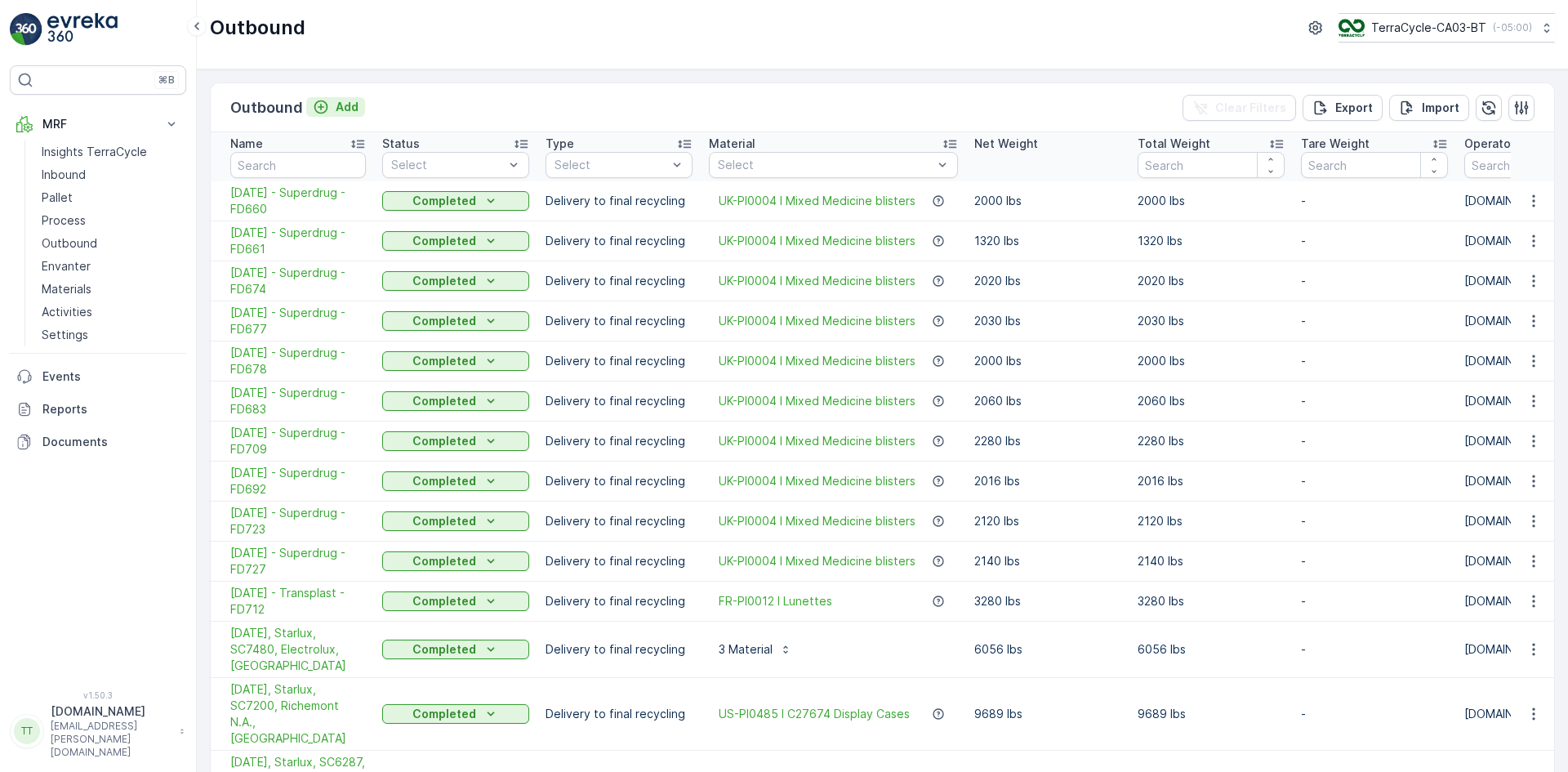
click at [330, 109] on div "Add" at bounding box center [335, 107] width 46 height 16
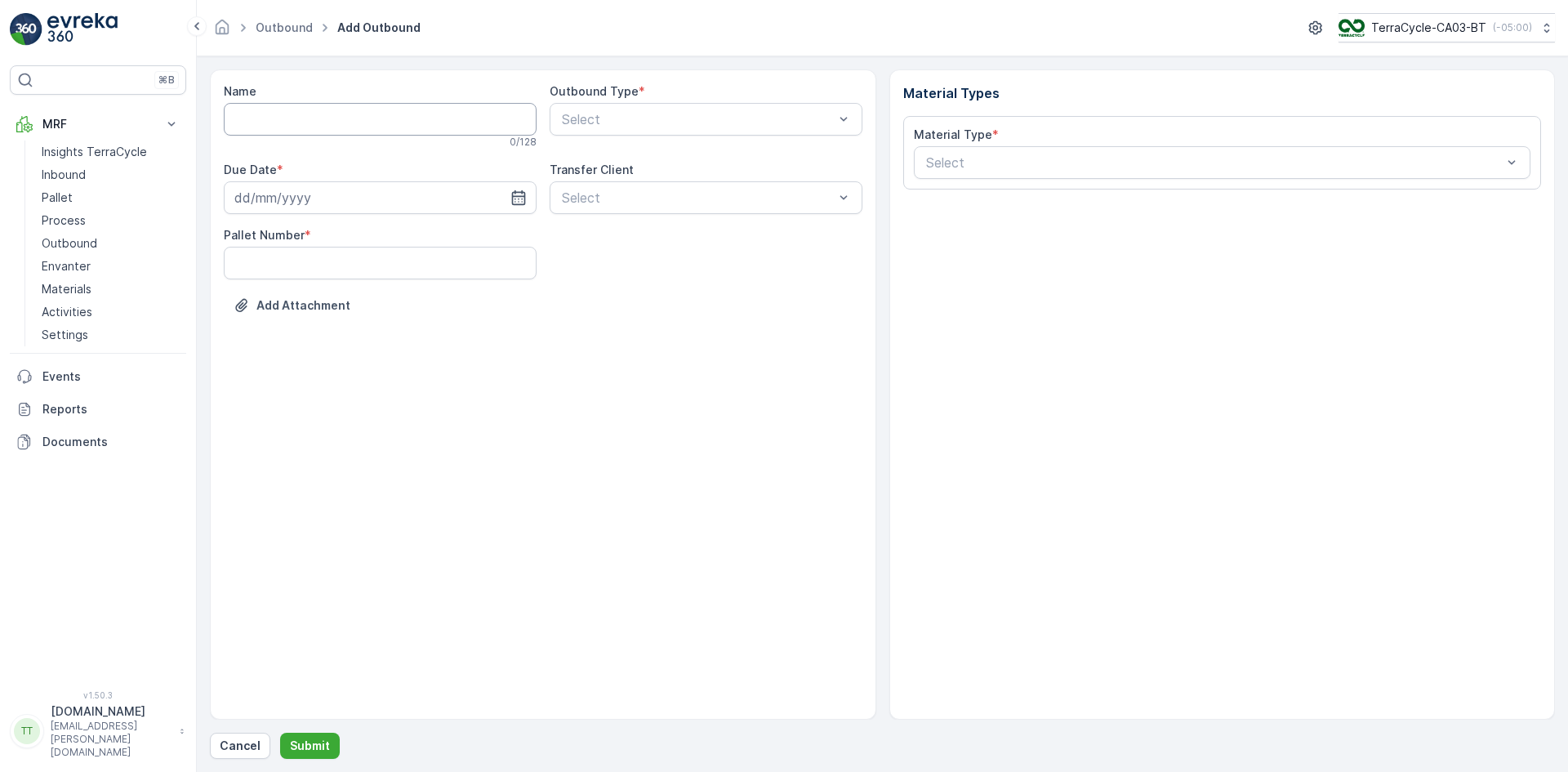
click at [294, 124] on input "Name" at bounding box center [380, 119] width 312 height 33
paste input "[DATE] - Superdrug - FD656"
type input "[DATE] - Superdrug - FD656"
click at [265, 209] on input at bounding box center [380, 201] width 312 height 33
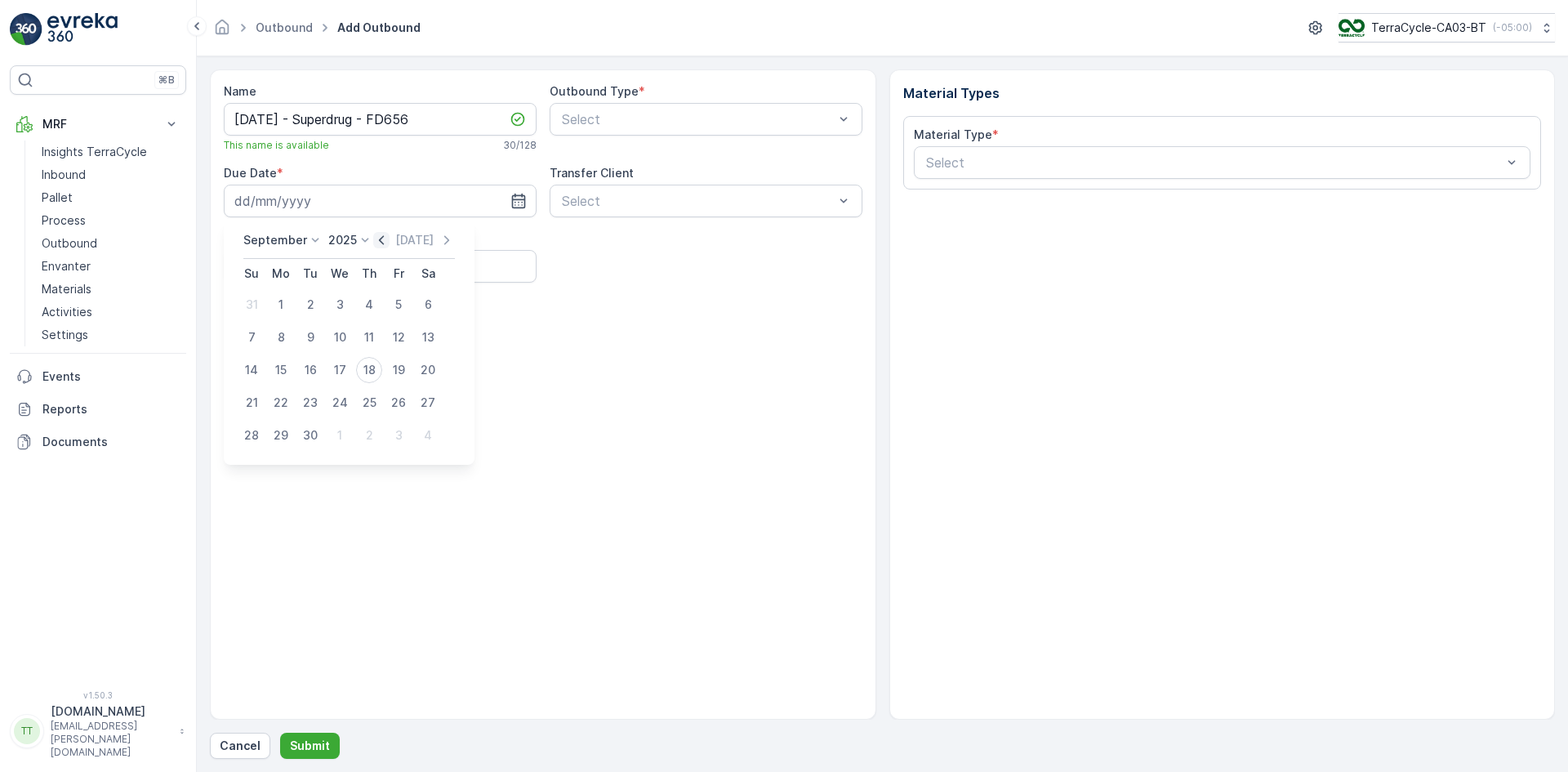
click at [375, 240] on icon "button" at bounding box center [381, 240] width 16 height 16
click at [365, 239] on icon "button" at bounding box center [362, 240] width 5 height 9
click at [367, 238] on icon "button" at bounding box center [362, 240] width 16 height 16
click at [314, 335] on div "6" at bounding box center [310, 337] width 26 height 26
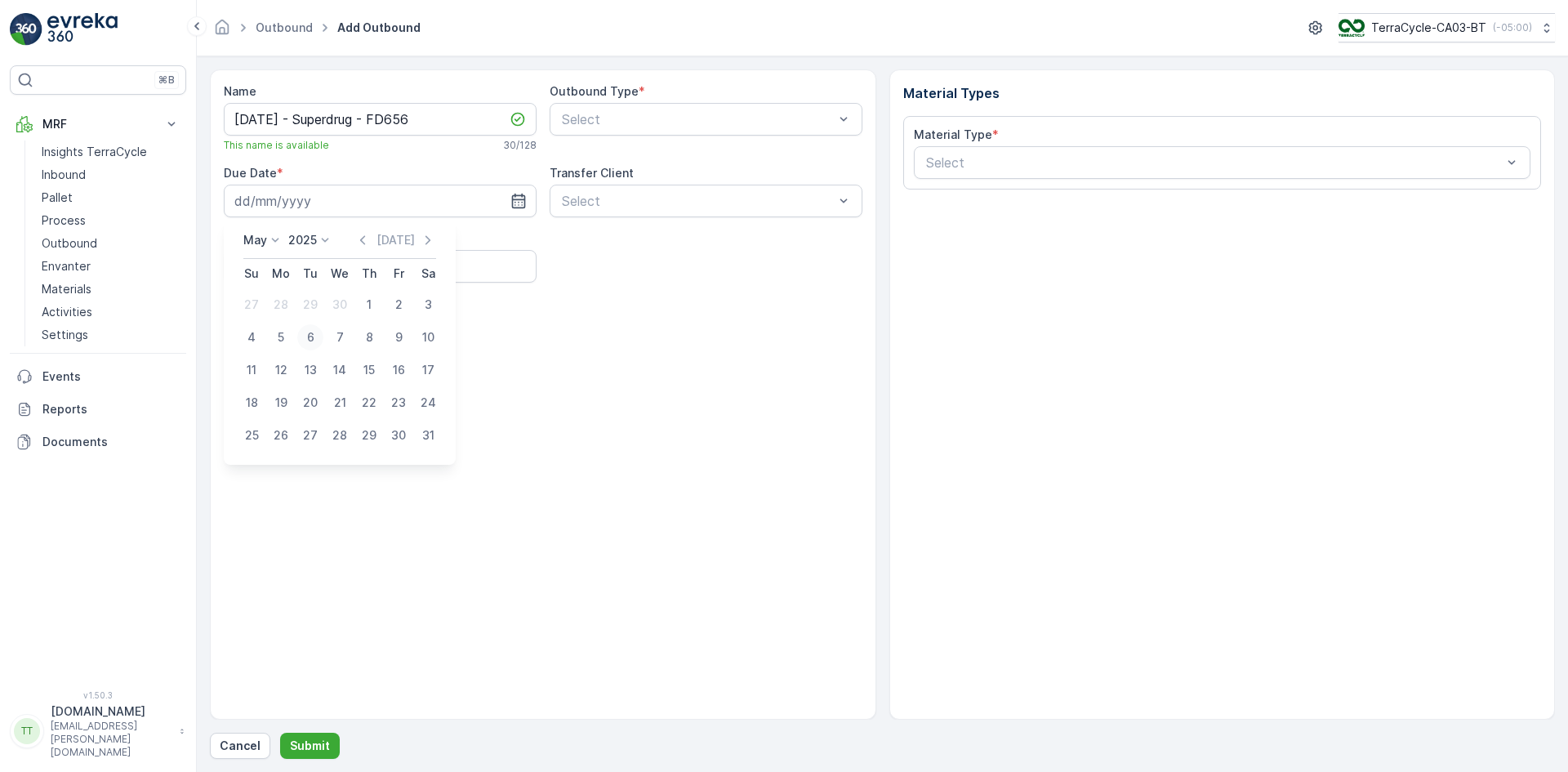
type input "[DATE]"
click at [278, 269] on Number "Pallet Number" at bounding box center [380, 267] width 312 height 33
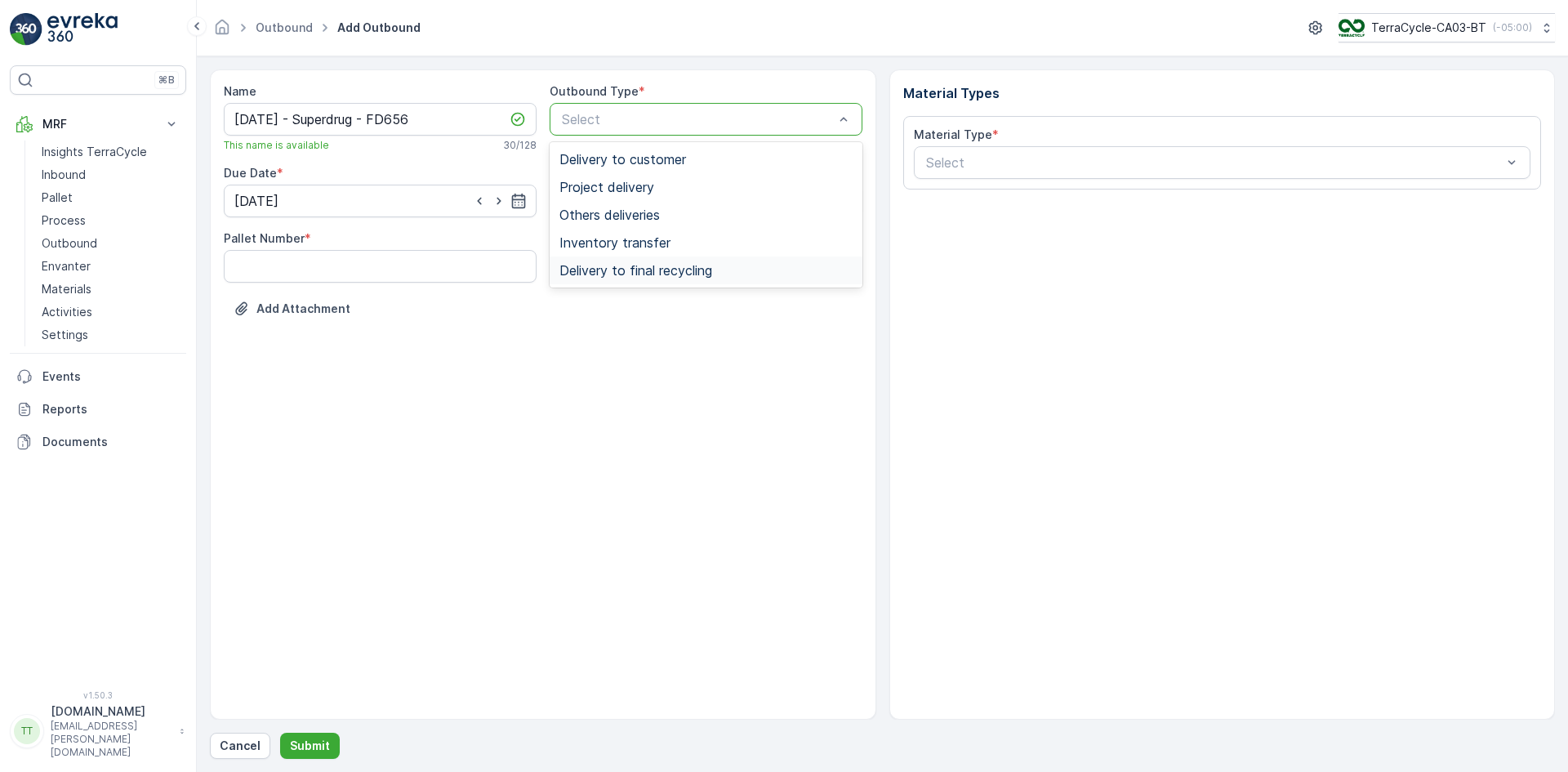
click at [635, 272] on span "Delivery to final recycling" at bounding box center [636, 271] width 153 height 15
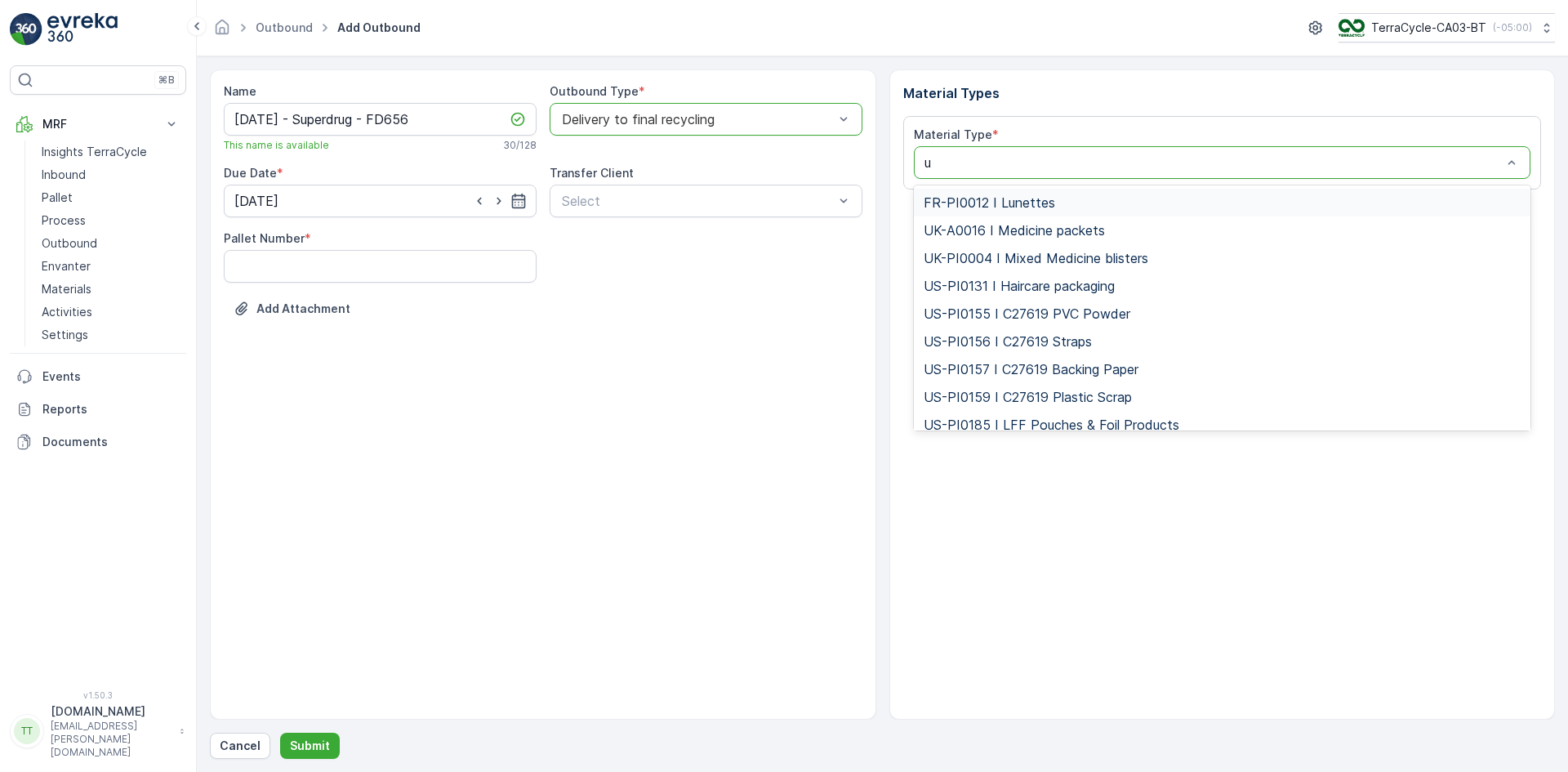
type input "uk"
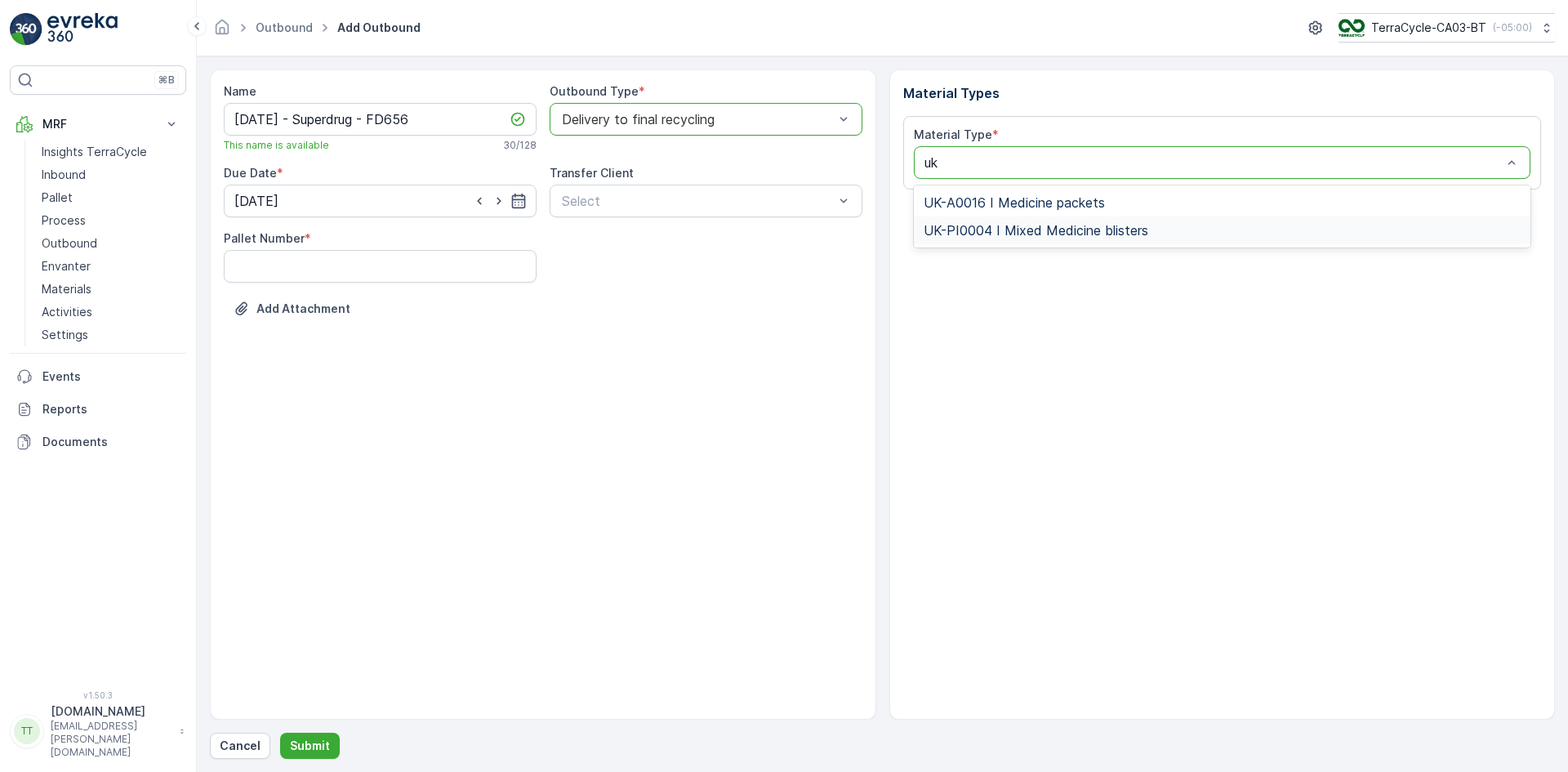
click at [964, 227] on span "UK-PI0004 I Mixed Medicine blisters" at bounding box center [1036, 231] width 225 height 15
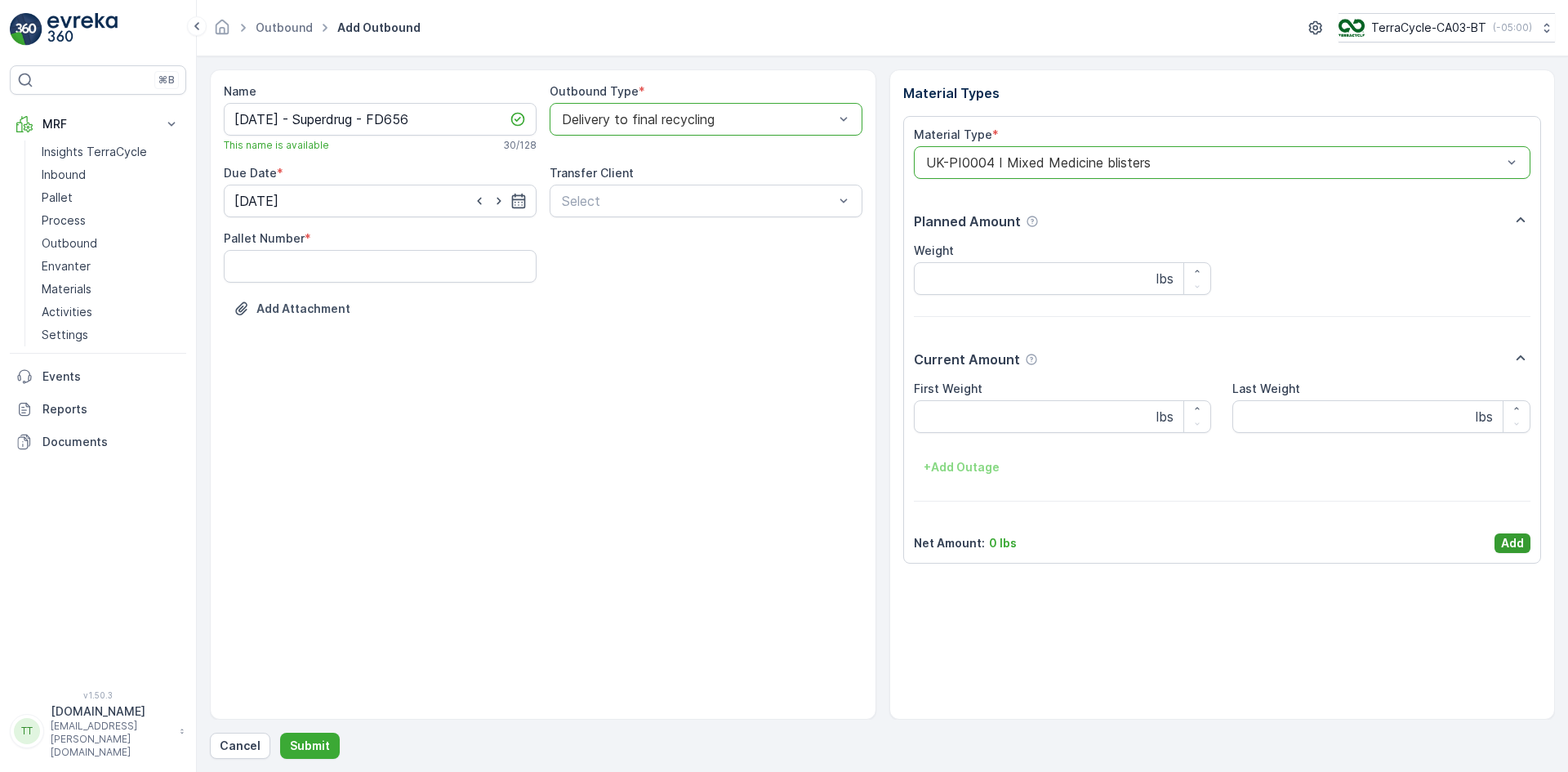
click at [1511, 536] on p "Add" at bounding box center [1512, 543] width 23 height 16
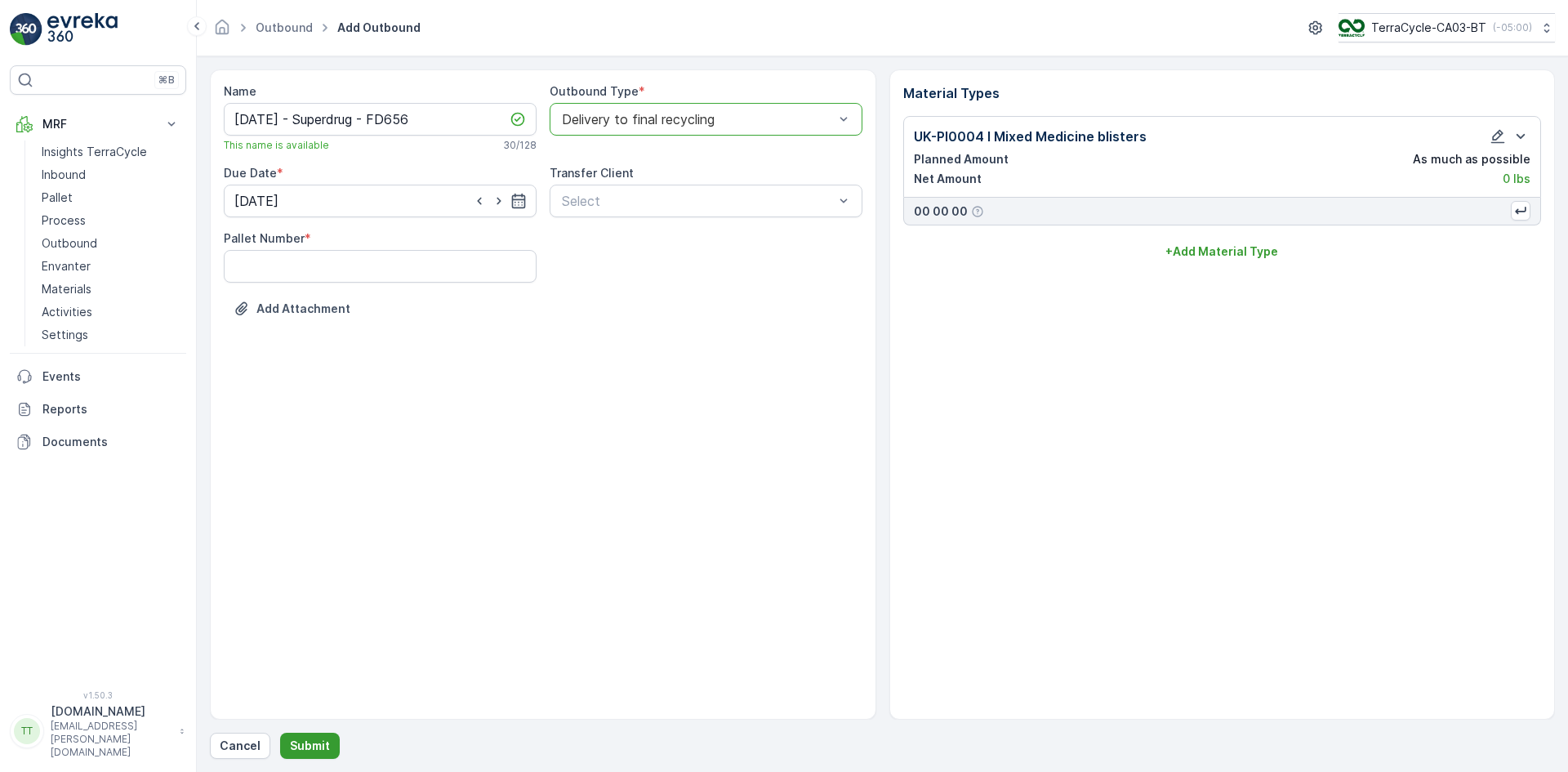
click at [312, 744] on p "Submit" at bounding box center [309, 746] width 40 height 16
click at [275, 276] on Number "Pallet Number" at bounding box center [380, 267] width 312 height 33
type Number "1"
click at [311, 747] on p "Submit" at bounding box center [309, 746] width 40 height 16
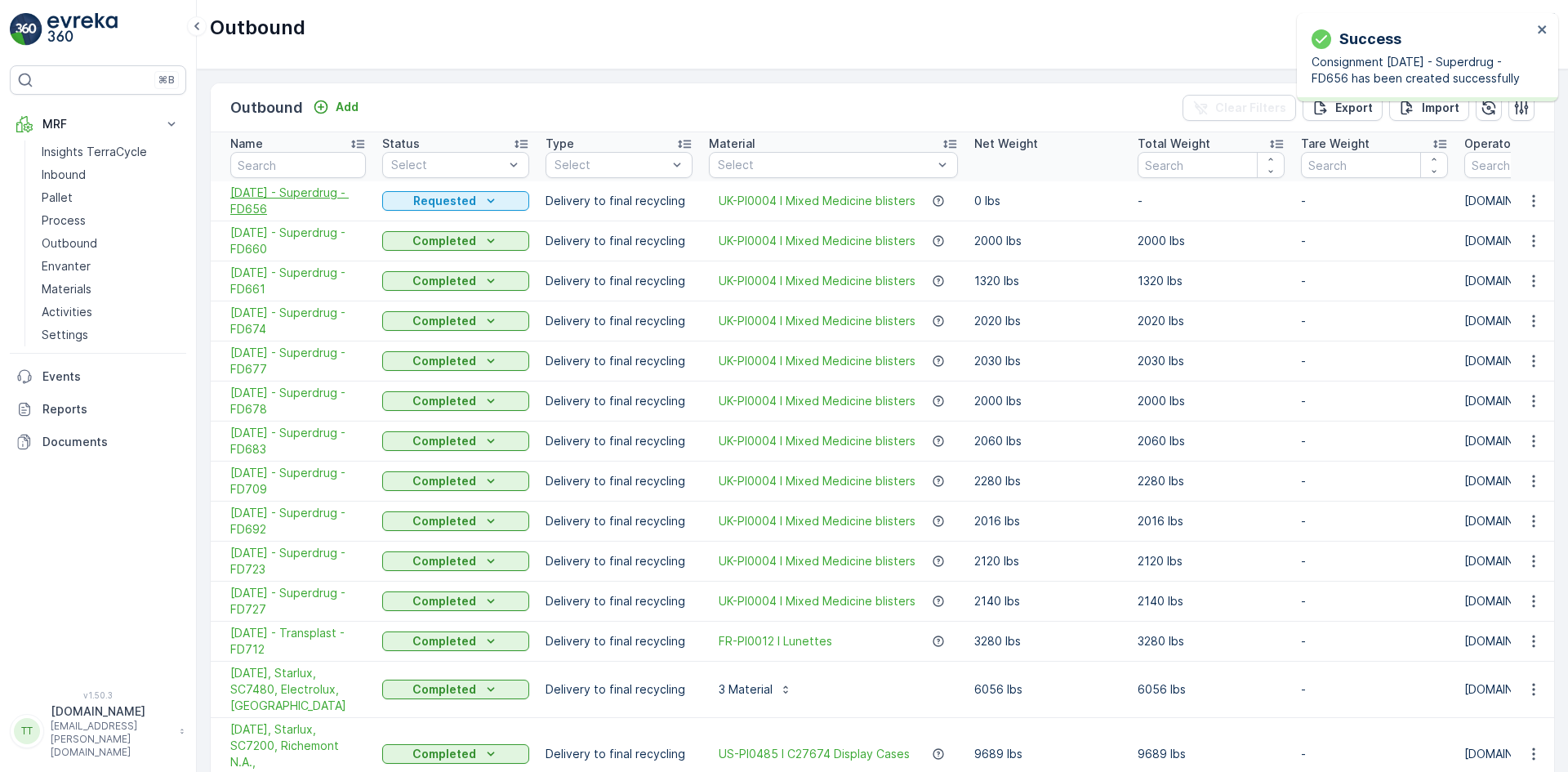
click at [256, 206] on span "[DATE] - Superdrug - FD656" at bounding box center [298, 201] width 135 height 33
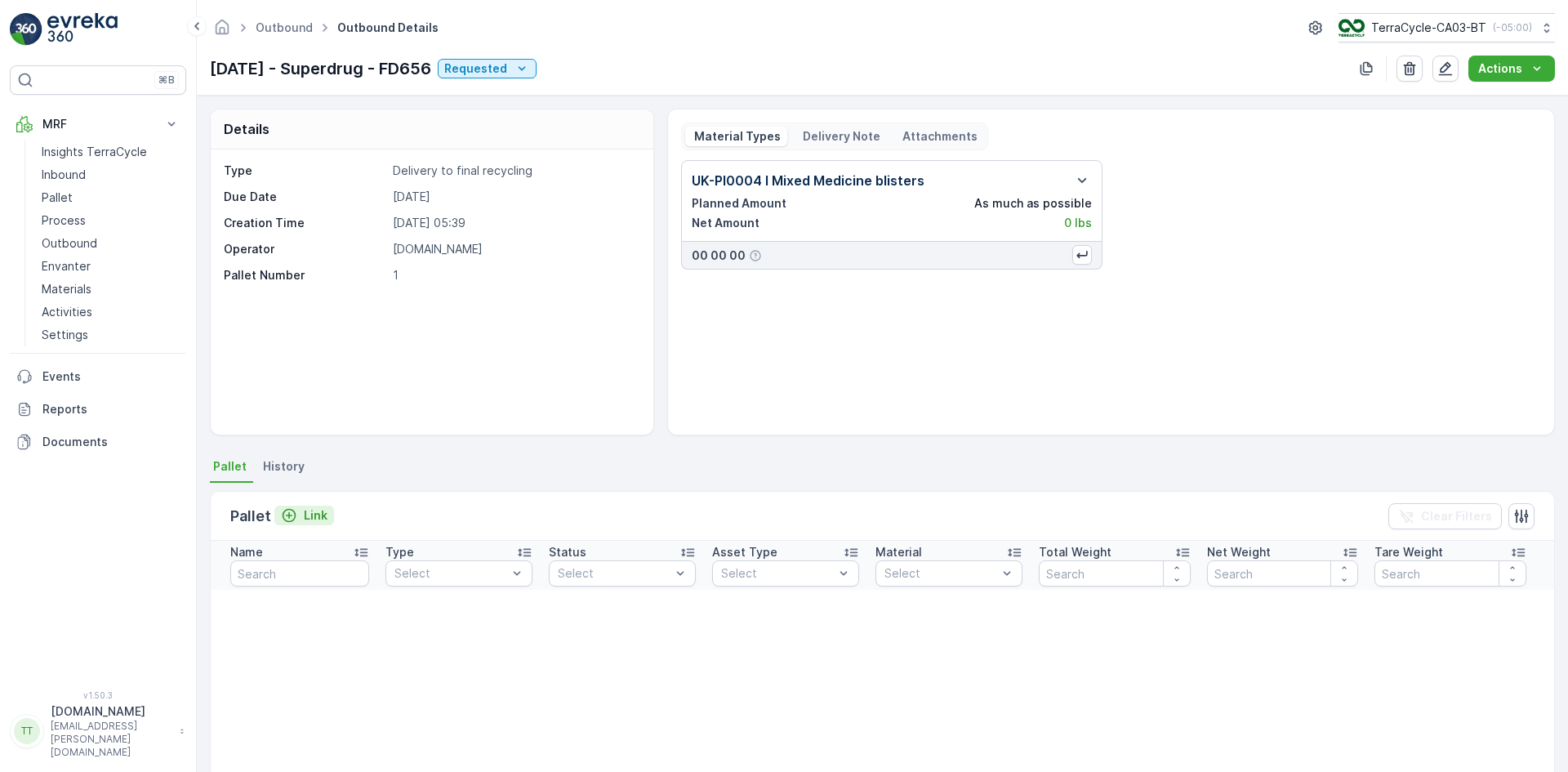
click at [316, 515] on p "Link" at bounding box center [315, 515] width 24 height 16
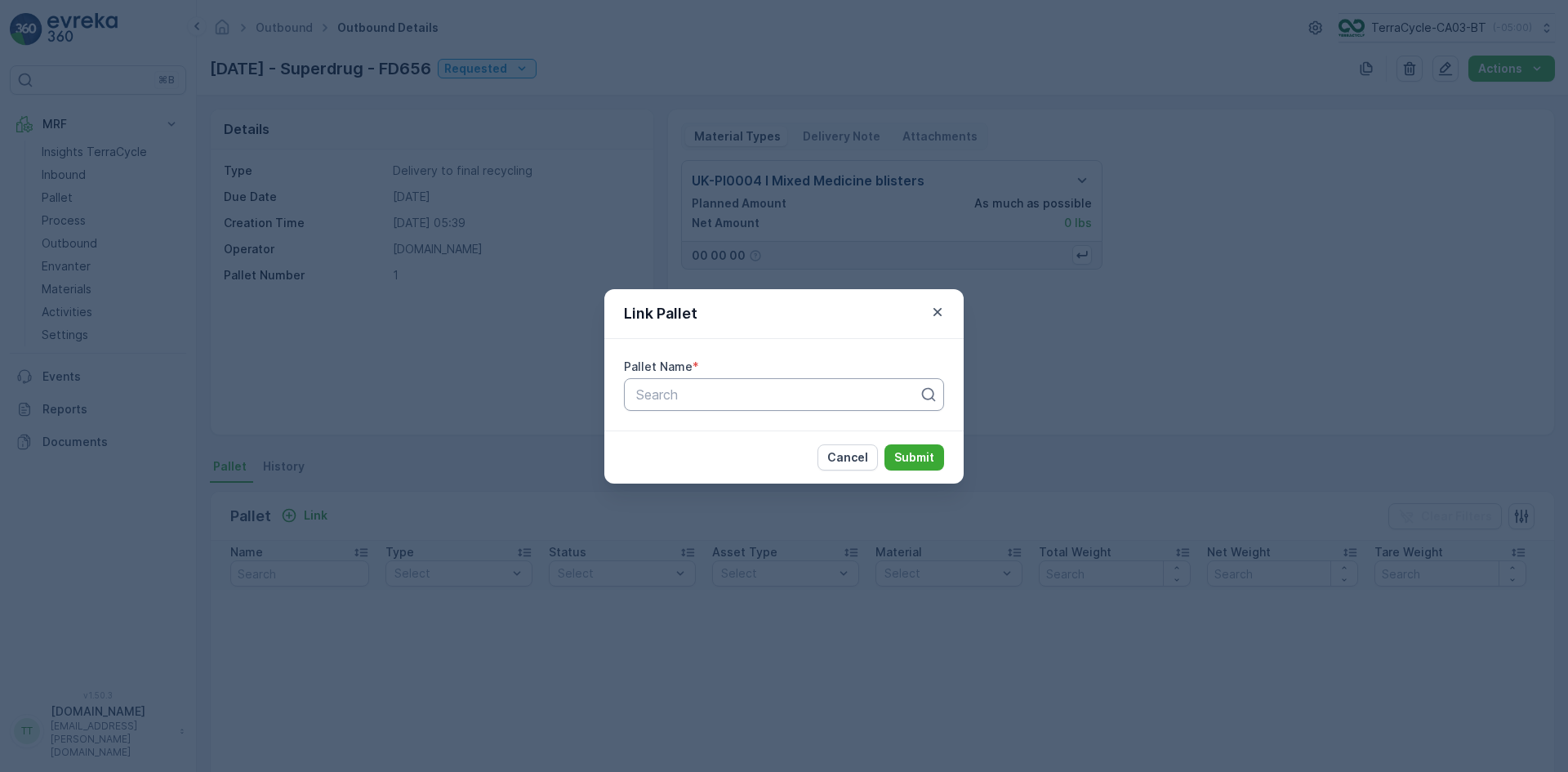
click at [720, 379] on div "Search" at bounding box center [784, 395] width 320 height 33
type input "656"
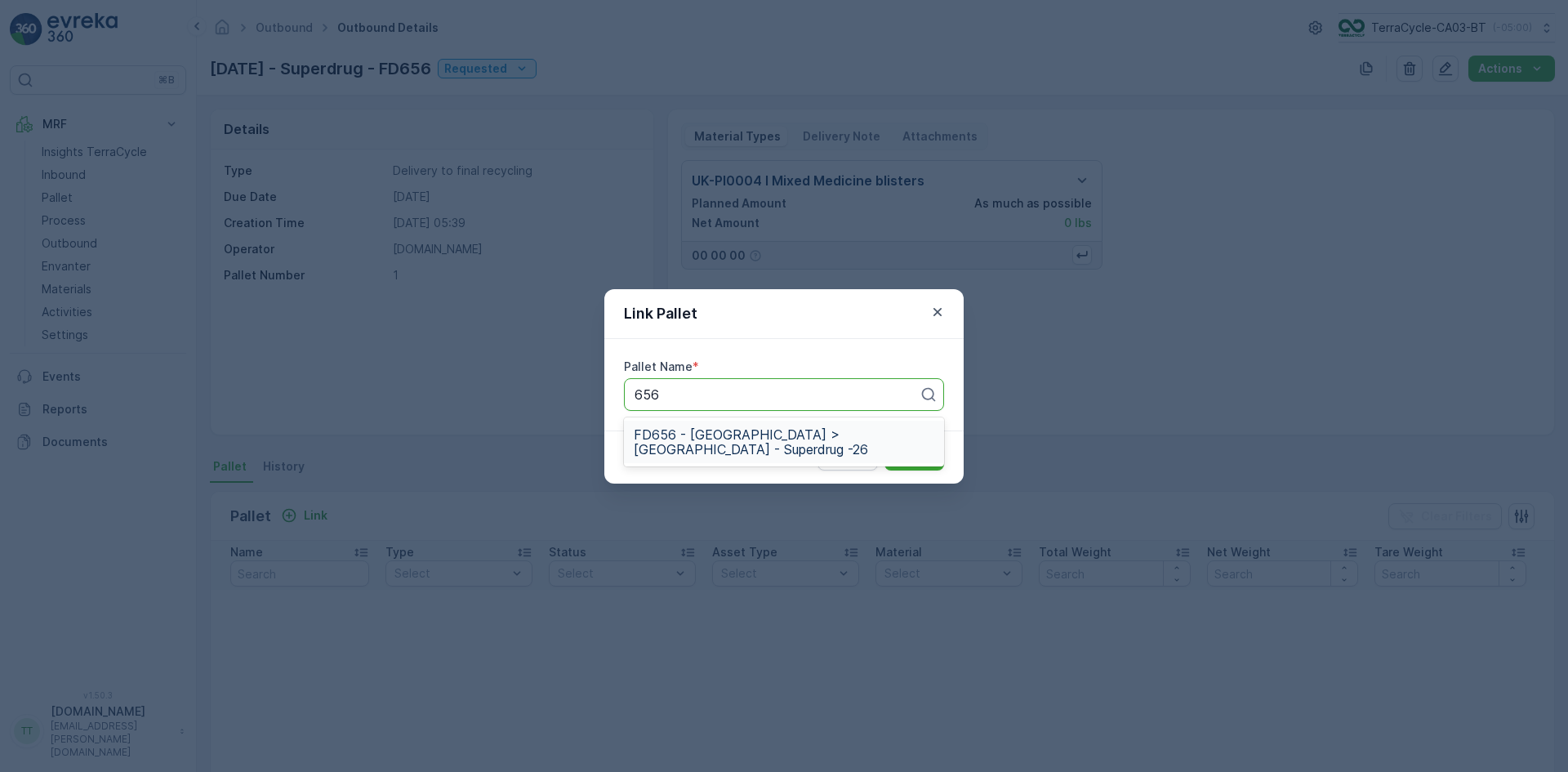
click at [691, 426] on div "FD656 - UK > UK - Superdrug -26" at bounding box center [784, 442] width 320 height 43
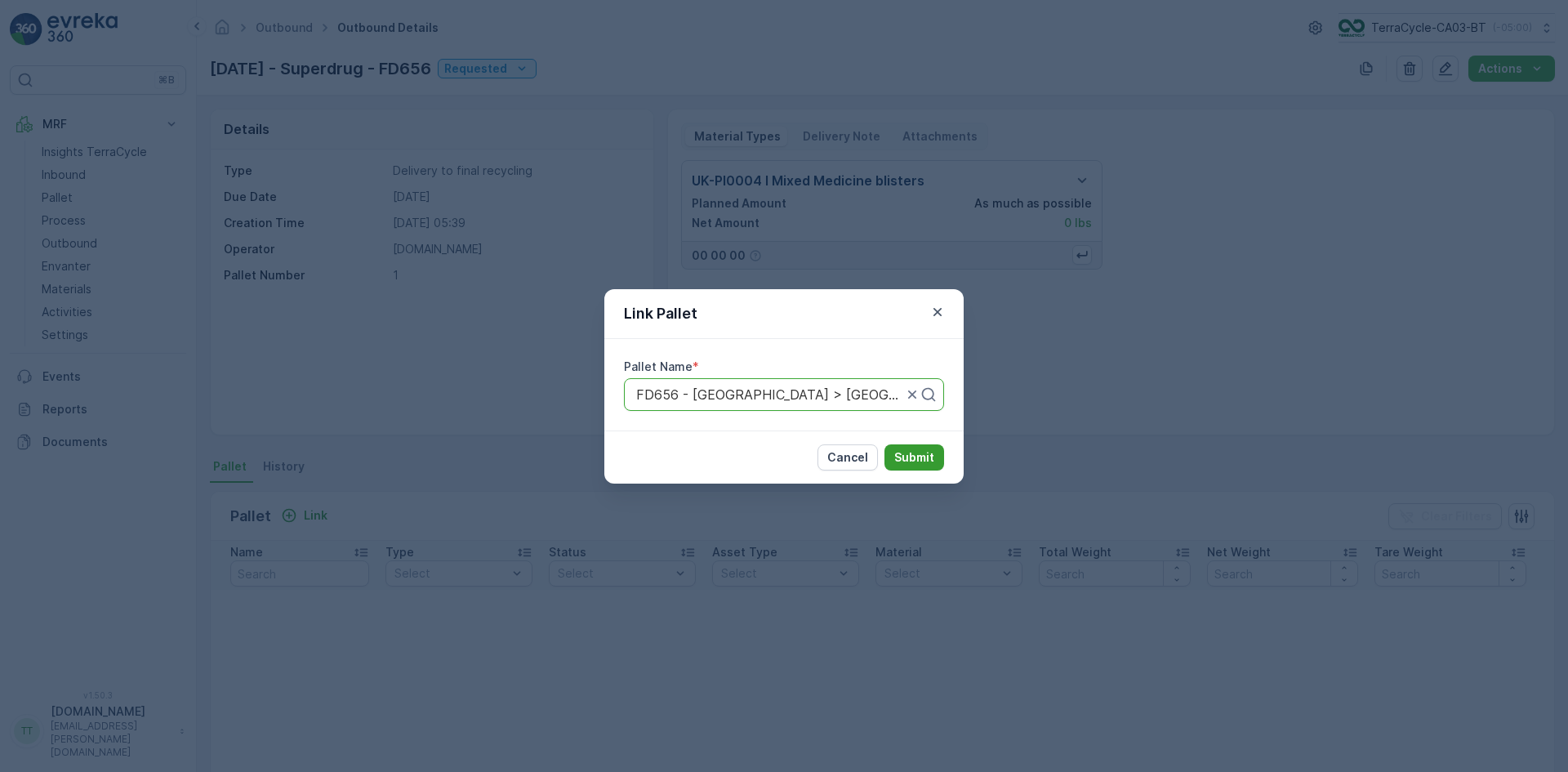
click at [926, 454] on p "Submit" at bounding box center [914, 458] width 40 height 16
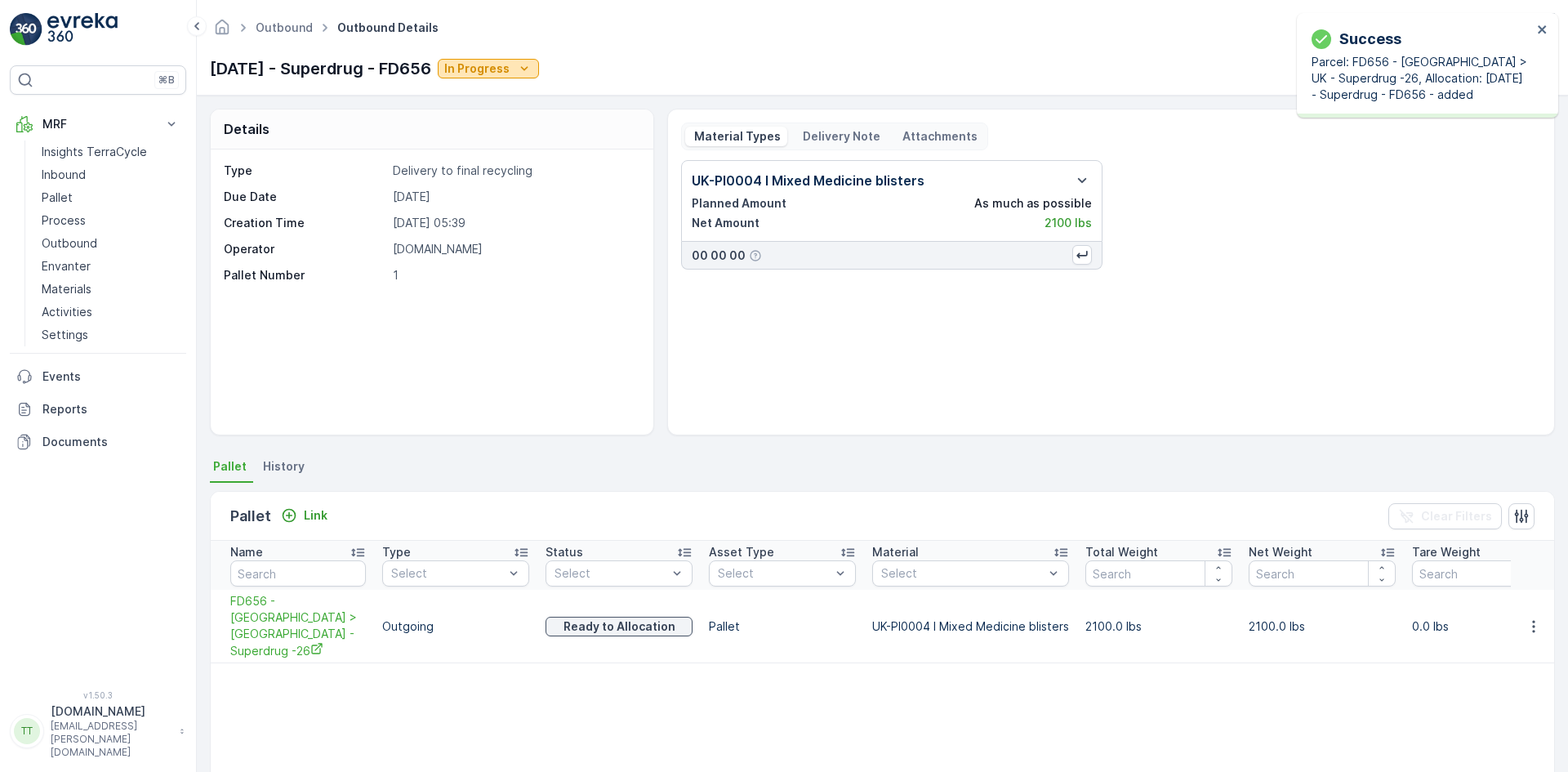
click at [532, 75] on div "In Progress" at bounding box center [489, 69] width 89 height 16
click at [526, 133] on span "Completed" at bounding box center [517, 139] width 62 height 16
click at [79, 197] on link "Pallet" at bounding box center [111, 198] width 151 height 23
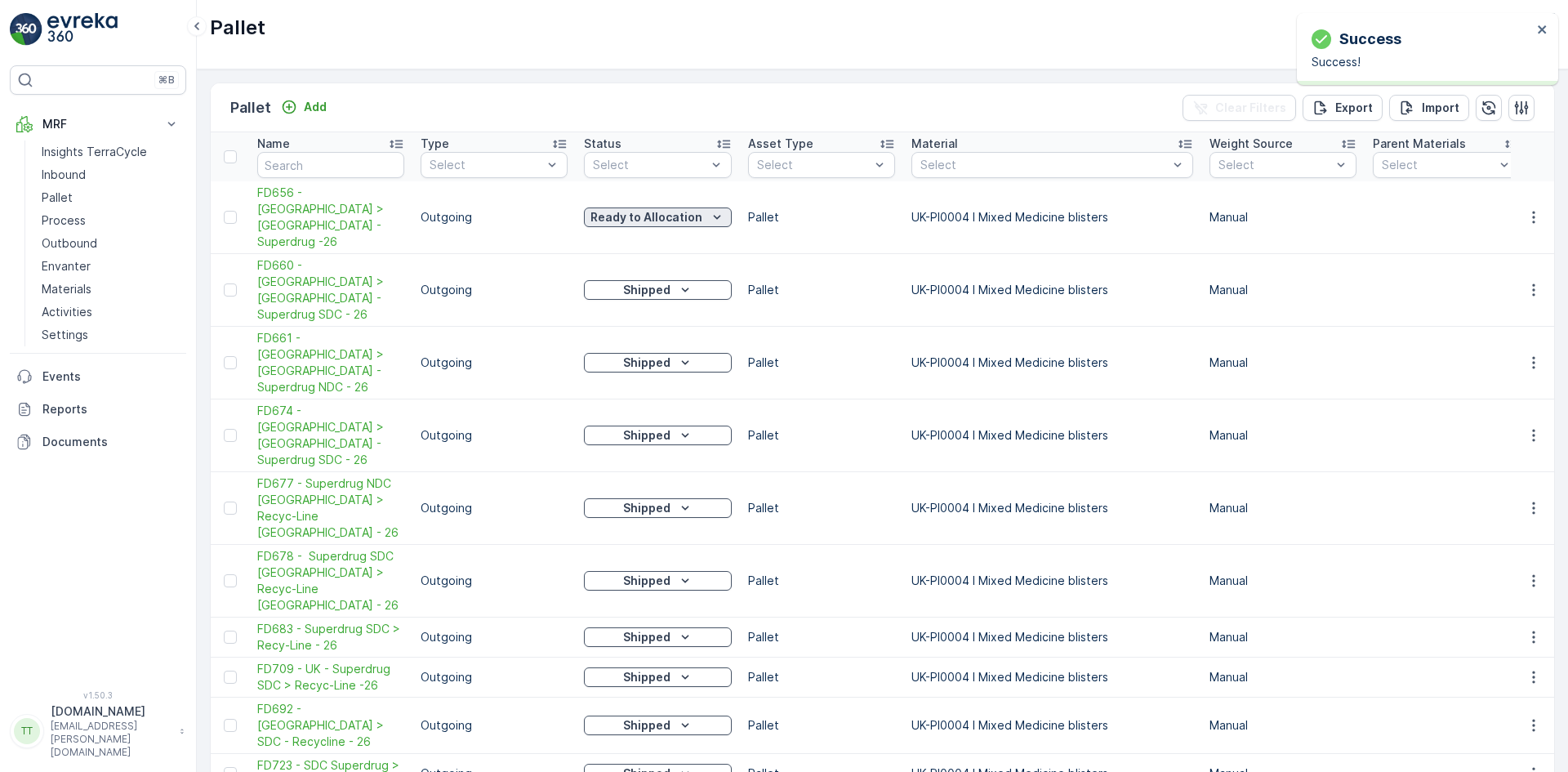
click at [605, 209] on p "Ready to Allocation" at bounding box center [646, 217] width 112 height 16
click at [614, 382] on span "Shipped" at bounding box center [617, 386] width 46 height 16
click at [1542, 32] on icon "close" at bounding box center [1543, 30] width 11 height 13
click at [300, 112] on div "Add" at bounding box center [304, 107] width 46 height 16
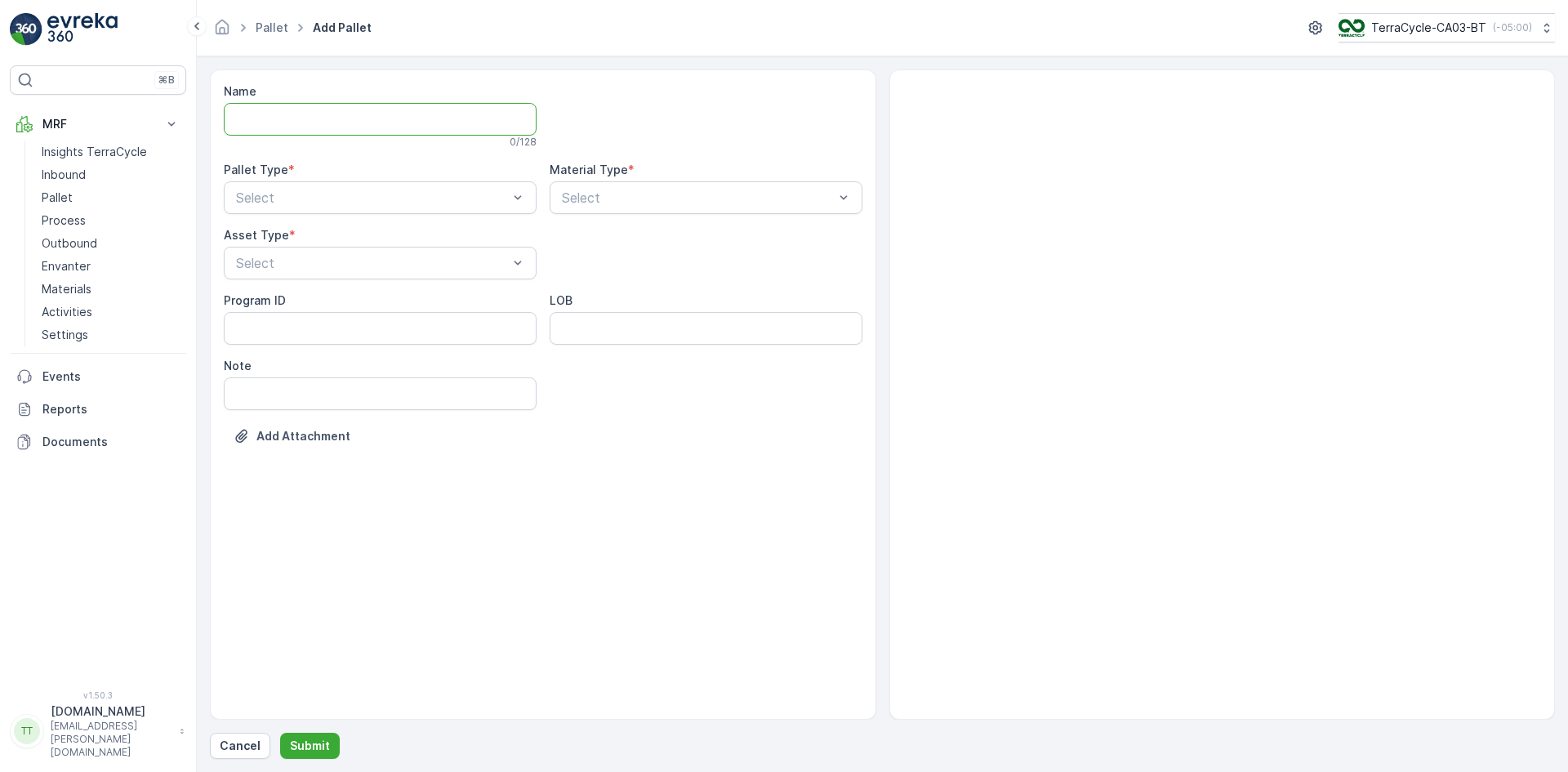
click at [294, 126] on input "Name" at bounding box center [380, 119] width 312 height 33
paste input "FD736 - UK > Superdrug SDC FTL - 24"
type input "FD736 - UK > Superdrug SDC FTL - 24"
click at [271, 270] on span "Outgoing" at bounding box center [261, 269] width 55 height 15
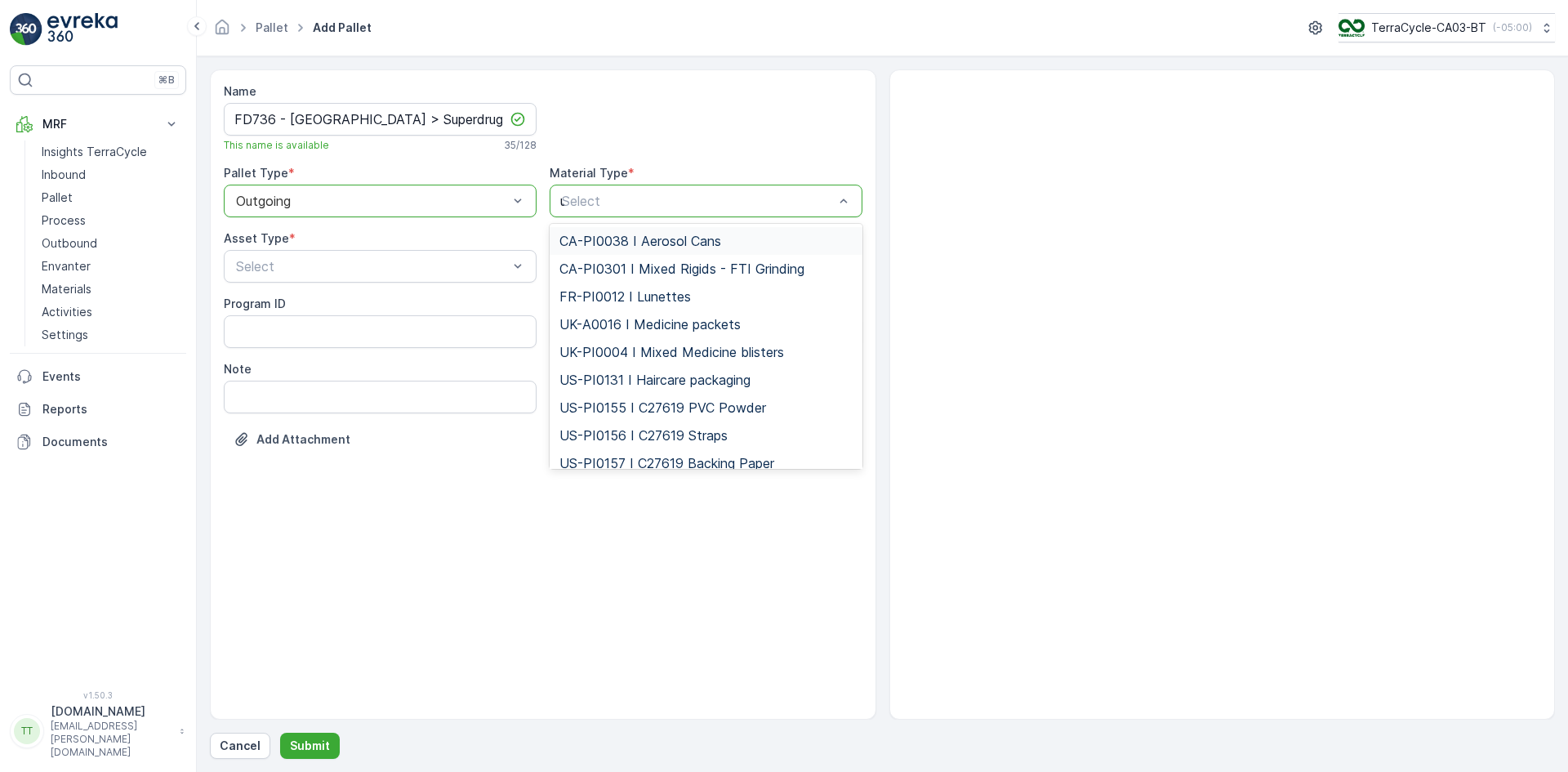
type input "uk"
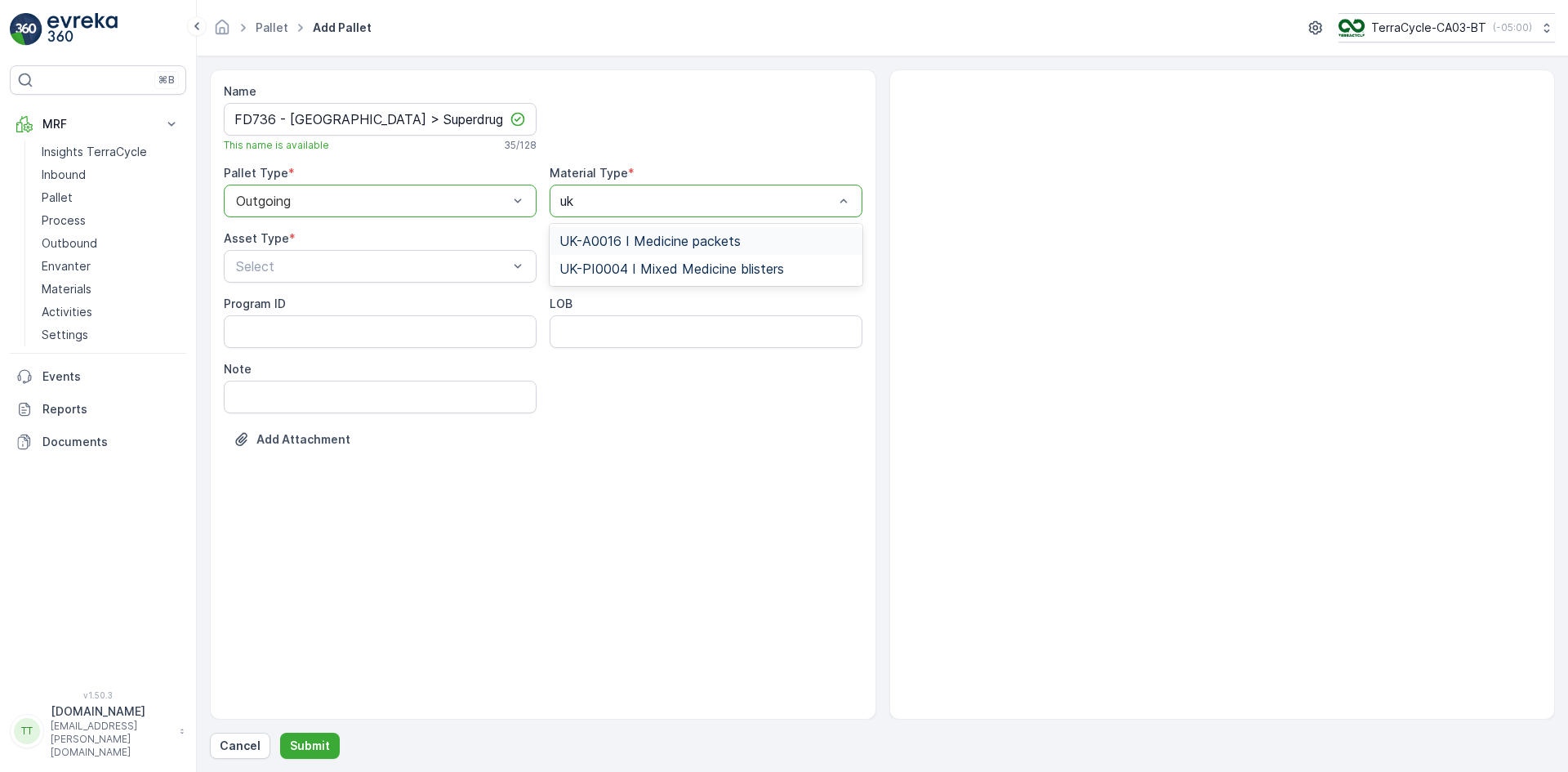
click at [604, 238] on span "UK-A0016 I Medicine packets" at bounding box center [650, 241] width 181 height 15
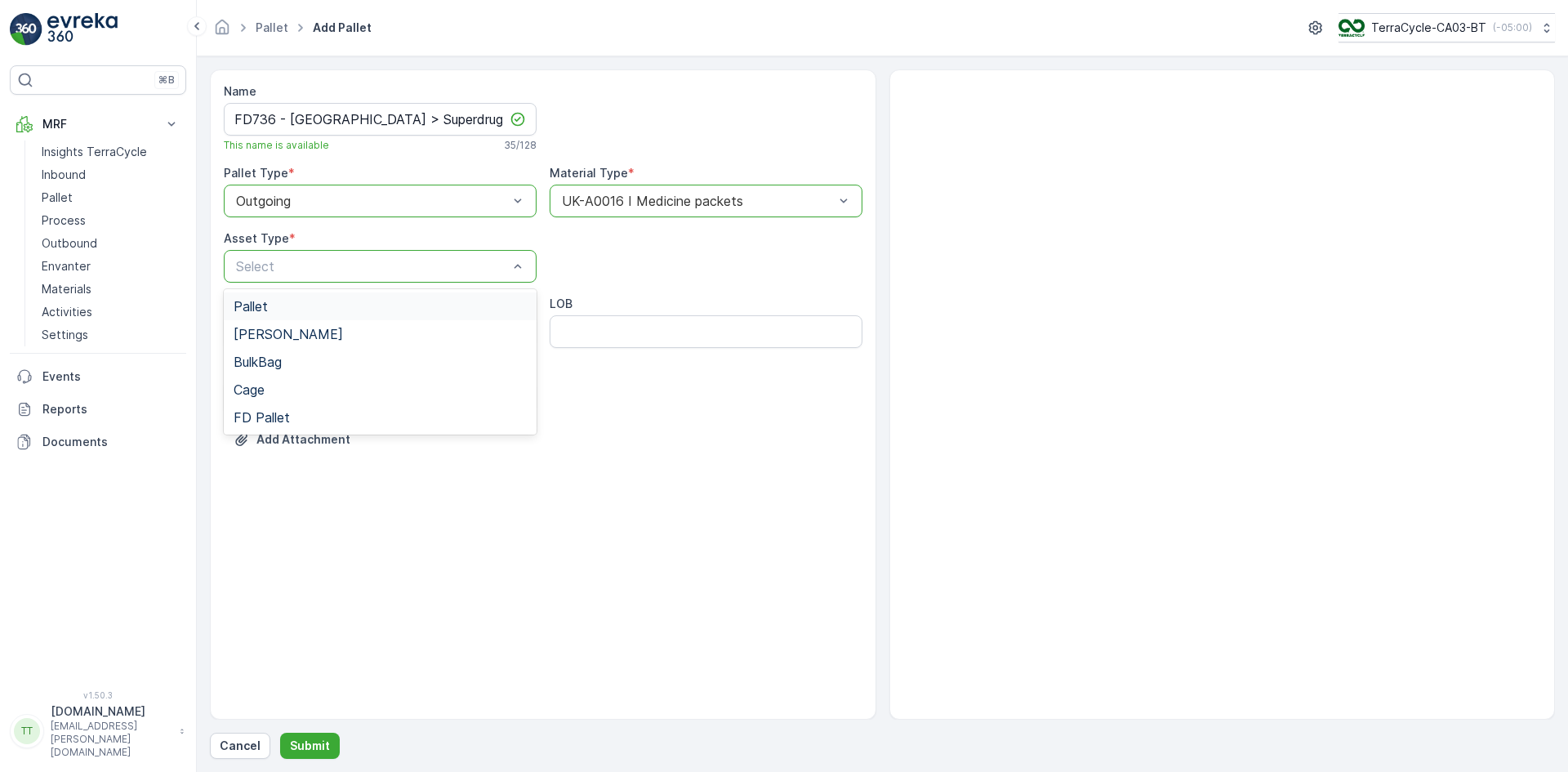
click at [277, 311] on div "Pallet" at bounding box center [380, 306] width 293 height 15
click at [320, 741] on p "Submit" at bounding box center [309, 746] width 40 height 16
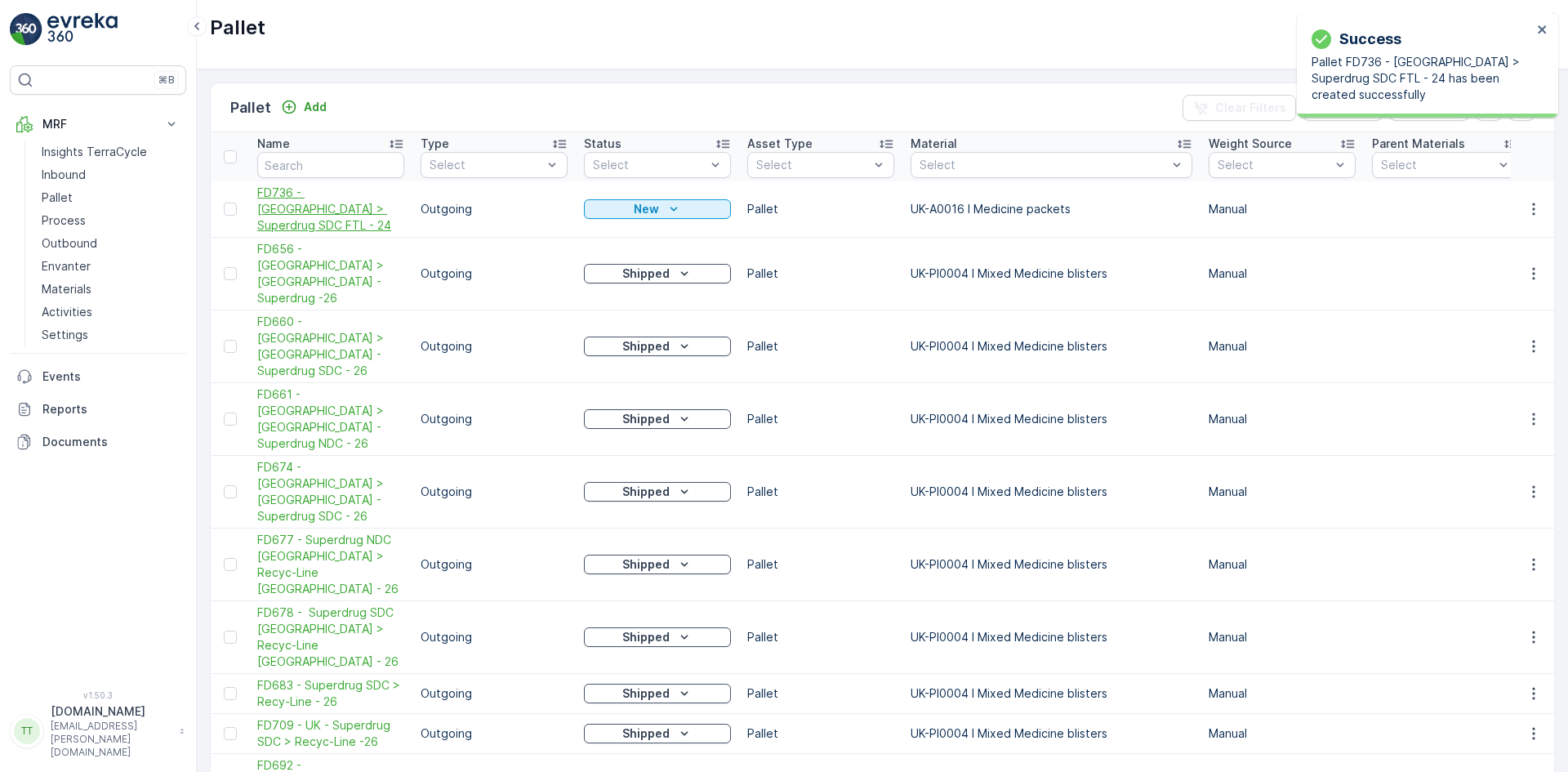
click at [285, 195] on span "FD736 - UK > Superdrug SDC FTL - 24" at bounding box center [330, 209] width 147 height 49
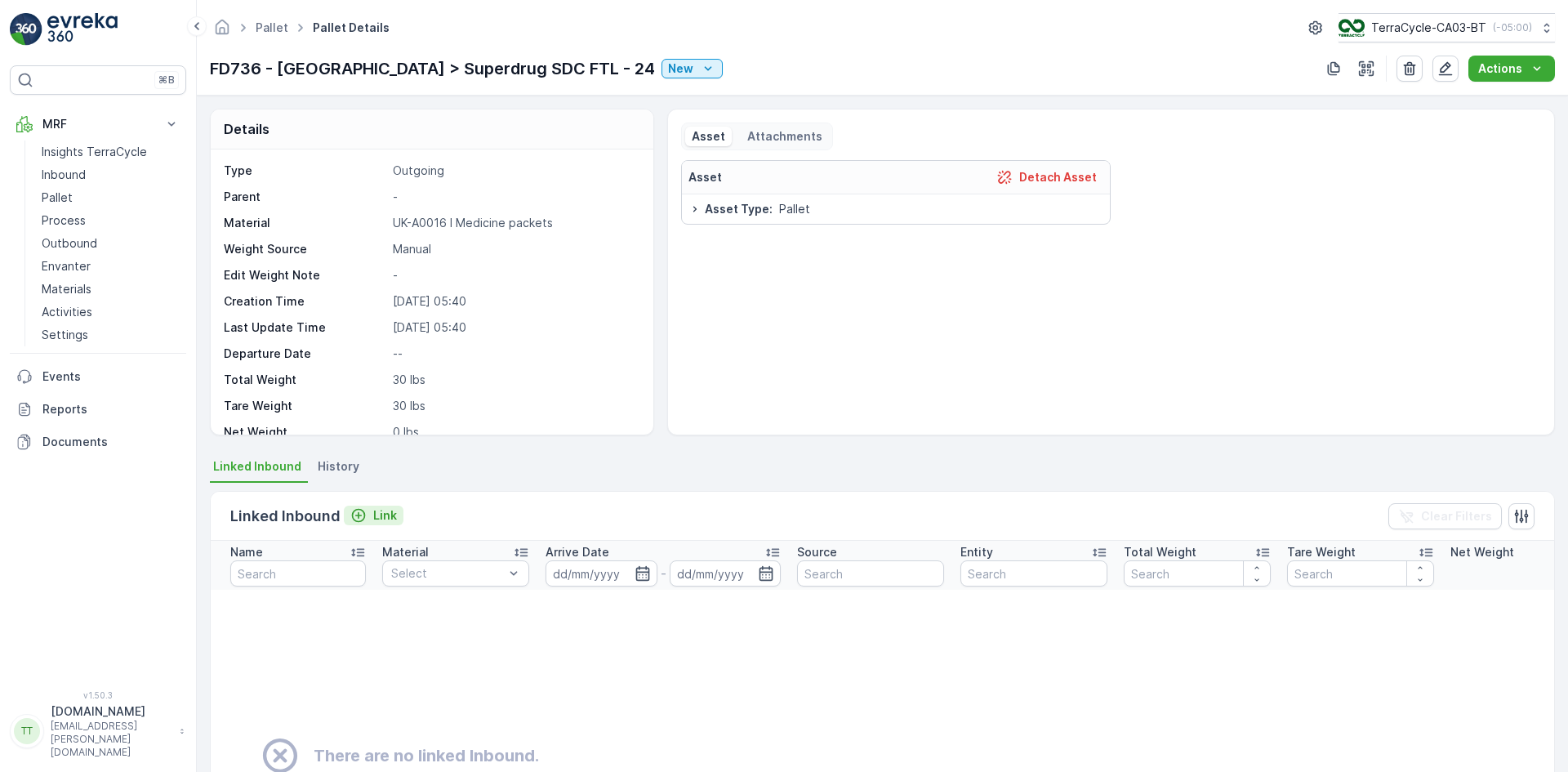
click at [382, 519] on p "Link" at bounding box center [385, 515] width 24 height 16
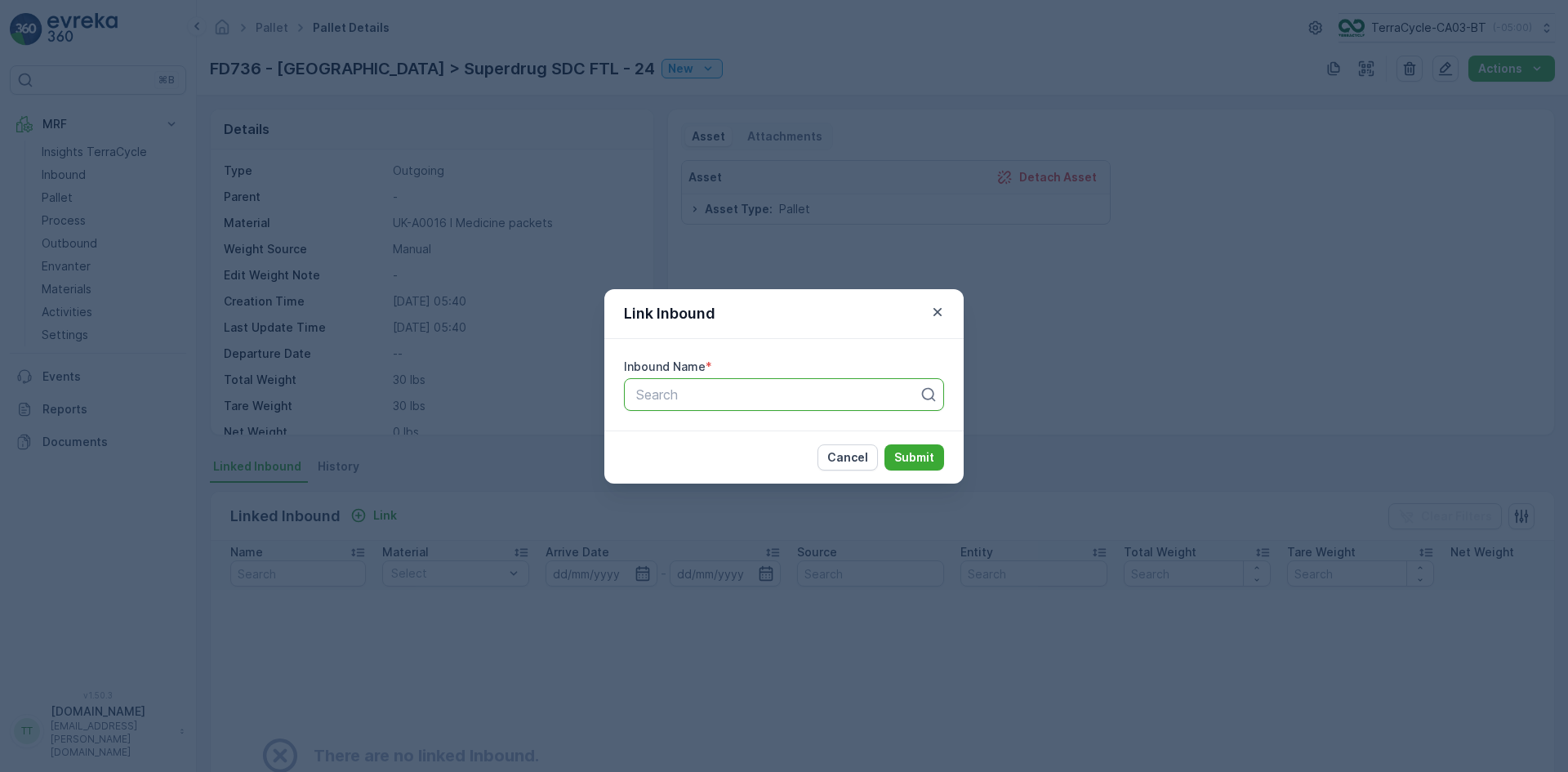
click at [652, 404] on div "Search" at bounding box center [784, 395] width 320 height 33
click at [936, 314] on icon "button" at bounding box center [937, 312] width 16 height 16
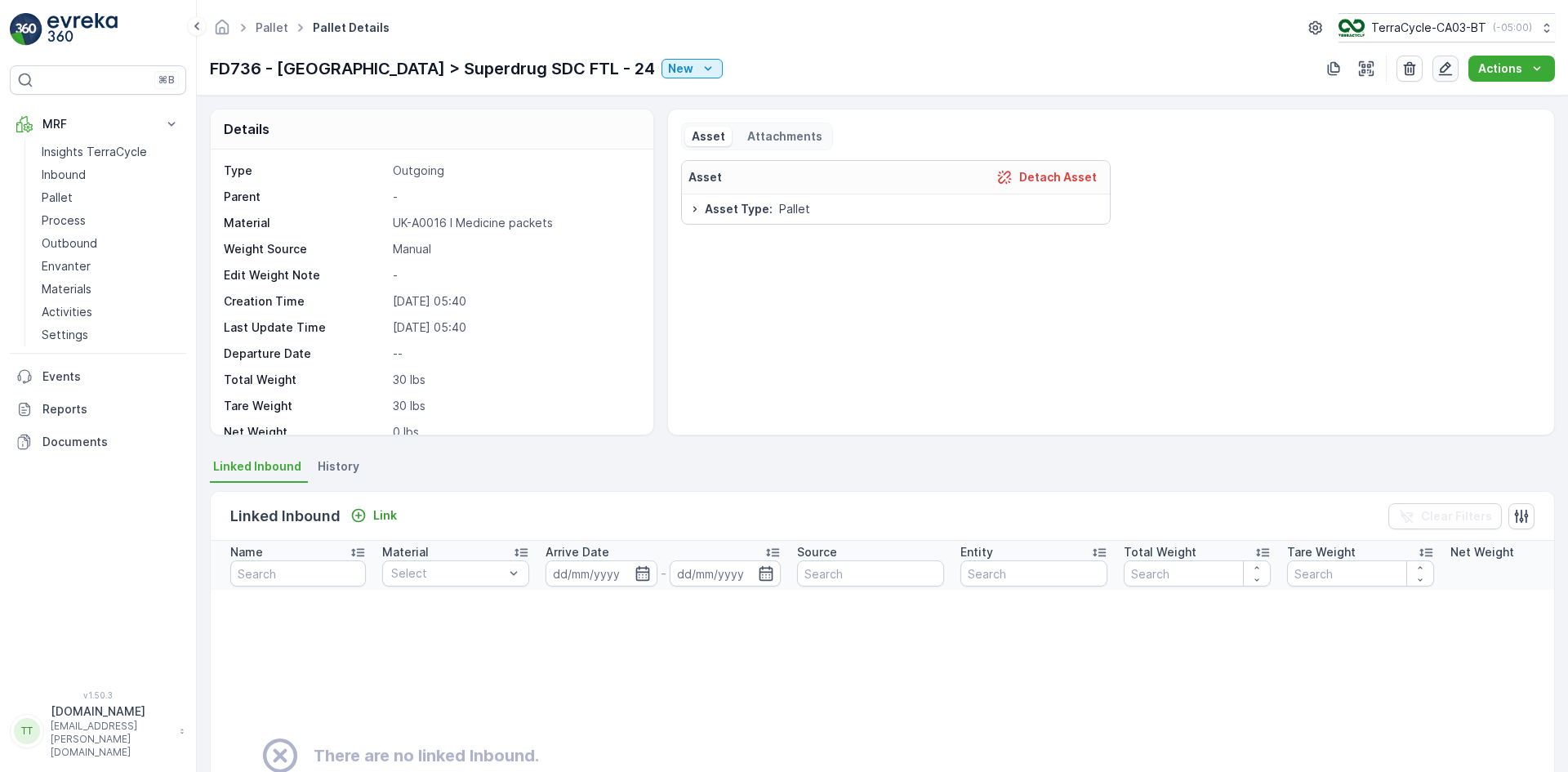
click at [1453, 57] on button "button" at bounding box center [1445, 69] width 26 height 26
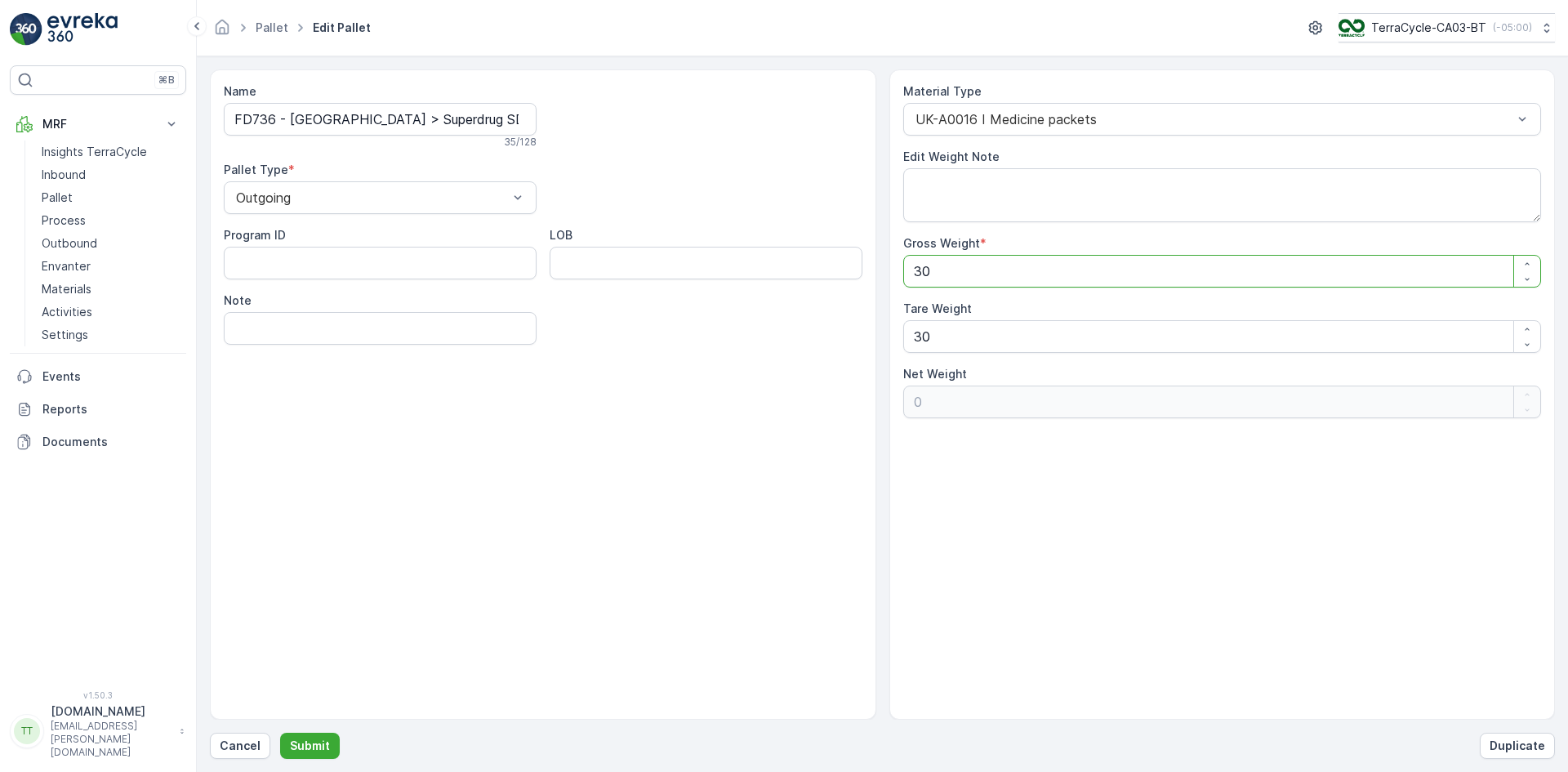
click at [834, 285] on div "Name FD736 - UK > Superdrug SDC FTL - 24 35 / 128 Pallet Type * Outgoing Progra…" at bounding box center [882, 395] width 1345 height 651
type Weight "1"
type Weight "-29"
type Weight "19"
type Weight "-11"
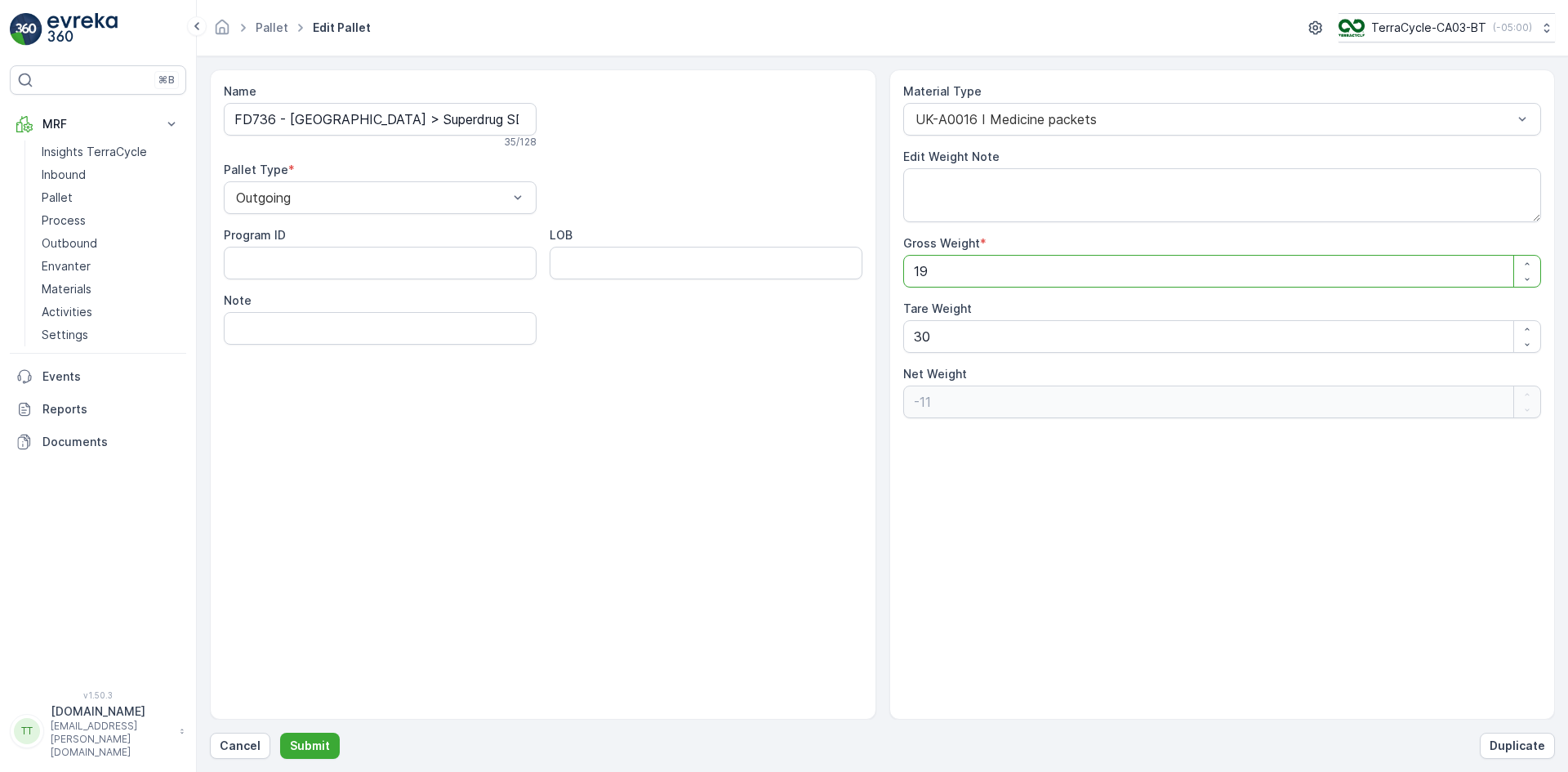
type Weight "197"
type Weight "167"
type Weight "1970"
type Weight "1940"
type Weight "1970"
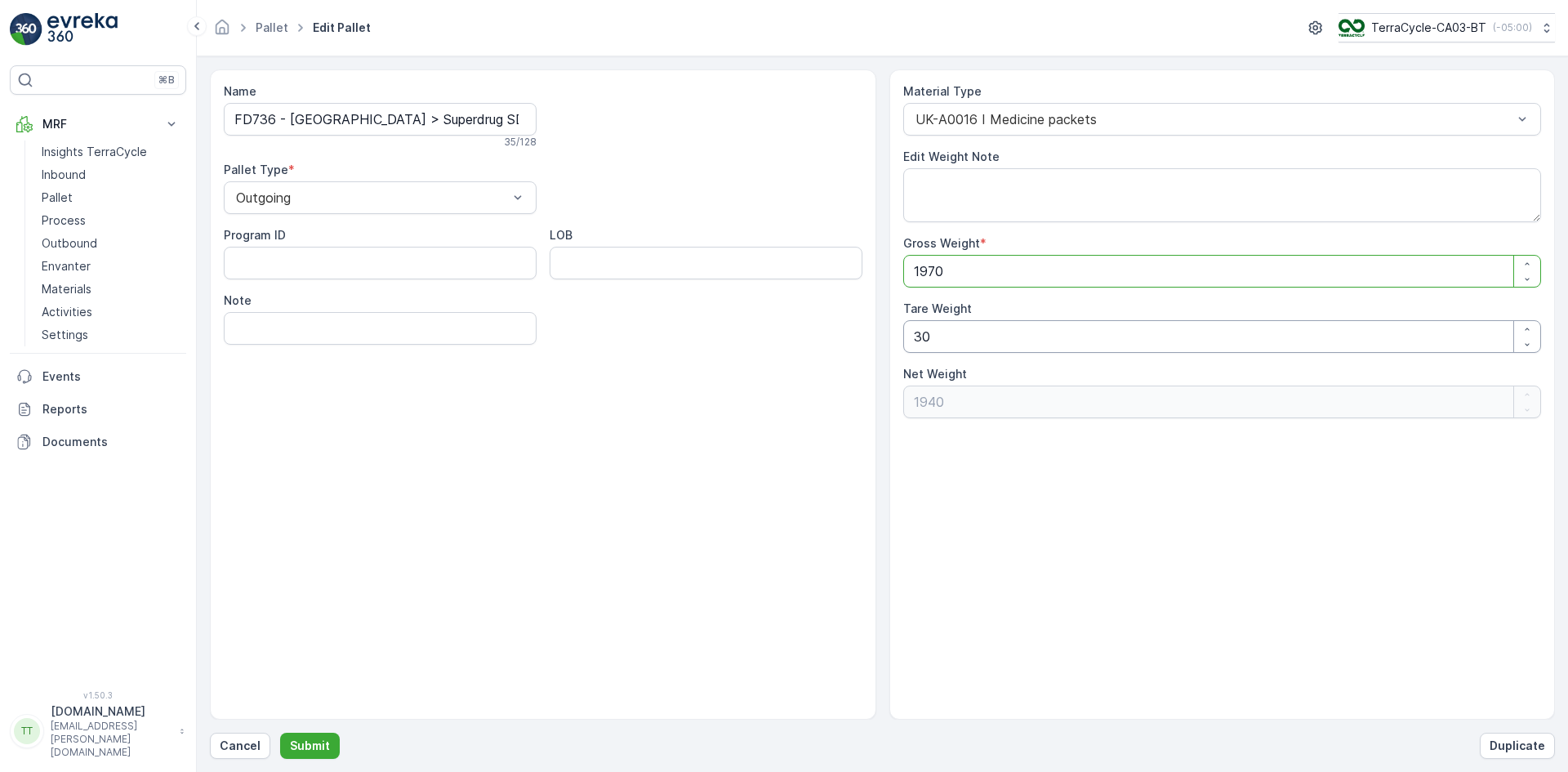
drag, startPoint x: 901, startPoint y: 340, endPoint x: 882, endPoint y: 341, distance: 19.0
click at [885, 341] on div "Name FD736 - UK > Superdrug SDC FTL - 24 35 / 128 Pallet Type * Outgoing Progra…" at bounding box center [882, 395] width 1345 height 651
type Weight "0"
type Weight "1970"
type Weight "0"
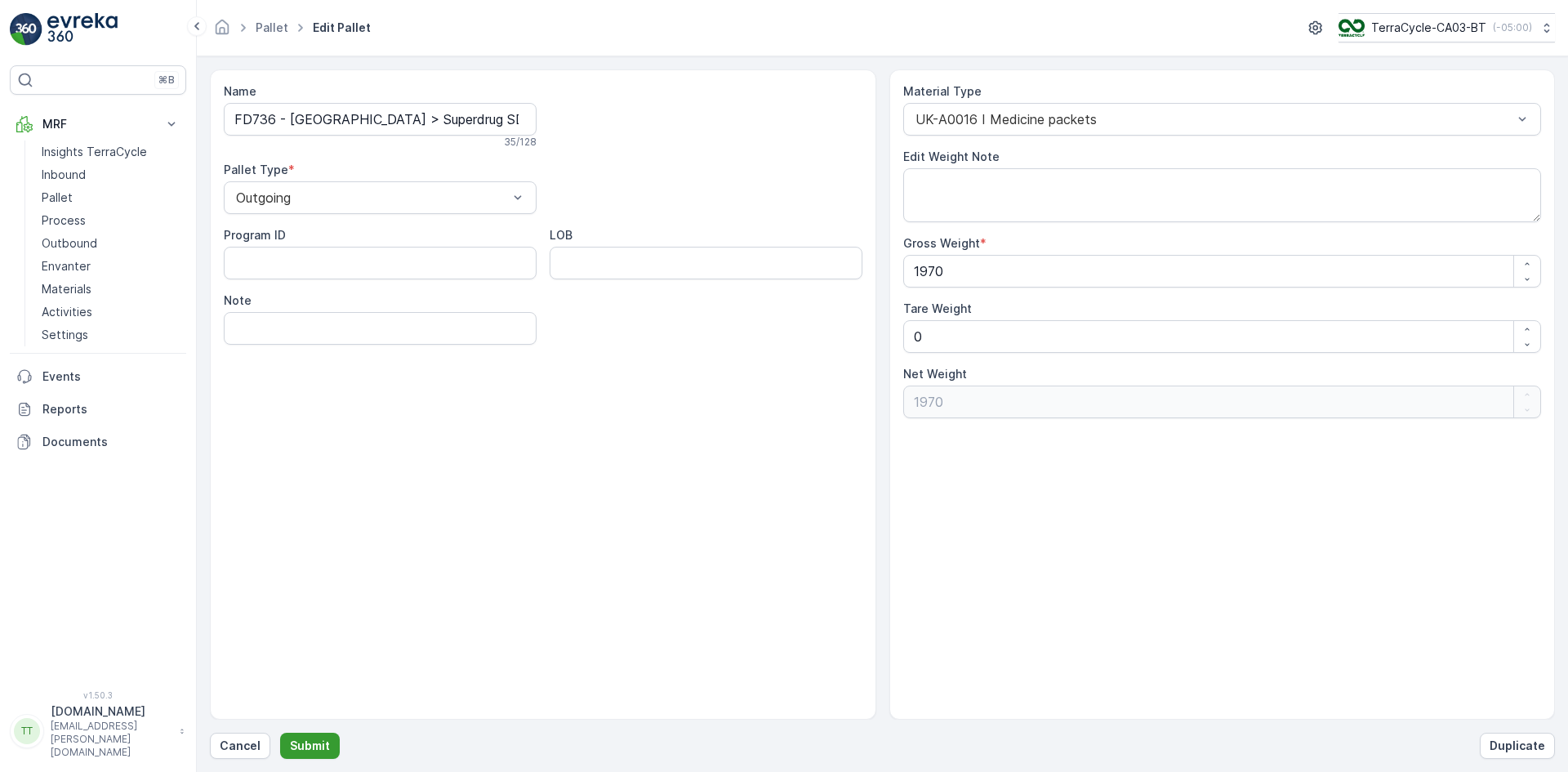
click at [321, 741] on p "Submit" at bounding box center [309, 746] width 40 height 16
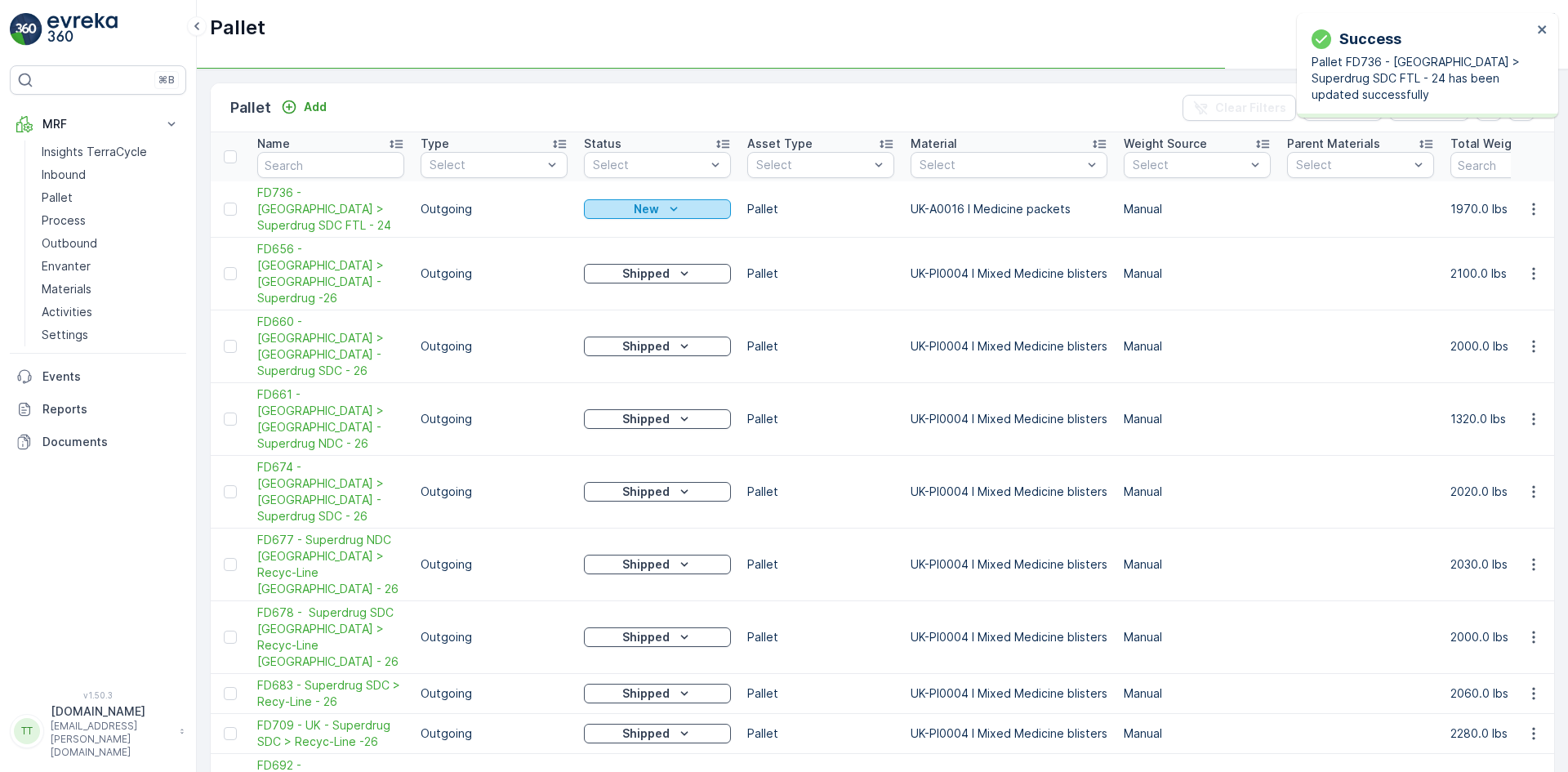
click at [667, 201] on icon "New" at bounding box center [673, 209] width 16 height 16
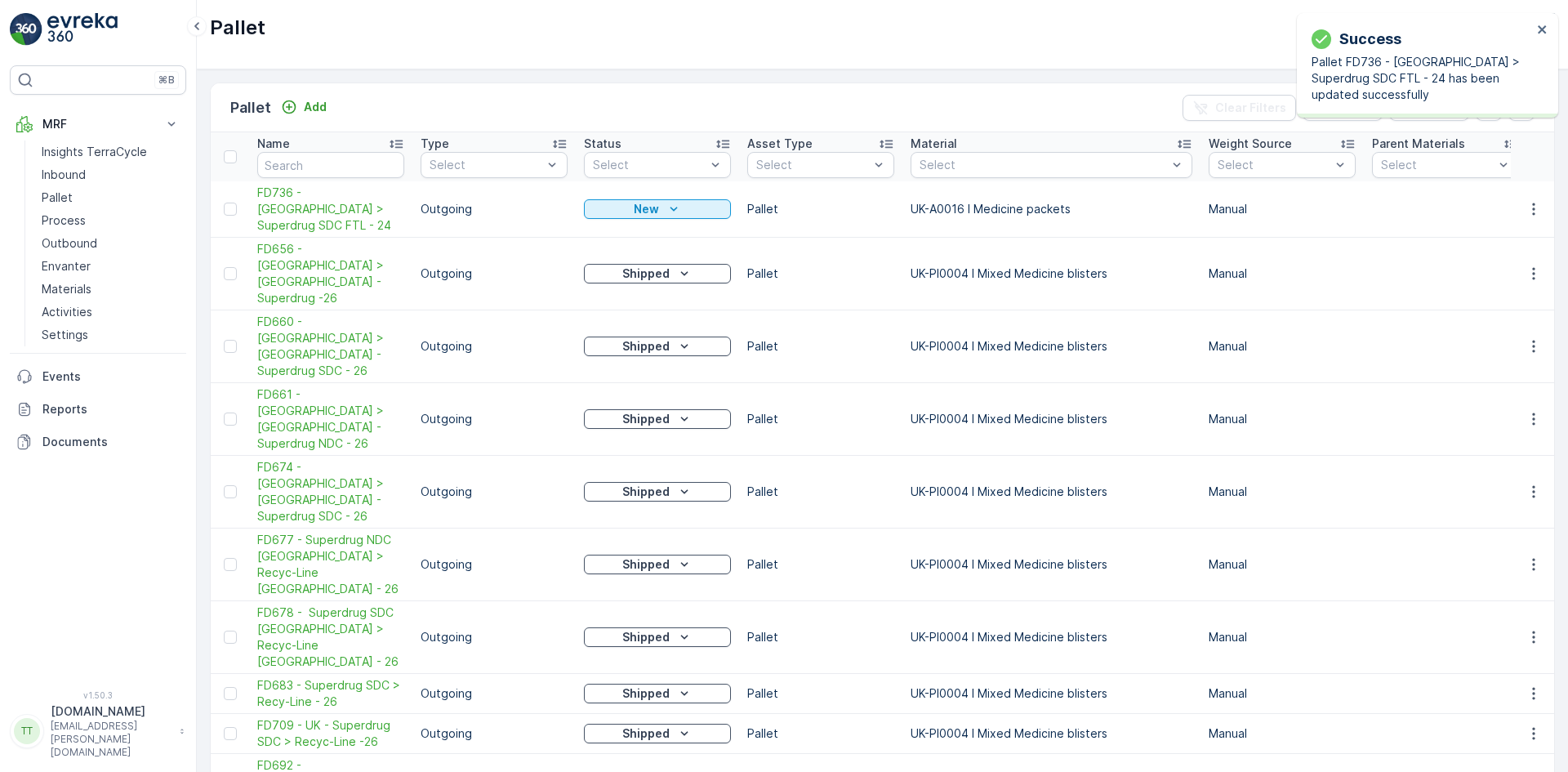
click at [667, 201] on icon "New" at bounding box center [673, 209] width 16 height 16
click at [666, 352] on div "Ready to Allocation" at bounding box center [657, 363] width 139 height 23
click at [78, 243] on p "Outbound" at bounding box center [70, 244] width 56 height 16
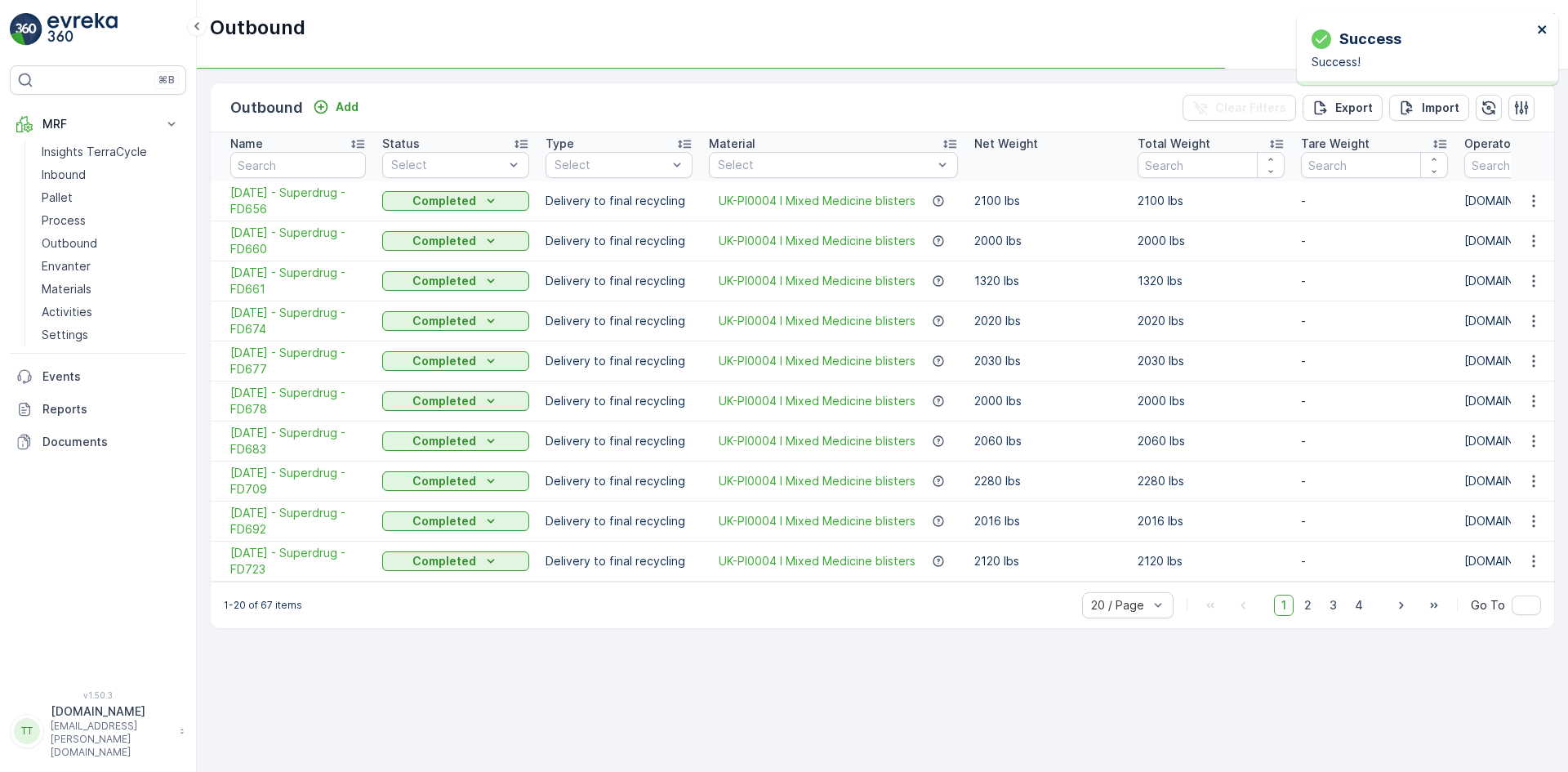
click at [1542, 29] on icon "close" at bounding box center [1542, 30] width 8 height 8
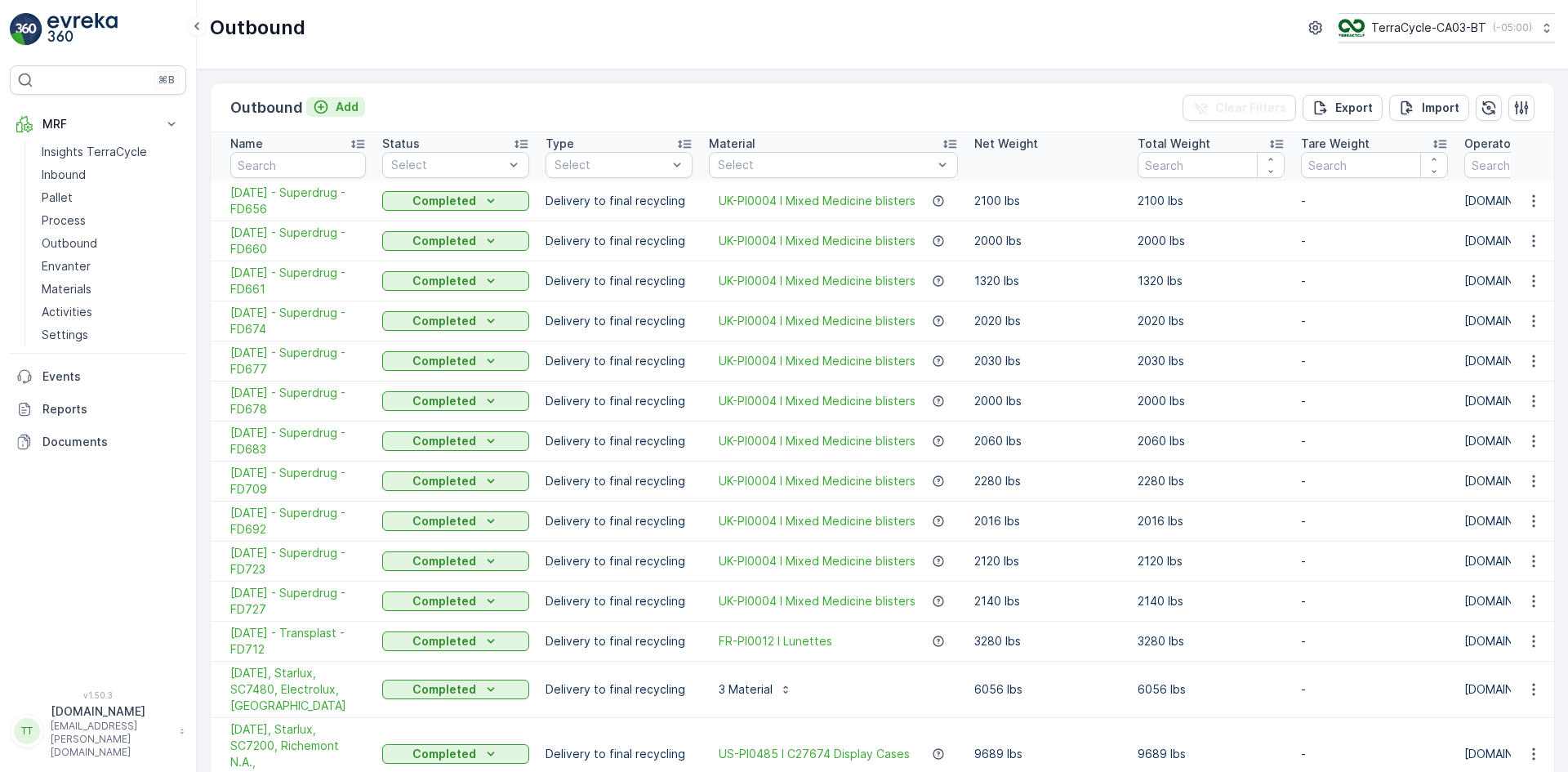
click at [340, 109] on p "Add" at bounding box center [347, 107] width 23 height 16
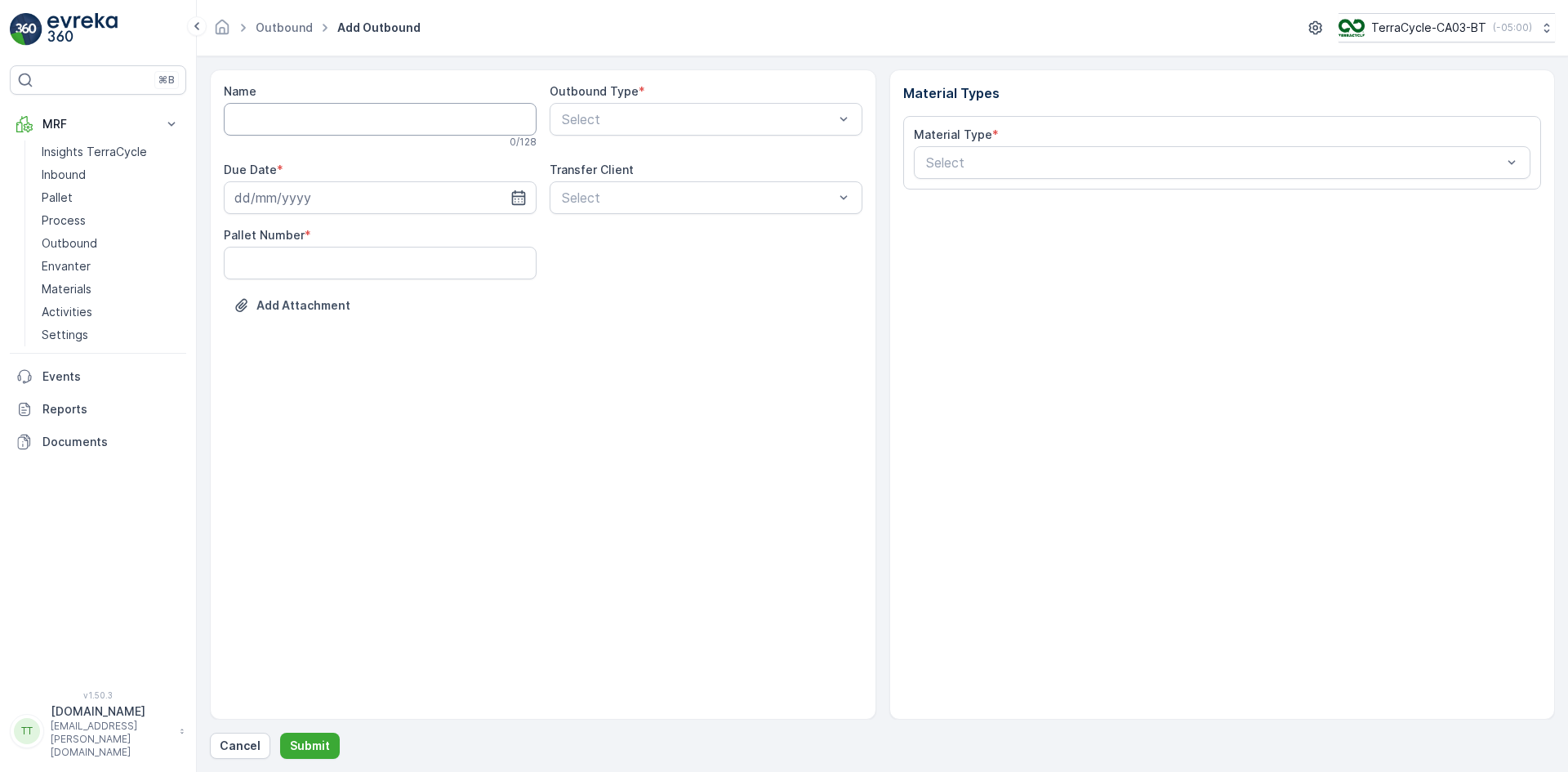
click at [253, 113] on input "Name" at bounding box center [380, 119] width 312 height 33
paste input "28.08.2025 - Superdrug - FD736"
type input "28.08.2025 - Superdrug - FD736"
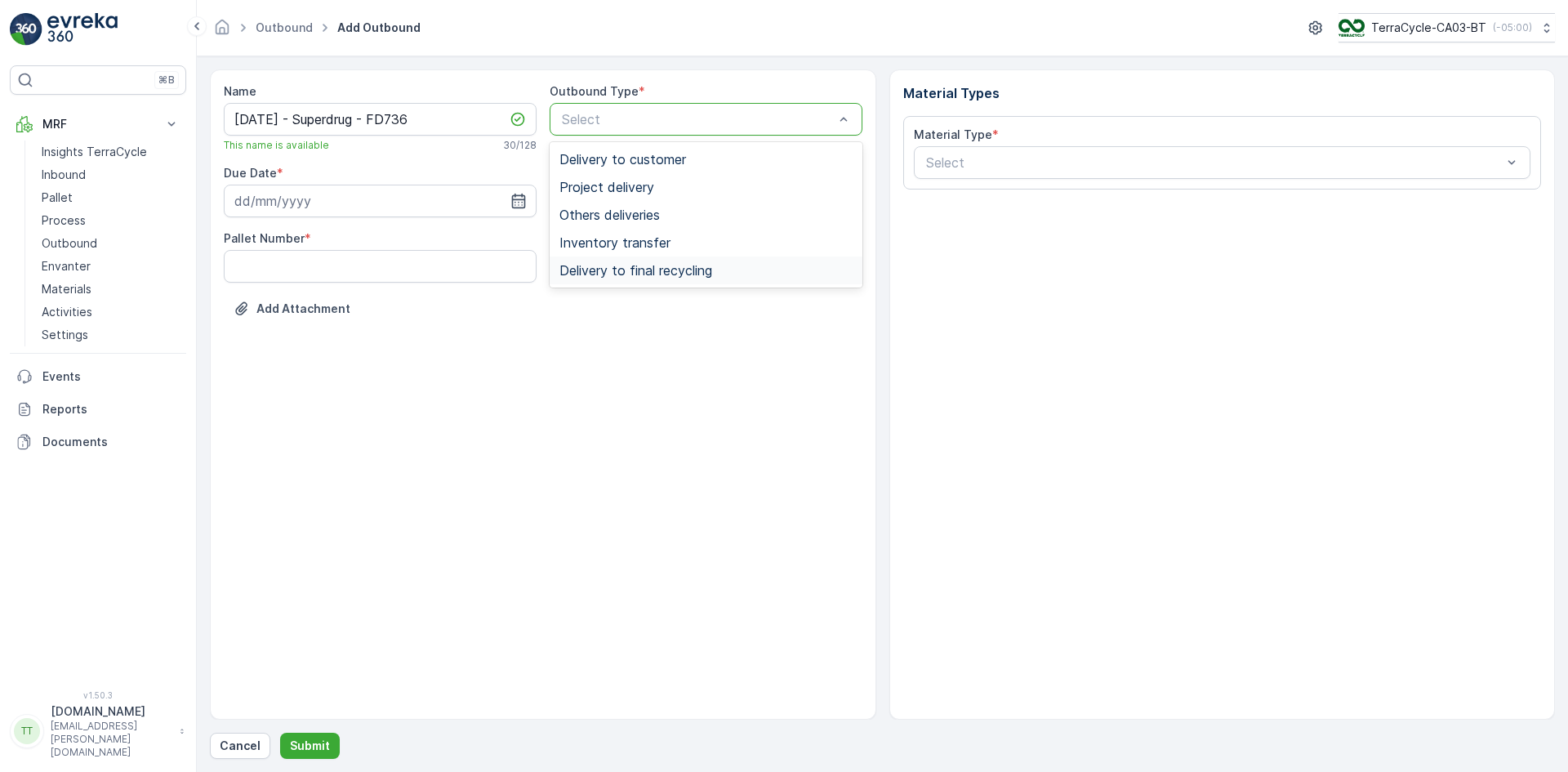
click at [645, 270] on span "Delivery to final recycling" at bounding box center [636, 271] width 153 height 15
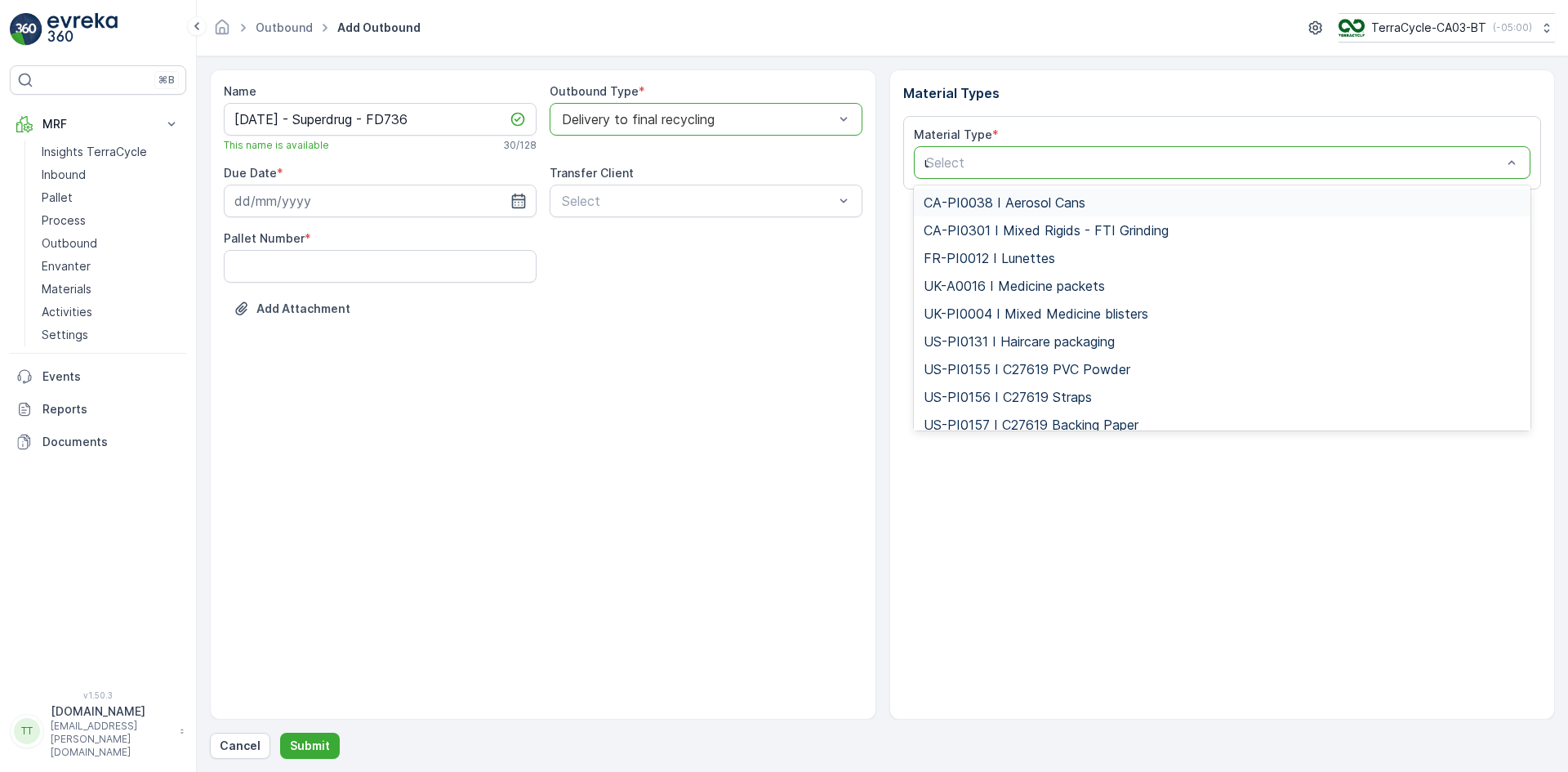
type input "uk"
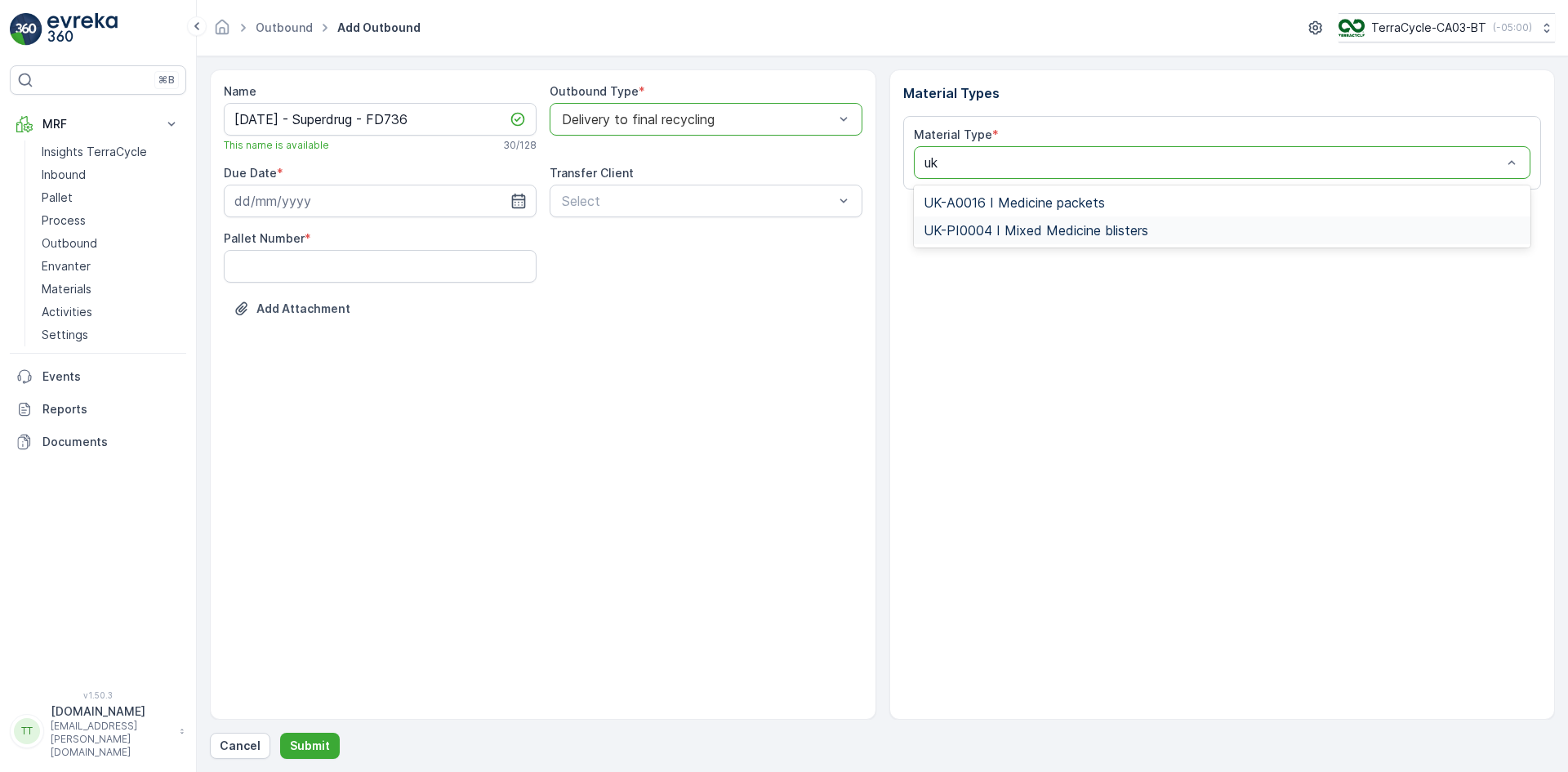
click at [987, 232] on span "UK-PI0004 I Mixed Medicine blisters" at bounding box center [1036, 231] width 225 height 15
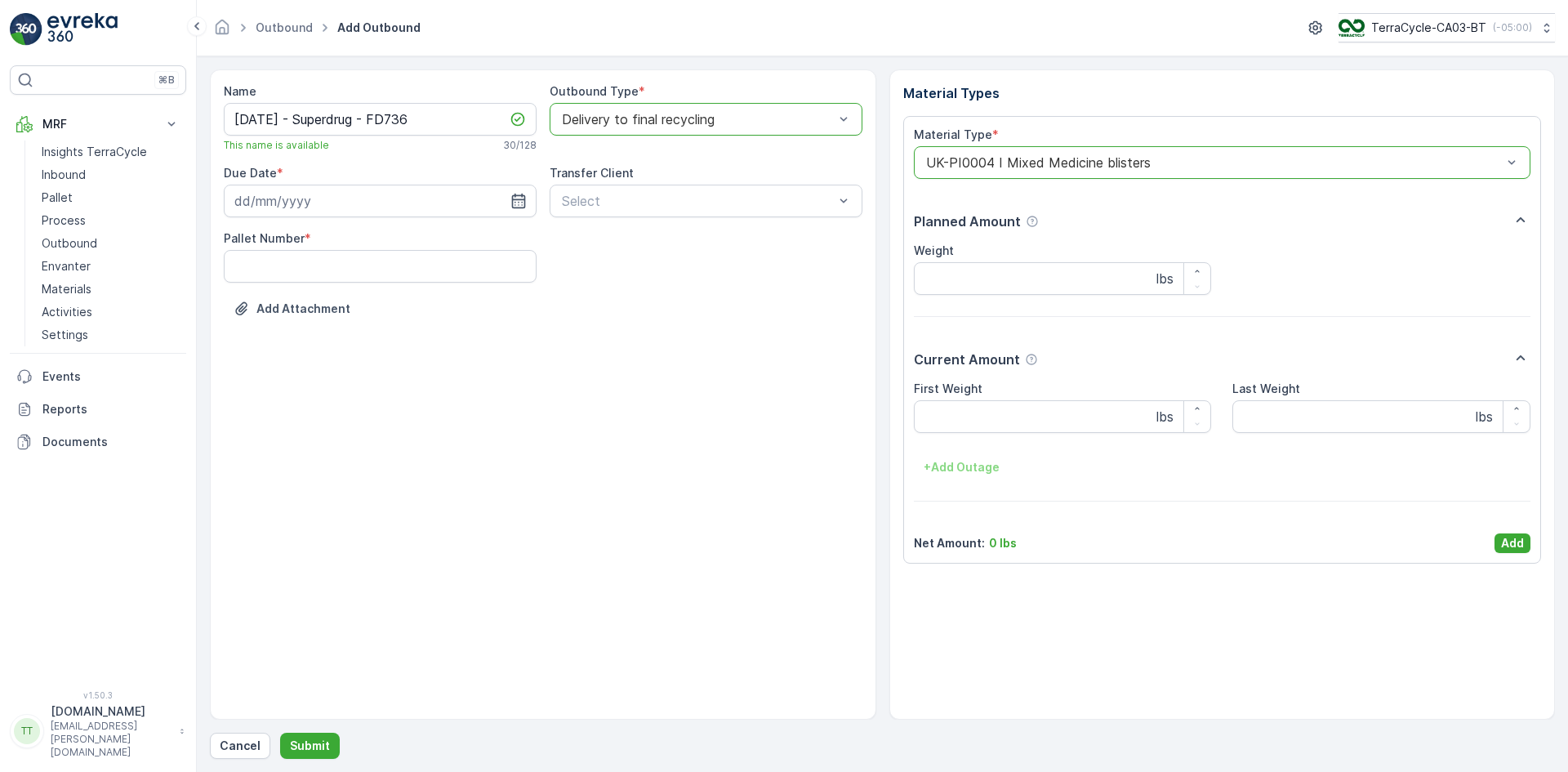
click at [977, 144] on div "Material Type * option UK-PI0004 I Mixed Medicine blisters, selected. UK-PI0004…" at bounding box center [1222, 153] width 618 height 53
click at [990, 167] on div at bounding box center [1214, 162] width 580 height 15
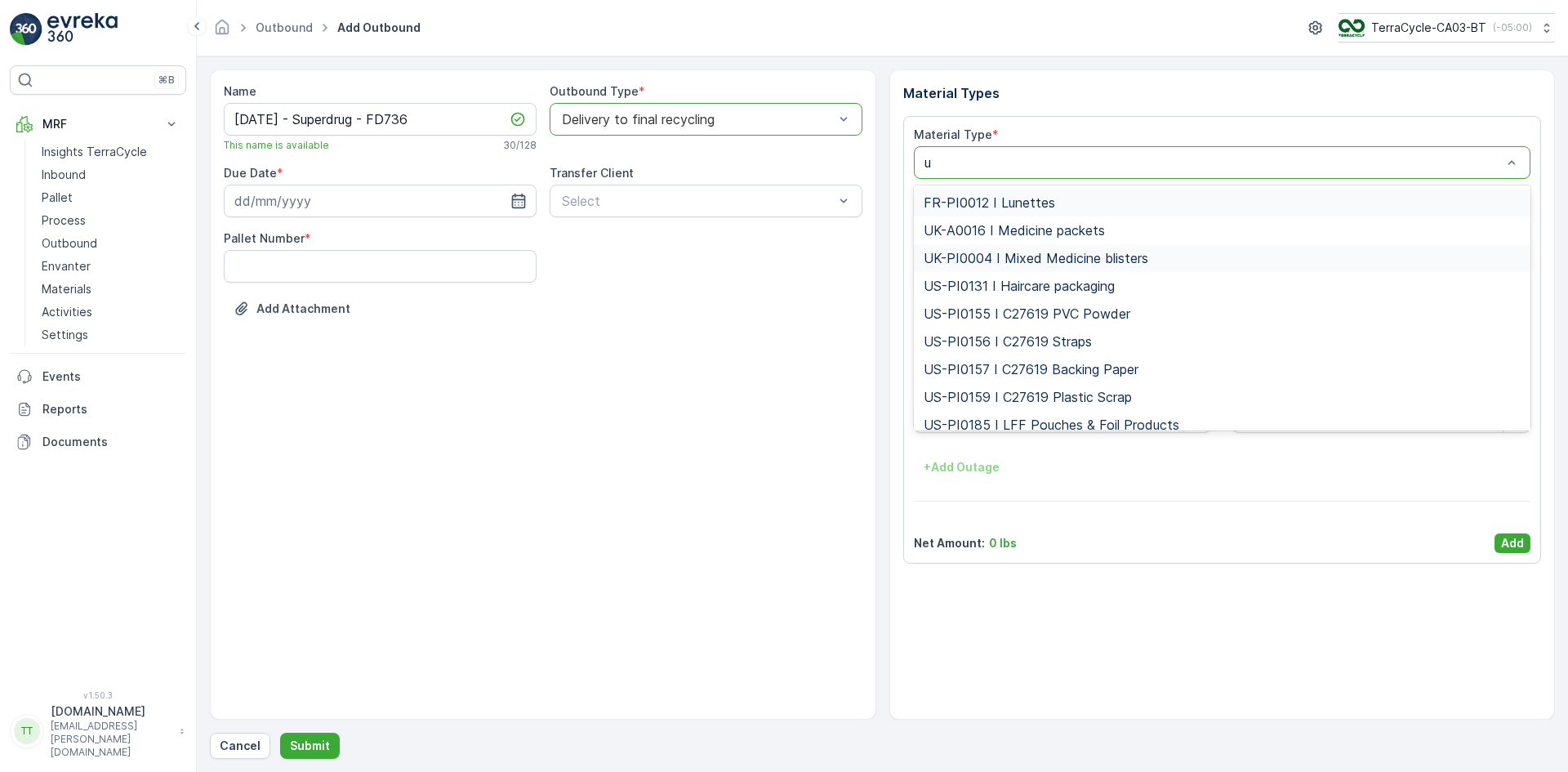
type input "uk"
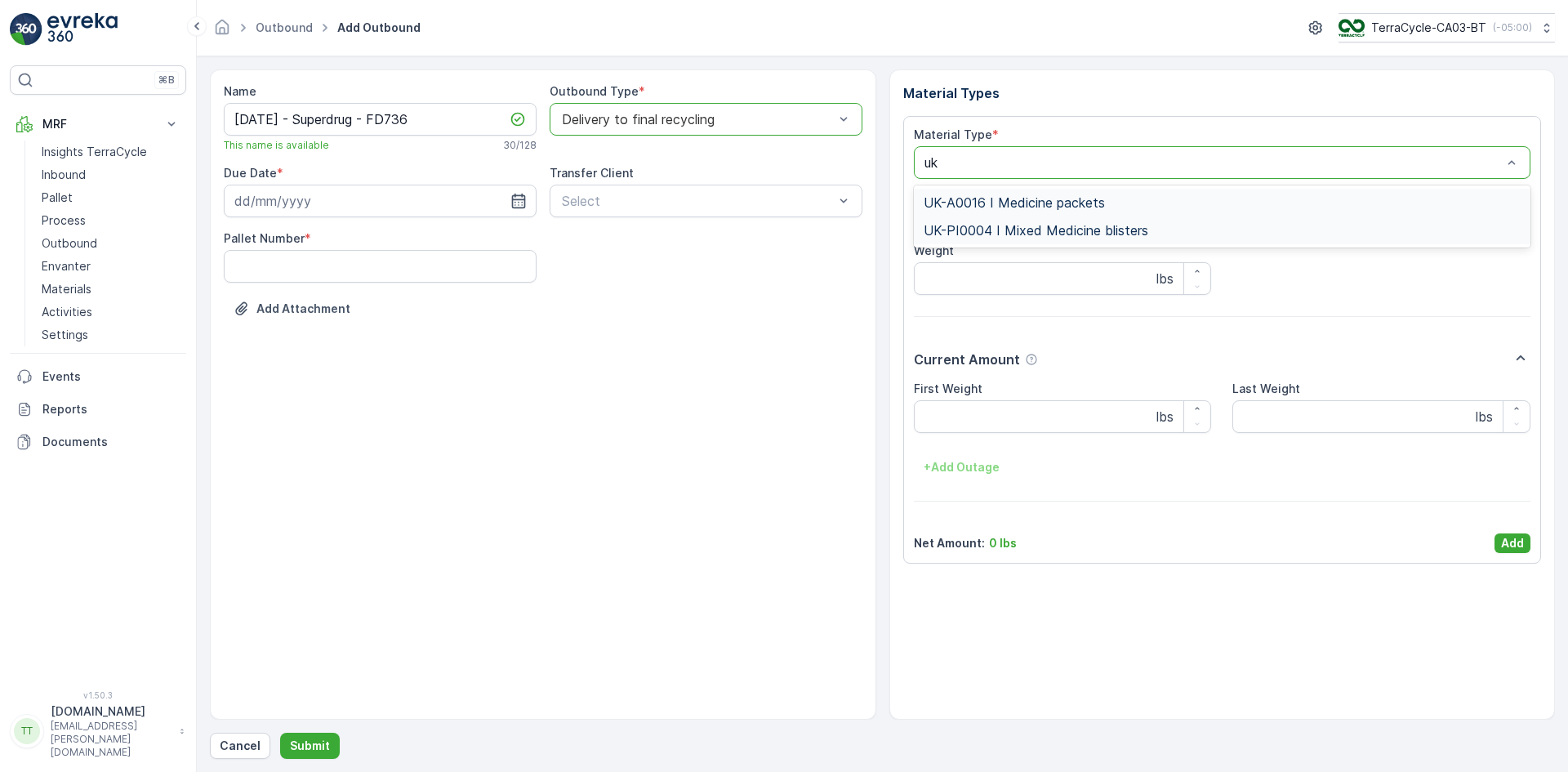
click at [996, 197] on span "UK-A0016 I Medicine packets" at bounding box center [1014, 203] width 181 height 15
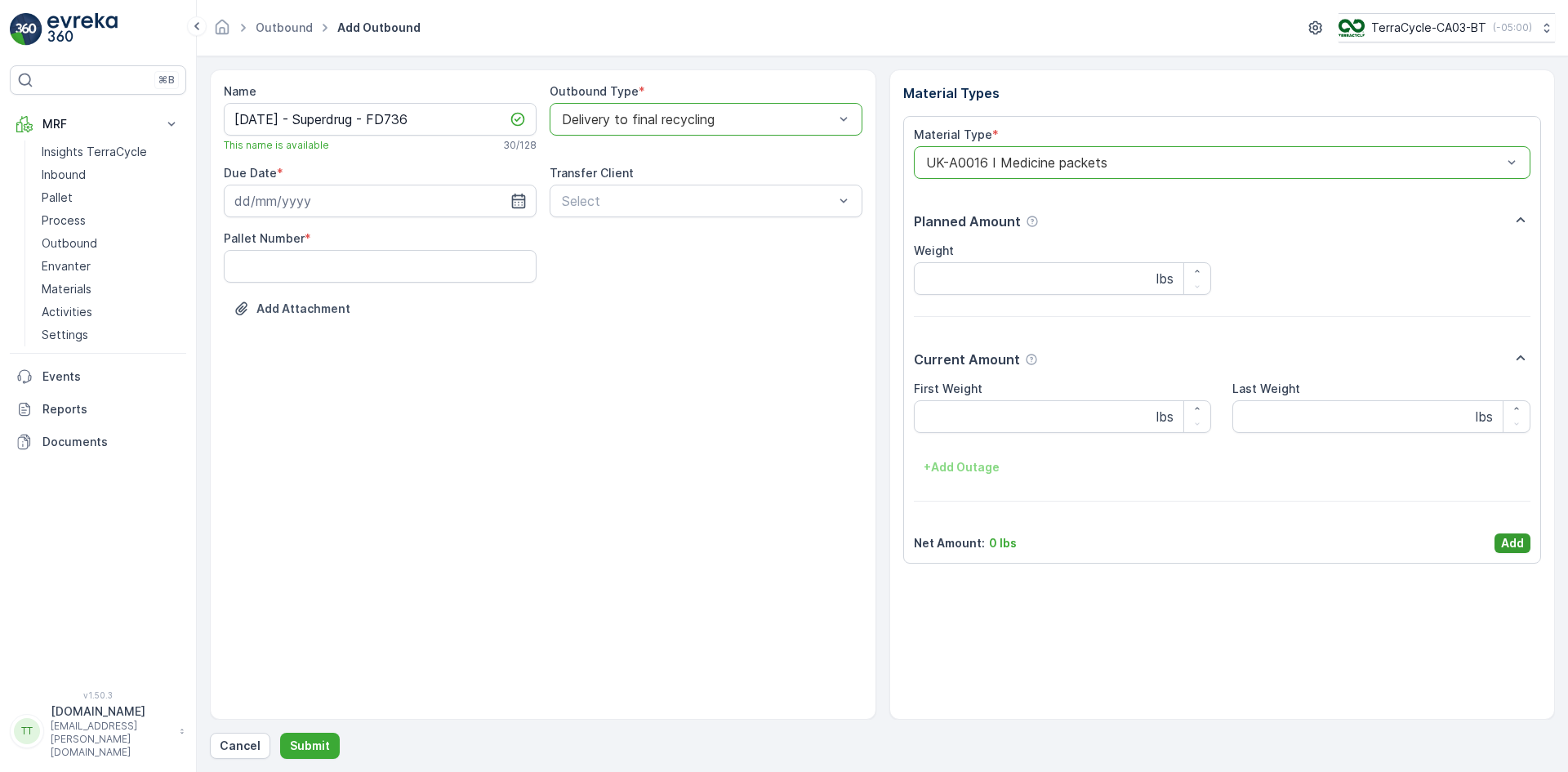
click at [1525, 541] on button "Add" at bounding box center [1512, 543] width 36 height 20
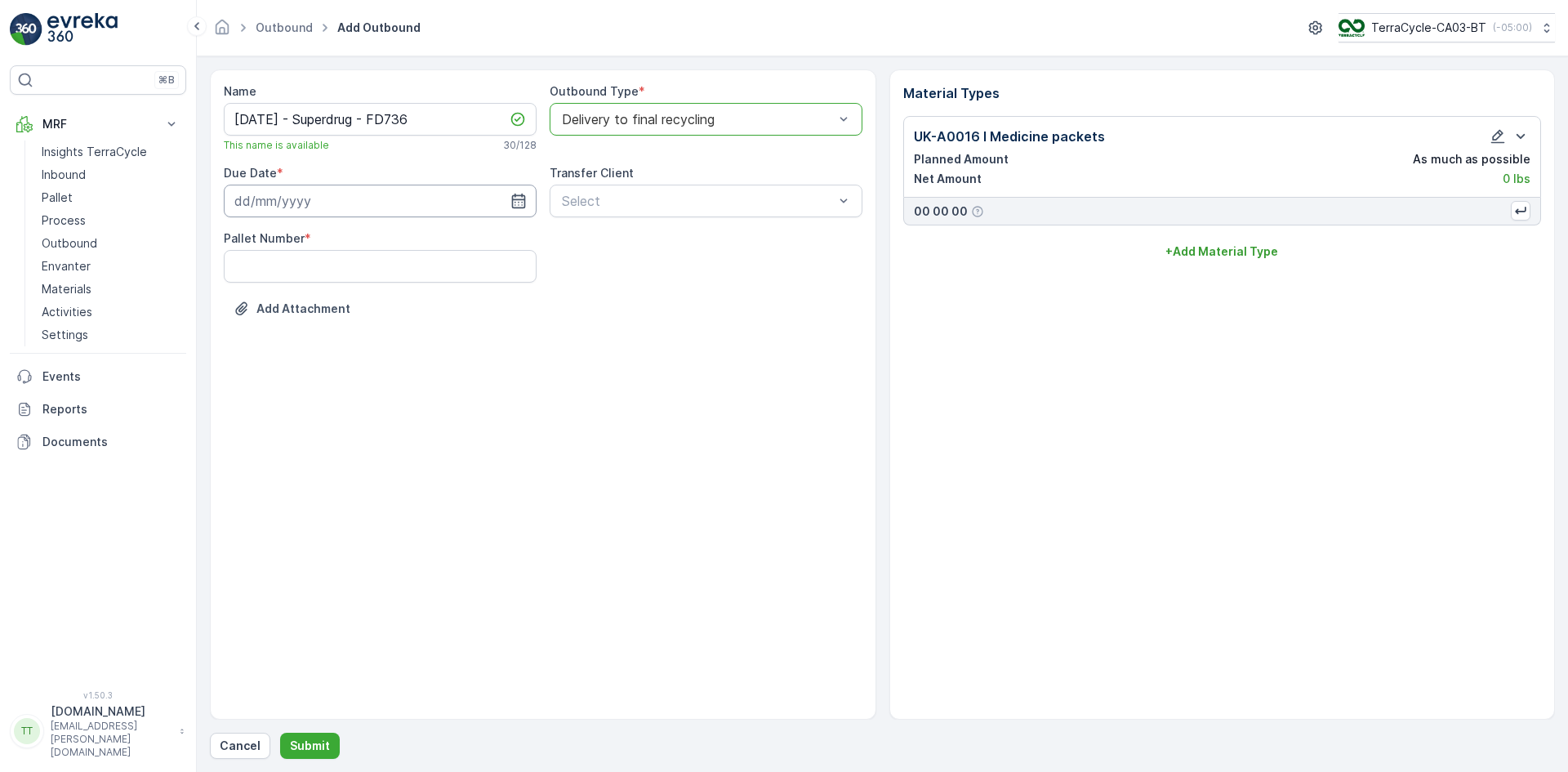
click at [267, 207] on input at bounding box center [380, 201] width 312 height 33
click at [379, 243] on icon "button" at bounding box center [381, 240] width 5 height 9
click at [370, 432] on div "28" at bounding box center [369, 436] width 26 height 26
type input "28.08.2025"
click at [323, 260] on Number "Pallet Number" at bounding box center [380, 267] width 312 height 33
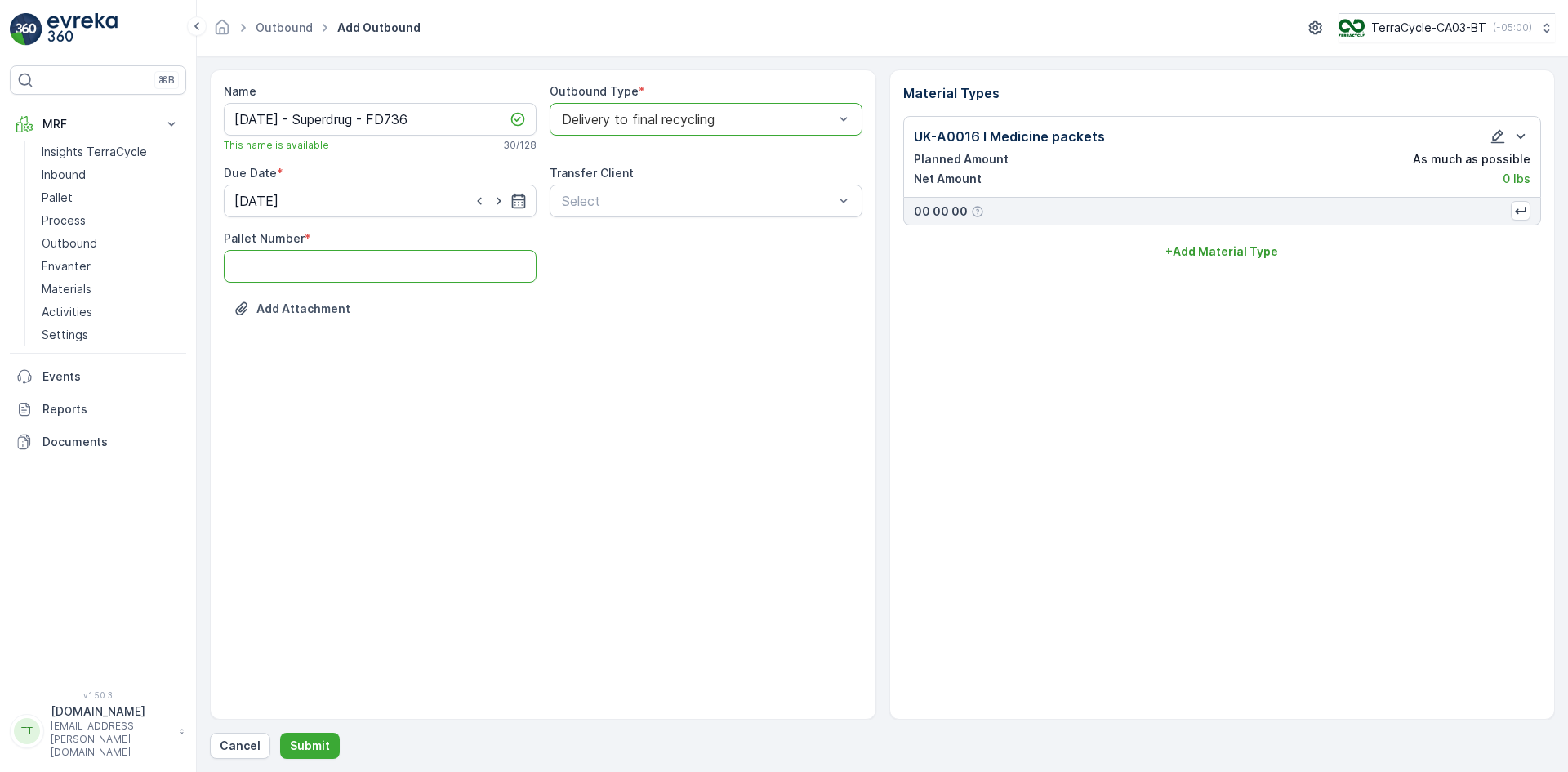
type Number "1"
click at [311, 747] on p "Submit" at bounding box center [309, 746] width 40 height 16
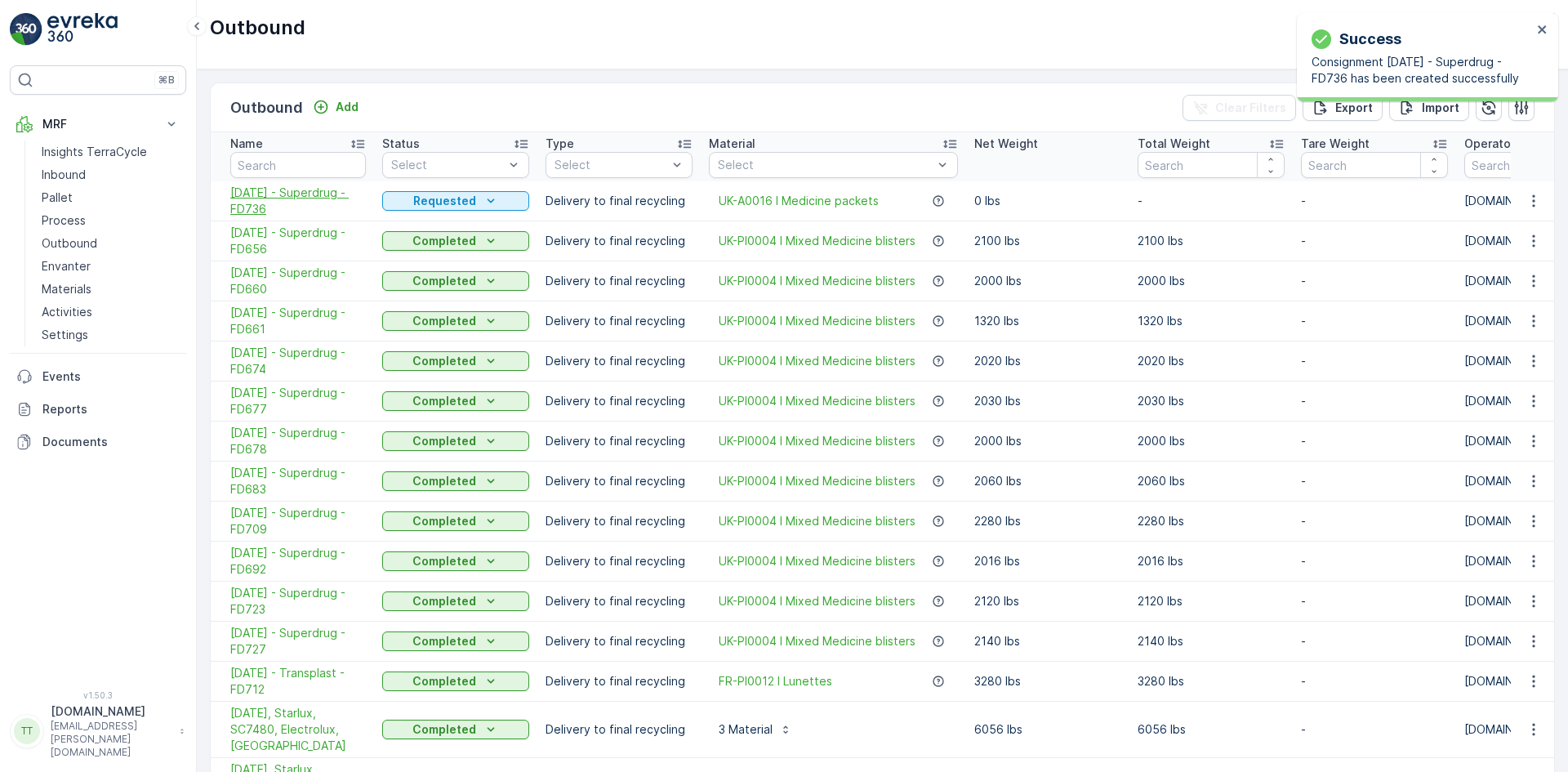
click at [254, 195] on span "28.08.2025 - Superdrug - FD736" at bounding box center [298, 201] width 135 height 33
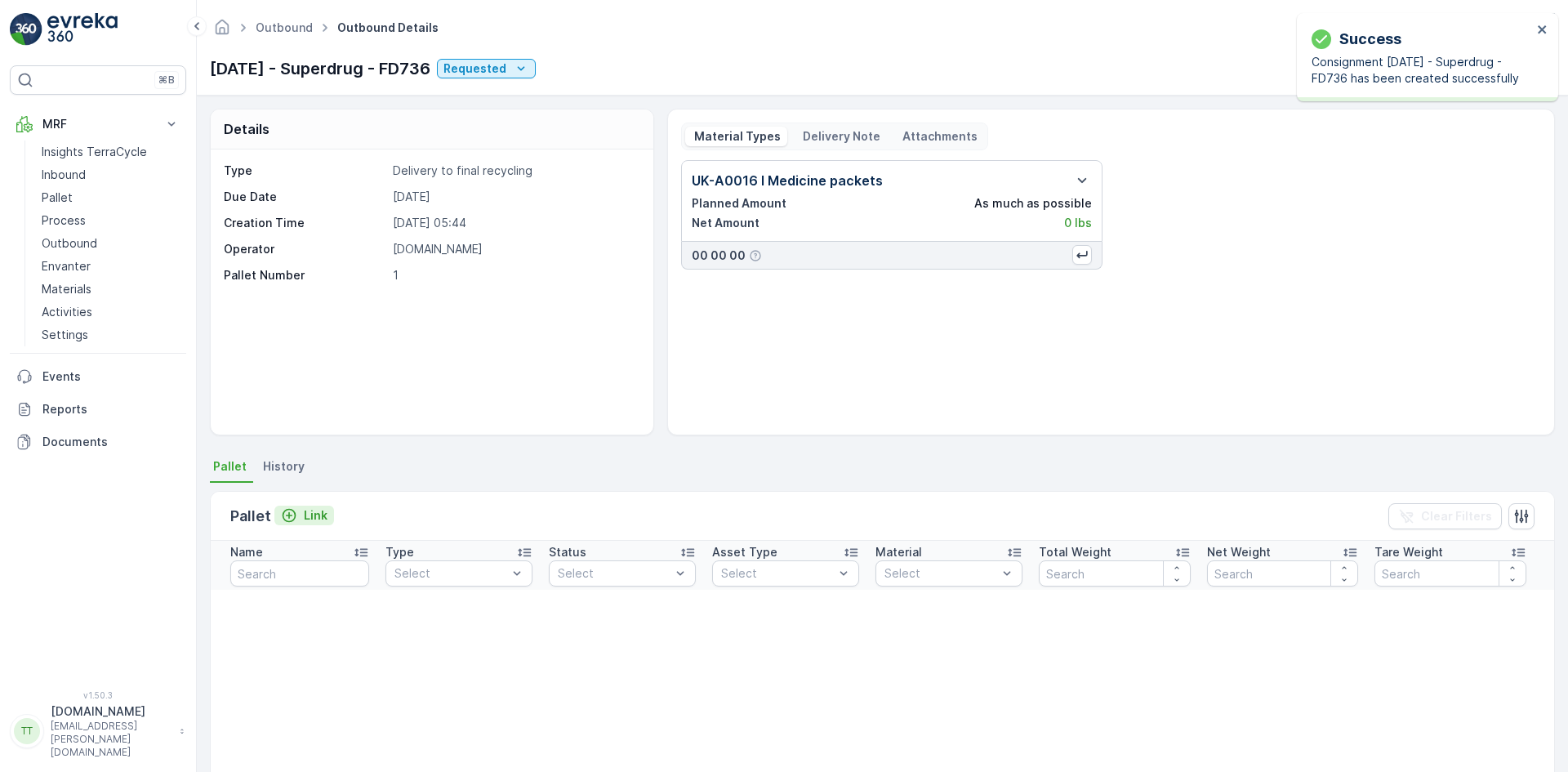
click at [308, 514] on p "Link" at bounding box center [315, 515] width 24 height 16
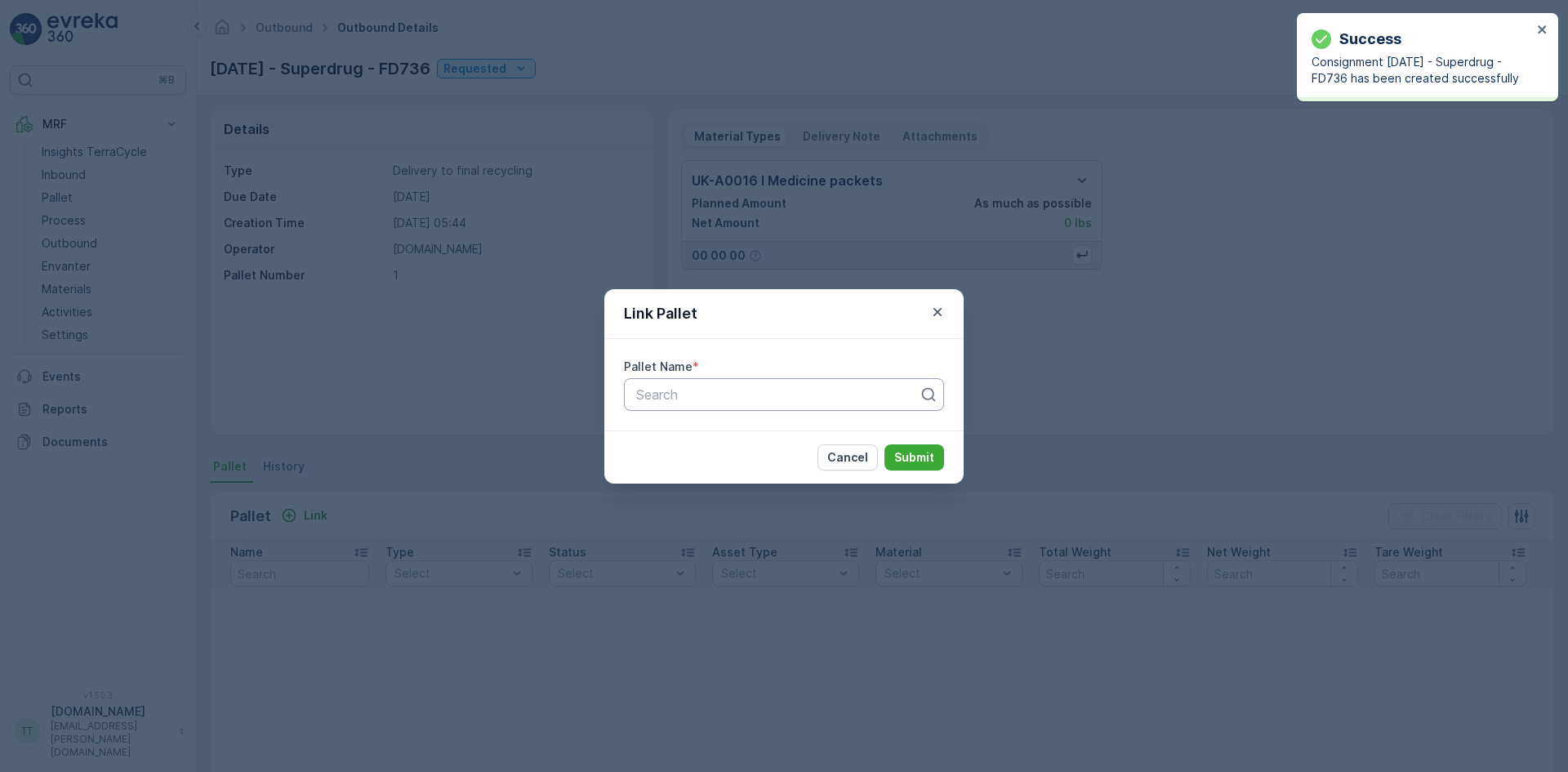
click at [654, 388] on div at bounding box center [777, 395] width 285 height 15
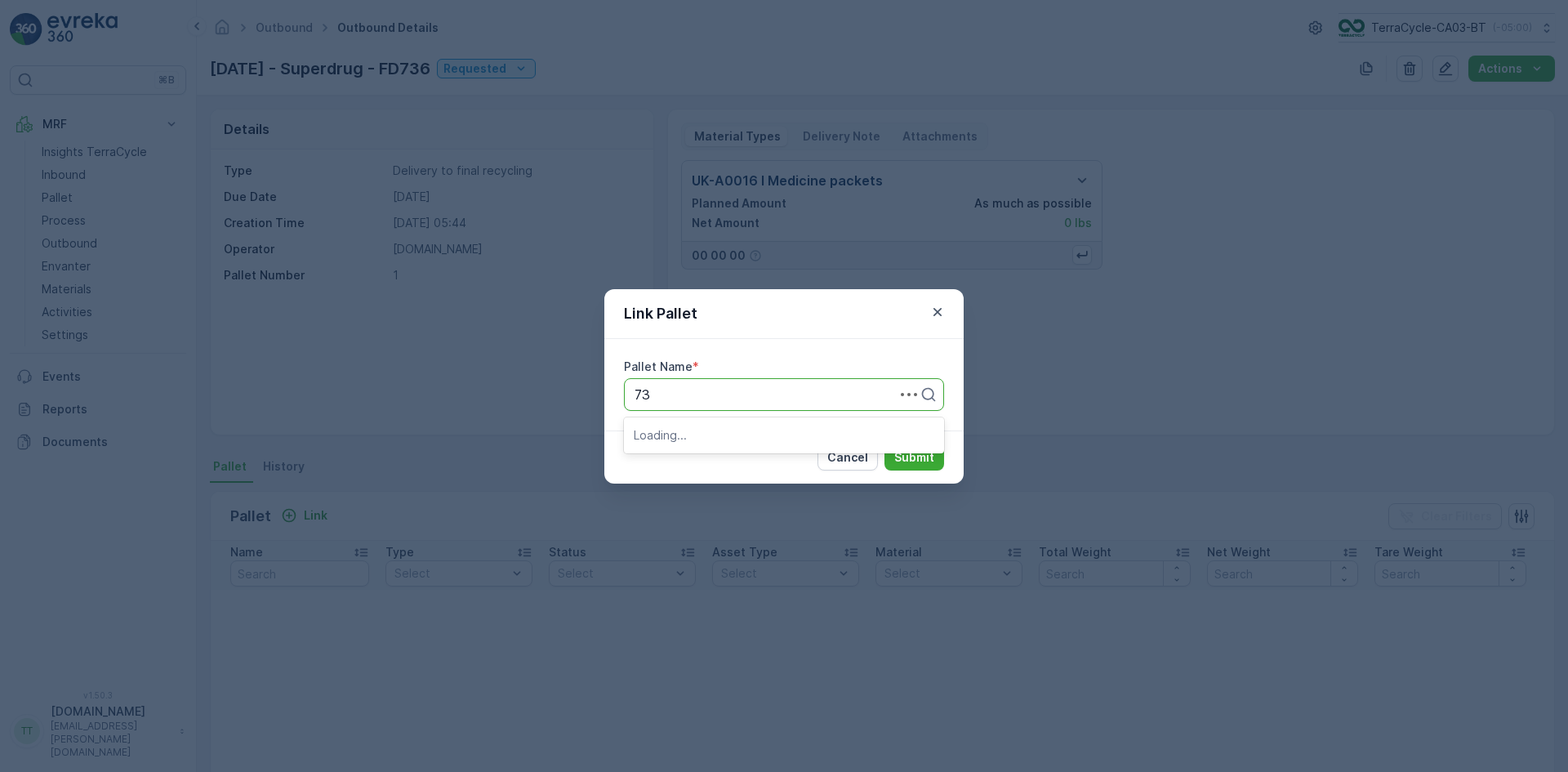
type input "736"
click at [683, 433] on span "FD736 - UK > Superdrug SDC FTL - 24" at bounding box center [784, 442] width 300 height 30
click at [901, 456] on p "Submit" at bounding box center [914, 458] width 40 height 16
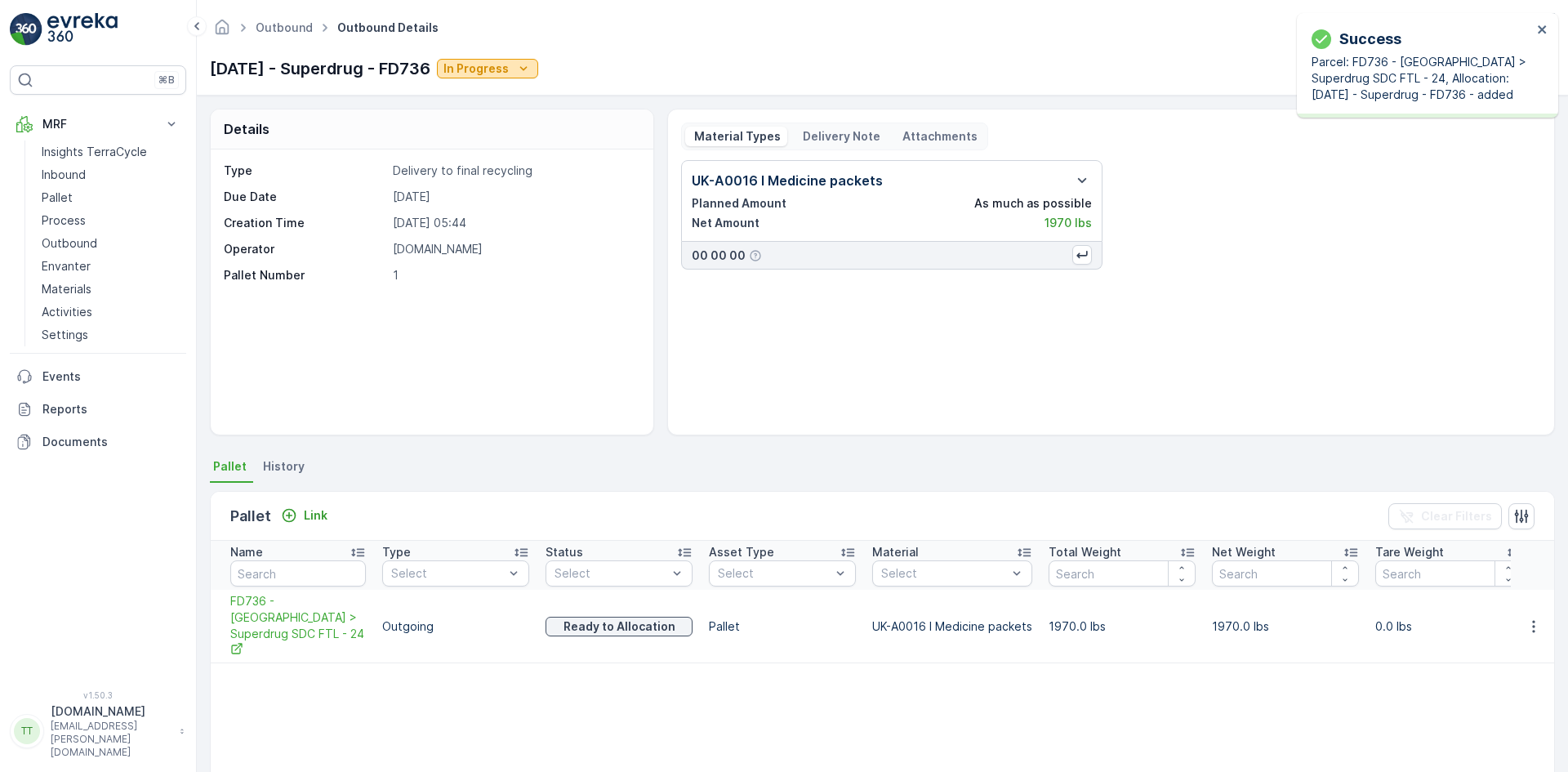
click at [508, 75] on p "In Progress" at bounding box center [476, 69] width 66 height 16
click at [508, 138] on span "Completed" at bounding box center [515, 139] width 62 height 16
click at [70, 244] on p "Outbound" at bounding box center [70, 244] width 56 height 16
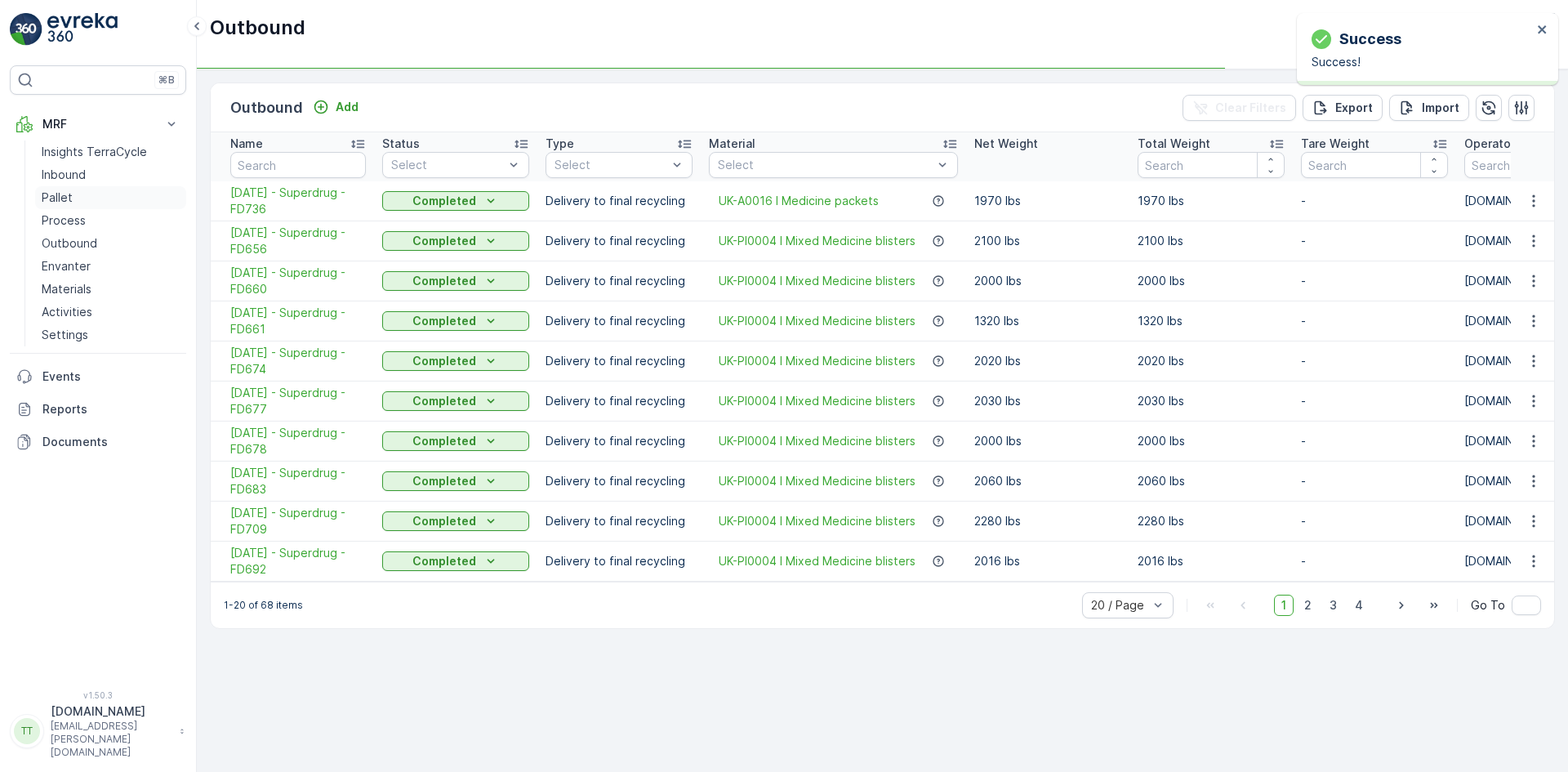
click at [48, 202] on p "Pallet" at bounding box center [57, 198] width 31 height 16
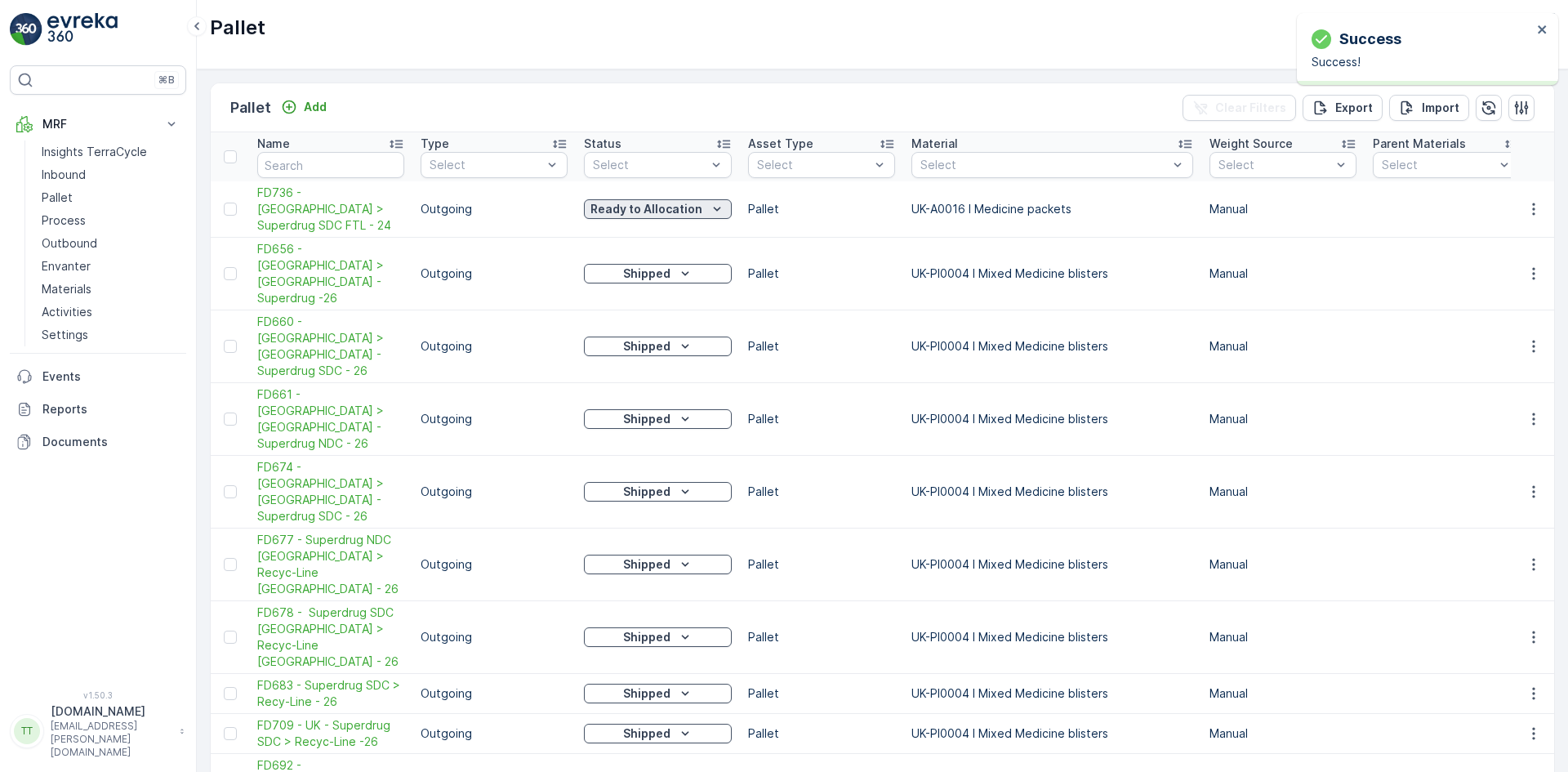
click at [676, 201] on p "Ready to Allocation" at bounding box center [646, 209] width 112 height 16
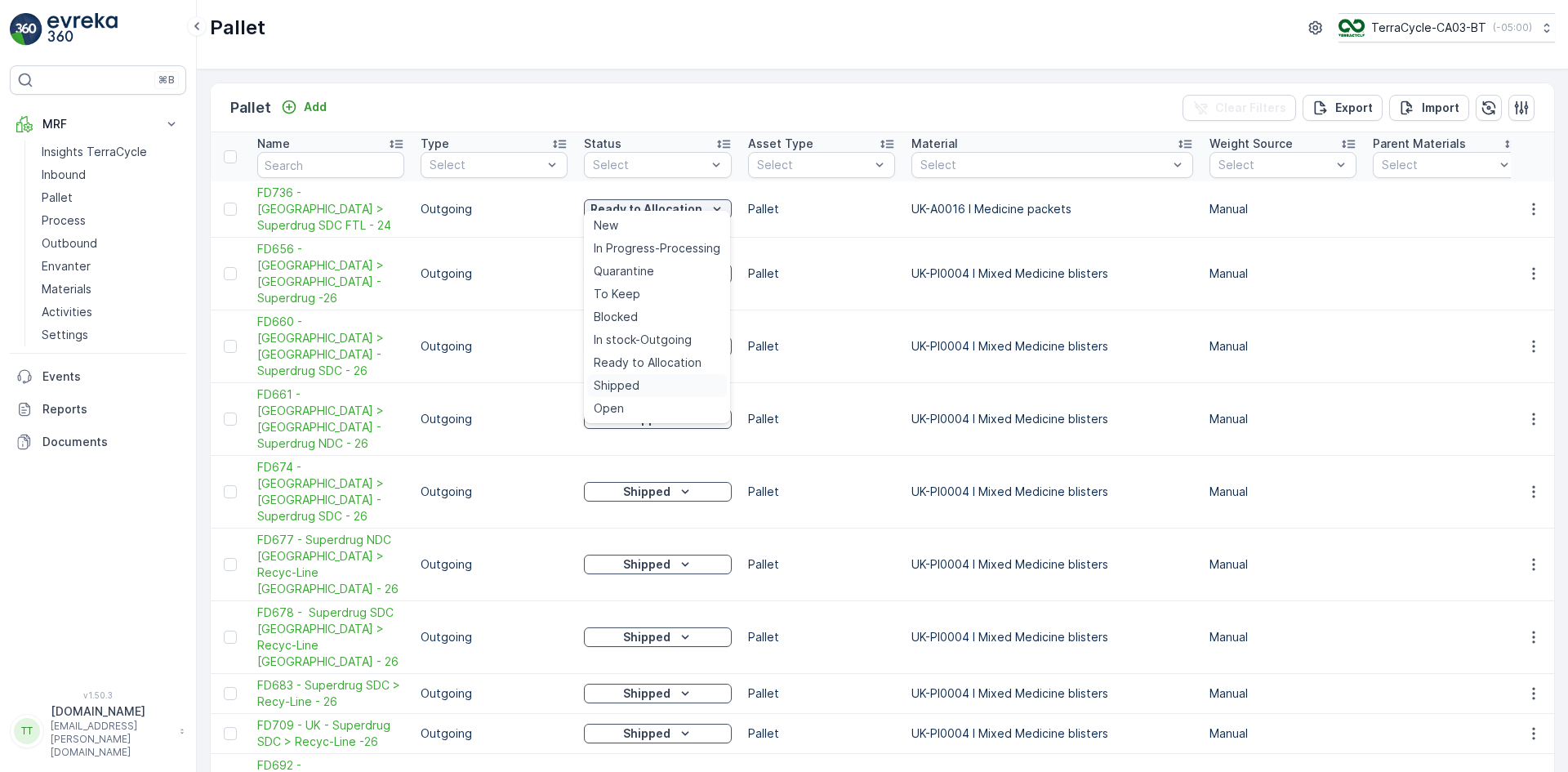
click at [637, 378] on span "Shipped" at bounding box center [617, 386] width 46 height 16
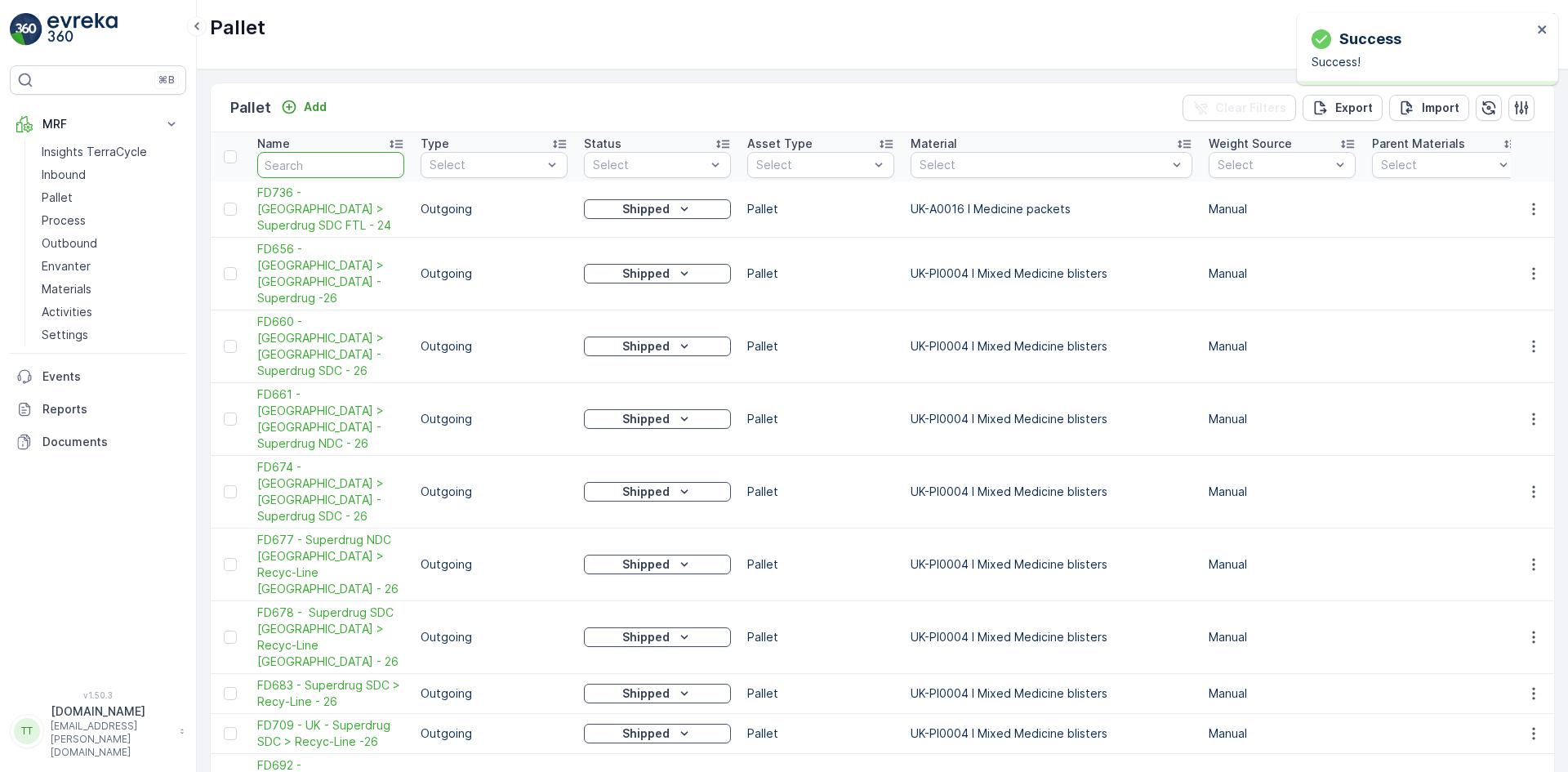
click at [333, 164] on input "text" at bounding box center [330, 165] width 147 height 26
type input "uk"
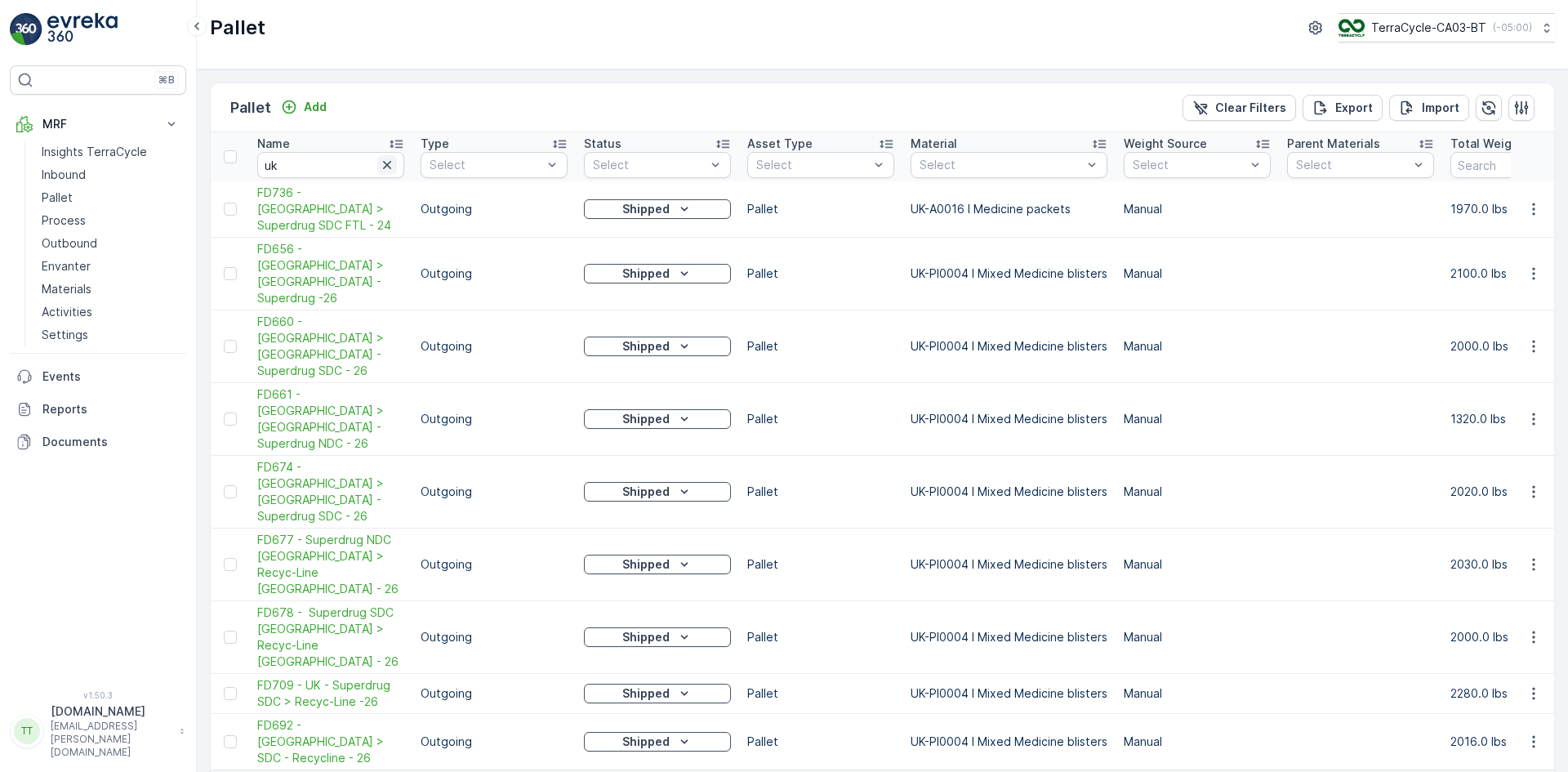
click at [384, 161] on icon "button" at bounding box center [387, 165] width 16 height 16
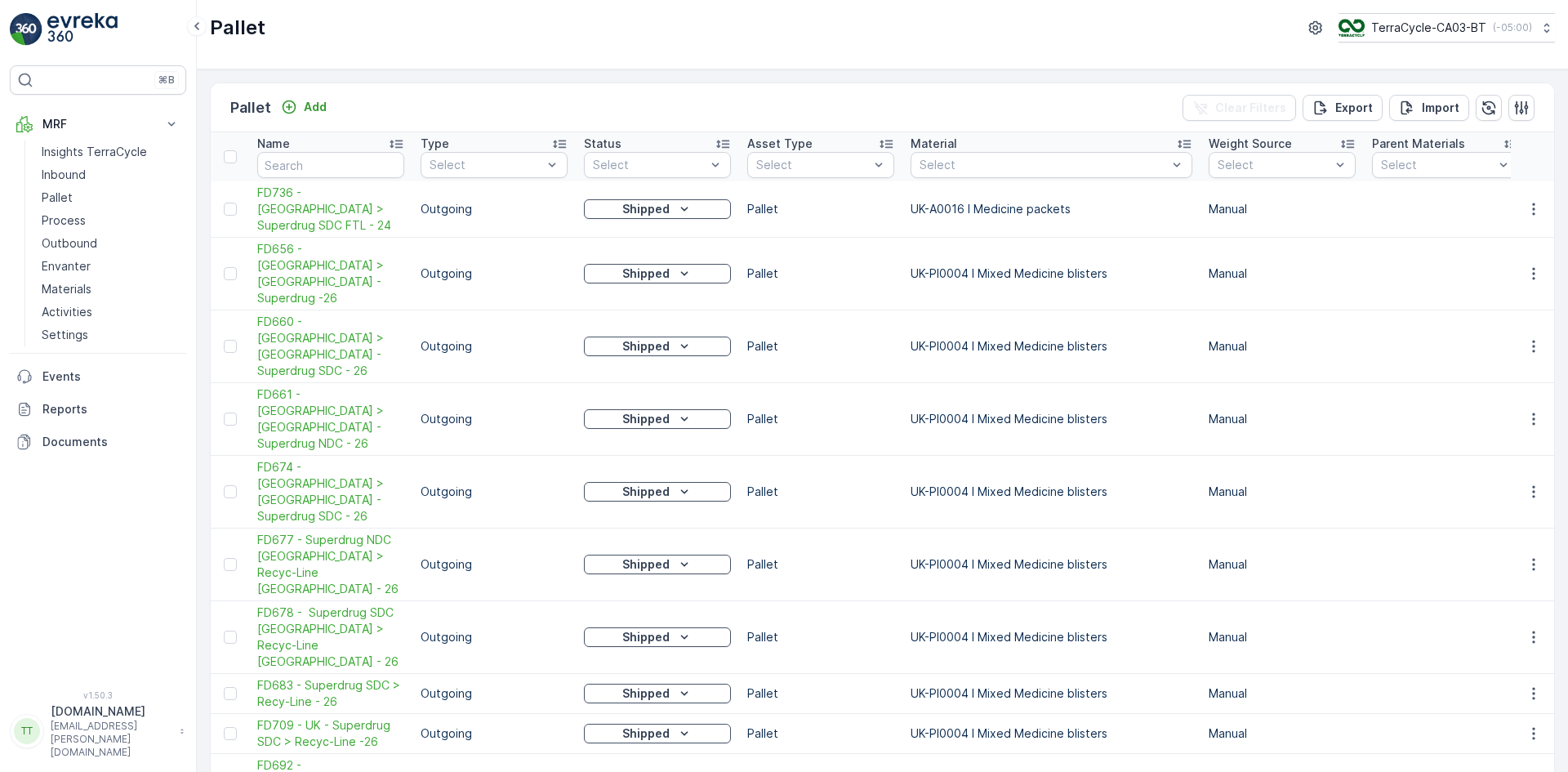
click at [1047, 411] on p "UK-PI0004 I Mixed Medicine blisters" at bounding box center [1051, 419] width 281 height 16
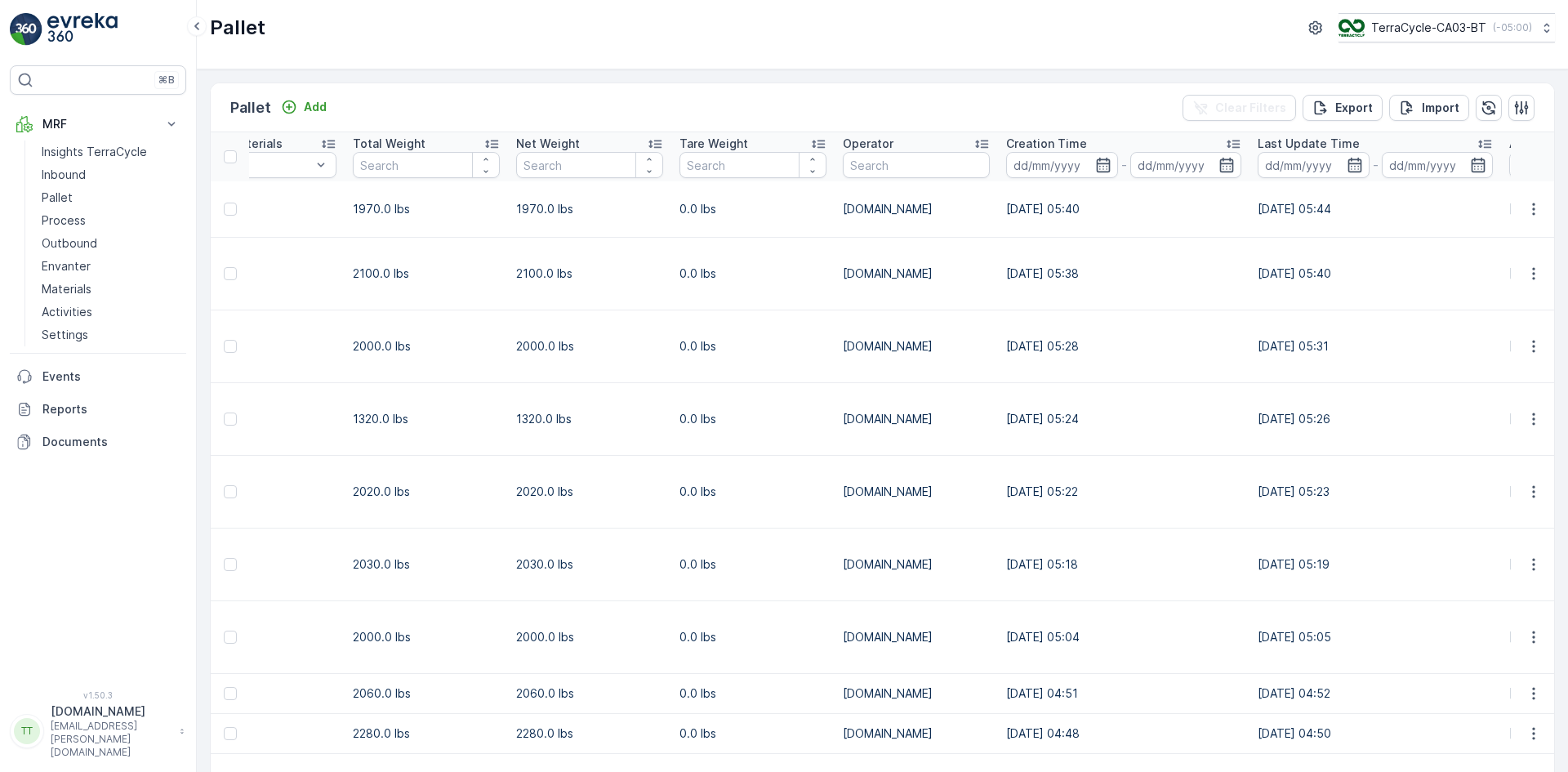
scroll to position [0, 1209]
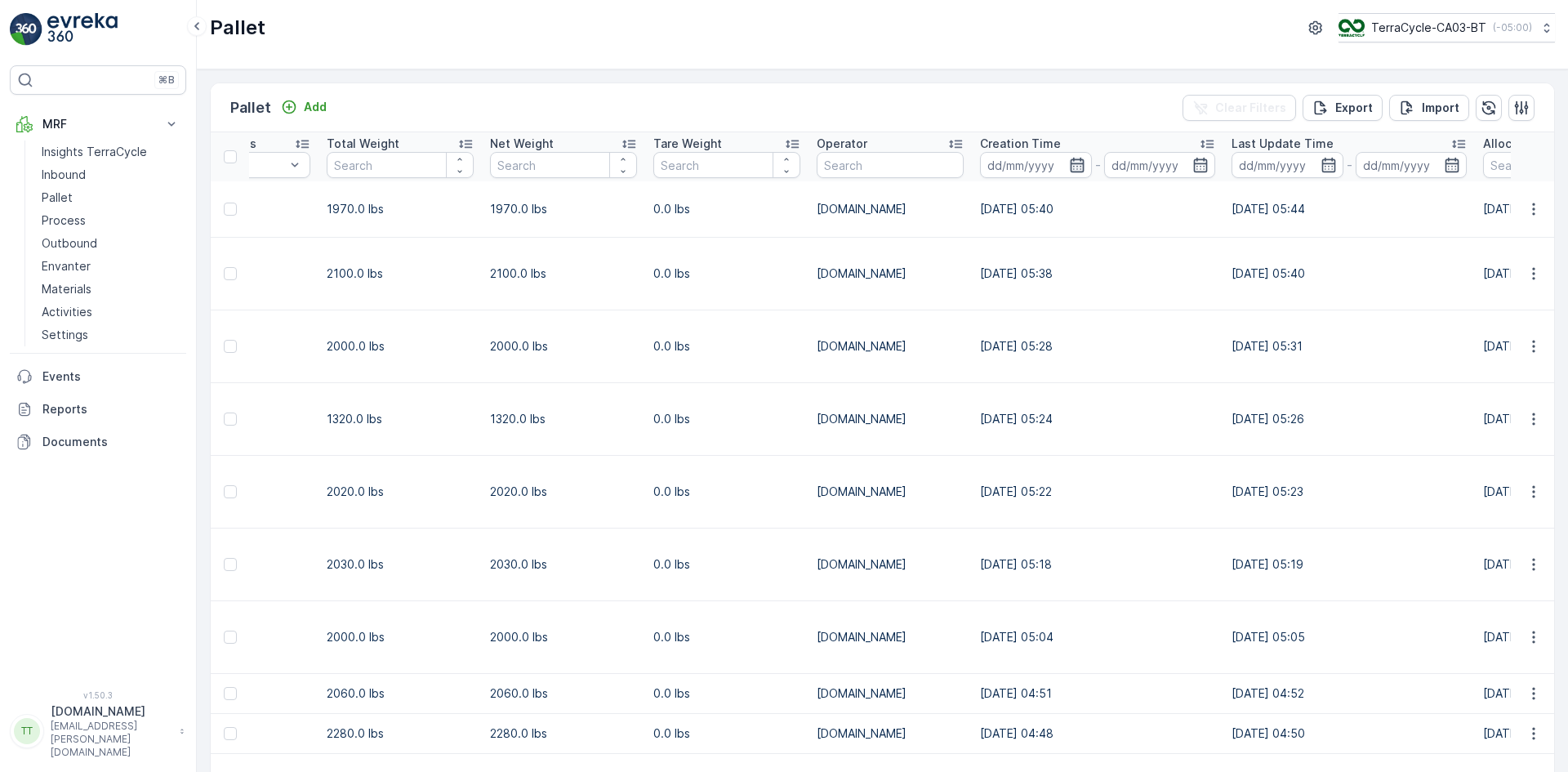
click at [1070, 163] on icon "button" at bounding box center [1076, 165] width 14 height 15
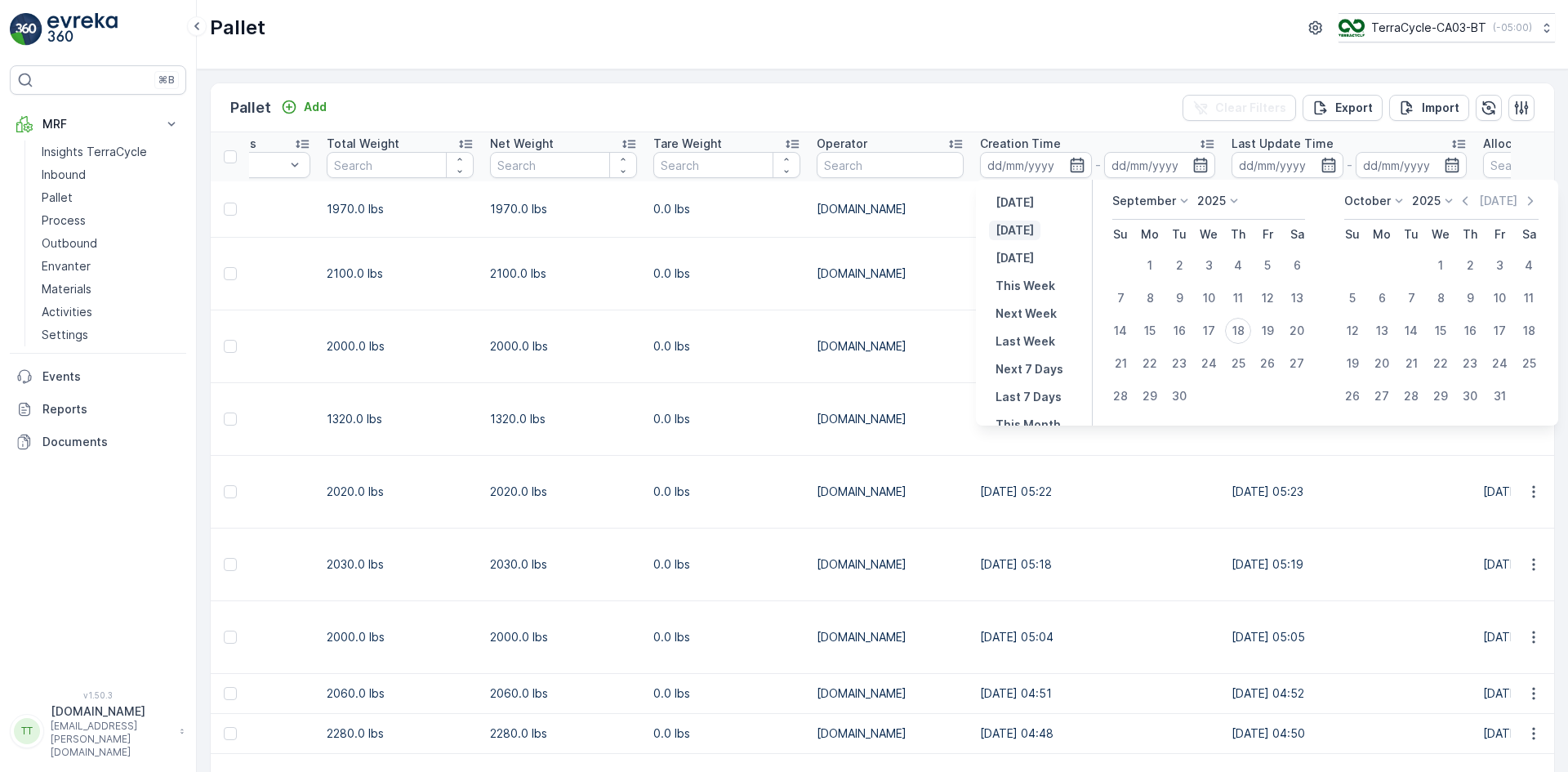
click at [1019, 226] on p "Today" at bounding box center [1014, 231] width 39 height 16
type input "18.09.2025"
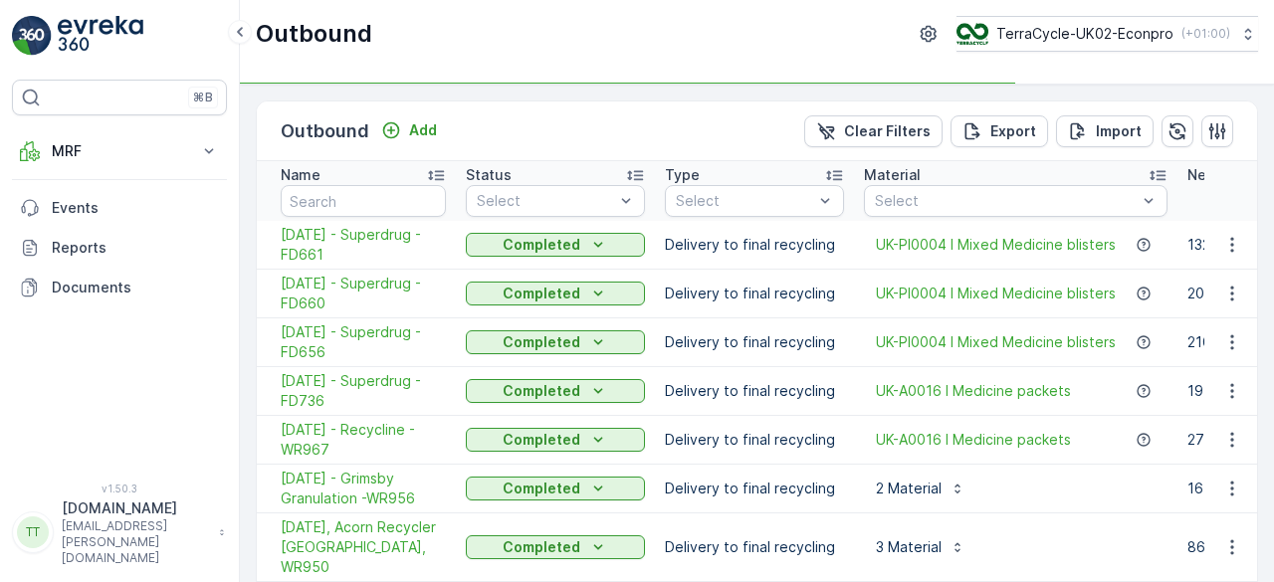
type input "fd"
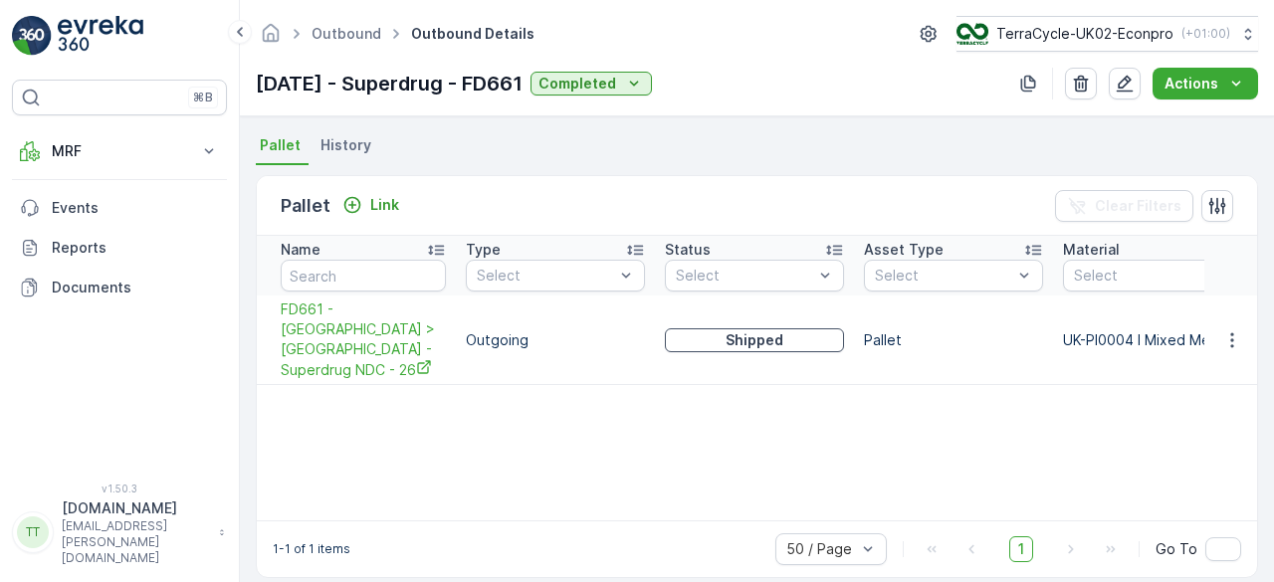
scroll to position [442, 0]
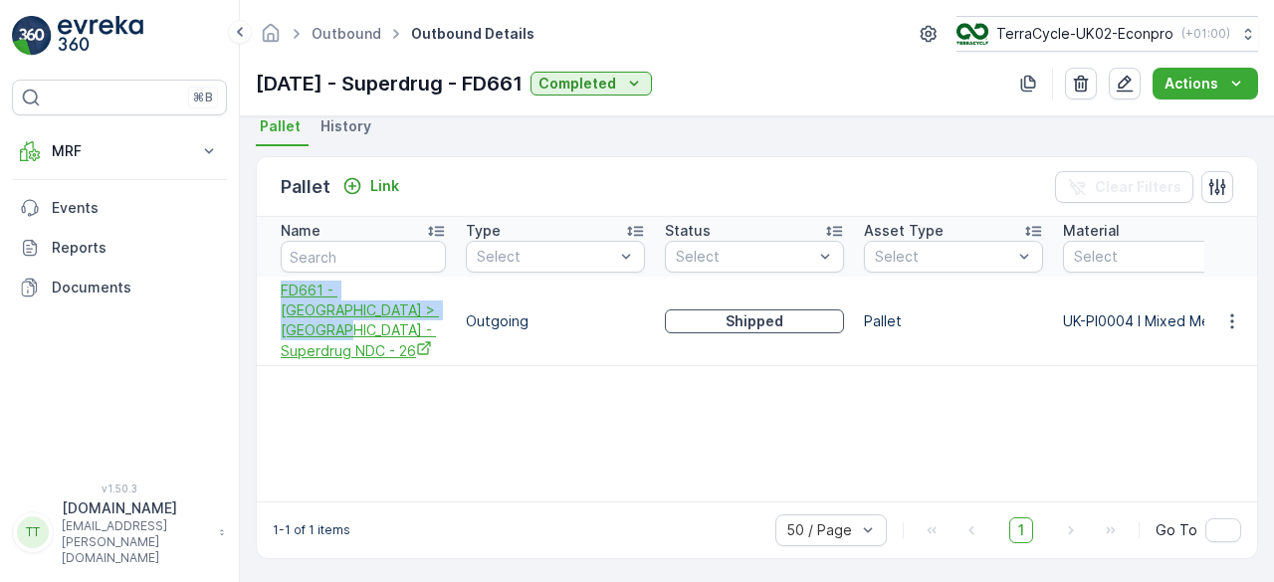
drag, startPoint x: 279, startPoint y: 295, endPoint x: 412, endPoint y: 312, distance: 134.5
click at [412, 312] on td "FD661 - [GEOGRAPHIC_DATA] > [GEOGRAPHIC_DATA] - Superdrug NDC - 26" at bounding box center [356, 322] width 199 height 90
copy span "FD661 - [GEOGRAPHIC_DATA] > [GEOGRAPHIC_DATA] - Superdrug NDC - 26"
drag, startPoint x: 789, startPoint y: 499, endPoint x: 882, endPoint y: 483, distance: 94.9
click at [979, 490] on div "Pallet Link Clear Filters Name Type Select Status Select Asset Type Select Mate…" at bounding box center [757, 357] width 1003 height 403
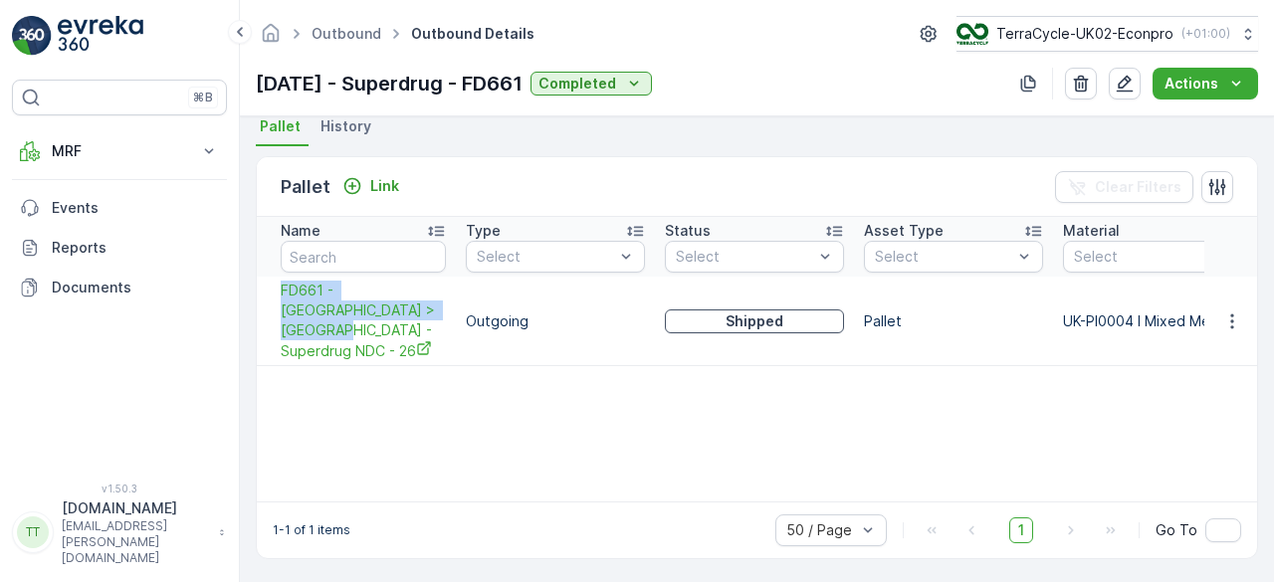
drag, startPoint x: 815, startPoint y: 499, endPoint x: 1002, endPoint y: 493, distance: 186.3
click at [1002, 493] on div "Pallet Link Clear Filters Name Type Select Status Select Asset Type Select Mate…" at bounding box center [757, 357] width 1003 height 403
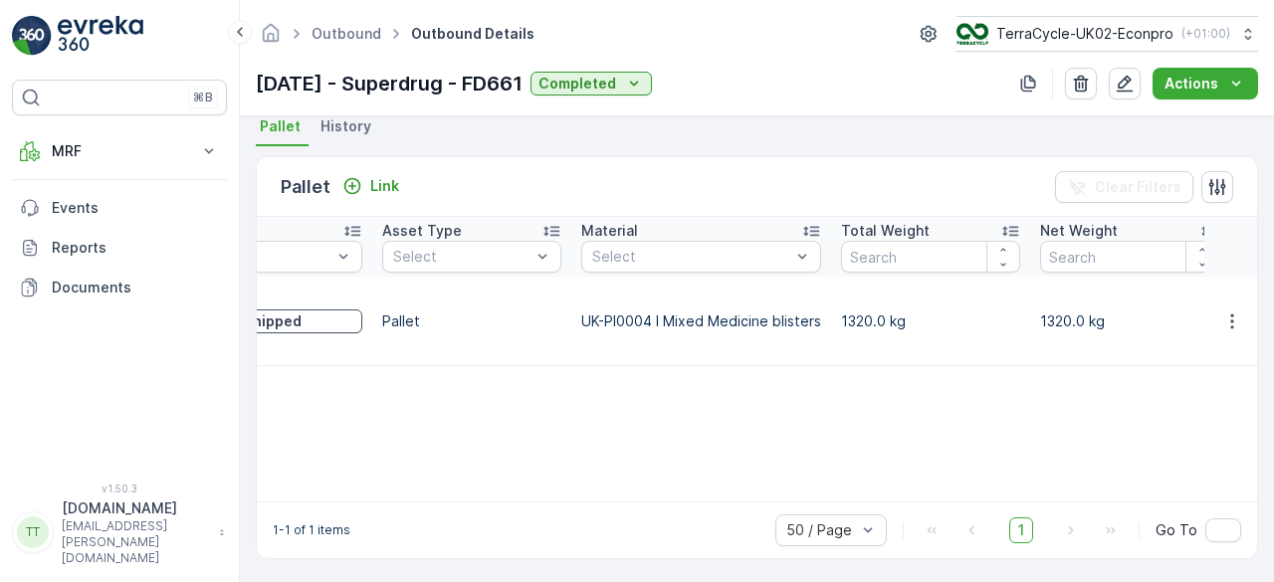
scroll to position [0, 483]
drag, startPoint x: 256, startPoint y: 79, endPoint x: 569, endPoint y: 83, distance: 312.7
click at [569, 83] on div "[DATE] - Superdrug - FD661 Completed" at bounding box center [454, 84] width 396 height 30
copy p "[DATE] - Superdrug - FD661"
click at [1231, 312] on icon "button" at bounding box center [1233, 322] width 20 height 20
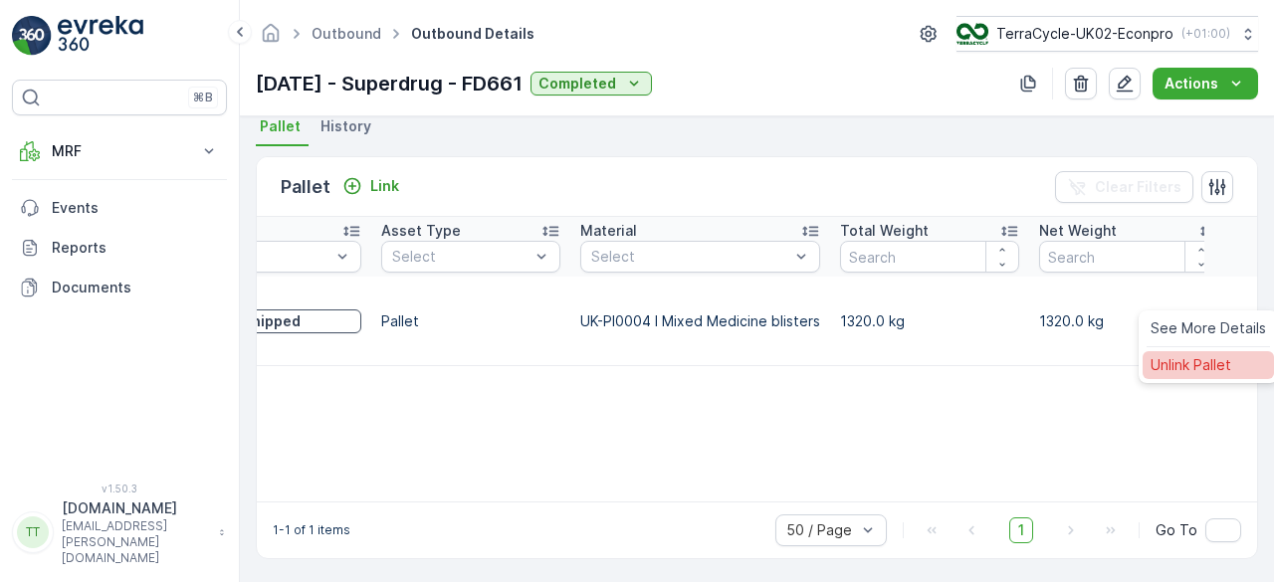
click at [1197, 361] on span "Unlink Pallet" at bounding box center [1191, 365] width 81 height 20
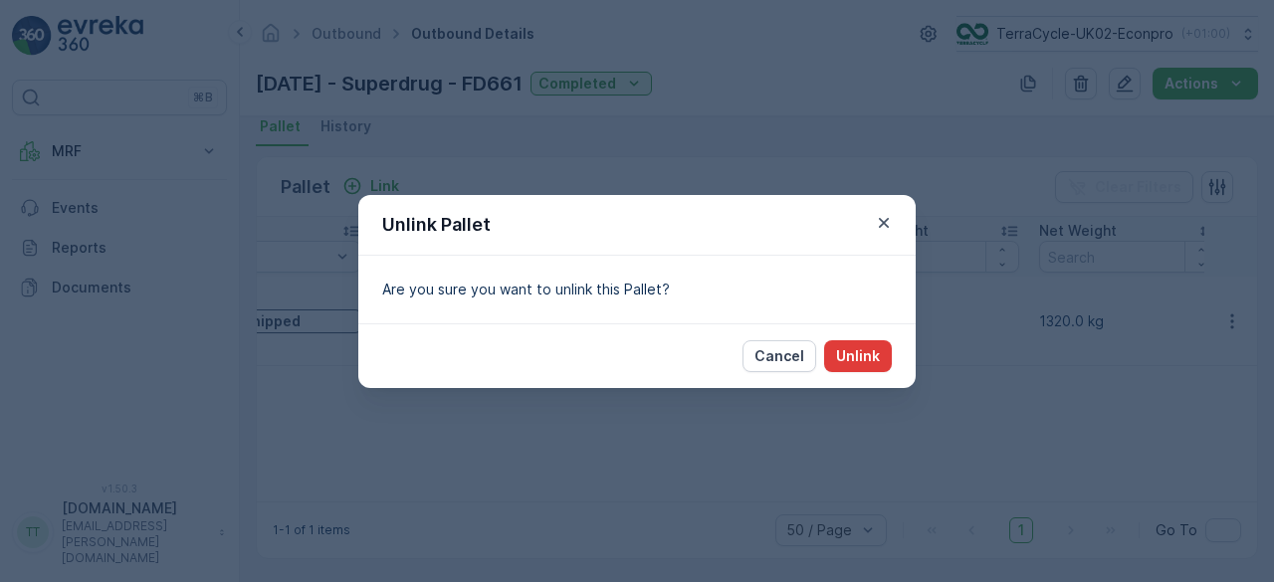
click at [865, 355] on p "Unlink" at bounding box center [858, 356] width 44 height 20
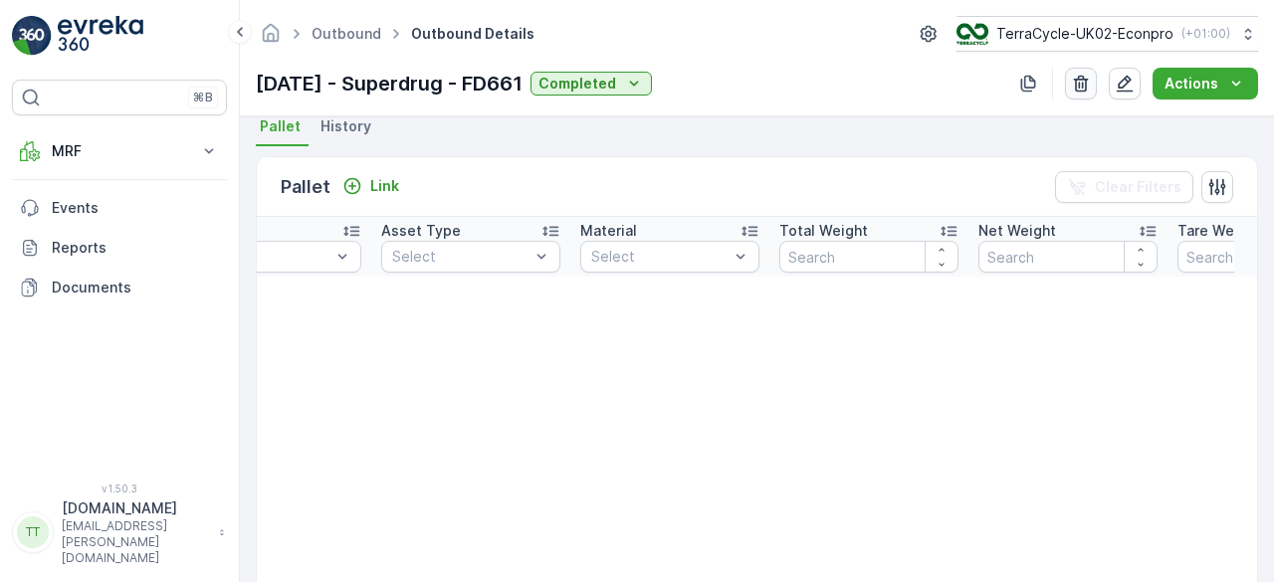
click at [1089, 79] on icon "button" at bounding box center [1081, 84] width 15 height 17
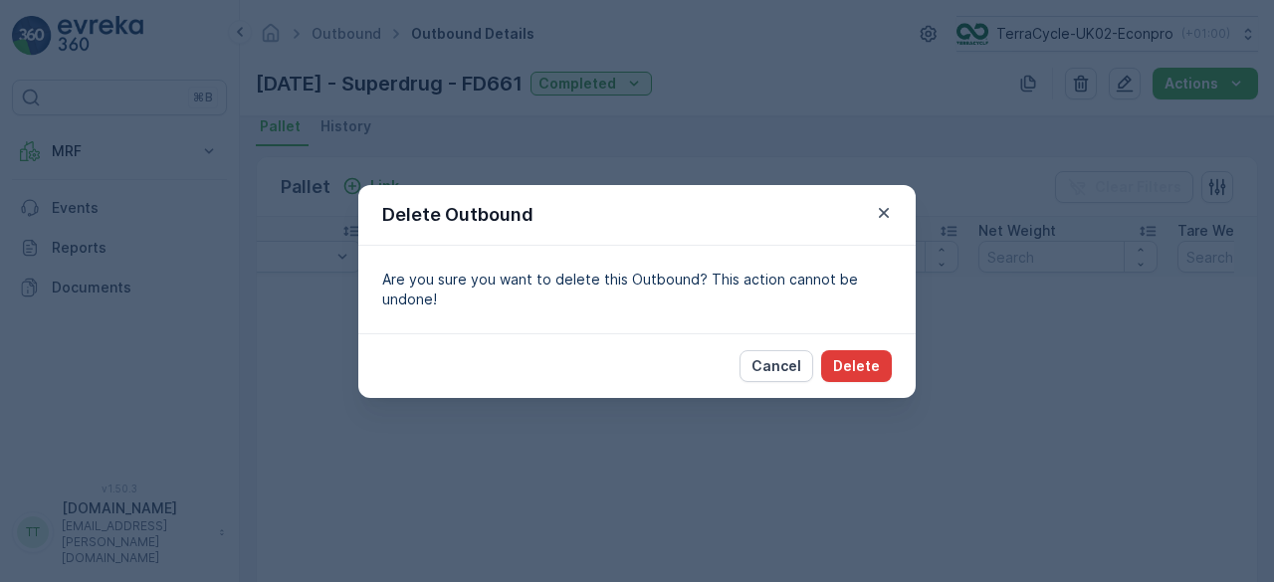
click at [880, 369] on button "Delete" at bounding box center [856, 366] width 71 height 32
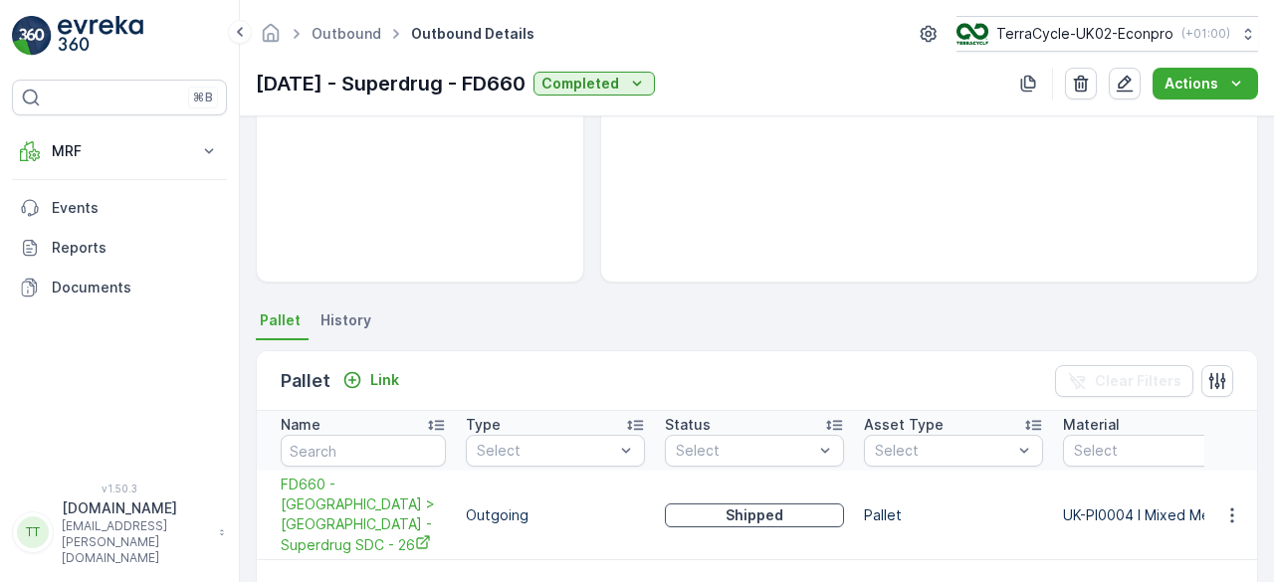
scroll to position [398, 0]
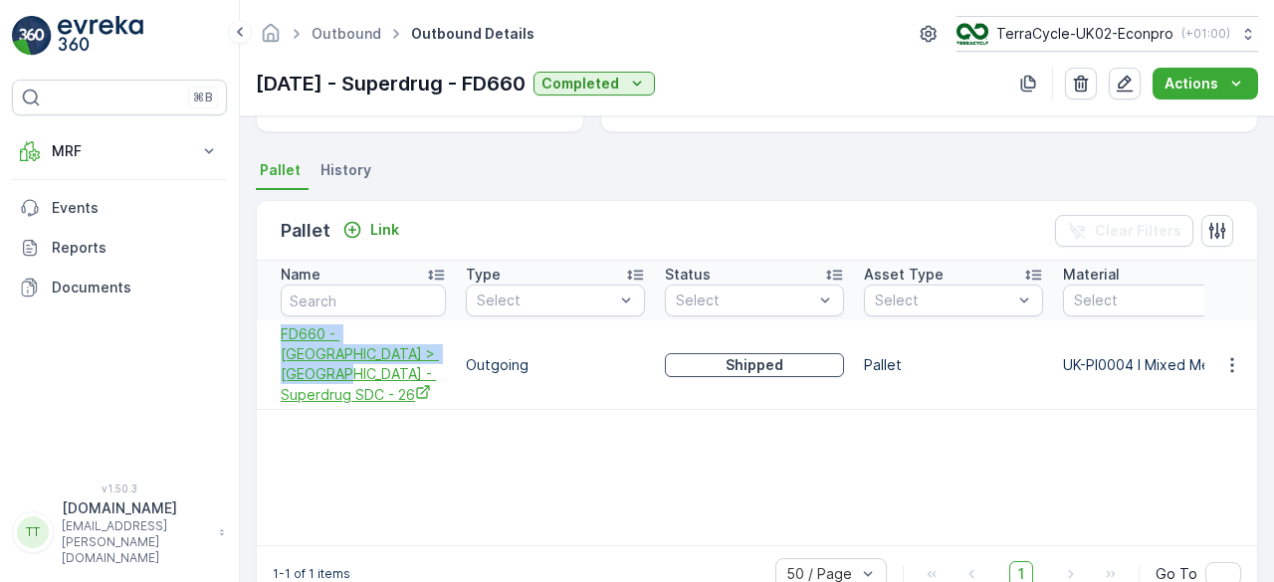
drag, startPoint x: 257, startPoint y: 340, endPoint x: 414, endPoint y: 360, distance: 158.7
click at [414, 360] on td "FD660 - [GEOGRAPHIC_DATA] > [GEOGRAPHIC_DATA] - Superdrug SDC - 26" at bounding box center [356, 366] width 199 height 90
copy span "FD660 - [GEOGRAPHIC_DATA] > [GEOGRAPHIC_DATA] - Superdrug SDC - 26"
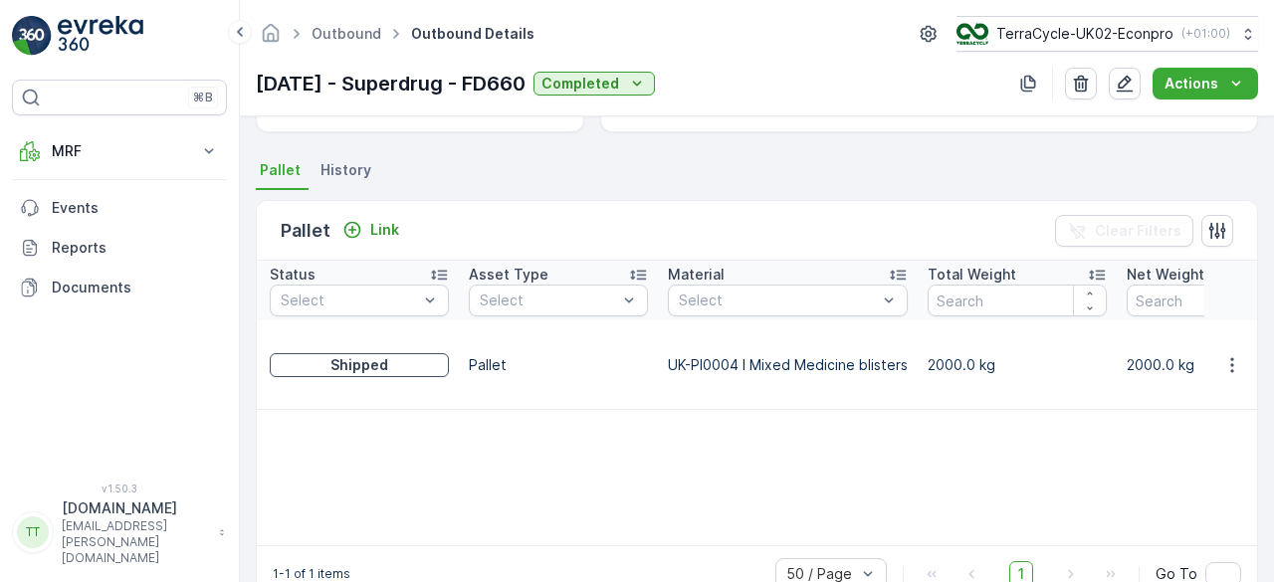
scroll to position [0, 396]
drag, startPoint x: 257, startPoint y: 86, endPoint x: 568, endPoint y: 79, distance: 310.7
click at [568, 79] on div "Outbound Outbound Details TerraCycle-UK02-Econpro ( +01:00 ) [DATE] - Superdrug…" at bounding box center [757, 58] width 1034 height 116
copy p "[DATE] - Superdrug - FD660"
click at [1229, 355] on icon "button" at bounding box center [1233, 365] width 20 height 20
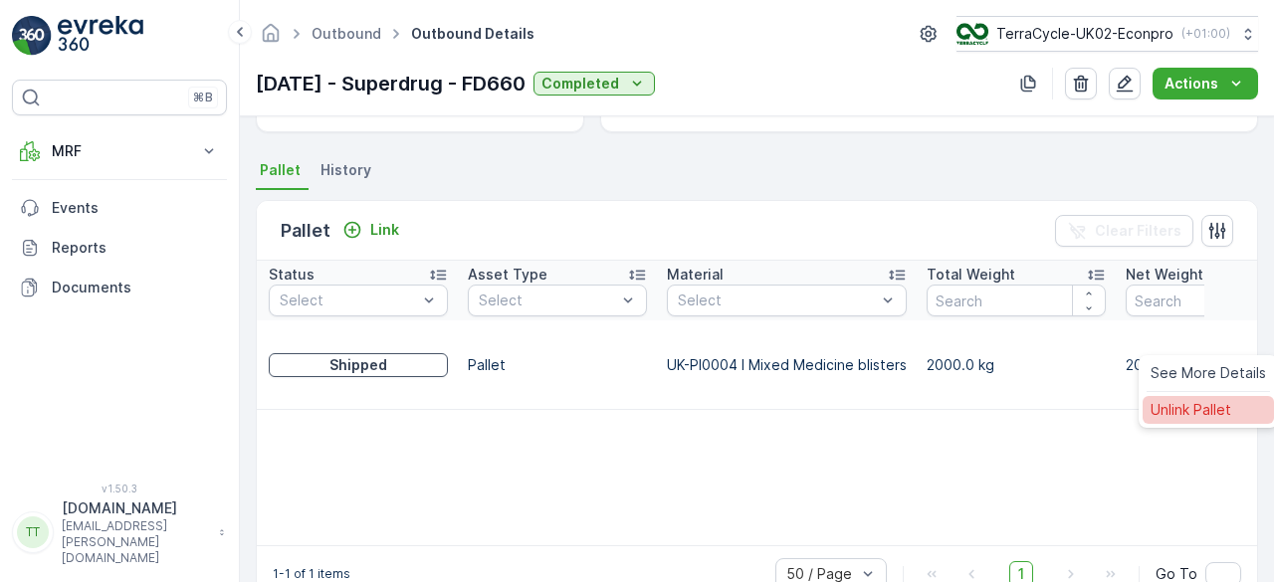
click at [1192, 407] on span "Unlink Pallet" at bounding box center [1191, 410] width 81 height 20
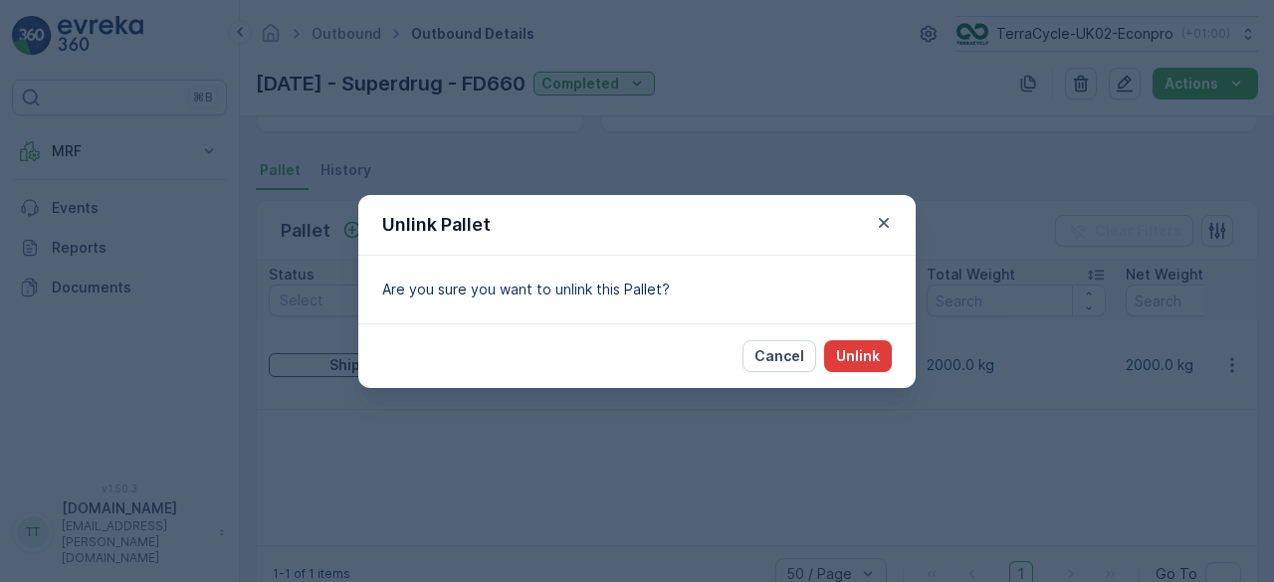
click at [864, 357] on p "Unlink" at bounding box center [858, 356] width 44 height 20
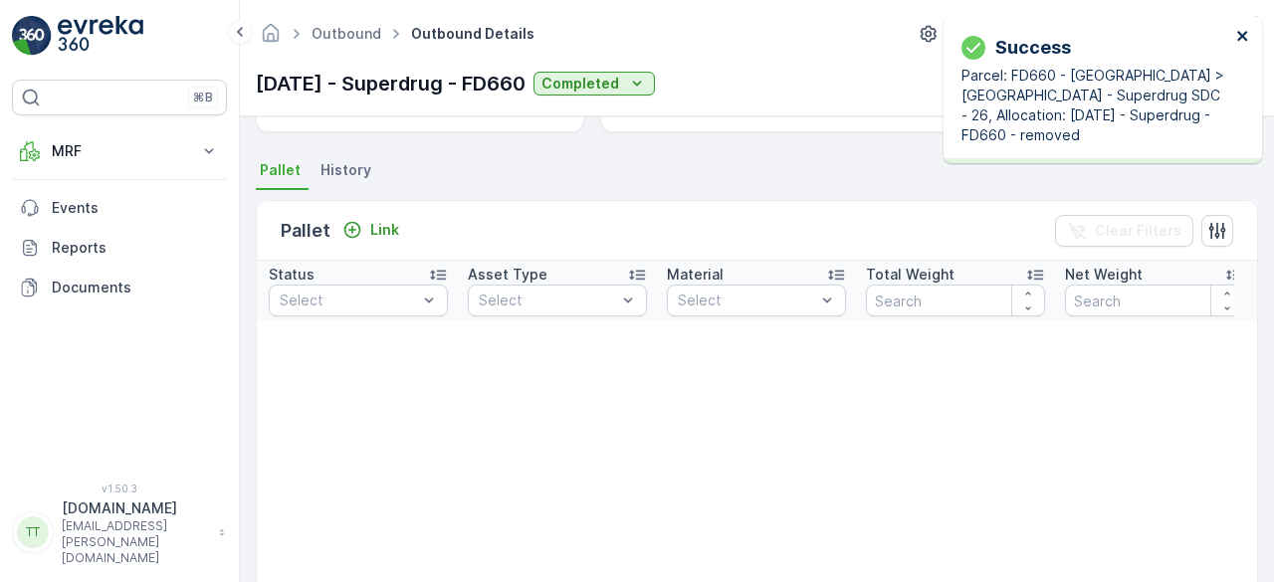
click at [1238, 33] on icon "close" at bounding box center [1244, 36] width 14 height 16
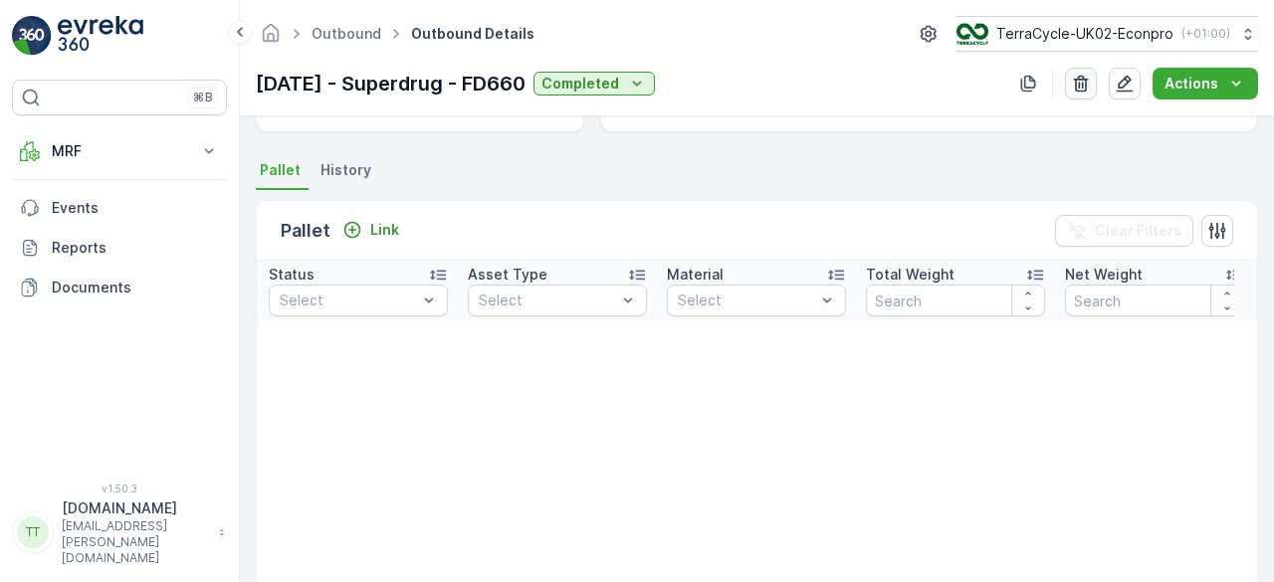
click at [1085, 81] on icon "button" at bounding box center [1081, 84] width 20 height 20
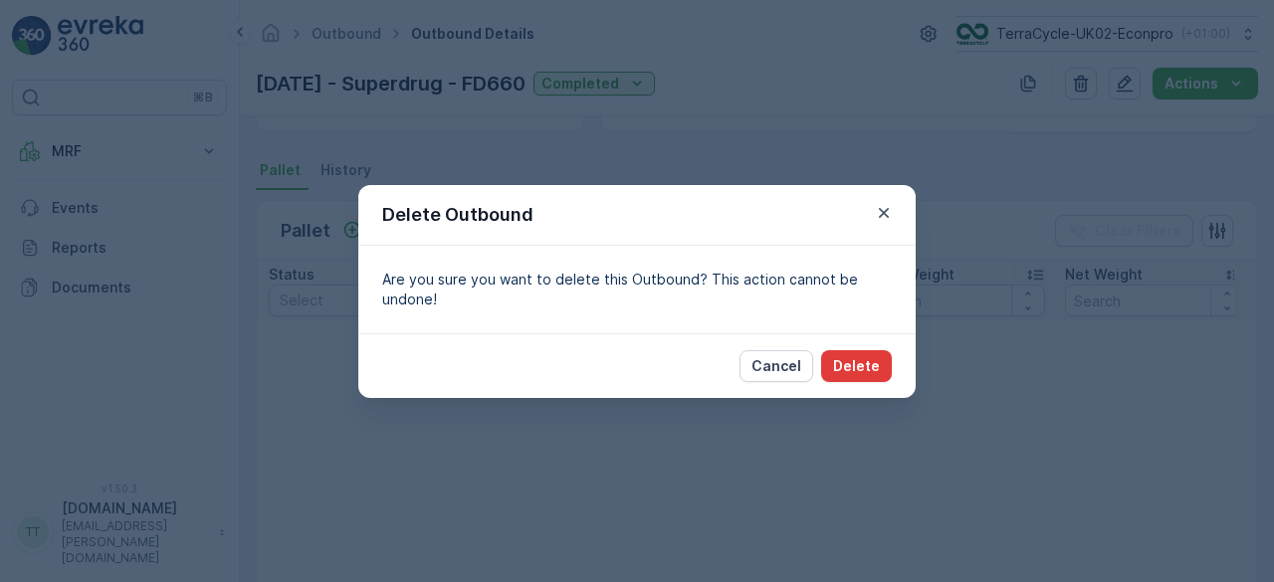
click at [844, 359] on p "Delete" at bounding box center [856, 366] width 47 height 20
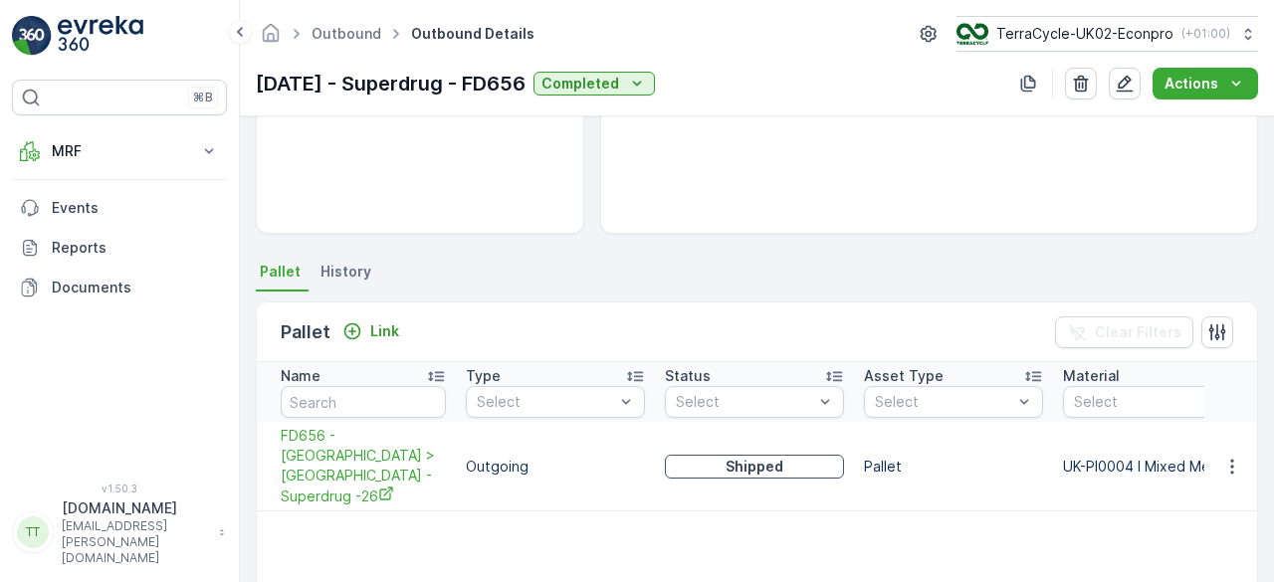
scroll to position [398, 0]
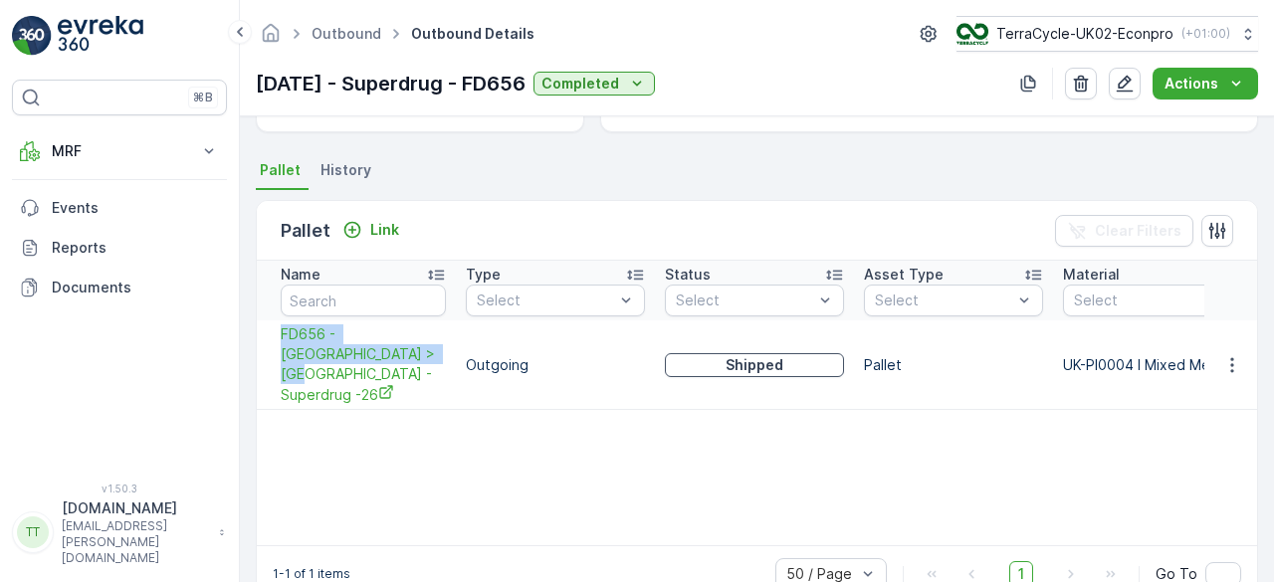
drag, startPoint x: 279, startPoint y: 334, endPoint x: 374, endPoint y: 364, distance: 100.4
click at [374, 364] on td "FD656 - UK > UK - Superdrug -26" at bounding box center [356, 366] width 199 height 90
copy span "FD656 - UK > UK - Superdrug -26"
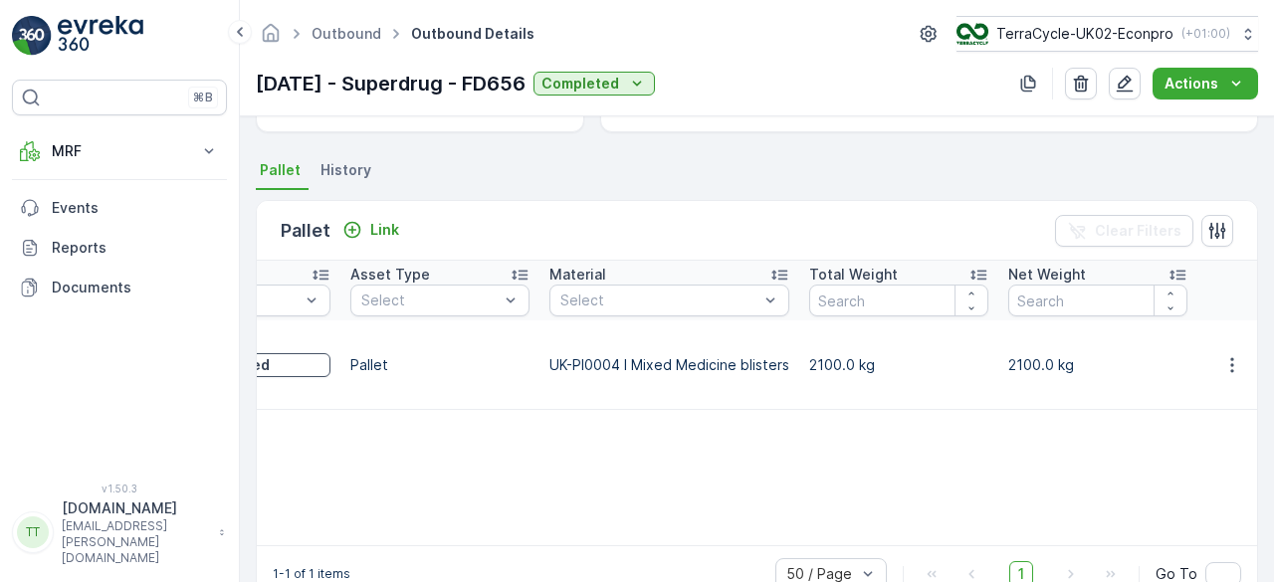
scroll to position [0, 515]
drag, startPoint x: 259, startPoint y: 81, endPoint x: 570, endPoint y: 88, distance: 310.7
click at [526, 88] on p "06.05.2025 - Superdrug - FD656" at bounding box center [391, 84] width 270 height 30
copy p "06.05.2025 - Superdrug - FD656"
click at [1217, 353] on button "button" at bounding box center [1233, 365] width 36 height 24
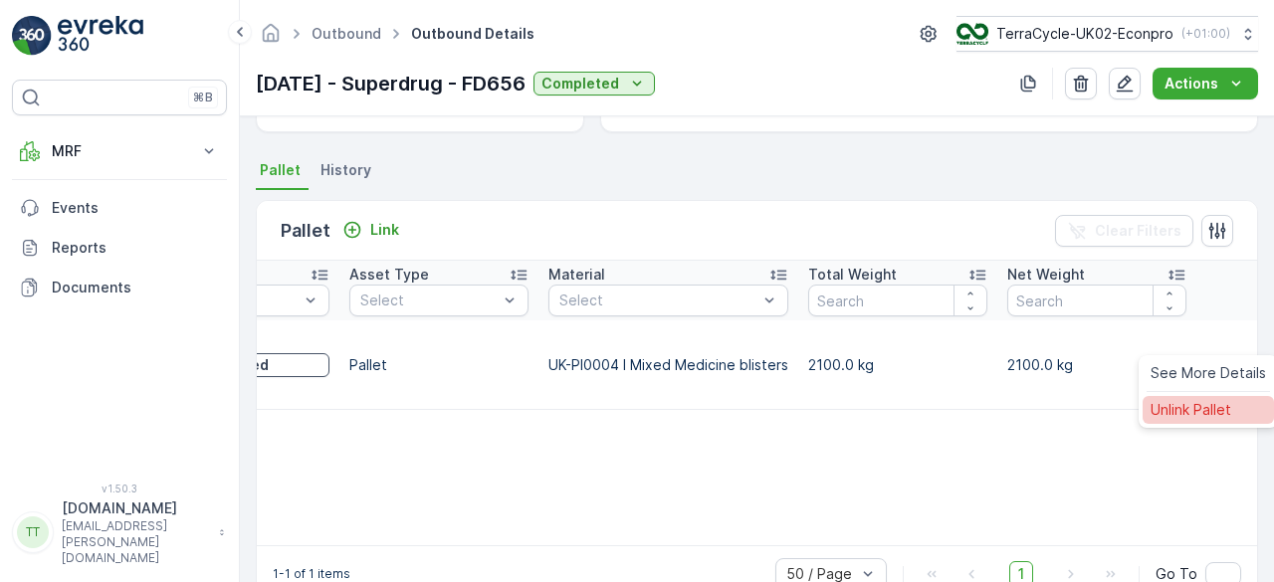
click at [1187, 402] on span "Unlink Pallet" at bounding box center [1191, 410] width 81 height 20
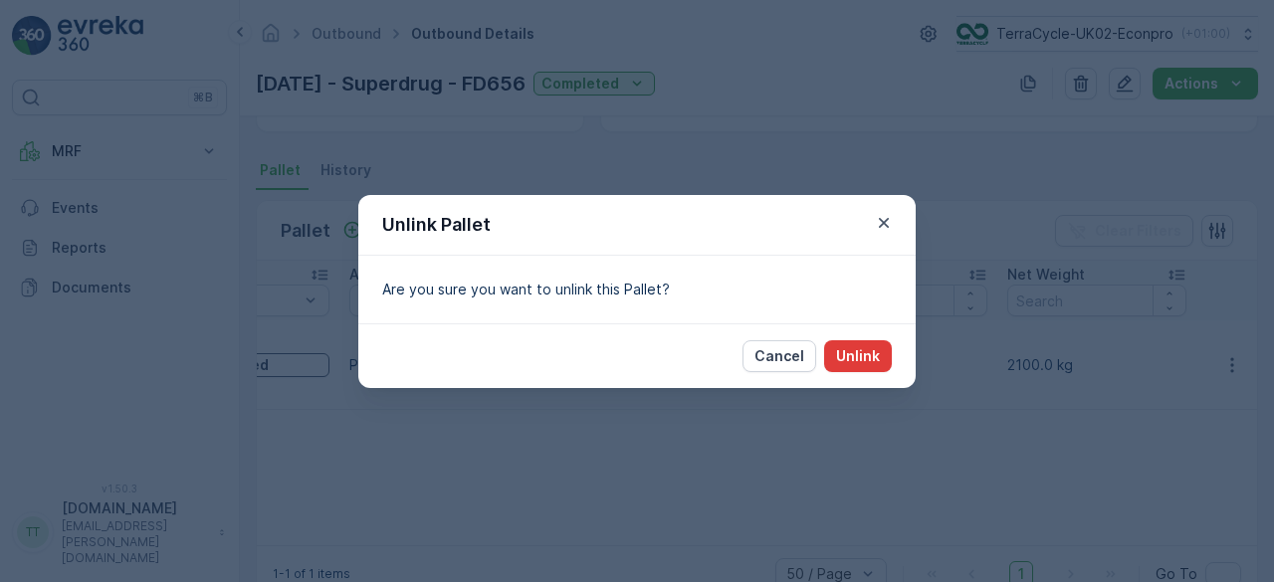
click at [879, 354] on p "Unlink" at bounding box center [858, 356] width 44 height 20
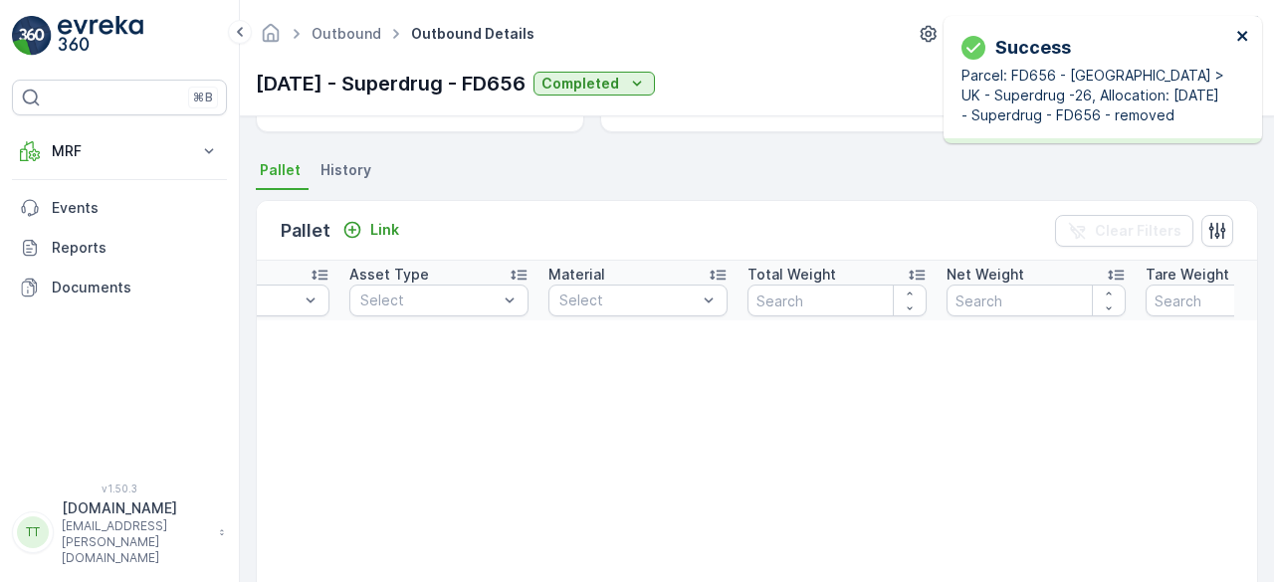
click at [1245, 37] on icon "close" at bounding box center [1243, 36] width 10 height 10
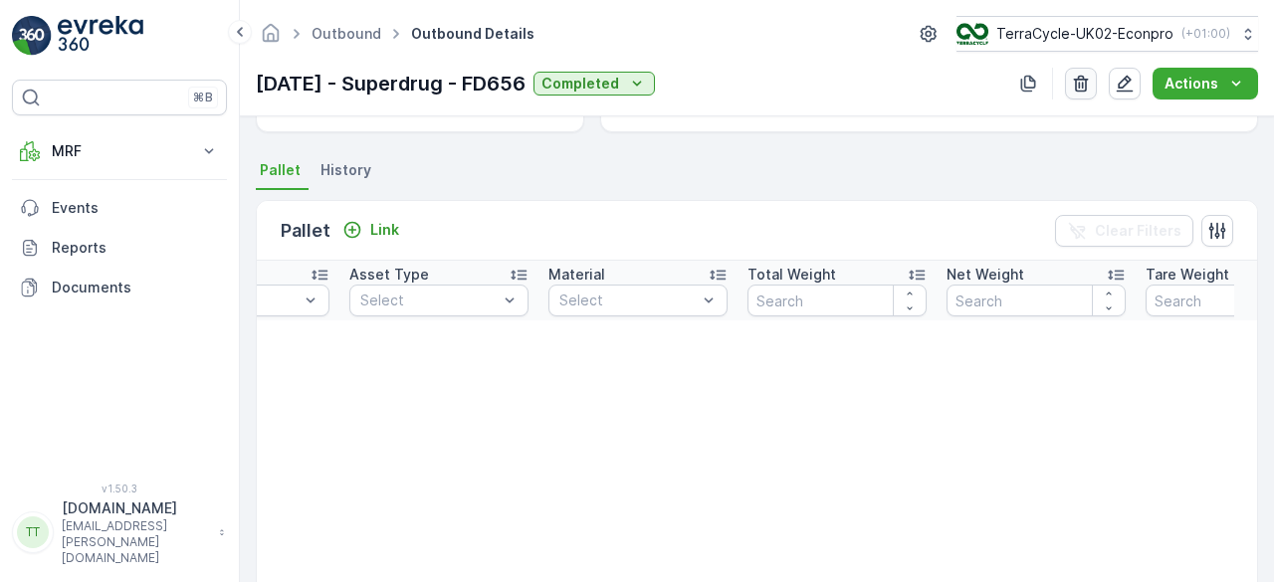
click at [1083, 89] on icon "button" at bounding box center [1081, 84] width 20 height 20
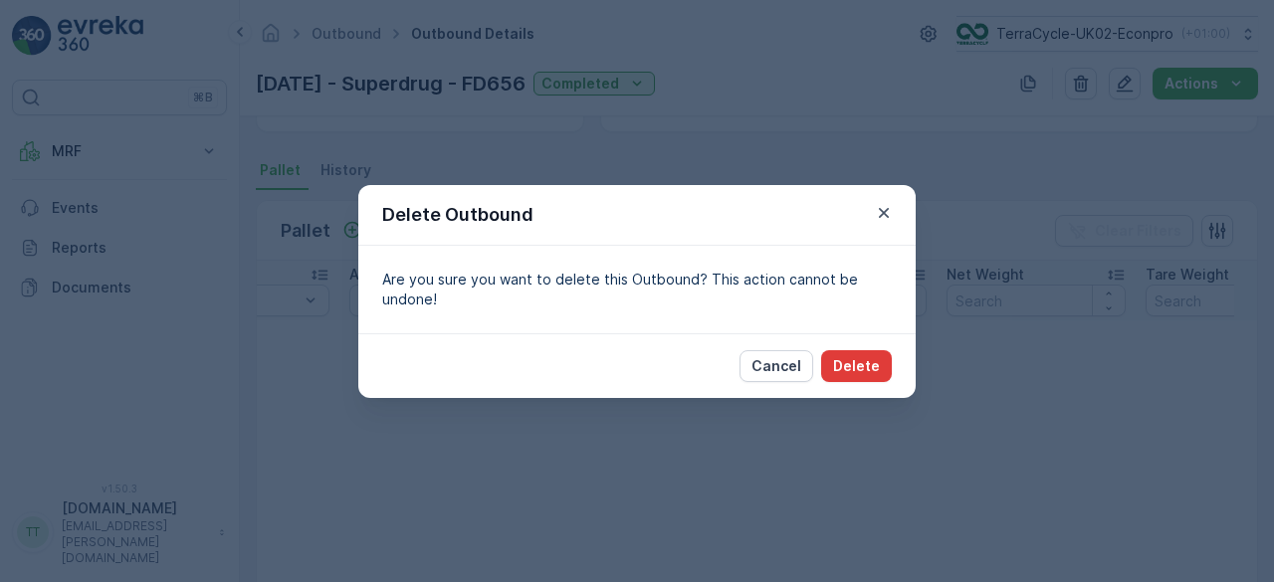
click at [872, 367] on p "Delete" at bounding box center [856, 366] width 47 height 20
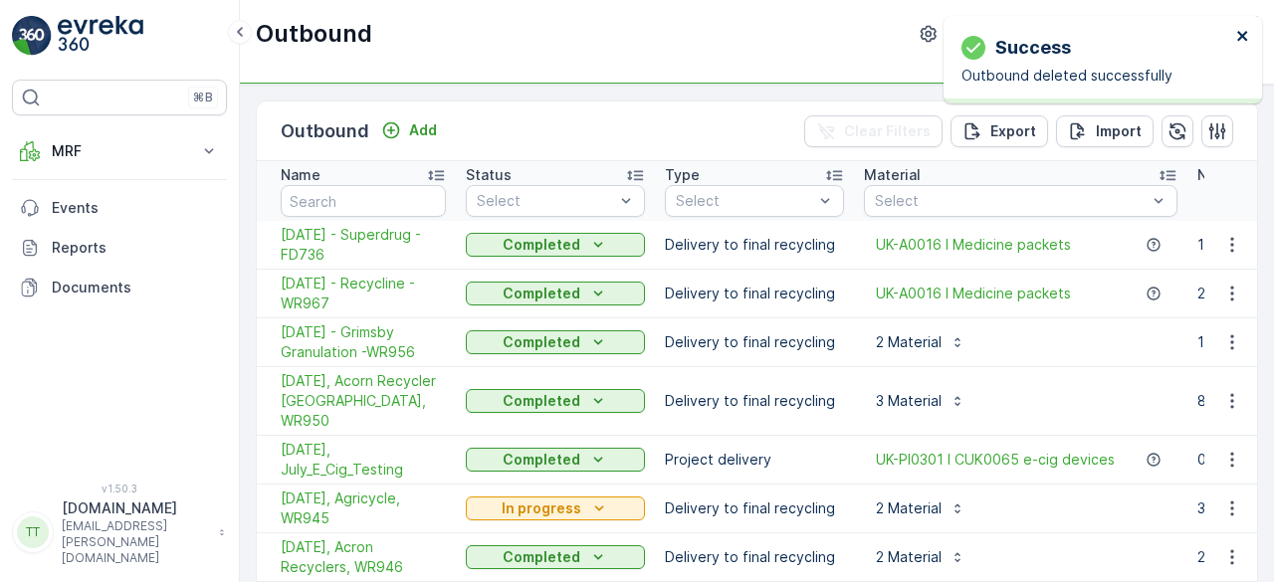
click at [1237, 37] on icon "close" at bounding box center [1244, 36] width 14 height 16
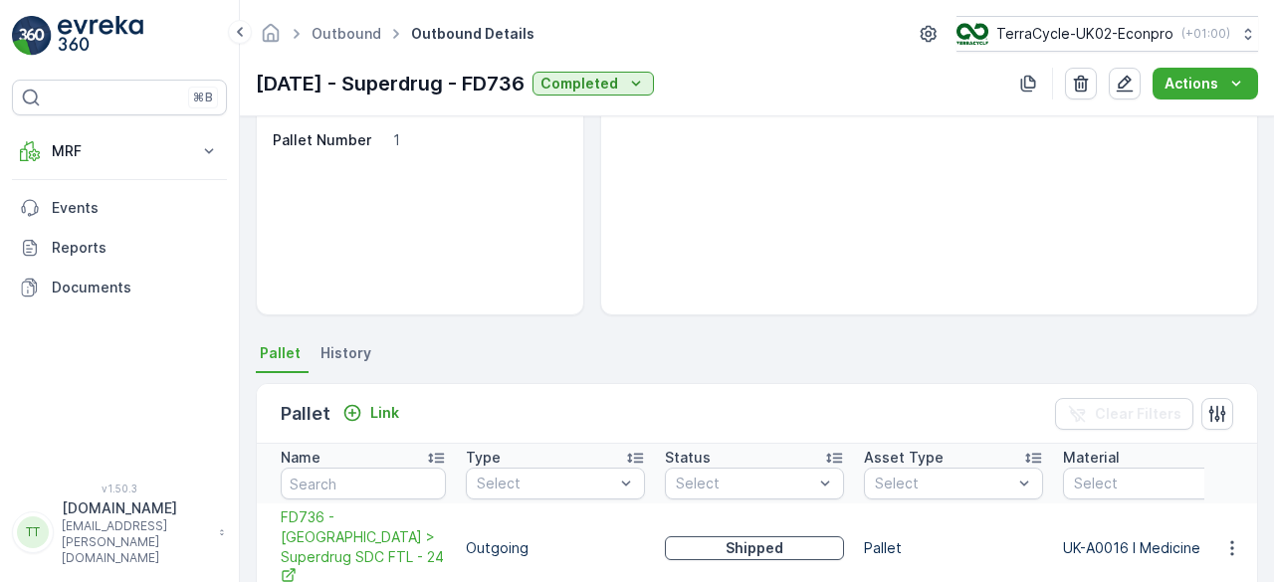
scroll to position [398, 0]
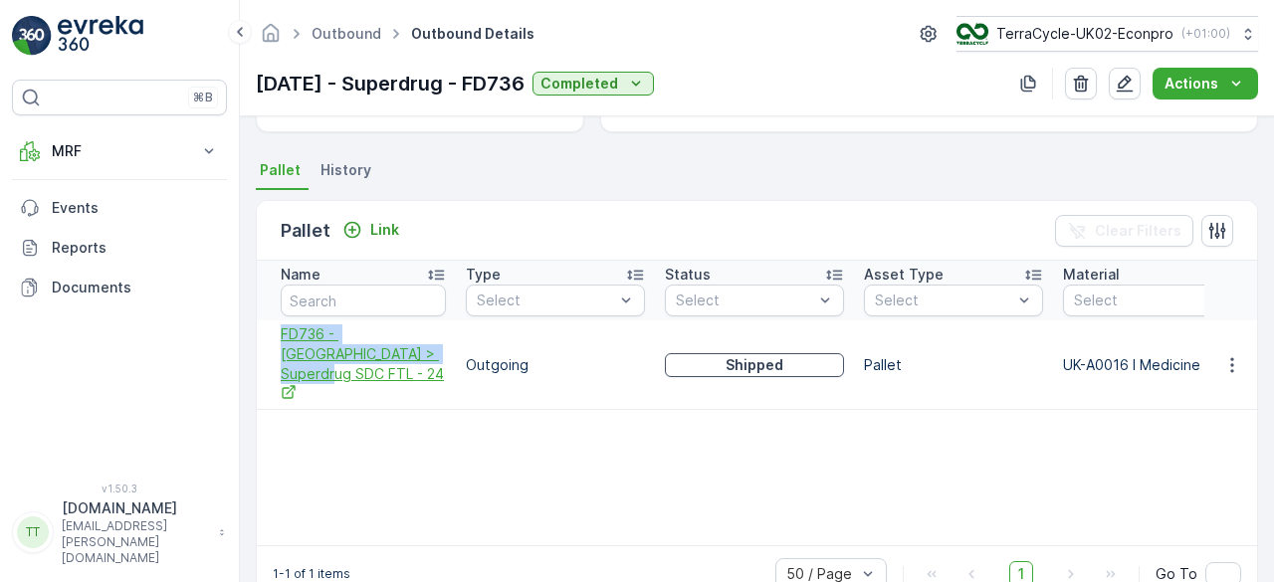
drag, startPoint x: 272, startPoint y: 330, endPoint x: 371, endPoint y: 353, distance: 102.4
click at [371, 353] on td "FD736 - [GEOGRAPHIC_DATA] > Superdrug SDC FTL - 24" at bounding box center [356, 366] width 199 height 90
copy span "FD736 - [GEOGRAPHIC_DATA] > Superdrug SDC FTL - 24"
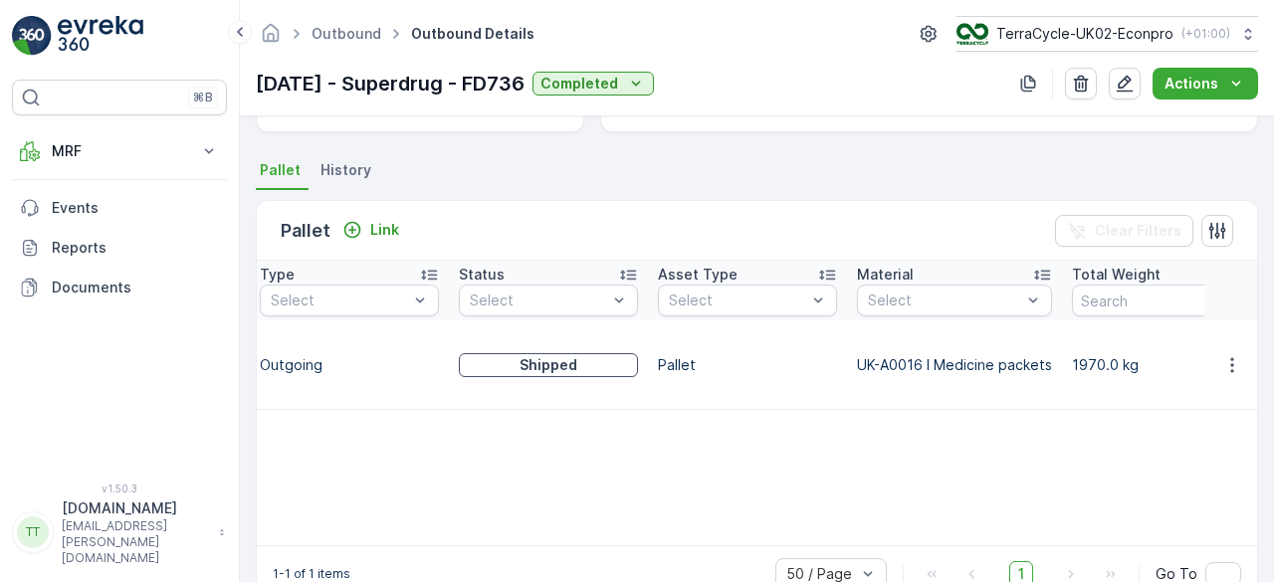
scroll to position [0, 259]
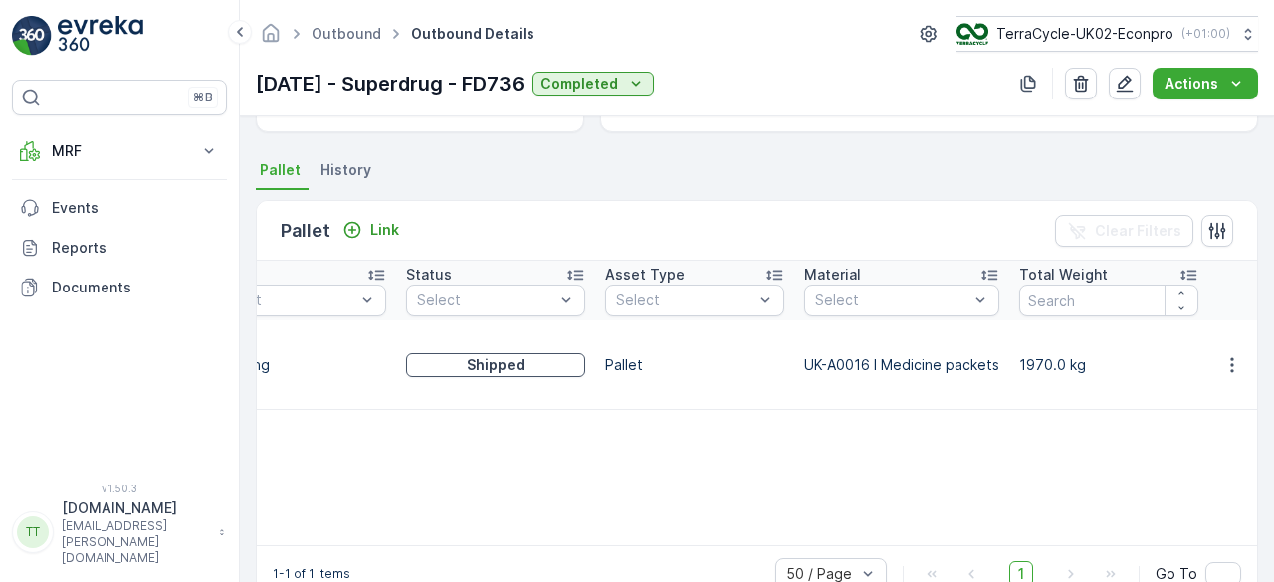
drag, startPoint x: 251, startPoint y: 76, endPoint x: 569, endPoint y: 73, distance: 317.6
click at [569, 73] on div "Outbound Outbound Details TerraCycle-UK02-Econpro ( +01:00 ) [DATE] - Superdrug…" at bounding box center [757, 58] width 1034 height 116
copy p "[DATE] - Superdrug - FD736"
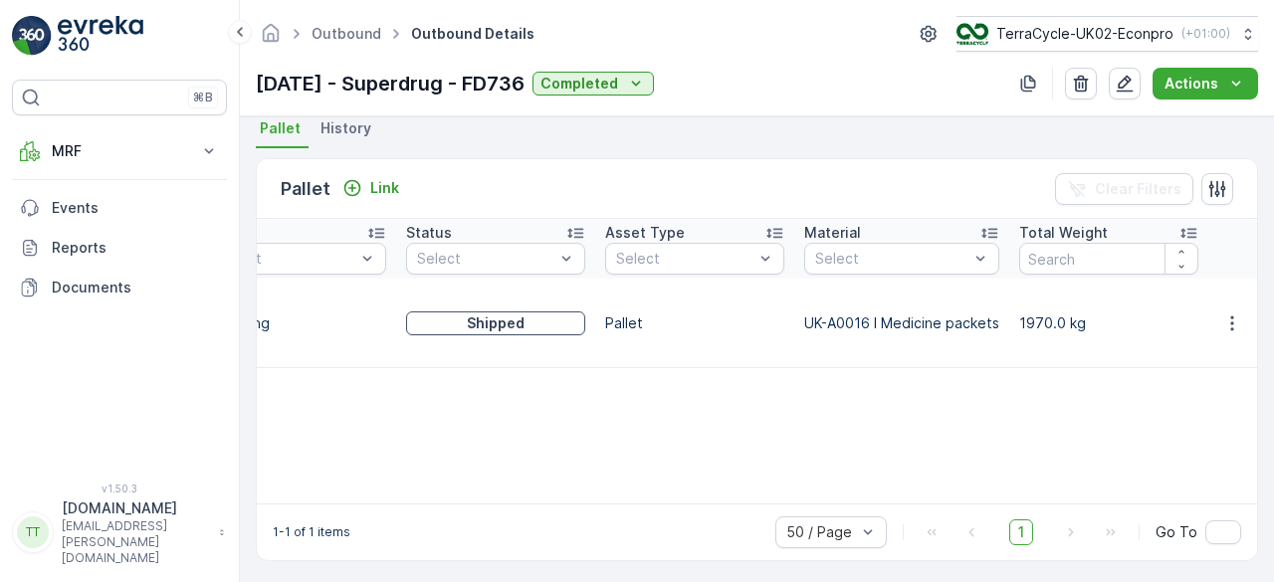
scroll to position [442, 0]
click at [1223, 312] on icon "button" at bounding box center [1233, 322] width 20 height 20
click at [1203, 370] on span "Unlink Pallet" at bounding box center [1191, 365] width 81 height 20
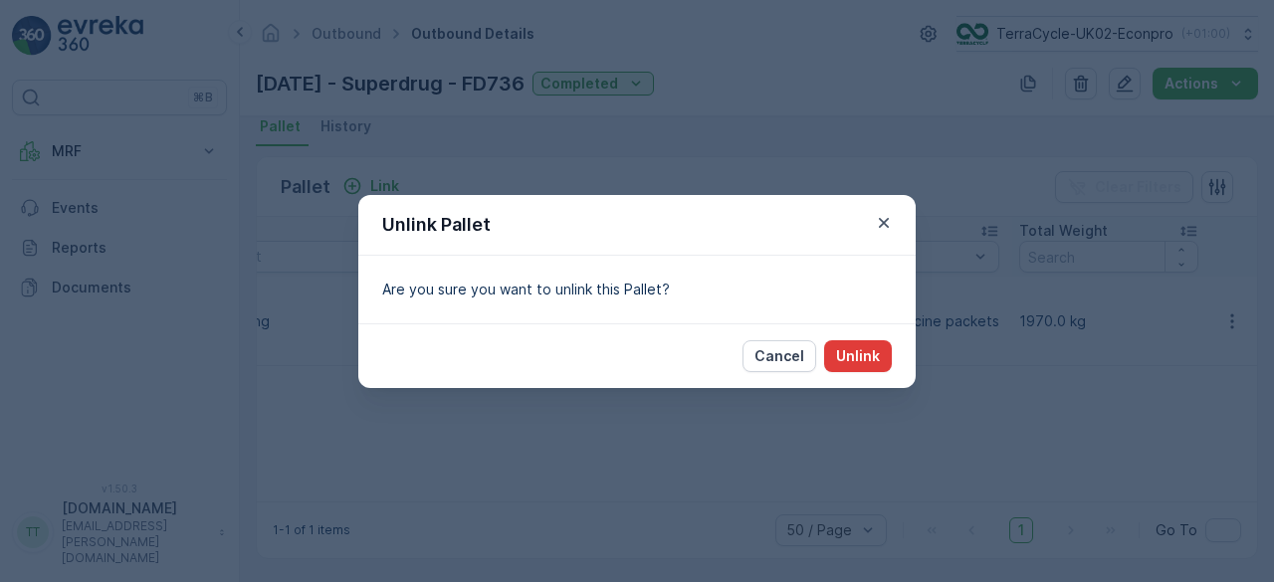
click at [870, 349] on p "Unlink" at bounding box center [858, 356] width 44 height 20
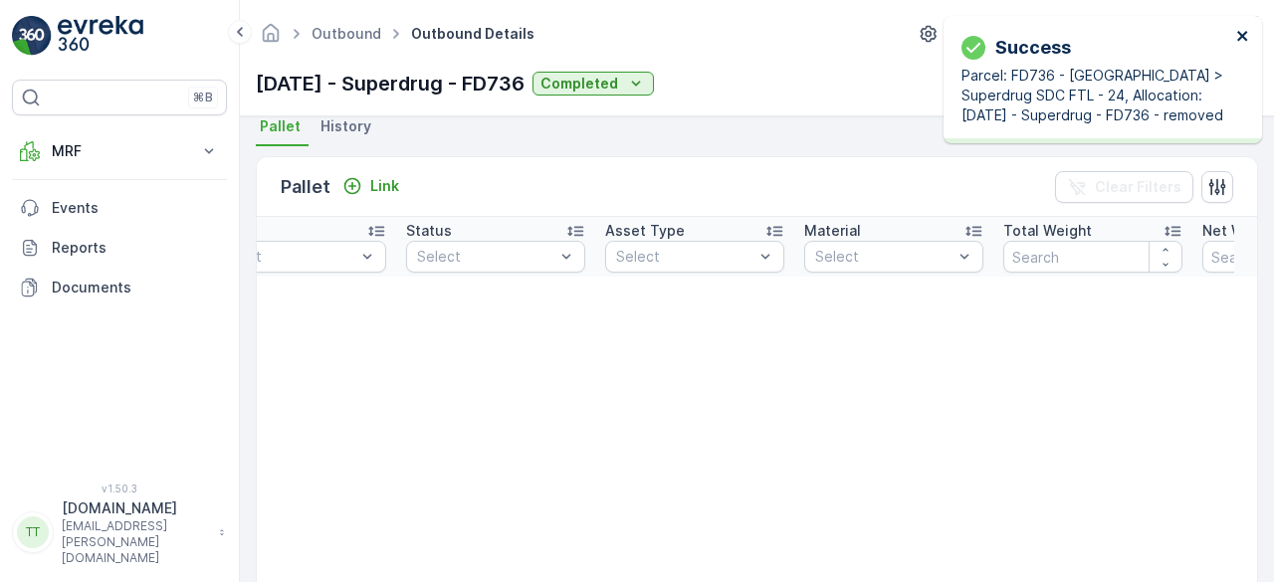
click at [1244, 37] on icon "close" at bounding box center [1243, 36] width 10 height 10
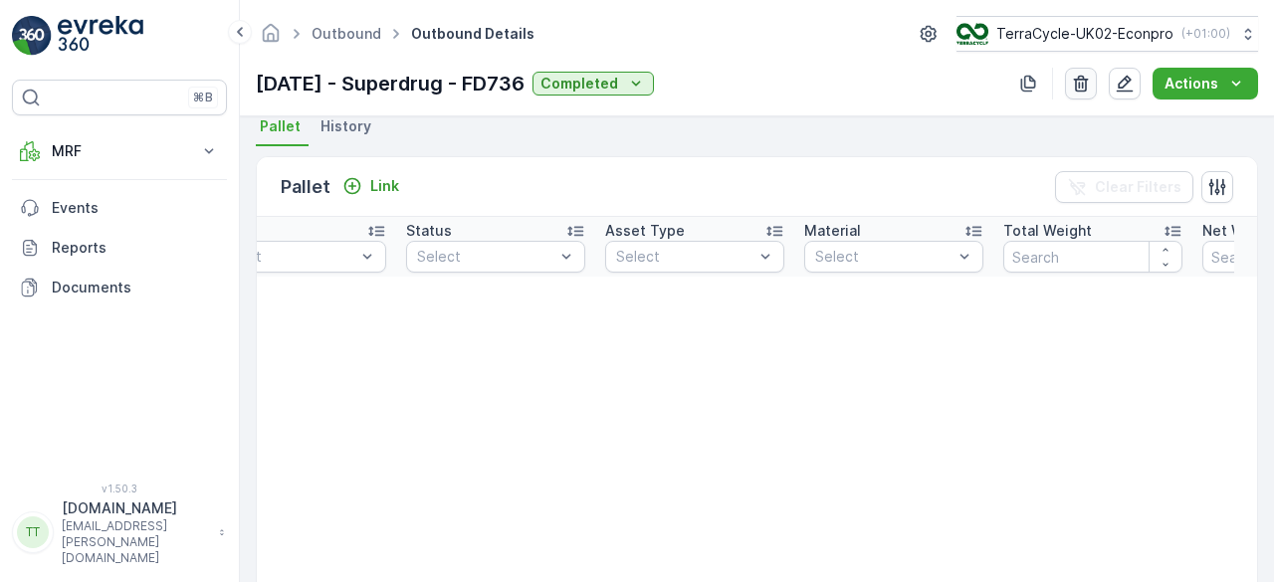
click at [1095, 77] on button "button" at bounding box center [1081, 84] width 32 height 32
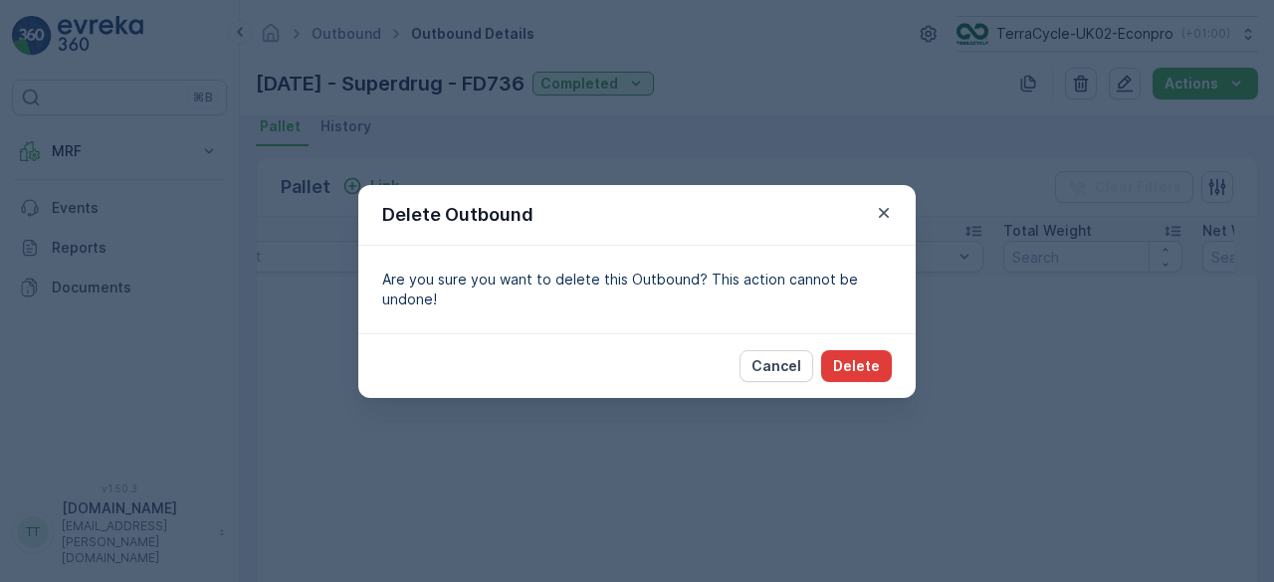
click at [876, 358] on p "Delete" at bounding box center [856, 366] width 47 height 20
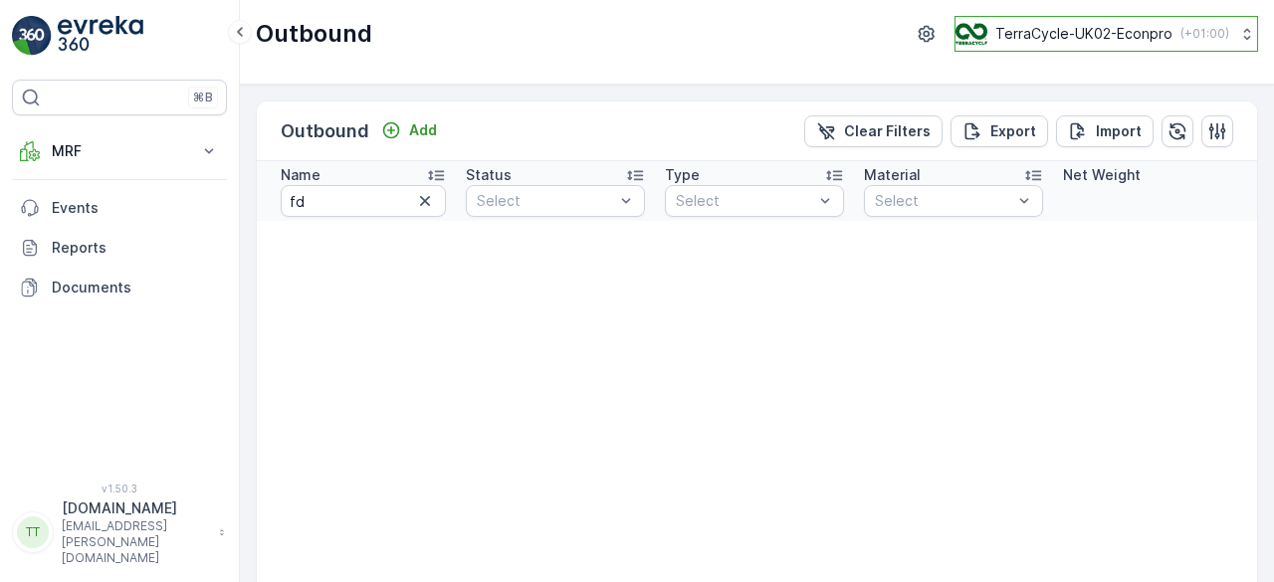
click at [1045, 40] on p "TerraCycle-UK02-Econpro" at bounding box center [1084, 34] width 177 height 20
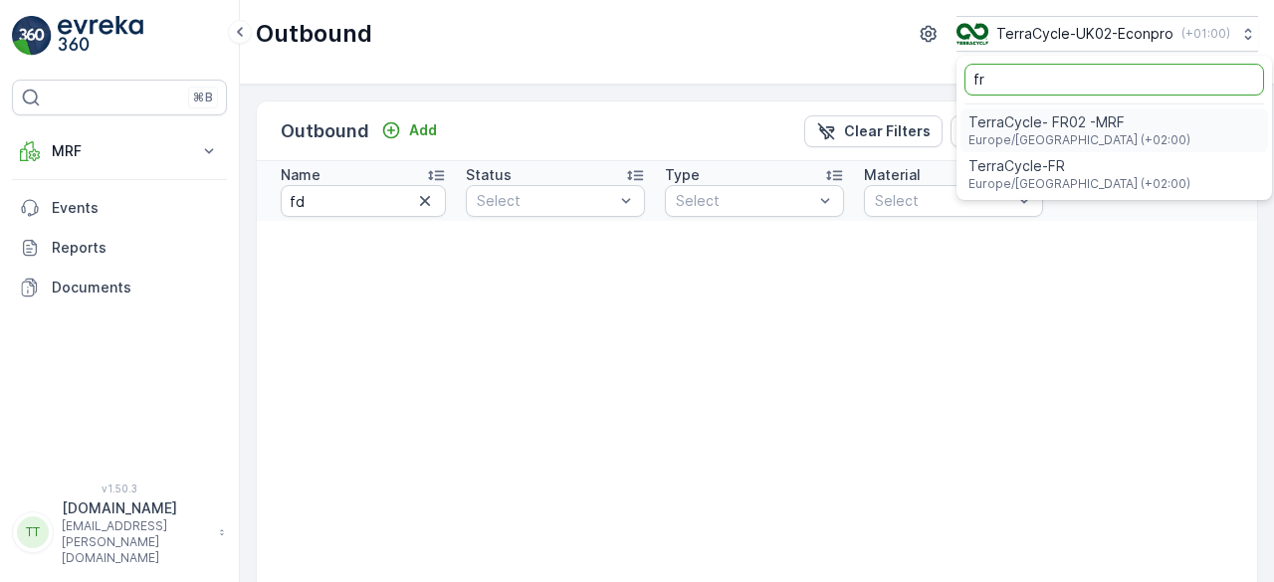
type input "fr"
click at [1024, 120] on span "TerraCycle- FR02 -MRF" at bounding box center [1080, 123] width 222 height 20
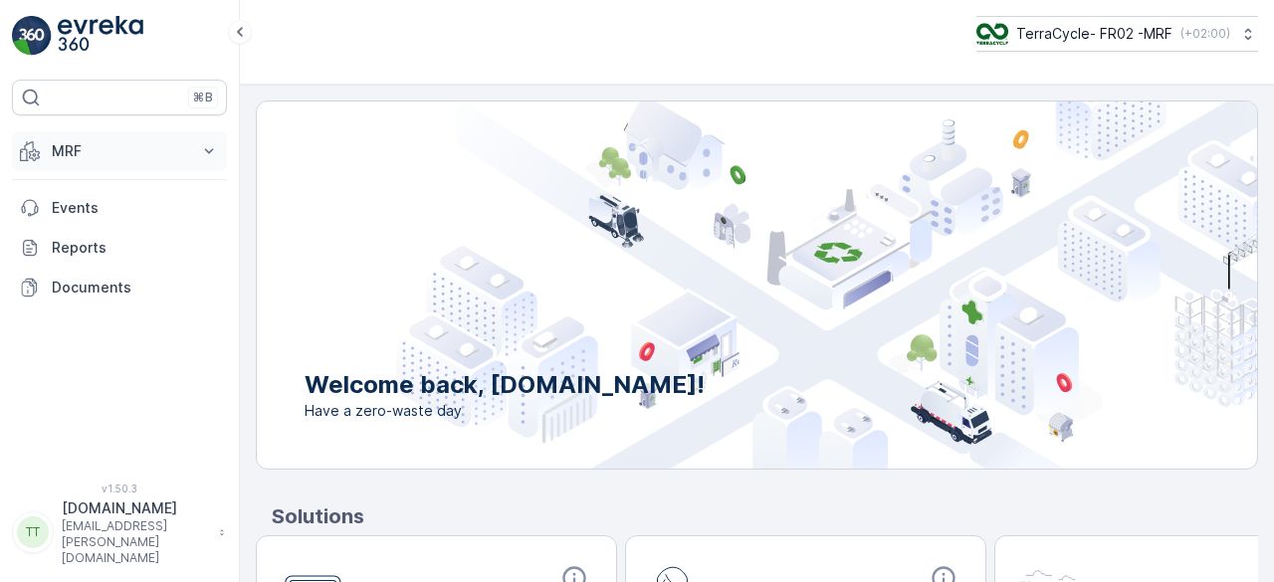
click at [46, 144] on button "MRF" at bounding box center [119, 151] width 215 height 40
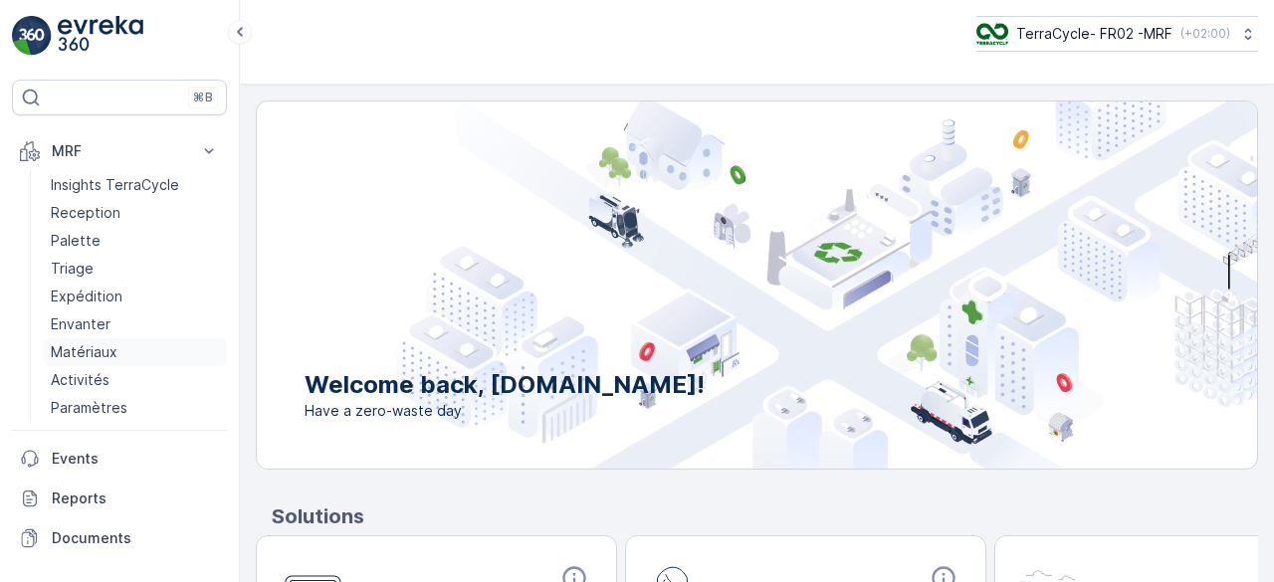
click at [105, 343] on p "Matériaux" at bounding box center [84, 353] width 67 height 20
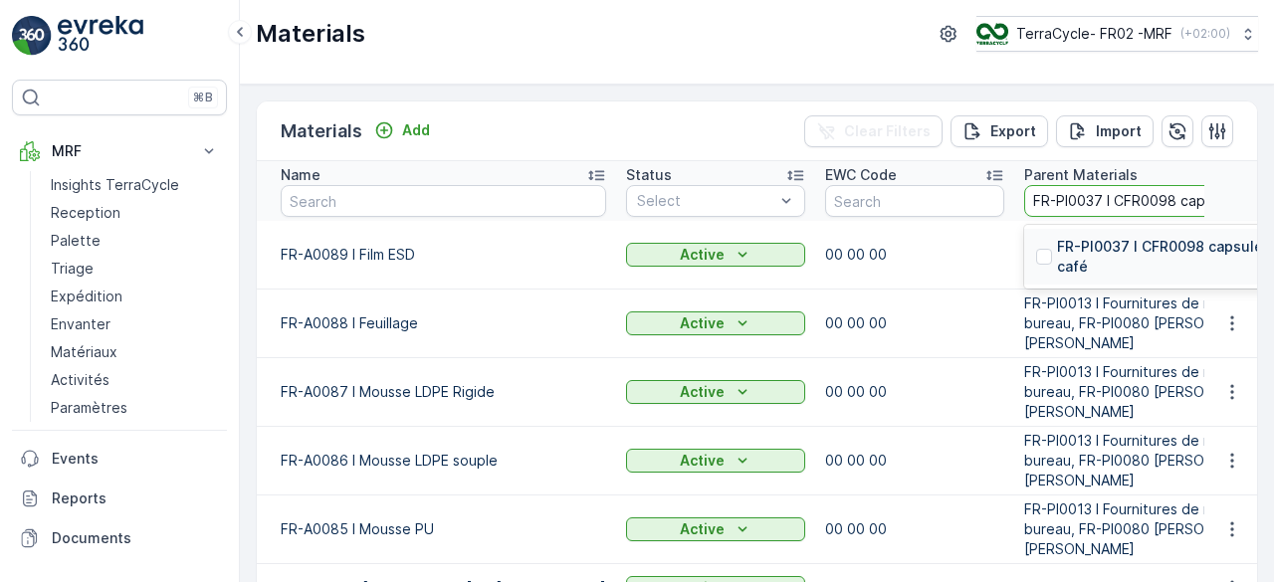
click at [1057, 248] on p "FR-PI0037 I CFR0098 capsules de café" at bounding box center [1177, 257] width 240 height 40
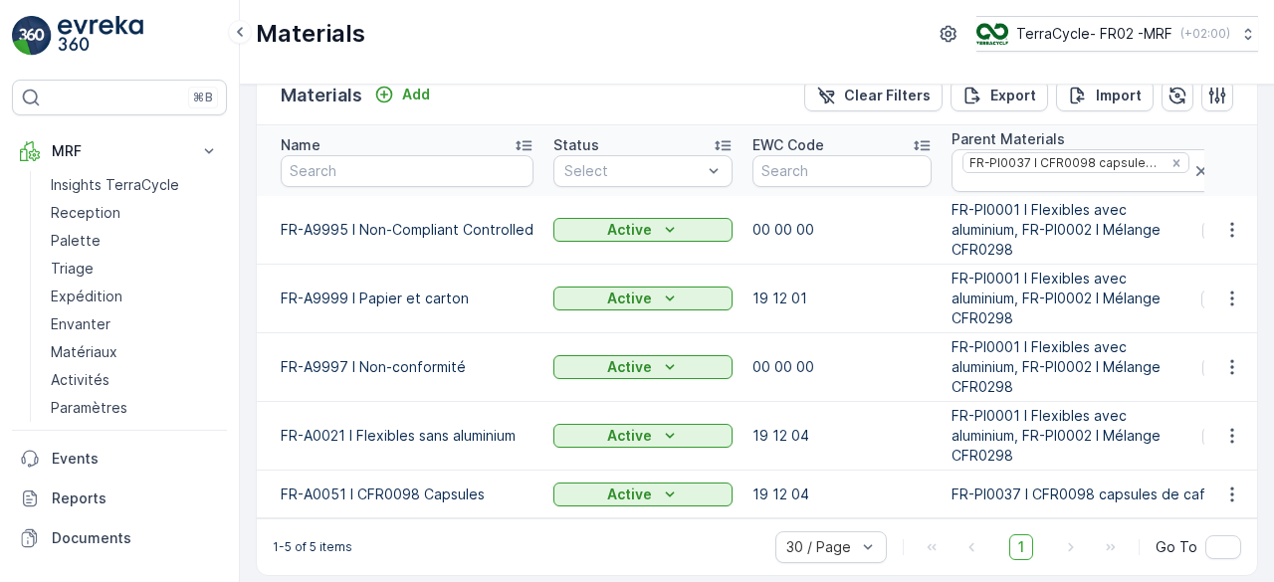
scroll to position [51, 0]
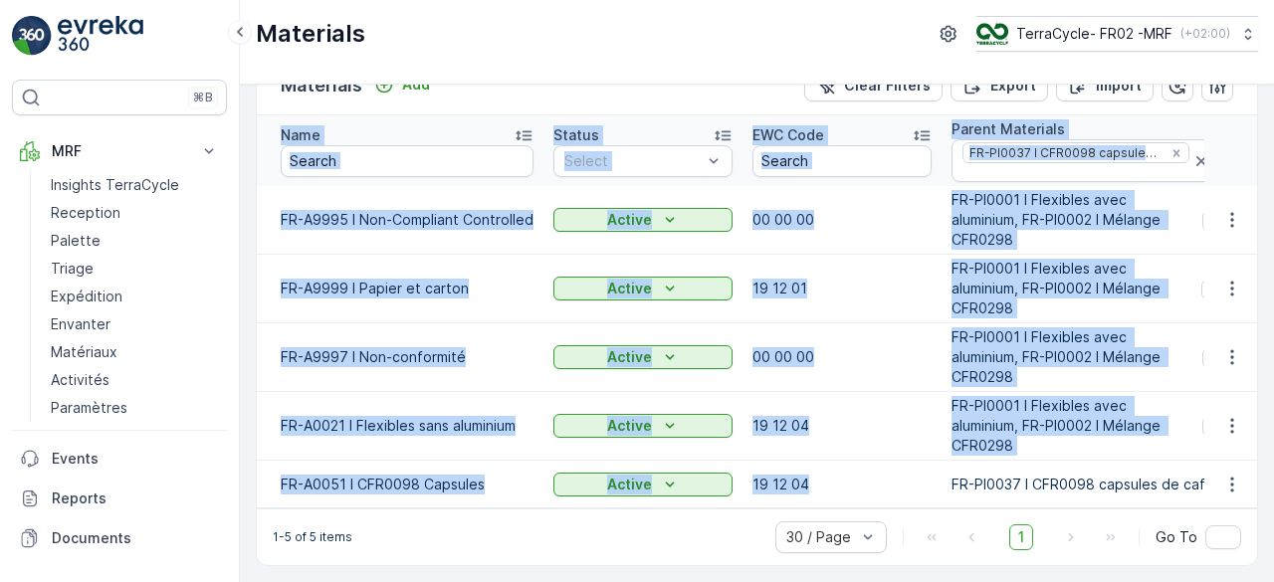
drag, startPoint x: 953, startPoint y: 479, endPoint x: 1202, endPoint y: 471, distance: 249.0
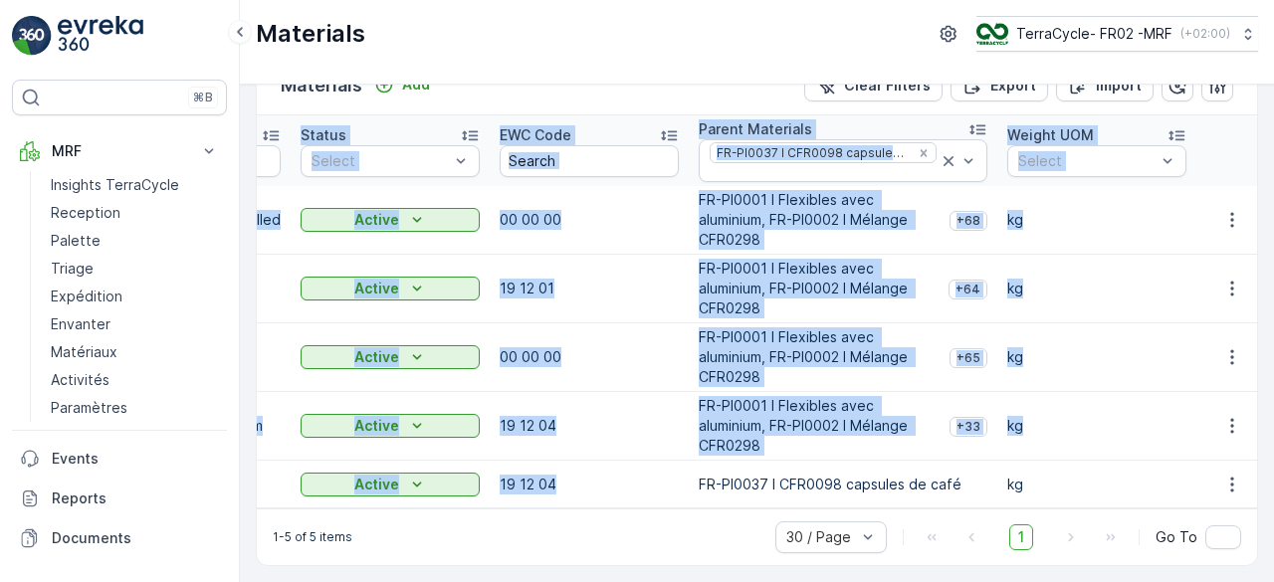
scroll to position [0, 260]
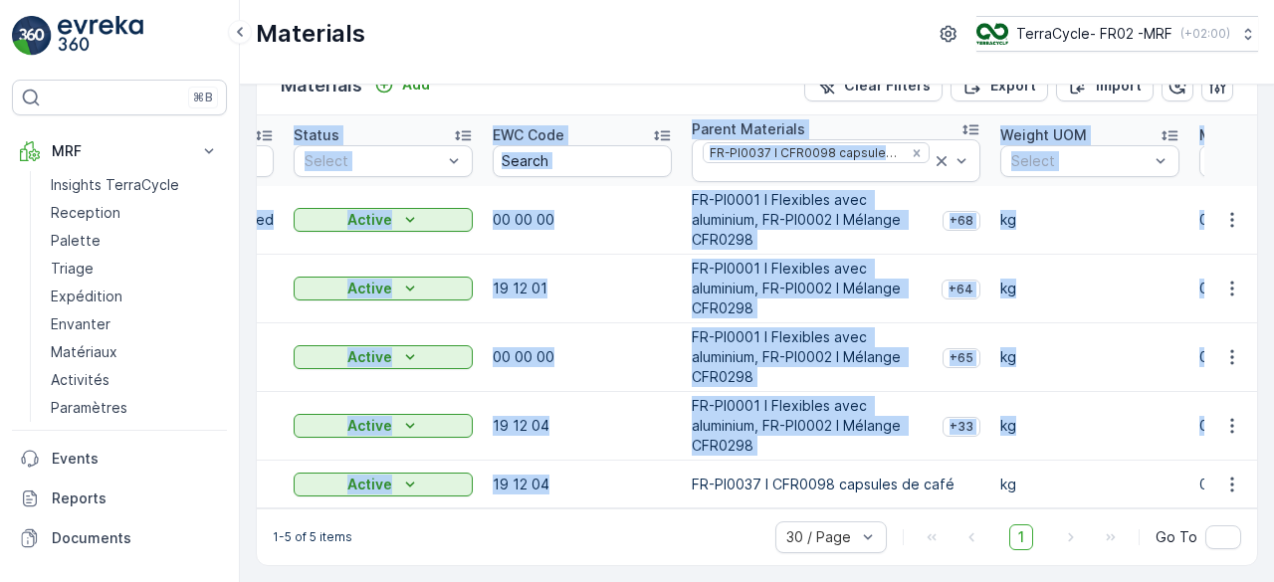
click at [850, 475] on p "FR-PI0037 I CFR0098 capsules de café" at bounding box center [823, 485] width 263 height 20
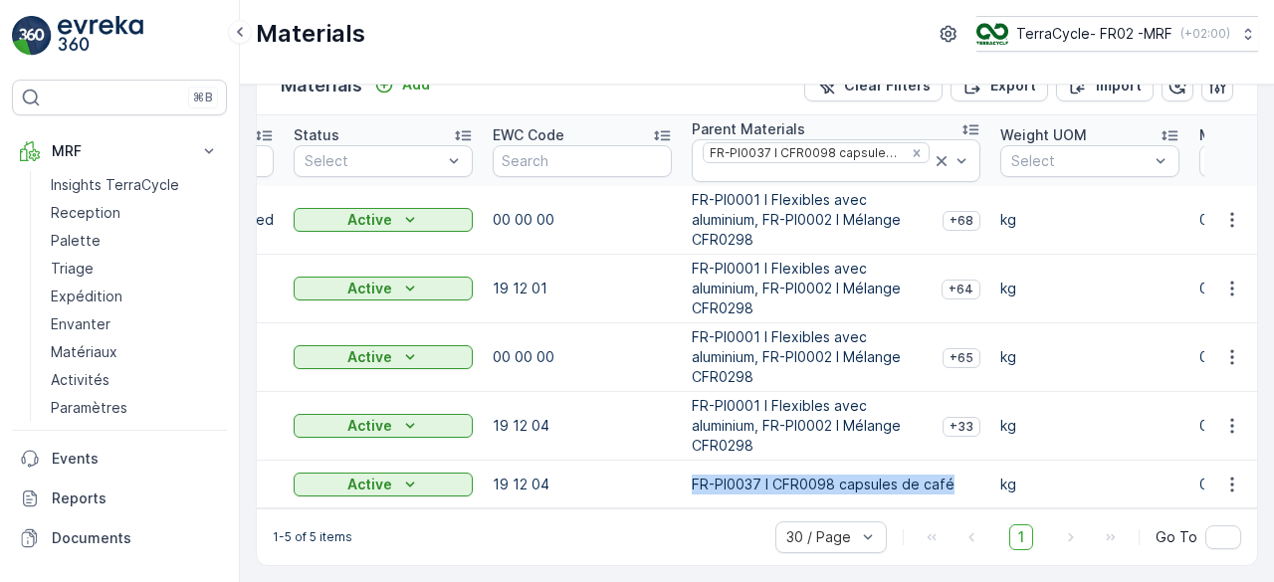
drag, startPoint x: 693, startPoint y: 475, endPoint x: 947, endPoint y: 479, distance: 253.9
click at [947, 479] on p "FR-PI0037 I CFR0098 capsules de café" at bounding box center [823, 485] width 263 height 20
copy p "FR-PI0037 I CFR0098 capsules de café"
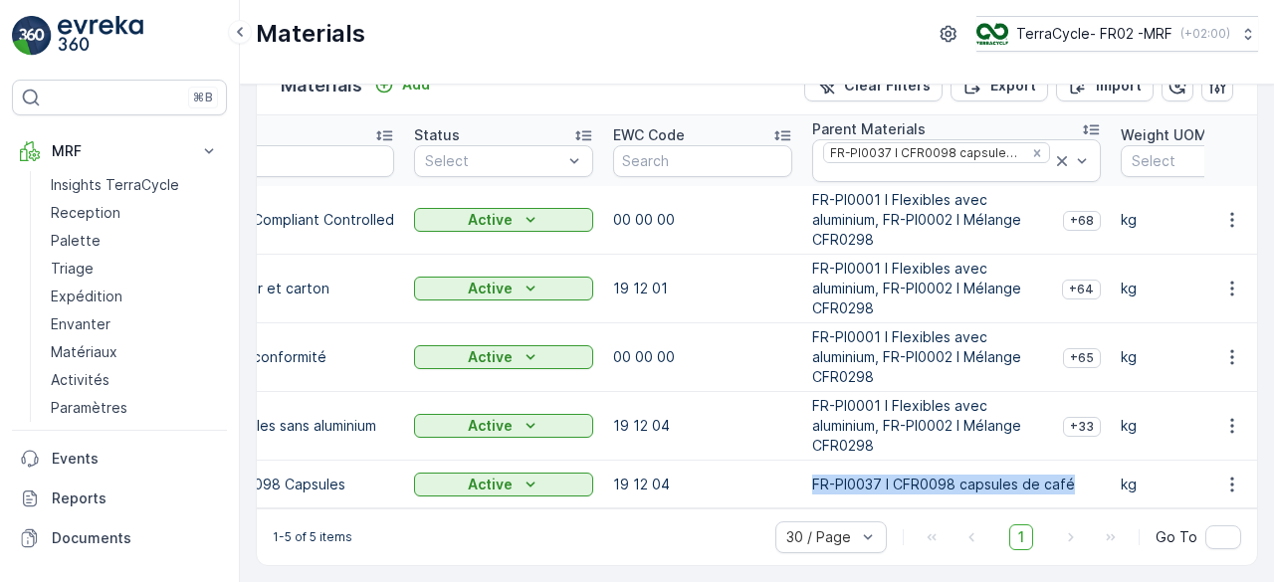
scroll to position [0, 0]
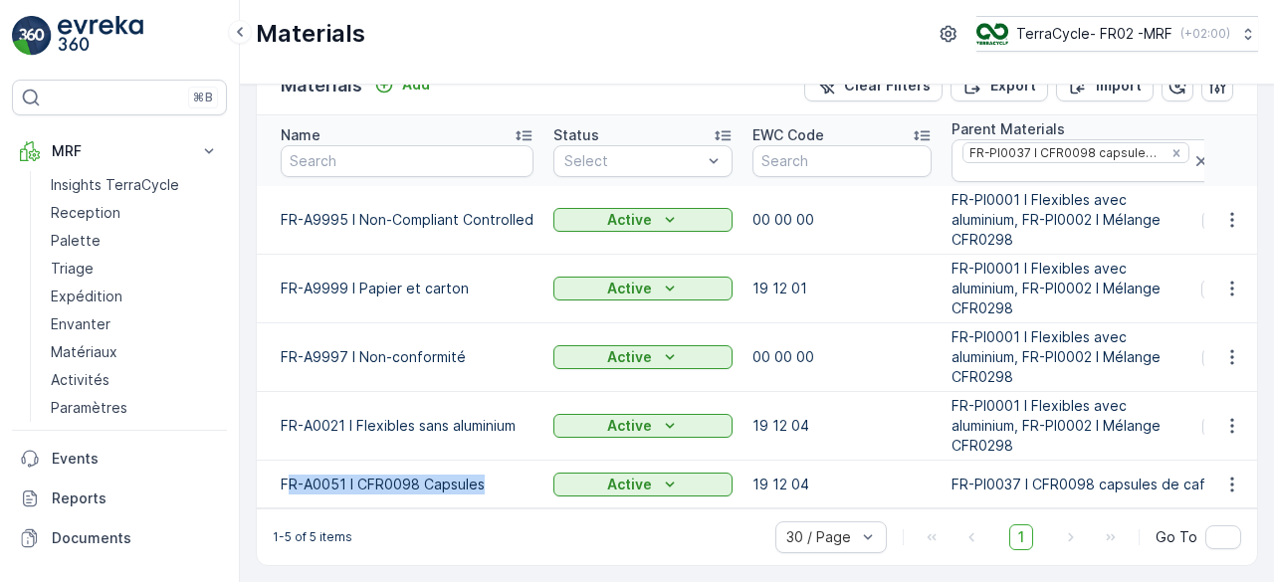
drag, startPoint x: 486, startPoint y: 478, endPoint x: 287, endPoint y: 478, distance: 199.1
click at [287, 478] on p "FR-A0051 I CFR0098 Capsules" at bounding box center [407, 485] width 253 height 20
click at [375, 461] on td "FR-A0051 I CFR0098 Capsules" at bounding box center [400, 485] width 287 height 48
click at [362, 479] on p "FR-A0051 I CFR0098 Capsules" at bounding box center [407, 485] width 253 height 20
drag, startPoint x: 358, startPoint y: 475, endPoint x: 492, endPoint y: 473, distance: 133.4
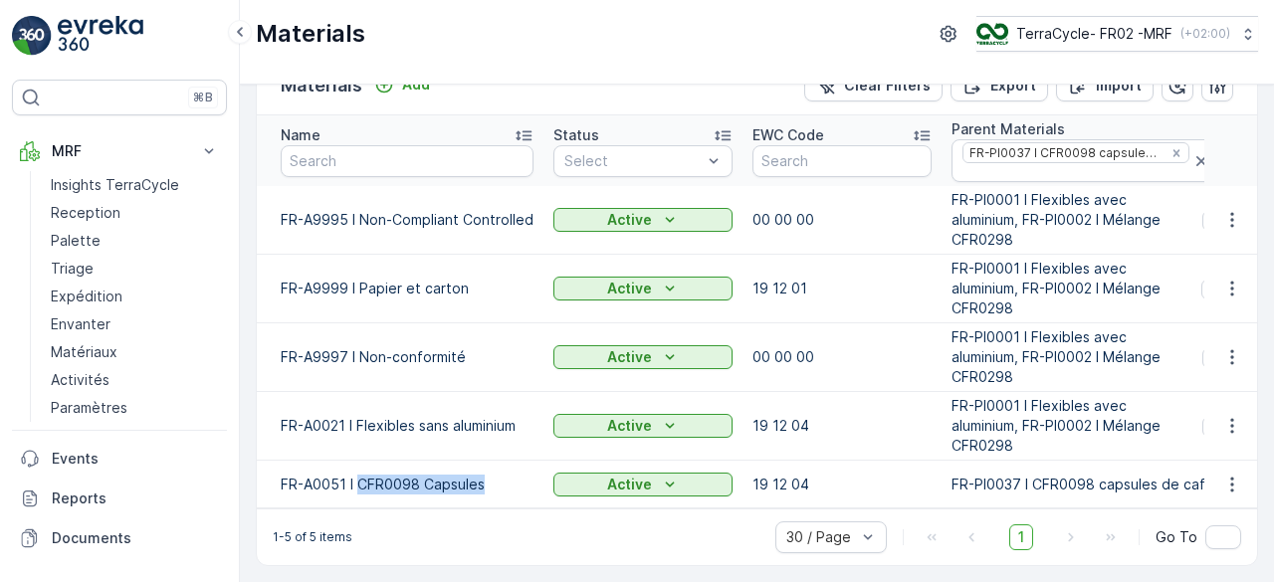
click at [492, 475] on p "FR-A0051 I CFR0098 Capsules" at bounding box center [407, 485] width 253 height 20
copy p "CFR0098 Capsules"
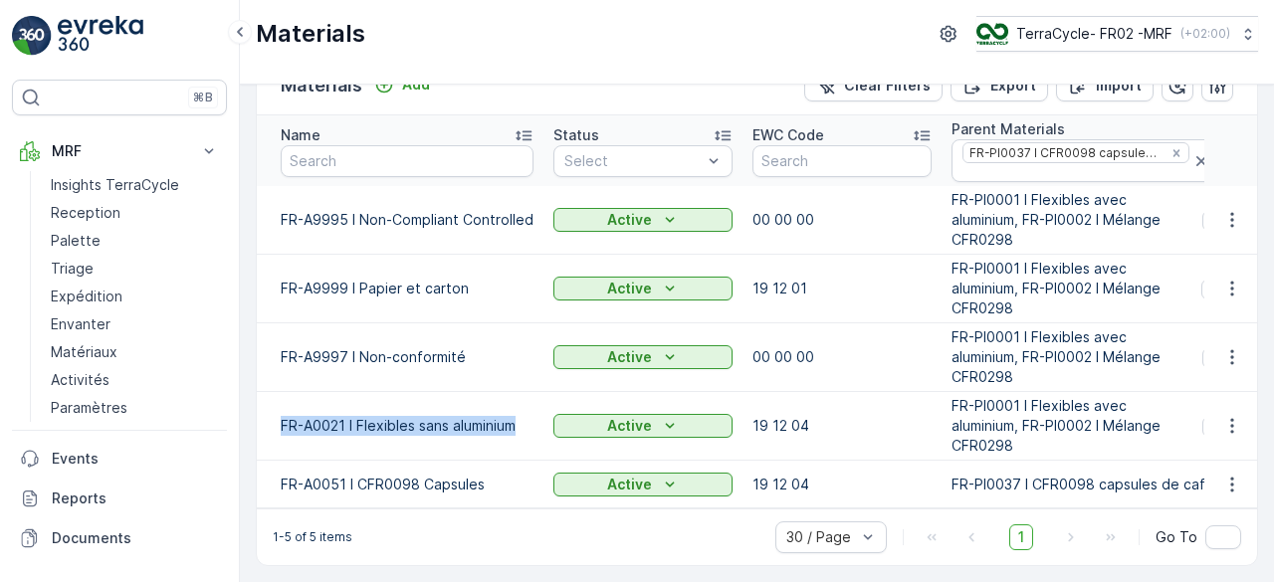
drag, startPoint x: 283, startPoint y: 419, endPoint x: 542, endPoint y: 415, distance: 258.9
copy p "FR-A0021 I Flexibles sans aluminium"
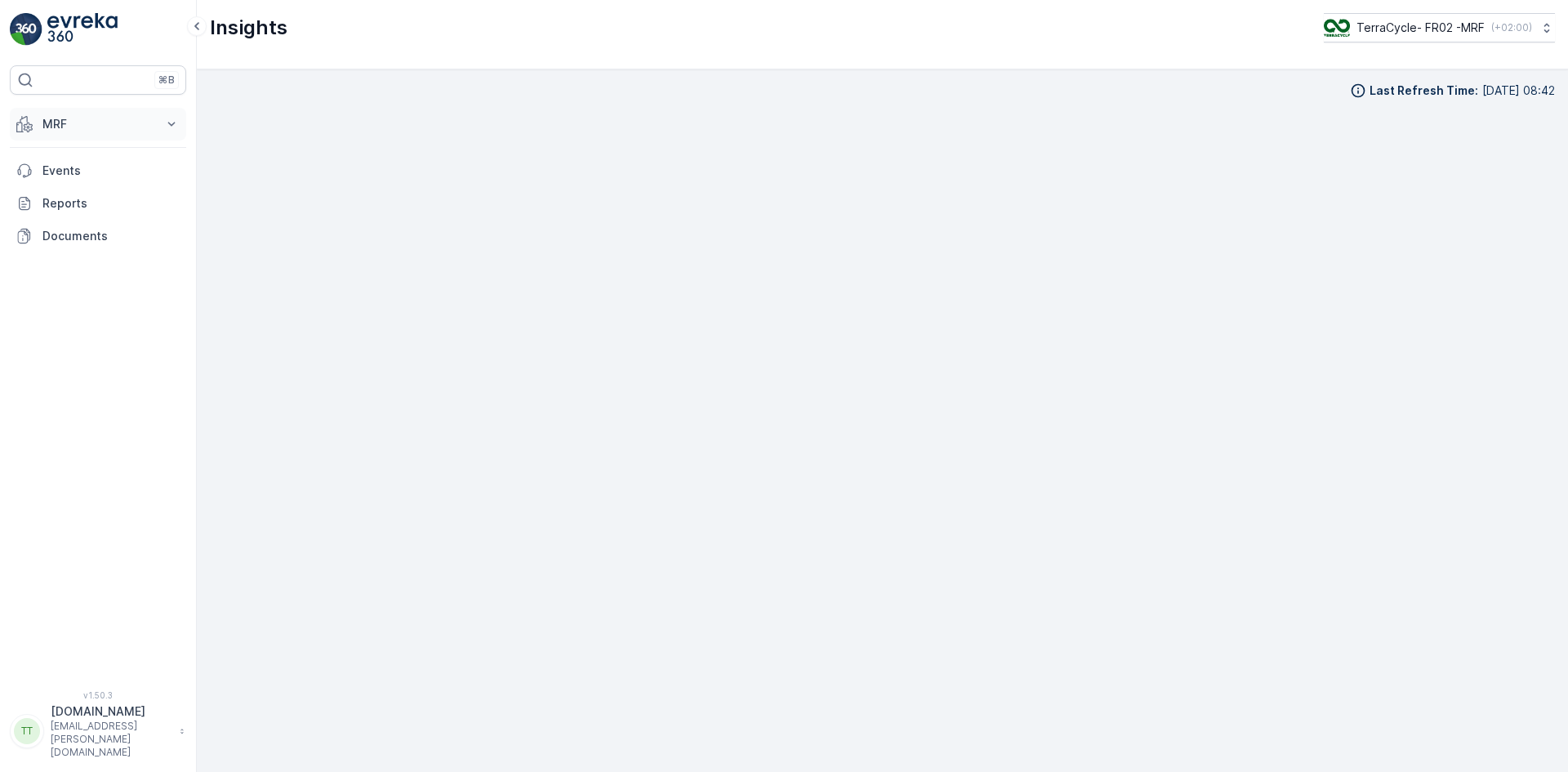
click at [44, 120] on p "MRF" at bounding box center [98, 124] width 111 height 16
click at [81, 291] on p "Matériaux" at bounding box center [69, 290] width 55 height 16
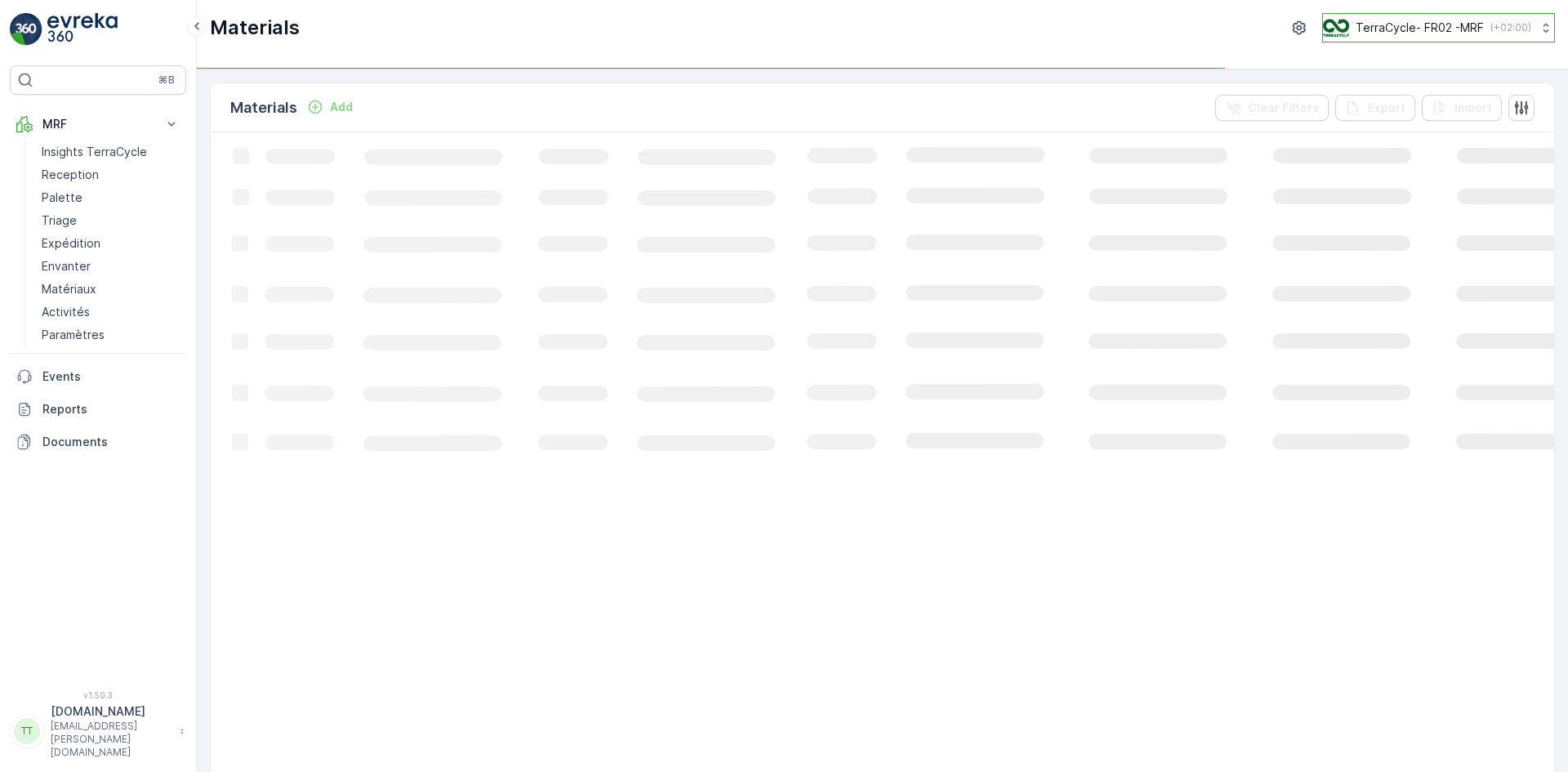
click at [1380, 22] on p "TerraCycle- FR02 -MRF" at bounding box center [1420, 28] width 128 height 16
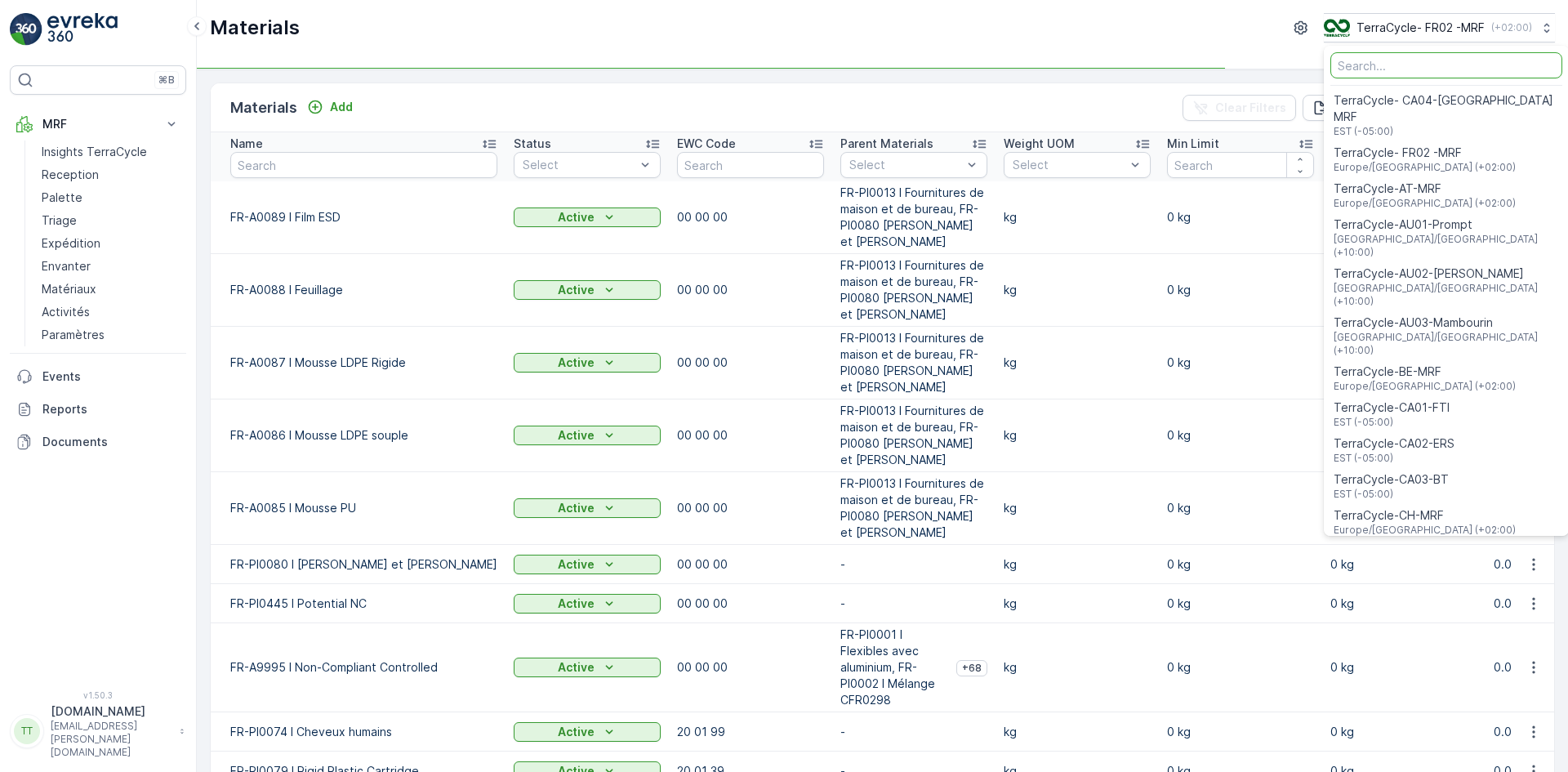
click at [1358, 66] on input "Menu" at bounding box center [1446, 66] width 232 height 26
type input "m"
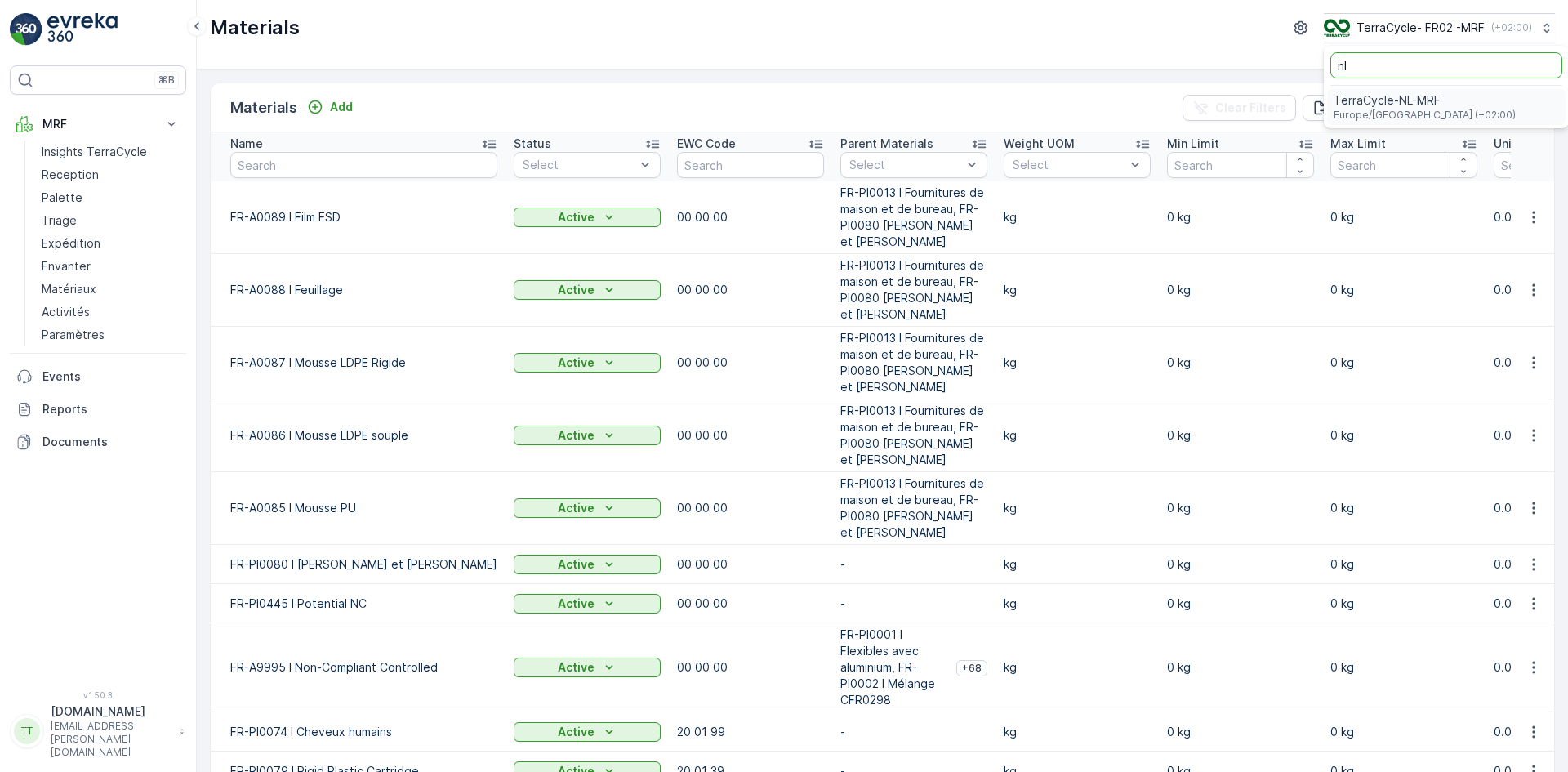
type input "nl"
click at [1355, 109] on span "Europe/[GEOGRAPHIC_DATA] (+02:00)" at bounding box center [1424, 115] width 182 height 13
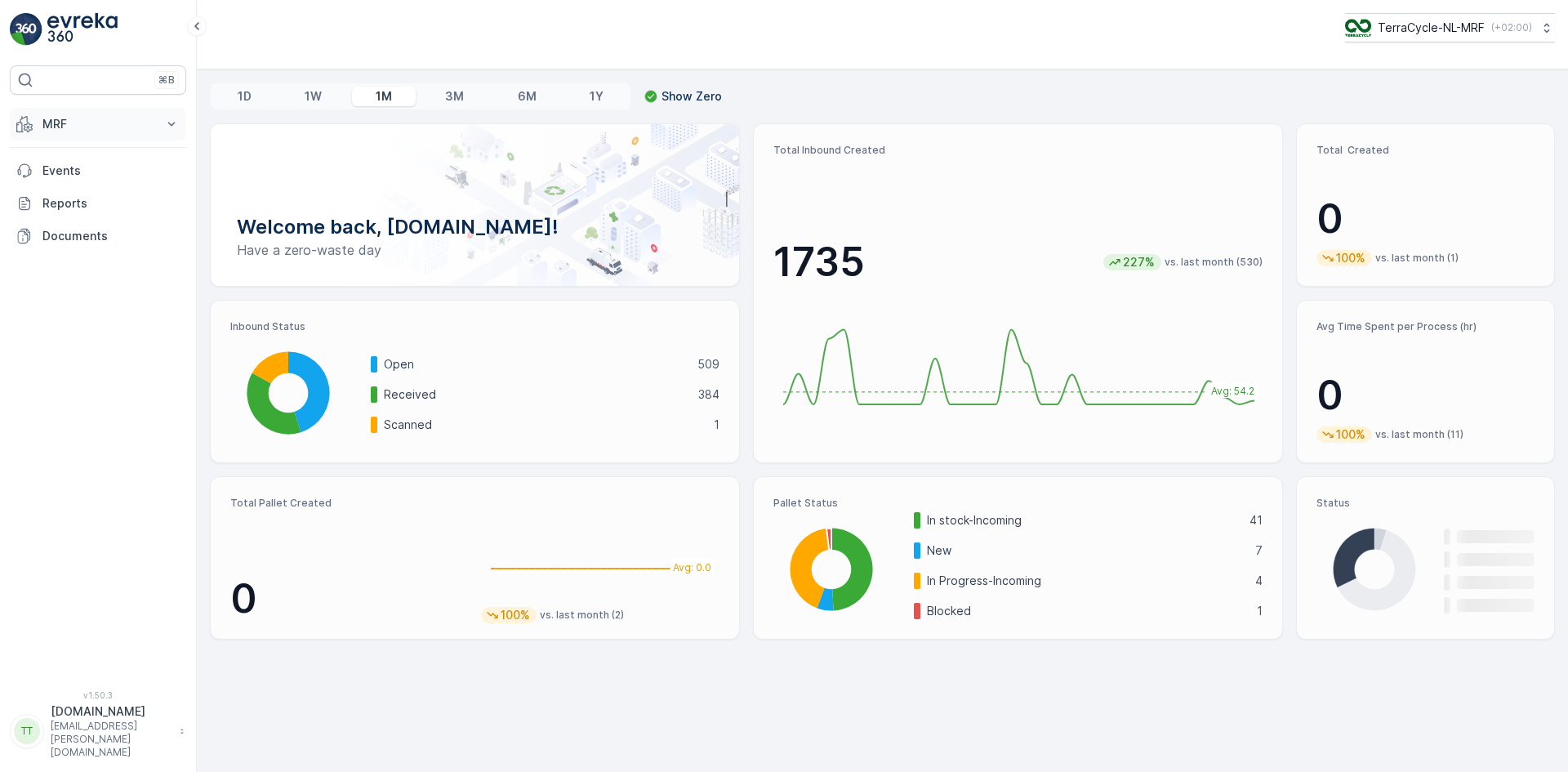
click at [71, 125] on p "MRF" at bounding box center [98, 124] width 111 height 16
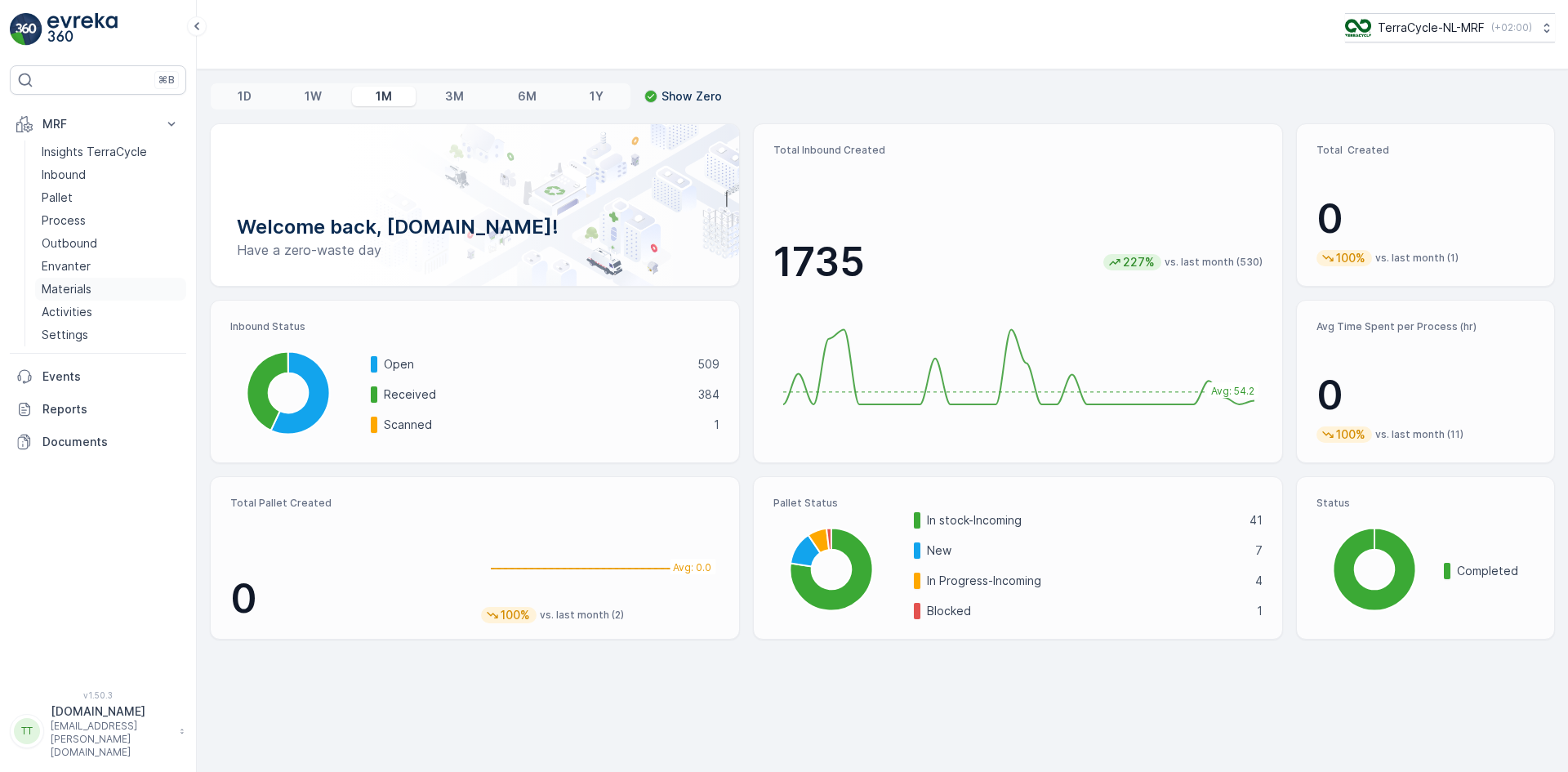
click at [85, 289] on p "Materials" at bounding box center [66, 290] width 50 height 16
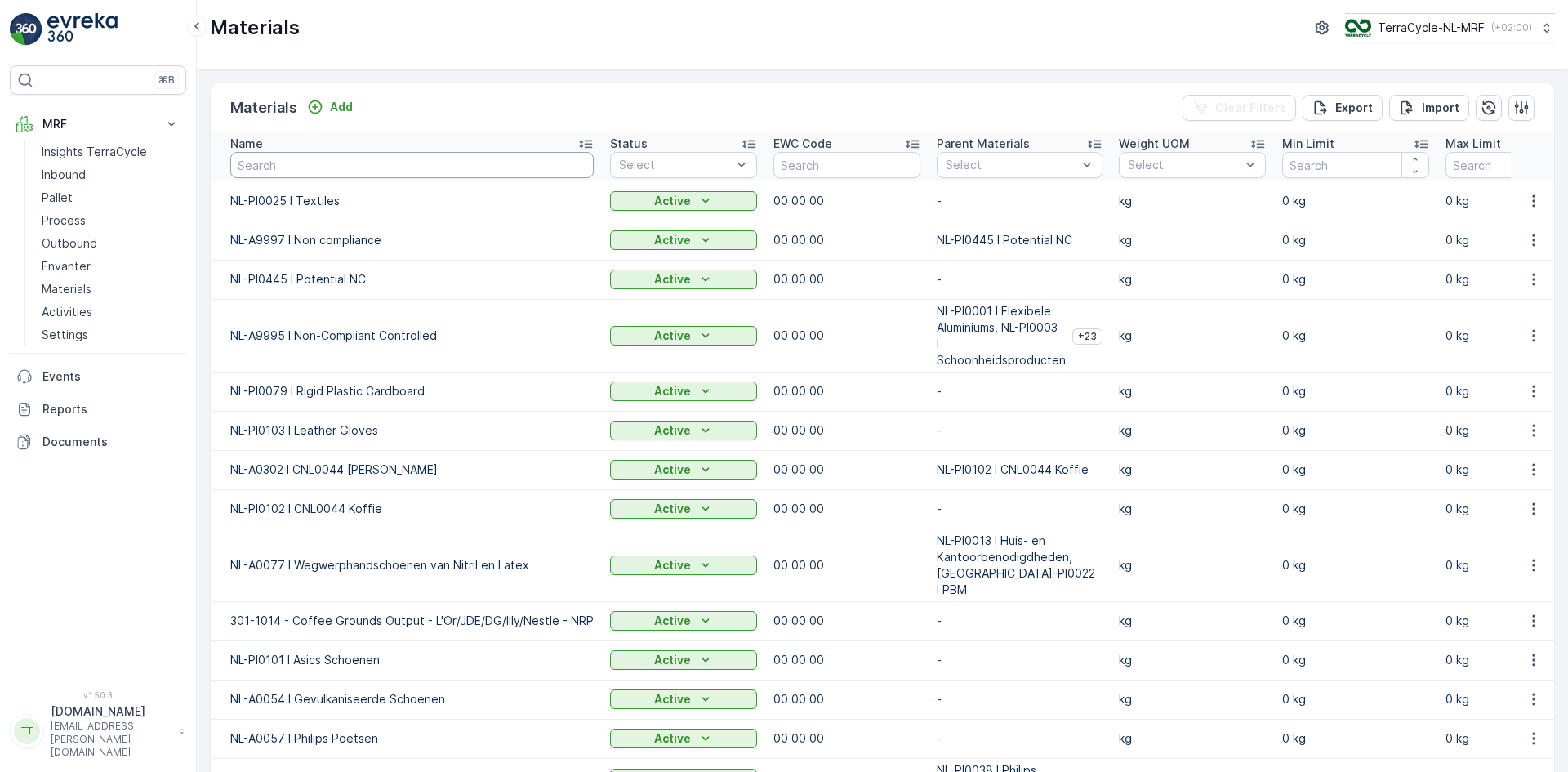
click at [320, 162] on input "text" at bounding box center [412, 165] width 363 height 26
type input "0037"
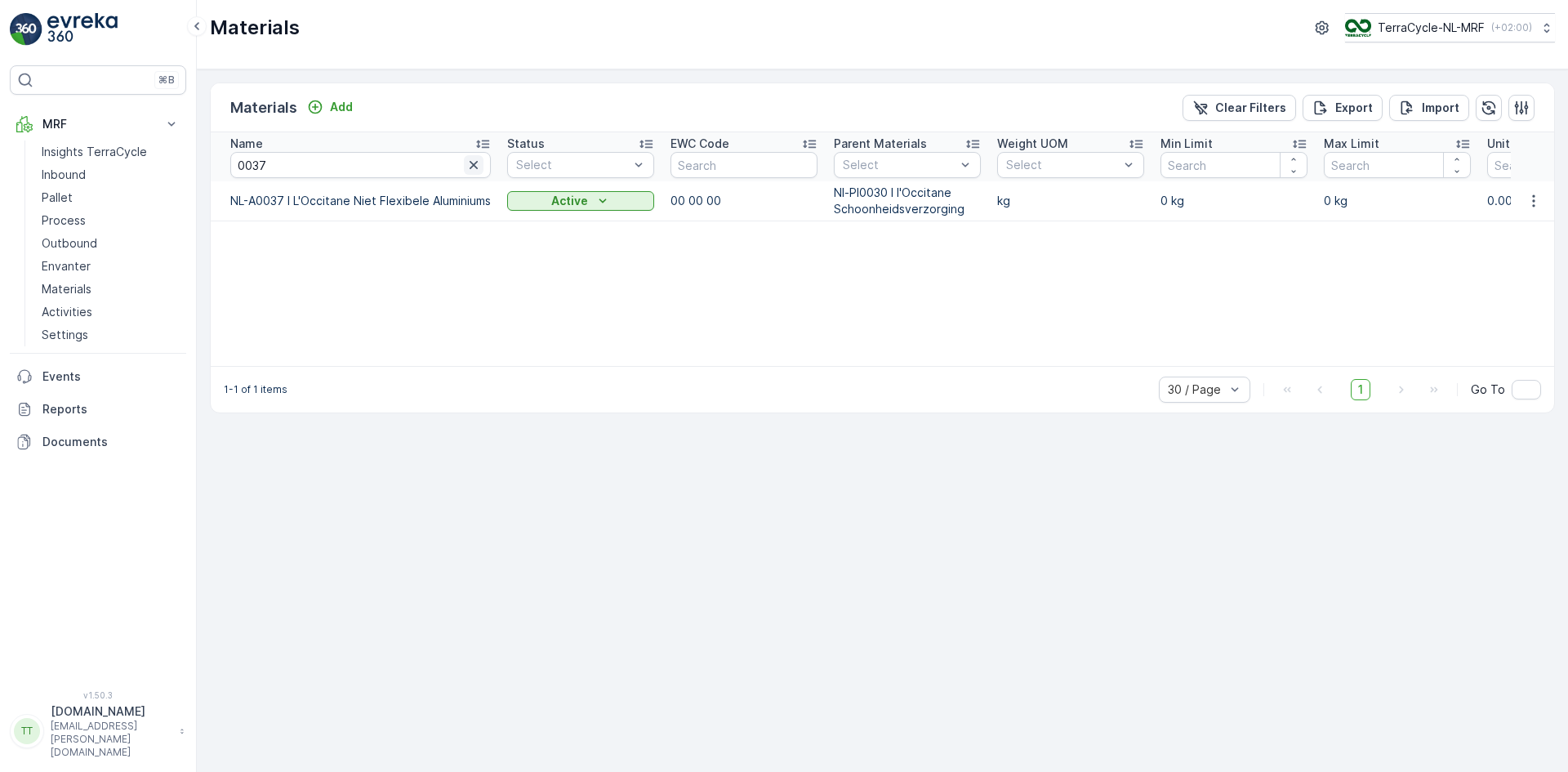
click at [476, 167] on icon "button" at bounding box center [474, 165] width 16 height 16
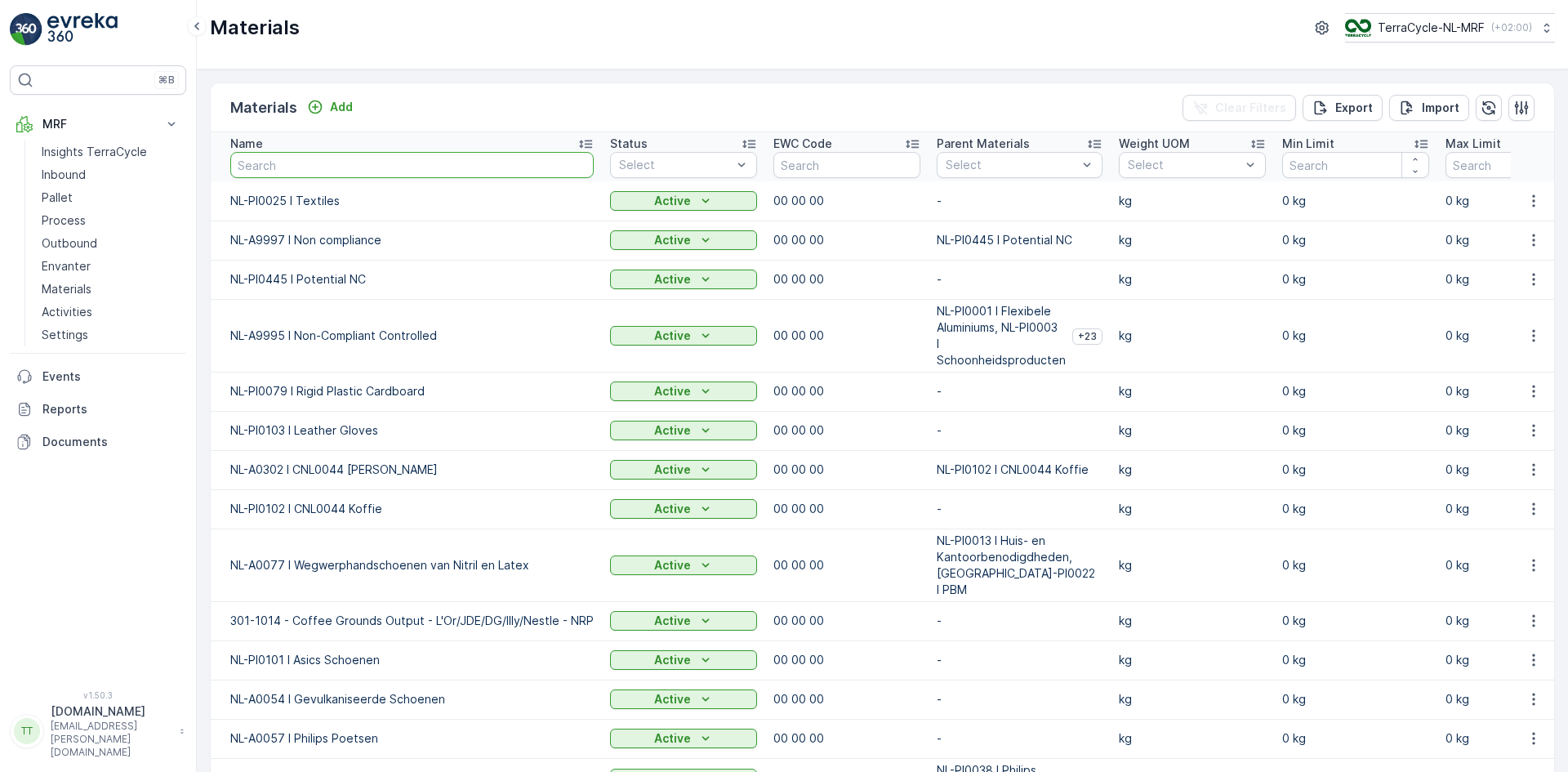
click at [318, 162] on input "text" at bounding box center [412, 165] width 363 height 26
type input "102"
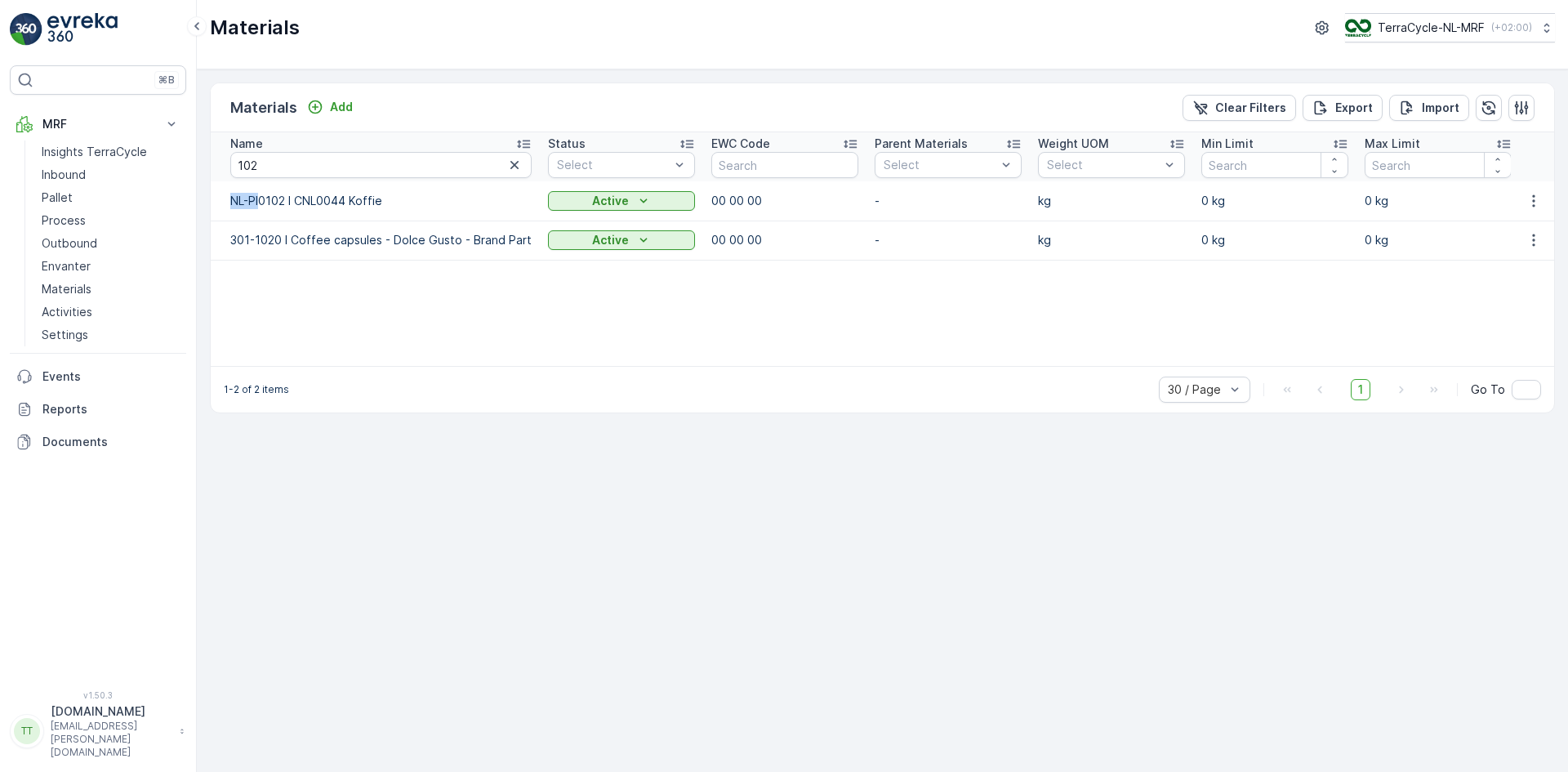
drag, startPoint x: 233, startPoint y: 205, endPoint x: 262, endPoint y: 198, distance: 29.8
click at [262, 198] on td "NL-PI0102 I CNL0044 Koffie" at bounding box center [375, 201] width 329 height 39
copy p "NL-PI"
drag, startPoint x: 281, startPoint y: 166, endPoint x: 193, endPoint y: 166, distance: 88.0
click at [193, 166] on div "⌘B MRF Insights TerraCycle Inbound Pallet Process Outbound Envanter Materials A…" at bounding box center [784, 386] width 1568 height 772
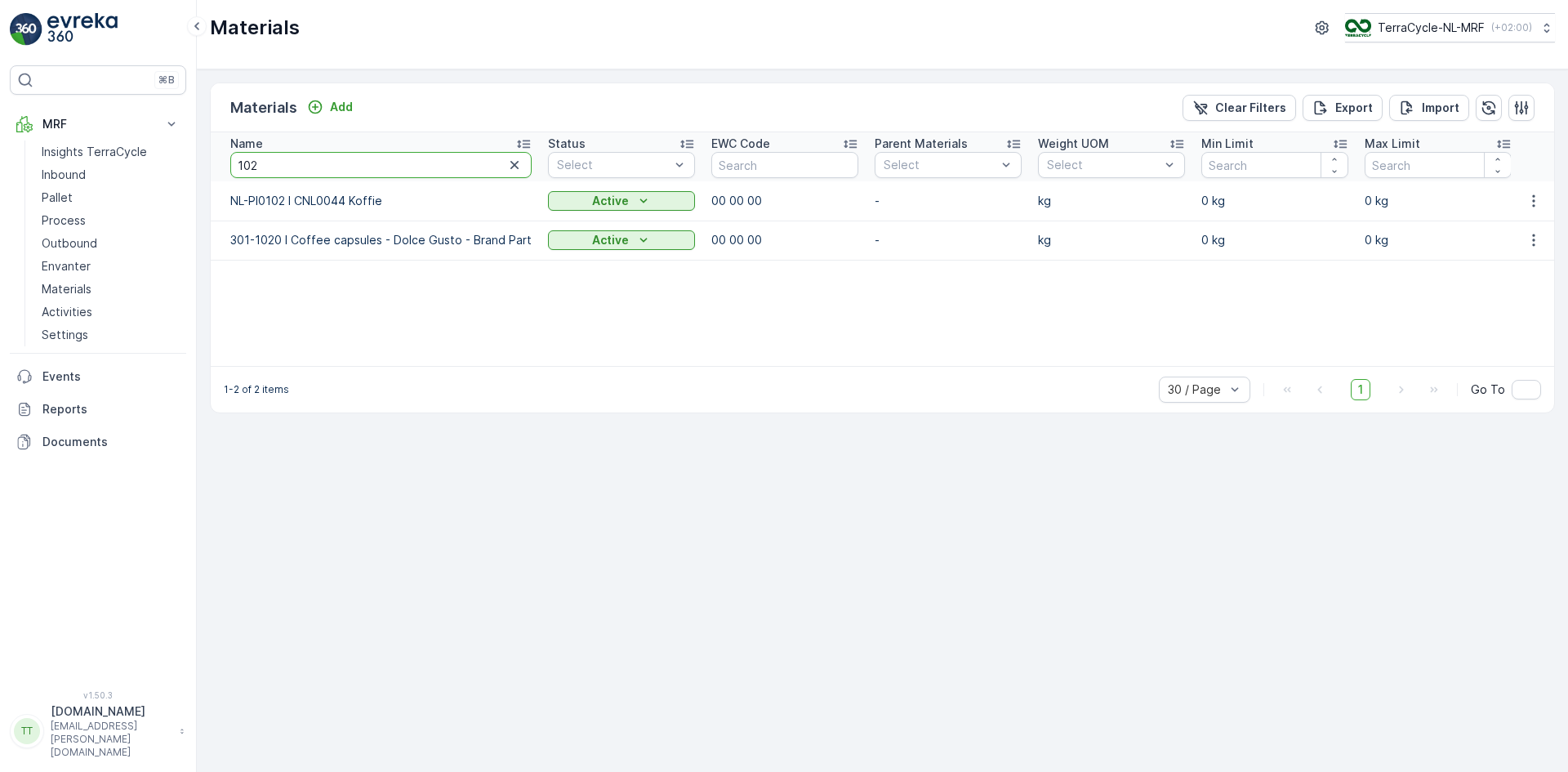
paste input "NL-PI"
type input "NL-PI"
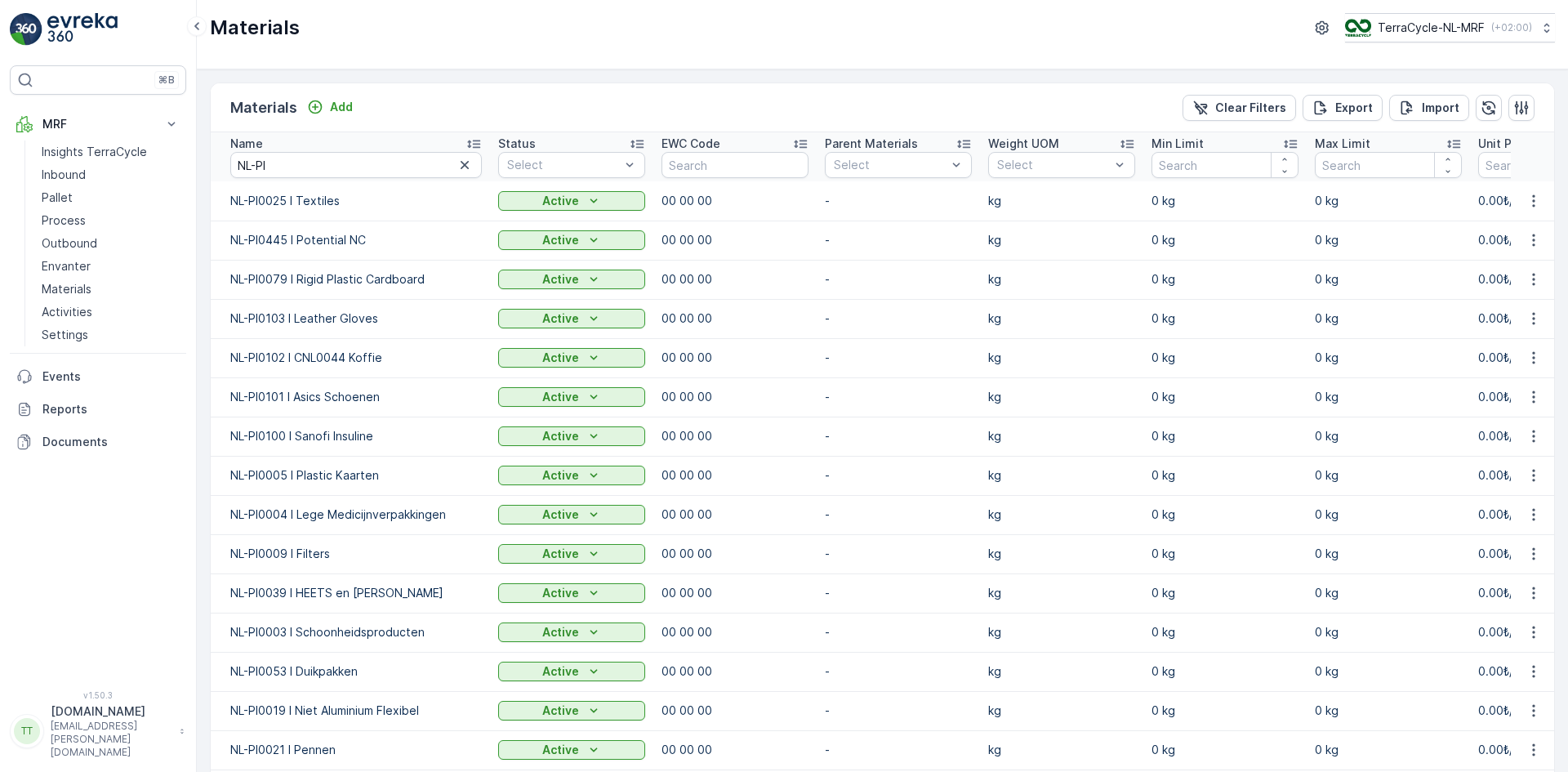
click at [470, 142] on icon at bounding box center [474, 144] width 16 height 16
drag, startPoint x: 305, startPoint y: 170, endPoint x: 192, endPoint y: 168, distance: 113.0
click at [192, 169] on div "⌘B MRF Insights TerraCycle Inbound Pallet Process Outbound Envanter Materials A…" at bounding box center [784, 386] width 1568 height 772
type input "102"
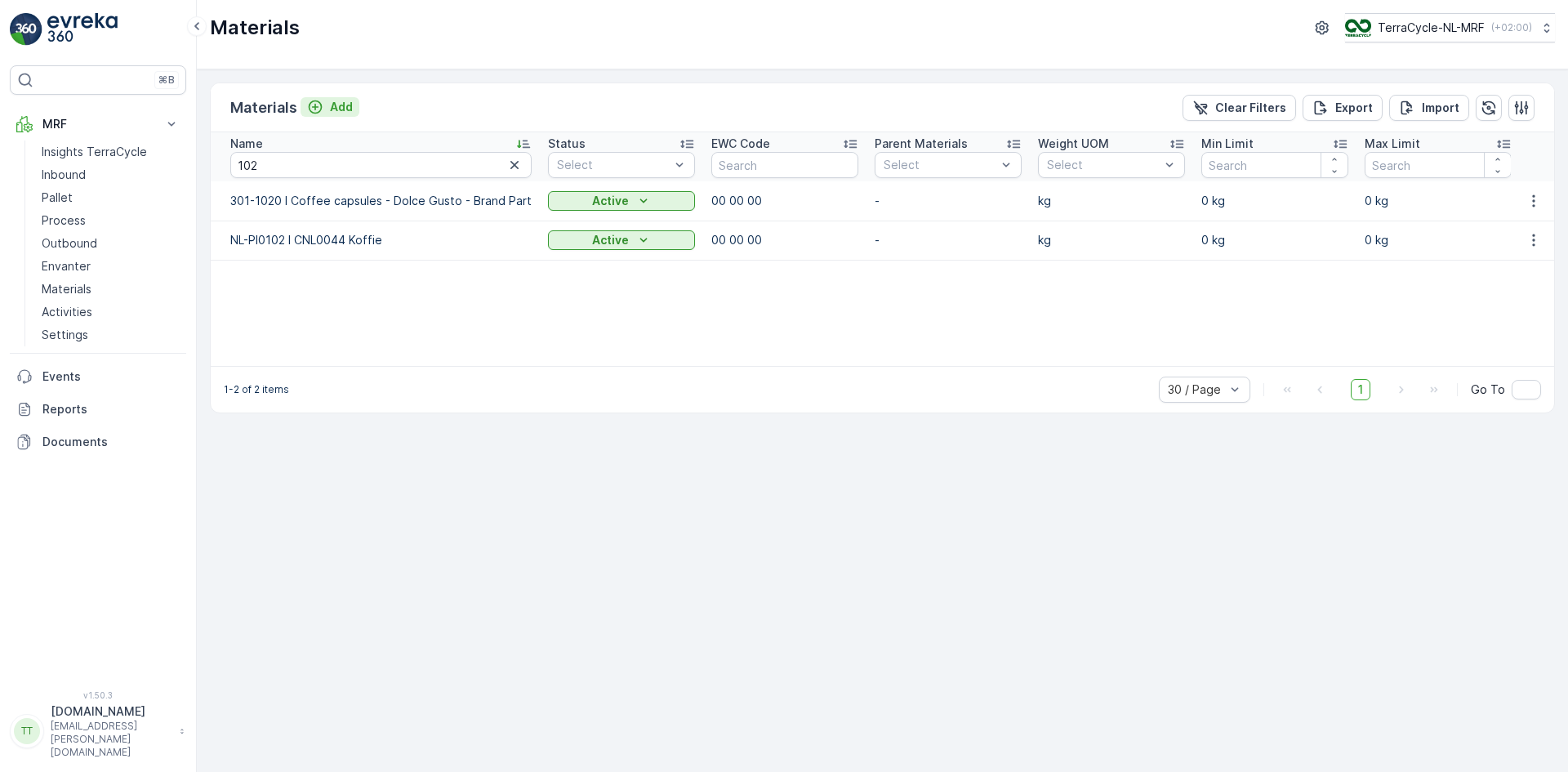
click at [330, 108] on p "Add" at bounding box center [341, 107] width 23 height 16
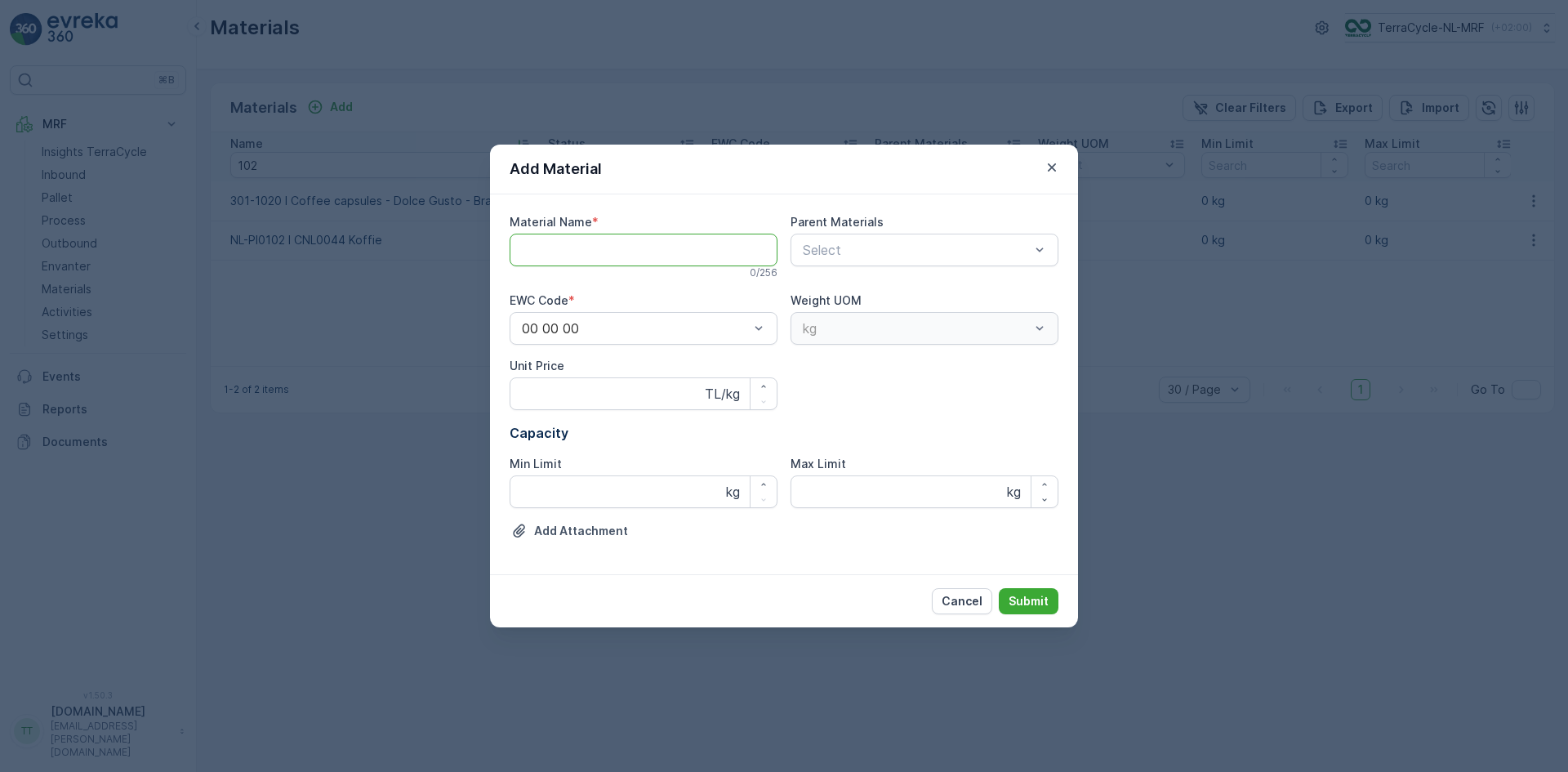
click at [568, 250] on Name "Material Name" at bounding box center [643, 250] width 268 height 33
paste Name "FR-PI0037 I CFR0098 koffiecapsules"
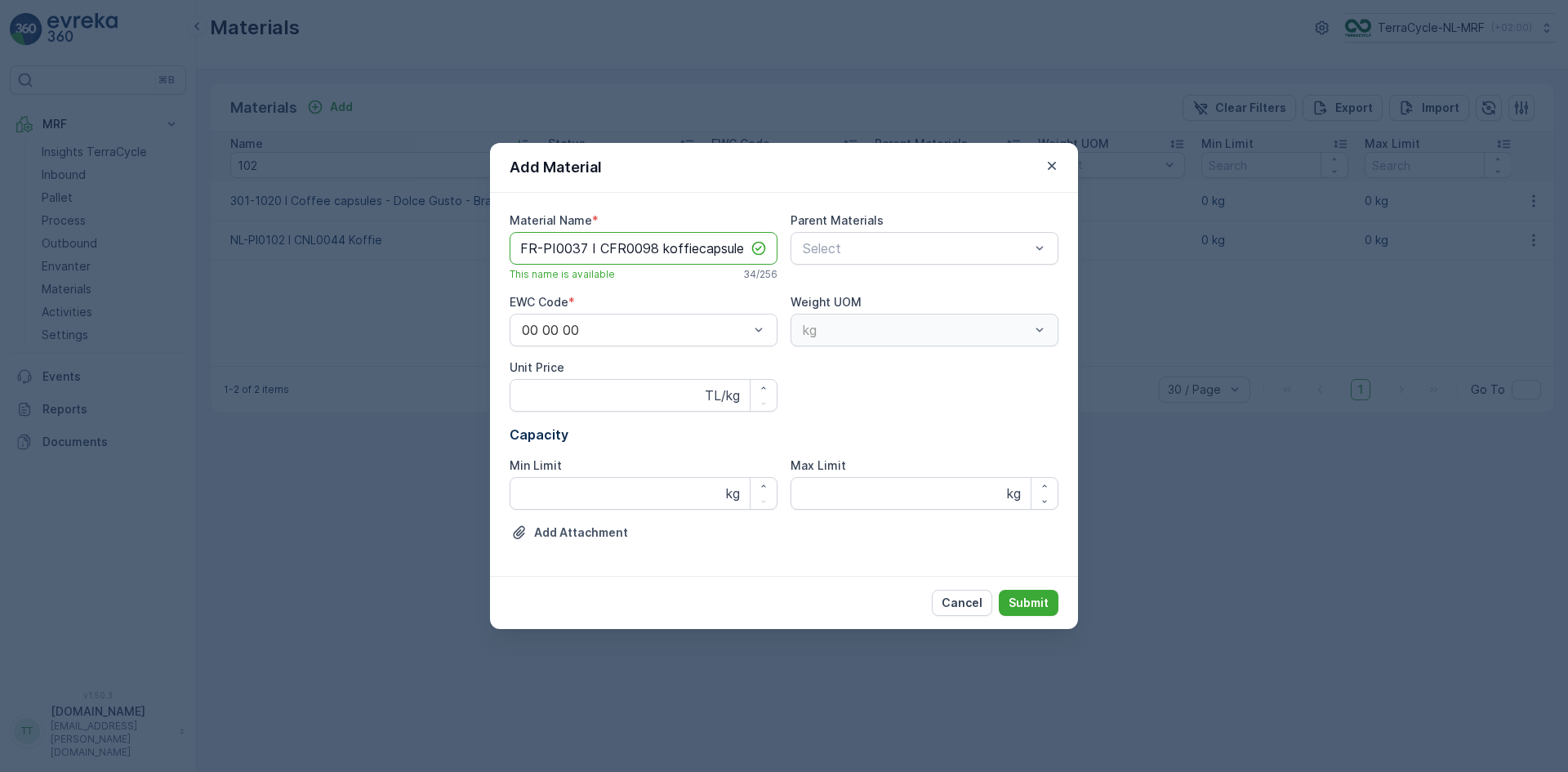
drag, startPoint x: 534, startPoint y: 249, endPoint x: 490, endPoint y: 249, distance: 44.0
click at [490, 249] on div "Material Name * FR-PI0037 I CFR0098 koffiecapsules This name is available 34 / …" at bounding box center [783, 384] width 588 height 383
click at [664, 251] on Name "NL-PI0037 I CFR0098 koffiecapsules" at bounding box center [643, 249] width 268 height 33
type Name "NL-PI0037 I CFR0098 Koffiecapsules"
click at [1030, 601] on p "Submit" at bounding box center [1028, 603] width 40 height 16
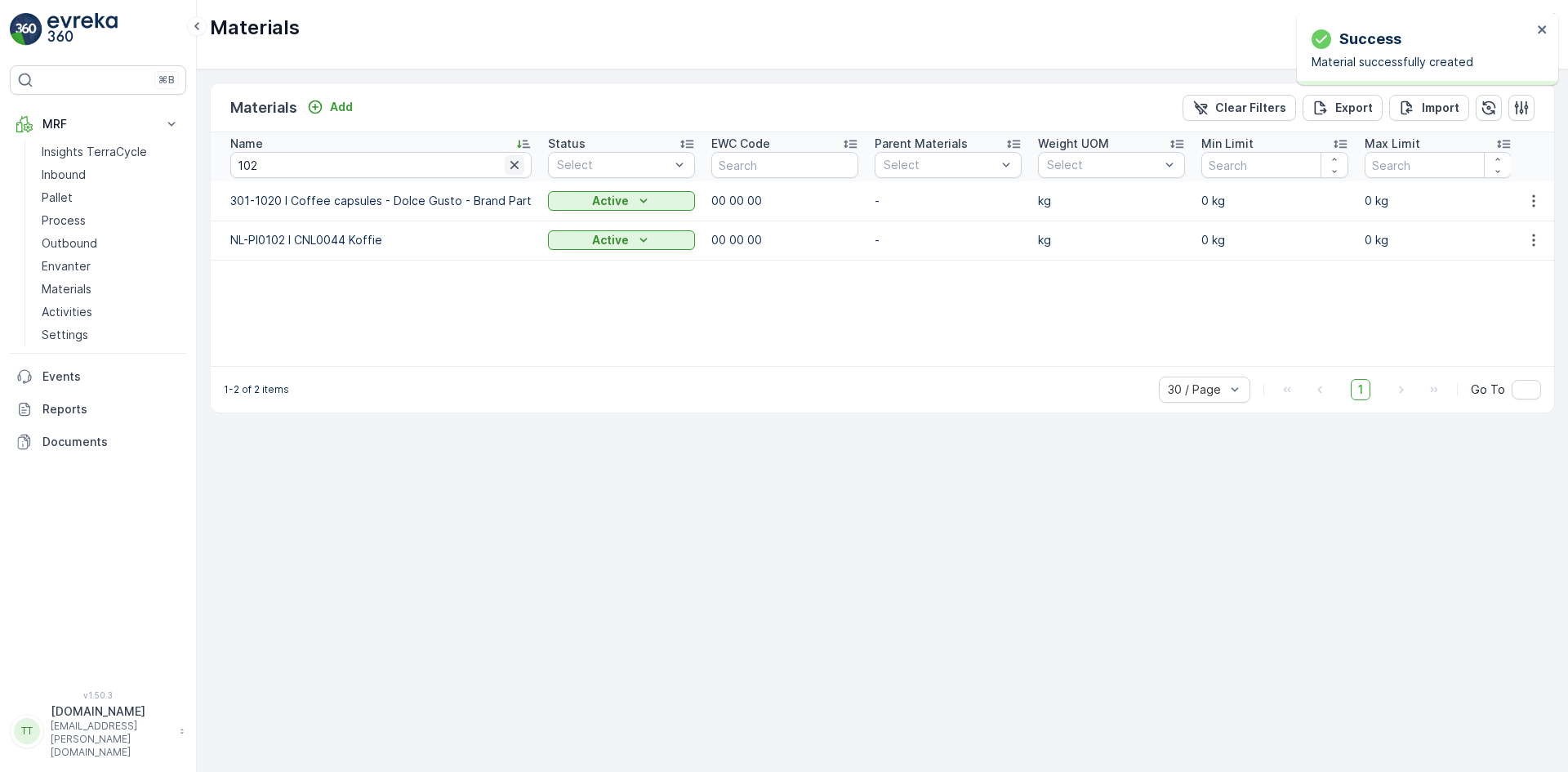
click at [510, 167] on icon "button" at bounding box center [514, 165] width 8 height 8
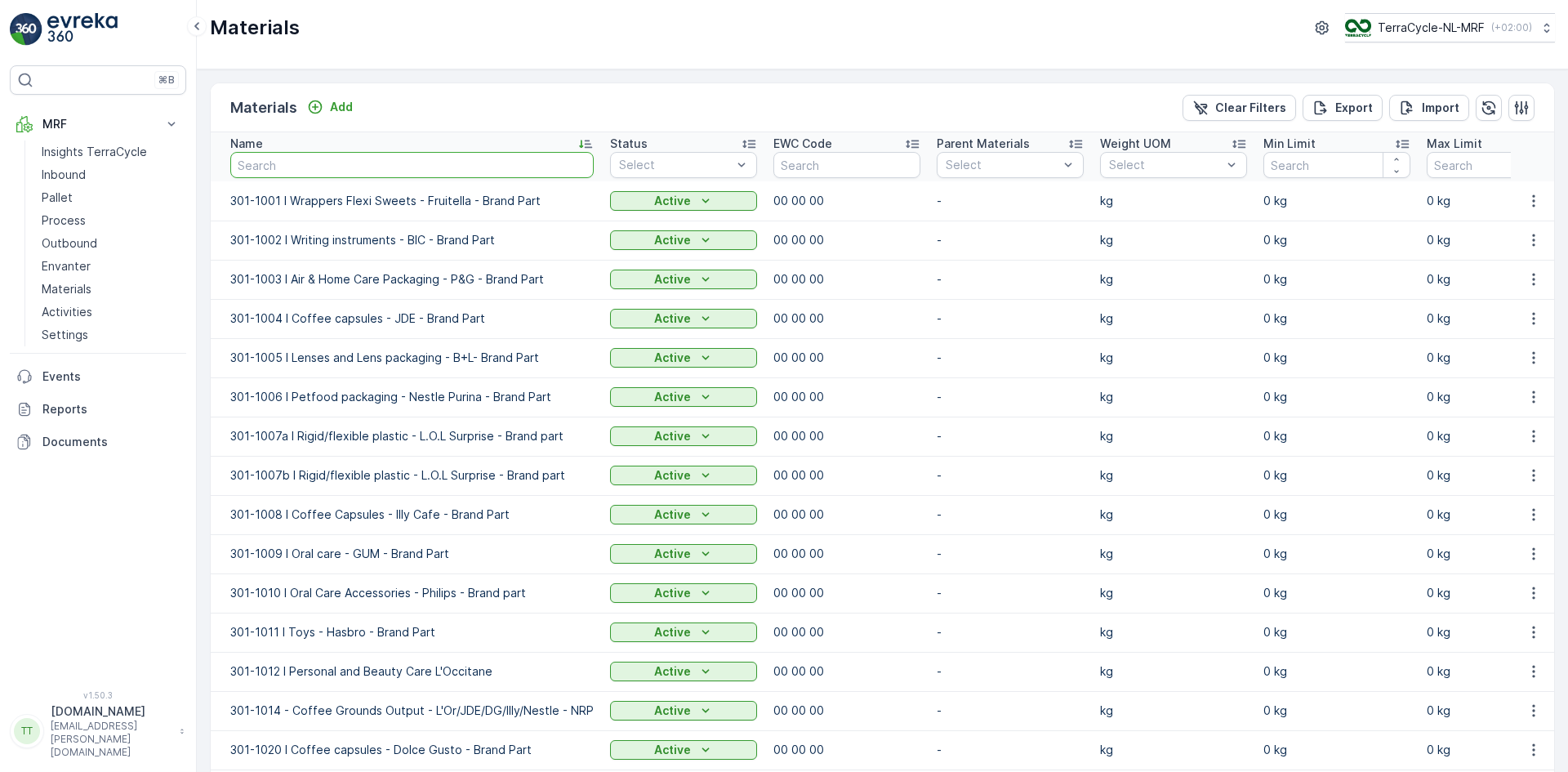
click at [281, 161] on input "text" at bounding box center [412, 165] width 363 height 26
type input "0037"
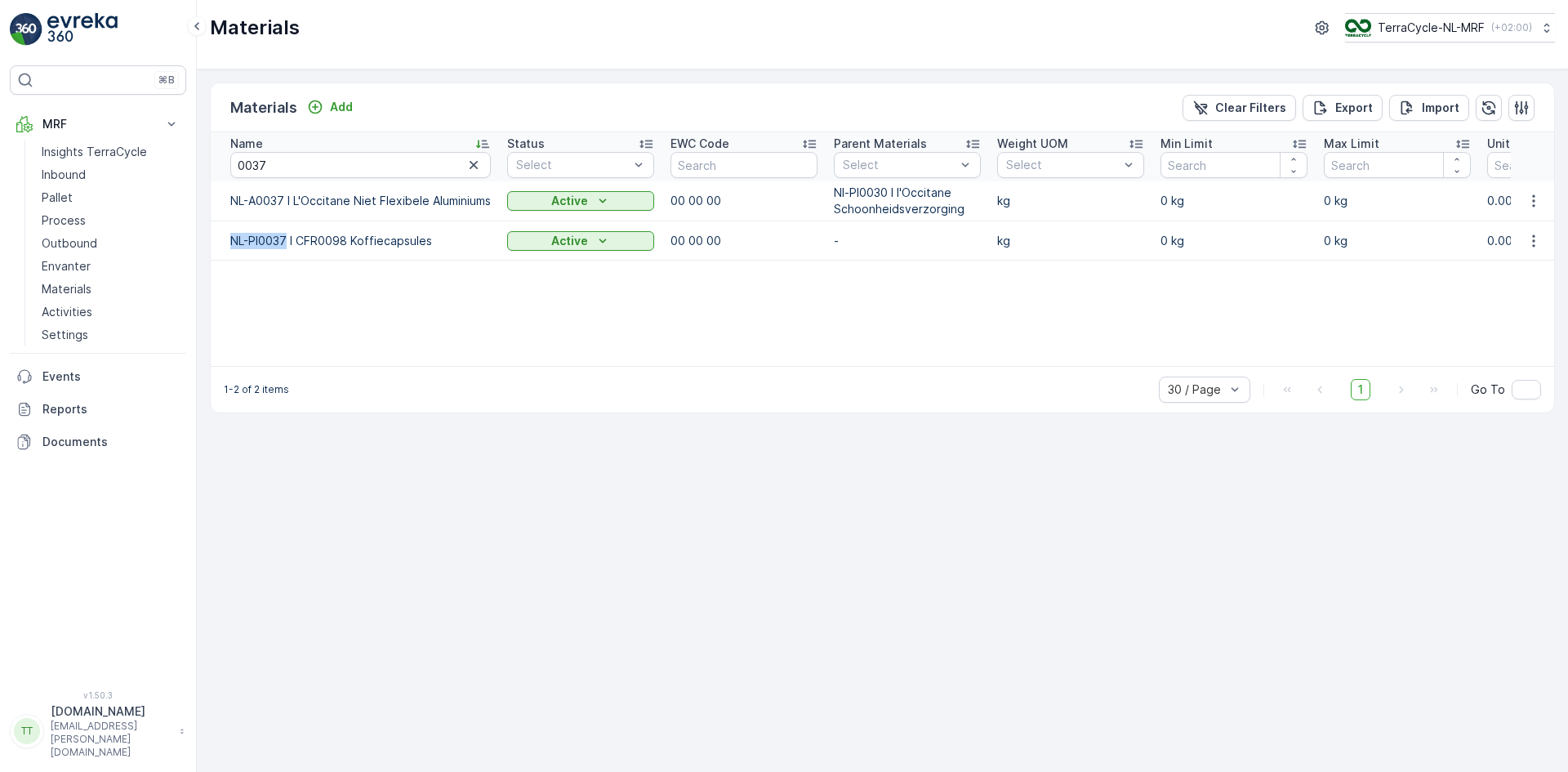
drag, startPoint x: 231, startPoint y: 240, endPoint x: 286, endPoint y: 242, distance: 55.0
click at [286, 242] on p "NL-PI0037 I CFR0098 Koffiecapsules" at bounding box center [361, 241] width 261 height 16
copy p "NL-PI0037"
drag, startPoint x: 262, startPoint y: 166, endPoint x: 171, endPoint y: 169, distance: 91.0
click at [171, 169] on div "⌘B MRF Insights TerraCycle Inbound Pallet Process Outbound Envanter Materials A…" at bounding box center [784, 386] width 1568 height 772
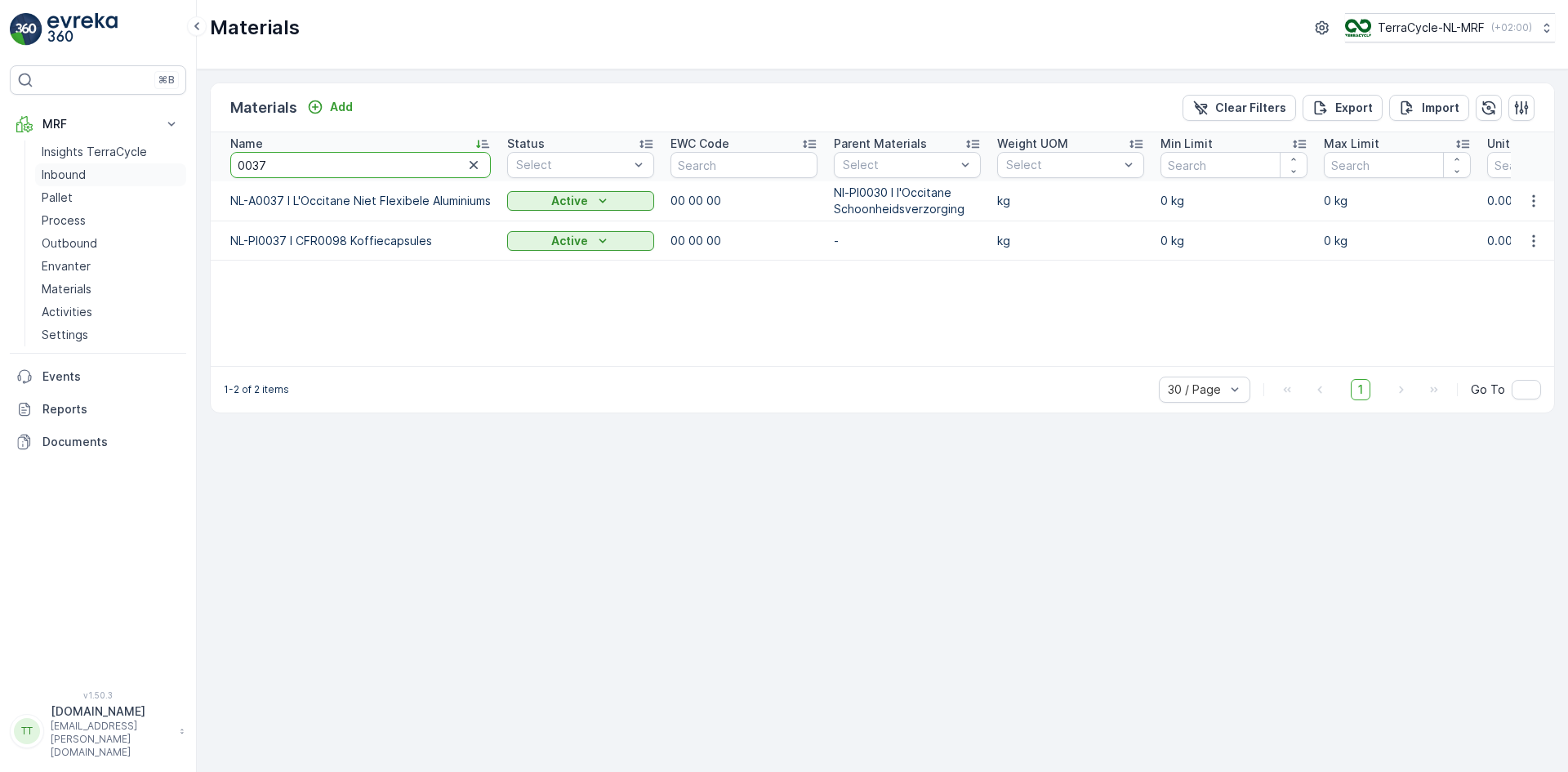
paste input "NL-PI"
type input "NL-PI0037"
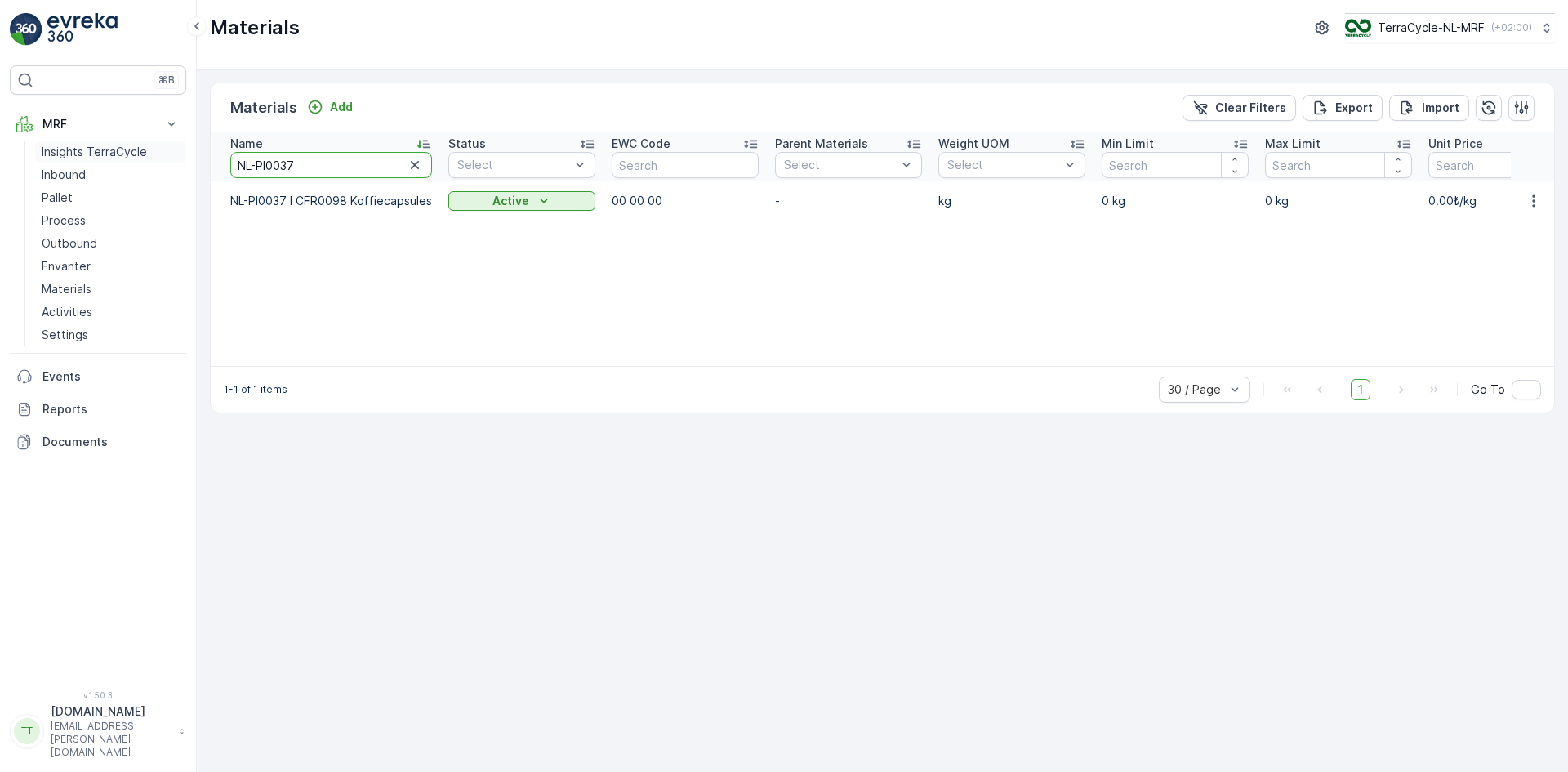
drag, startPoint x: 302, startPoint y: 171, endPoint x: 106, endPoint y: 148, distance: 197.3
click at [154, 166] on div "⌘B MRF Insights TerraCycle Inbound Pallet Process Outbound Envanter Materials A…" at bounding box center [784, 386] width 1568 height 772
type input "0051"
drag, startPoint x: 286, startPoint y: 158, endPoint x: 196, endPoint y: 162, distance: 90.1
click at [196, 162] on div "⌘B MRF Insights TerraCycle Inbound Pallet Process Outbound Envanter Materials A…" at bounding box center [784, 386] width 1568 height 772
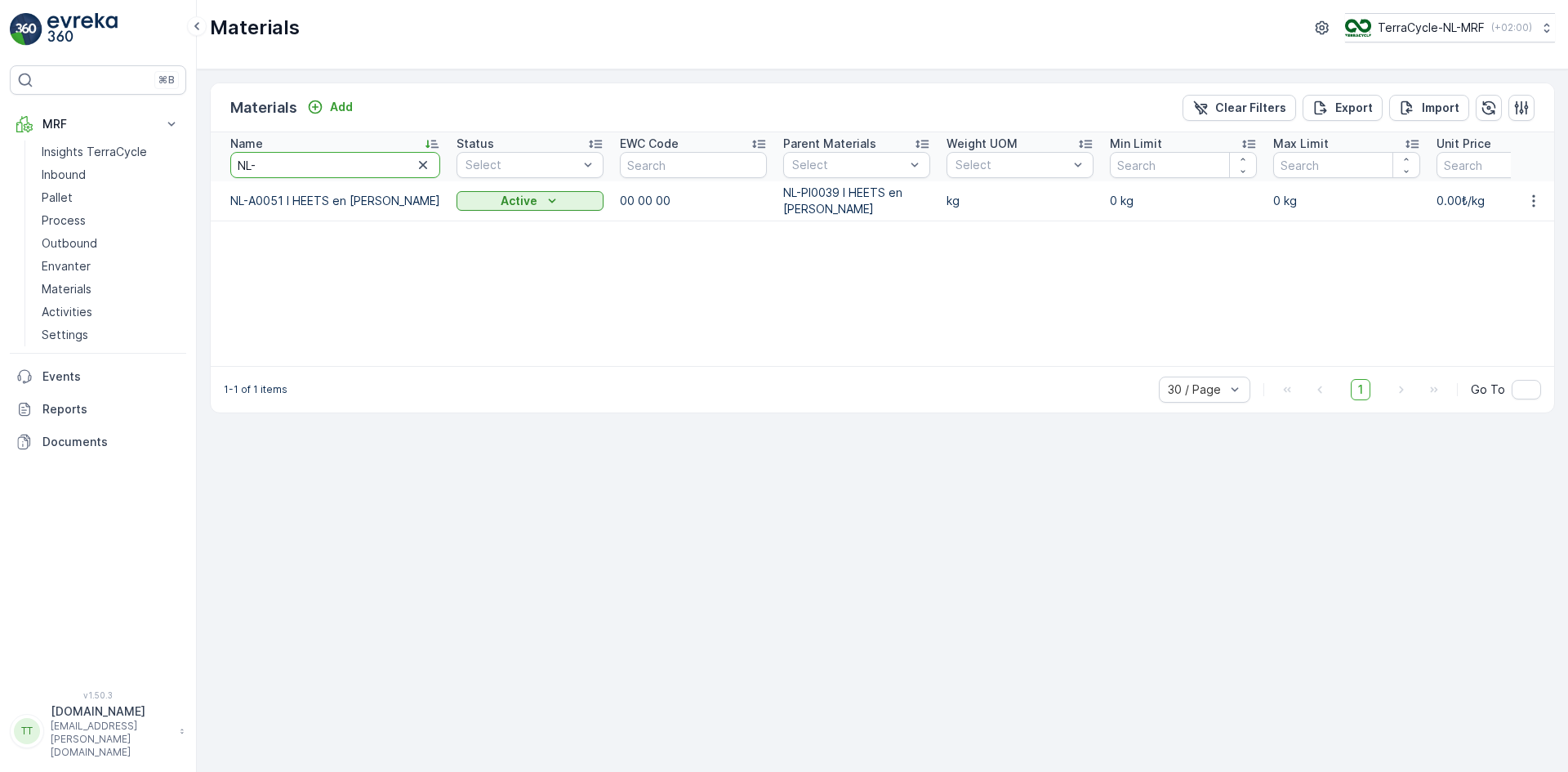
type input "NL-A"
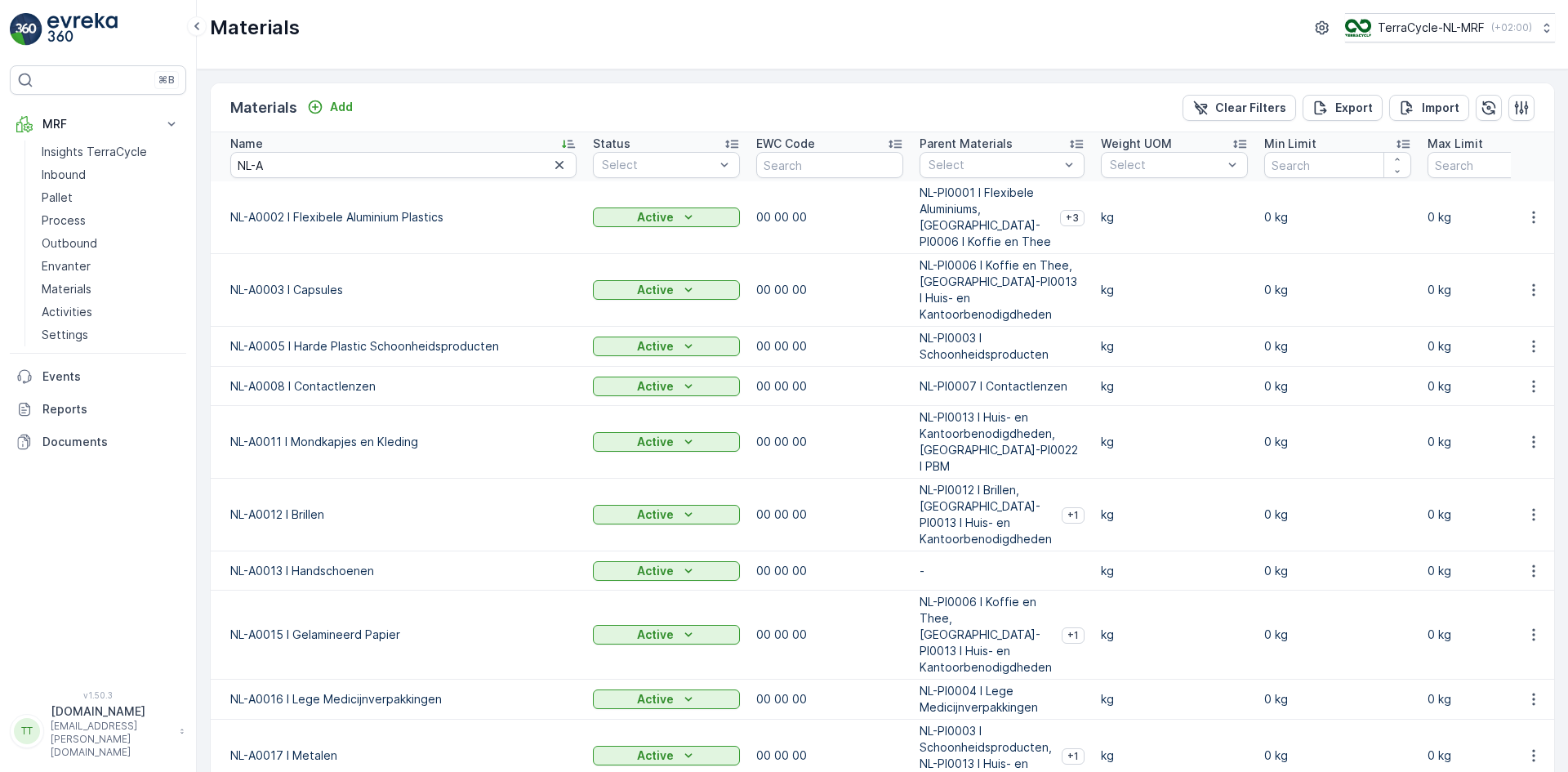
click at [560, 139] on icon at bounding box center [568, 144] width 16 height 16
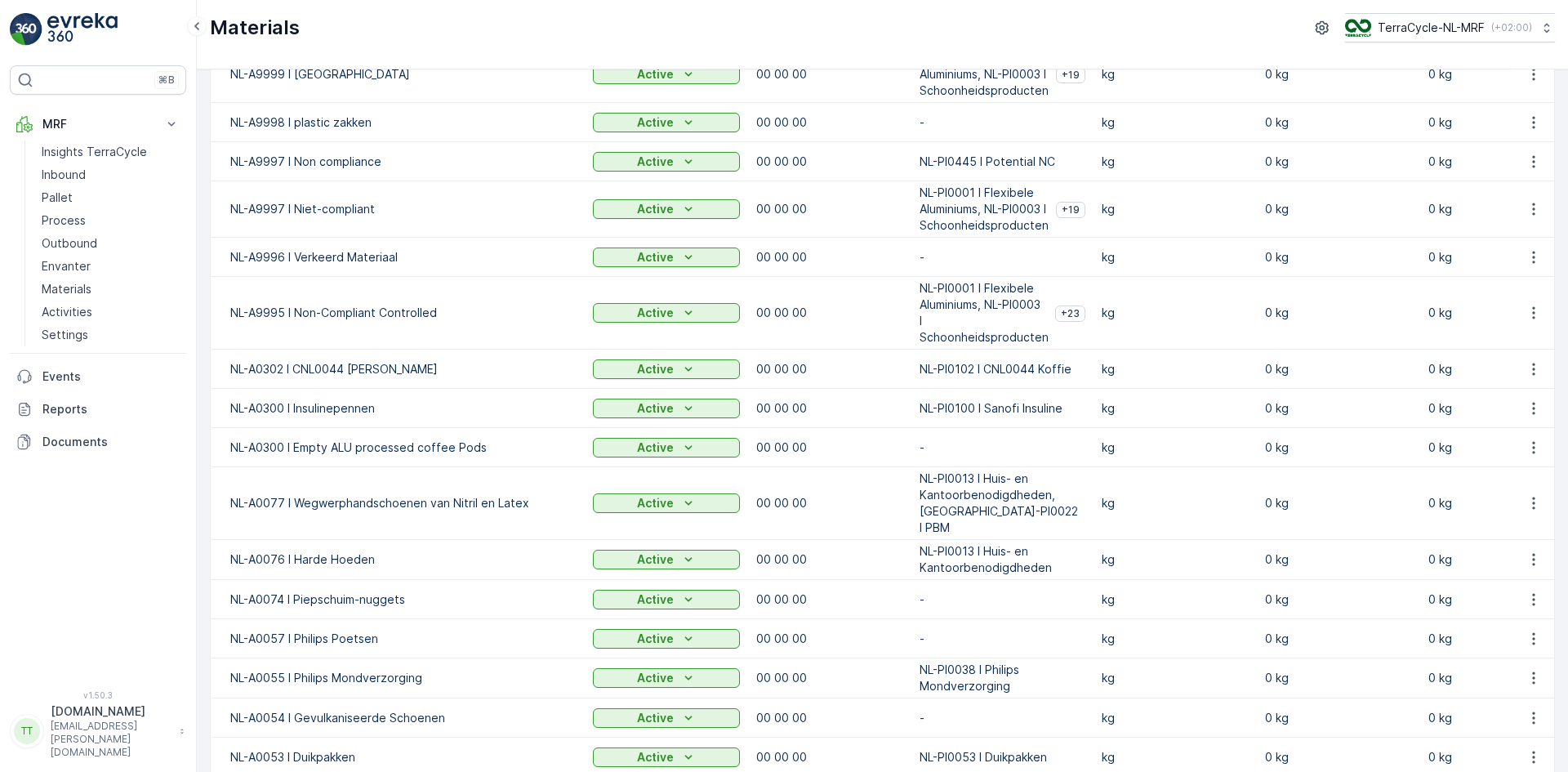
scroll to position [163, 0]
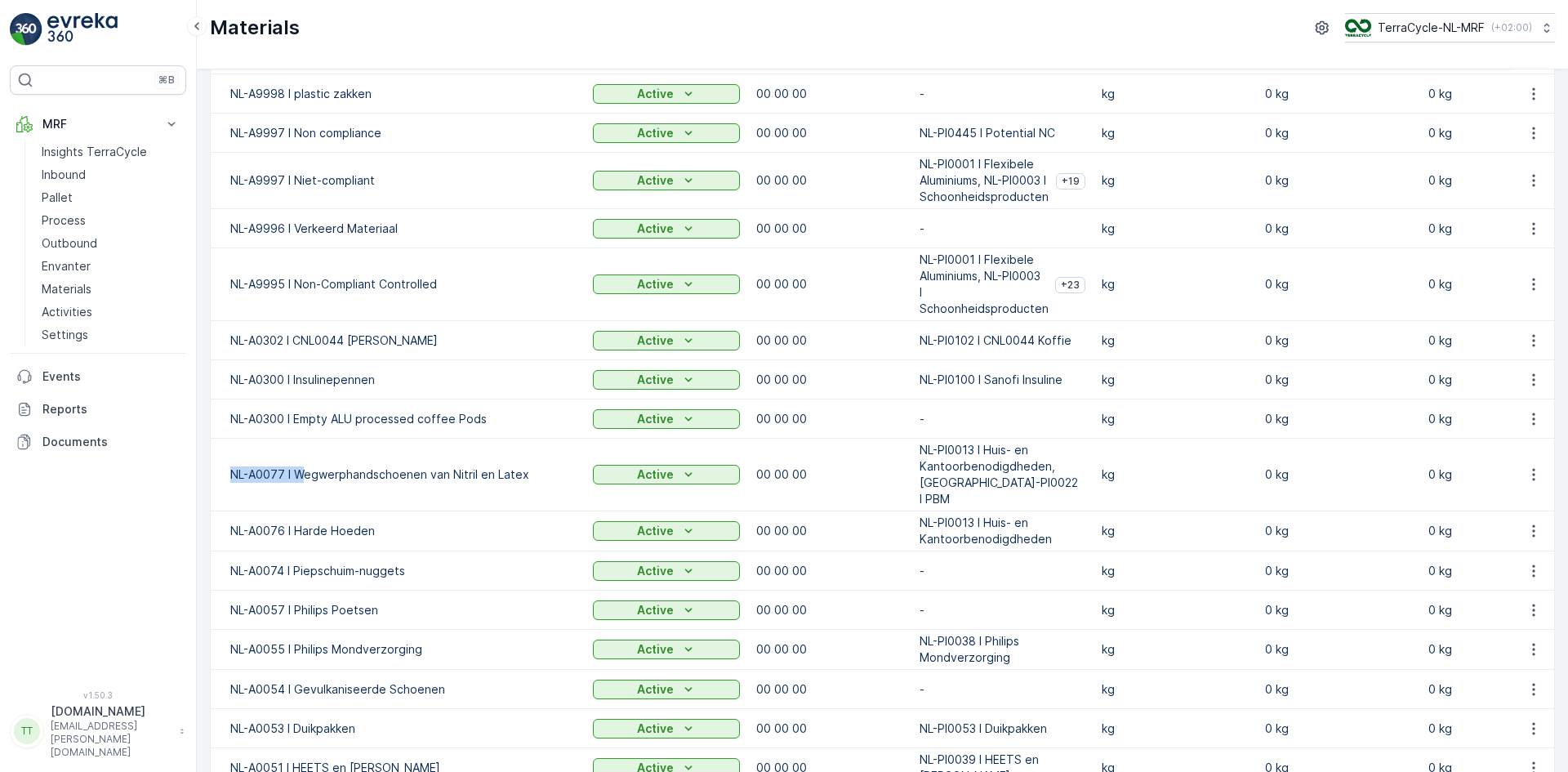
drag, startPoint x: 231, startPoint y: 500, endPoint x: 300, endPoint y: 499, distance: 69.0
click at [300, 482] on p "NL-A0077 I Wegwerphandschoenen van Nitril en Latex" at bounding box center [403, 475] width 346 height 16
copy p "NL-A0077 I W"
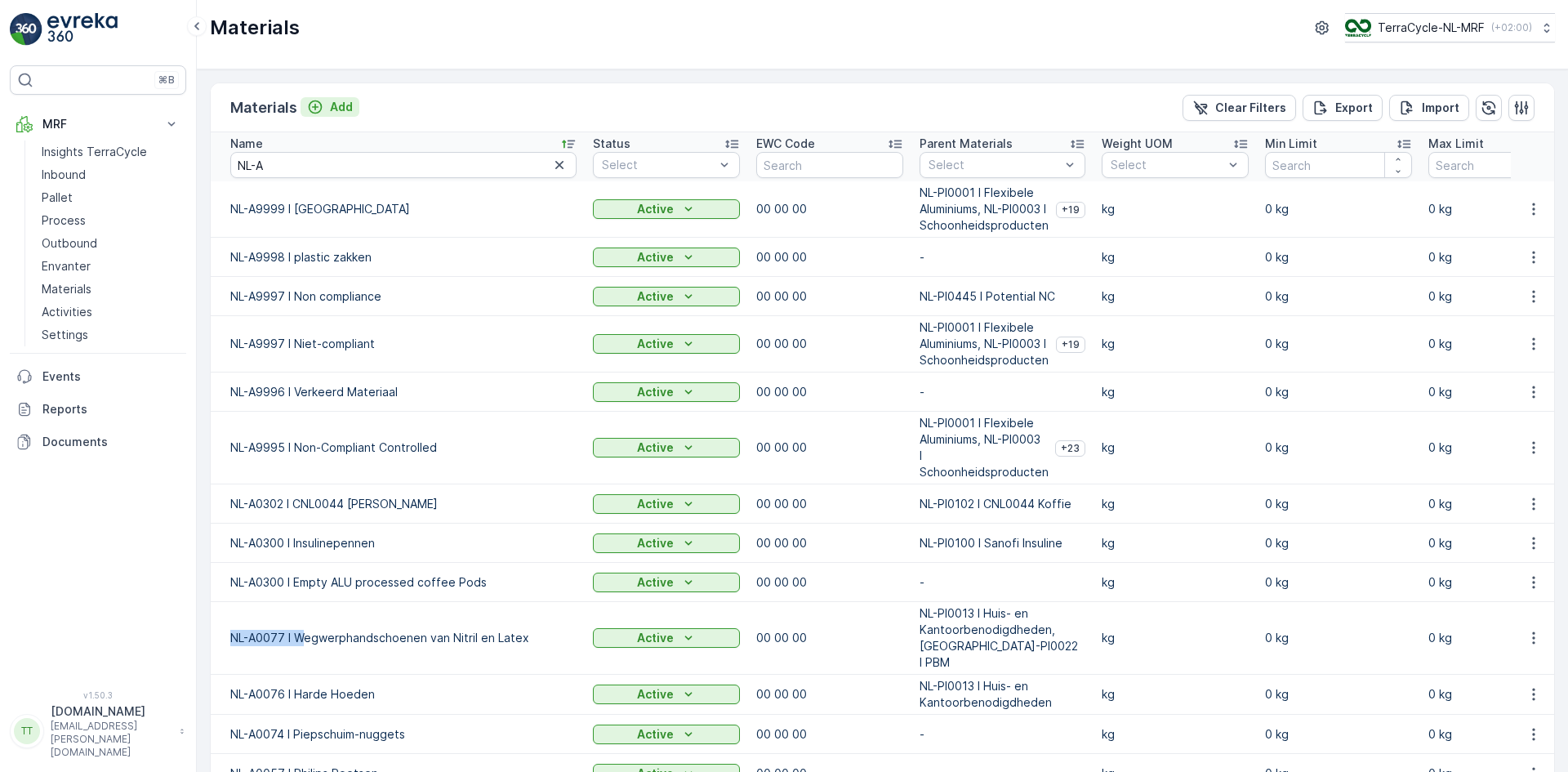
click at [337, 107] on p "Add" at bounding box center [341, 107] width 23 height 16
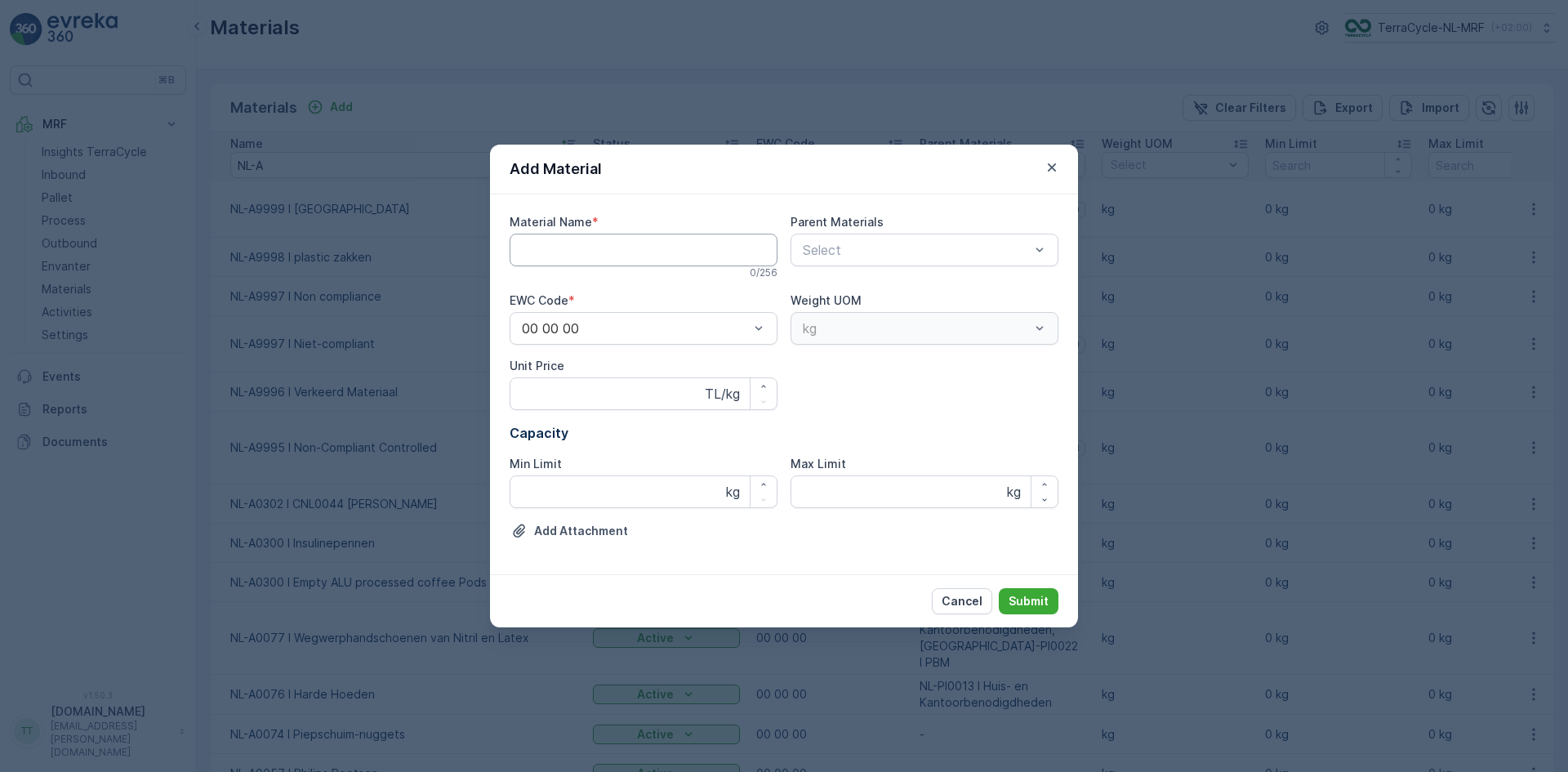
click at [569, 249] on Name "Material Name" at bounding box center [643, 250] width 268 height 33
paste Name "NL-A0077 I W"
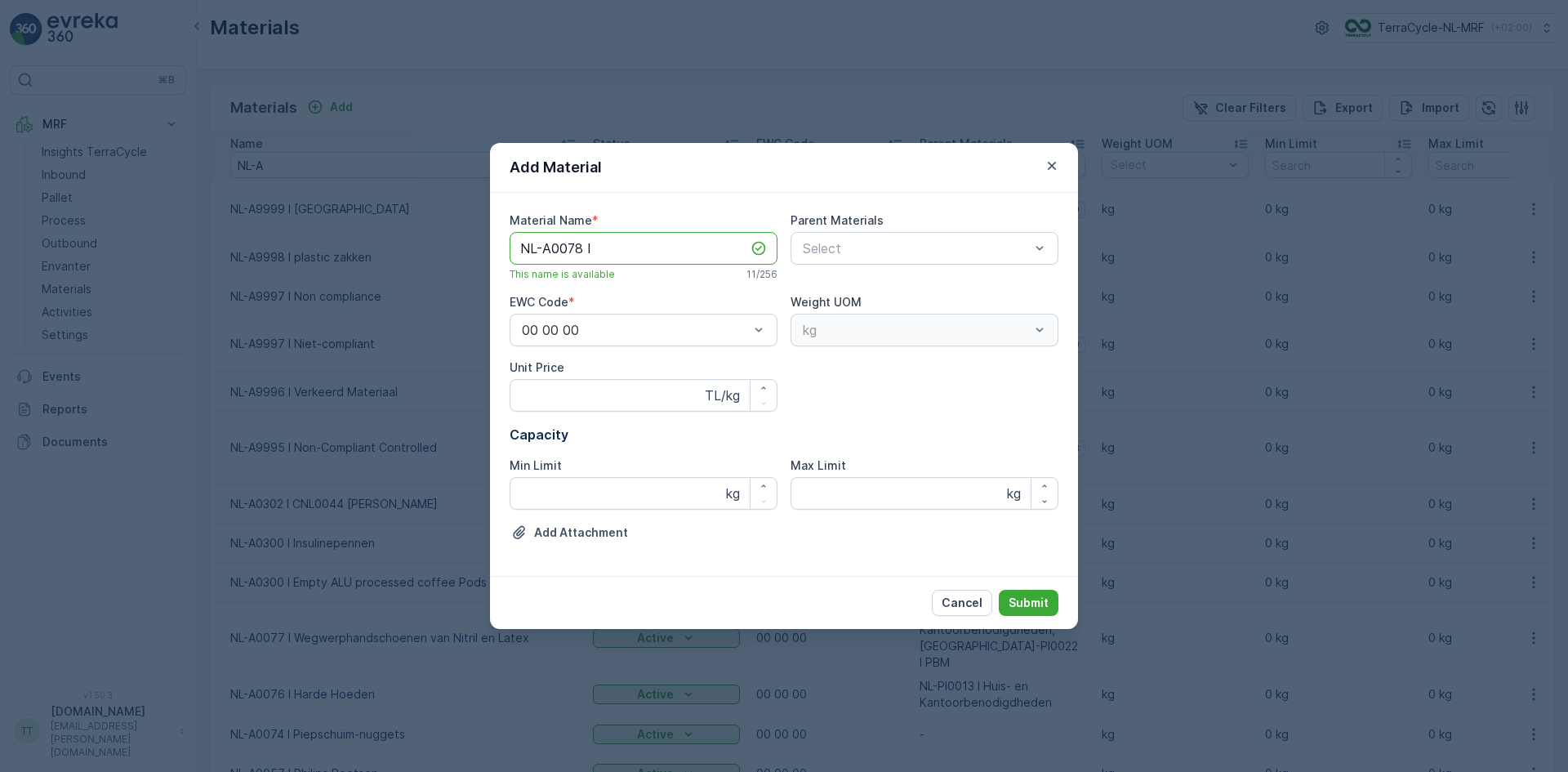
click at [639, 247] on Name "NL-A0078 I" at bounding box center [643, 249] width 268 height 33
paste Name "CFR0098 Capsules"
type Name "NL-A0078 I CFR0098 Capsules"
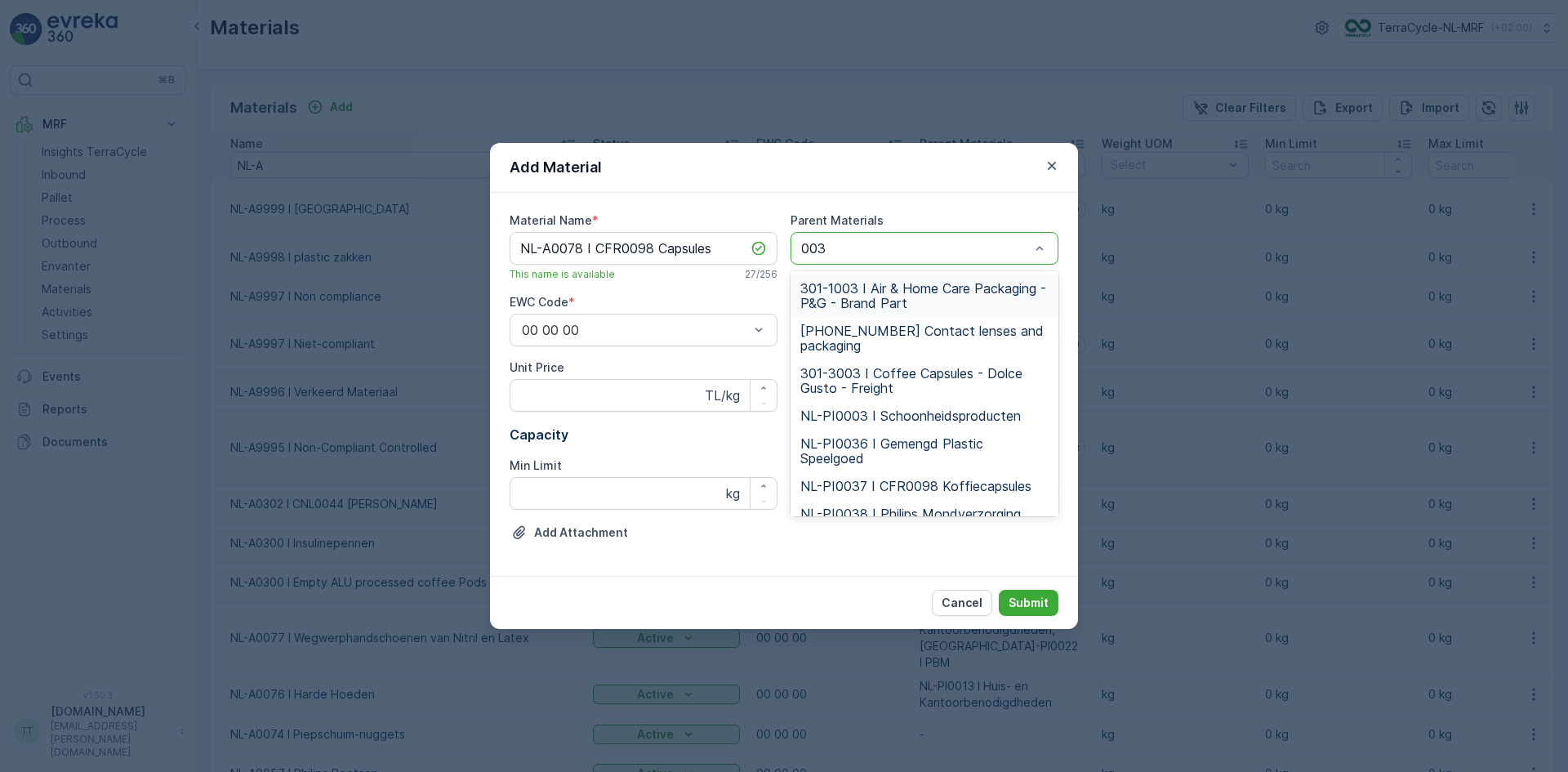
type input "0037"
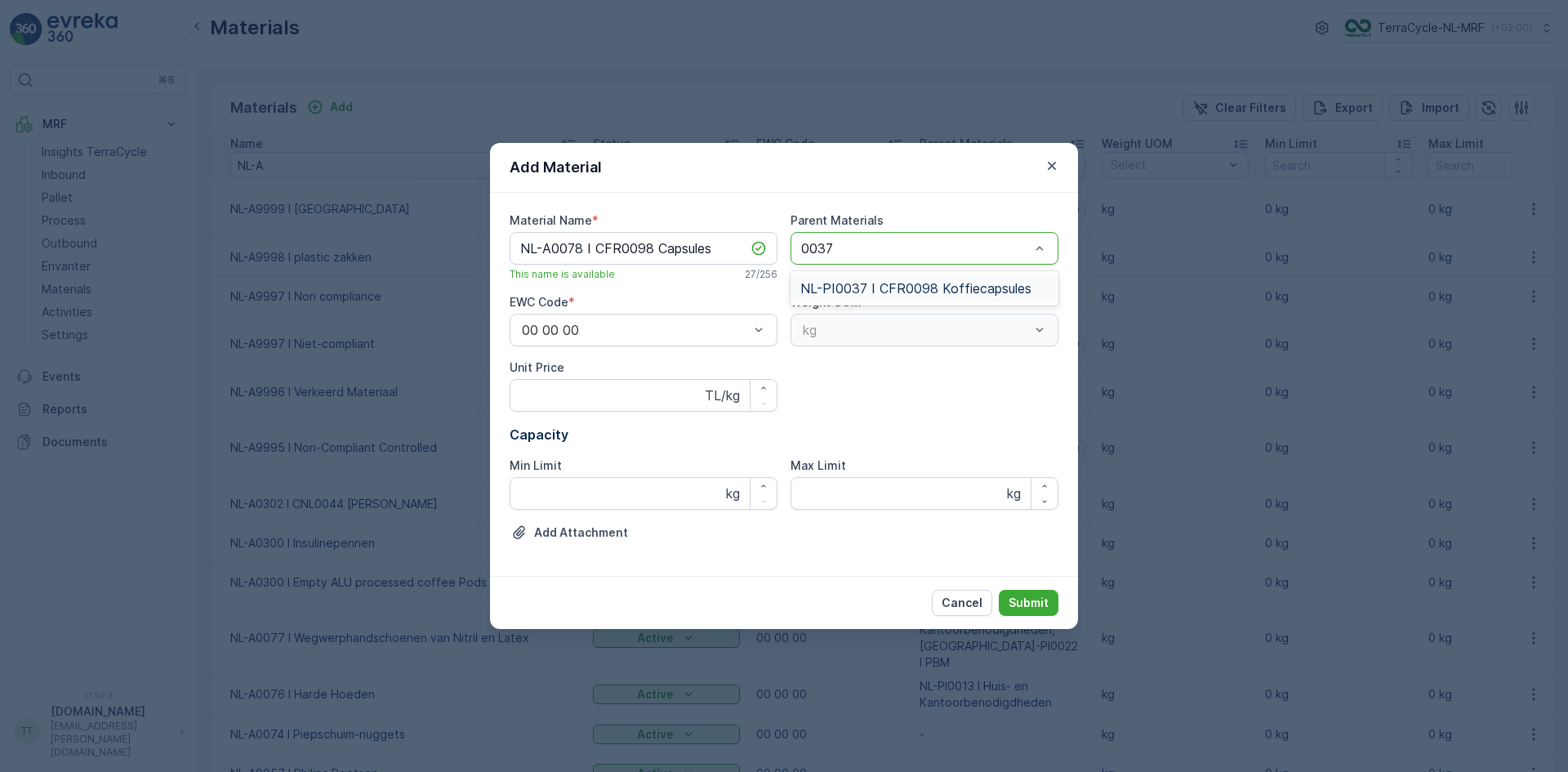
click at [934, 283] on span "NL-PI0037 I CFR0098 Koffiecapsules" at bounding box center [916, 289] width 231 height 15
click at [1023, 598] on p "Submit" at bounding box center [1028, 603] width 40 height 16
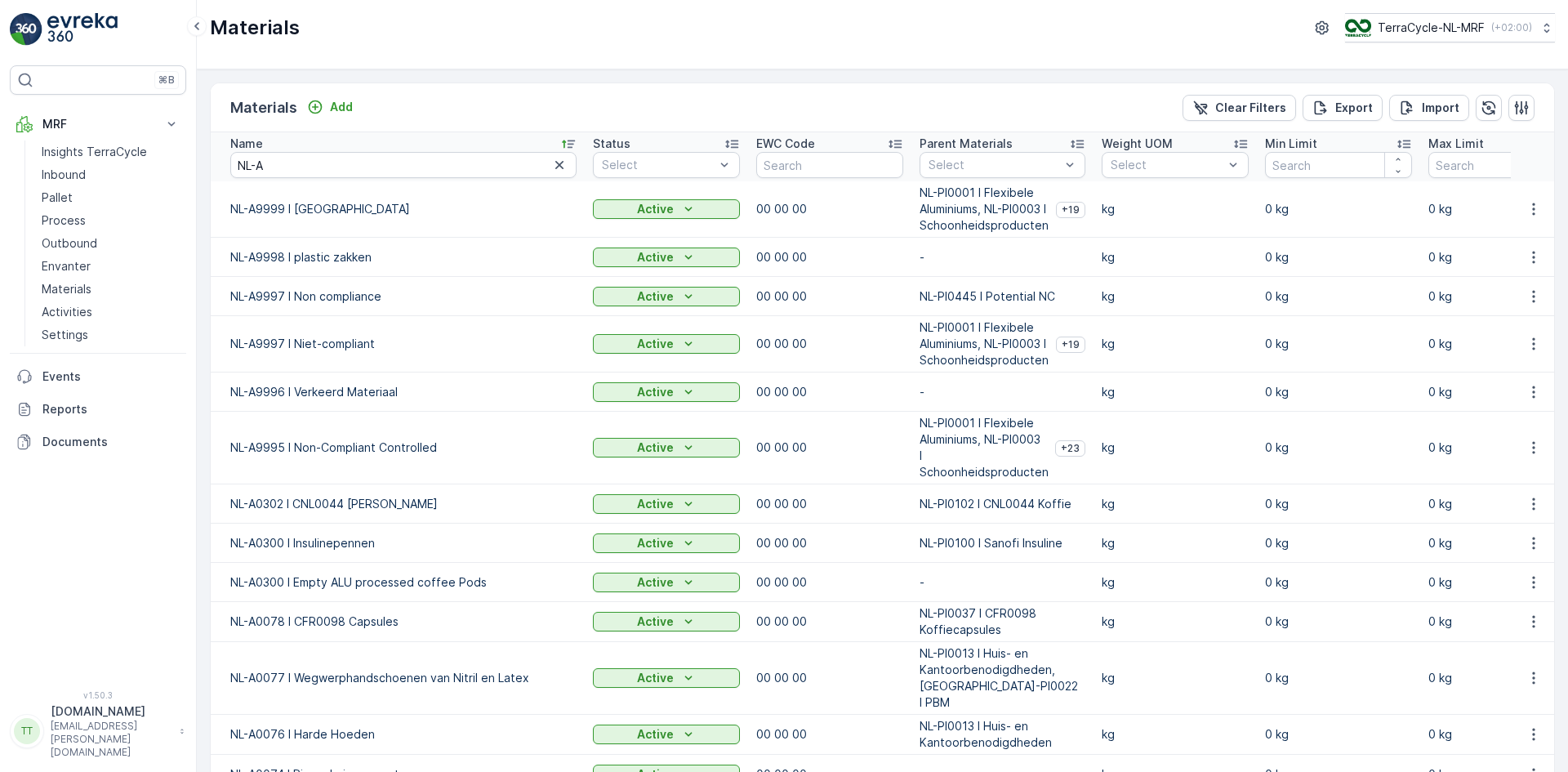
click at [567, 145] on icon at bounding box center [568, 144] width 16 height 16
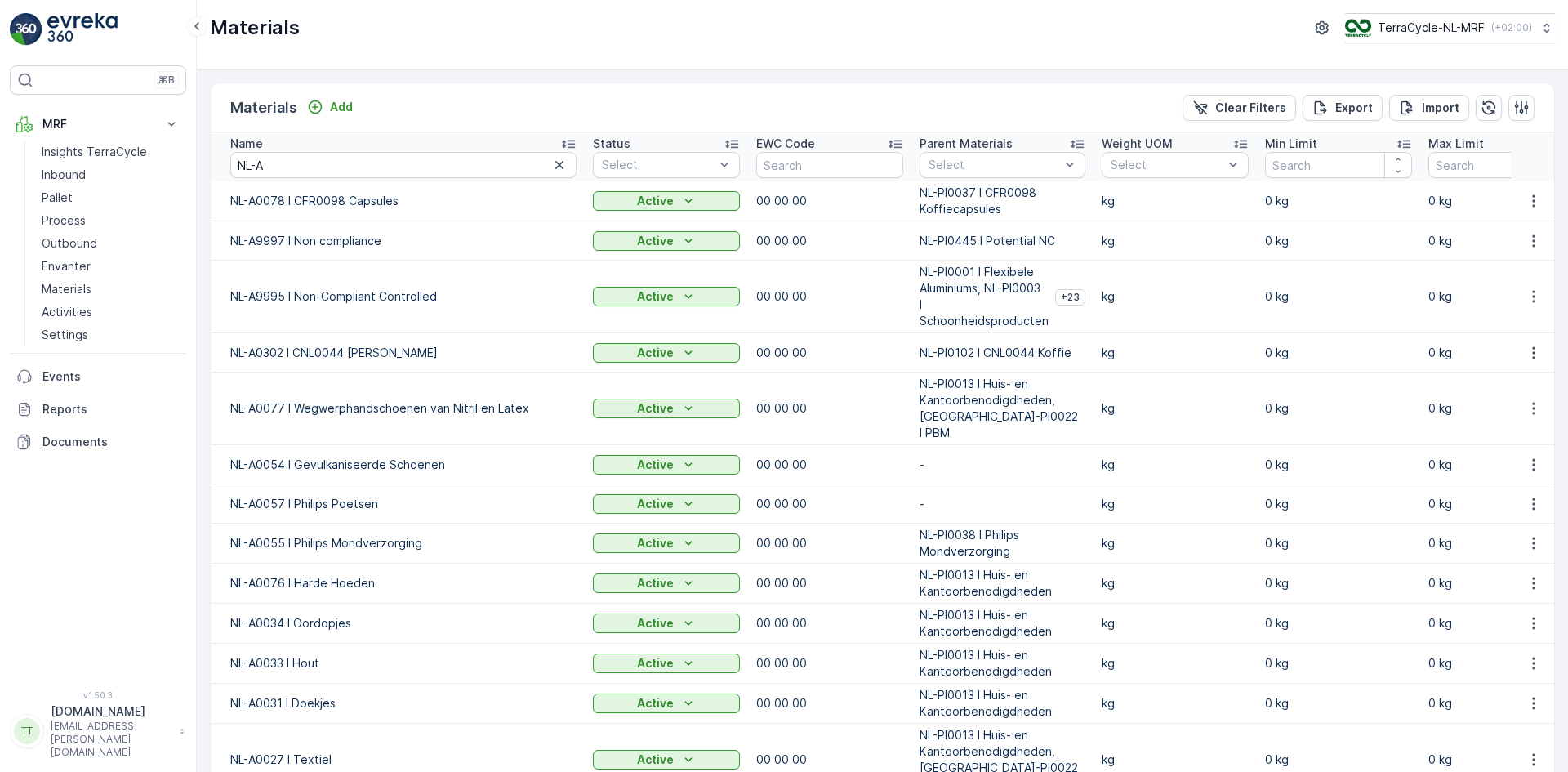
click at [565, 139] on icon at bounding box center [568, 144] width 16 height 16
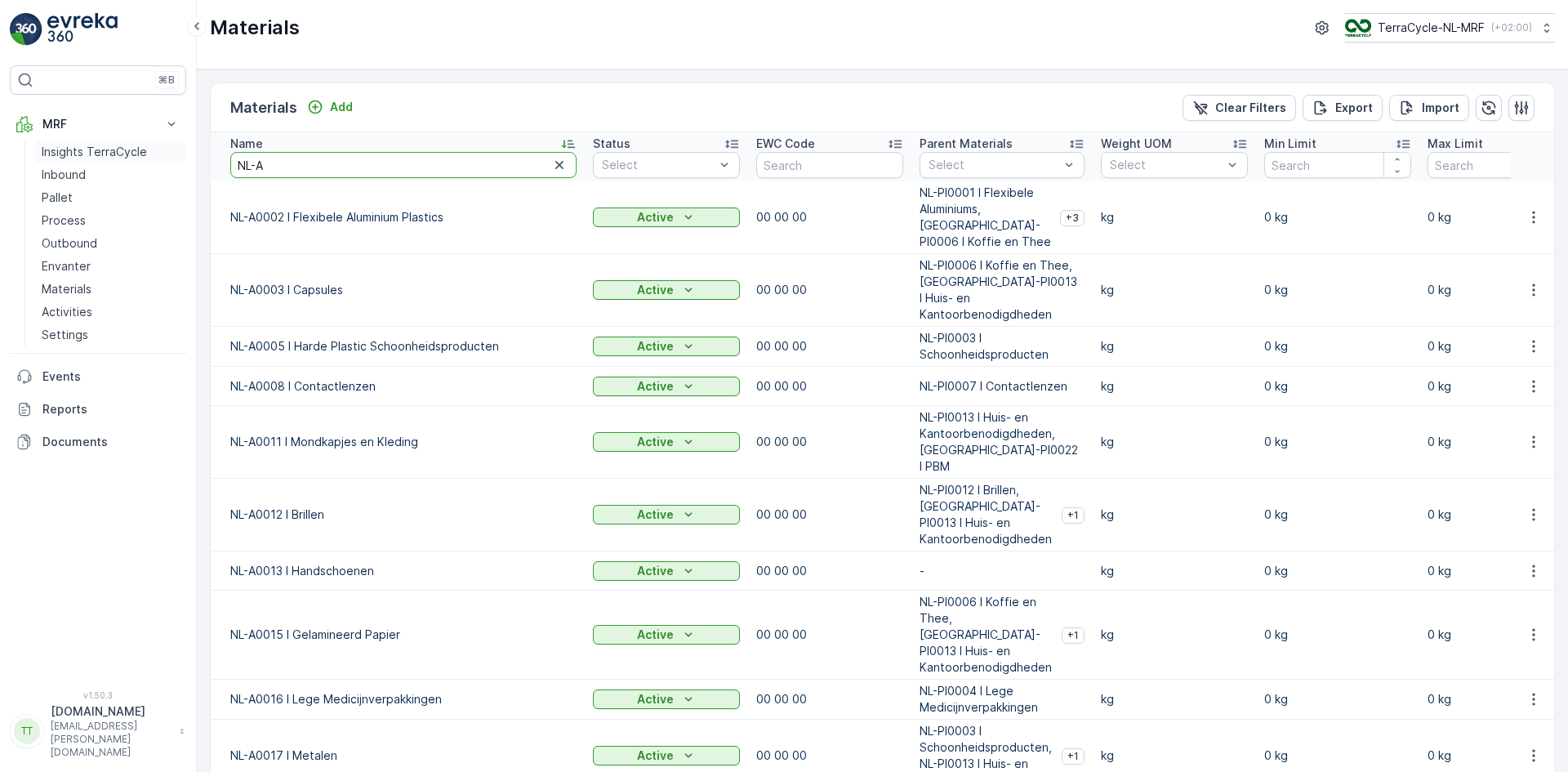
drag, startPoint x: 296, startPoint y: 167, endPoint x: 125, endPoint y: 158, distance: 171.2
click at [148, 164] on div "⌘B MRF Insights TerraCycle Inbound Pallet Process Outbound Envanter Materials A…" at bounding box center [784, 386] width 1568 height 772
type input "niet"
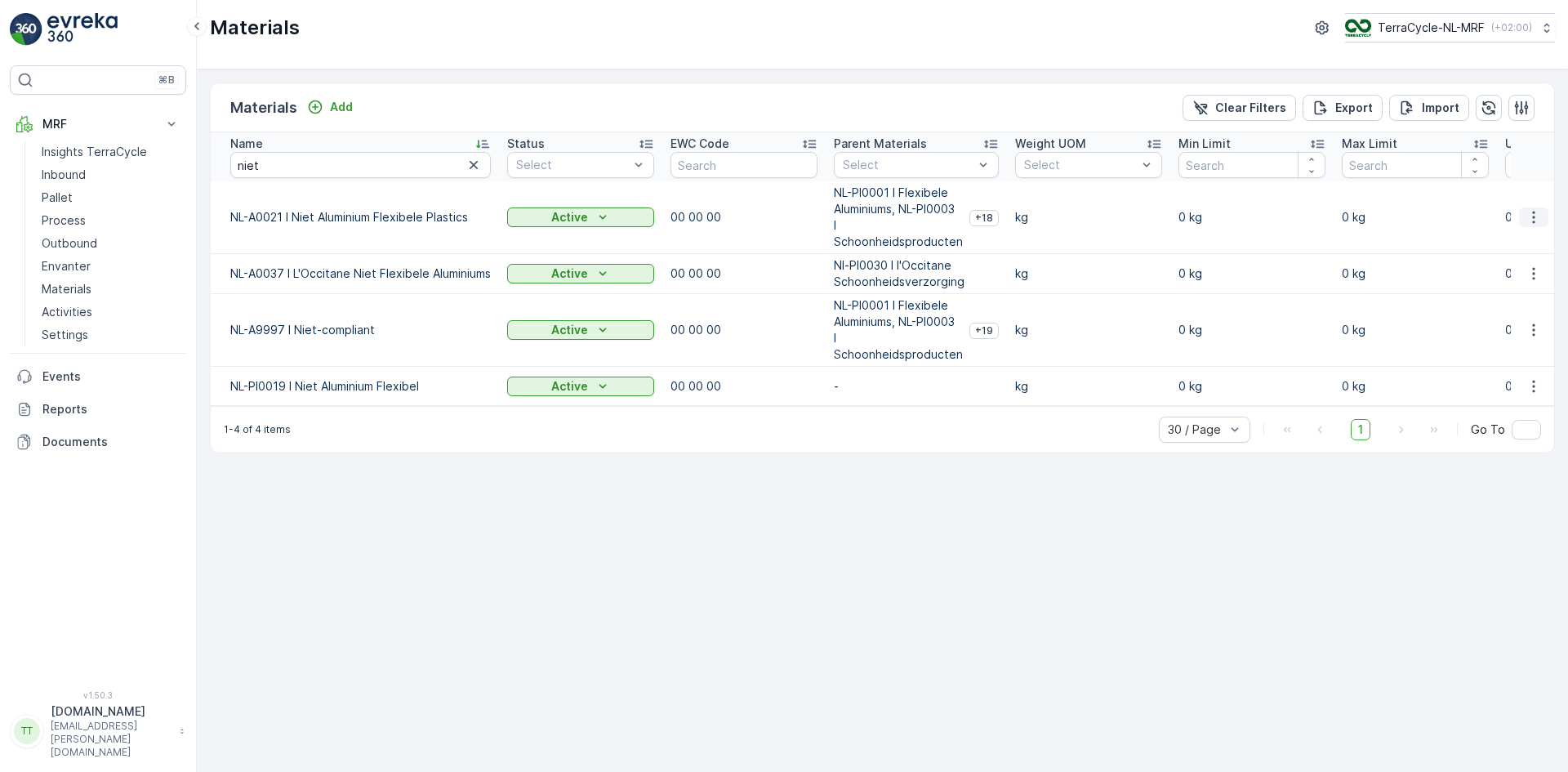
click at [1536, 221] on icon "button" at bounding box center [1534, 217] width 16 height 16
click at [1475, 240] on span "Edit Material" at bounding box center [1477, 242] width 69 height 16
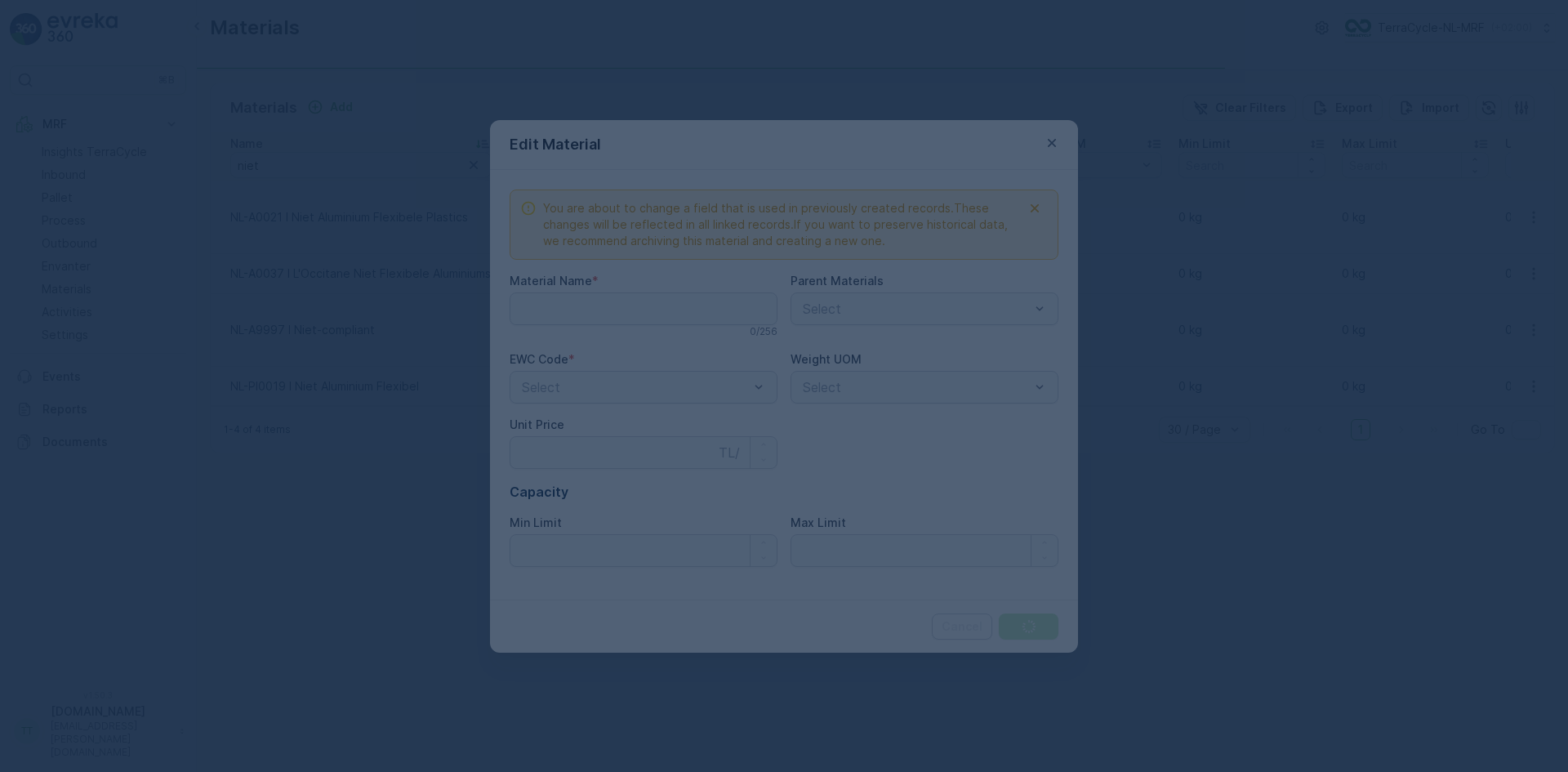
type Name "NL-A0021 I Niet Aluminium Flexibele Plastics"
type Price "0"
type Limit "0"
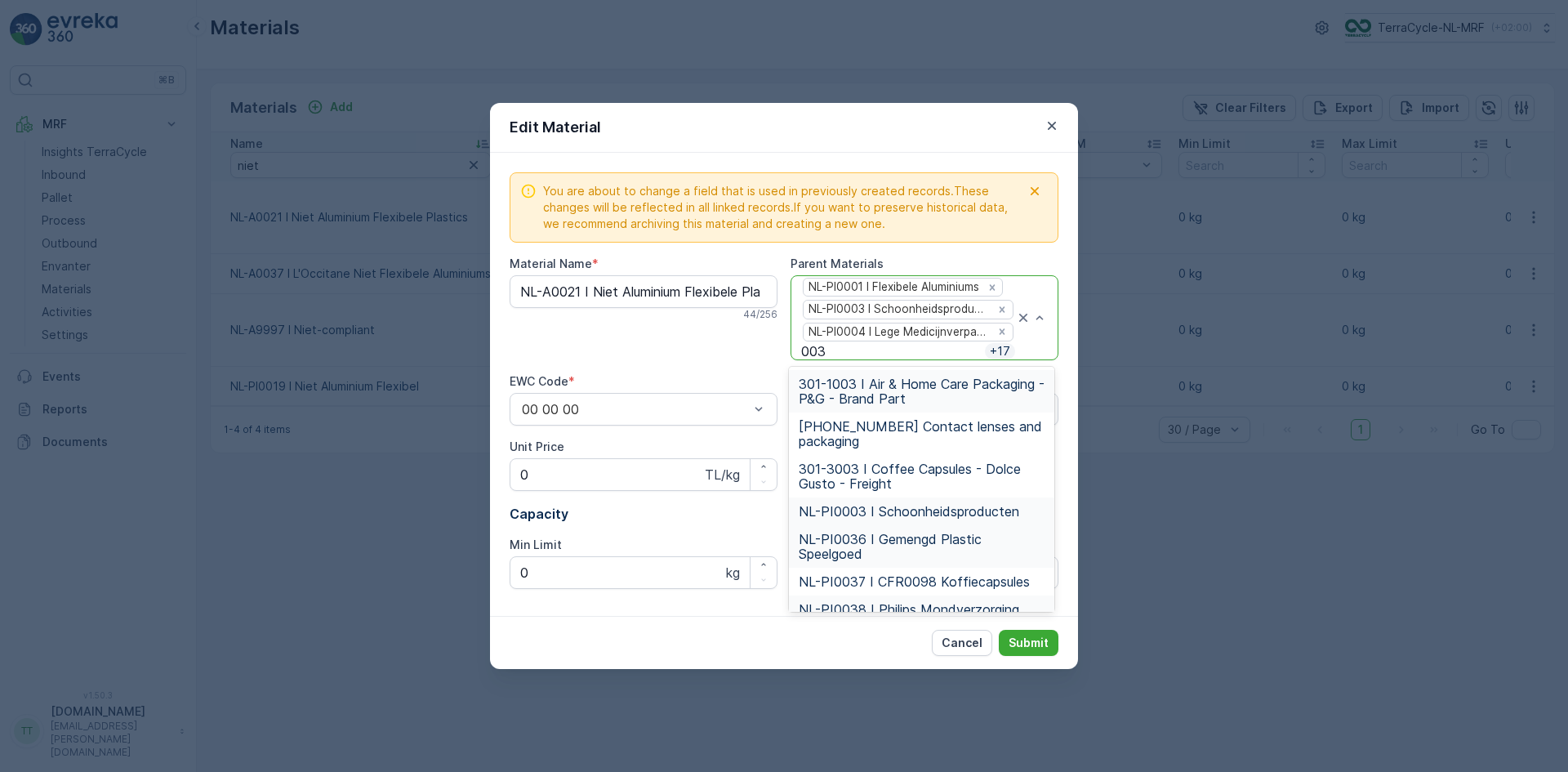
type input "0037"
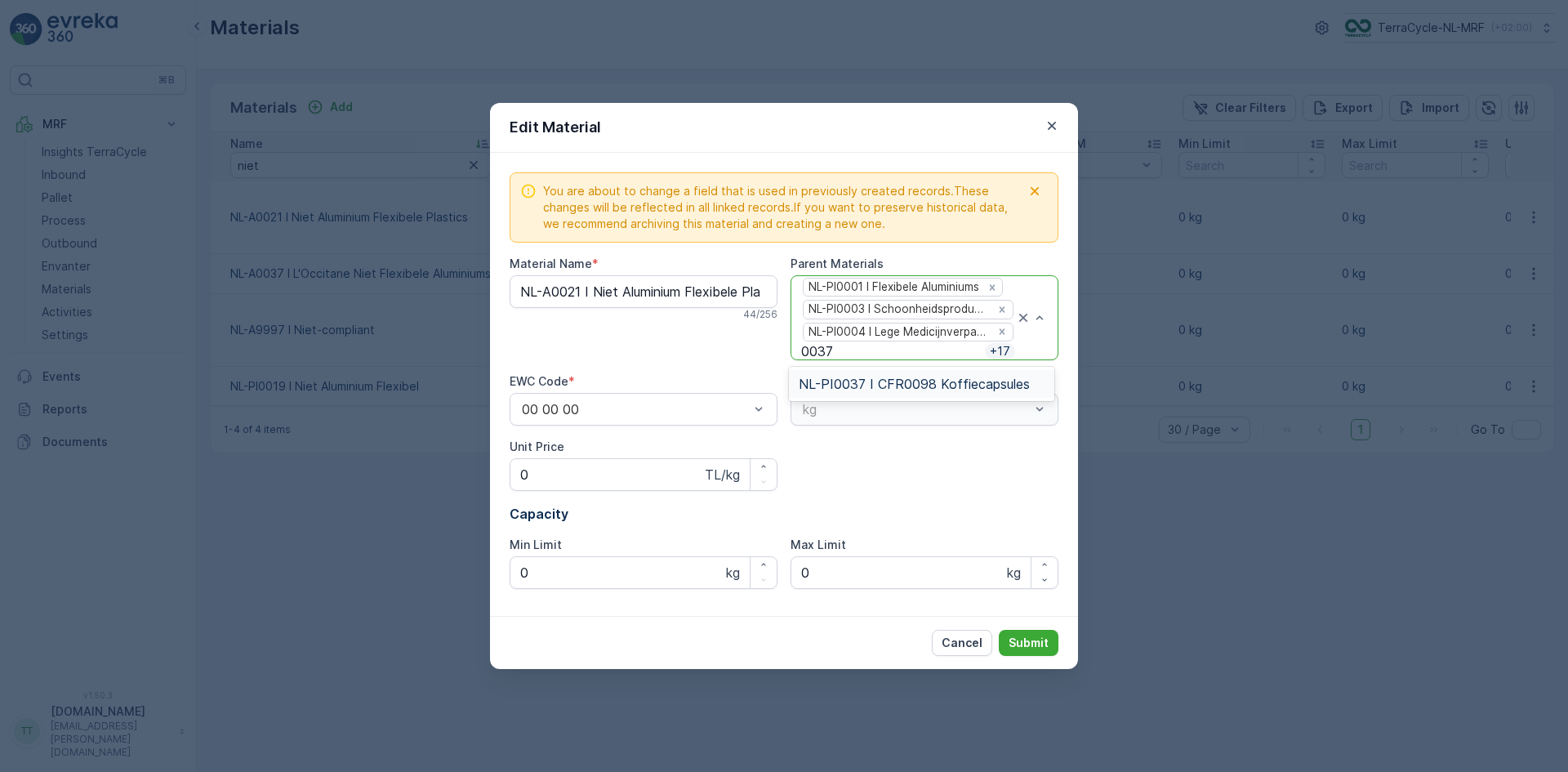
click at [925, 387] on span "NL-PI0037 I CFR0098 Koffiecapsules" at bounding box center [914, 384] width 231 height 15
click at [1034, 642] on p "Submit" at bounding box center [1028, 643] width 40 height 16
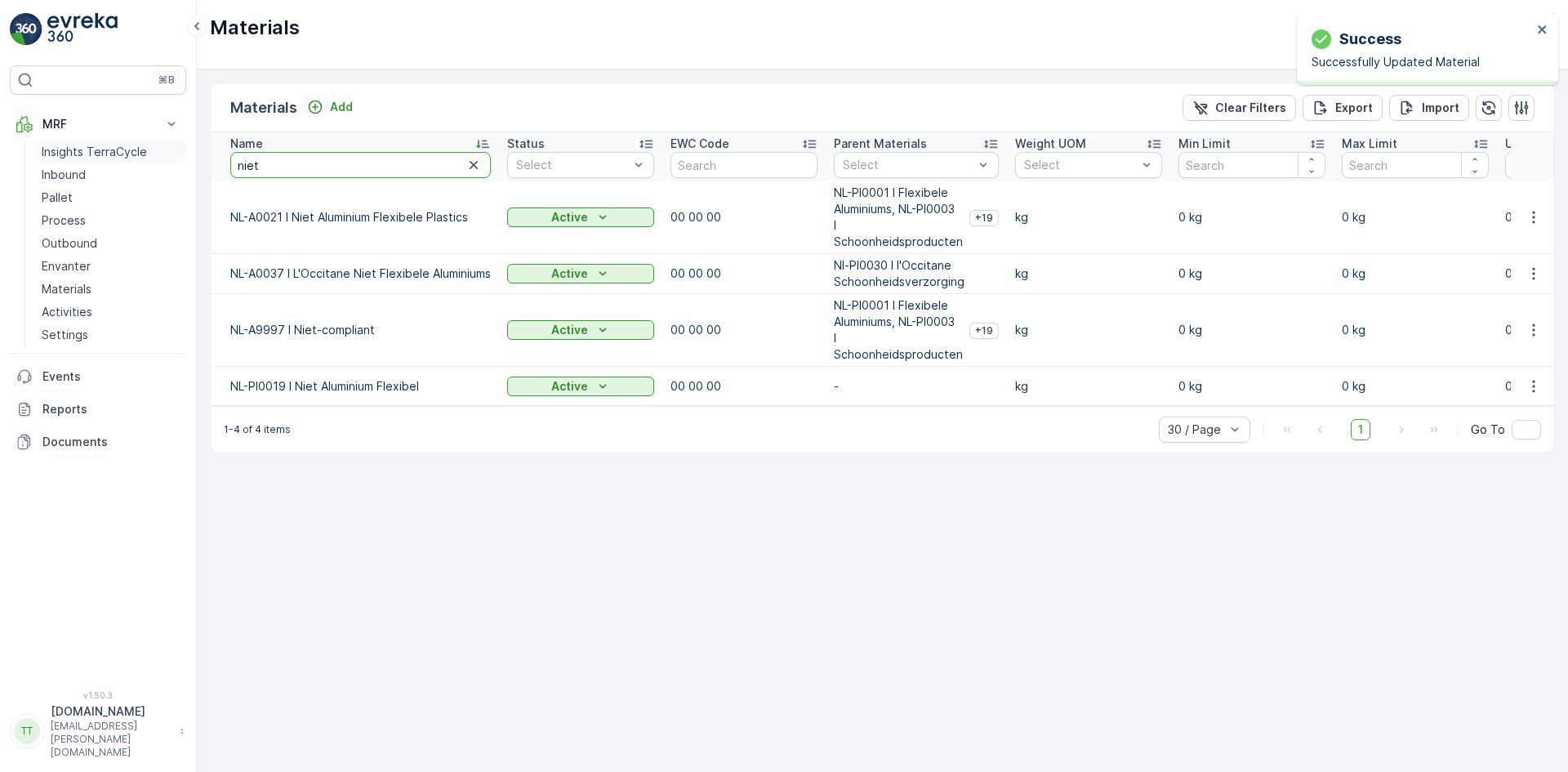
drag, startPoint x: 269, startPoint y: 161, endPoint x: 182, endPoint y: 161, distance: 87.0
click at [182, 161] on div "⌘B MRF Insights TerraCycle Inbound Pallet Process Outbound Envanter Materials A…" at bounding box center [784, 386] width 1568 height 772
type input "995"
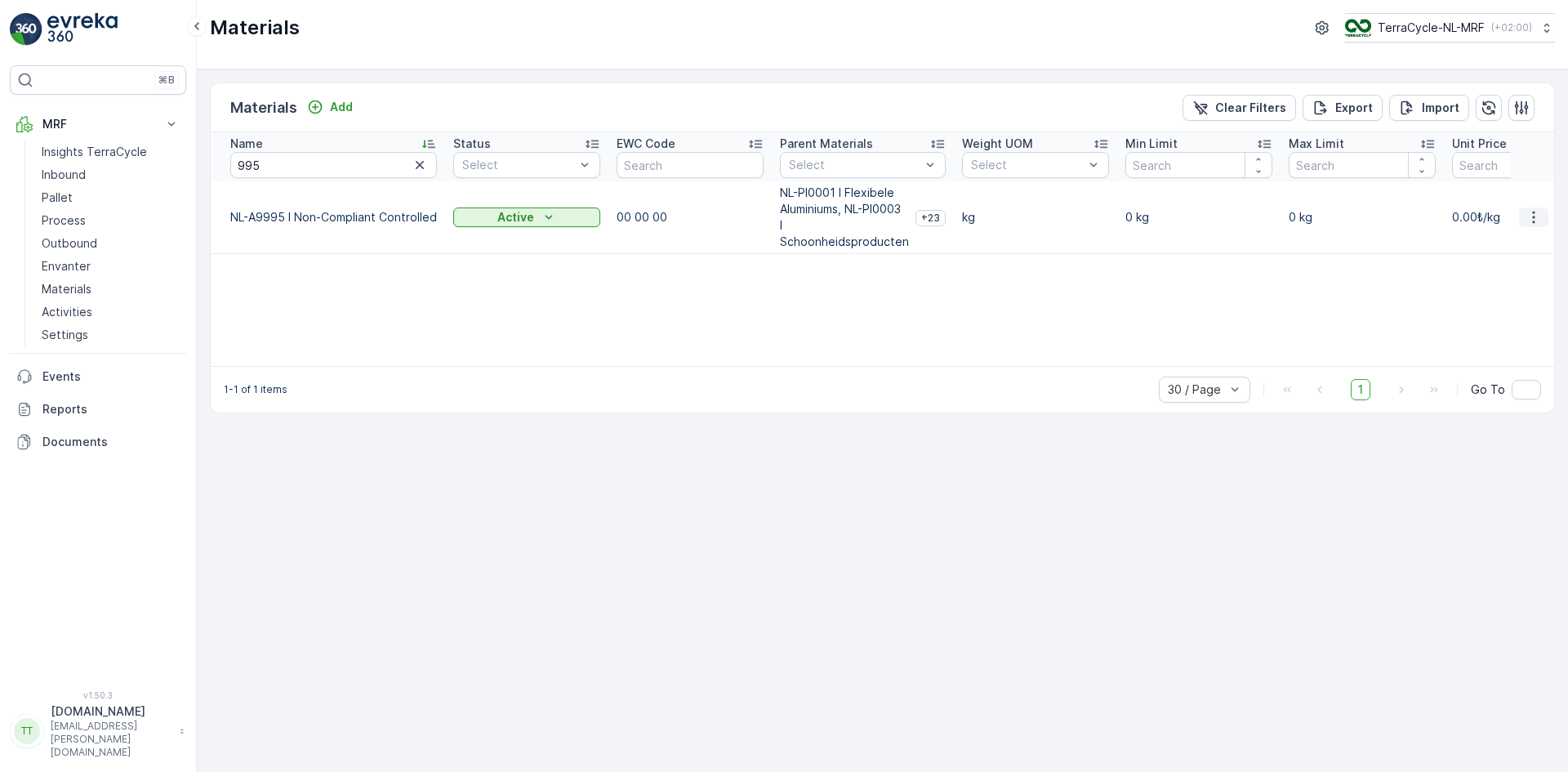
click at [1542, 215] on button "button" at bounding box center [1534, 217] width 30 height 20
click at [1487, 243] on span "Edit Material" at bounding box center [1477, 242] width 69 height 16
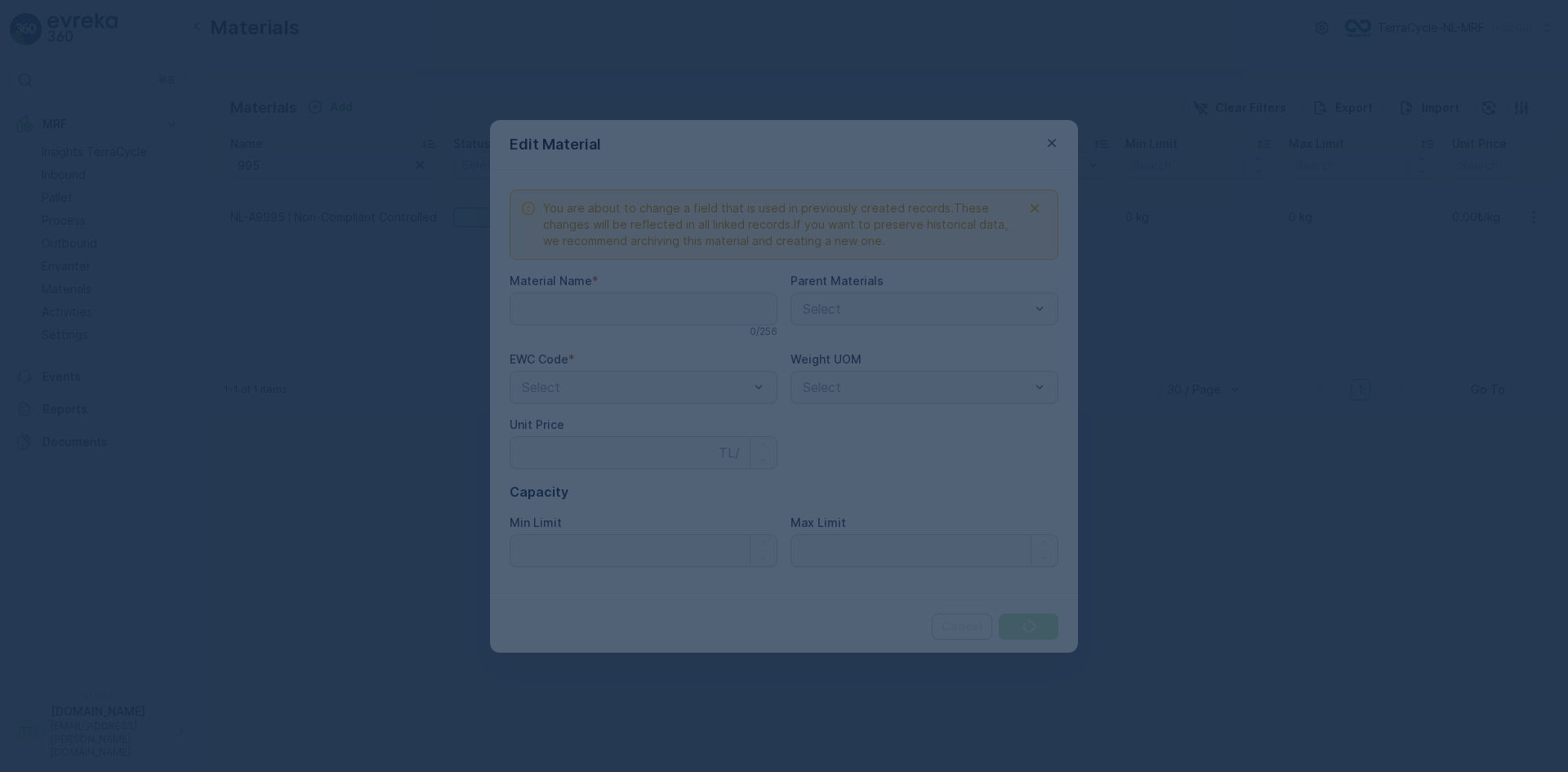
type Name "NL-A9995 I Non-Compliant Controlled"
type Price "0"
type Limit "0"
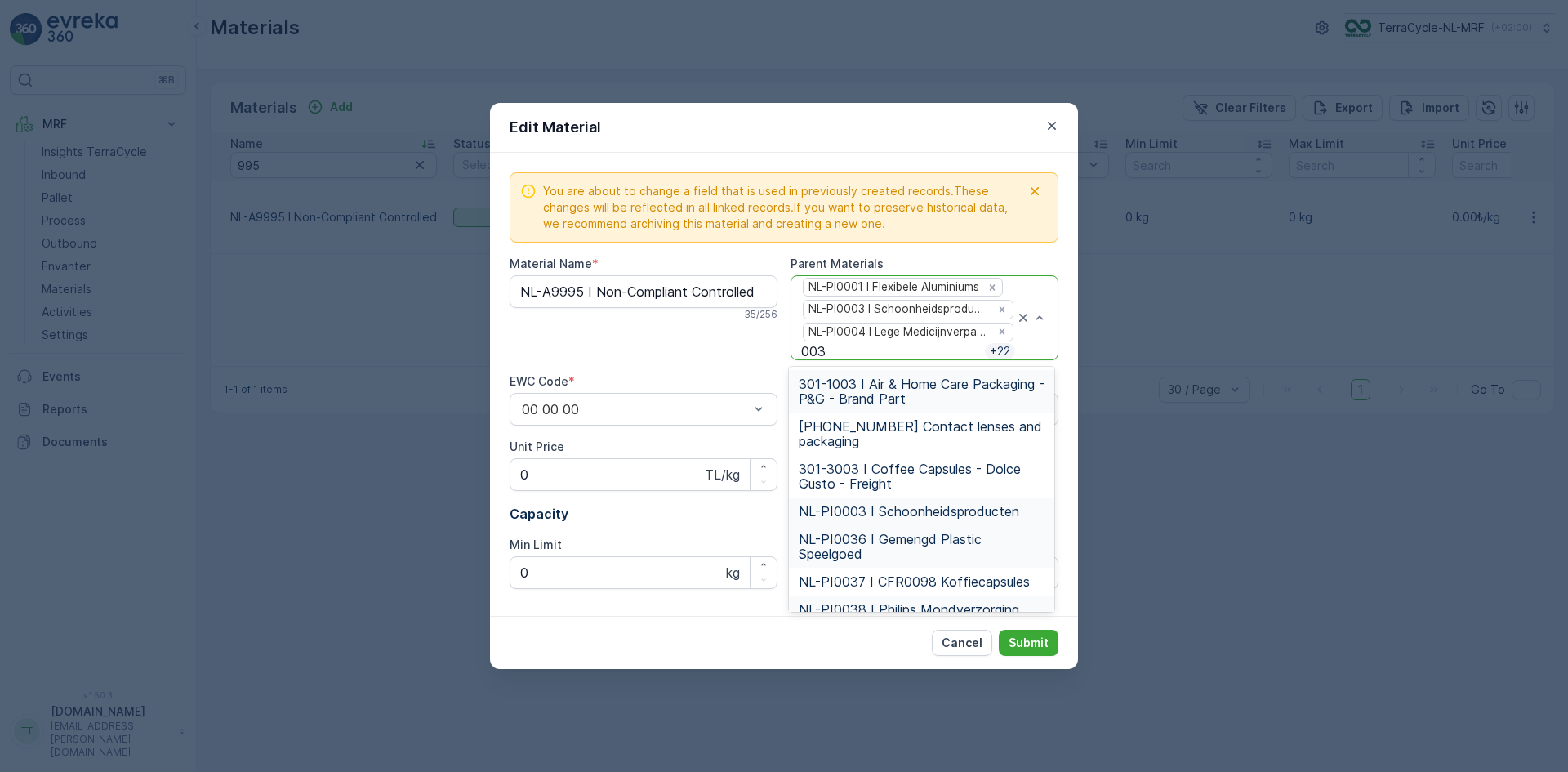
type input "0037"
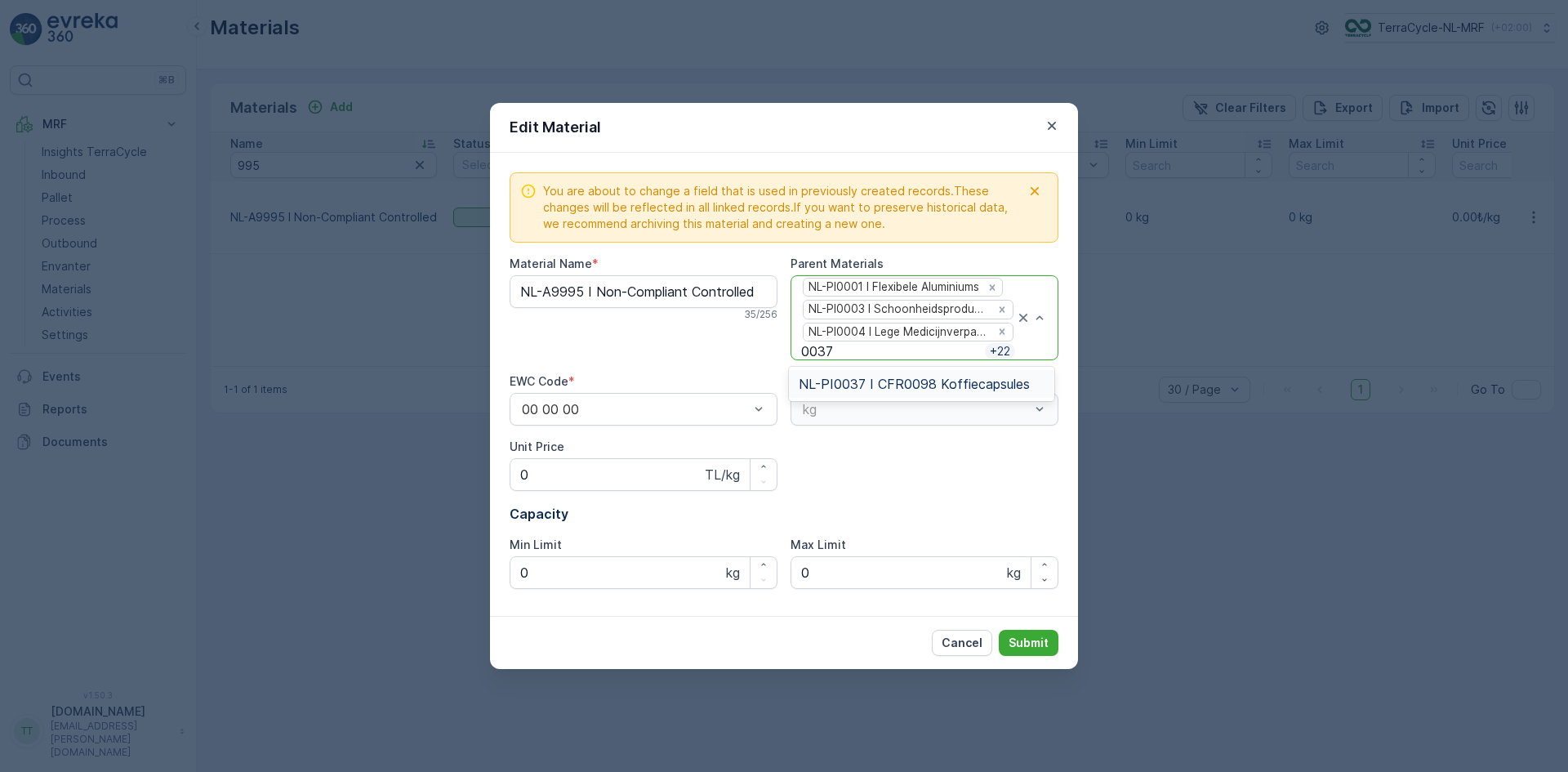
click at [860, 385] on span "NL-PI0037 I CFR0098 Koffiecapsules" at bounding box center [914, 384] width 231 height 15
click at [1019, 640] on p "Submit" at bounding box center [1028, 643] width 40 height 16
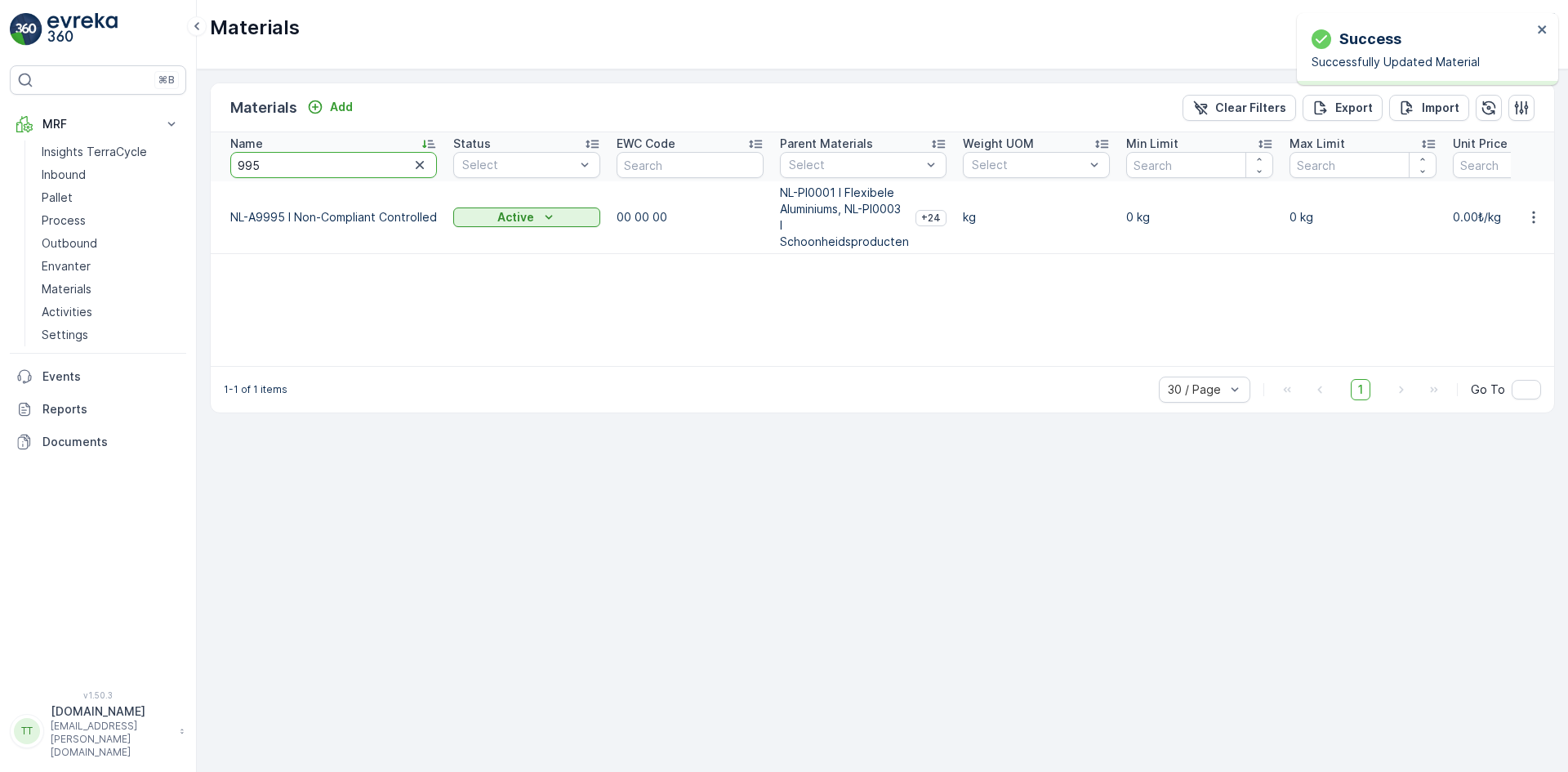
drag, startPoint x: 253, startPoint y: 163, endPoint x: 267, endPoint y: 162, distance: 14.0
click at [267, 162] on input "995" at bounding box center [334, 165] width 207 height 26
type input "997"
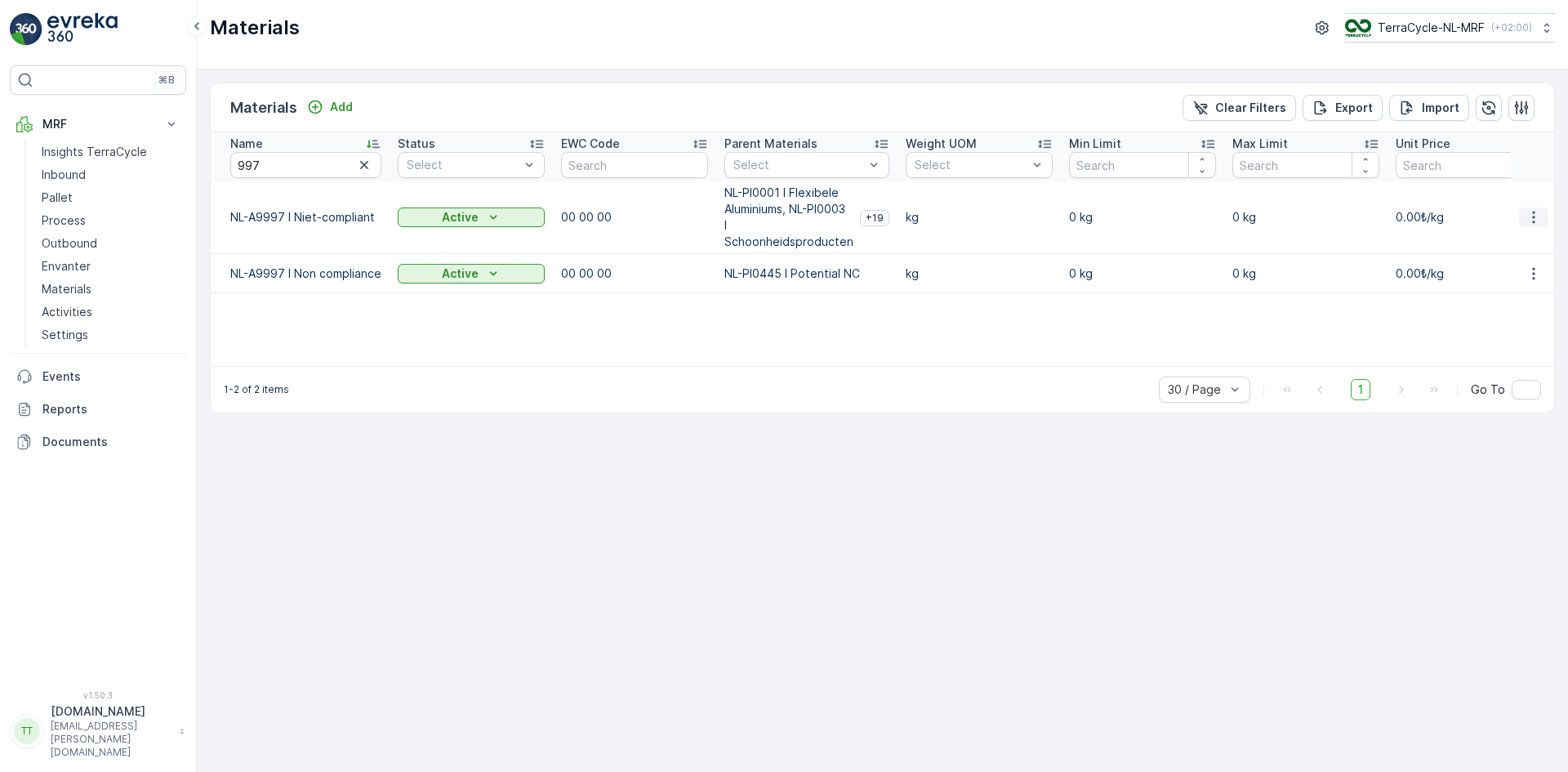
click at [1537, 220] on icon "button" at bounding box center [1534, 217] width 16 height 16
click at [1502, 241] on span "Edit Material" at bounding box center [1477, 242] width 69 height 16
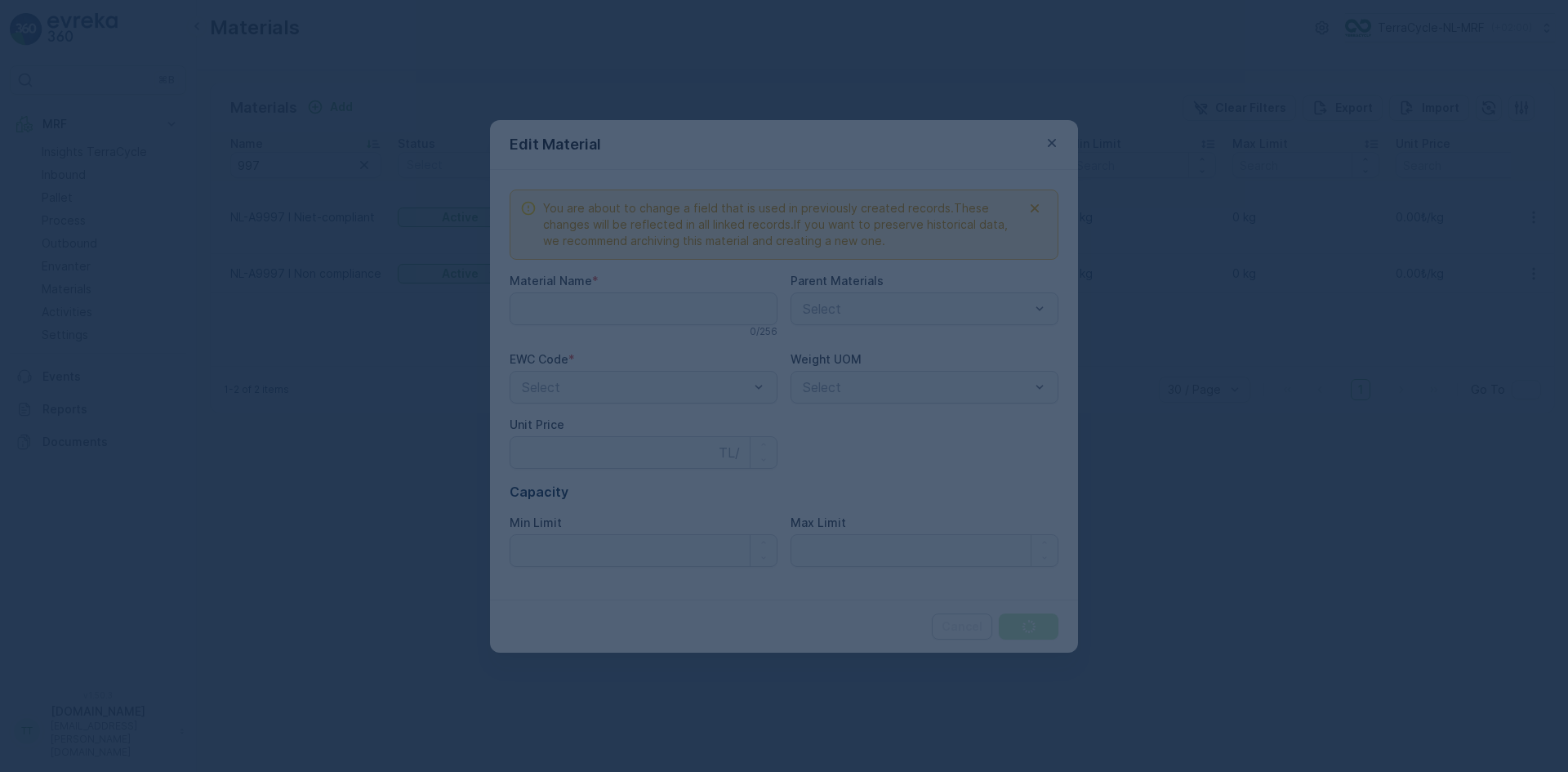
type Name "NL-A9997 I Niet-compliant"
type Price "0"
type Limit "0"
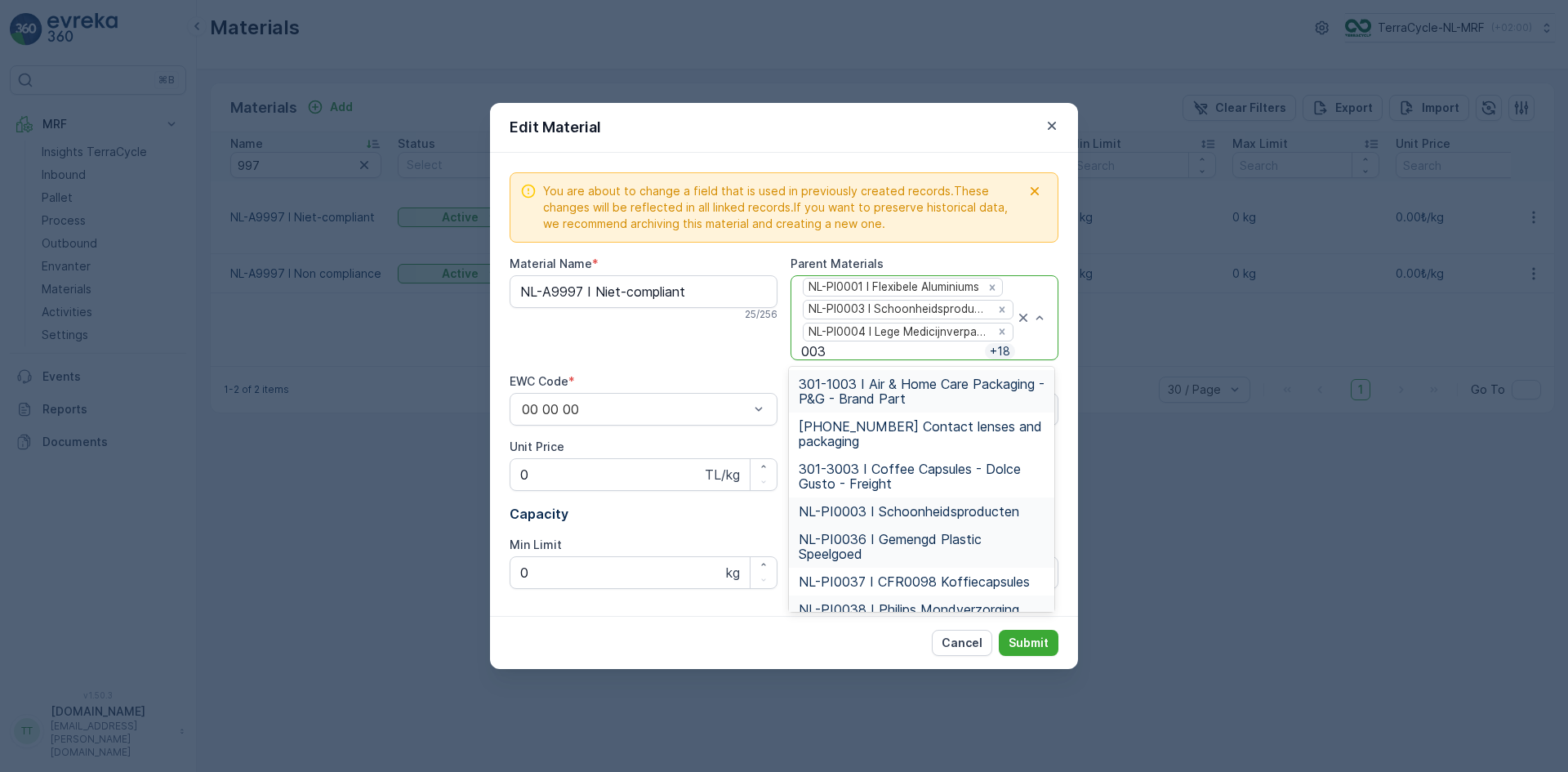
type input "0037"
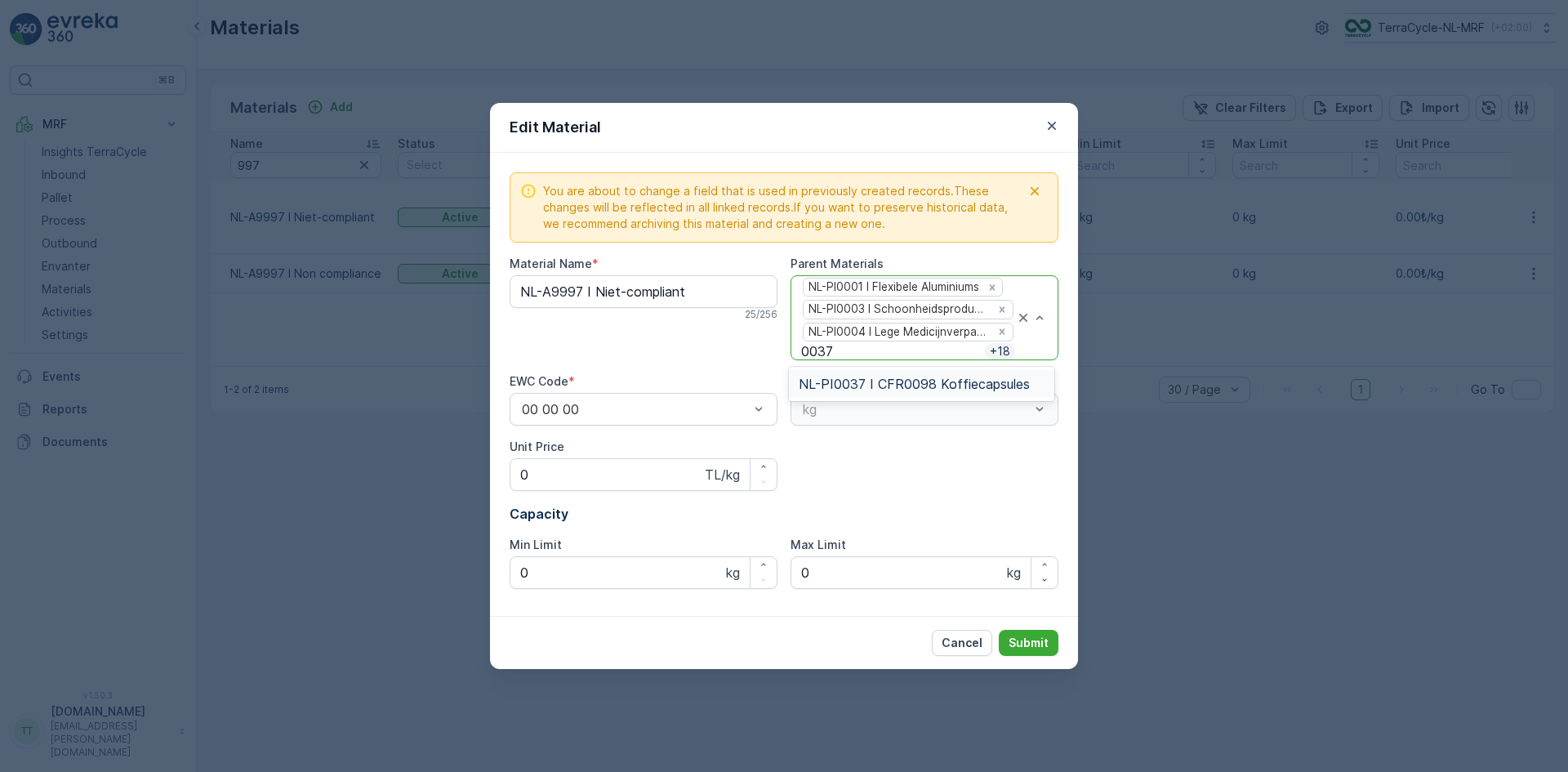
click at [896, 382] on span "NL-PI0037 I CFR0098 Koffiecapsules" at bounding box center [914, 384] width 231 height 15
click at [1032, 637] on p "Submit" at bounding box center [1028, 643] width 40 height 16
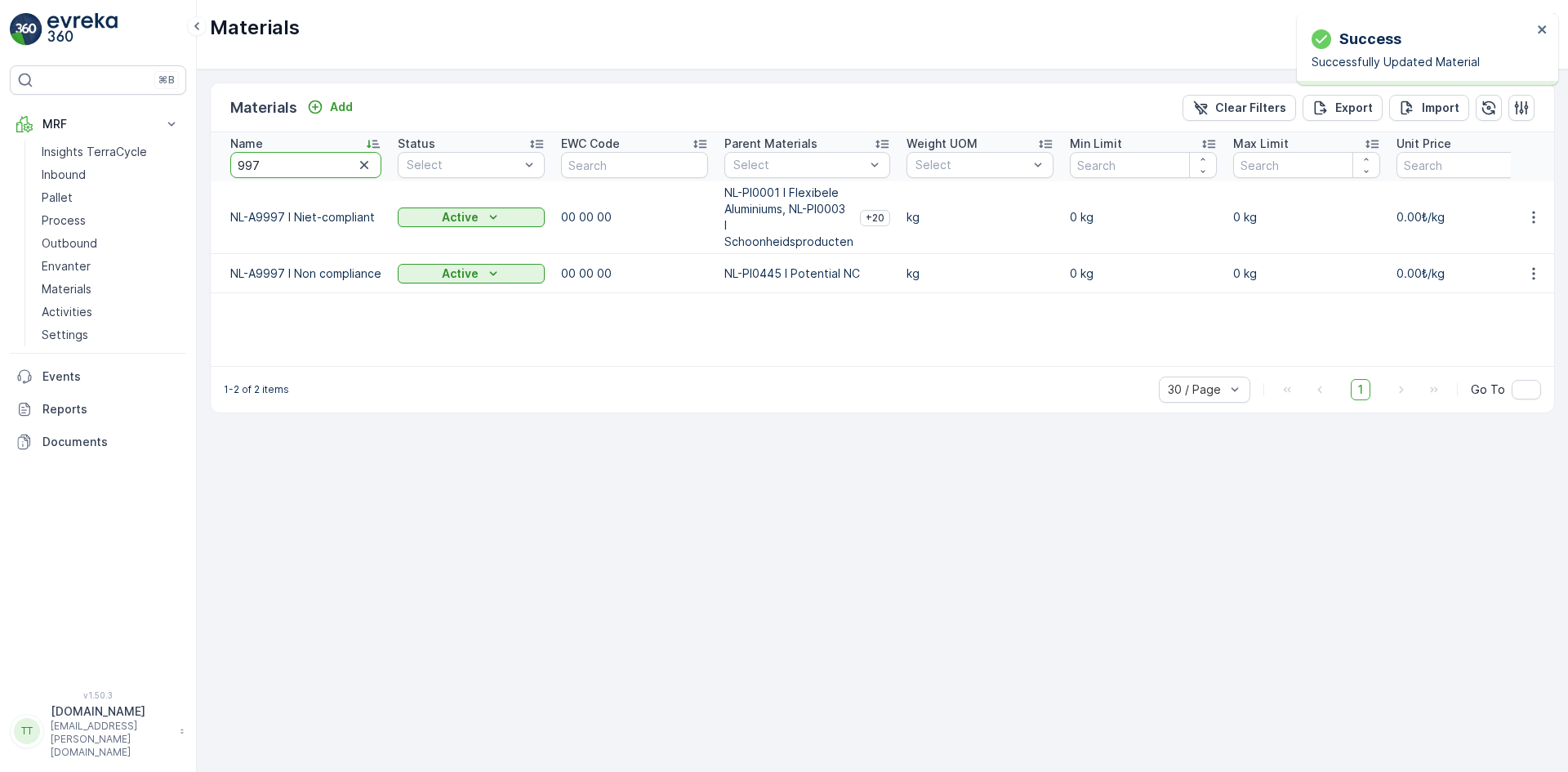
drag, startPoint x: 253, startPoint y: 163, endPoint x: 262, endPoint y: 162, distance: 9.1
click at [262, 162] on input "997" at bounding box center [306, 165] width 151 height 26
type input "999"
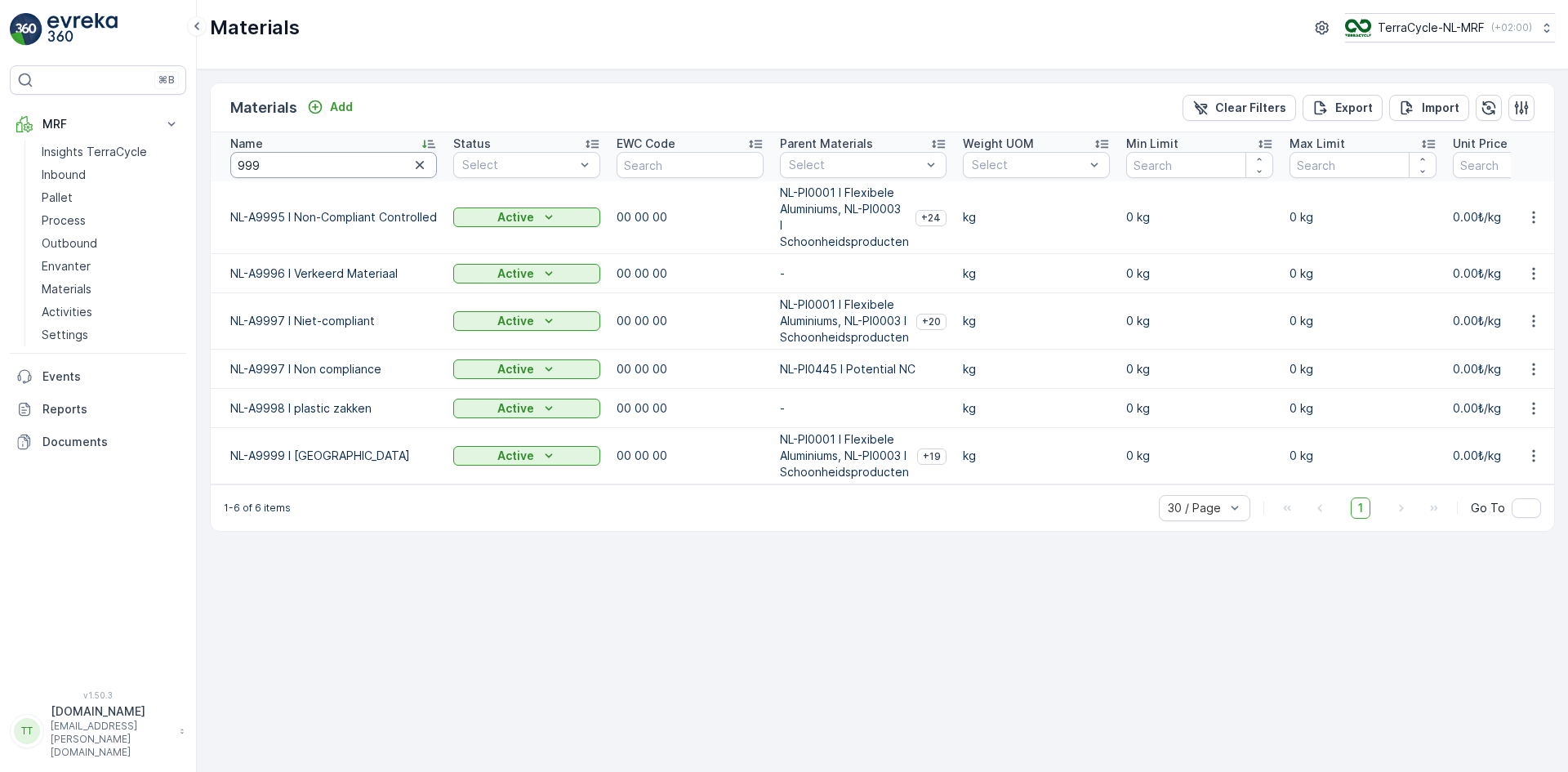
click at [293, 156] on input "999" at bounding box center [334, 165] width 207 height 26
type input "9999"
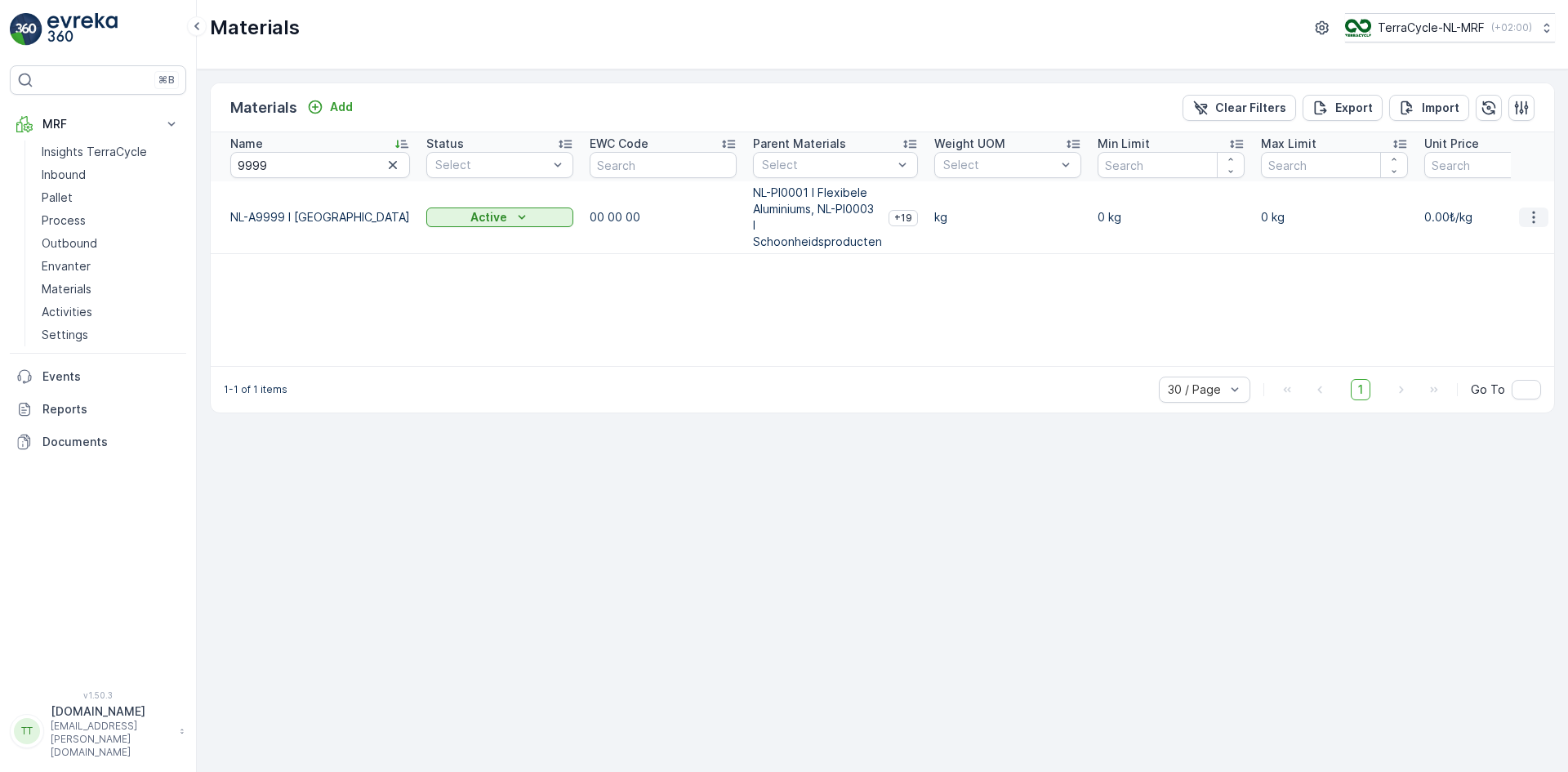
click at [1530, 221] on icon "button" at bounding box center [1534, 217] width 16 height 16
click at [1509, 231] on div "Edit Material" at bounding box center [1501, 242] width 130 height 23
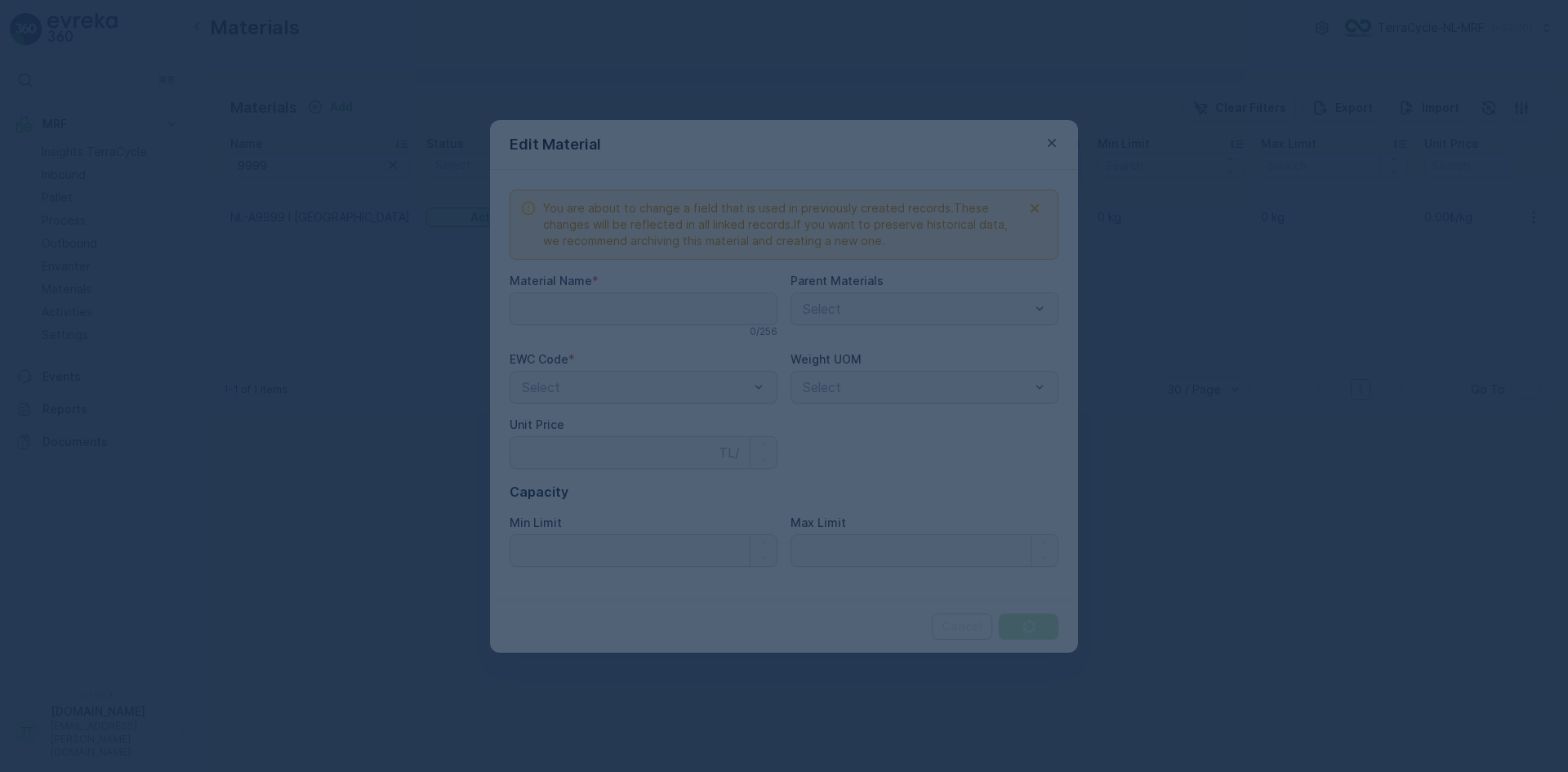
type Name "NL-A9999 I Karton"
type Price "0"
type Limit "0"
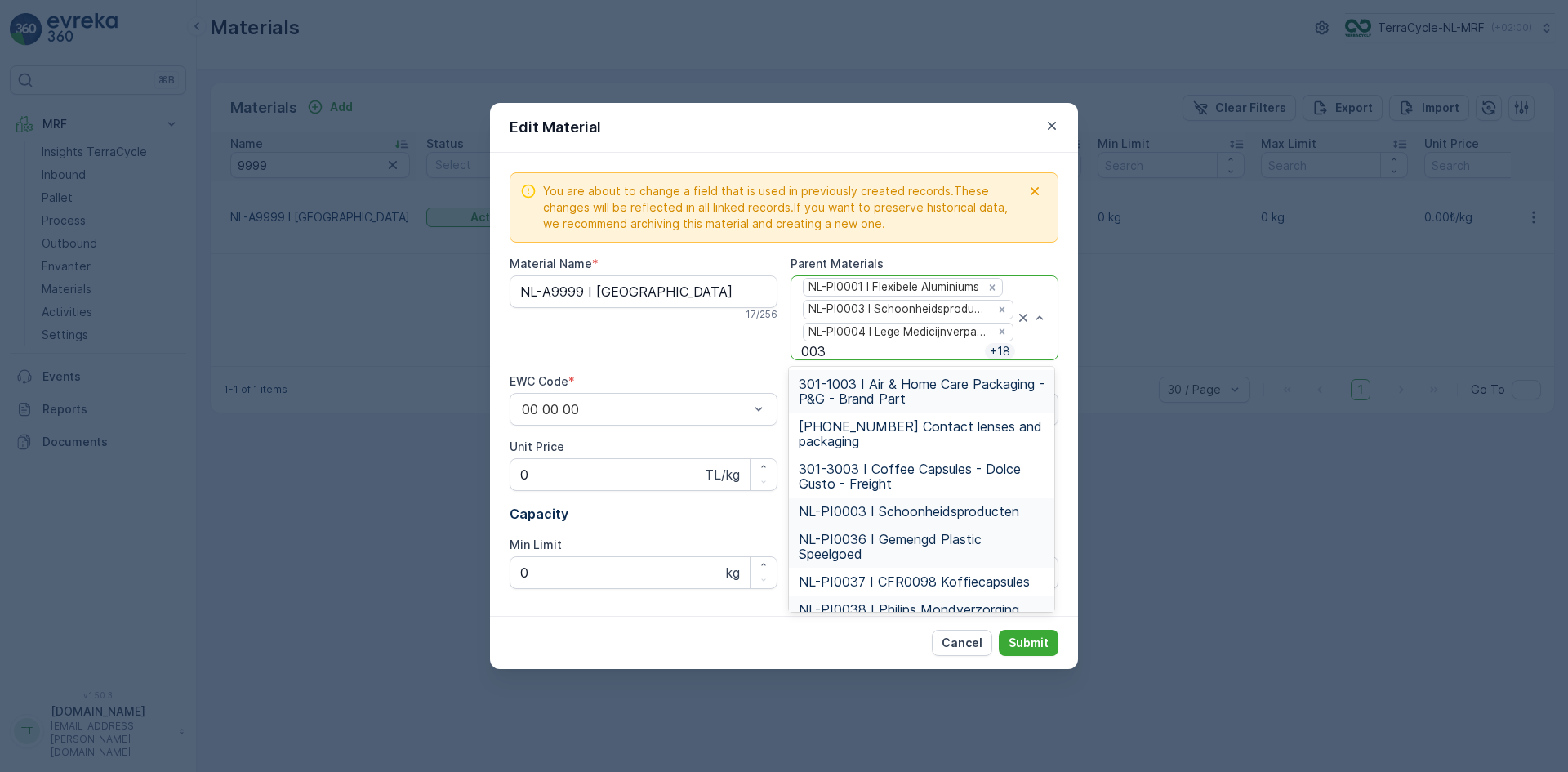
type input "0037"
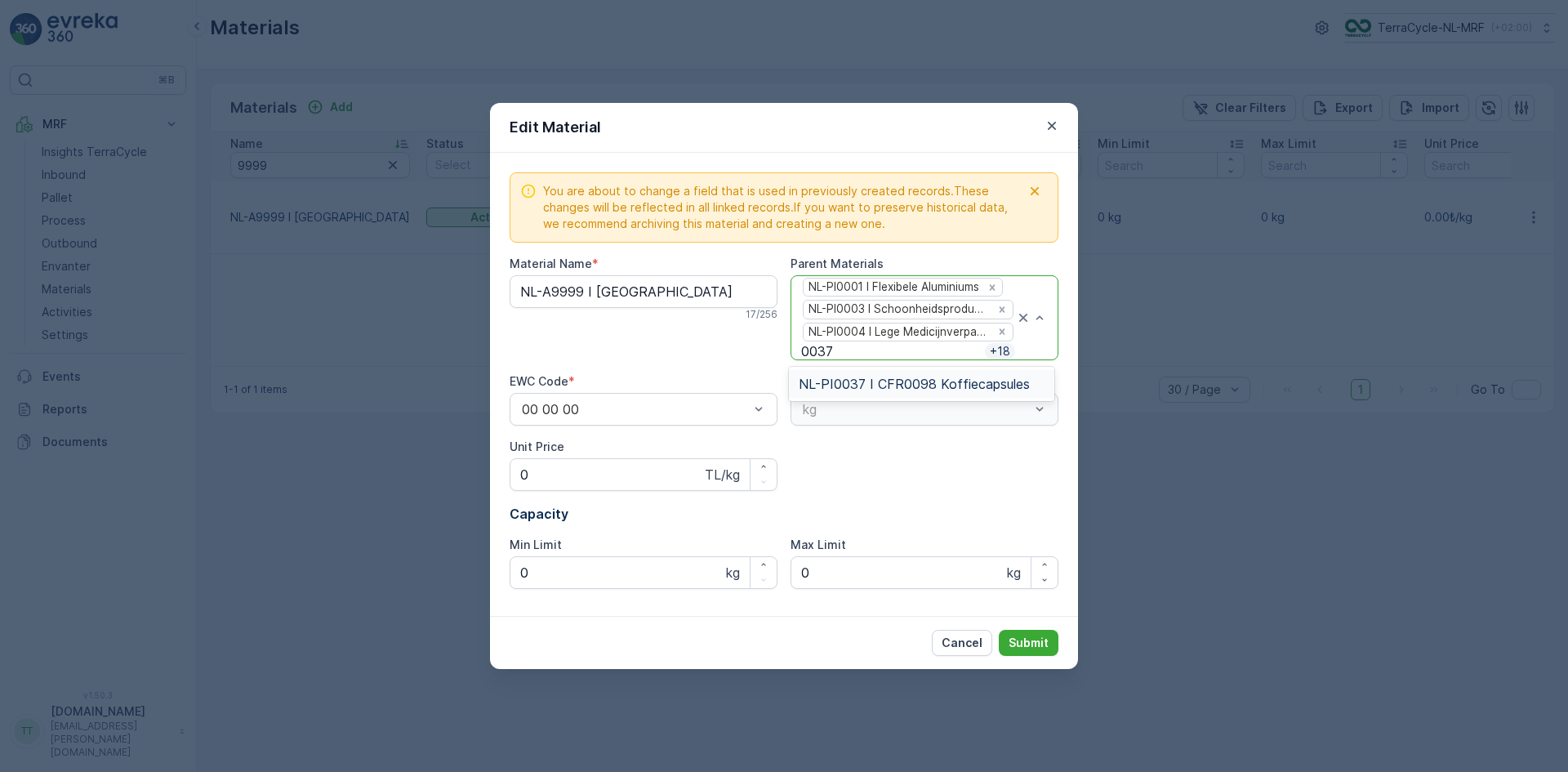
click at [837, 388] on span "NL-PI0037 I CFR0098 Koffiecapsules" at bounding box center [914, 384] width 231 height 15
click at [1029, 633] on button "Submit" at bounding box center [1028, 643] width 60 height 26
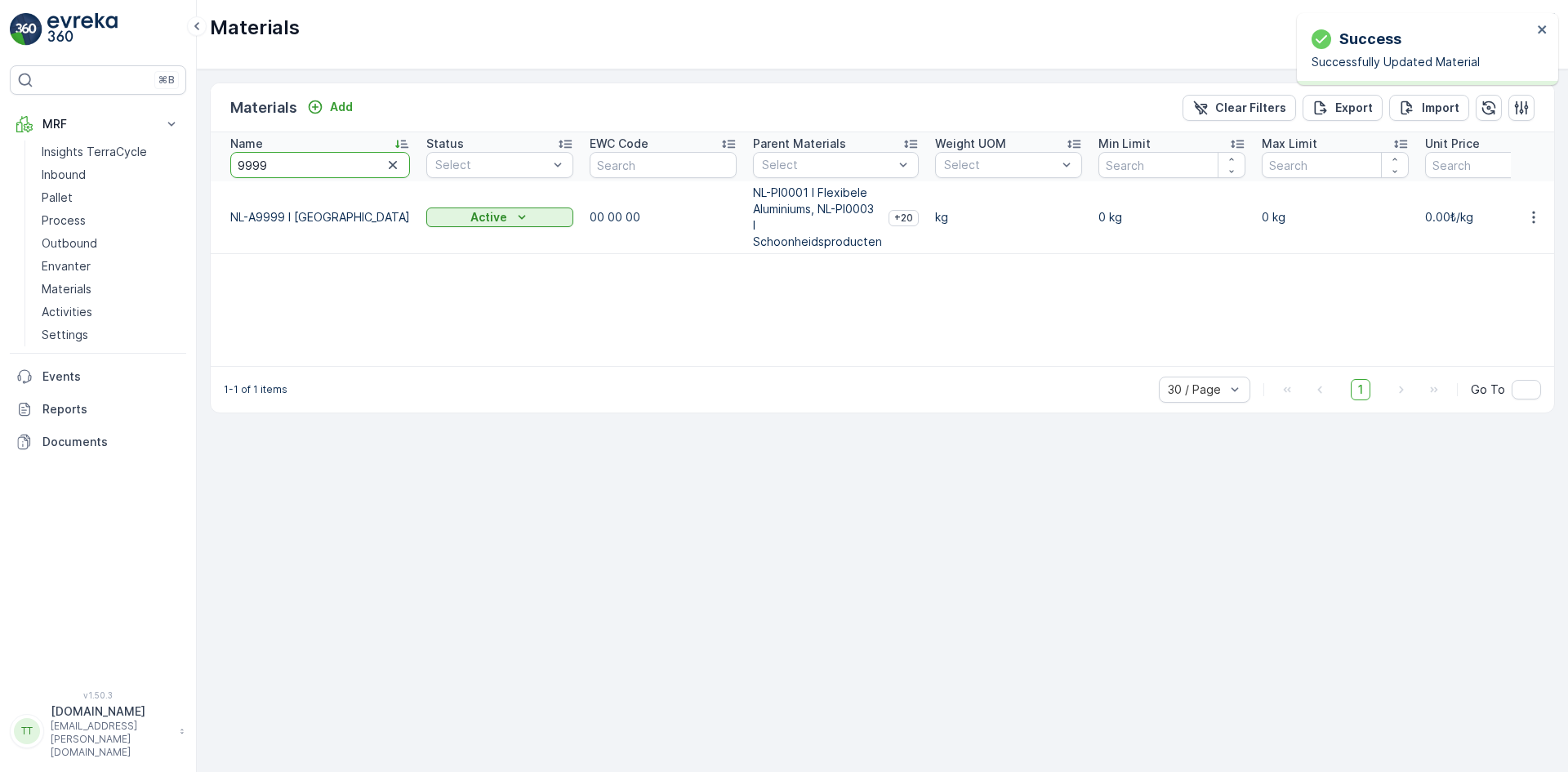
drag, startPoint x: 260, startPoint y: 162, endPoint x: 278, endPoint y: 162, distance: 18.0
click at [278, 162] on input "9999" at bounding box center [320, 165] width 180 height 26
type input "999"
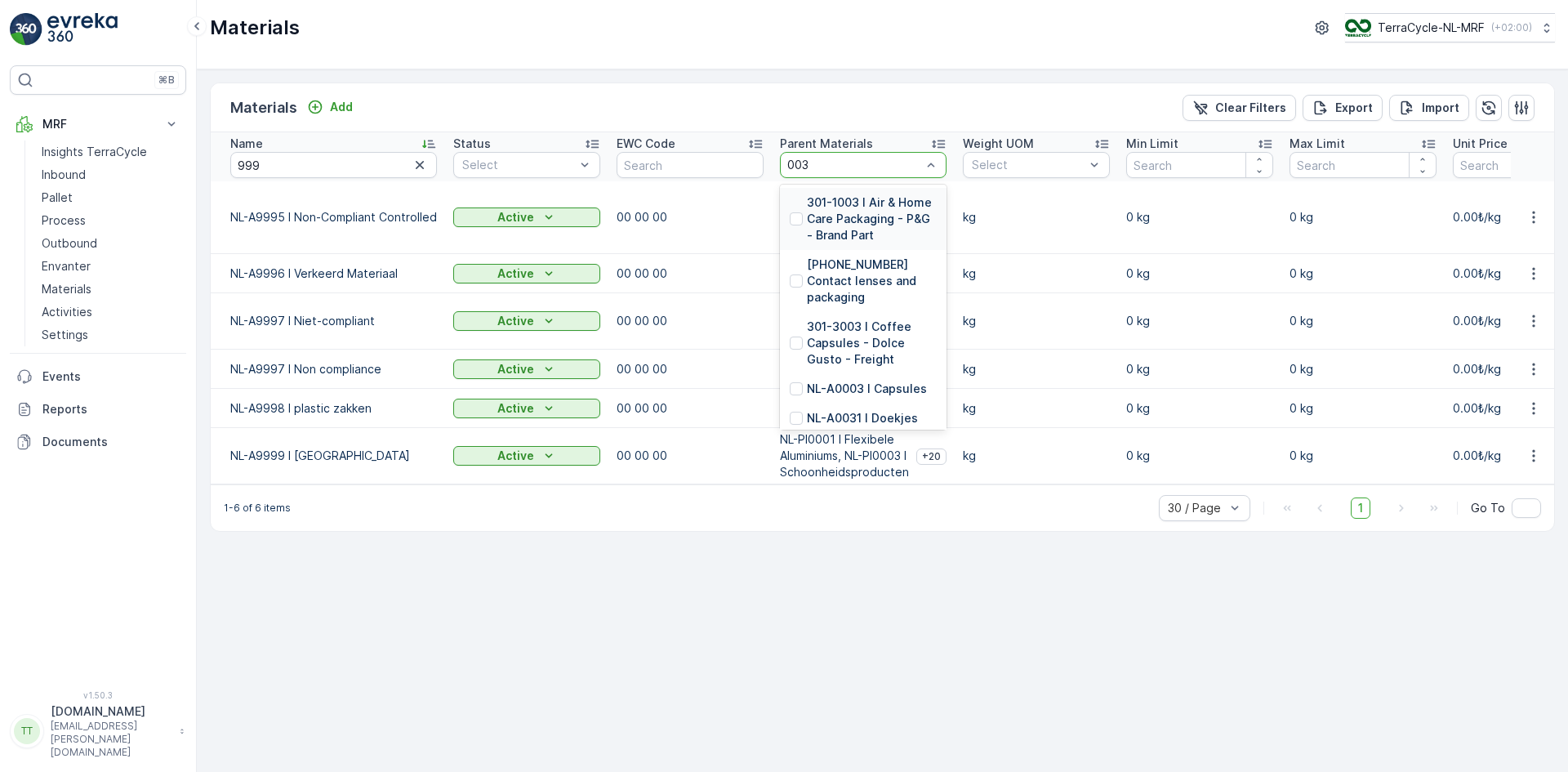
type input "0037"
click at [890, 272] on p "NL-PI0037 I CFR0098 Koffiecapsules" at bounding box center [872, 273] width 130 height 33
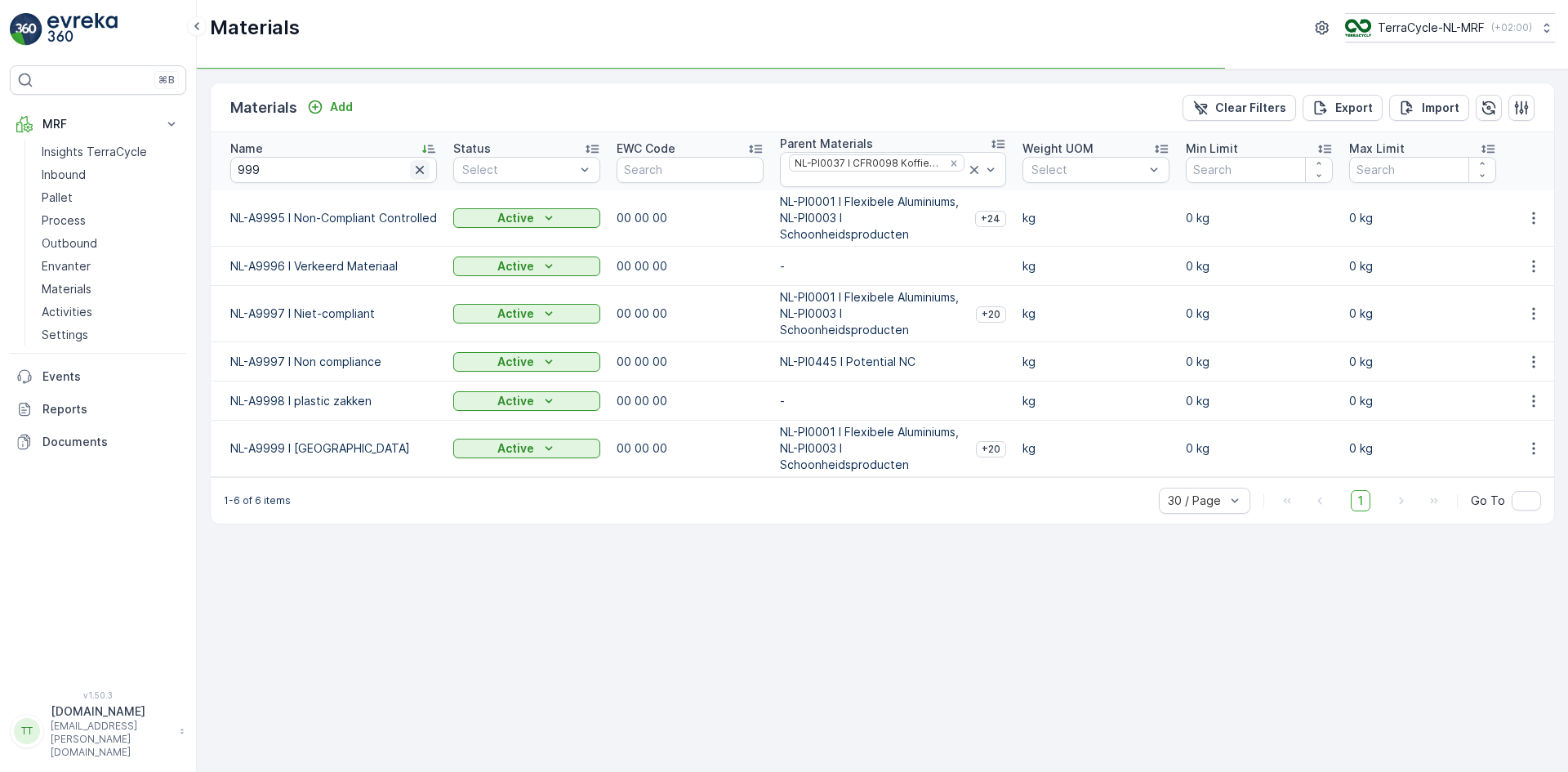
click at [422, 167] on icon "button" at bounding box center [420, 170] width 8 height 8
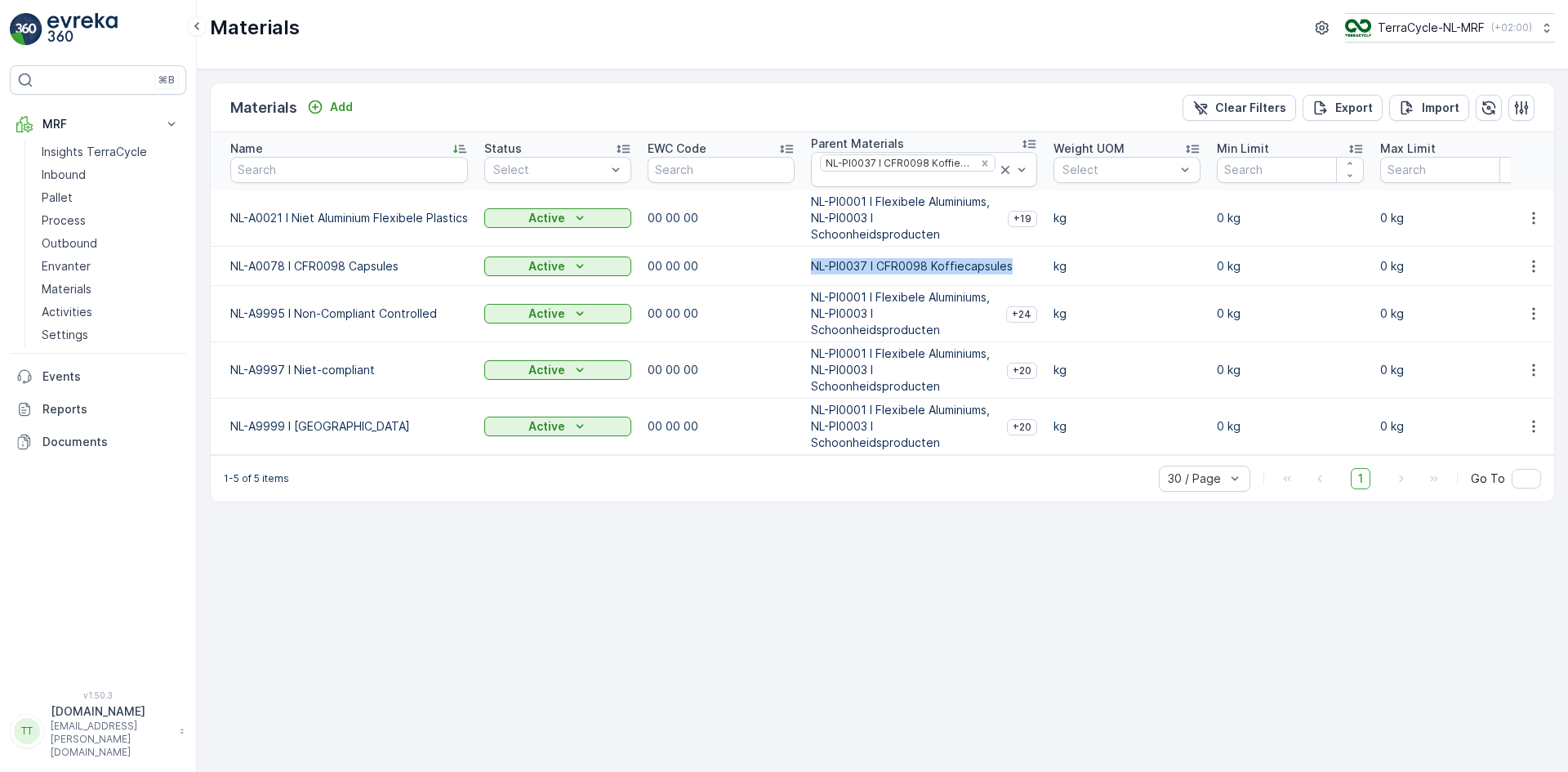
drag, startPoint x: 811, startPoint y: 270, endPoint x: 1006, endPoint y: 264, distance: 195.1
click at [1014, 269] on td "NL-PI0037 I CFR0098 Koffiecapsules" at bounding box center [924, 267] width 243 height 39
copy p "NL-PI0037 I CFR0098 Koffiecapsules"
drag, startPoint x: 228, startPoint y: 219, endPoint x: 475, endPoint y: 217, distance: 247.0
click at [475, 217] on td "NL-A0021 I Niet Aluminium Flexibele Plastics" at bounding box center [344, 218] width 266 height 57
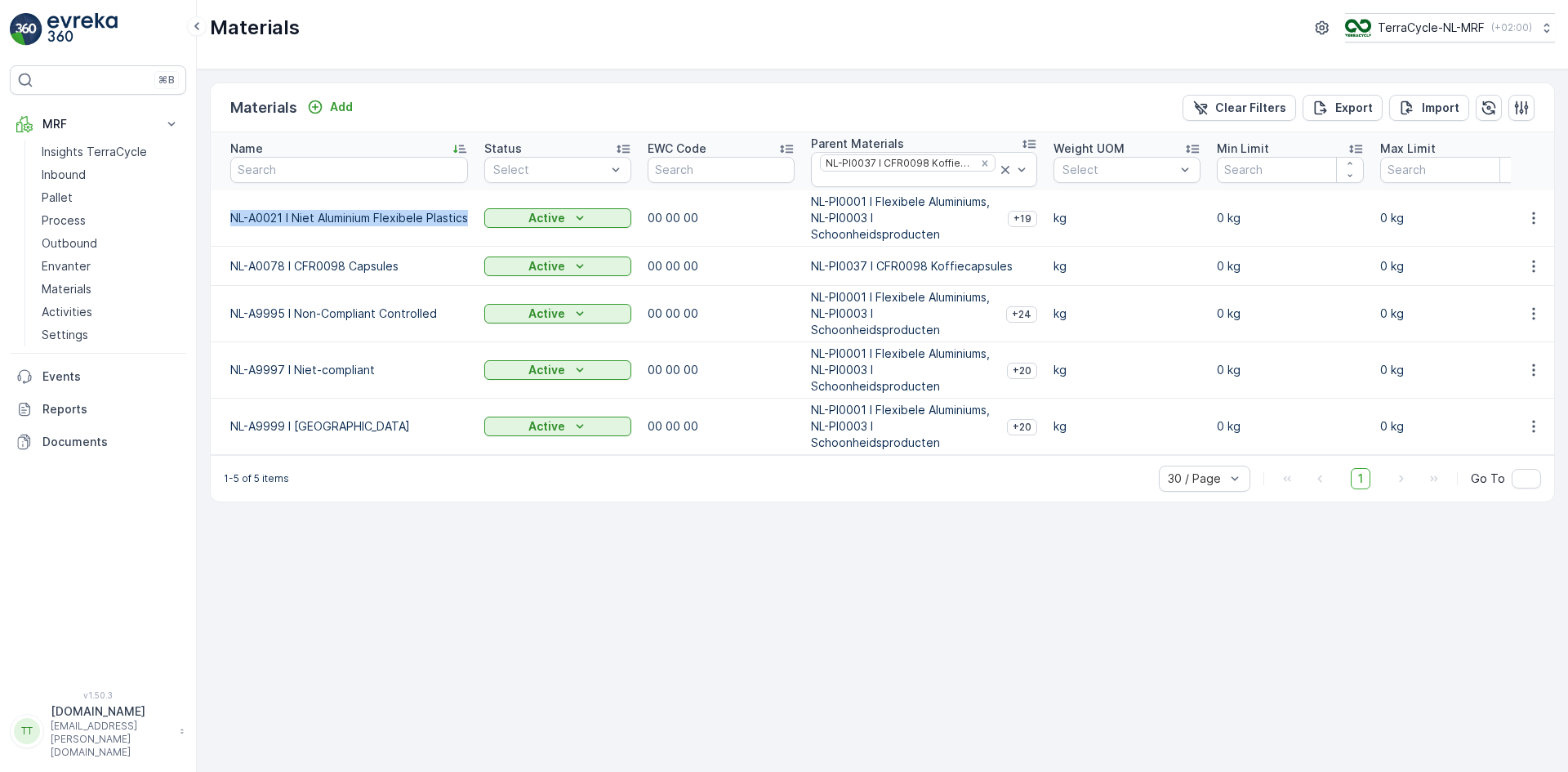
copy p "NL-A0021 I Niet Aluminium Flexibele Plastics"
drag, startPoint x: 230, startPoint y: 267, endPoint x: 397, endPoint y: 266, distance: 167.0
click at [397, 266] on p "NL-A0078 I CFR0098 Capsules" at bounding box center [349, 267] width 238 height 16
copy p "NL-A0078 I CFR0098 Capsules"
drag, startPoint x: 230, startPoint y: 309, endPoint x: 436, endPoint y: 319, distance: 206.2
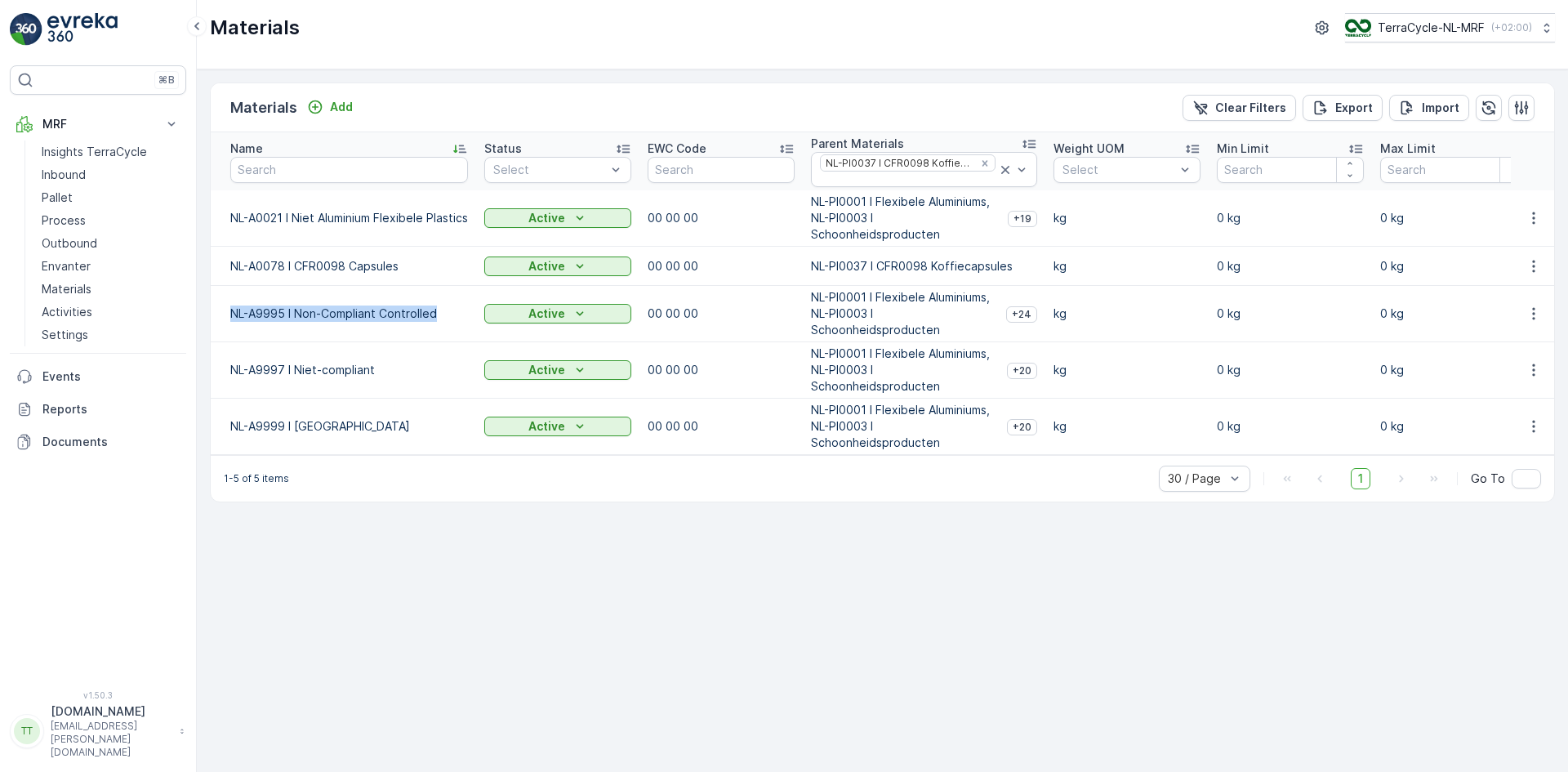
click at [436, 319] on td "NL-A9995 I Non-Compliant Controlled" at bounding box center [344, 313] width 266 height 57
copy p "NL-A9995 I Non-Compliant Controlled"
drag, startPoint x: 229, startPoint y: 369, endPoint x: 374, endPoint y: 366, distance: 145.0
click at [374, 366] on td "NL-A9997 I Niet-compliant" at bounding box center [344, 370] width 266 height 57
copy p "NL-A9997 I Niet-compliant"
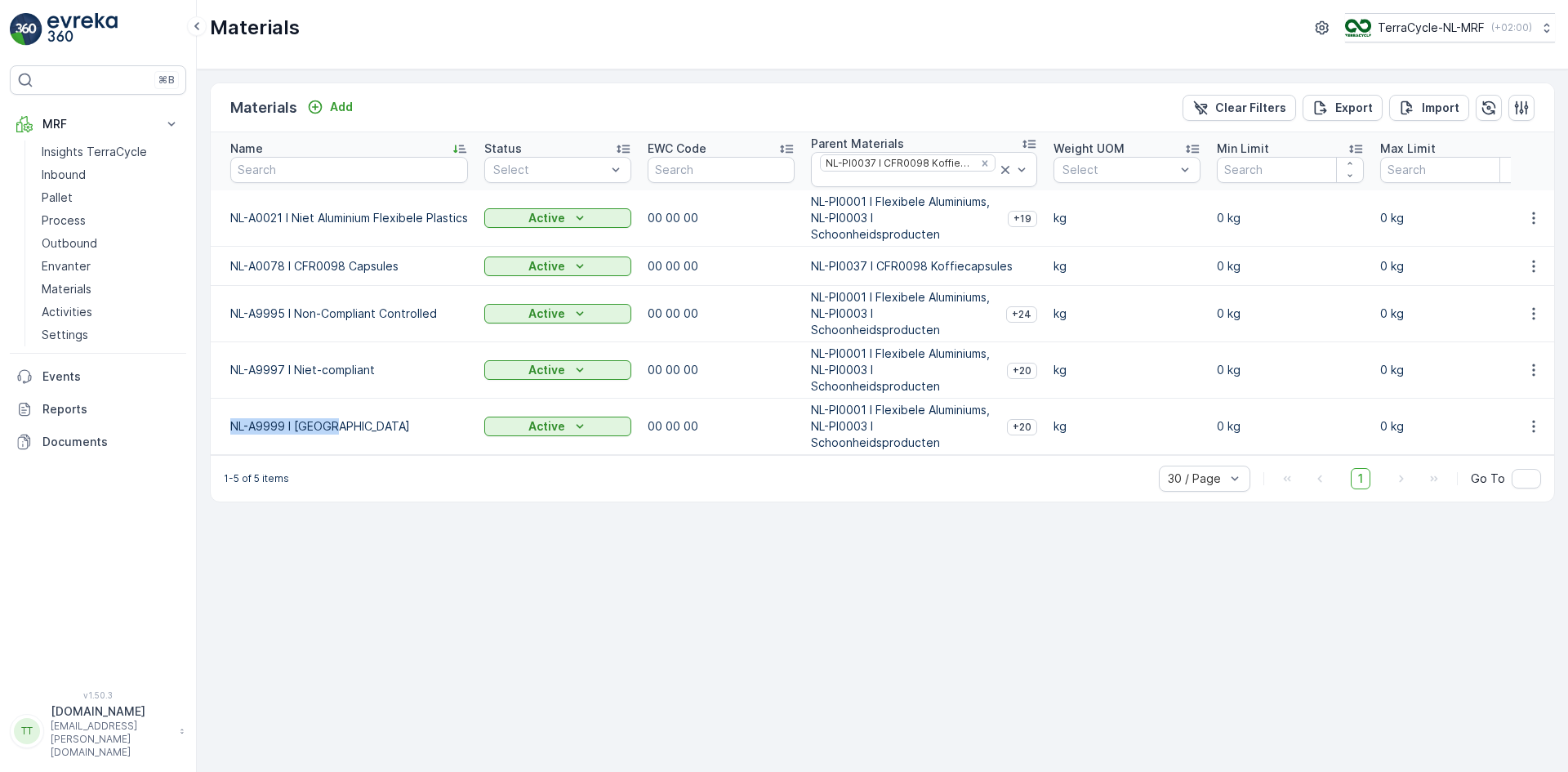
drag, startPoint x: 229, startPoint y: 426, endPoint x: 341, endPoint y: 425, distance: 112.0
click at [341, 425] on td "NL-A9999 I Karton" at bounding box center [344, 427] width 266 height 57
copy p "NL-A9999 I Karton"
click at [1440, 21] on p "TerraCycle-NL-MRF" at bounding box center [1430, 28] width 107 height 16
type input "uk"
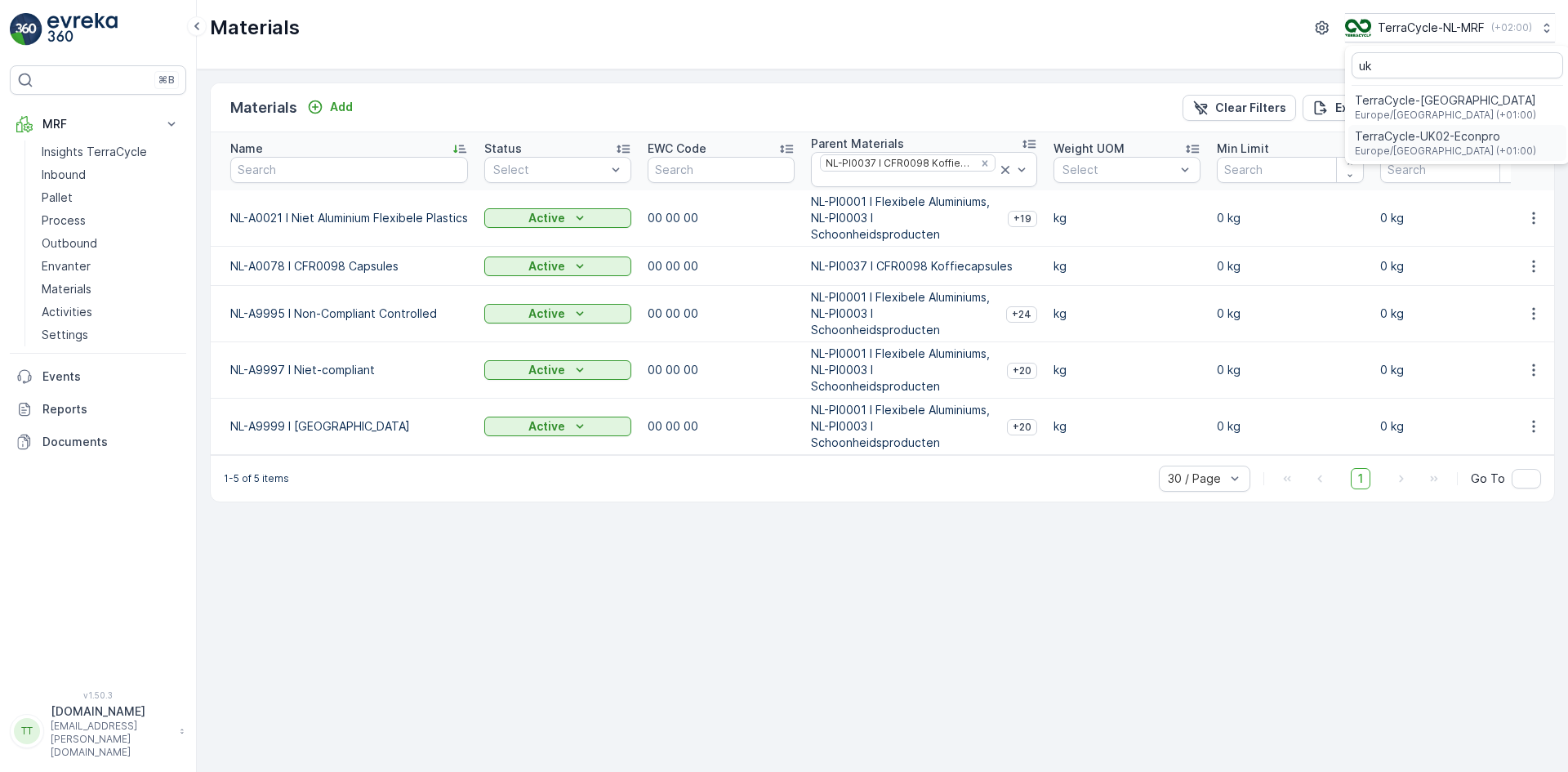
click at [1436, 128] on span "TerraCycle-UK02-Econpro" at bounding box center [1445, 136] width 181 height 16
